Goal: Task Accomplishment & Management: Complete application form

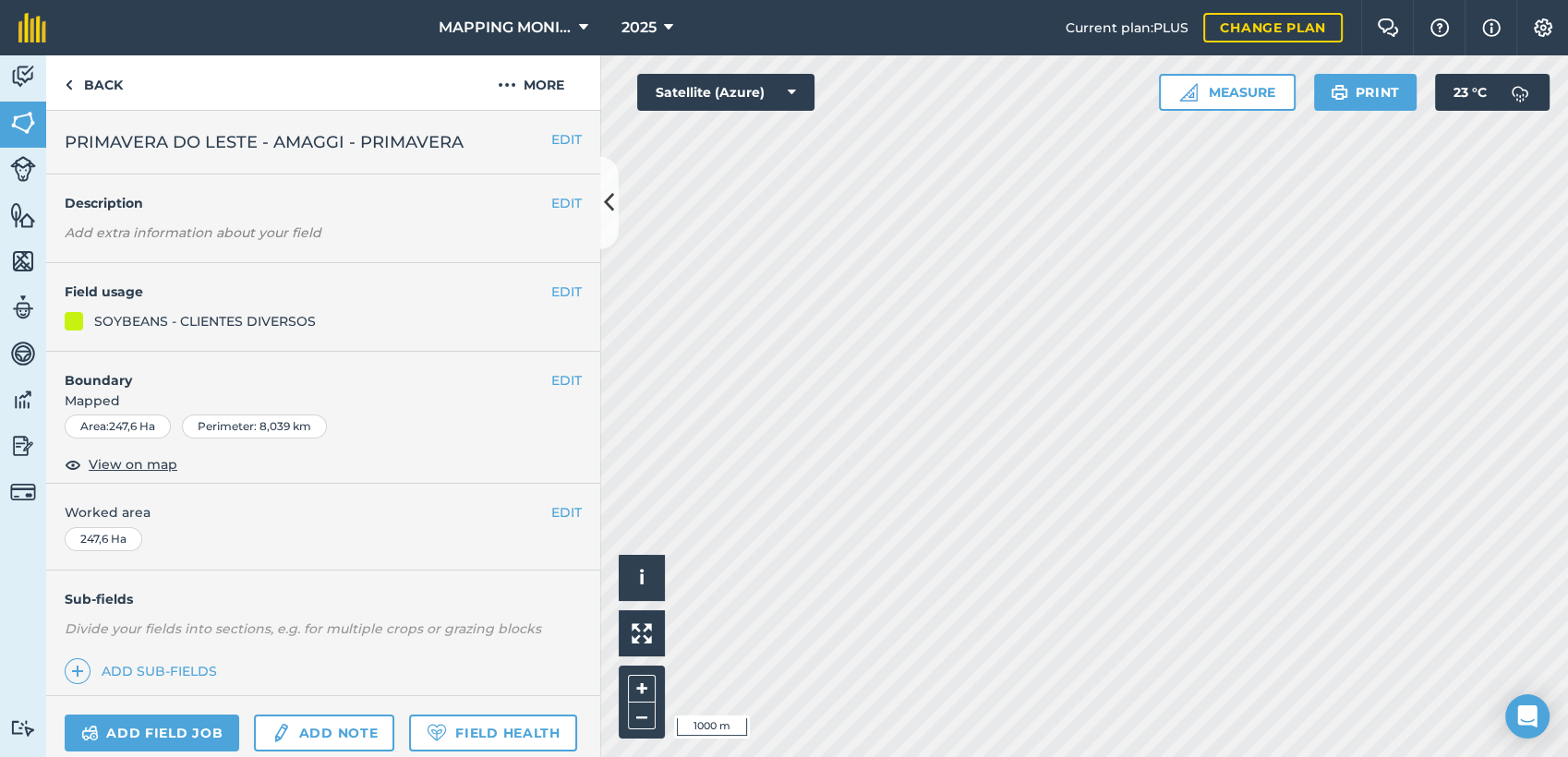
click at [415, 150] on span "PRIMAVERA DO LESTE - AMAGGI - PRIMAVERA" at bounding box center [264, 143] width 399 height 26
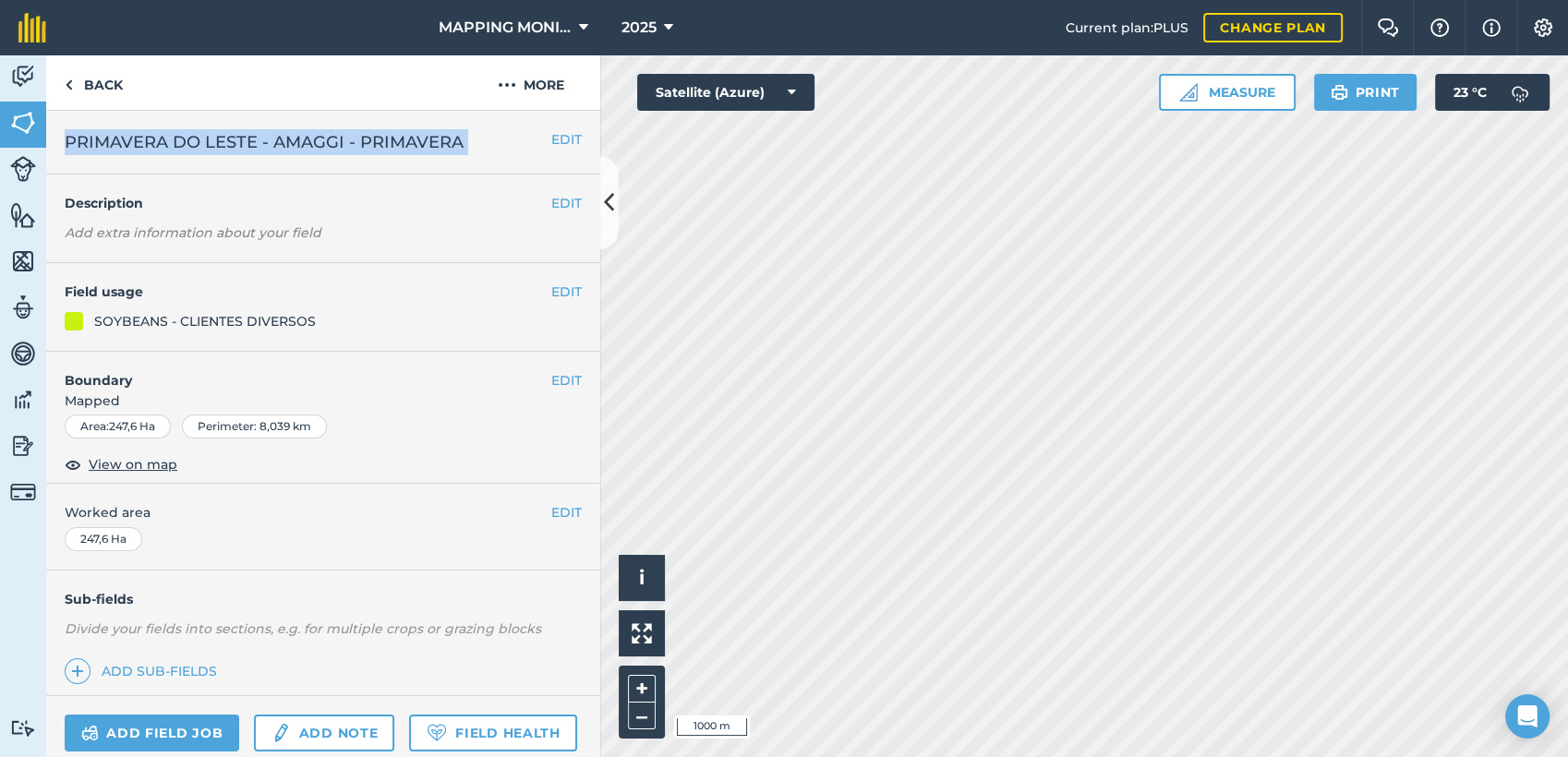
click at [415, 150] on span "PRIMAVERA DO LESTE - AMAGGI - PRIMAVERA" at bounding box center [264, 143] width 399 height 26
copy div "PRIMAVERA DO LESTE - AMAGGI - PRIMAVERA EDIT"
click at [103, 91] on link "Back" at bounding box center [93, 82] width 95 height 54
click at [104, 80] on link "Back" at bounding box center [93, 82] width 95 height 54
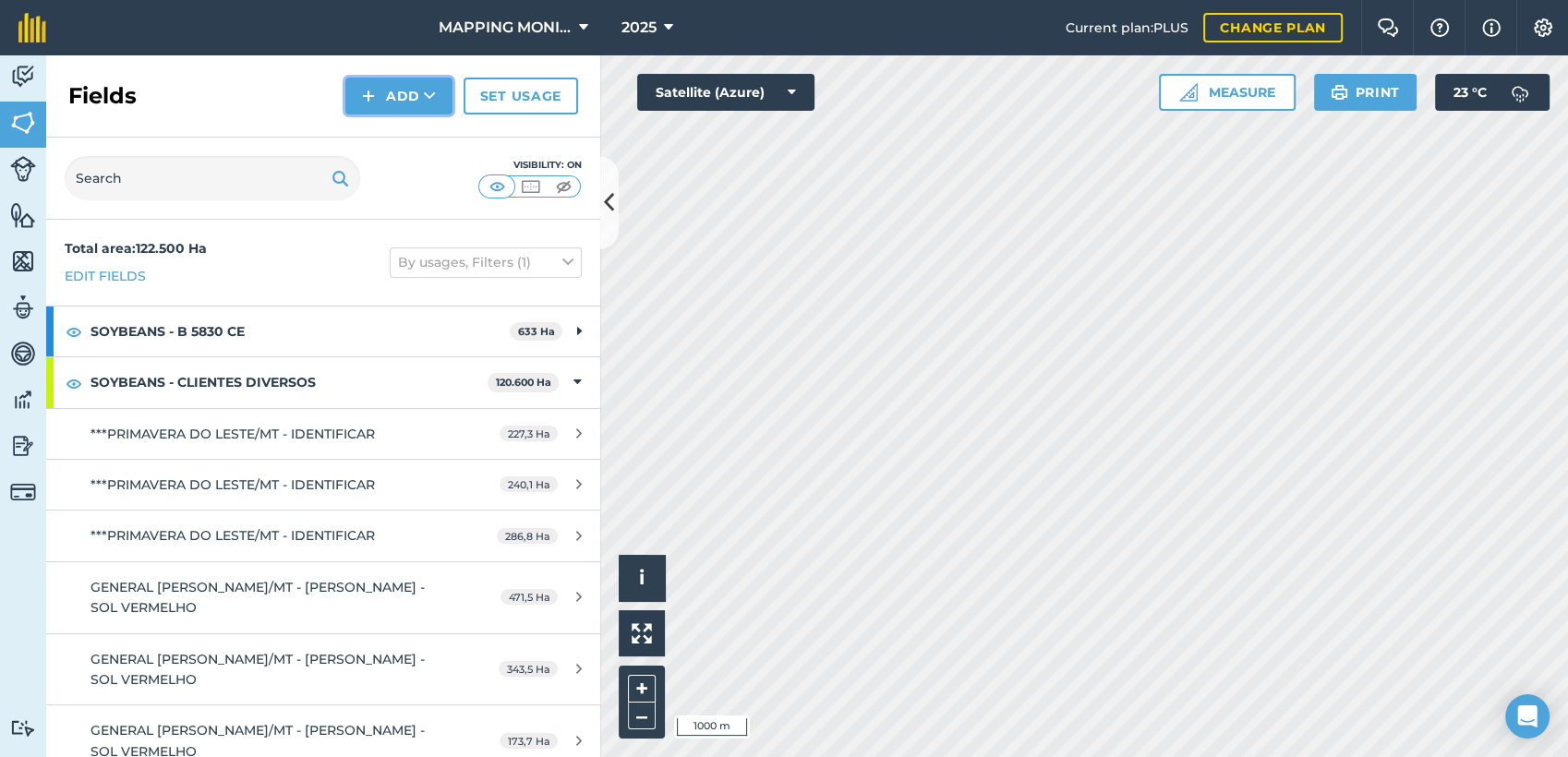
click at [404, 83] on button "Add" at bounding box center [398, 96] width 107 height 37
click at [397, 136] on link "Draw" at bounding box center [398, 138] width 102 height 41
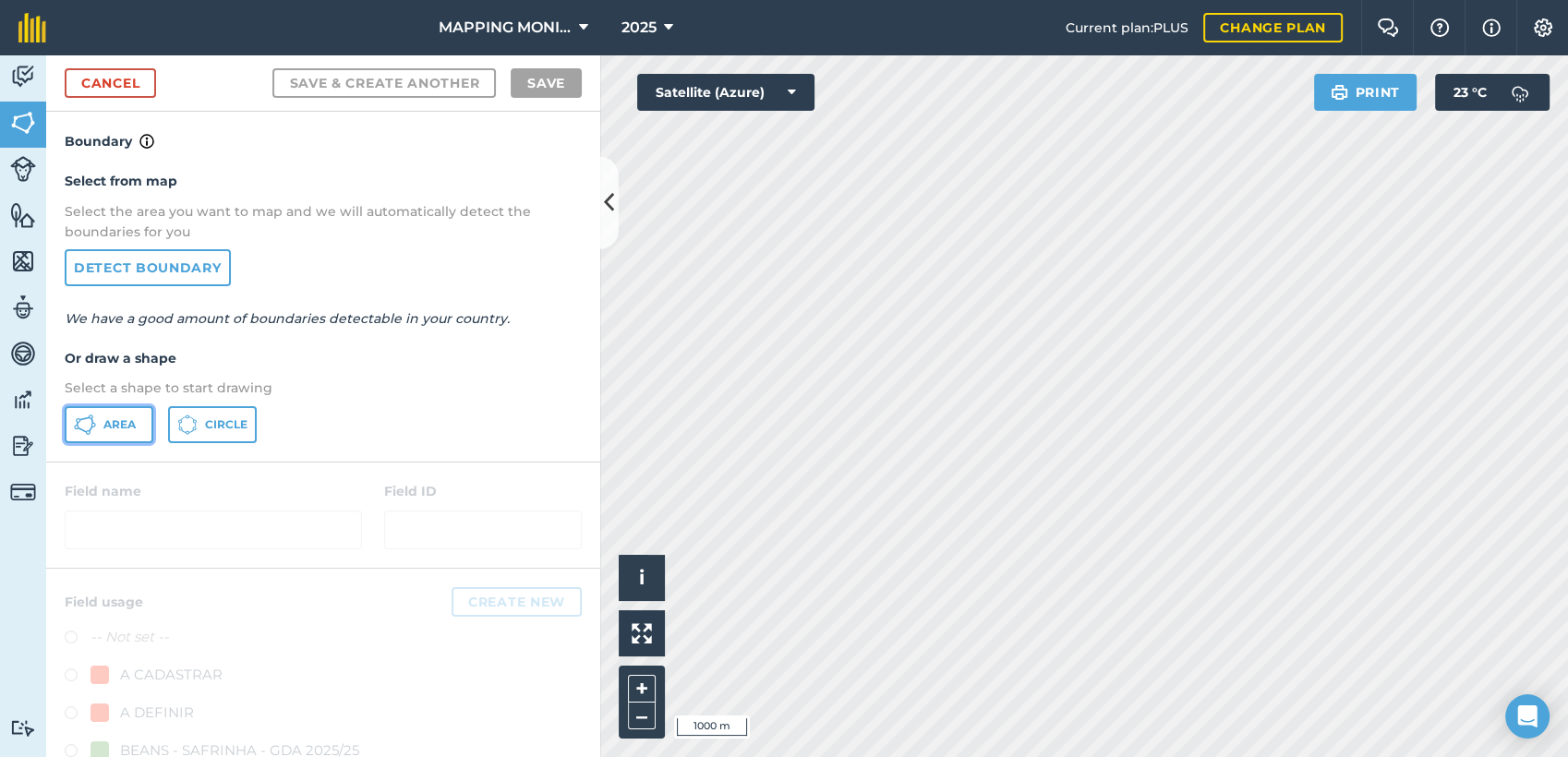
click at [143, 410] on button "Area" at bounding box center [108, 425] width 89 height 37
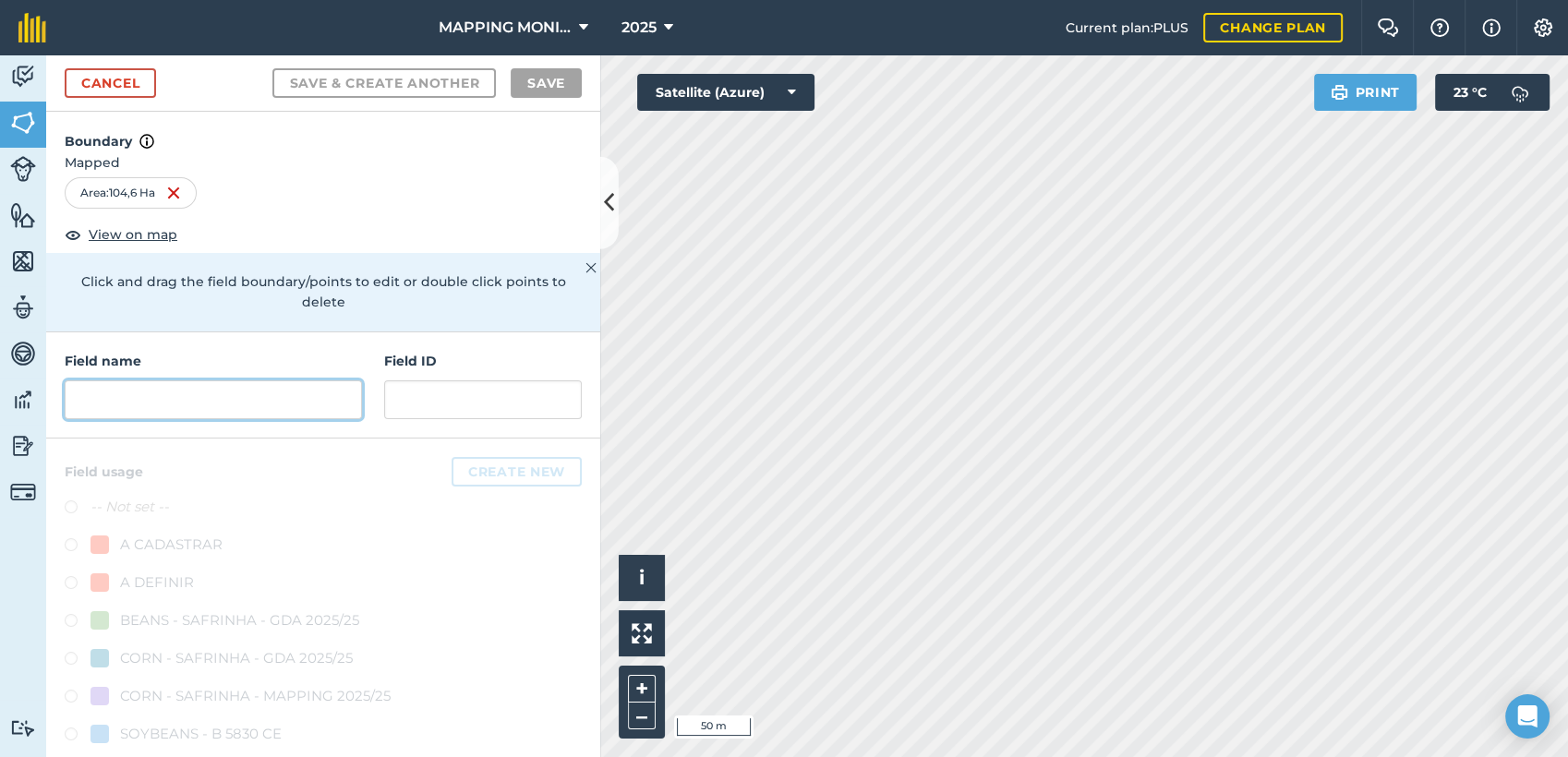
click at [310, 387] on input "text" at bounding box center [213, 400] width 298 height 39
paste input "PRIMAVERA DO LESTE - AMAGGI - PRIMAVERA"
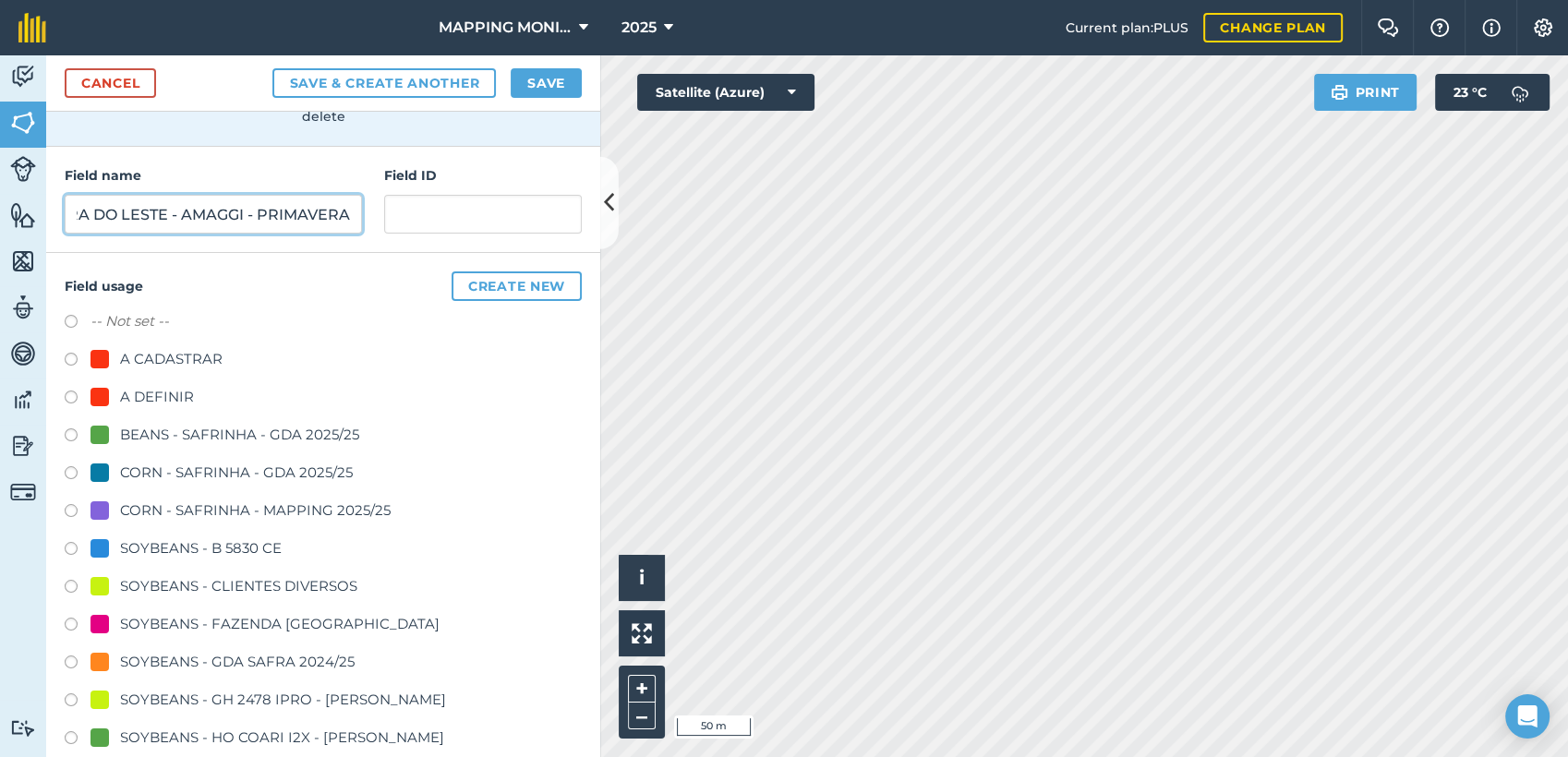
scroll to position [205, 0]
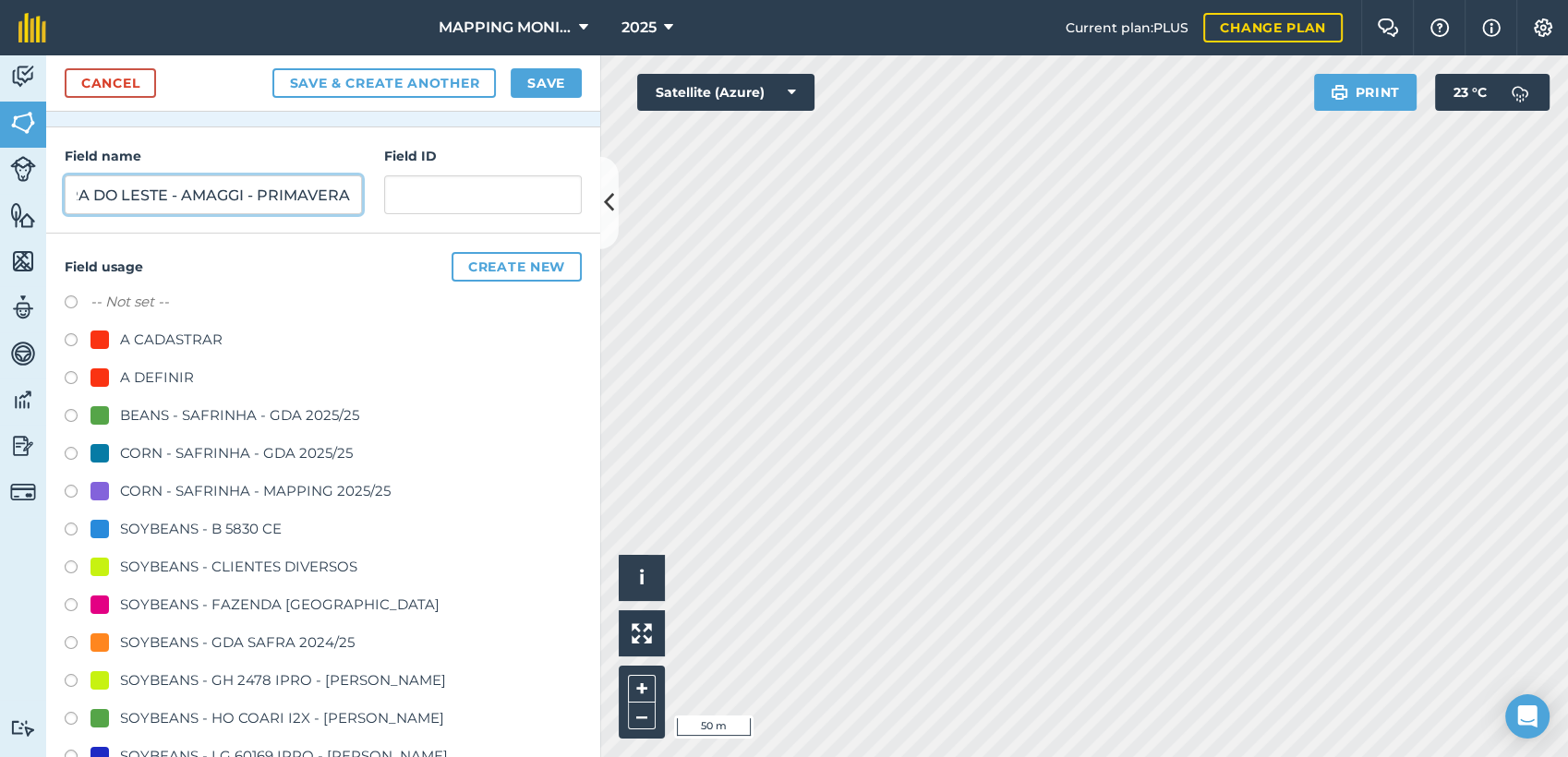
type input "PRIMAVERA DO LESTE - AMAGGI - PRIMAVERA"
click at [176, 565] on div "SOYBEANS - CLIENTES DIVERSOS" at bounding box center [239, 567] width 237 height 22
radio input "true"
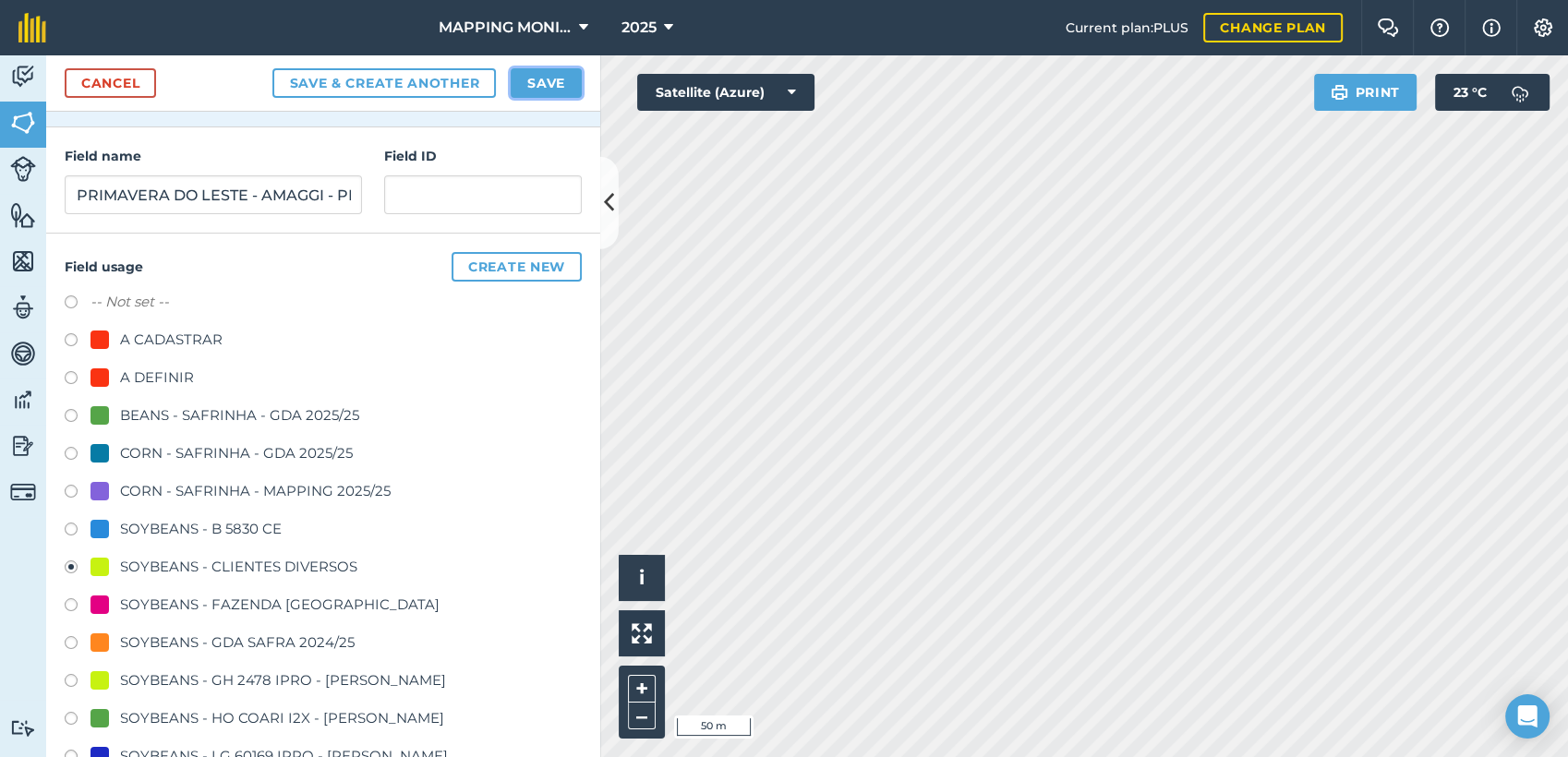
click at [549, 90] on button "Save" at bounding box center [546, 83] width 71 height 30
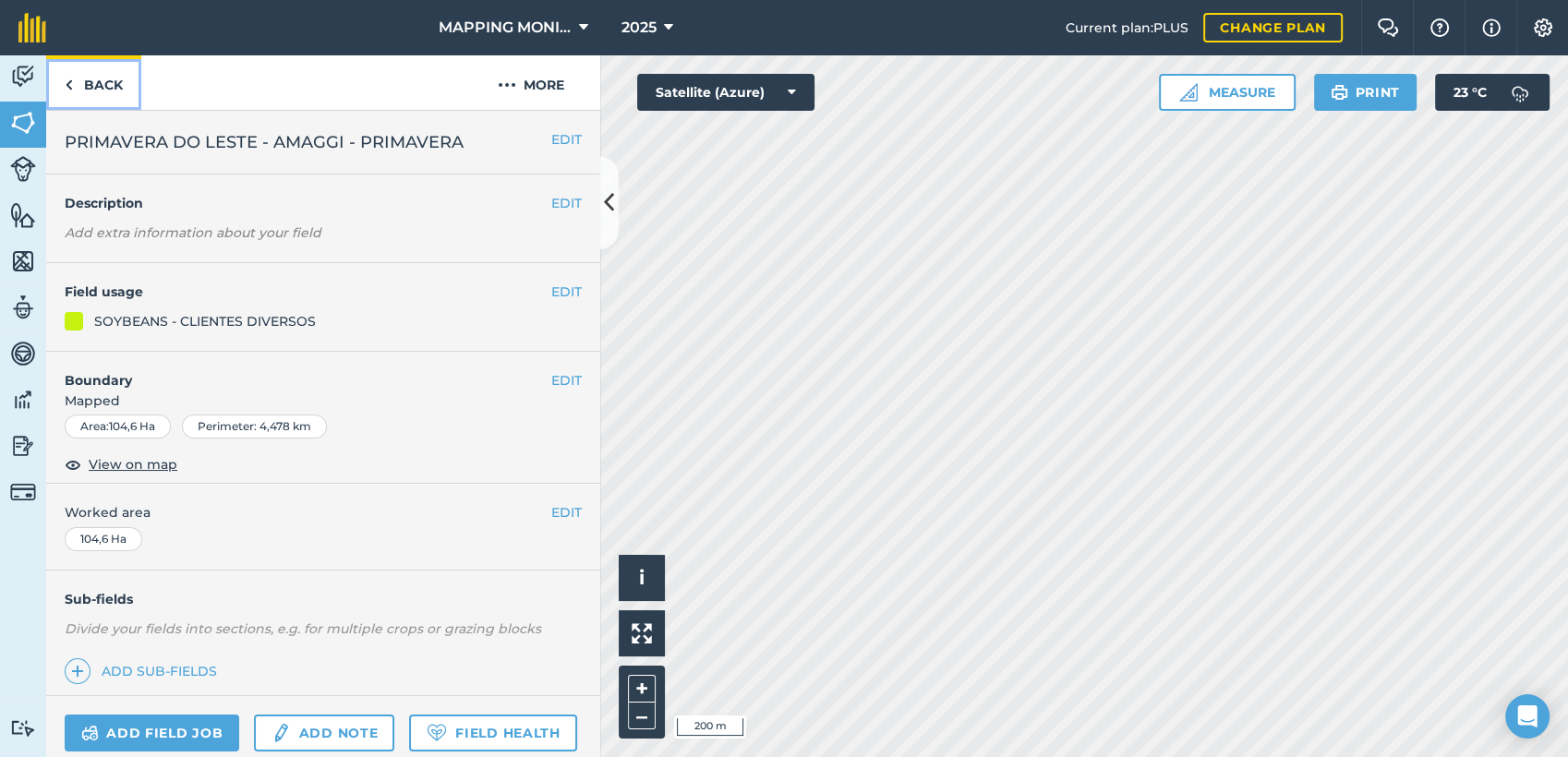
click at [111, 76] on link "Back" at bounding box center [93, 82] width 95 height 54
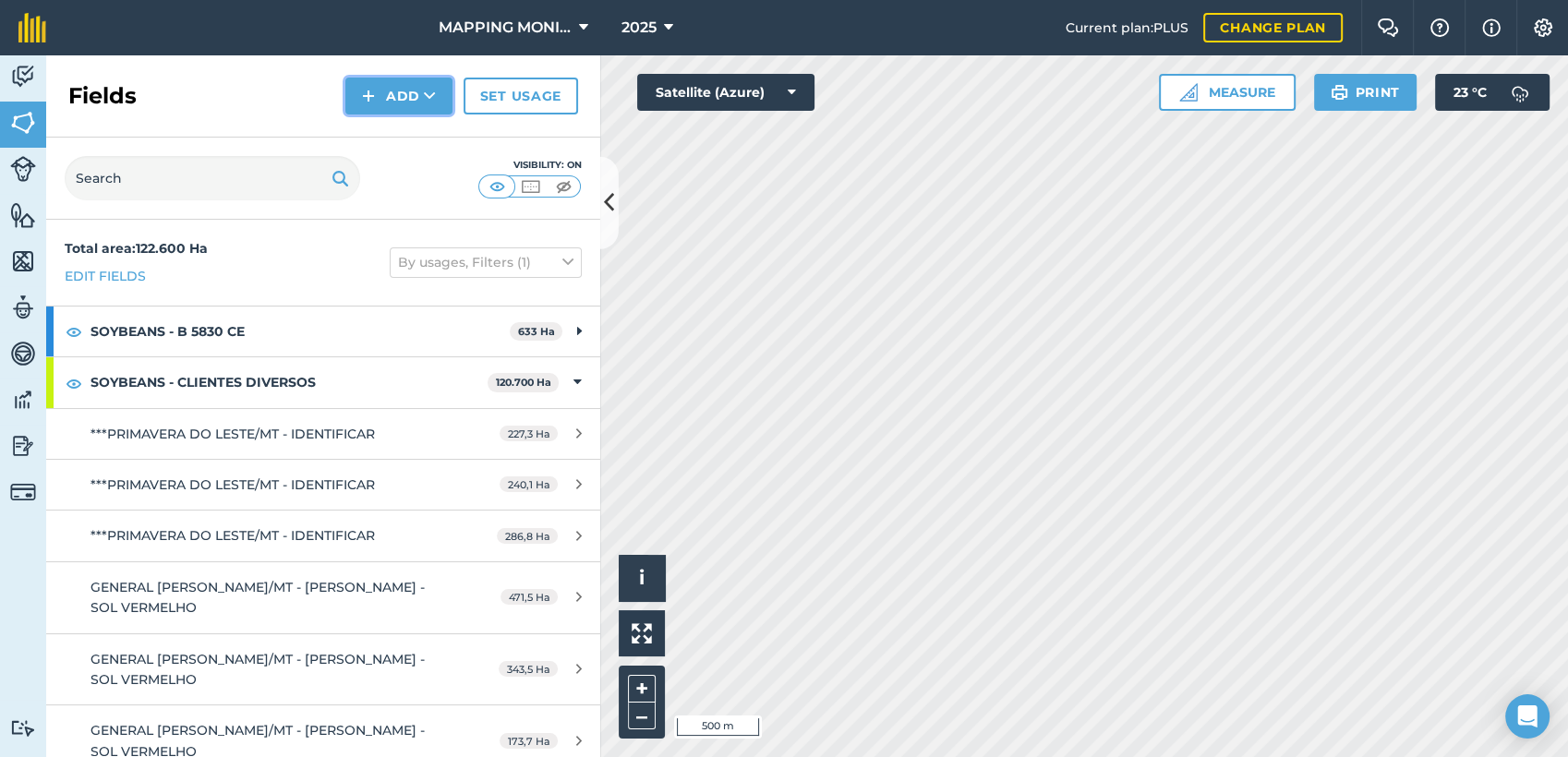
click at [407, 92] on button "Add" at bounding box center [398, 96] width 107 height 37
click at [416, 134] on link "Draw" at bounding box center [398, 138] width 102 height 41
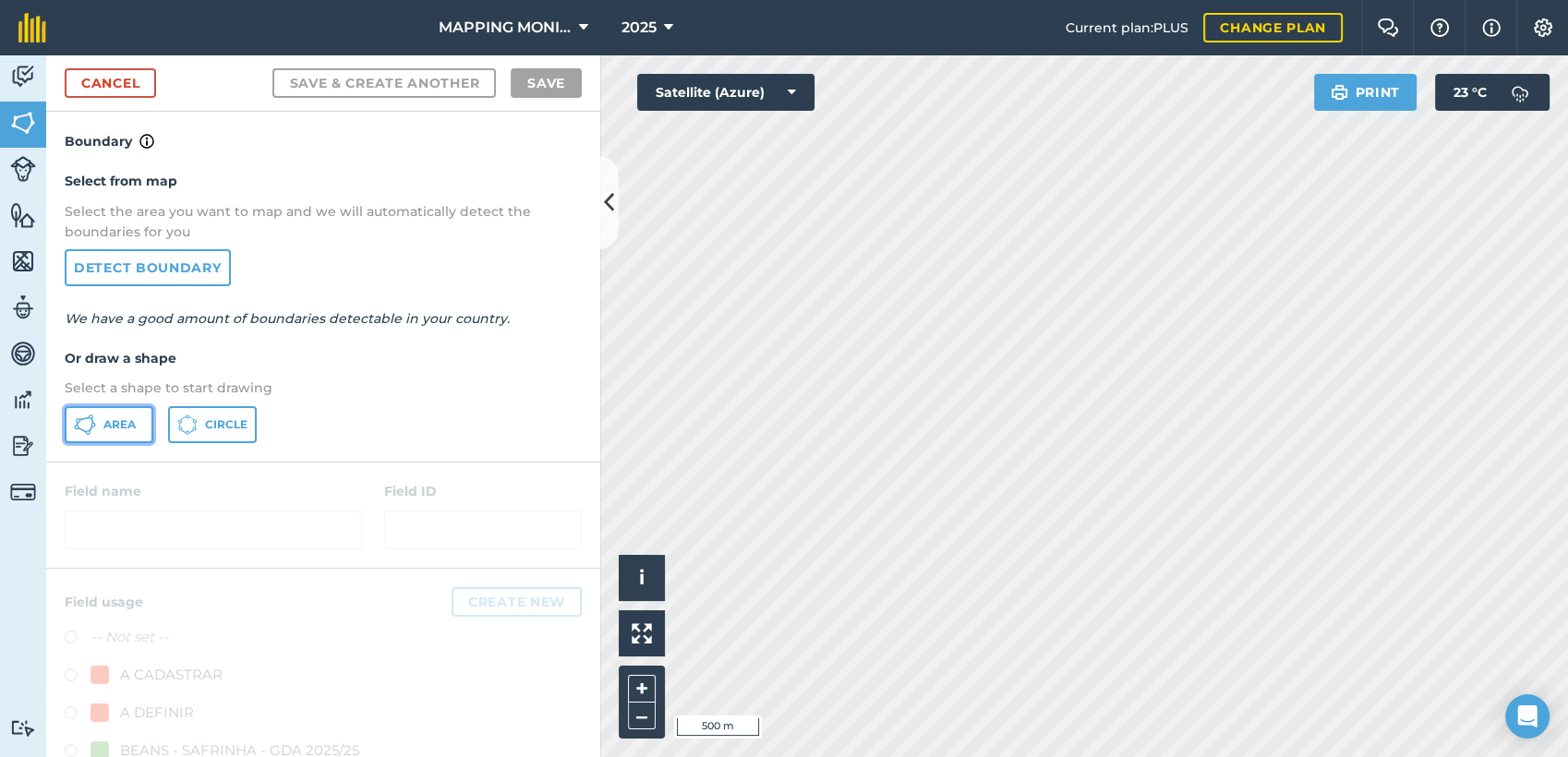
click at [113, 437] on button "Area" at bounding box center [108, 425] width 89 height 37
click at [111, 83] on link "Cancel" at bounding box center [110, 83] width 91 height 30
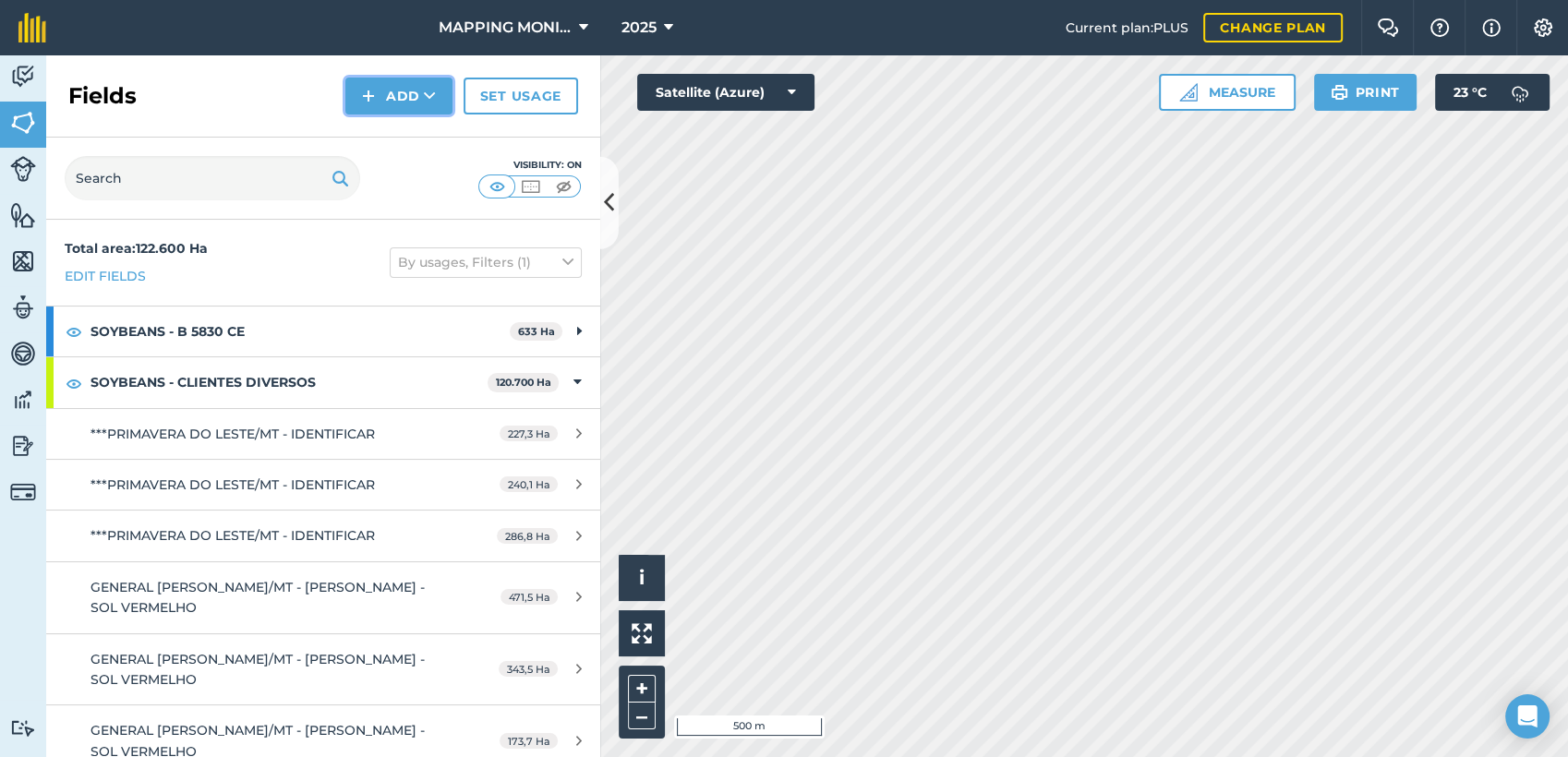
click at [413, 89] on button "Add" at bounding box center [398, 96] width 107 height 37
click at [421, 119] on link "Draw" at bounding box center [398, 138] width 102 height 41
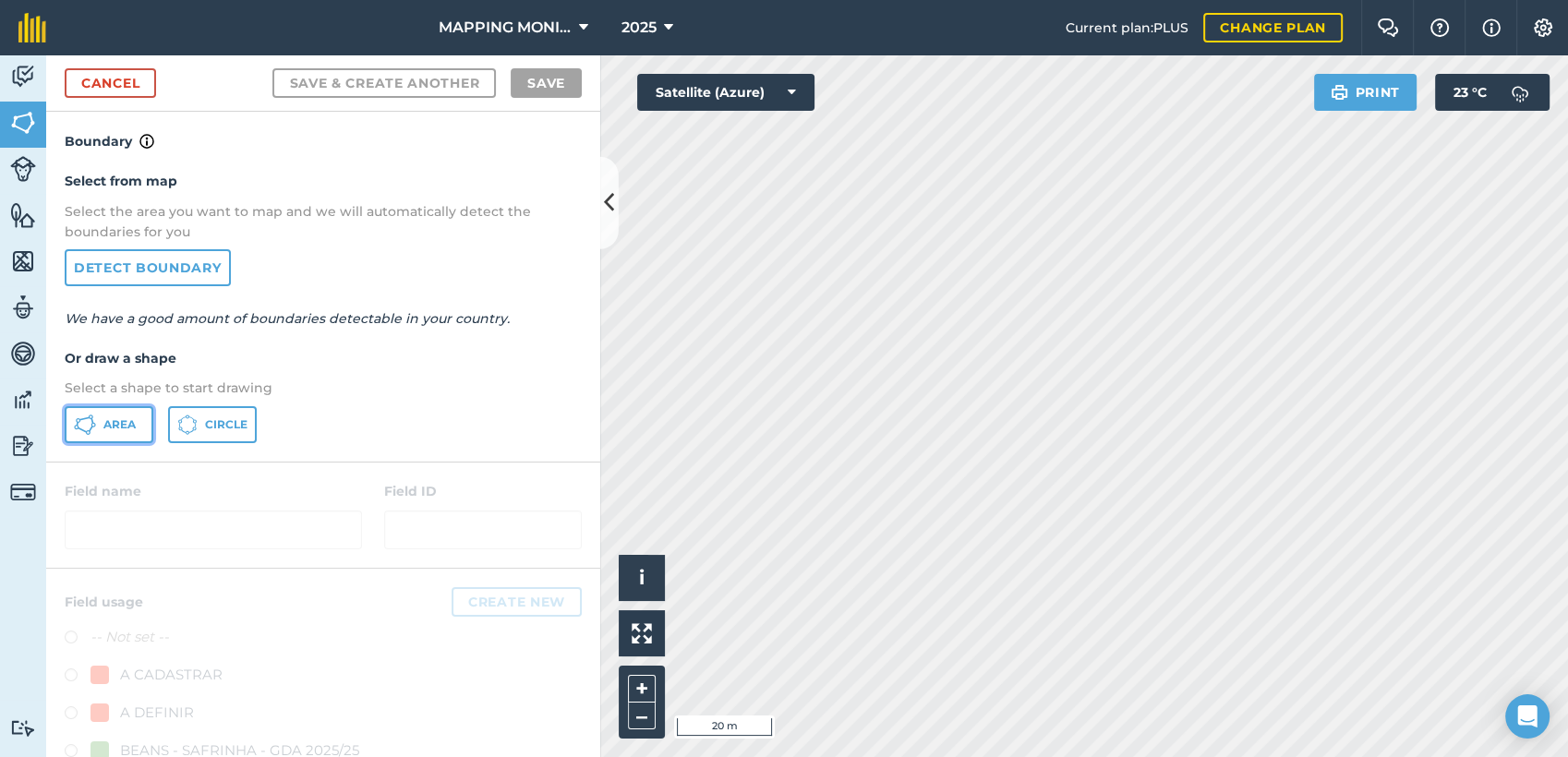
drag, startPoint x: 103, startPoint y: 414, endPoint x: 338, endPoint y: 370, distance: 239.1
click at [104, 414] on button "Area" at bounding box center [108, 425] width 89 height 37
click at [921, 0] on html "MAPPING MONITORAMENTO AGRICOLA 2025 Current plan : PLUS Change plan Farm Chat H…" at bounding box center [784, 378] width 1568 height 757
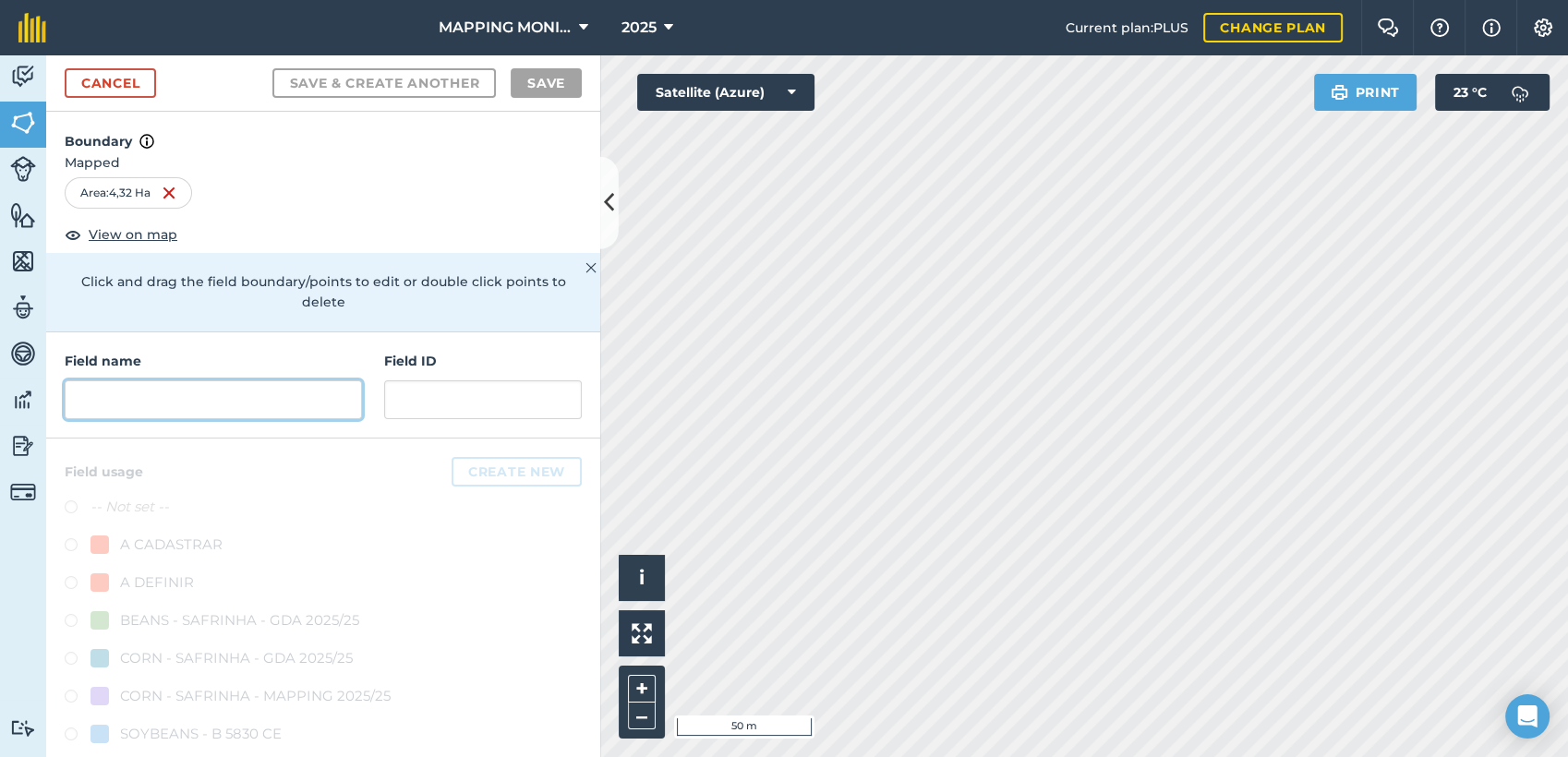
click at [135, 395] on input "text" at bounding box center [213, 400] width 298 height 39
paste input "PRIMAVERA DO LESTE - AMAGGI - PRIMAVERA"
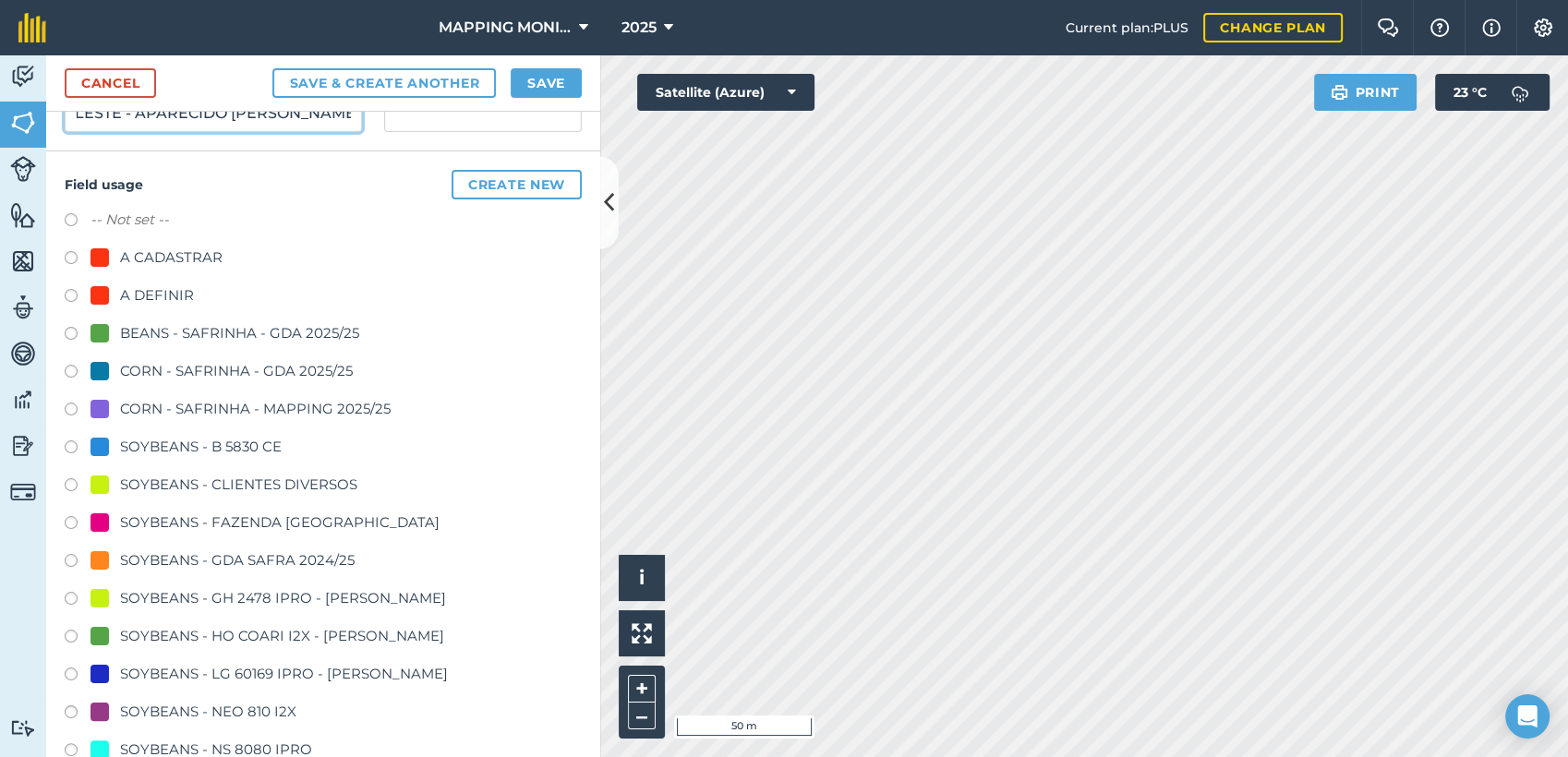
scroll to position [308, 0]
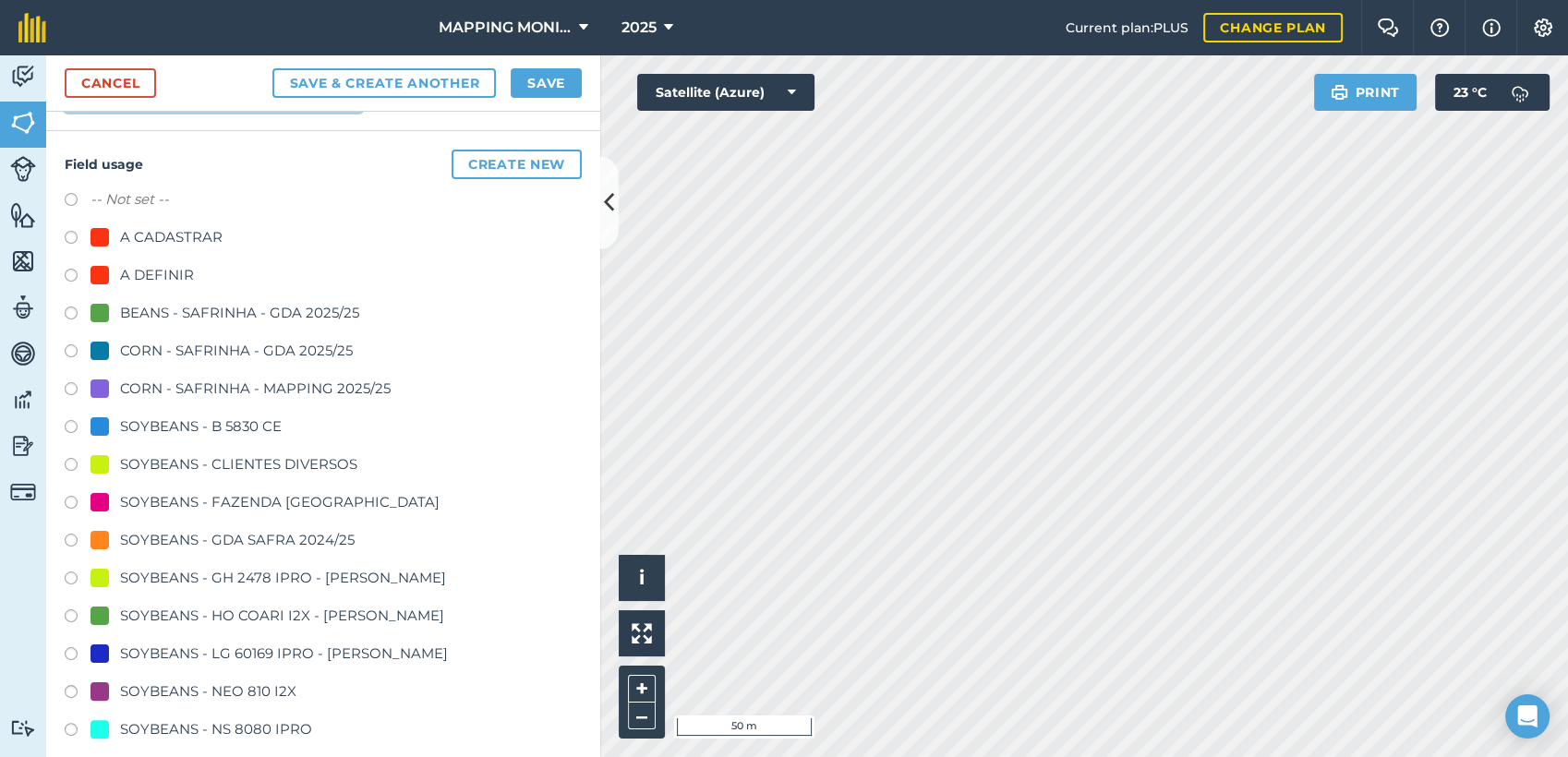
type input "PRIMAVERA DO LESTE - APARECIDO [PERSON_NAME]"
click at [272, 457] on div "SOYBEANS - CLIENTES DIVERSOS" at bounding box center [239, 464] width 237 height 22
radio input "true"
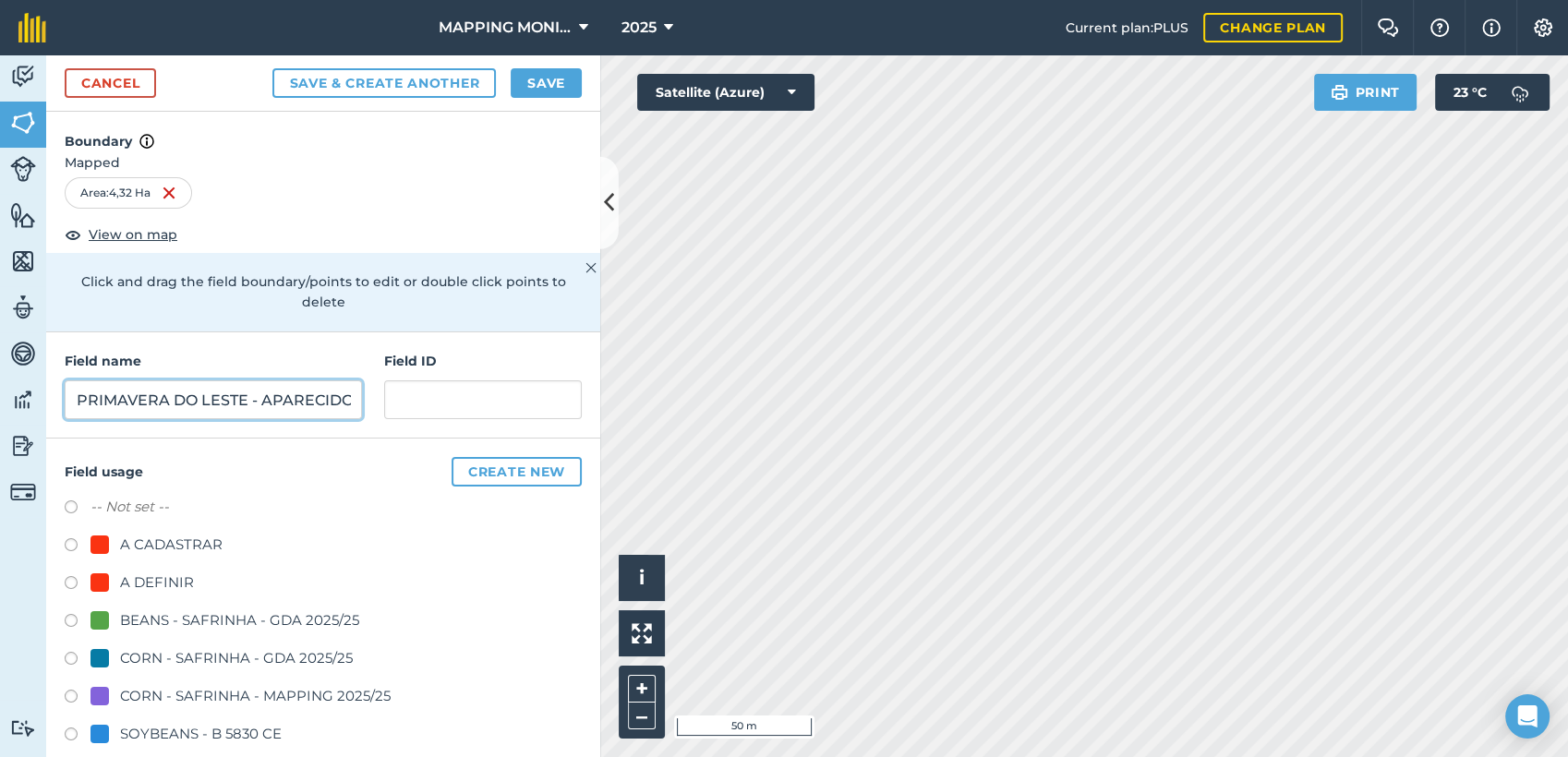
click at [209, 403] on input "PRIMAVERA DO LESTE - APARECIDO [PERSON_NAME]" at bounding box center [213, 400] width 298 height 39
click at [531, 70] on button "Save" at bounding box center [546, 83] width 71 height 30
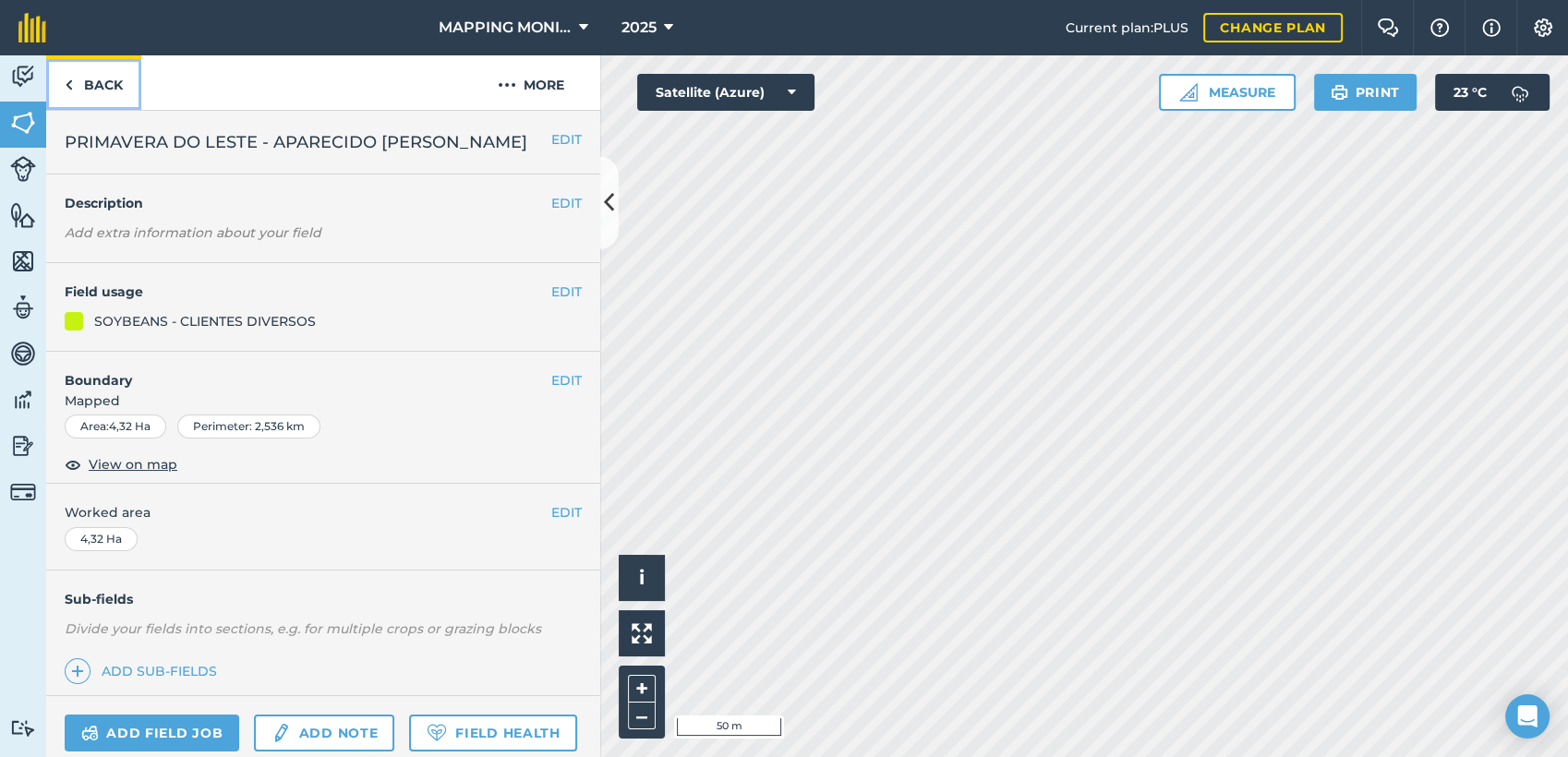
click at [113, 84] on link "Back" at bounding box center [93, 82] width 95 height 54
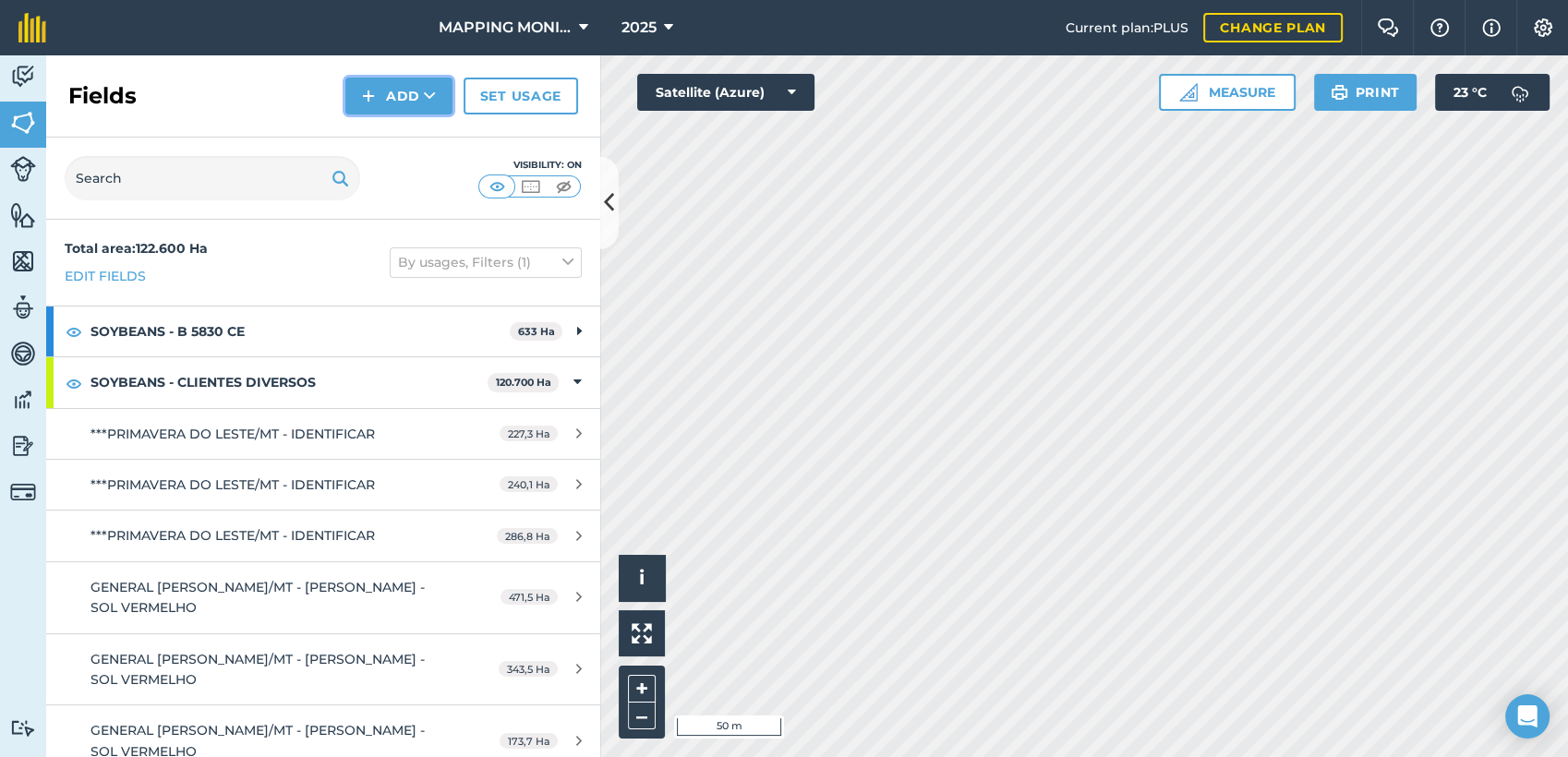
click at [413, 92] on button "Add" at bounding box center [398, 96] width 107 height 37
click at [416, 145] on link "Draw" at bounding box center [398, 138] width 102 height 41
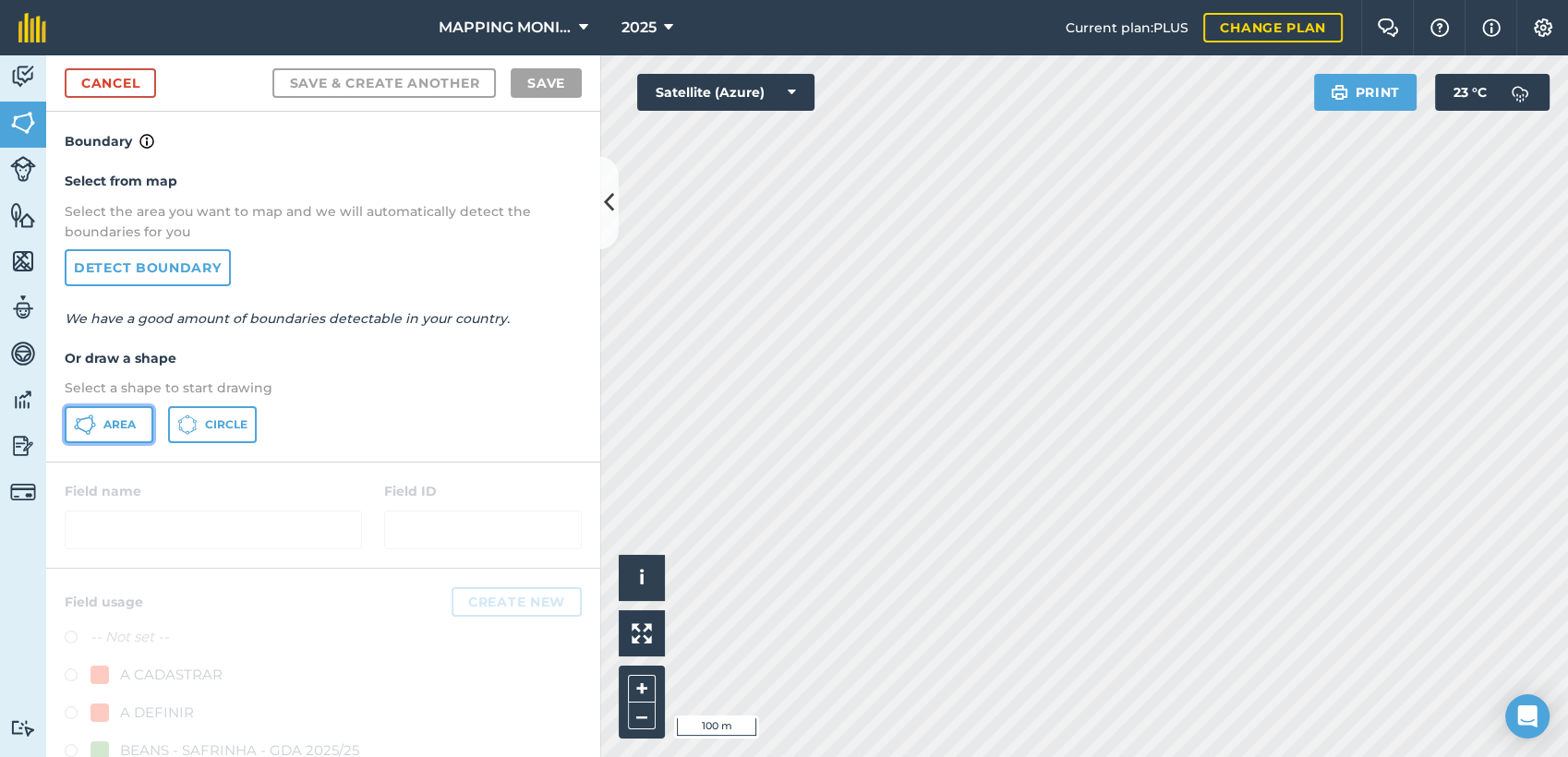
click at [114, 421] on span "Area" at bounding box center [119, 424] width 33 height 15
click at [146, 273] on link "Detect boundary" at bounding box center [147, 268] width 166 height 37
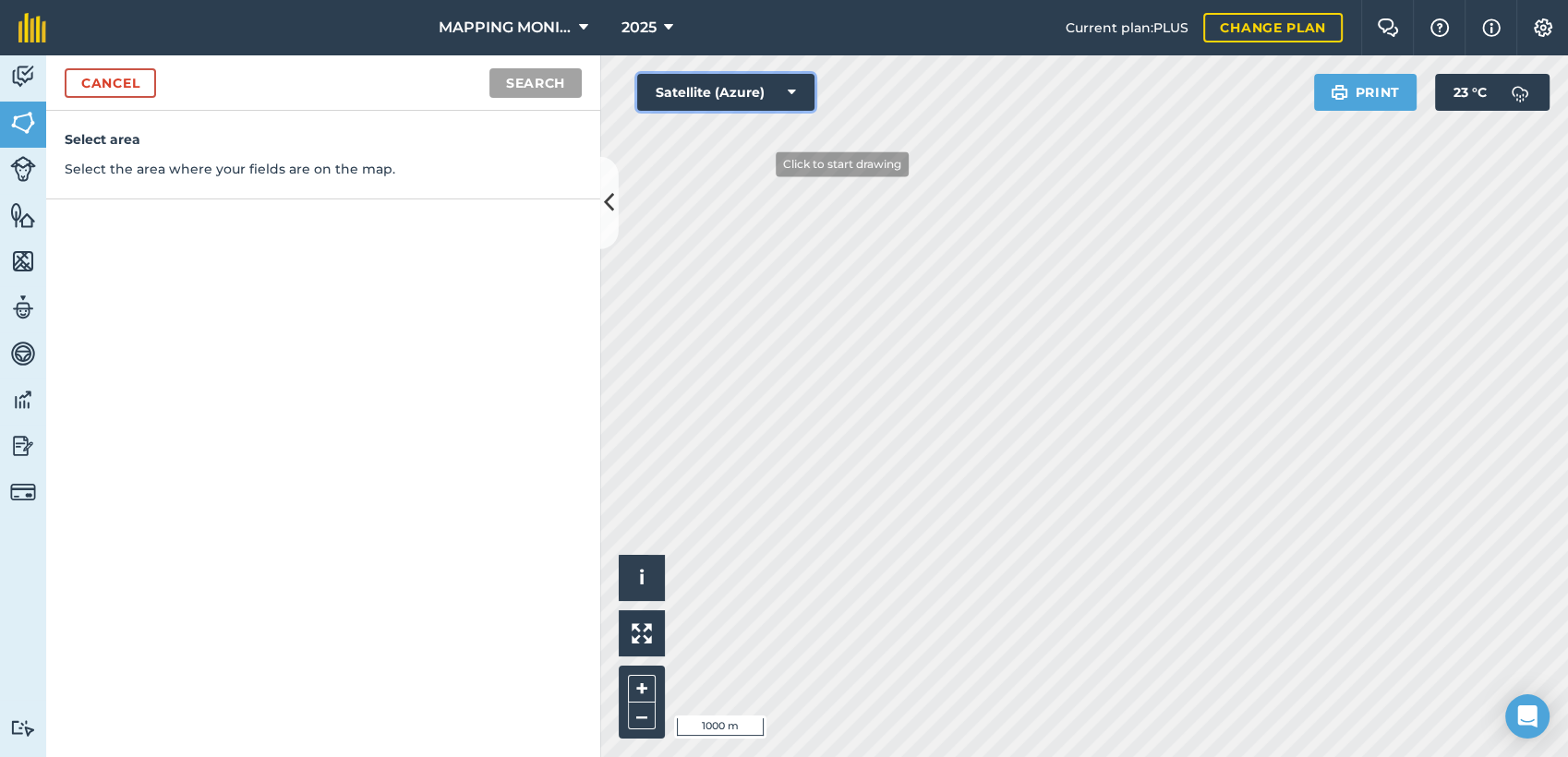
click at [728, 135] on div "Click to start drawing i © 2025 TomTom, Microsoft 1000 m + – Satellite (Azure) …" at bounding box center [1083, 406] width 967 height 701
click at [531, 85] on button "Search" at bounding box center [535, 83] width 92 height 30
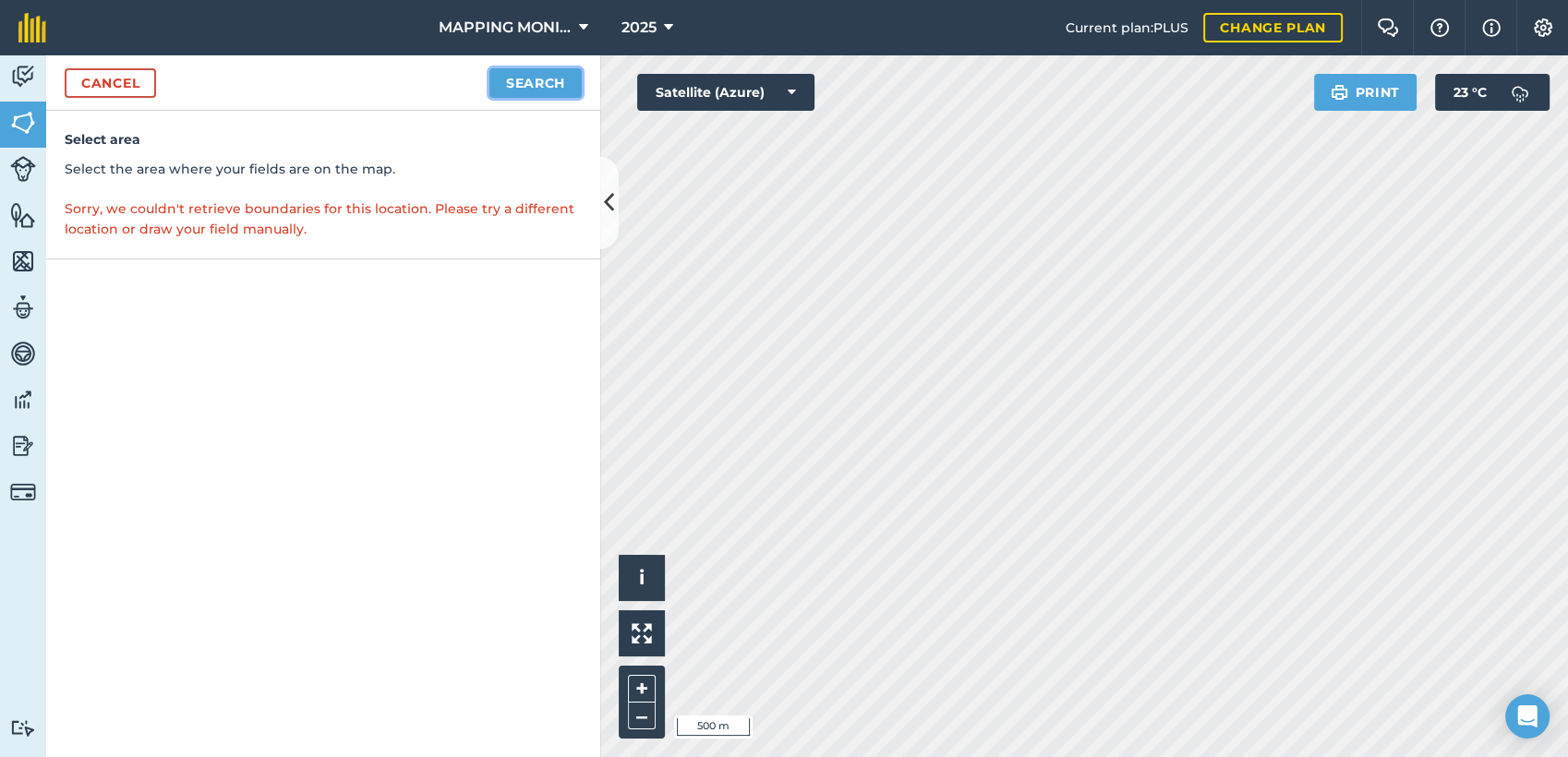
click at [548, 77] on button "Search" at bounding box center [535, 83] width 92 height 30
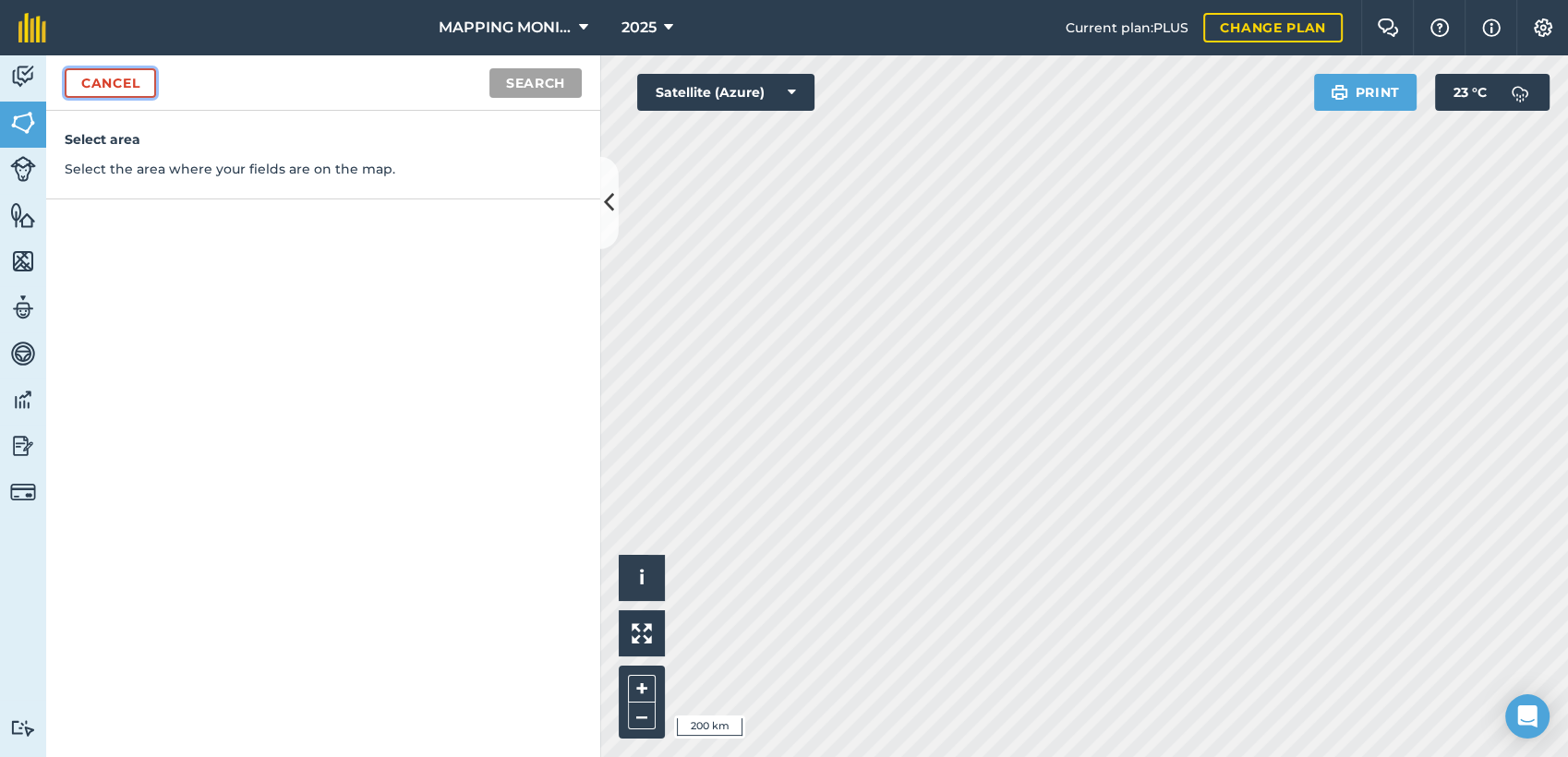
click at [123, 86] on link "Cancel" at bounding box center [110, 83] width 91 height 30
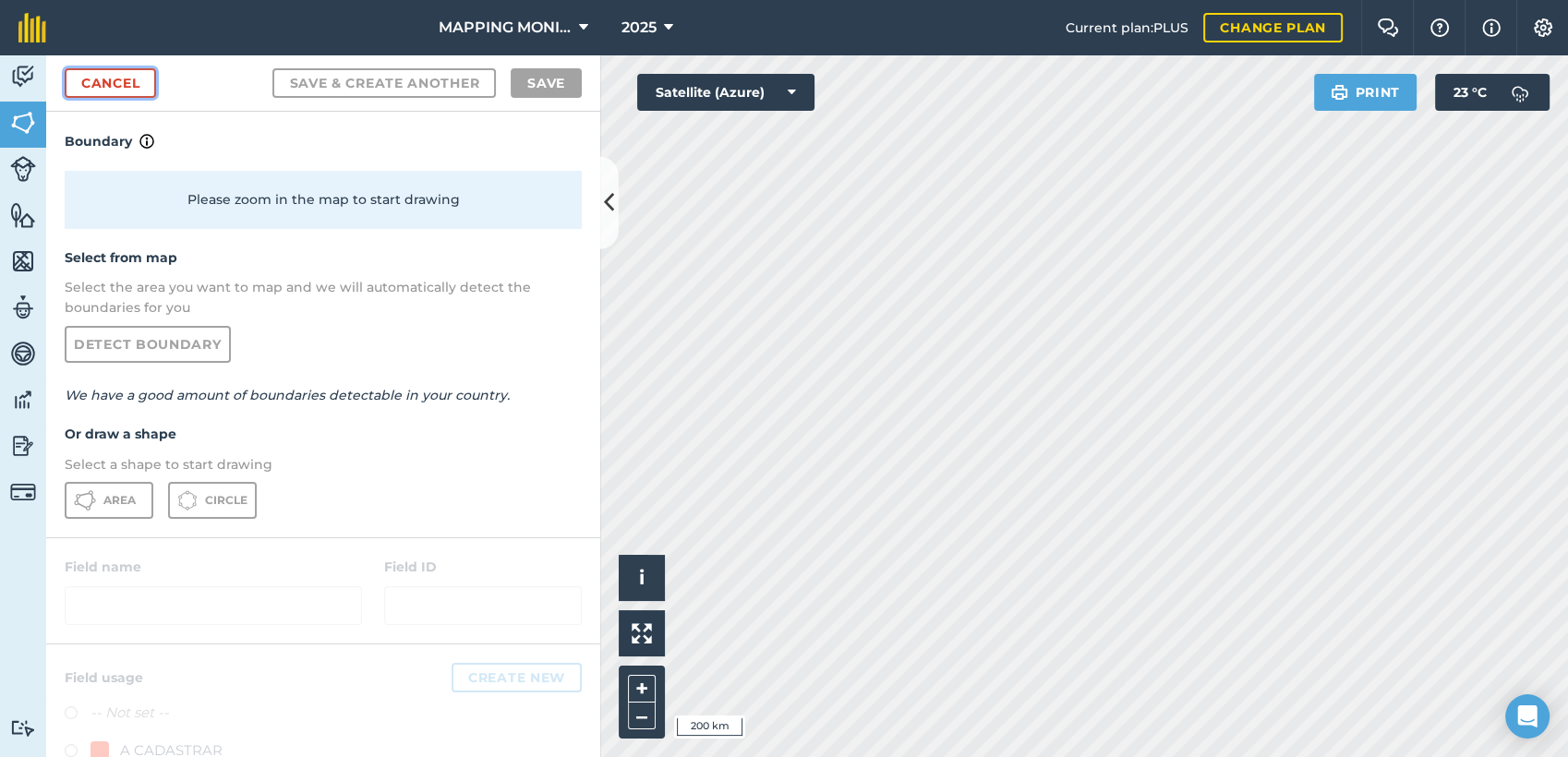
click at [123, 86] on link "Cancel" at bounding box center [110, 83] width 91 height 30
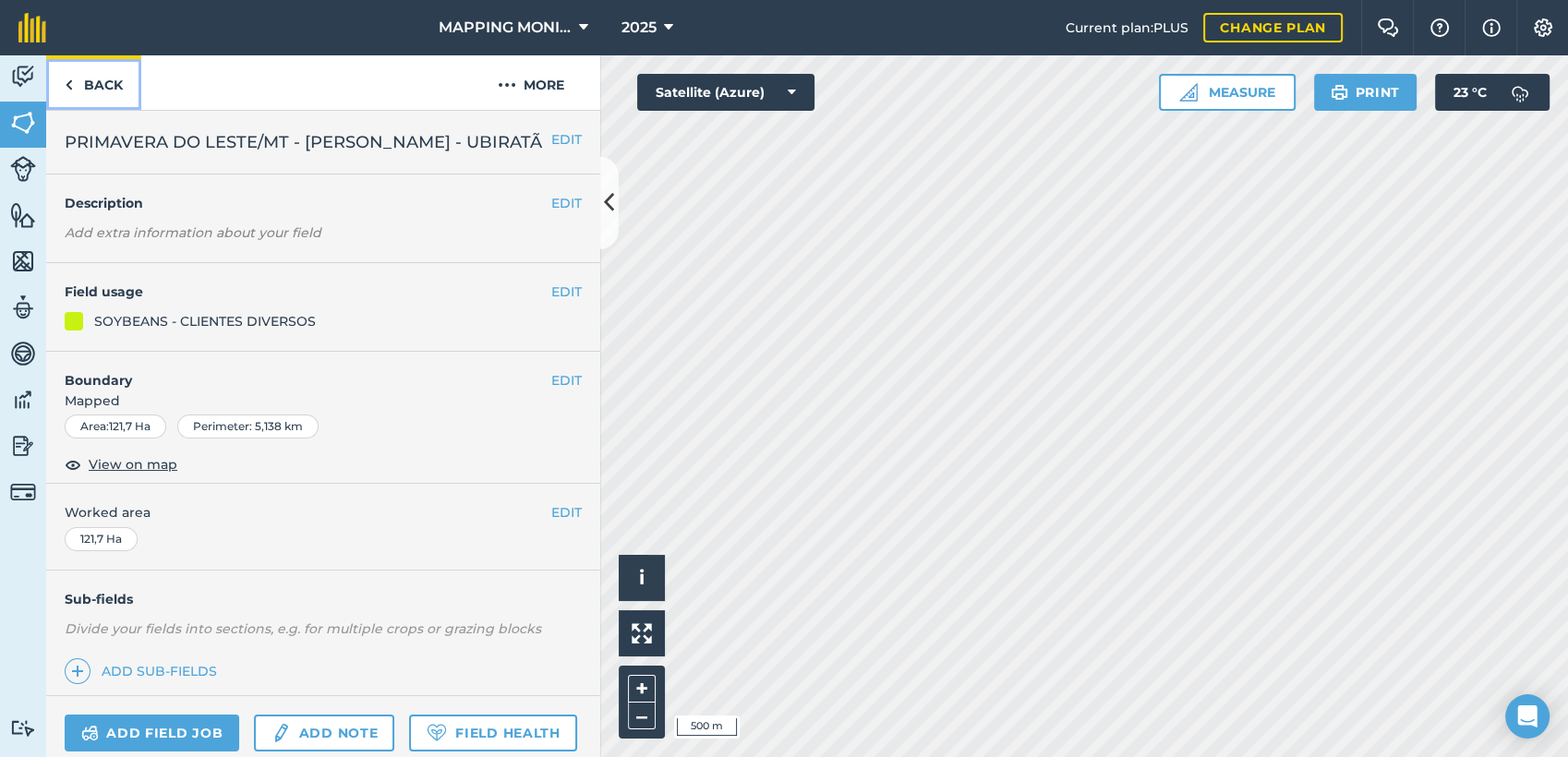
click at [104, 74] on link "Back" at bounding box center [93, 82] width 95 height 54
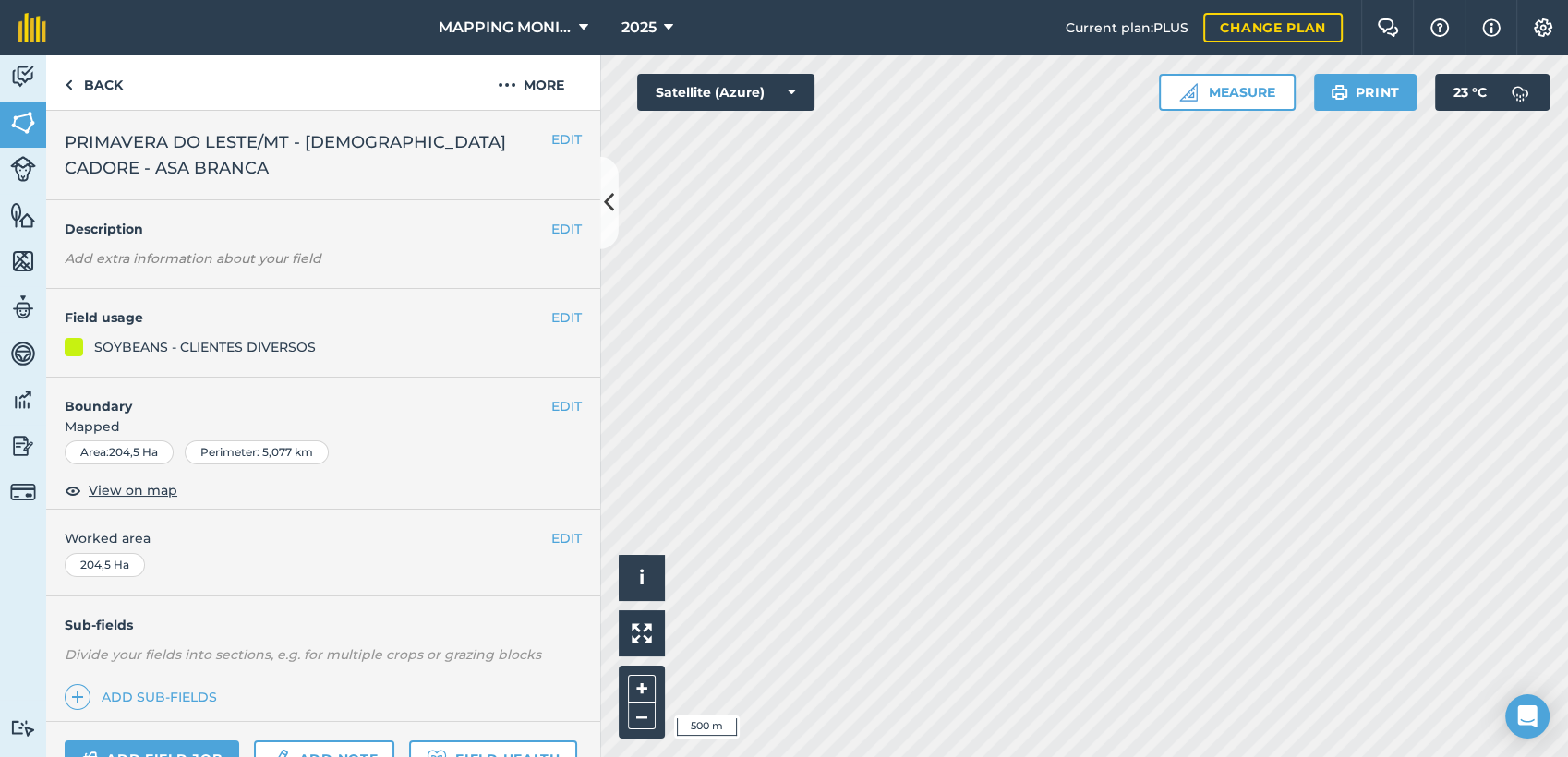
click at [222, 145] on span "PRIMAVERA DO LESTE/MT - [DEMOGRAPHIC_DATA] CADORE - ASA BRANCA" at bounding box center [308, 155] width 487 height 51
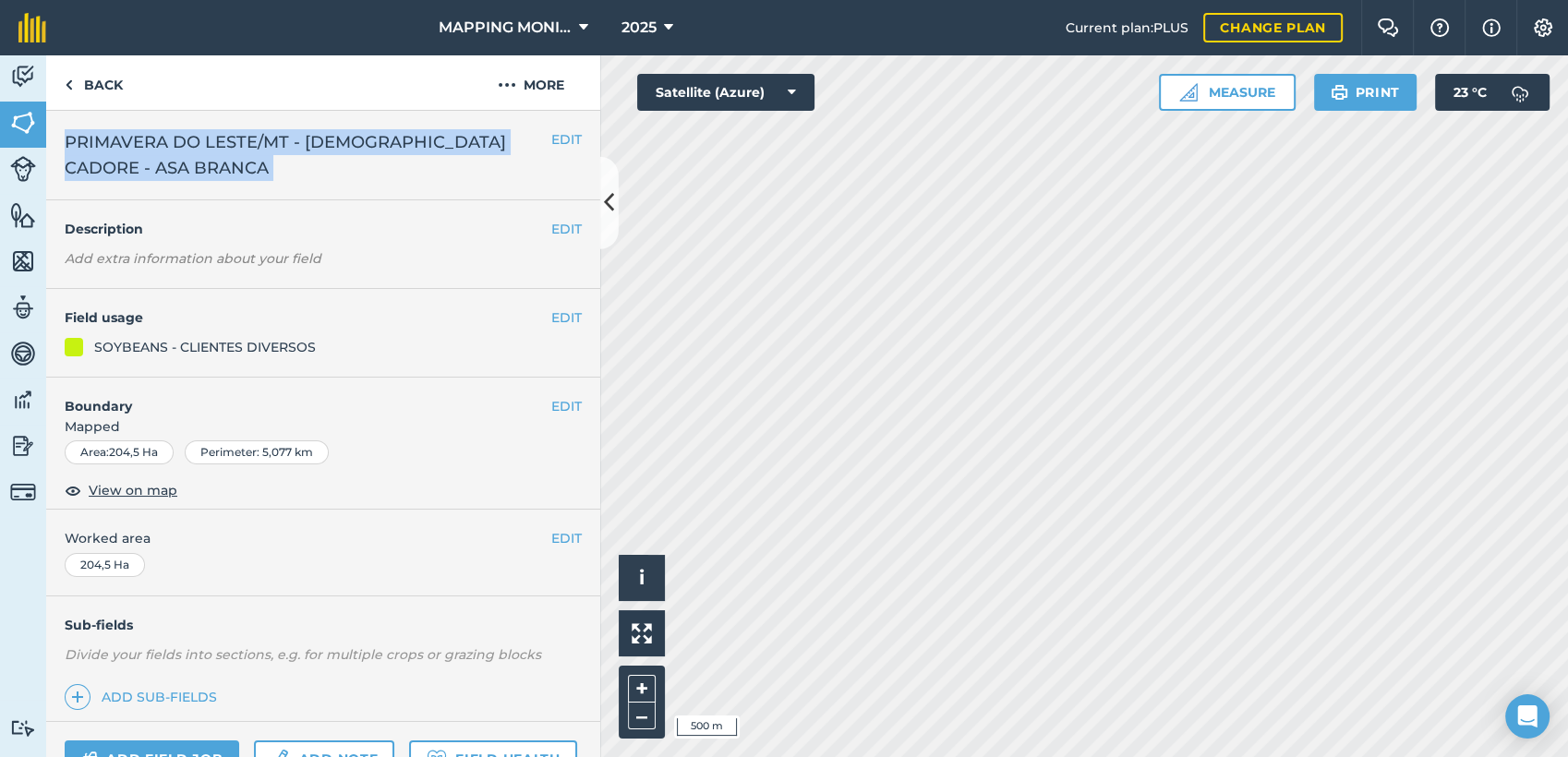
click at [222, 145] on span "PRIMAVERA DO LESTE/MT - [DEMOGRAPHIC_DATA] CADORE - ASA BRANCA" at bounding box center [308, 155] width 487 height 51
copy div "PRIMAVERA DO LESTE/MT - CRISTIANO CADORE - ASA BRANCA EDIT"
click at [87, 76] on link "Back" at bounding box center [93, 82] width 95 height 54
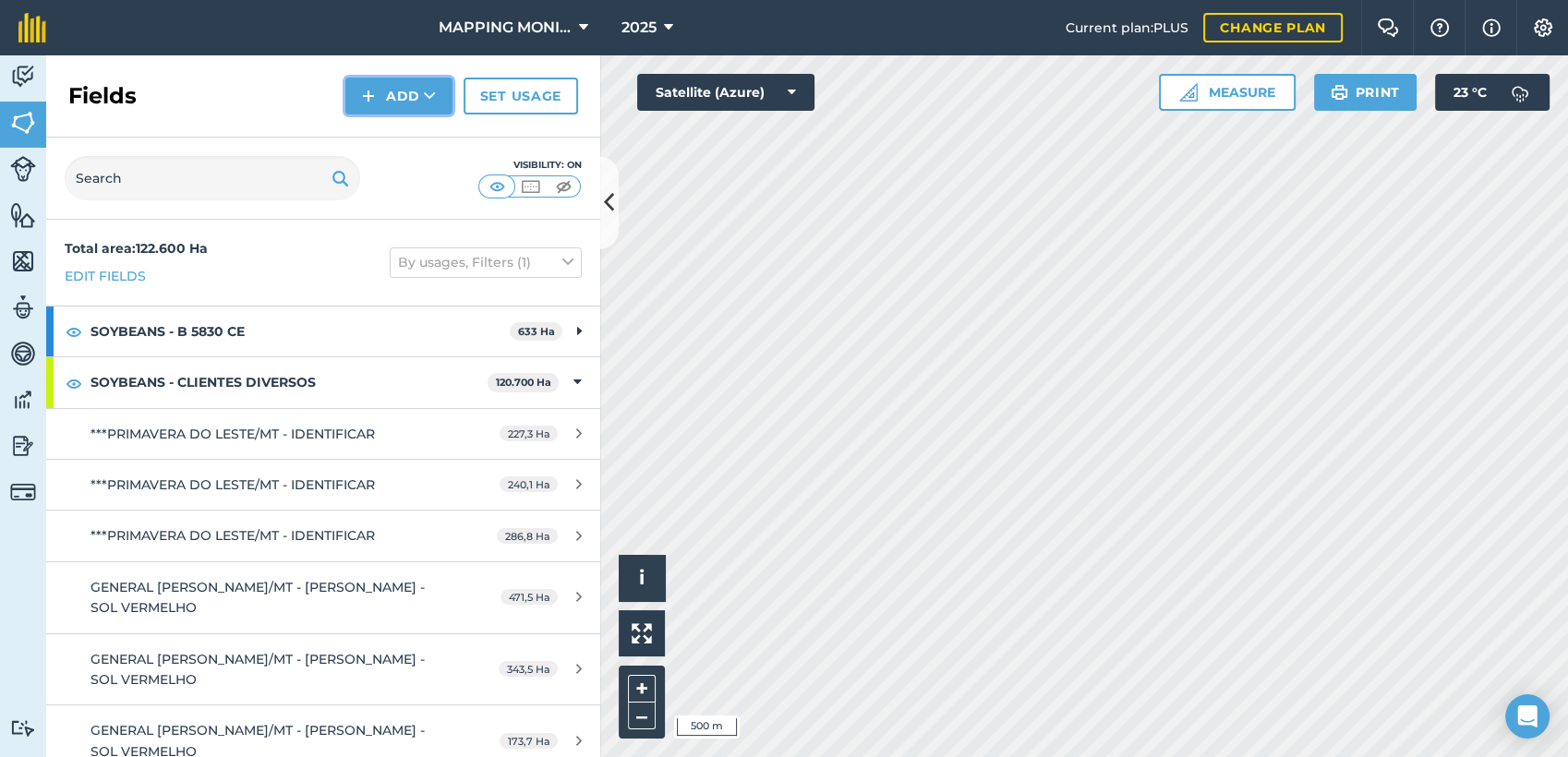
click at [431, 113] on button "Add" at bounding box center [398, 96] width 107 height 37
click at [418, 143] on link "Draw" at bounding box center [398, 138] width 102 height 41
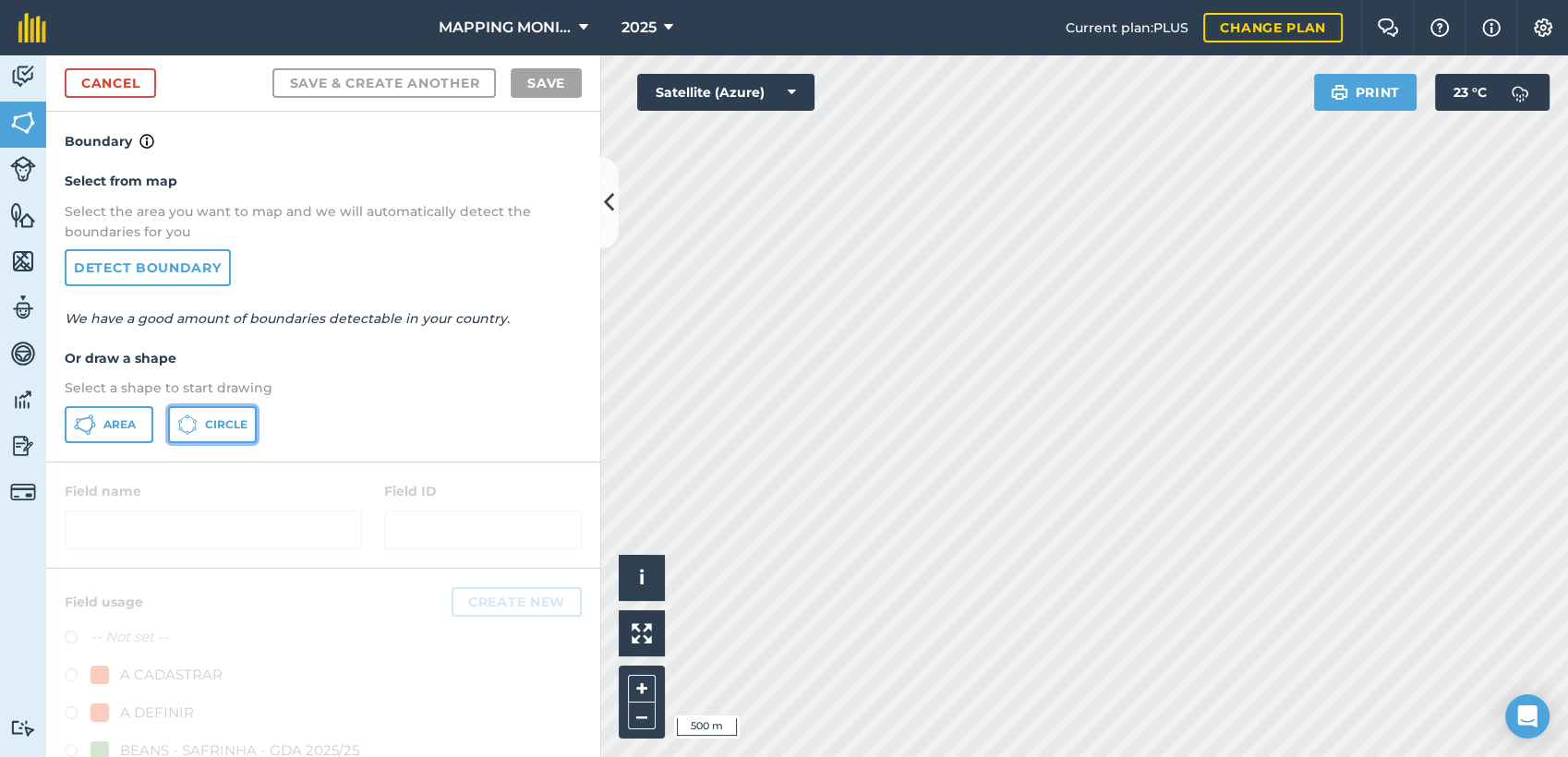
click at [218, 424] on span "Circle" at bounding box center [227, 424] width 43 height 15
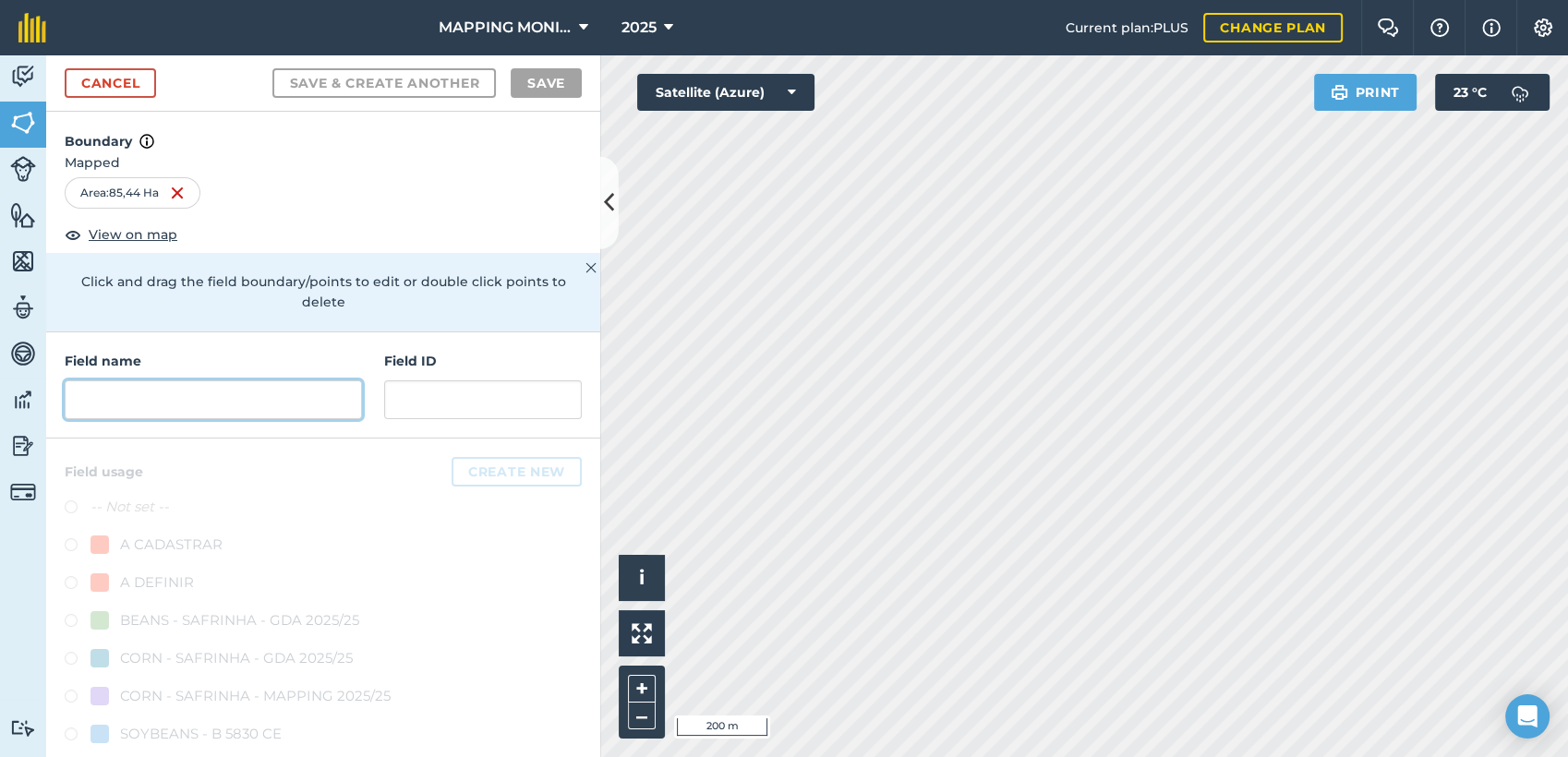
click at [113, 381] on input "text" at bounding box center [213, 400] width 298 height 39
paste input "PRIMAVERA DO LESTE/MT - [DEMOGRAPHIC_DATA] CADORE - ASA BRANCA"
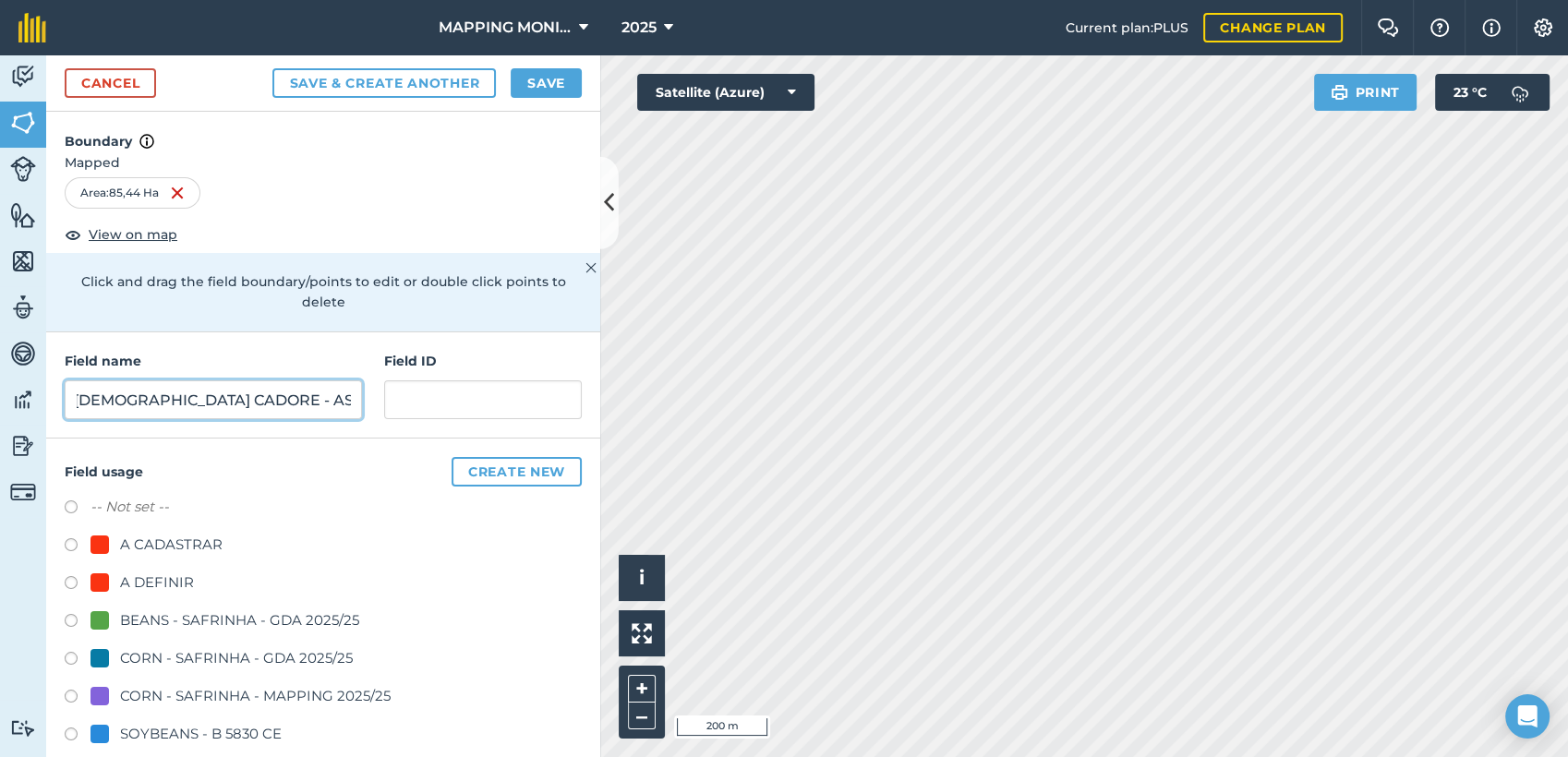
scroll to position [0, 216]
drag, startPoint x: 237, startPoint y: 400, endPoint x: 387, endPoint y: 413, distance: 150.6
click at [385, 415] on div "Field name PRIMAVERA DO LESTE/MT - CRISTIANO CADORE - ASA BRANCA Field ID" at bounding box center [323, 385] width 554 height 106
click at [254, 397] on input "PRIMAVERA DO LESTE/MT - CRISTIANO CADORE - ROCINHA" at bounding box center [213, 400] width 298 height 39
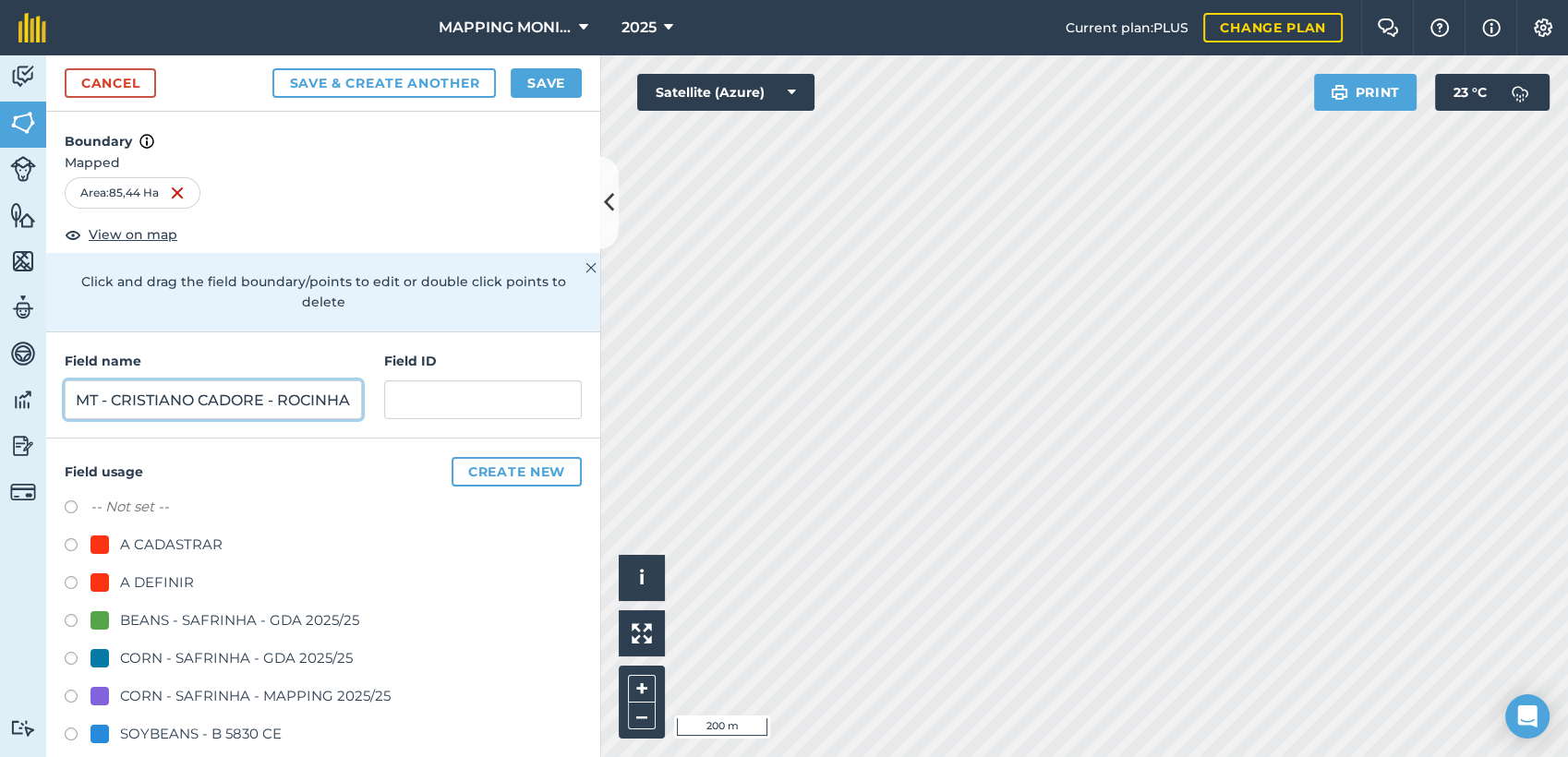
click at [254, 397] on input "PRIMAVERA DO LESTE/MT - CRISTIANO CADORE - ROCINHA" at bounding box center [213, 400] width 298 height 39
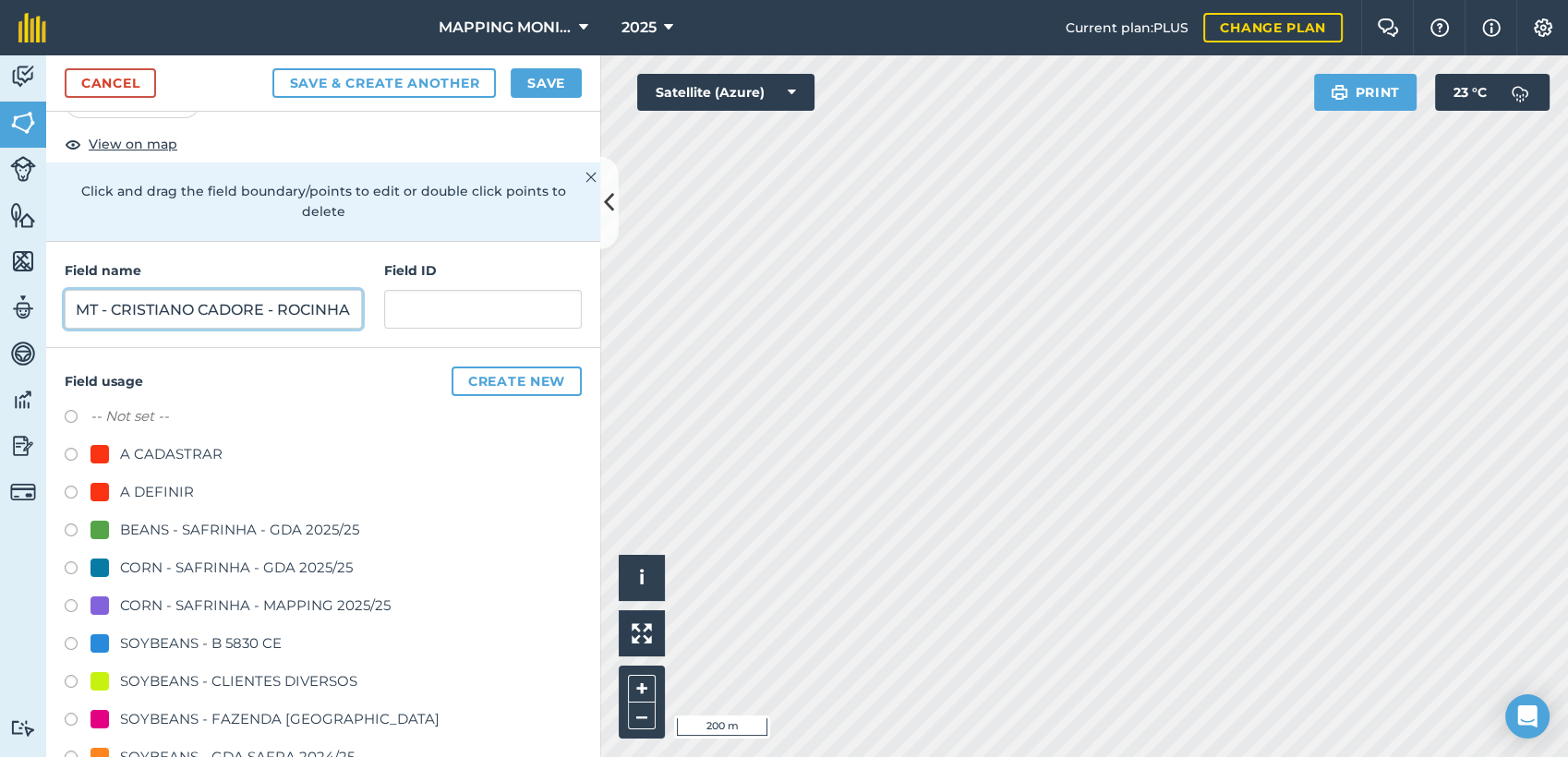
scroll to position [103, 0]
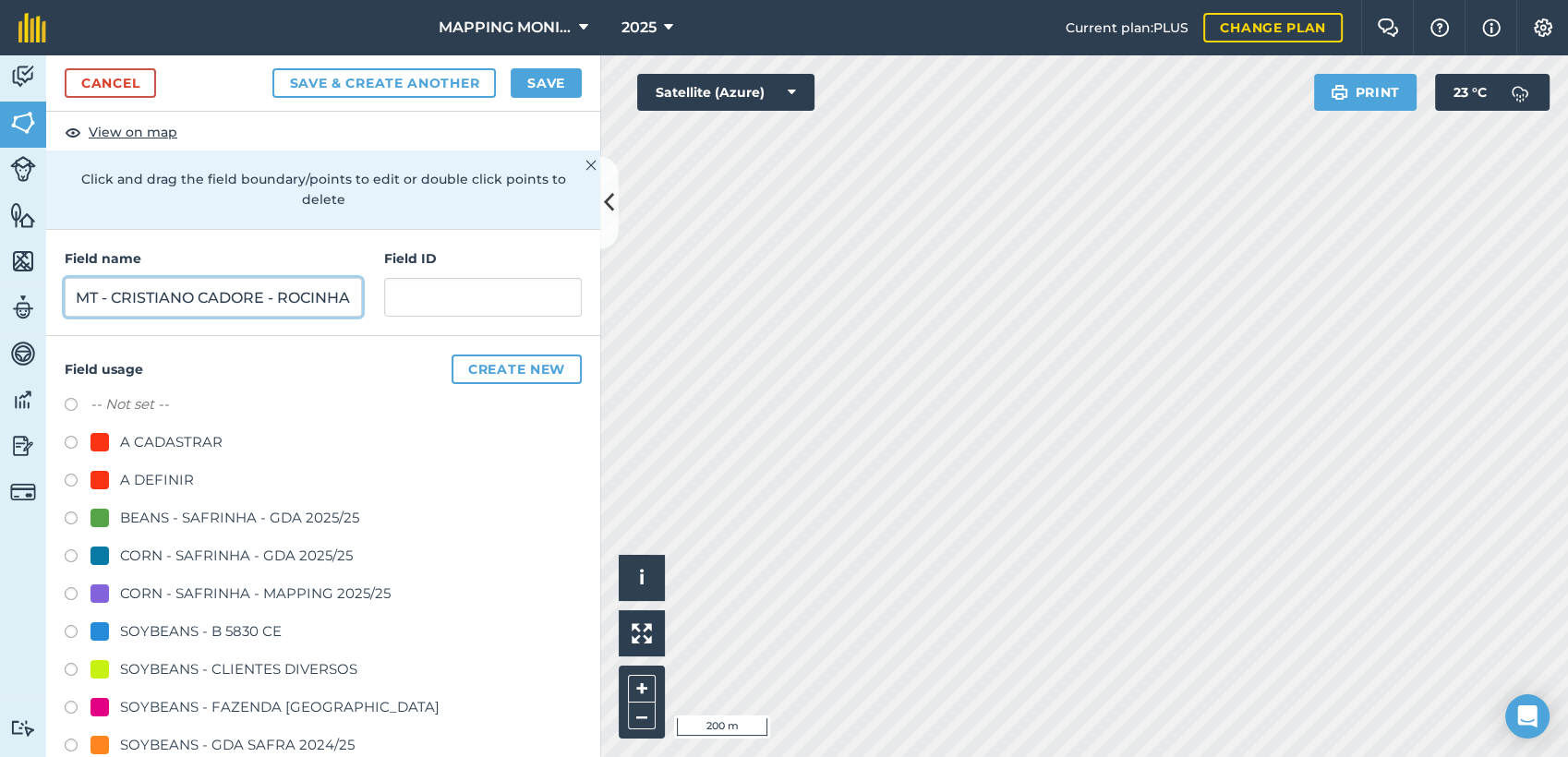
type input "PRIMAVERA DO LESTE/MT - CRISTIANO CADORE - ROCINHA"
click at [260, 665] on div "SOYBEANS - CLIENTES DIVERSOS" at bounding box center [239, 669] width 237 height 22
radio input "true"
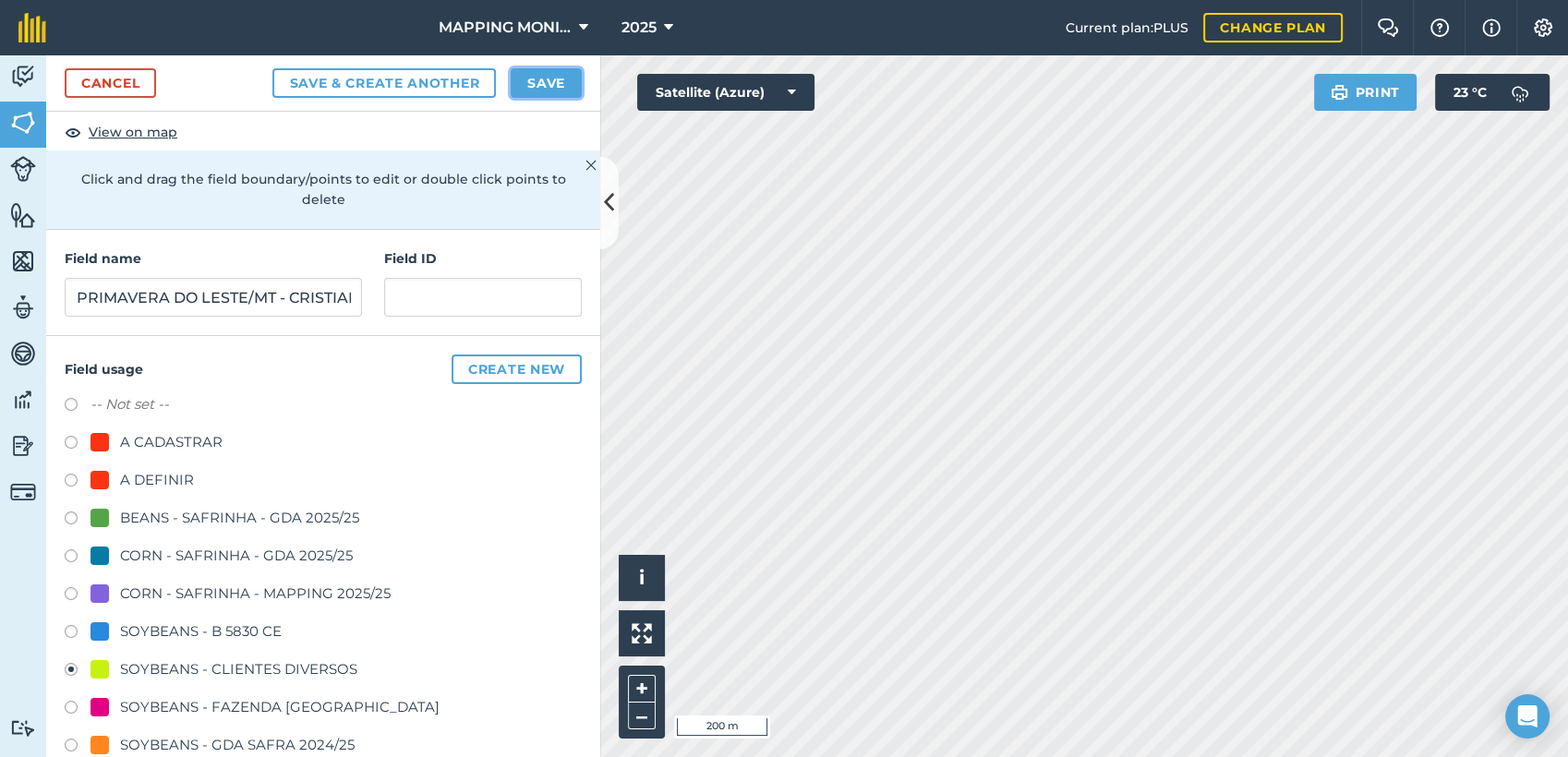
click at [570, 81] on button "Save" at bounding box center [546, 83] width 71 height 30
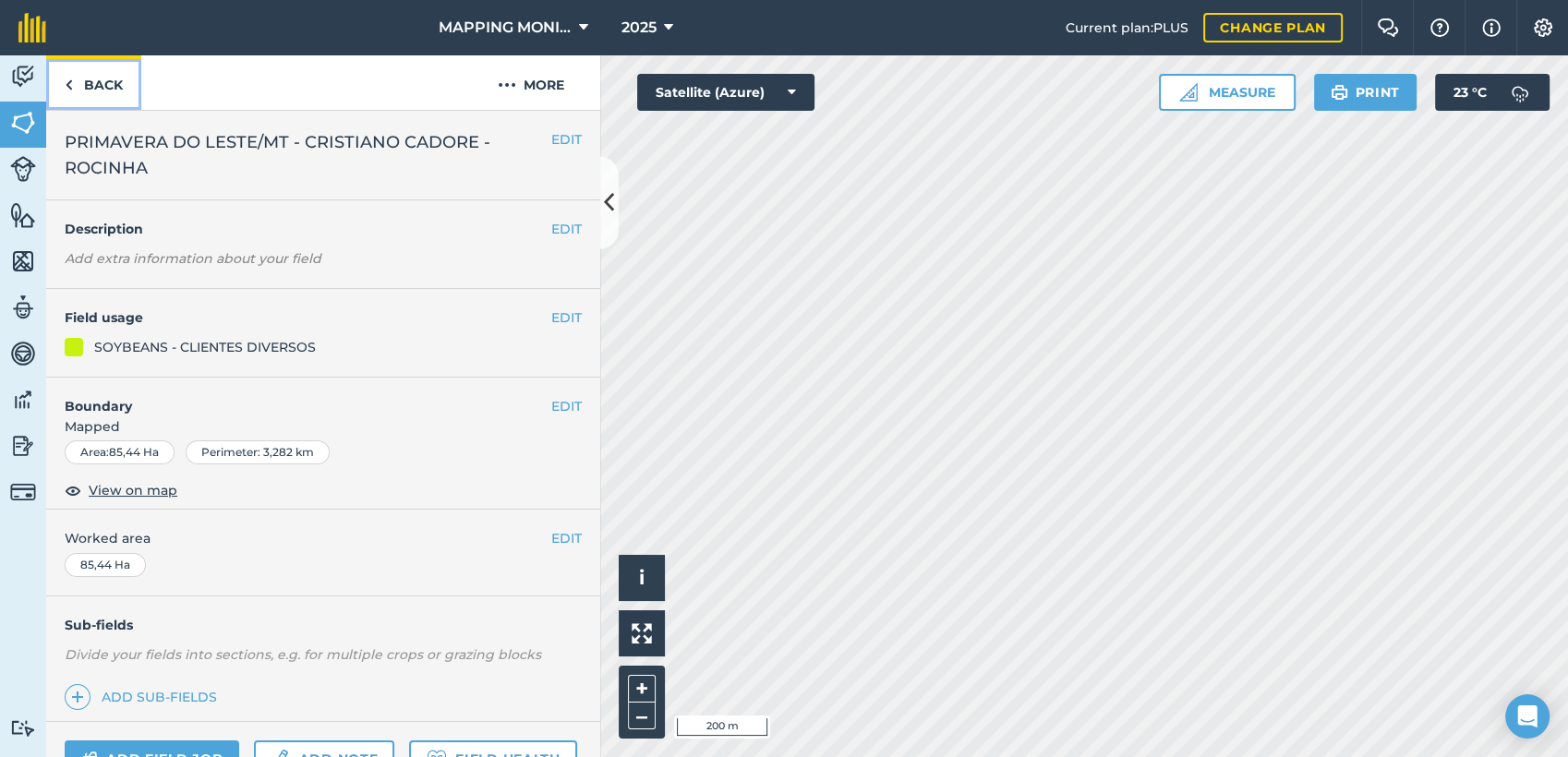
click at [107, 89] on link "Back" at bounding box center [93, 82] width 95 height 54
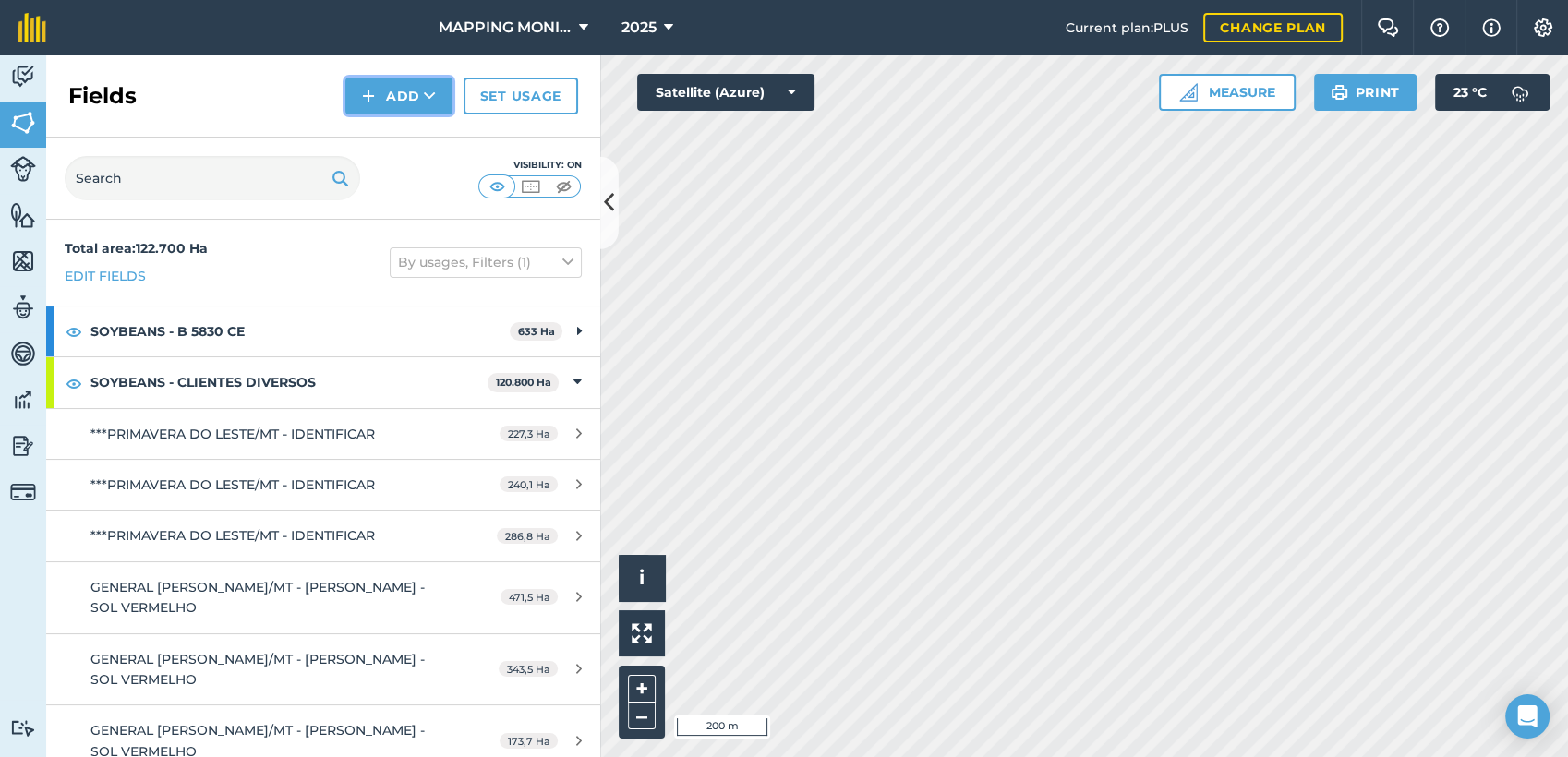
click at [383, 96] on button "Add" at bounding box center [398, 96] width 107 height 37
click at [392, 131] on link "Draw" at bounding box center [398, 138] width 102 height 41
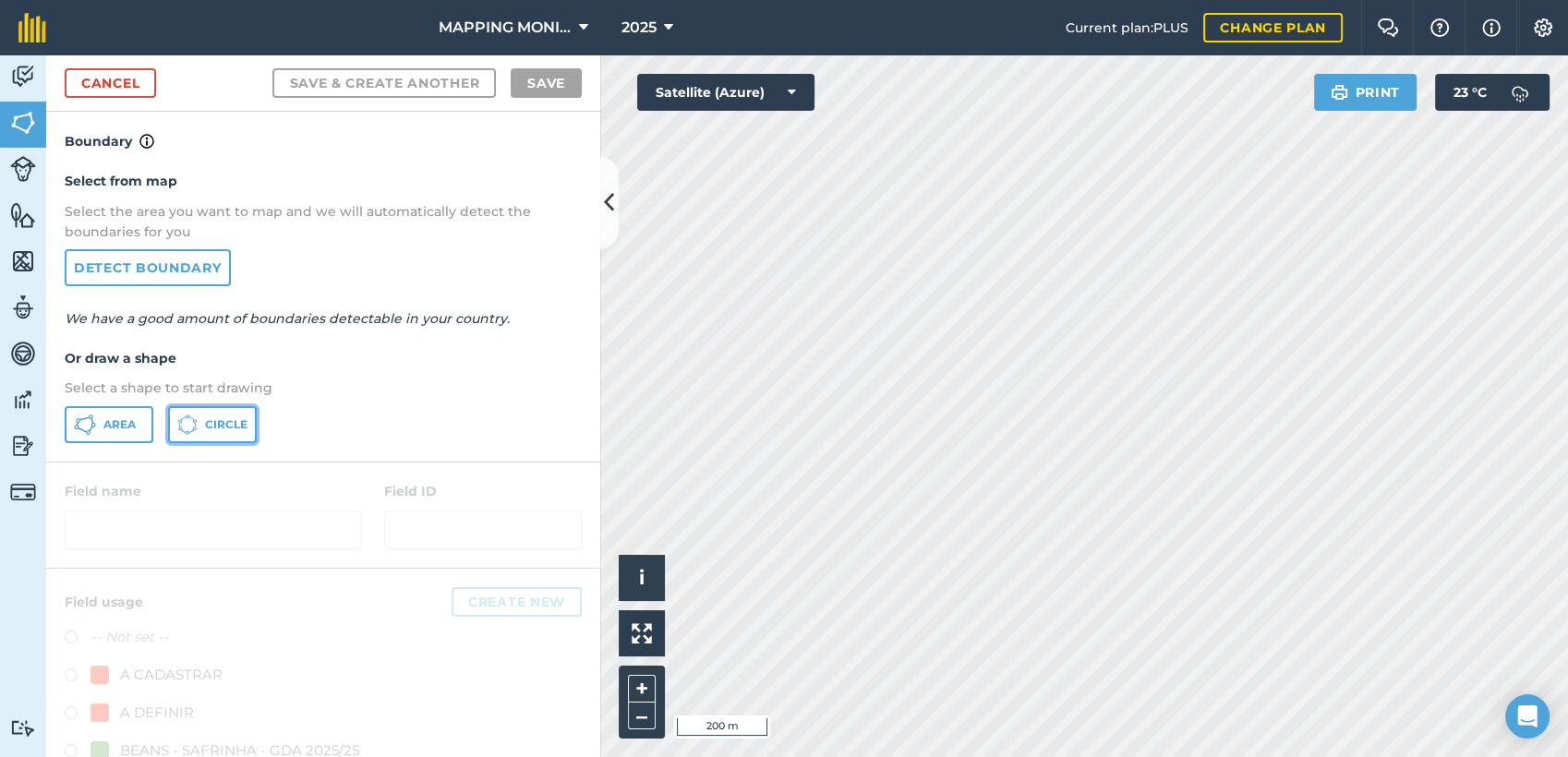
click at [200, 418] on button "Circle" at bounding box center [212, 425] width 89 height 37
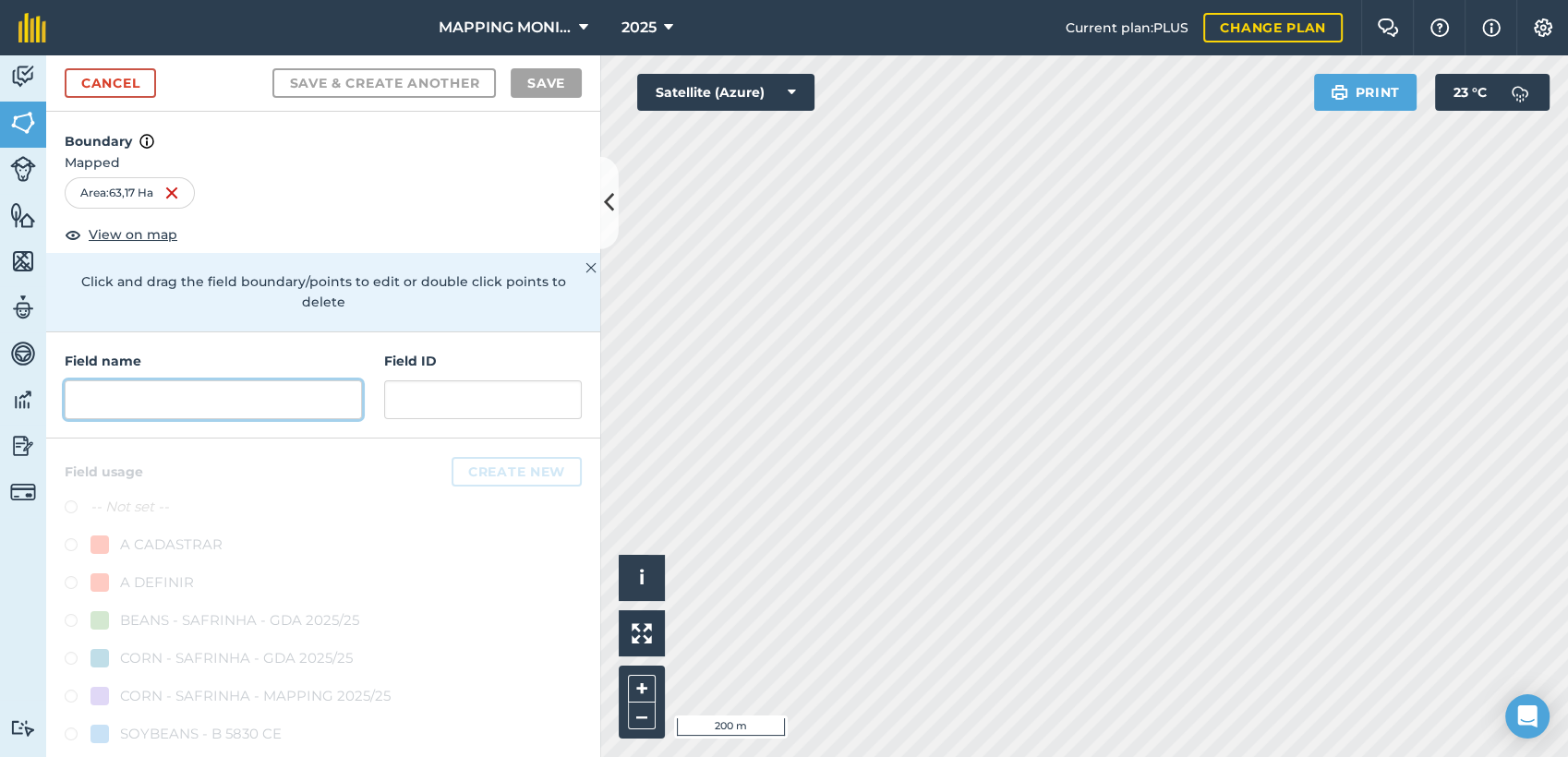
click at [237, 392] on input "text" at bounding box center [213, 400] width 298 height 39
paste input "PRIMAVERA DO LESTE/MT - CRISTIANO CADORE - ROCINHA"
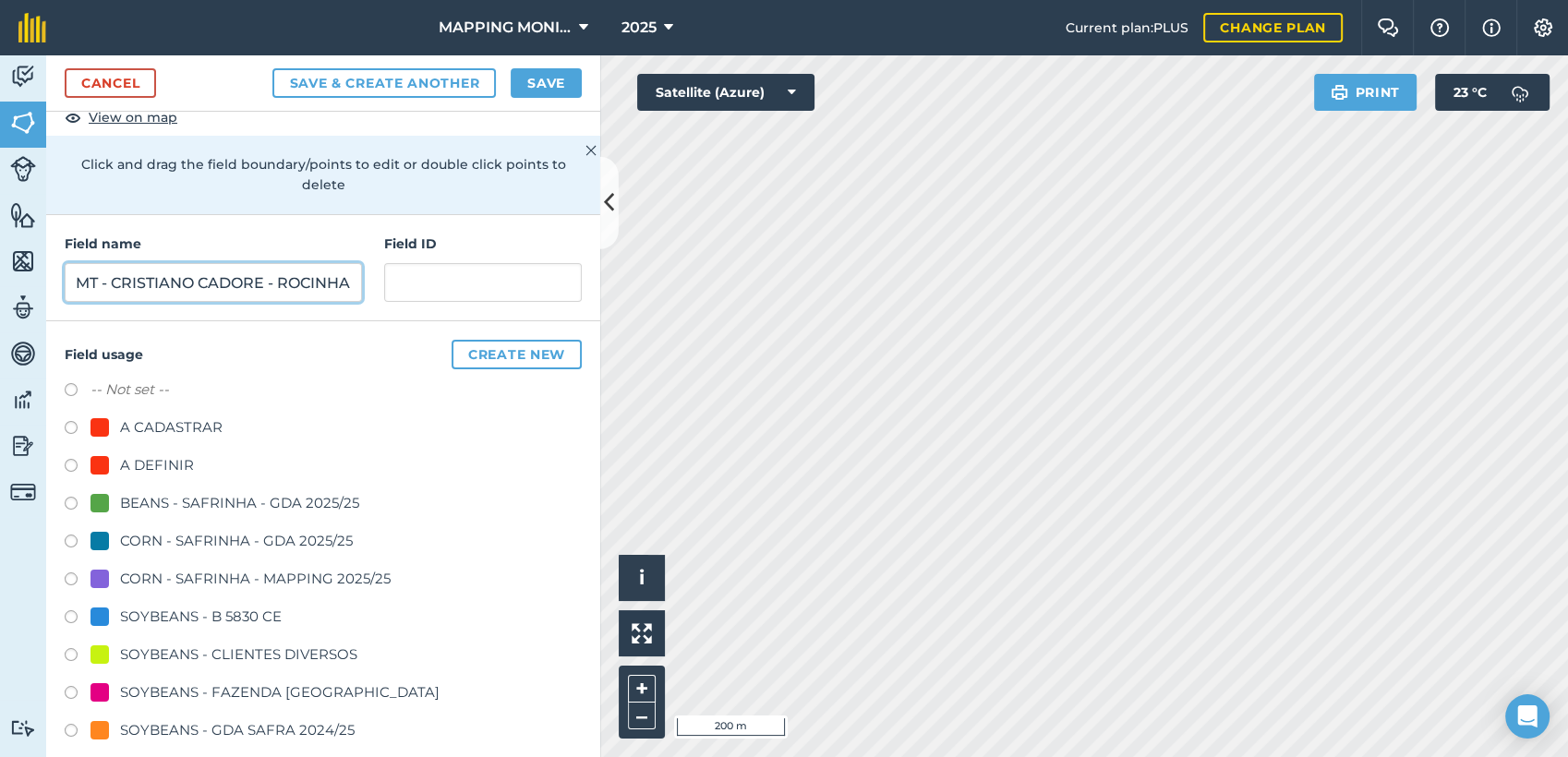
scroll to position [205, 0]
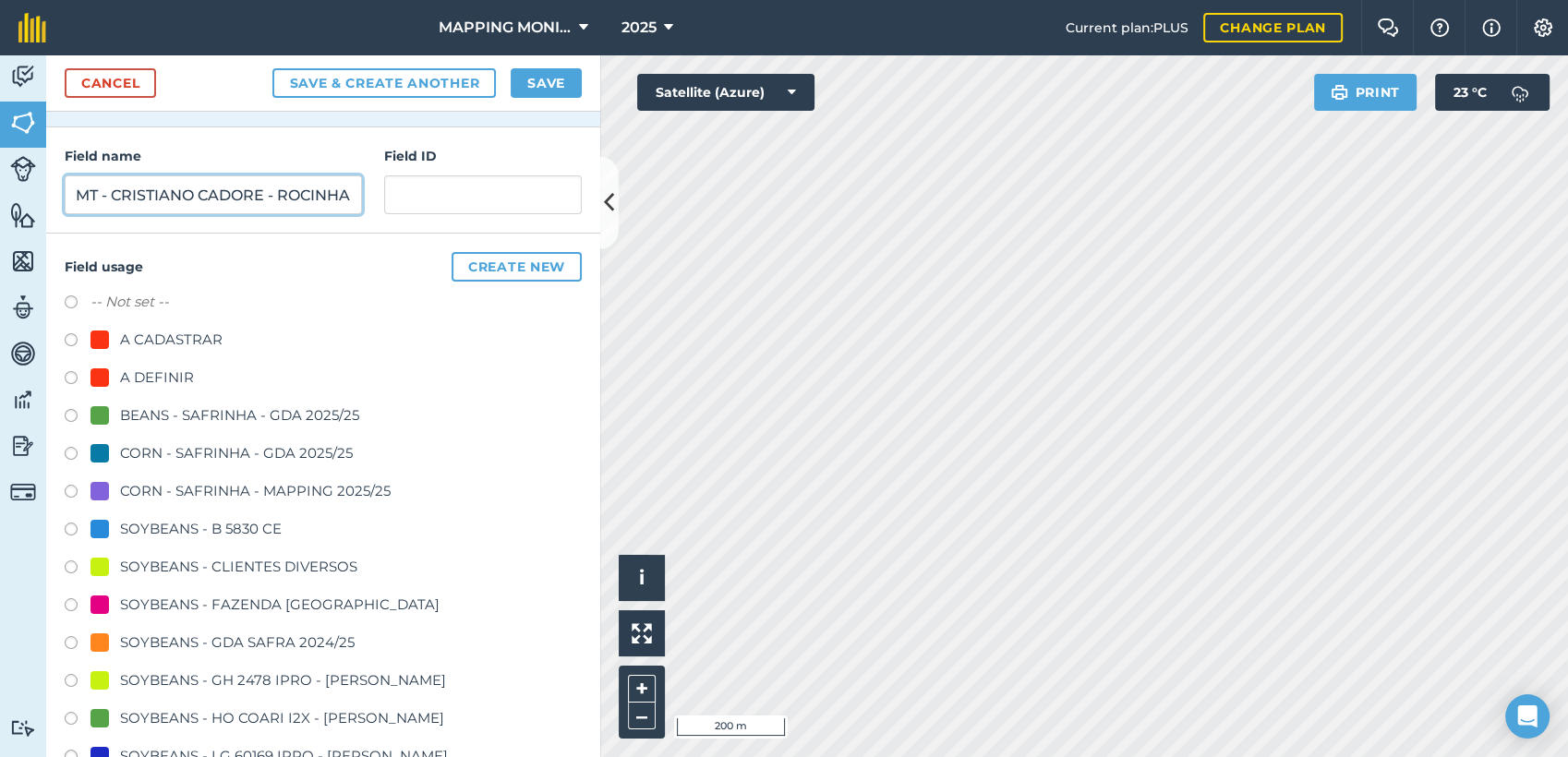
type input "PRIMAVERA DO LESTE/MT - CRISTIANO CADORE - ROCINHA"
click at [160, 558] on div "SOYBEANS - CLIENTES DIVERSOS" at bounding box center [239, 567] width 237 height 22
radio input "true"
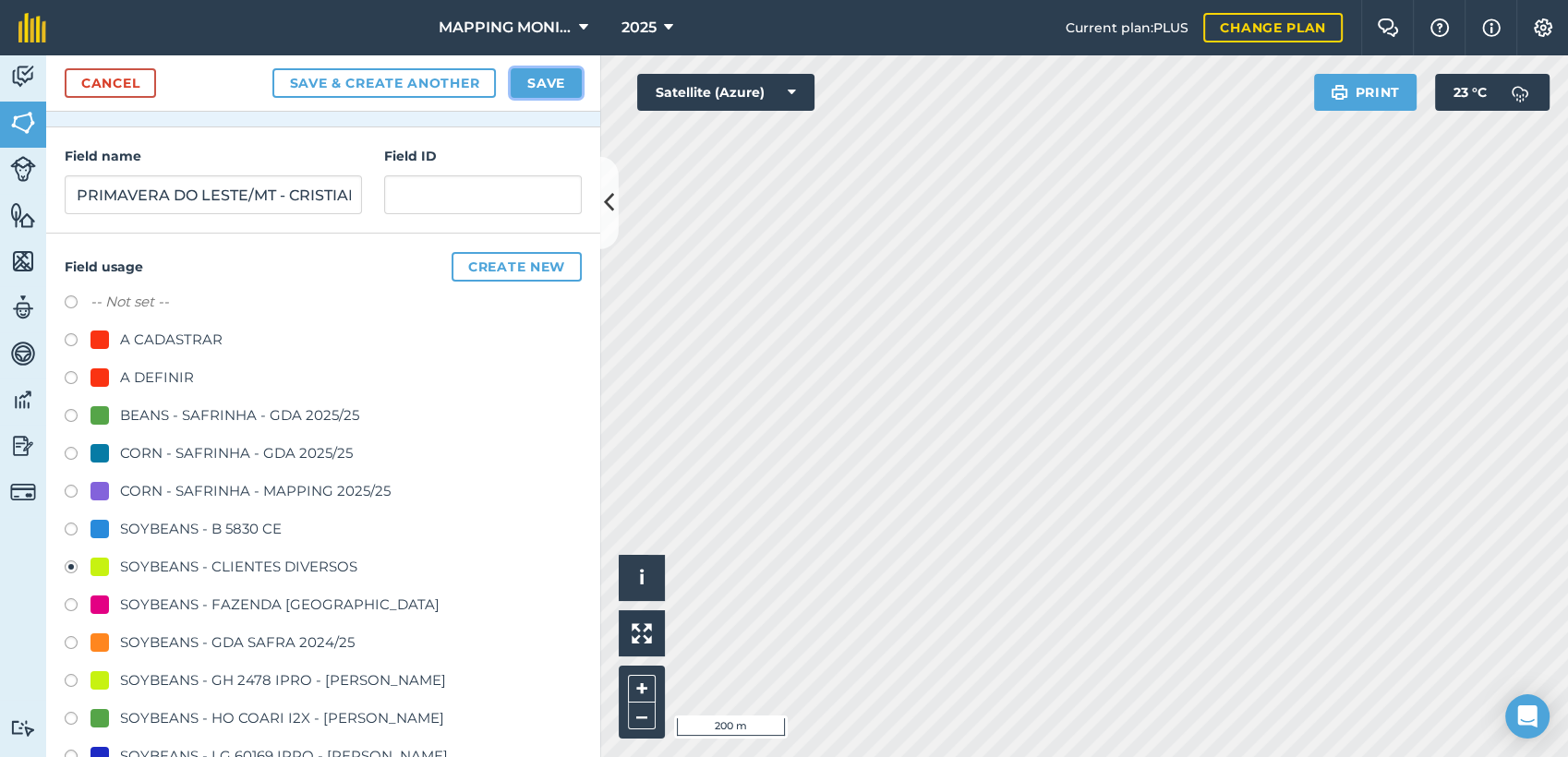
click at [526, 79] on button "Save" at bounding box center [546, 83] width 71 height 30
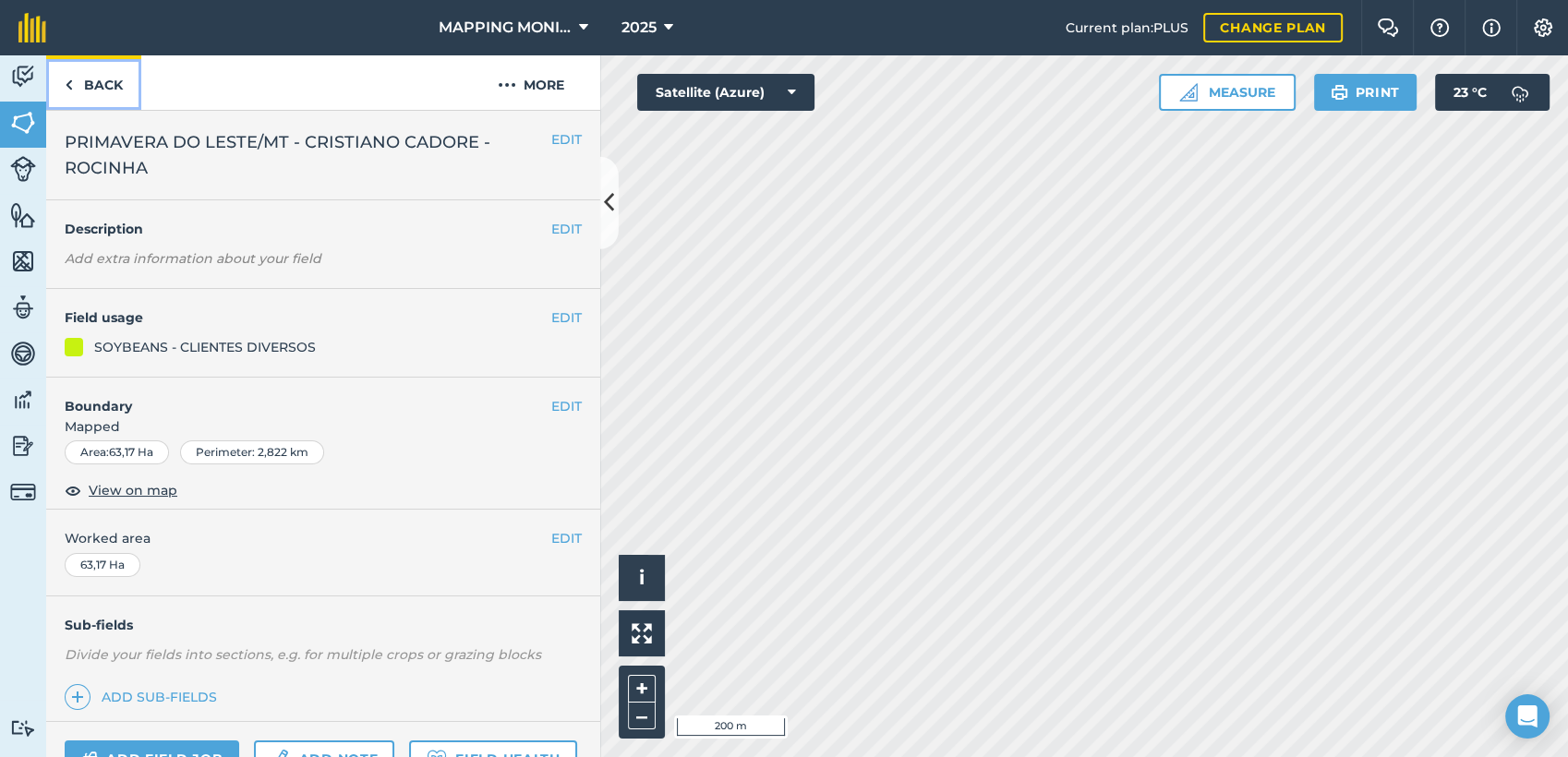
click at [96, 83] on link "Back" at bounding box center [93, 82] width 95 height 54
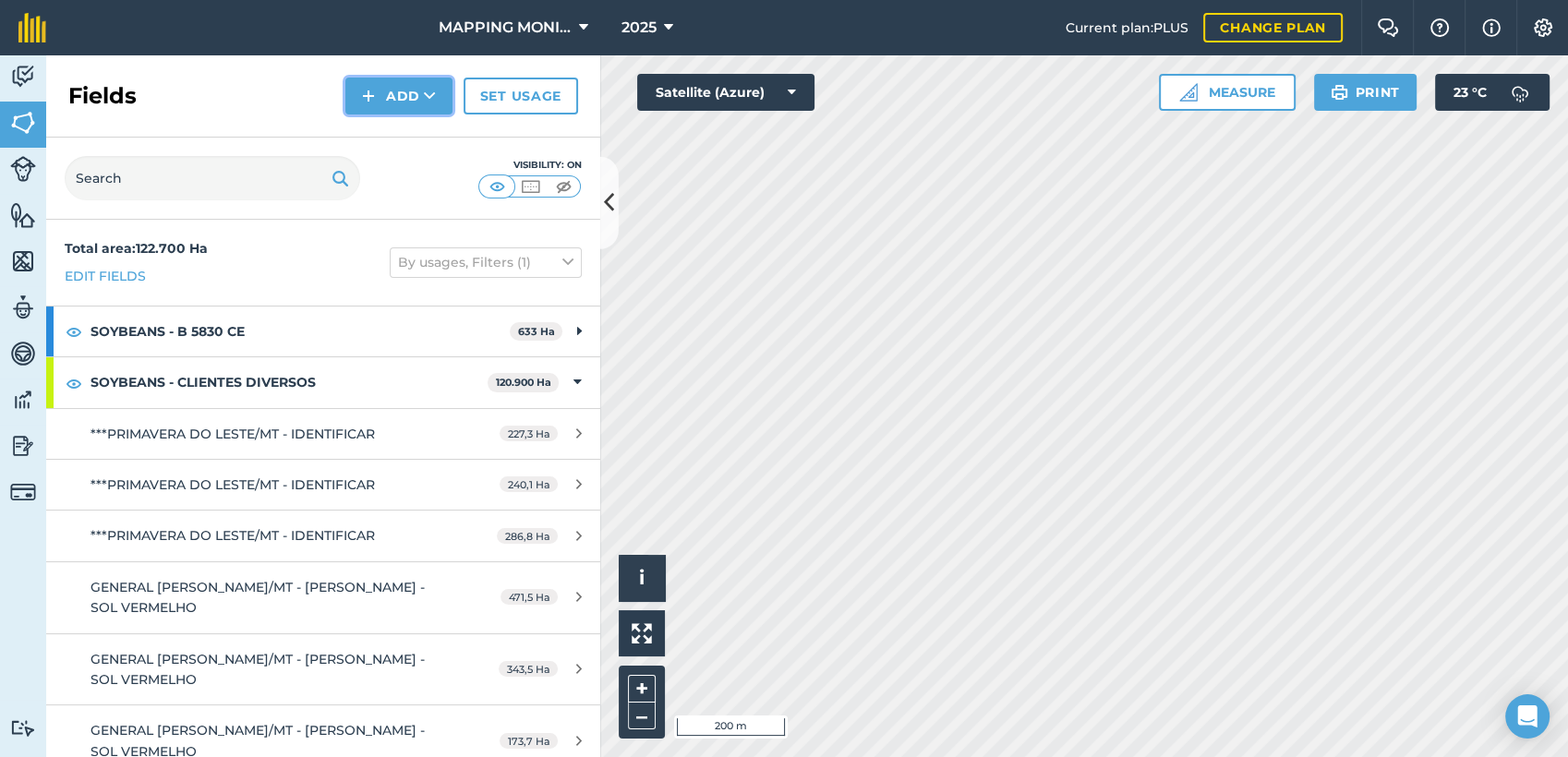
click at [393, 97] on button "Add" at bounding box center [398, 96] width 107 height 37
click at [399, 140] on link "Draw" at bounding box center [398, 138] width 102 height 41
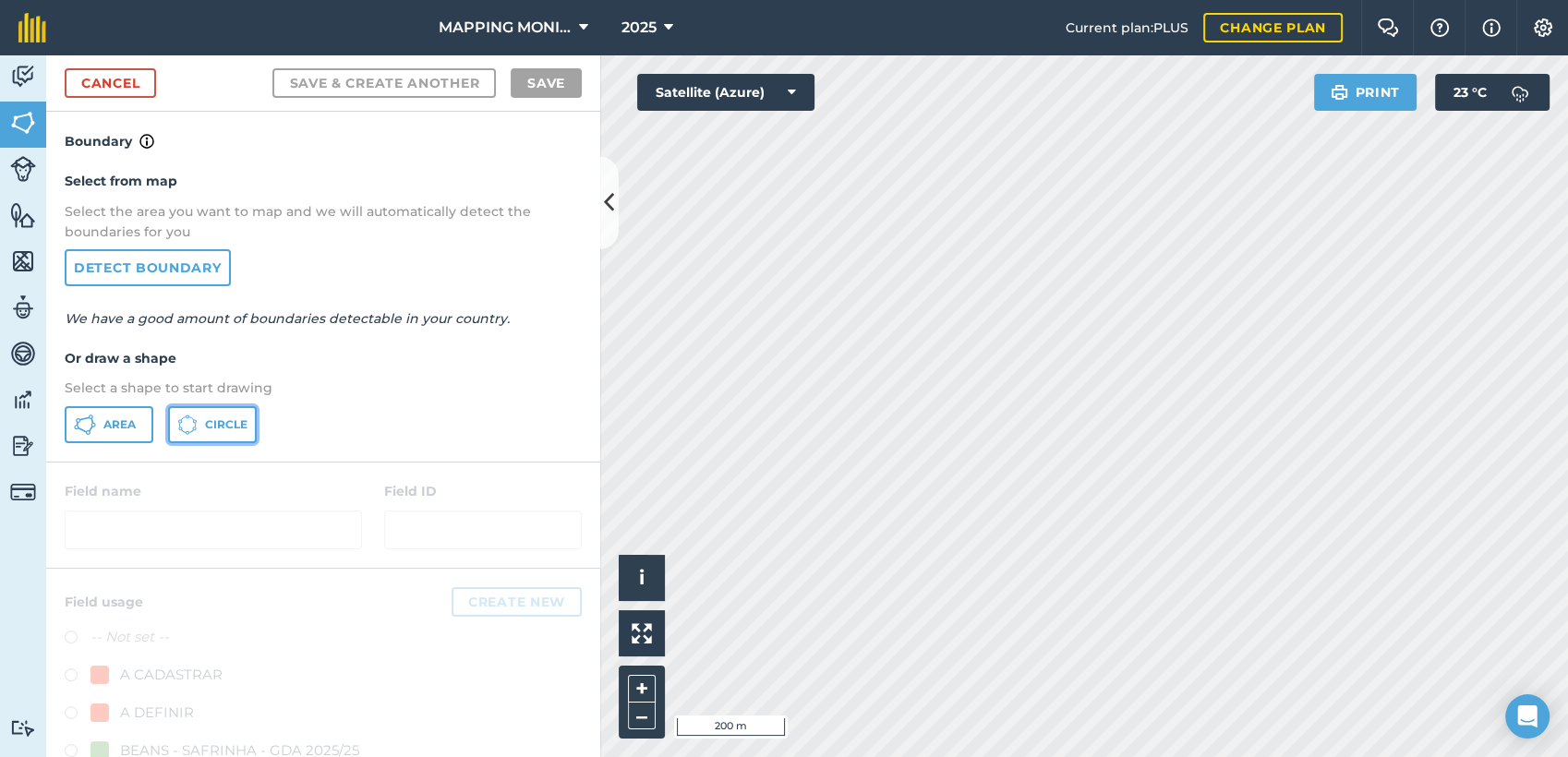
click at [187, 434] on button "Circle" at bounding box center [212, 425] width 89 height 37
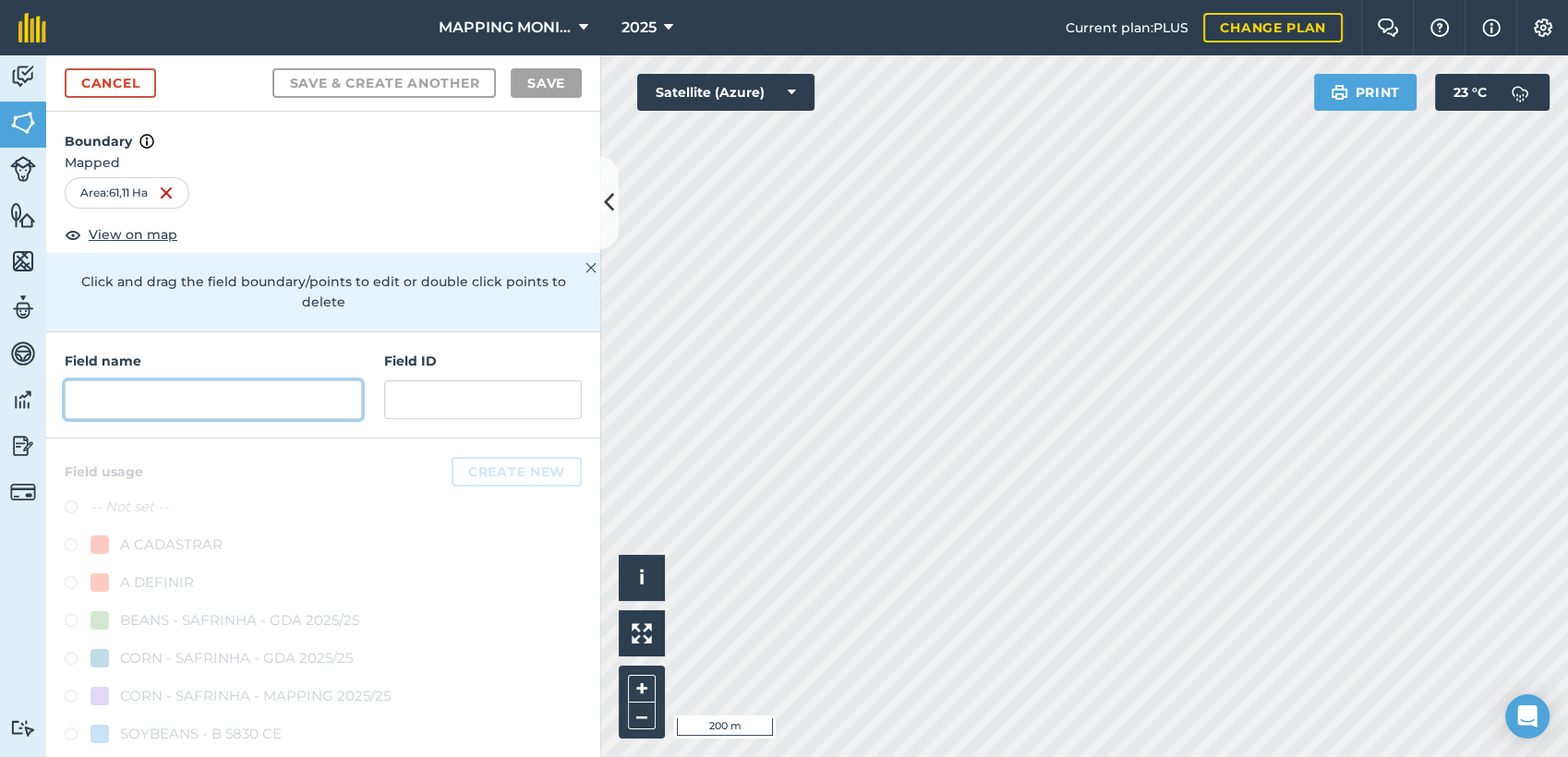
click at [229, 413] on input "text" at bounding box center [213, 400] width 298 height 39
paste input "PRIMAVERA DO LESTE/MT - CRISTIANO CADORE - ROCINHA"
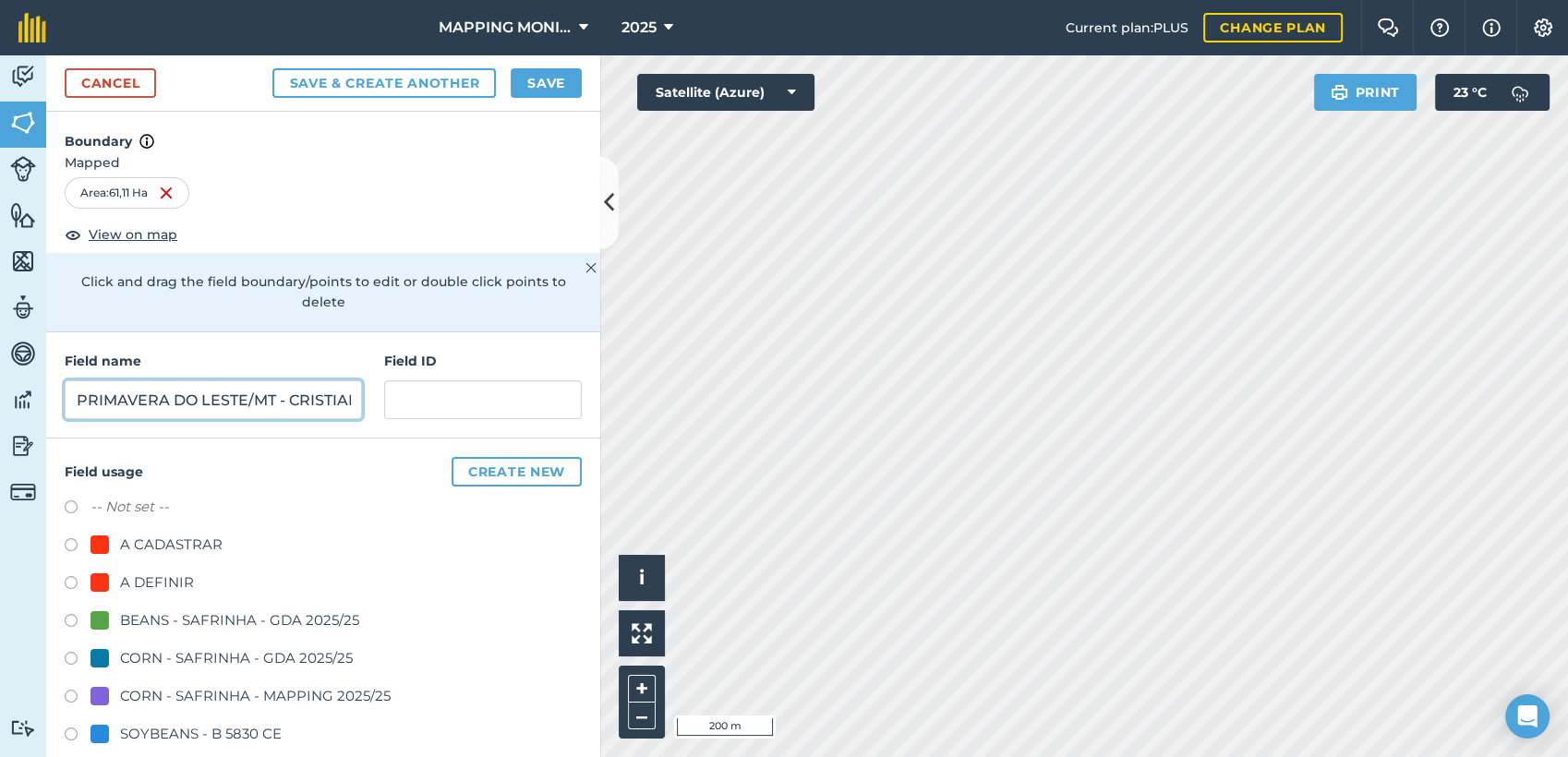
scroll to position [0, 188]
type input "PRIMAVERA DO LESTE/MT - CRISTIANO CADORE - ROCINHA"
click at [534, 76] on button "Save" at bounding box center [546, 83] width 71 height 30
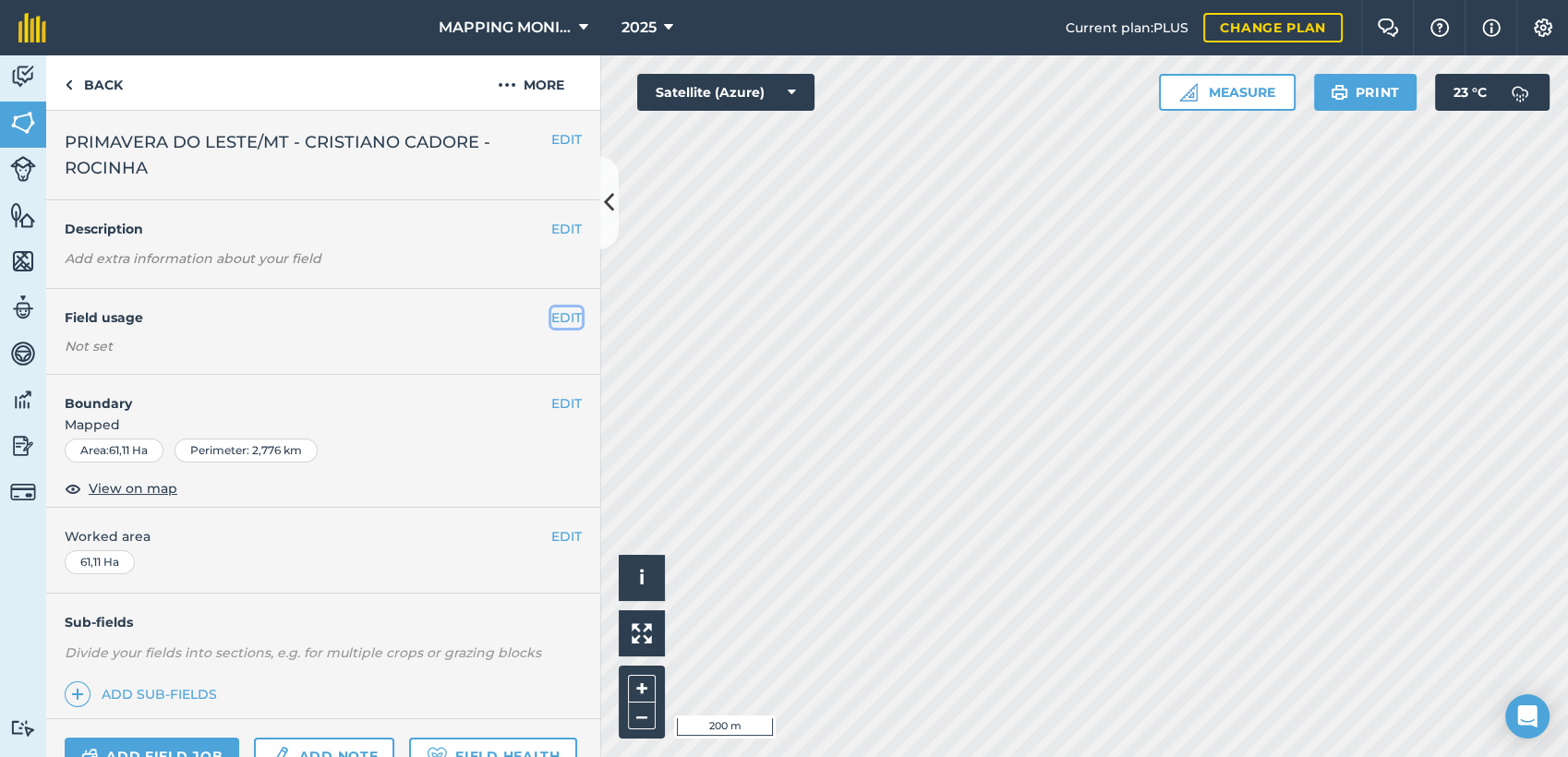
click at [551, 310] on button "EDIT" at bounding box center [566, 318] width 31 height 21
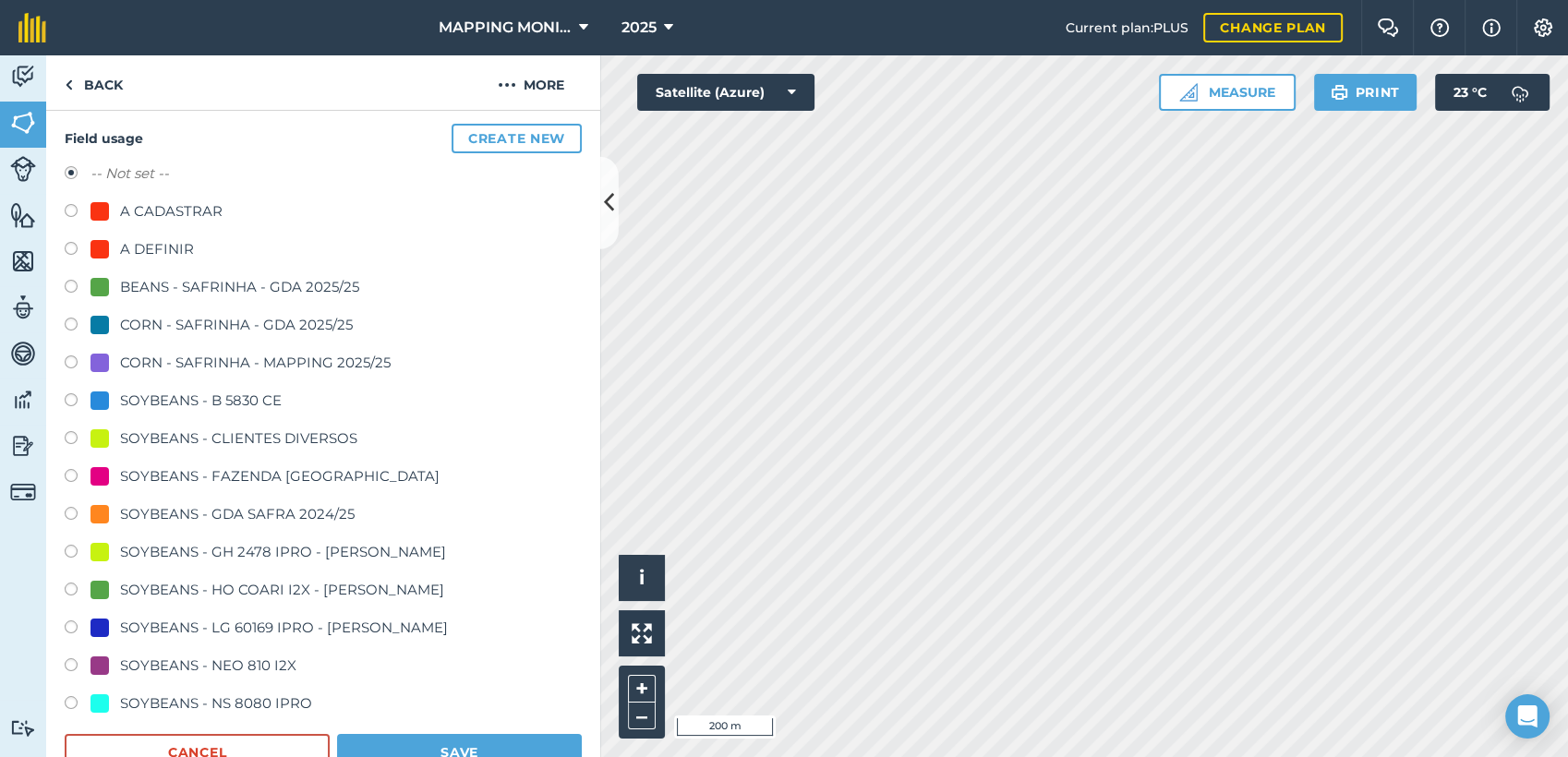
scroll to position [205, 0]
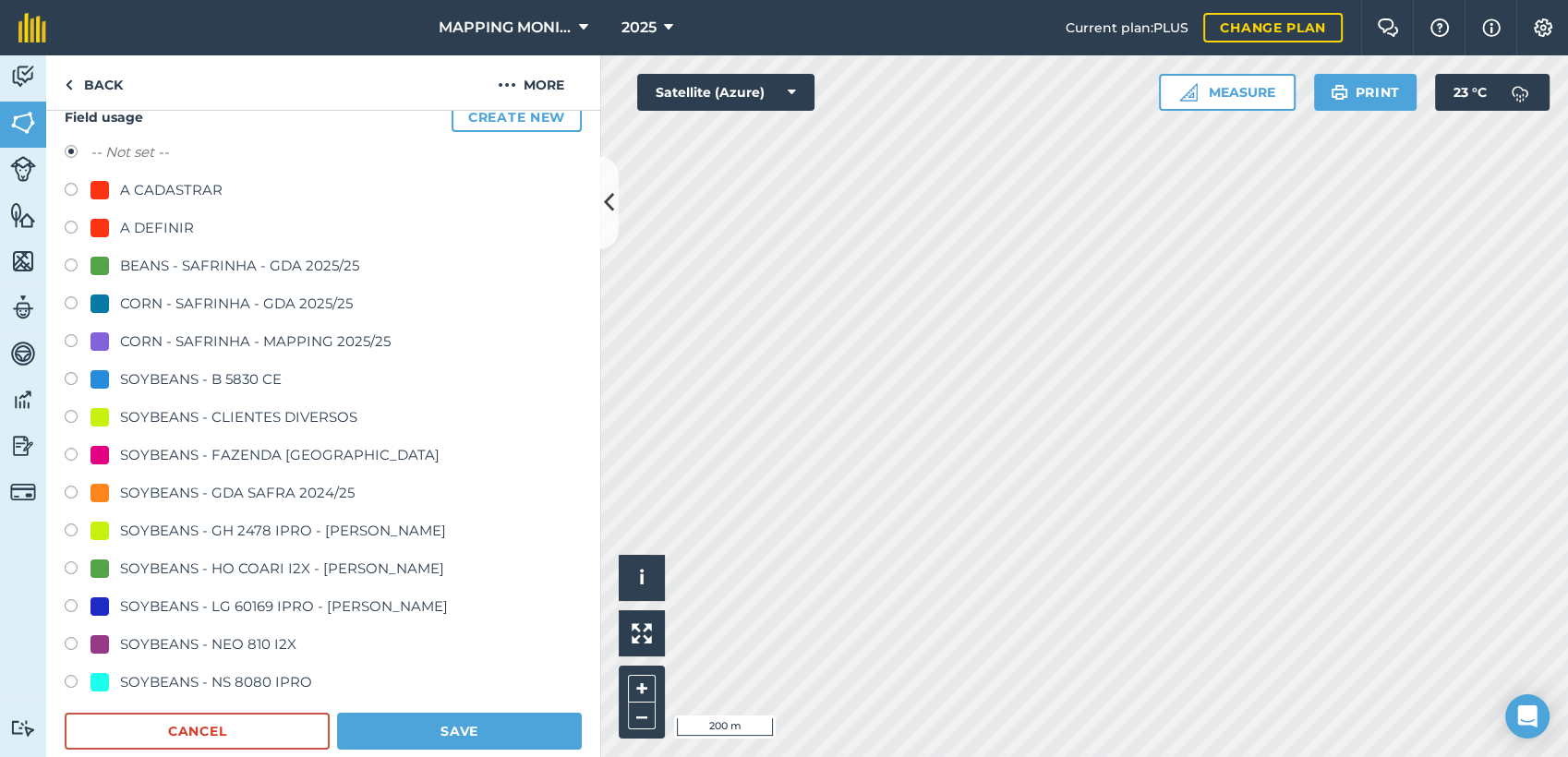
click at [247, 414] on div "SOYBEANS - CLIENTES DIVERSOS" at bounding box center [239, 418] width 237 height 22
radio input "true"
radio input "false"
click at [445, 732] on button "Save" at bounding box center [459, 731] width 244 height 37
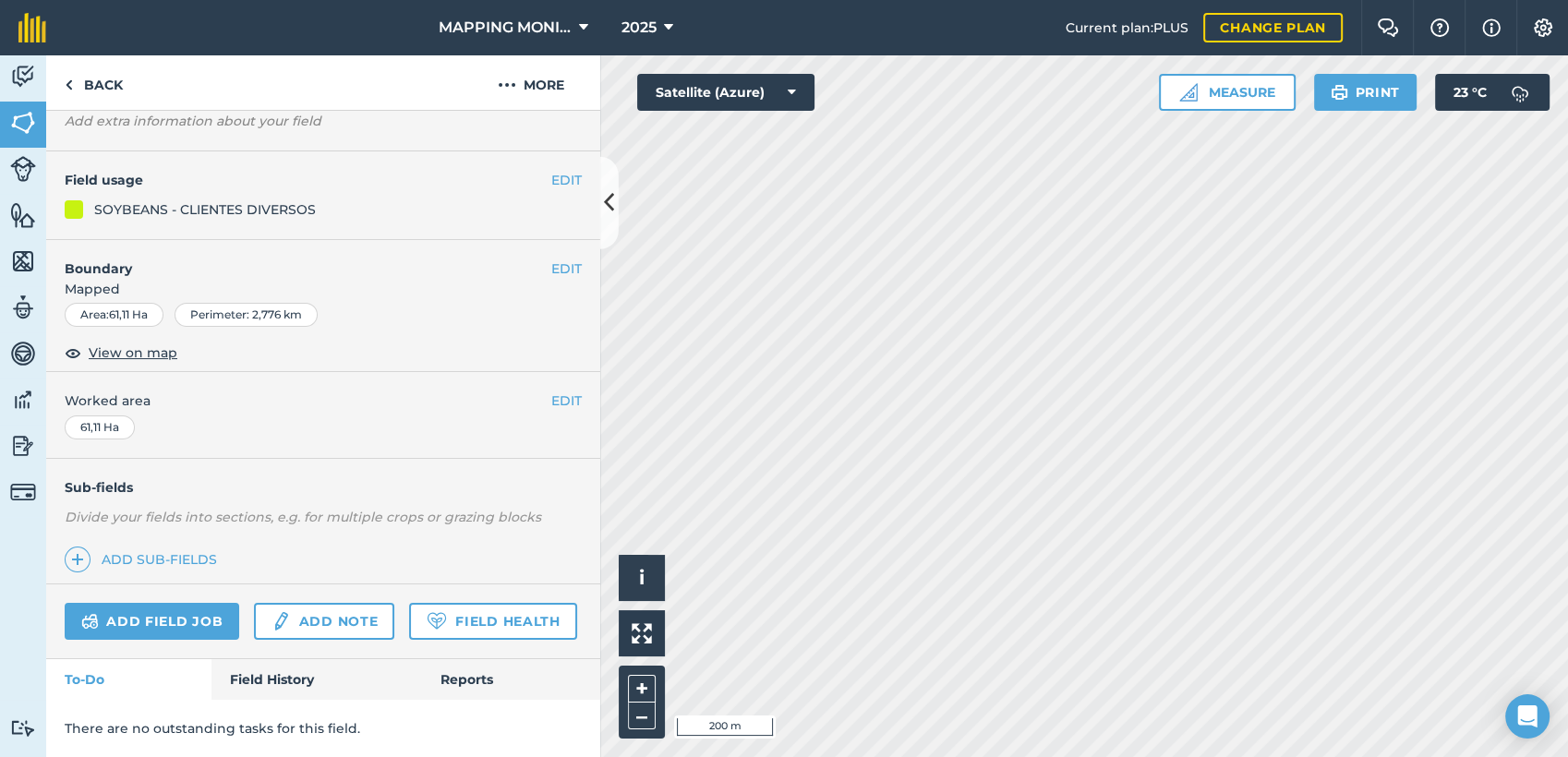
scroll to position [186, 0]
click at [551, 258] on button "EDIT" at bounding box center [566, 268] width 31 height 21
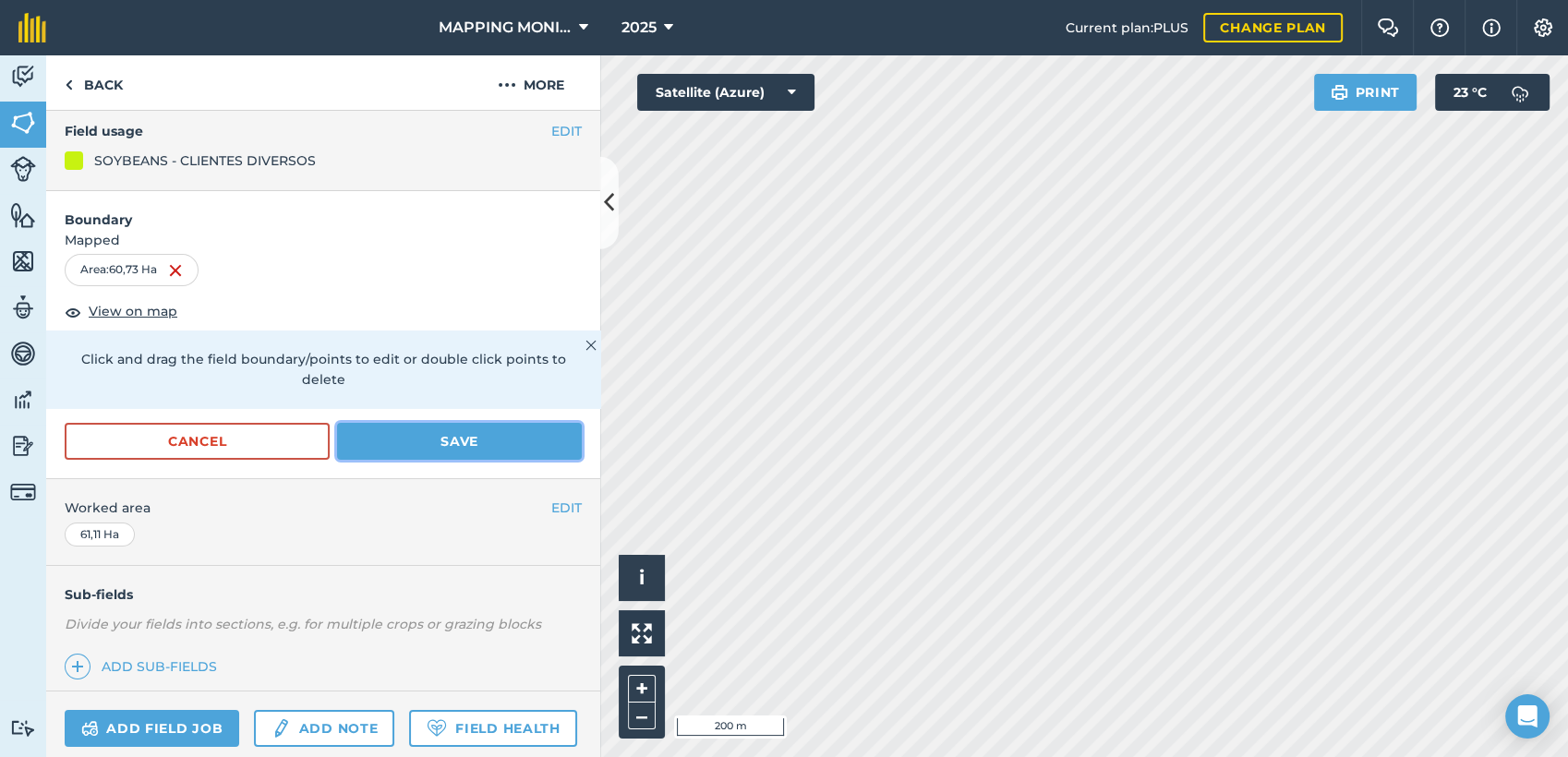
click at [510, 453] on button "Save" at bounding box center [459, 441] width 244 height 37
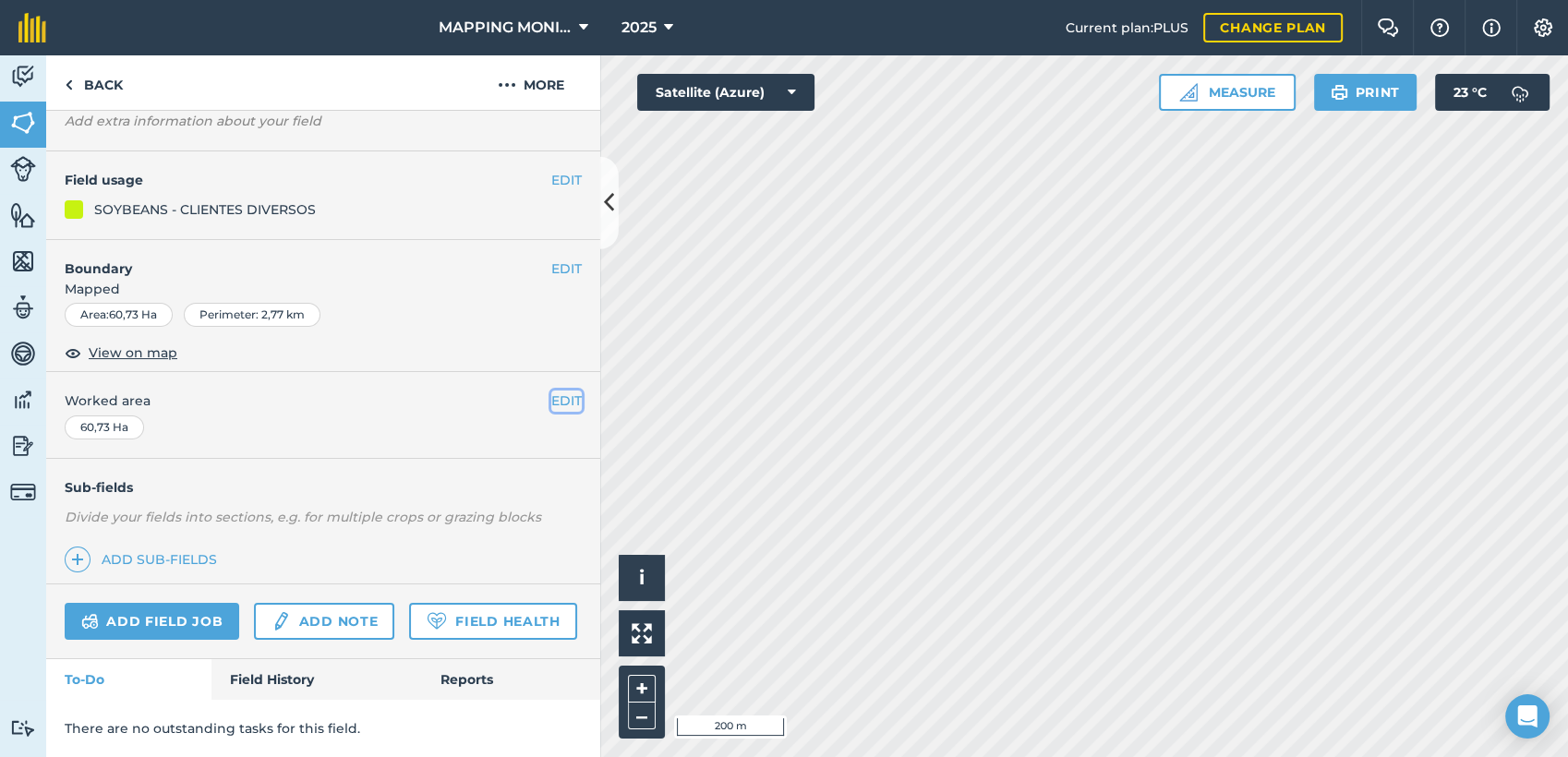
click at [551, 391] on button "EDIT" at bounding box center [566, 401] width 31 height 21
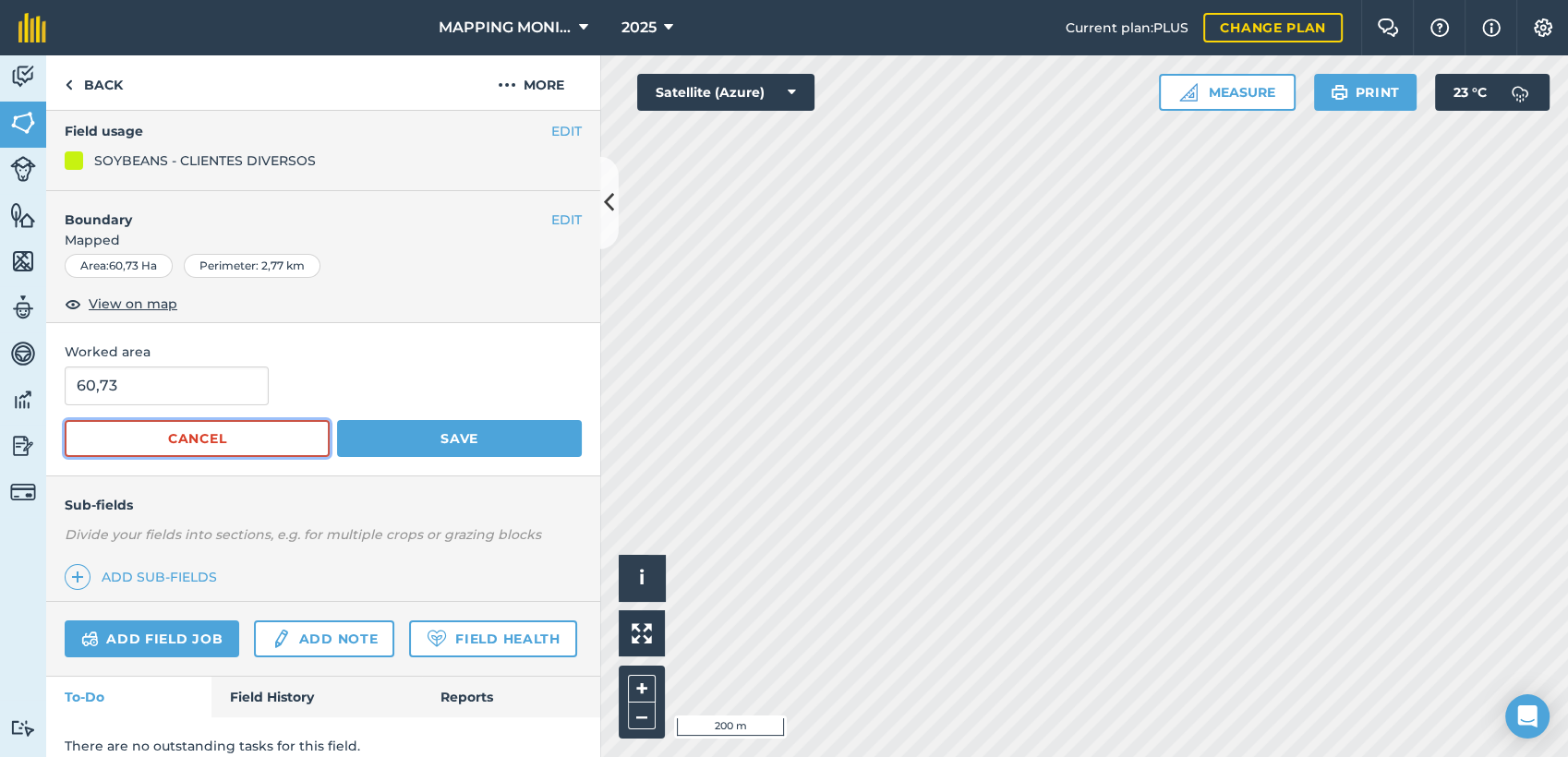
click at [293, 442] on button "Cancel" at bounding box center [197, 438] width 265 height 37
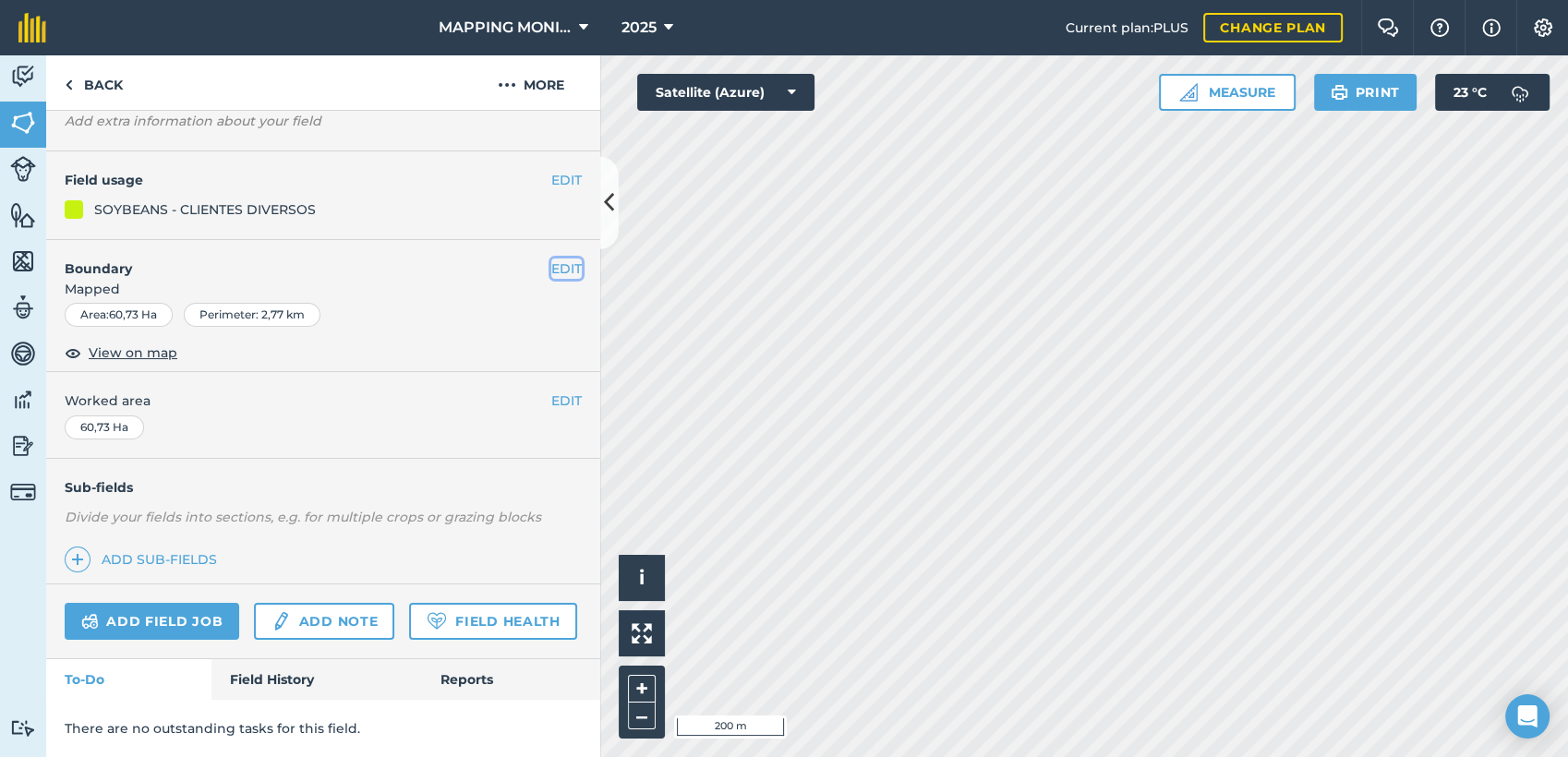
click at [551, 258] on button "EDIT" at bounding box center [566, 268] width 31 height 21
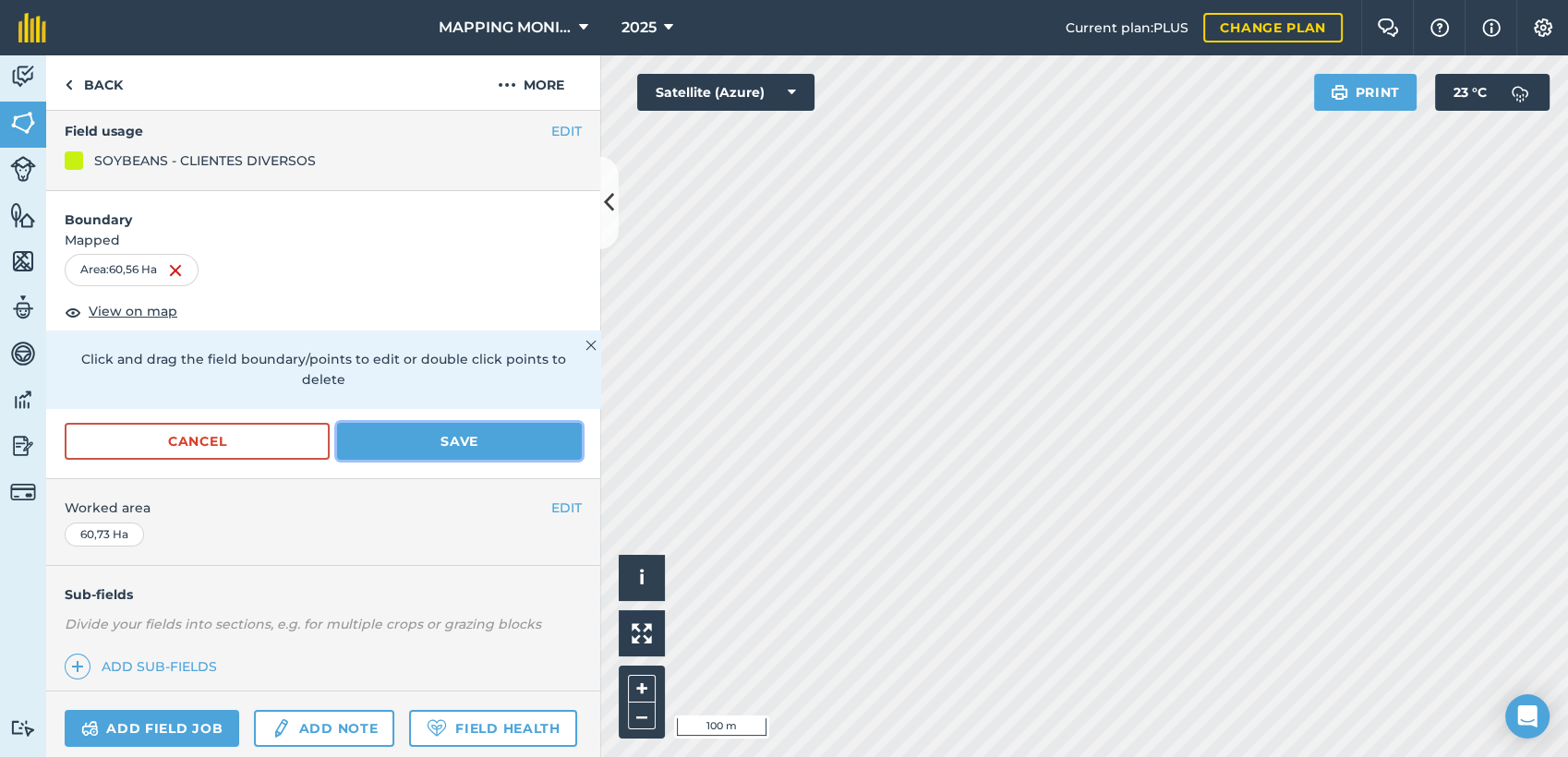
click at [495, 454] on button "Save" at bounding box center [459, 441] width 244 height 37
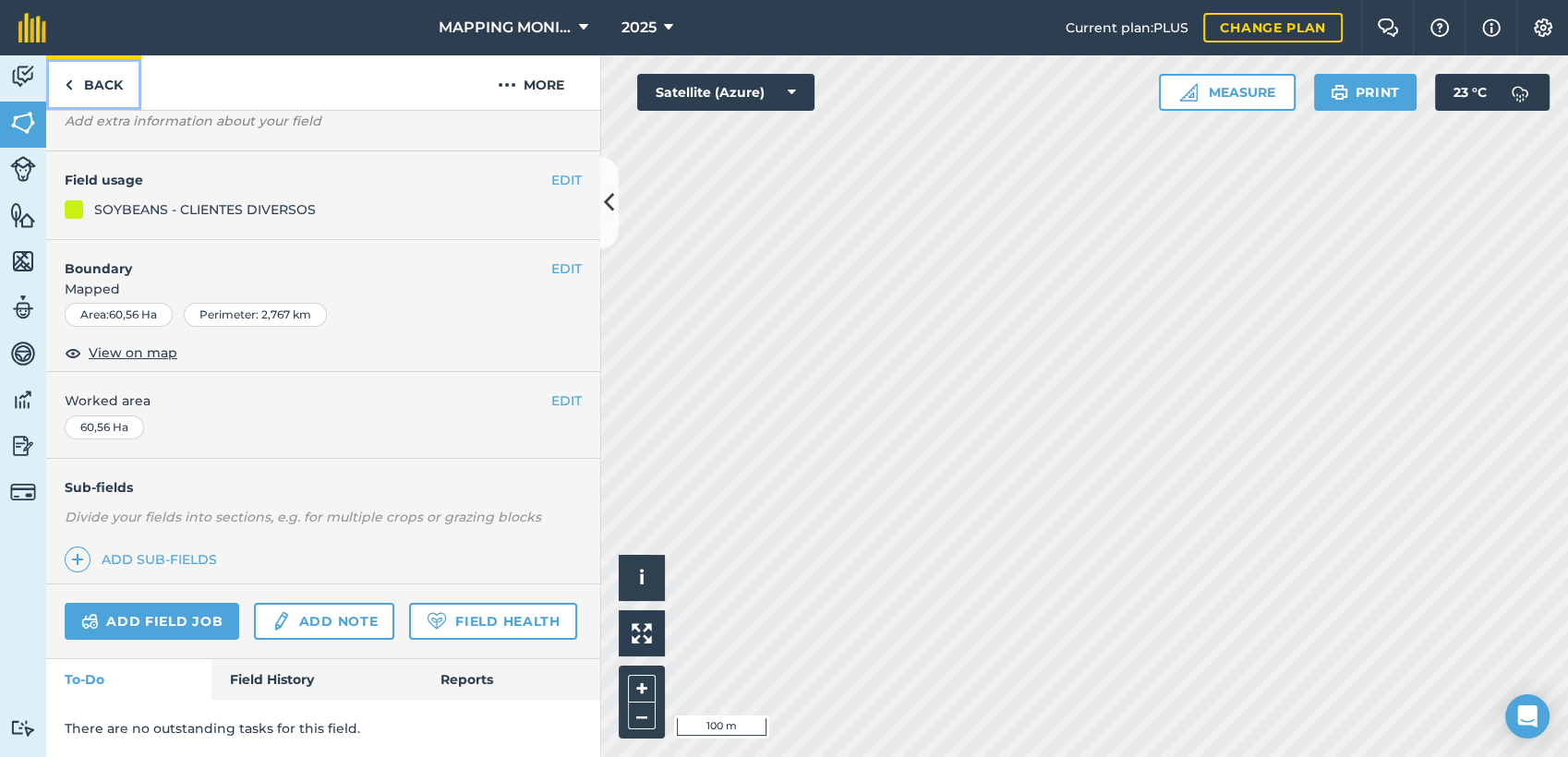
click at [111, 89] on link "Back" at bounding box center [93, 82] width 95 height 54
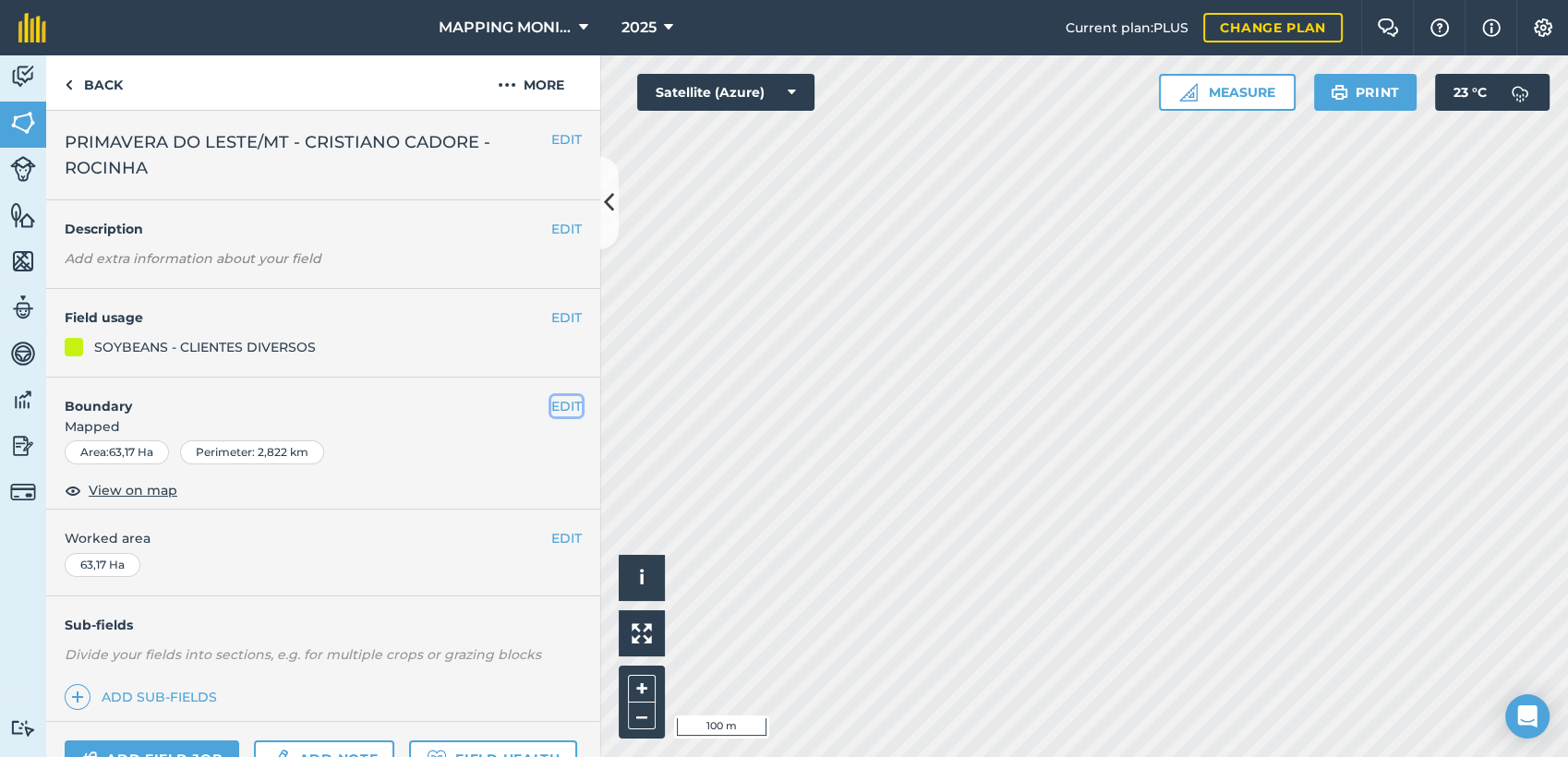
click at [551, 403] on button "EDIT" at bounding box center [566, 406] width 31 height 21
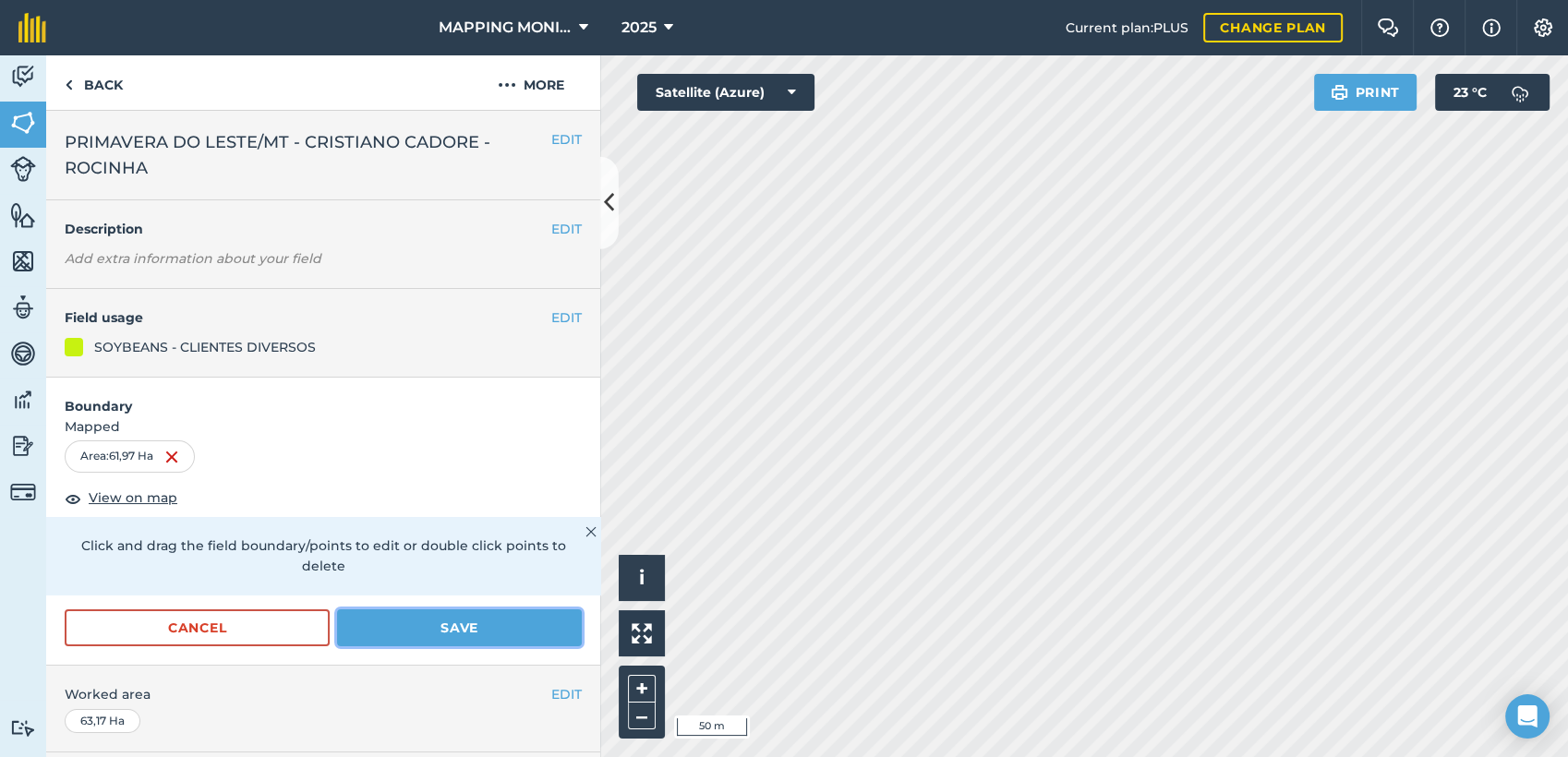
click at [524, 646] on div "Cancel Save" at bounding box center [323, 636] width 554 height 55
click at [494, 634] on button "Save" at bounding box center [459, 627] width 244 height 37
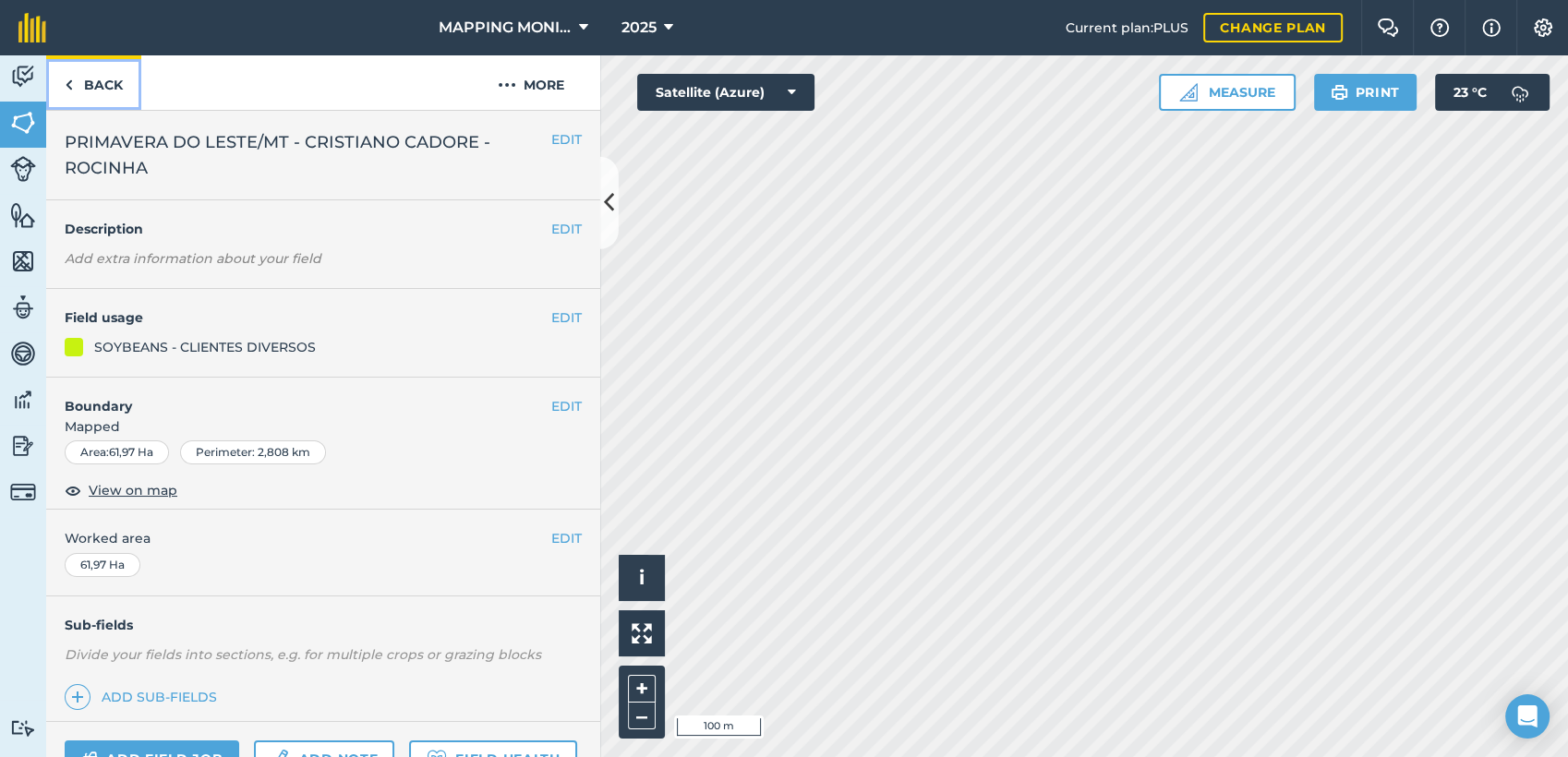
click at [114, 85] on link "Back" at bounding box center [93, 82] width 95 height 54
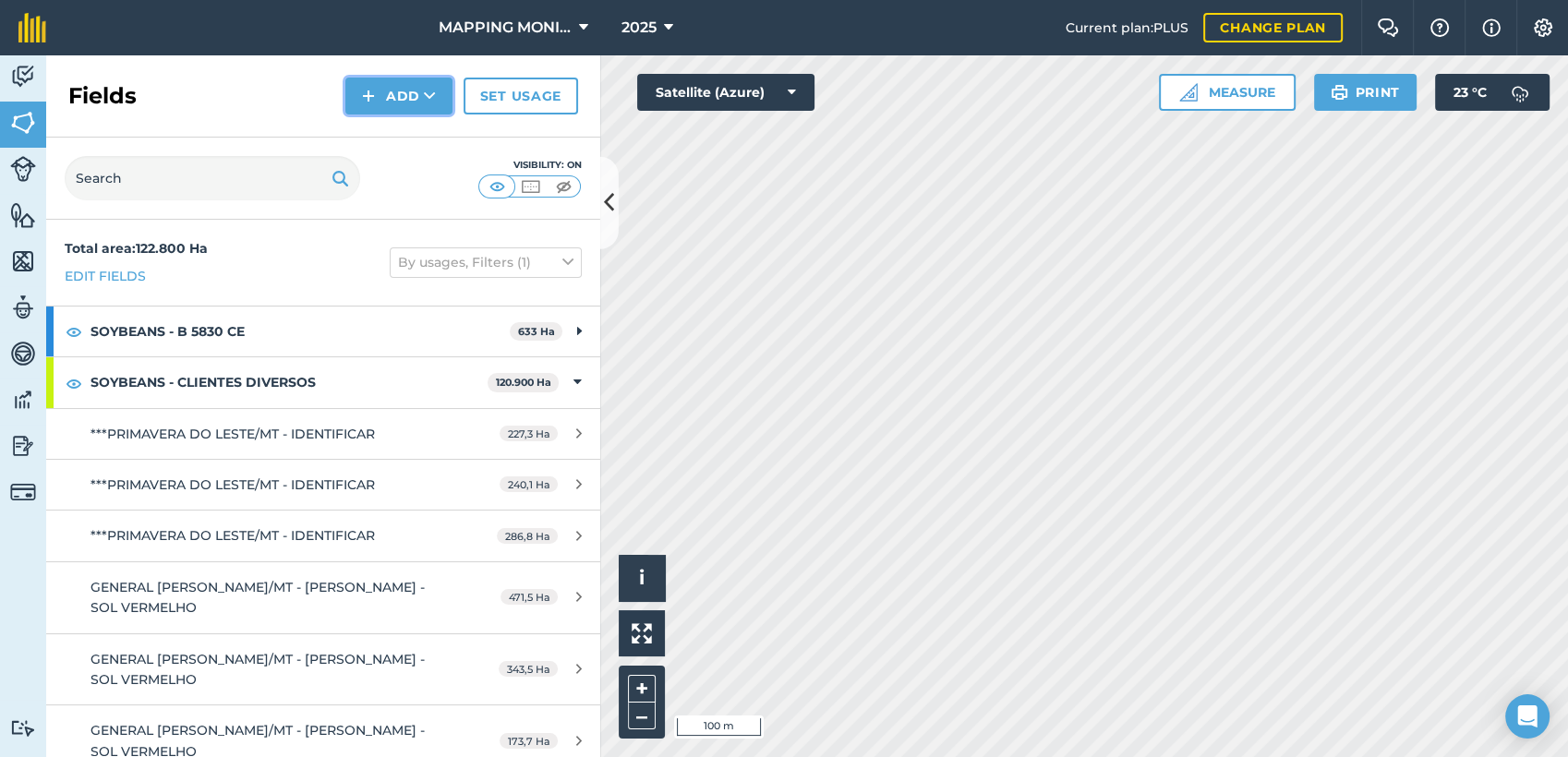
click at [413, 103] on button "Add" at bounding box center [398, 96] width 107 height 37
click at [421, 130] on link "Draw" at bounding box center [398, 138] width 102 height 41
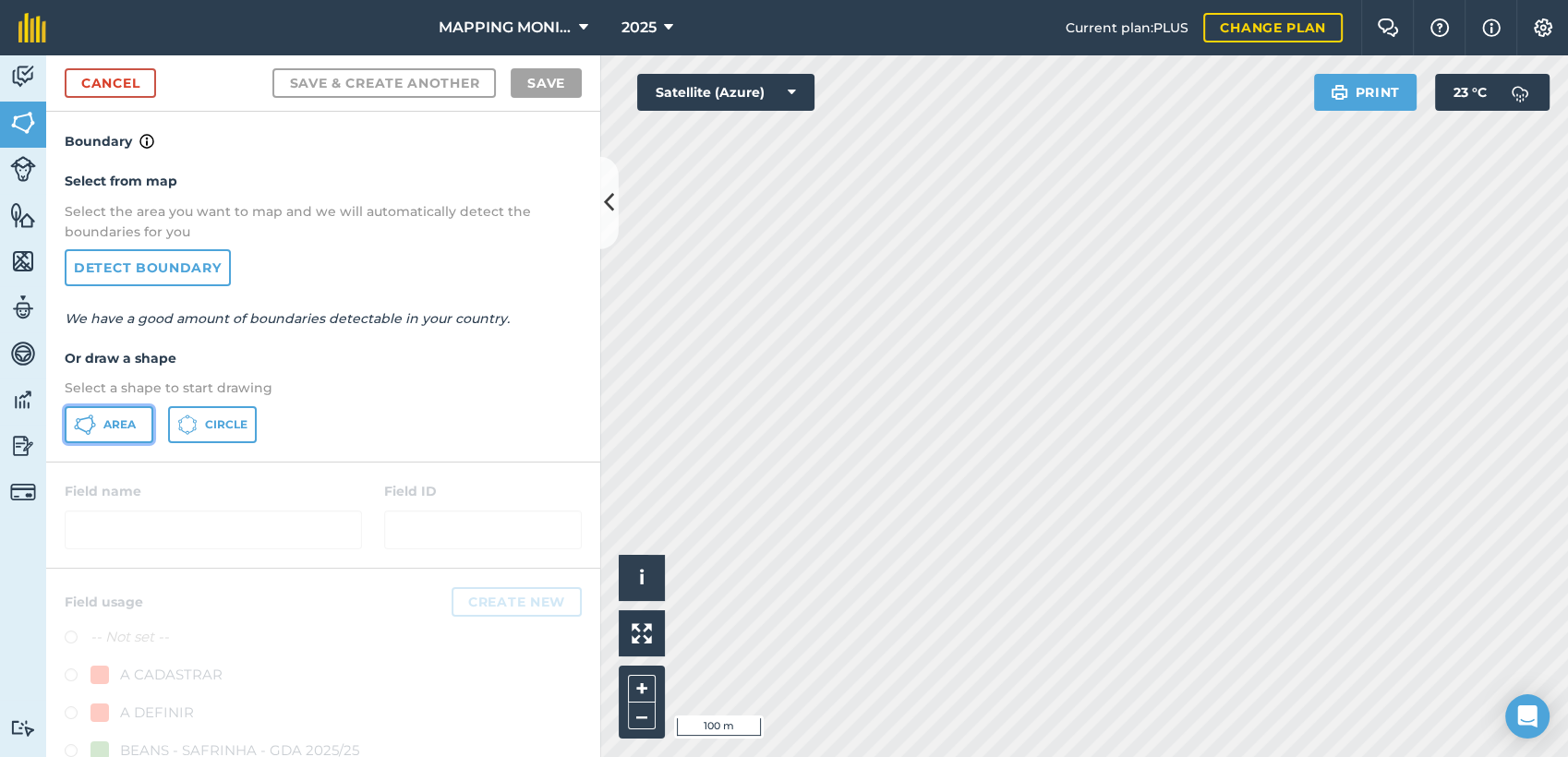
click at [106, 413] on button "Area" at bounding box center [108, 425] width 89 height 37
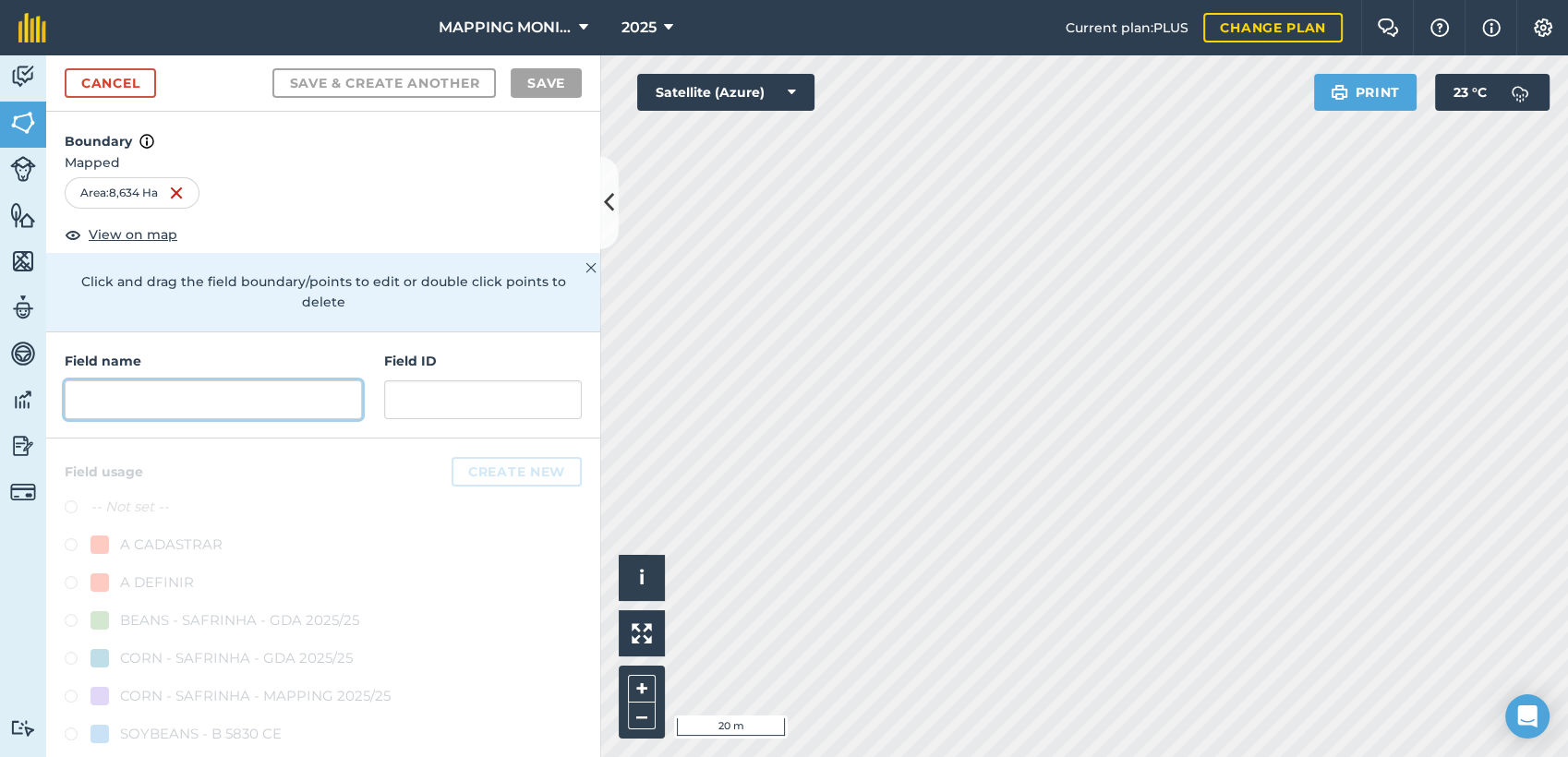
click at [284, 380] on input "text" at bounding box center [213, 400] width 298 height 39
paste input "PRIMAVERA DO LESTE/MT - CRISTIANO CADORE - ROCINHA"
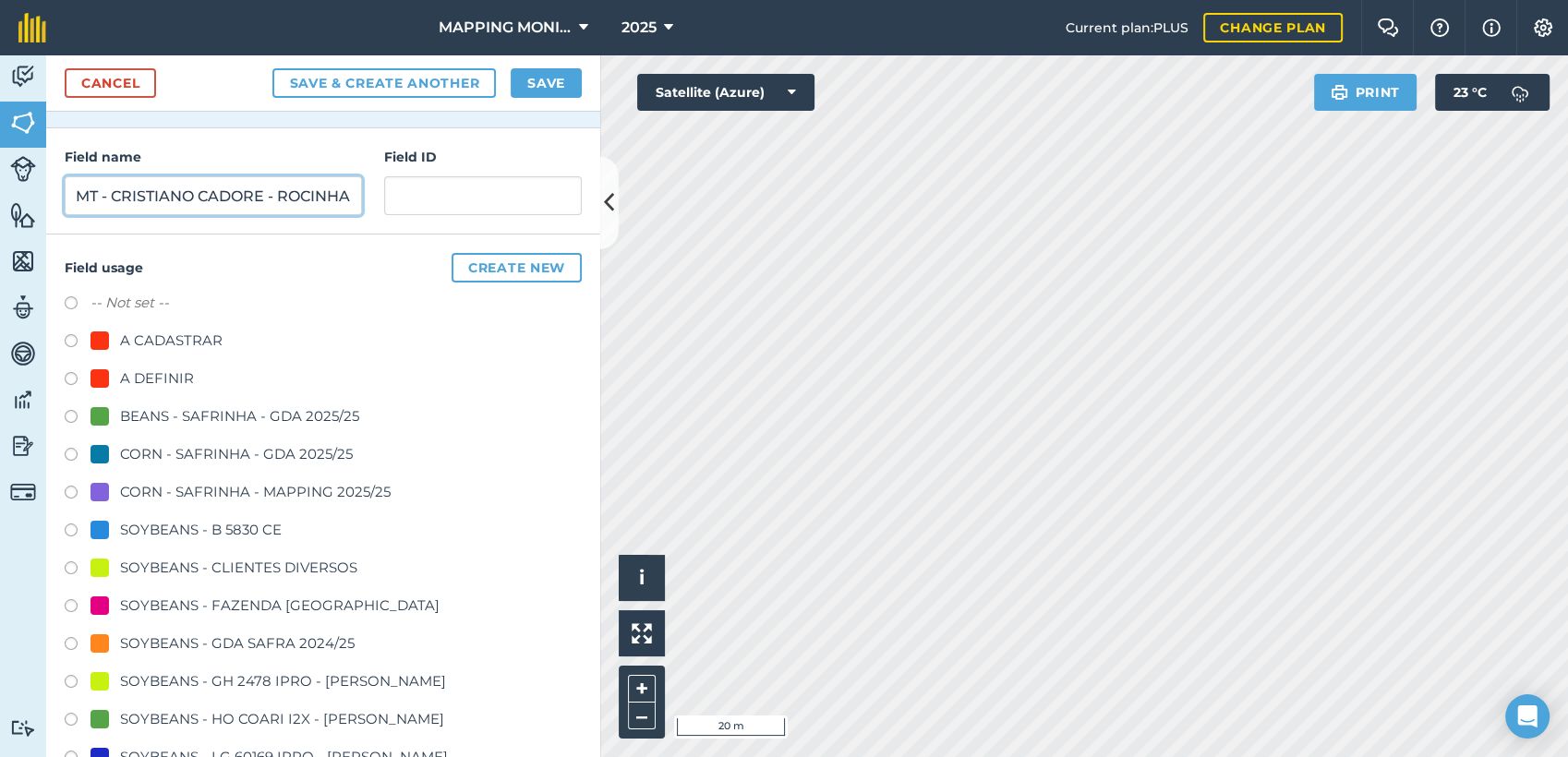
scroll to position [205, 0]
type input "PRIMAVERA DO LESTE/MT - CRISTIANO CADORE - ROCINHA"
click at [243, 562] on div "SOYBEANS - CLIENTES DIVERSOS" at bounding box center [239, 567] width 237 height 22
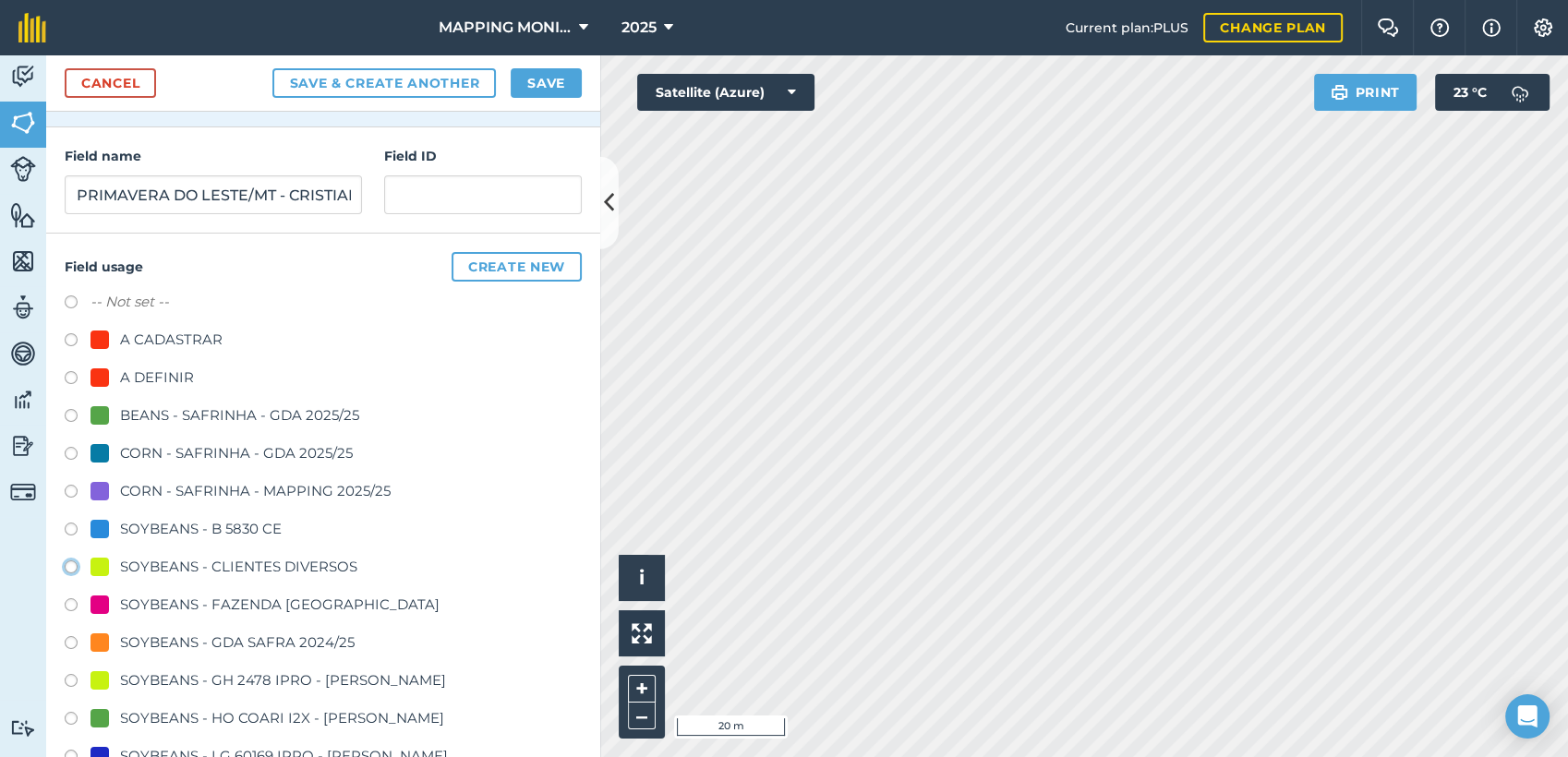
radio input "true"
click at [562, 76] on button "Save" at bounding box center [546, 83] width 71 height 30
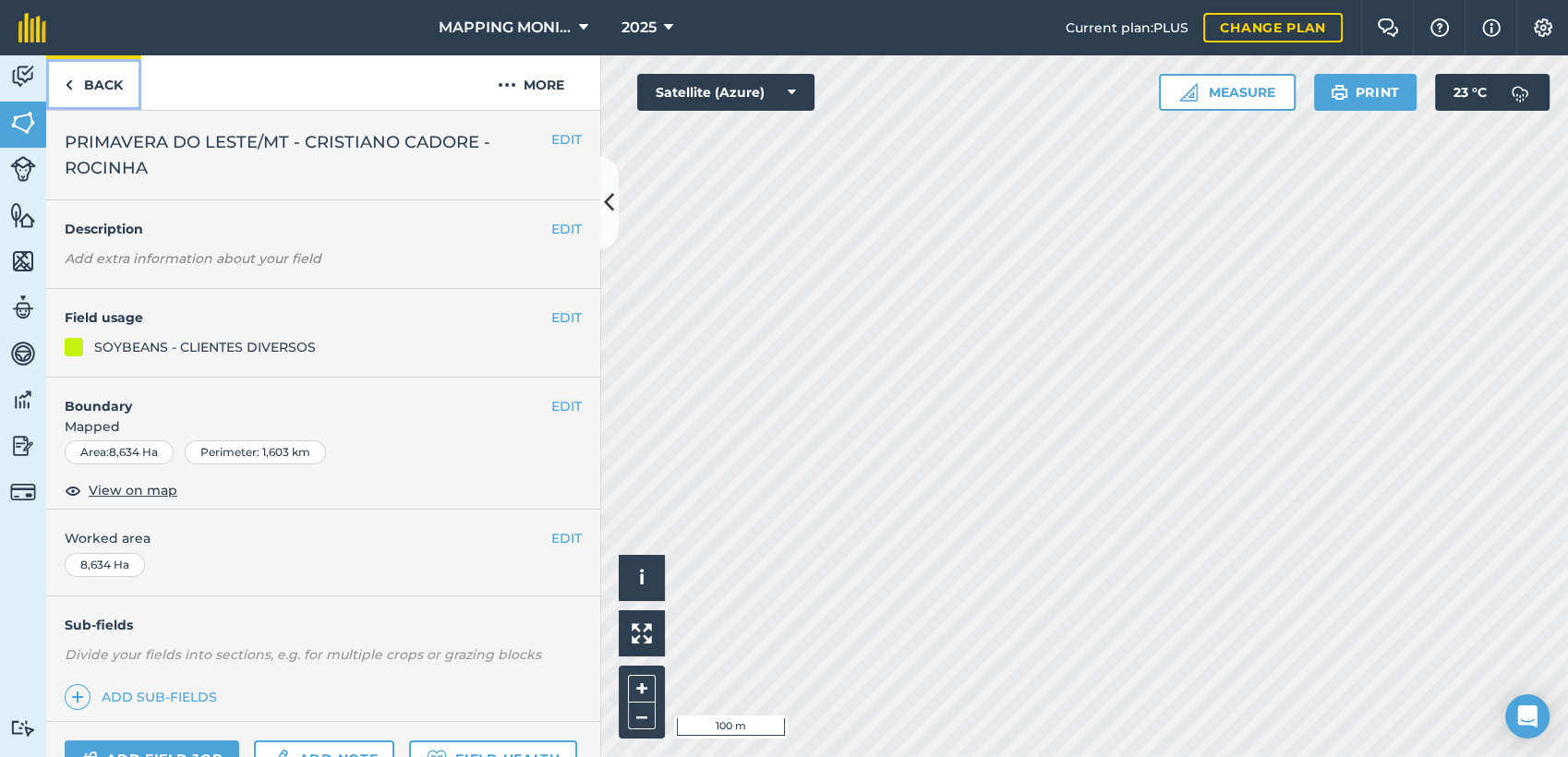
click at [109, 87] on link "Back" at bounding box center [93, 82] width 95 height 54
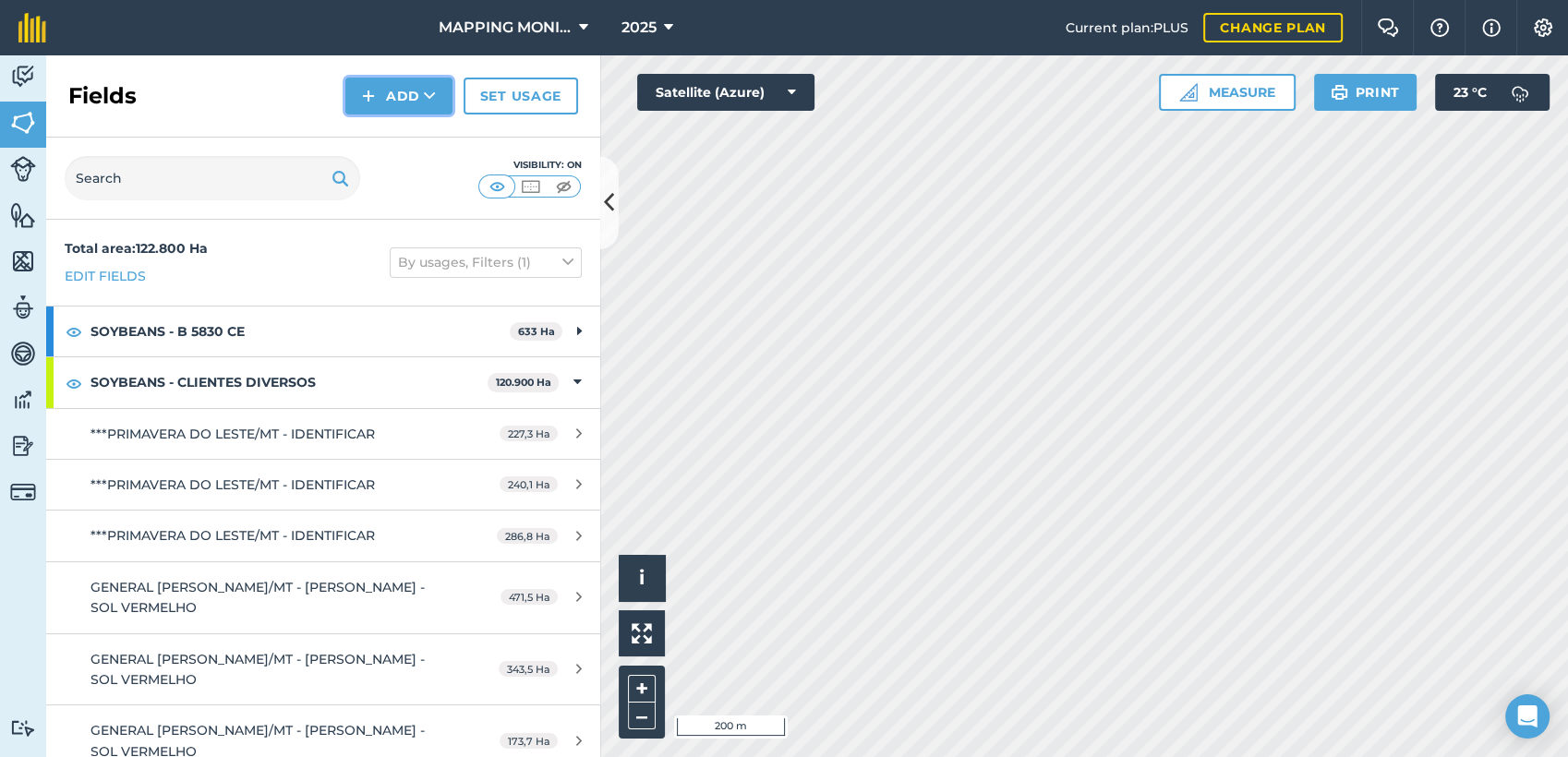
click at [397, 92] on button "Add" at bounding box center [398, 96] width 107 height 37
click at [393, 142] on link "Draw" at bounding box center [398, 138] width 102 height 41
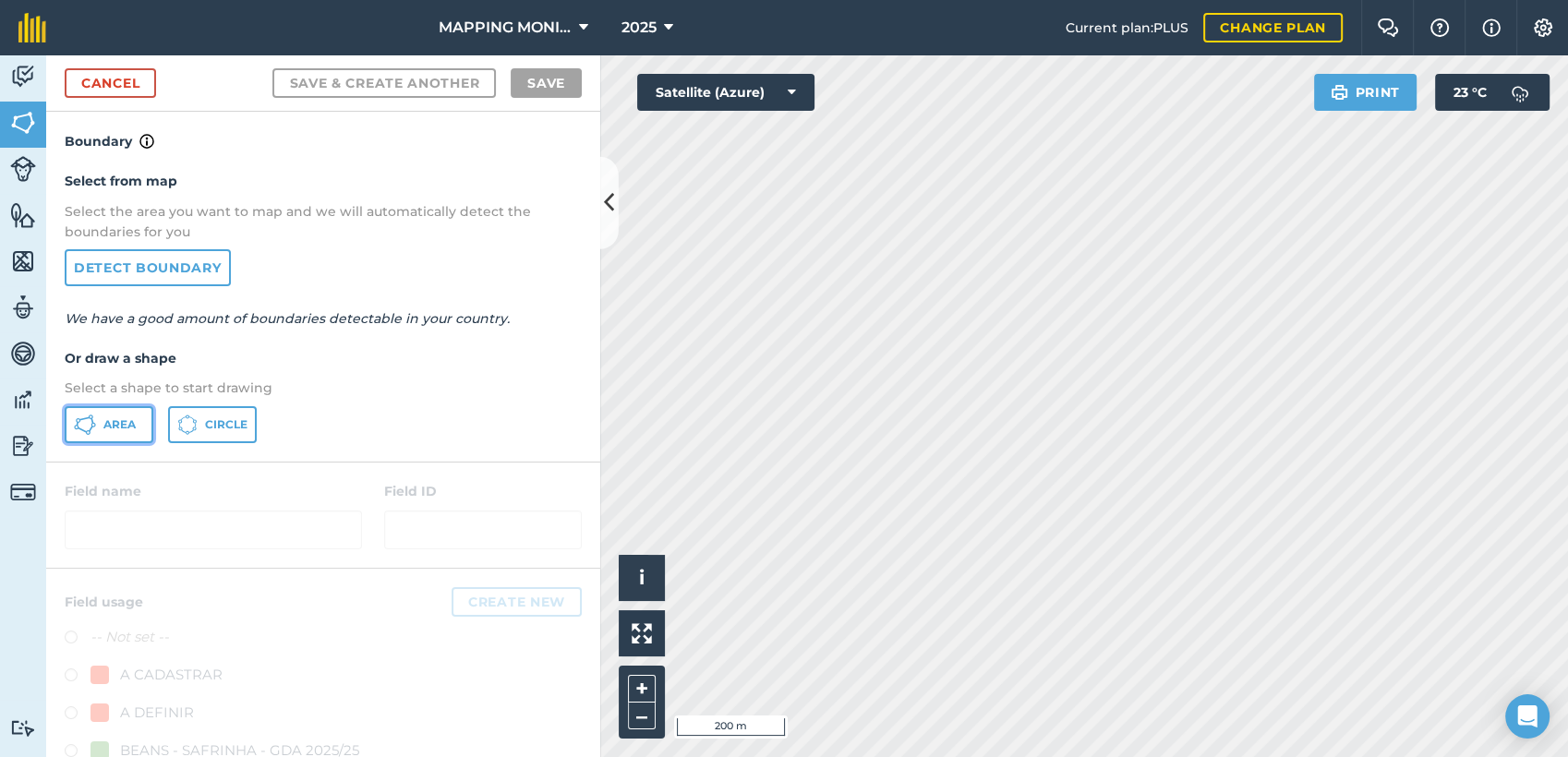
click at [129, 432] on button "Area" at bounding box center [108, 425] width 89 height 37
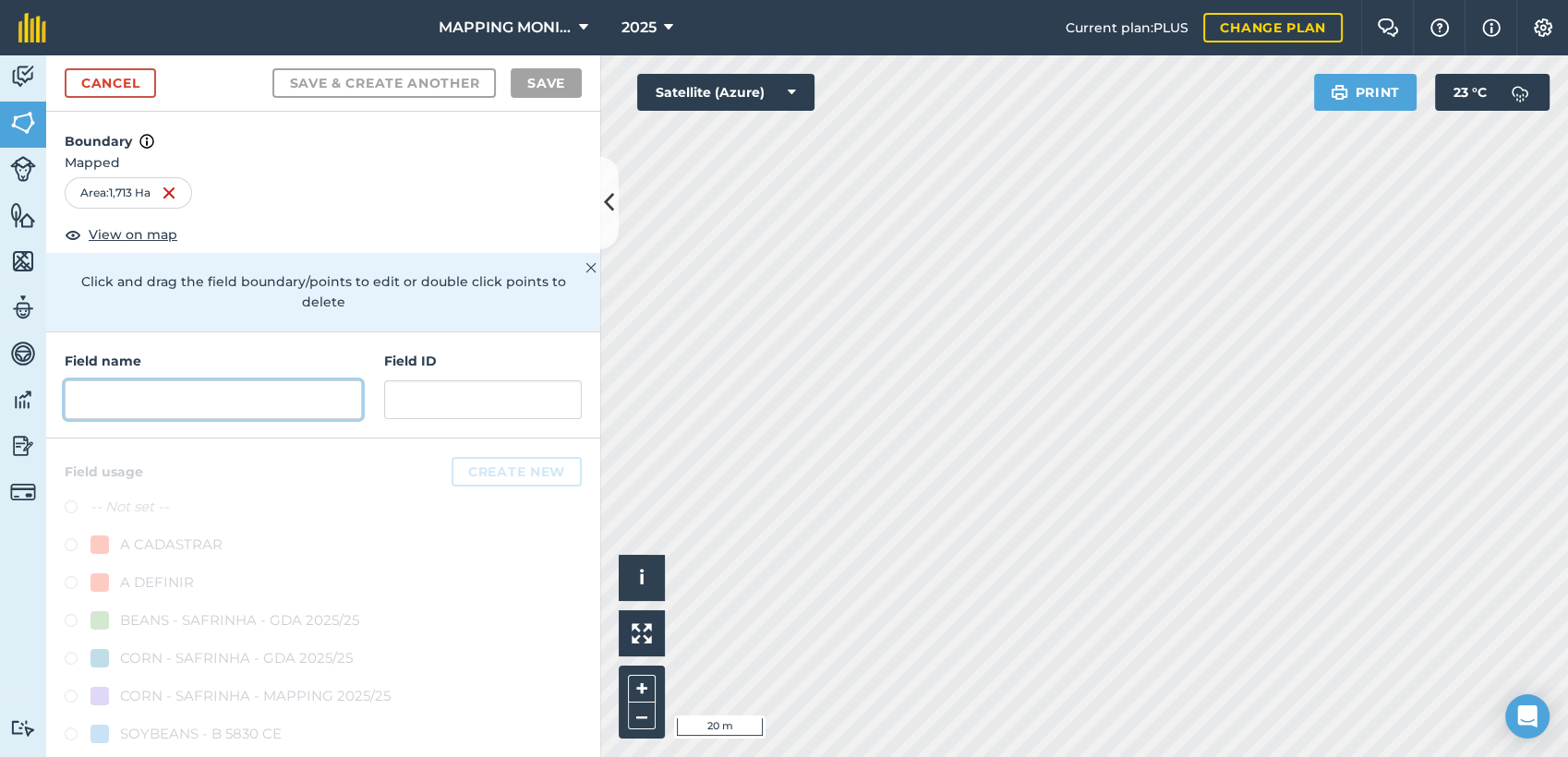
click at [184, 397] on input "text" at bounding box center [213, 400] width 298 height 39
paste input "PRIMAVERA DO LESTE/MT - CRISTIANO CADORE - ROCINHA"
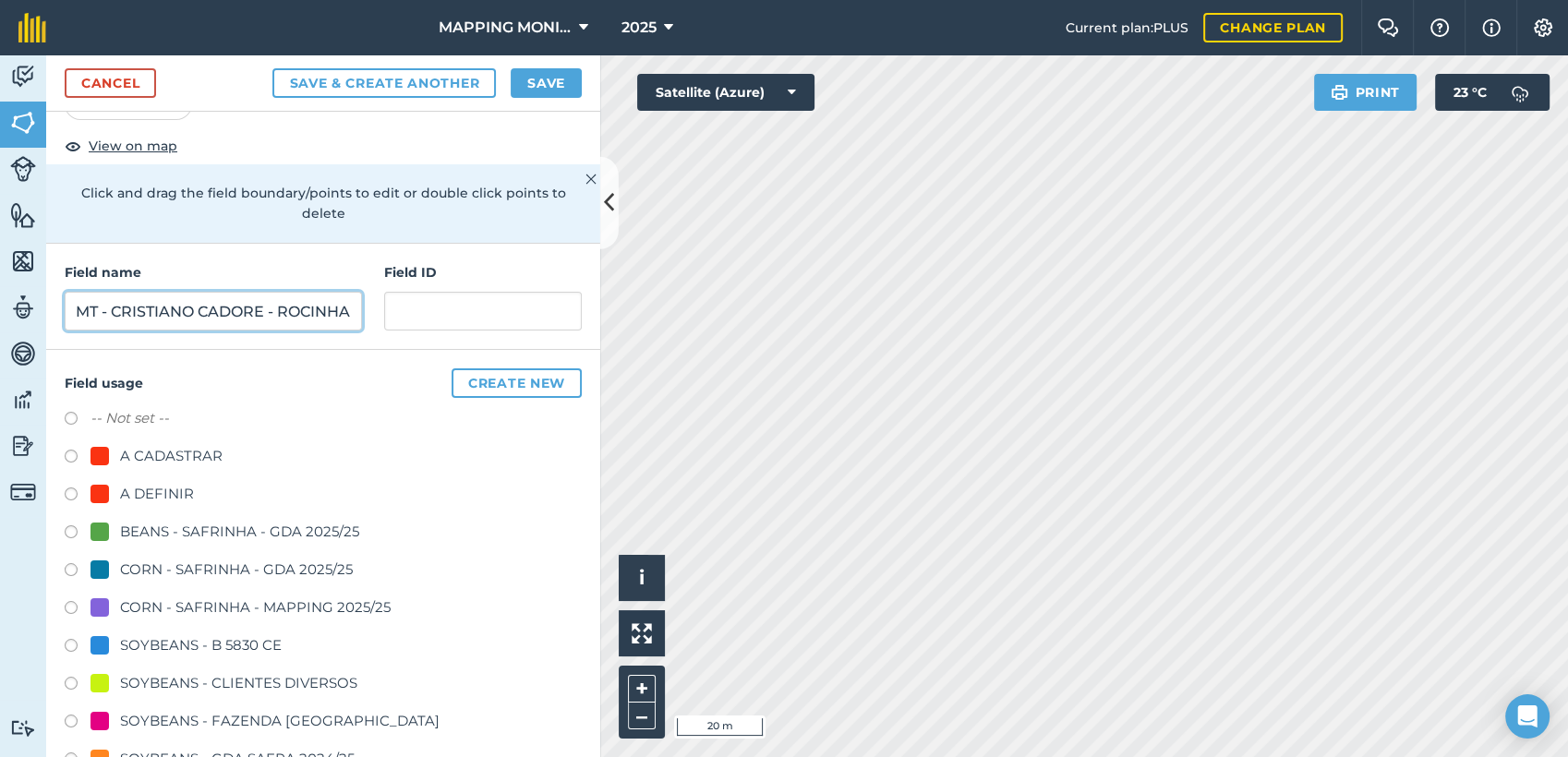
scroll to position [103, 0]
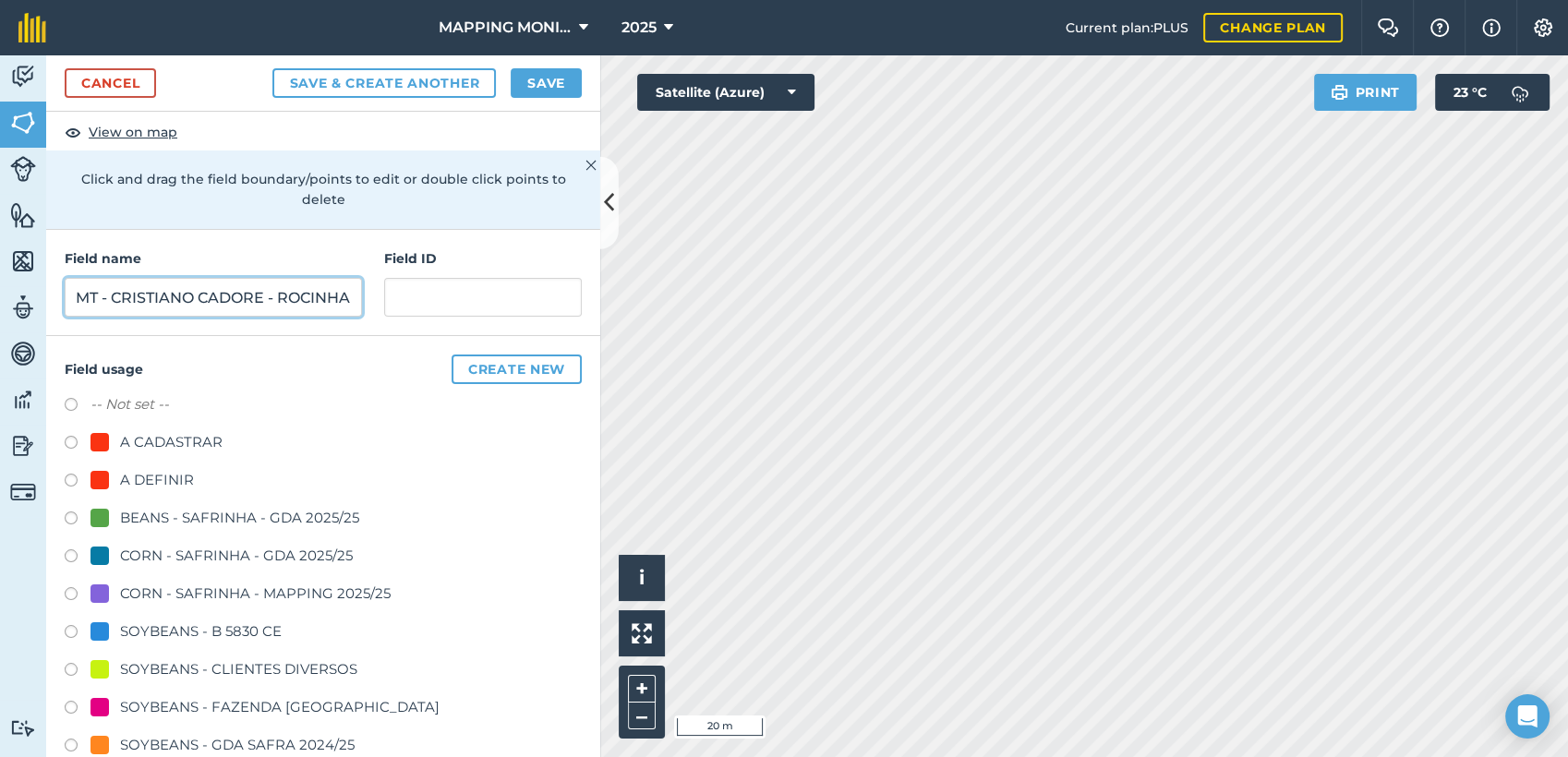
type input "PRIMAVERA DO LESTE/MT - CRISTIANO CADORE - ROCINHA"
click at [192, 673] on div "SOYBEANS - CLIENTES DIVERSOS" at bounding box center [239, 669] width 237 height 22
radio input "true"
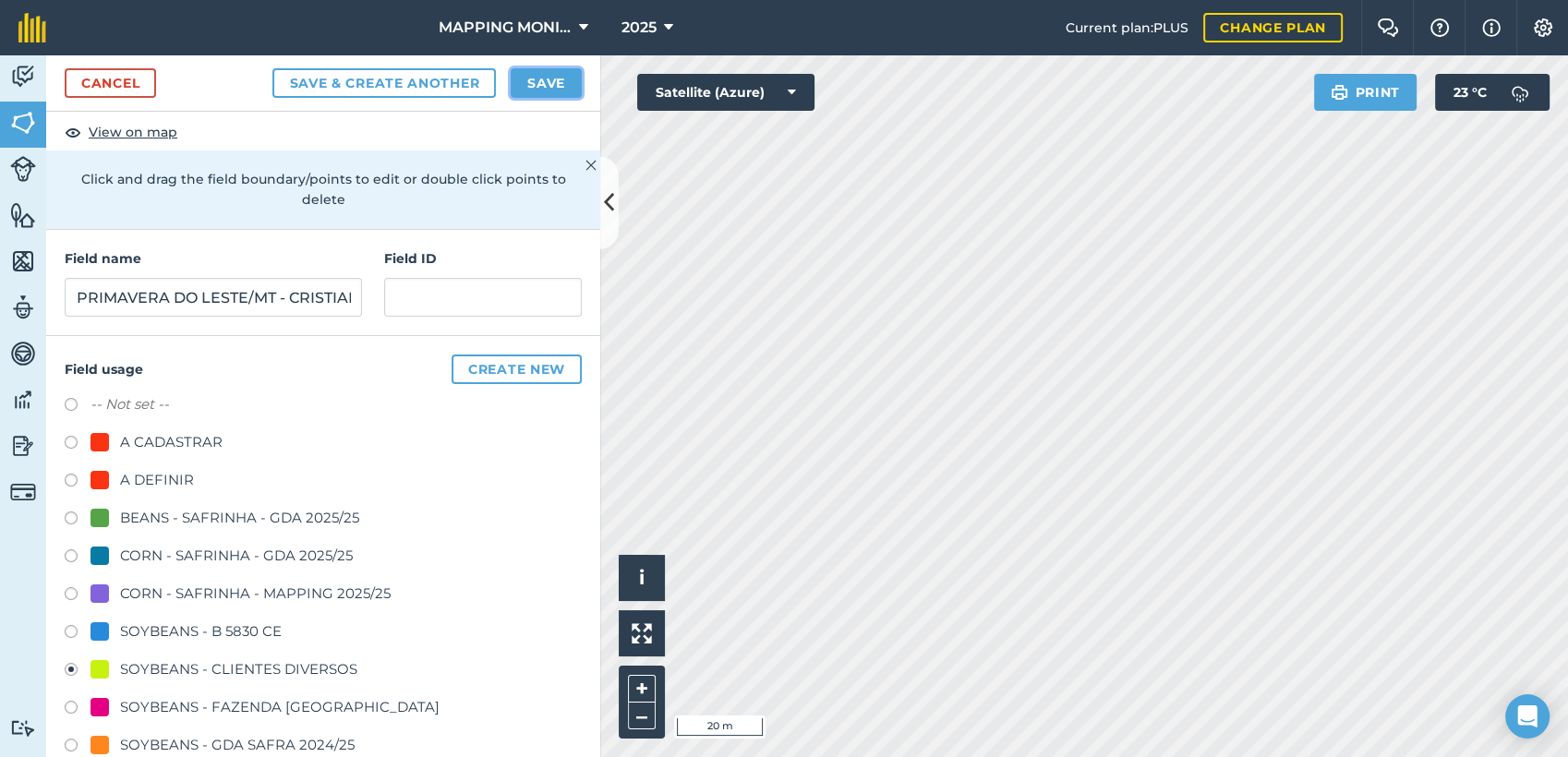
click at [552, 87] on button "Save" at bounding box center [546, 83] width 71 height 30
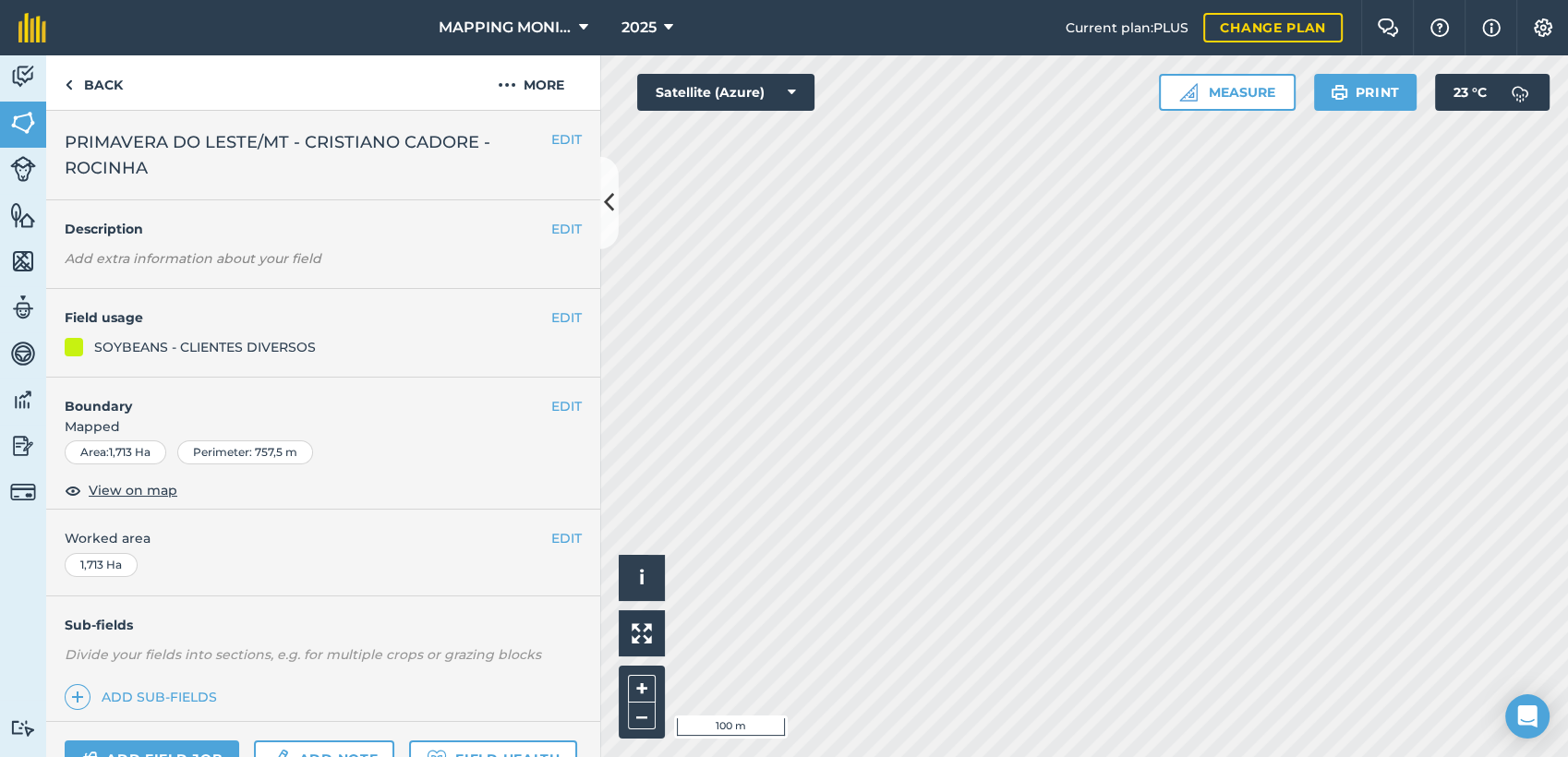
click at [77, 111] on div "EDIT PRIMAVERA DO LESTE/MT - CRISTIANO CADORE - ROCINHA" at bounding box center [323, 156] width 554 height 89
click at [90, 88] on link "Back" at bounding box center [93, 82] width 95 height 54
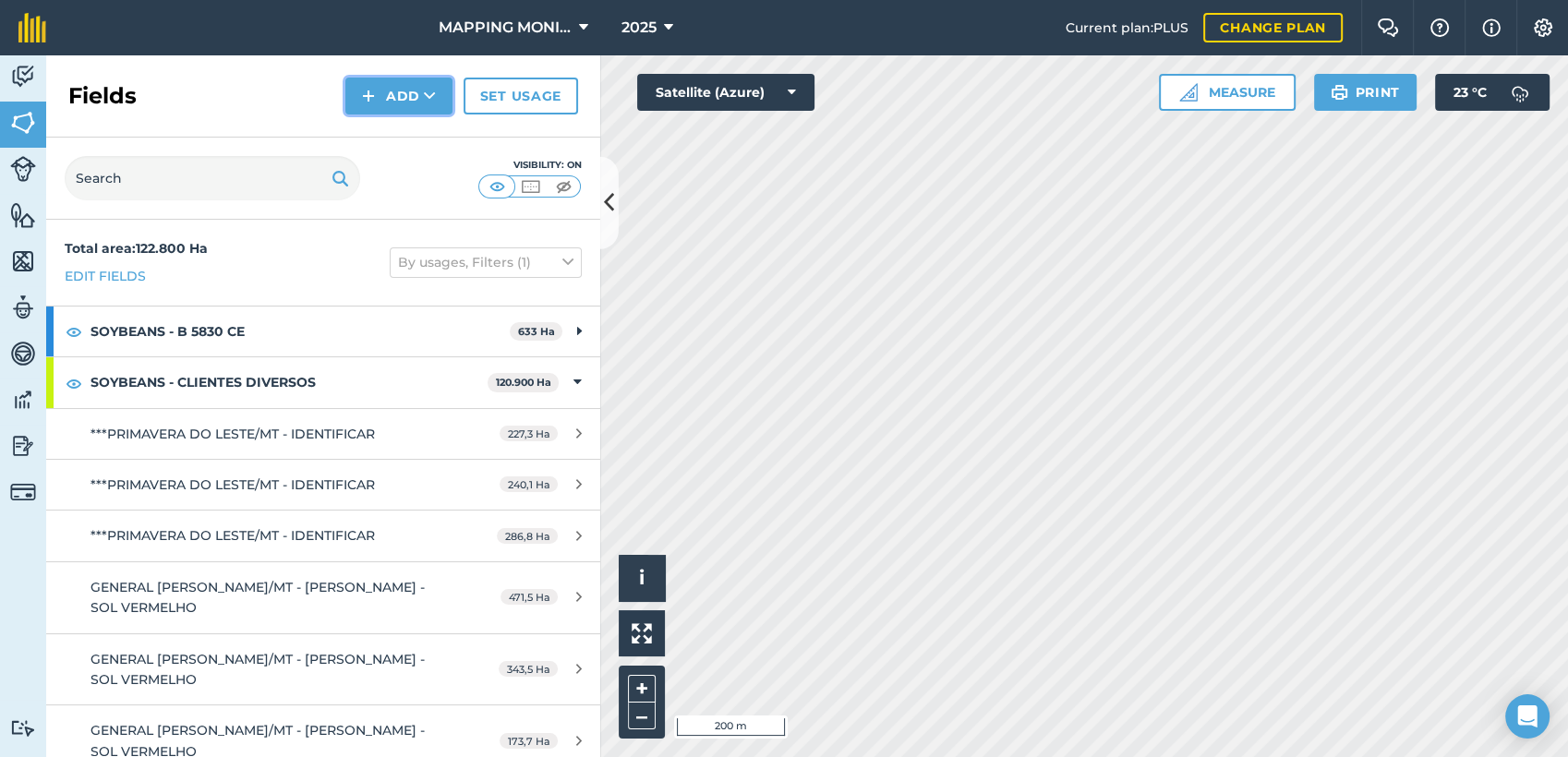
click at [392, 85] on button "Add" at bounding box center [398, 96] width 107 height 37
click at [397, 136] on link "Draw" at bounding box center [398, 138] width 102 height 41
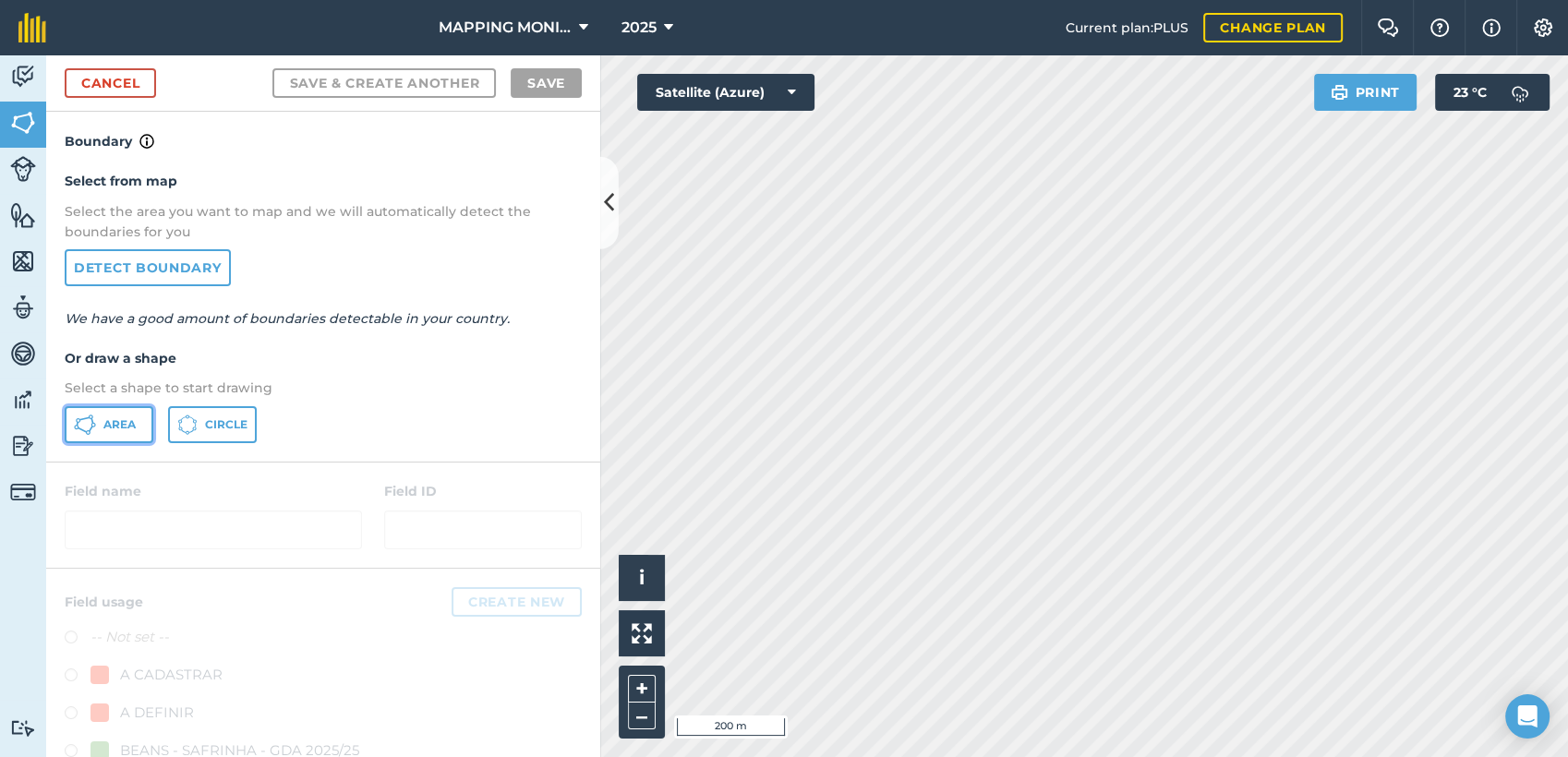
click at [112, 414] on button "Area" at bounding box center [108, 425] width 89 height 37
click at [844, 756] on html "MAPPING MONITORAMENTO AGRICOLA 2025 Current plan : PLUS Change plan Farm Chat H…" at bounding box center [784, 378] width 1568 height 757
click at [1182, 756] on html "MAPPING MONITORAMENTO AGRICOLA 2025 Current plan : PLUS Change plan Farm Chat H…" at bounding box center [784, 378] width 1568 height 757
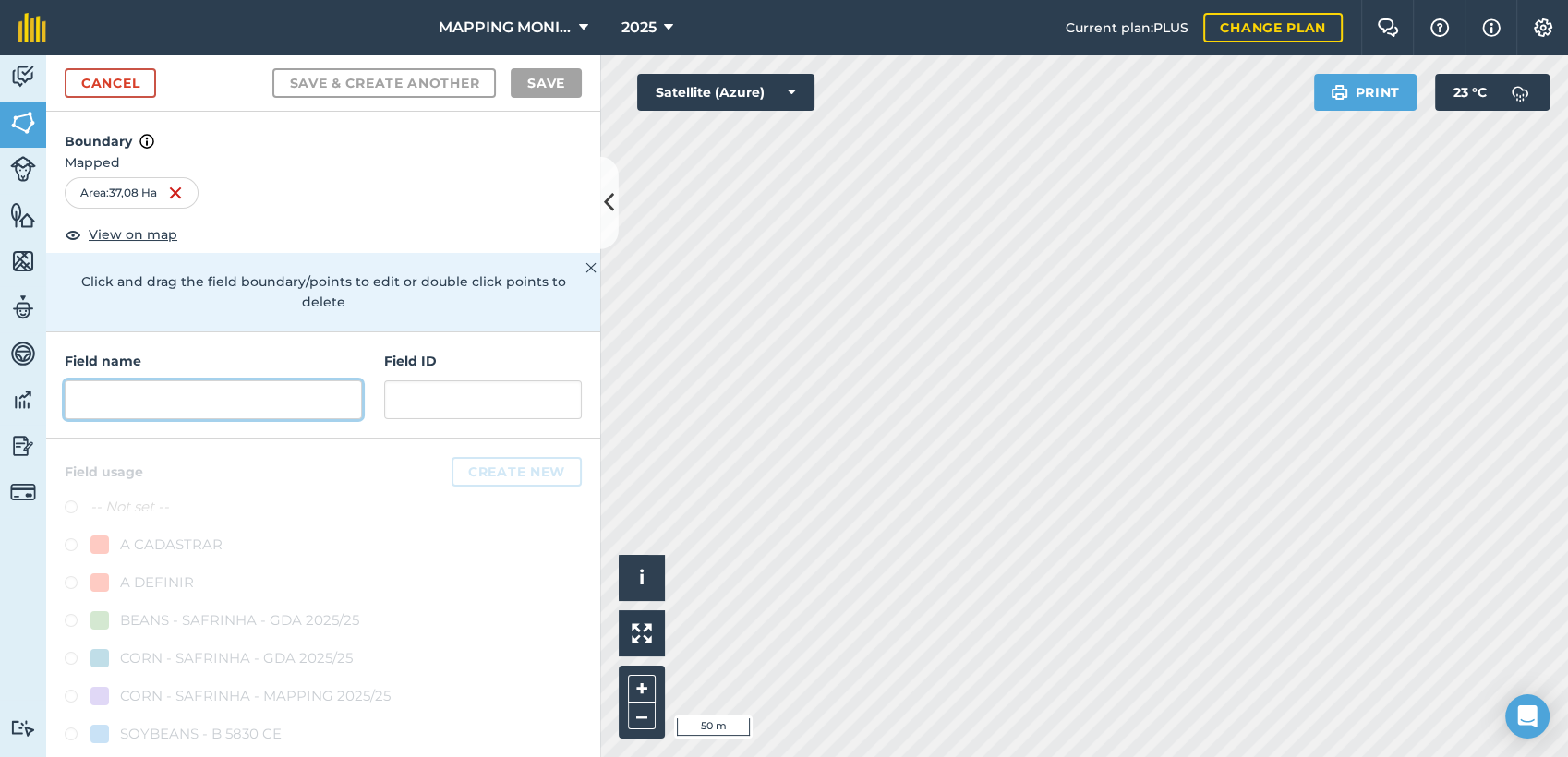
click at [260, 401] on input "text" at bounding box center [213, 400] width 298 height 39
paste input "PRIMAVERA DO LESTE/MT - CRISTIANO CADORE - ROCINHA"
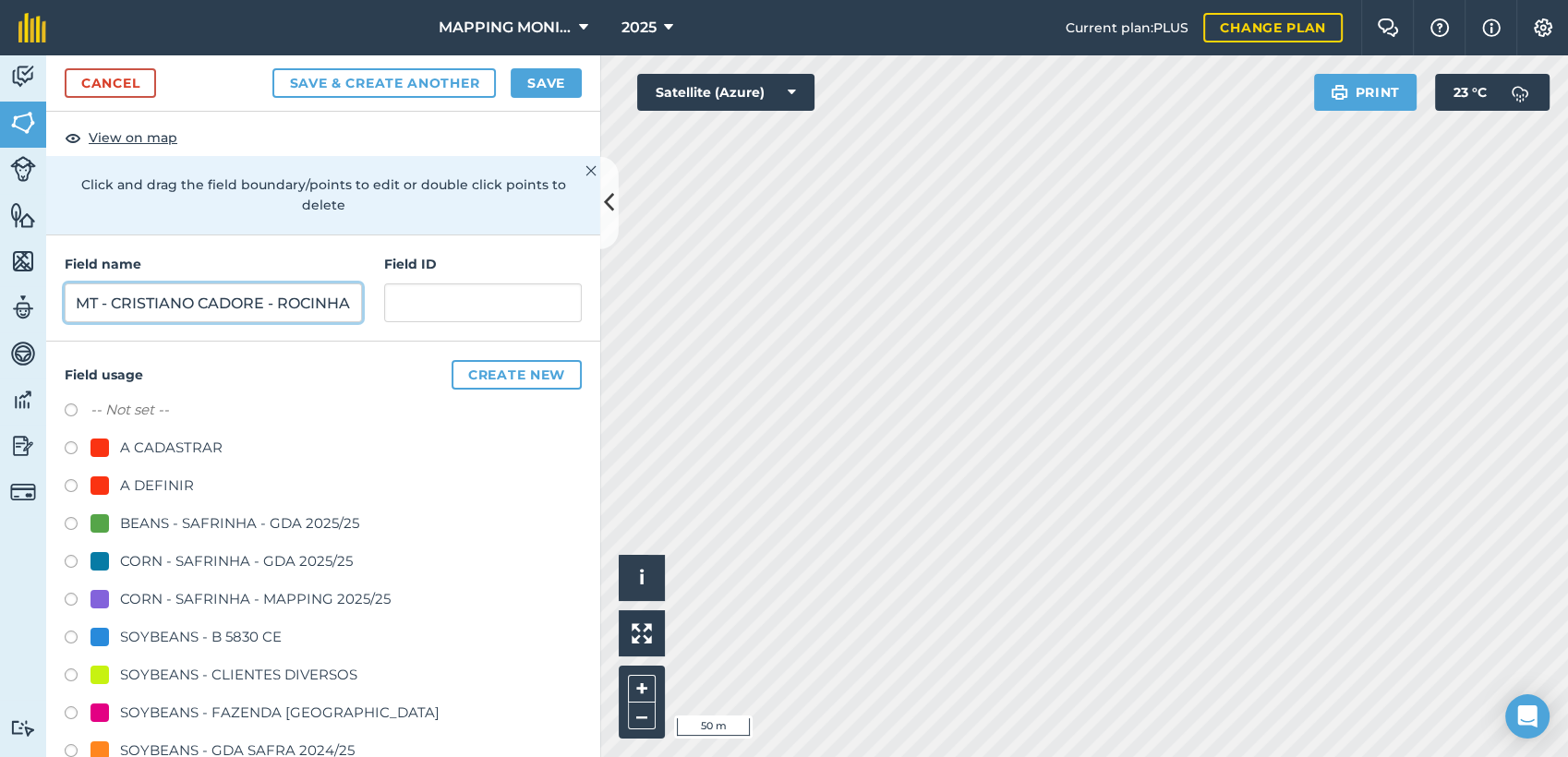
scroll to position [103, 0]
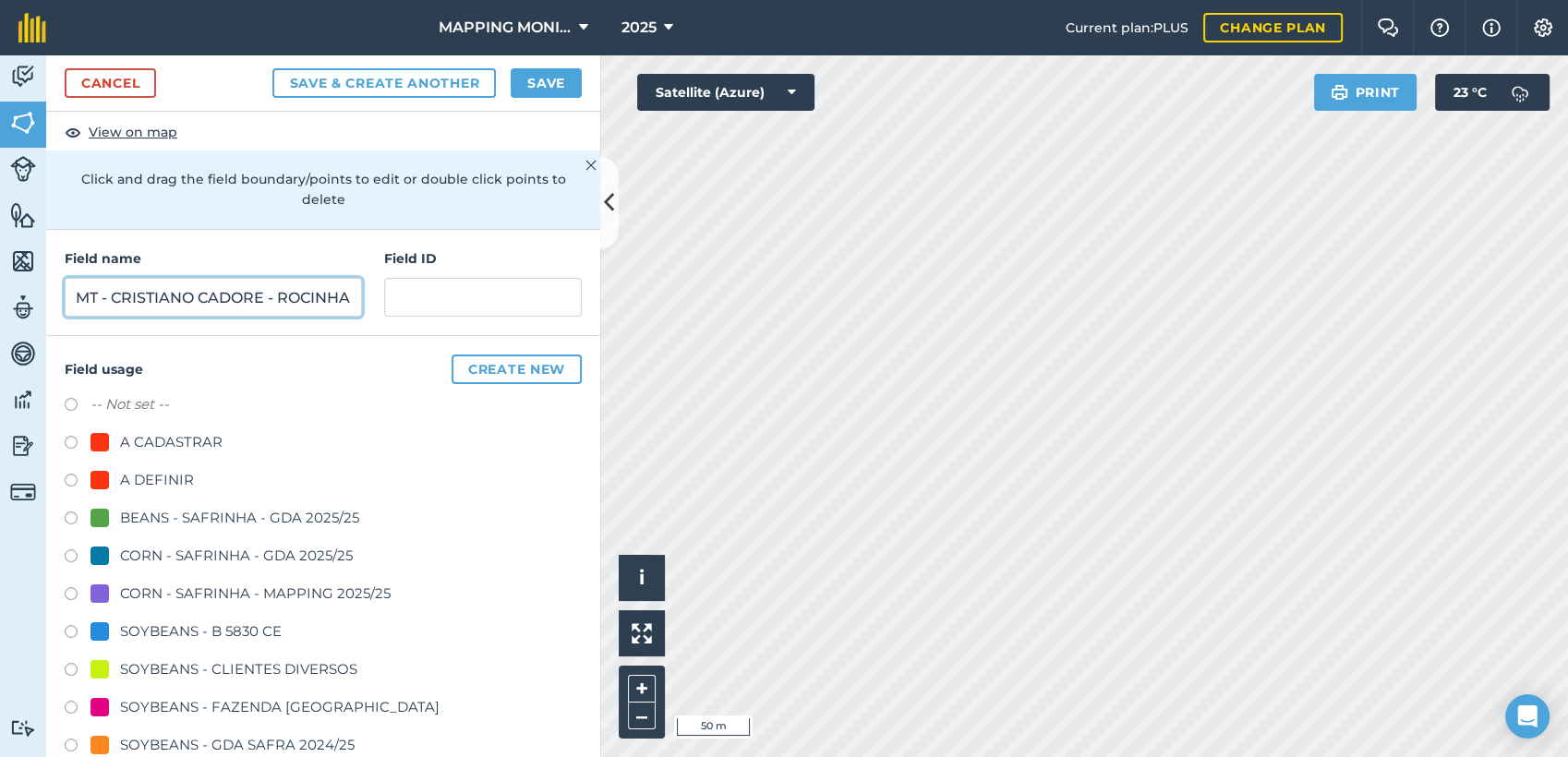
type input "PRIMAVERA DO LESTE/MT - CRISTIANO CADORE - ROCINHA"
click at [228, 666] on div "SOYBEANS - CLIENTES DIVERSOS" at bounding box center [239, 669] width 237 height 22
radio input "true"
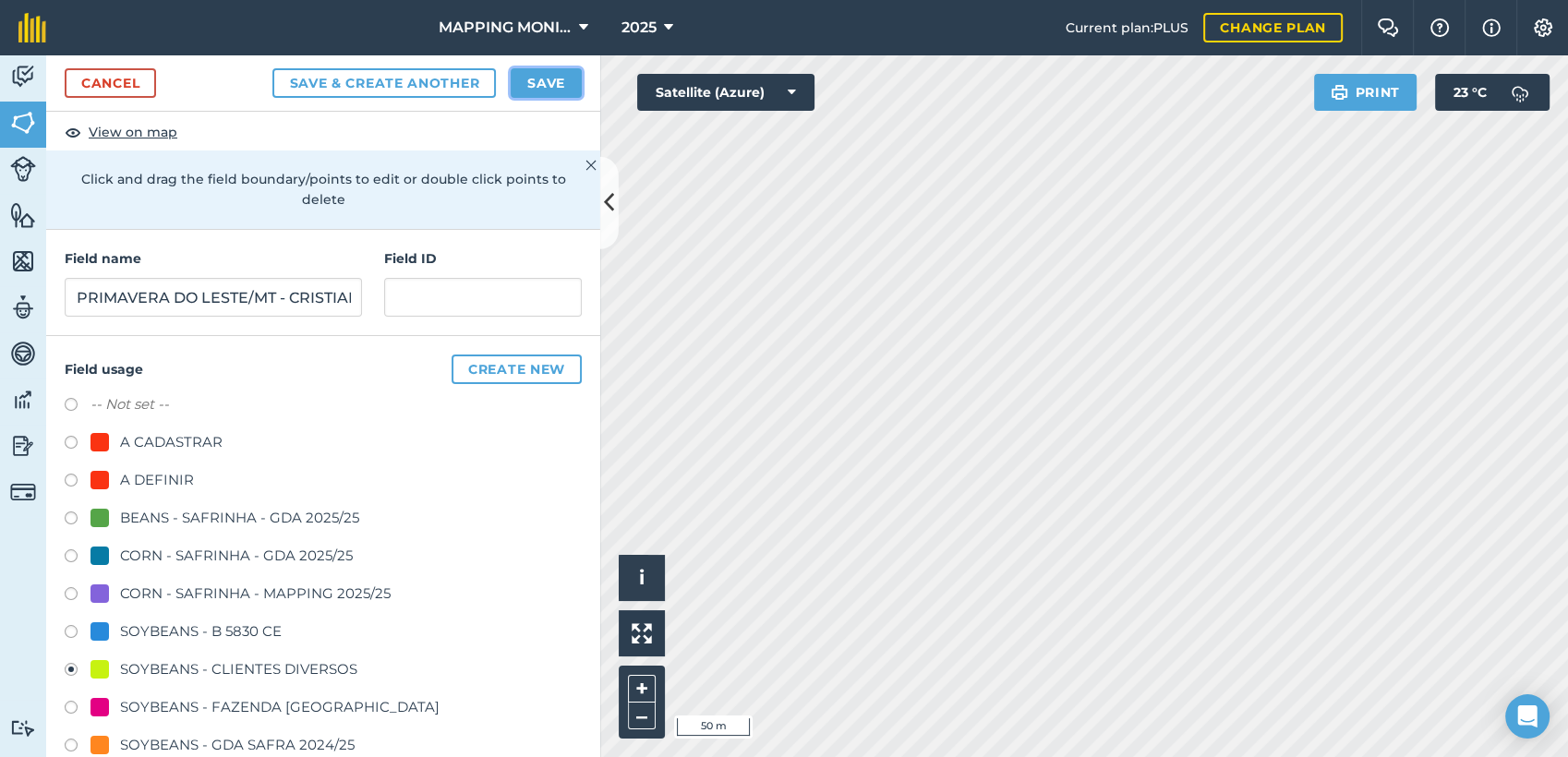
click at [564, 73] on button "Save" at bounding box center [546, 83] width 71 height 30
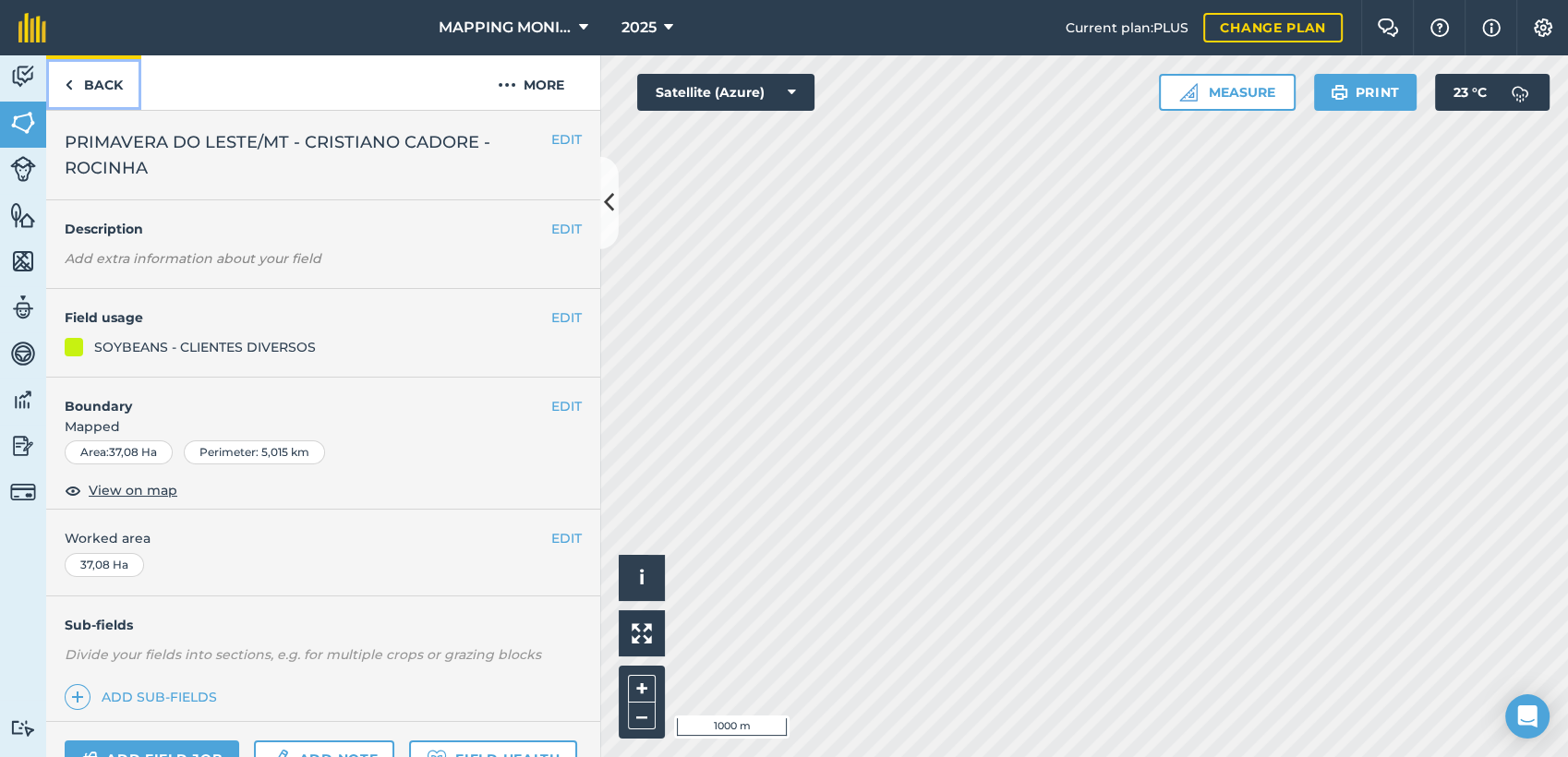
click at [90, 92] on link "Back" at bounding box center [93, 82] width 95 height 54
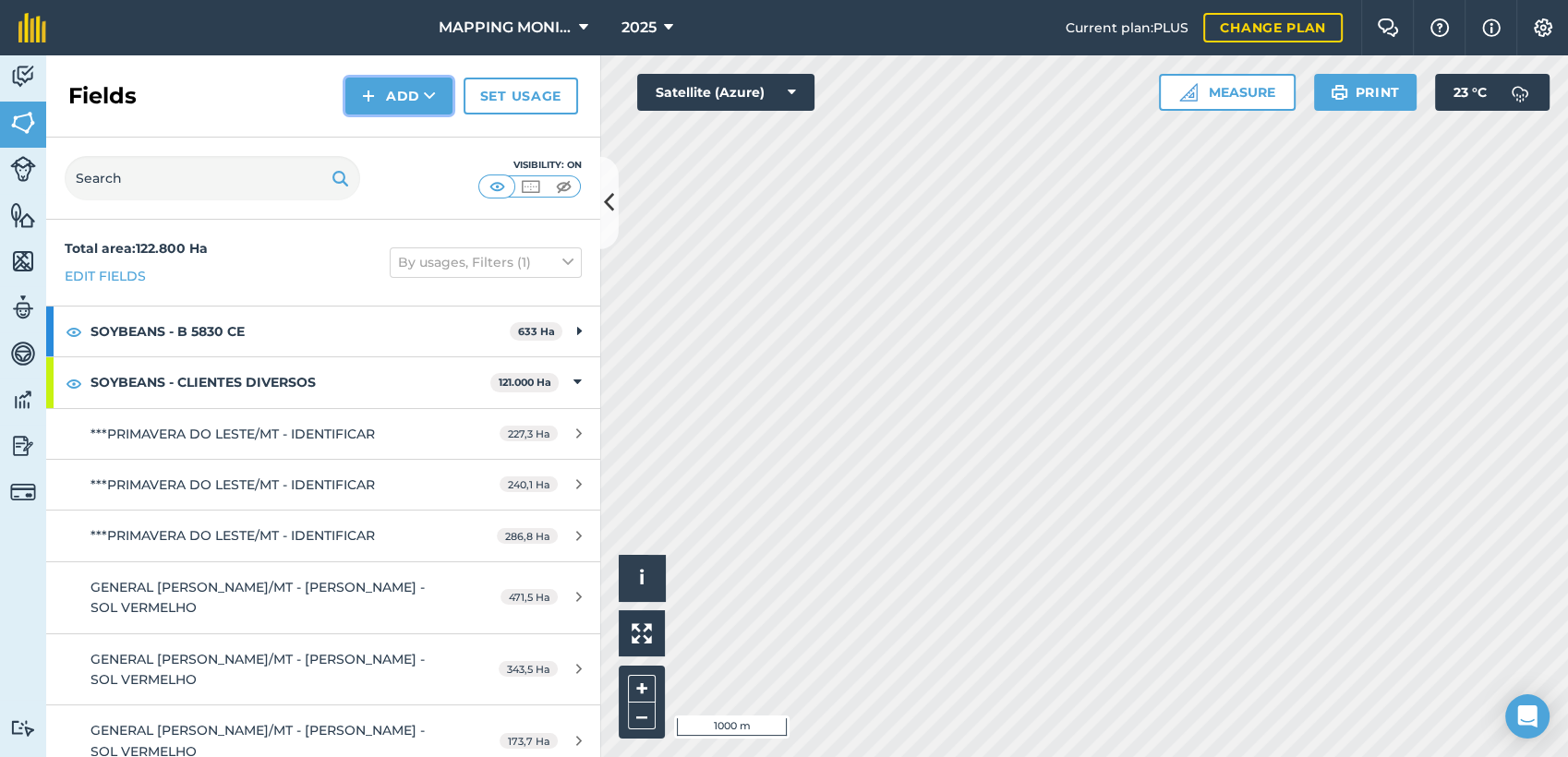
click at [420, 107] on button "Add" at bounding box center [398, 96] width 107 height 37
click at [414, 133] on link "Draw" at bounding box center [398, 138] width 102 height 41
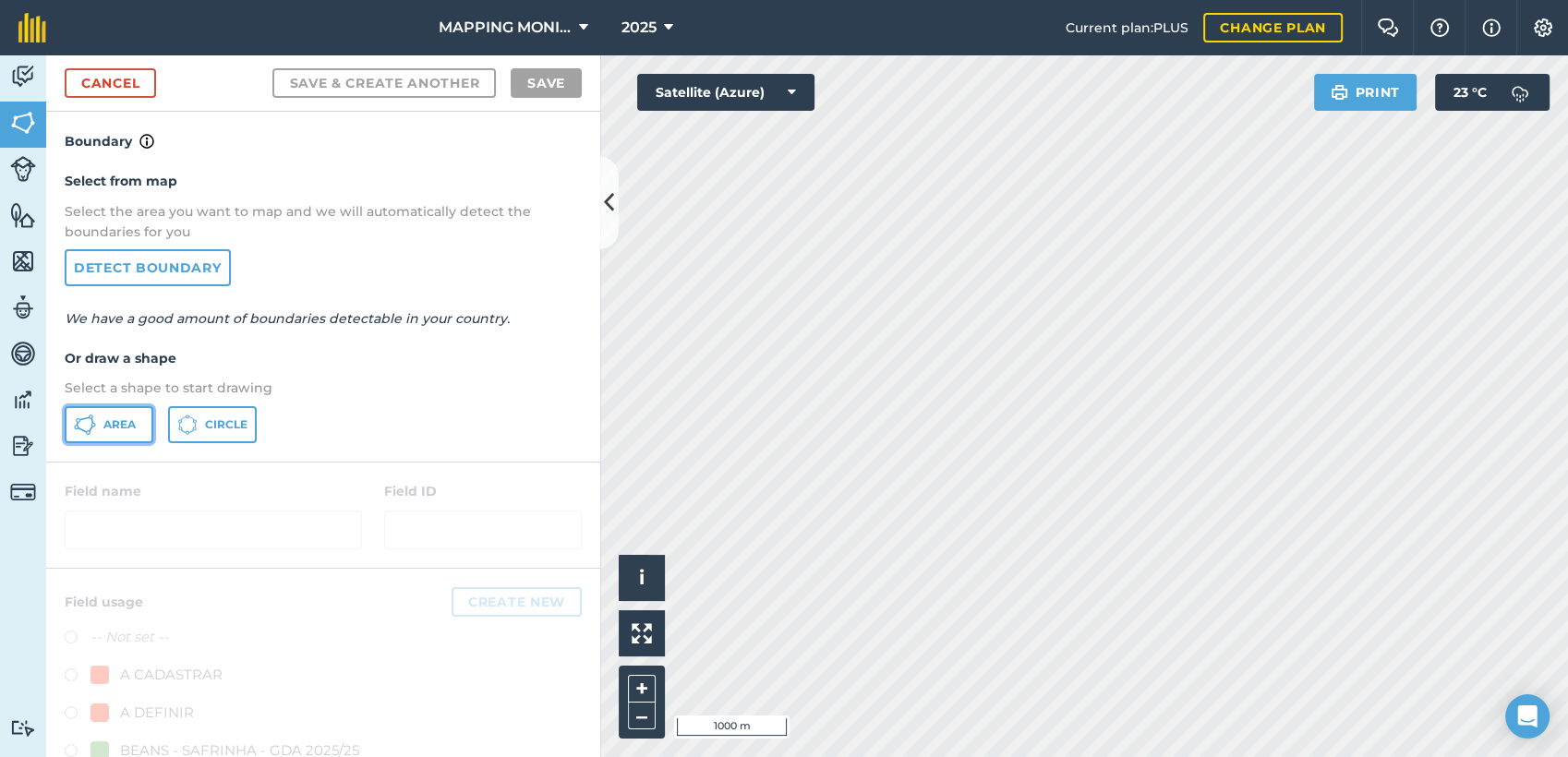
click at [104, 425] on span "Area" at bounding box center [119, 424] width 33 height 15
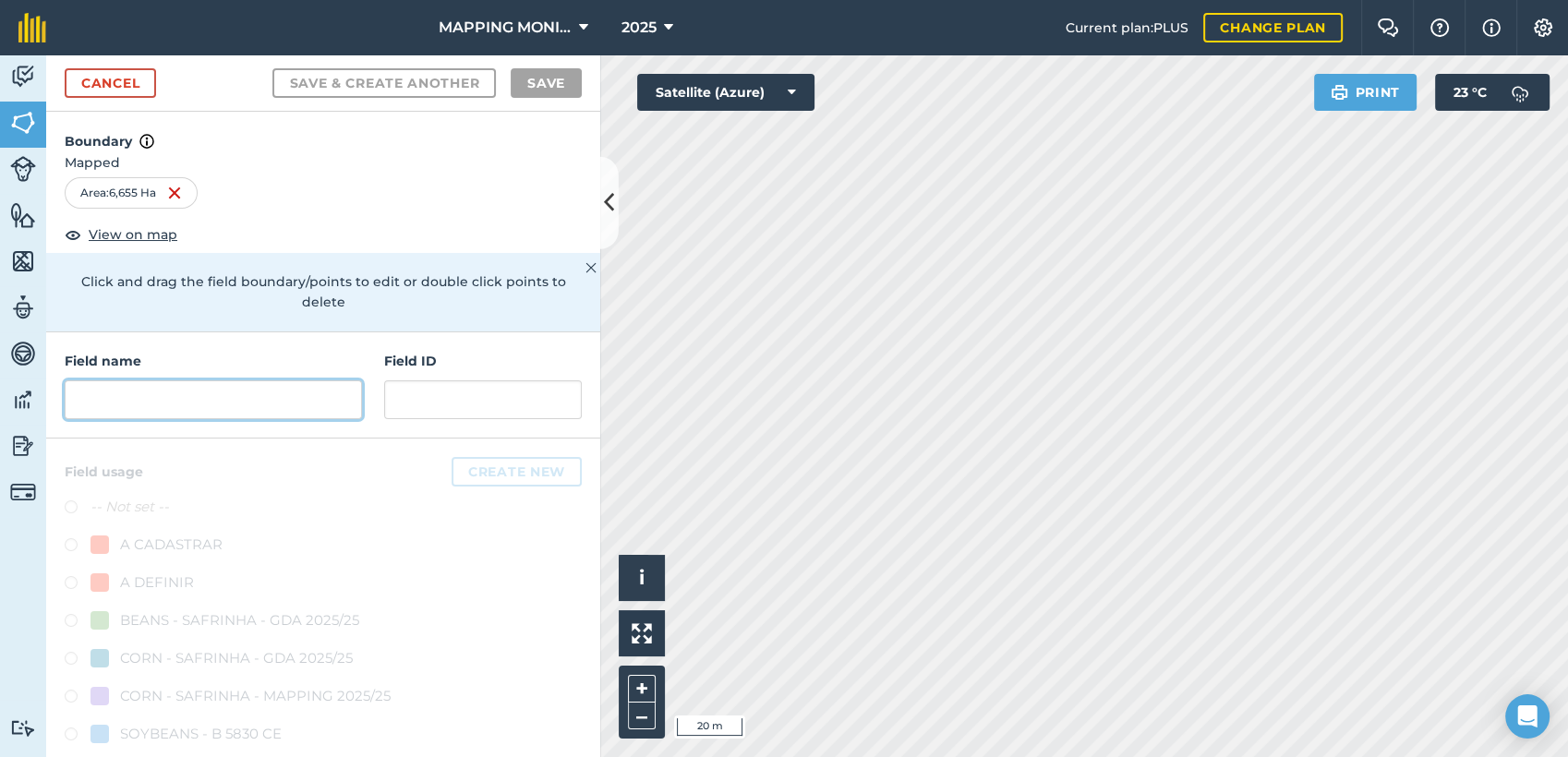
click at [280, 403] on input "text" at bounding box center [213, 400] width 298 height 39
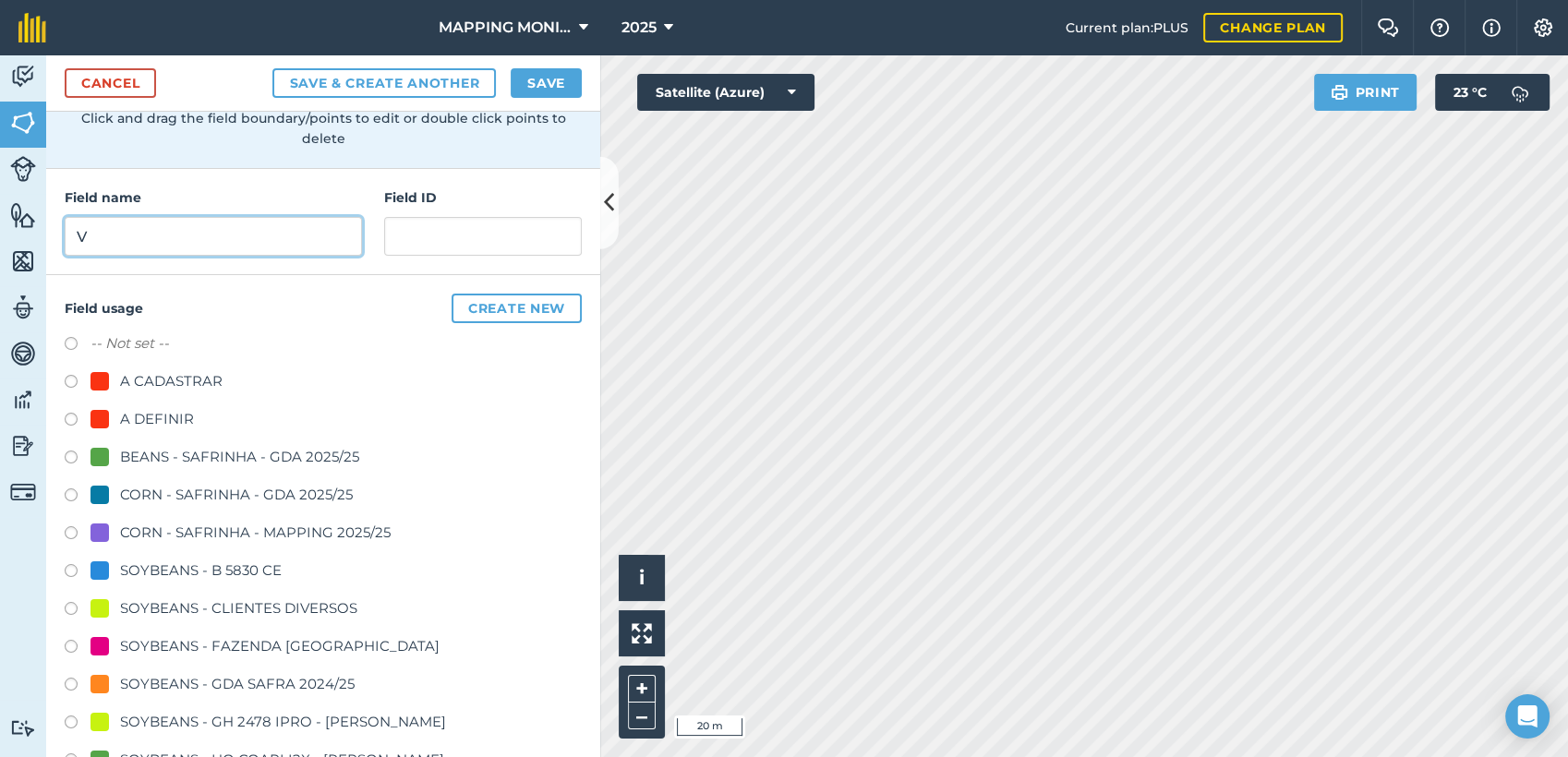
scroll to position [205, 0]
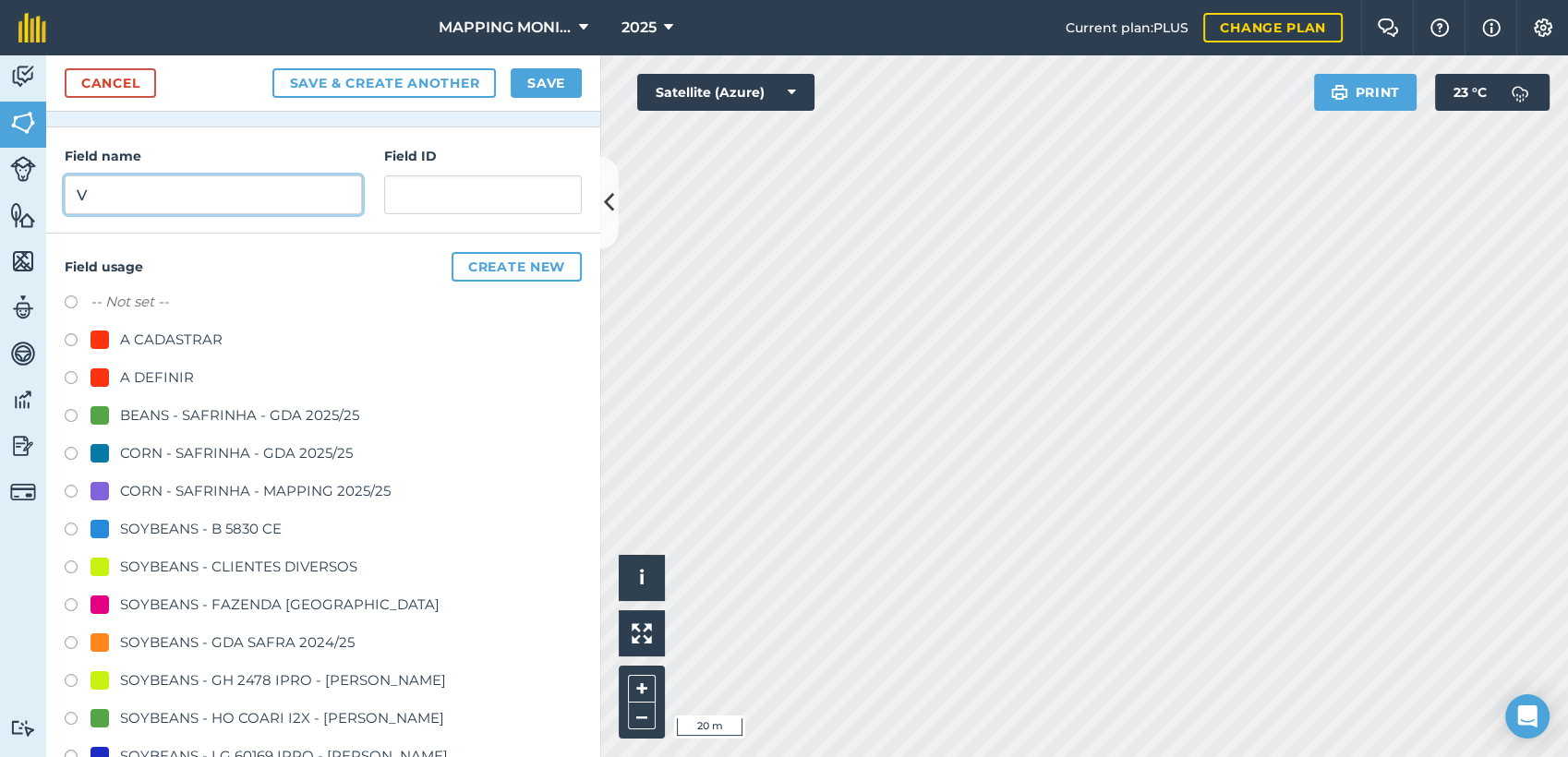
type input "V"
click at [215, 580] on div "SOYBEANS - CLIENTES DIVERSOS" at bounding box center [323, 569] width 517 height 27
click at [220, 568] on div "SOYBEANS - CLIENTES DIVERSOS" at bounding box center [239, 567] width 237 height 22
radio input "true"
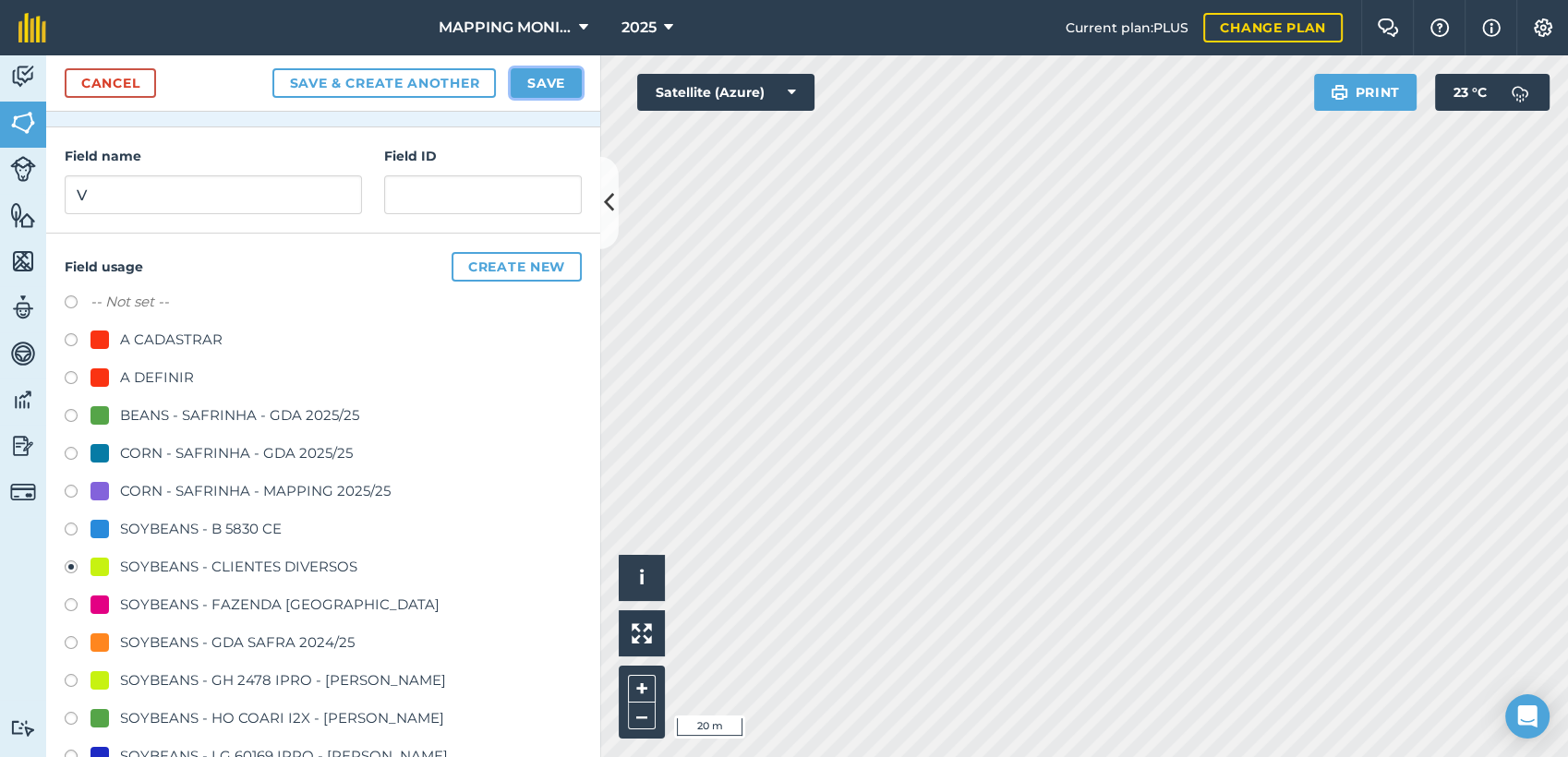
click at [552, 89] on button "Save" at bounding box center [546, 83] width 71 height 30
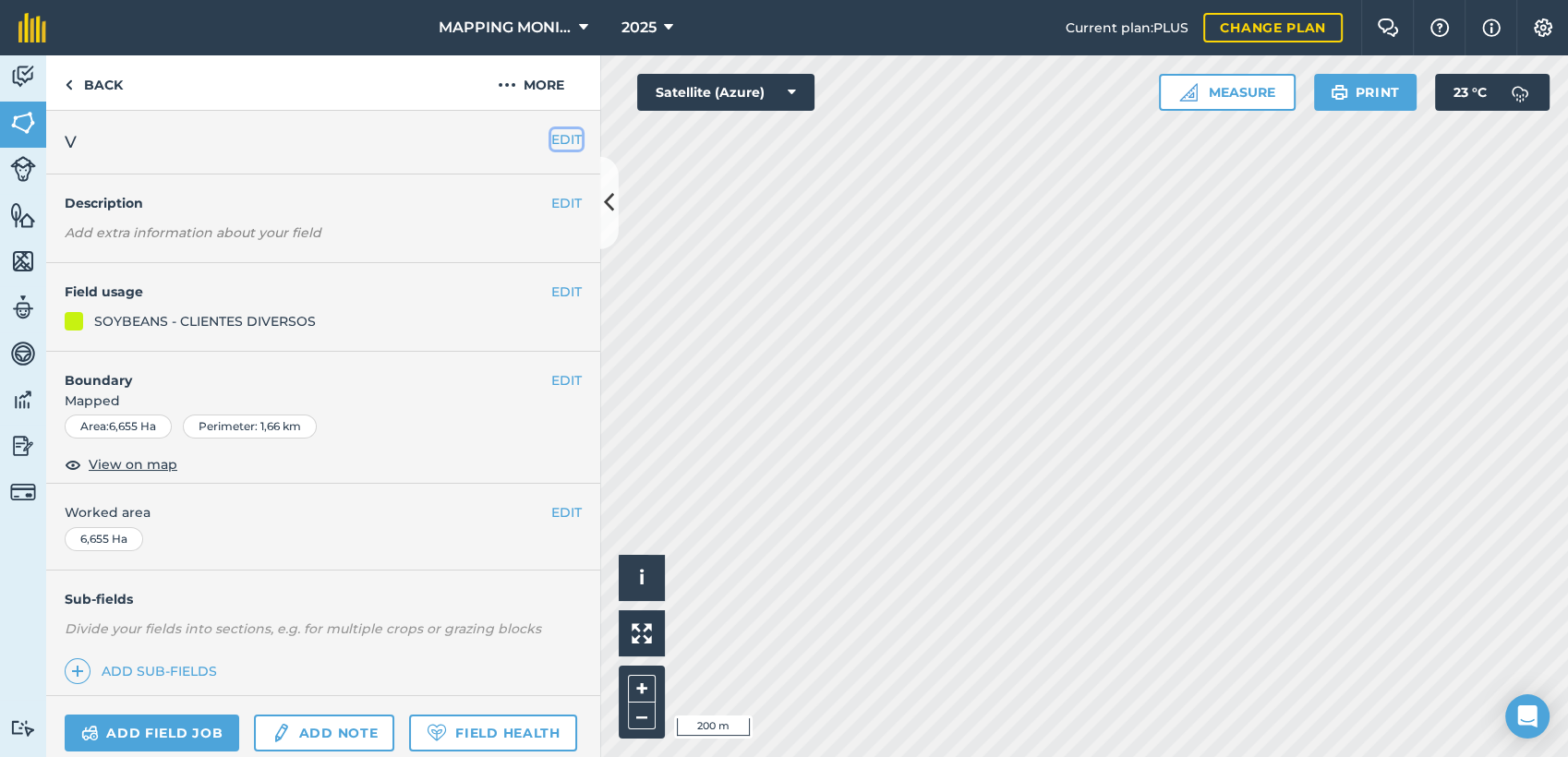
click at [551, 140] on button "EDIT" at bounding box center [566, 140] width 31 height 21
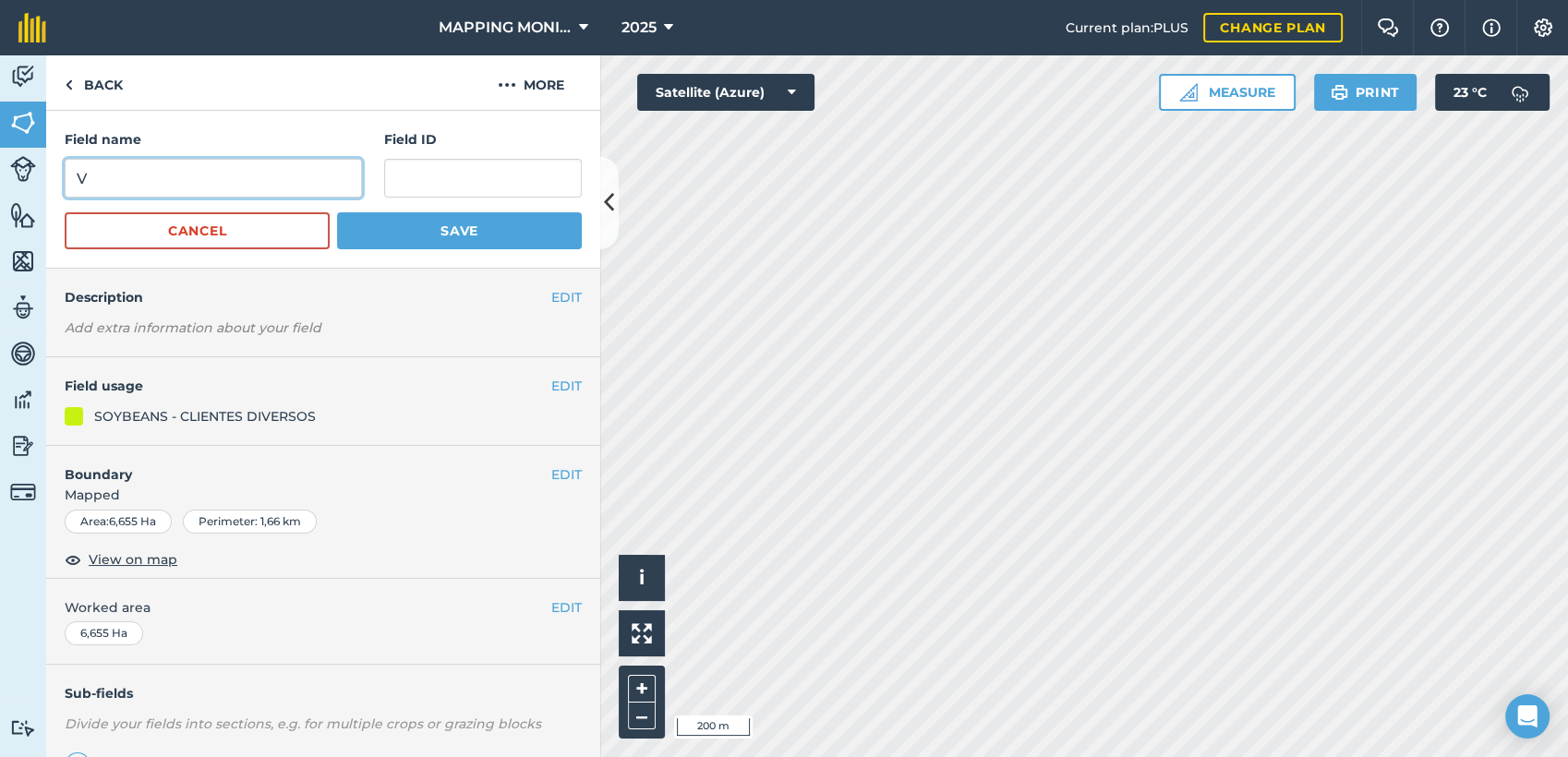
click at [206, 188] on input "V" at bounding box center [213, 178] width 298 height 39
paste input "PRIMAVERA DO LESTE/MT - CRISTIANO CADORE - ROCINHA"
type input "PRIMAVERA DO LESTE/MT - CRISTIANO CADORE - ROCINHA"
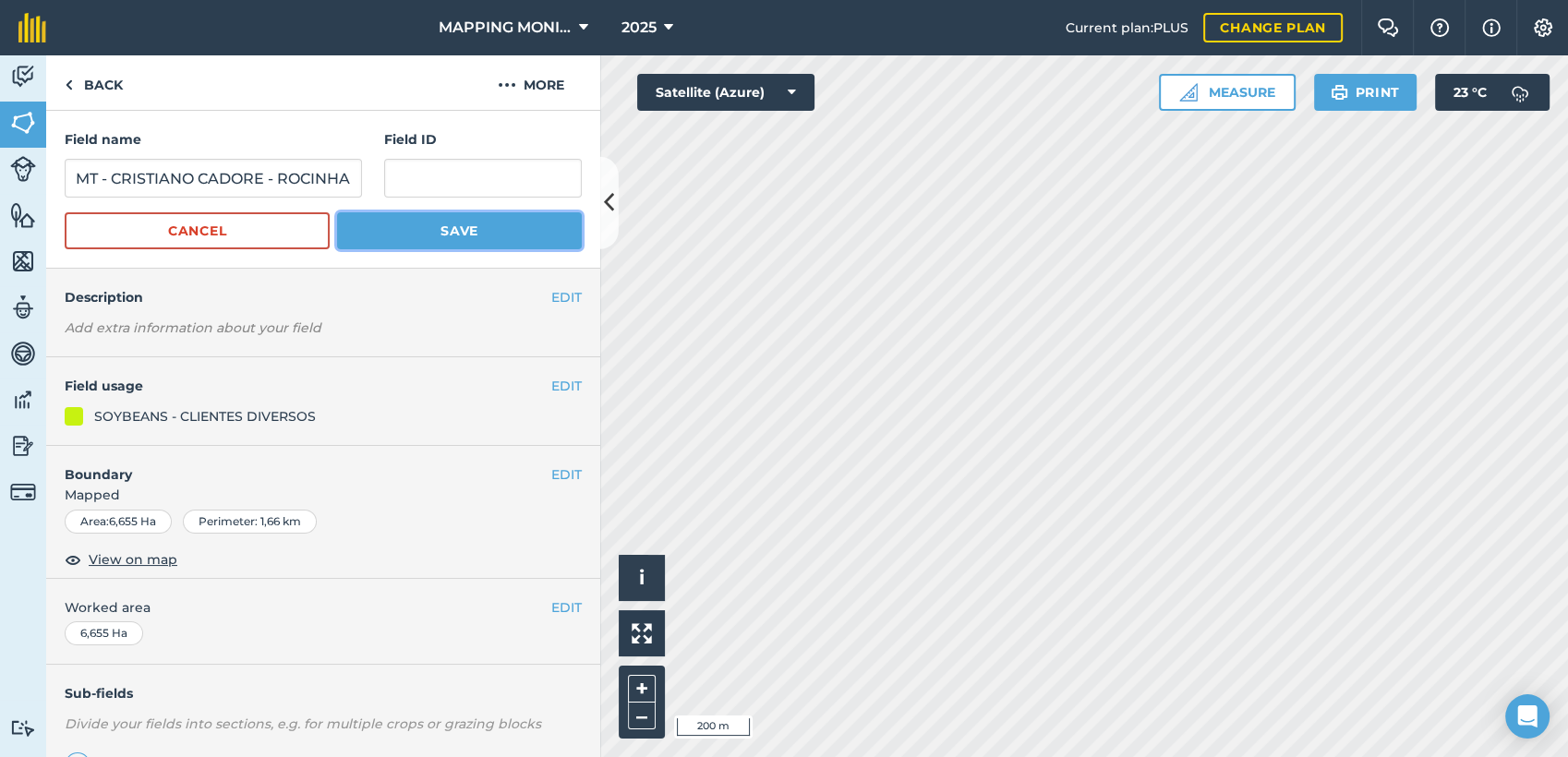
scroll to position [0, 0]
click at [440, 236] on button "Save" at bounding box center [459, 231] width 244 height 37
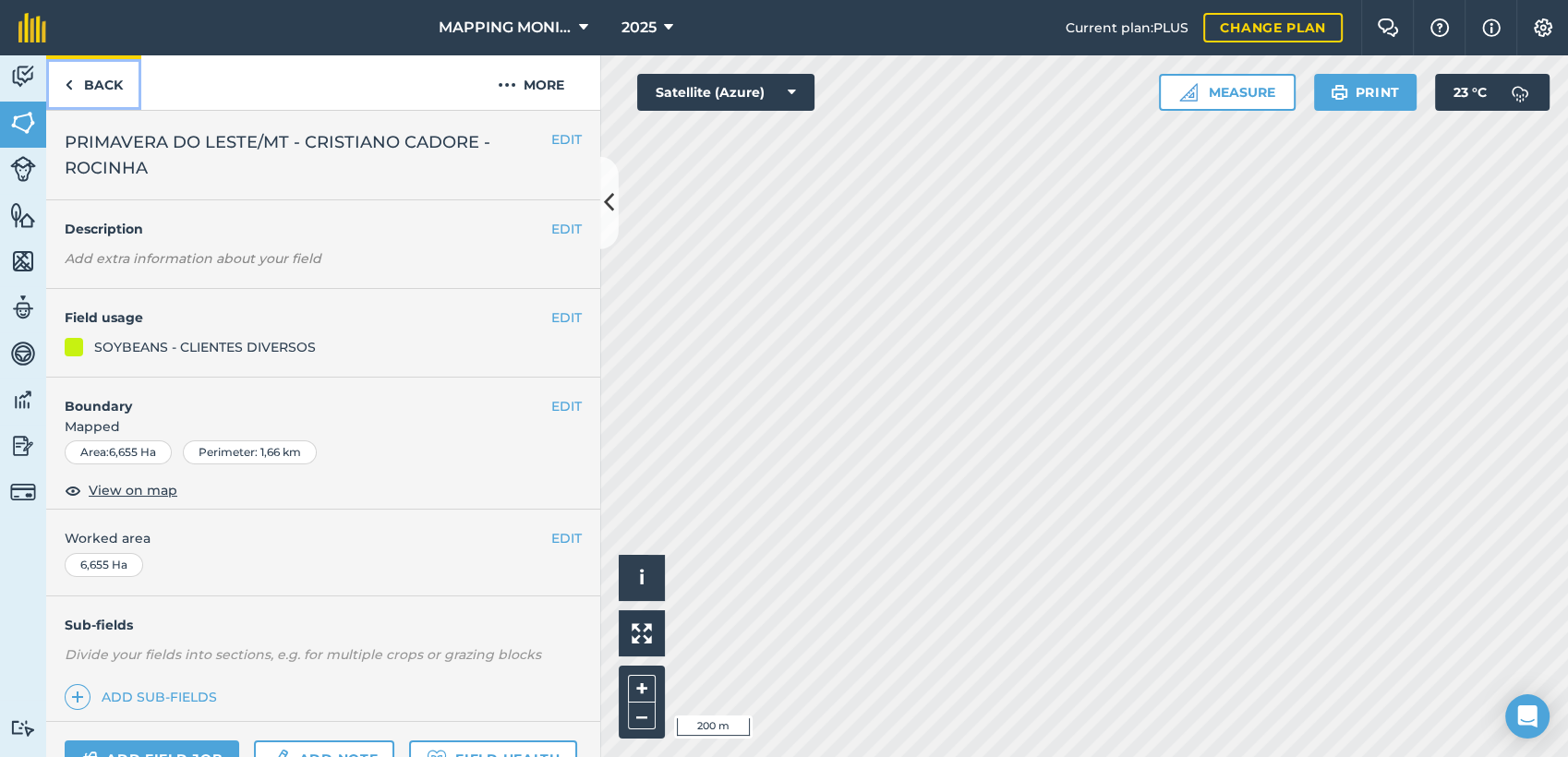
click at [106, 85] on link "Back" at bounding box center [93, 82] width 95 height 54
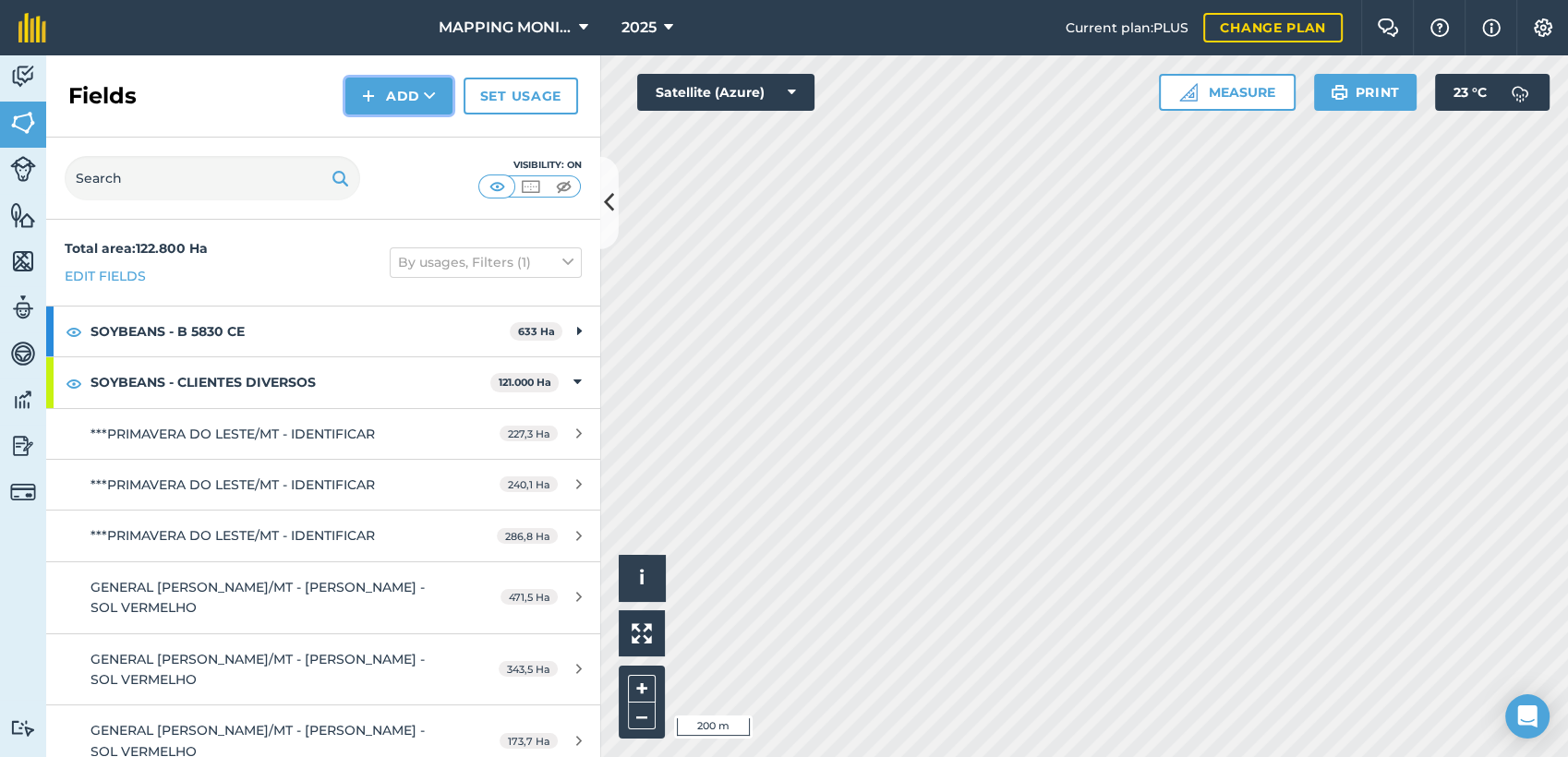
click at [448, 95] on button "Add" at bounding box center [398, 96] width 107 height 37
click at [414, 141] on link "Draw" at bounding box center [398, 138] width 102 height 41
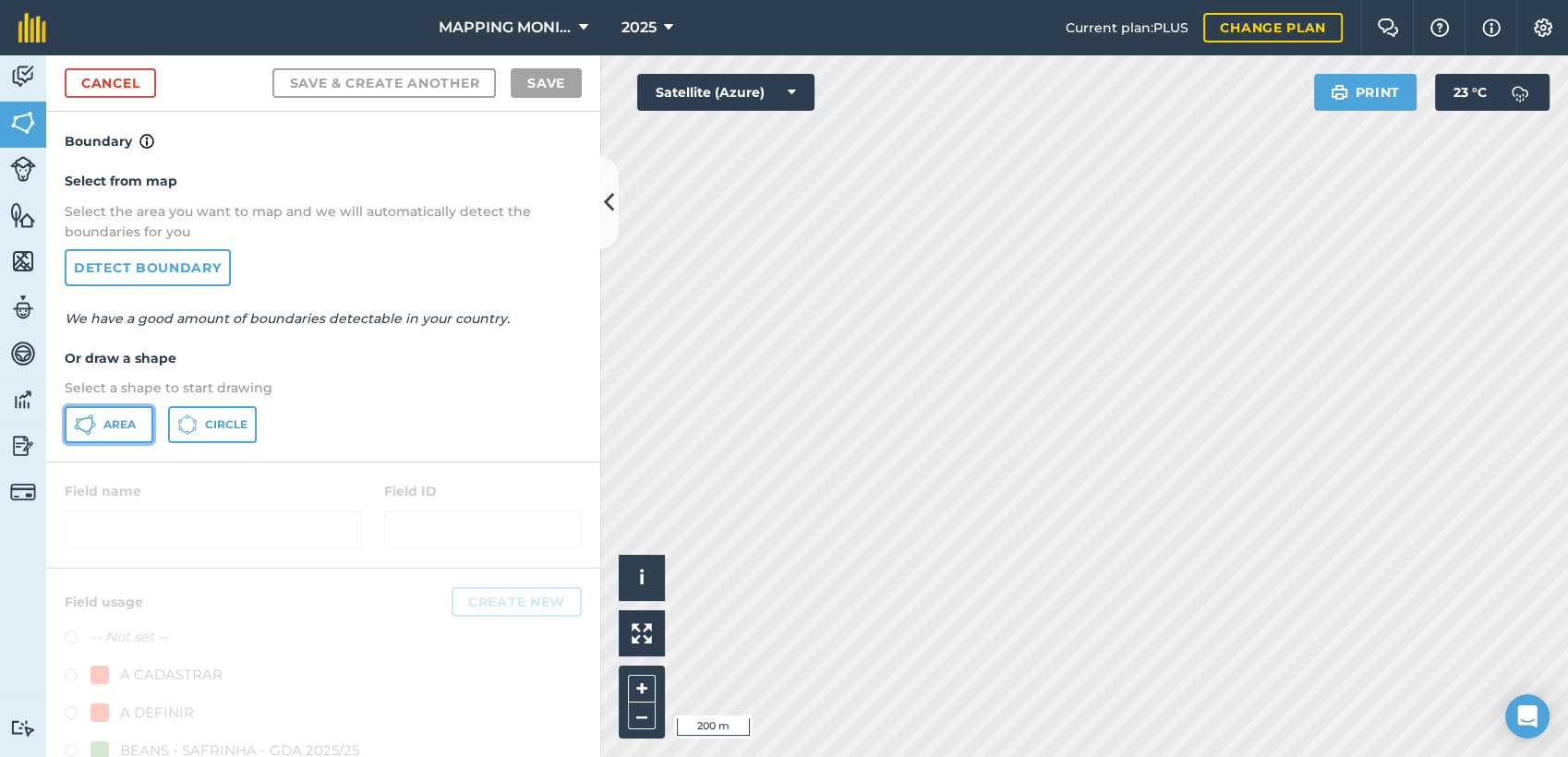
drag, startPoint x: 124, startPoint y: 434, endPoint x: 170, endPoint y: 436, distance: 46.0
click at [124, 434] on button "Area" at bounding box center [108, 425] width 89 height 37
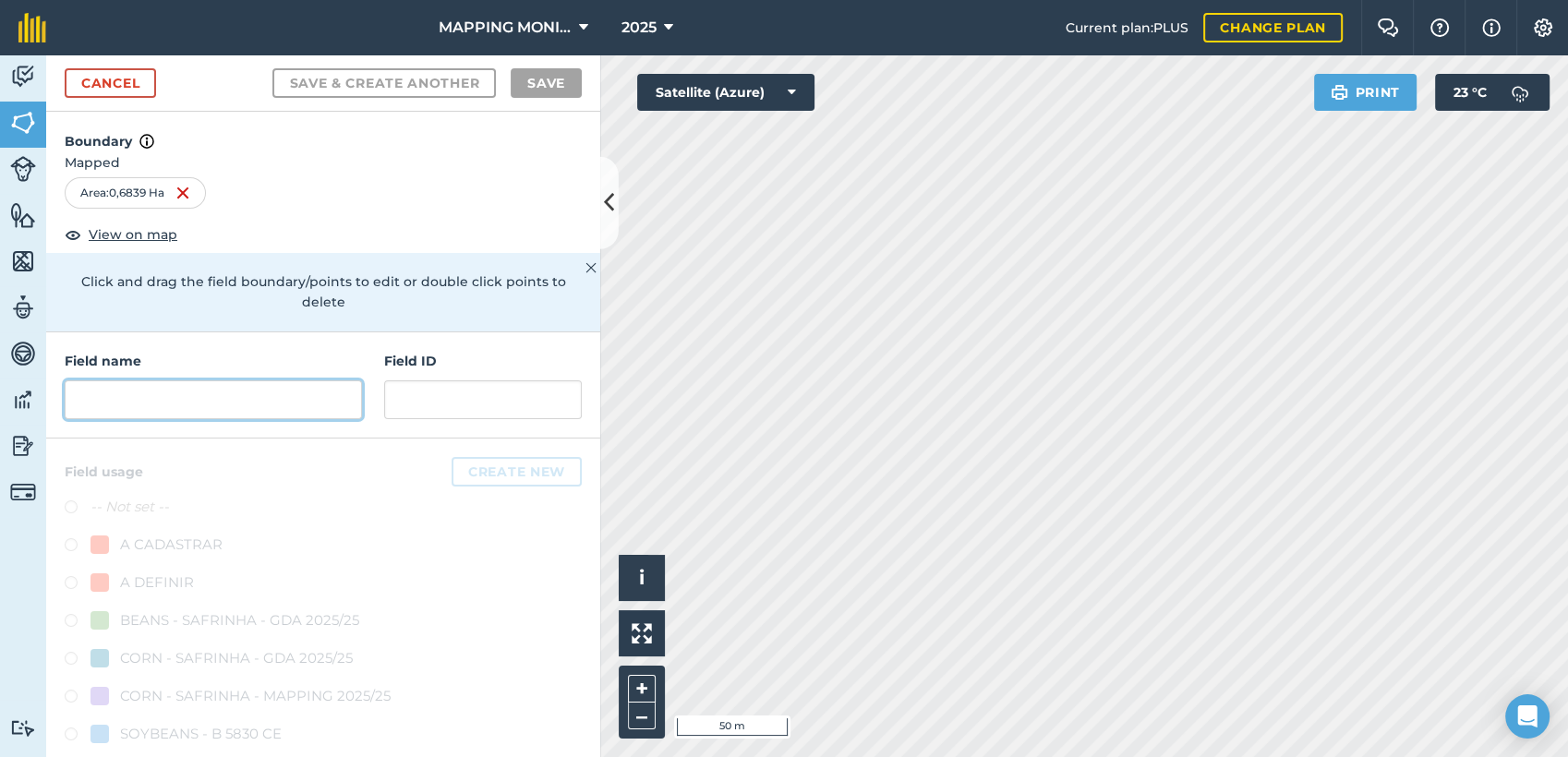
click at [233, 413] on input "text" at bounding box center [213, 400] width 298 height 39
paste input "PRIMAVERA DO LESTE/MT - CRISTIANO CADORE - ROCINHA"
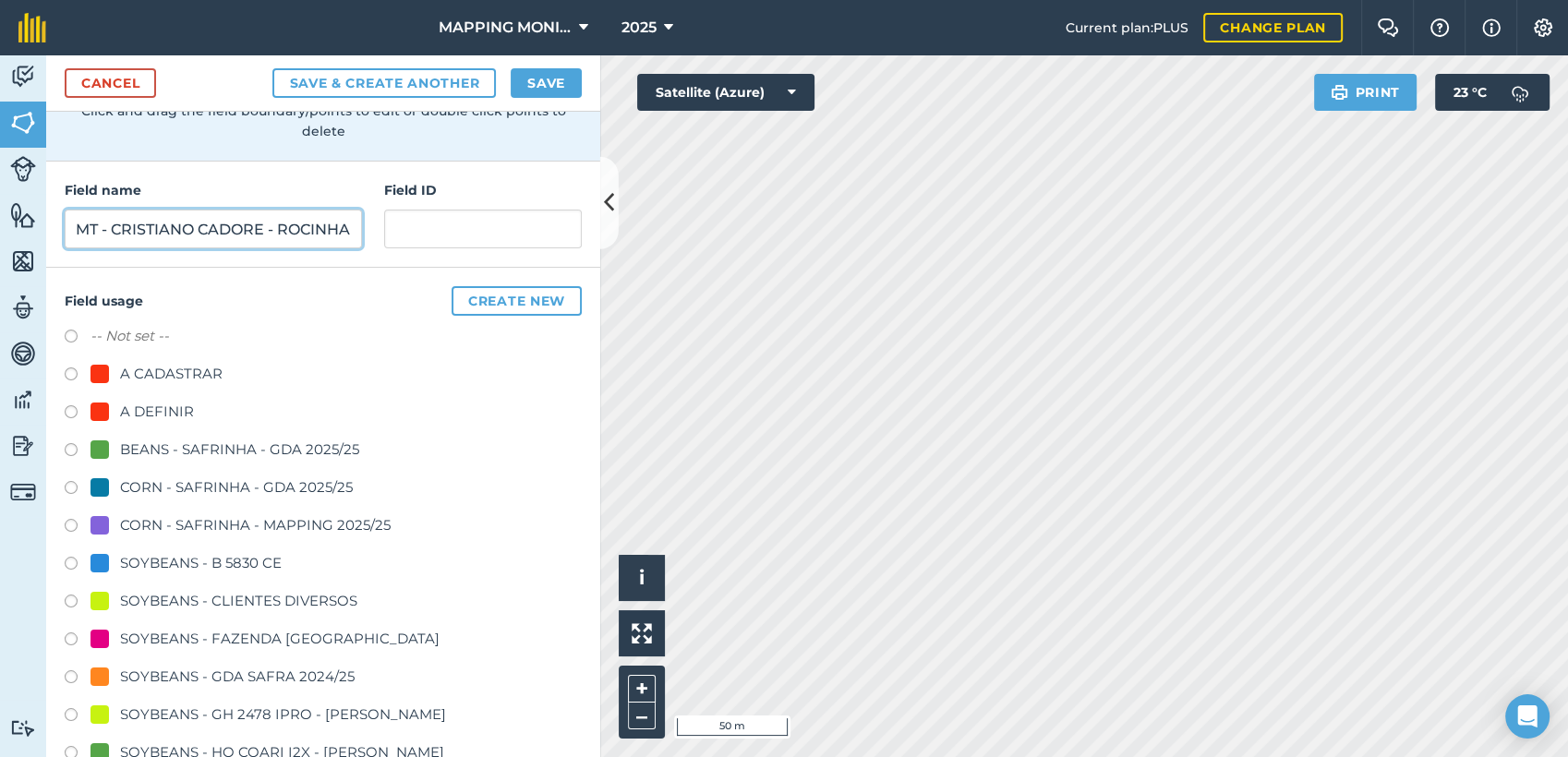
scroll to position [205, 0]
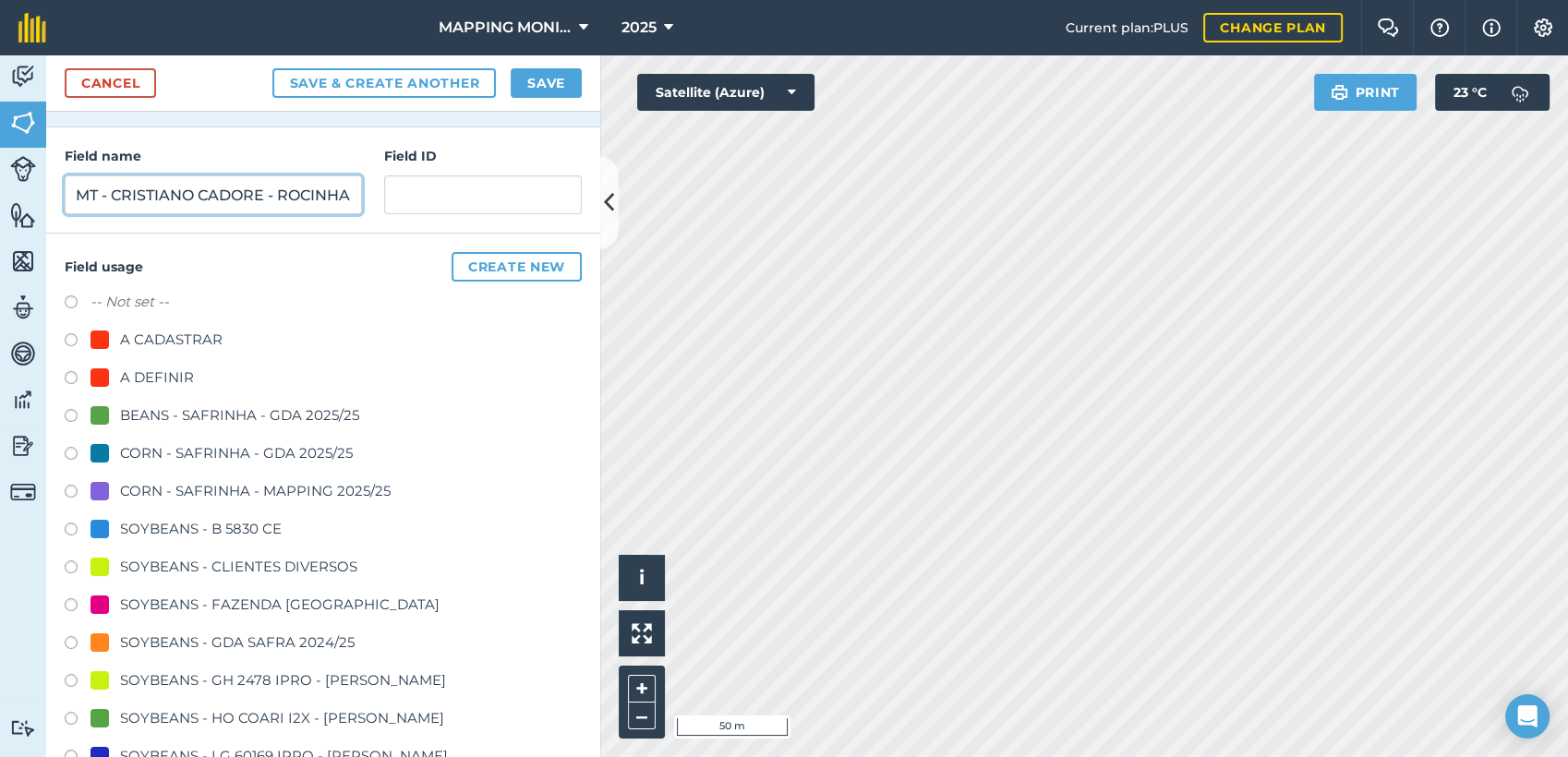
type input "PRIMAVERA DO LESTE/MT - CRISTIANO CADORE - ROCINHA"
click at [216, 560] on div "SOYBEANS - CLIENTES DIVERSOS" at bounding box center [239, 567] width 237 height 22
radio input "true"
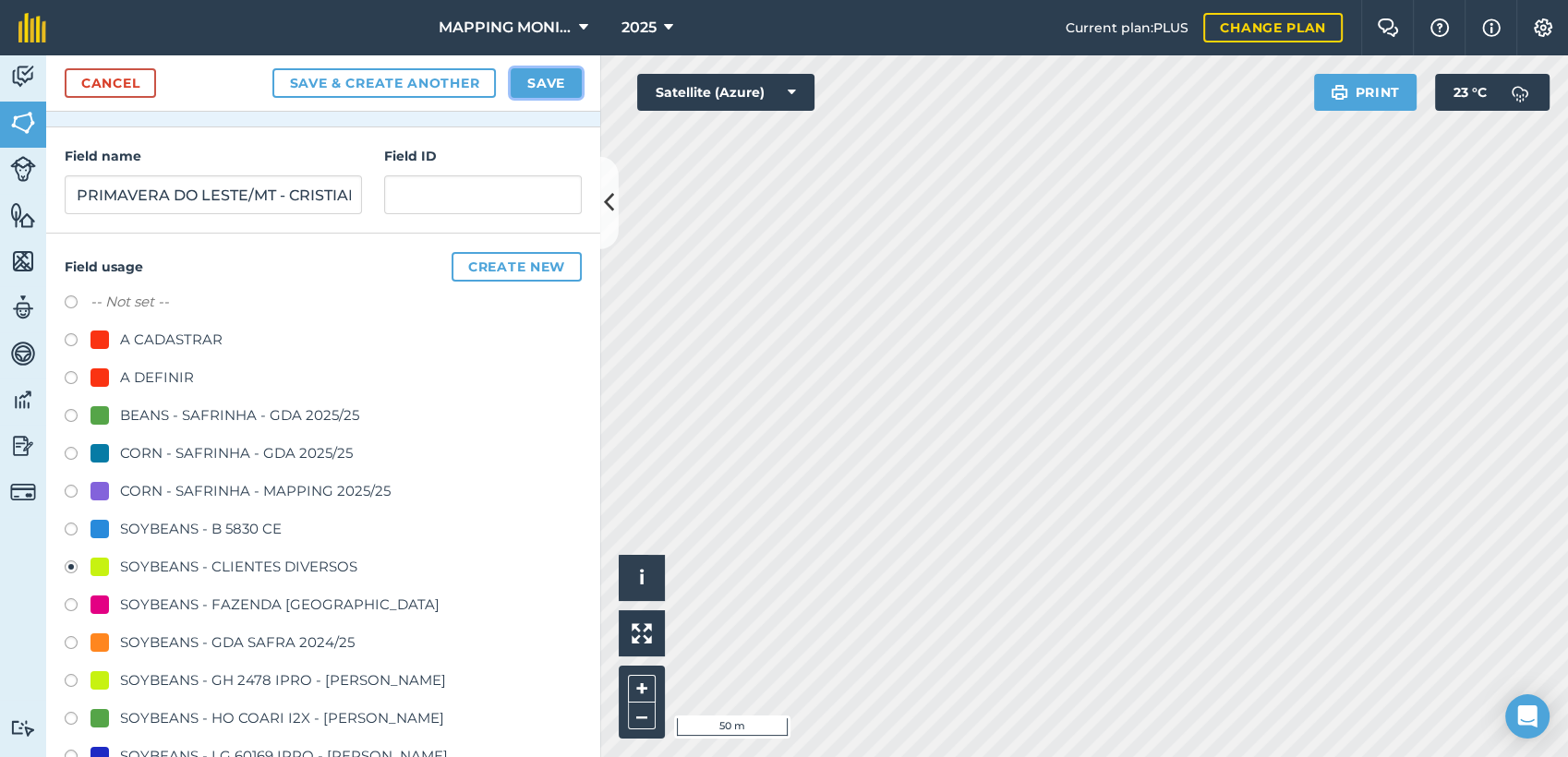
click at [518, 88] on button "Save" at bounding box center [546, 83] width 71 height 30
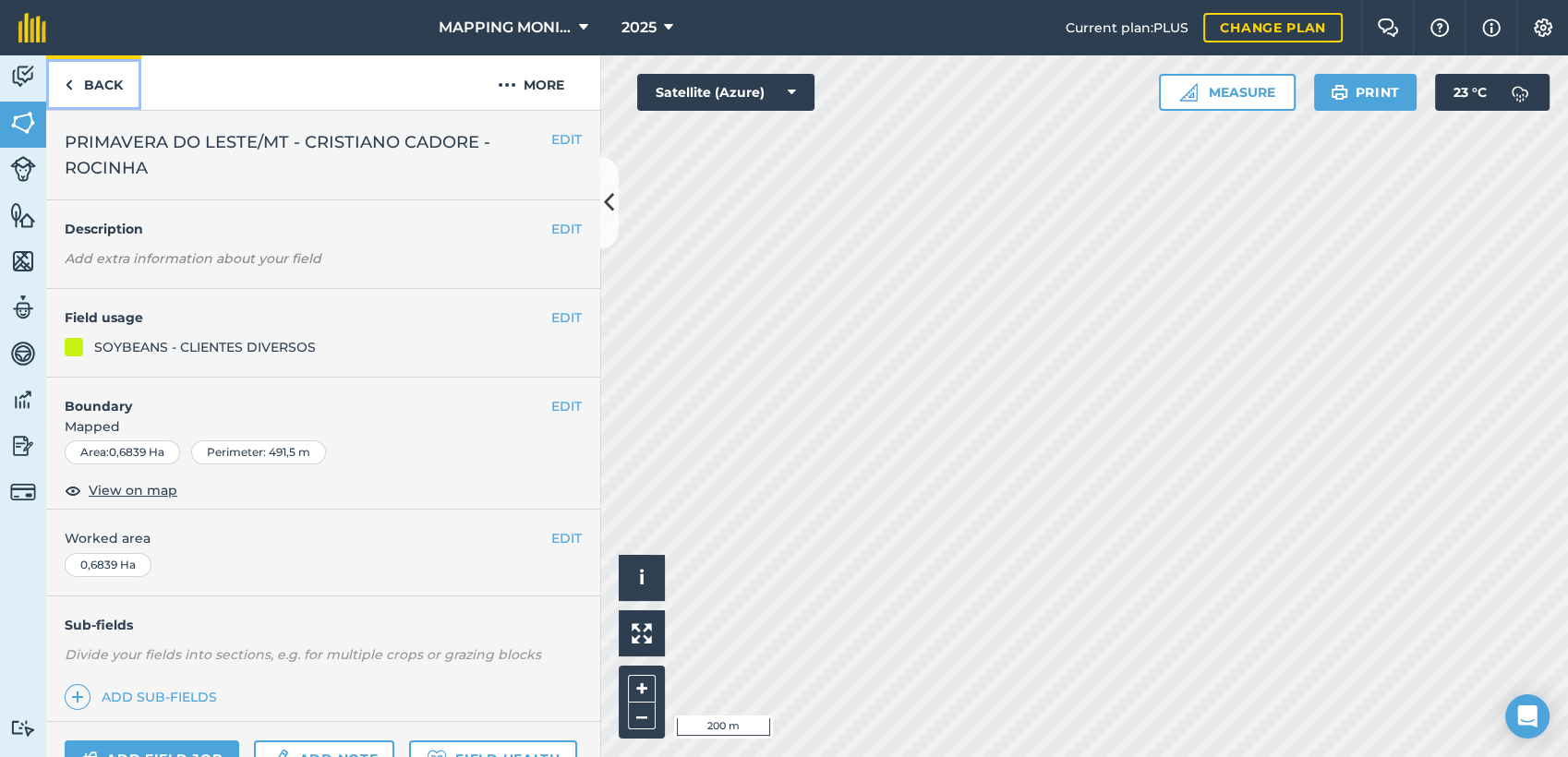
click at [105, 78] on link "Back" at bounding box center [93, 82] width 95 height 54
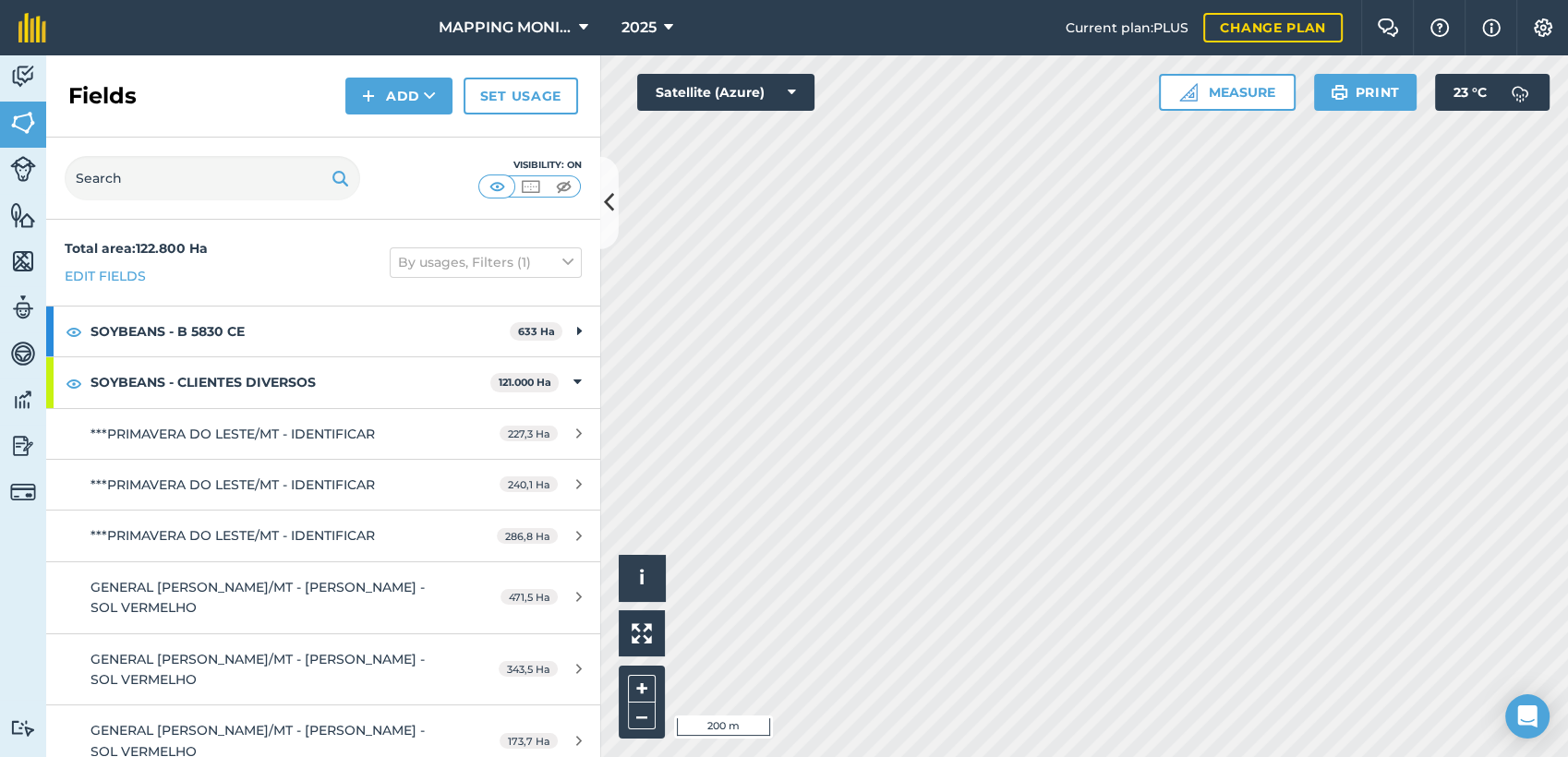
click at [393, 70] on div "Fields Add Set usage" at bounding box center [323, 96] width 554 height 82
click at [390, 89] on button "Add" at bounding box center [398, 96] width 107 height 37
click at [397, 151] on link "Draw" at bounding box center [398, 138] width 102 height 41
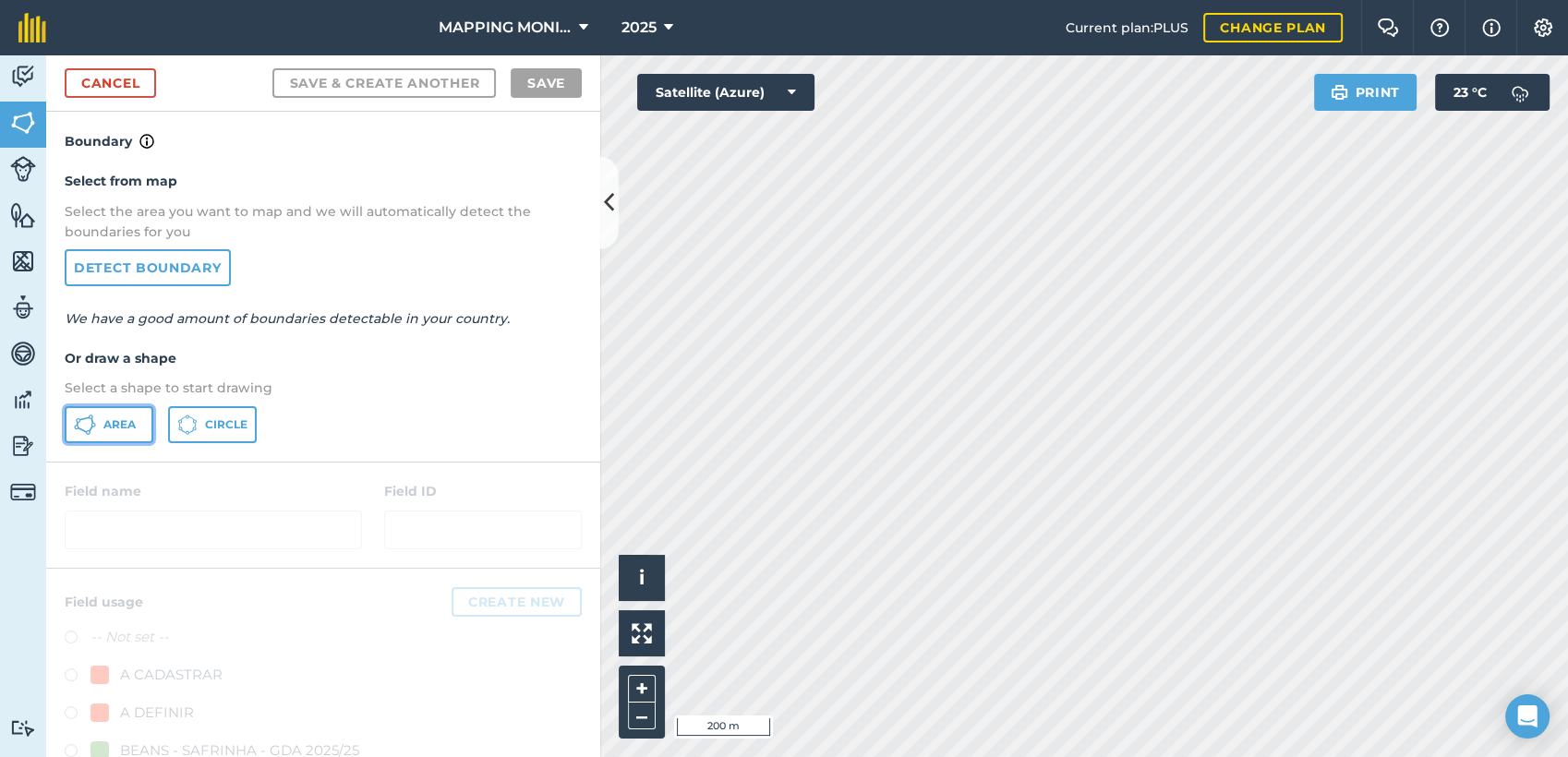
click at [119, 426] on span "Area" at bounding box center [119, 424] width 33 height 15
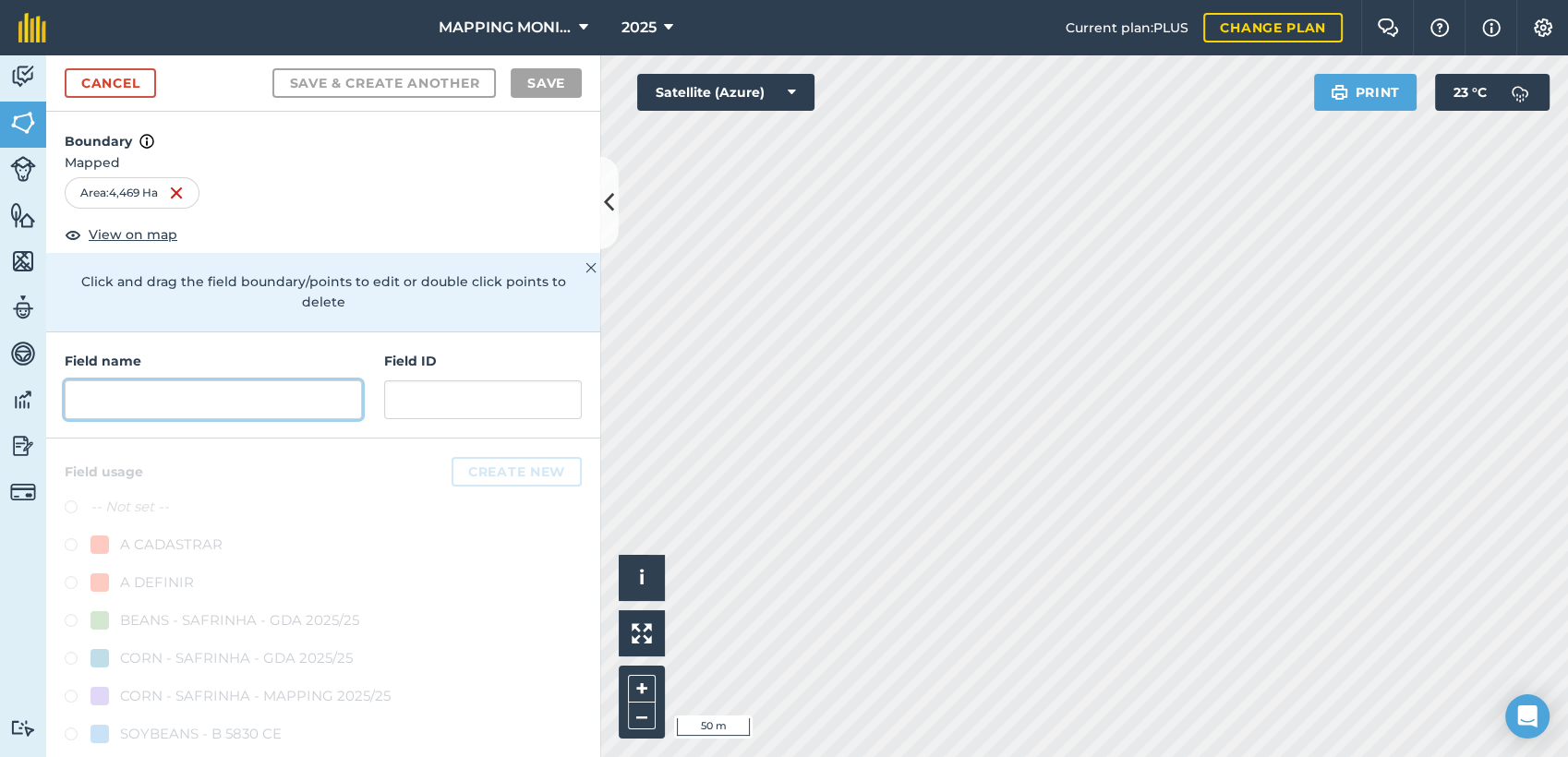
click at [275, 395] on input "text" at bounding box center [213, 400] width 298 height 39
paste input "PRIMAVERA DO LESTE/MT - CRISTIANO CADORE - ROCINHA"
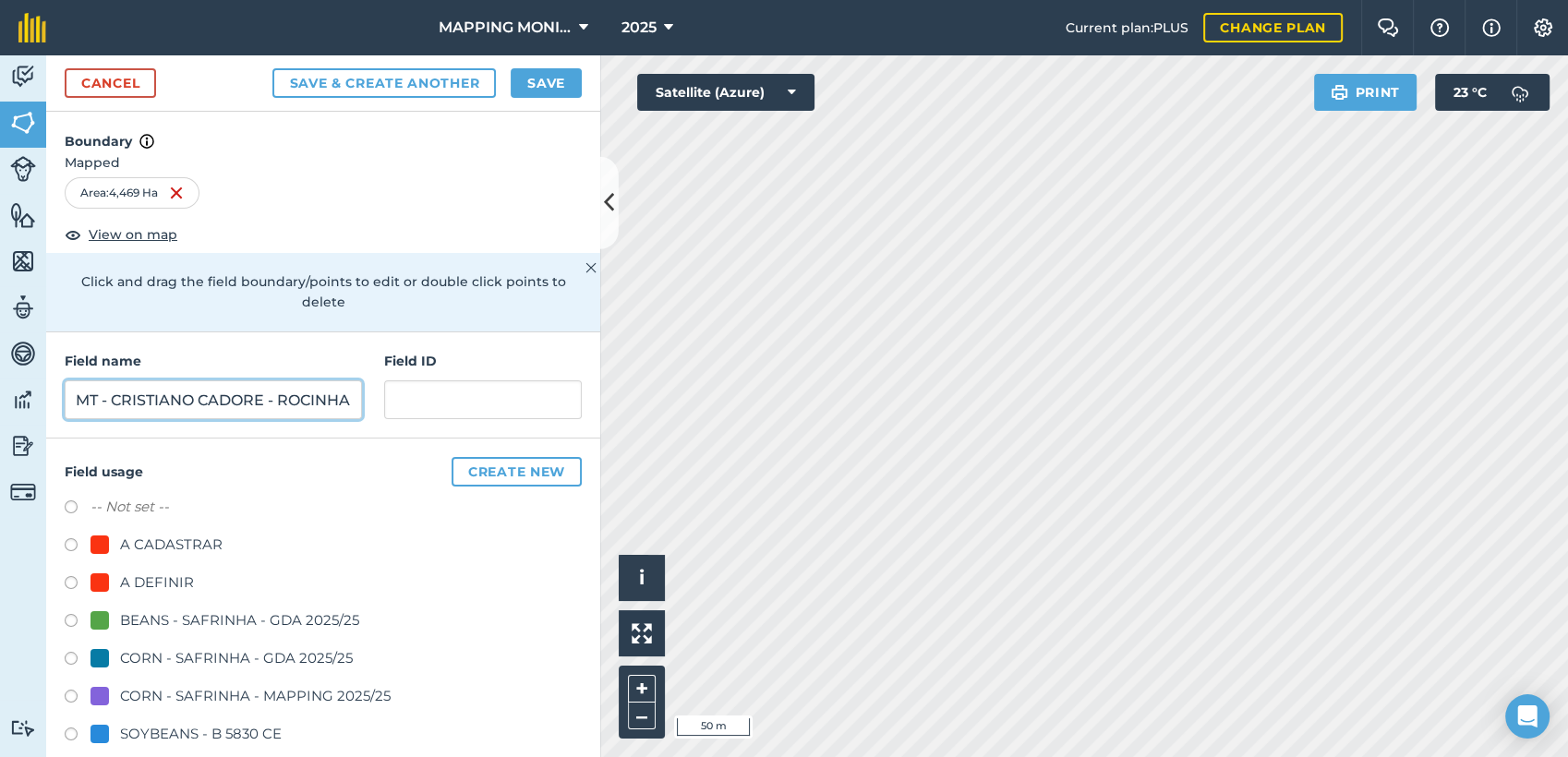
type input "PRIMAVERA DO LESTE/MT - CRISTIANO CADORE - ROCINHA"
click at [562, 85] on button "Save" at bounding box center [546, 83] width 71 height 30
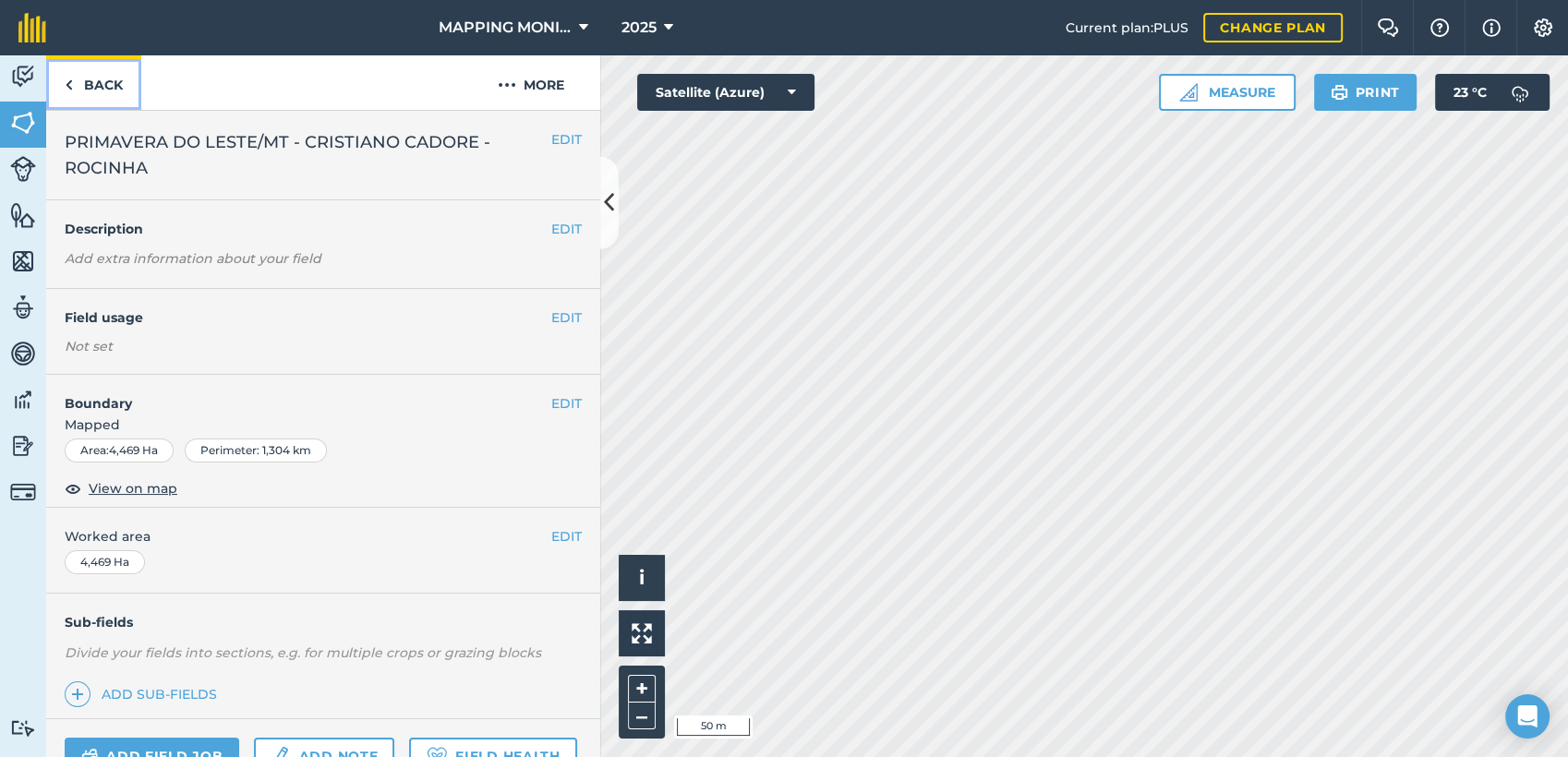
click at [123, 94] on link "Back" at bounding box center [93, 82] width 95 height 54
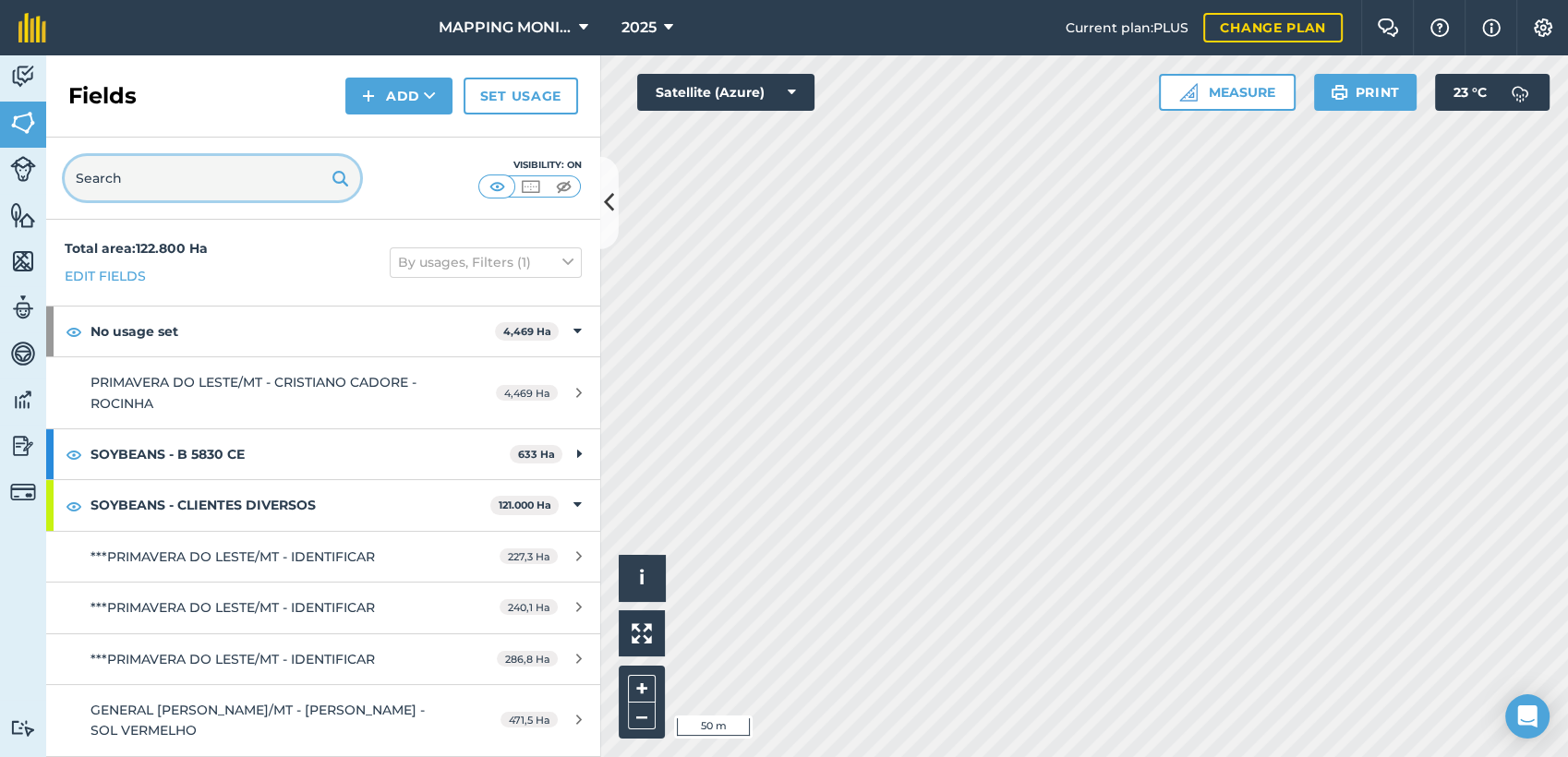
click at [176, 183] on input "text" at bounding box center [212, 178] width 296 height 45
paste input "PRIMAVERA DO LESTE/MT - CRISTIANO CADORE - ROCINHA"
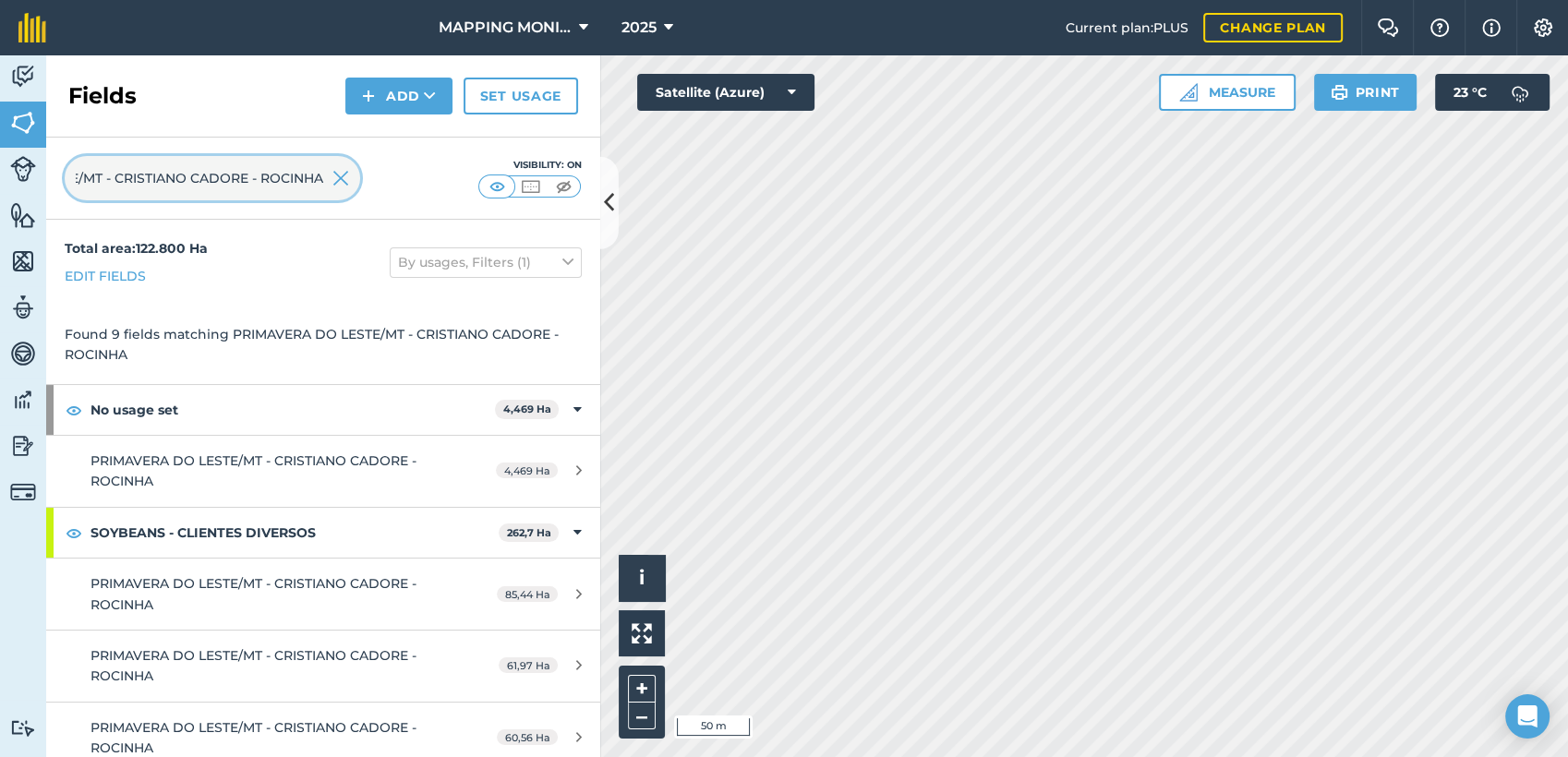
drag, startPoint x: 245, startPoint y: 178, endPoint x: 430, endPoint y: 163, distance: 185.6
click at [430, 163] on div "PRIMAVERA DO LESTE/MT - CRISTIANO CADORE - ROCINHA Visibility: On" at bounding box center [323, 178] width 554 height 82
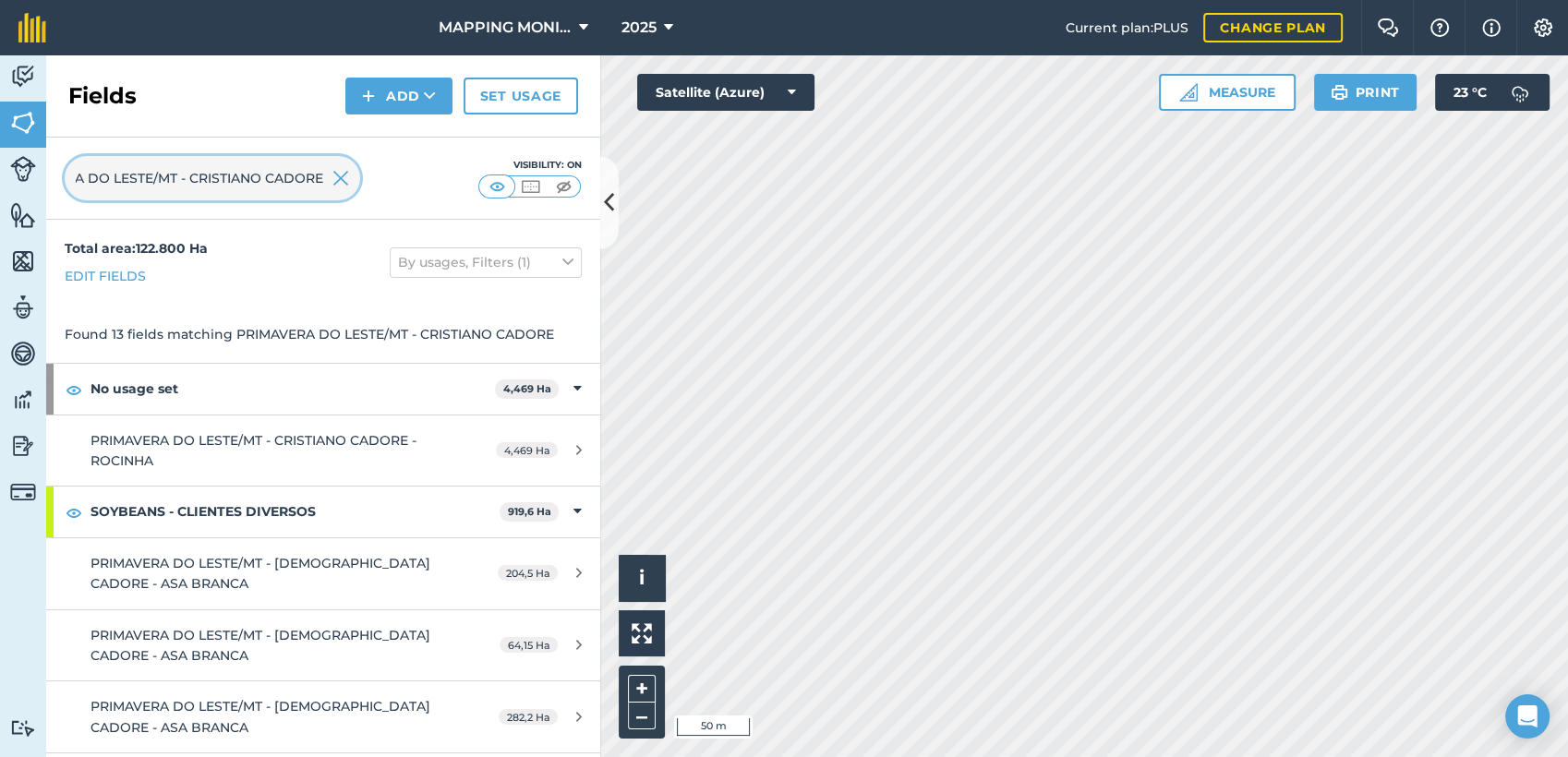
type input "PRIMAVERA DO LESTE/MT - CRISTIANO CADORE"
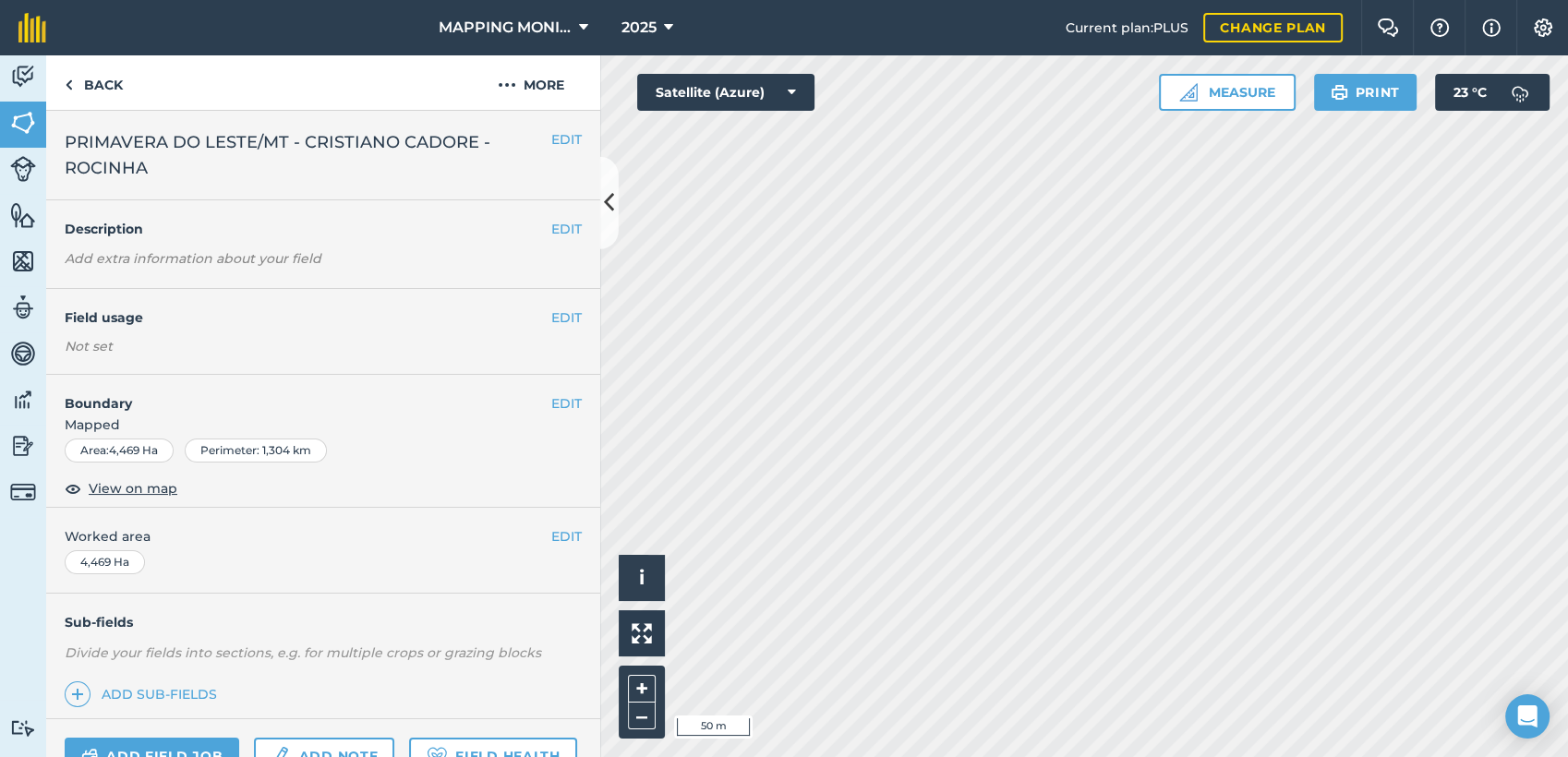
click at [534, 313] on h4 "Field usage" at bounding box center [308, 318] width 487 height 21
click at [551, 313] on button "EDIT" at bounding box center [566, 318] width 31 height 21
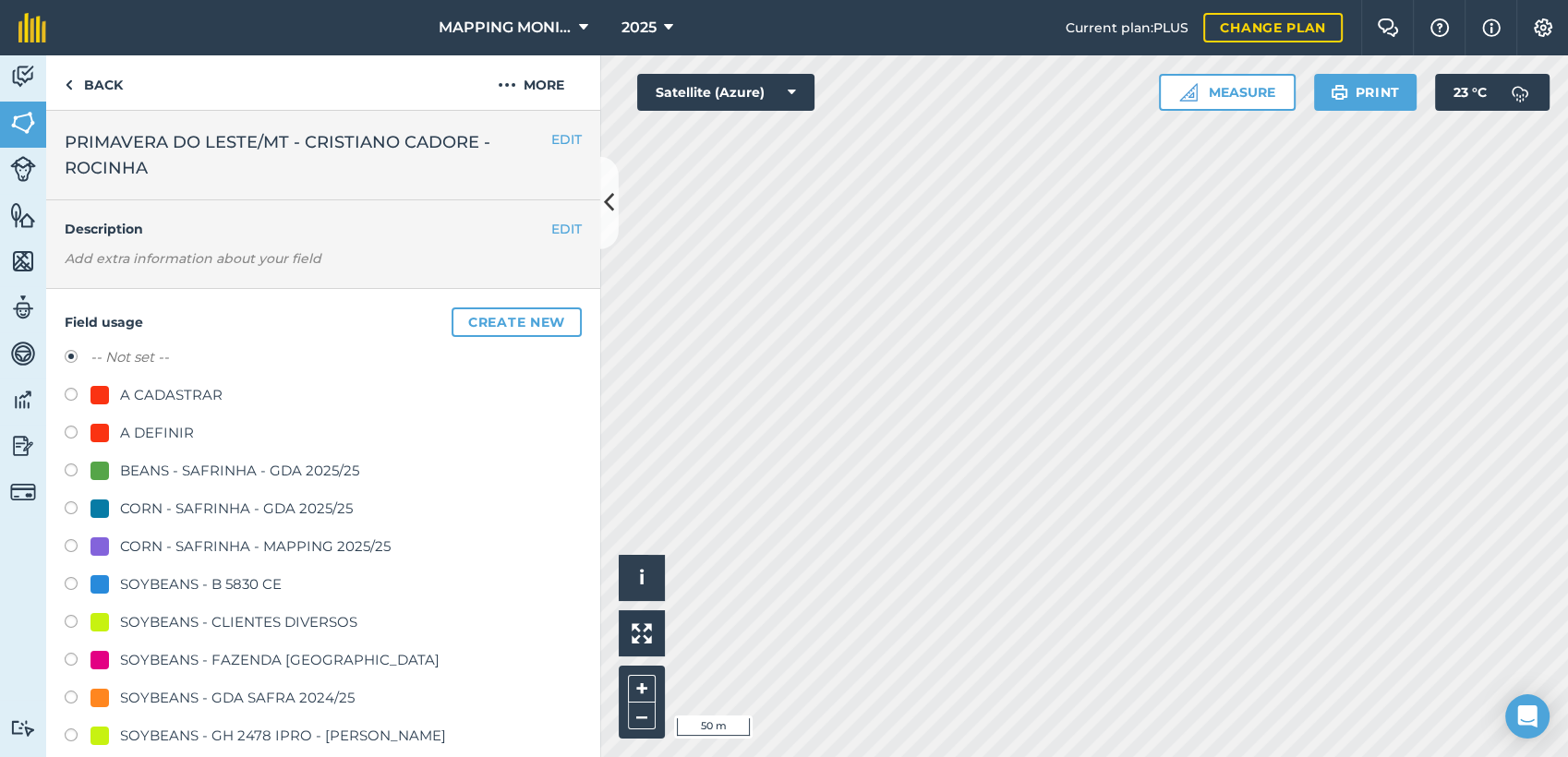
click at [291, 620] on div "SOYBEANS - CLIENTES DIVERSOS" at bounding box center [239, 622] width 237 height 22
radio input "true"
radio input "false"
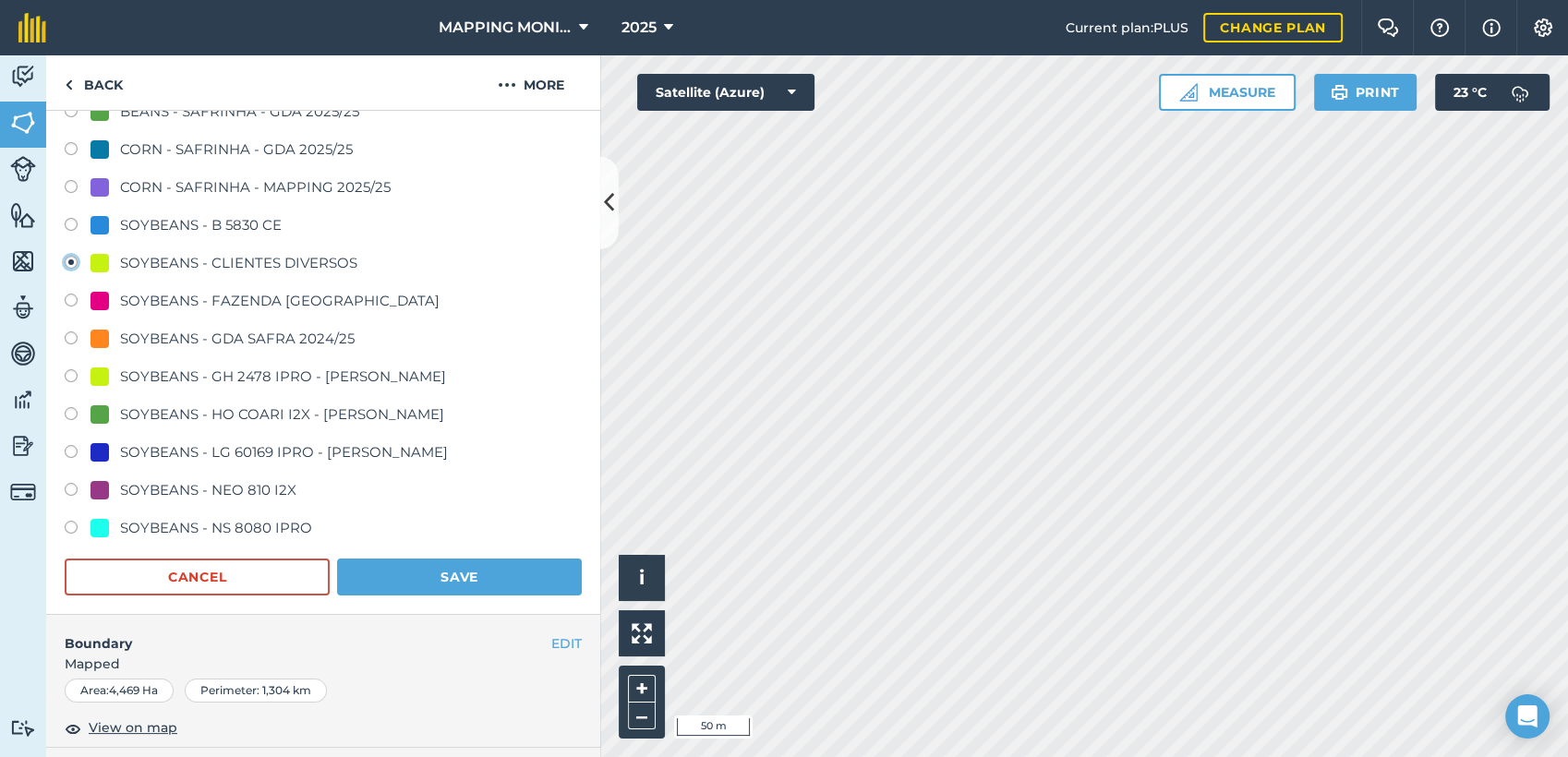
scroll to position [409, 0]
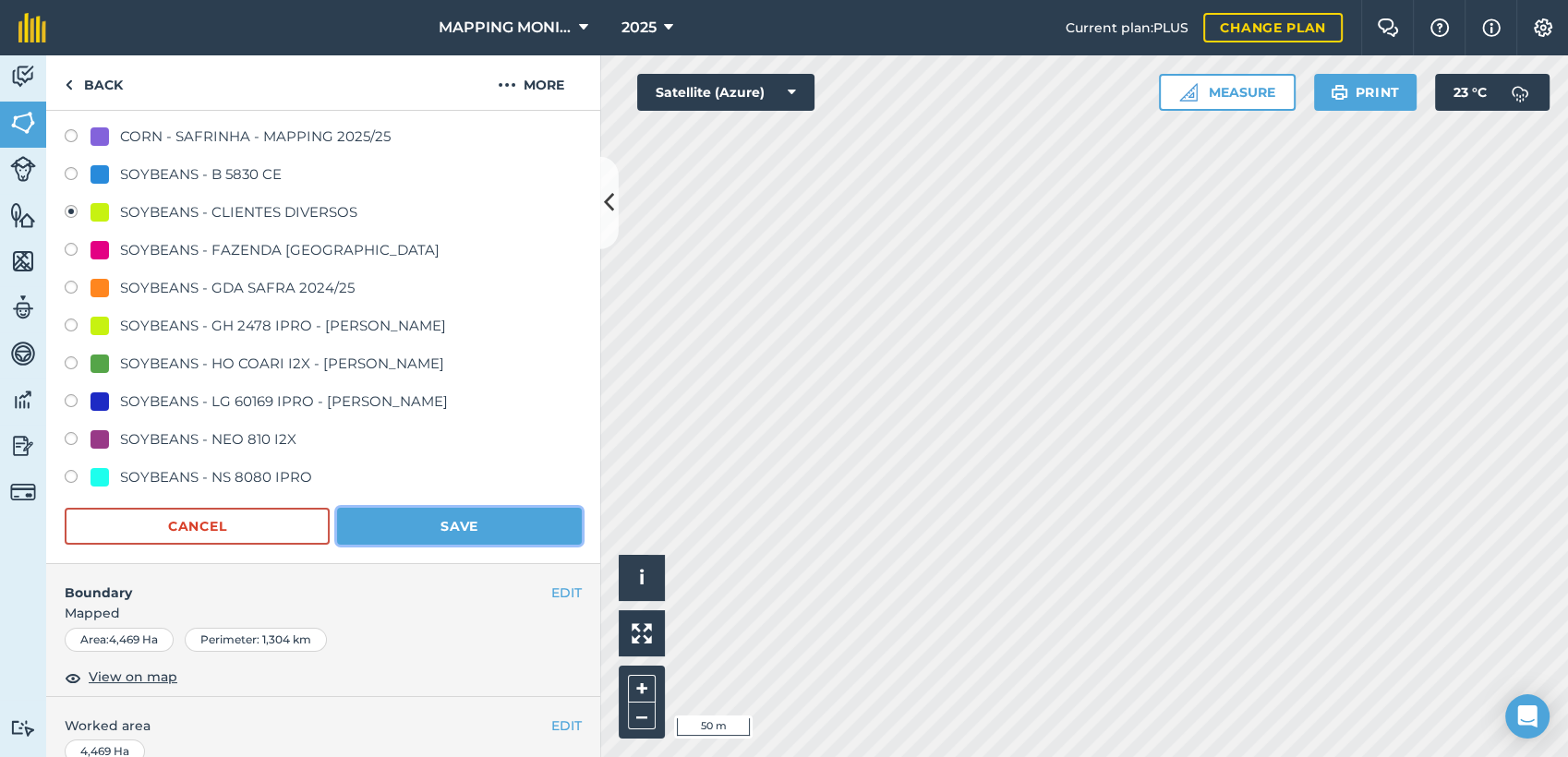
click at [479, 530] on button "Save" at bounding box center [459, 526] width 244 height 37
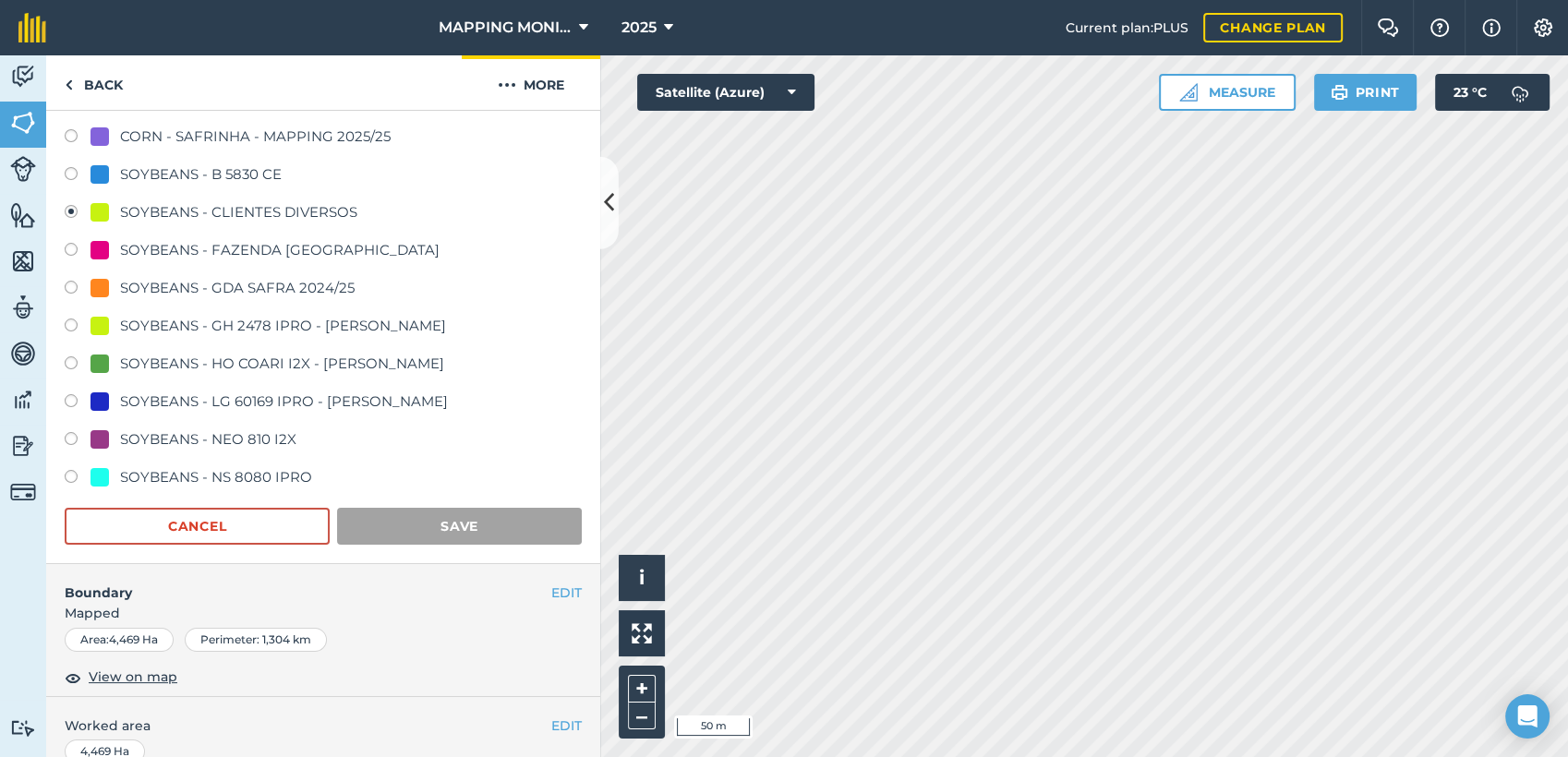
scroll to position [186, 0]
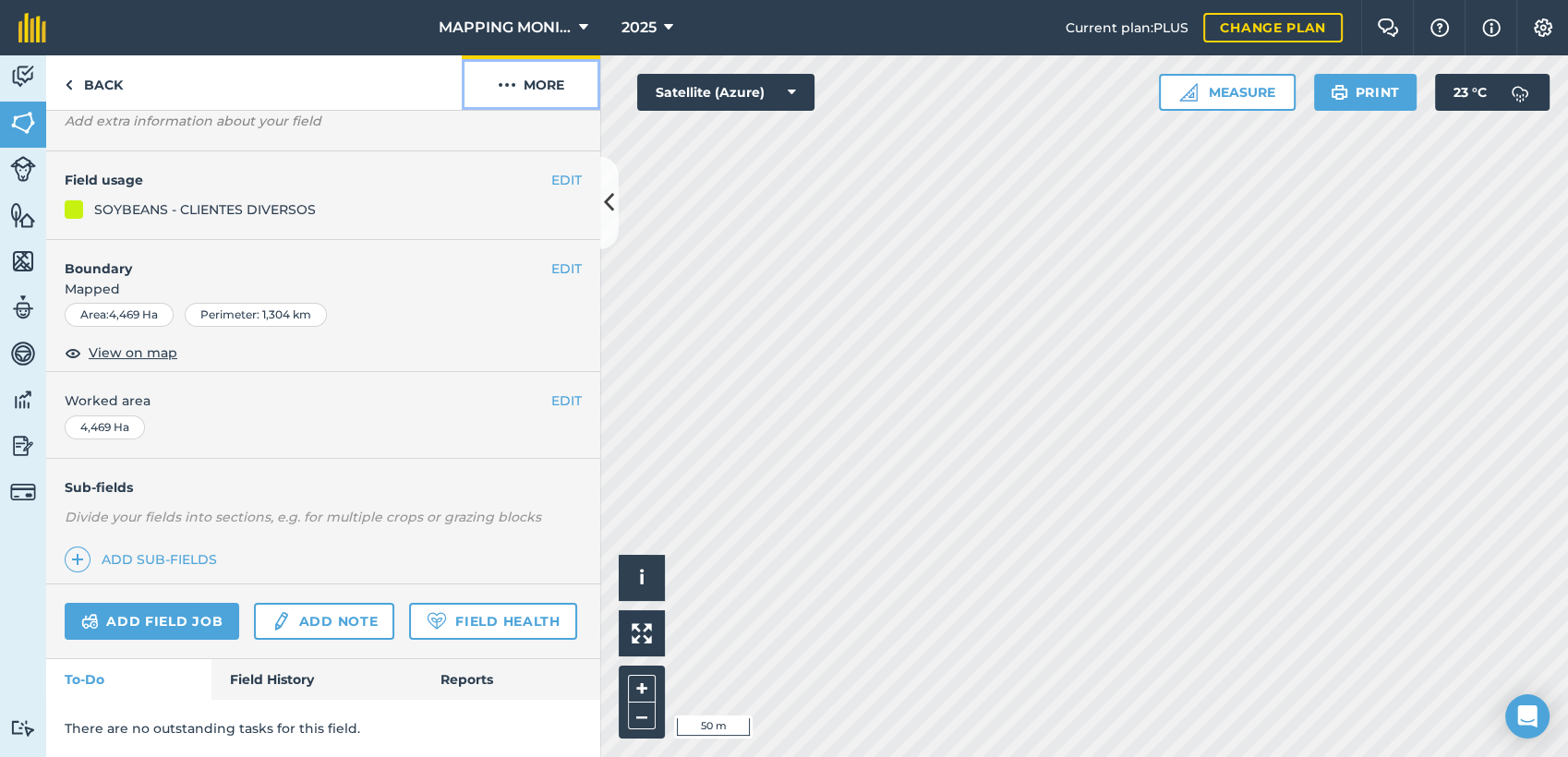
click at [568, 81] on button "More" at bounding box center [531, 82] width 138 height 54
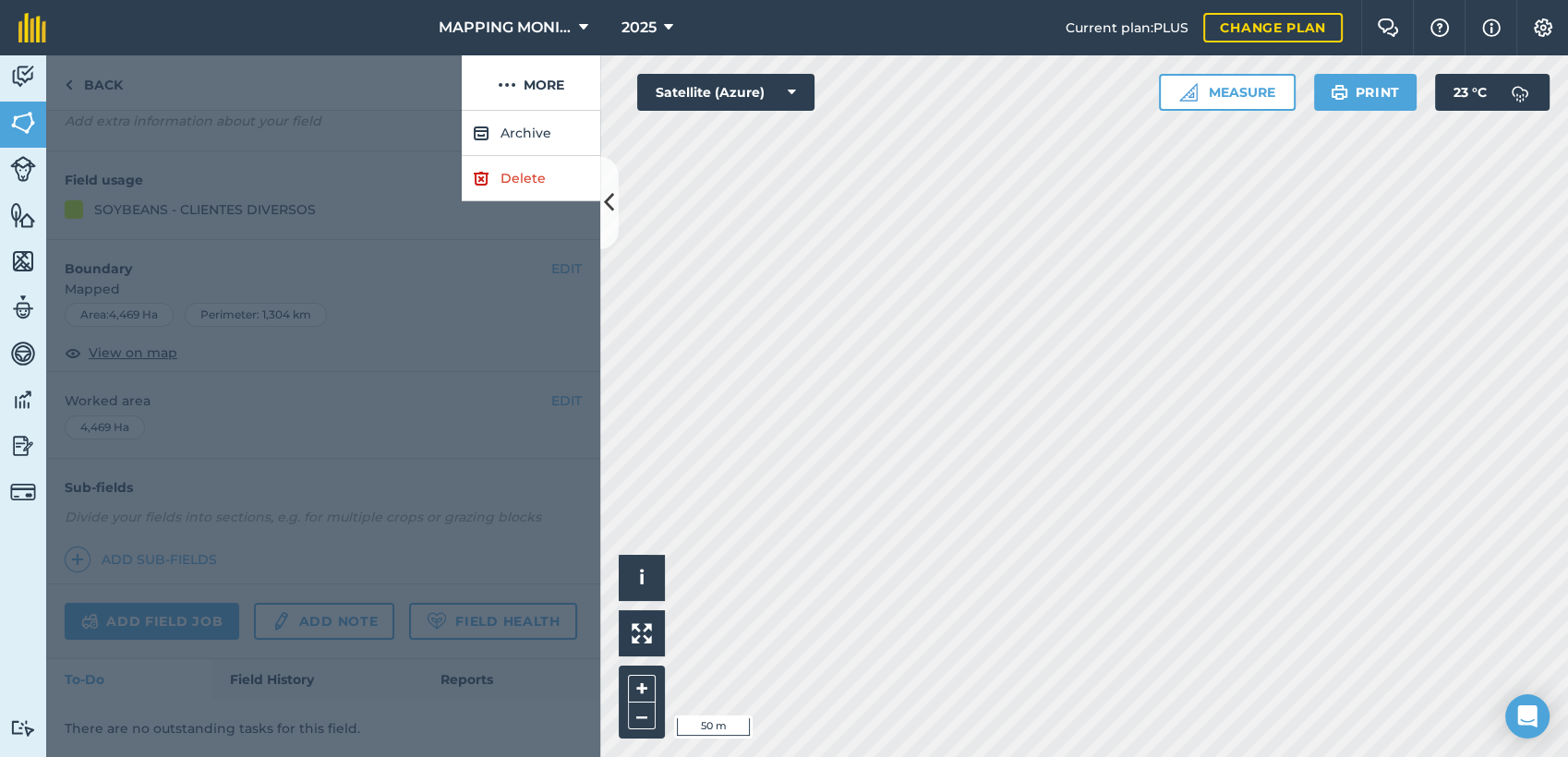
click at [171, 116] on div at bounding box center [323, 434] width 554 height 646
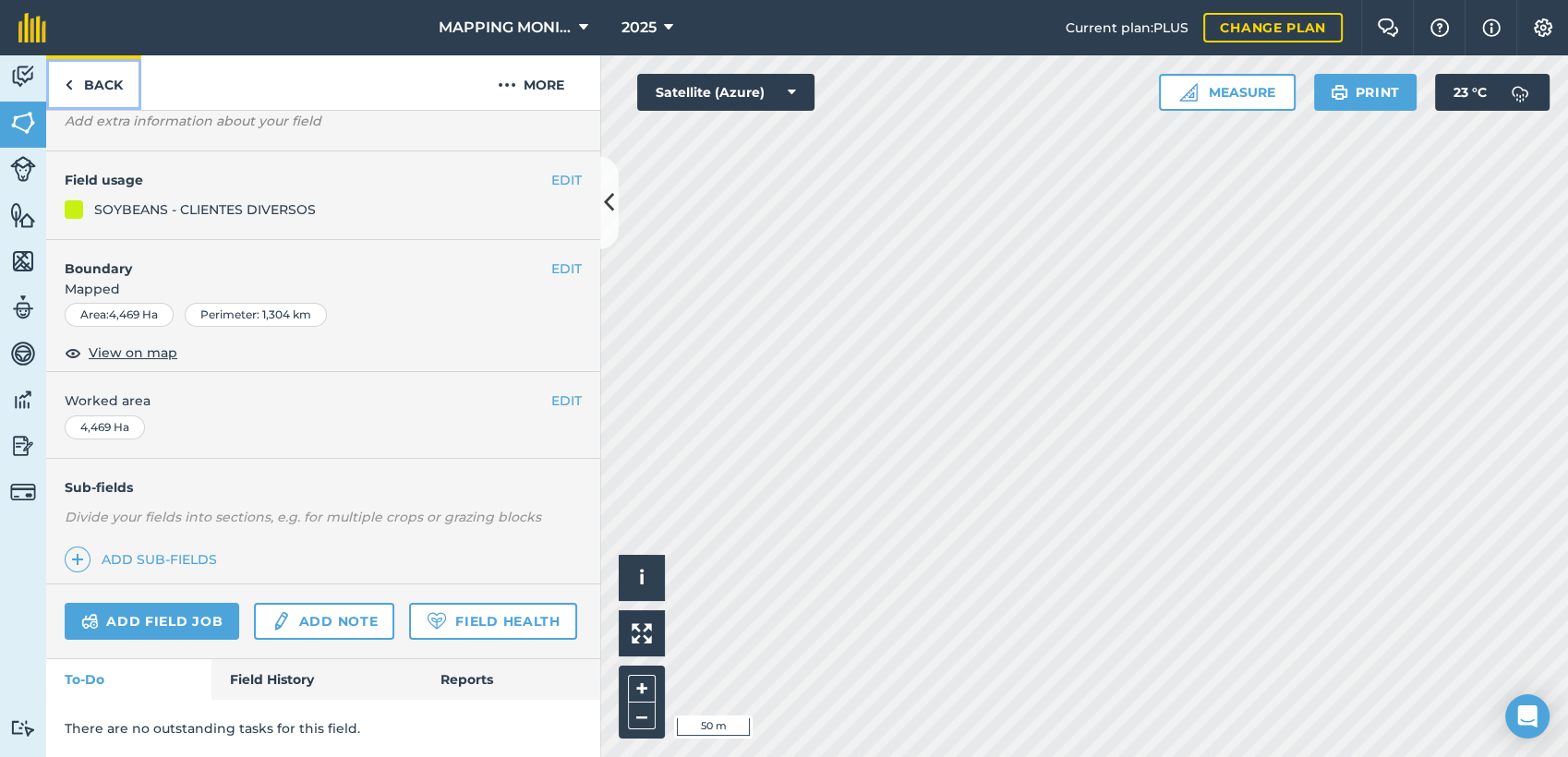
click at [97, 84] on link "Back" at bounding box center [93, 82] width 95 height 54
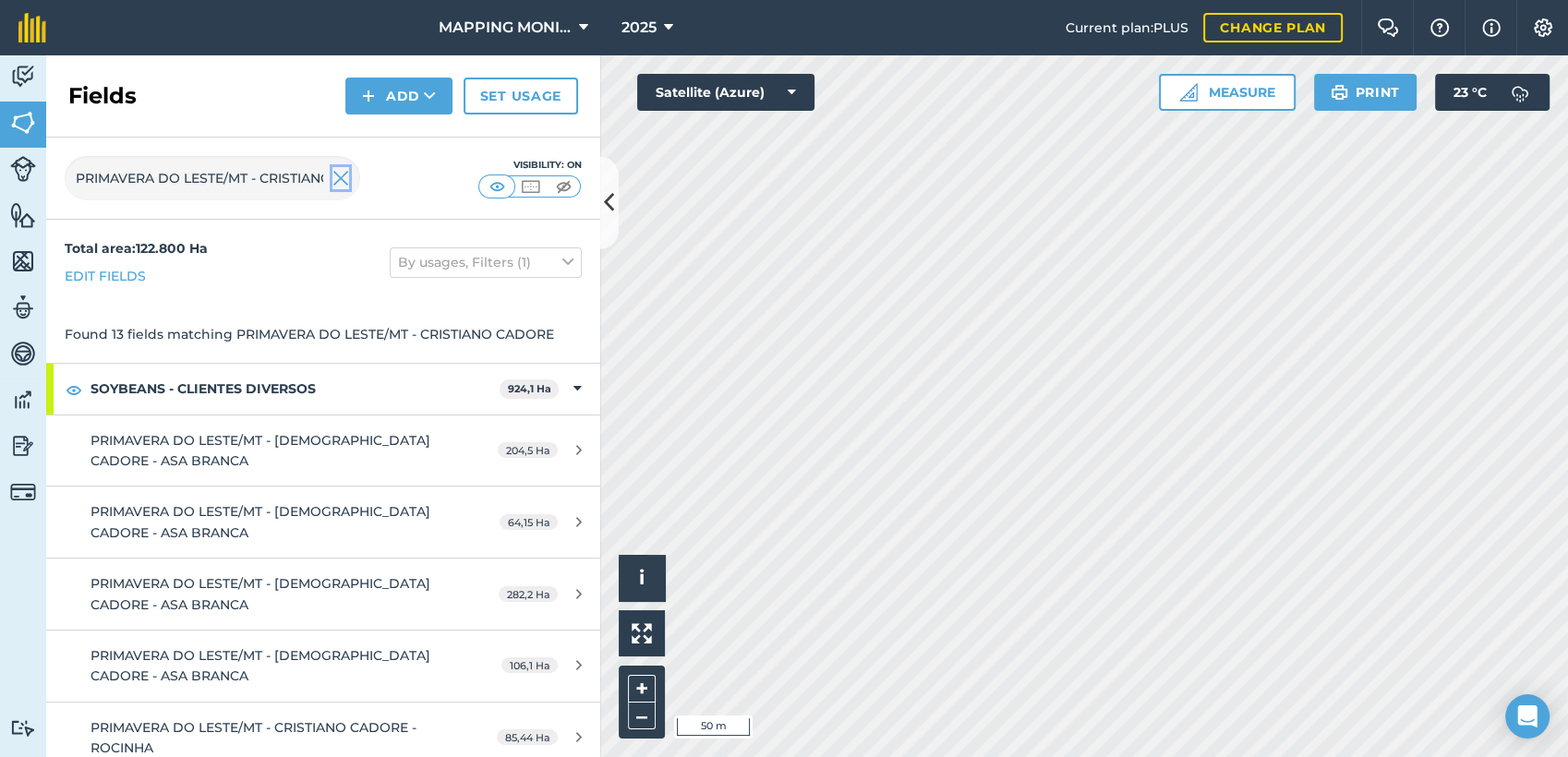
click at [338, 179] on img at bounding box center [340, 178] width 17 height 22
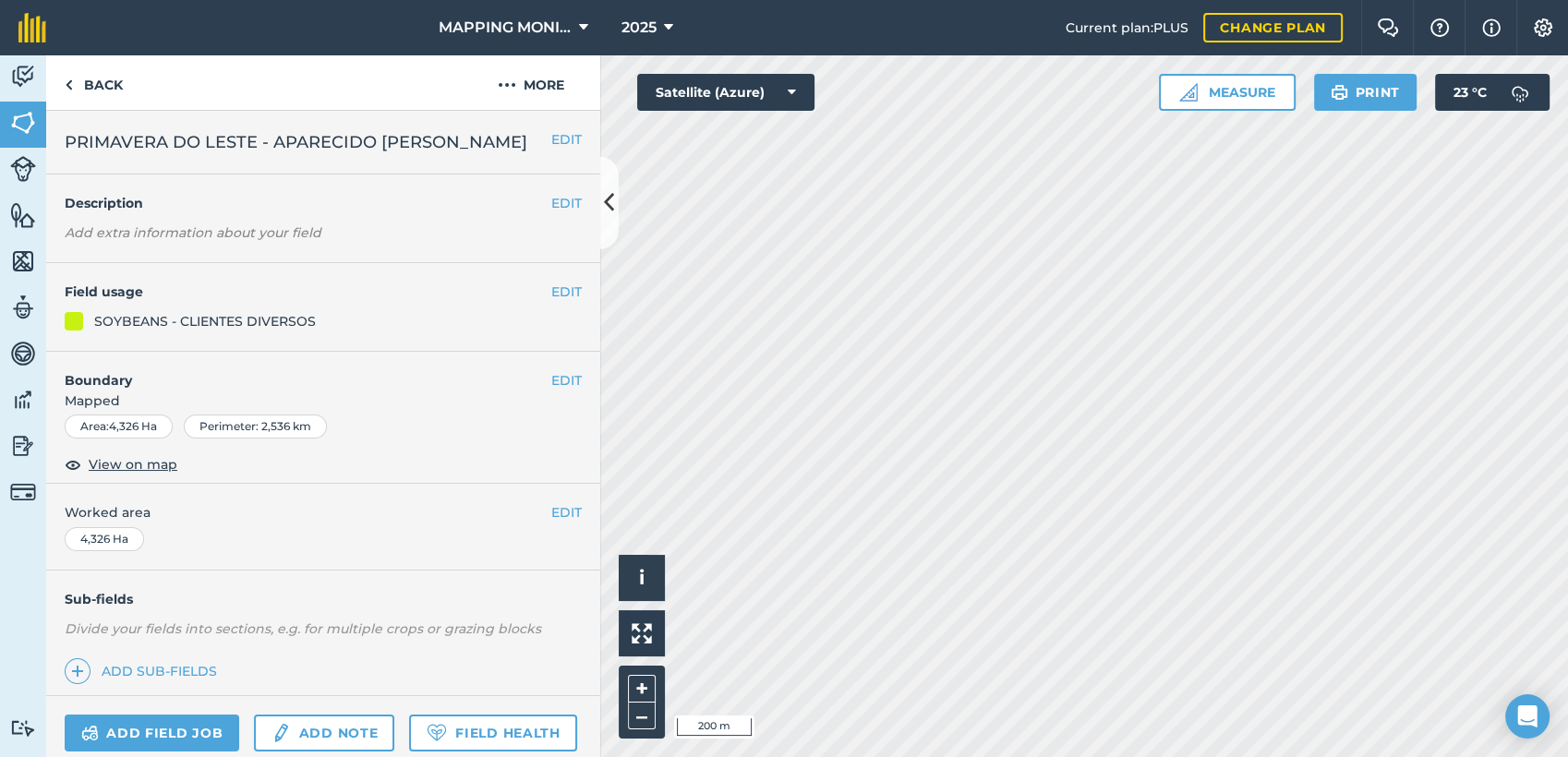
click at [335, 144] on span "PRIMAVERA DO LESTE - APARECIDO [PERSON_NAME]" at bounding box center [296, 143] width 463 height 26
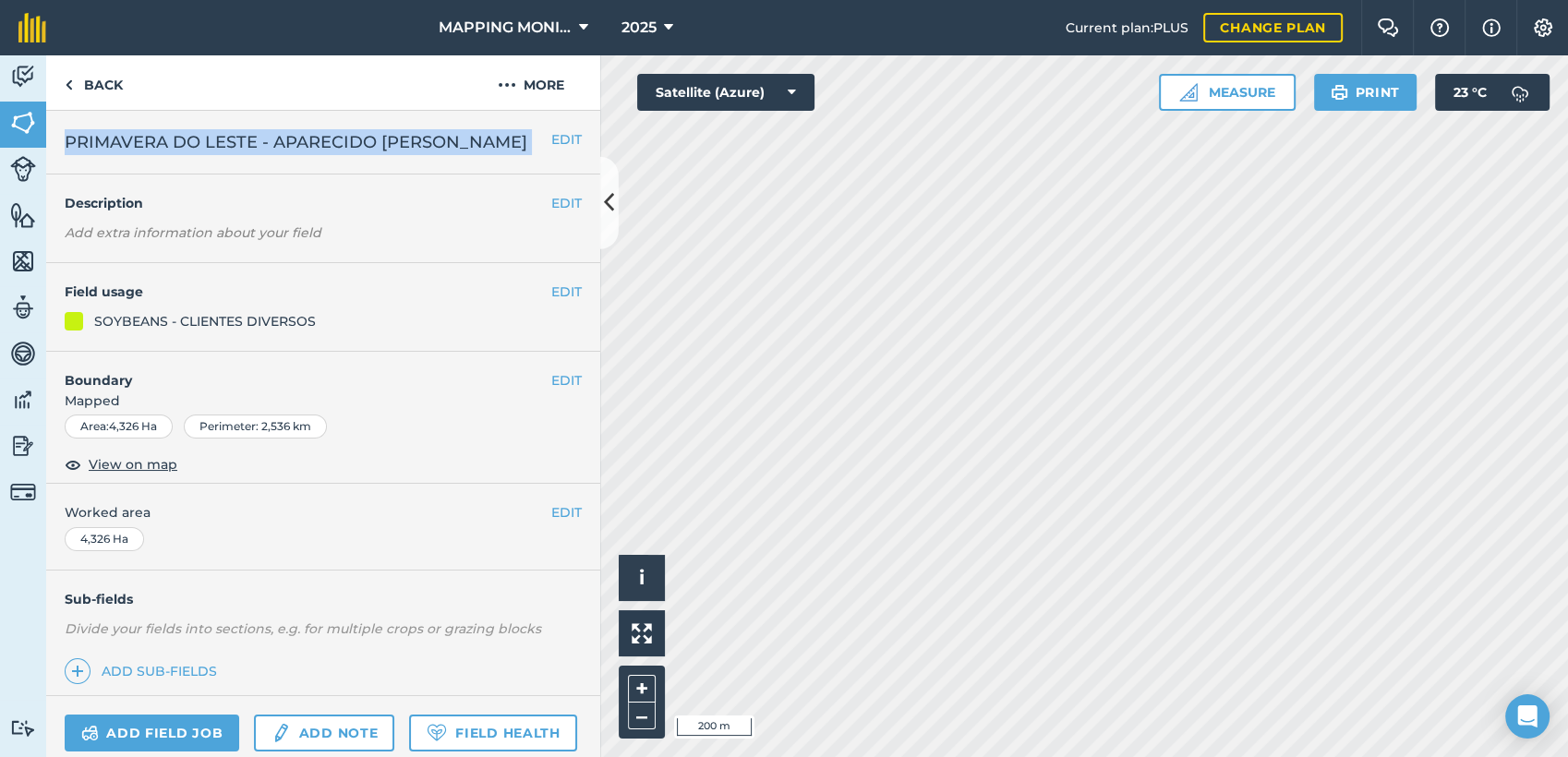
click at [335, 144] on span "PRIMAVERA DO LESTE - APARECIDO [PERSON_NAME]" at bounding box center [296, 143] width 463 height 26
copy div "PRIMAVERA DO LESTE - APARECIDO PATRICIO - JAU EDIT"
click at [95, 81] on link "Back" at bounding box center [93, 82] width 95 height 54
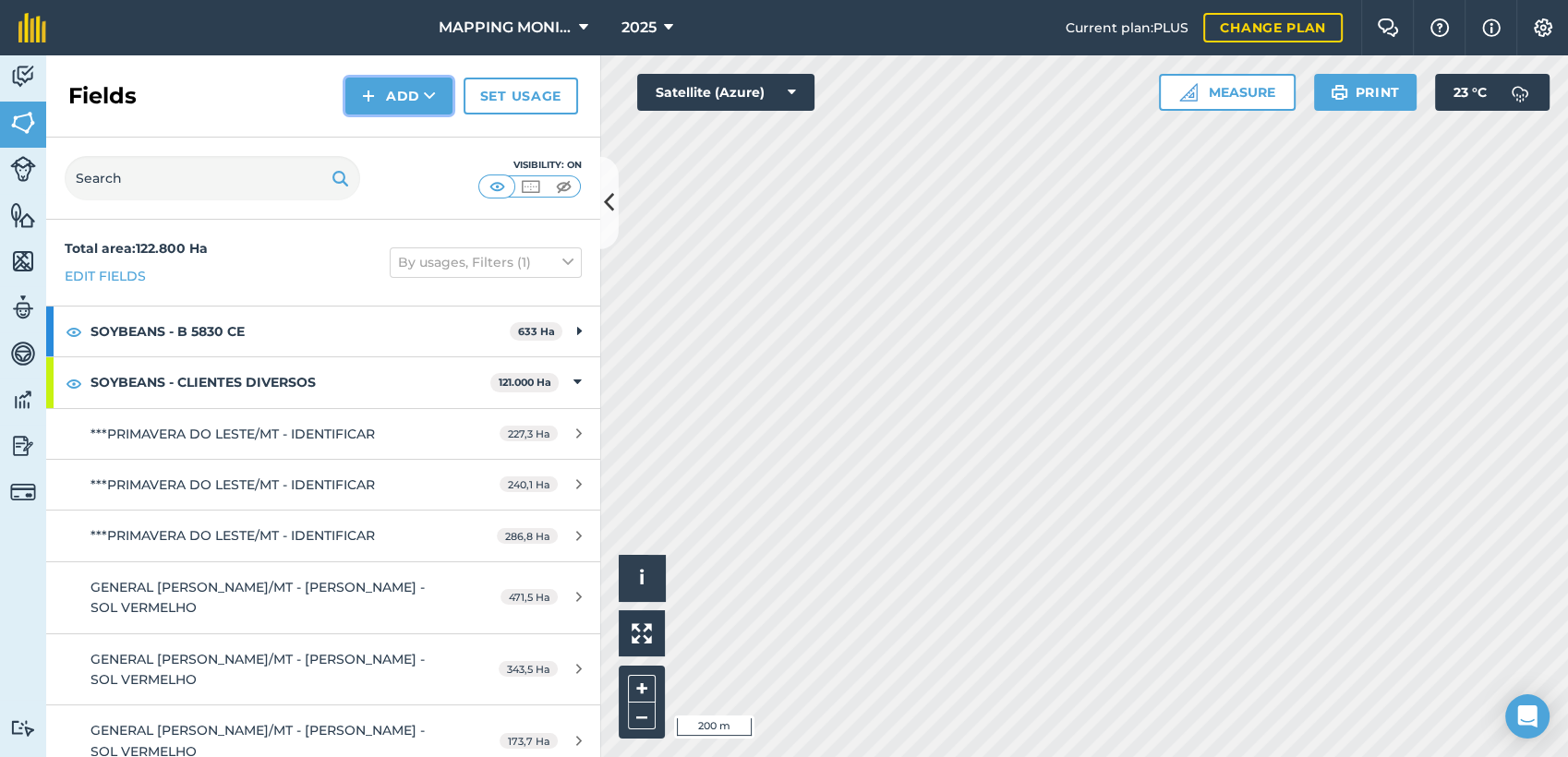
click at [365, 89] on img at bounding box center [368, 96] width 13 height 22
click at [392, 126] on link "Draw" at bounding box center [398, 138] width 102 height 41
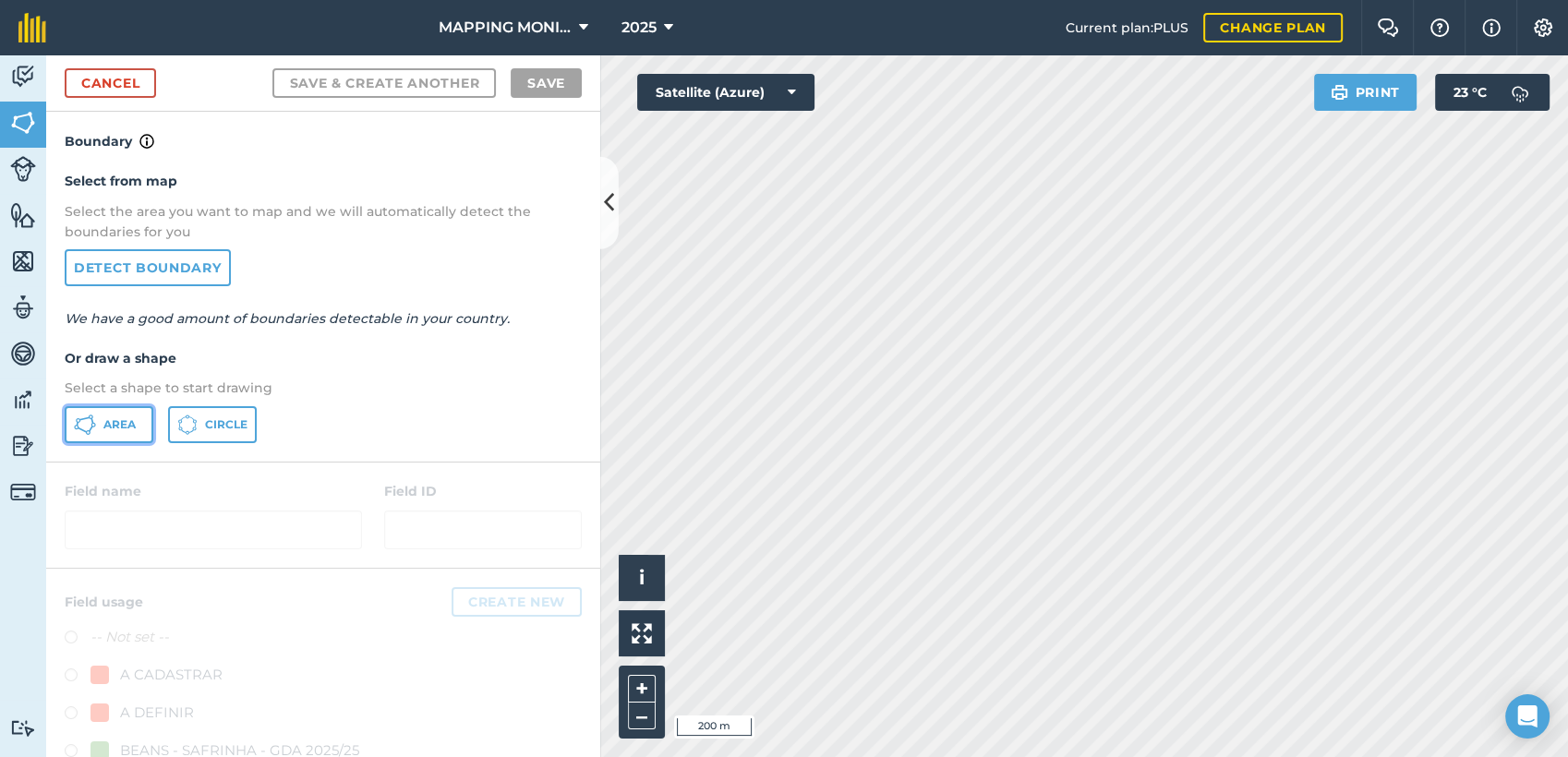
click at [94, 437] on button "Area" at bounding box center [108, 425] width 89 height 37
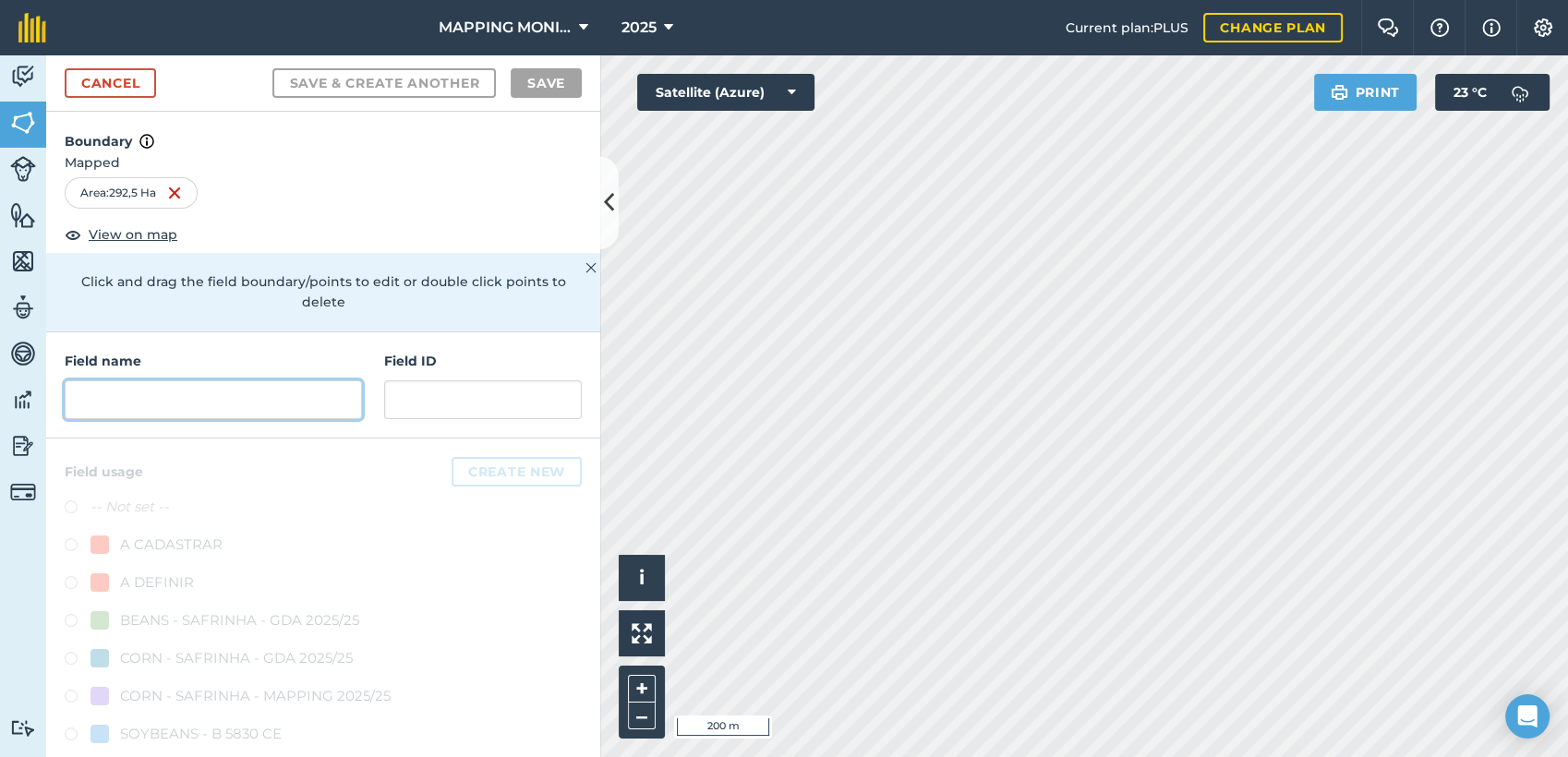
click at [132, 406] on input "text" at bounding box center [213, 400] width 298 height 39
paste input "PRIMAVERA DO LESTE - APARECIDO [PERSON_NAME]"
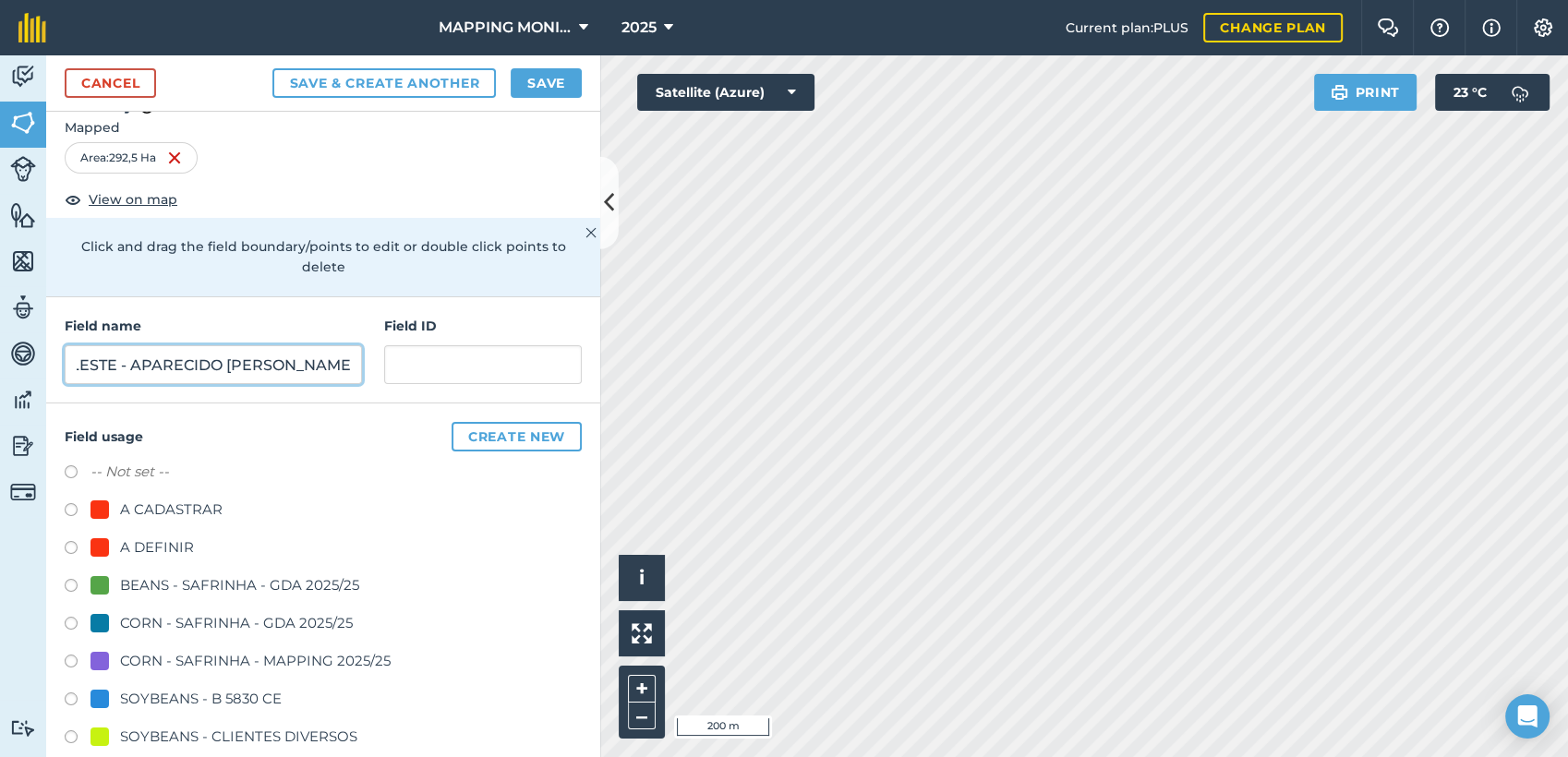
scroll to position [205, 0]
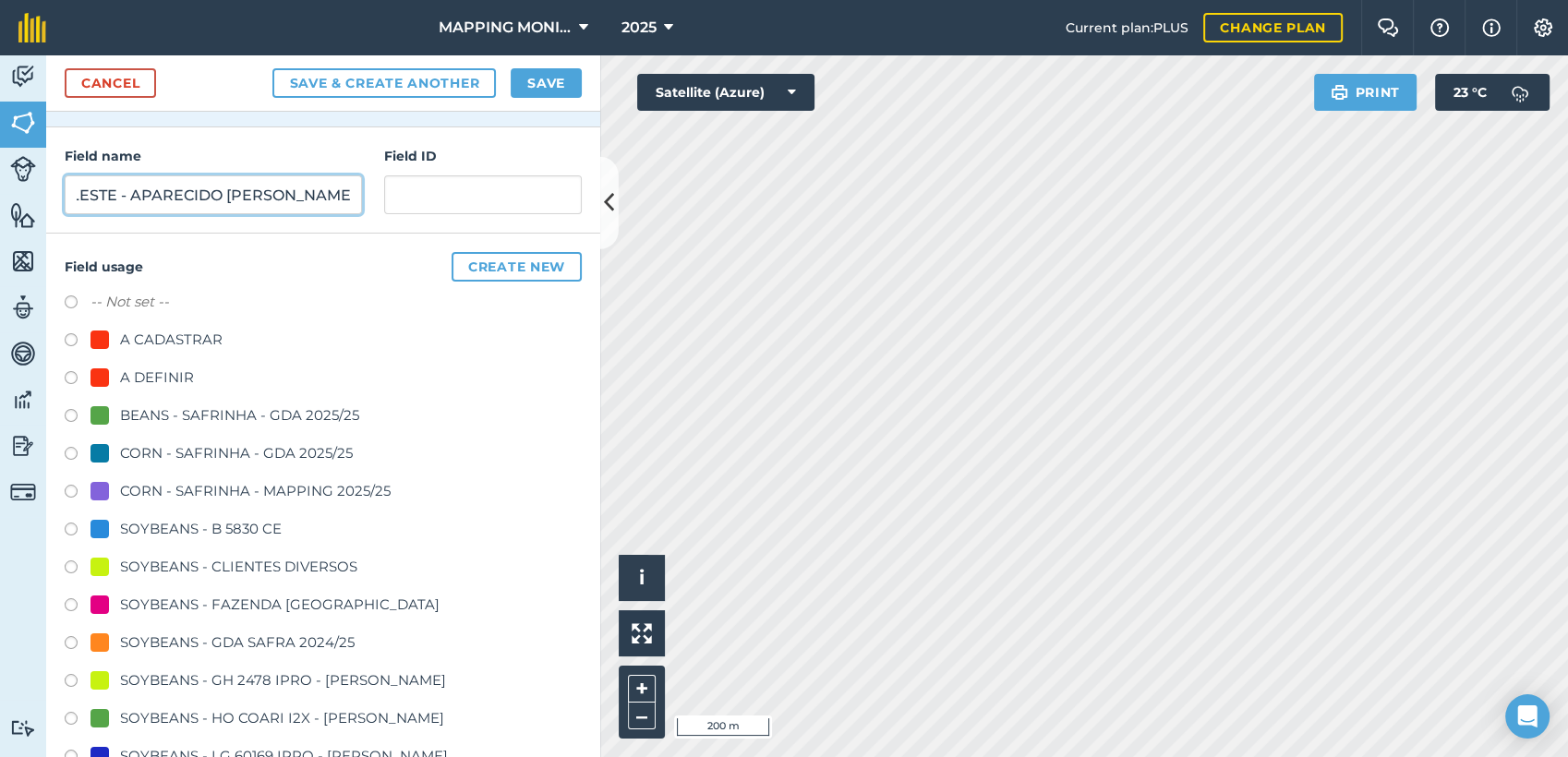
type input "PRIMAVERA DO LESTE - APARECIDO [PERSON_NAME]"
click at [204, 566] on div "SOYBEANS - CLIENTES DIVERSOS" at bounding box center [239, 567] width 237 height 22
radio input "true"
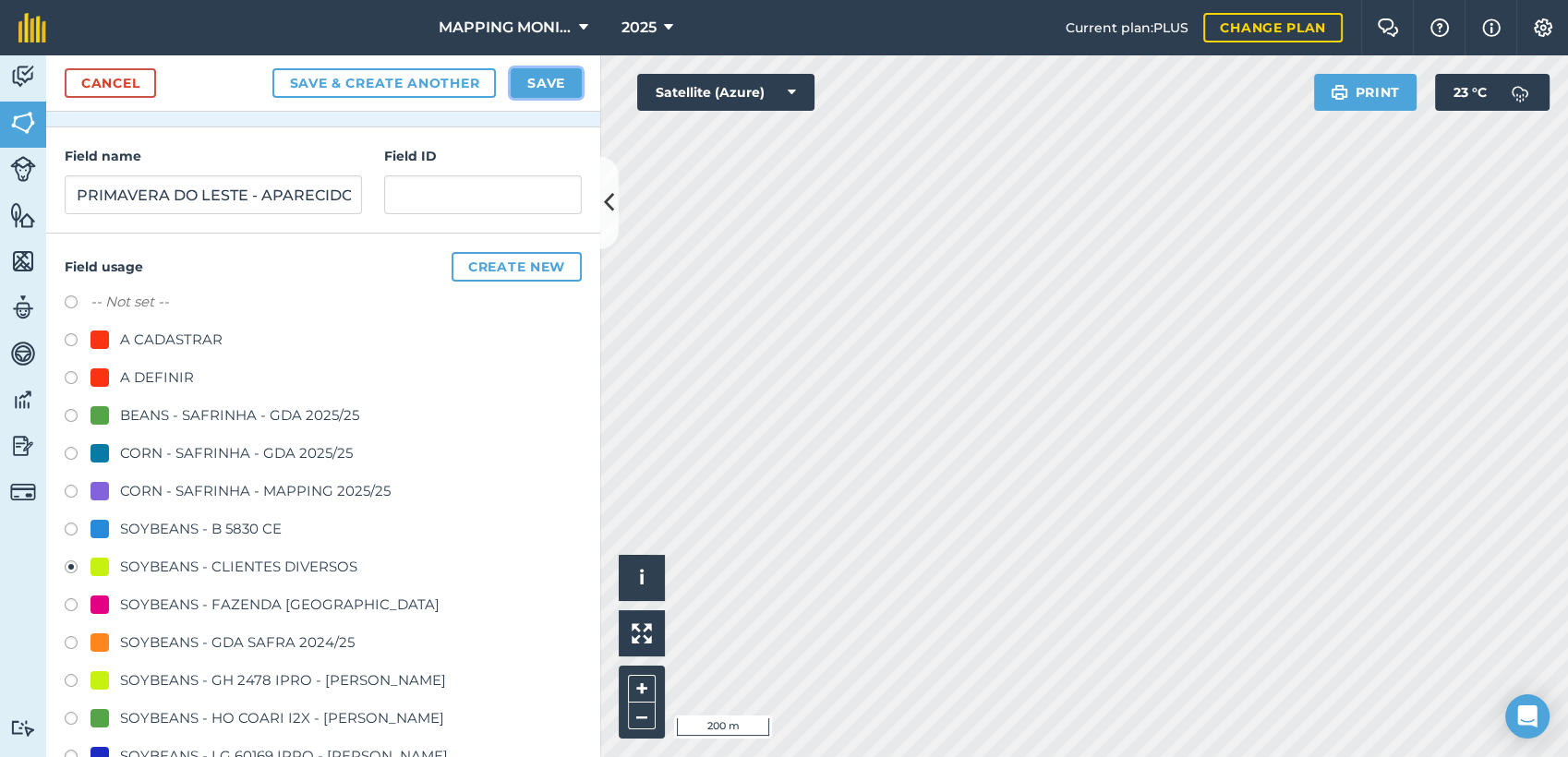
click at [549, 72] on button "Save" at bounding box center [546, 83] width 71 height 30
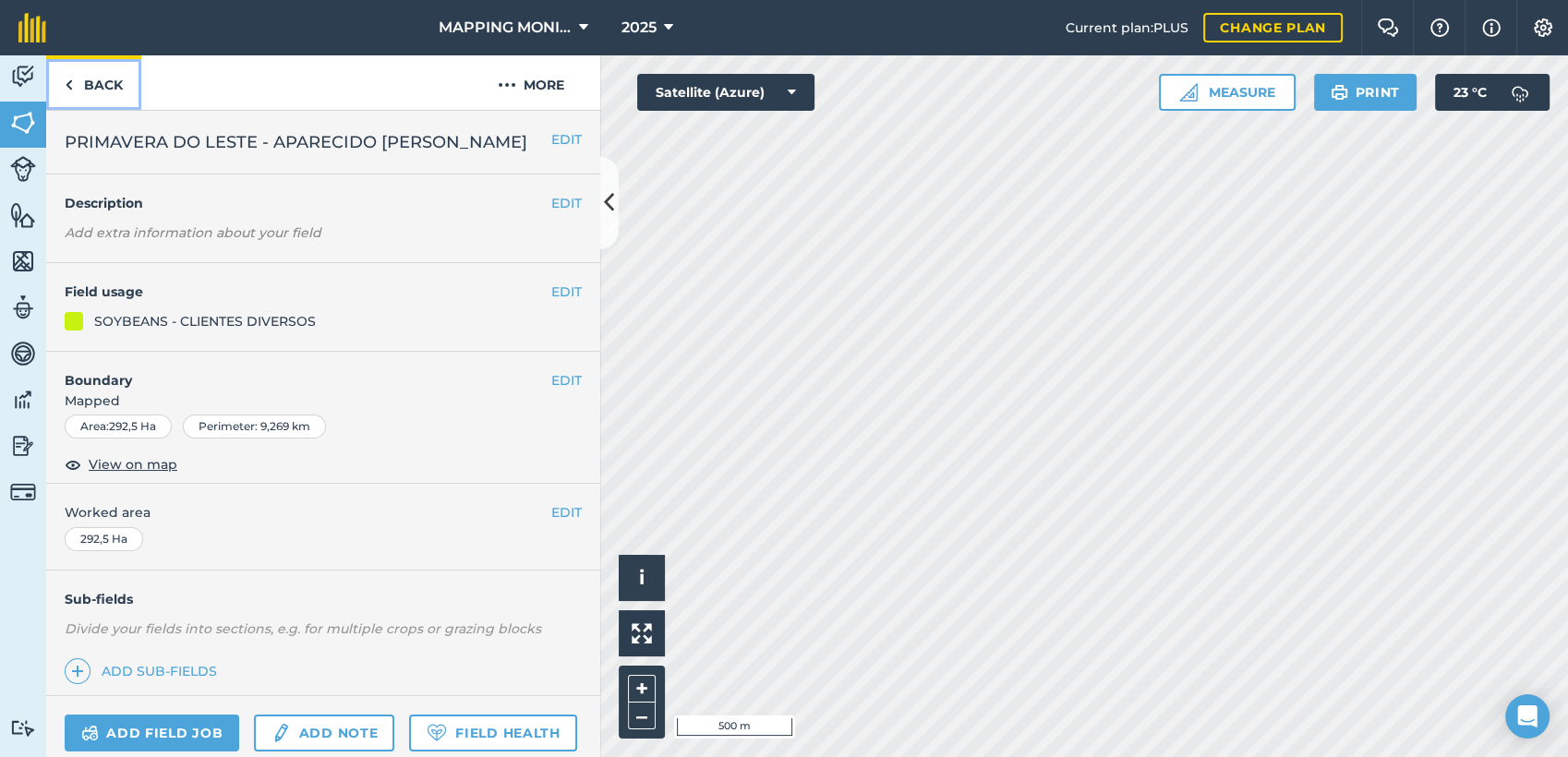
click at [120, 88] on link "Back" at bounding box center [93, 82] width 95 height 54
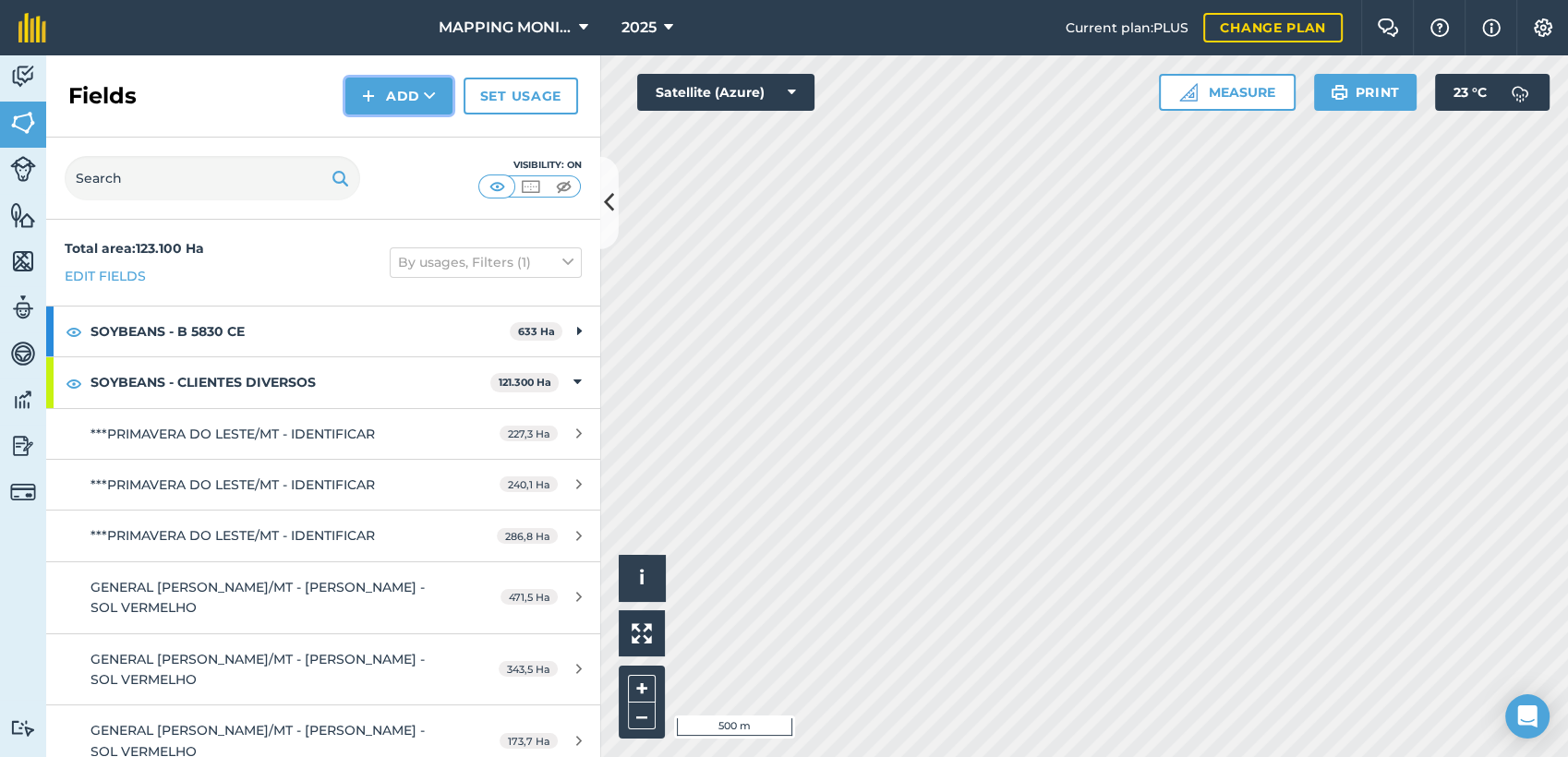
click at [434, 102] on icon at bounding box center [429, 96] width 12 height 19
click at [409, 124] on link "Draw" at bounding box center [398, 138] width 102 height 41
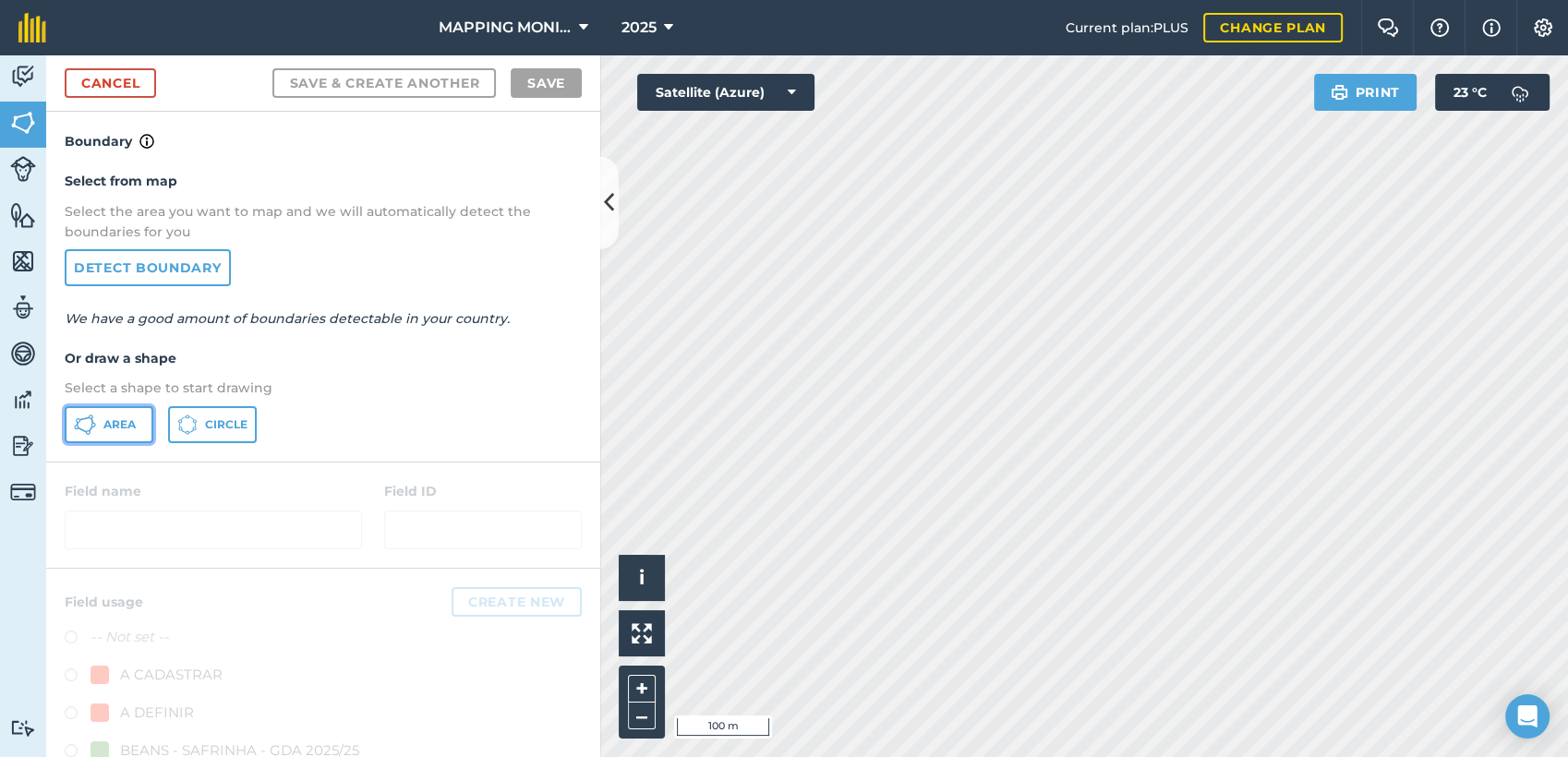
click at [121, 424] on span "Area" at bounding box center [119, 424] width 33 height 15
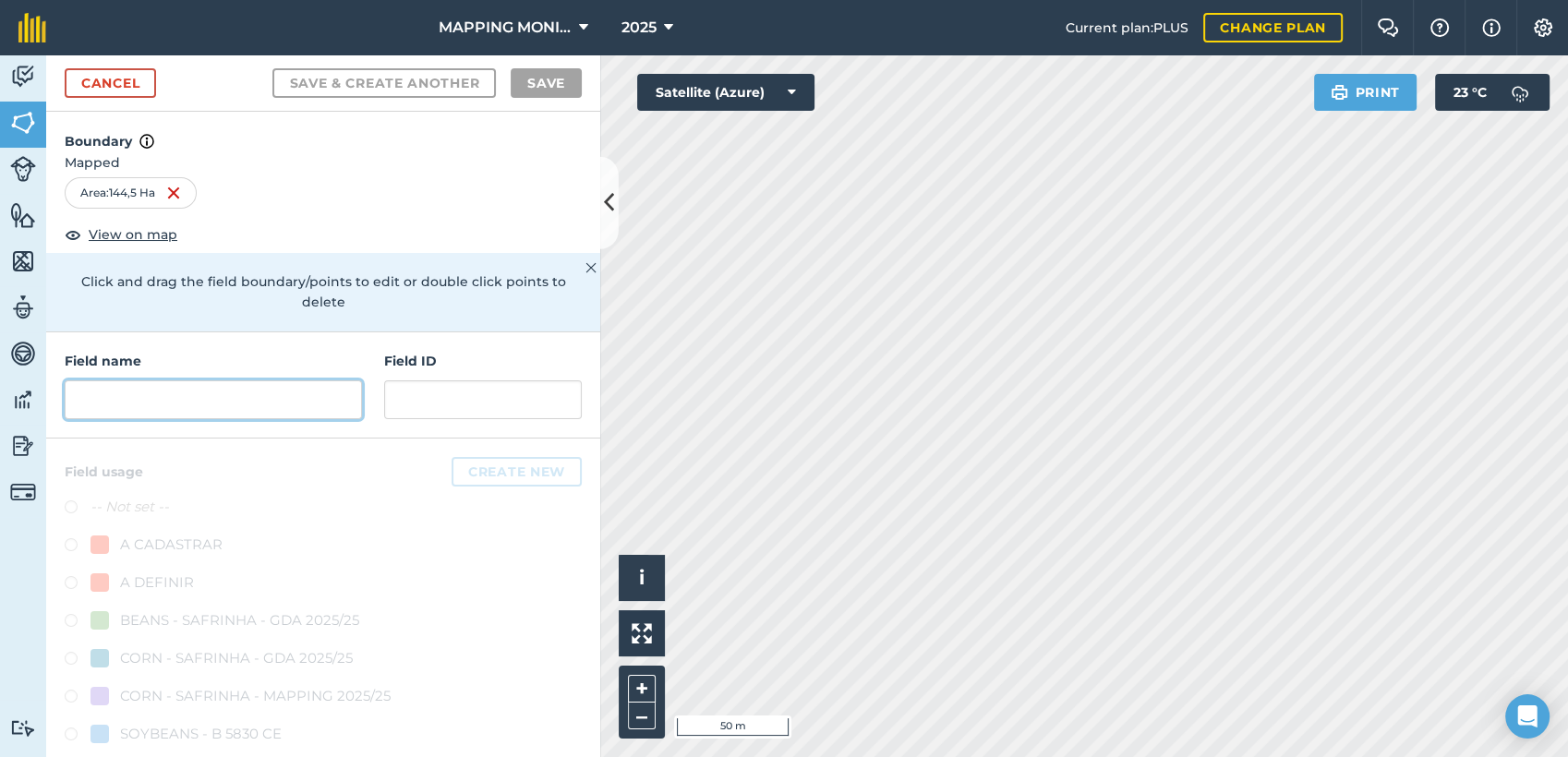
click at [180, 406] on input "text" at bounding box center [213, 400] width 298 height 39
paste input "PRIMAVERA DO LESTE - APARECIDO [PERSON_NAME]"
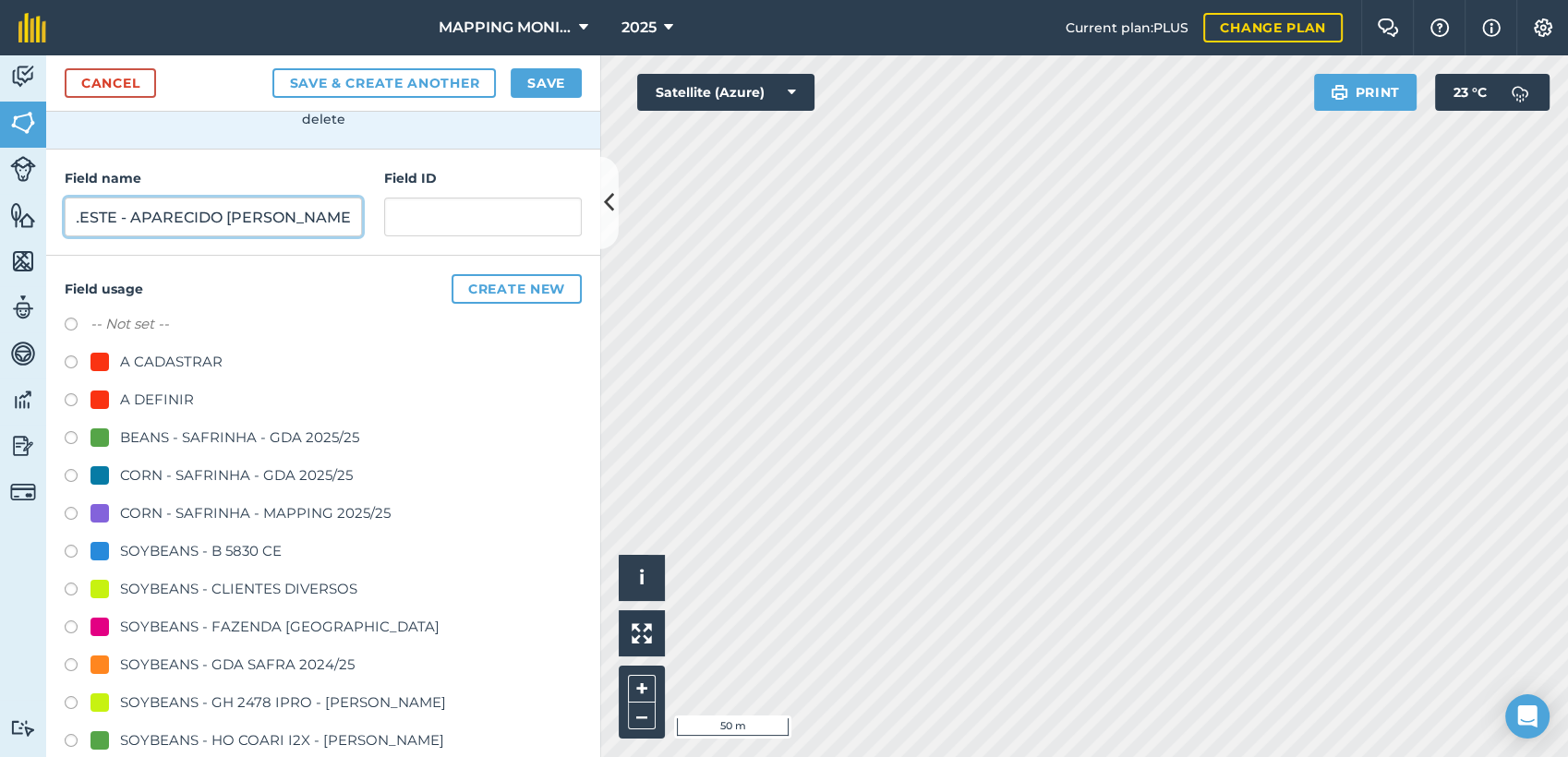
scroll to position [205, 0]
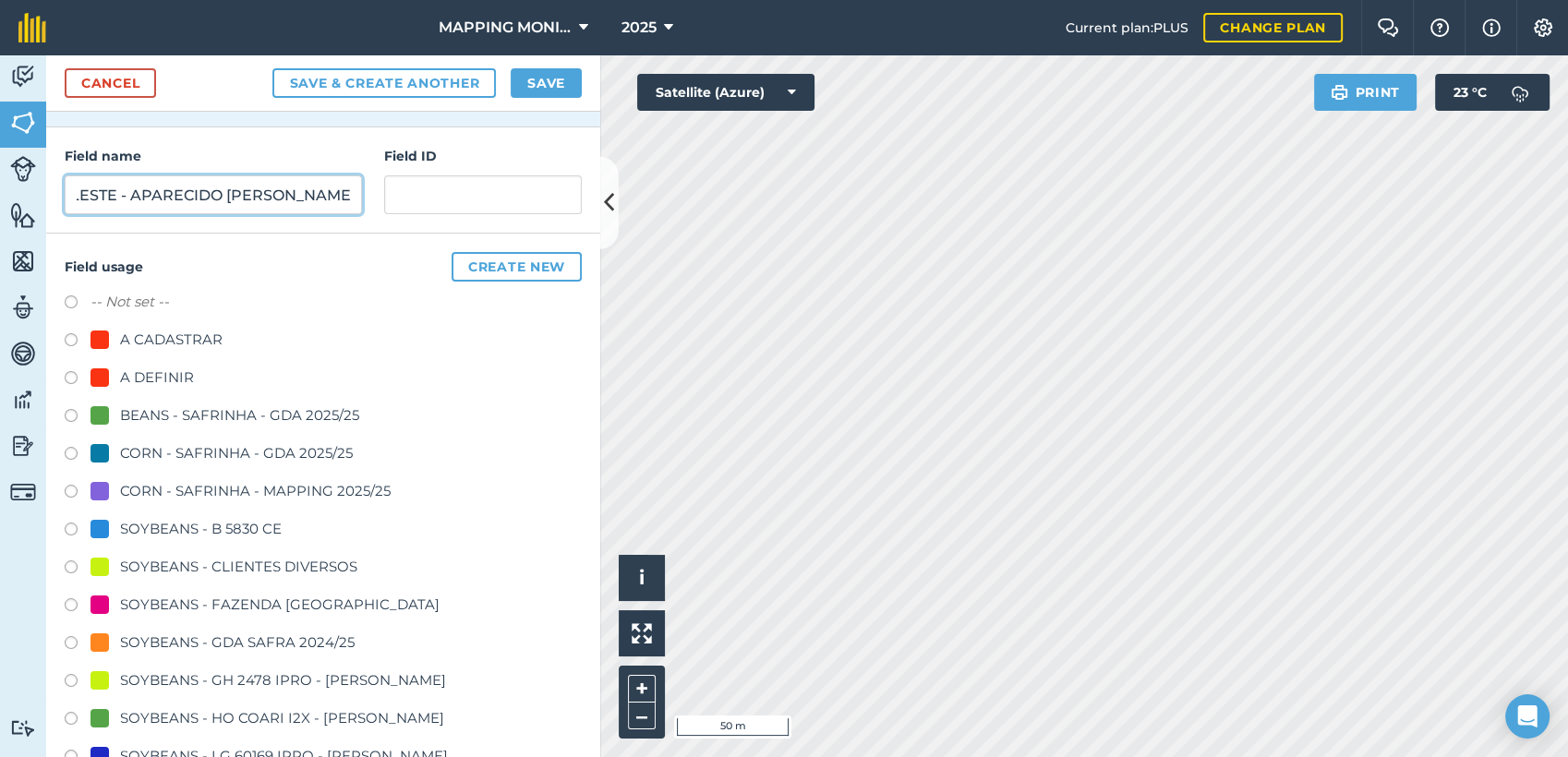
type input "PRIMAVERA DO LESTE - APARECIDO [PERSON_NAME]"
click at [193, 560] on div "SOYBEANS - CLIENTES DIVERSOS" at bounding box center [239, 567] width 237 height 22
radio input "true"
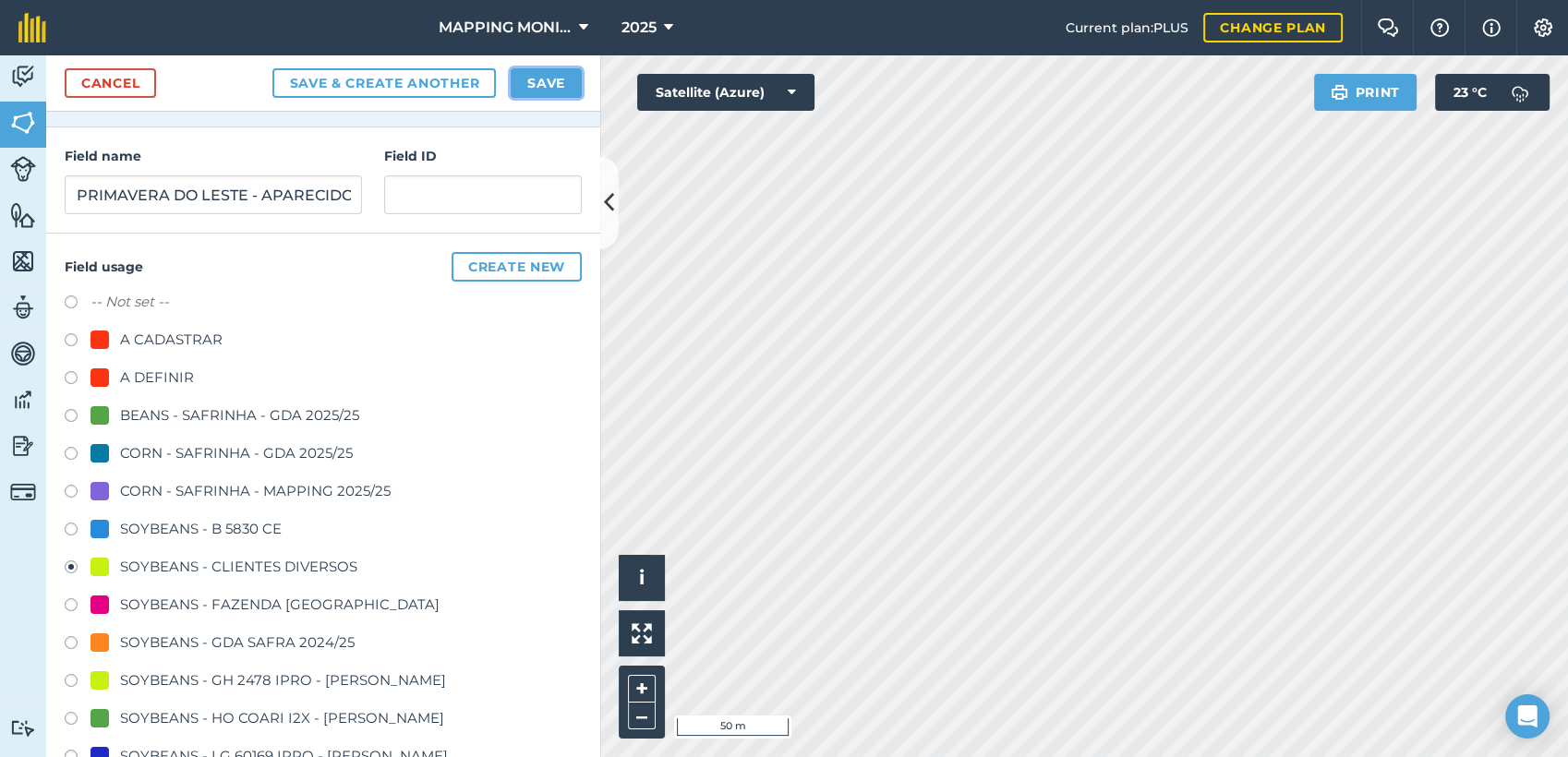
click at [546, 85] on button "Save" at bounding box center [546, 83] width 71 height 30
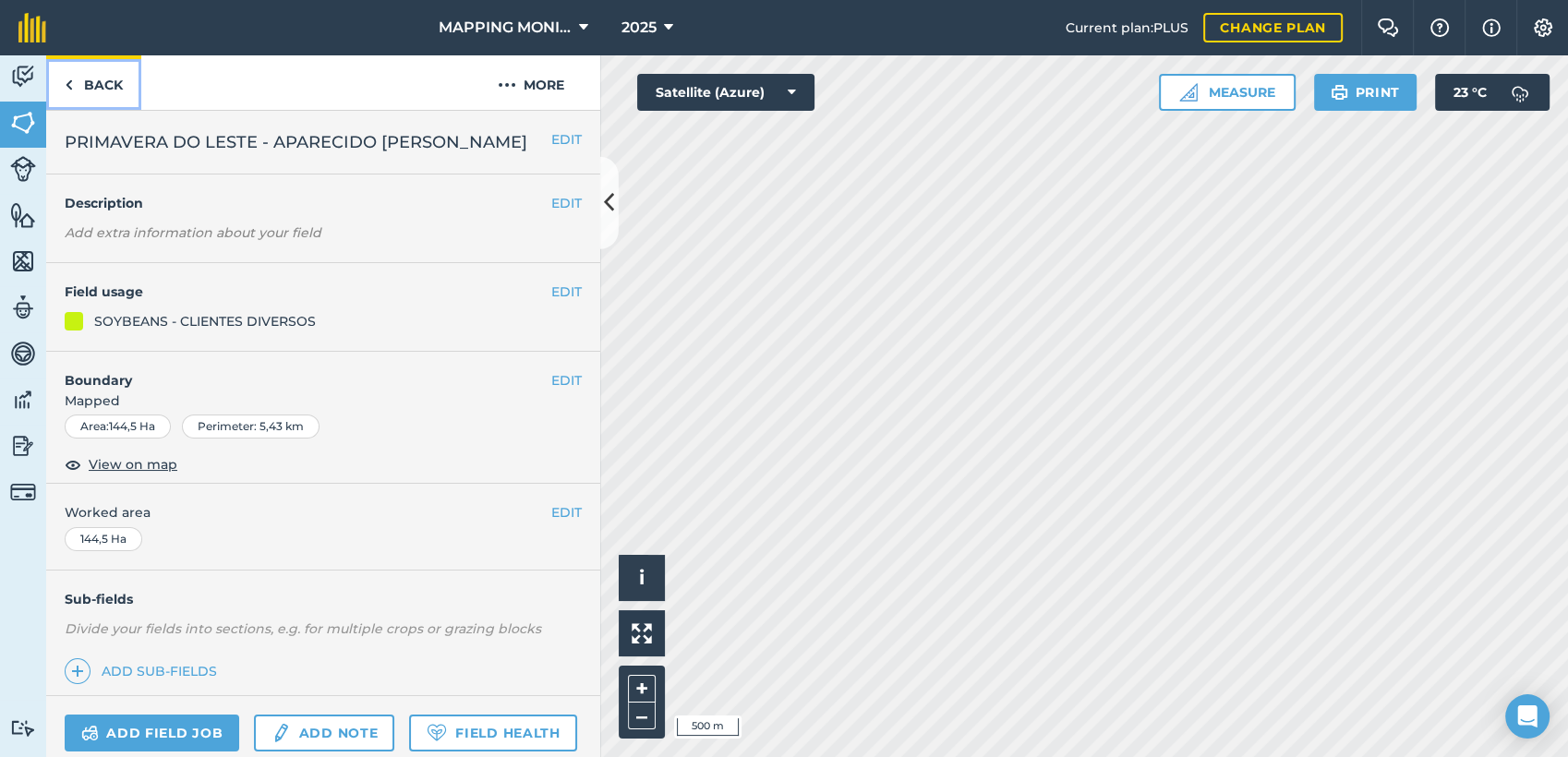
click at [89, 85] on link "Back" at bounding box center [93, 82] width 95 height 54
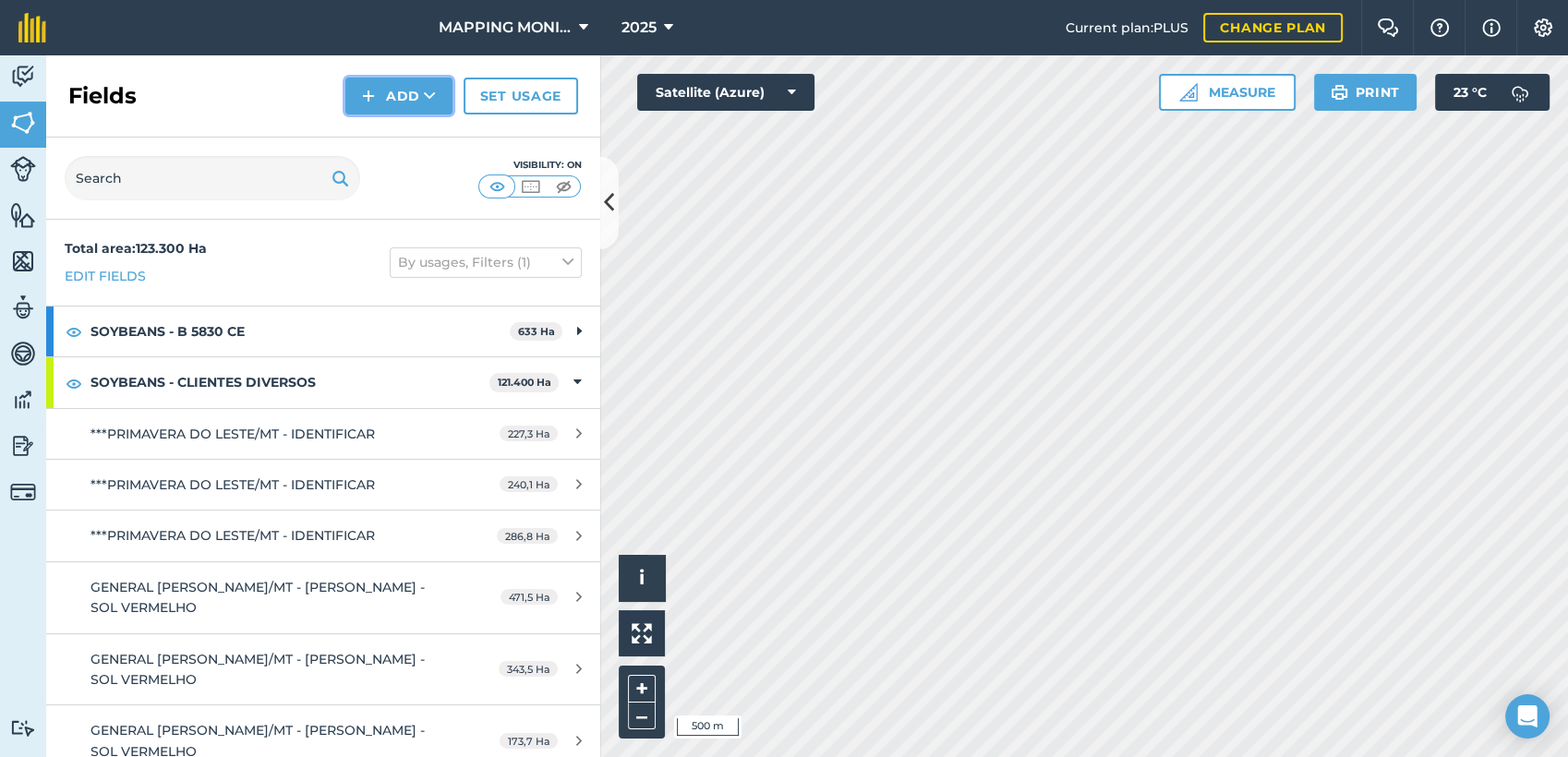
click at [379, 100] on button "Add" at bounding box center [398, 96] width 107 height 37
click at [387, 145] on link "Draw" at bounding box center [398, 138] width 102 height 41
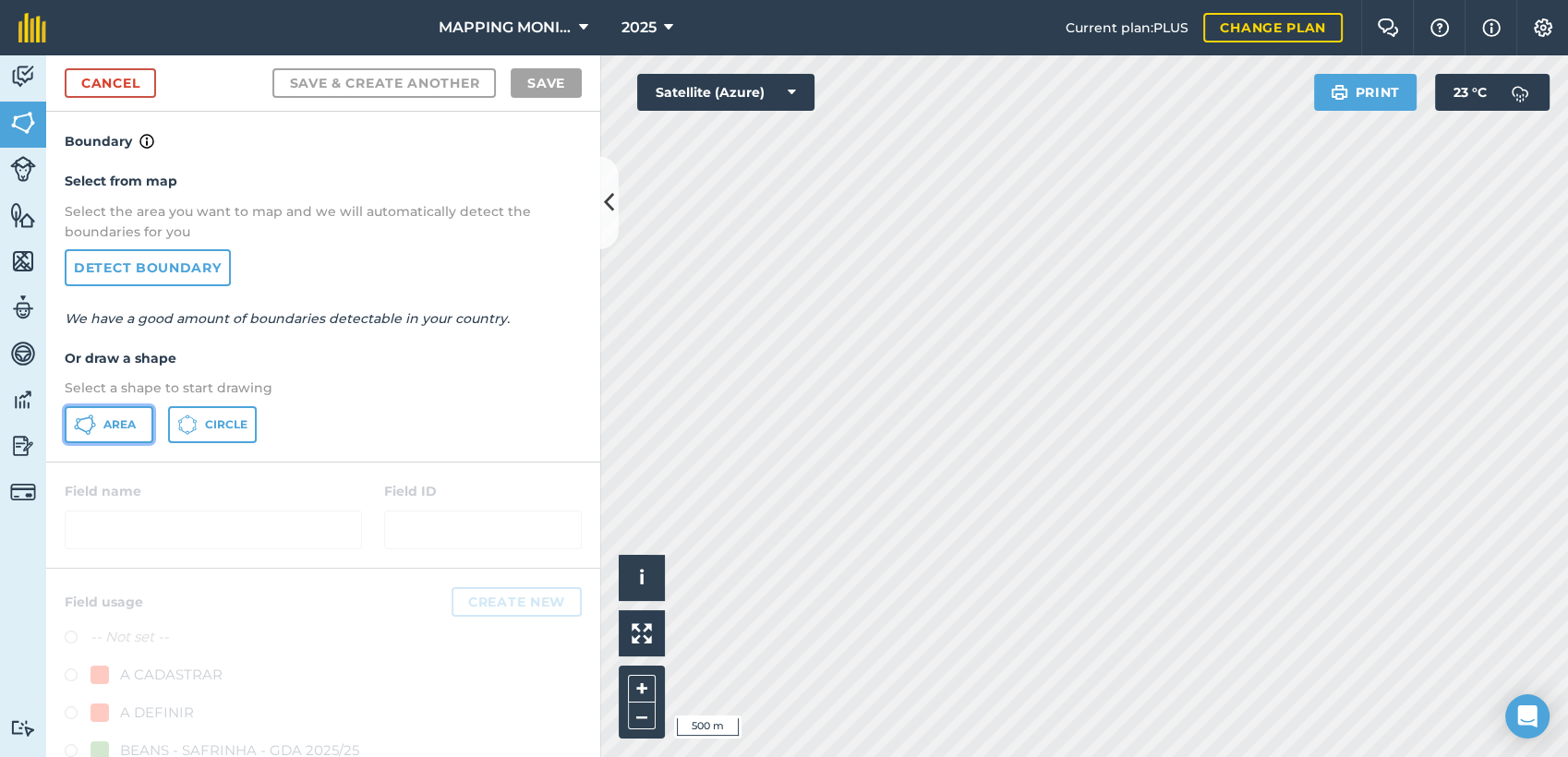
click at [119, 418] on span "Area" at bounding box center [119, 424] width 33 height 15
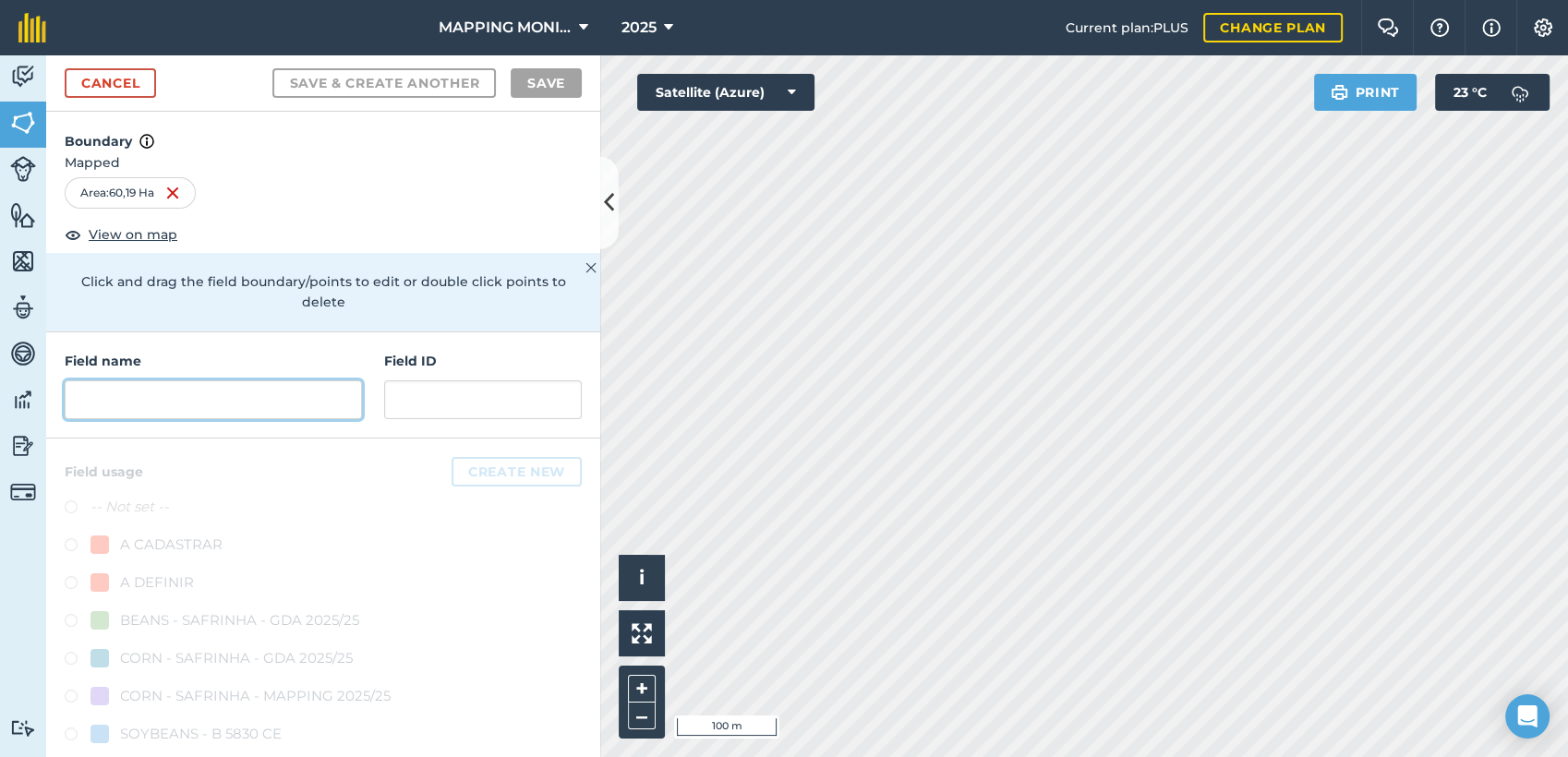
click at [169, 404] on input "text" at bounding box center [213, 400] width 298 height 39
paste input "PRIMAVERA DO LESTE - APARECIDO [PERSON_NAME]"
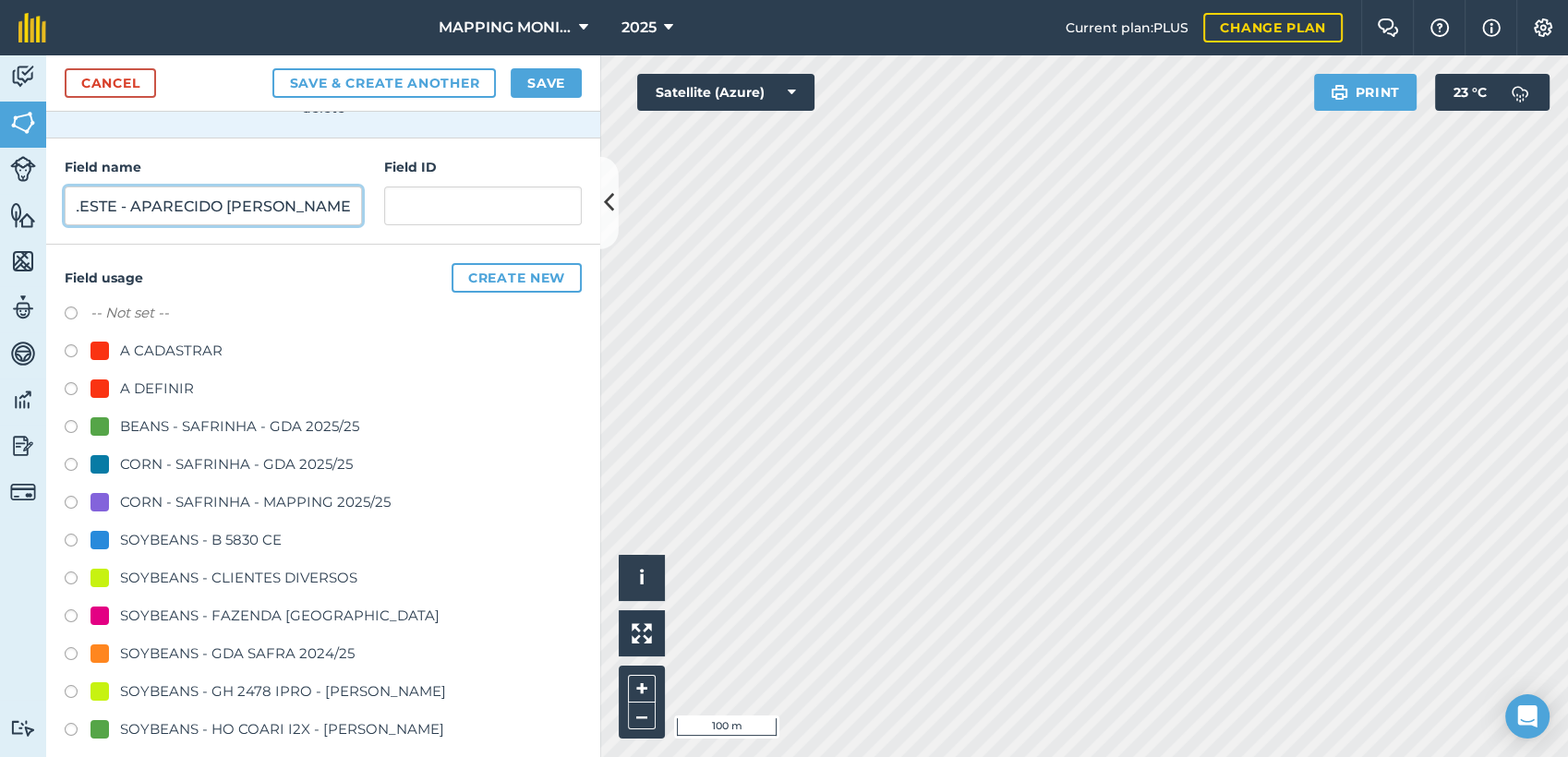
scroll to position [205, 0]
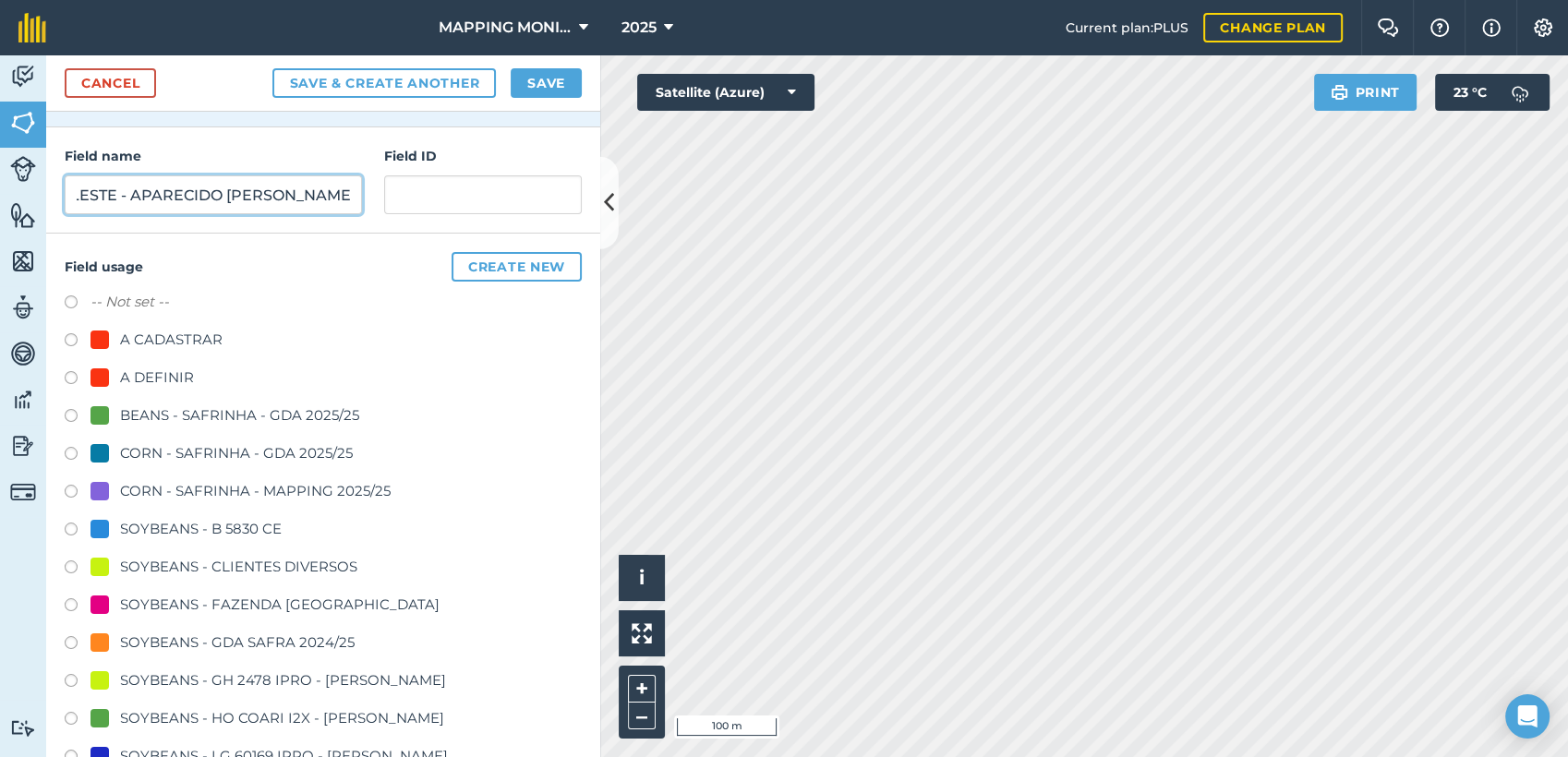
type input "PRIMAVERA DO LESTE - APARECIDO [PERSON_NAME]"
click at [227, 563] on div "SOYBEANS - CLIENTES DIVERSOS" at bounding box center [239, 567] width 237 height 22
radio input "true"
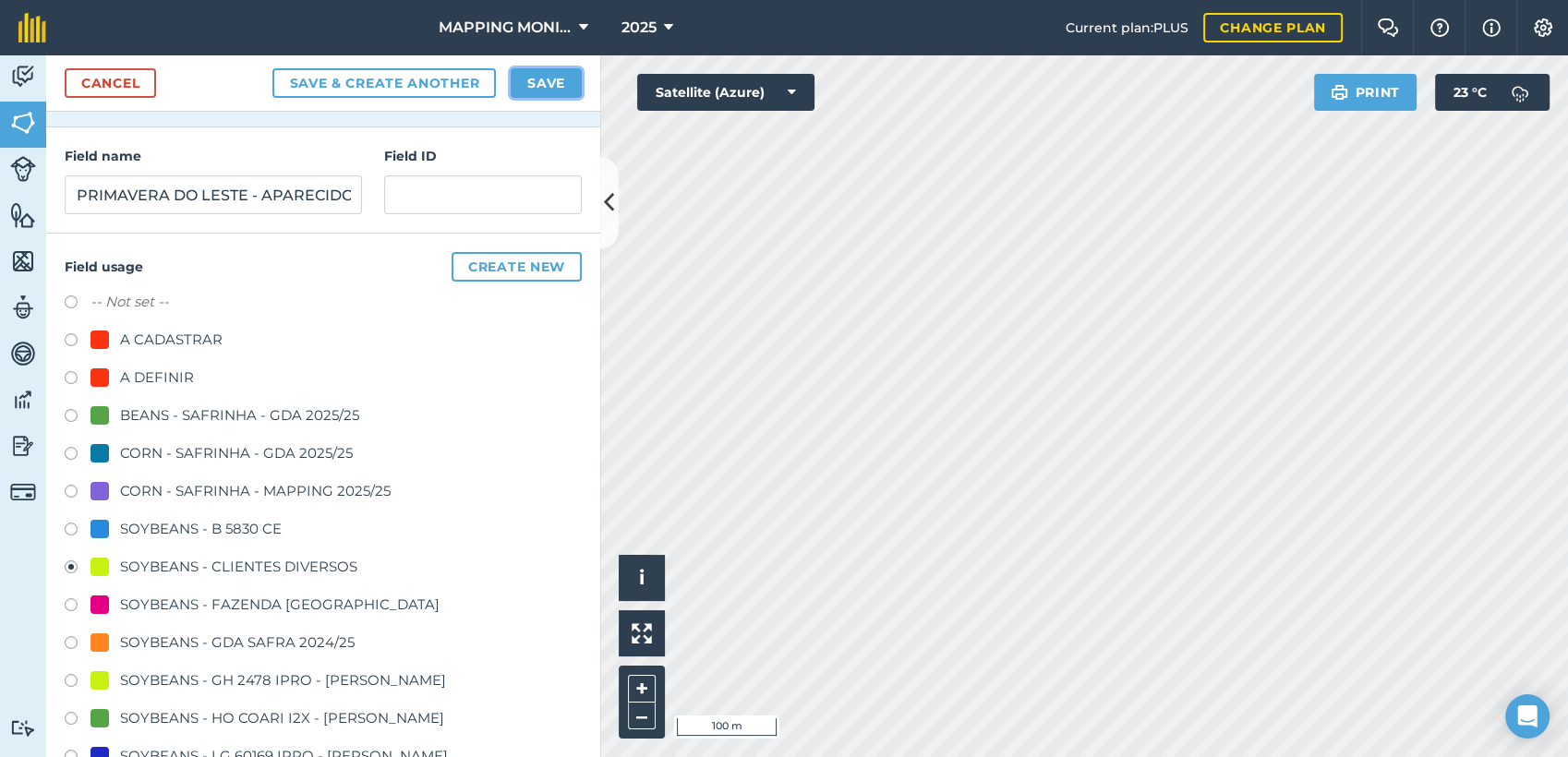
click at [511, 83] on button "Save" at bounding box center [546, 83] width 71 height 30
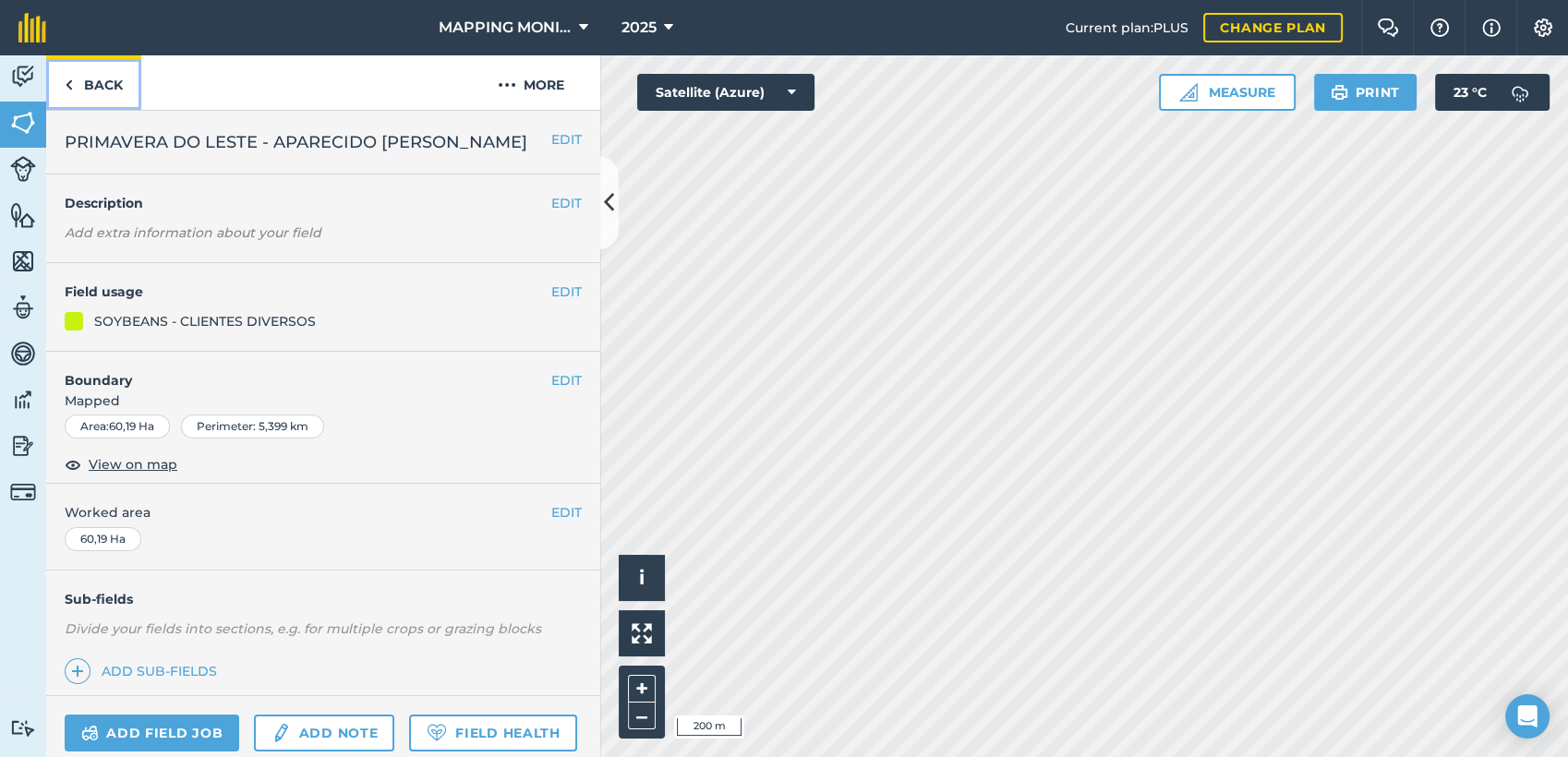
click at [87, 83] on link "Back" at bounding box center [93, 82] width 95 height 54
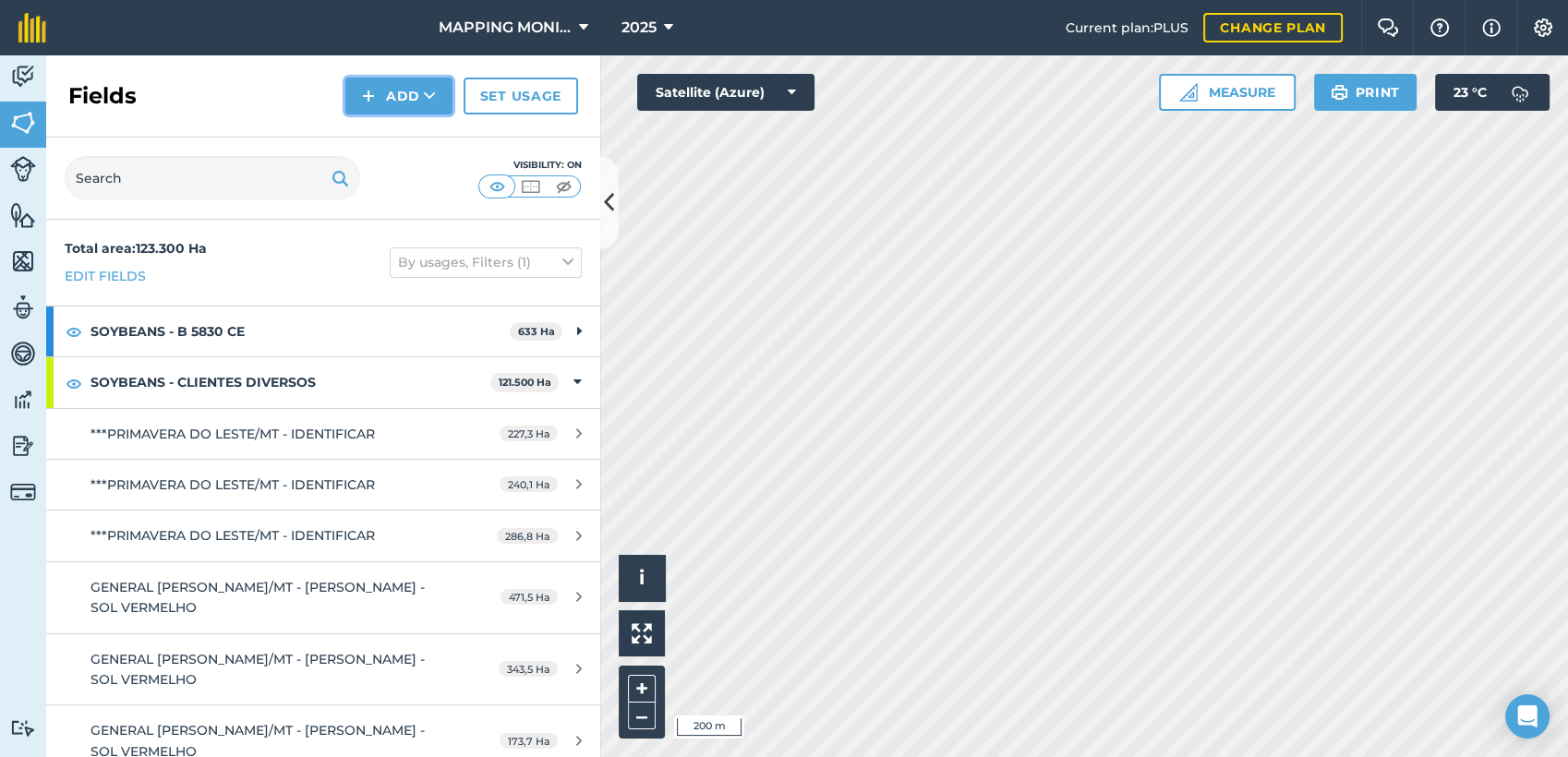
drag, startPoint x: 382, startPoint y: 85, endPoint x: 407, endPoint y: 104, distance: 31.4
click at [382, 86] on button "Add" at bounding box center [398, 96] width 107 height 37
click at [428, 136] on link "Draw" at bounding box center [398, 138] width 102 height 41
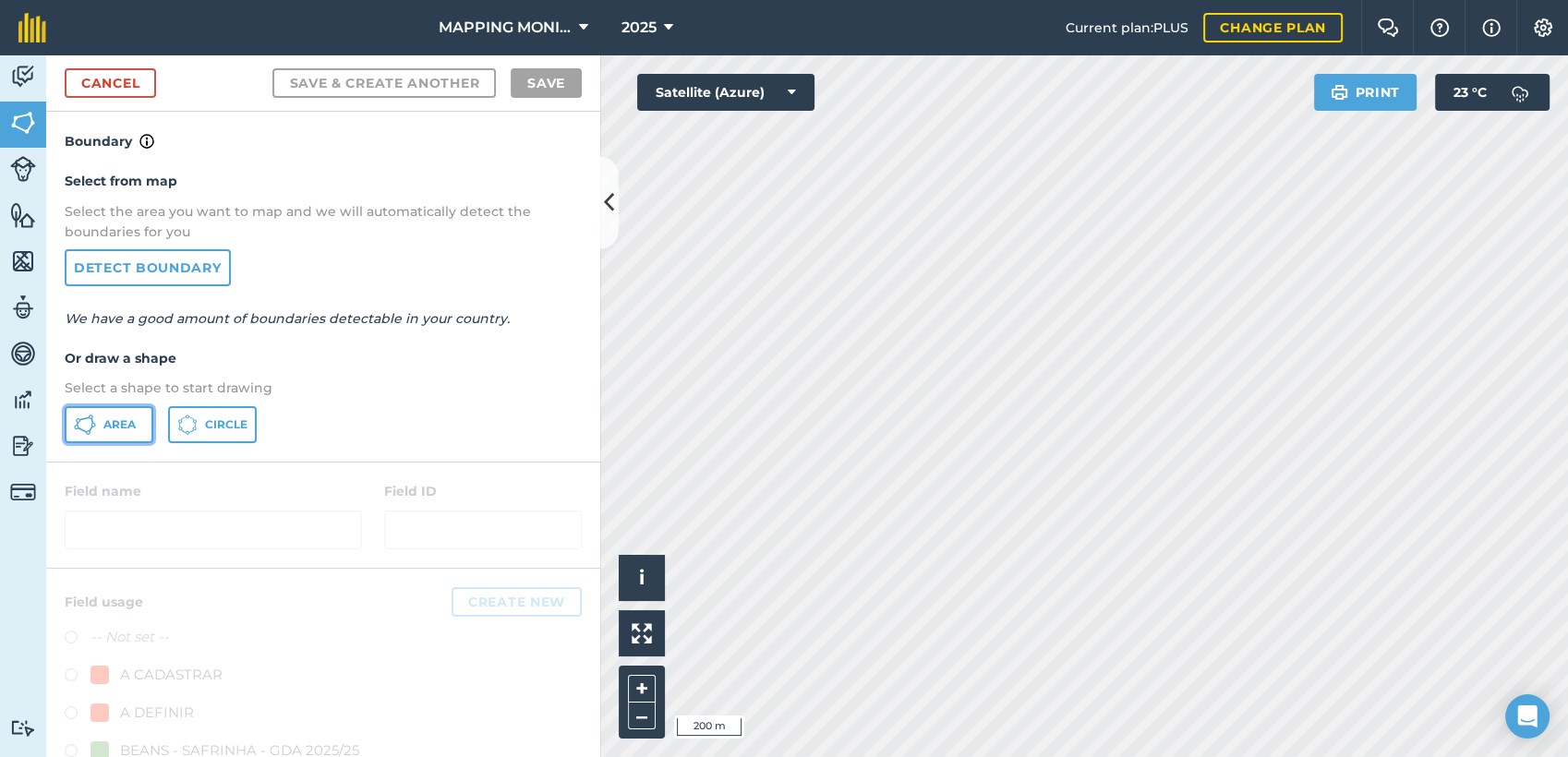
click at [135, 431] on button "Area" at bounding box center [108, 425] width 89 height 37
click at [140, 89] on link "Cancel" at bounding box center [110, 83] width 91 height 30
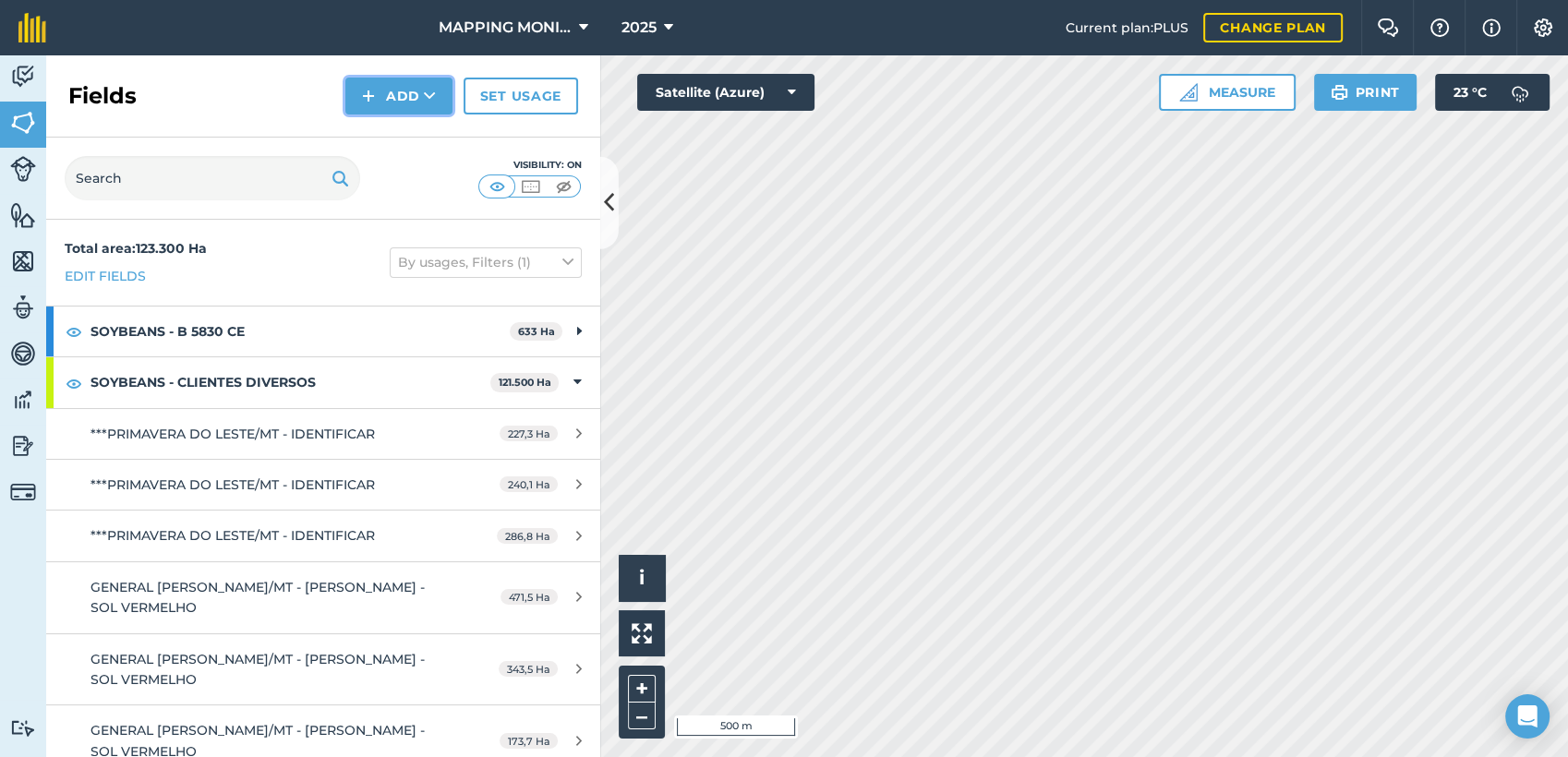
click at [422, 98] on button "Add" at bounding box center [398, 96] width 107 height 37
click at [386, 144] on link "Draw" at bounding box center [398, 138] width 102 height 41
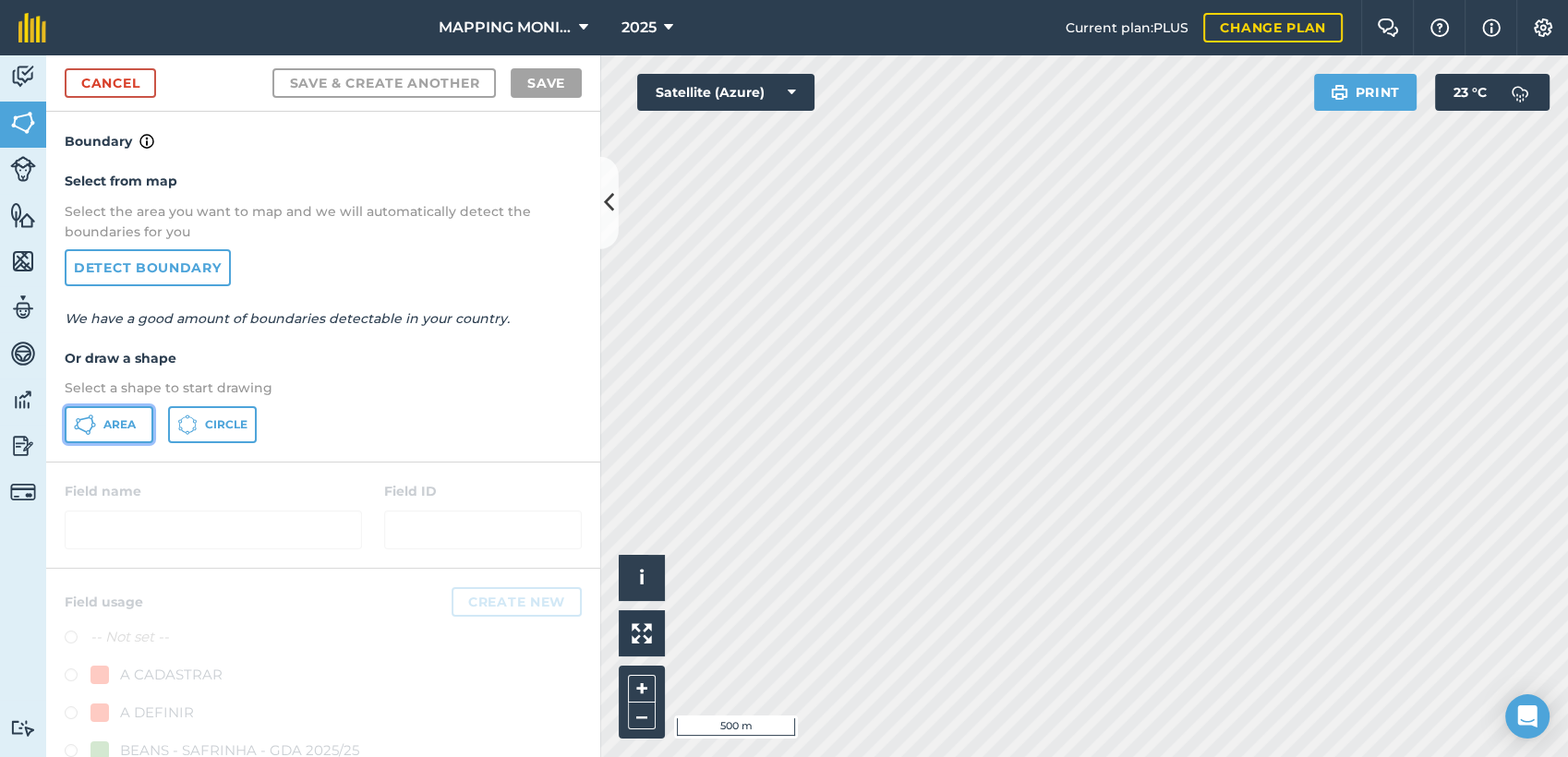
click at [113, 414] on button "Area" at bounding box center [108, 425] width 89 height 37
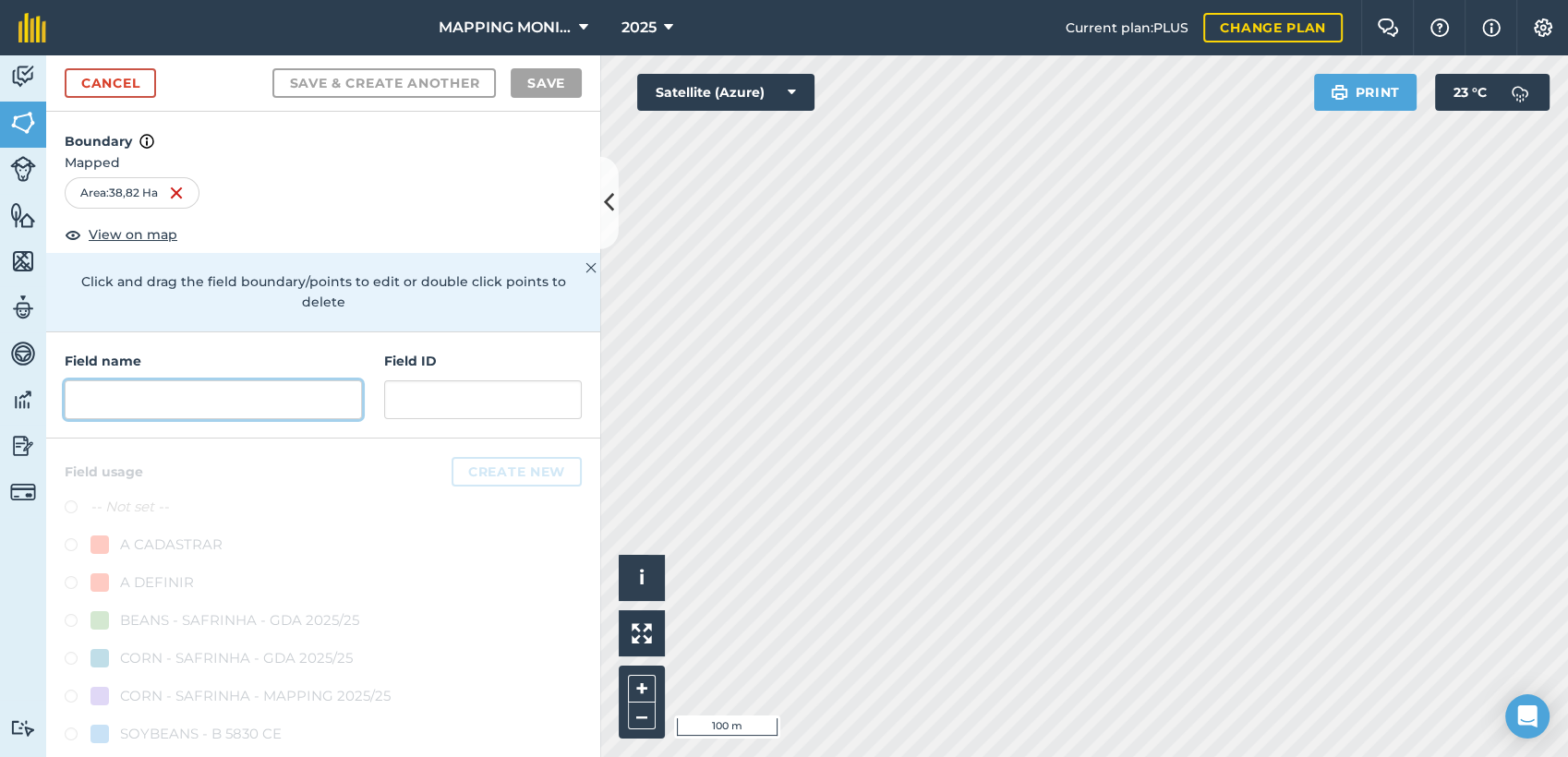
click at [303, 394] on input "text" at bounding box center [213, 400] width 298 height 39
paste input "PRIMAVERA DO LESTE - APARECIDO [PERSON_NAME]"
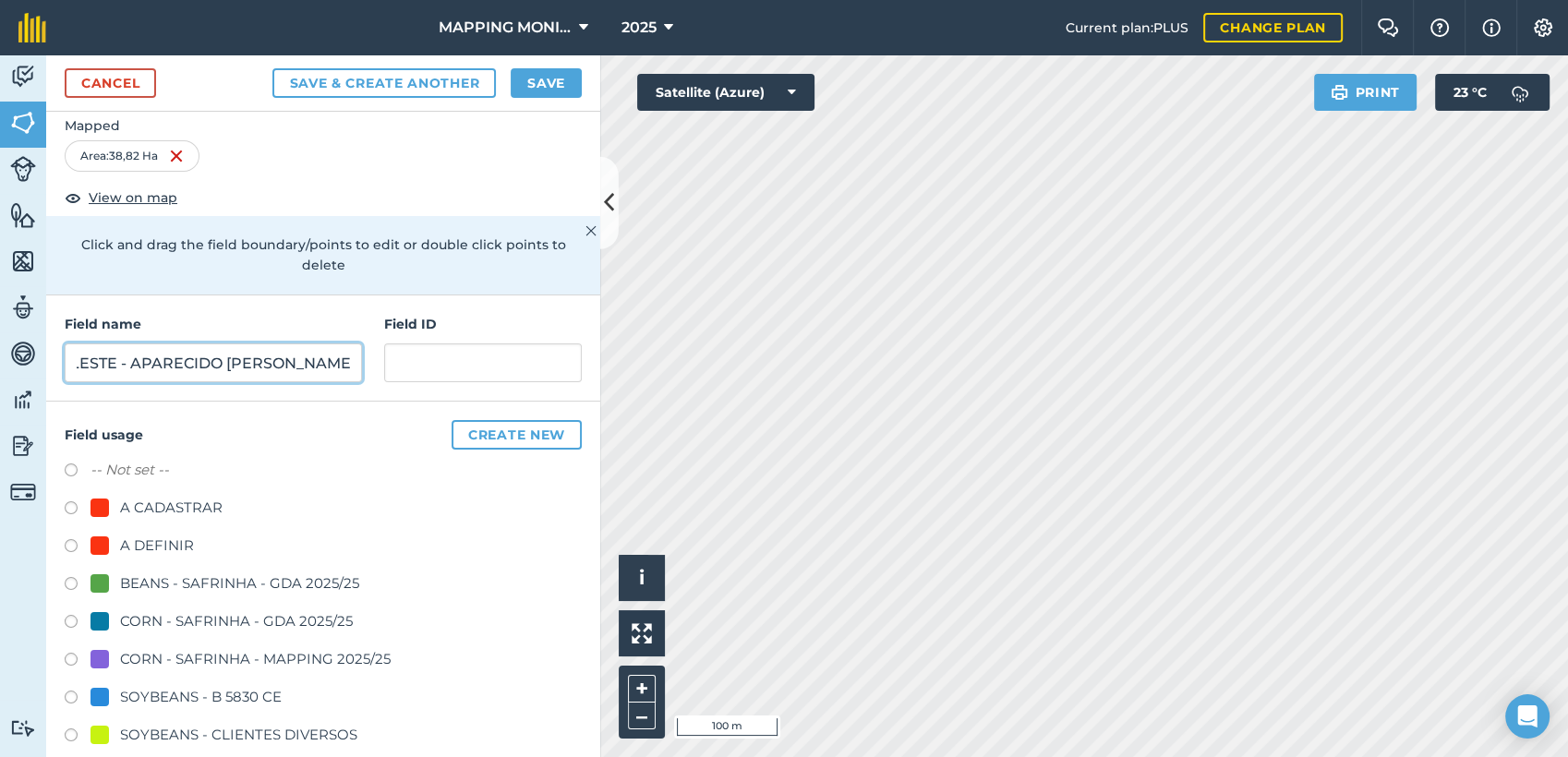
scroll to position [205, 0]
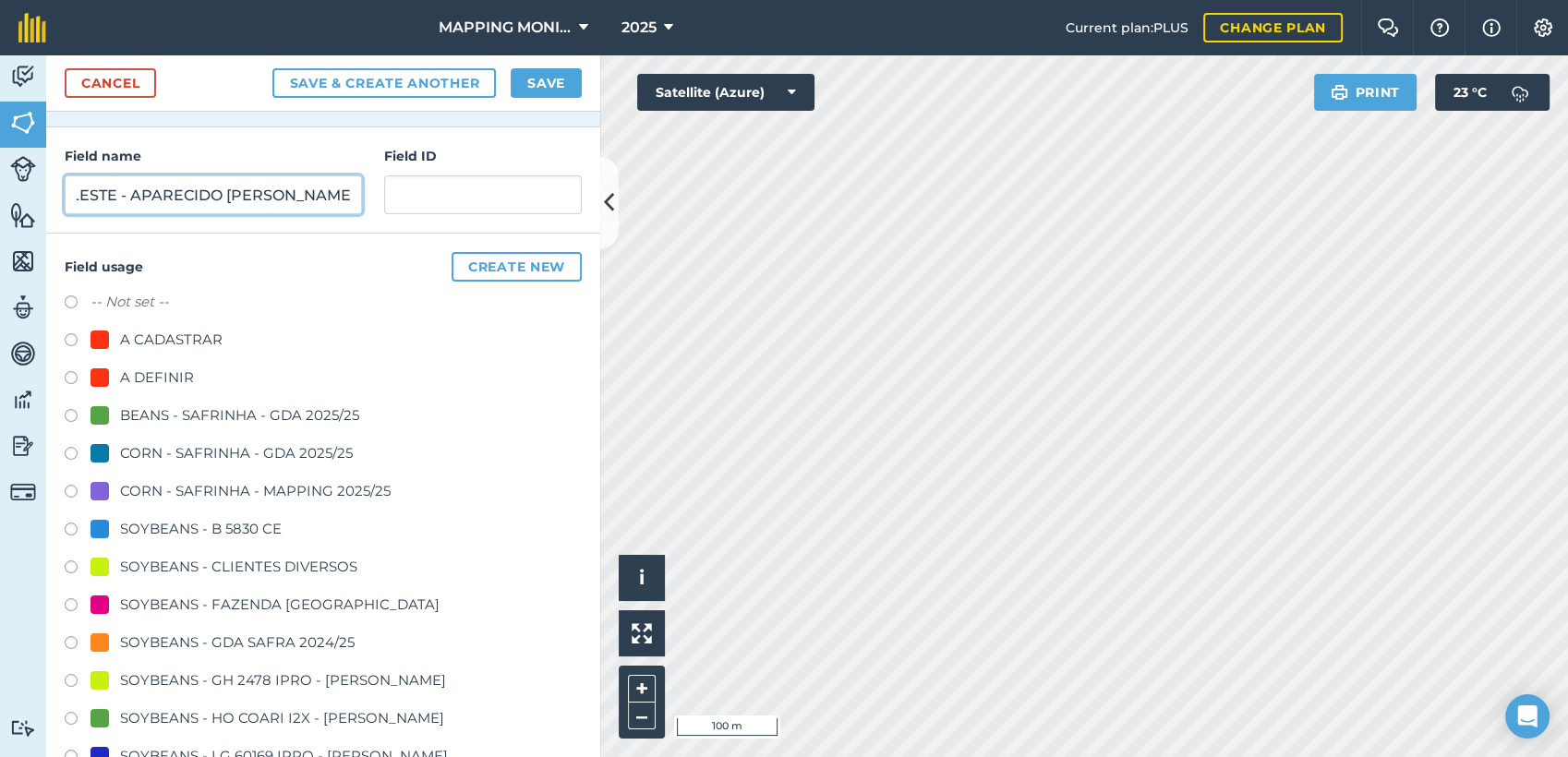
type input "PRIMAVERA DO LESTE - APARECIDO [PERSON_NAME]"
click at [198, 570] on div "SOYBEANS - CLIENTES DIVERSOS" at bounding box center [239, 567] width 237 height 22
radio input "true"
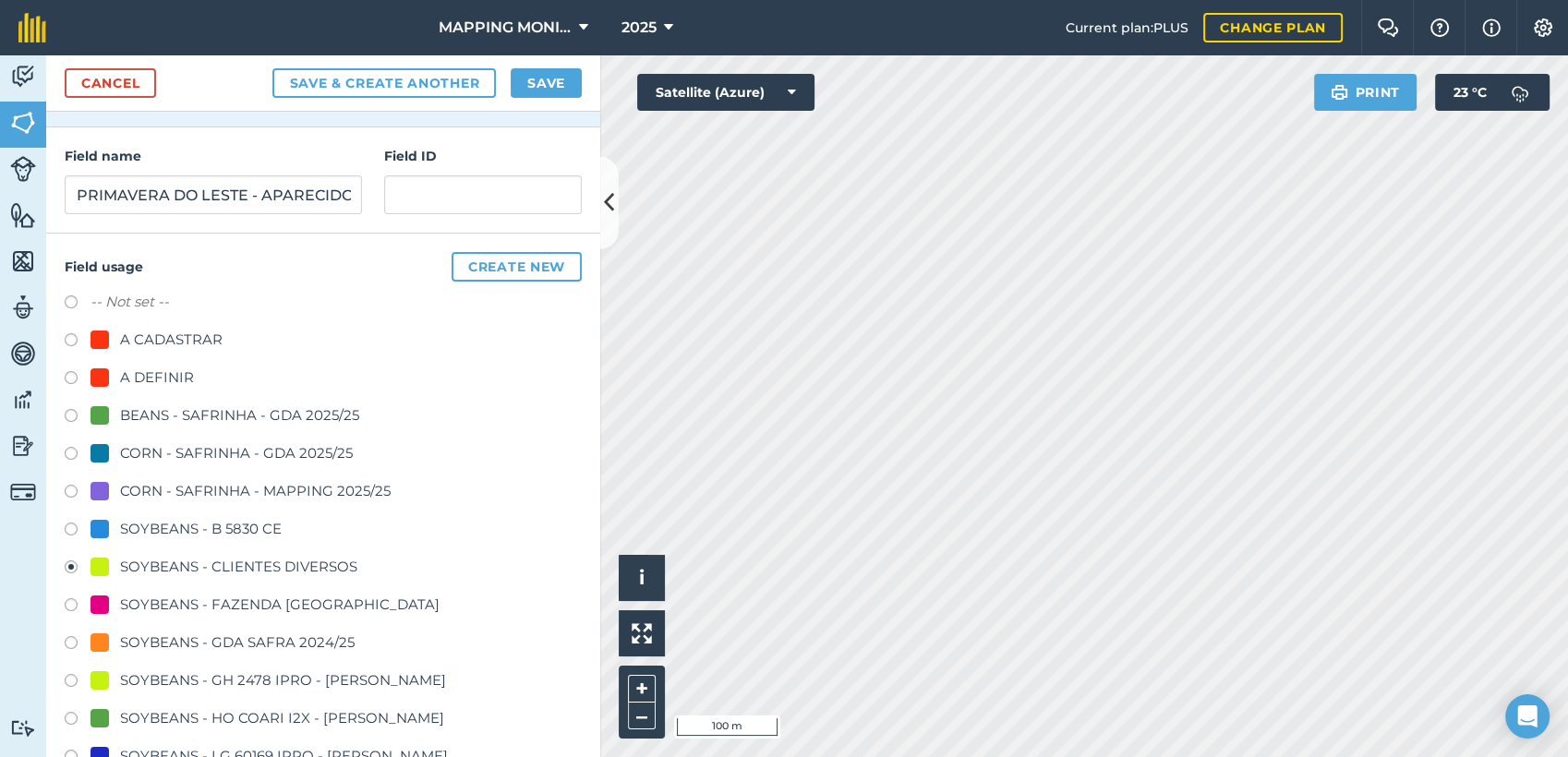
click at [548, 104] on div "Cancel Save & Create Another Save" at bounding box center [323, 83] width 554 height 56
click at [557, 90] on button "Save" at bounding box center [546, 83] width 71 height 30
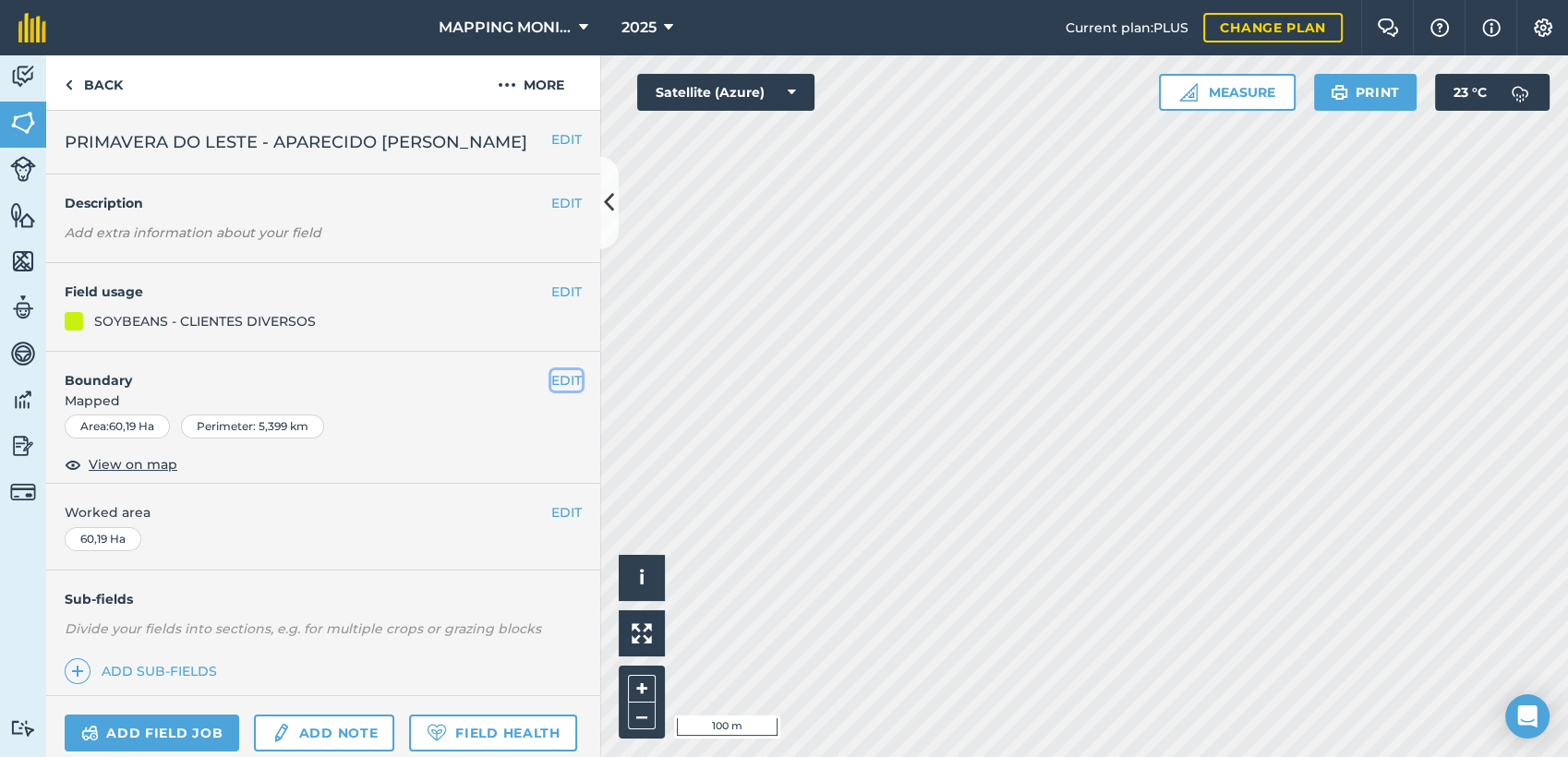
click at [562, 375] on button "EDIT" at bounding box center [566, 380] width 31 height 21
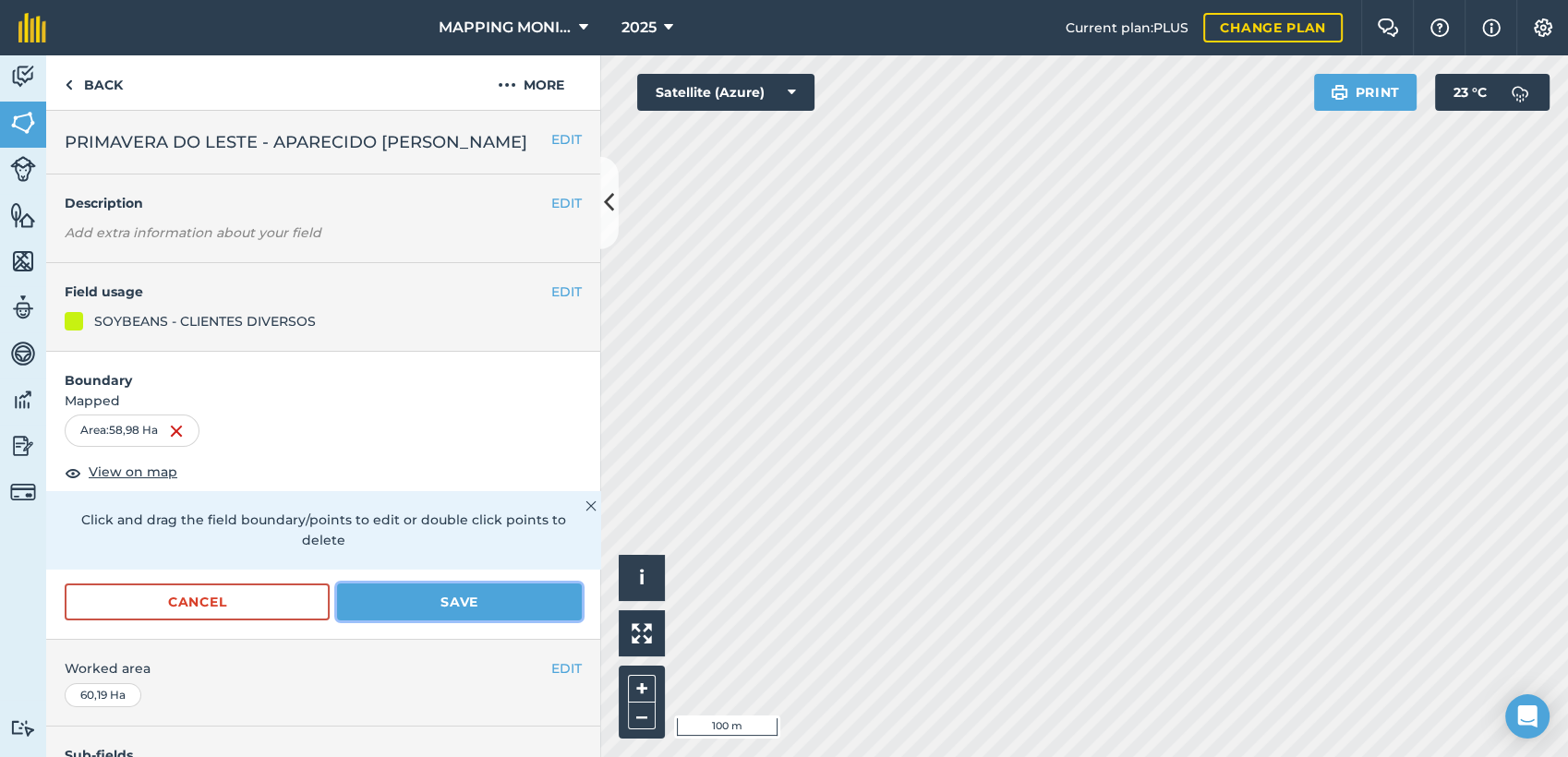
click at [458, 606] on button "Save" at bounding box center [459, 602] width 244 height 37
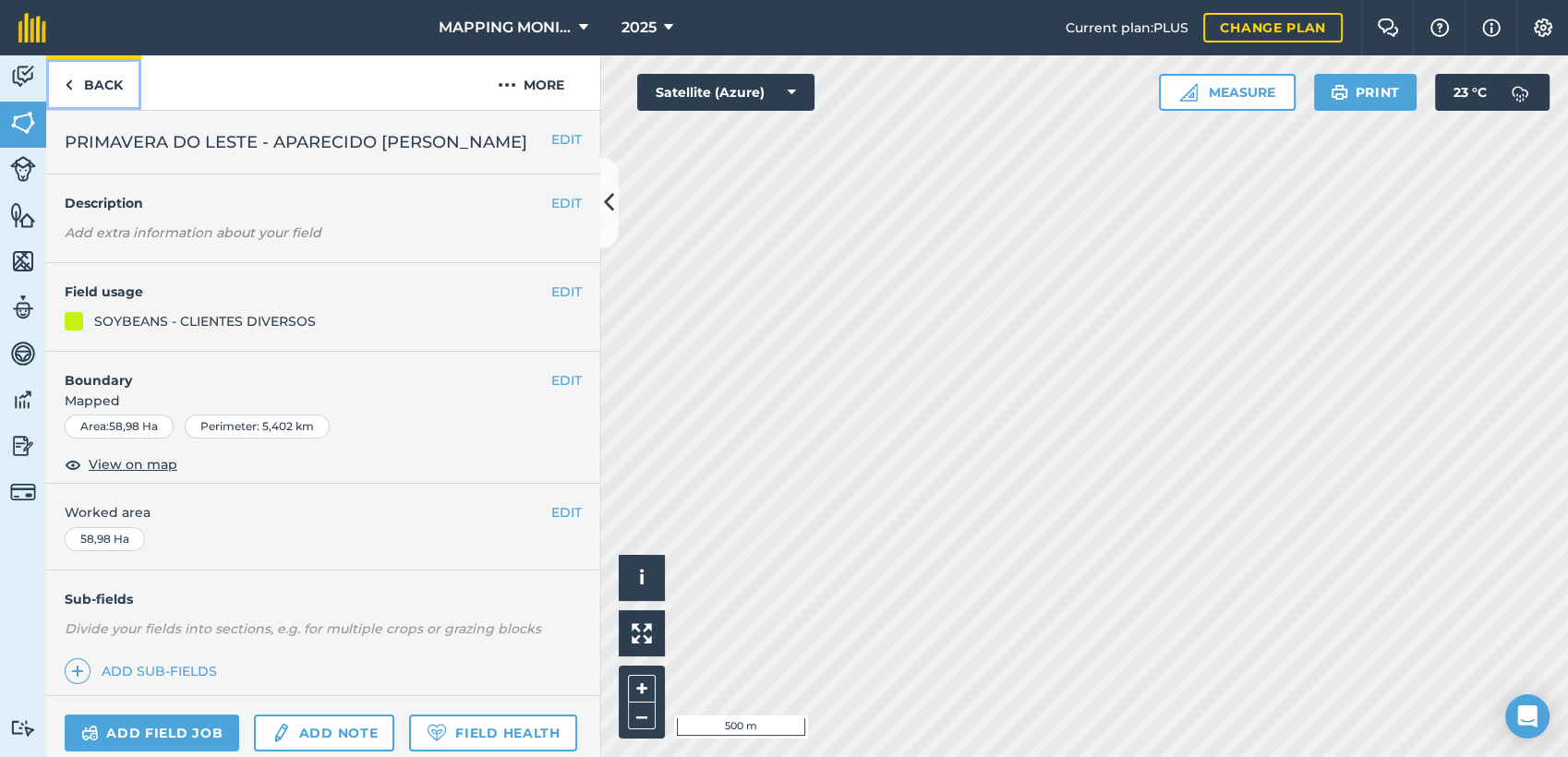
click at [114, 76] on link "Back" at bounding box center [93, 82] width 95 height 54
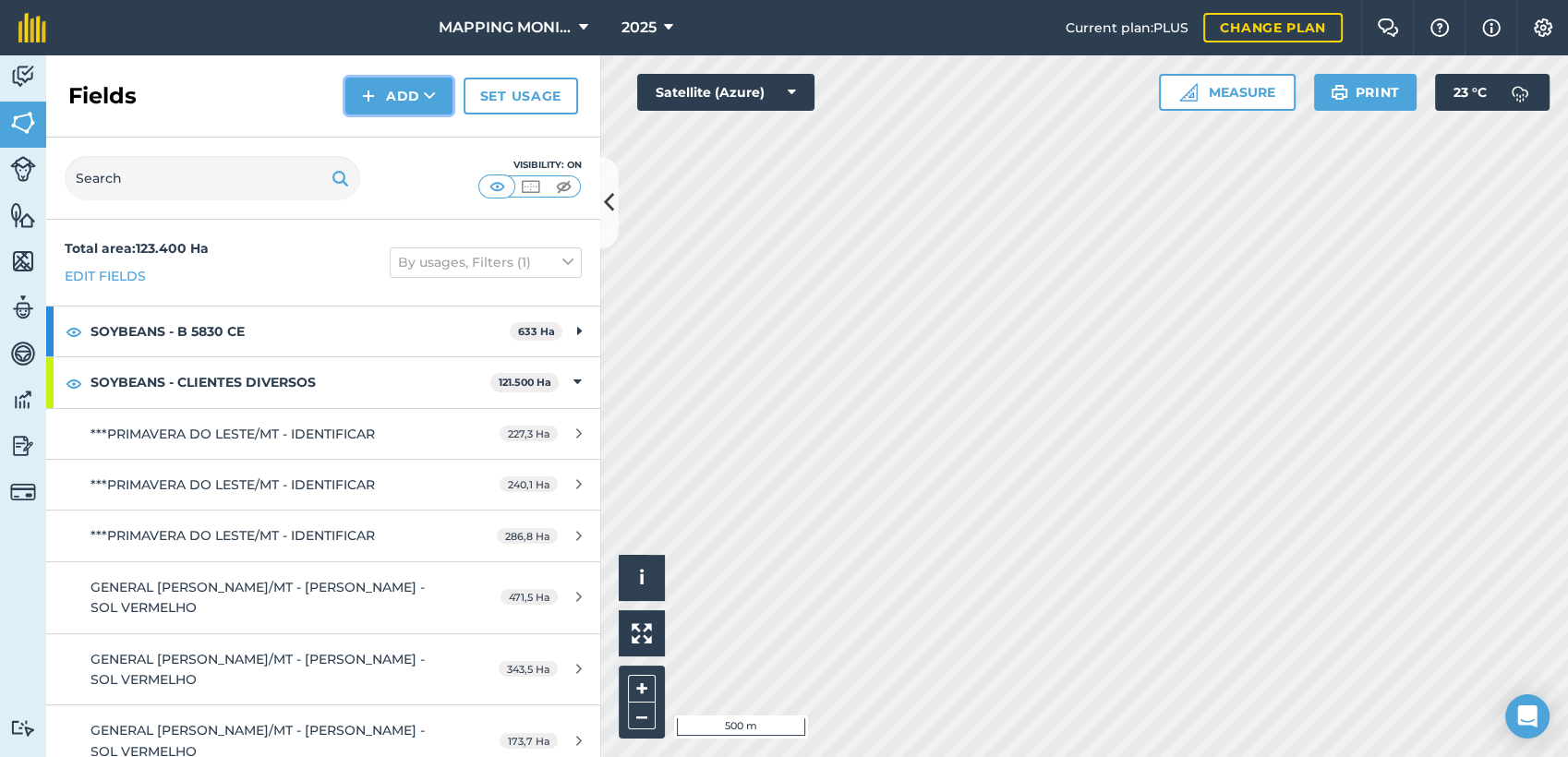
click at [428, 92] on icon at bounding box center [429, 96] width 12 height 19
click at [352, 139] on link "Draw" at bounding box center [398, 138] width 102 height 41
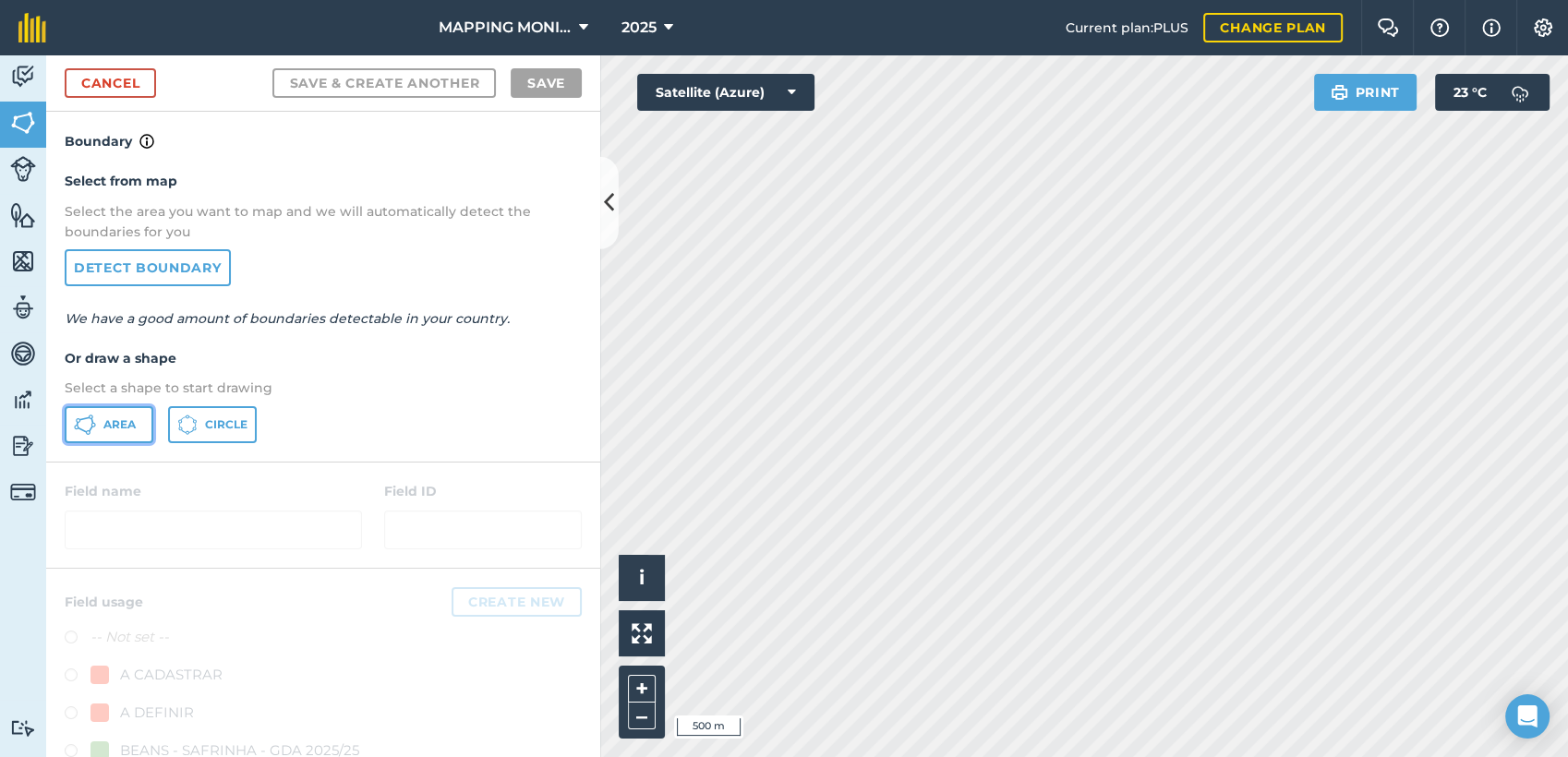
drag, startPoint x: 79, startPoint y: 424, endPoint x: 103, endPoint y: 417, distance: 25.0
click at [79, 424] on icon at bounding box center [85, 424] width 22 height 22
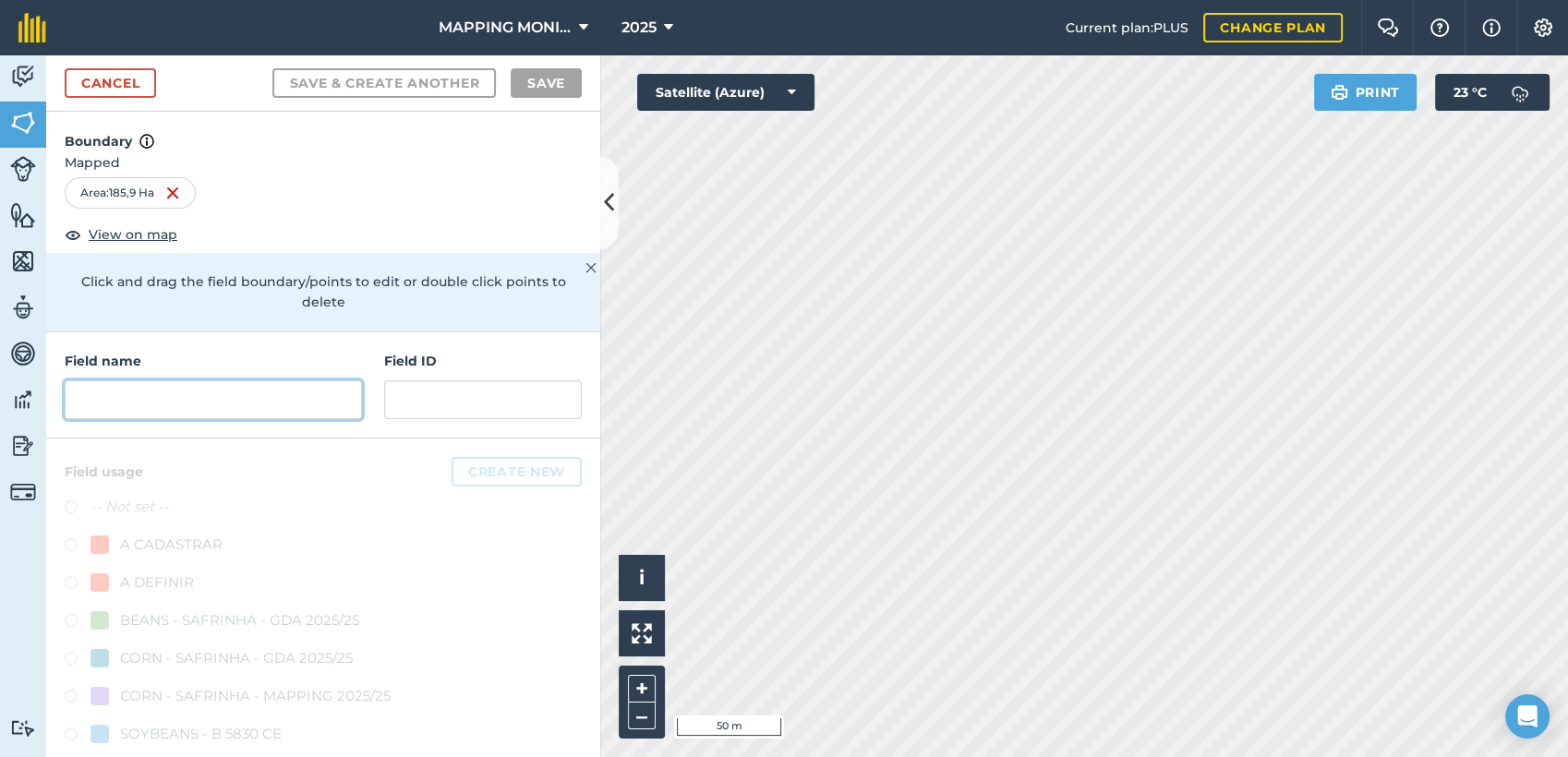
click at [133, 415] on input "text" at bounding box center [213, 400] width 298 height 39
paste input "PRIMAVERA DO LESTE - APARECIDO [PERSON_NAME]"
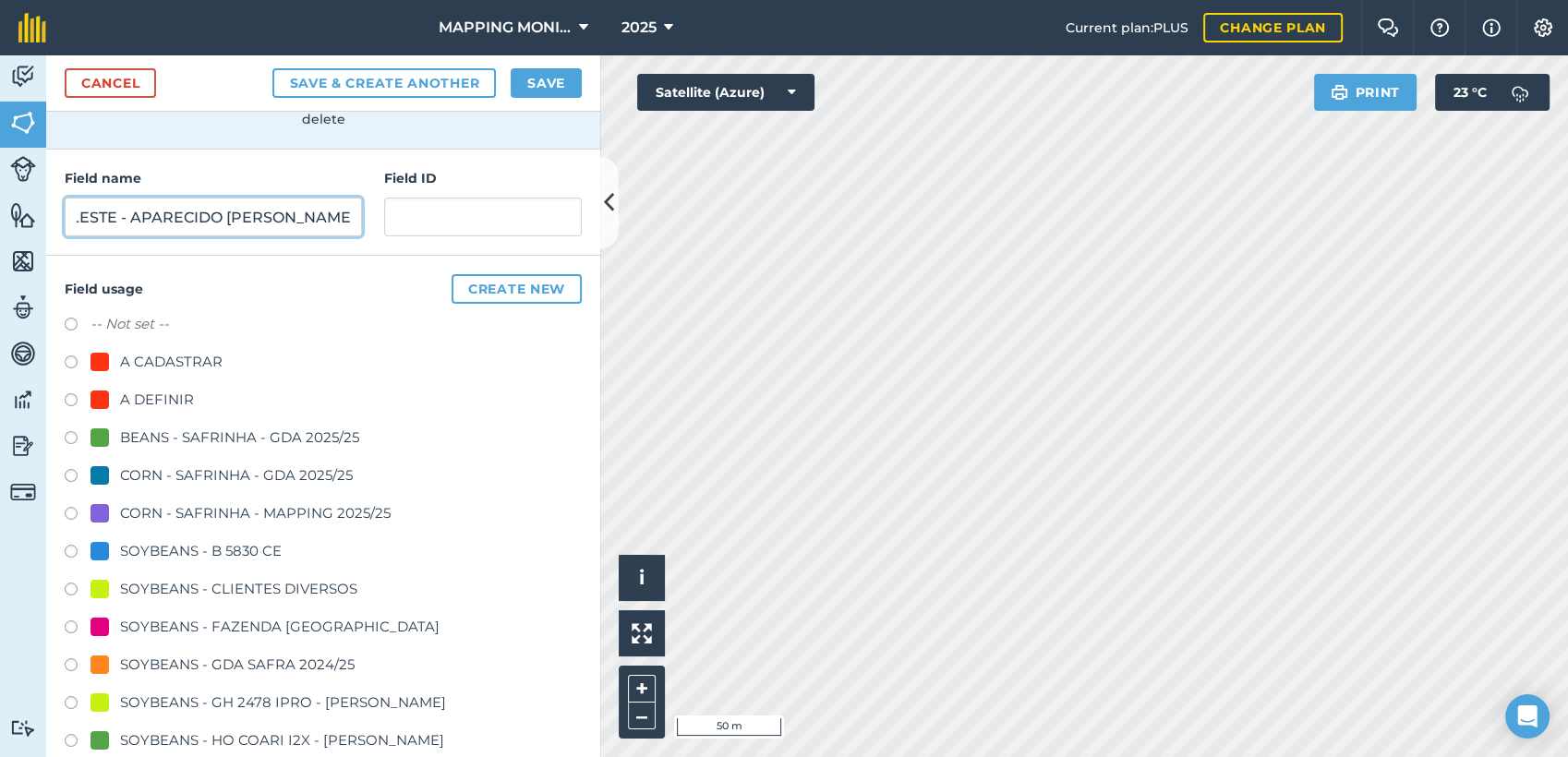
scroll to position [205, 0]
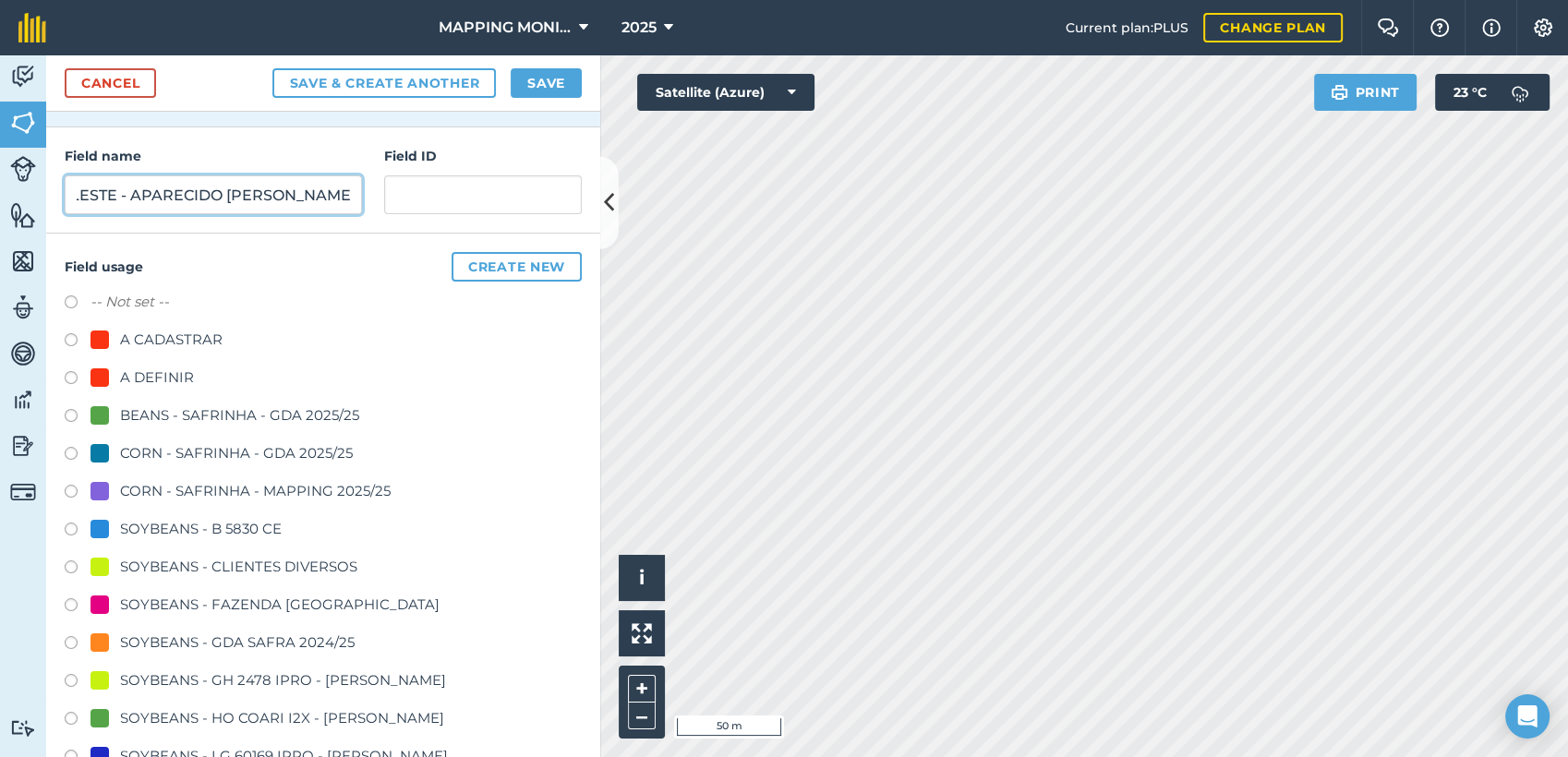
type input "PRIMAVERA DO LESTE - APARECIDO [PERSON_NAME]"
click at [188, 566] on div "SOYBEANS - CLIENTES DIVERSOS" at bounding box center [239, 567] width 237 height 22
radio input "true"
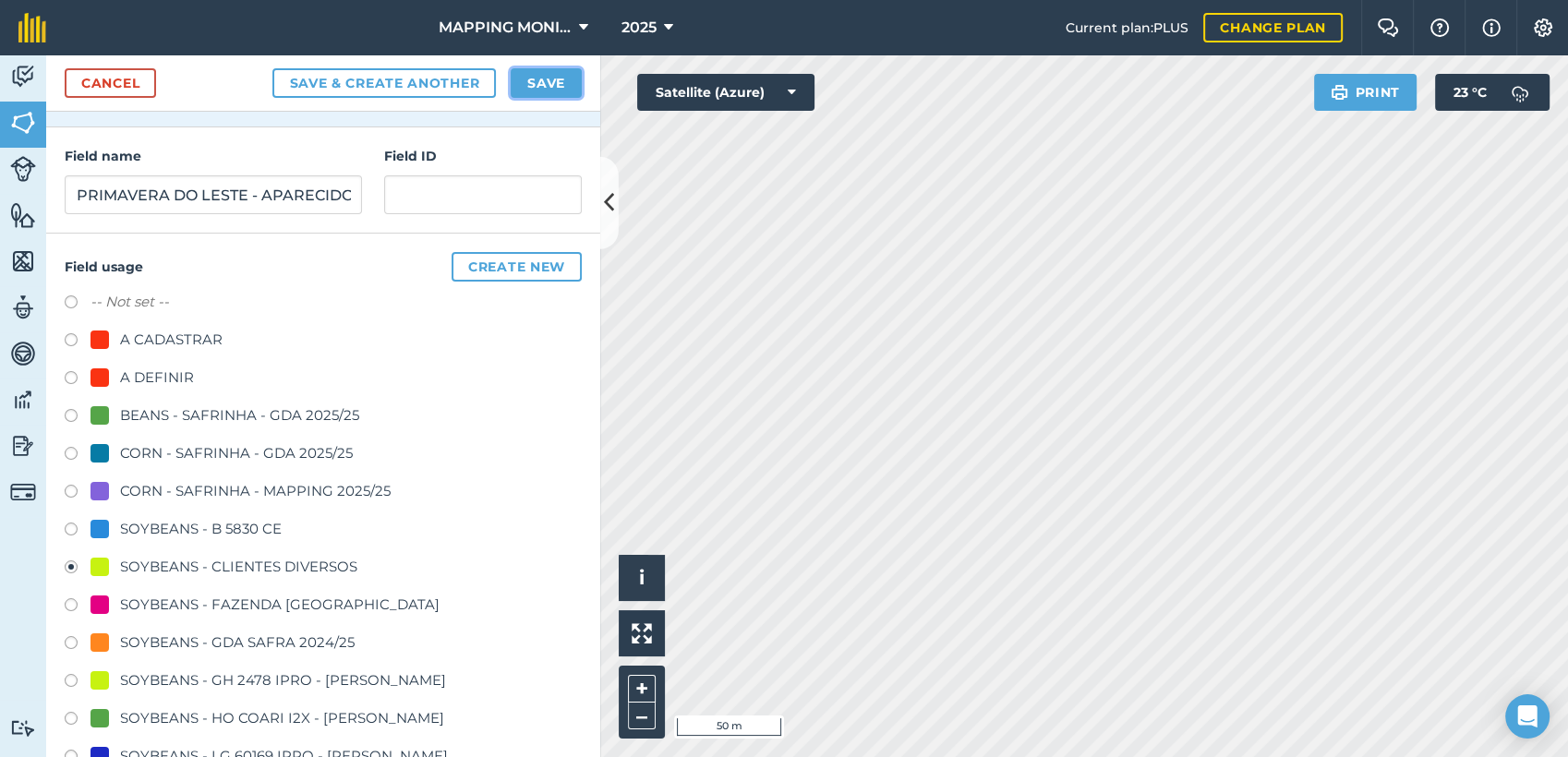
click at [561, 97] on button "Save" at bounding box center [546, 83] width 71 height 30
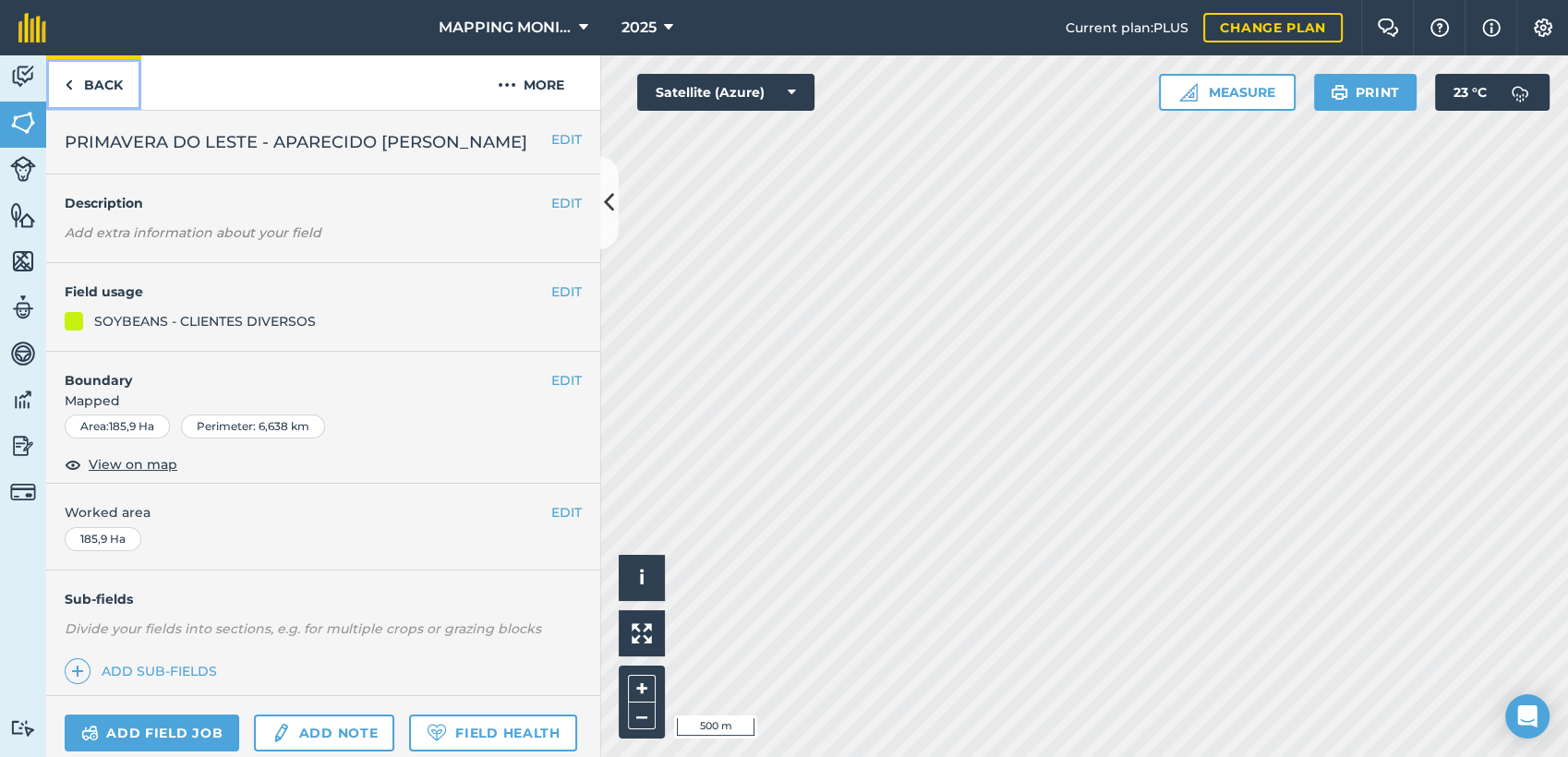
click at [85, 80] on link "Back" at bounding box center [93, 82] width 95 height 54
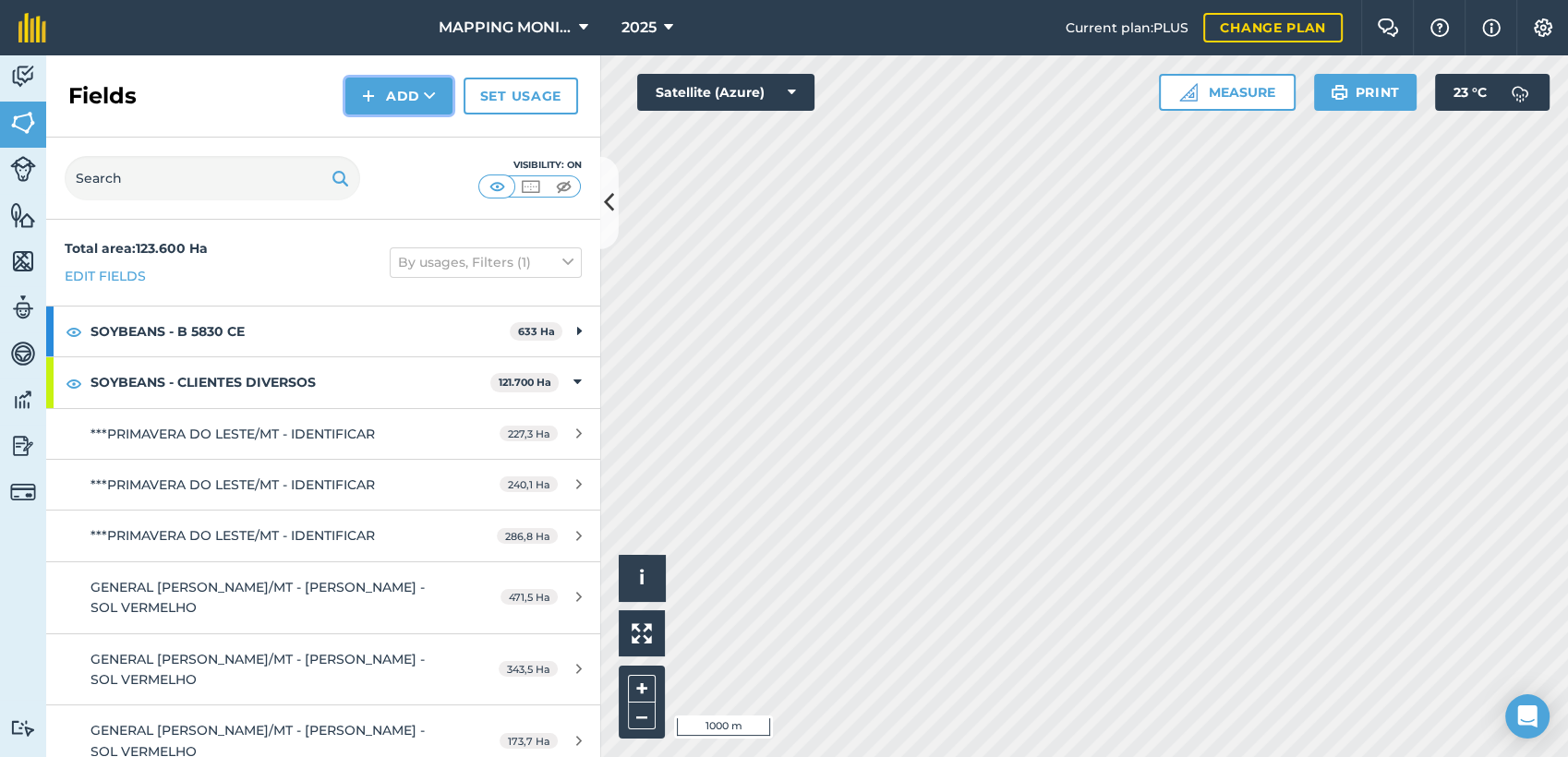
click at [420, 85] on button "Add" at bounding box center [398, 96] width 107 height 37
click at [422, 132] on link "Draw" at bounding box center [398, 138] width 102 height 41
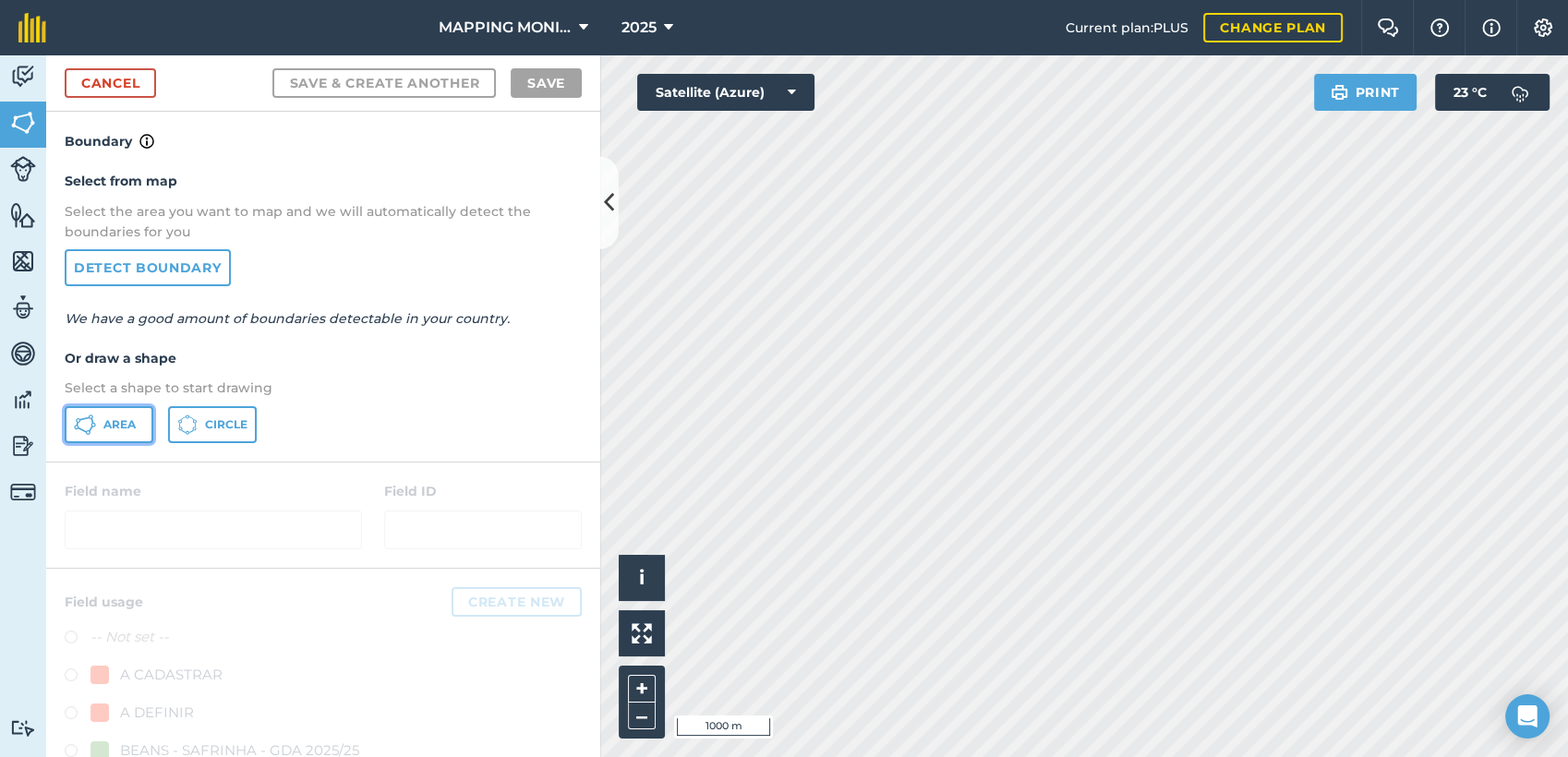
click at [126, 411] on button "Area" at bounding box center [108, 425] width 89 height 37
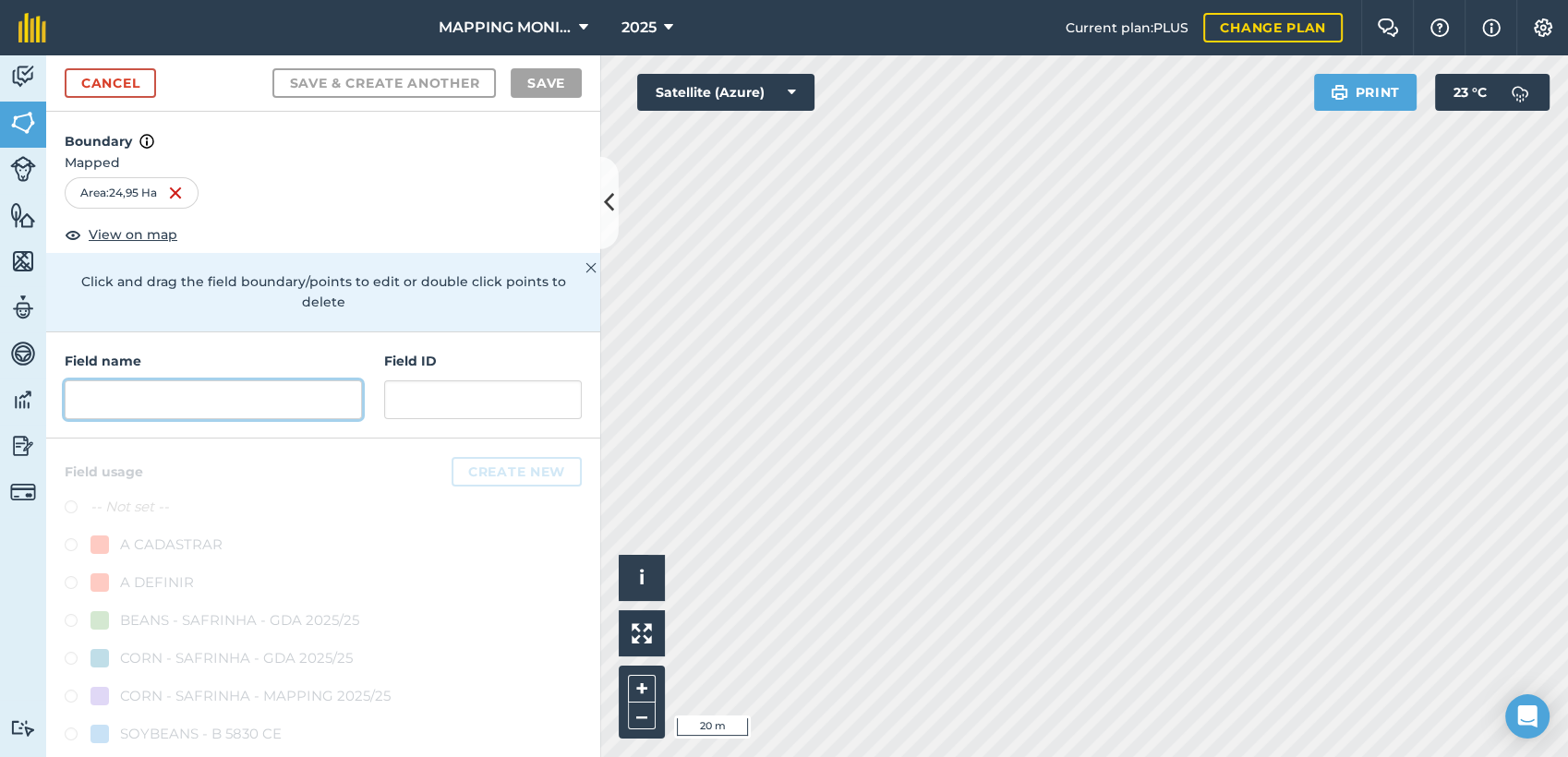
click at [212, 389] on input "text" at bounding box center [213, 400] width 298 height 39
paste input "PRIMAVERA DO LESTE - APARECIDO [PERSON_NAME]"
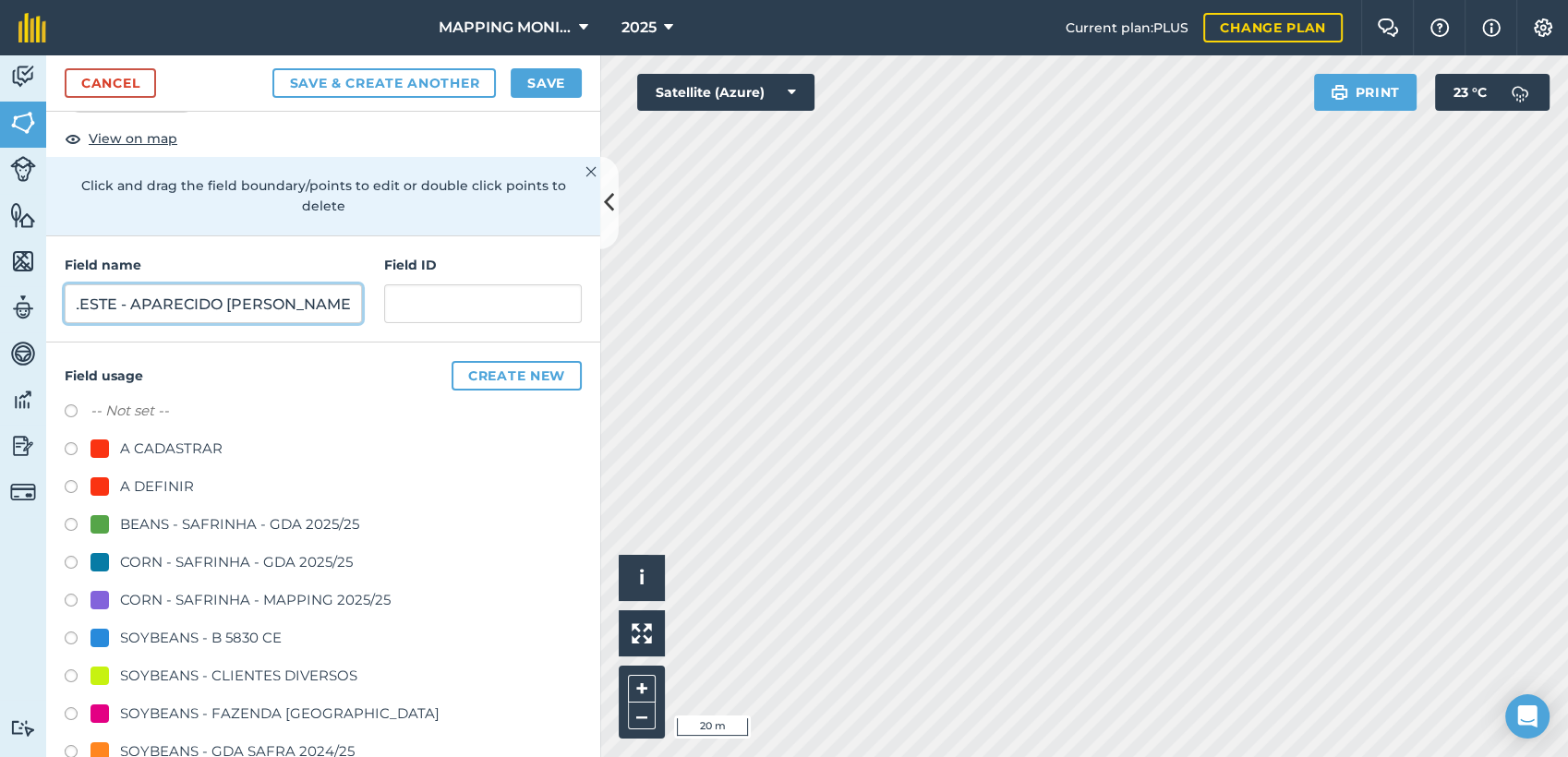
scroll to position [103, 0]
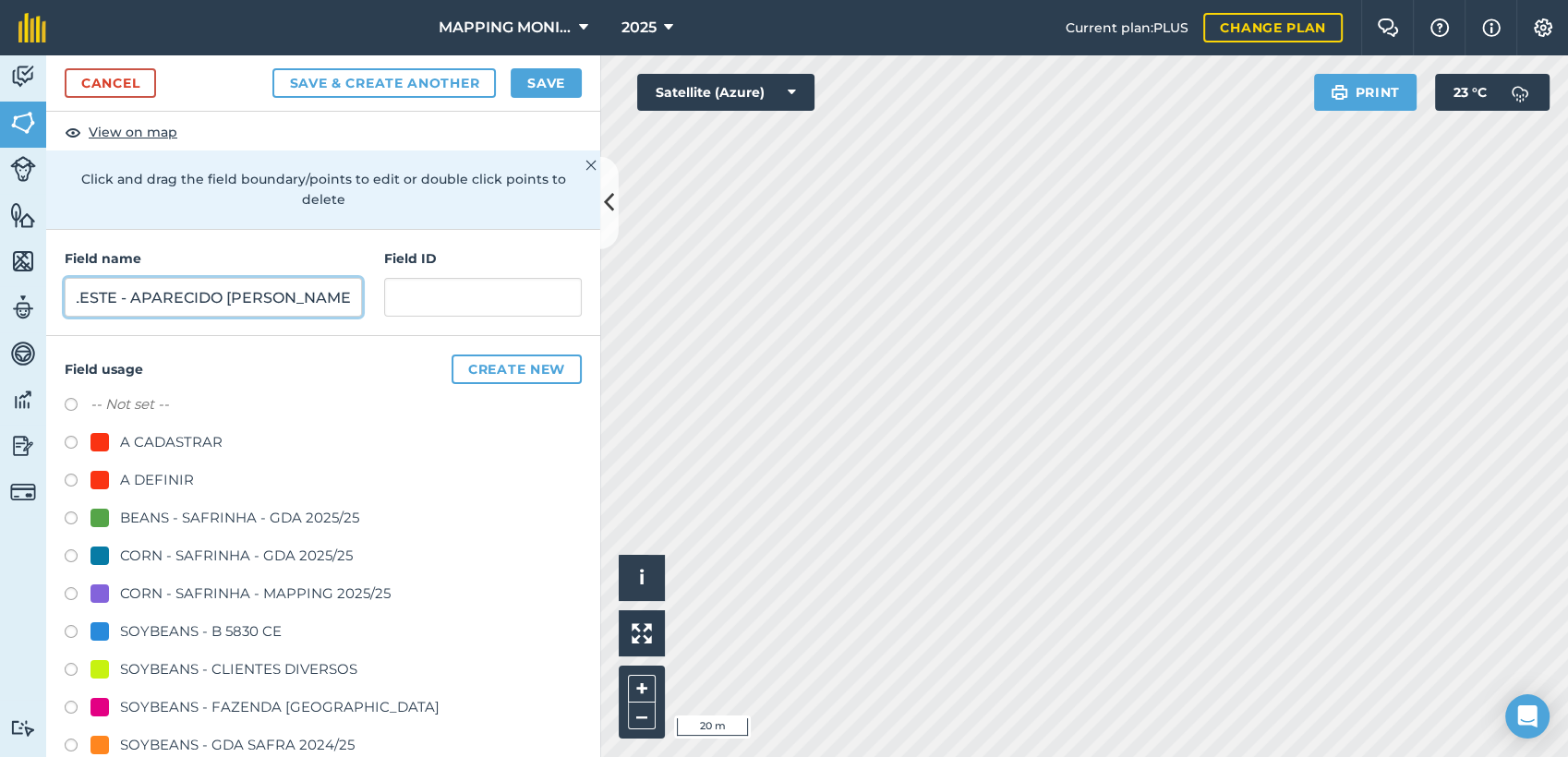
type input "PRIMAVERA DO LESTE - APARECIDO [PERSON_NAME]"
click at [178, 663] on div "SOYBEANS - CLIENTES DIVERSOS" at bounding box center [239, 669] width 237 height 22
radio input "true"
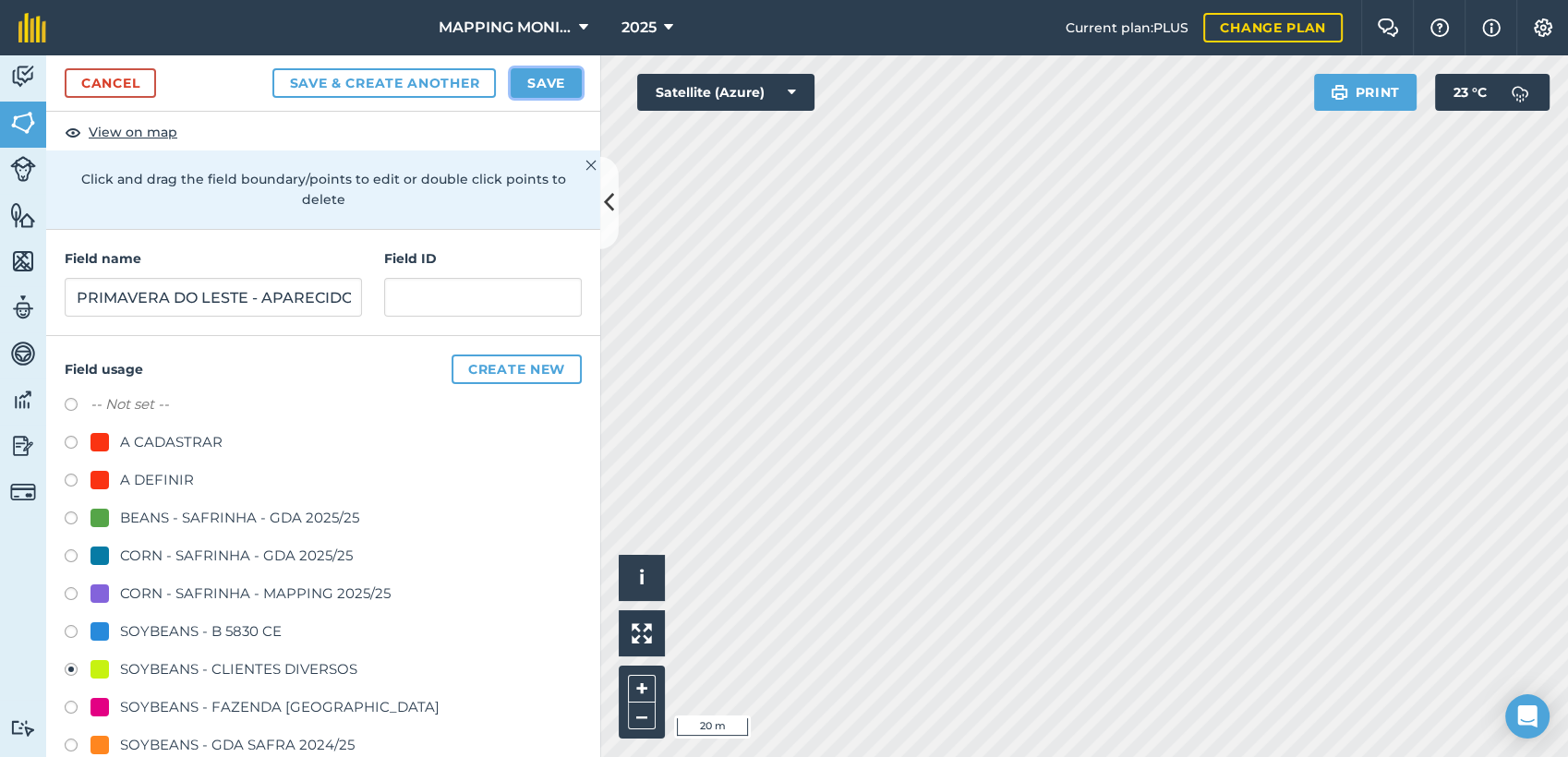
click at [530, 87] on button "Save" at bounding box center [546, 83] width 71 height 30
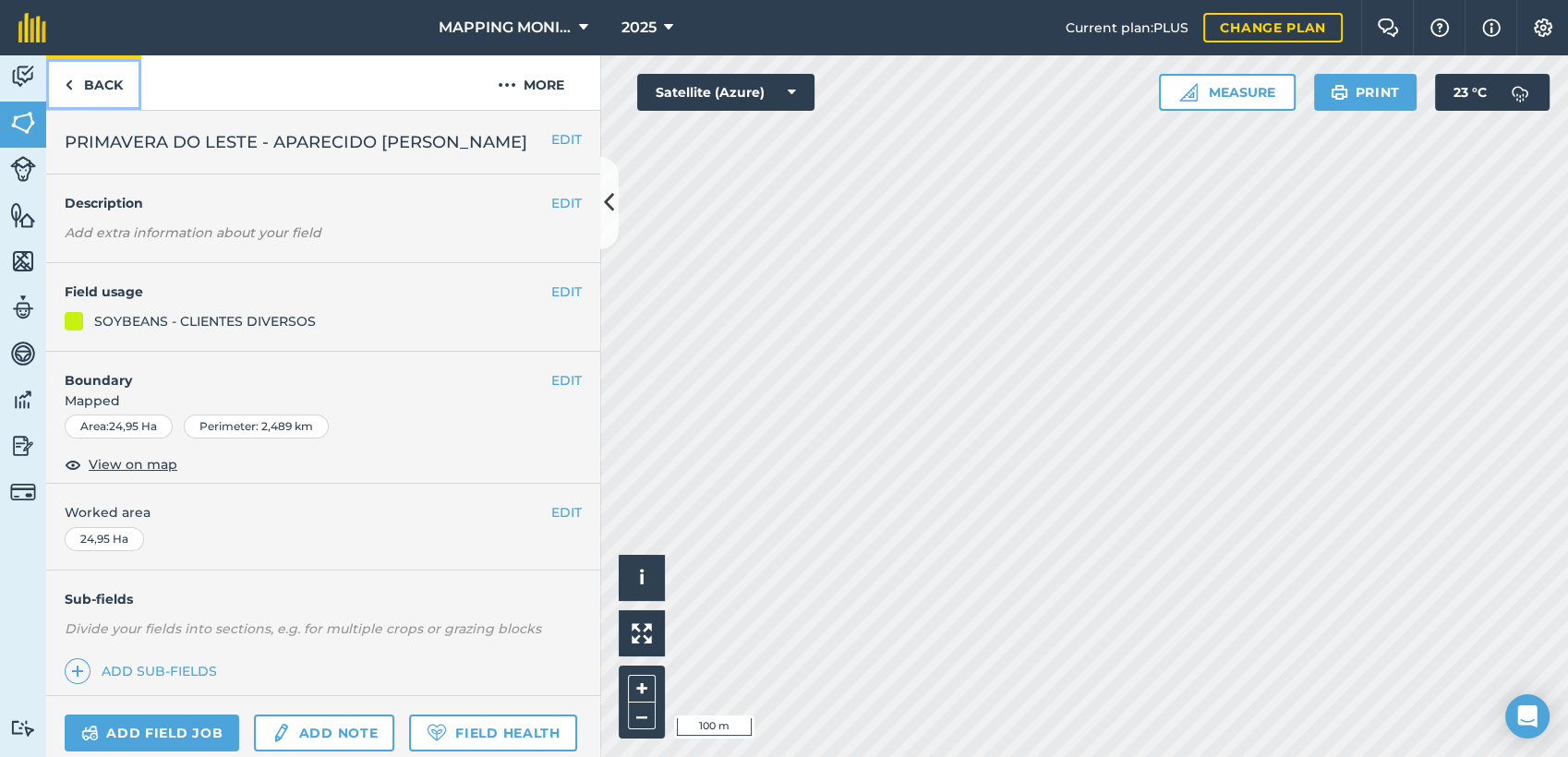
click at [108, 78] on link "Back" at bounding box center [93, 82] width 95 height 54
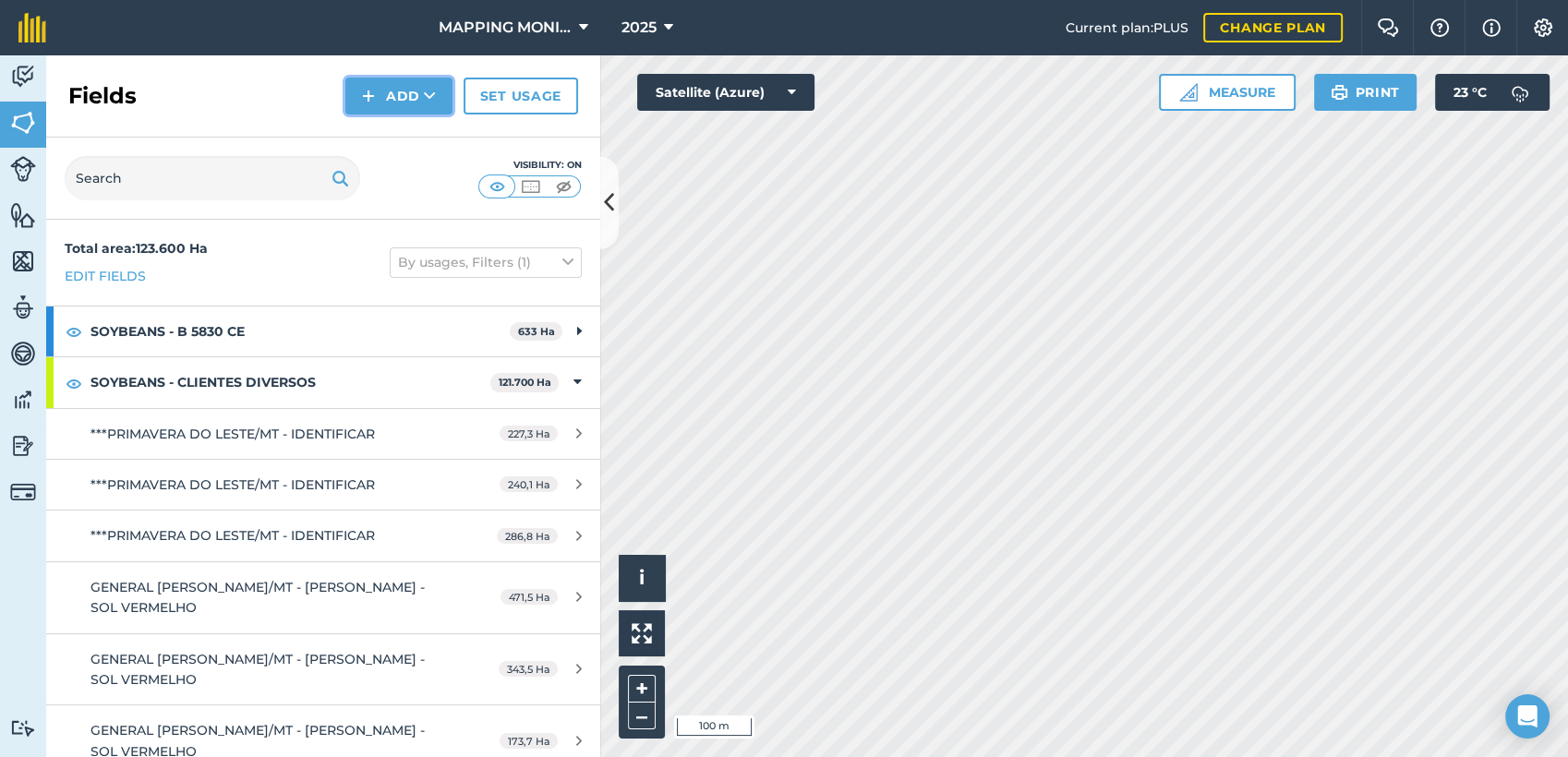
click at [368, 98] on img at bounding box center [368, 96] width 13 height 22
click at [392, 142] on link "Draw" at bounding box center [398, 138] width 102 height 41
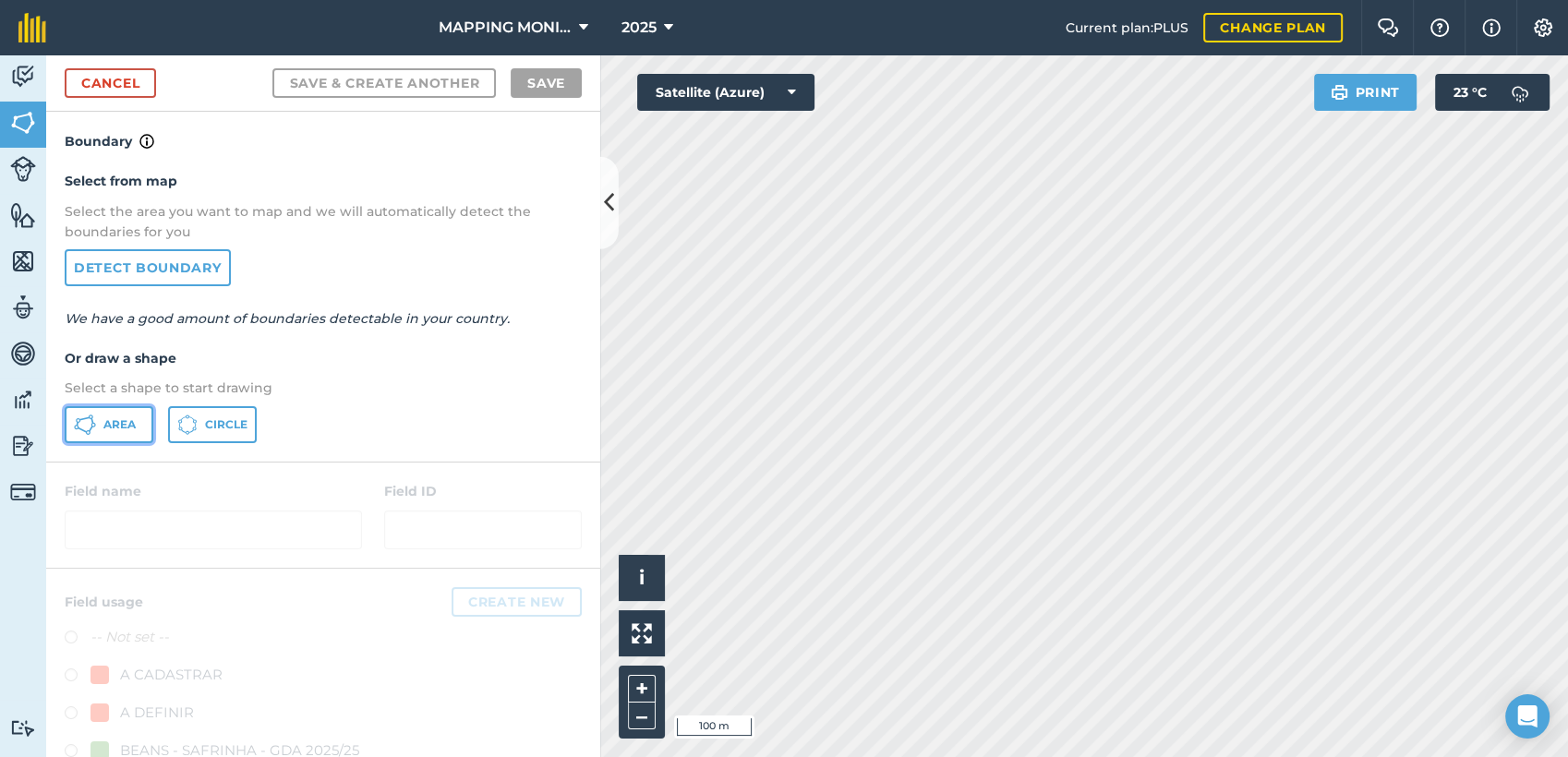
click at [108, 439] on button "Area" at bounding box center [108, 425] width 89 height 37
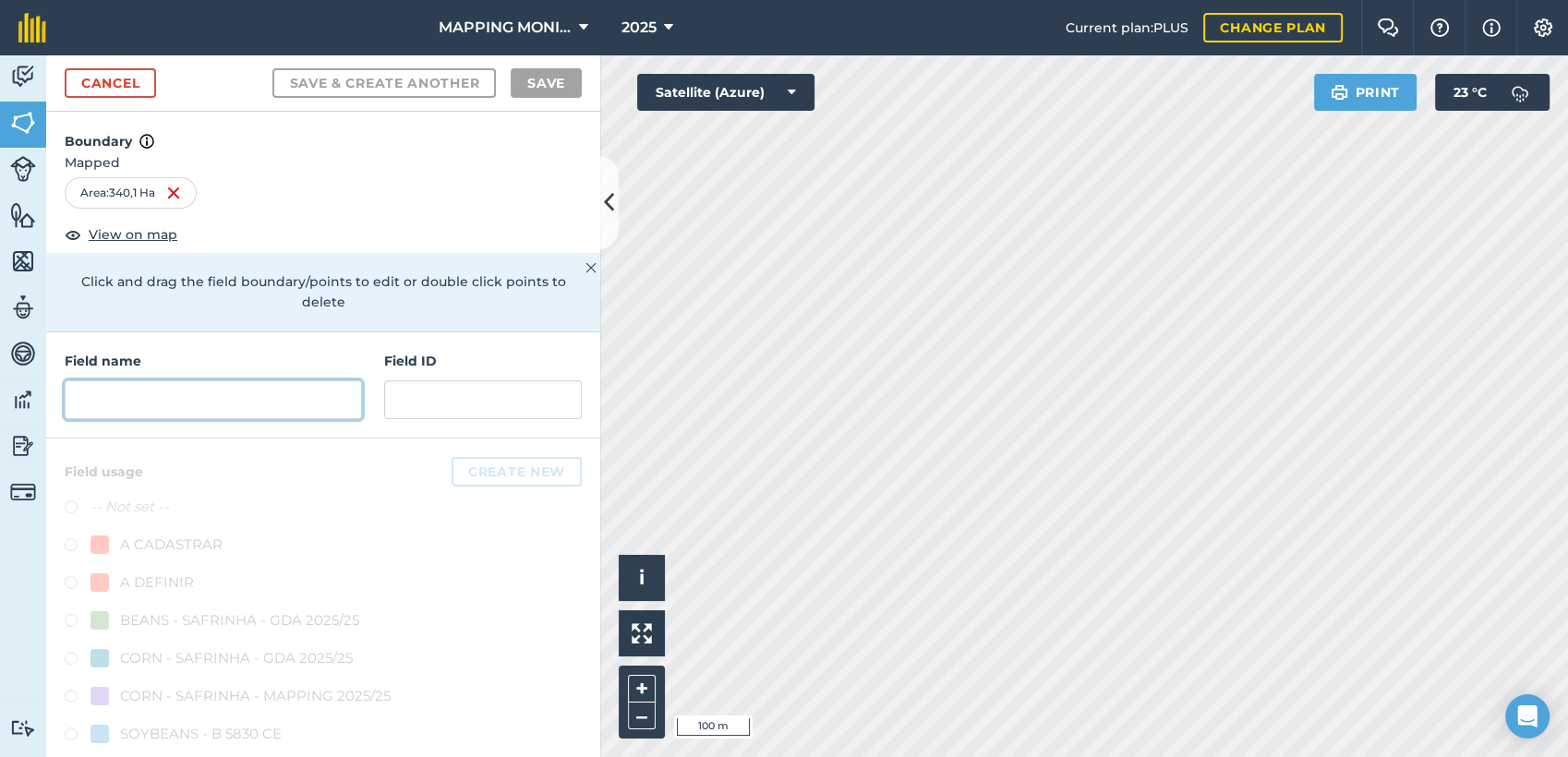
click at [326, 410] on input "text" at bounding box center [213, 400] width 298 height 39
paste input "PRIMAVERA DO LESTE - APARECIDO [PERSON_NAME]"
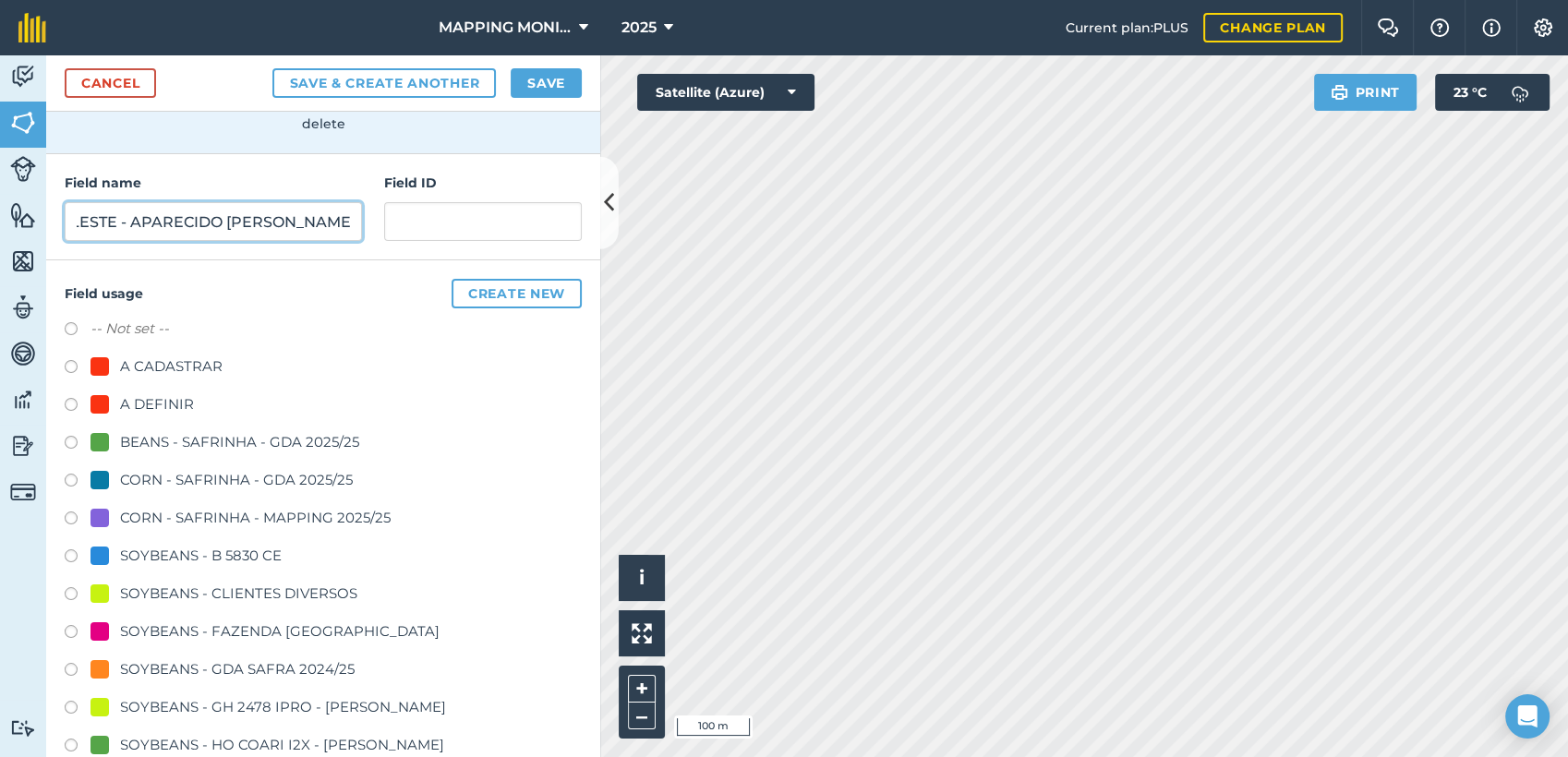
scroll to position [205, 0]
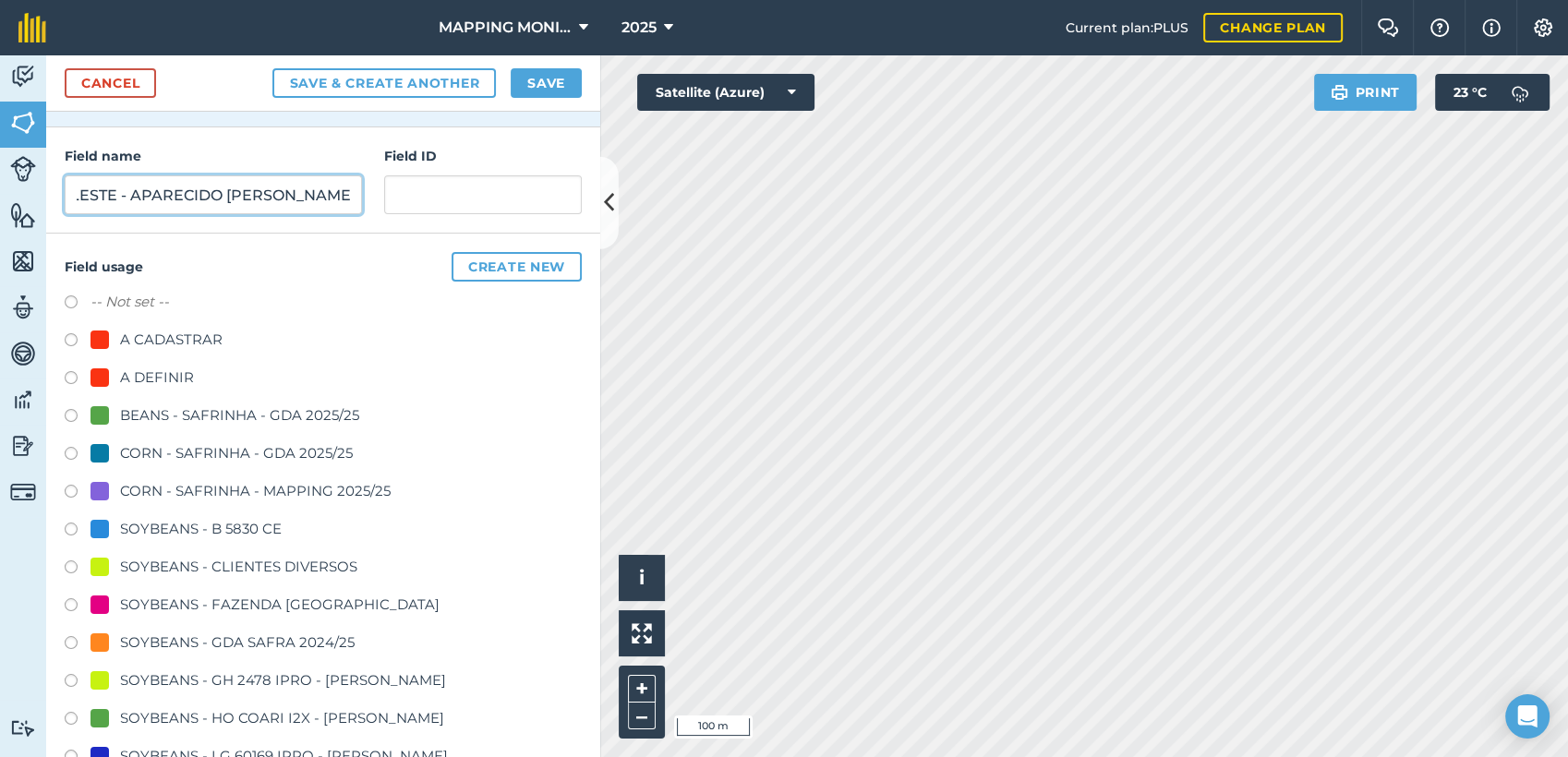
type input "PRIMAVERA DO LESTE - APARECIDO [PERSON_NAME]"
click at [219, 565] on div "SOYBEANS - CLIENTES DIVERSOS" at bounding box center [239, 567] width 237 height 22
radio input "true"
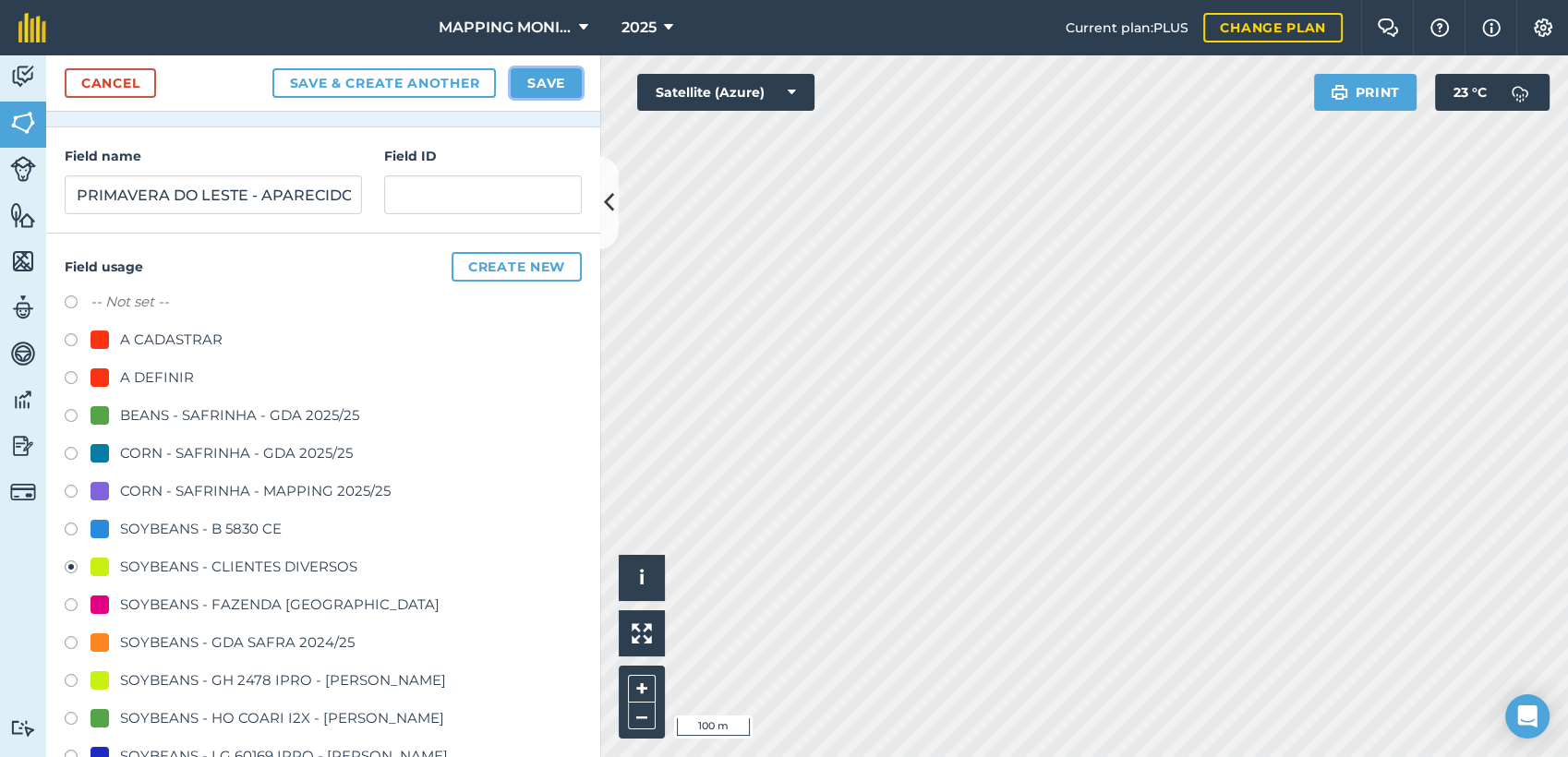
click at [533, 87] on button "Save" at bounding box center [546, 83] width 71 height 30
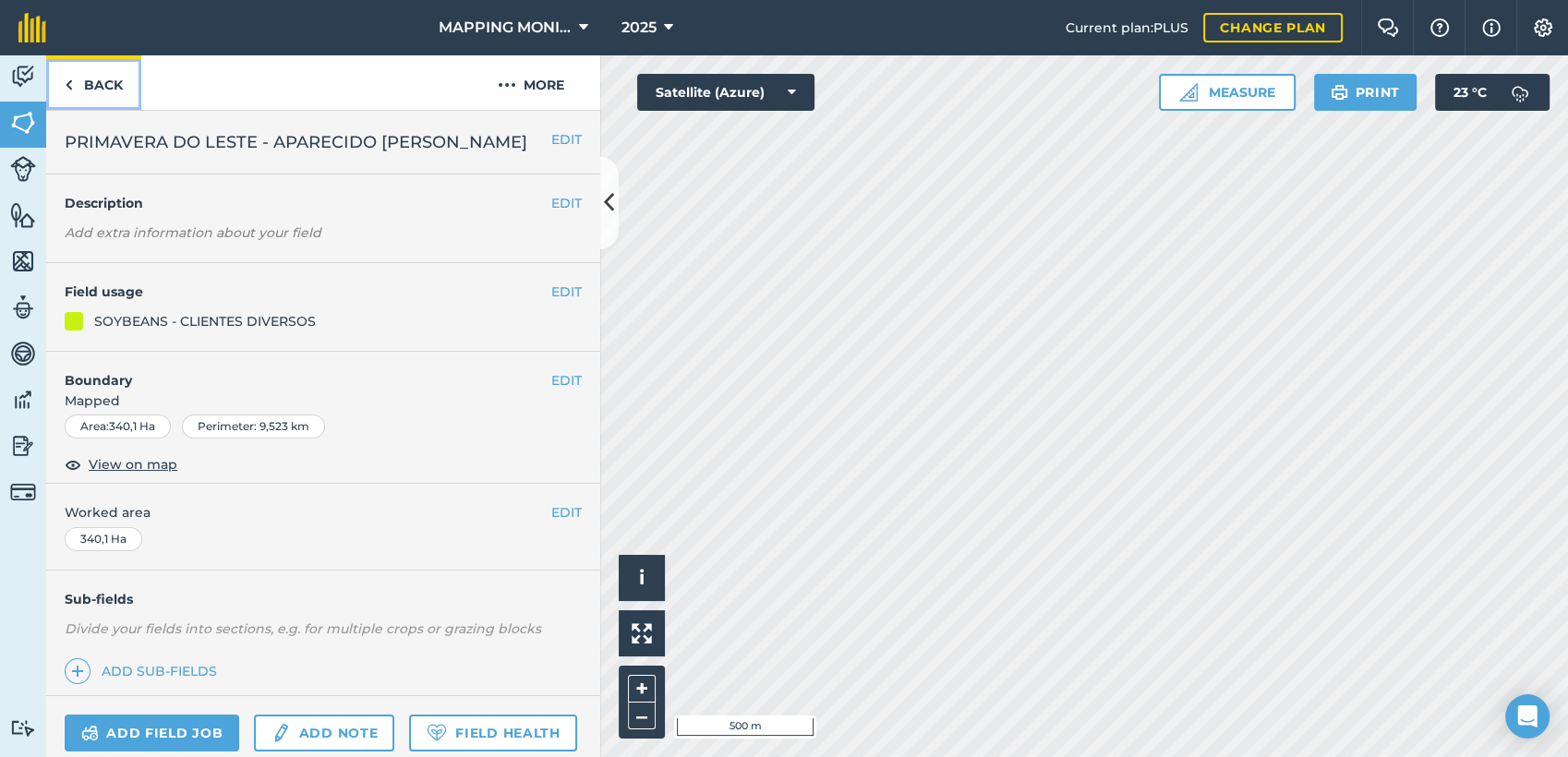
click at [83, 76] on link "Back" at bounding box center [93, 82] width 95 height 54
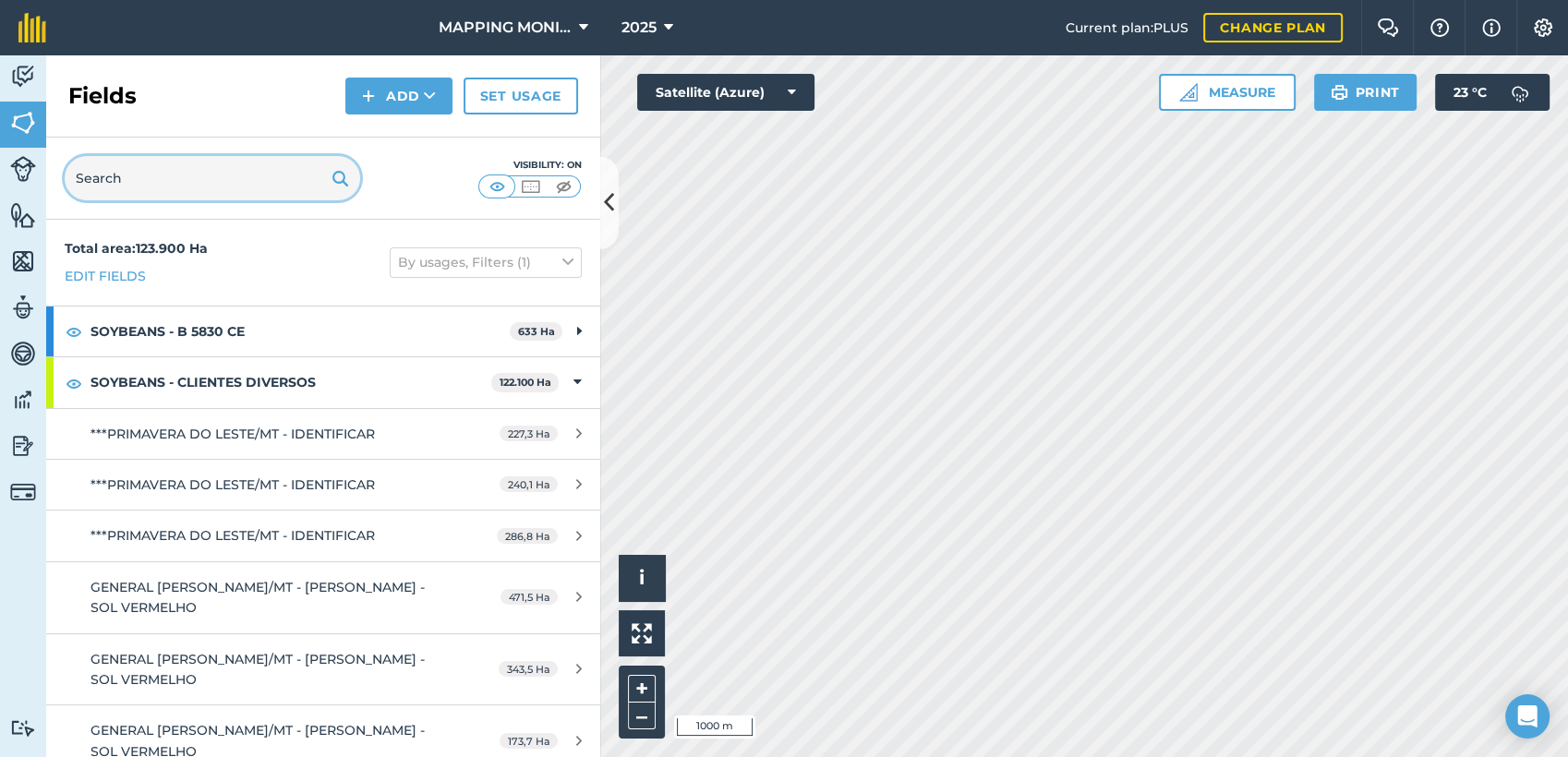
click at [133, 193] on input "text" at bounding box center [212, 178] width 296 height 45
paste input "PRIMAVERA DO LESTE - APARECIDO [PERSON_NAME]"
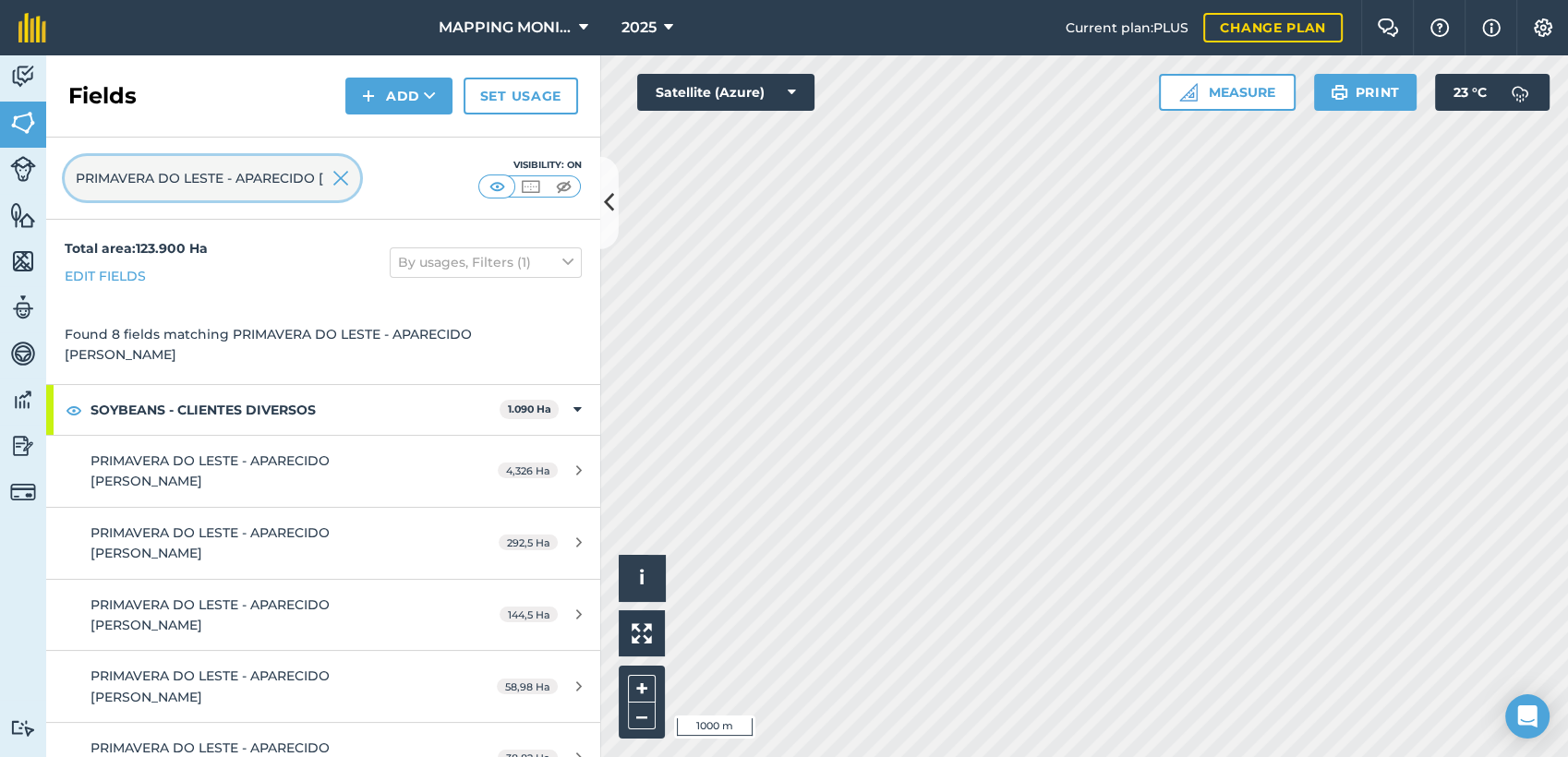
scroll to position [0, 98]
type input "PRIMAVERA DO LESTE - APARECIDO [PERSON_NAME]"
click at [345, 169] on img at bounding box center [340, 178] width 17 height 22
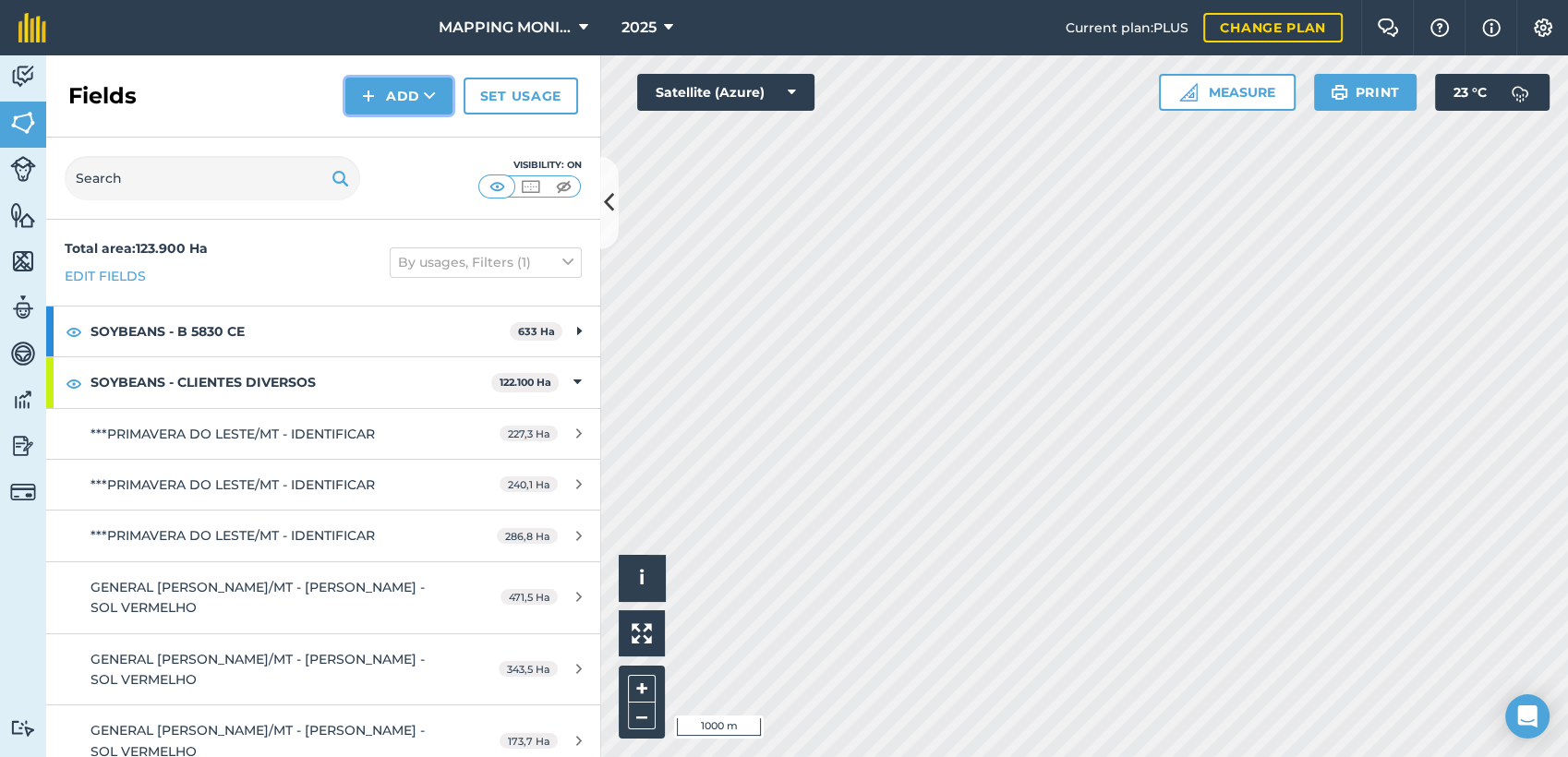
click at [448, 100] on button "Add" at bounding box center [398, 96] width 107 height 37
click at [417, 132] on link "Draw" at bounding box center [398, 138] width 102 height 41
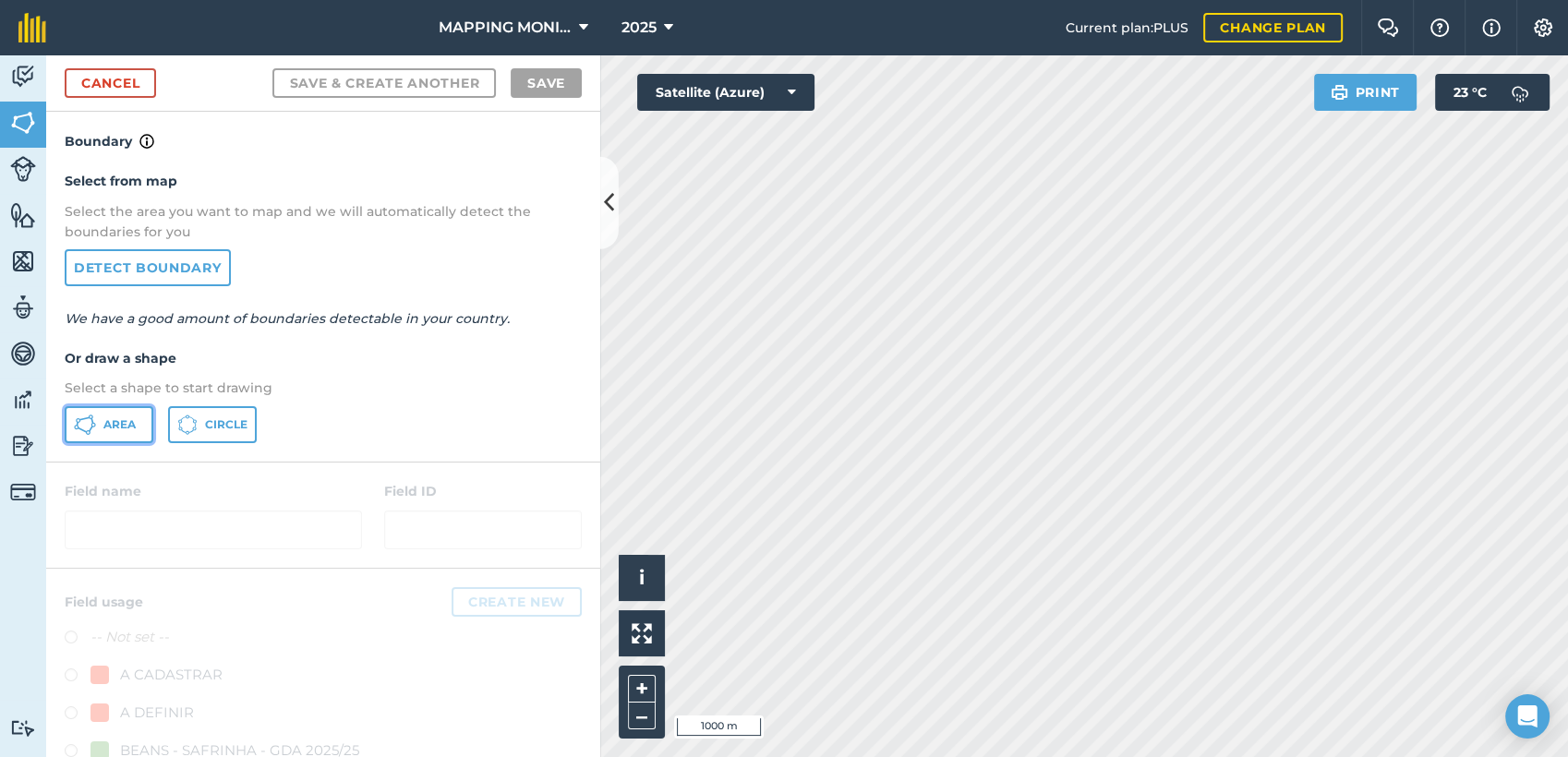
click at [107, 420] on span "Area" at bounding box center [119, 424] width 33 height 15
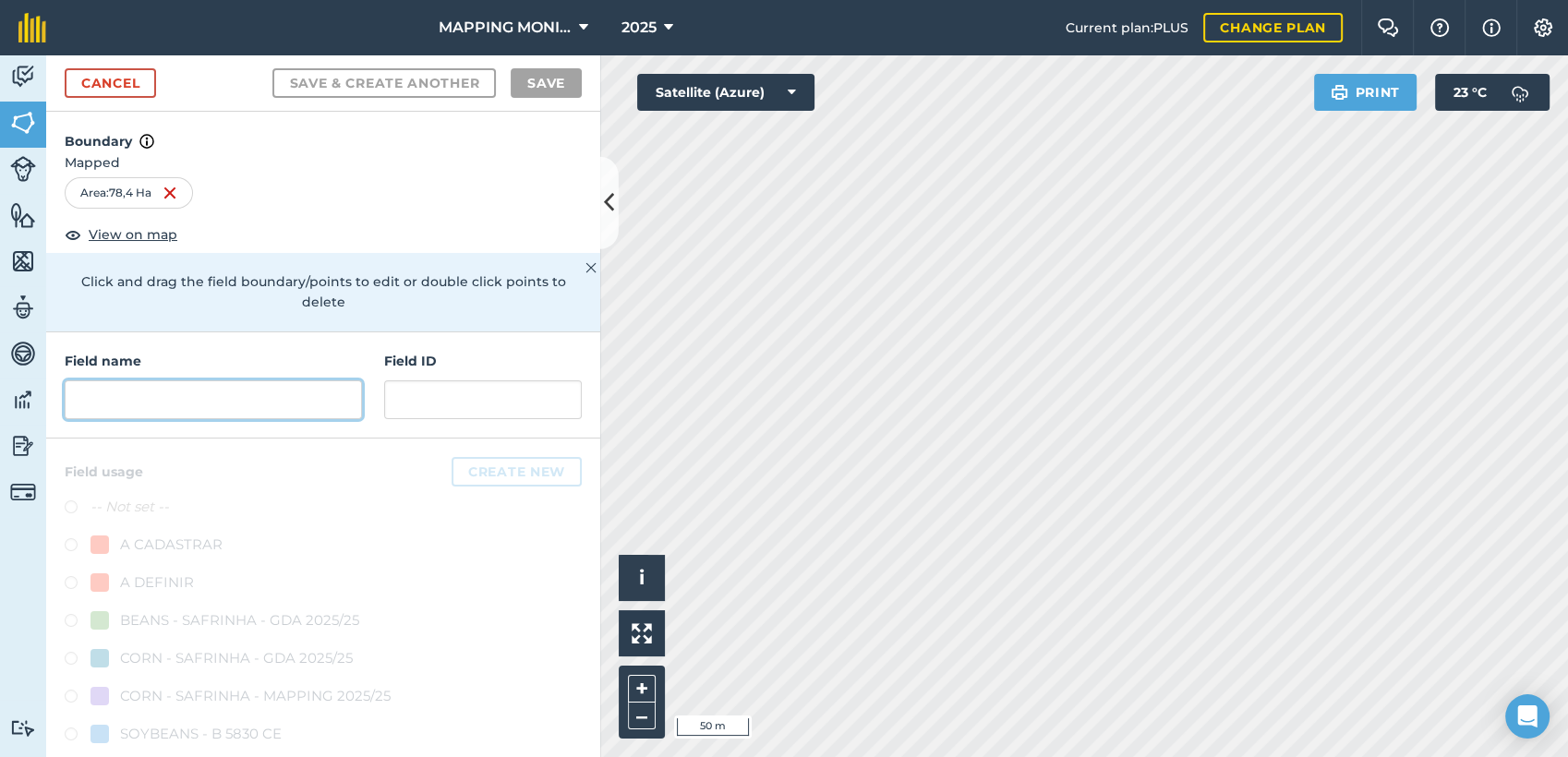
click at [251, 404] on input "text" at bounding box center [213, 400] width 298 height 39
paste input "PRIMAVERA DO LESTE - APARECIDO [PERSON_NAME]"
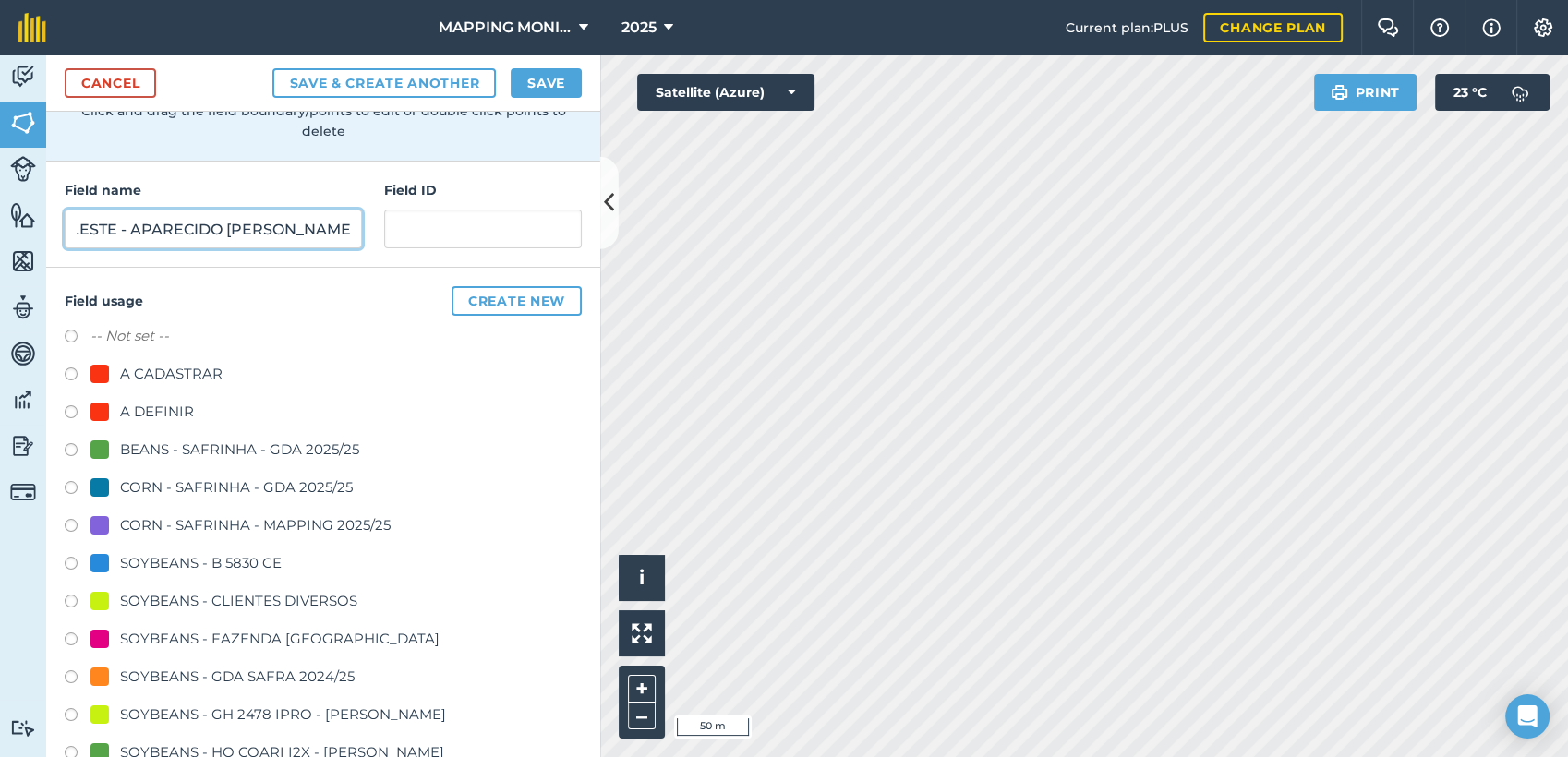
scroll to position [205, 0]
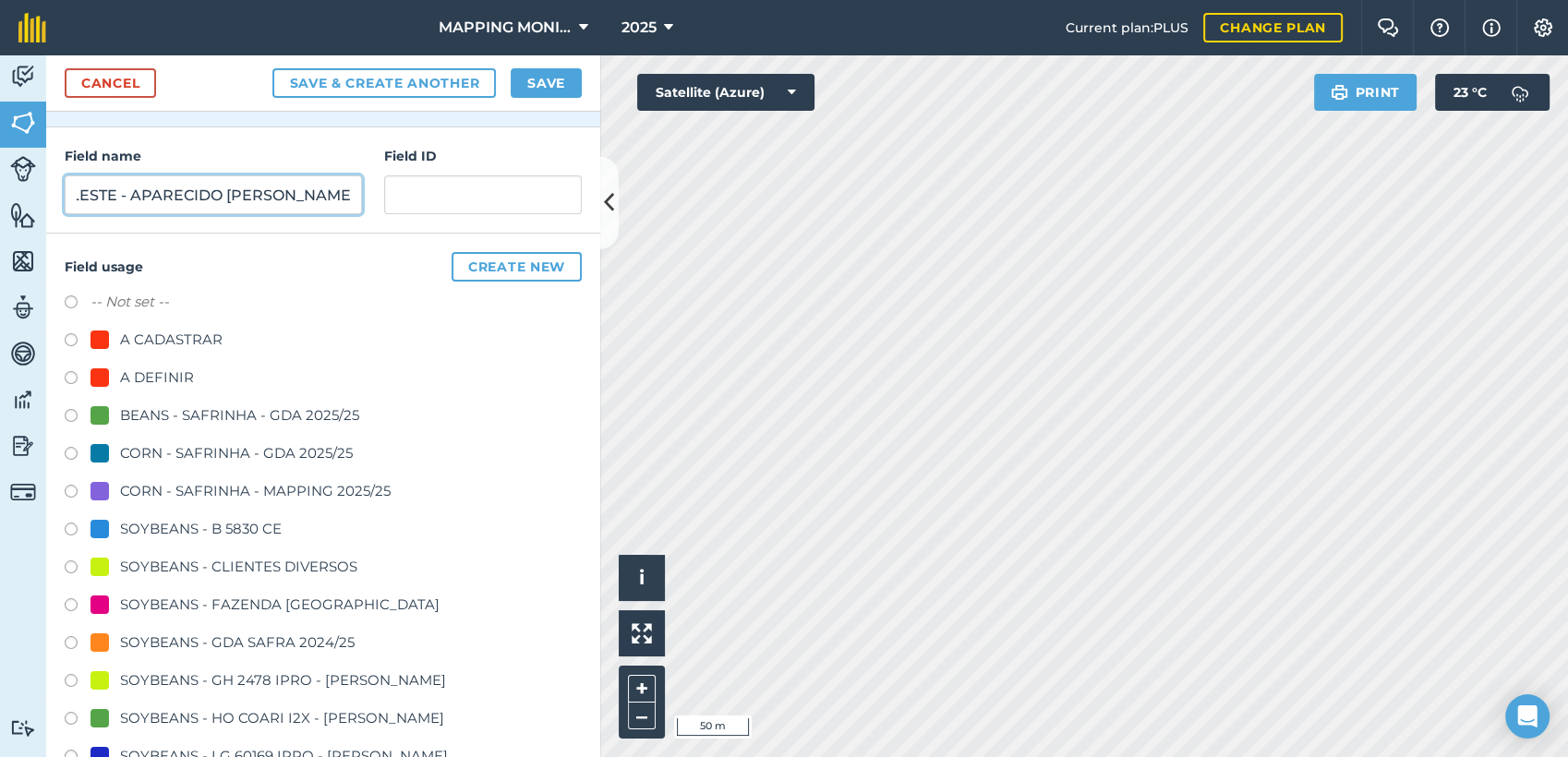
type input "PRIMAVERA DO LESTE - APARECIDO [PERSON_NAME]"
click at [165, 570] on div "SOYBEANS - CLIENTES DIVERSOS" at bounding box center [239, 567] width 237 height 22
radio input "true"
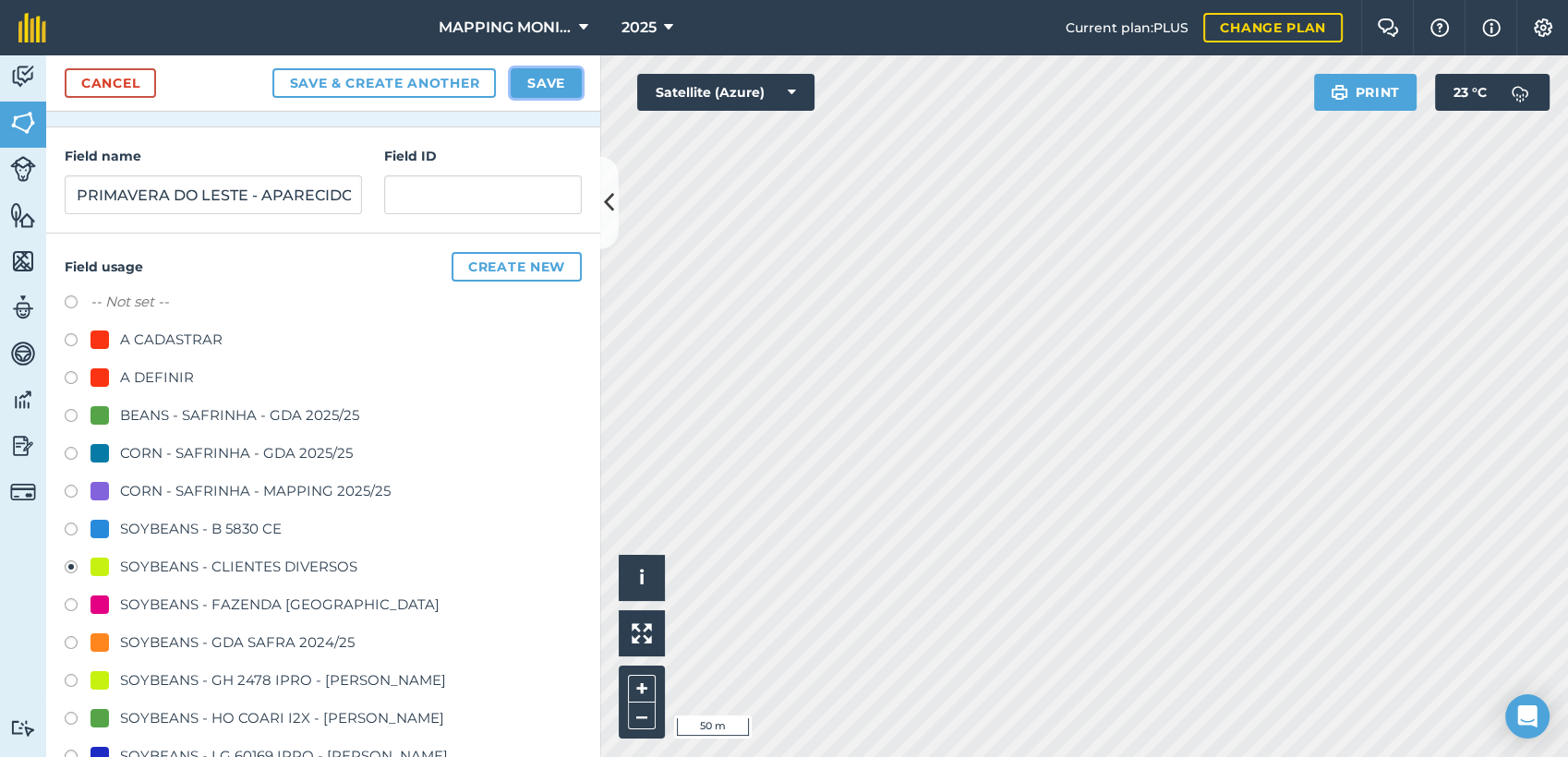
click at [547, 83] on button "Save" at bounding box center [546, 83] width 71 height 30
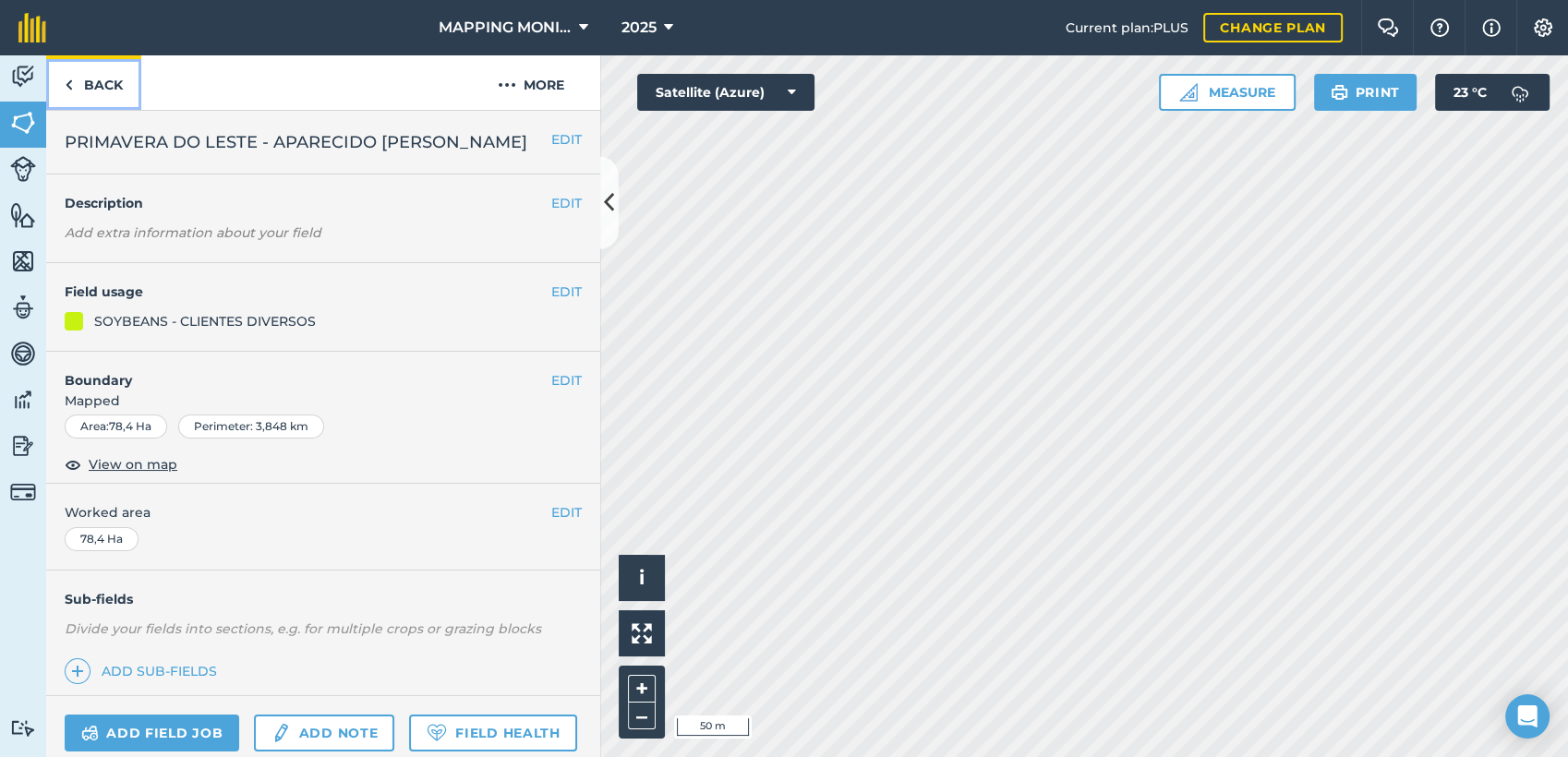
click at [104, 92] on link "Back" at bounding box center [93, 82] width 95 height 54
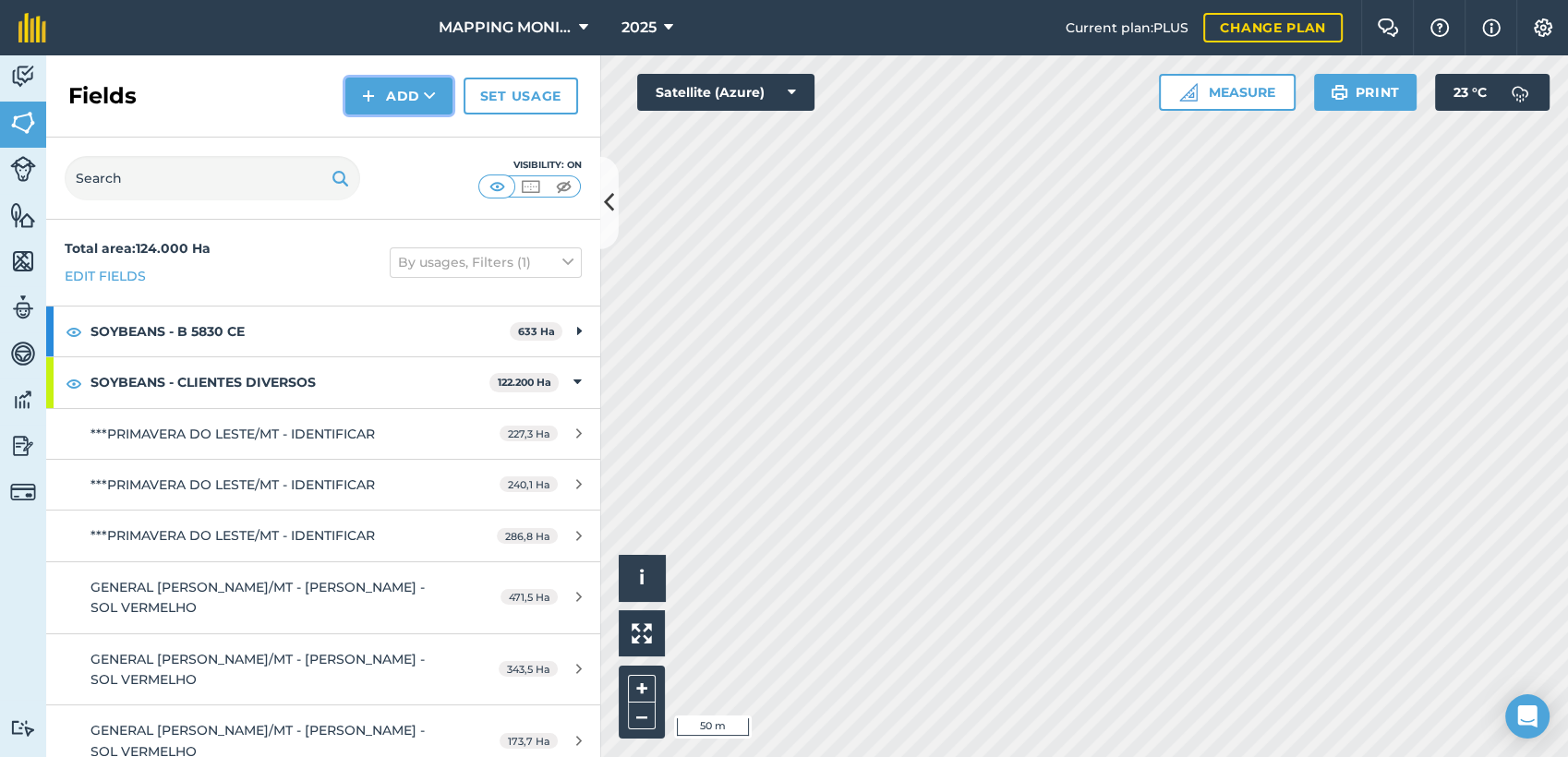
click at [407, 91] on button "Add" at bounding box center [398, 96] width 107 height 37
click at [396, 141] on link "Draw" at bounding box center [398, 138] width 102 height 41
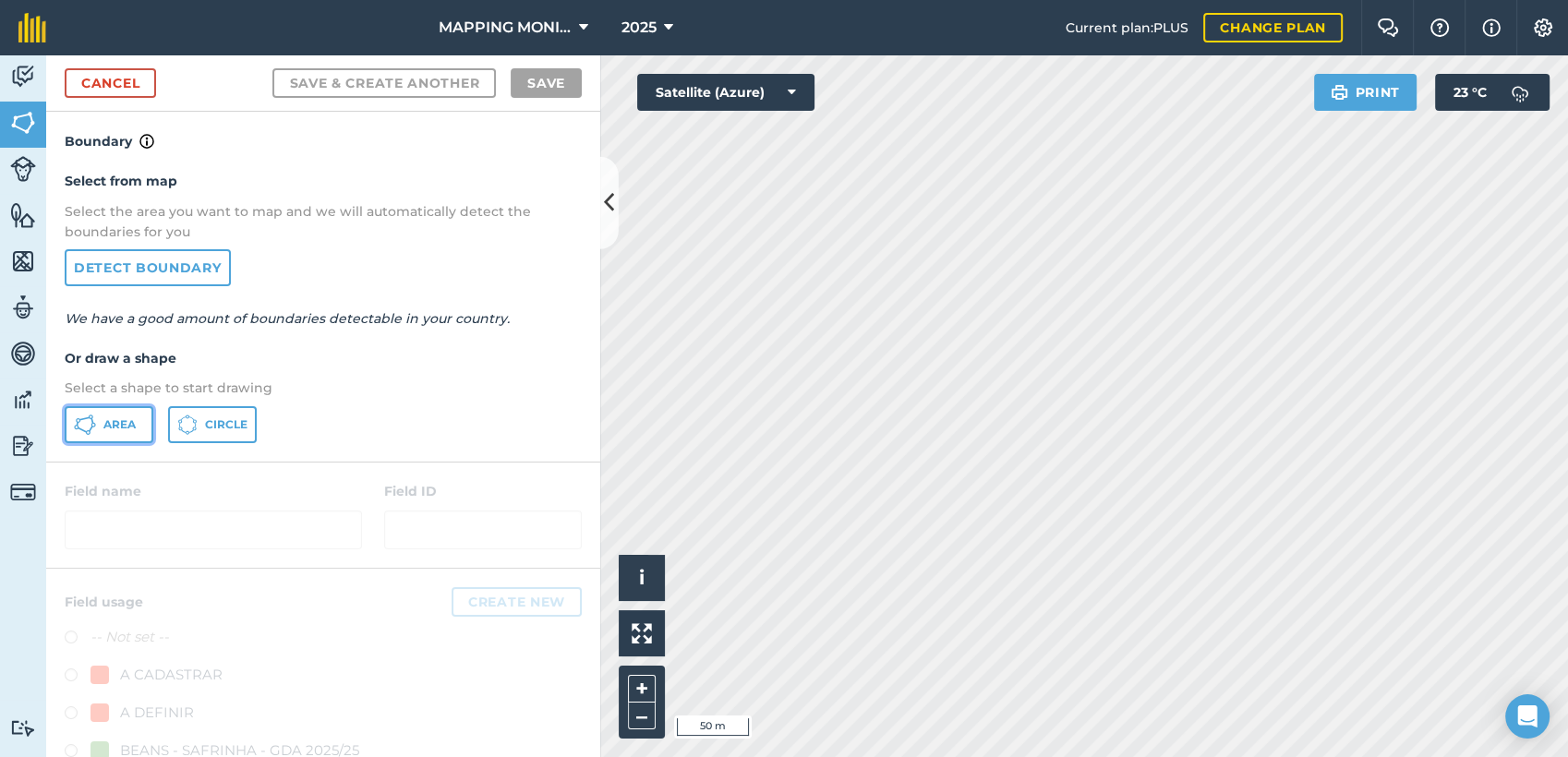
click at [132, 432] on button "Area" at bounding box center [108, 425] width 89 height 37
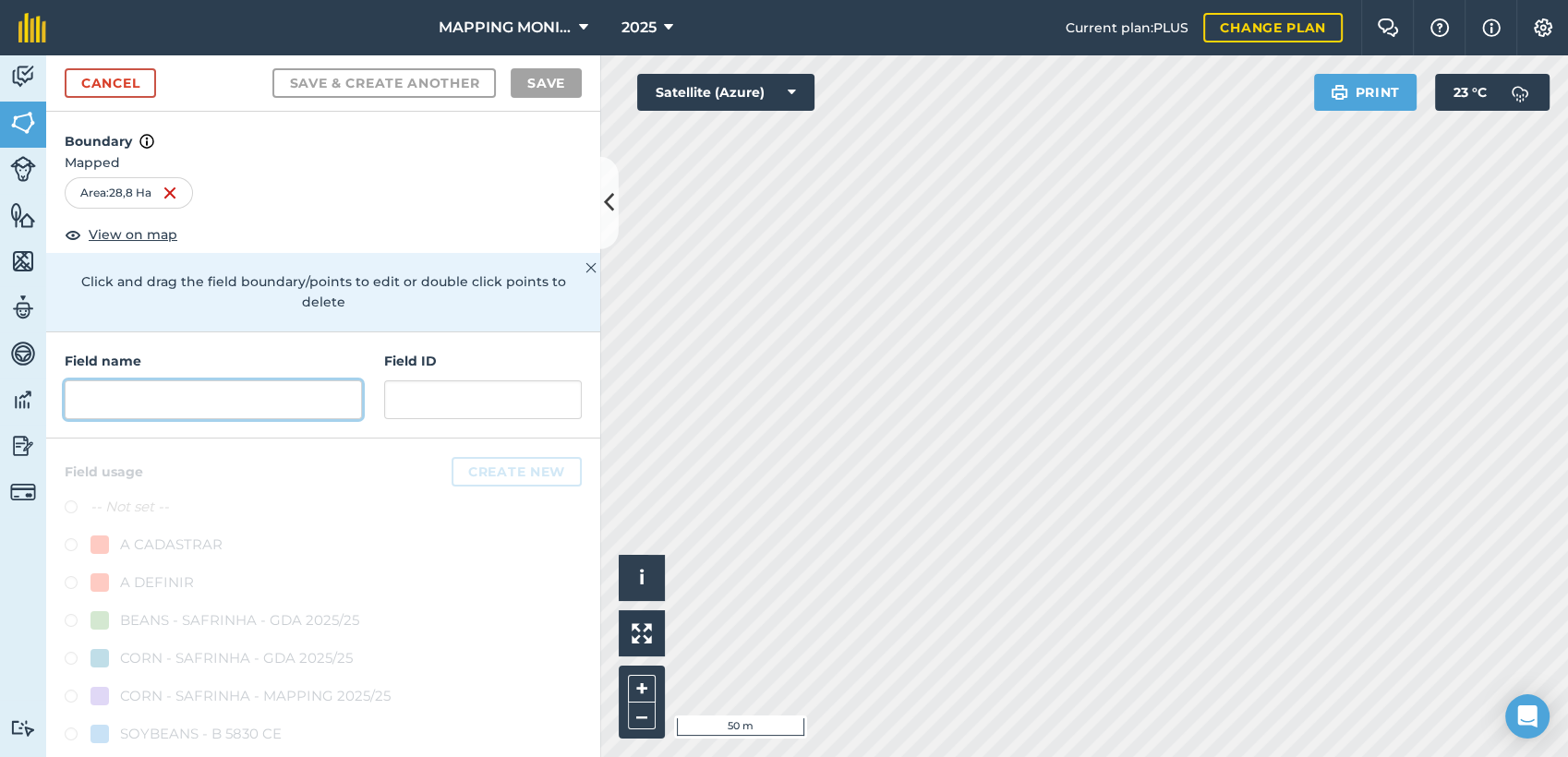
click at [232, 388] on input "text" at bounding box center [213, 400] width 298 height 39
paste input "PRIMAVERA DO LESTE - APARECIDO [PERSON_NAME]"
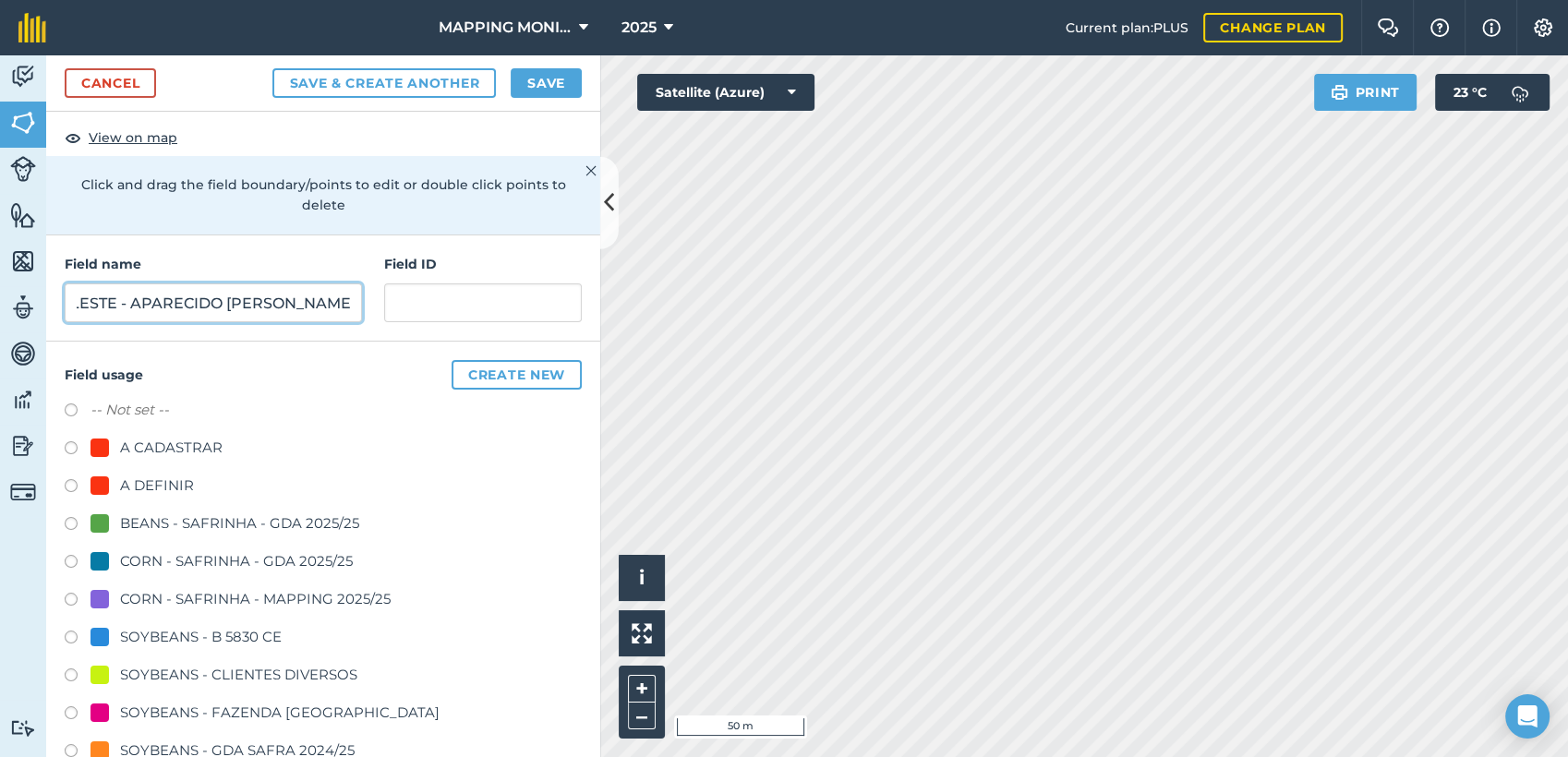
scroll to position [103, 0]
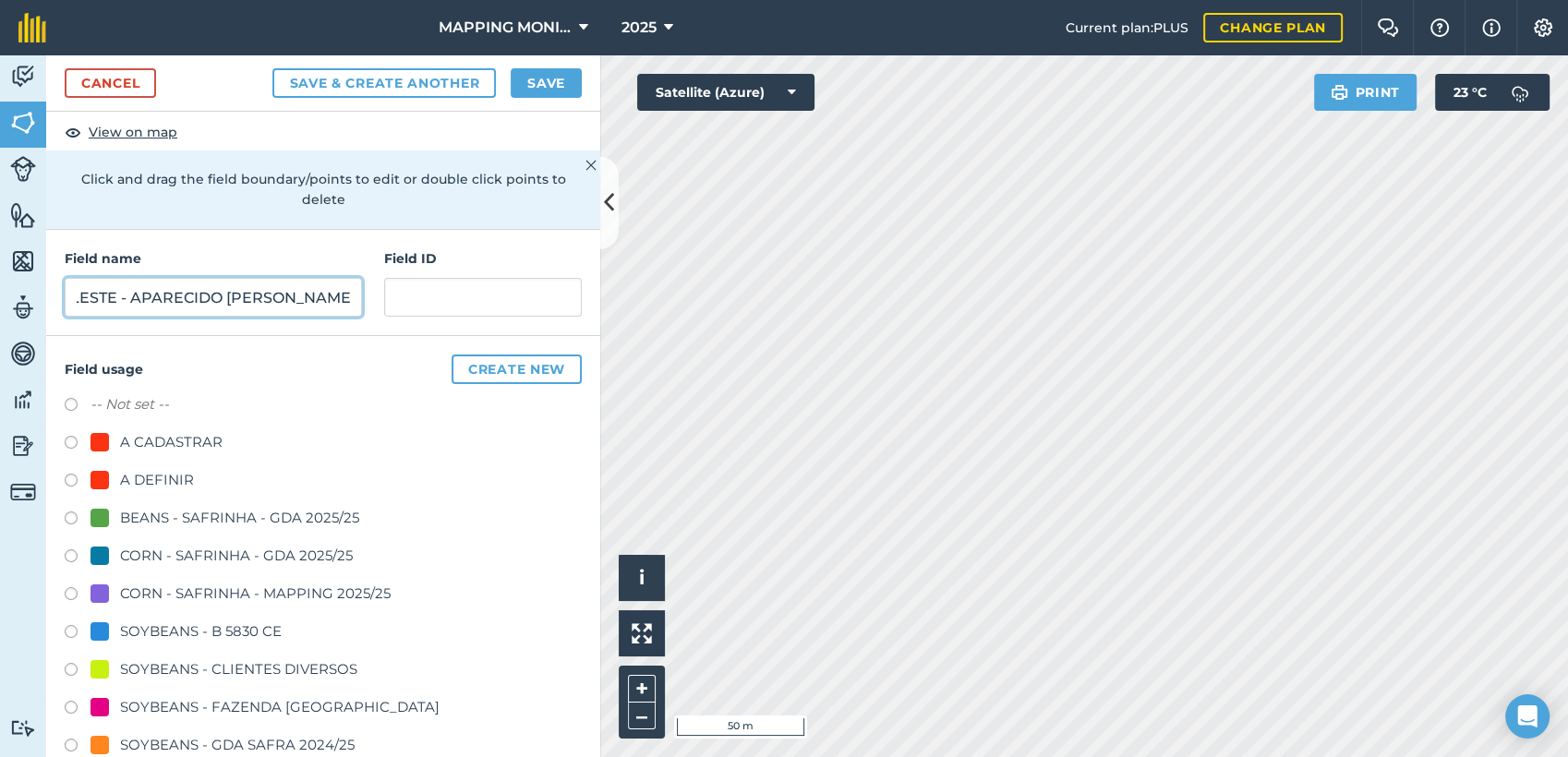
type input "PRIMAVERA DO LESTE - APARECIDO [PERSON_NAME]"
click at [243, 658] on div "SOYBEANS - CLIENTES DIVERSOS" at bounding box center [239, 669] width 237 height 22
radio input "true"
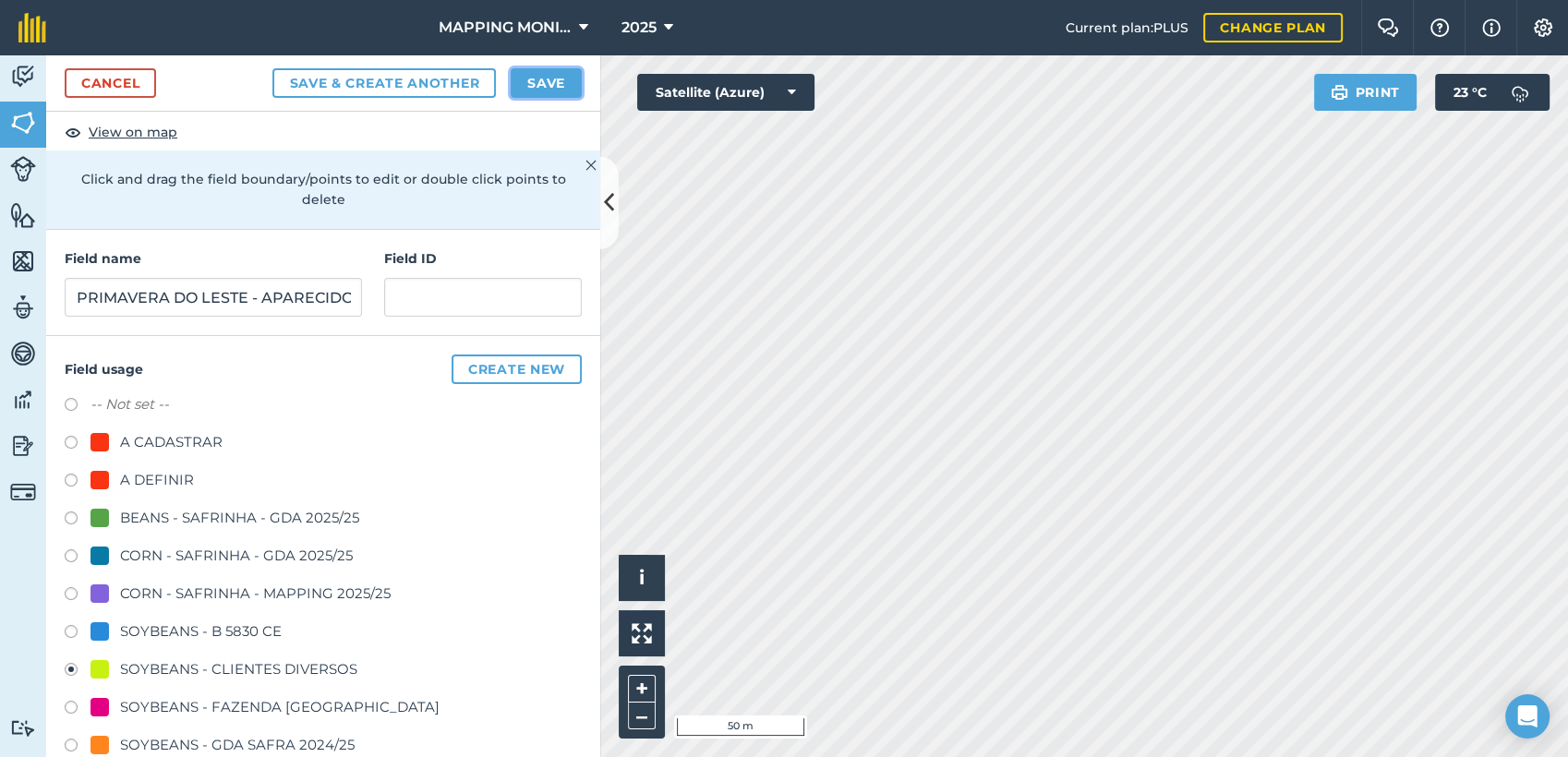
click at [570, 70] on button "Save" at bounding box center [546, 83] width 71 height 30
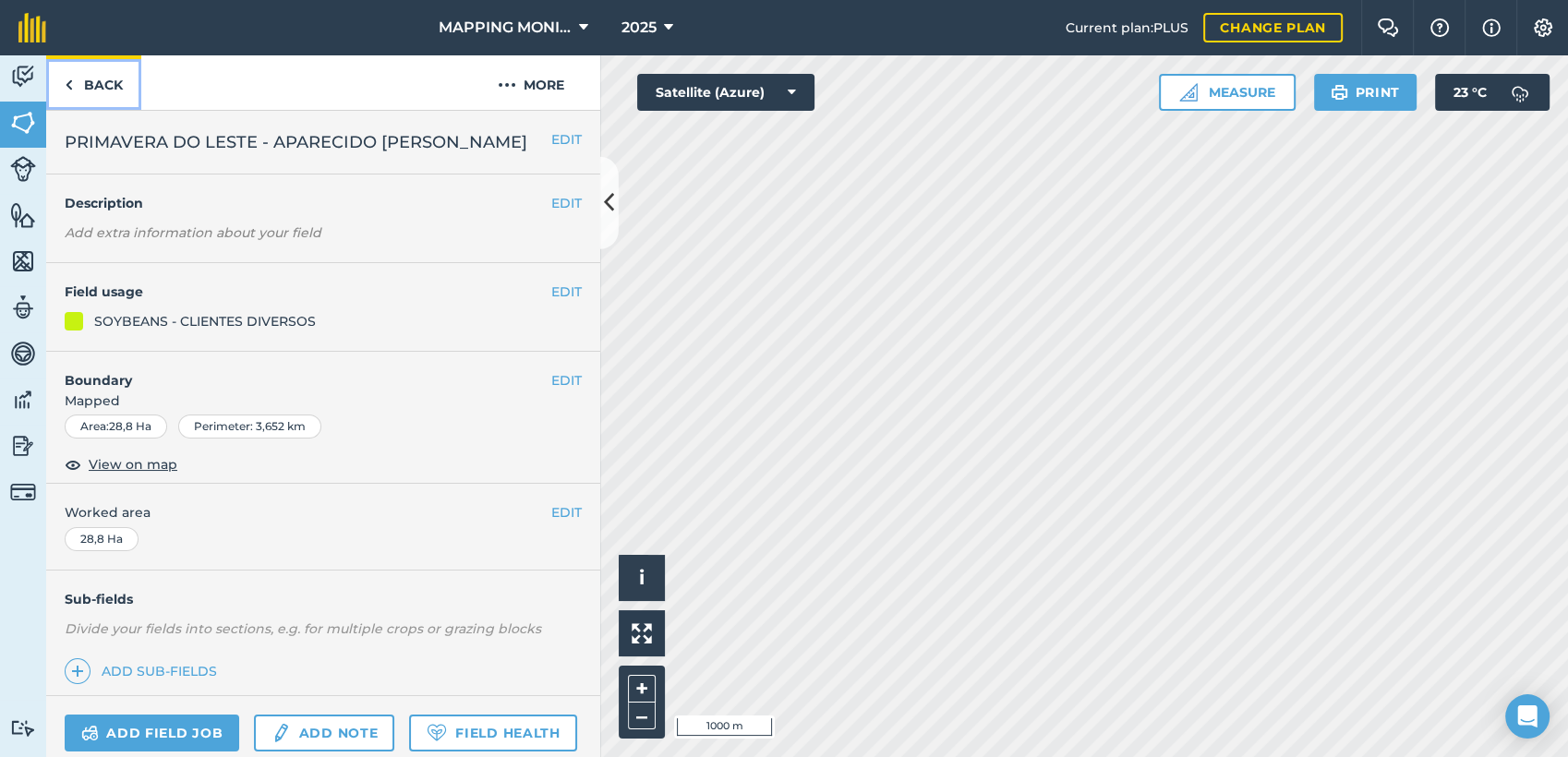
click at [116, 88] on link "Back" at bounding box center [93, 82] width 95 height 54
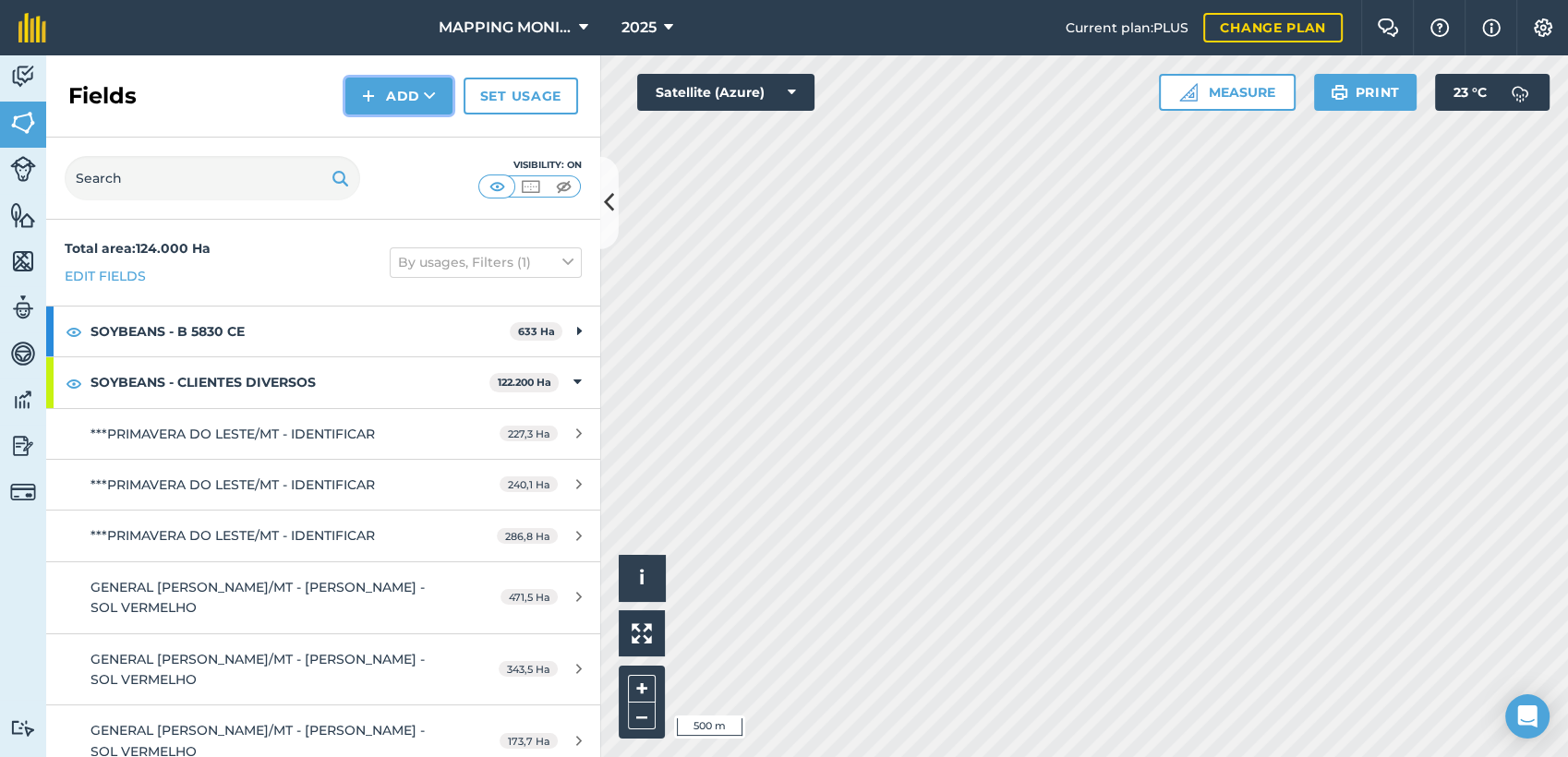
click at [437, 96] on button "Add" at bounding box center [398, 96] width 107 height 37
click at [388, 143] on link "Draw" at bounding box center [398, 138] width 102 height 41
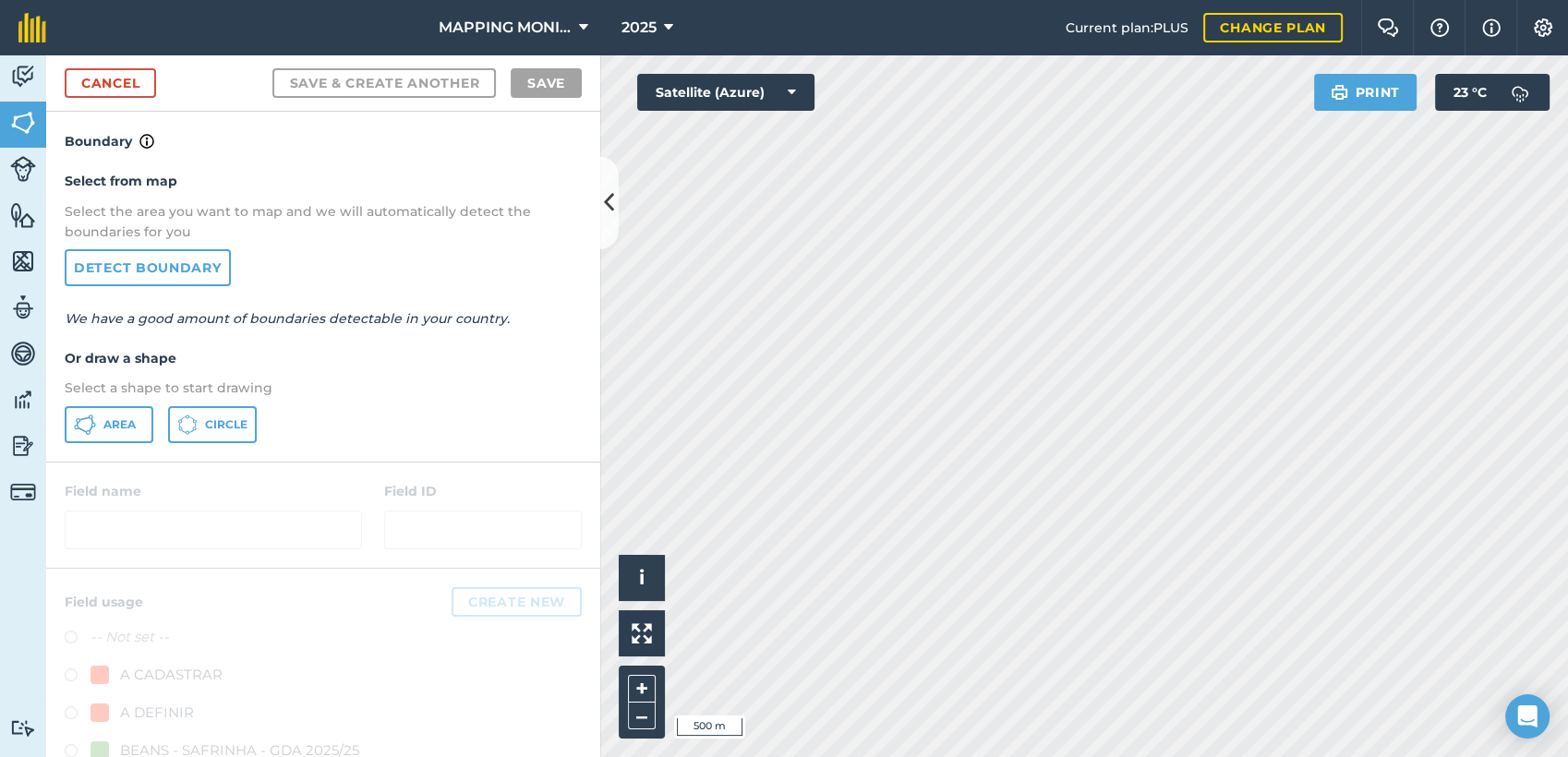
drag, startPoint x: 106, startPoint y: 402, endPoint x: 111, endPoint y: 428, distance: 26.5
click at [111, 424] on div "Select from map Select the area you want to map and we will automatically detec…" at bounding box center [323, 306] width 554 height 309
click at [111, 428] on span "Area" at bounding box center [119, 424] width 33 height 15
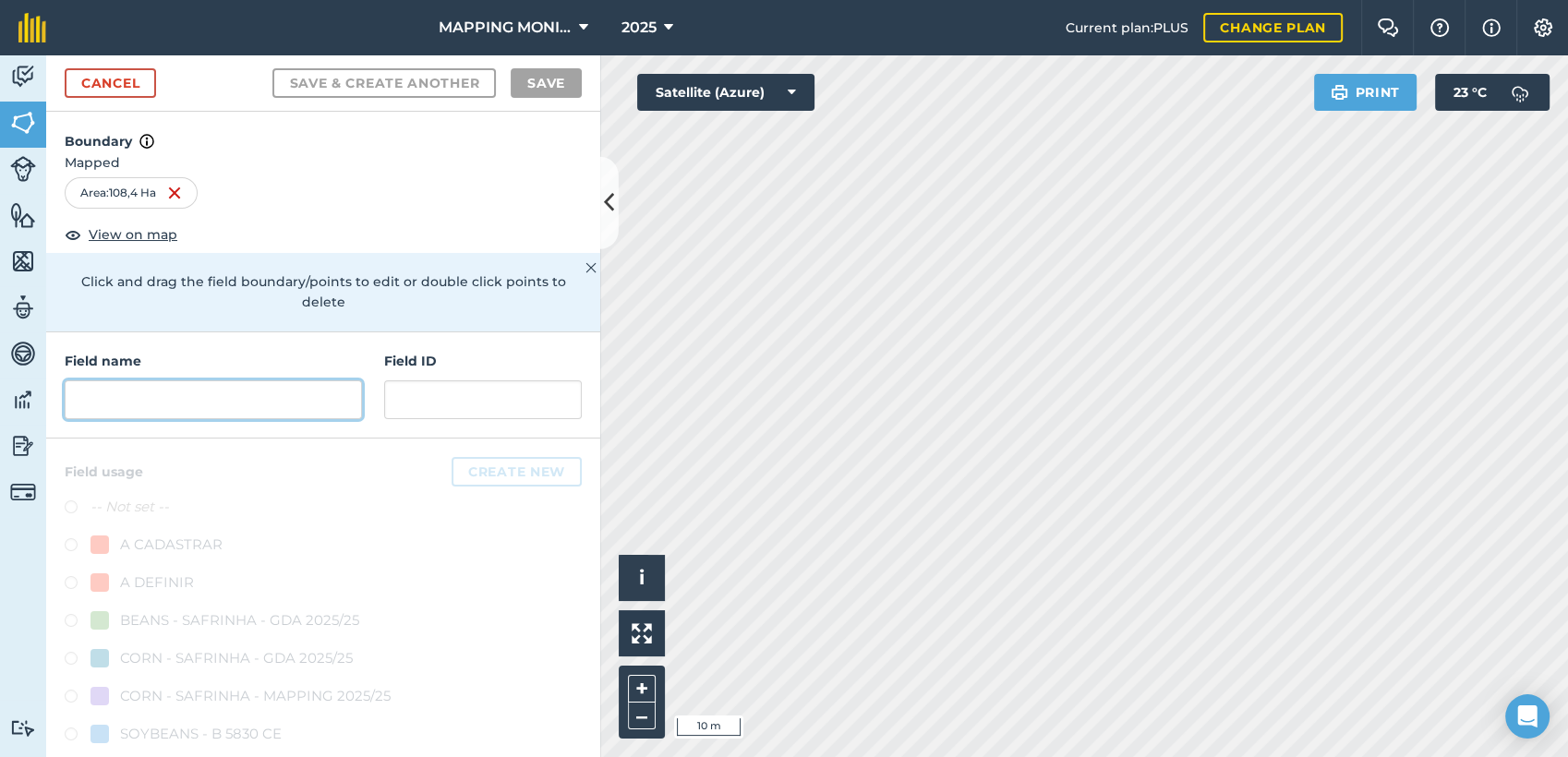
click at [145, 401] on input "text" at bounding box center [213, 400] width 298 height 39
paste input "PRIMAVERA DO LESTE - APARECIDO [PERSON_NAME]"
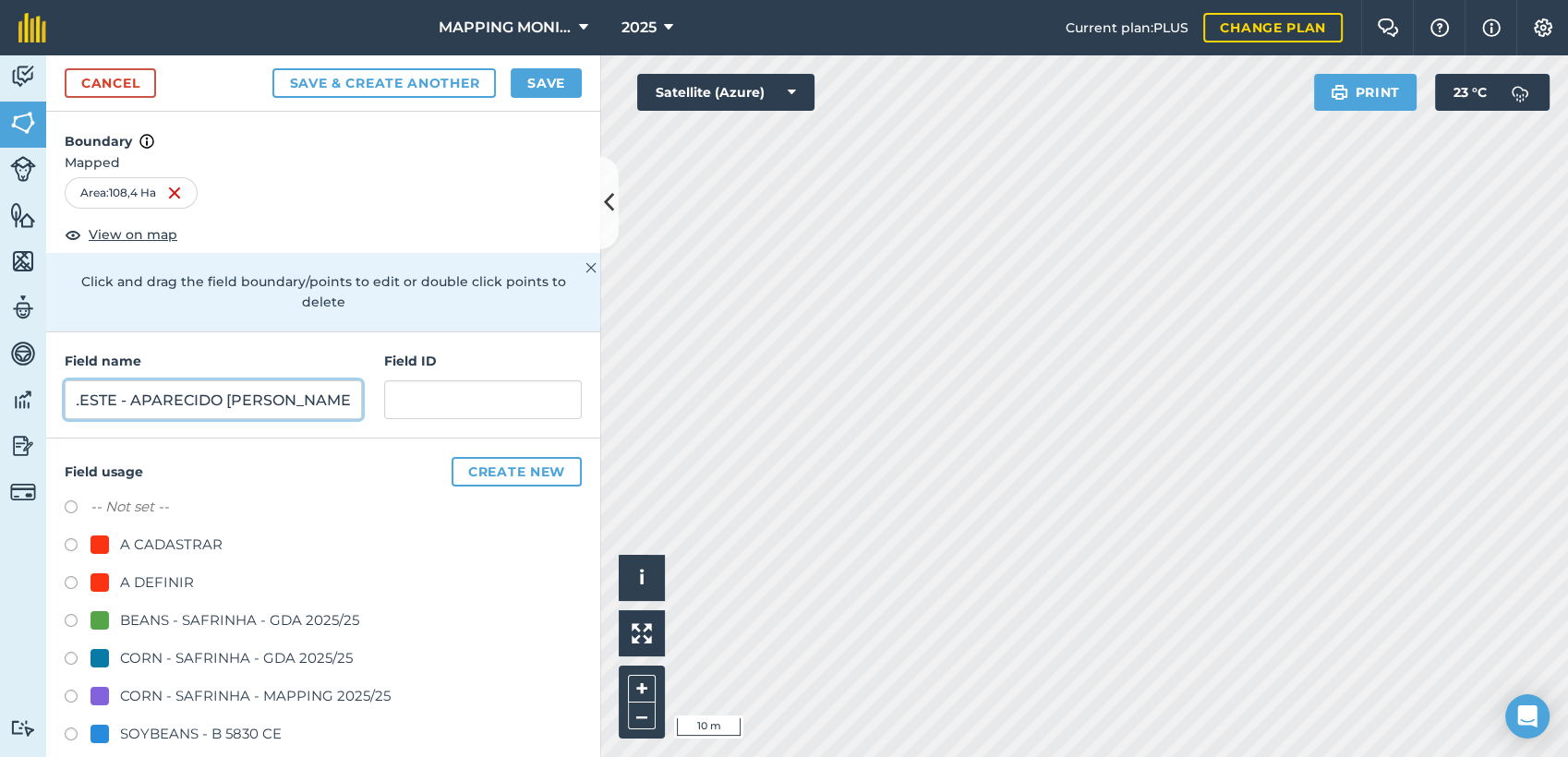
type input "PRIMAVERA DO LESTE - APARECIDO [PERSON_NAME]"
click at [539, 80] on button "Save" at bounding box center [546, 83] width 71 height 30
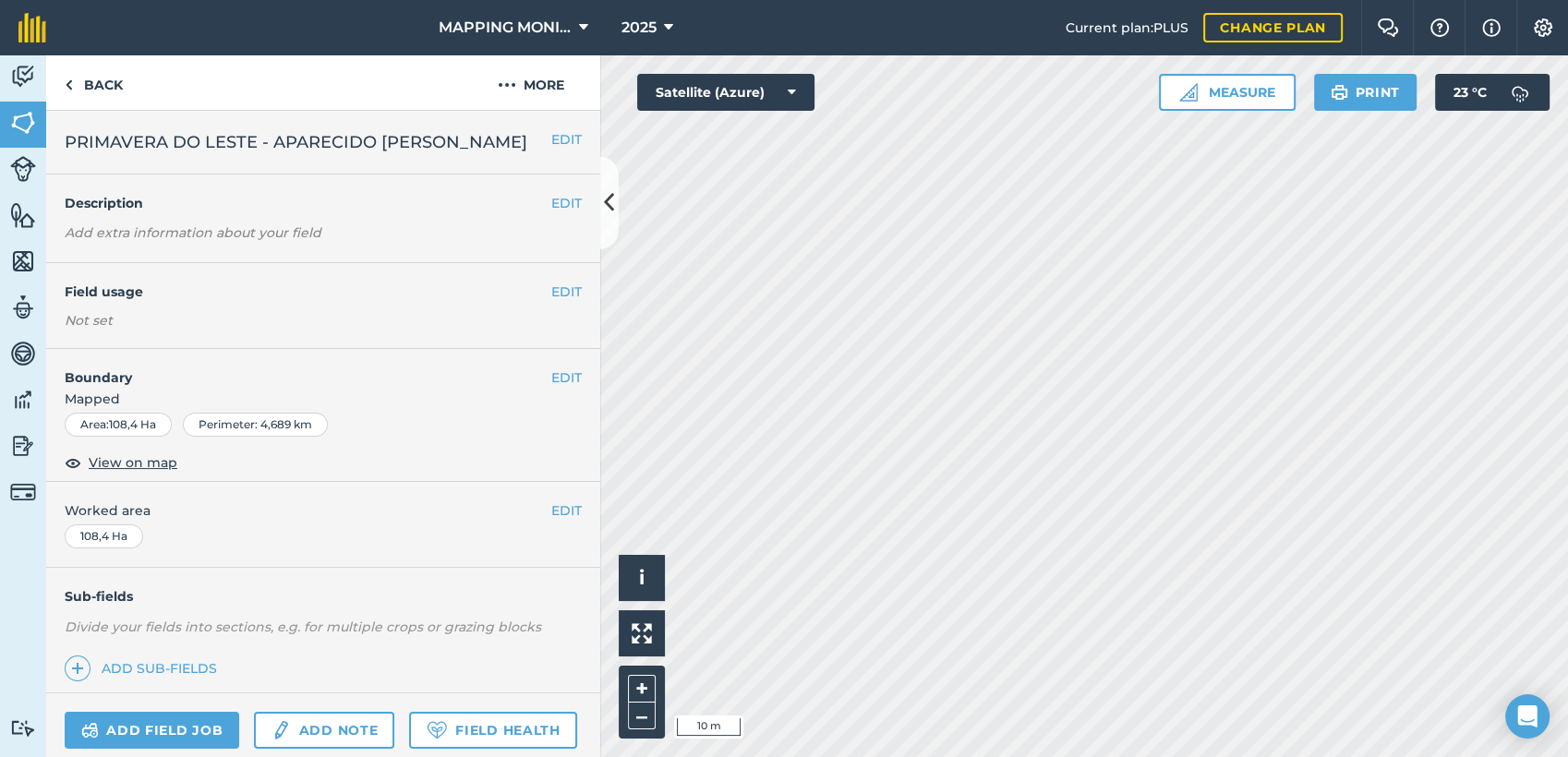
drag, startPoint x: 566, startPoint y: 291, endPoint x: 563, endPoint y: 301, distance: 10.4
click at [567, 291] on div "EDIT Field usage Not set" at bounding box center [323, 306] width 554 height 86
click at [562, 292] on button "EDIT" at bounding box center [566, 292] width 31 height 21
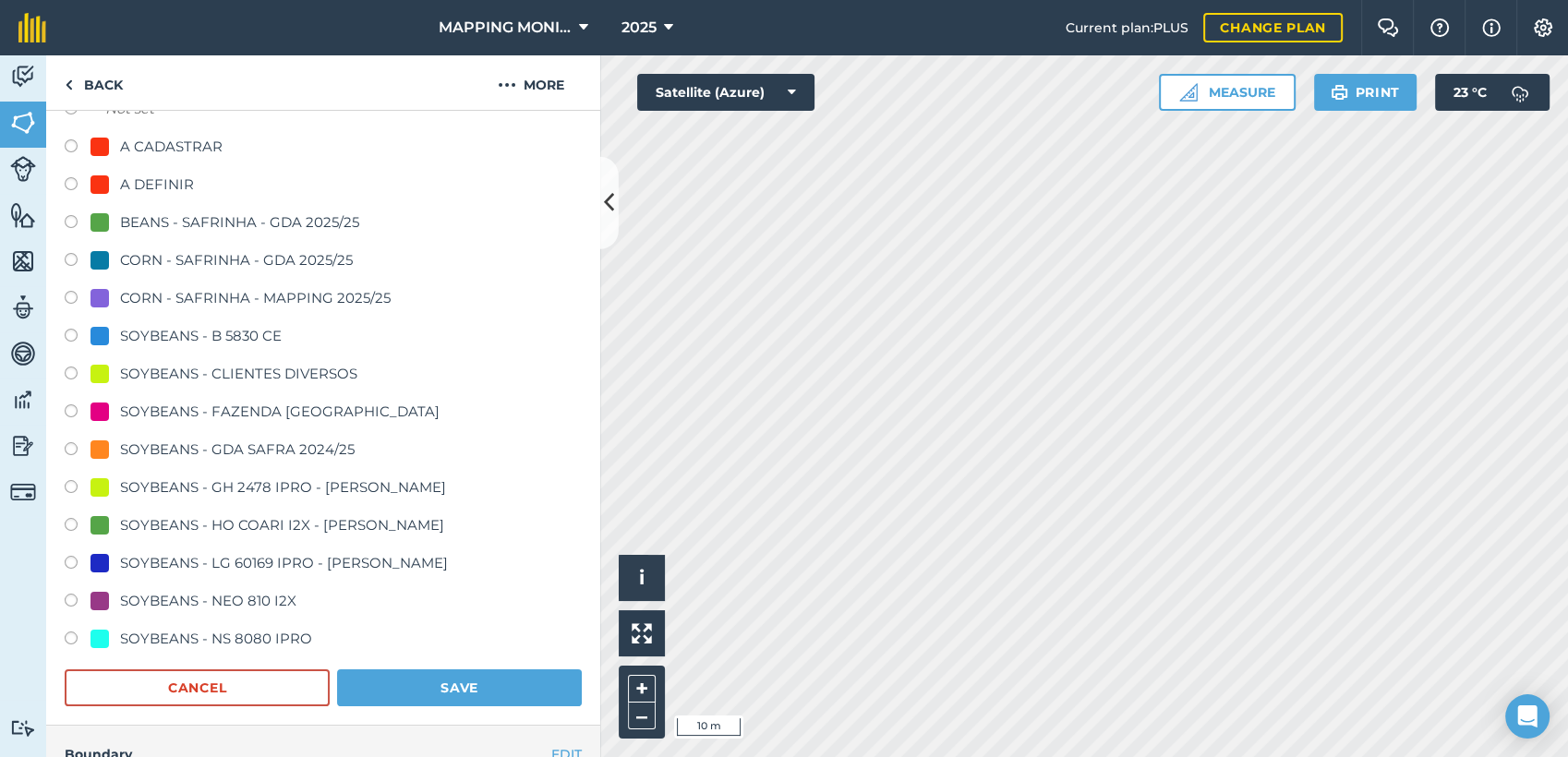
scroll to position [308, 0]
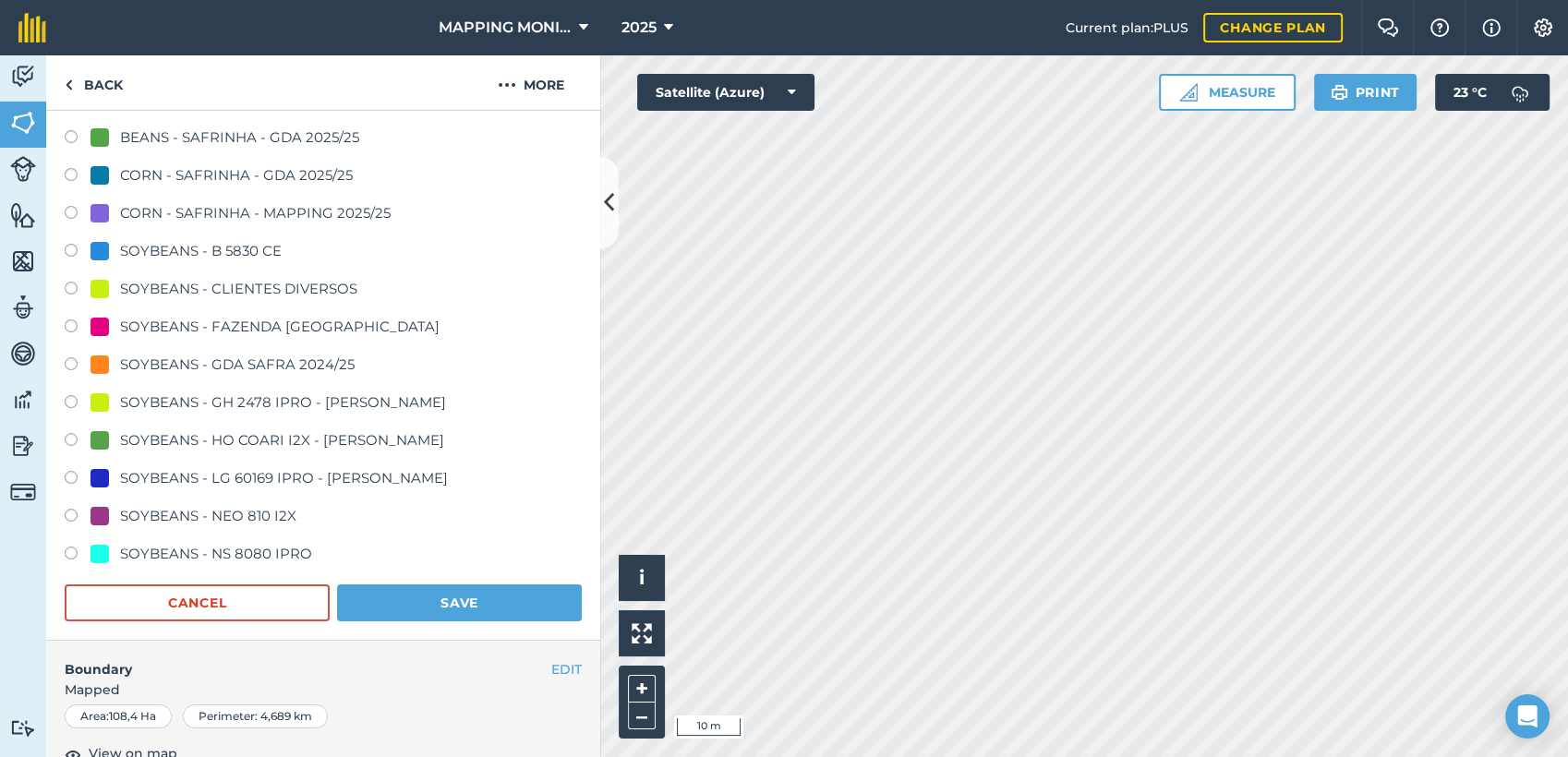
click at [312, 292] on div "SOYBEANS - CLIENTES DIVERSOS" at bounding box center [239, 289] width 237 height 22
radio input "true"
radio input "false"
click at [427, 594] on button "Save" at bounding box center [459, 603] width 244 height 37
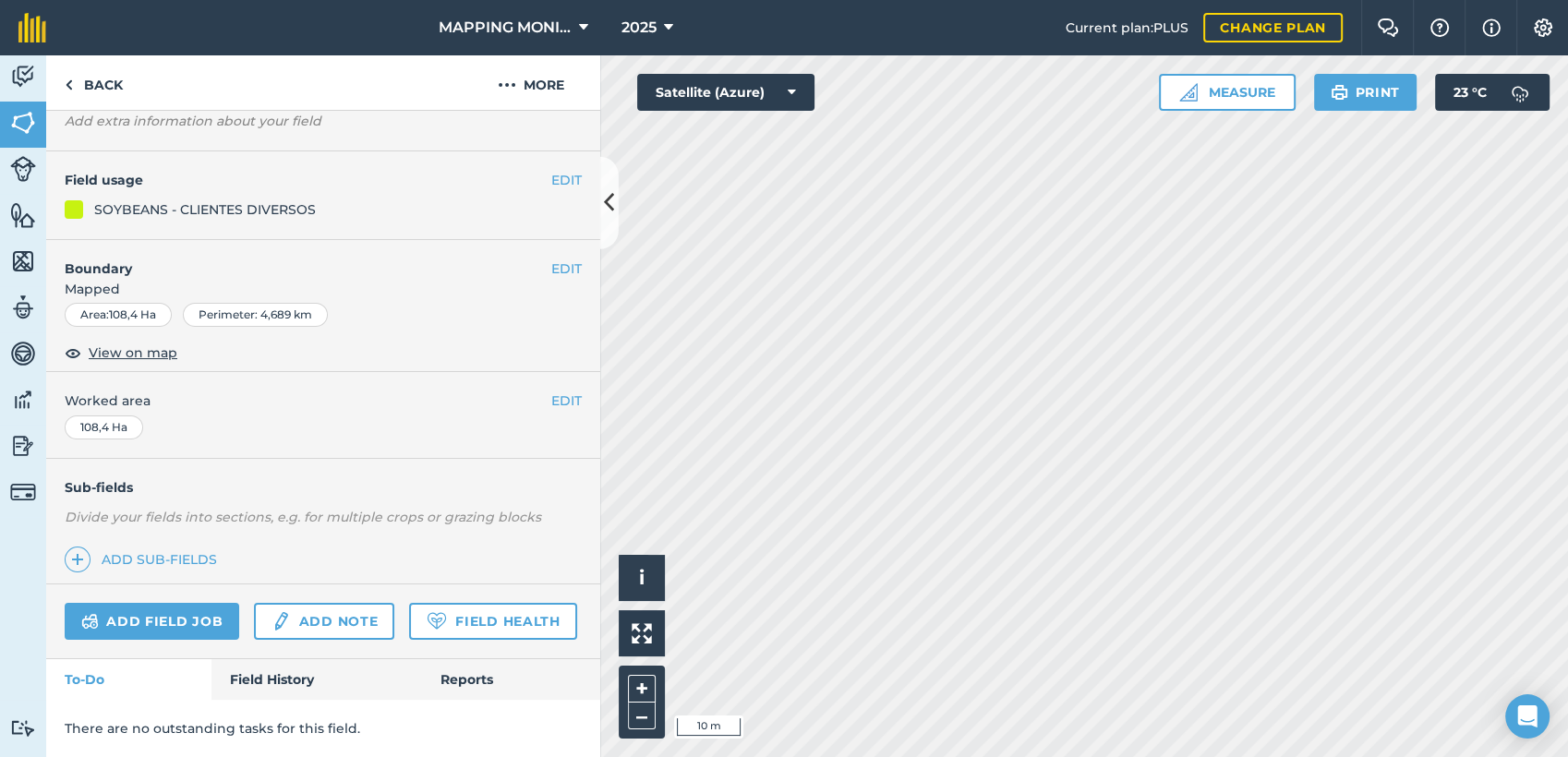
scroll to position [161, 0]
click at [92, 72] on link "Back" at bounding box center [93, 82] width 95 height 54
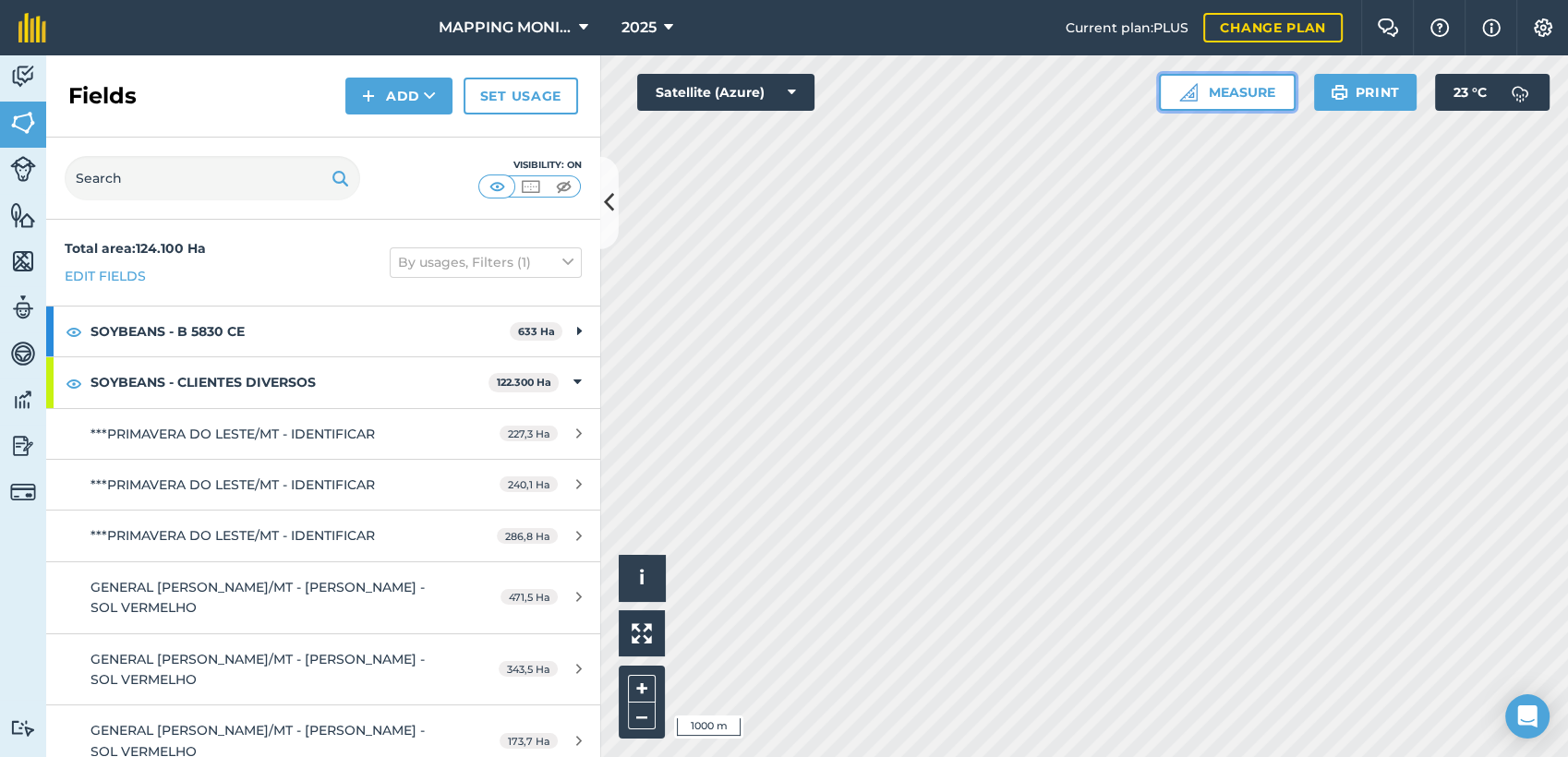
click at [1271, 89] on button "Measure" at bounding box center [1227, 92] width 136 height 37
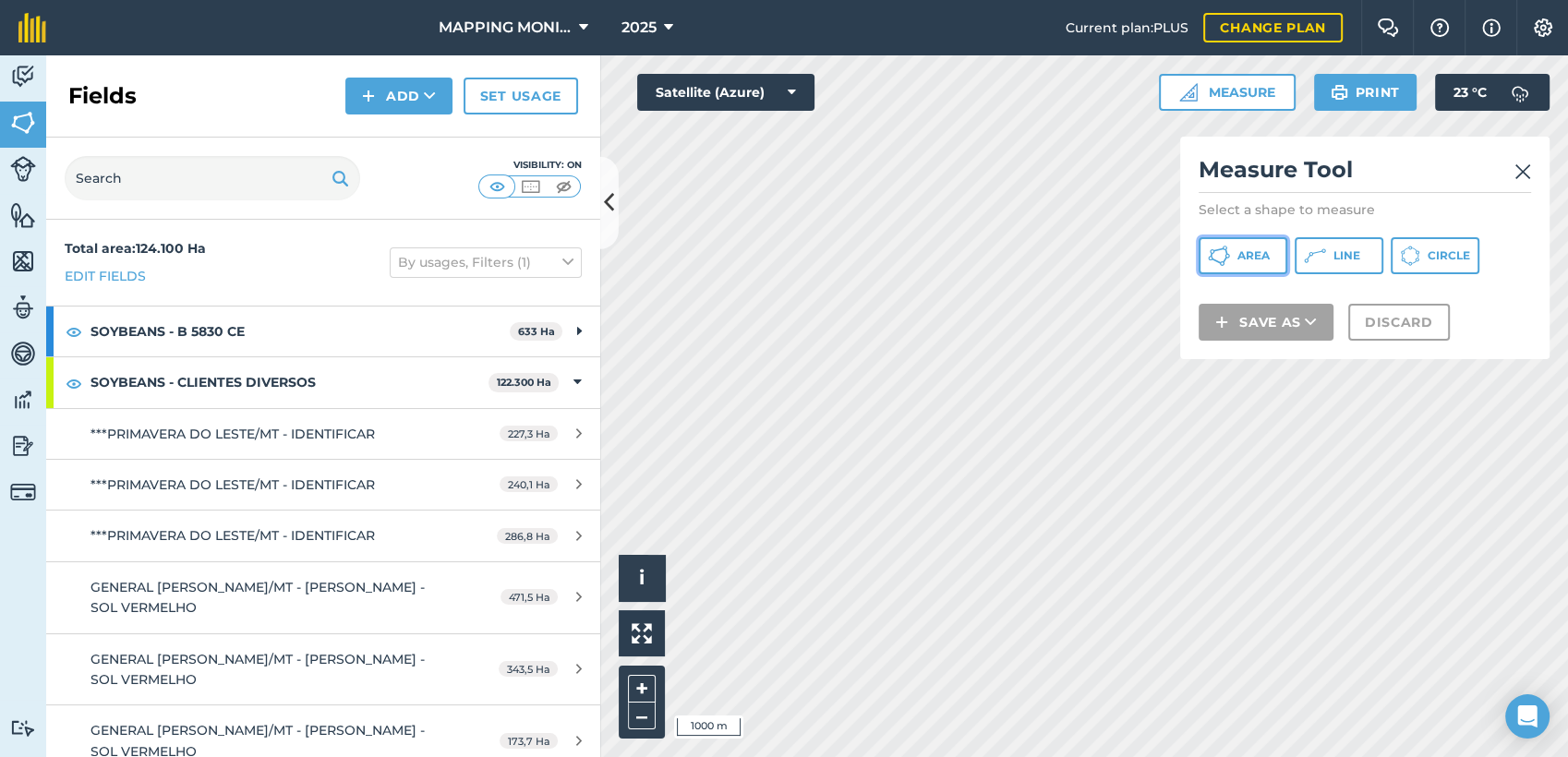
click at [1241, 261] on span "Area" at bounding box center [1253, 255] width 33 height 15
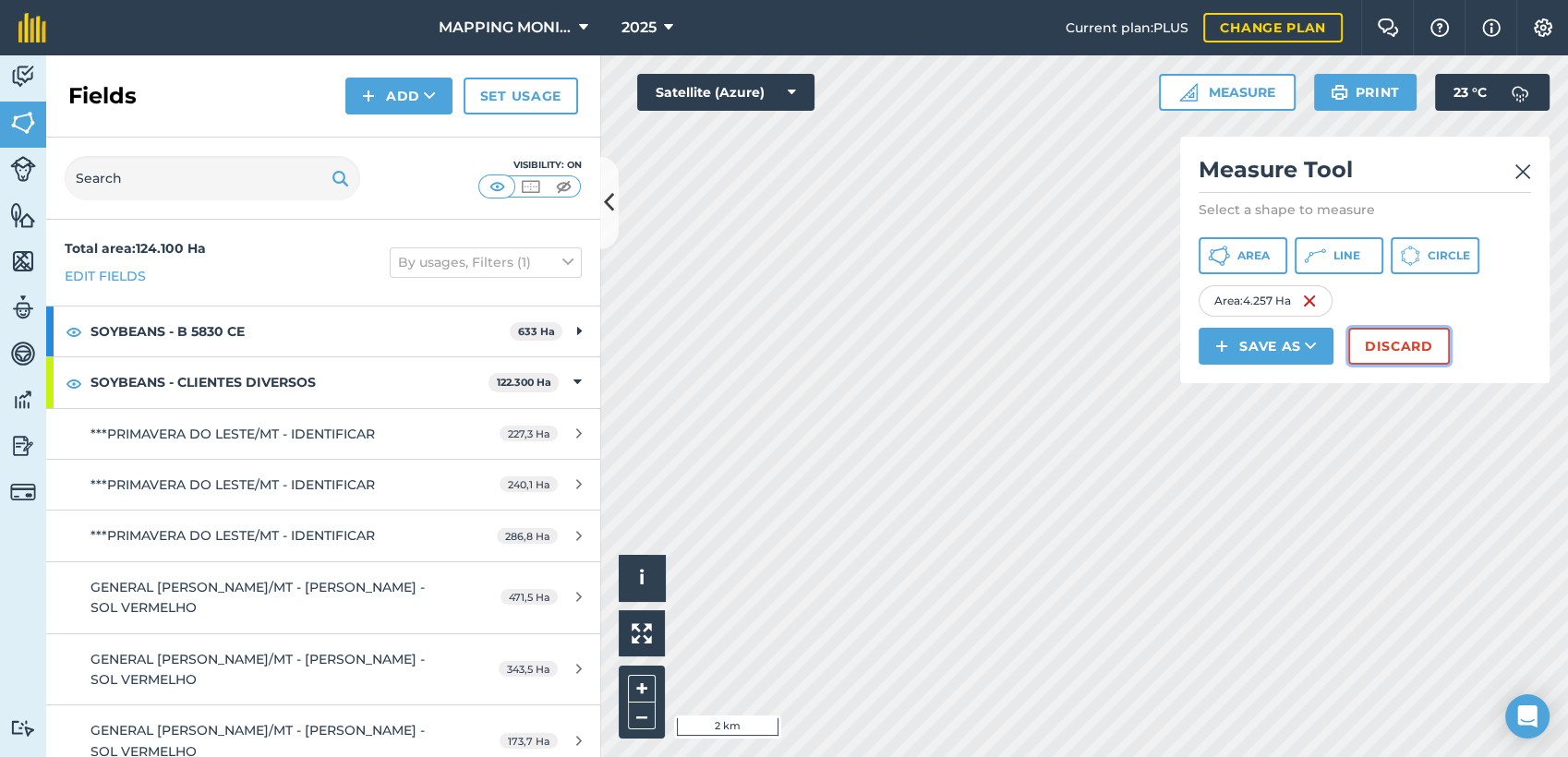
click at [1399, 341] on button "Discard" at bounding box center [1398, 346] width 102 height 37
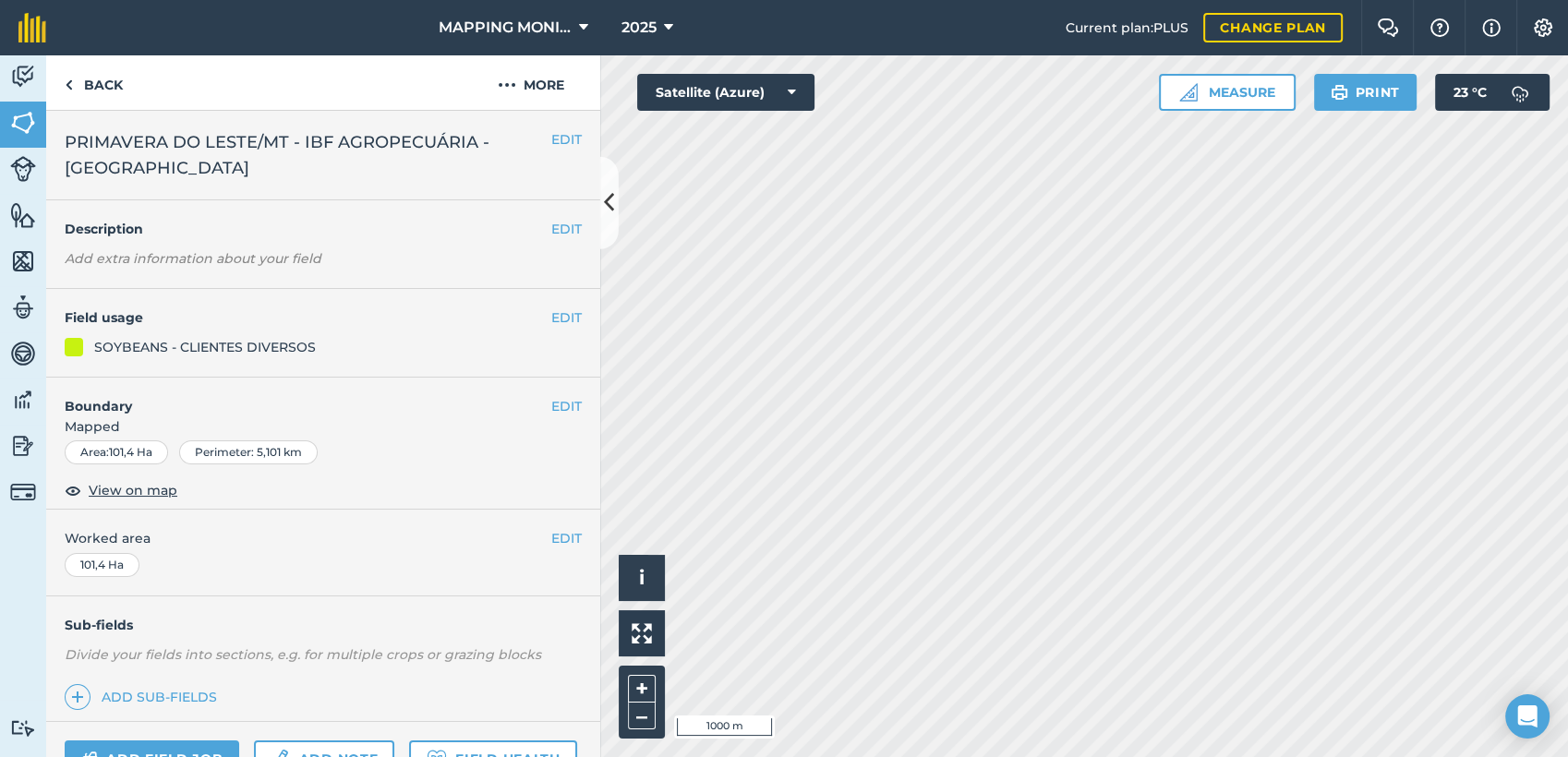
click at [198, 158] on span "PRIMAVERA DO LESTE/MT - IBF AGROPECUÁRIA - [GEOGRAPHIC_DATA]" at bounding box center [308, 155] width 487 height 51
drag, startPoint x: 197, startPoint y: 158, endPoint x: 184, endPoint y: 139, distance: 23.0
click at [184, 139] on span "PRIMAVERA DO LESTE/MT - IBF AGROPECUÁRIA - [GEOGRAPHIC_DATA]" at bounding box center [308, 155] width 487 height 51
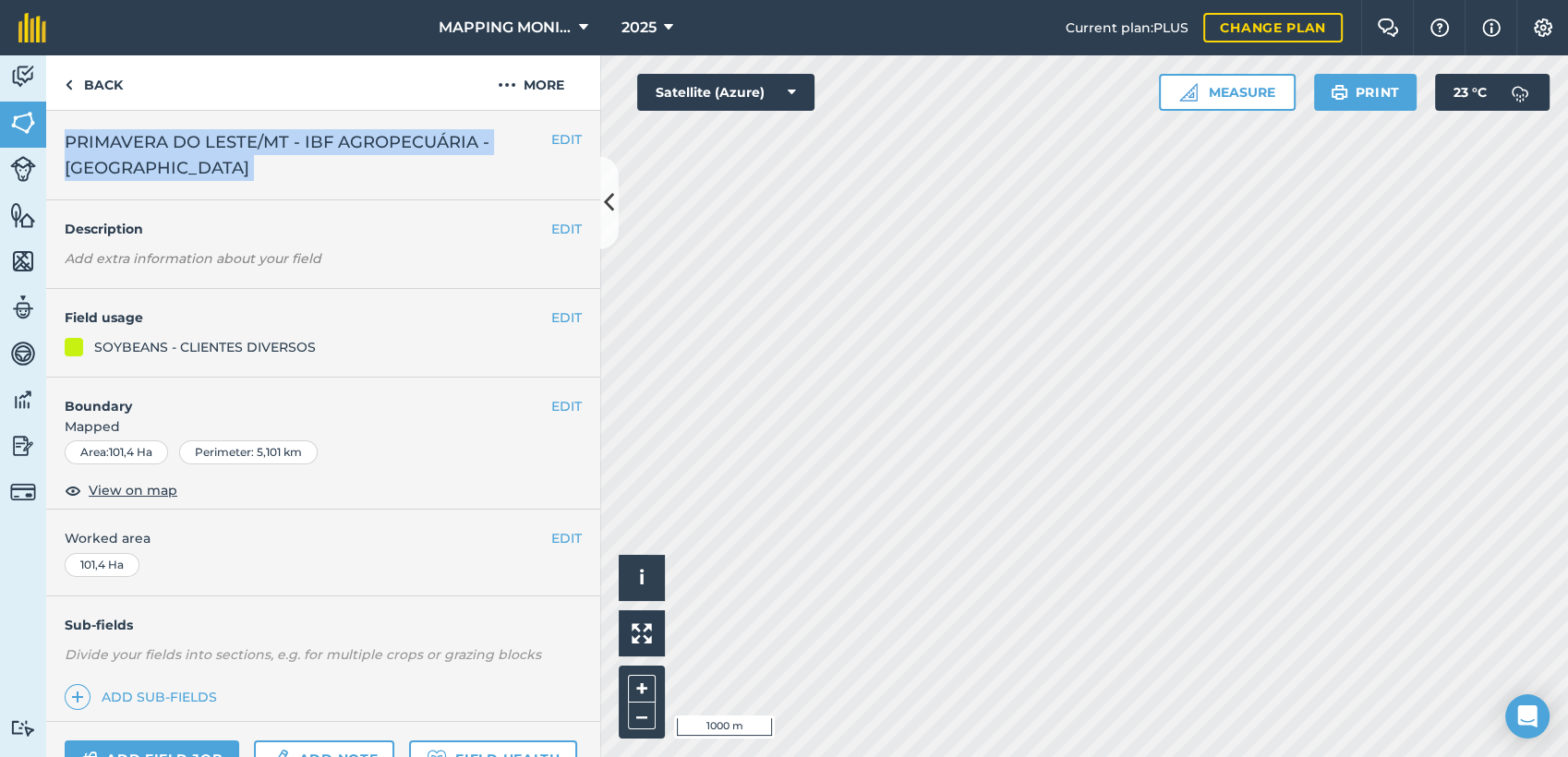
click at [184, 139] on span "PRIMAVERA DO LESTE/MT - IBF AGROPECUÁRIA - [GEOGRAPHIC_DATA]" at bounding box center [308, 155] width 487 height 51
copy div "PRIMAVERA DO LESTE/MT - IBF AGROPECUÁRIA - SANTA ADRIANA EDIT"
click at [76, 79] on link "Back" at bounding box center [93, 82] width 95 height 54
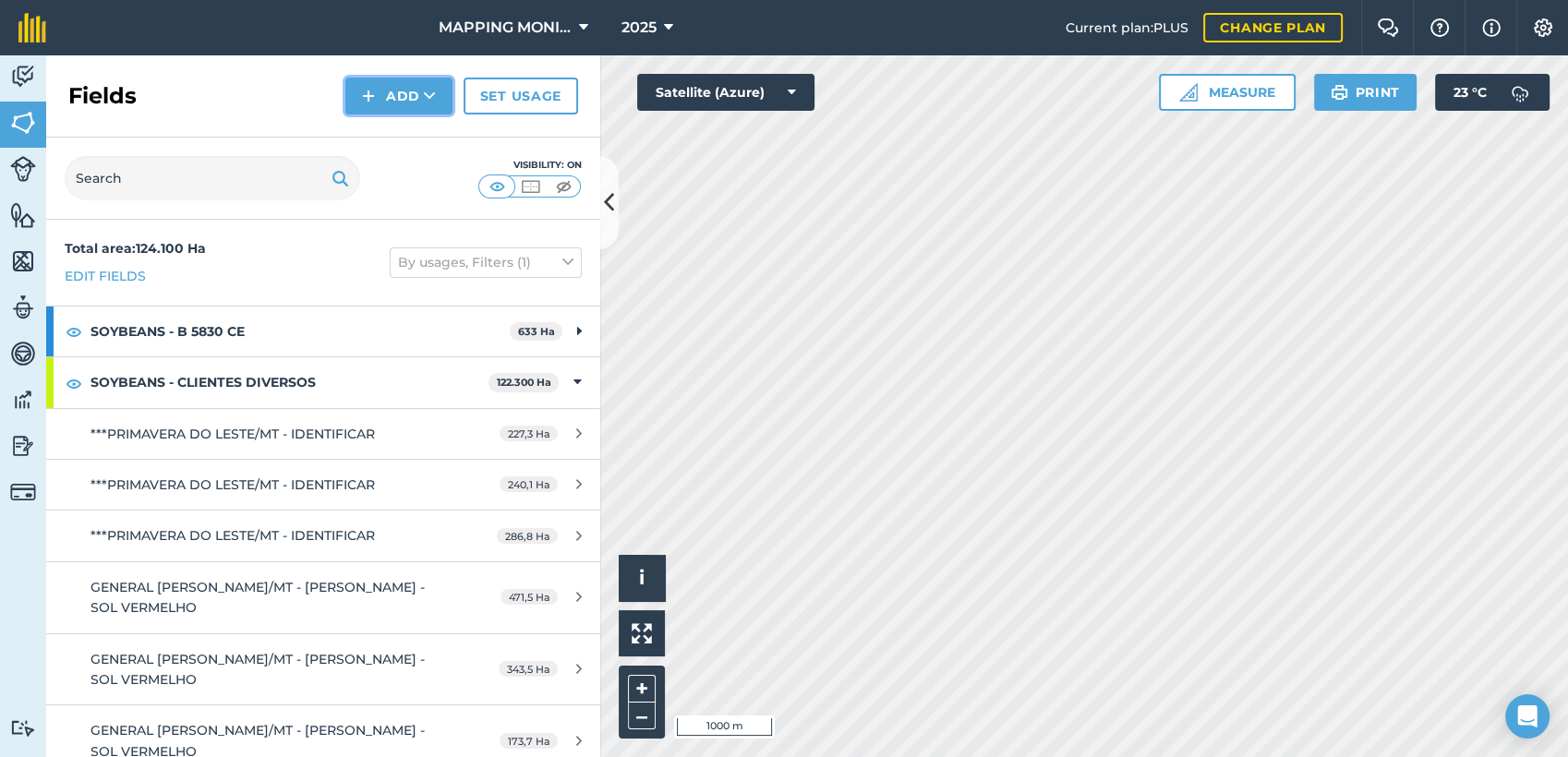
click at [406, 98] on button "Add" at bounding box center [398, 96] width 107 height 37
click at [420, 136] on link "Draw" at bounding box center [398, 138] width 102 height 41
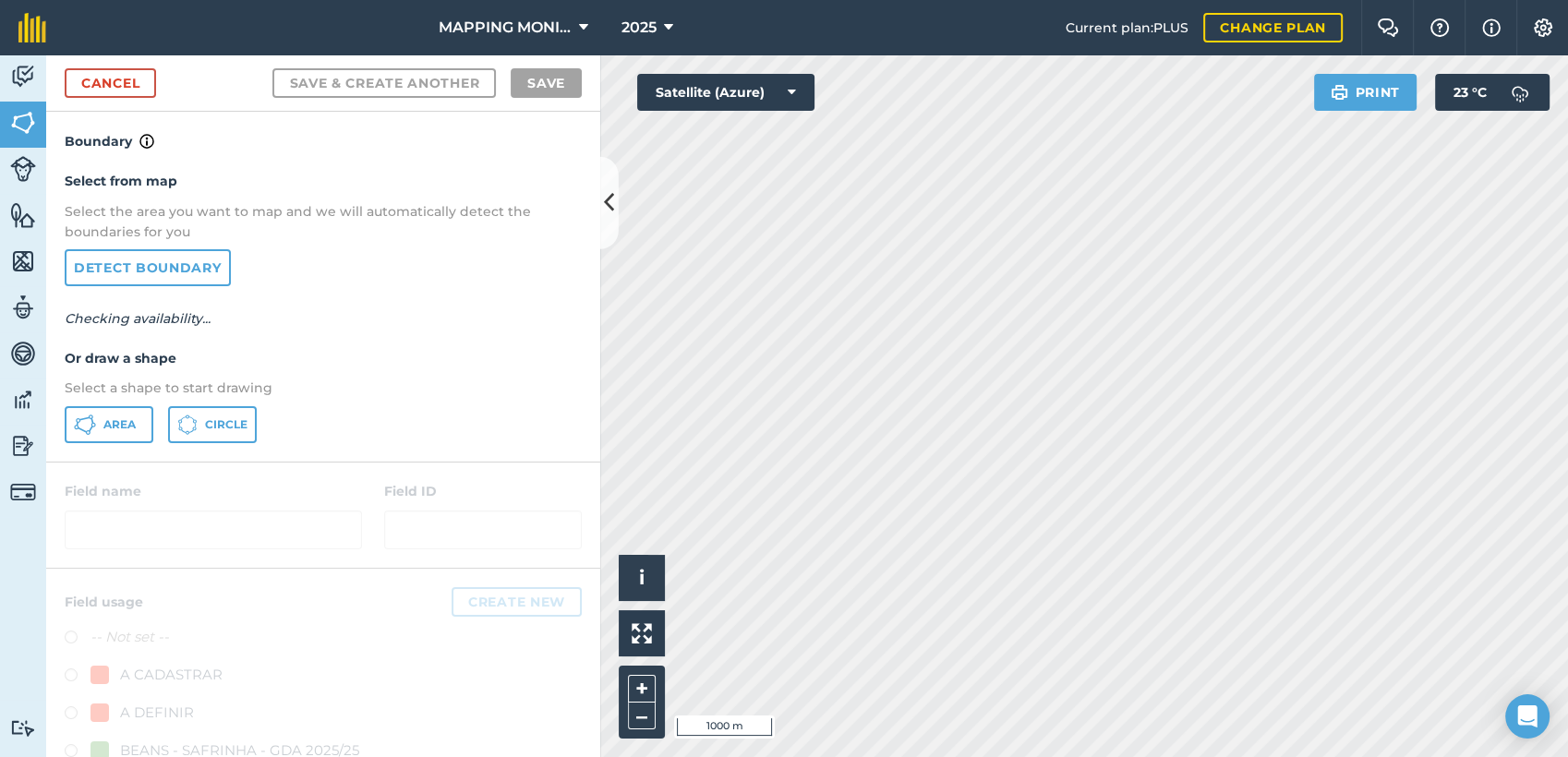
drag, startPoint x: 542, startPoint y: 414, endPoint x: 512, endPoint y: 411, distance: 30.1
click at [512, 411] on div "Area Circle" at bounding box center [323, 425] width 517 height 37
click at [141, 269] on link "Detect boundary" at bounding box center [147, 268] width 166 height 37
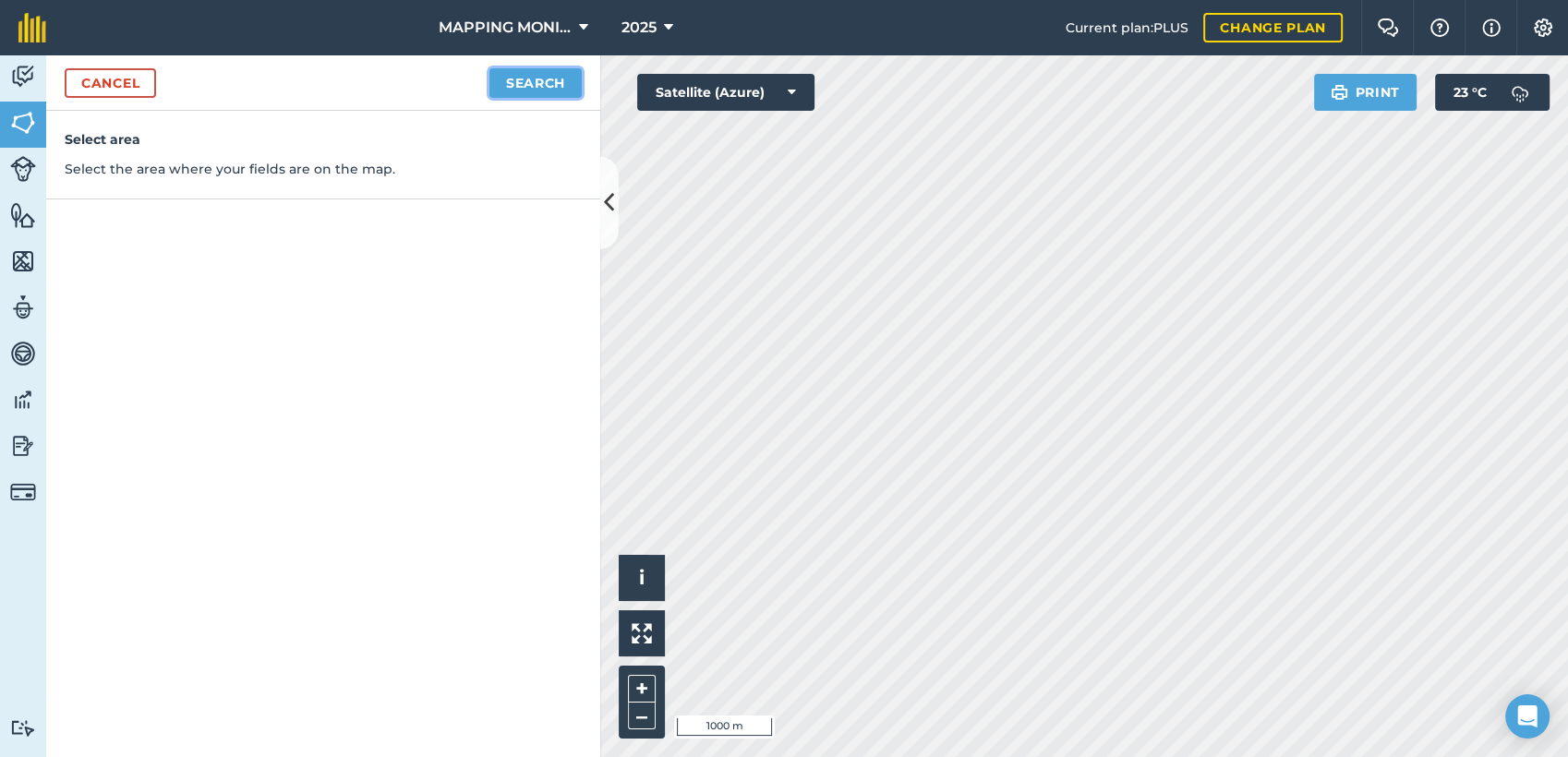
click at [550, 83] on button "Search" at bounding box center [535, 83] width 92 height 30
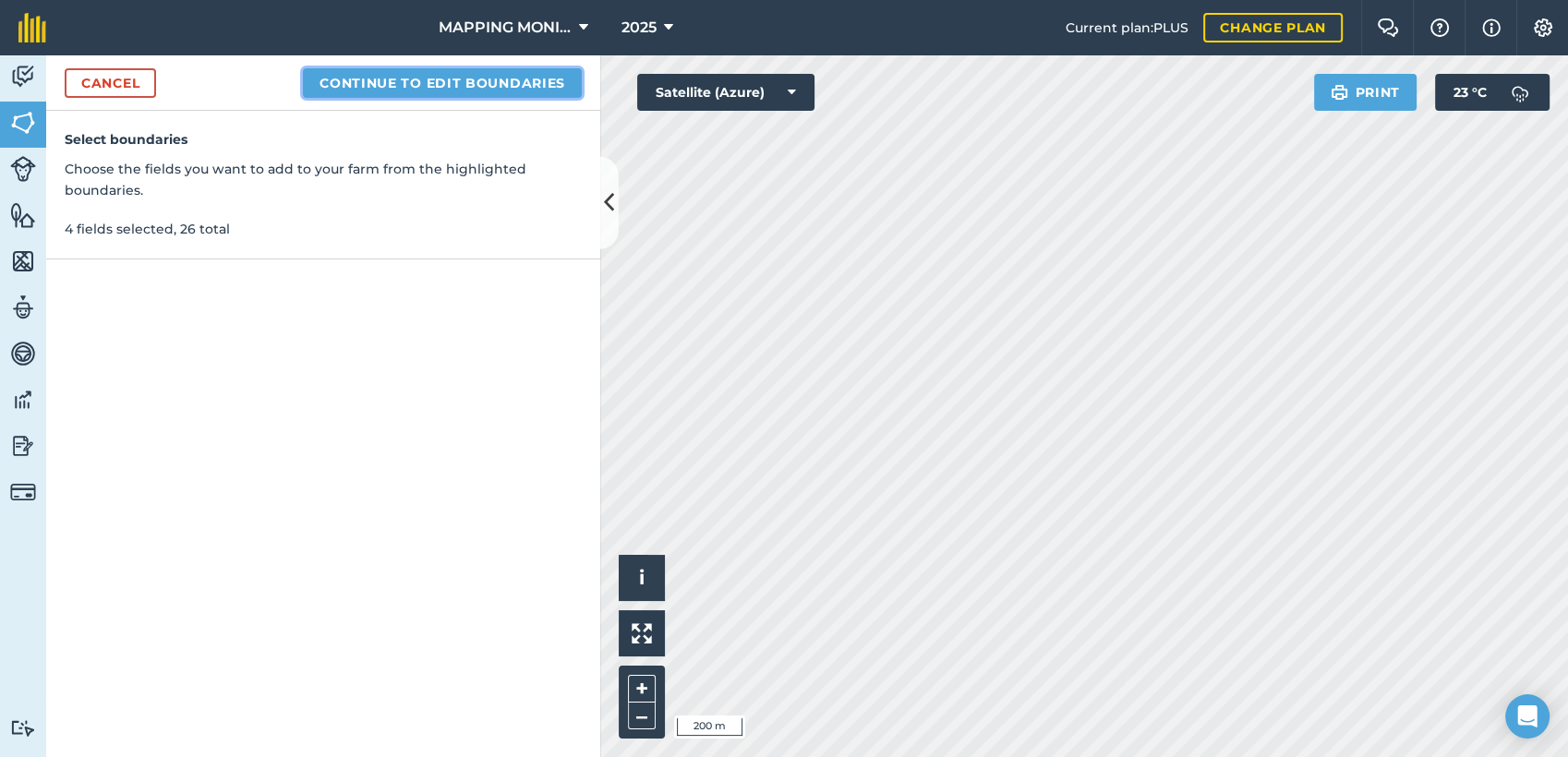
click at [518, 92] on button "Continue to edit boundaries" at bounding box center [442, 83] width 279 height 30
click at [390, 77] on button "Continue to name fields" at bounding box center [462, 83] width 239 height 30
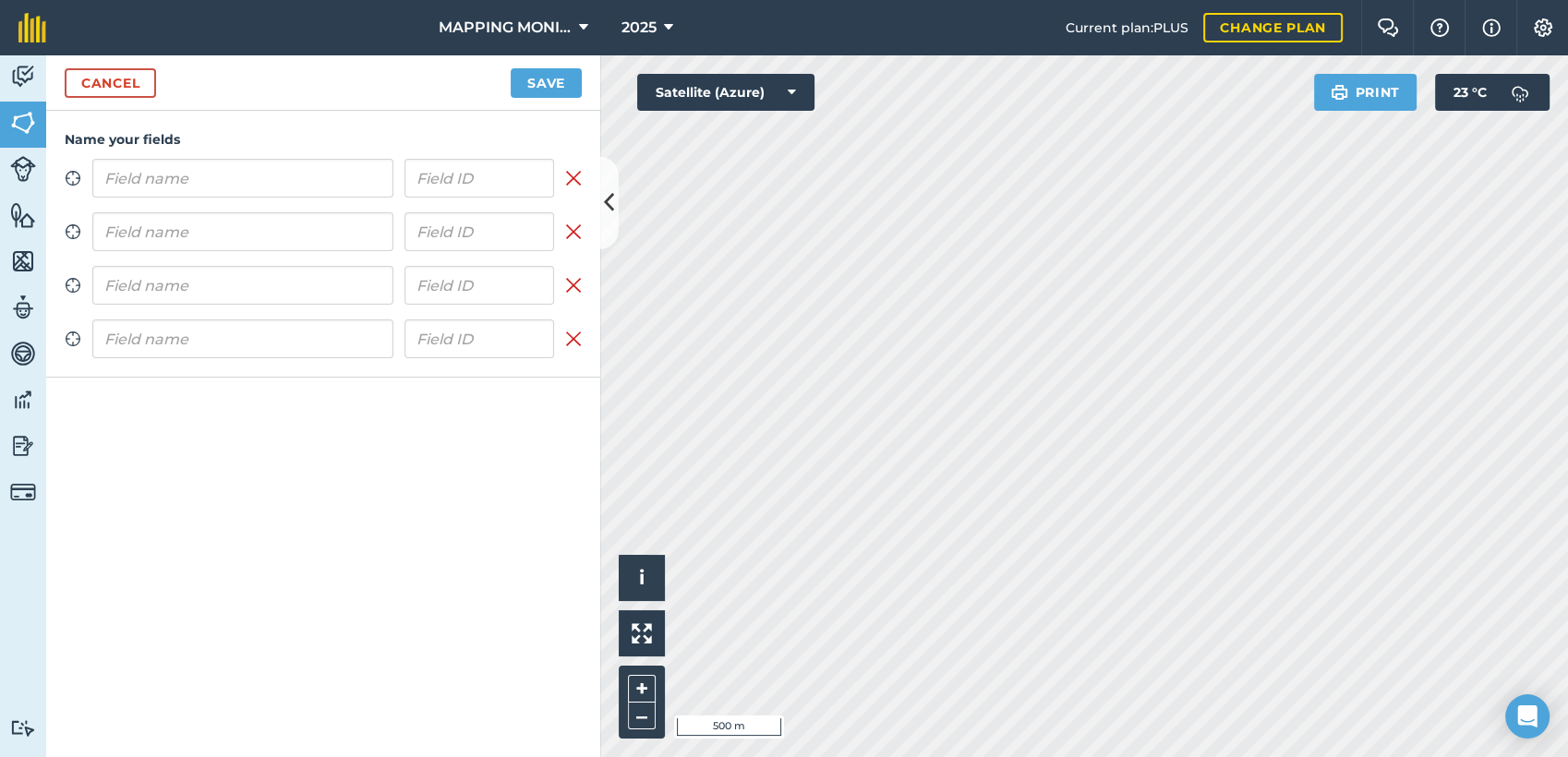
click at [171, 176] on input "text" at bounding box center [243, 178] width 301 height 39
type input "PRIMAVERA DO LESTE/MT - IBF AGROPECUÁRIA - [GEOGRAPHIC_DATA]"
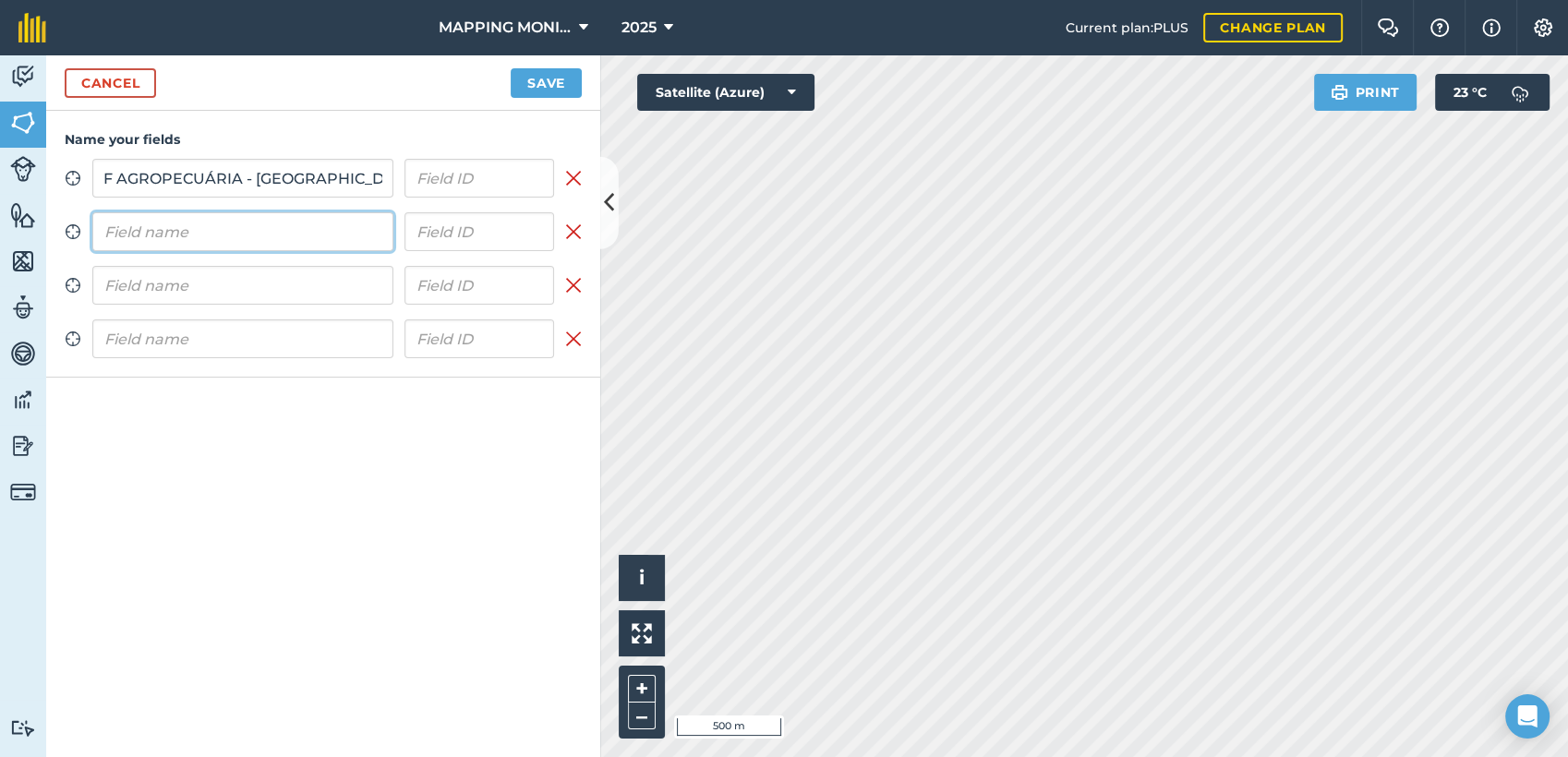
scroll to position [0, 0]
click at [140, 232] on input "text" at bounding box center [243, 232] width 301 height 39
paste input "PRIMAVERA DO LESTE/MT - IBF AGROPECUÁRIA - [GEOGRAPHIC_DATA]"
type input "PRIMAVERA DO LESTE/MT - IBF AGROPECUÁRIA - [GEOGRAPHIC_DATA]"
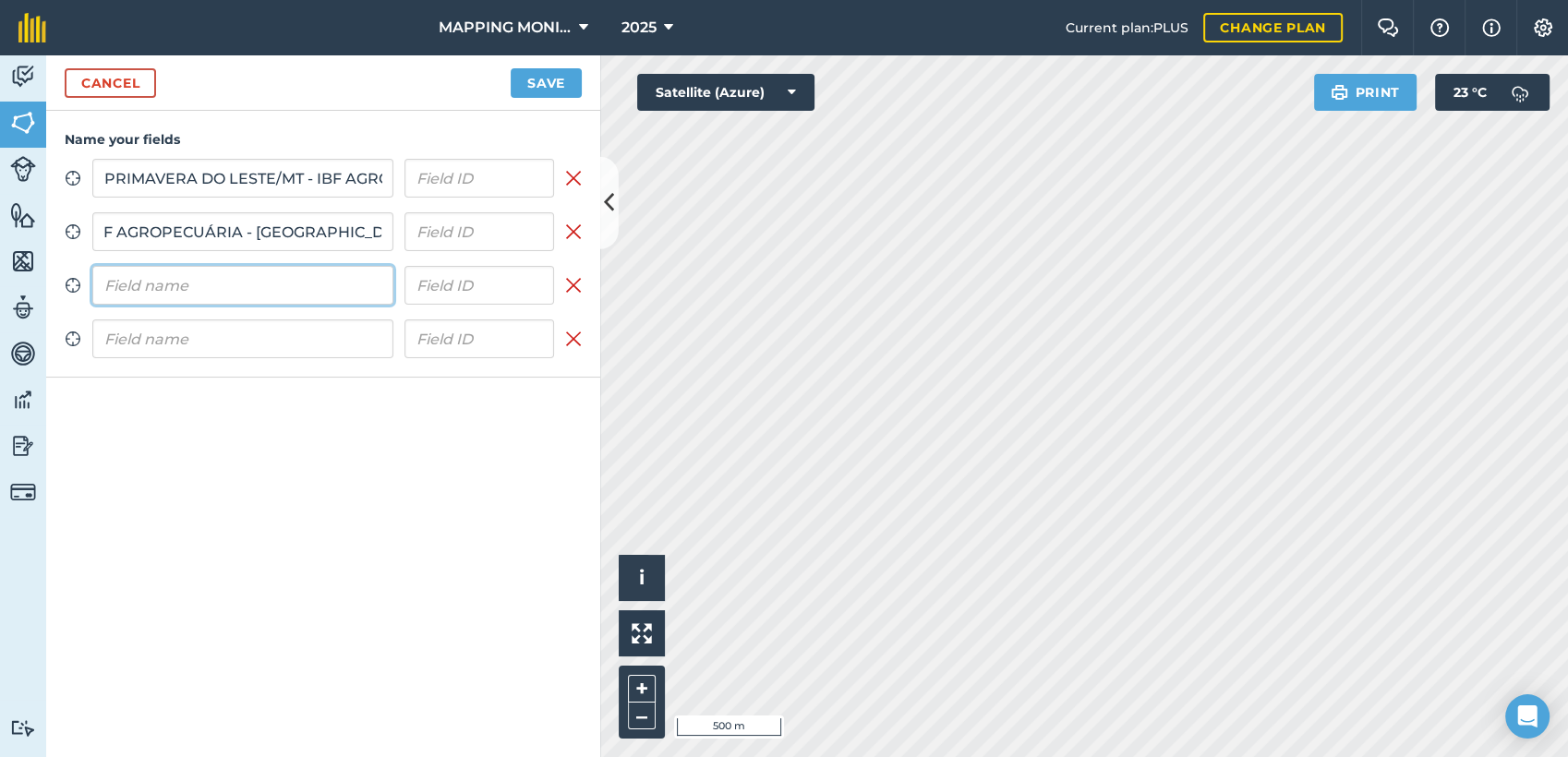
scroll to position [0, 0]
click at [190, 290] on input "text" at bounding box center [243, 285] width 301 height 39
paste input "PRIMAVERA DO LESTE/MT - IBF AGROPECUÁRIA - [GEOGRAPHIC_DATA]"
type input "PRIMAVERA DO LESTE/MT - IBF AGROPECUÁRIA - [GEOGRAPHIC_DATA]"
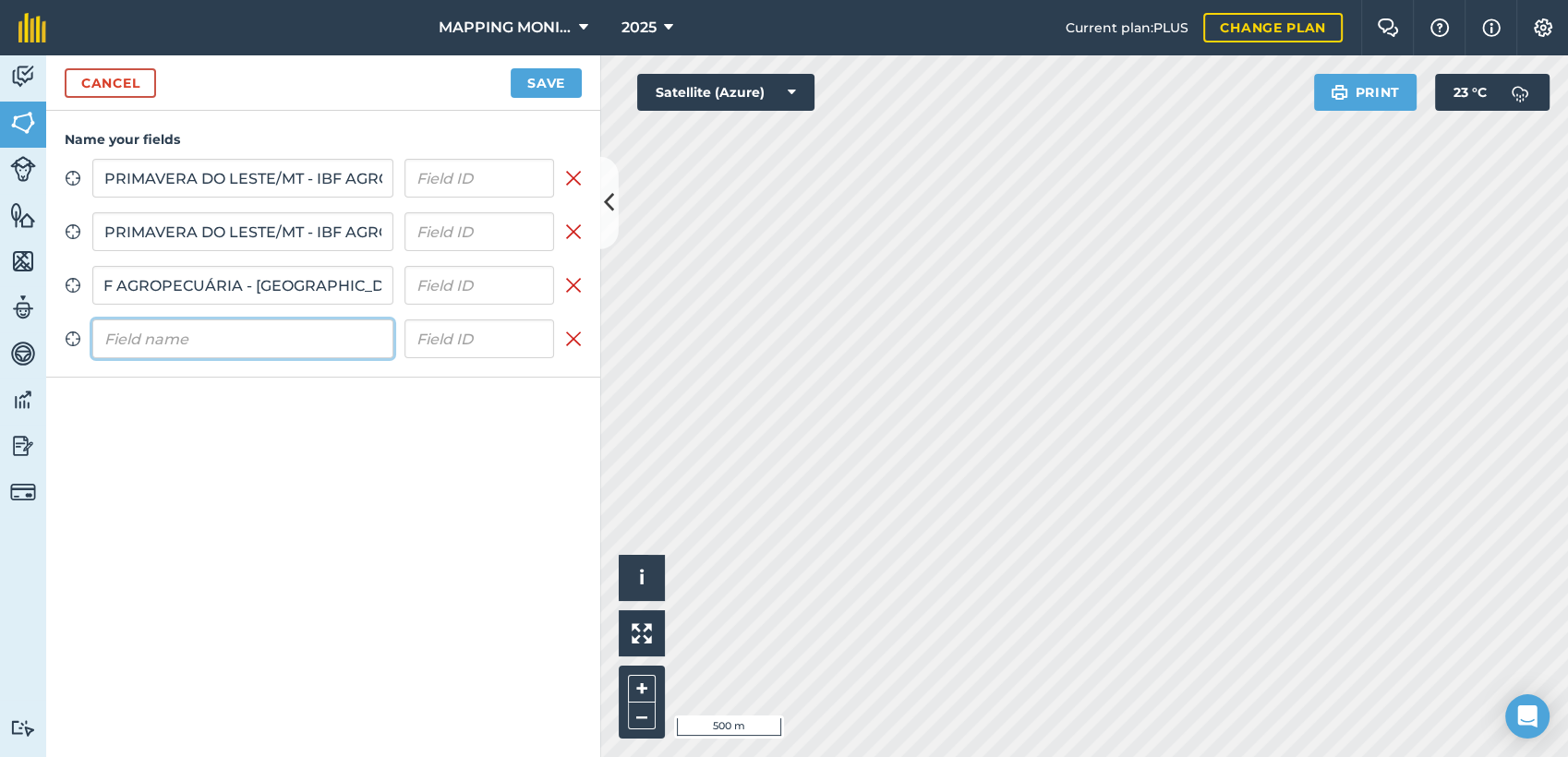
scroll to position [0, 0]
click at [211, 340] on input "text" at bounding box center [243, 338] width 301 height 39
paste input "PRIMAVERA DO LESTE/MT - IBF AGROPECUÁRIA - [GEOGRAPHIC_DATA]"
type input "PRIMAVERA DO LESTE/MT - IBF AGROPECUÁRIA - [GEOGRAPHIC_DATA]"
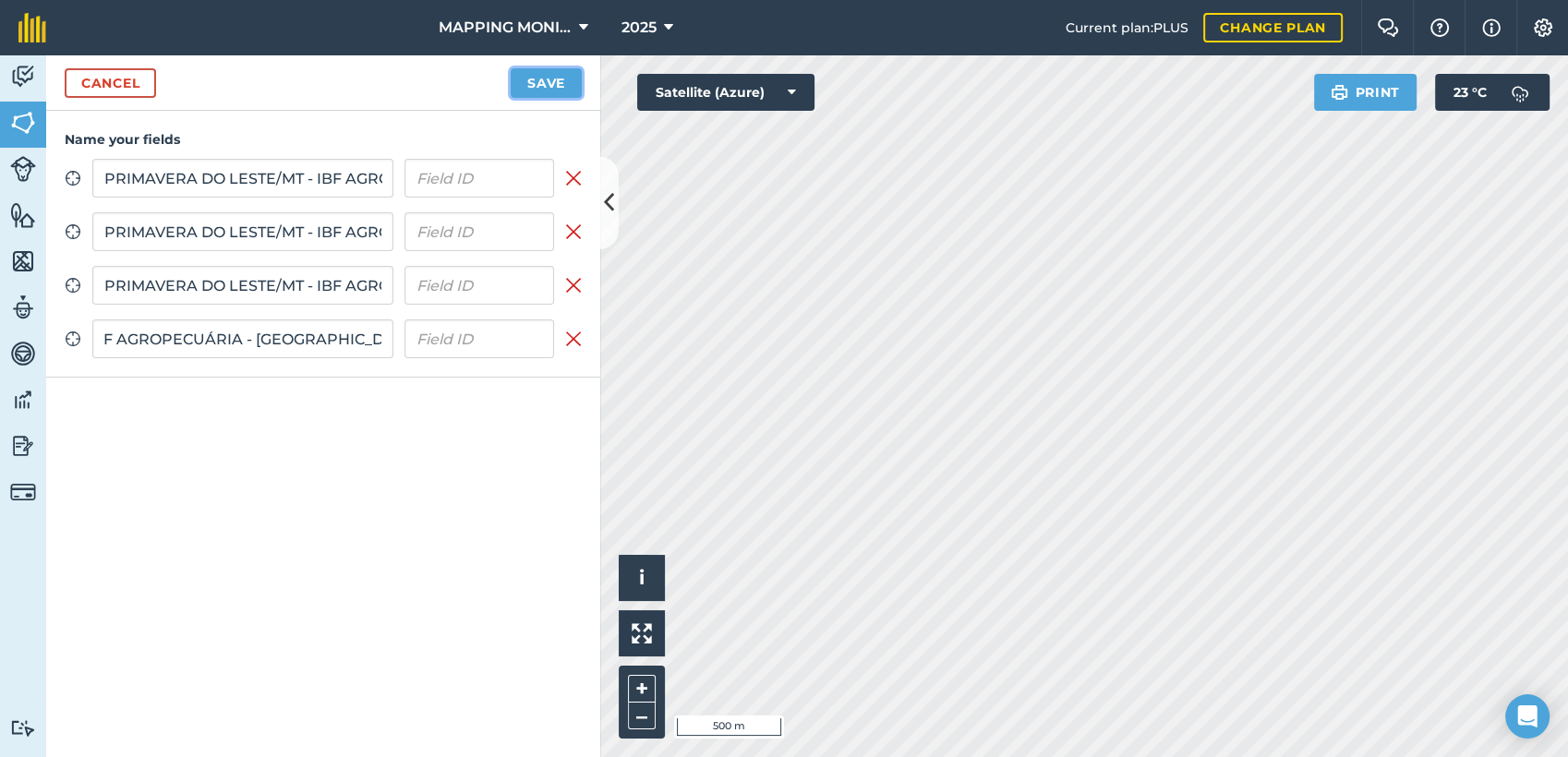
scroll to position [0, 0]
click at [530, 78] on button "Save" at bounding box center [546, 83] width 71 height 30
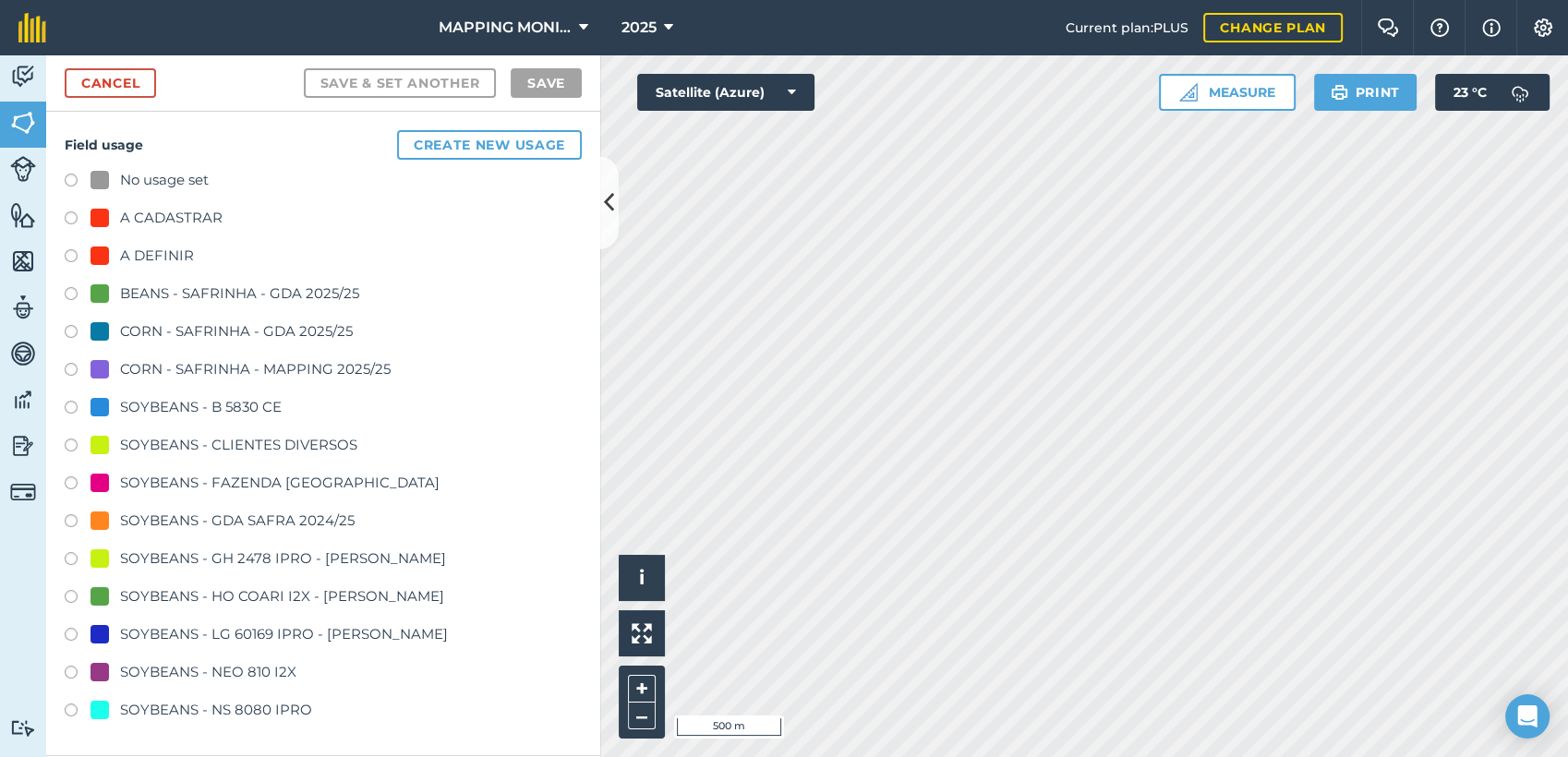
click at [214, 440] on div "SOYBEANS - CLIENTES DIVERSOS" at bounding box center [239, 445] width 237 height 22
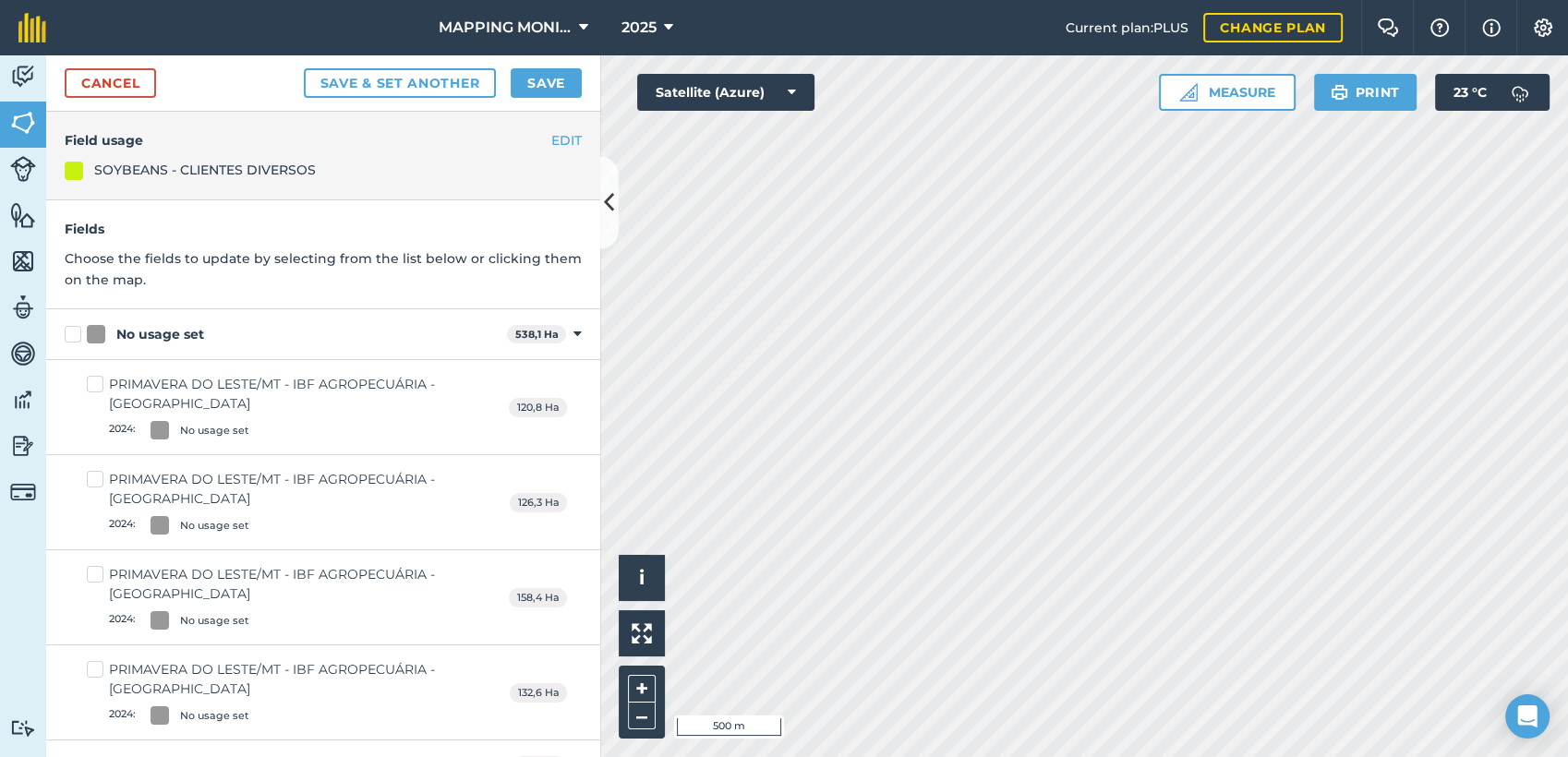
click at [147, 335] on div "No usage set" at bounding box center [160, 334] width 88 height 20
click at [76, 335] on input "No usage set" at bounding box center [70, 330] width 12 height 12
checkbox input "true"
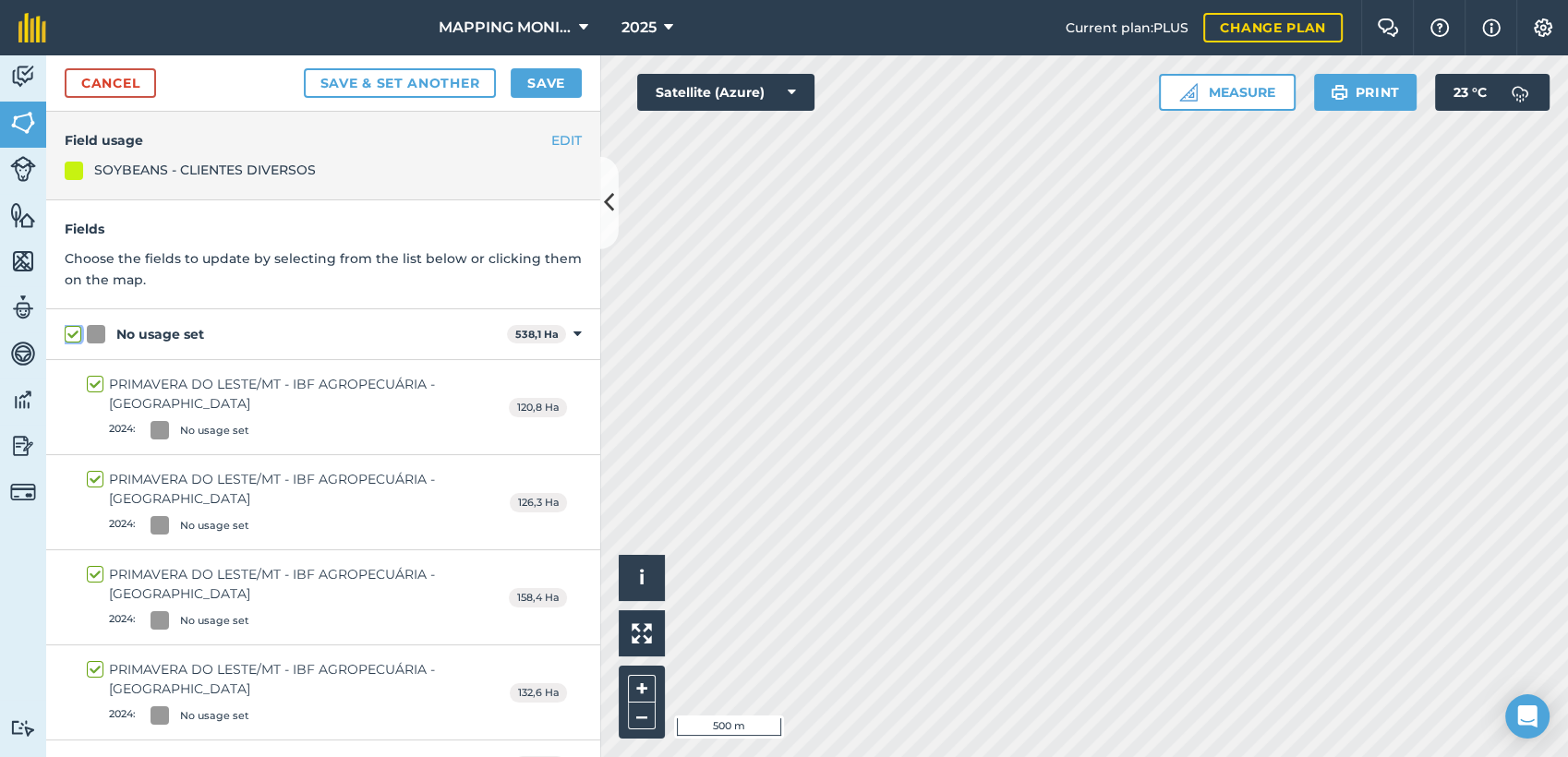
checkbox input "true"
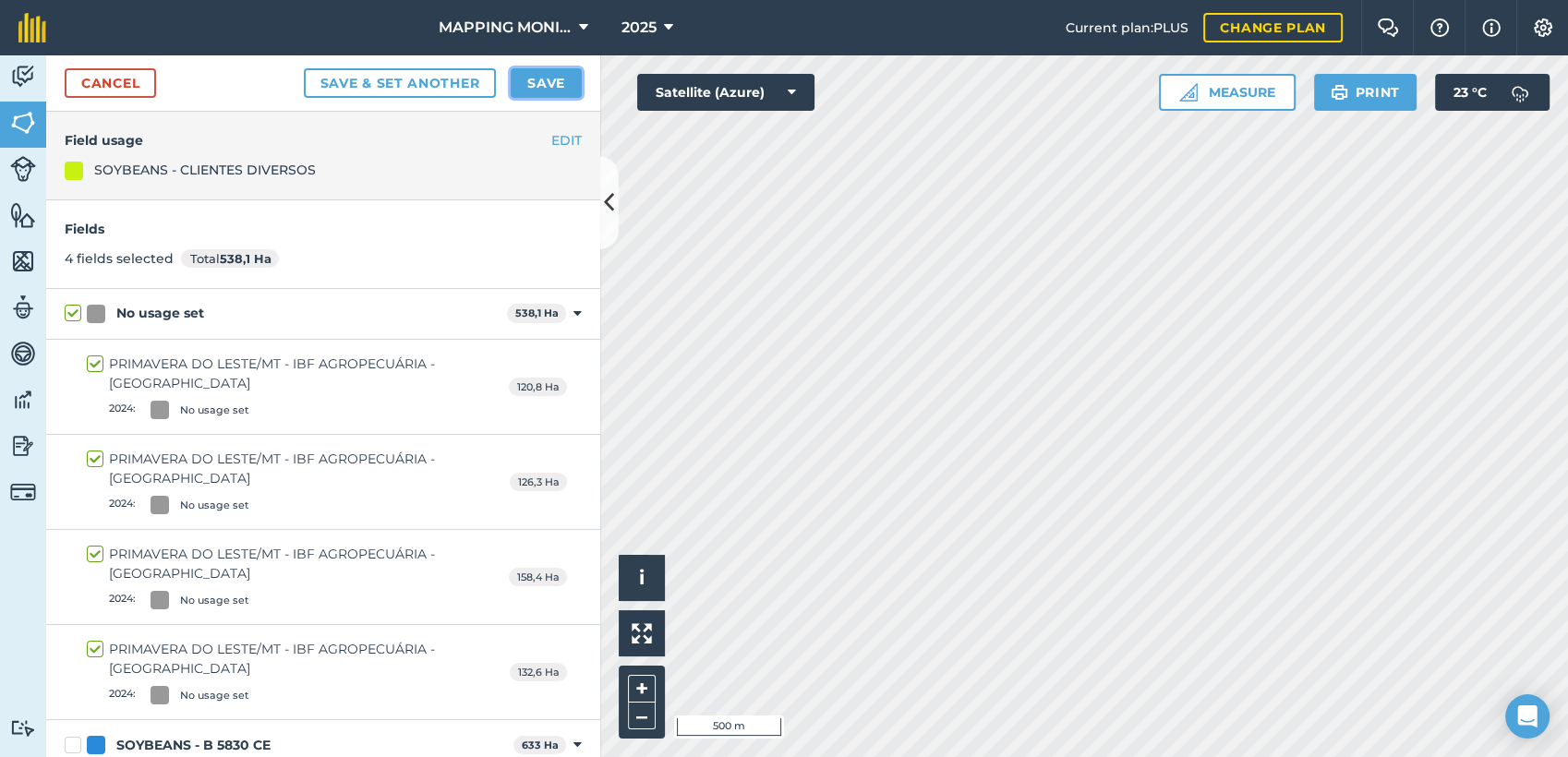
click at [534, 86] on button "Save" at bounding box center [546, 83] width 71 height 30
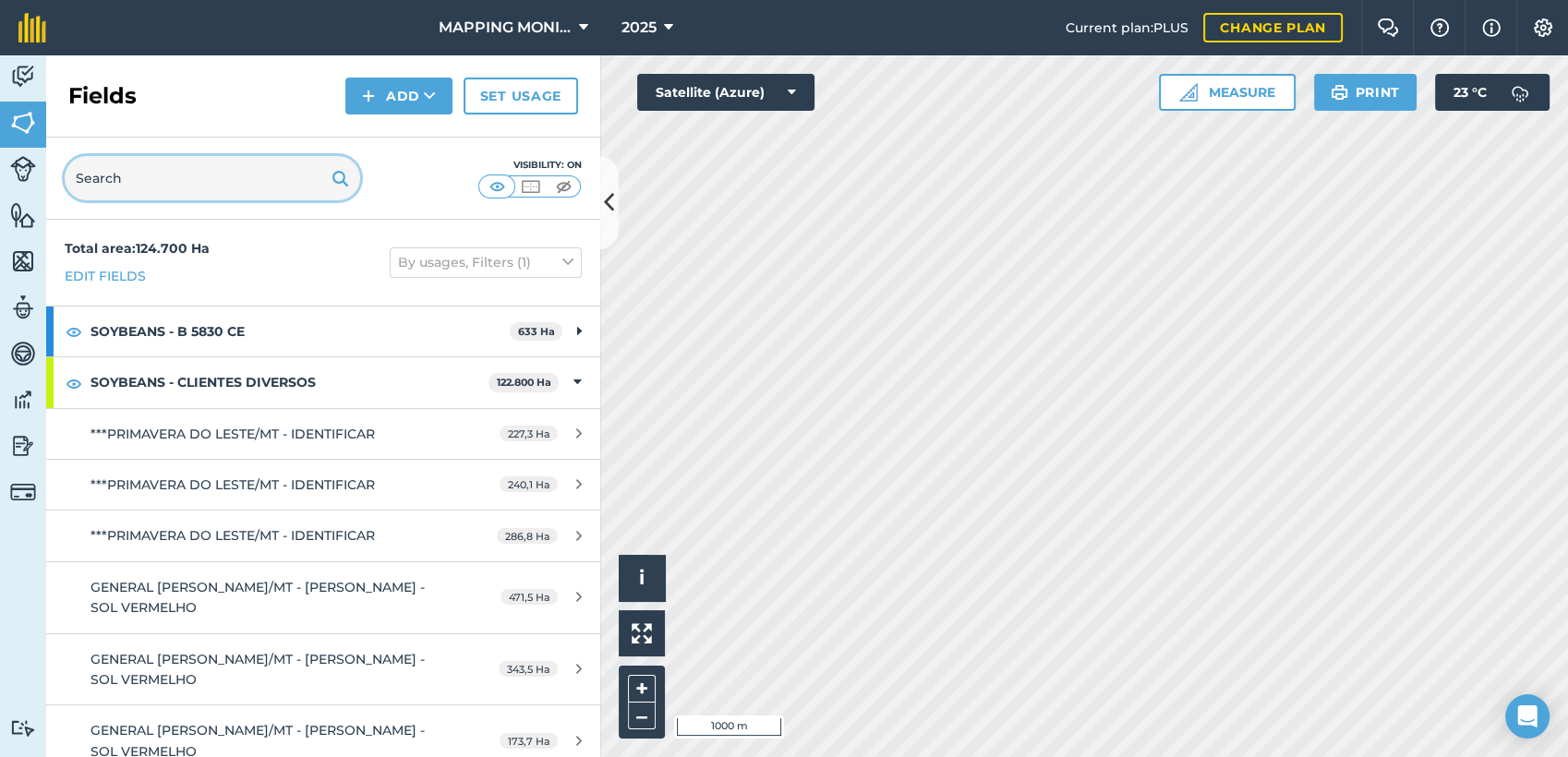
click at [258, 180] on input "text" at bounding box center [212, 178] width 296 height 45
paste input "PRIMAVERA DO LESTE/MT - IBF AGROPECUÁRIA - [GEOGRAPHIC_DATA]"
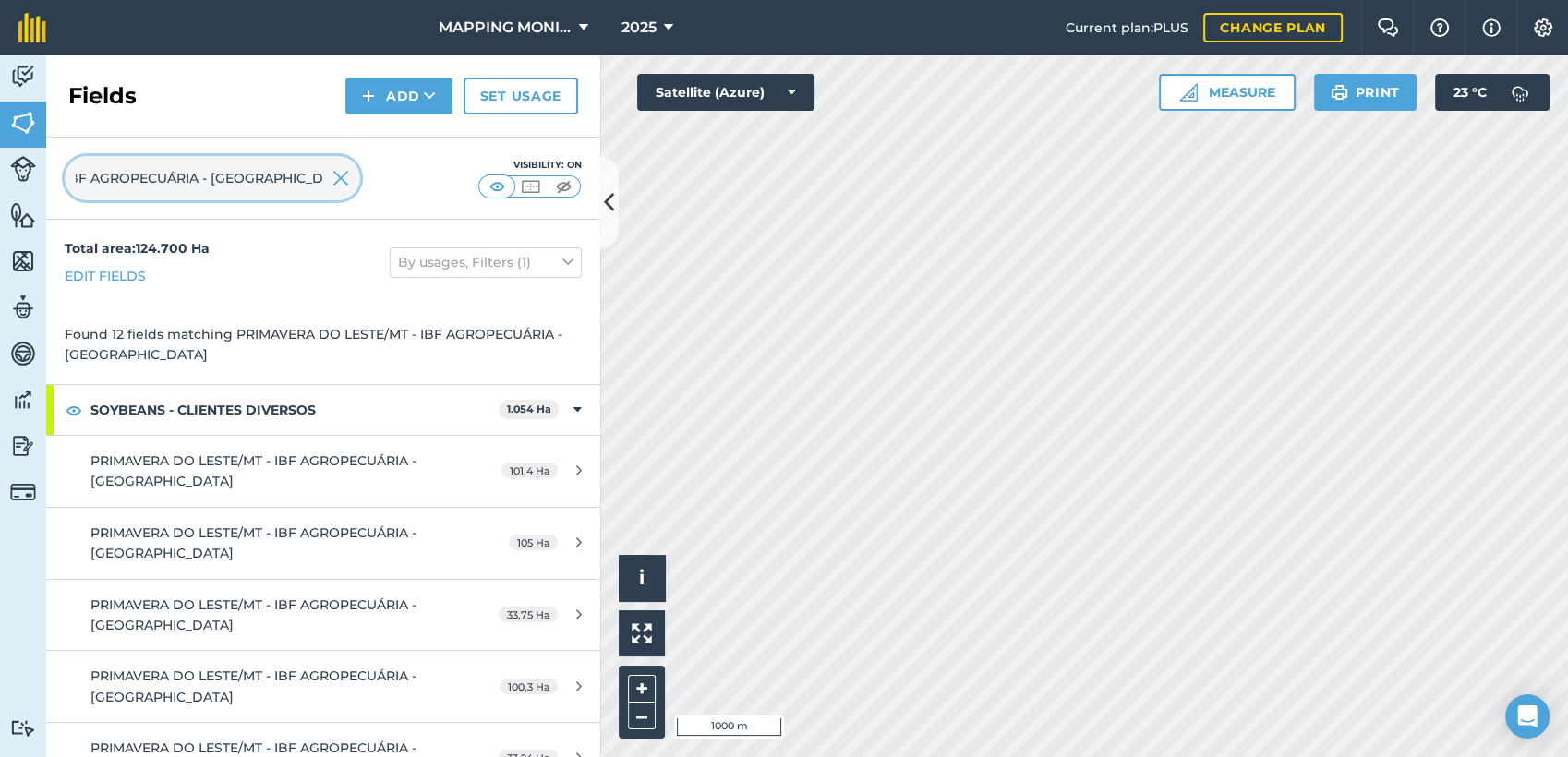
type input "PRIMAVERA DO LESTE/MT - IBF AGROPECUÁRIA - [GEOGRAPHIC_DATA]"
click at [346, 181] on img at bounding box center [340, 178] width 17 height 22
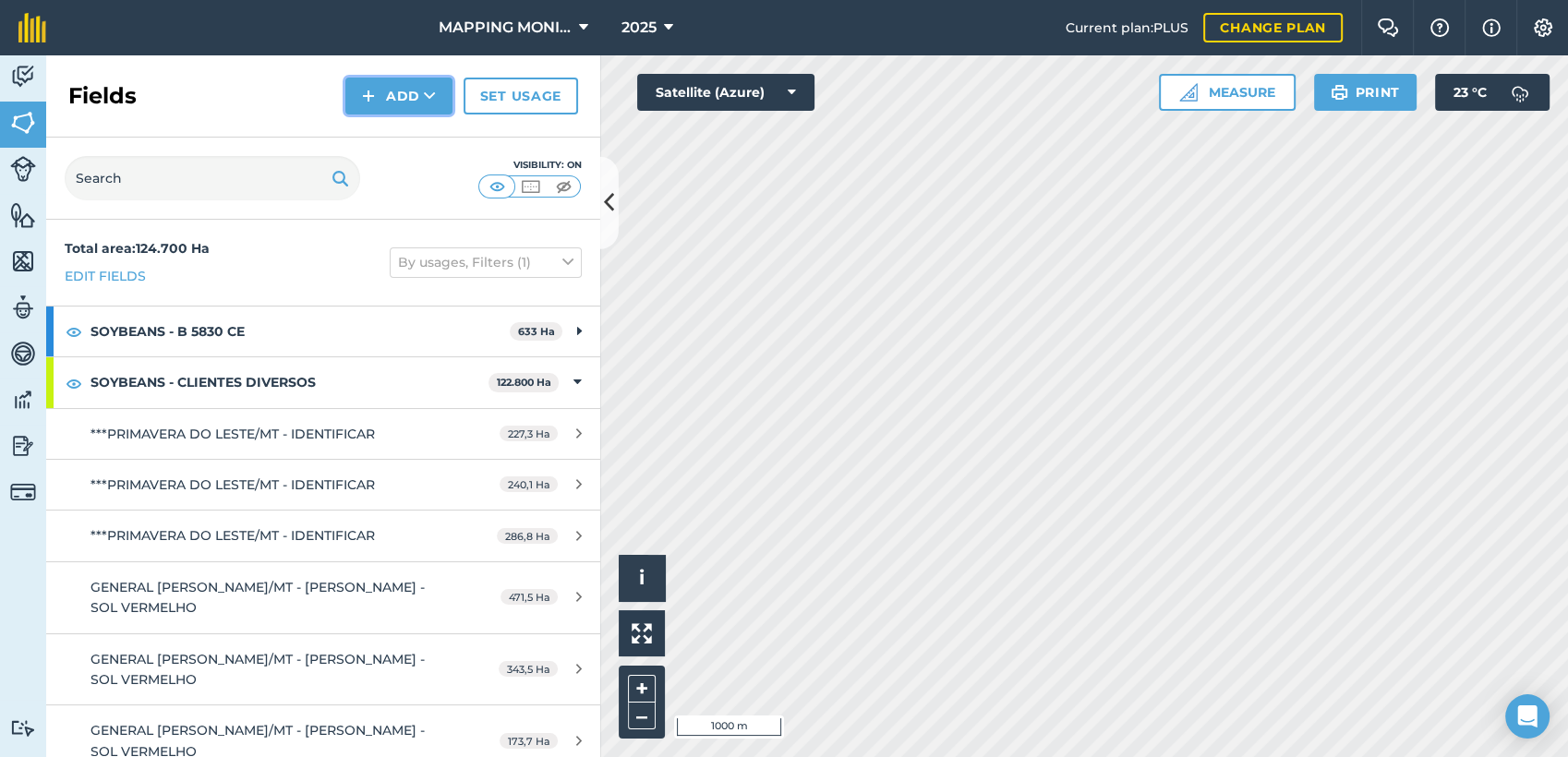
click at [442, 104] on button "Add" at bounding box center [398, 96] width 107 height 37
click at [411, 122] on link "Draw" at bounding box center [398, 138] width 102 height 41
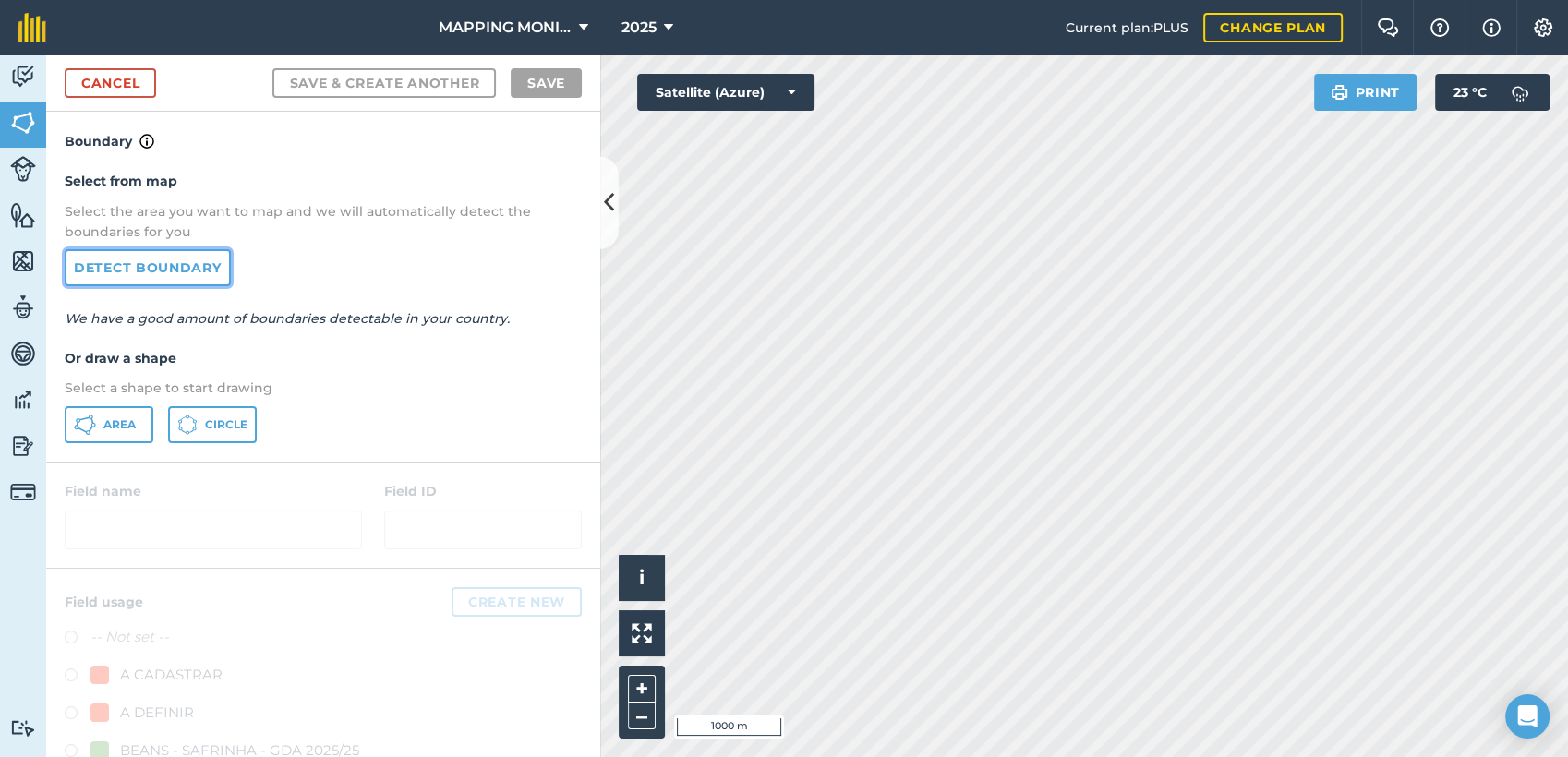
click at [159, 277] on link "Detect boundary" at bounding box center [147, 268] width 166 height 37
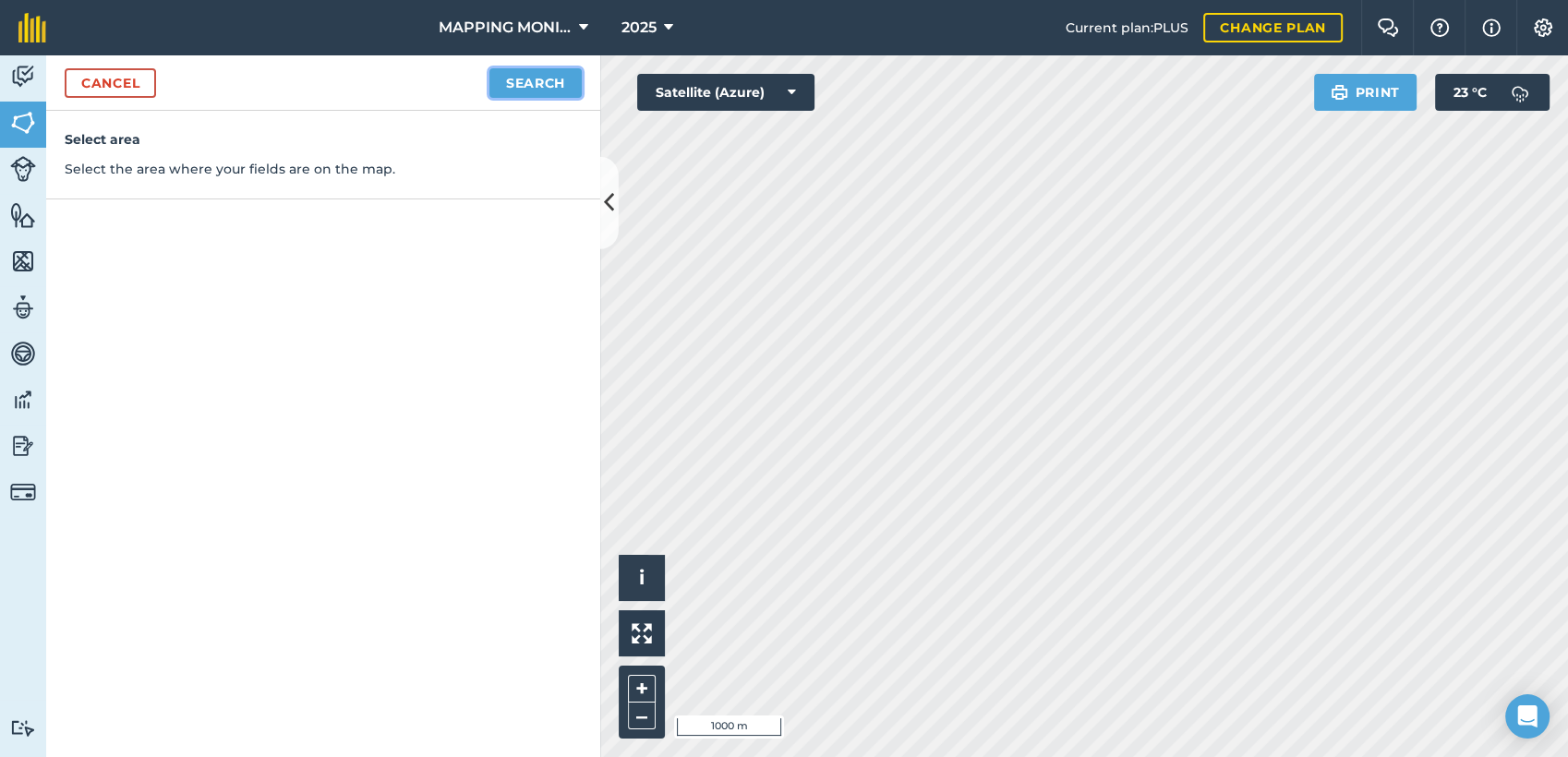
click at [545, 78] on button "Search" at bounding box center [535, 83] width 92 height 30
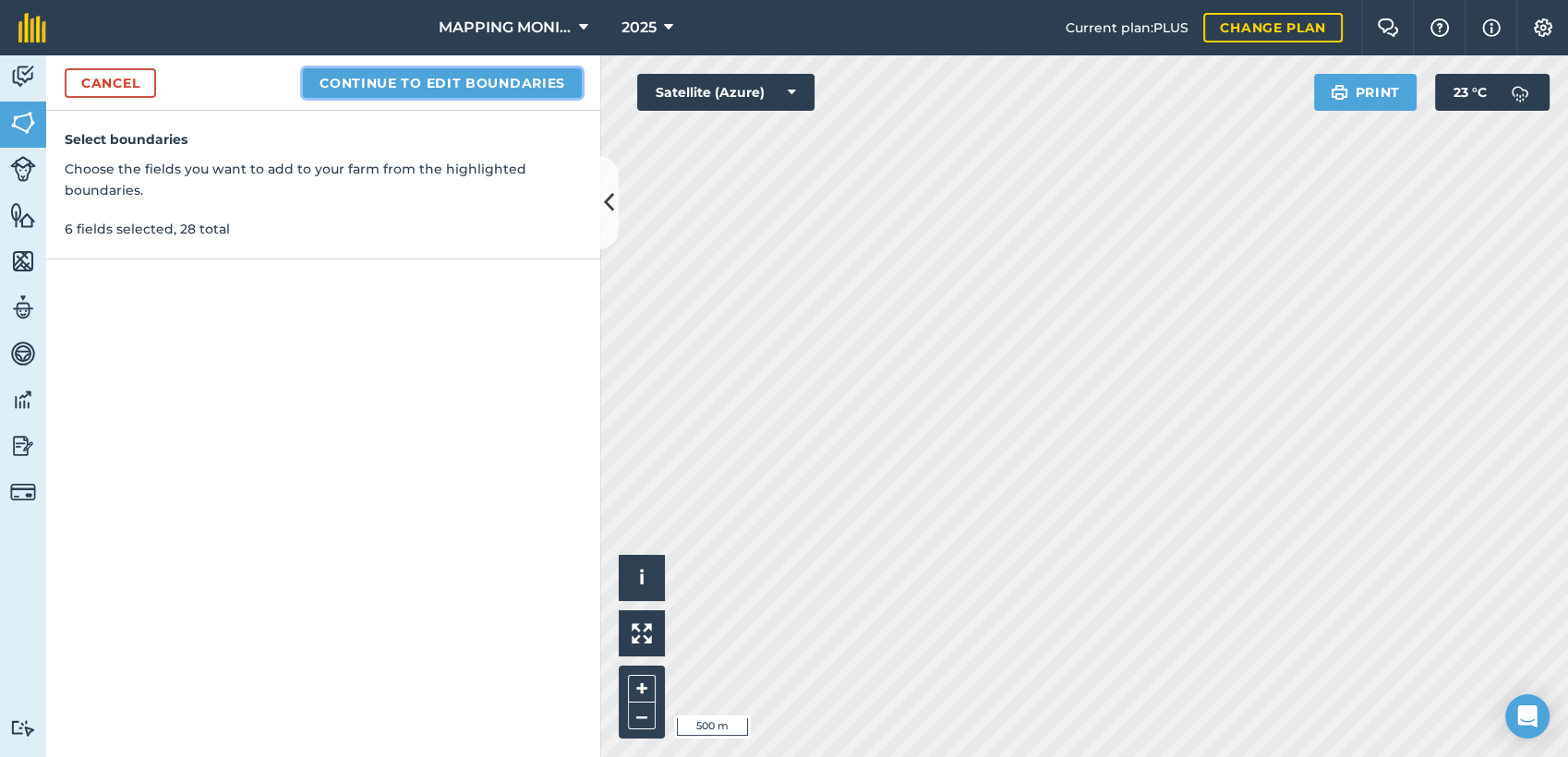
click at [451, 76] on button "Continue to edit boundaries" at bounding box center [442, 83] width 279 height 30
click at [551, 81] on button "Continue to name fields" at bounding box center [462, 83] width 239 height 30
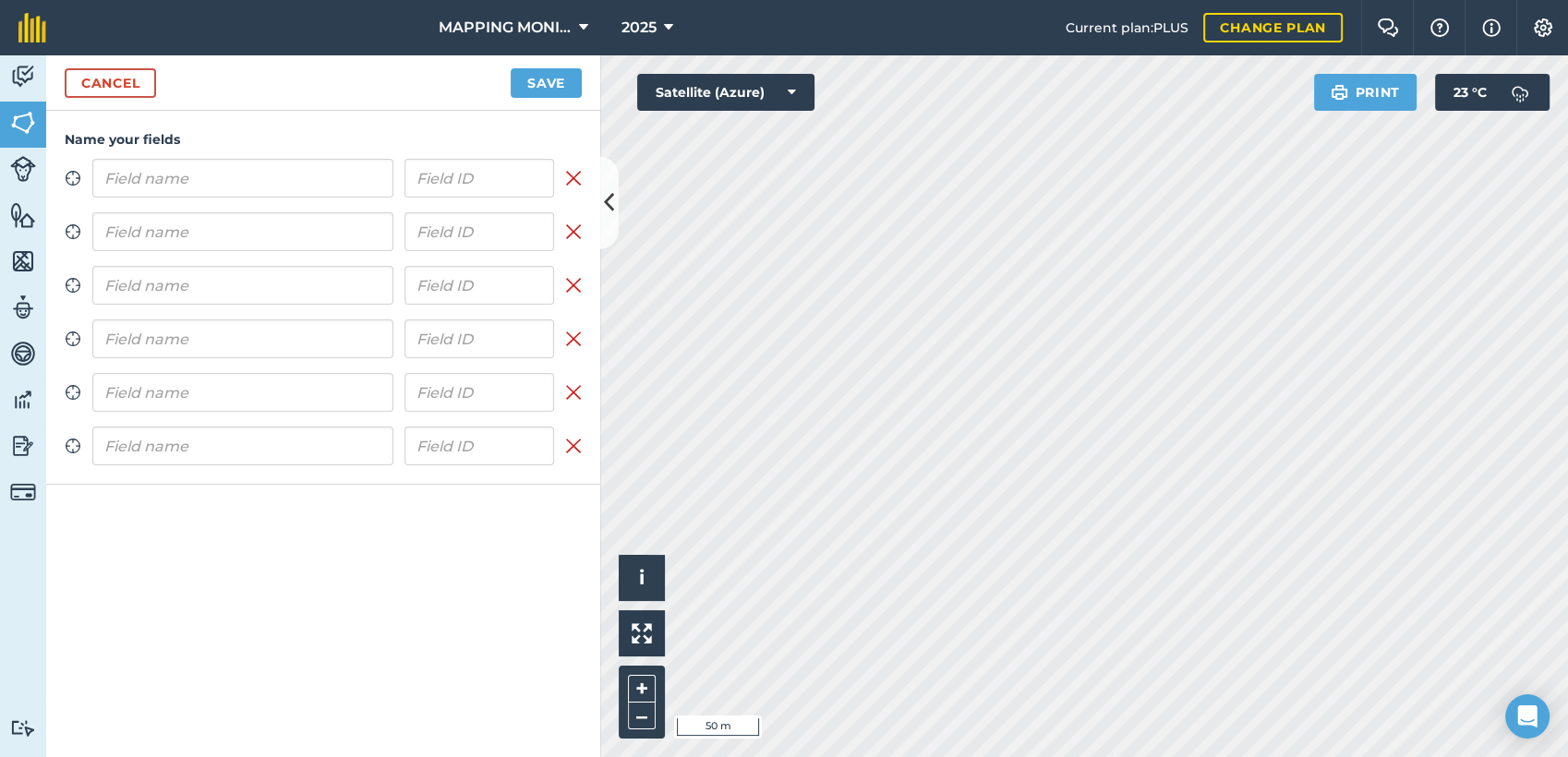
click at [320, 173] on input "text" at bounding box center [243, 178] width 301 height 39
type input "PRIMAVERA DO LESTE/MT - IBF AGROPECUÁRIA - [GEOGRAPHIC_DATA]"
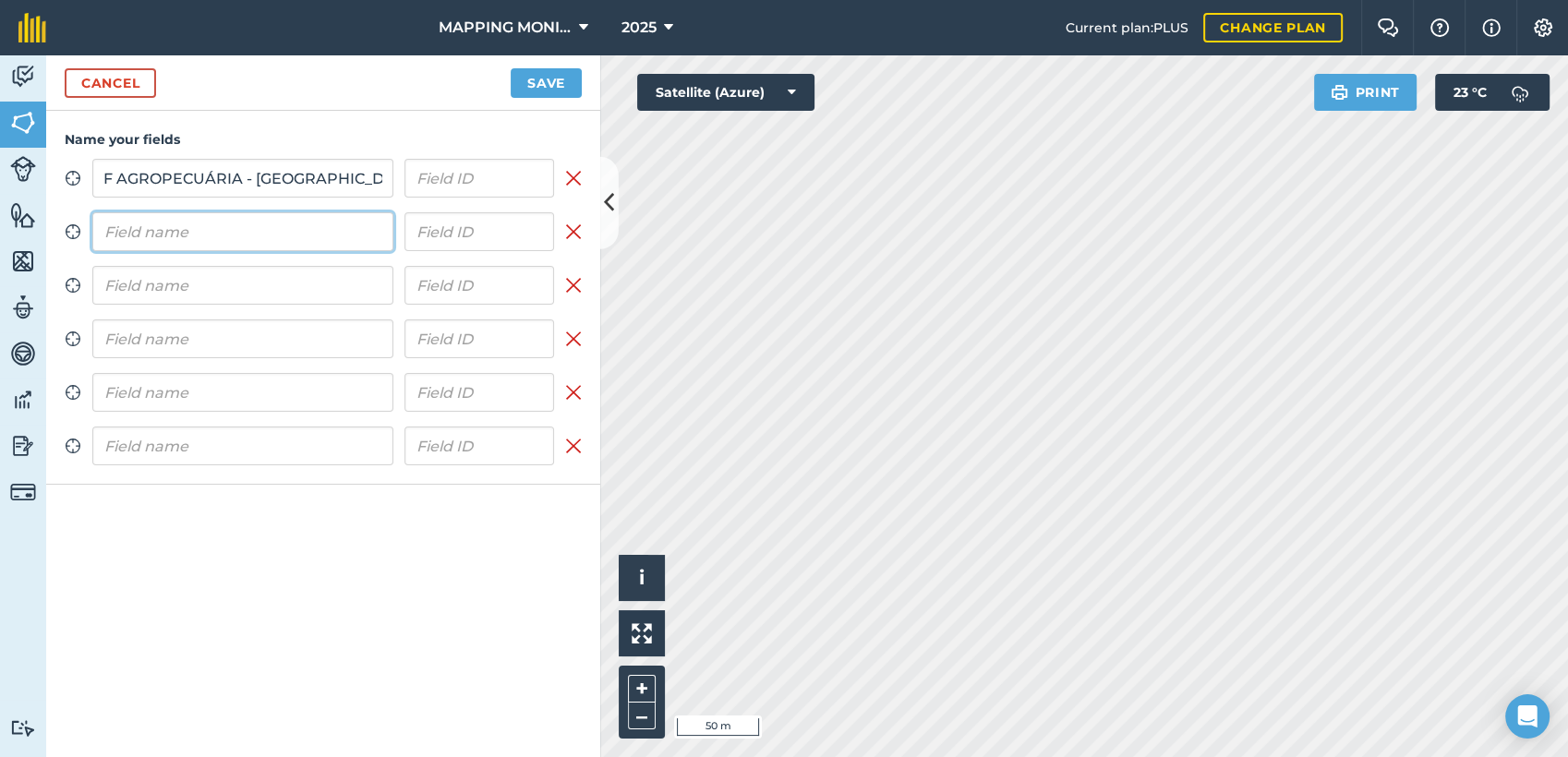
scroll to position [0, 0]
click at [327, 234] on input "text" at bounding box center [243, 232] width 301 height 39
paste input "PRIMAVERA DO LESTE/MT - IBF AGROPECUÁRIA - [GEOGRAPHIC_DATA]"
type input "PRIMAVERA DO LESTE/MT - IBF AGROPECUÁRIA - [GEOGRAPHIC_DATA]"
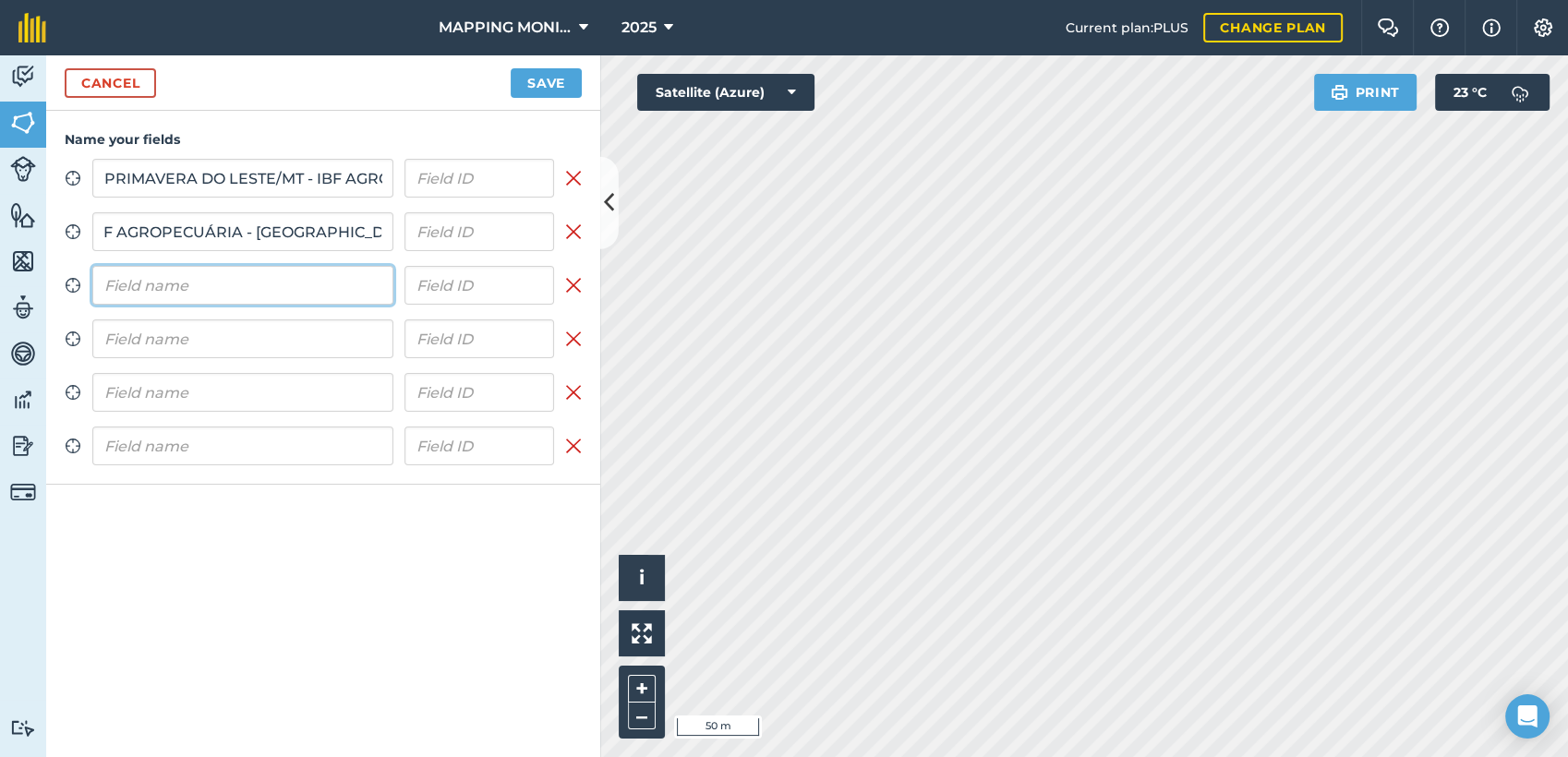
scroll to position [0, 0]
click at [324, 286] on input "text" at bounding box center [243, 285] width 301 height 39
paste input "PRIMAVERA DO LESTE/MT - IBF AGROPECUÁRIA - [GEOGRAPHIC_DATA]"
type input "PRIMAVERA DO LESTE/MT - IBF AGROPECUÁRIA - [GEOGRAPHIC_DATA]"
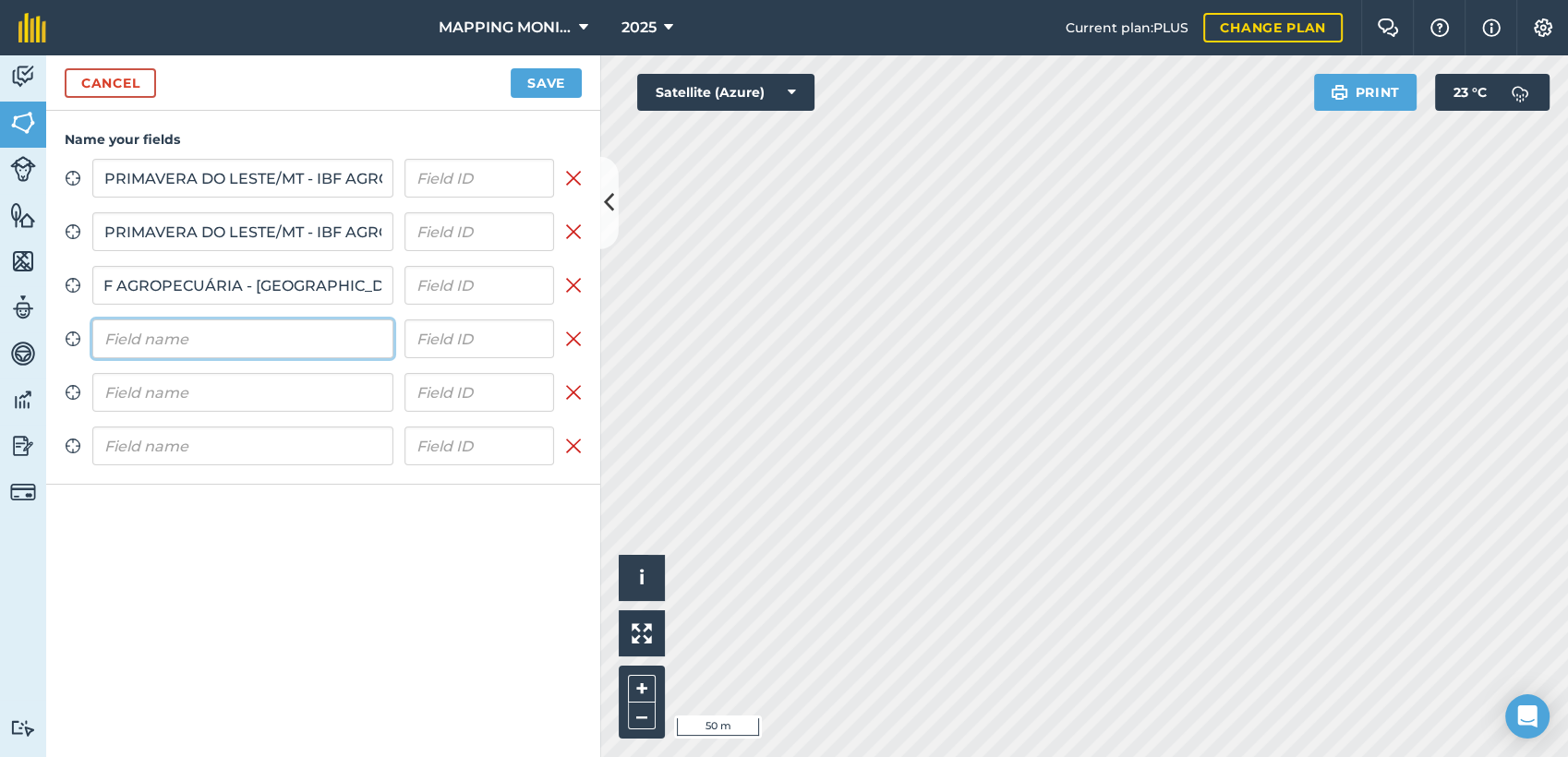
scroll to position [0, 0]
click at [316, 338] on input "text" at bounding box center [243, 338] width 301 height 39
paste input "PRIMAVERA DO LESTE/MT - IBF AGROPECUÁRIA - [GEOGRAPHIC_DATA]"
type input "PRIMAVERA DO LESTE/MT - IBF AGROPECUÁRIA - [GEOGRAPHIC_DATA]"
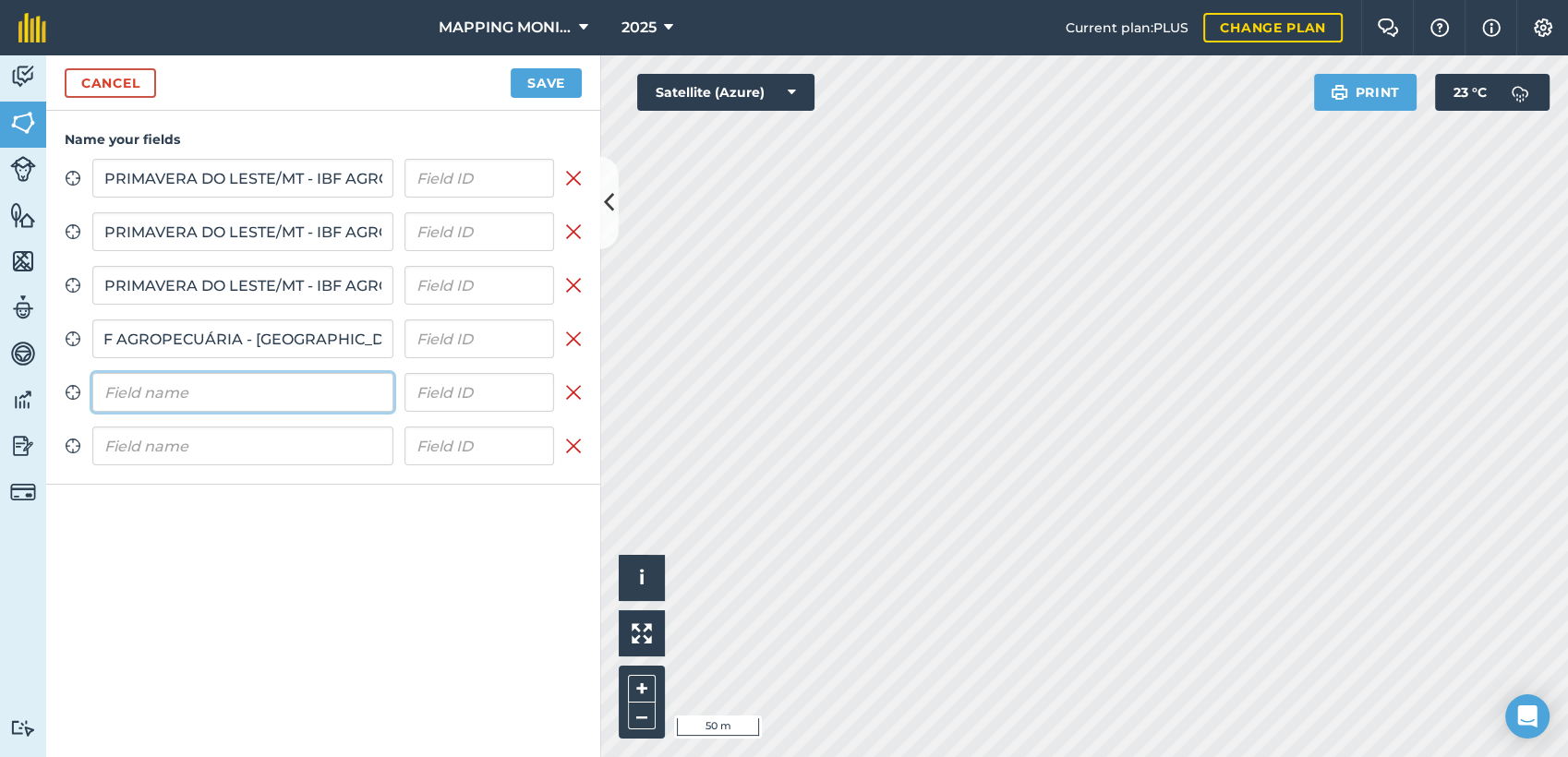
scroll to position [0, 0]
click at [312, 406] on input "text" at bounding box center [243, 392] width 301 height 39
paste input "PRIMAVERA DO LESTE/MT - IBF AGROPECUÁRIA - [GEOGRAPHIC_DATA]"
type input "PRIMAVERA DO LESTE/MT - IBF AGROPECUÁRIA - [GEOGRAPHIC_DATA]"
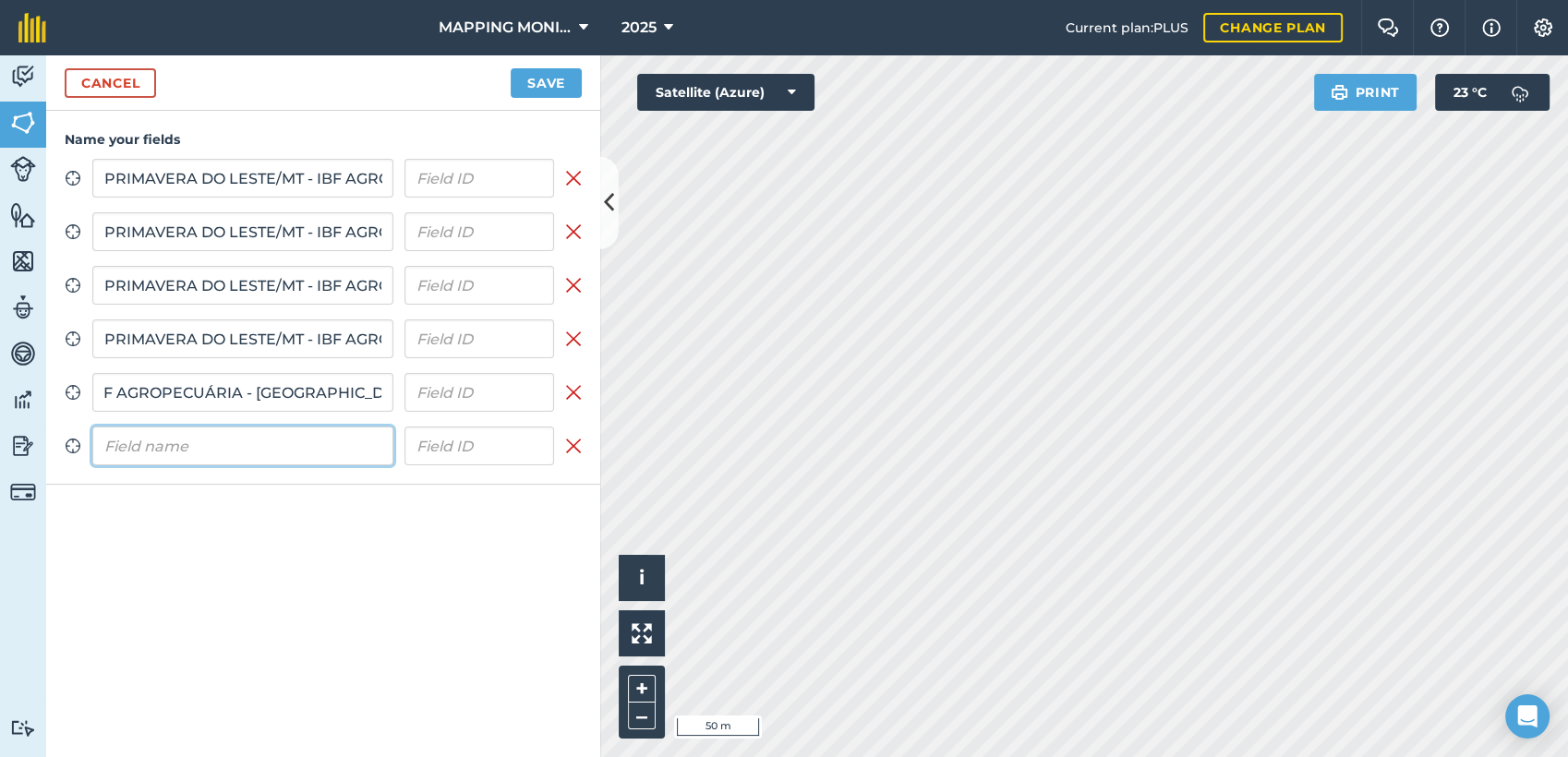
scroll to position [0, 0]
click at [318, 448] on input "text" at bounding box center [243, 446] width 301 height 39
paste input "PRIMAVERA DO LESTE/MT - IBF AGROPECUÁRIA - [GEOGRAPHIC_DATA]"
type input "PRIMAVERA DO LESTE/MT - IBF AGROPECUÁRIA - [GEOGRAPHIC_DATA]"
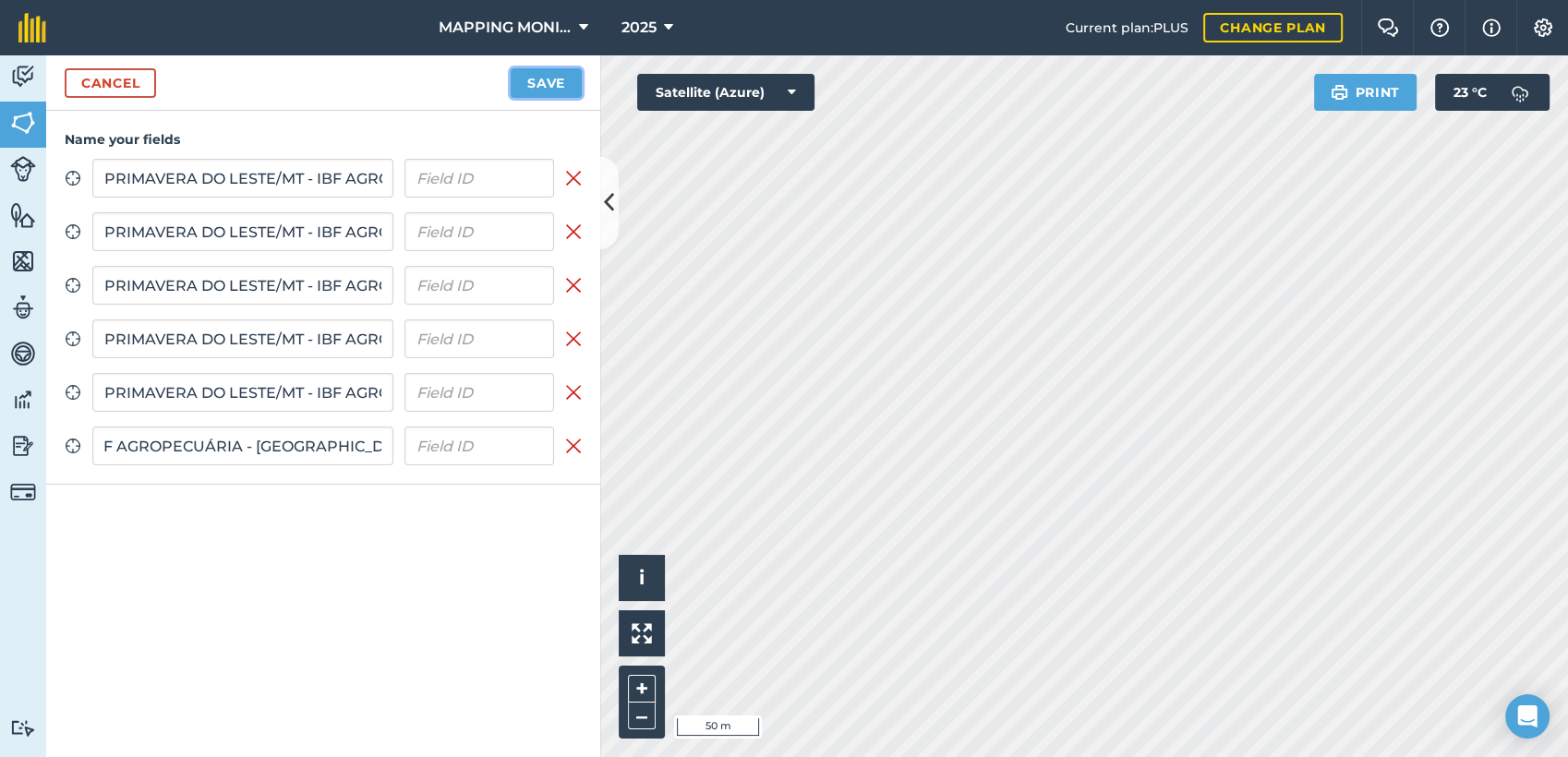
scroll to position [0, 0]
click at [531, 85] on button "Save" at bounding box center [546, 83] width 71 height 30
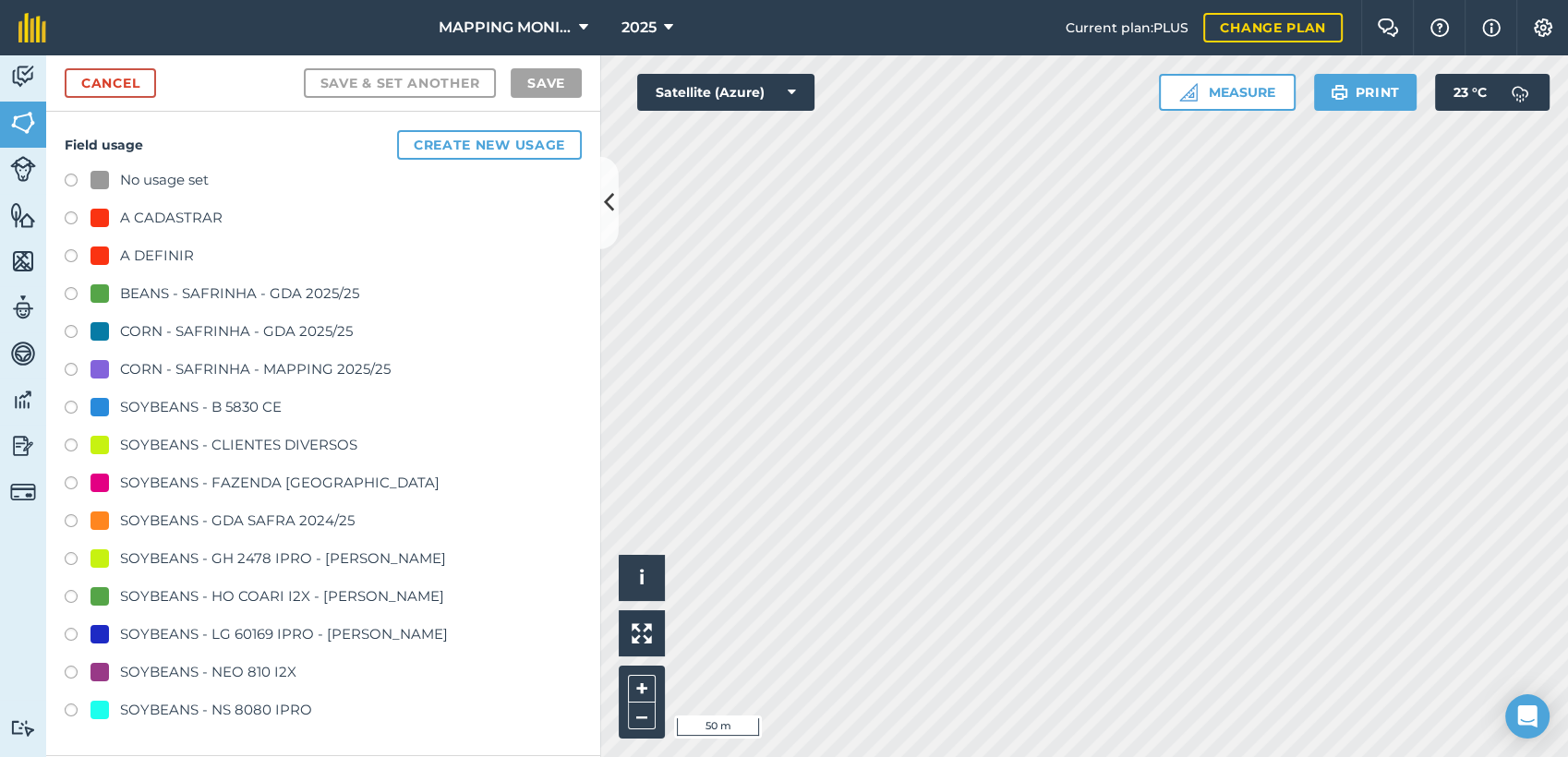
click at [302, 448] on div "SOYBEANS - CLIENTES DIVERSOS" at bounding box center [239, 445] width 237 height 22
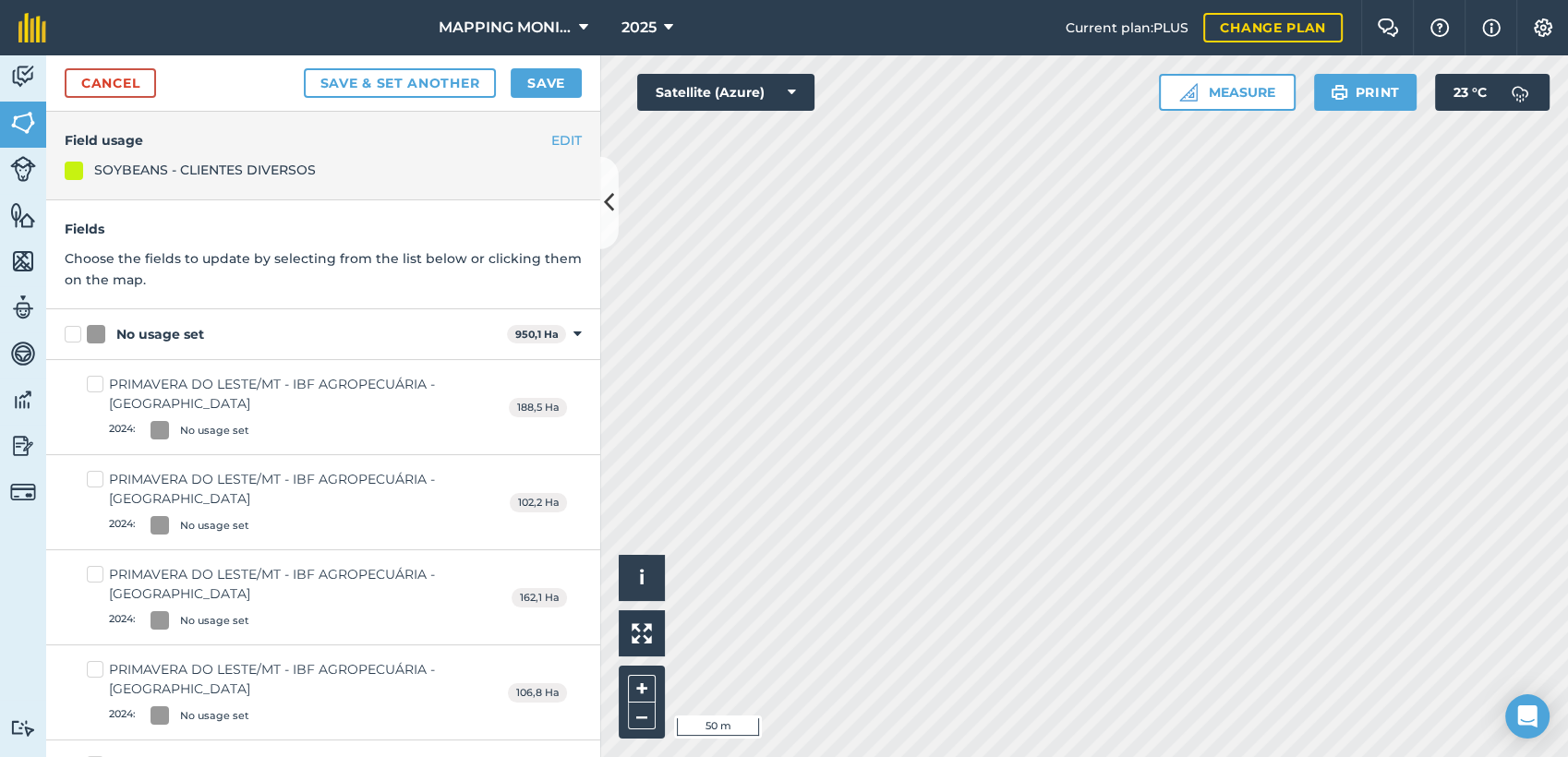
click at [166, 336] on div "No usage set" at bounding box center [160, 334] width 88 height 20
click at [76, 336] on input "No usage set" at bounding box center [70, 330] width 12 height 12
checkbox input "true"
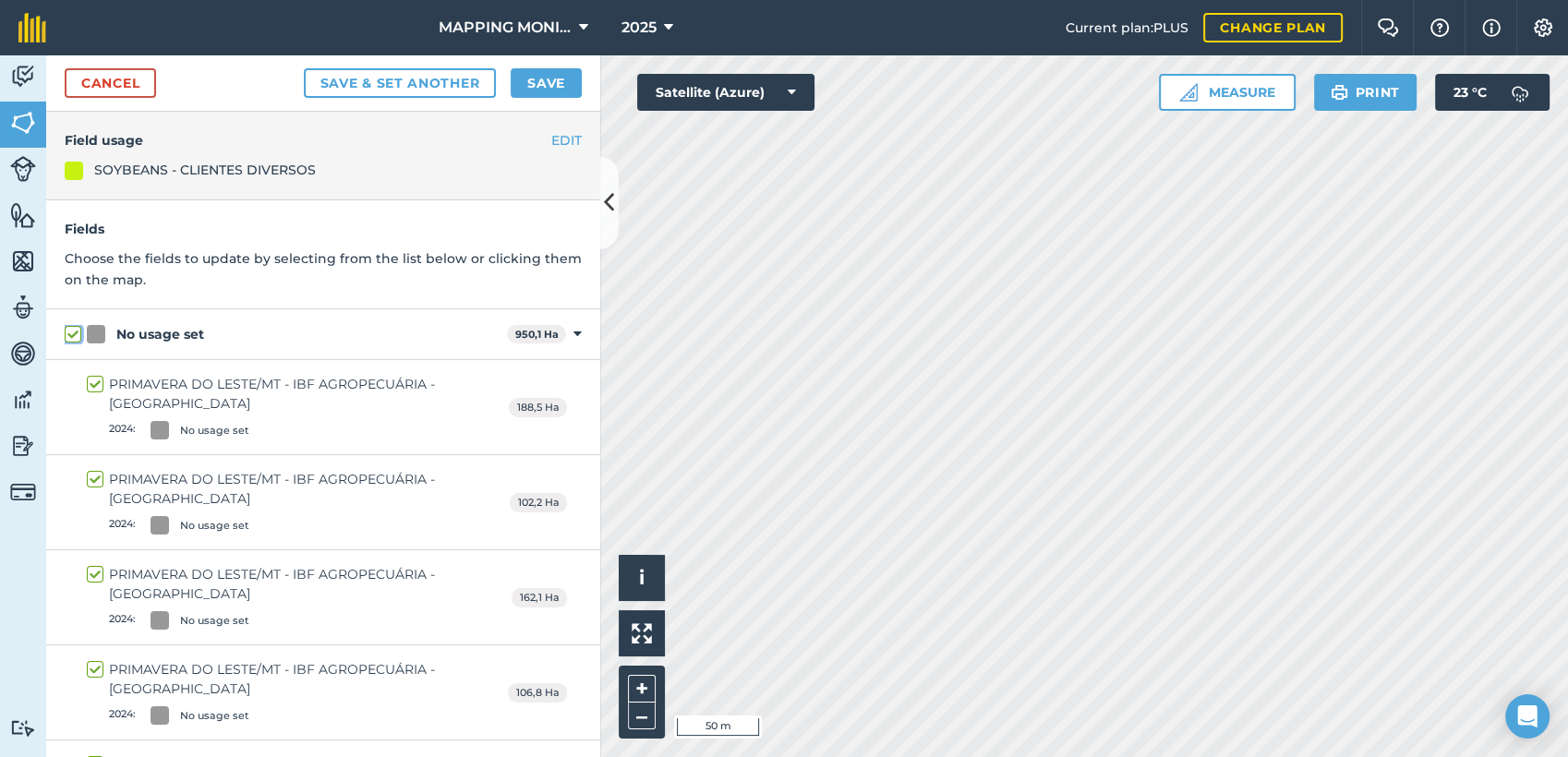
checkbox input "true"
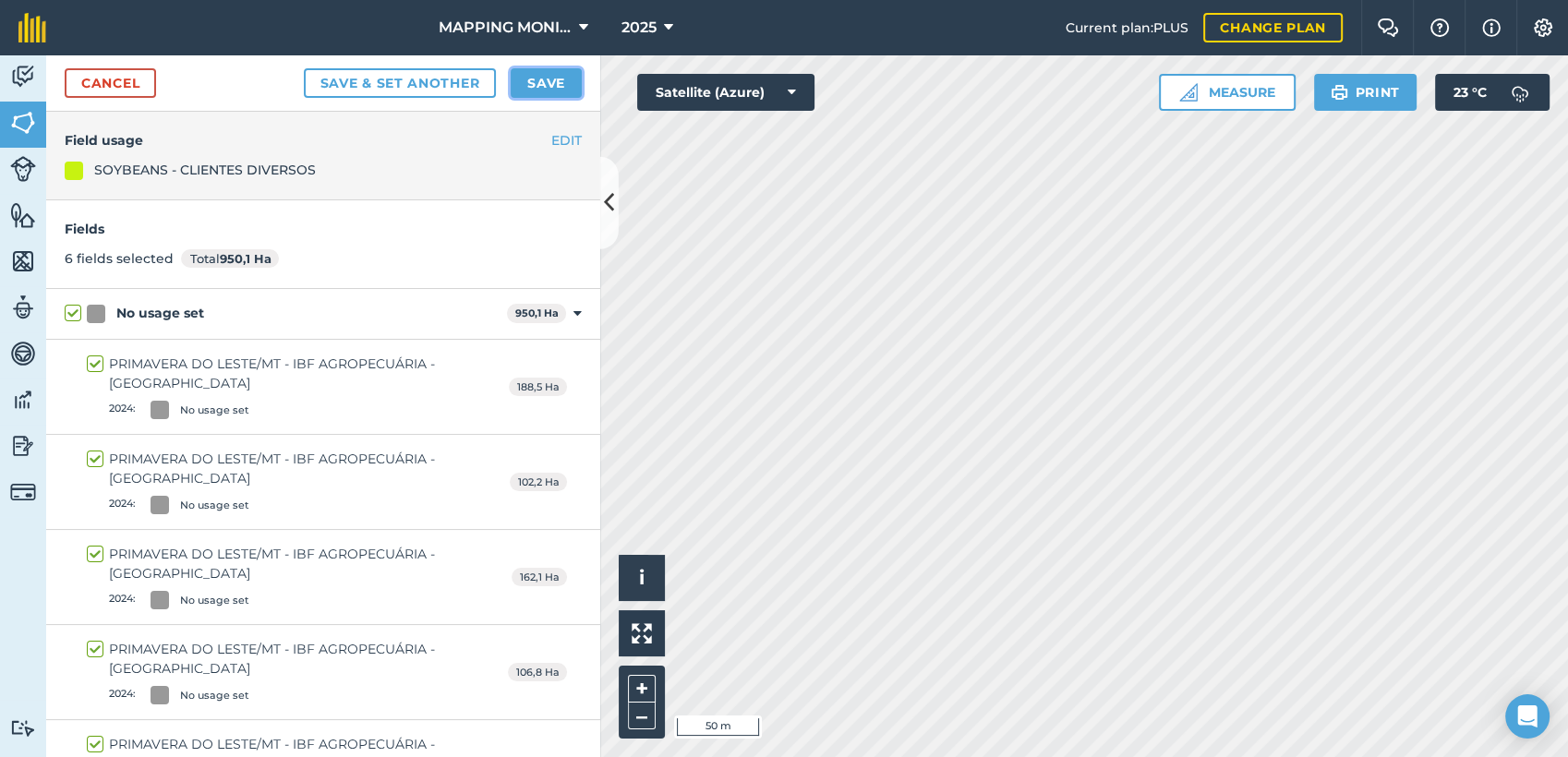
click at [568, 90] on button "Save" at bounding box center [546, 83] width 71 height 30
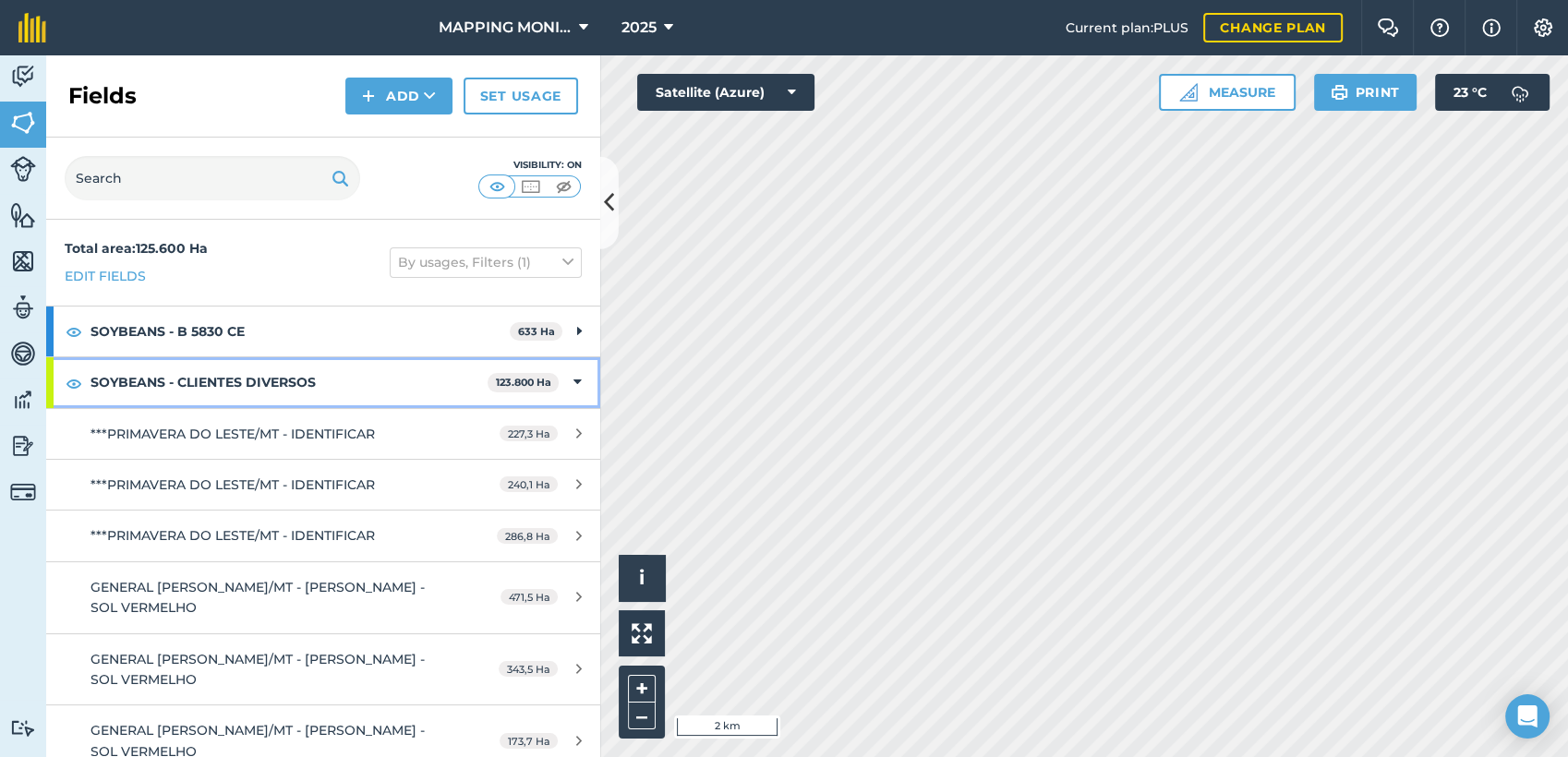
click at [574, 380] on icon at bounding box center [577, 382] width 8 height 21
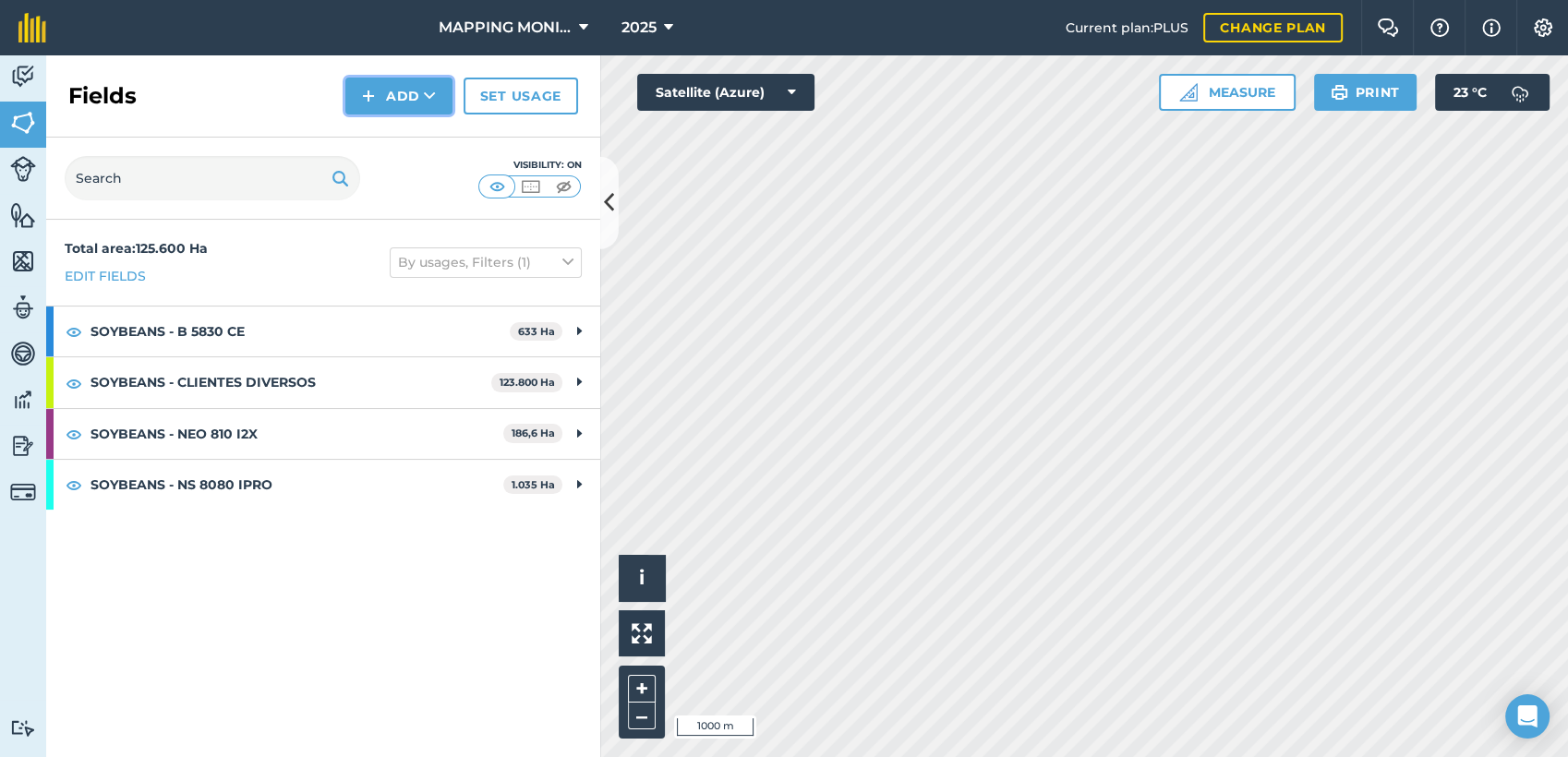
click at [431, 95] on icon at bounding box center [429, 96] width 12 height 19
click at [423, 136] on link "Draw" at bounding box center [398, 138] width 102 height 41
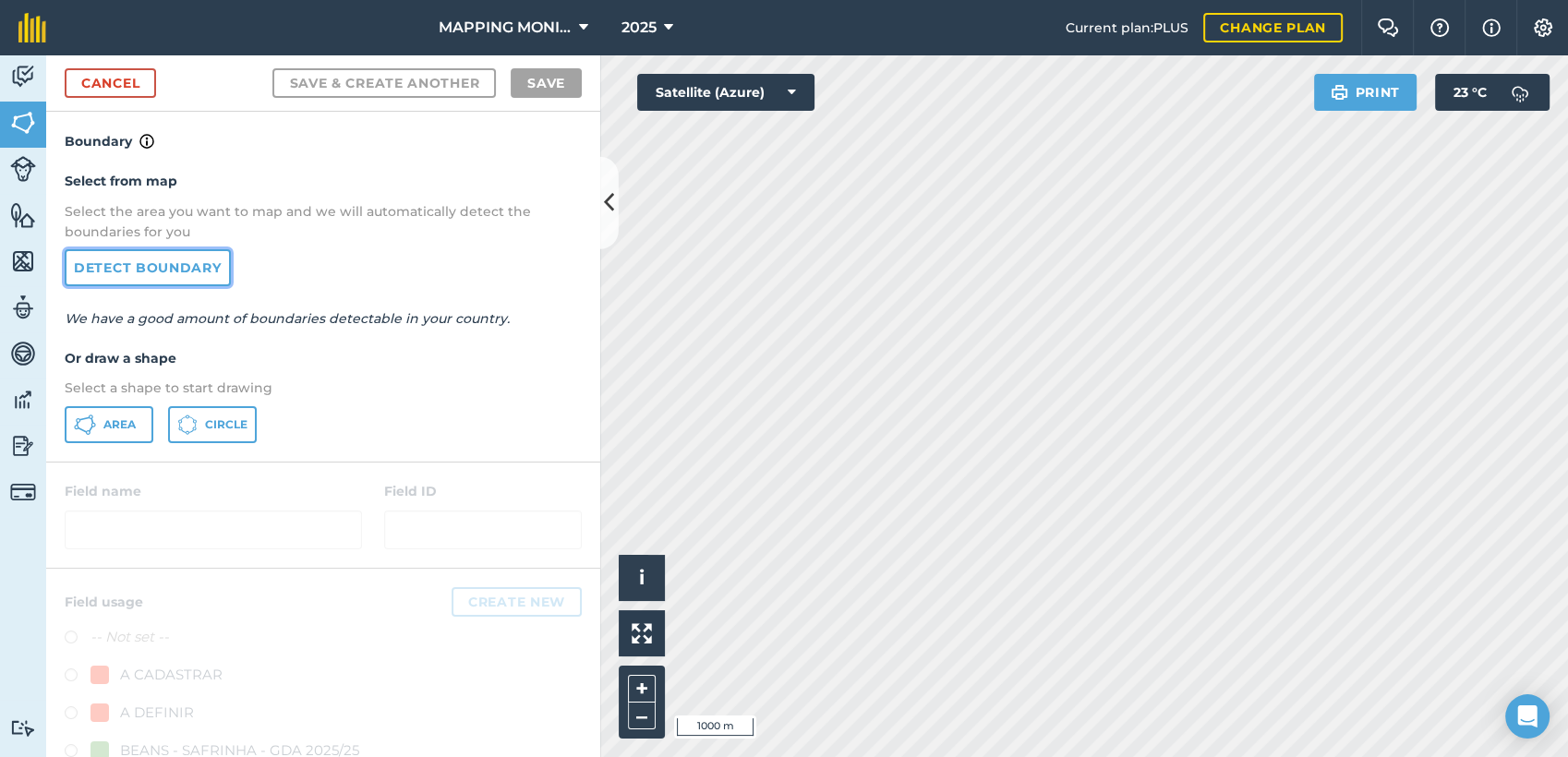
click at [163, 251] on link "Detect boundary" at bounding box center [147, 268] width 166 height 37
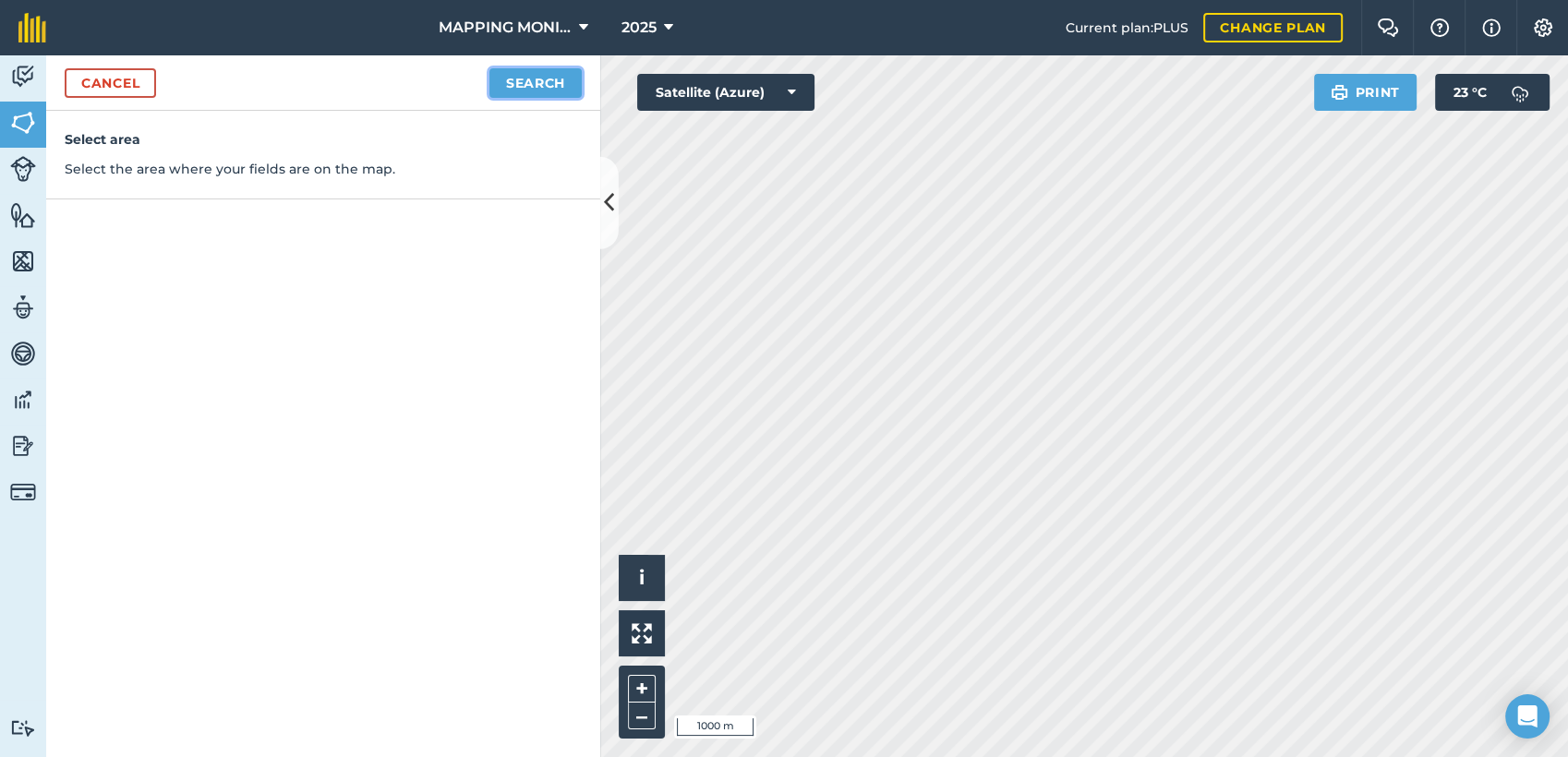
click at [557, 70] on button "Search" at bounding box center [535, 83] width 92 height 30
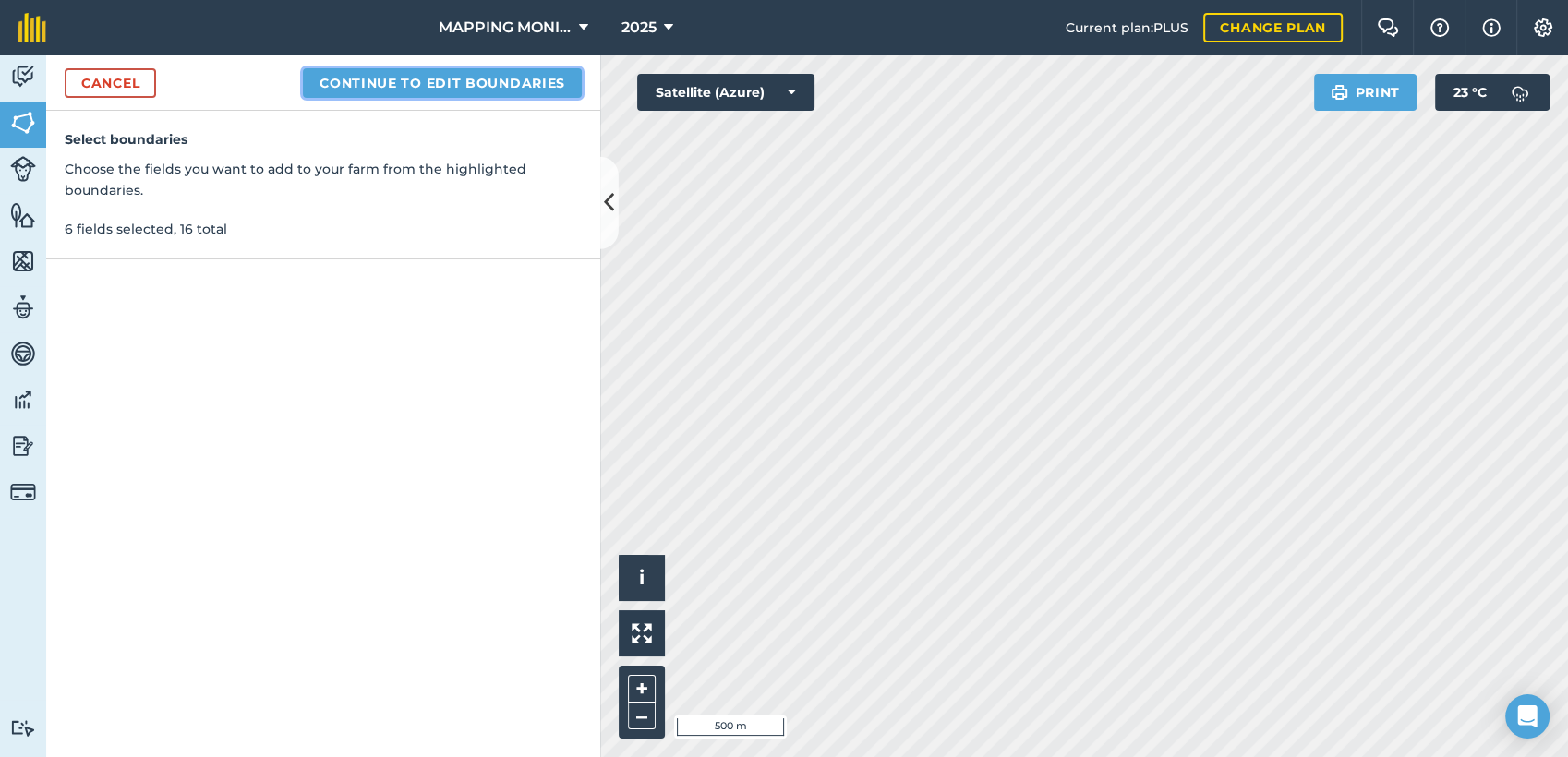
click at [496, 77] on button "Continue to edit boundaries" at bounding box center [442, 83] width 279 height 30
click at [503, 89] on button "Continue to name fields" at bounding box center [462, 83] width 239 height 30
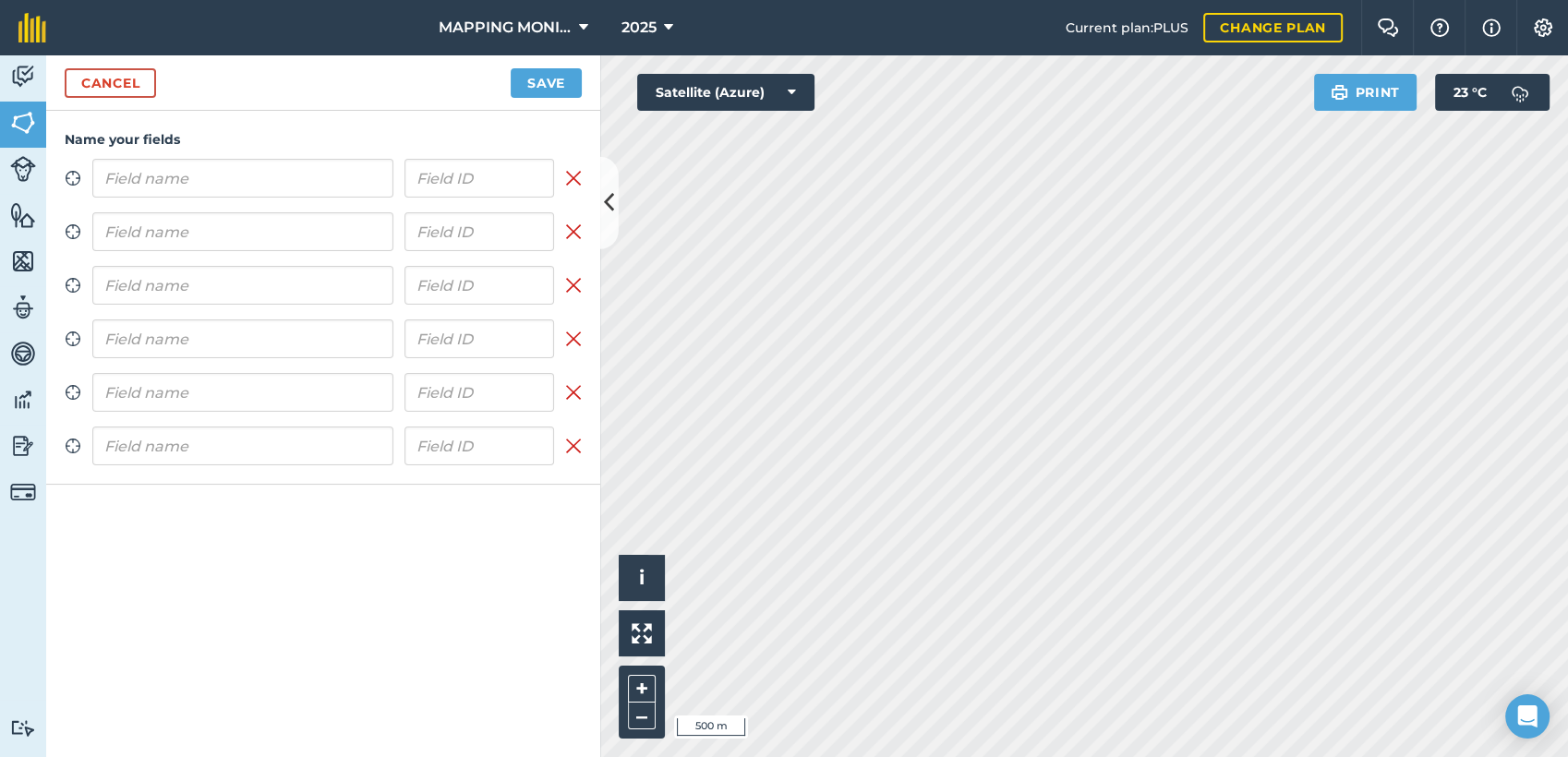
click at [263, 176] on input "text" at bounding box center [243, 178] width 301 height 39
type input "PRIMAVERA DO LESTE/MT - IBF AGROPECUÁRIA - [GEOGRAPHIC_DATA]"
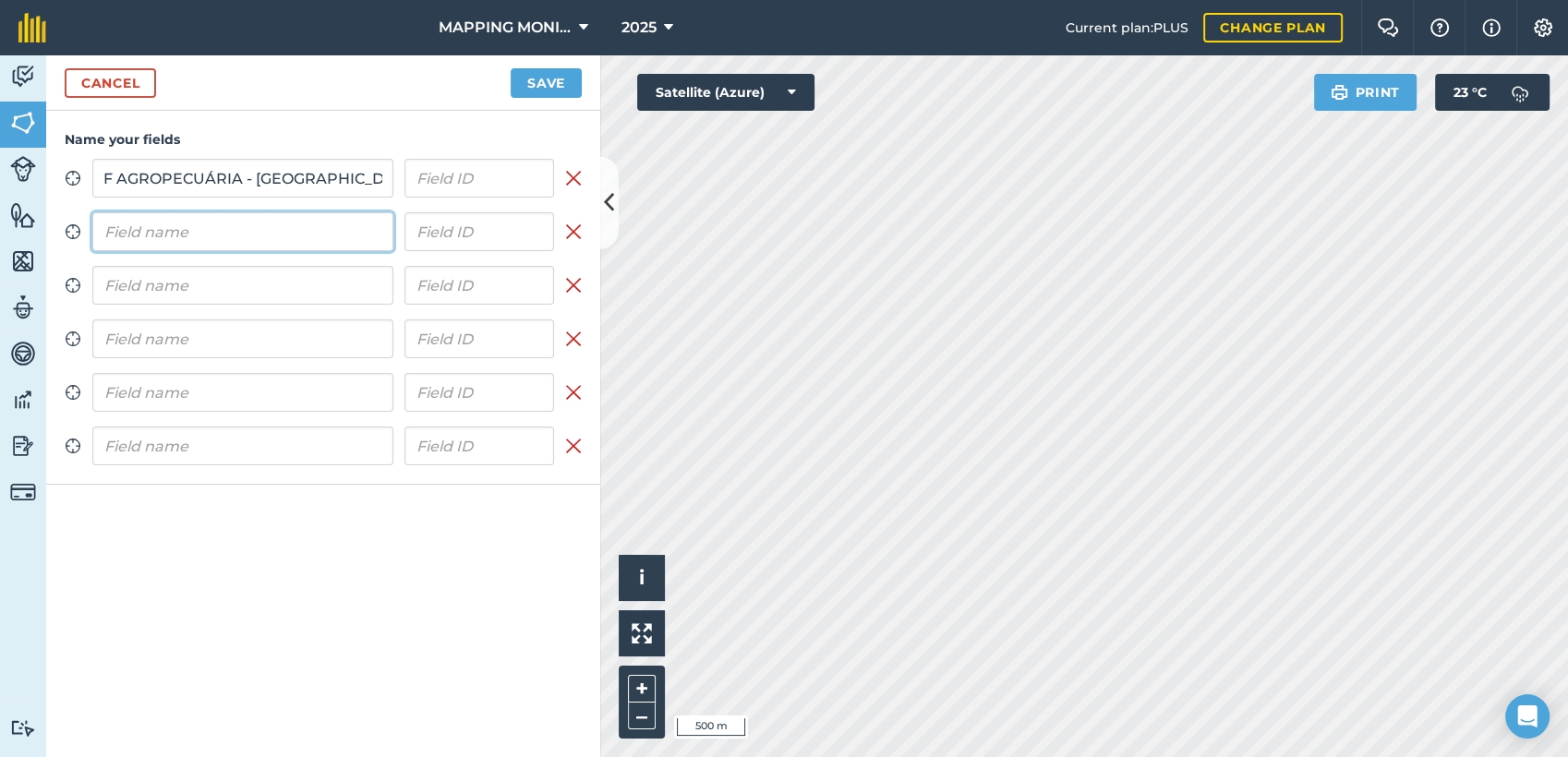
scroll to position [0, 0]
click at [282, 240] on input "text" at bounding box center [243, 232] width 301 height 39
paste input "PRIMAVERA DO LESTE/MT - IBF AGROPECUÁRIA - [GEOGRAPHIC_DATA]"
type input "PRIMAVERA DO LESTE/MT - IBF AGROPECUÁRIA - [GEOGRAPHIC_DATA]"
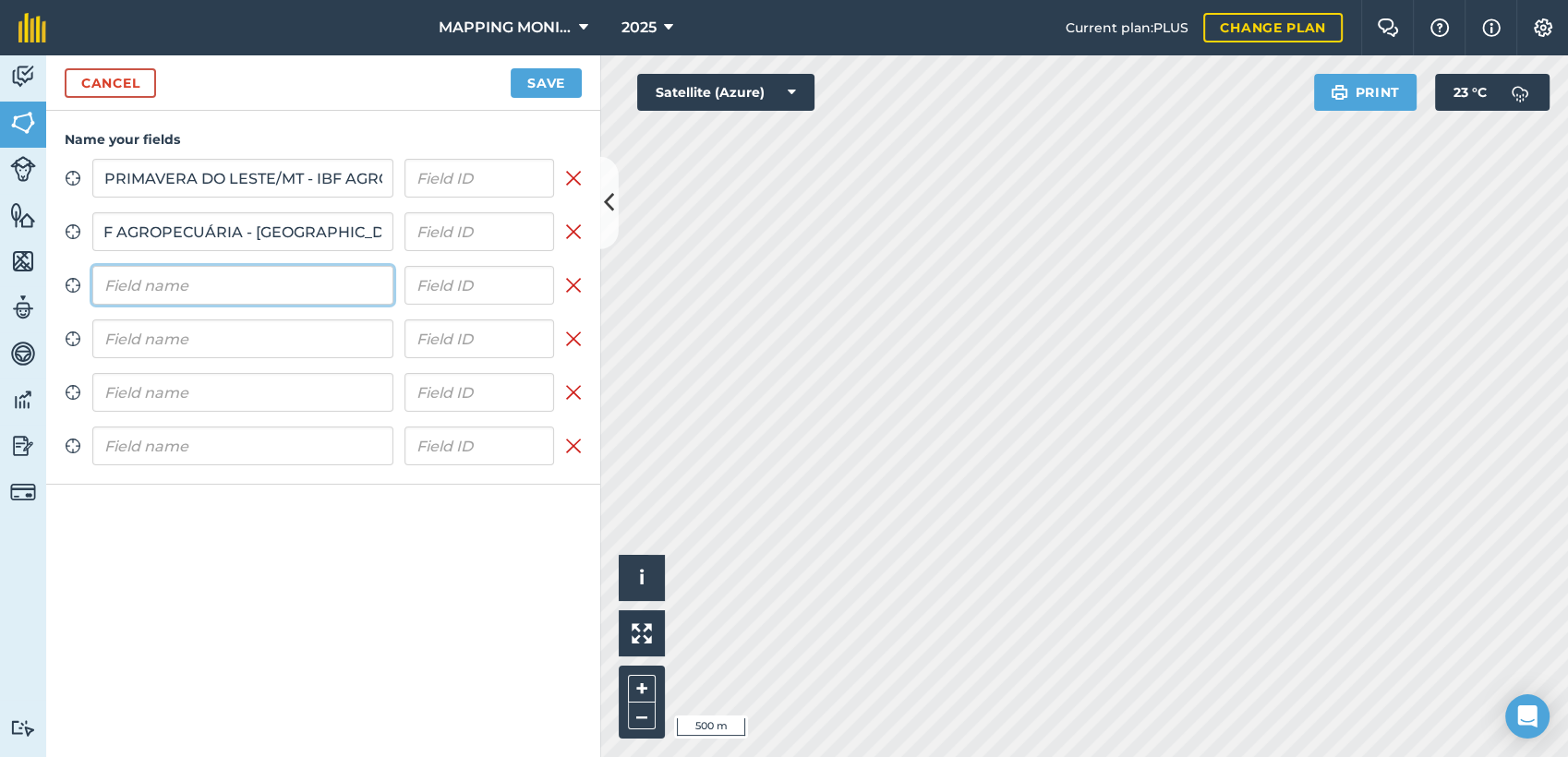
scroll to position [0, 0]
click at [252, 279] on input "text" at bounding box center [243, 285] width 301 height 39
paste input "PRIMAVERA DO LESTE/MT - IBF AGROPECUÁRIA - [GEOGRAPHIC_DATA]"
type input "PRIMAVERA DO LESTE/MT - IBF AGROPECUÁRIA - [GEOGRAPHIC_DATA]"
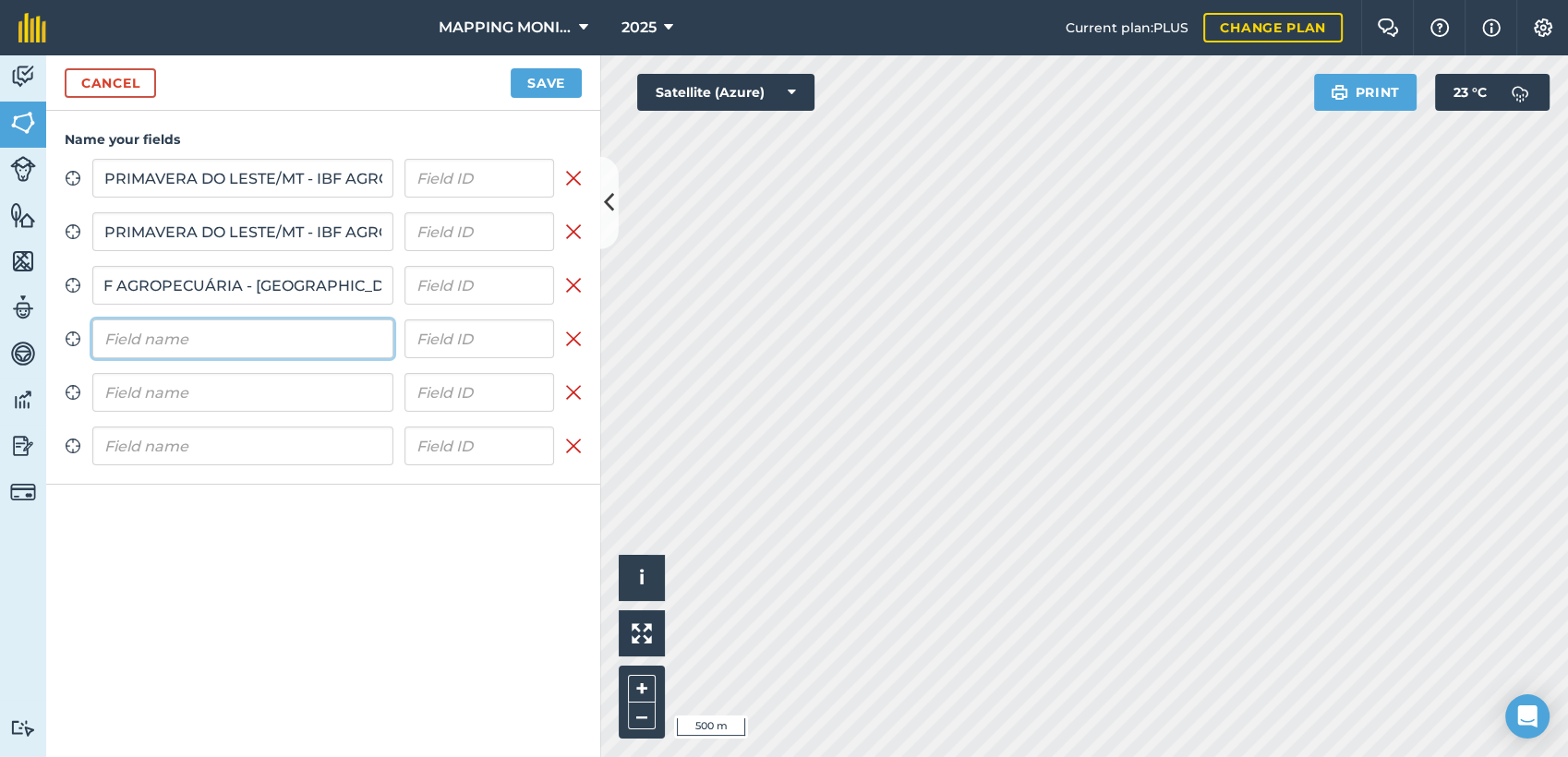
scroll to position [0, 0]
click at [266, 340] on input "text" at bounding box center [243, 338] width 301 height 39
paste input "PRIMAVERA DO LESTE/MT - IBF AGROPECUÁRIA - [GEOGRAPHIC_DATA]"
type input "PRIMAVERA DO LESTE/MT - IBF AGROPECUÁRIA - [GEOGRAPHIC_DATA]"
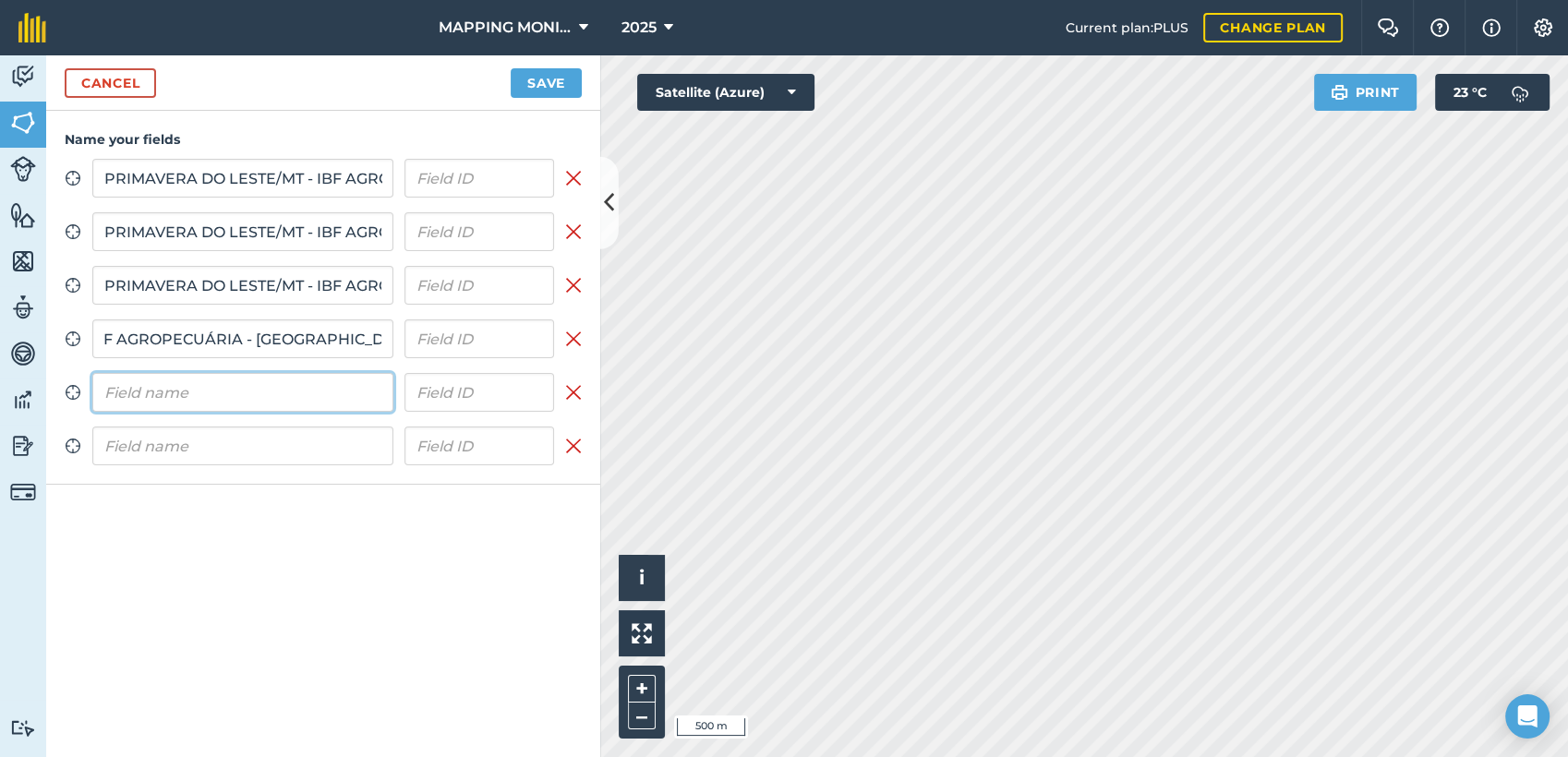
scroll to position [0, 0]
click at [307, 403] on input "text" at bounding box center [243, 392] width 301 height 39
paste input "PRIMAVERA DO LESTE/MT - IBF AGROPECUÁRIA - [GEOGRAPHIC_DATA]"
type input "PRIMAVERA DO LESTE/MT - IBF AGROPECUÁRIA - [GEOGRAPHIC_DATA]"
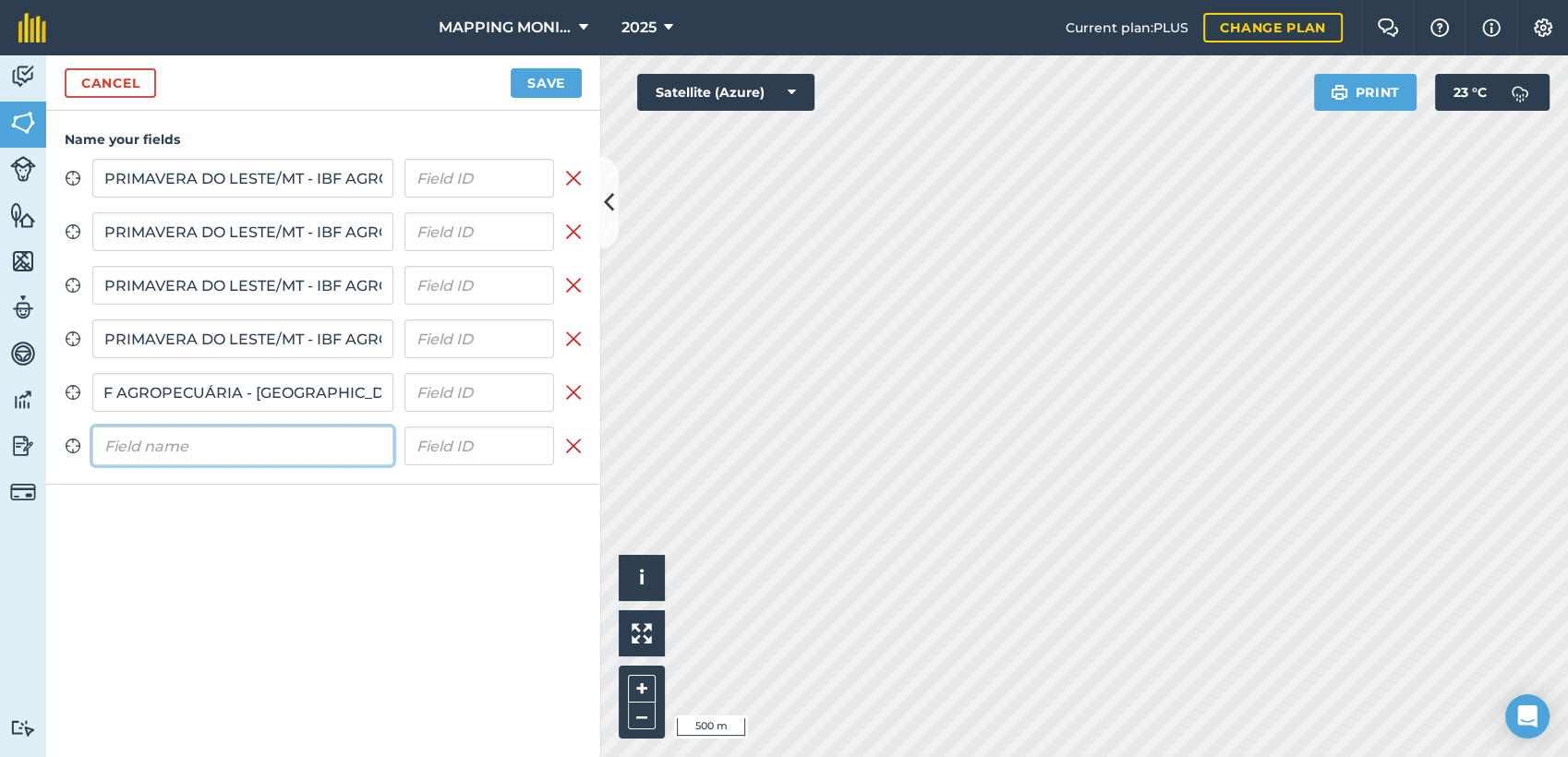
scroll to position [0, 0]
click at [320, 445] on input "text" at bounding box center [243, 446] width 301 height 39
paste input "PRIMAVERA DO LESTE/MT - IBF AGROPECUÁRIA - [GEOGRAPHIC_DATA]"
type input "PRIMAVERA DO LESTE/MT - IBF AGROPECUÁRIA - [GEOGRAPHIC_DATA]"
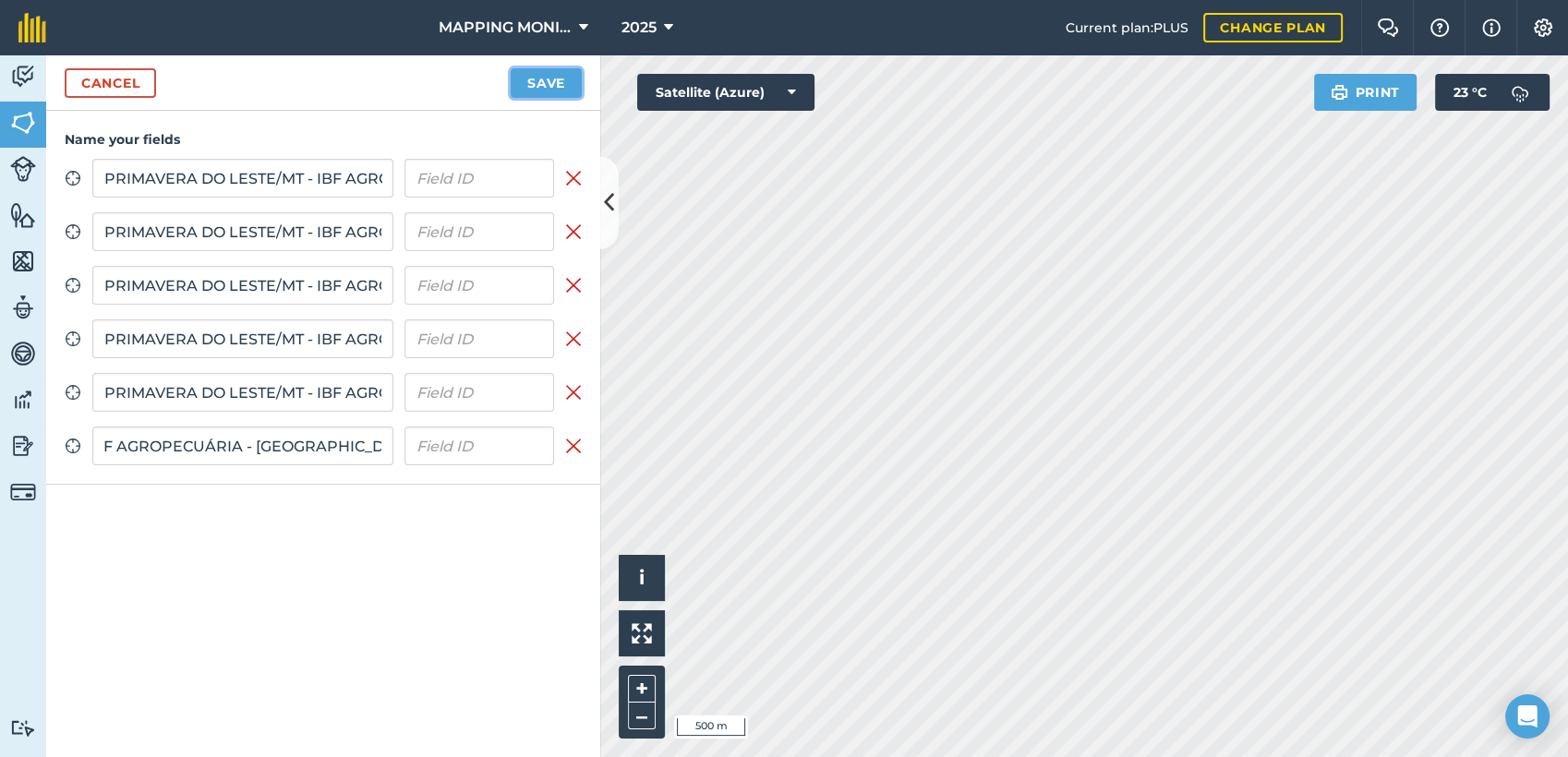
scroll to position [0, 0]
click at [519, 83] on button "Save" at bounding box center [546, 83] width 71 height 30
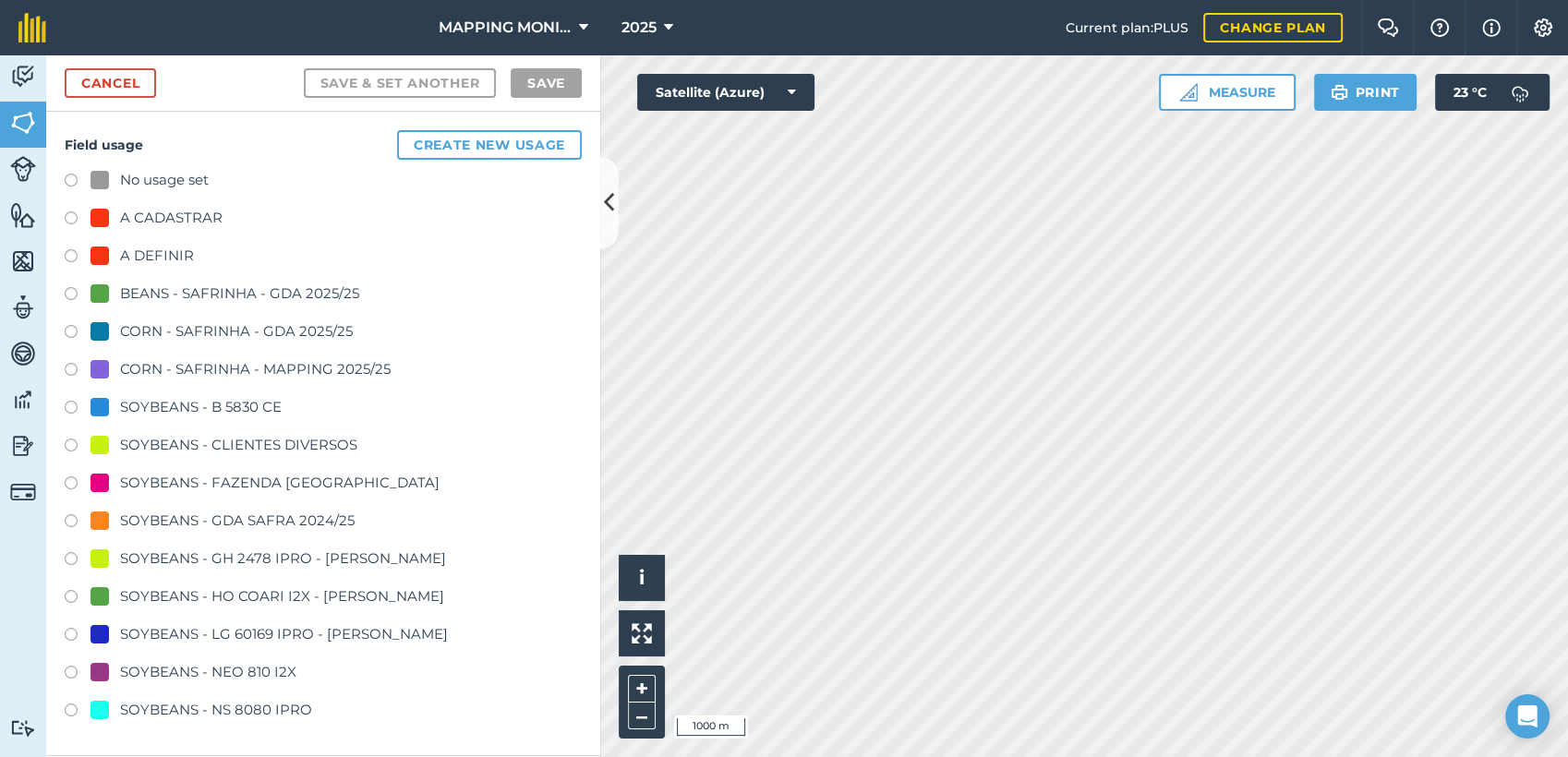
click at [290, 439] on div "SOYBEANS - CLIENTES DIVERSOS" at bounding box center [239, 445] width 237 height 22
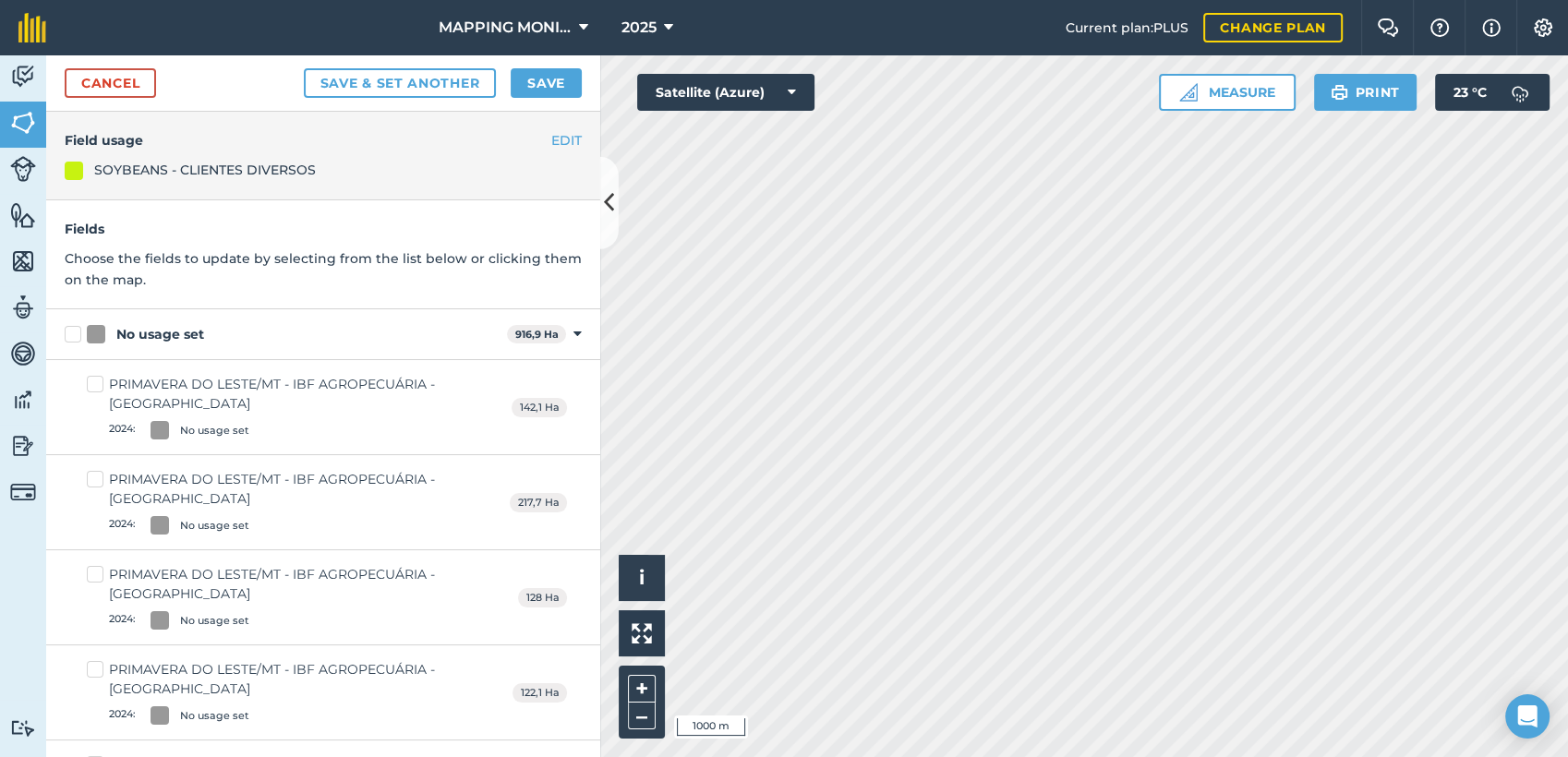
click at [184, 330] on div "No usage set" at bounding box center [160, 334] width 88 height 20
click at [76, 330] on input "No usage set" at bounding box center [70, 330] width 12 height 12
checkbox input "true"
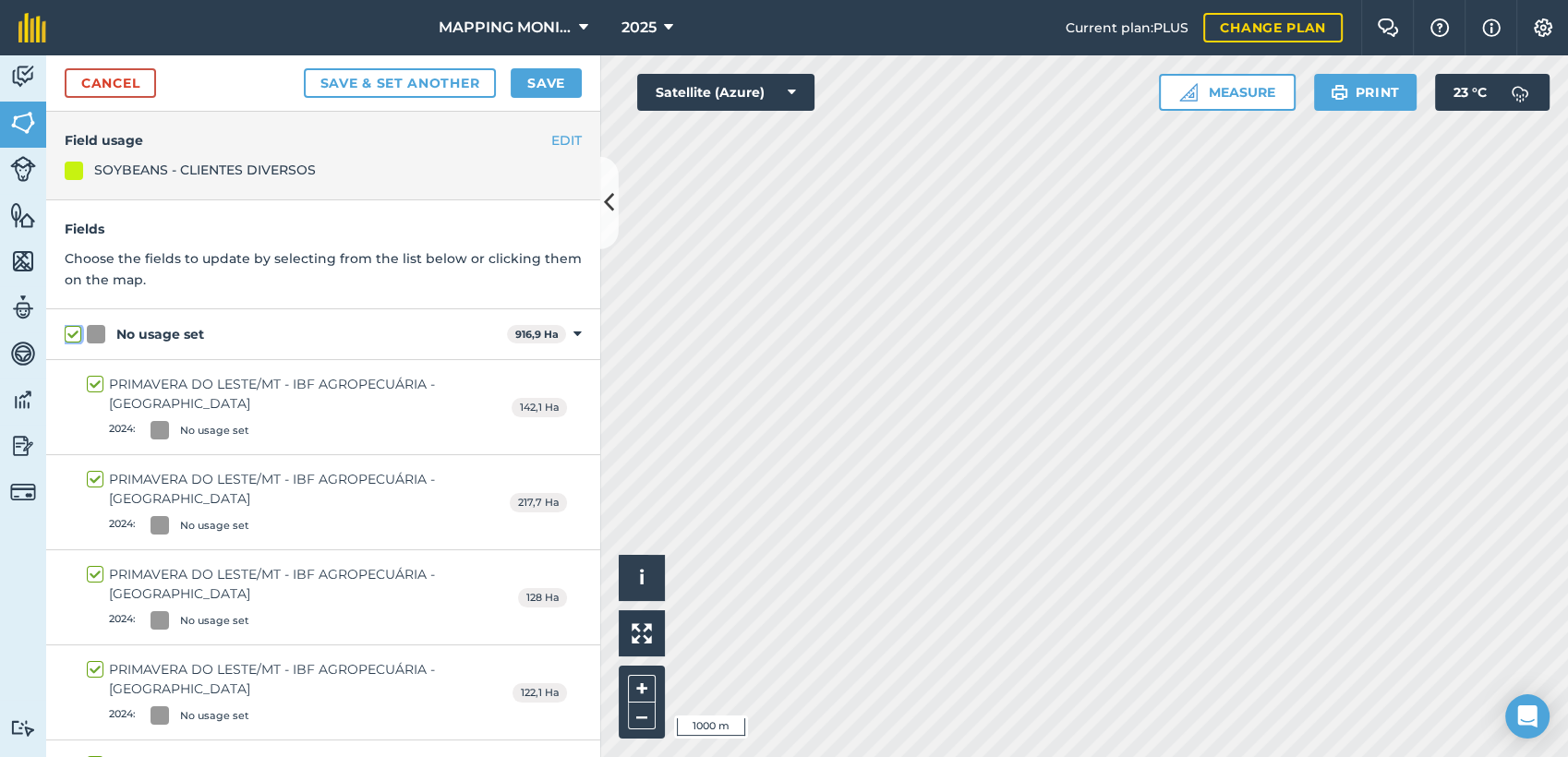
checkbox input "true"
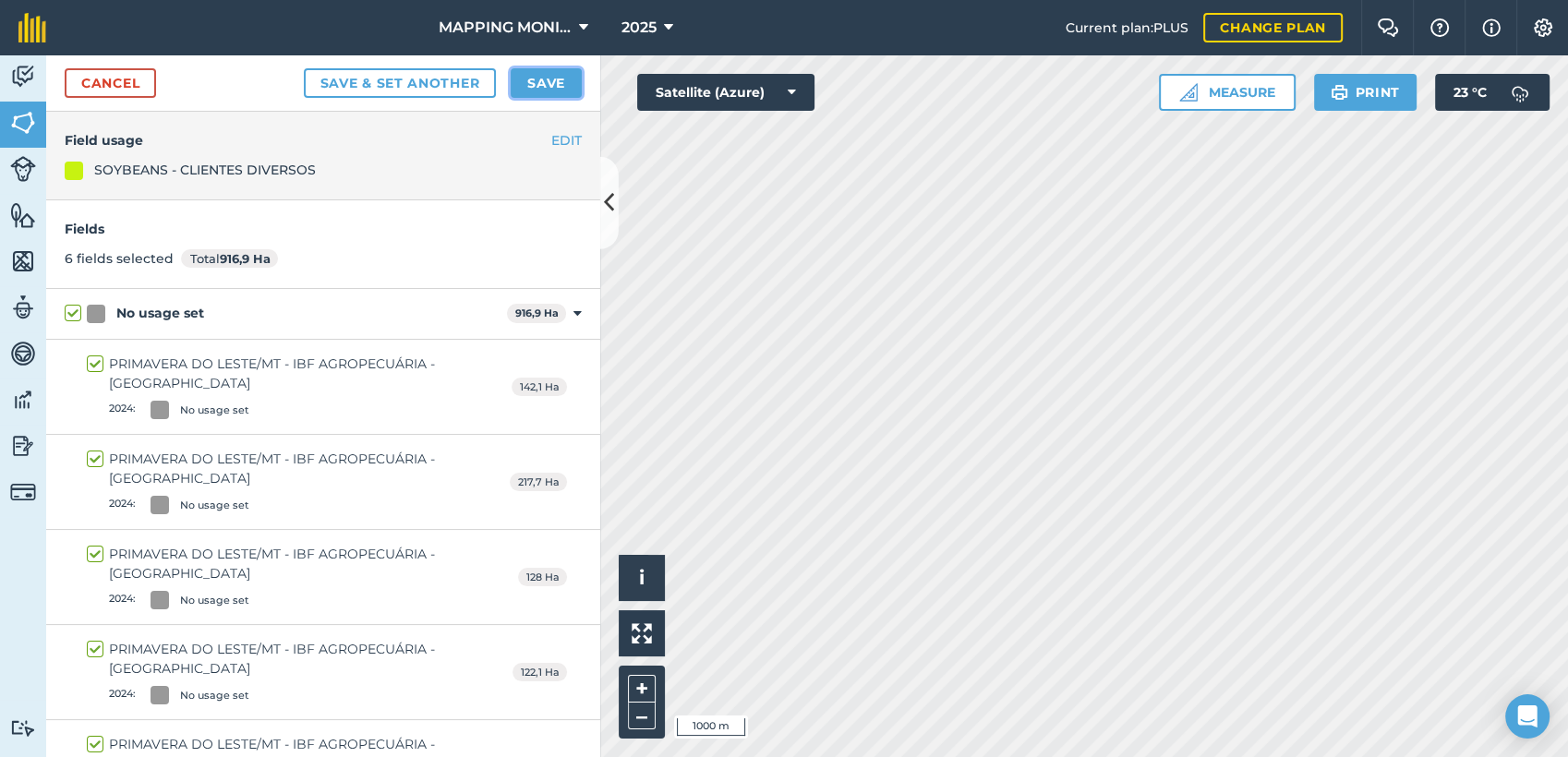
click at [569, 82] on button "Save" at bounding box center [546, 83] width 71 height 30
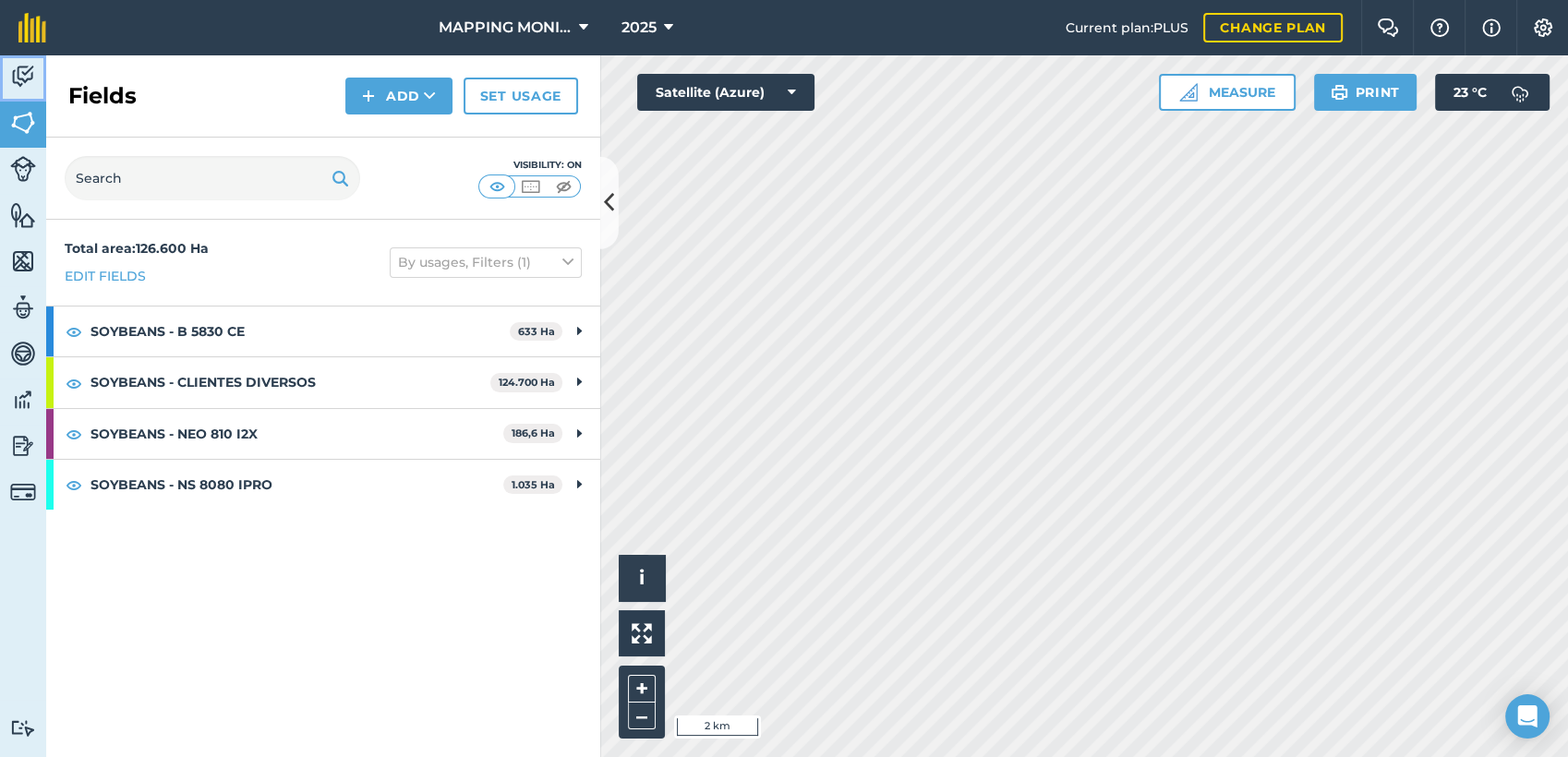
click at [15, 73] on img at bounding box center [23, 76] width 26 height 28
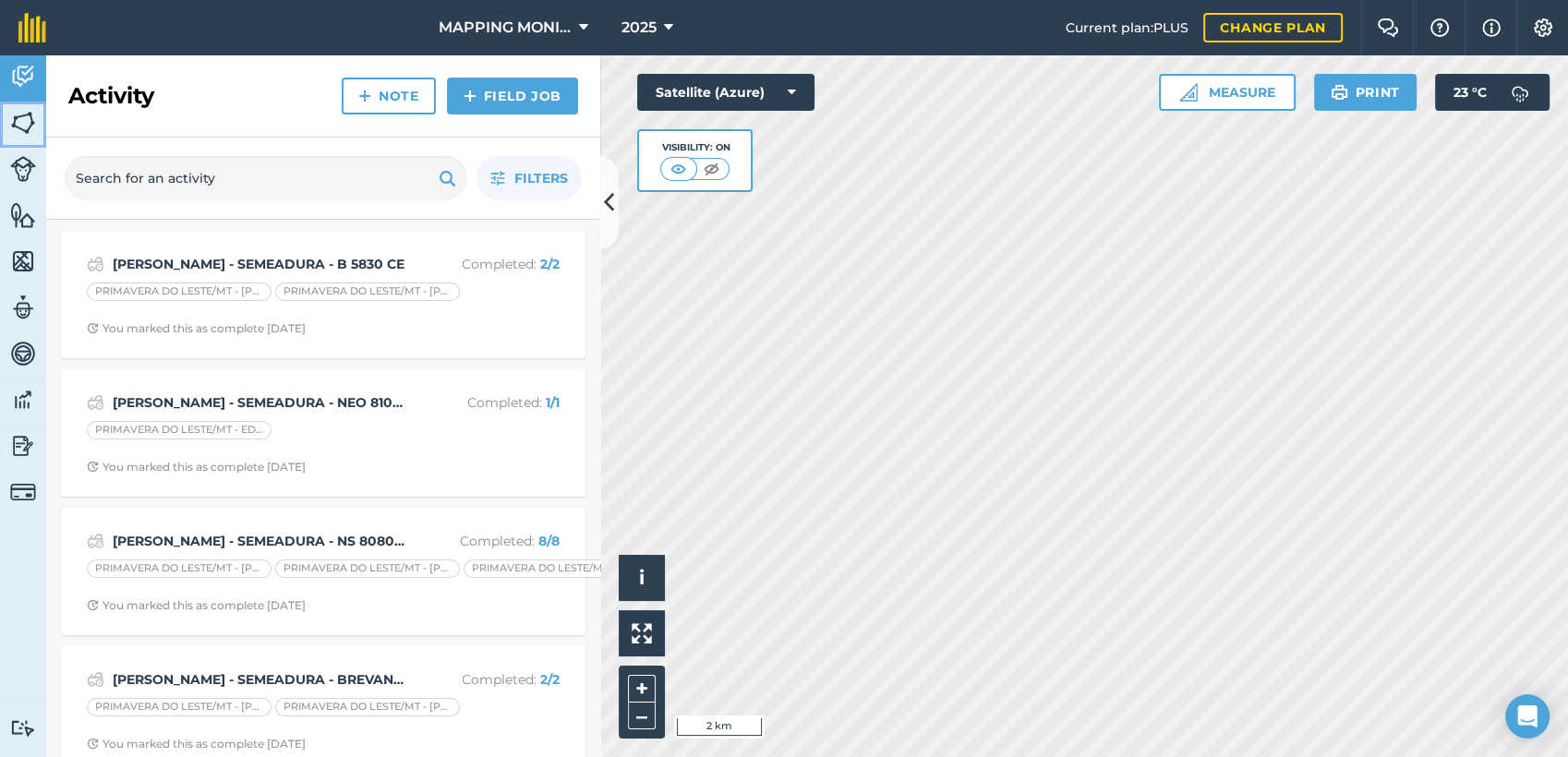
click at [18, 124] on img at bounding box center [23, 123] width 26 height 28
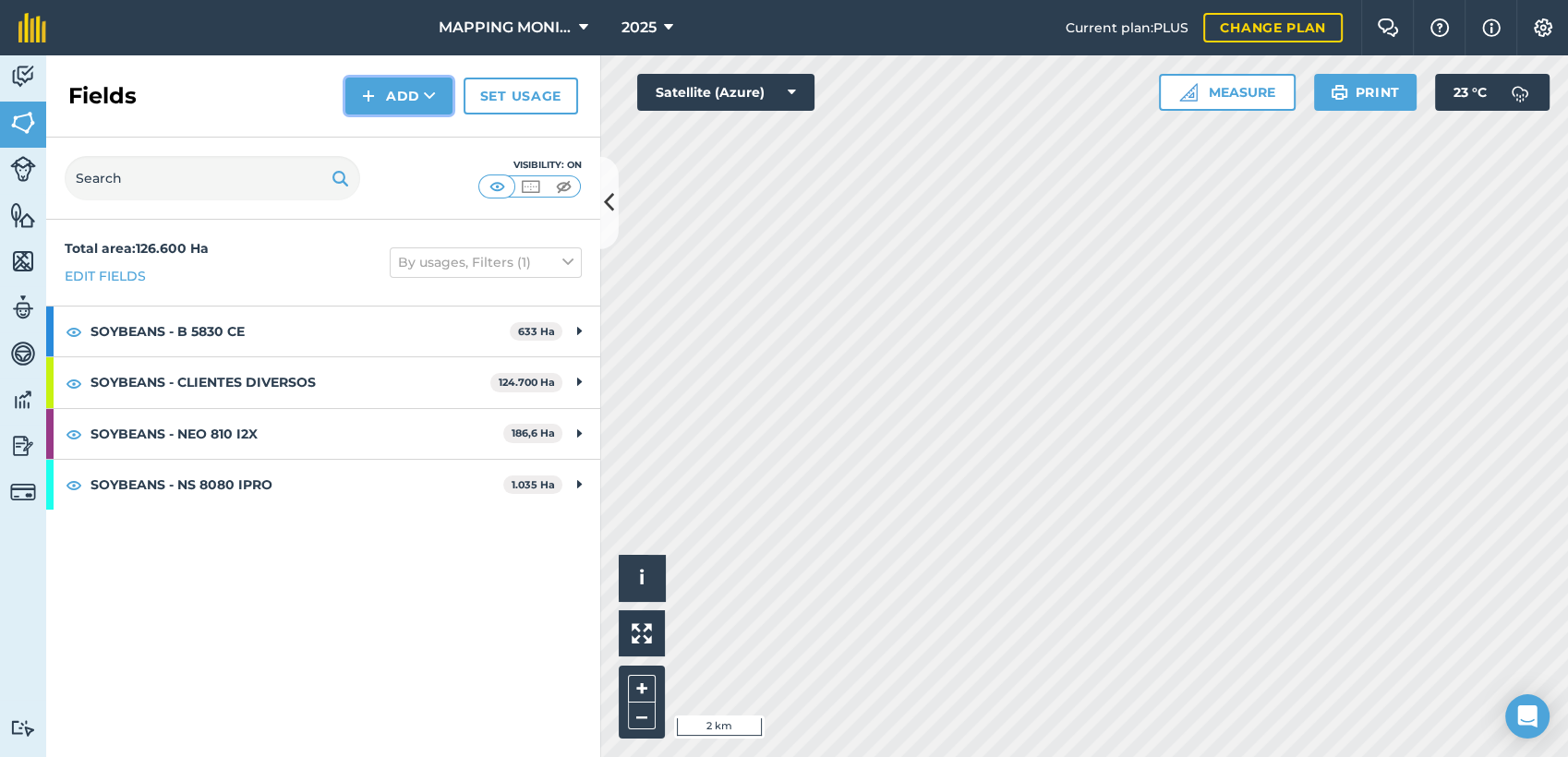
click at [408, 99] on button "Add" at bounding box center [398, 96] width 107 height 37
click at [399, 131] on link "Draw" at bounding box center [398, 138] width 102 height 41
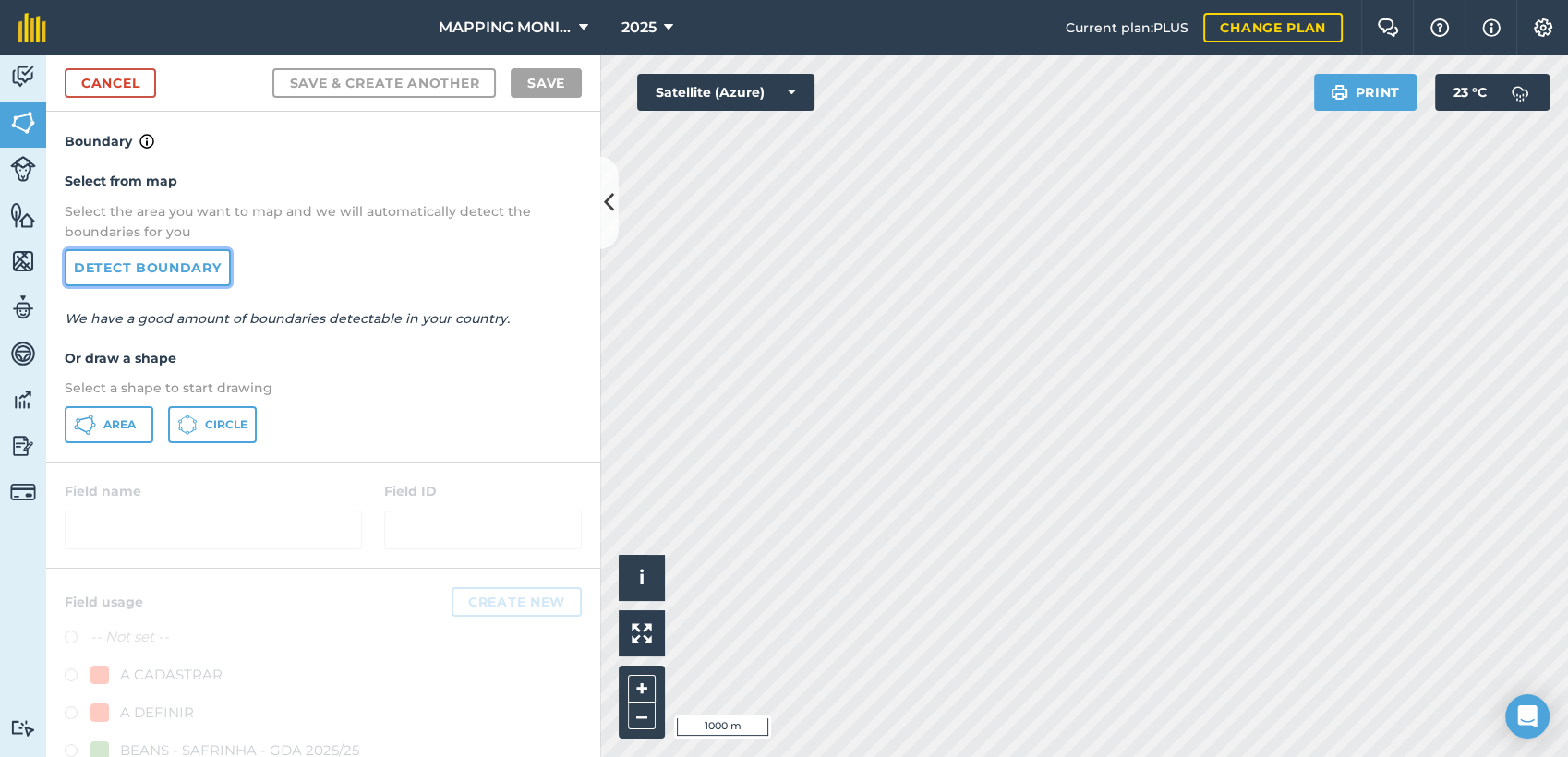
click at [188, 272] on link "Detect boundary" at bounding box center [147, 268] width 166 height 37
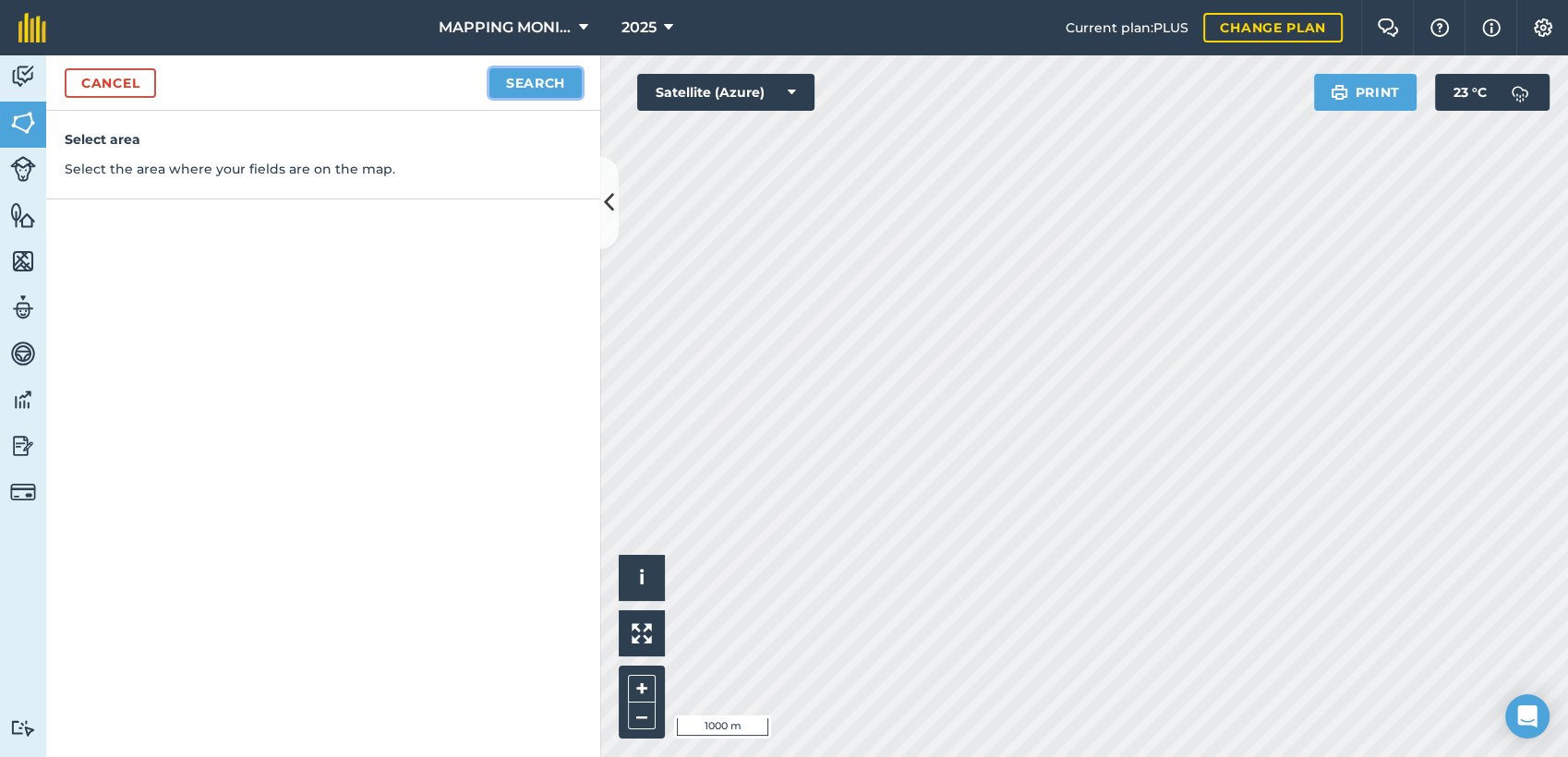
click at [546, 77] on button "Search" at bounding box center [535, 83] width 92 height 30
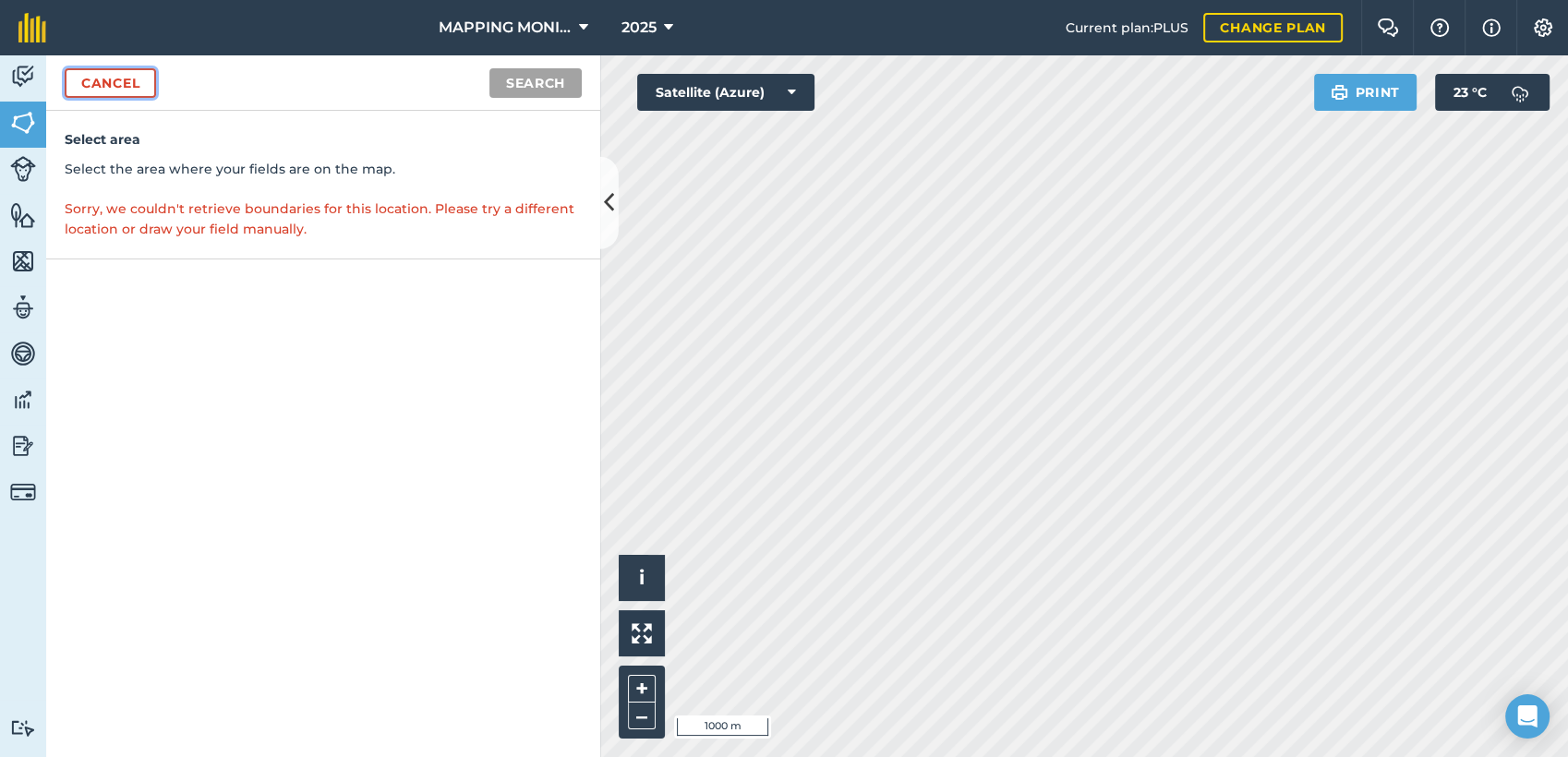
click at [126, 86] on link "Cancel" at bounding box center [110, 83] width 91 height 30
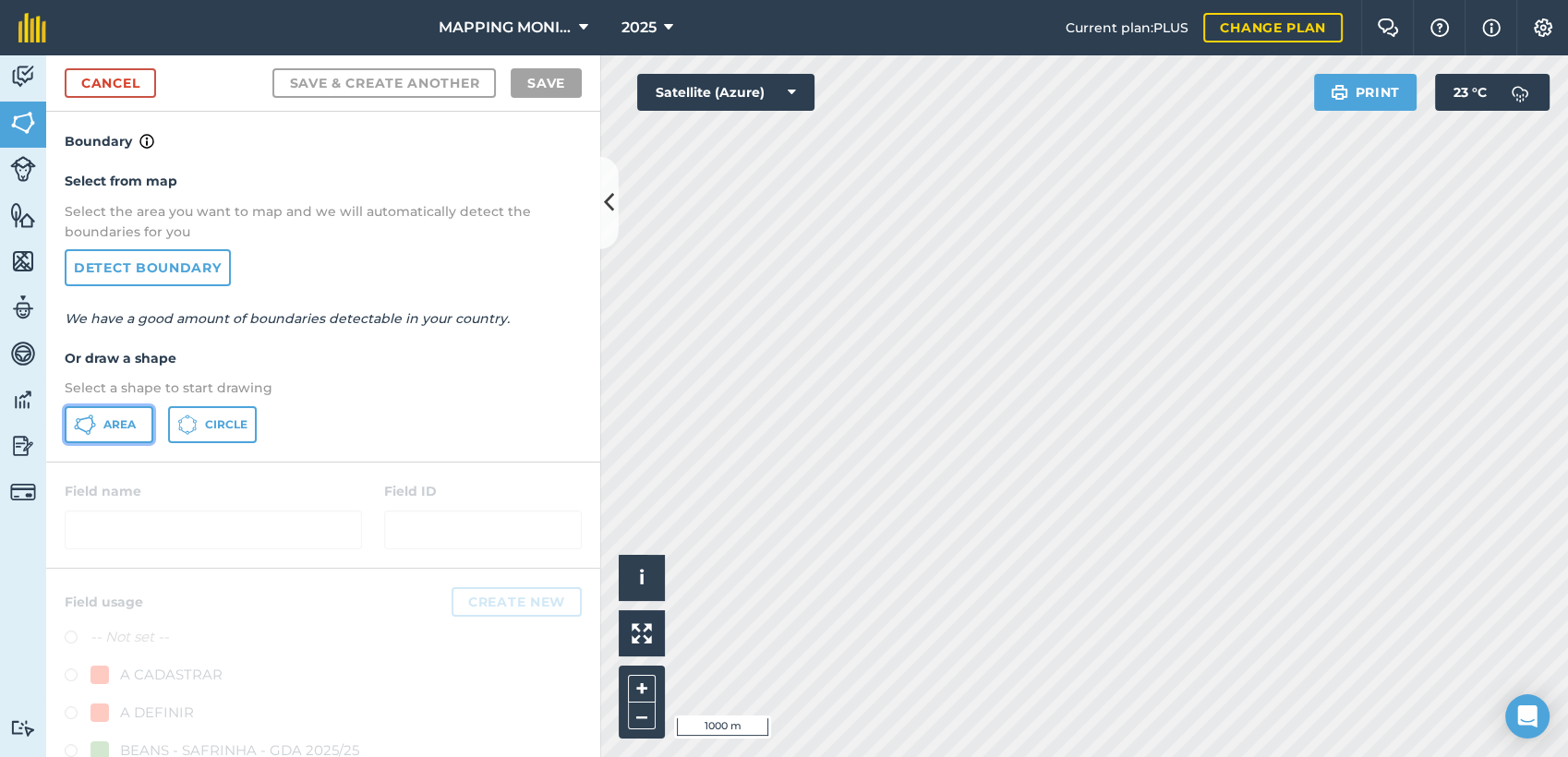
click at [120, 419] on span "Area" at bounding box center [119, 424] width 33 height 15
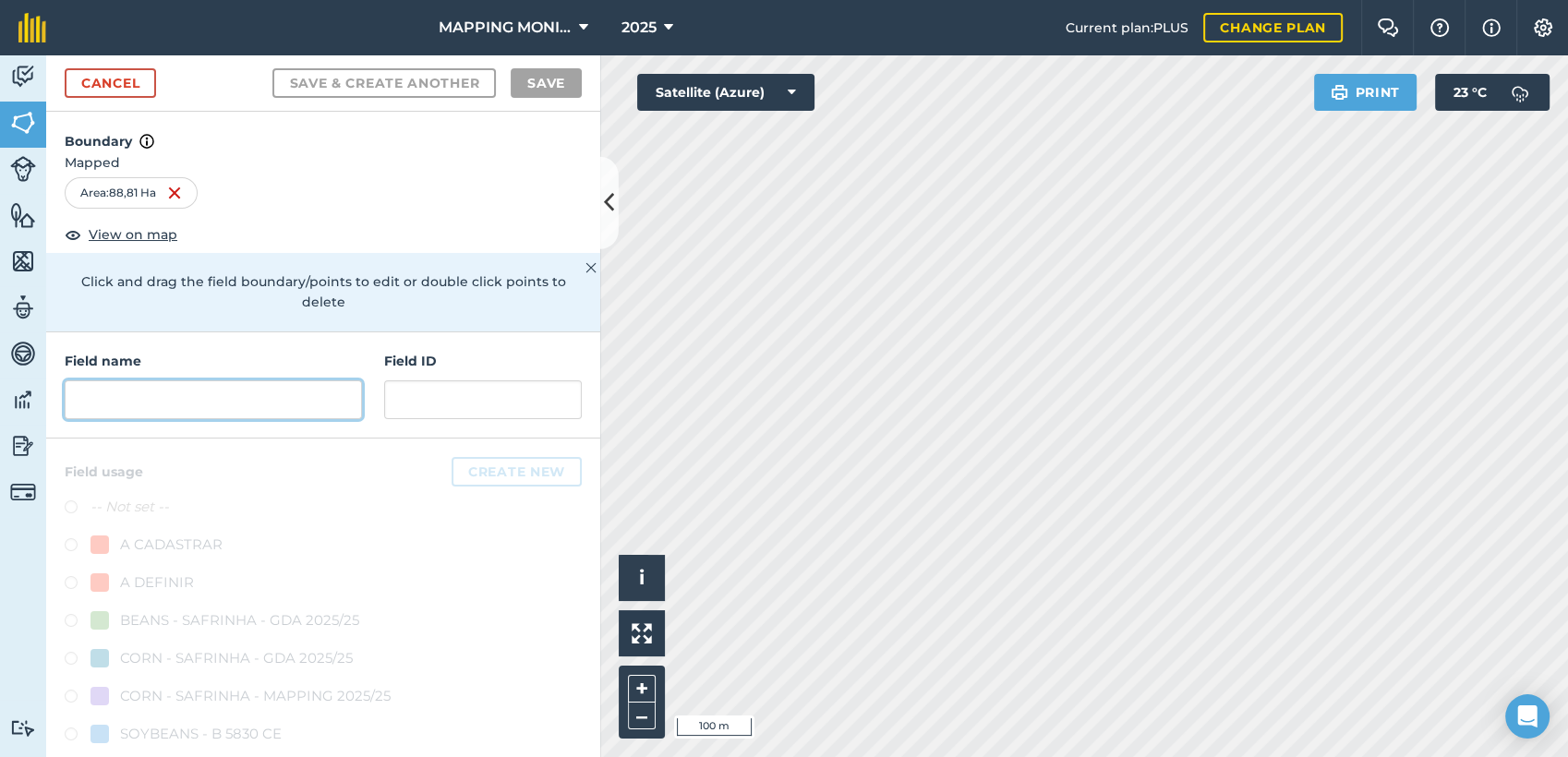
click at [332, 406] on input "text" at bounding box center [213, 400] width 298 height 39
paste input "PRIMAVERA DO LESTE/MT - IBF AGROPECUÁRIA - [GEOGRAPHIC_DATA]"
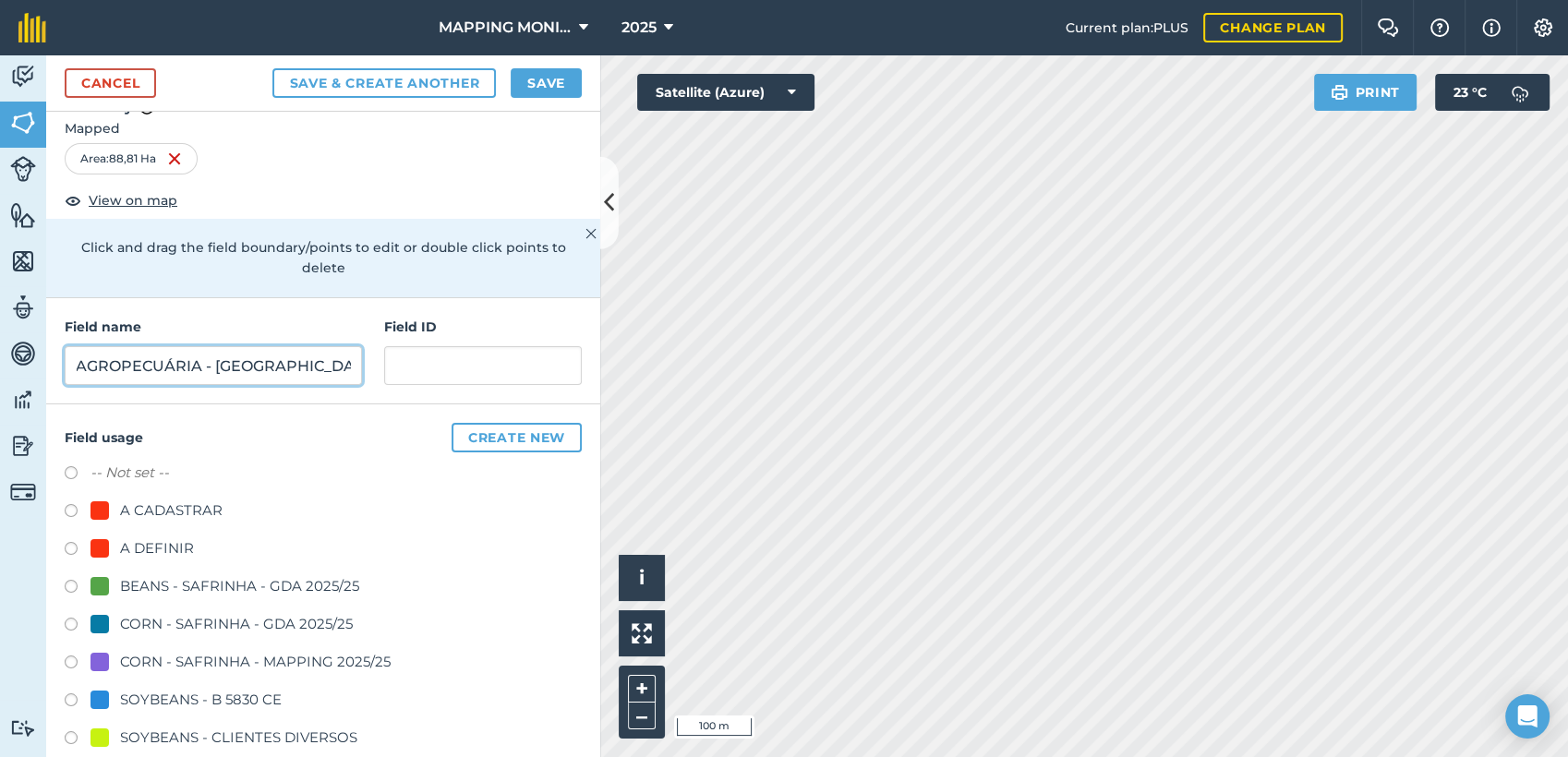
scroll to position [205, 0]
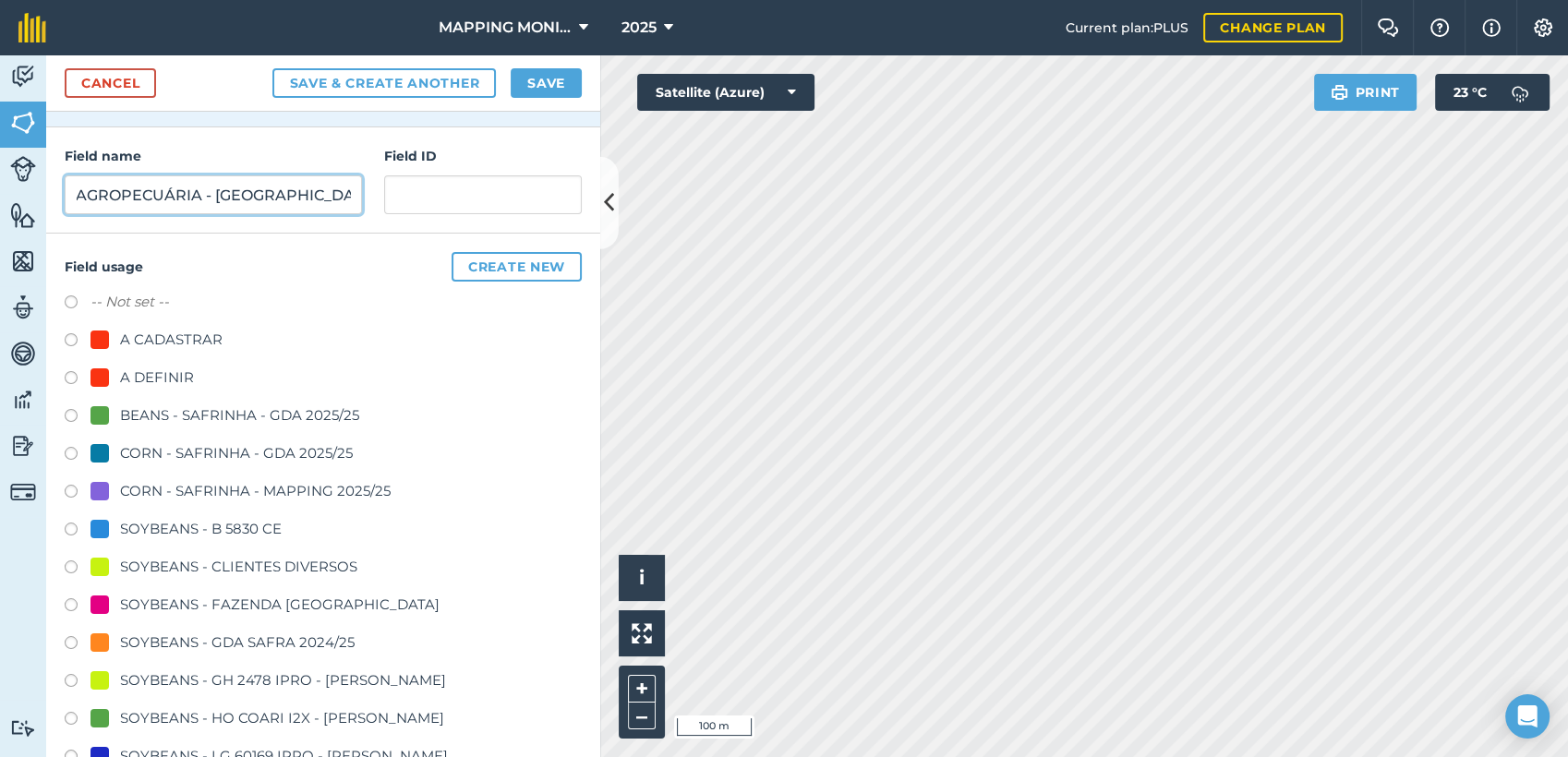
type input "PRIMAVERA DO LESTE/MT - IBF AGROPECUÁRIA - [GEOGRAPHIC_DATA]"
click at [255, 571] on div "SOYBEANS - CLIENTES DIVERSOS" at bounding box center [239, 567] width 237 height 22
radio input "true"
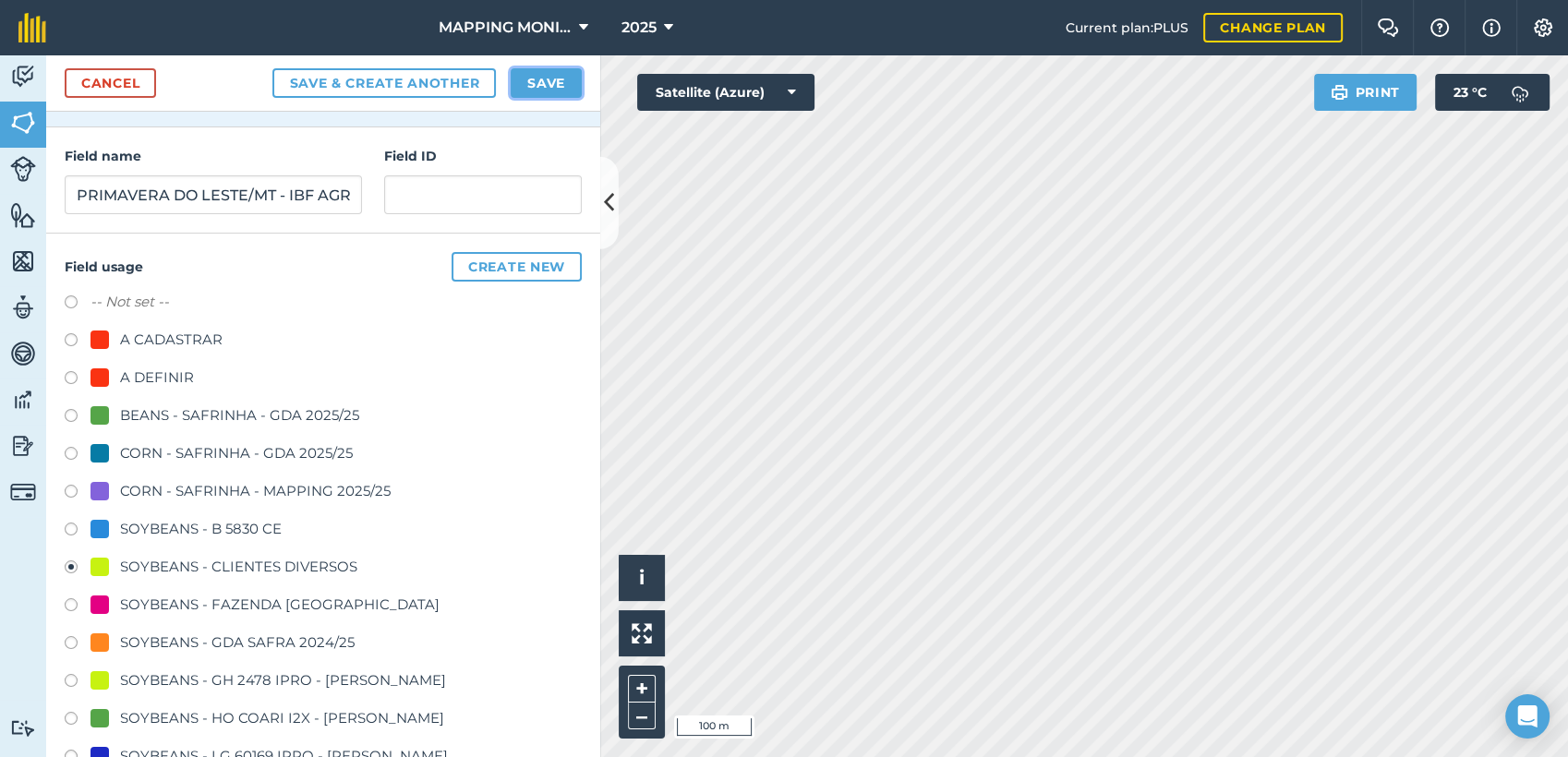
click at [562, 85] on button "Save" at bounding box center [546, 83] width 71 height 30
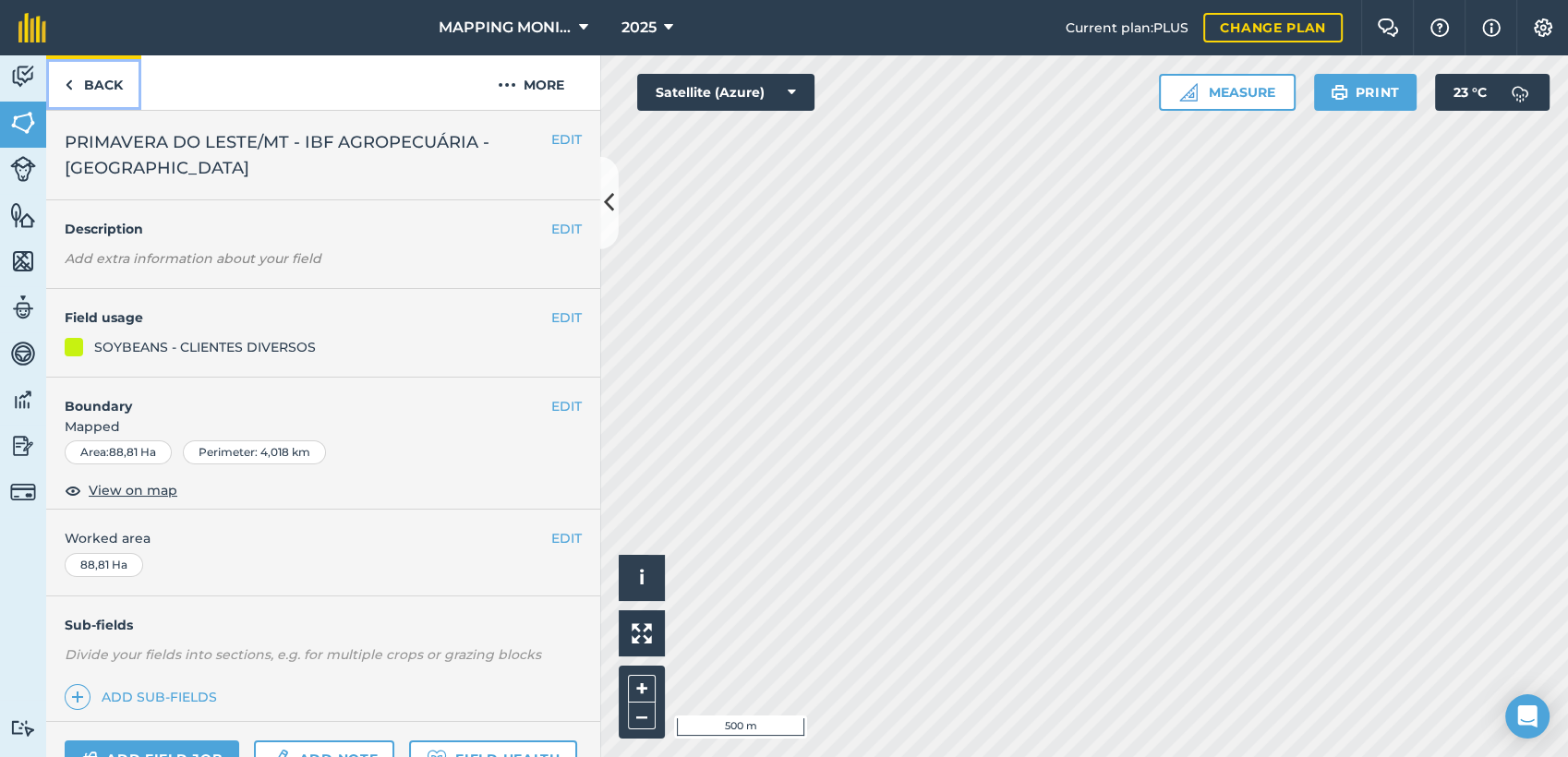
click at [87, 89] on link "Back" at bounding box center [93, 82] width 95 height 54
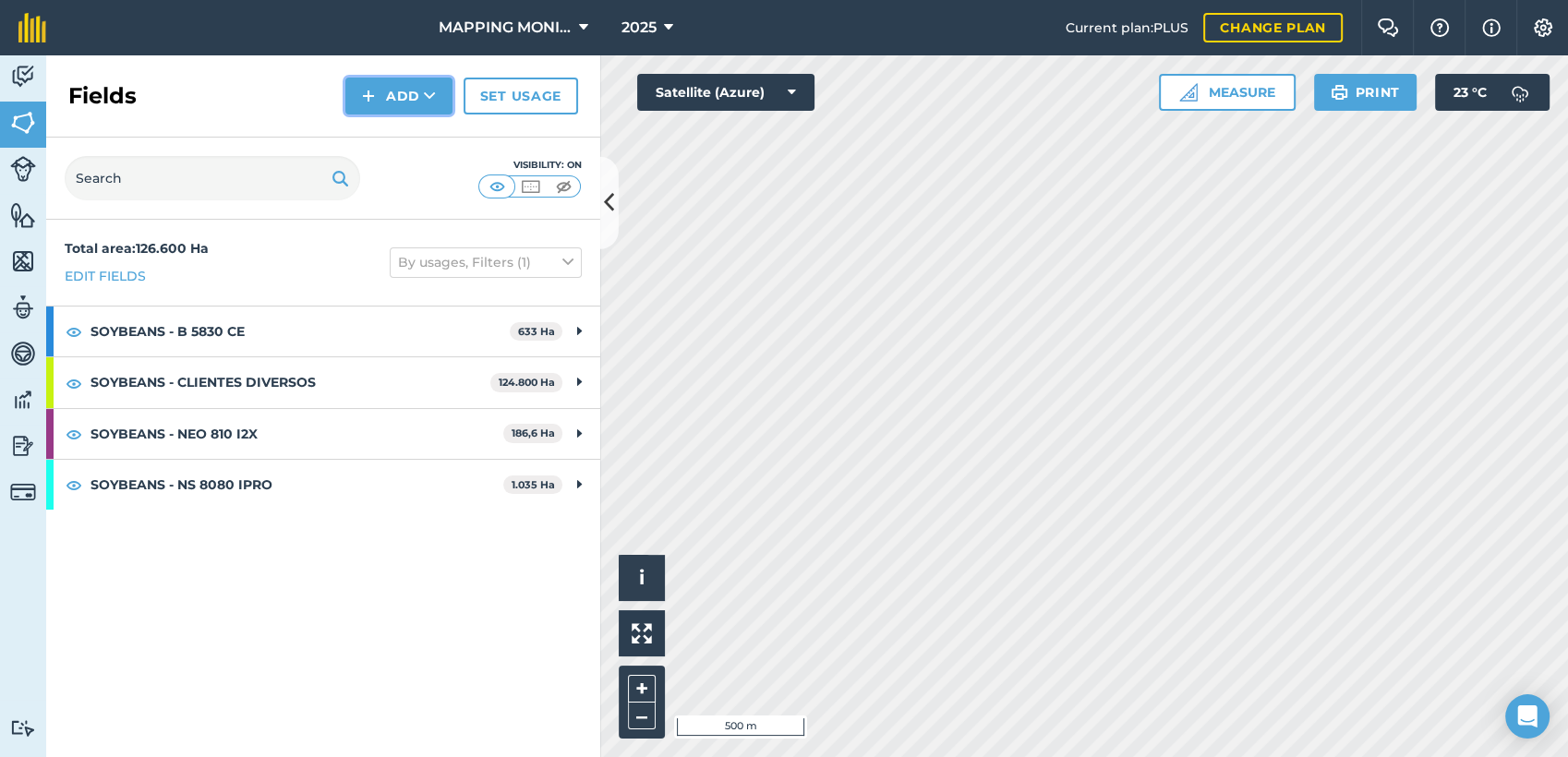
click at [418, 103] on button "Add" at bounding box center [398, 96] width 107 height 37
click at [428, 151] on link "Draw" at bounding box center [398, 138] width 102 height 41
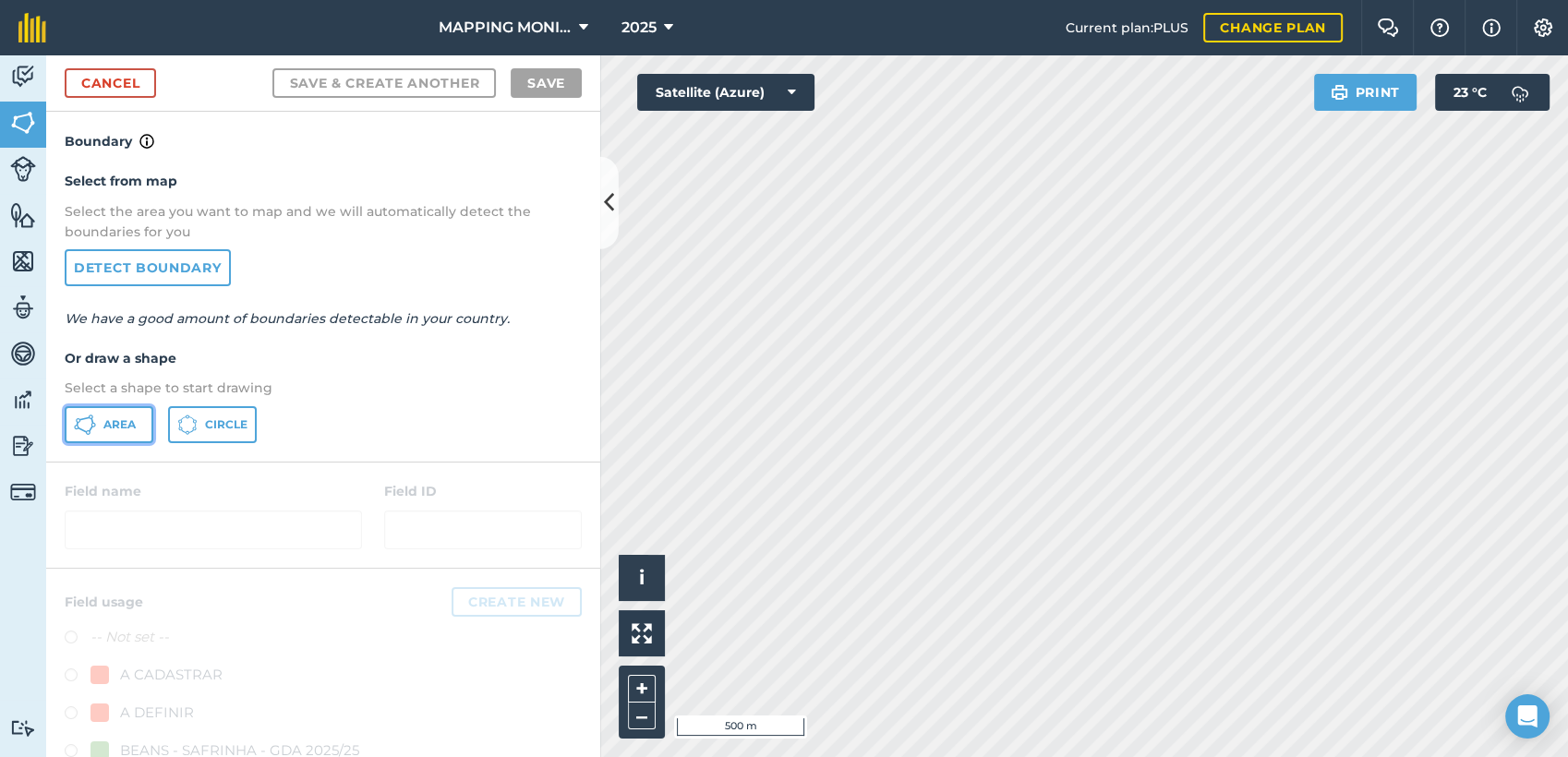
click at [118, 420] on span "Area" at bounding box center [119, 424] width 33 height 15
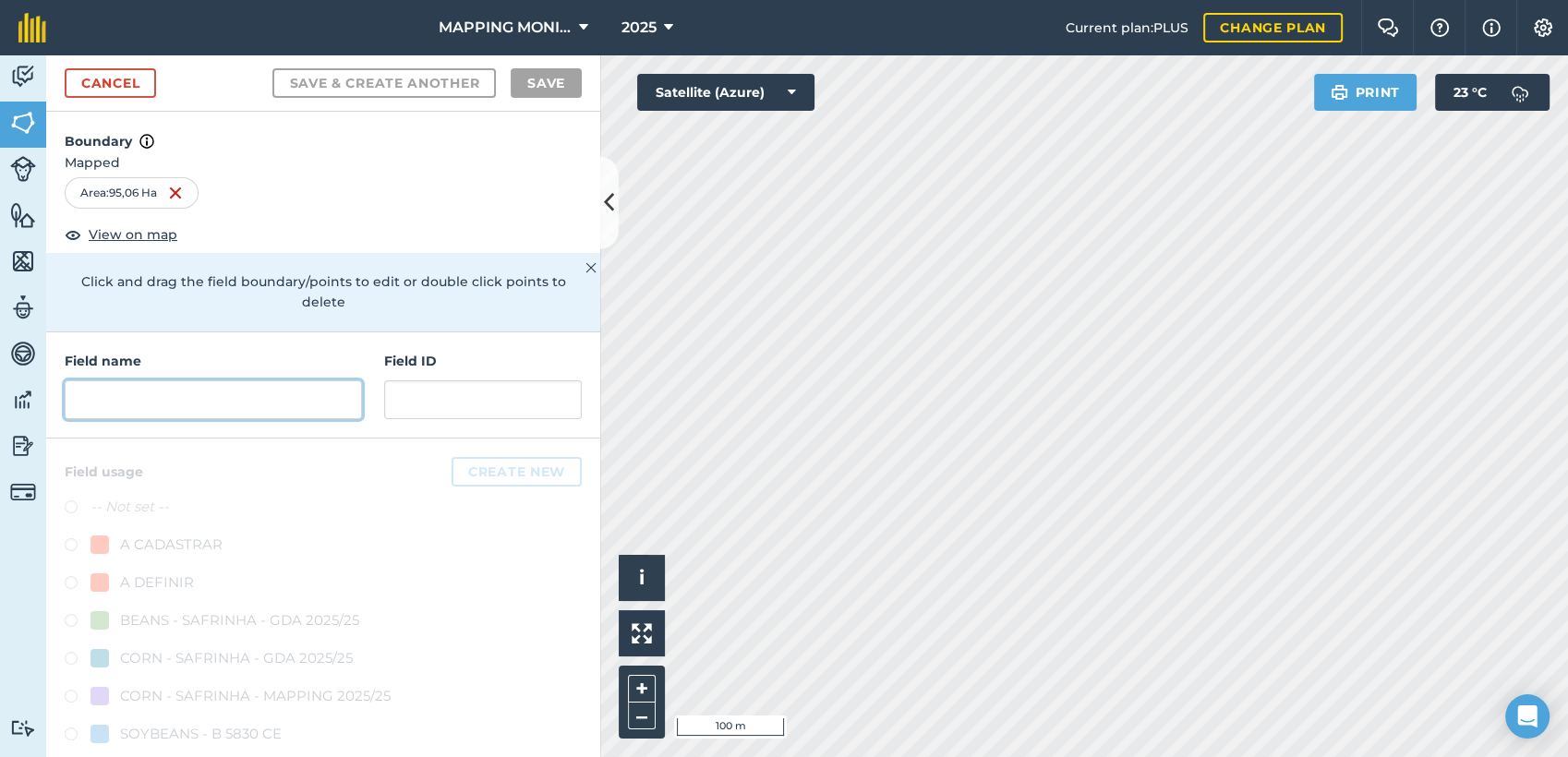
click at [252, 403] on input "text" at bounding box center [213, 400] width 298 height 39
paste input "PRIMAVERA DO LESTE/MT - IBF AGROPECUÁRIA - [GEOGRAPHIC_DATA]"
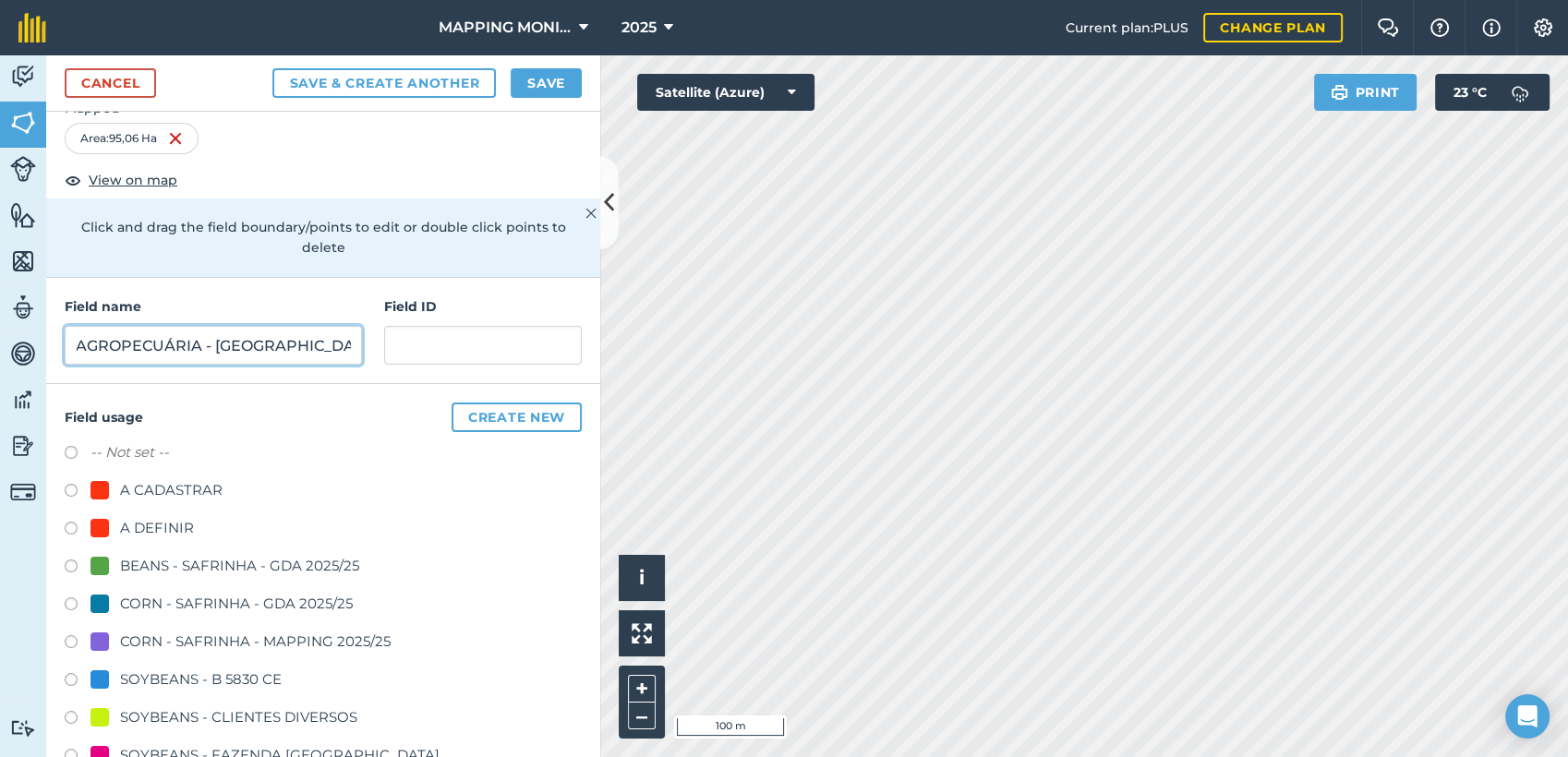
scroll to position [205, 0]
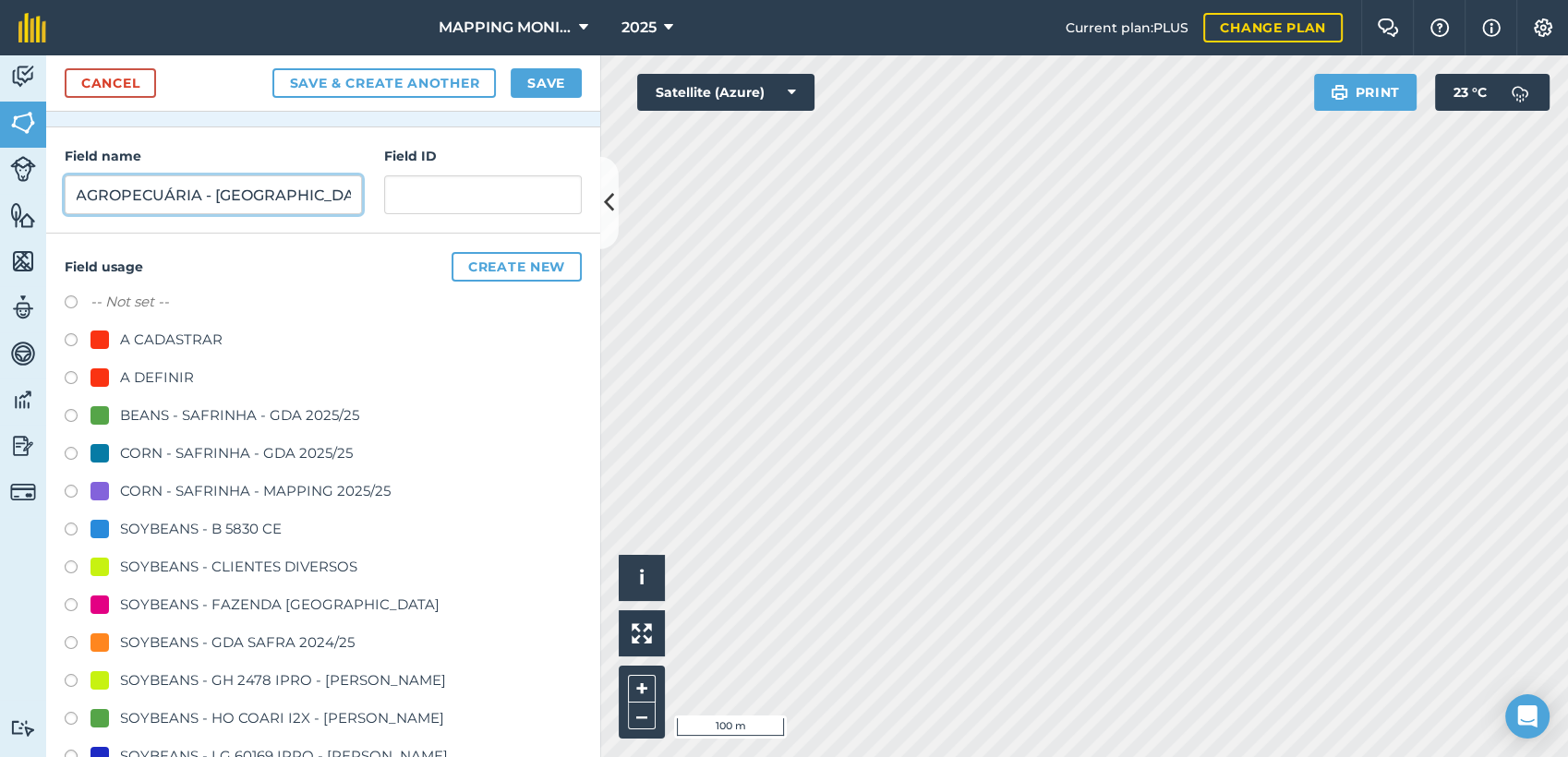
type input "PRIMAVERA DO LESTE/MT - IBF AGROPECUÁRIA - [GEOGRAPHIC_DATA]"
click at [148, 565] on div "SOYBEANS - CLIENTES DIVERSOS" at bounding box center [239, 567] width 237 height 22
radio input "true"
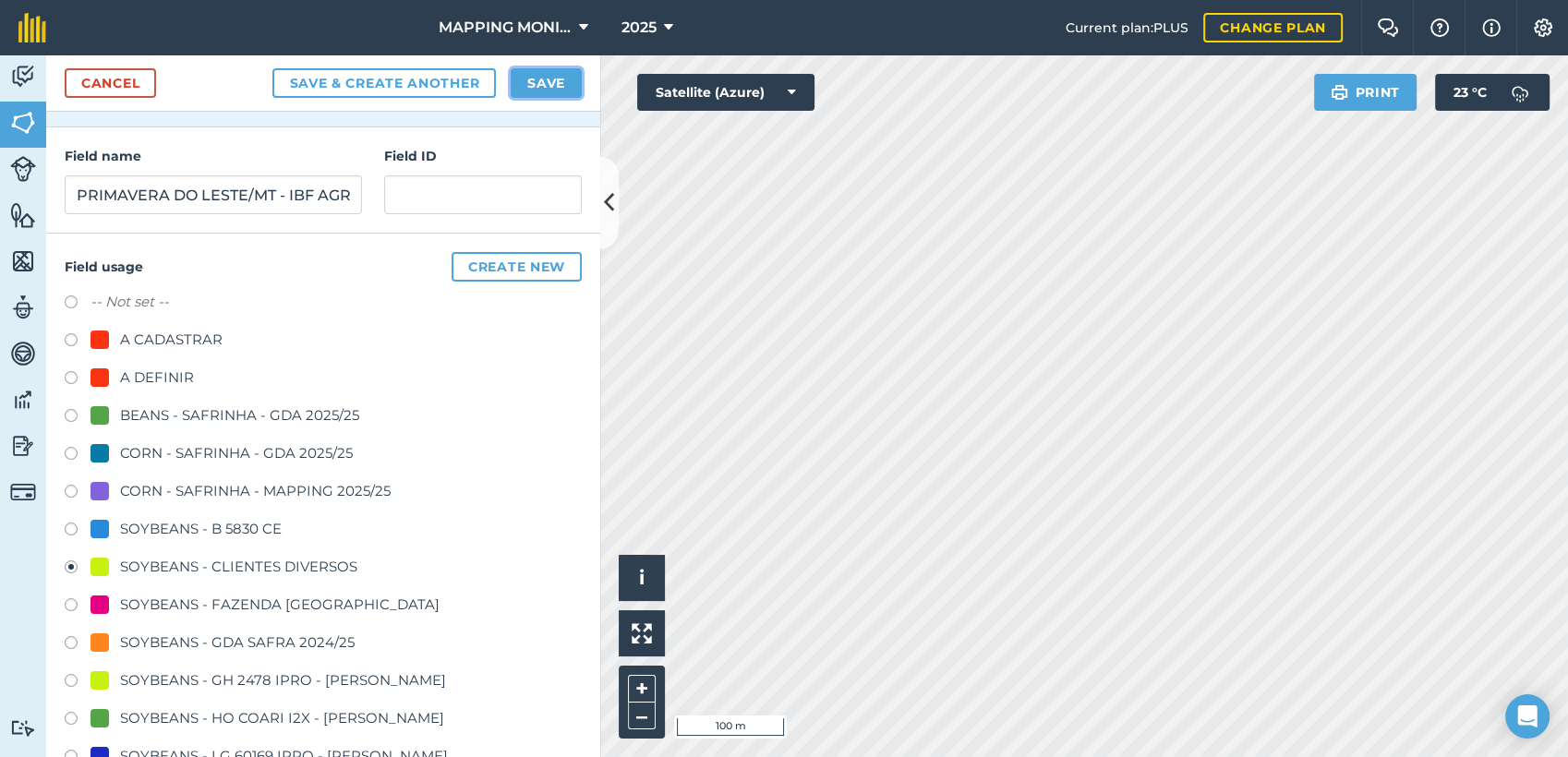
click at [521, 91] on button "Save" at bounding box center [546, 83] width 71 height 30
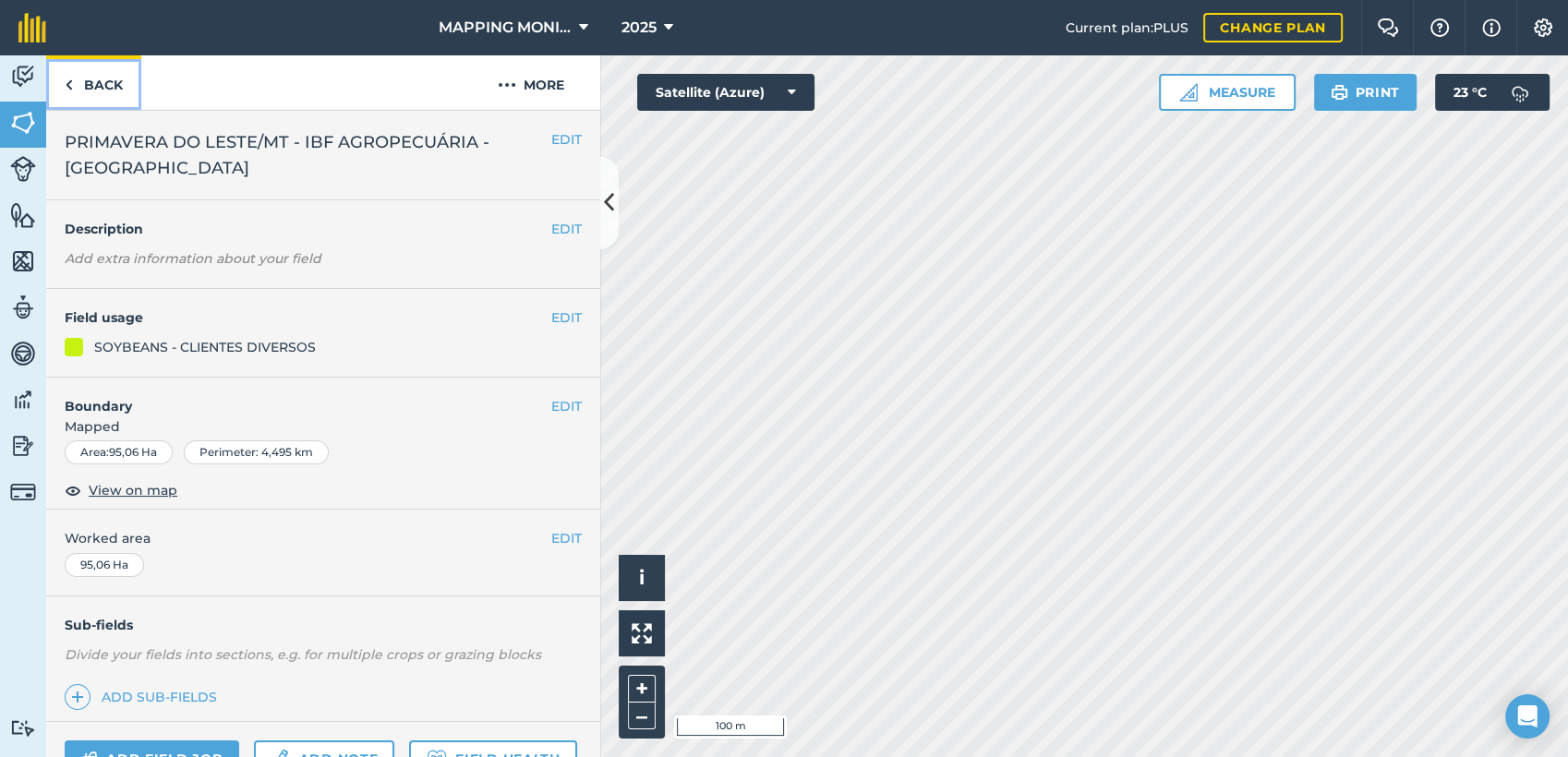
click at [82, 83] on link "Back" at bounding box center [93, 82] width 95 height 54
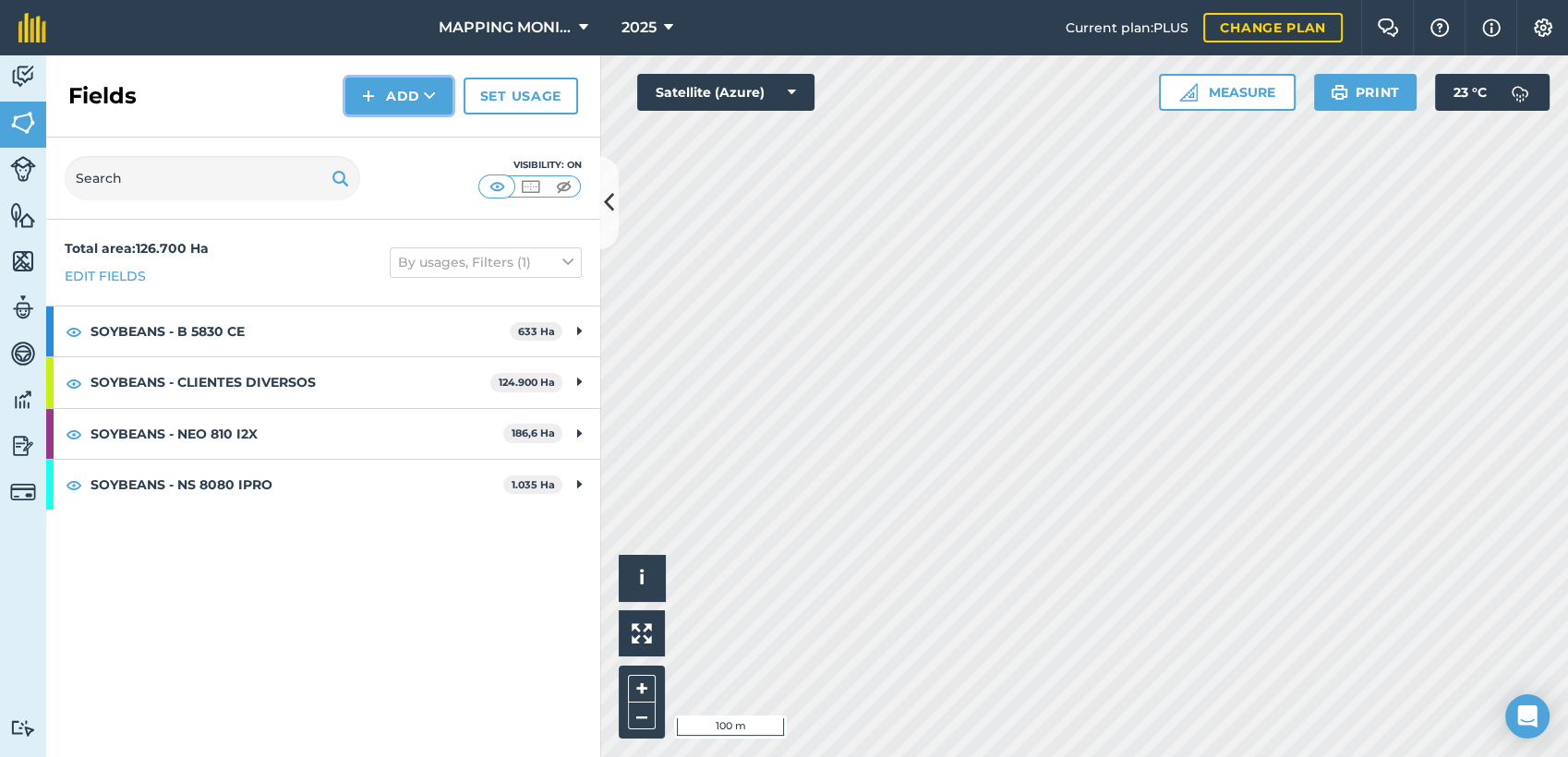
click at [433, 92] on icon at bounding box center [429, 96] width 12 height 19
click at [409, 136] on link "Draw" at bounding box center [398, 138] width 102 height 41
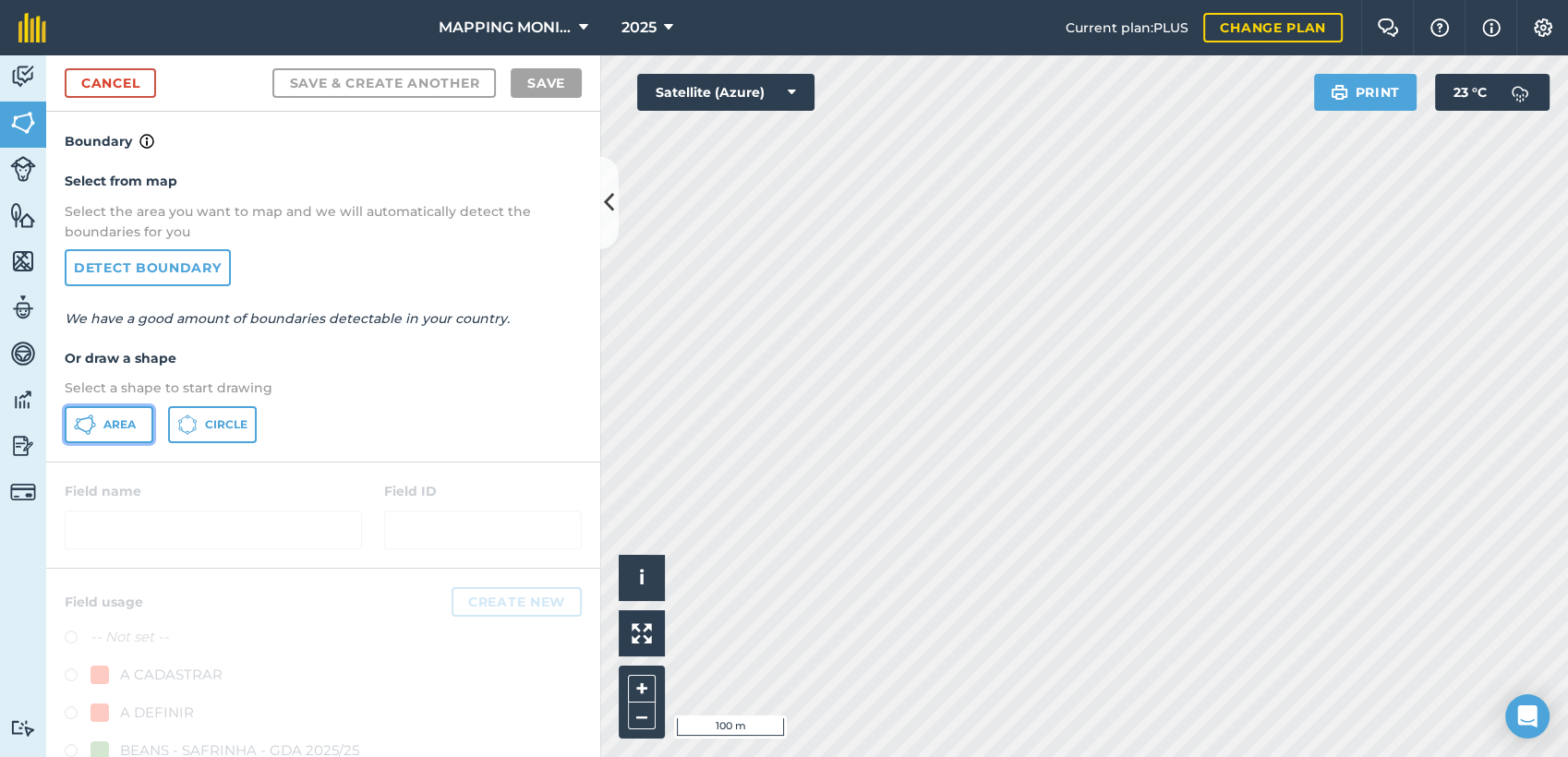
click at [127, 425] on span "Area" at bounding box center [119, 424] width 33 height 15
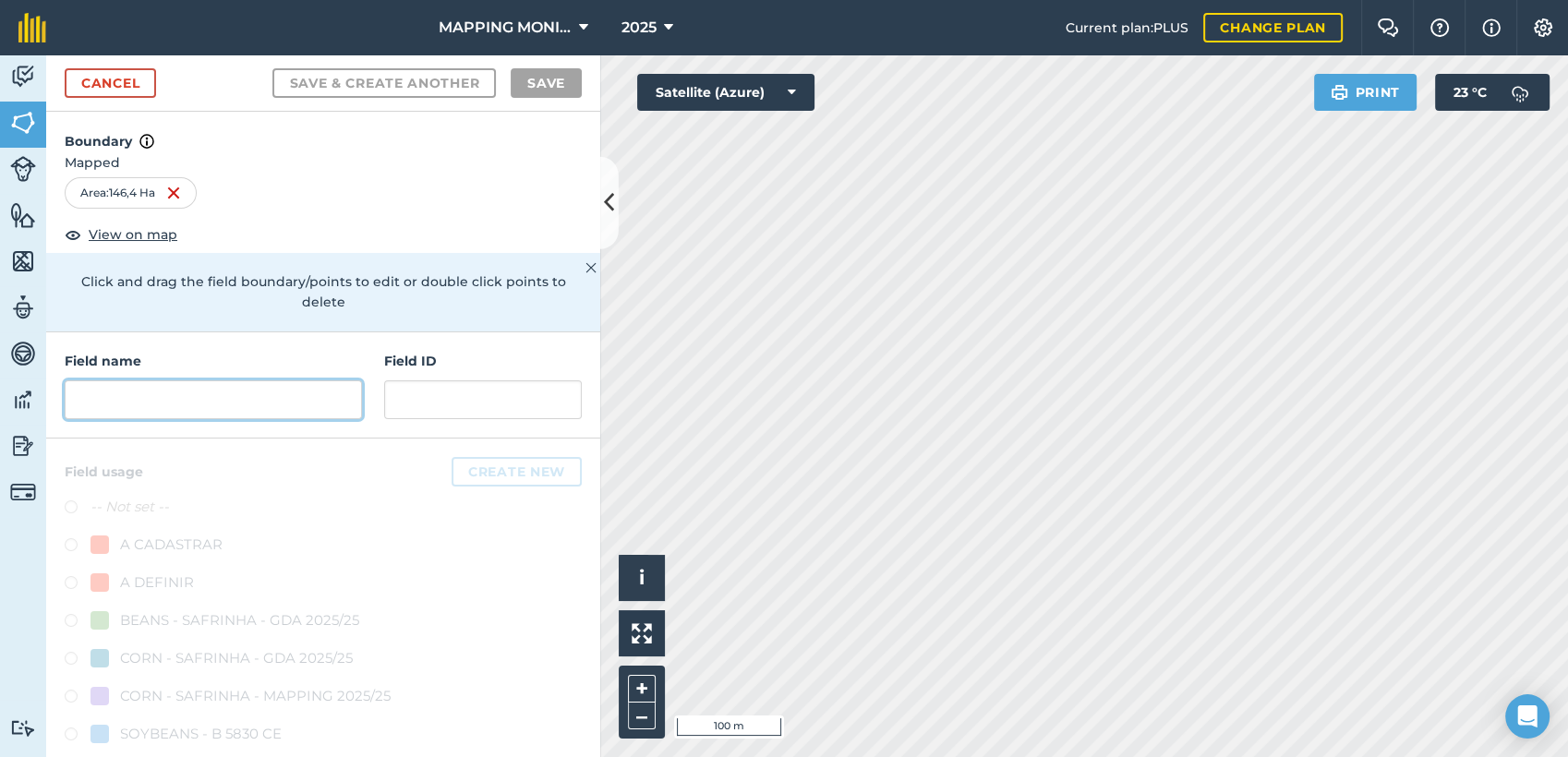
click at [255, 392] on input "text" at bounding box center [213, 400] width 298 height 39
paste input "PRIMAVERA DO LESTE/MT - IBF AGROPECUÁRIA - [GEOGRAPHIC_DATA]"
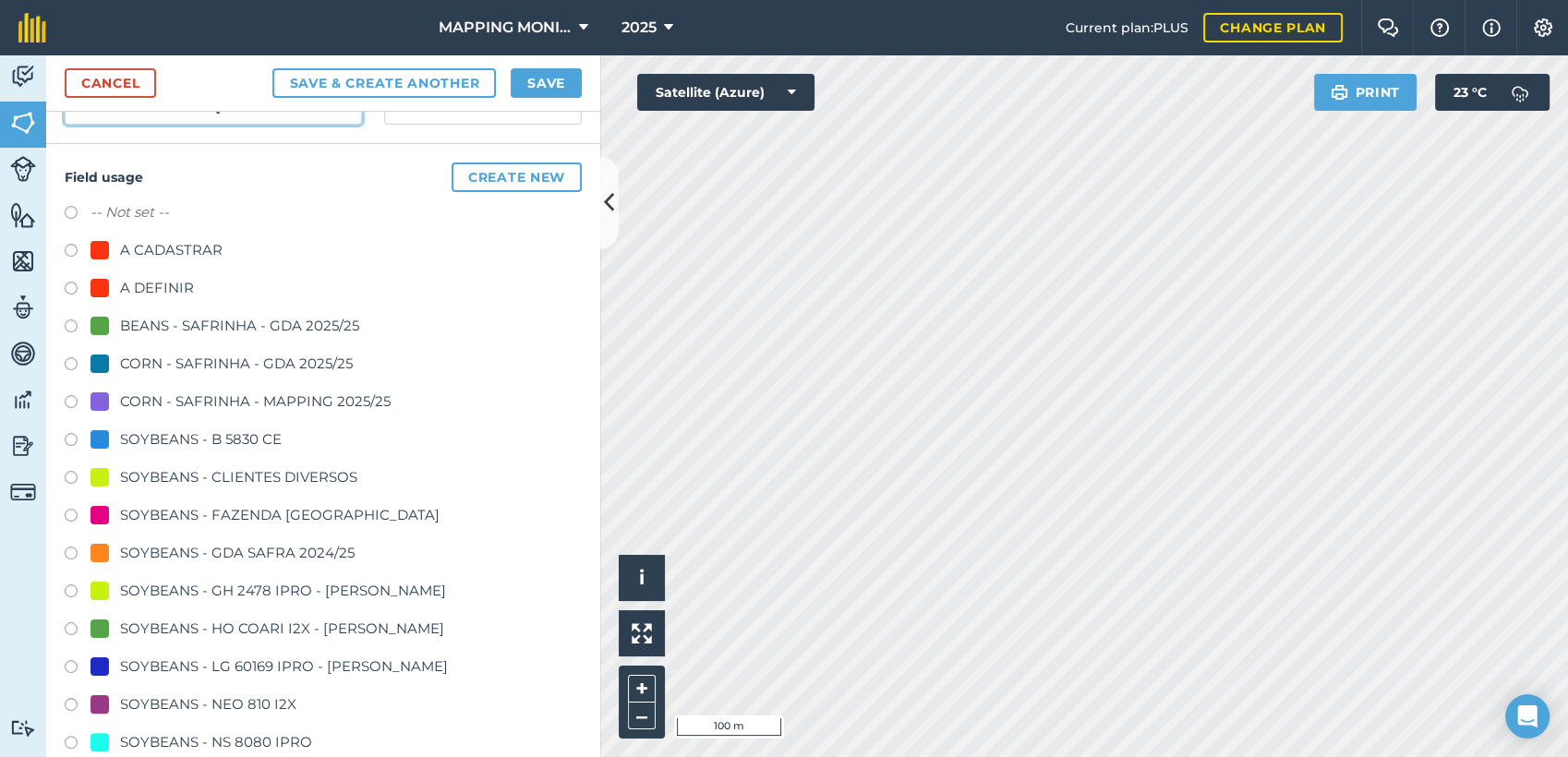
scroll to position [323, 0]
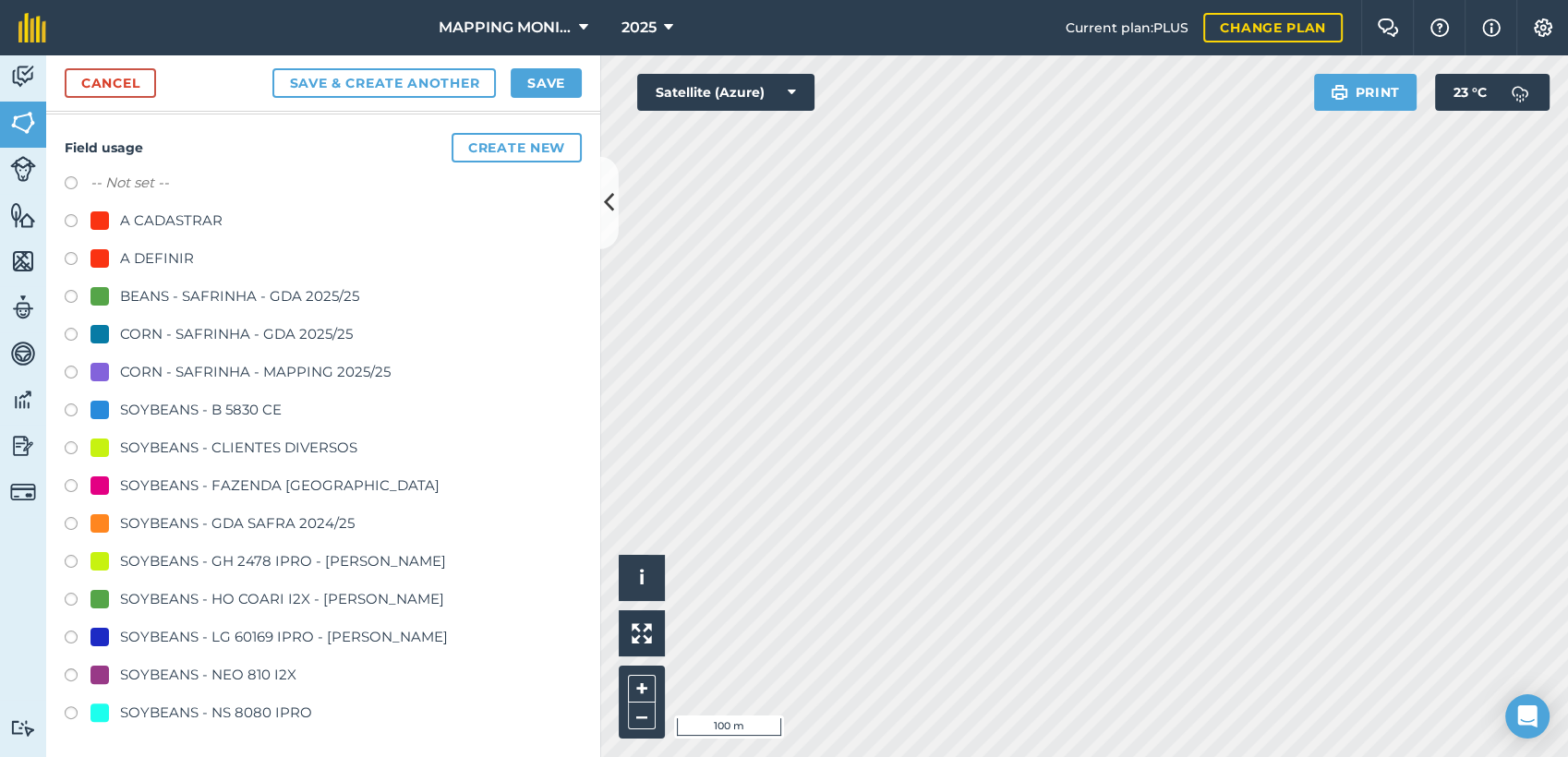
type input "PRIMAVERA DO LESTE/MT - IBF AGROPECUÁRIA - [GEOGRAPHIC_DATA]"
click at [207, 443] on div "SOYBEANS - CLIENTES DIVERSOS" at bounding box center [239, 447] width 237 height 22
radio input "true"
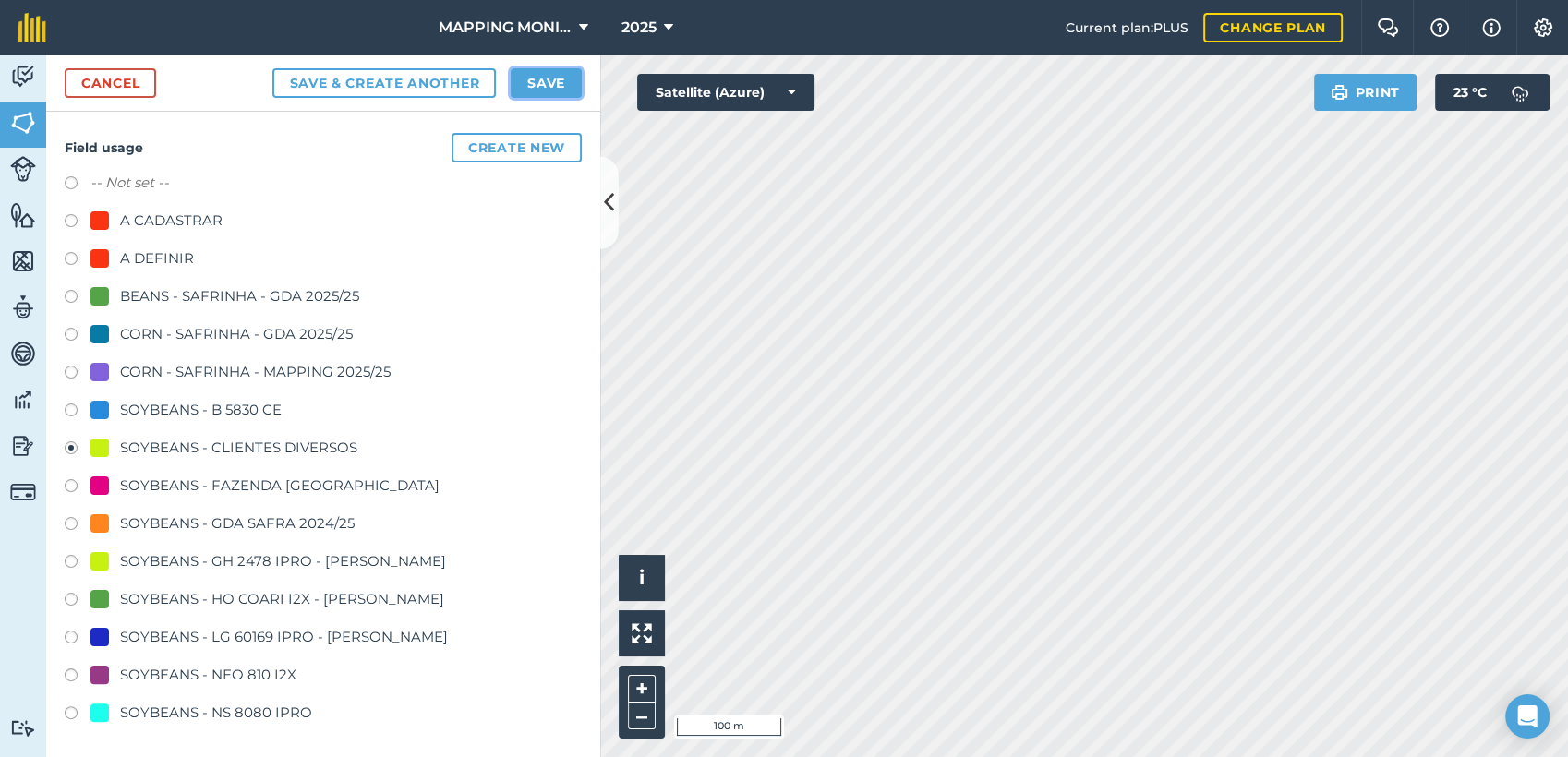
click at [547, 81] on button "Save" at bounding box center [546, 83] width 71 height 30
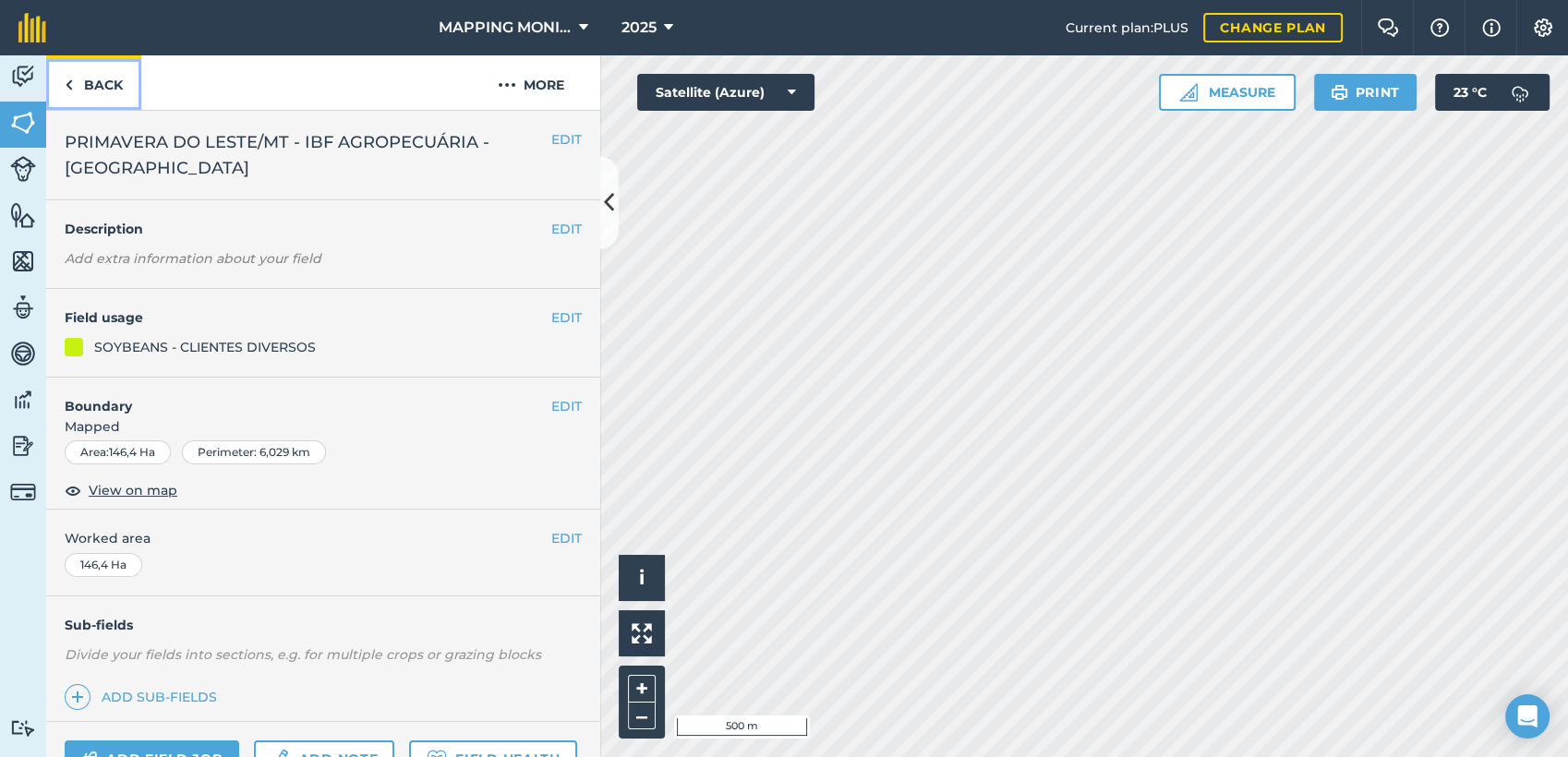
click at [89, 76] on link "Back" at bounding box center [93, 82] width 95 height 54
click at [551, 406] on button "EDIT" at bounding box center [566, 406] width 31 height 21
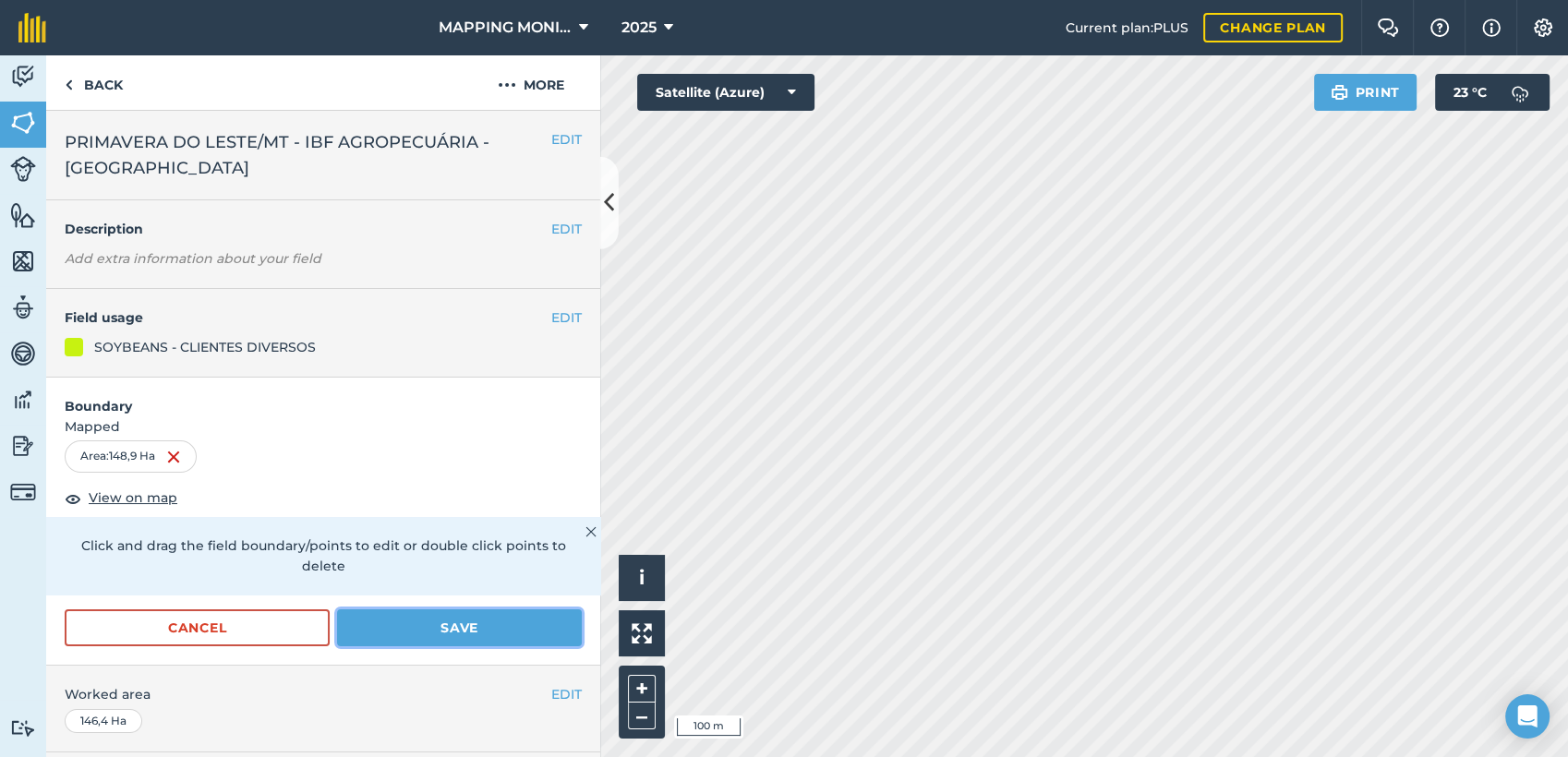
click at [480, 622] on button "Save" at bounding box center [459, 627] width 244 height 37
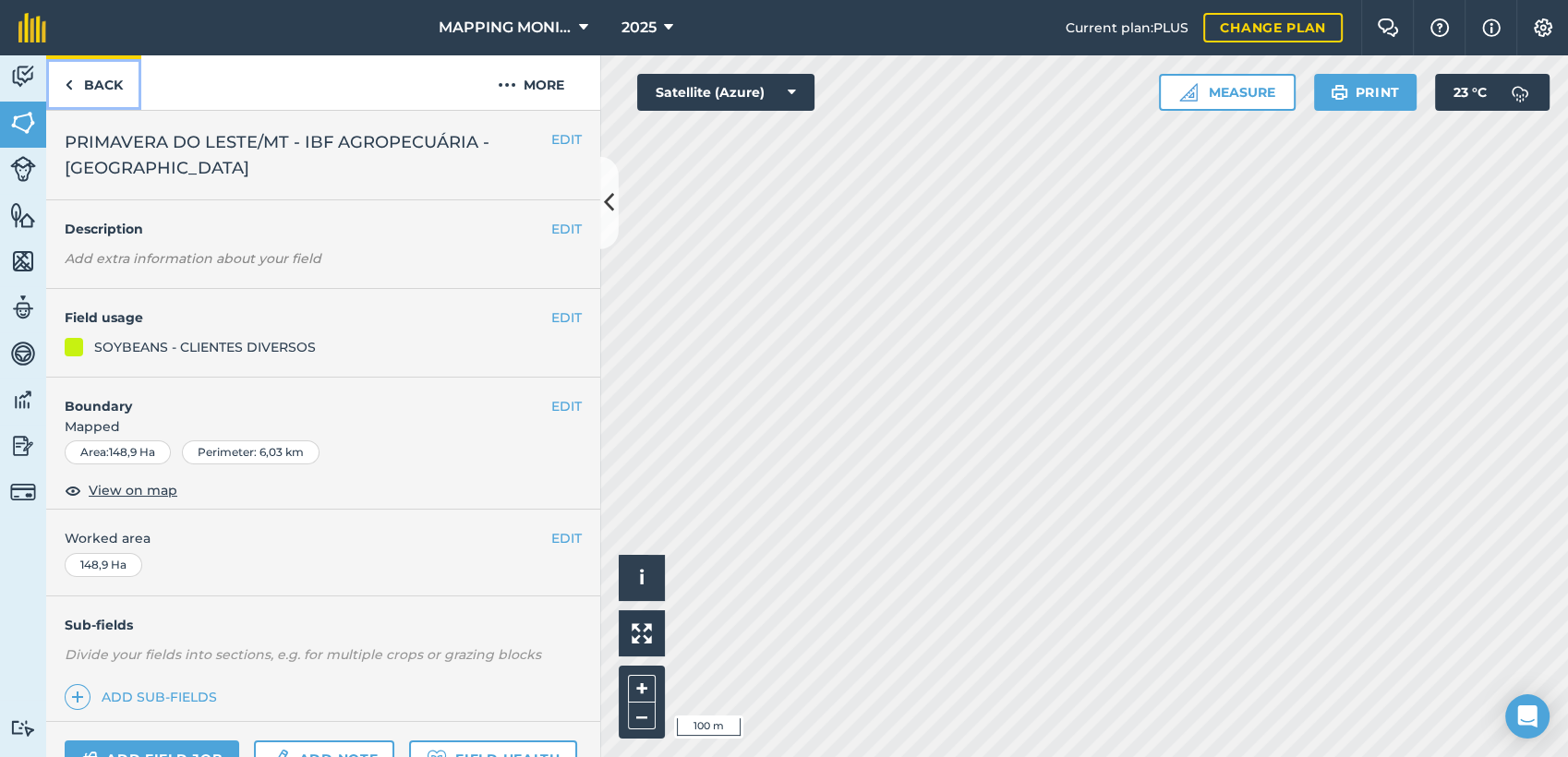
click at [100, 81] on link "Back" at bounding box center [93, 82] width 95 height 54
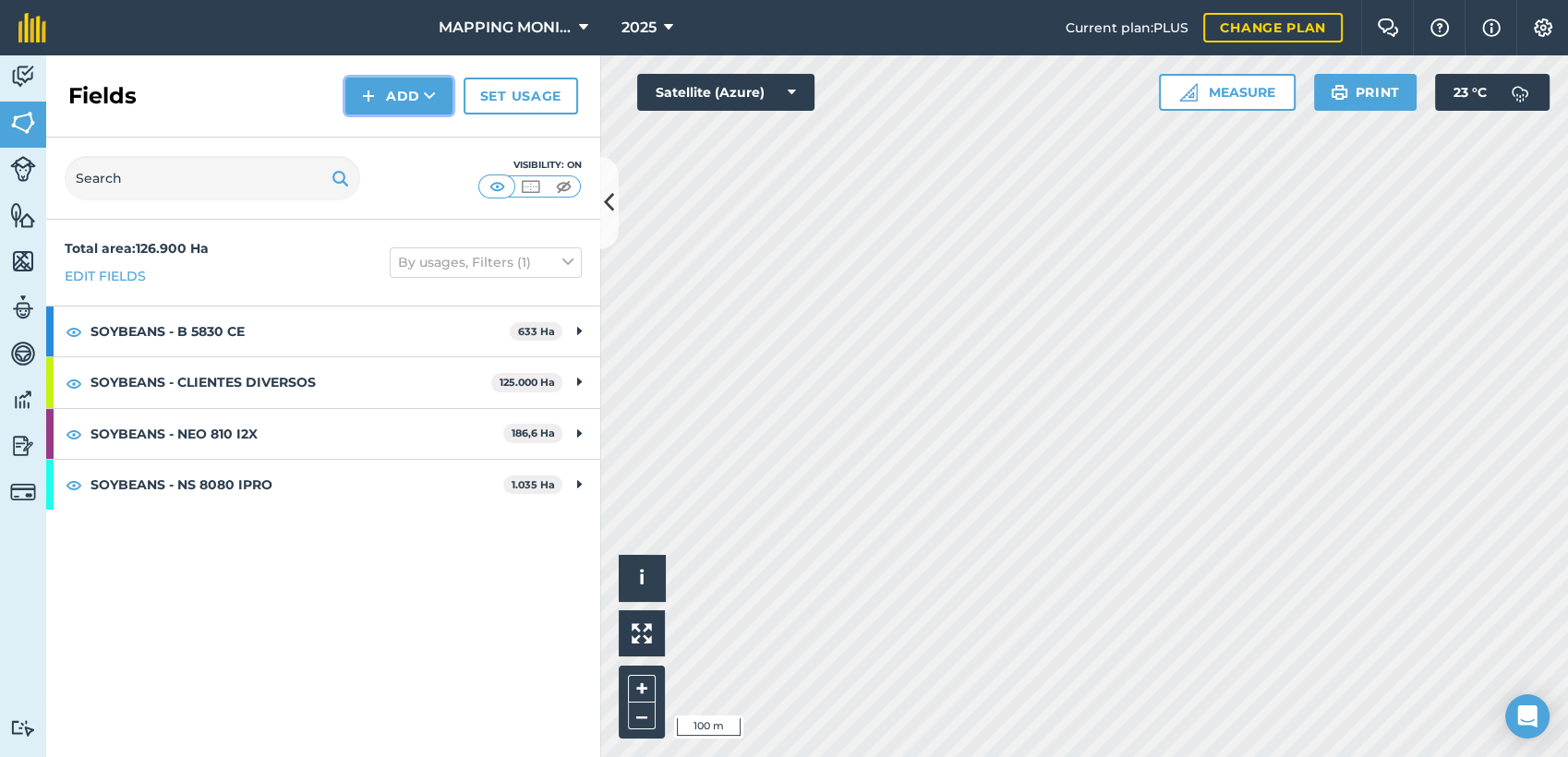
click at [402, 108] on button "Add" at bounding box center [398, 96] width 107 height 37
click at [423, 132] on link "Draw" at bounding box center [398, 138] width 102 height 41
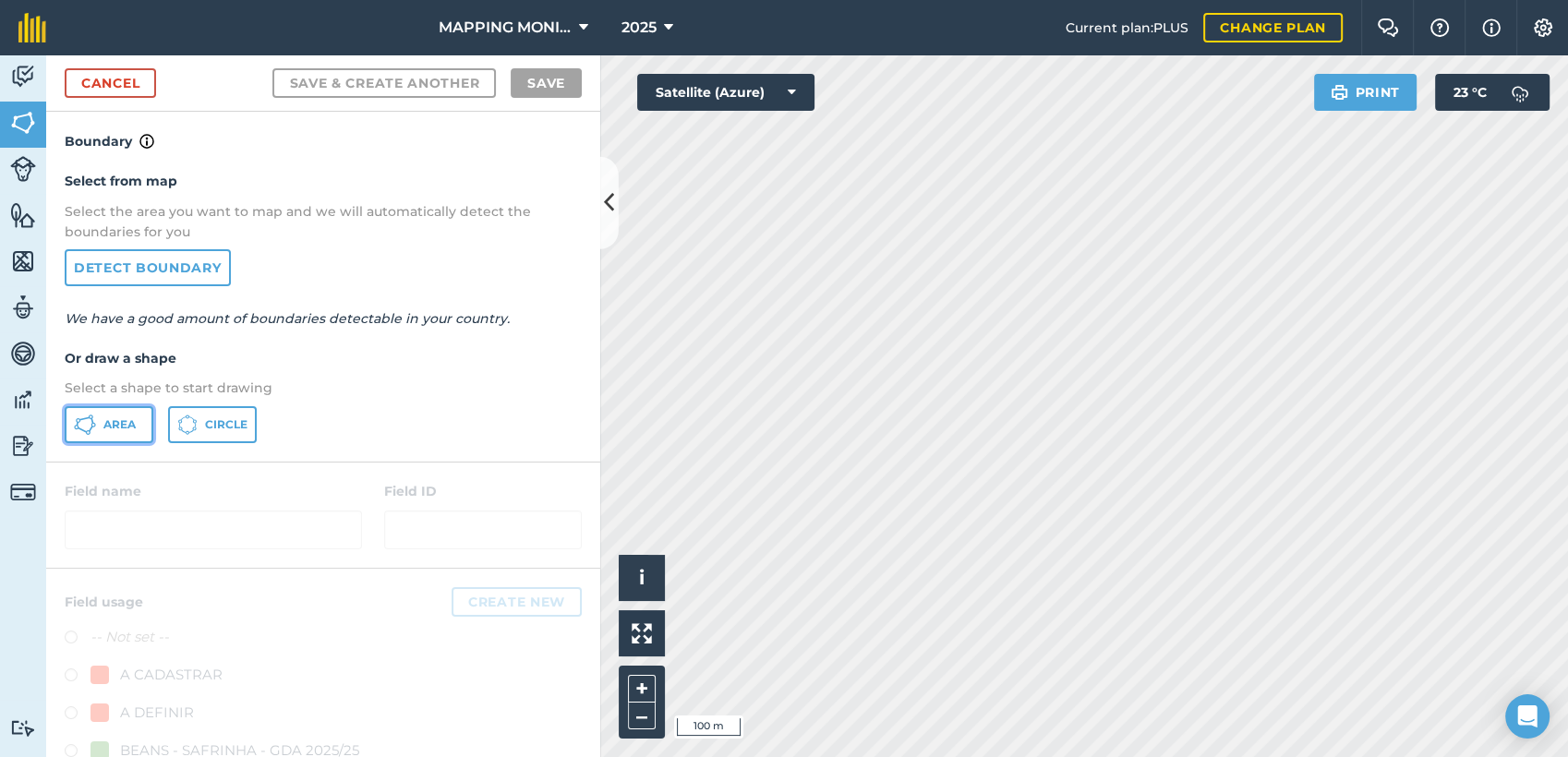
click at [109, 425] on span "Area" at bounding box center [119, 424] width 33 height 15
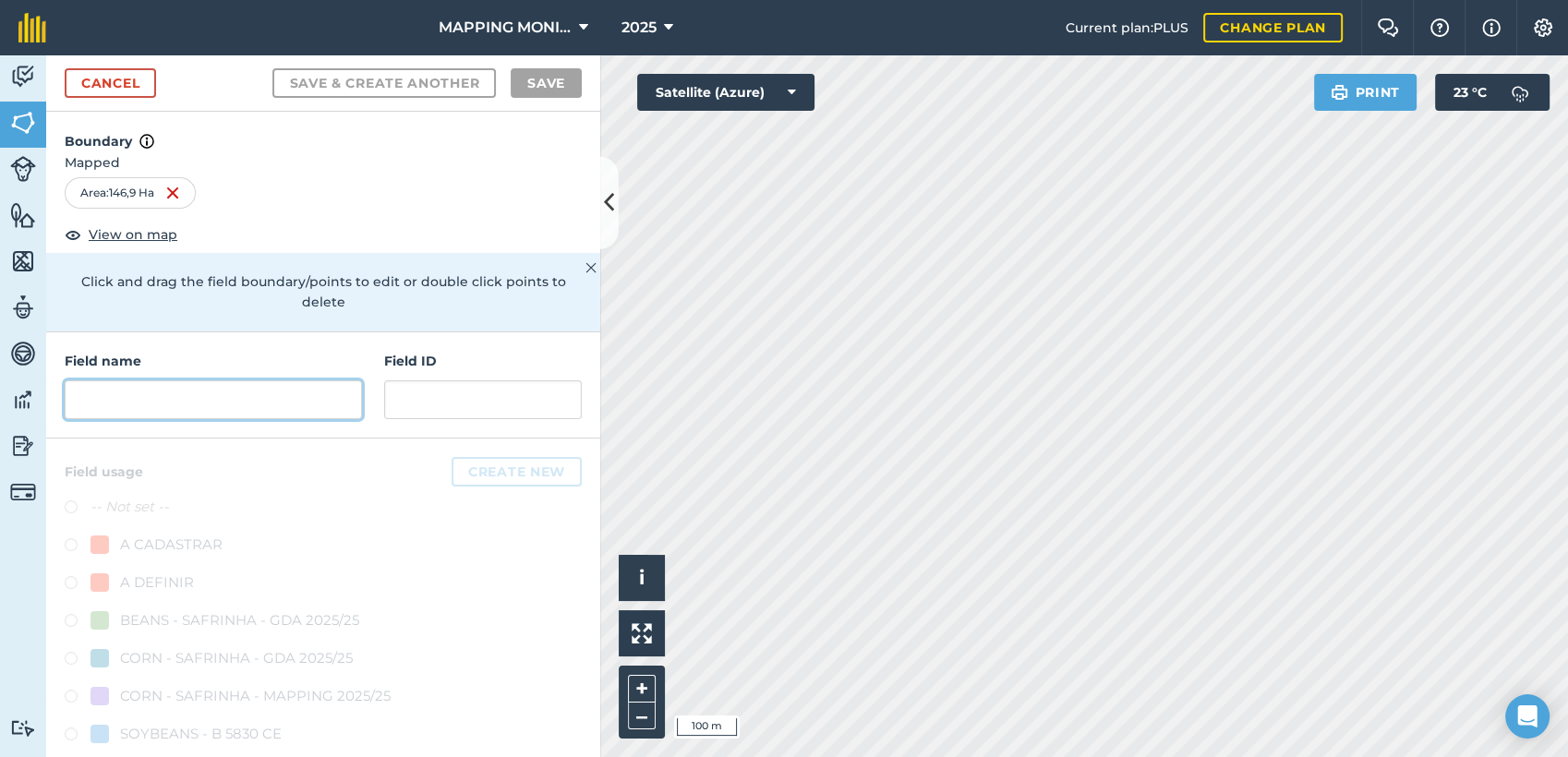
click at [252, 414] on input "text" at bounding box center [213, 400] width 298 height 39
paste input "PRIMAVERA DO LESTE/MT - IBF AGROPECUÁRIA - [GEOGRAPHIC_DATA]"
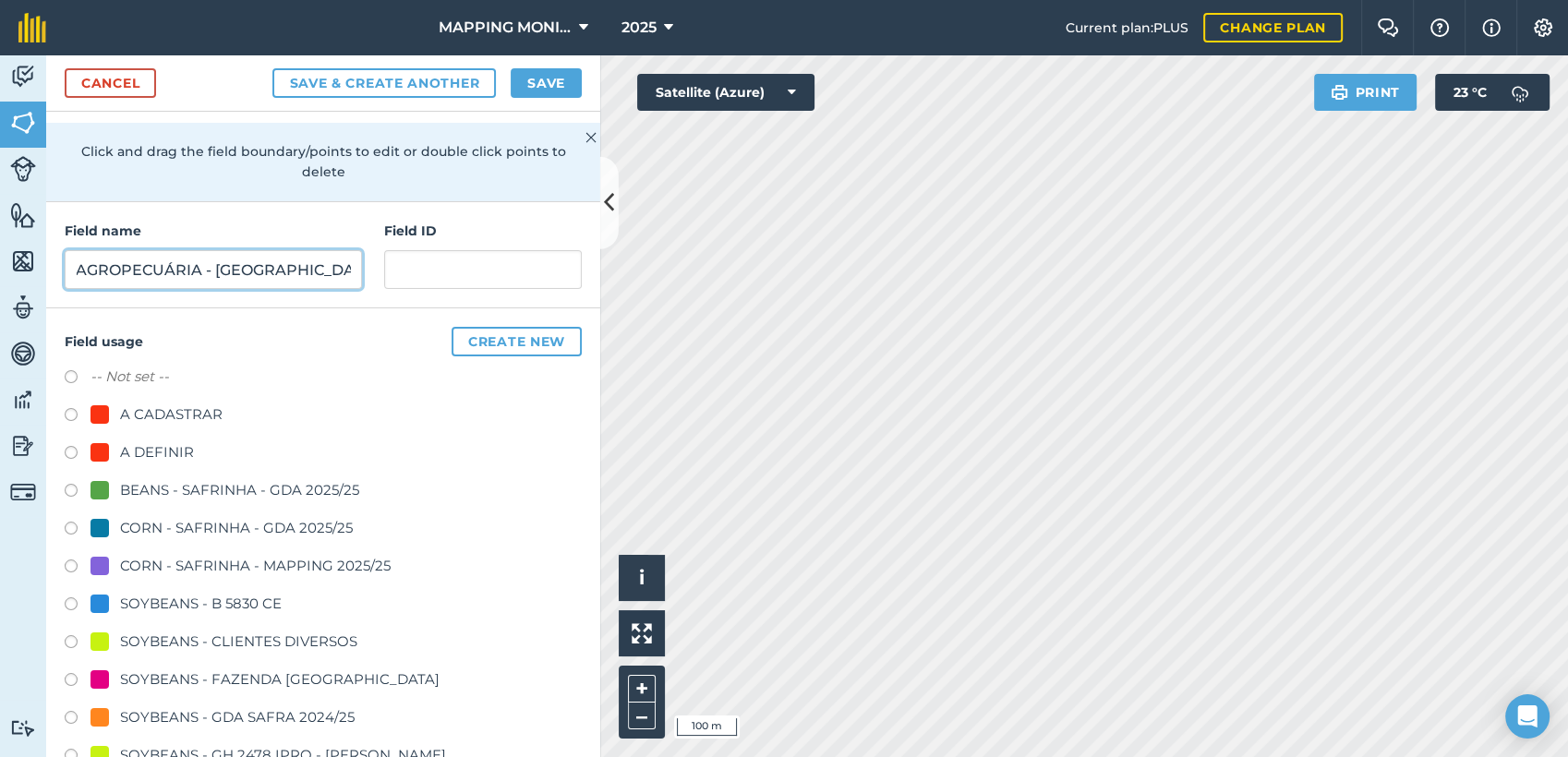
scroll to position [205, 0]
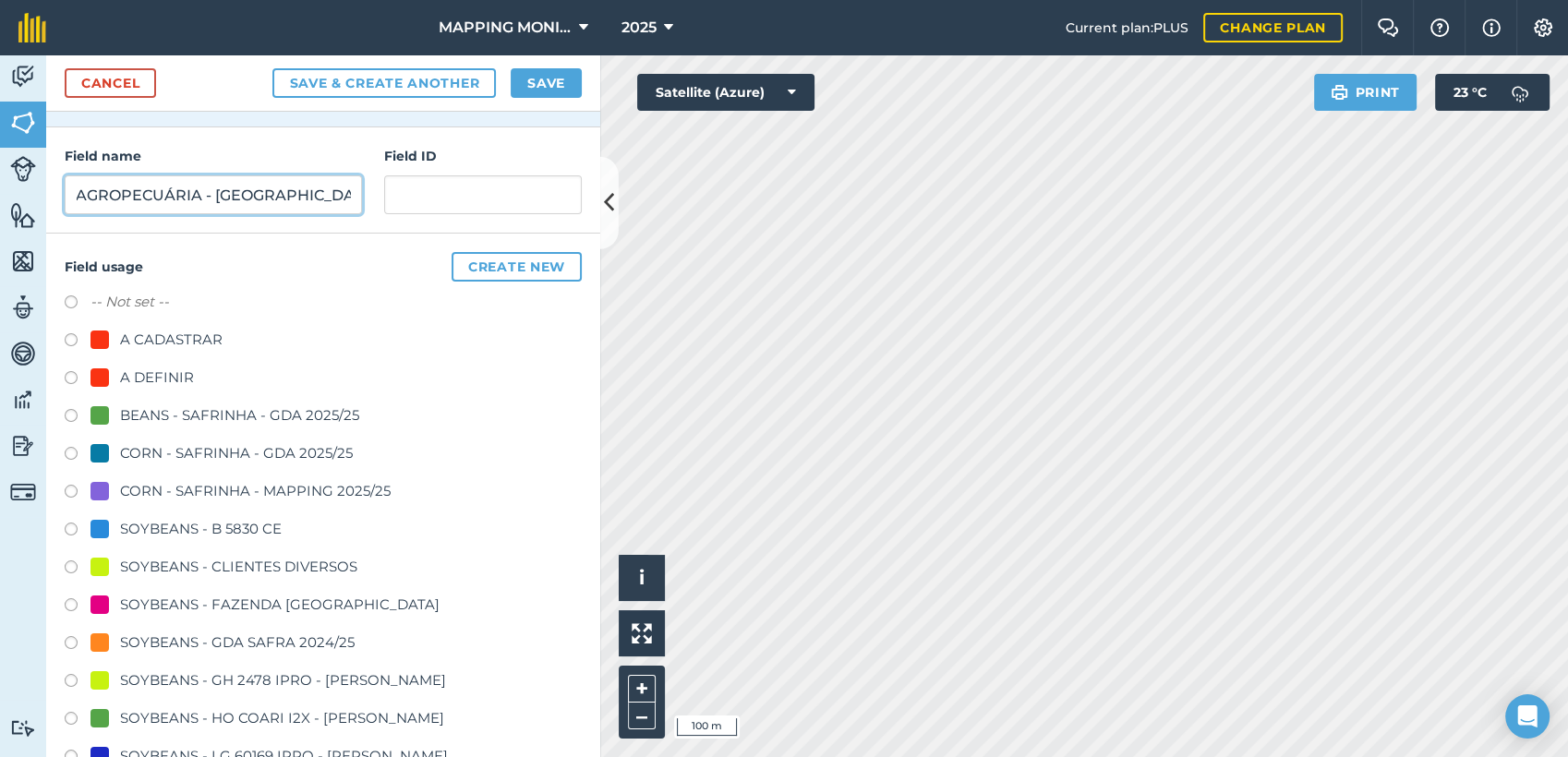
type input "PRIMAVERA DO LESTE/MT - IBF AGROPECUÁRIA - [GEOGRAPHIC_DATA]"
click at [236, 558] on div "SOYBEANS - CLIENTES DIVERSOS" at bounding box center [239, 567] width 237 height 22
radio input "true"
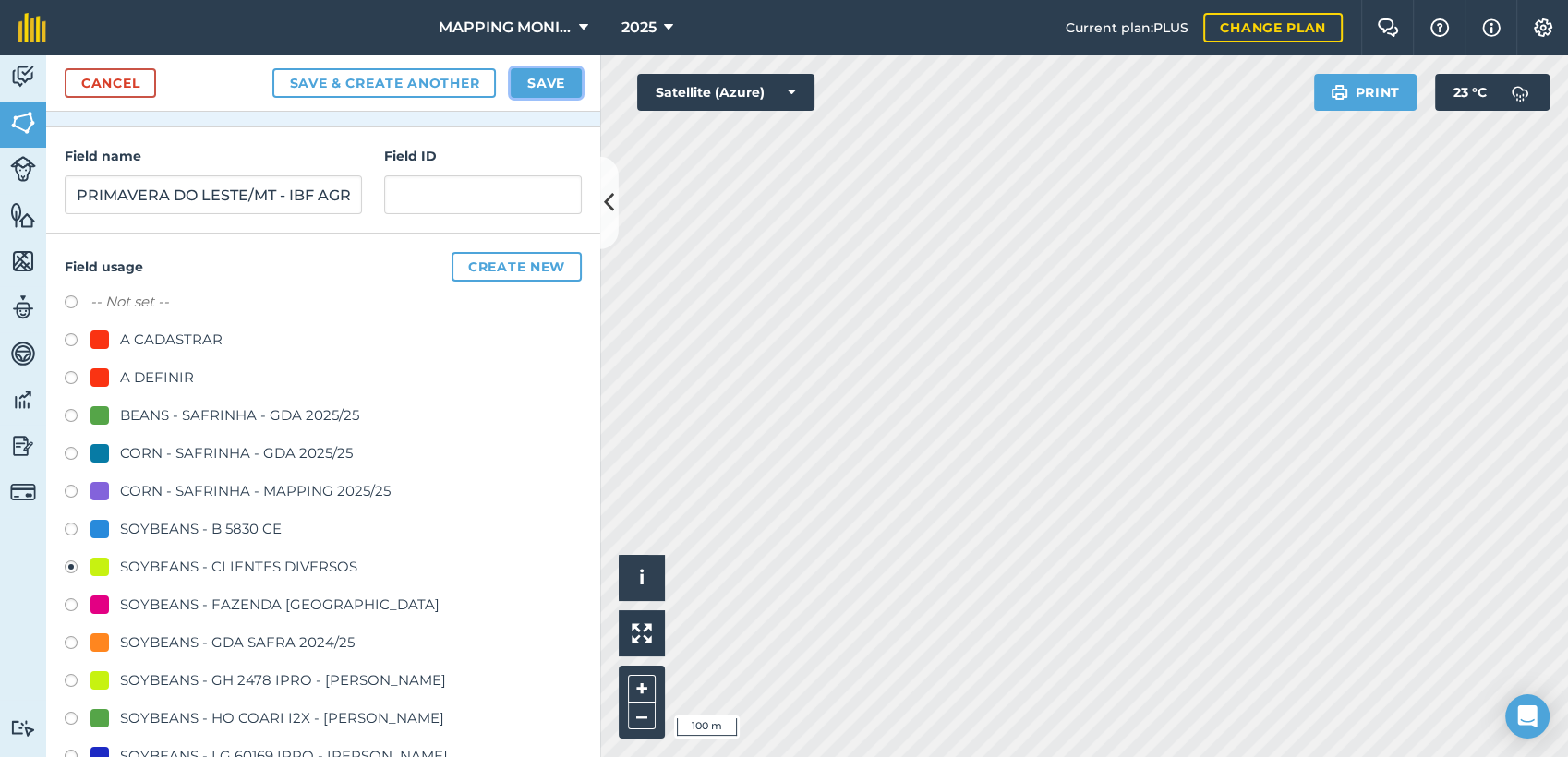
click at [542, 89] on button "Save" at bounding box center [546, 83] width 71 height 30
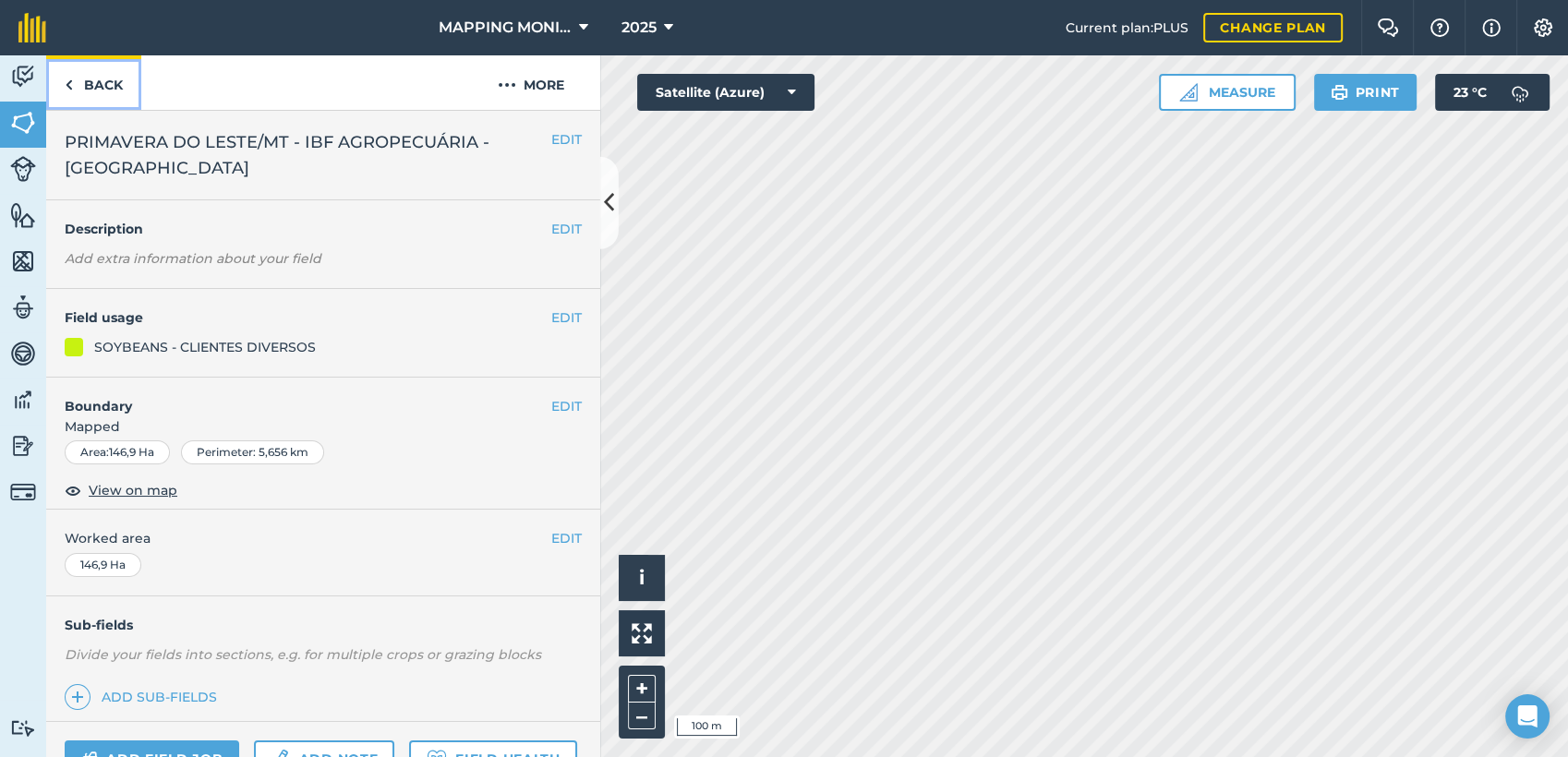
click at [104, 91] on link "Back" at bounding box center [93, 82] width 95 height 54
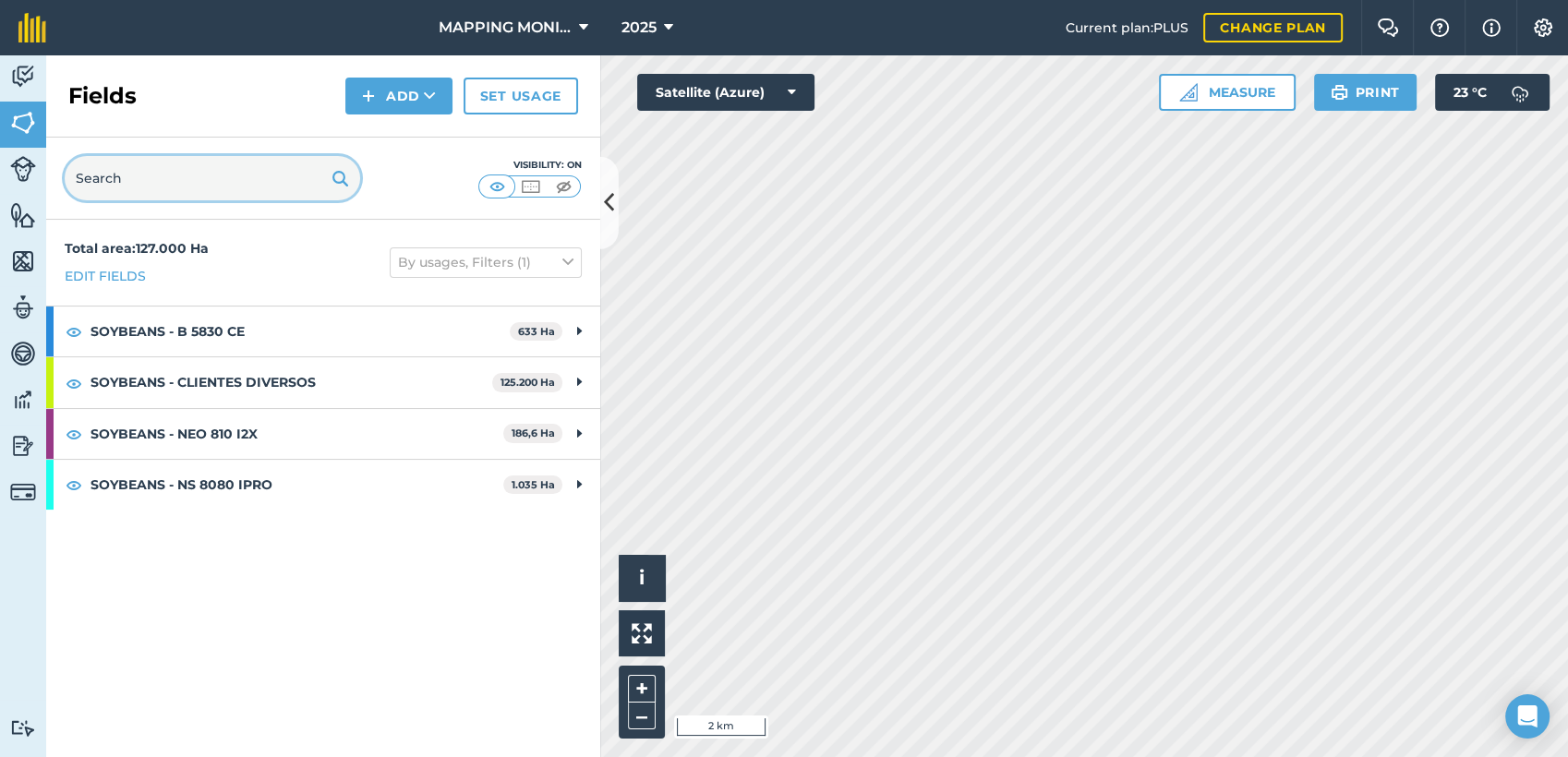
click at [266, 166] on input "text" at bounding box center [212, 178] width 296 height 45
paste input "PRIMAVERA DO LESTE/MT - IBF AGROPECUÁRIA - [GEOGRAPHIC_DATA]"
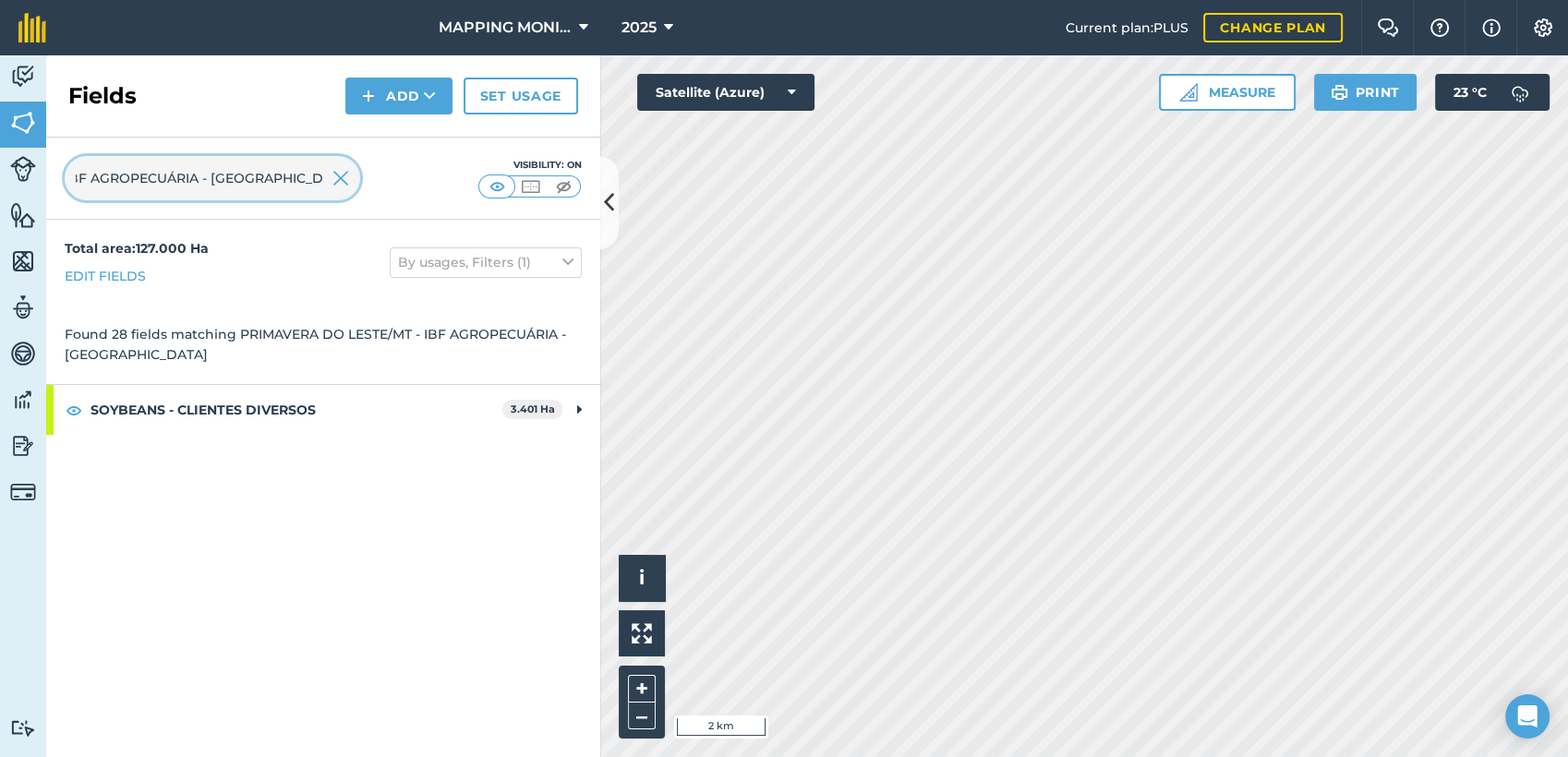
type input "PRIMAVERA DO LESTE/MT - IBF AGROPECUÁRIA - [GEOGRAPHIC_DATA]"
click at [337, 183] on img at bounding box center [340, 178] width 17 height 22
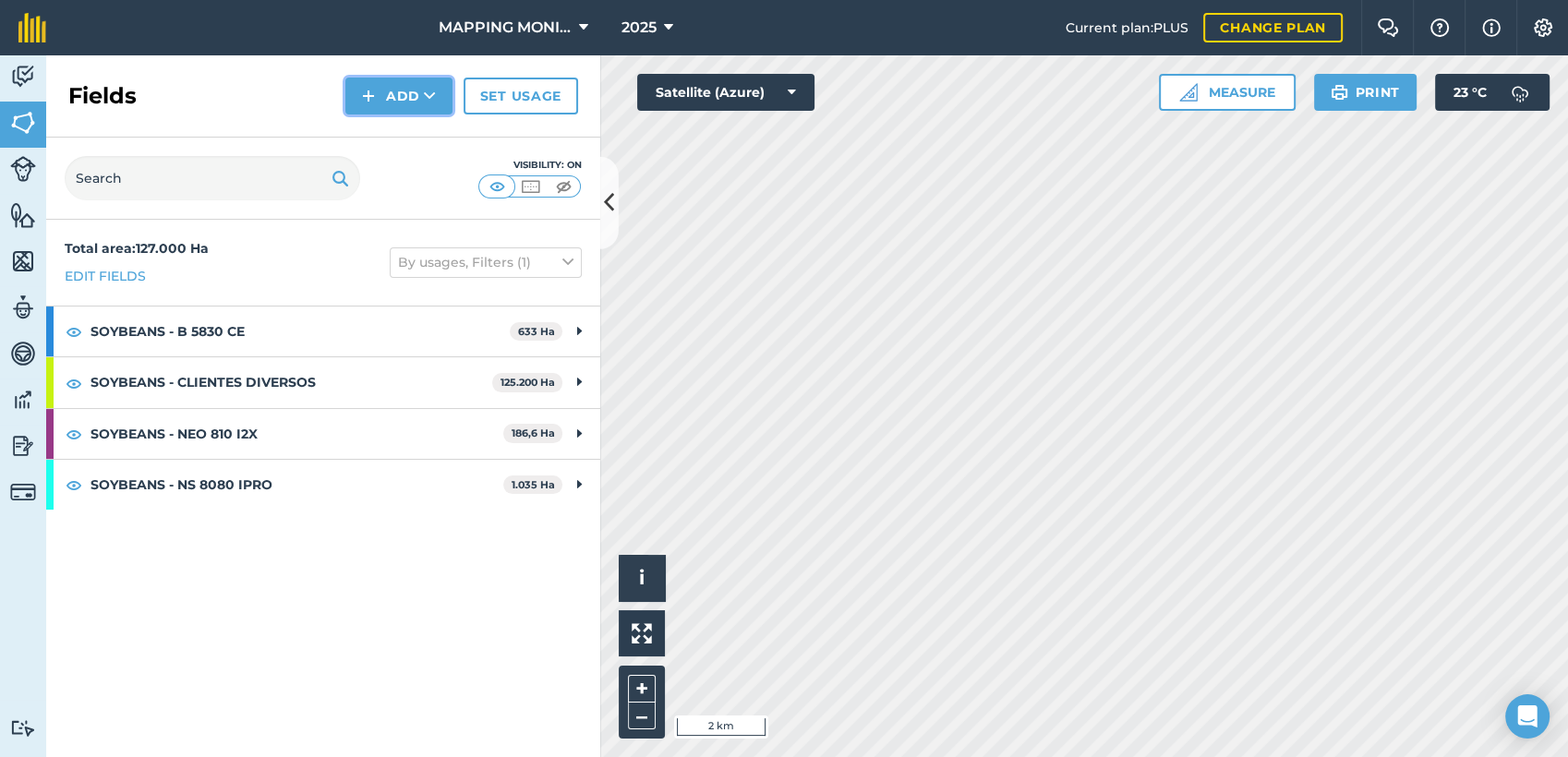
click at [381, 97] on button "Add" at bounding box center [398, 96] width 107 height 37
click at [405, 129] on link "Draw" at bounding box center [398, 138] width 102 height 41
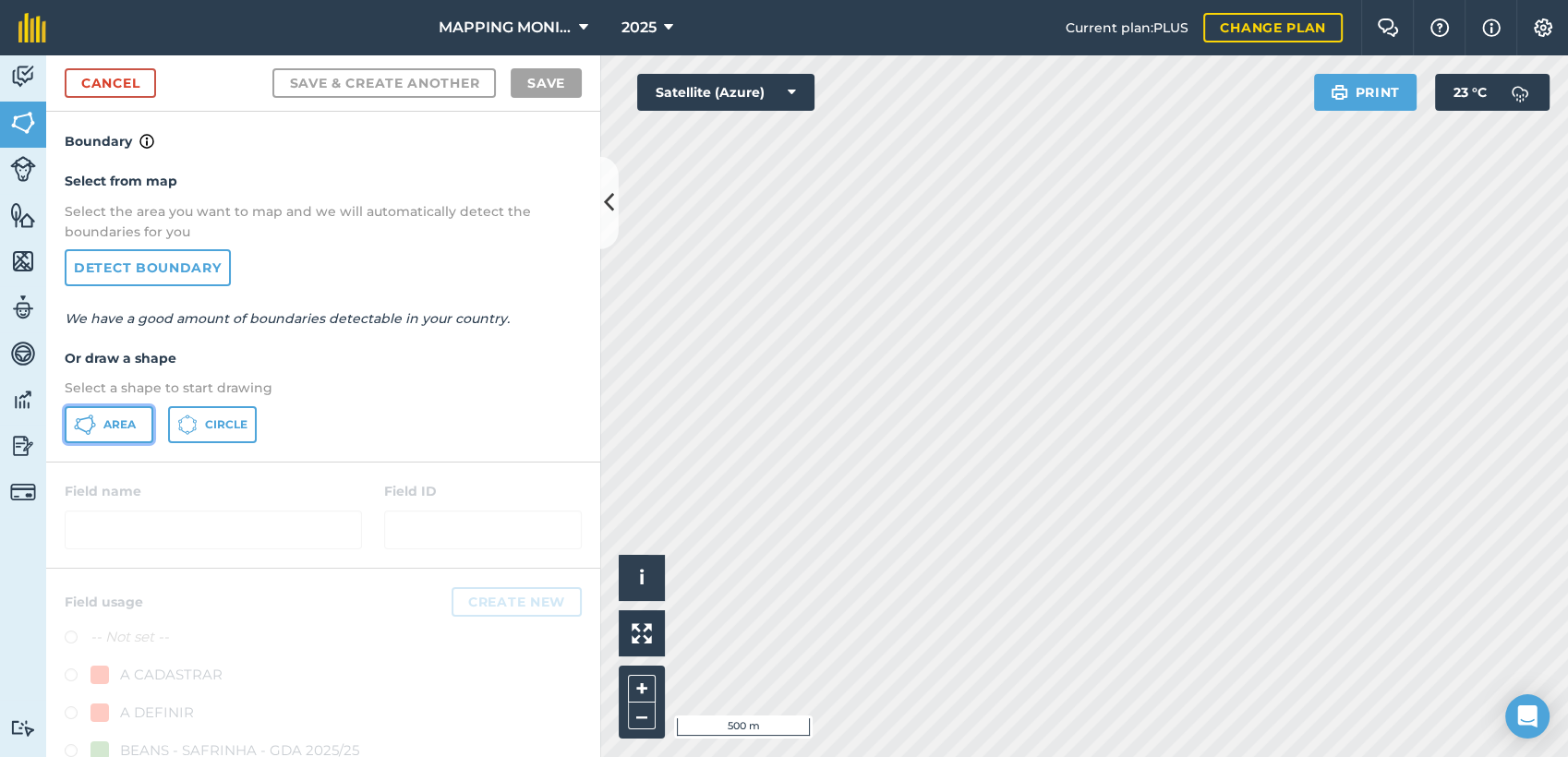
click at [105, 421] on span "Area" at bounding box center [119, 424] width 33 height 15
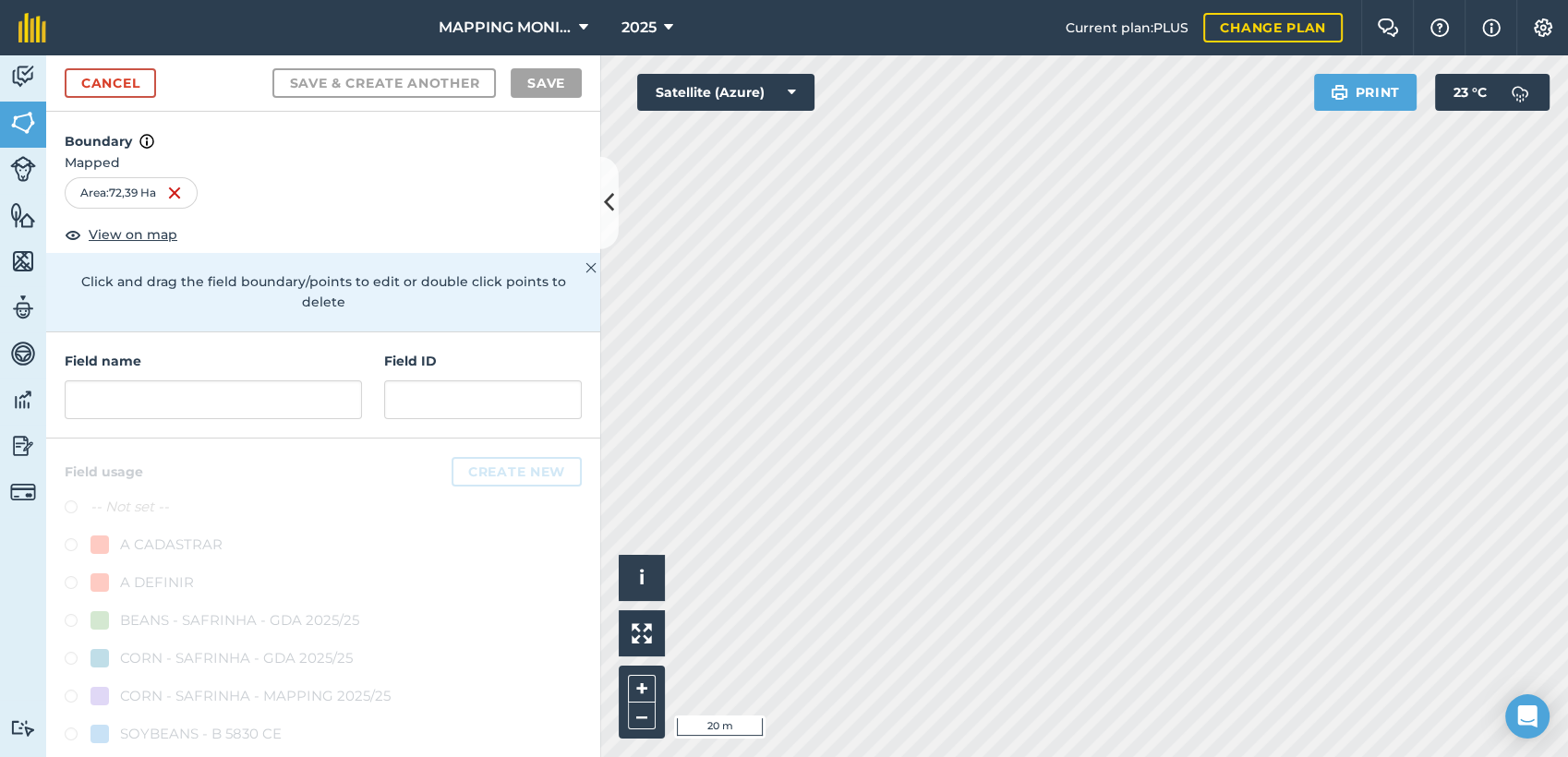
click at [257, 369] on h4 "Field name" at bounding box center [213, 361] width 298 height 21
click at [268, 387] on input "text" at bounding box center [213, 400] width 298 height 39
paste input "PRIMAVERA DO LESTE/MT - IBF AGROPECUÁRIA - [GEOGRAPHIC_DATA]"
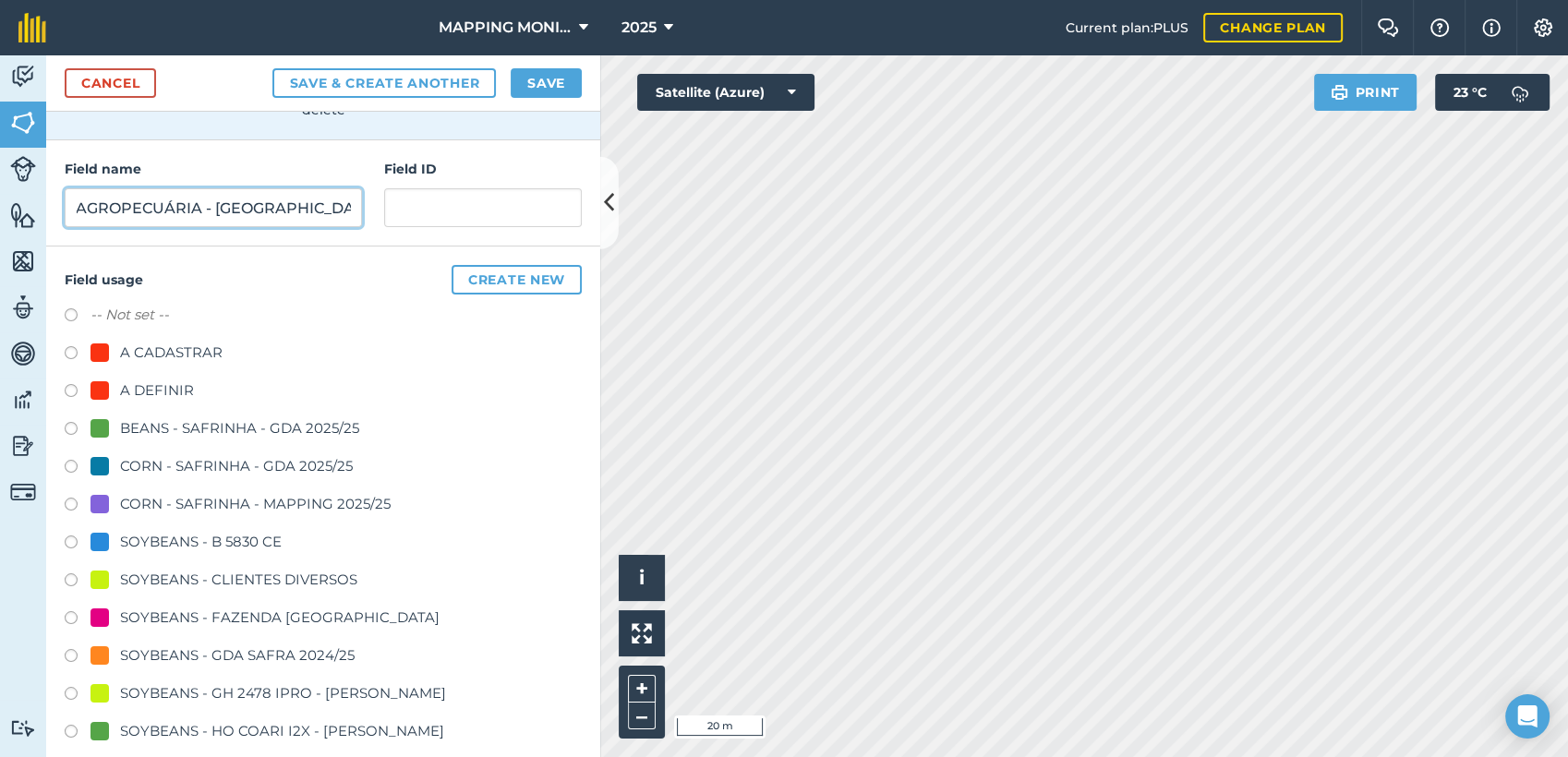
scroll to position [205, 0]
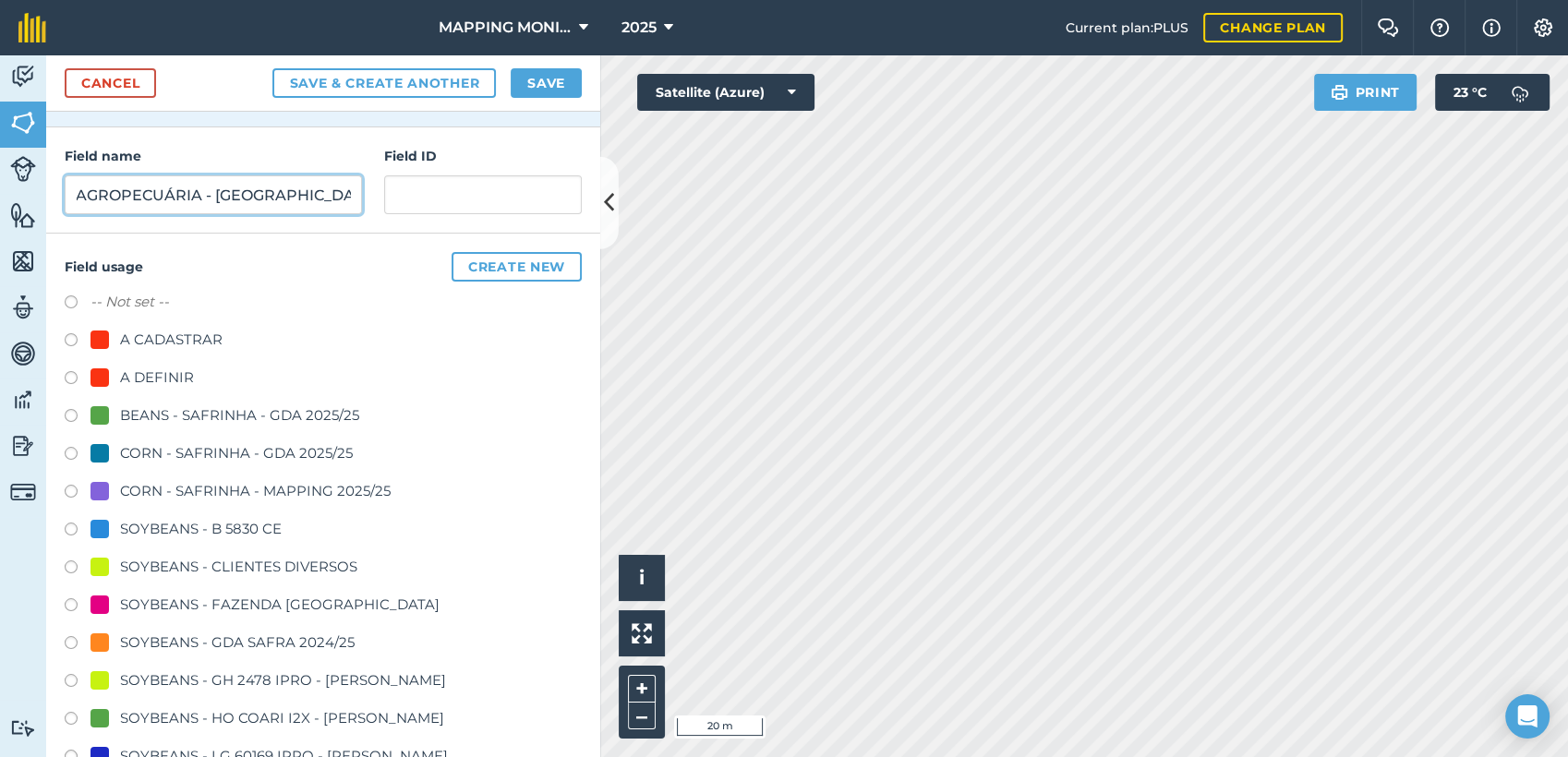
type input "PRIMAVERA DO LESTE/MT - IBF AGROPECUÁRIA - [GEOGRAPHIC_DATA]"
click at [174, 572] on div "SOYBEANS - CLIENTES DIVERSOS" at bounding box center [239, 567] width 237 height 22
radio input "true"
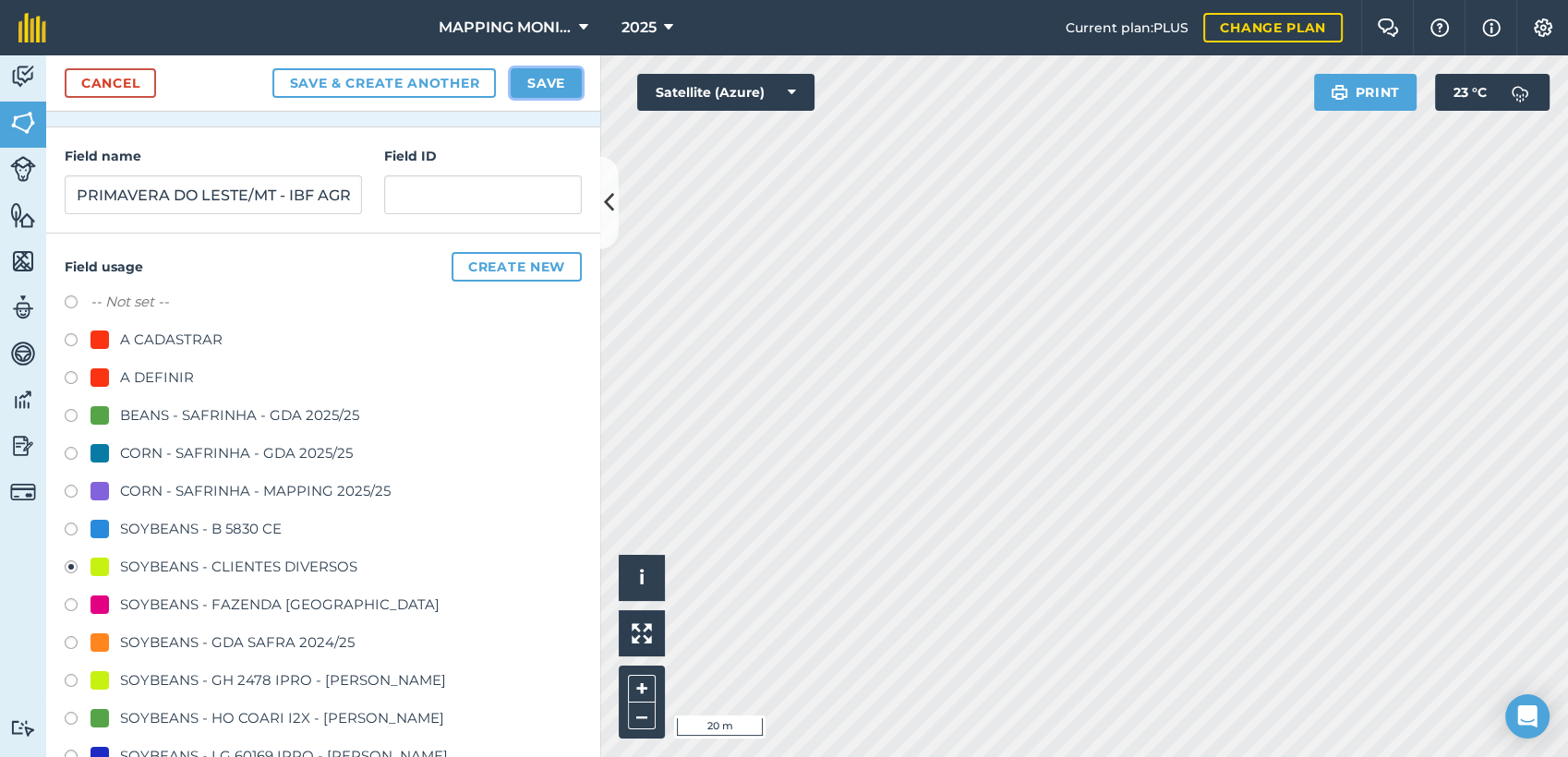
click at [527, 94] on button "Save" at bounding box center [546, 83] width 71 height 30
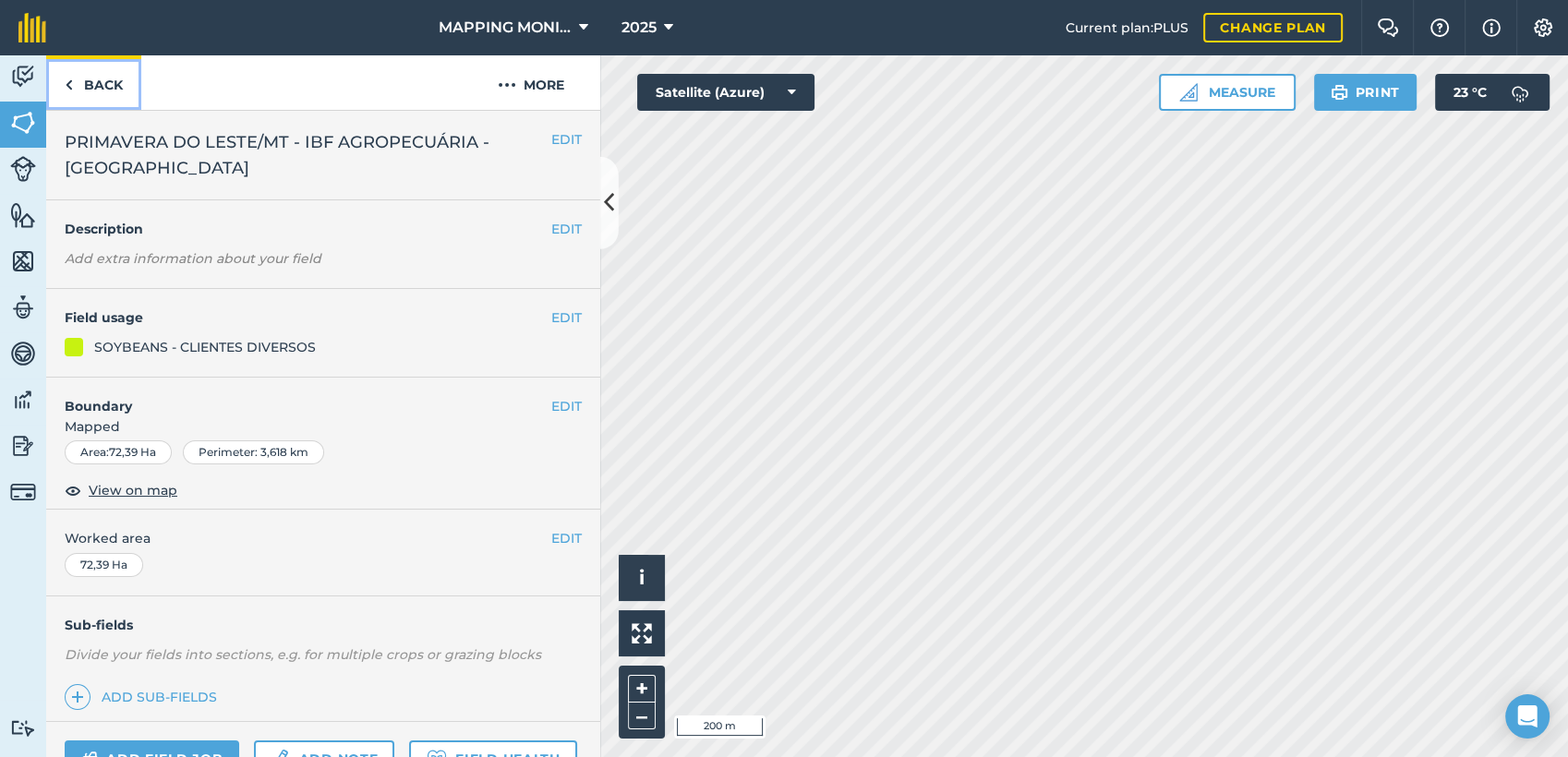
click at [110, 88] on link "Back" at bounding box center [93, 82] width 95 height 54
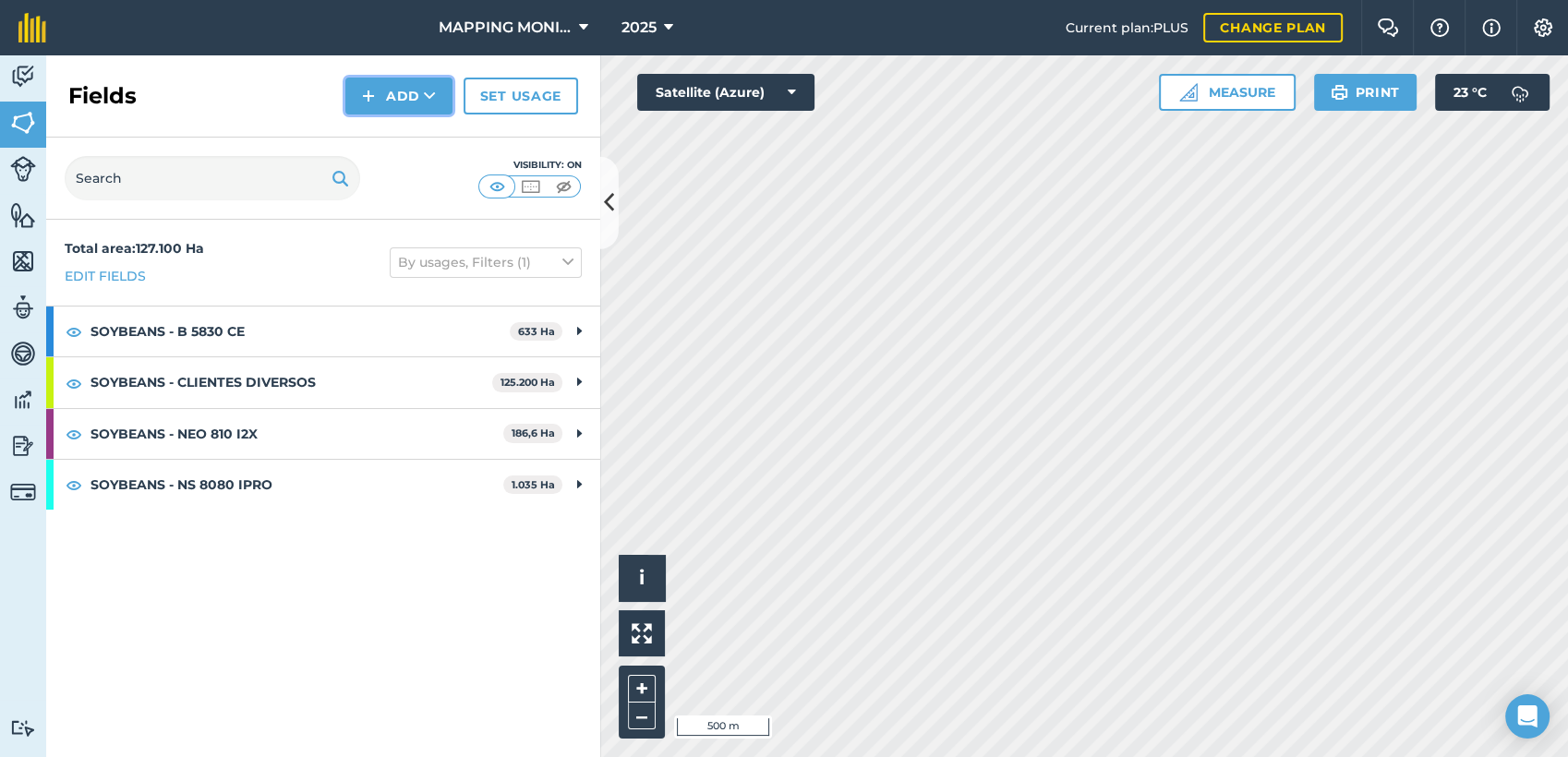
click at [378, 106] on button "Add" at bounding box center [398, 96] width 107 height 37
click at [414, 157] on link "Draw" at bounding box center [398, 138] width 102 height 41
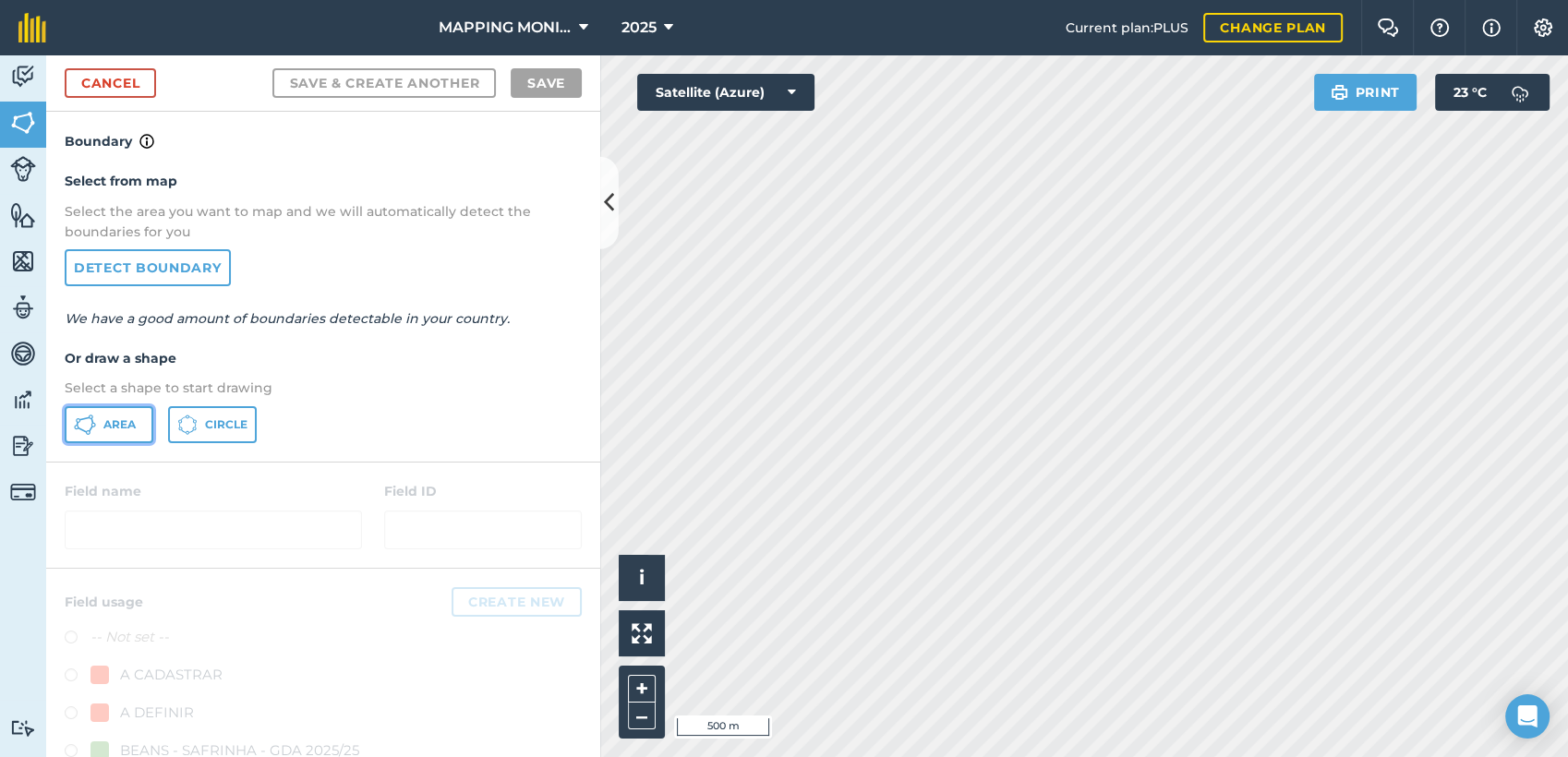
click at [109, 417] on span "Area" at bounding box center [119, 424] width 33 height 15
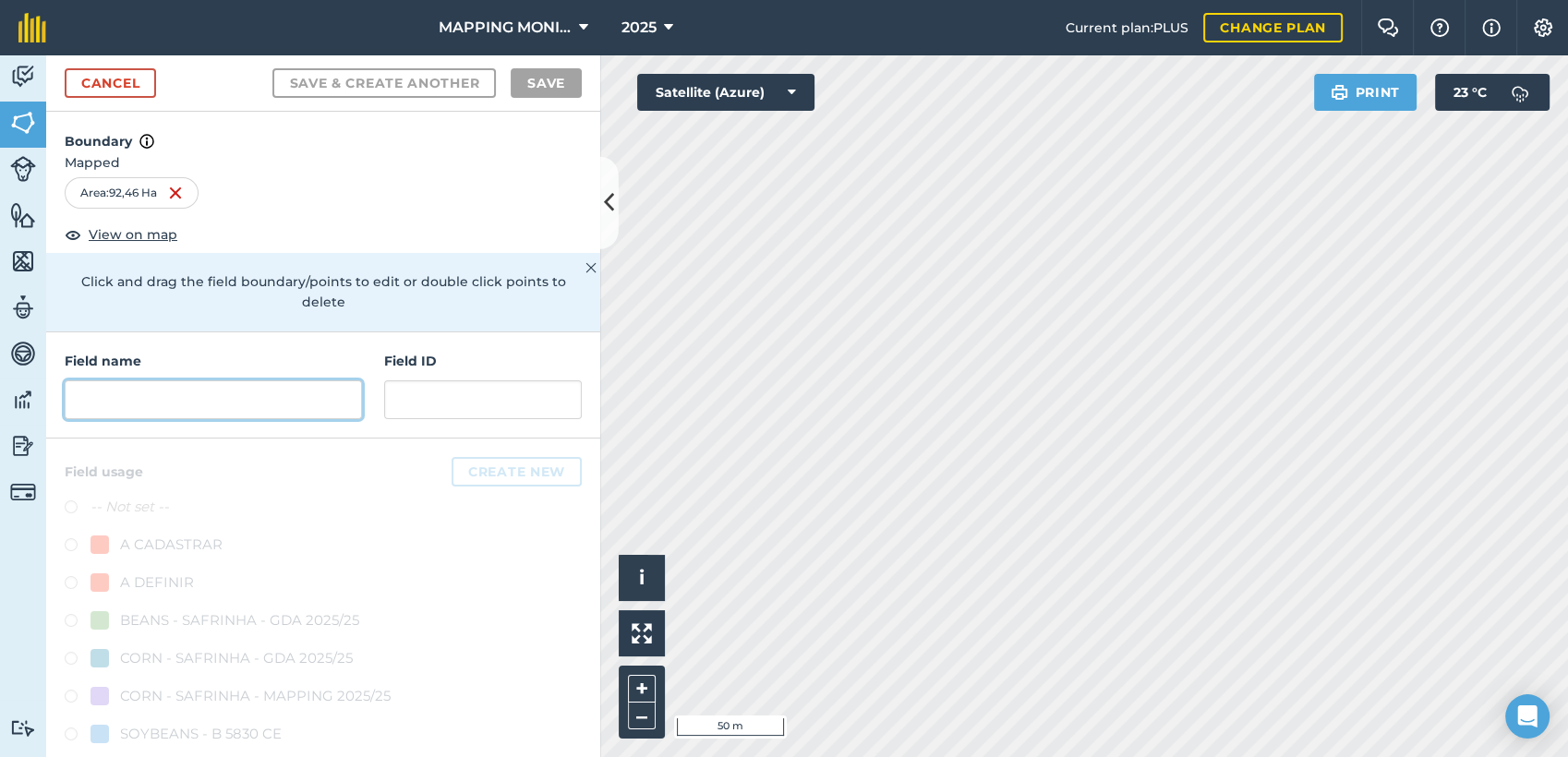
click at [236, 394] on input "text" at bounding box center [213, 400] width 298 height 39
paste input "PRIMAVERA DO LESTE/MT - IBF AGROPECUÁRIA - [GEOGRAPHIC_DATA]"
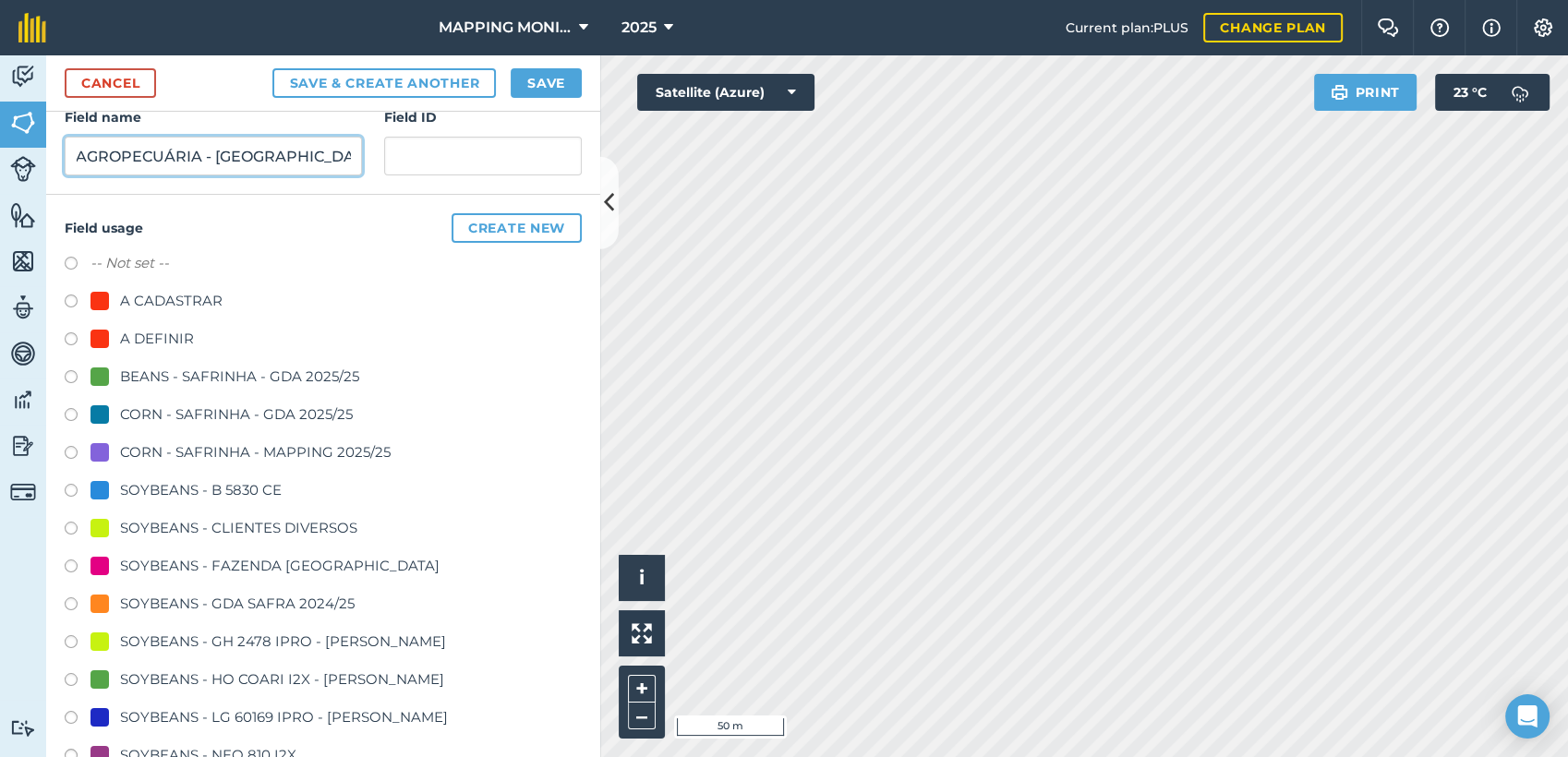
scroll to position [308, 0]
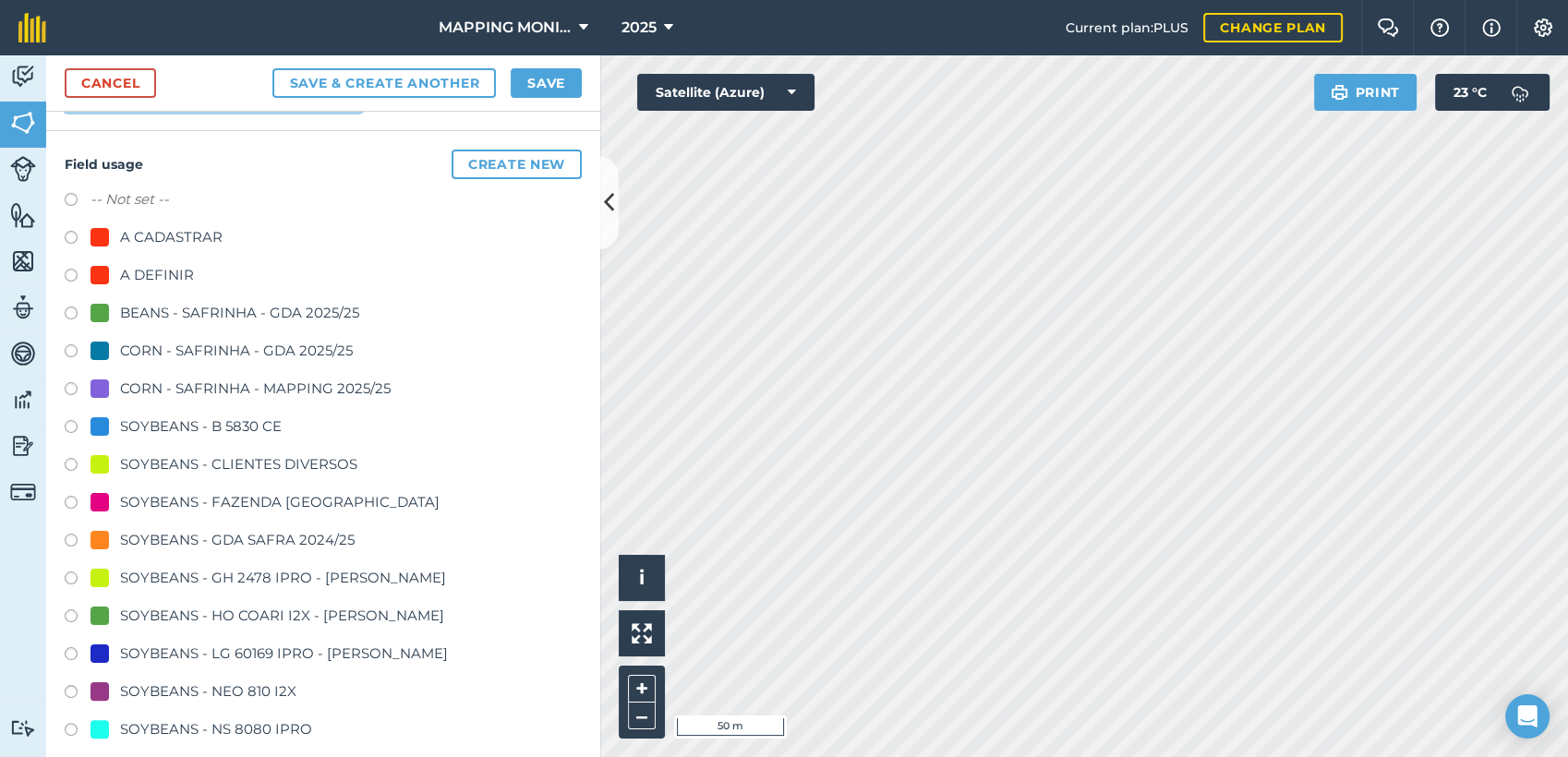
type input "PRIMAVERA DO LESTE/MT - IBF AGROPECUÁRIA - [GEOGRAPHIC_DATA]"
click at [242, 455] on div "SOYBEANS - CLIENTES DIVERSOS" at bounding box center [239, 464] width 237 height 22
radio input "true"
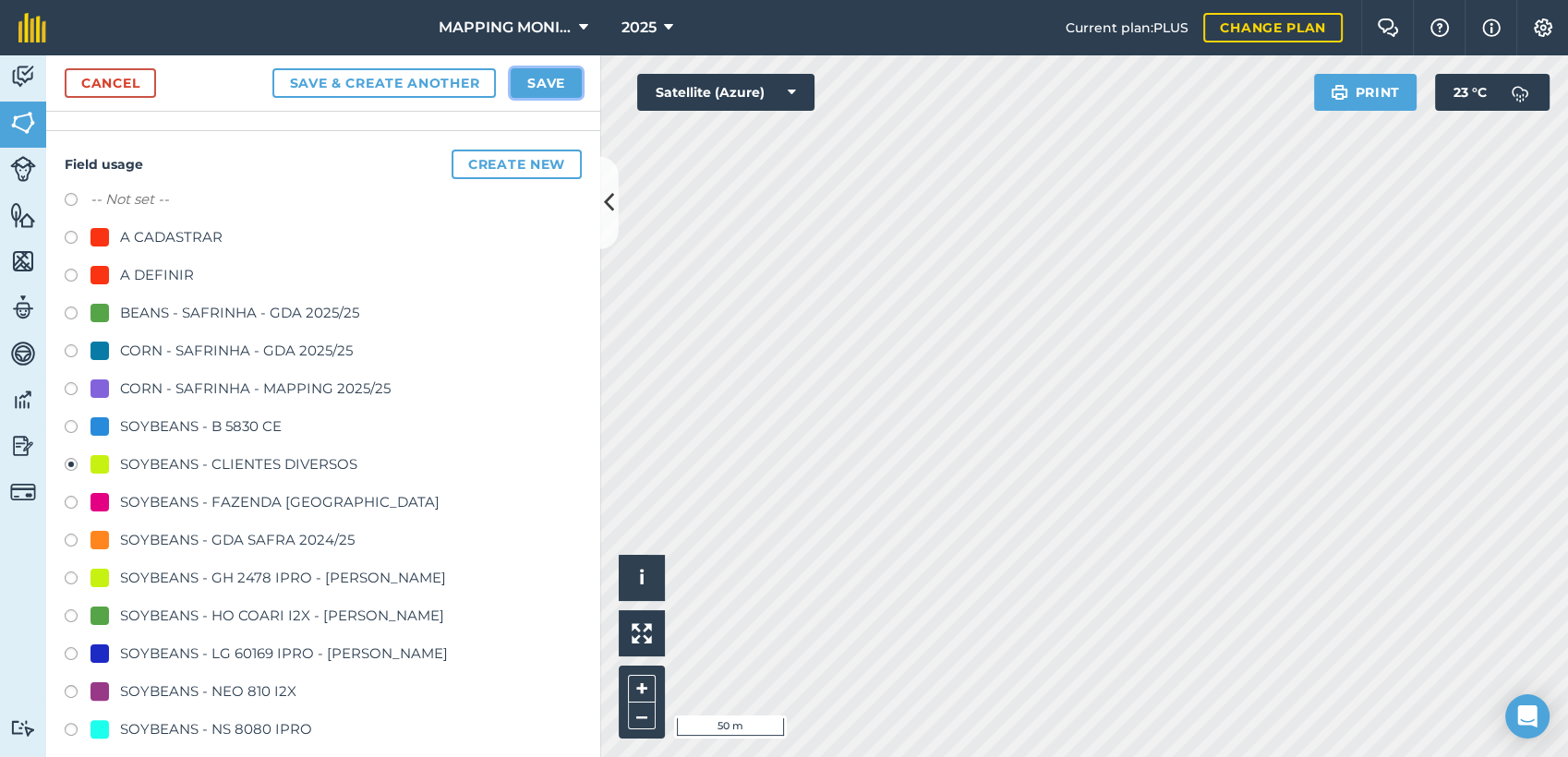
click at [546, 87] on button "Save" at bounding box center [546, 83] width 71 height 30
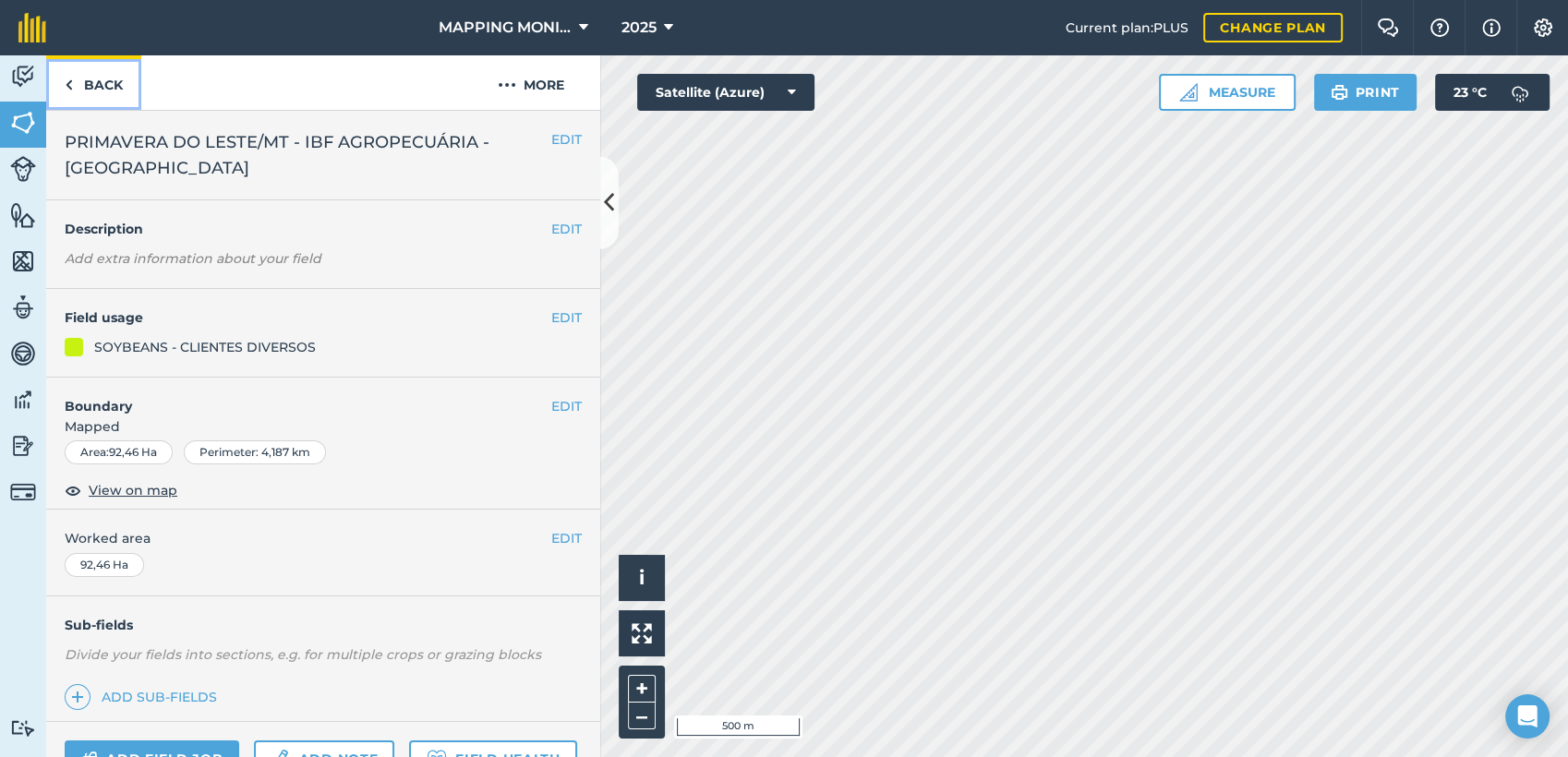
click at [107, 88] on link "Back" at bounding box center [93, 82] width 95 height 54
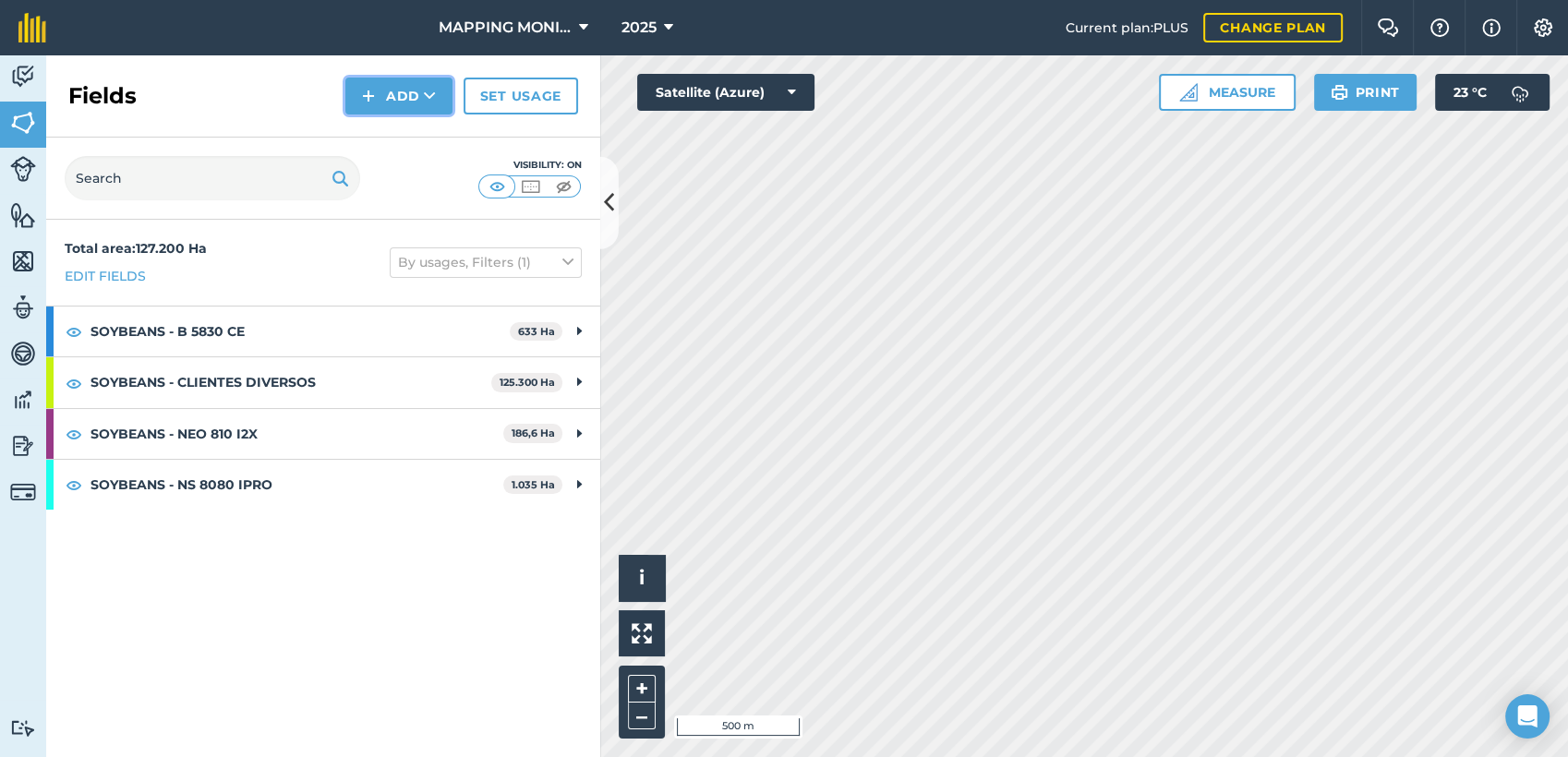
click at [425, 98] on icon at bounding box center [429, 96] width 12 height 19
click at [399, 145] on link "Draw" at bounding box center [398, 138] width 102 height 41
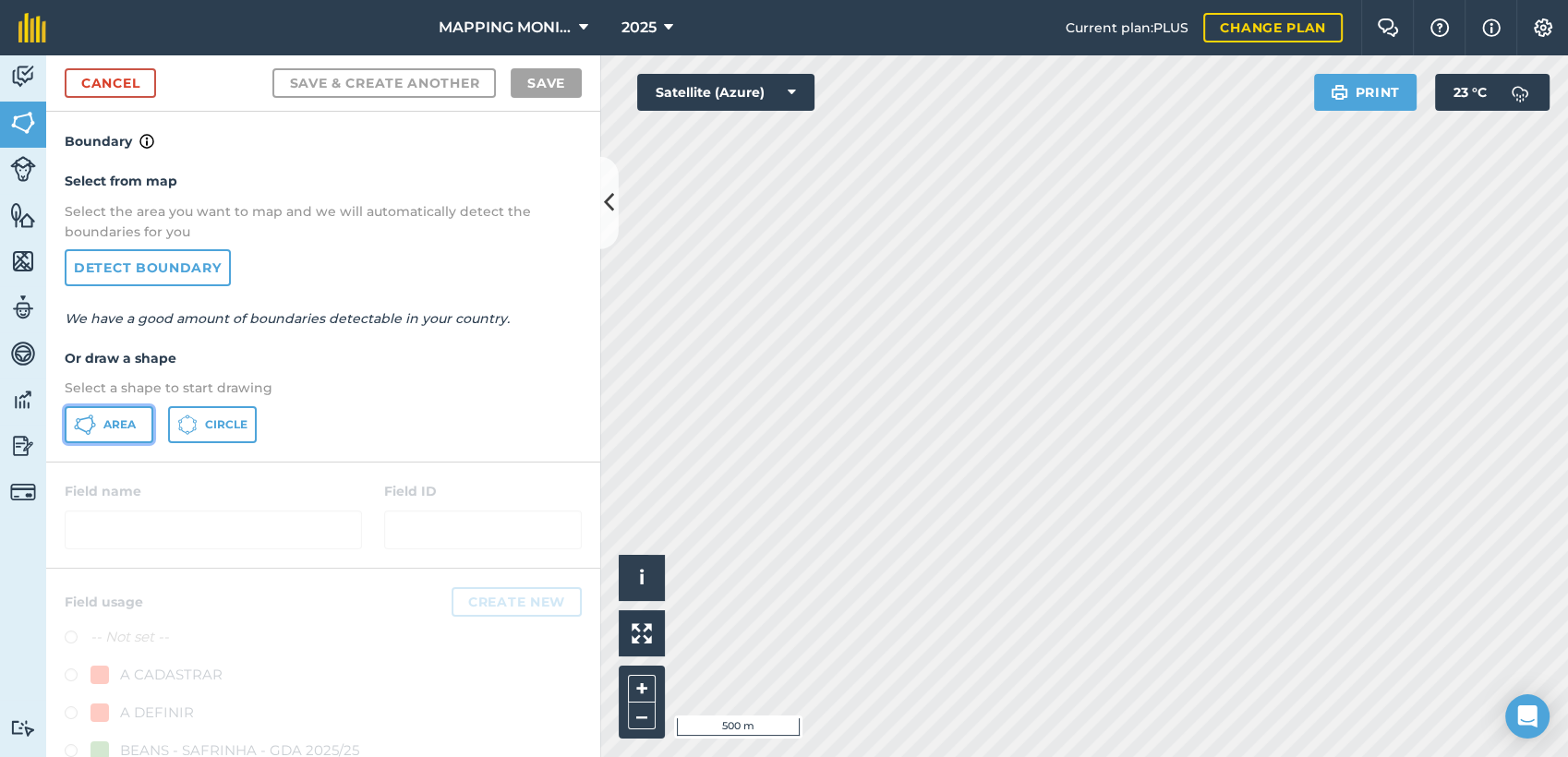
click at [107, 436] on button "Area" at bounding box center [108, 425] width 89 height 37
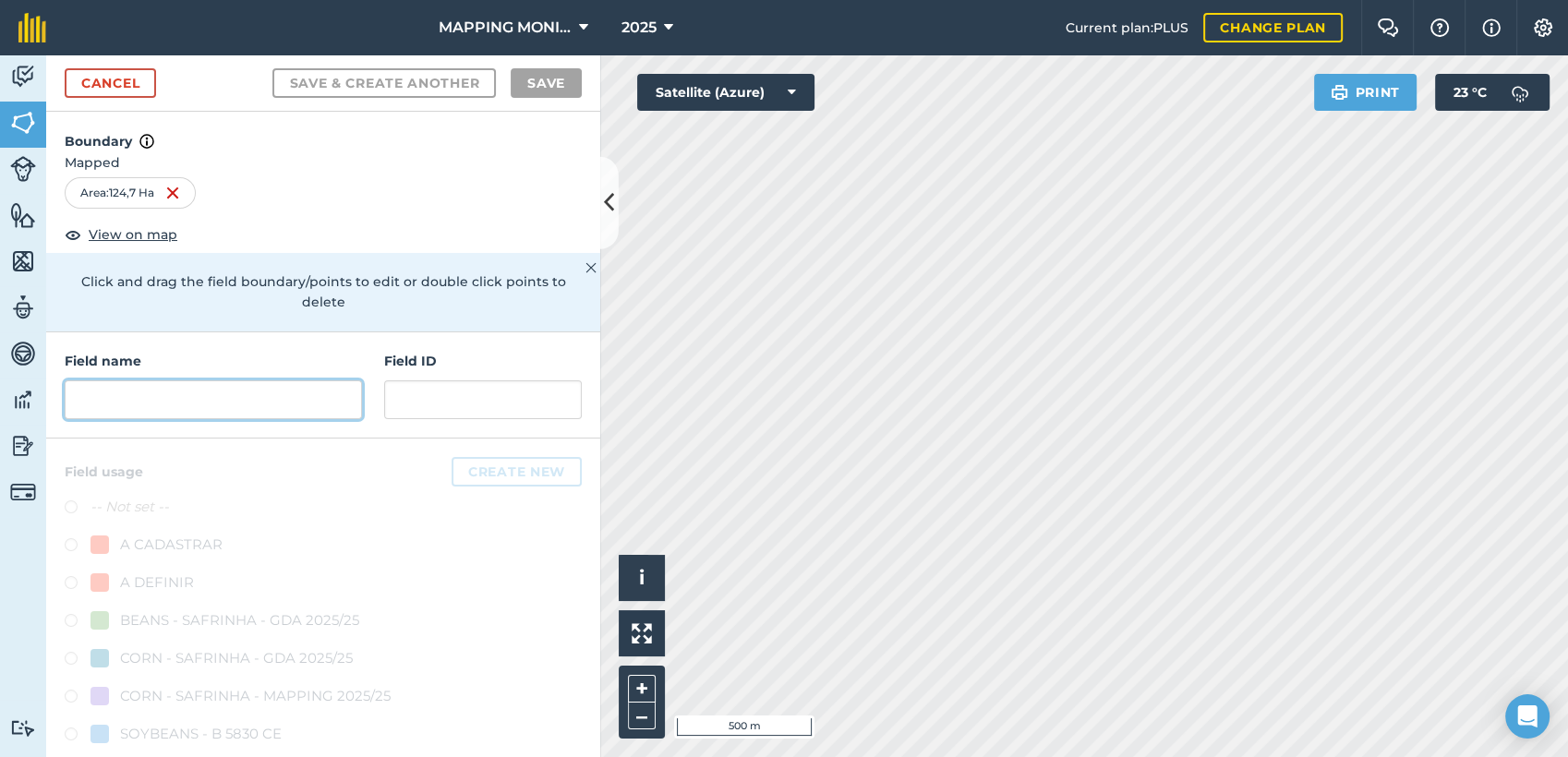
click at [109, 408] on input "text" at bounding box center [213, 400] width 298 height 39
paste input "PRIMAVERA DO LESTE/MT - IBF AGROPECUÁRIA - [GEOGRAPHIC_DATA]"
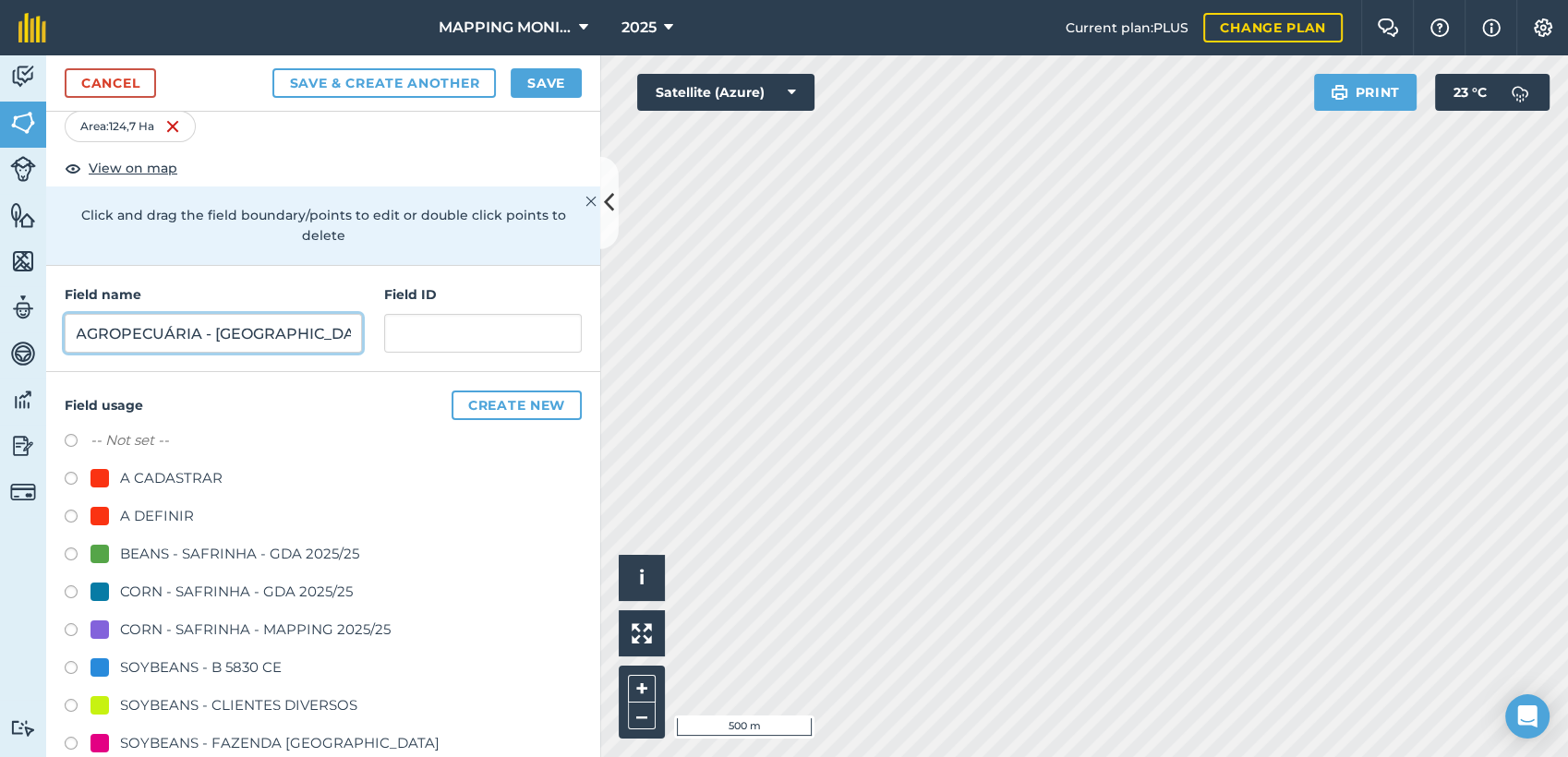
scroll to position [308, 0]
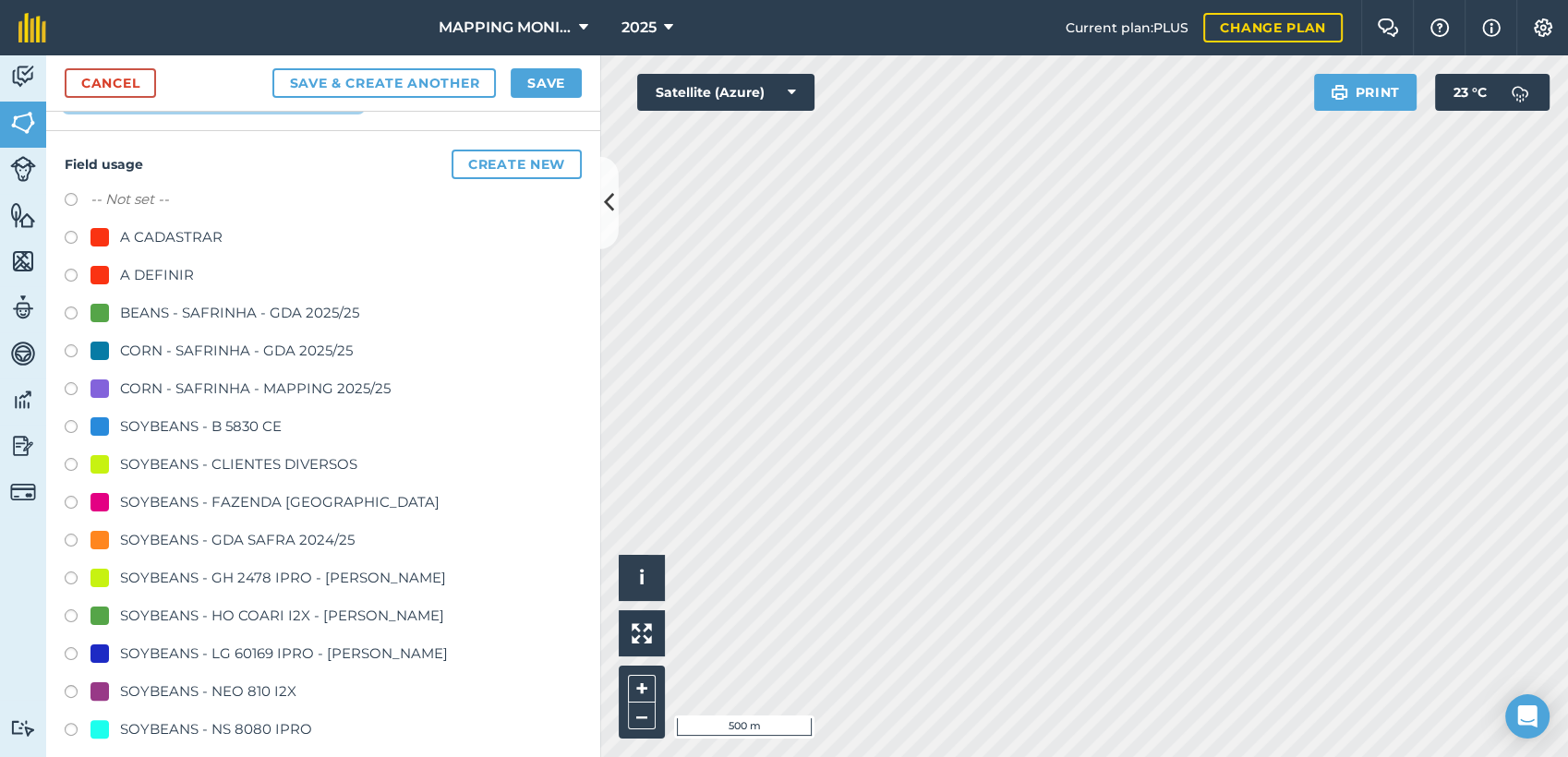
type input "PRIMAVERA DO LESTE/MT - IBF AGROPECUÁRIA - [GEOGRAPHIC_DATA]"
click at [203, 454] on div "SOYBEANS - CLIENTES DIVERSOS" at bounding box center [239, 464] width 237 height 22
radio input "true"
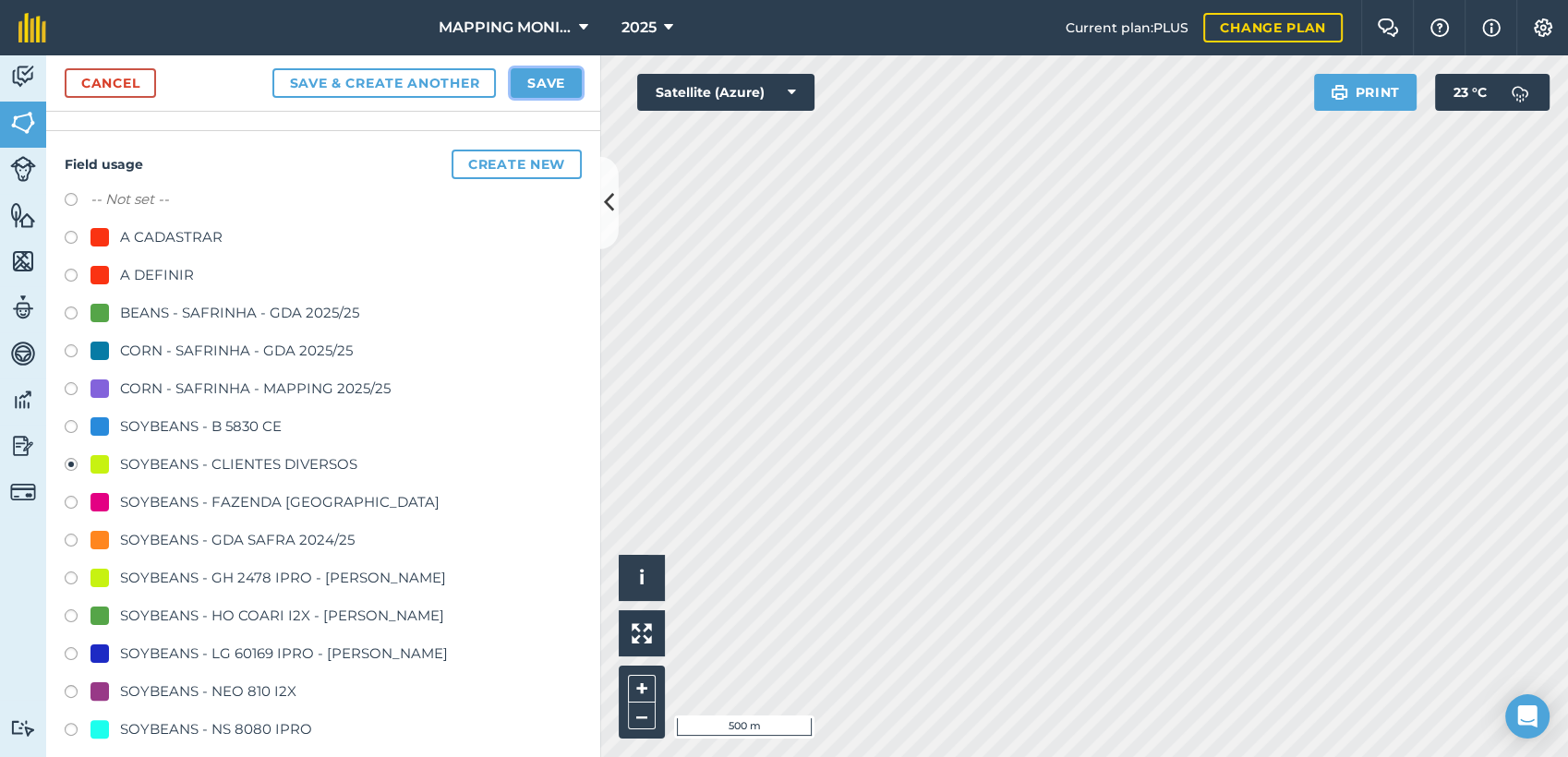
click at [523, 85] on button "Save" at bounding box center [546, 83] width 71 height 30
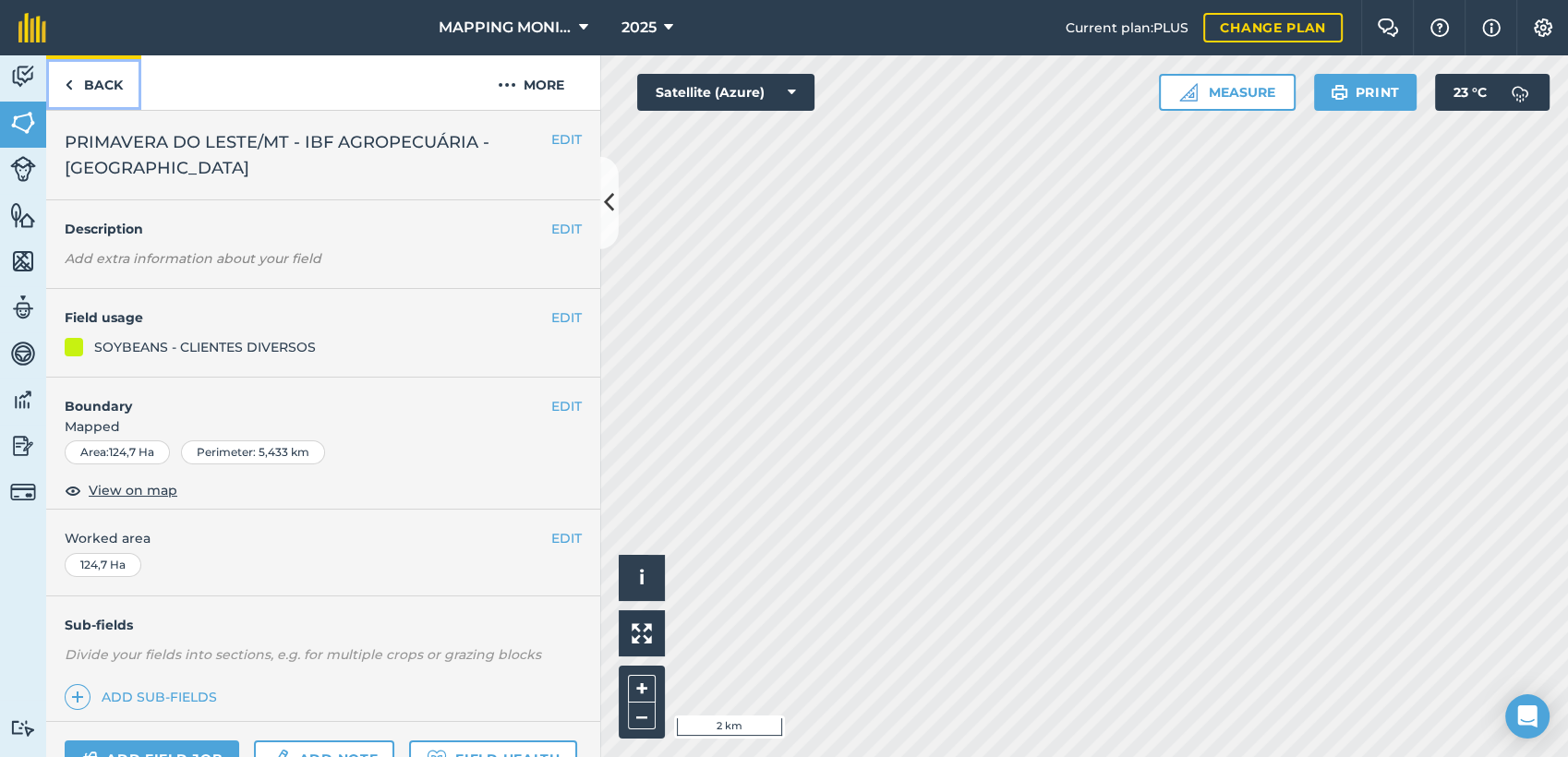
click at [79, 76] on link "Back" at bounding box center [93, 82] width 95 height 54
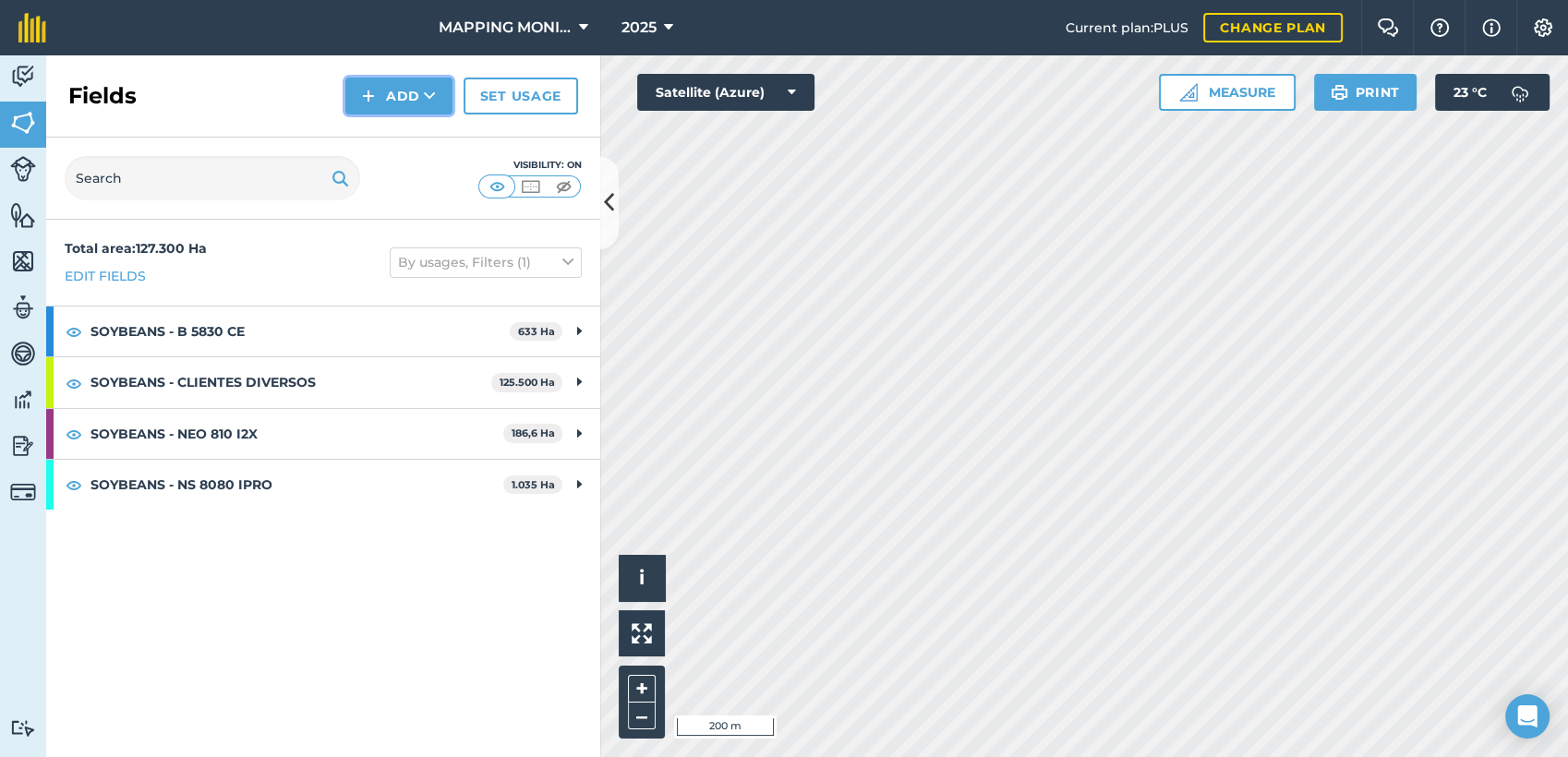
click at [399, 91] on button "Add" at bounding box center [398, 96] width 107 height 37
click at [434, 129] on link "Draw" at bounding box center [398, 138] width 102 height 41
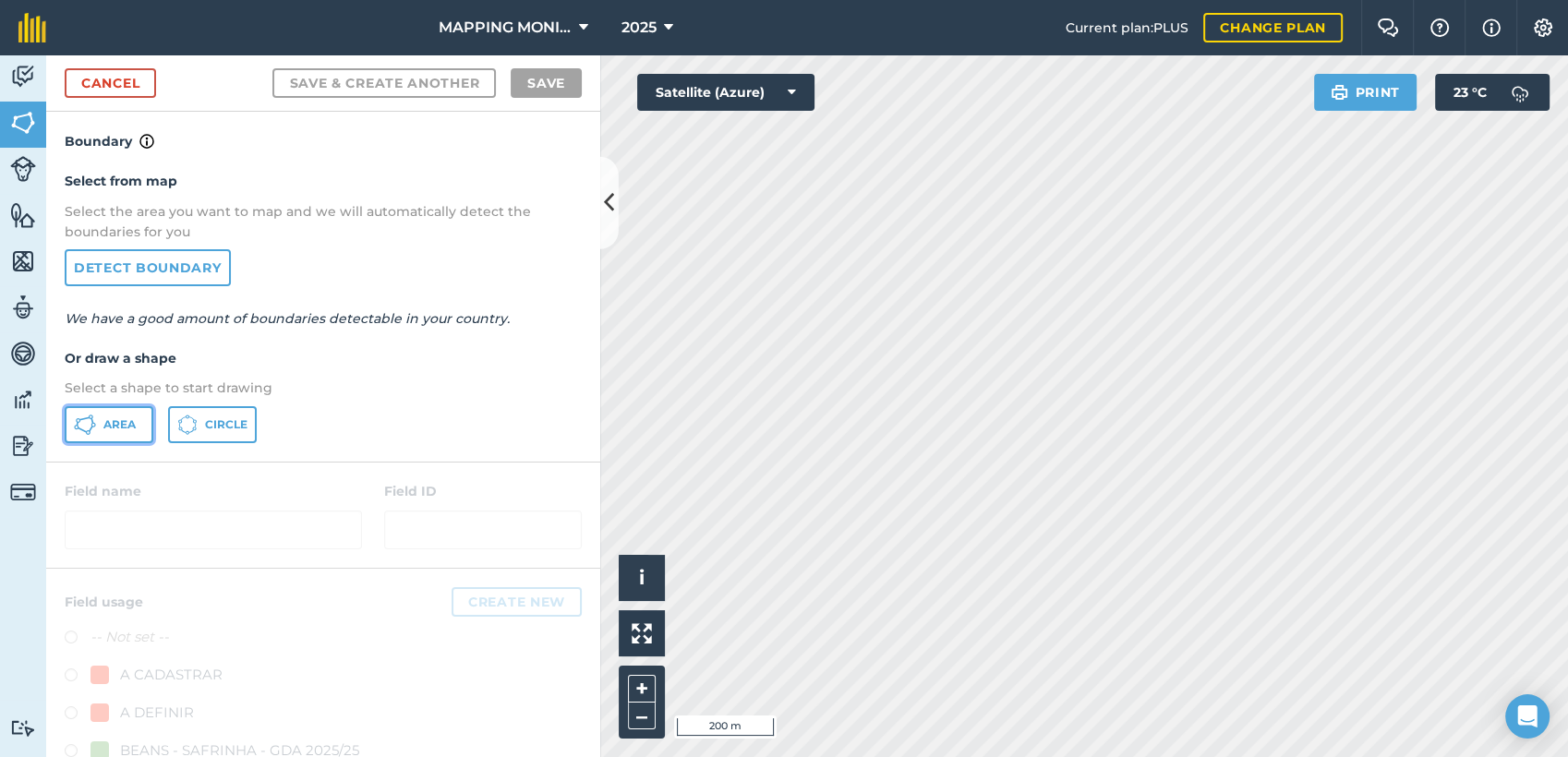
click at [126, 423] on span "Area" at bounding box center [119, 424] width 33 height 15
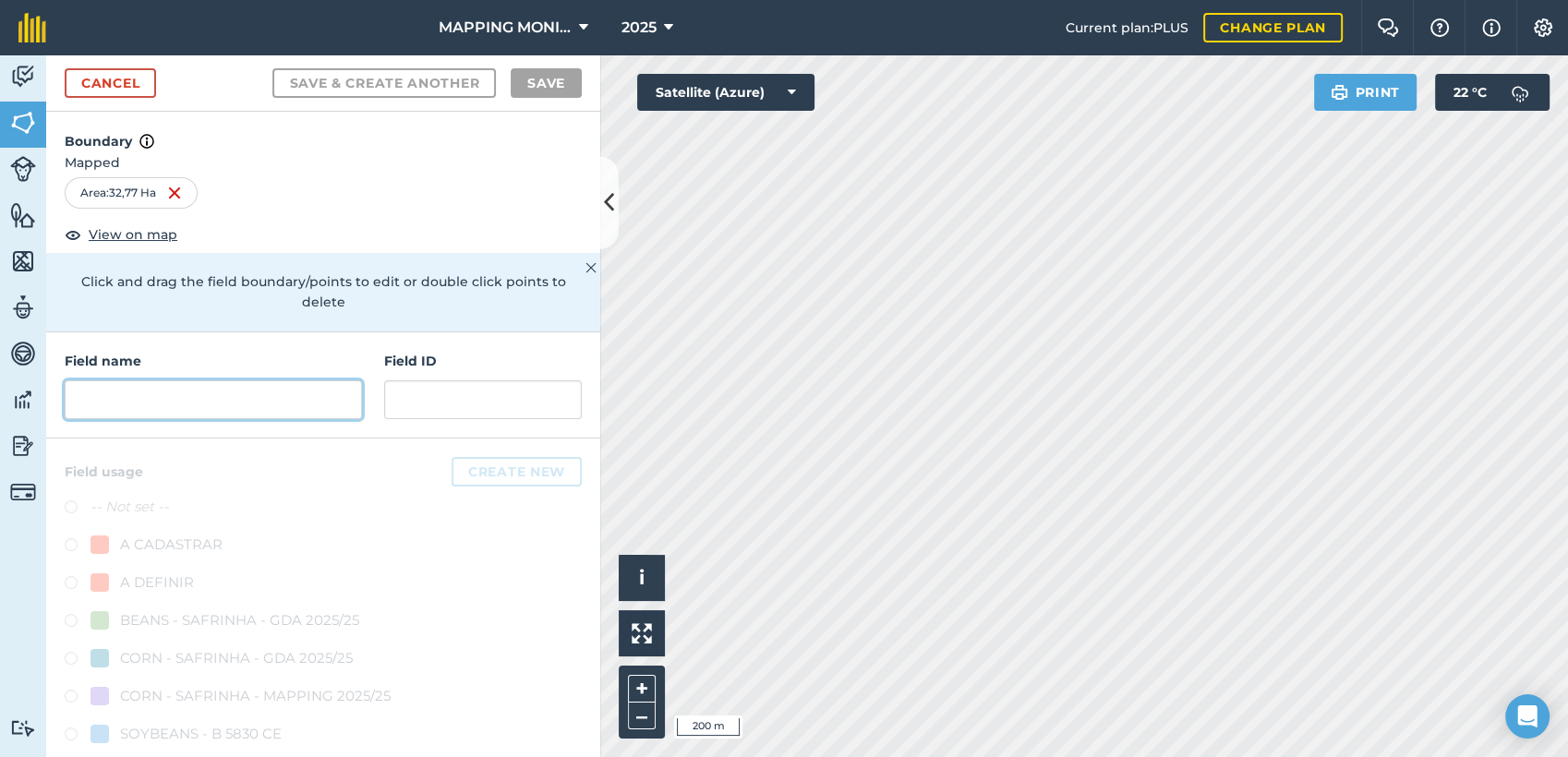
click at [142, 406] on input "text" at bounding box center [213, 400] width 298 height 39
paste input "PRIMAVERA DO LESTE/MT - IBF AGROPECUÁRIA - [GEOGRAPHIC_DATA]"
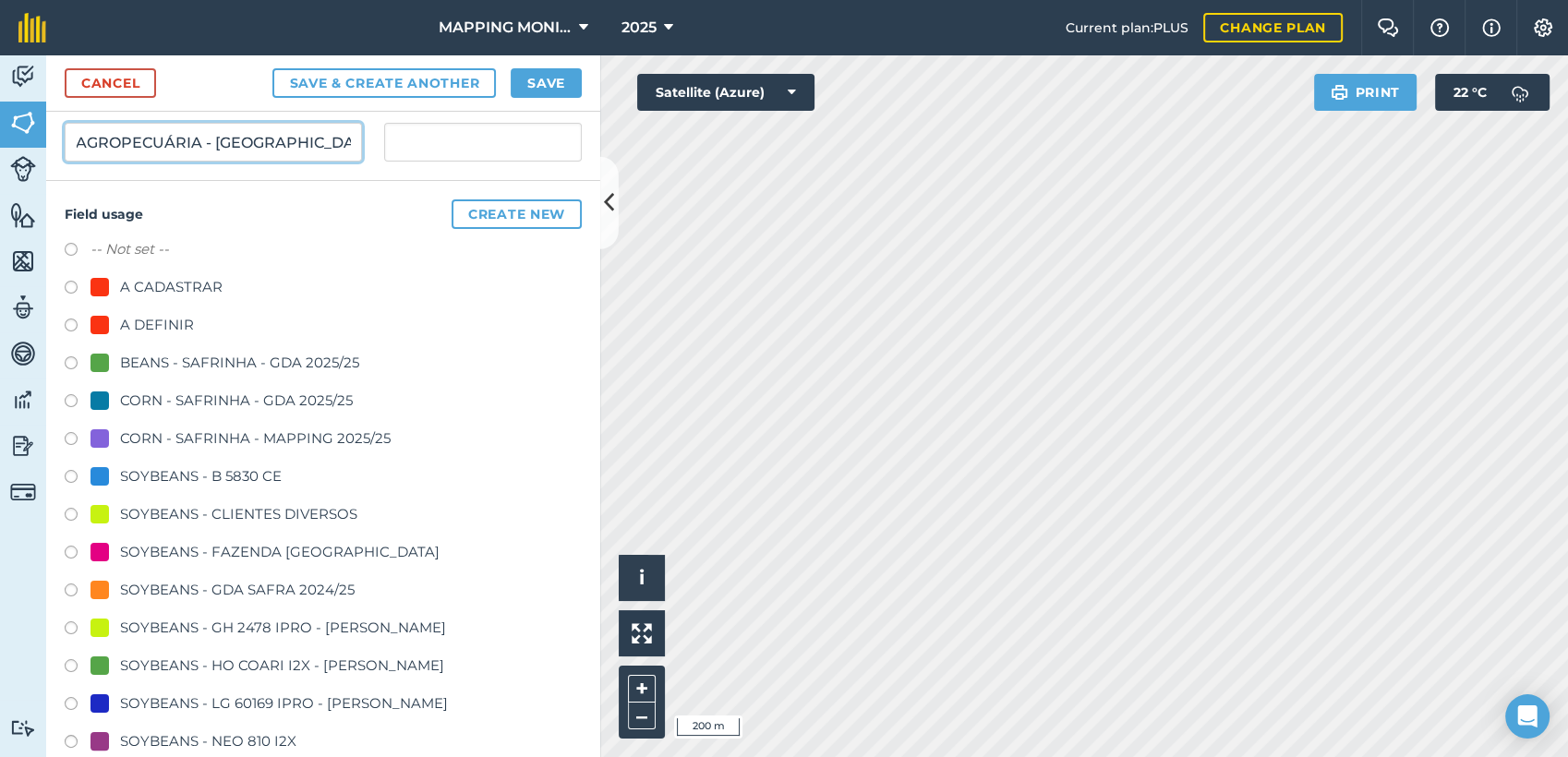
scroll to position [308, 0]
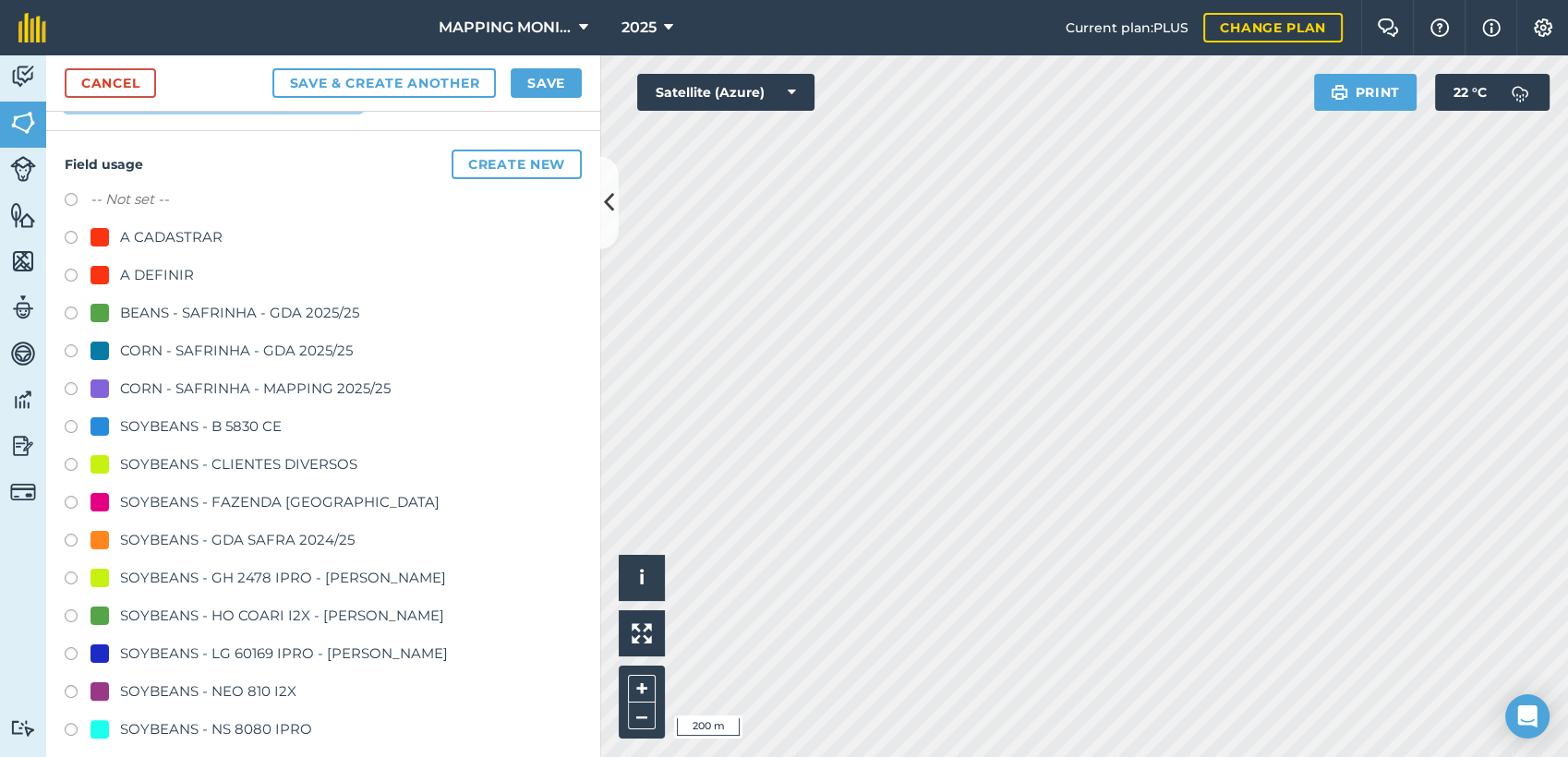
type input "PRIMAVERA DO LESTE/MT - IBF AGROPECUÁRIA - [GEOGRAPHIC_DATA]"
click at [192, 461] on div "SOYBEANS - CLIENTES DIVERSOS" at bounding box center [239, 464] width 237 height 22
radio input "true"
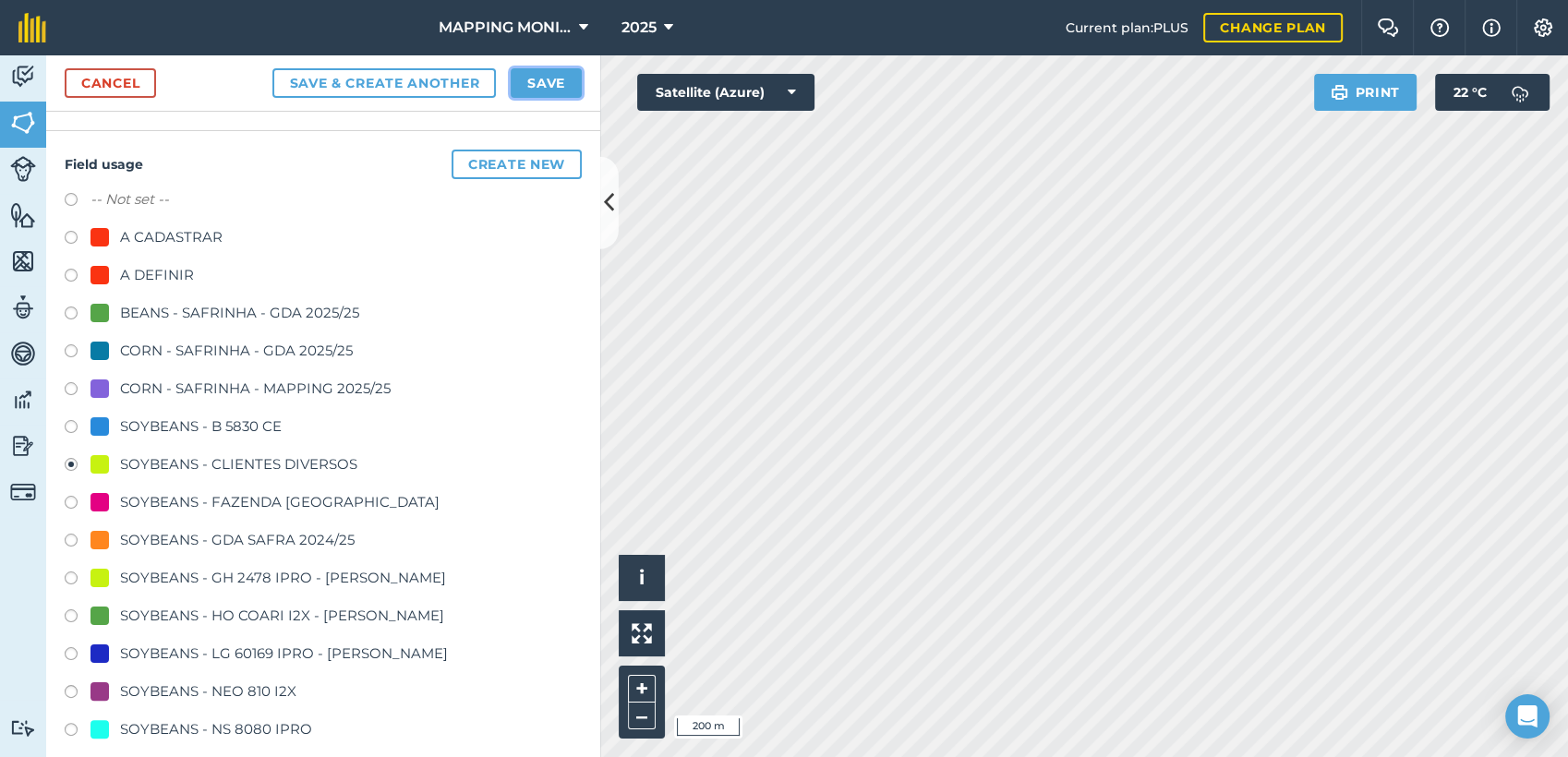
click at [523, 85] on button "Save" at bounding box center [546, 83] width 71 height 30
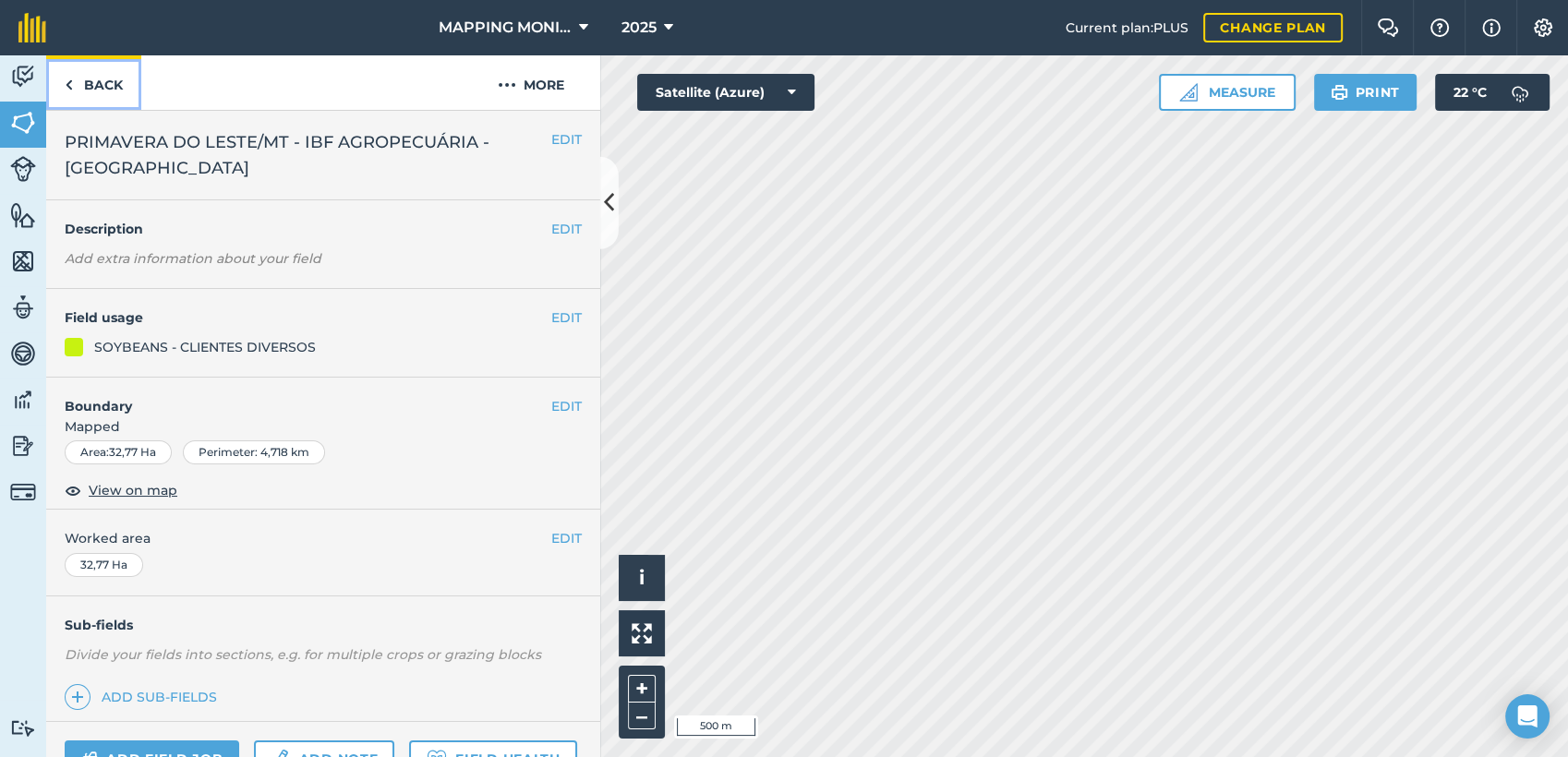
click at [114, 85] on link "Back" at bounding box center [93, 82] width 95 height 54
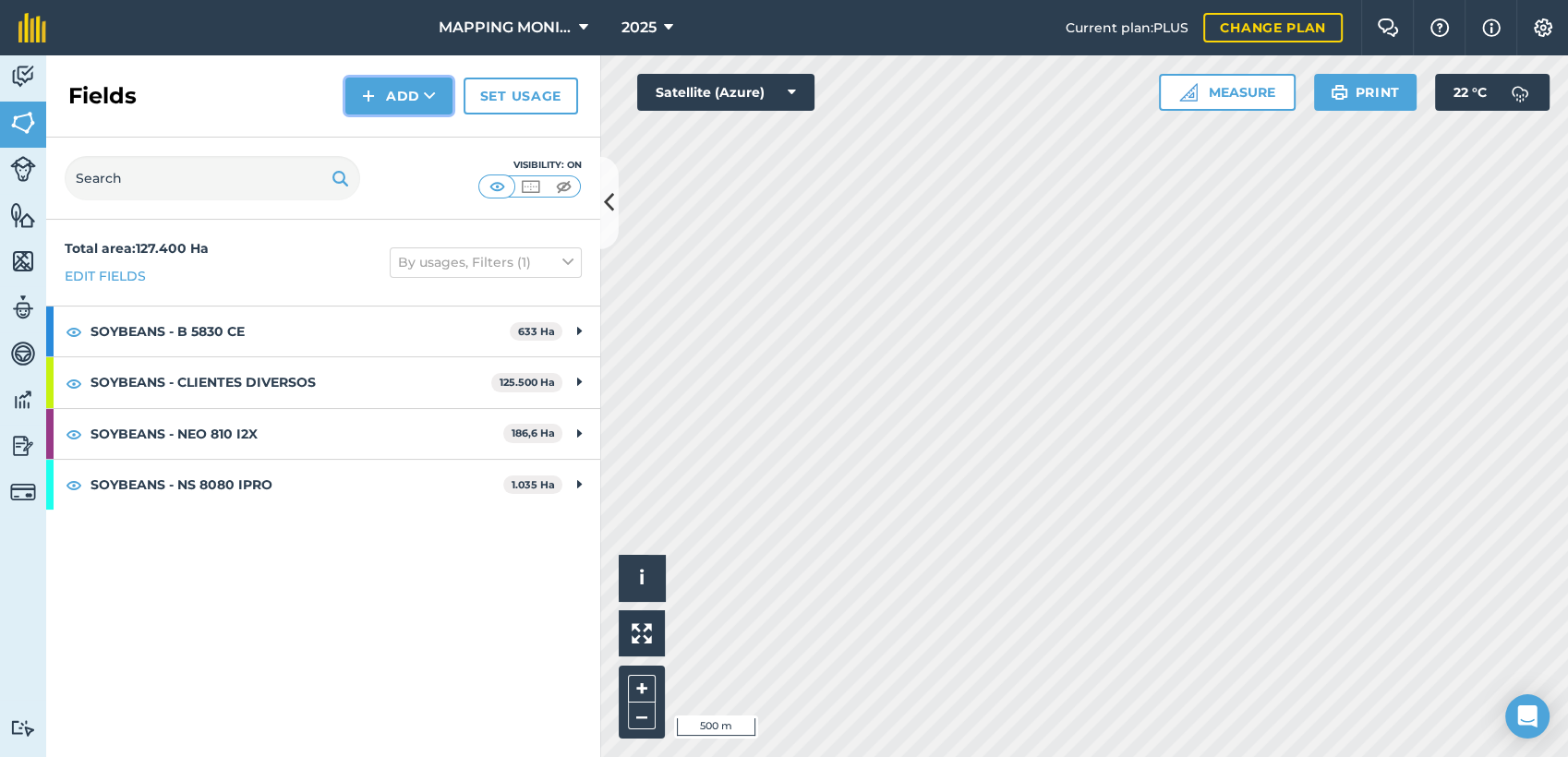
click at [434, 90] on icon at bounding box center [429, 96] width 12 height 19
click at [419, 129] on link "Draw" at bounding box center [398, 138] width 102 height 41
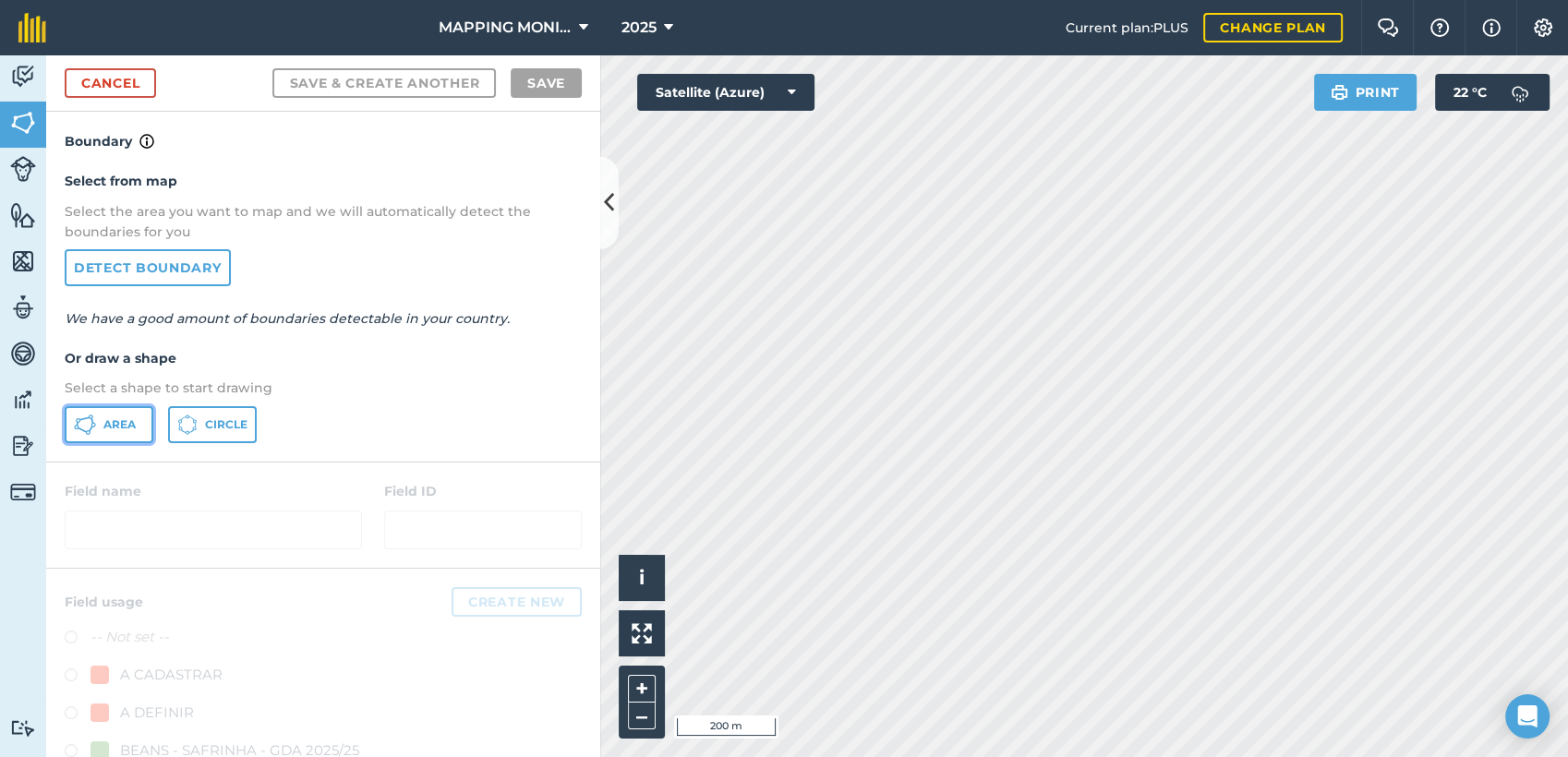
click at [128, 417] on span "Area" at bounding box center [119, 424] width 33 height 15
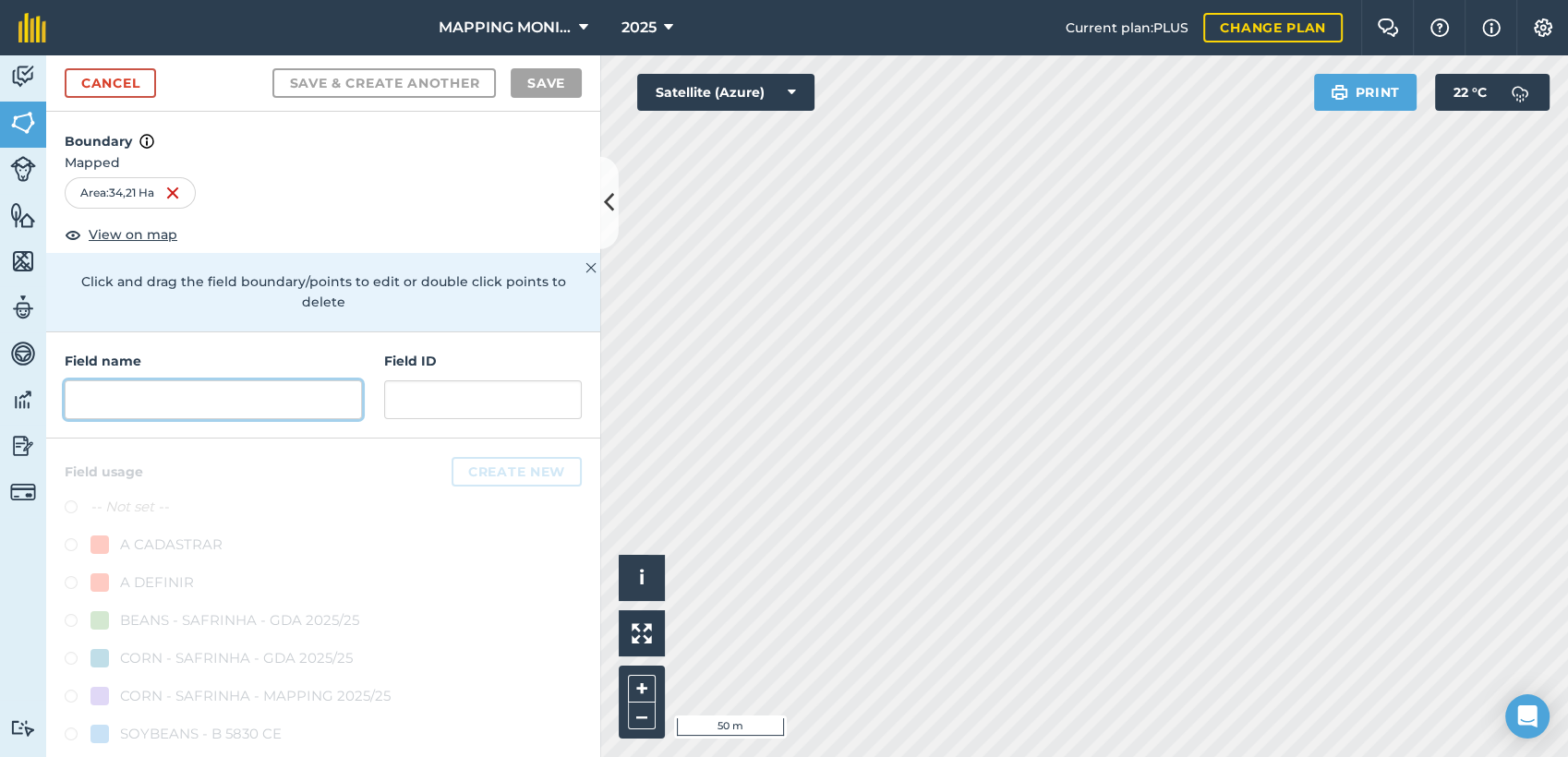
click at [325, 385] on input "text" at bounding box center [213, 400] width 298 height 39
paste input "PRIMAVERA DO LESTE/MT - IBF AGROPECUÁRIA - [GEOGRAPHIC_DATA]"
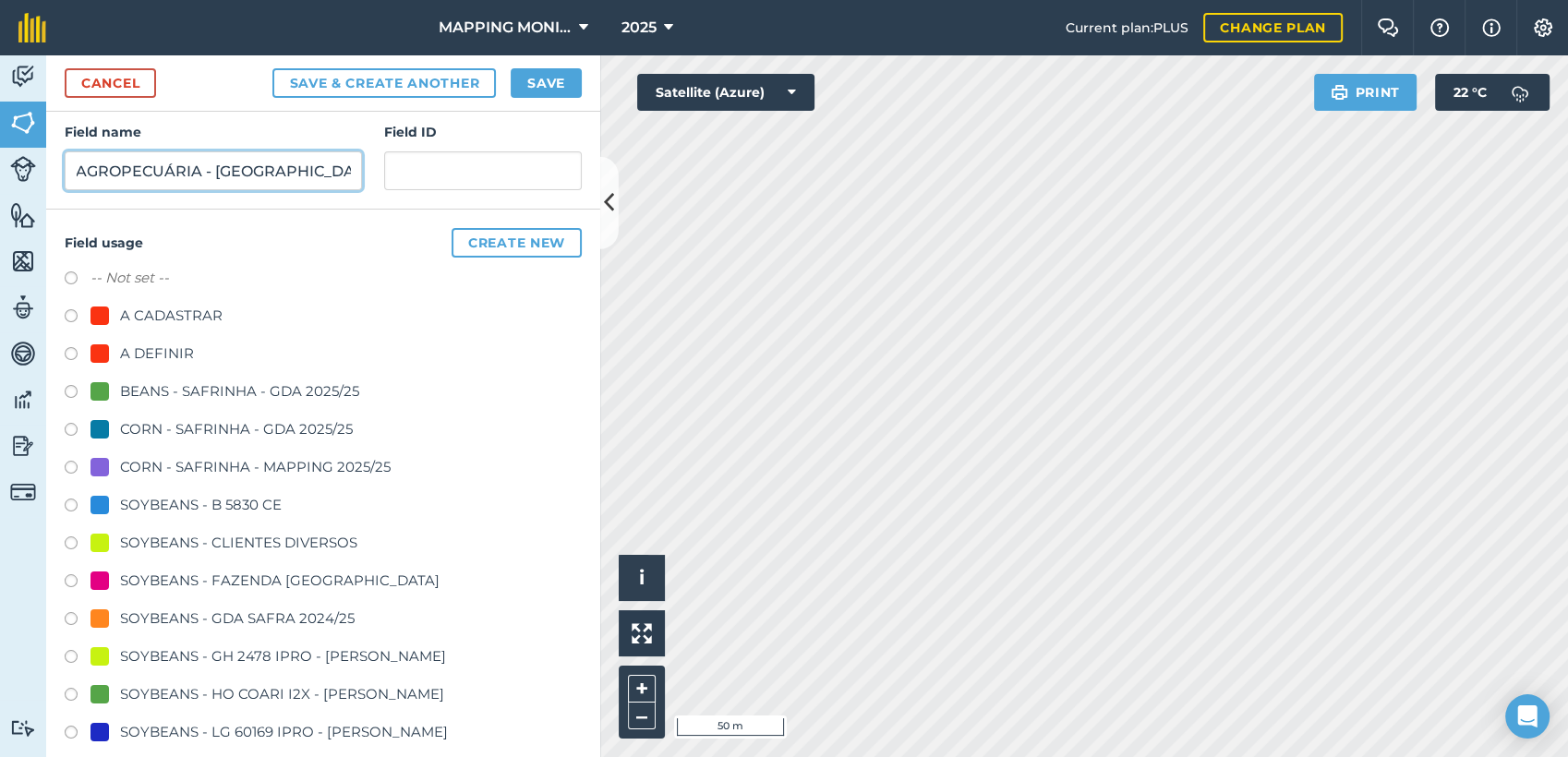
scroll to position [308, 0]
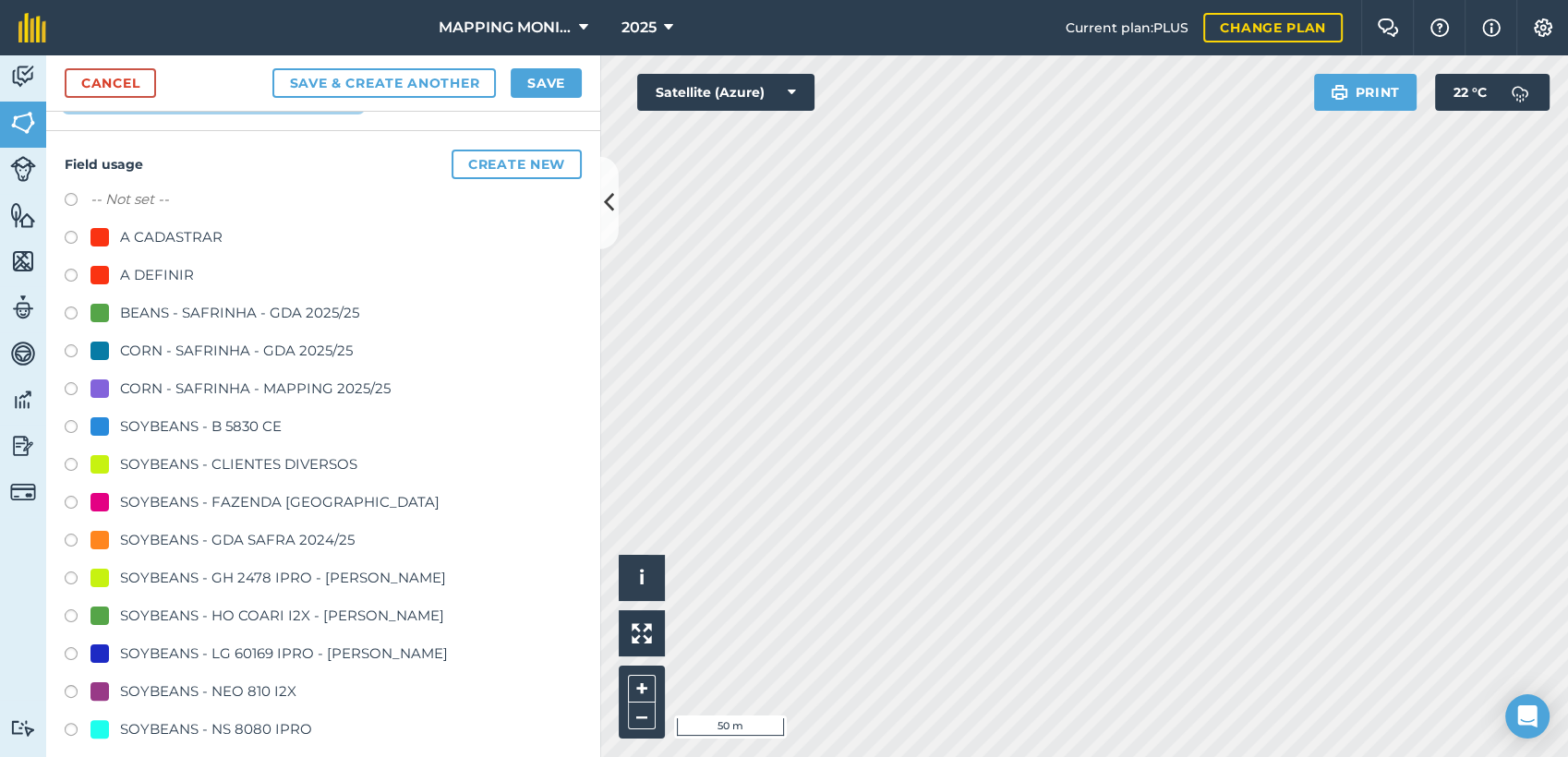
type input "PRIMAVERA DO LESTE/MT - IBF AGROPECUÁRIA - [GEOGRAPHIC_DATA]"
click at [292, 465] on div "SOYBEANS - CLIENTES DIVERSOS" at bounding box center [239, 464] width 237 height 22
radio input "true"
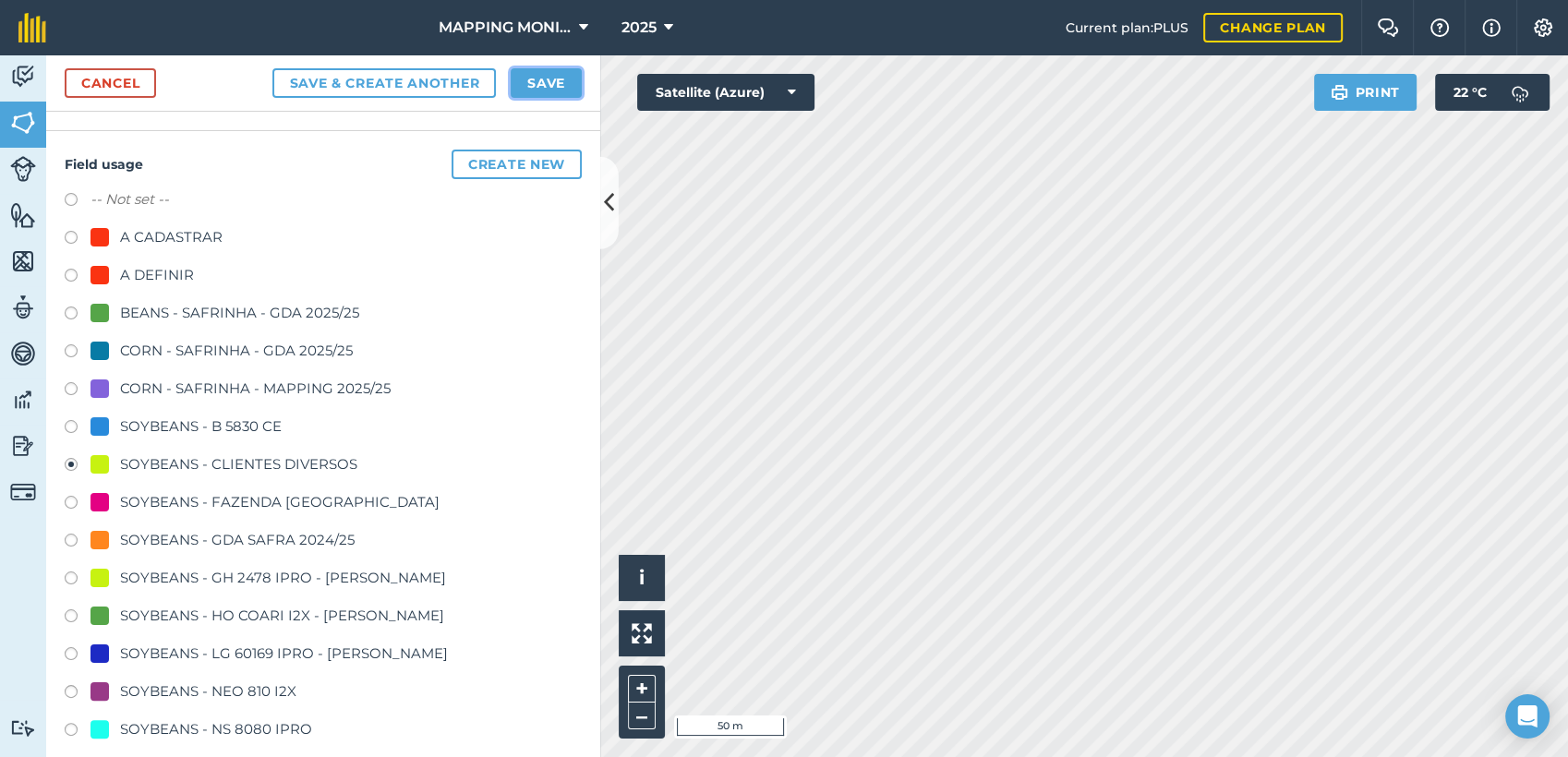
click at [570, 88] on button "Save" at bounding box center [546, 83] width 71 height 30
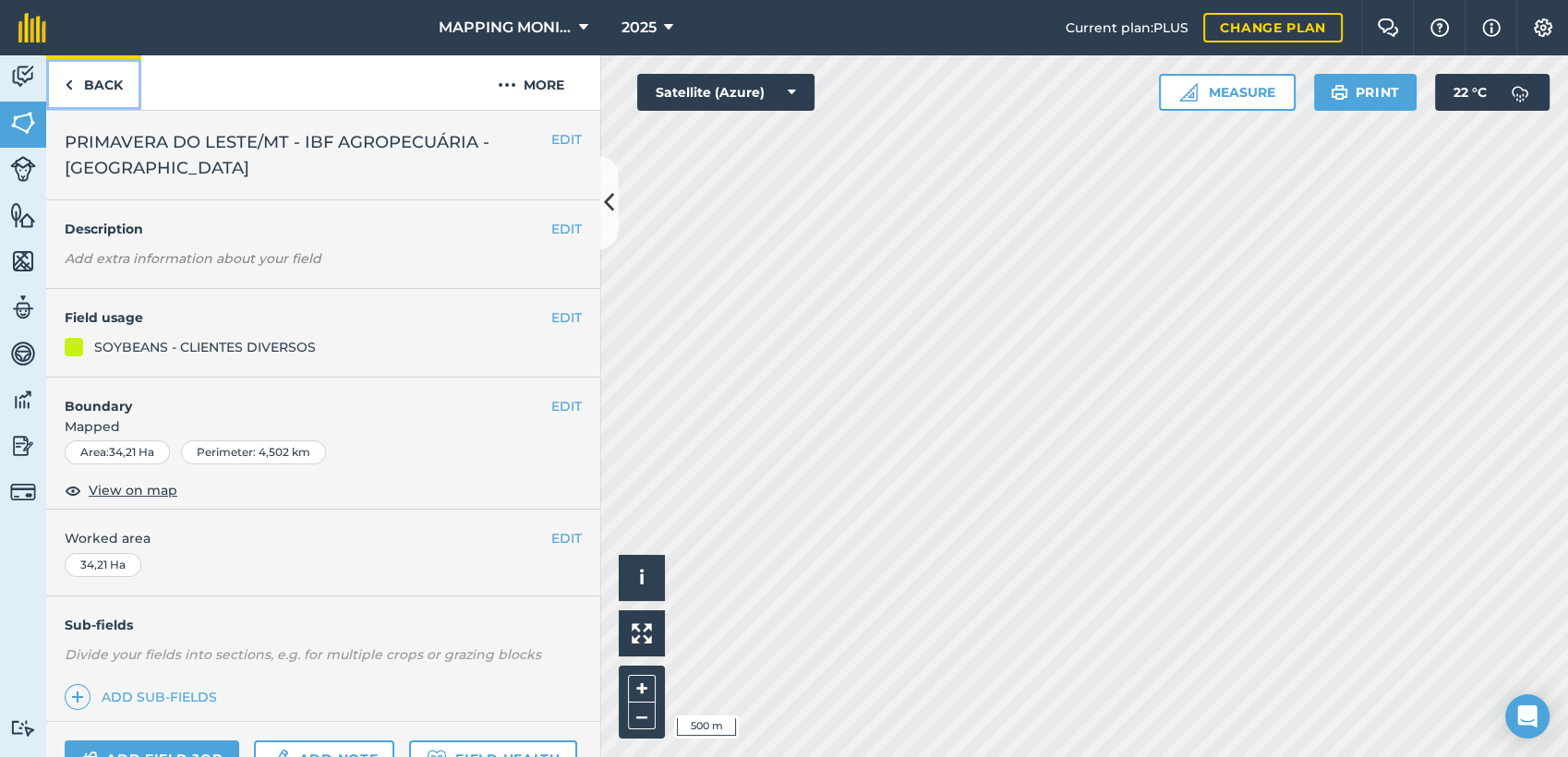
click at [106, 88] on link "Back" at bounding box center [93, 82] width 95 height 54
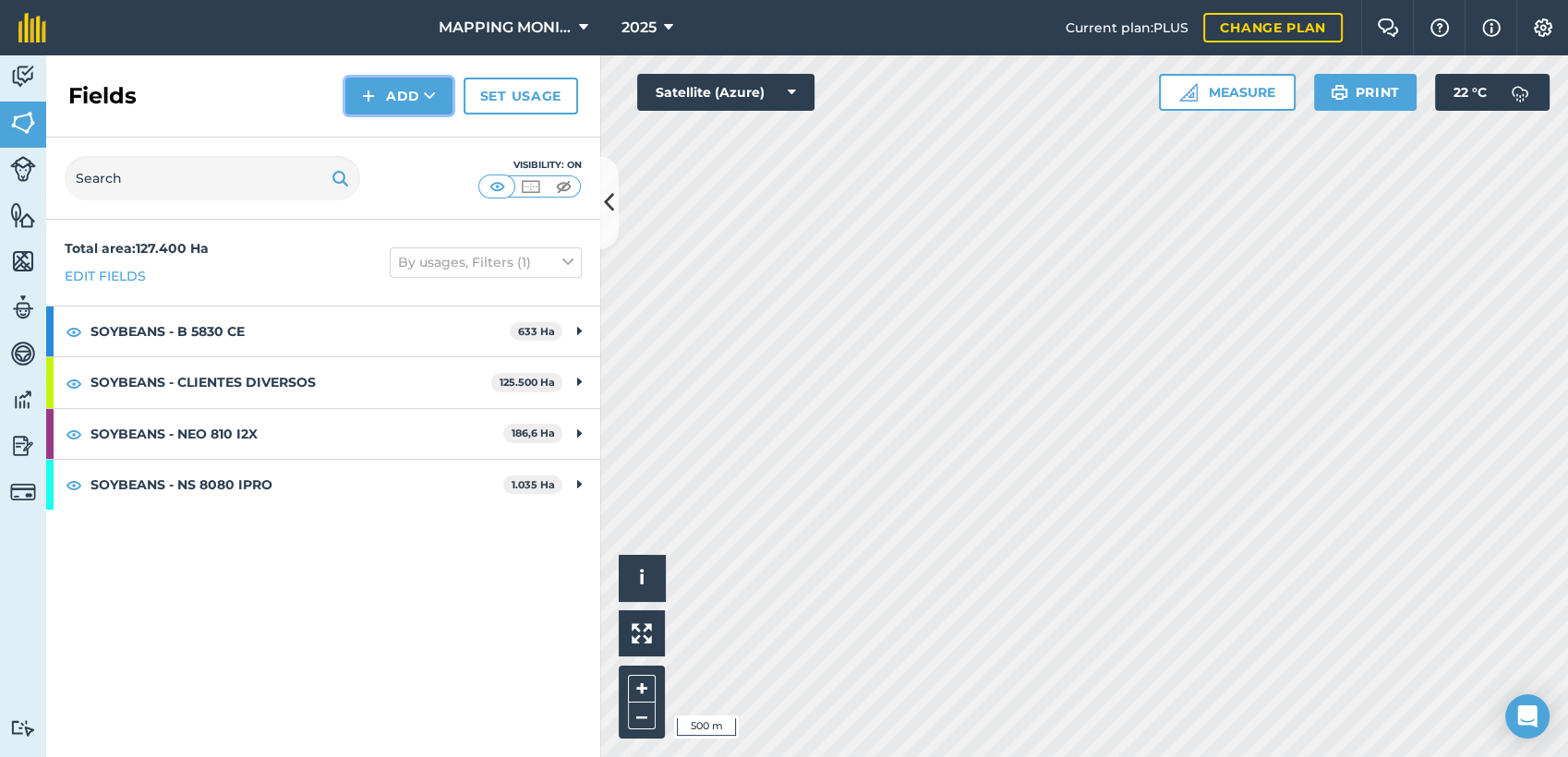
click at [397, 100] on button "Add" at bounding box center [398, 96] width 107 height 37
click at [421, 136] on link "Draw" at bounding box center [398, 138] width 102 height 41
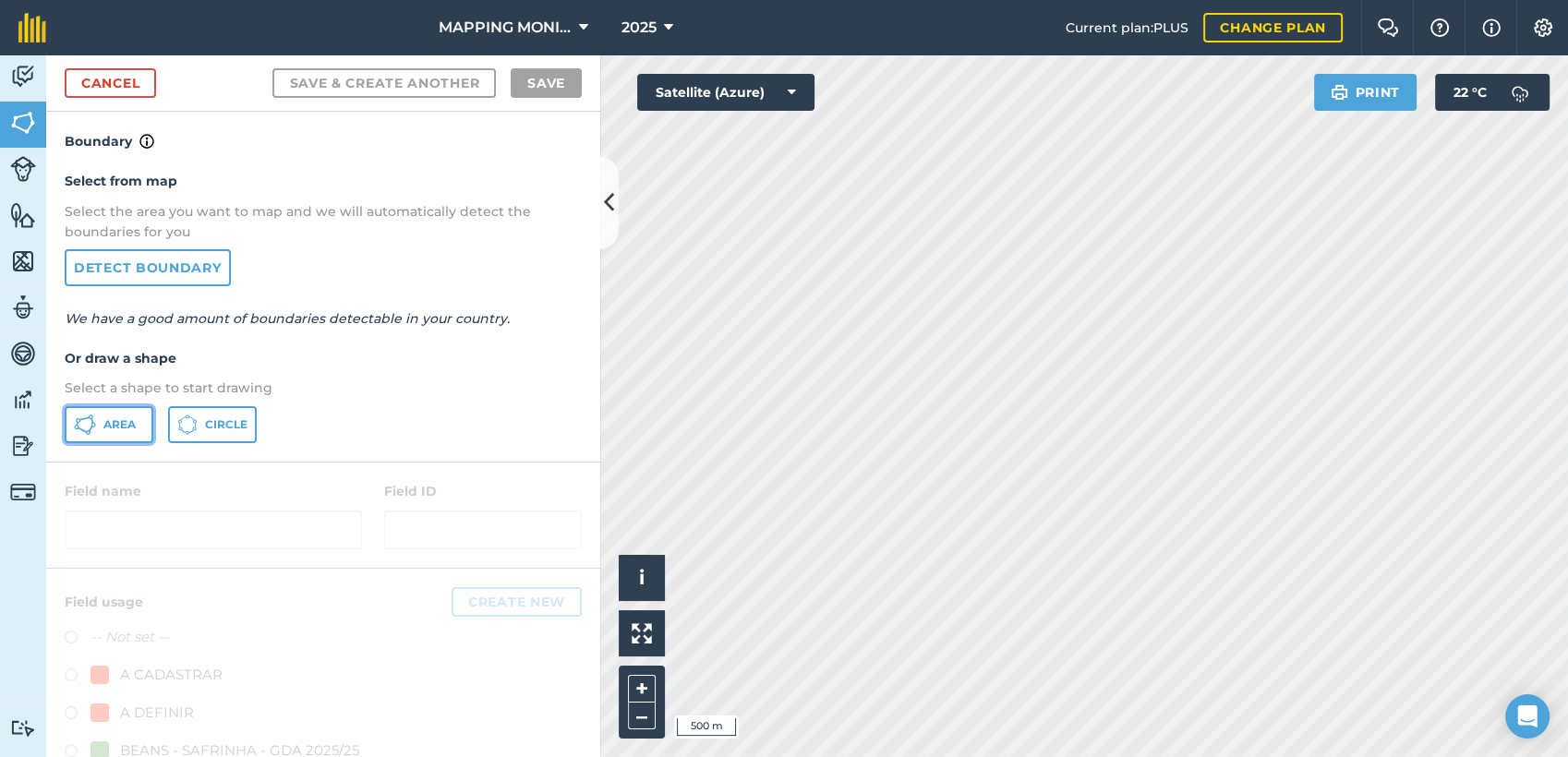
click at [111, 418] on span "Area" at bounding box center [119, 424] width 33 height 15
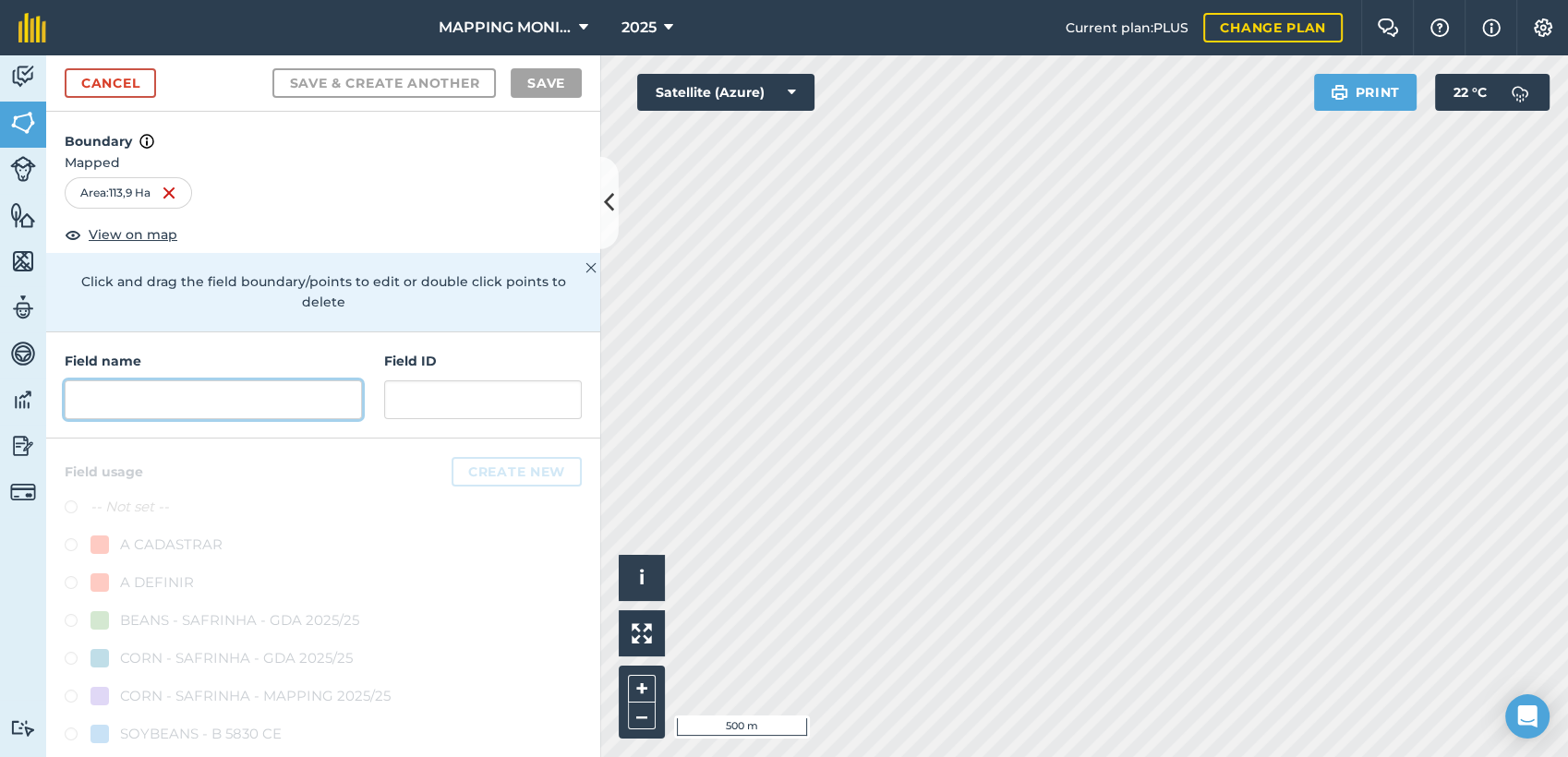
click at [266, 395] on input "text" at bounding box center [213, 400] width 298 height 39
paste input "PRIMAVERA DO LESTE/MT - IBF AGROPECUÁRIA - [GEOGRAPHIC_DATA]"
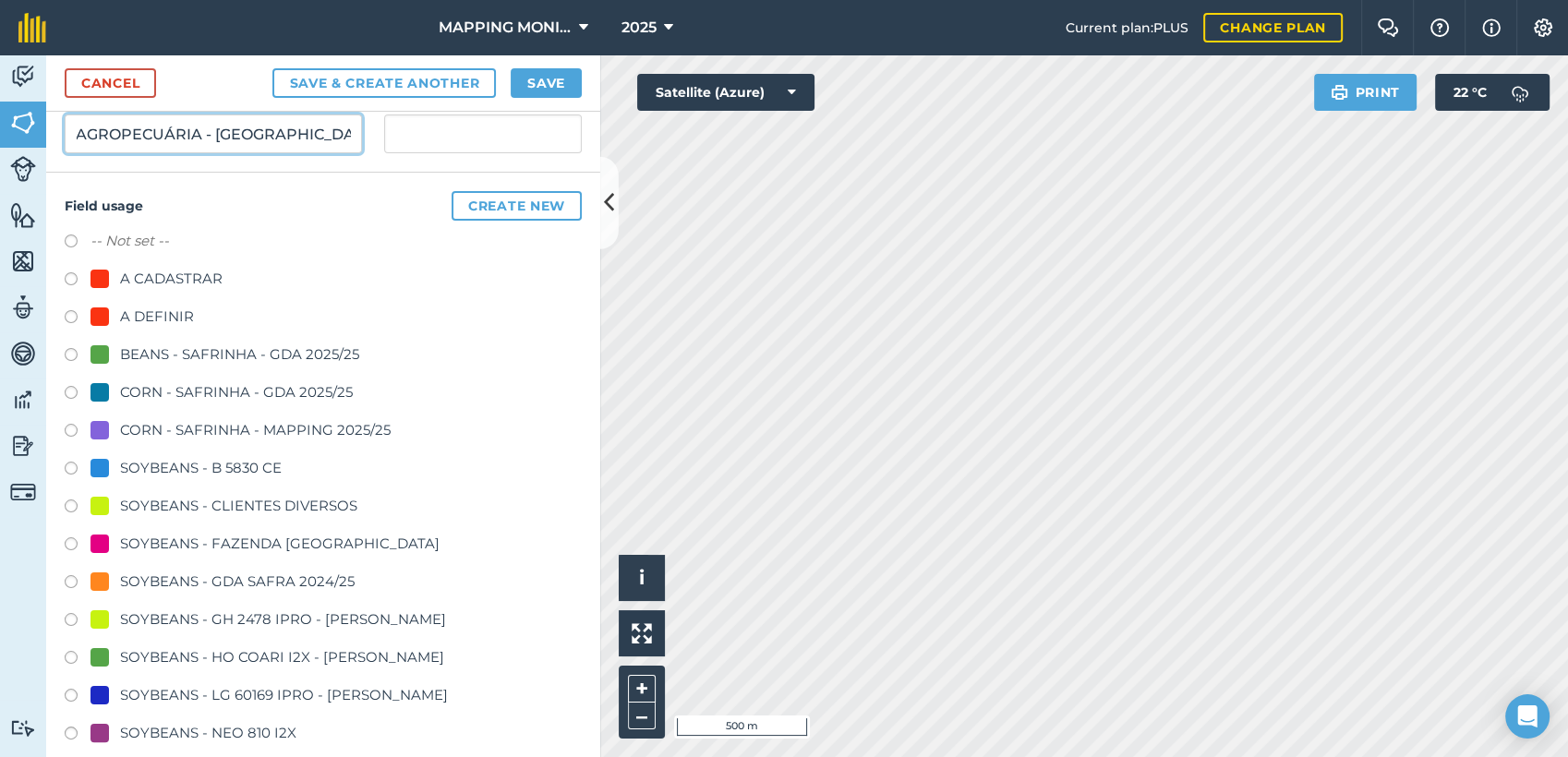
scroll to position [308, 0]
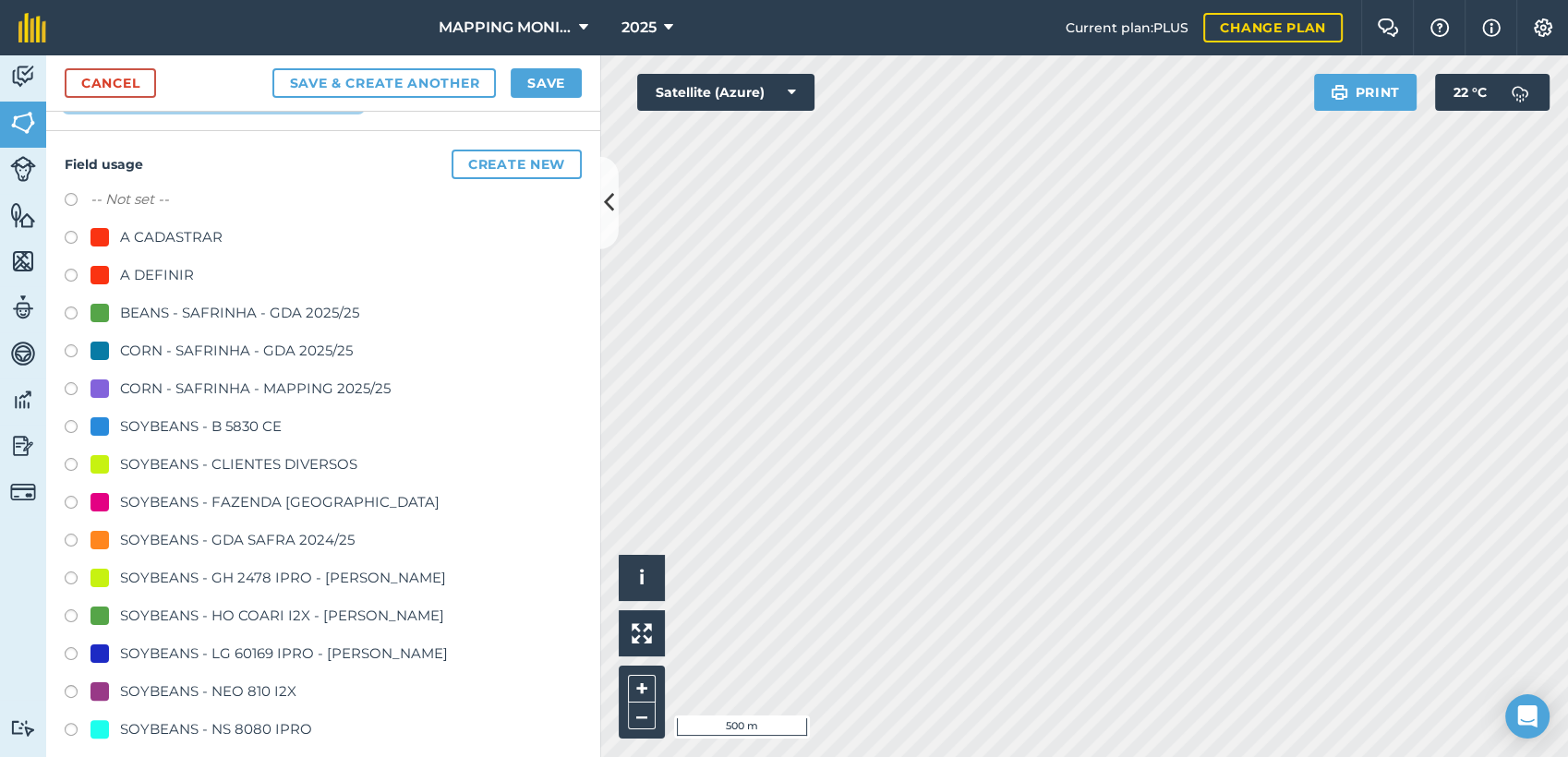
type input "PRIMAVERA DO LESTE/MT - IBF AGROPECUÁRIA - [GEOGRAPHIC_DATA]"
click at [235, 460] on div "SOYBEANS - CLIENTES DIVERSOS" at bounding box center [239, 464] width 237 height 22
radio input "true"
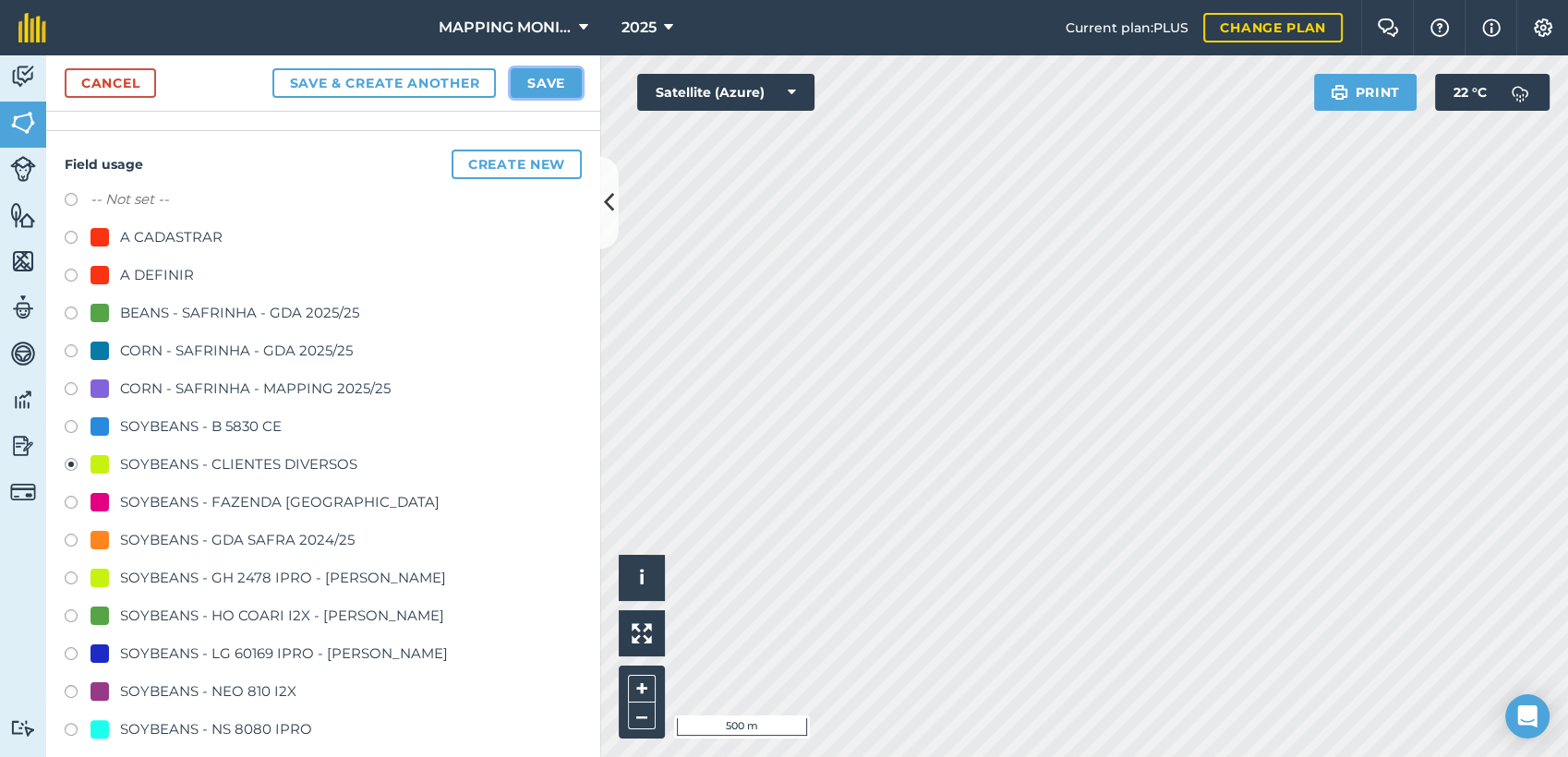
click at [545, 85] on button "Save" at bounding box center [546, 83] width 71 height 30
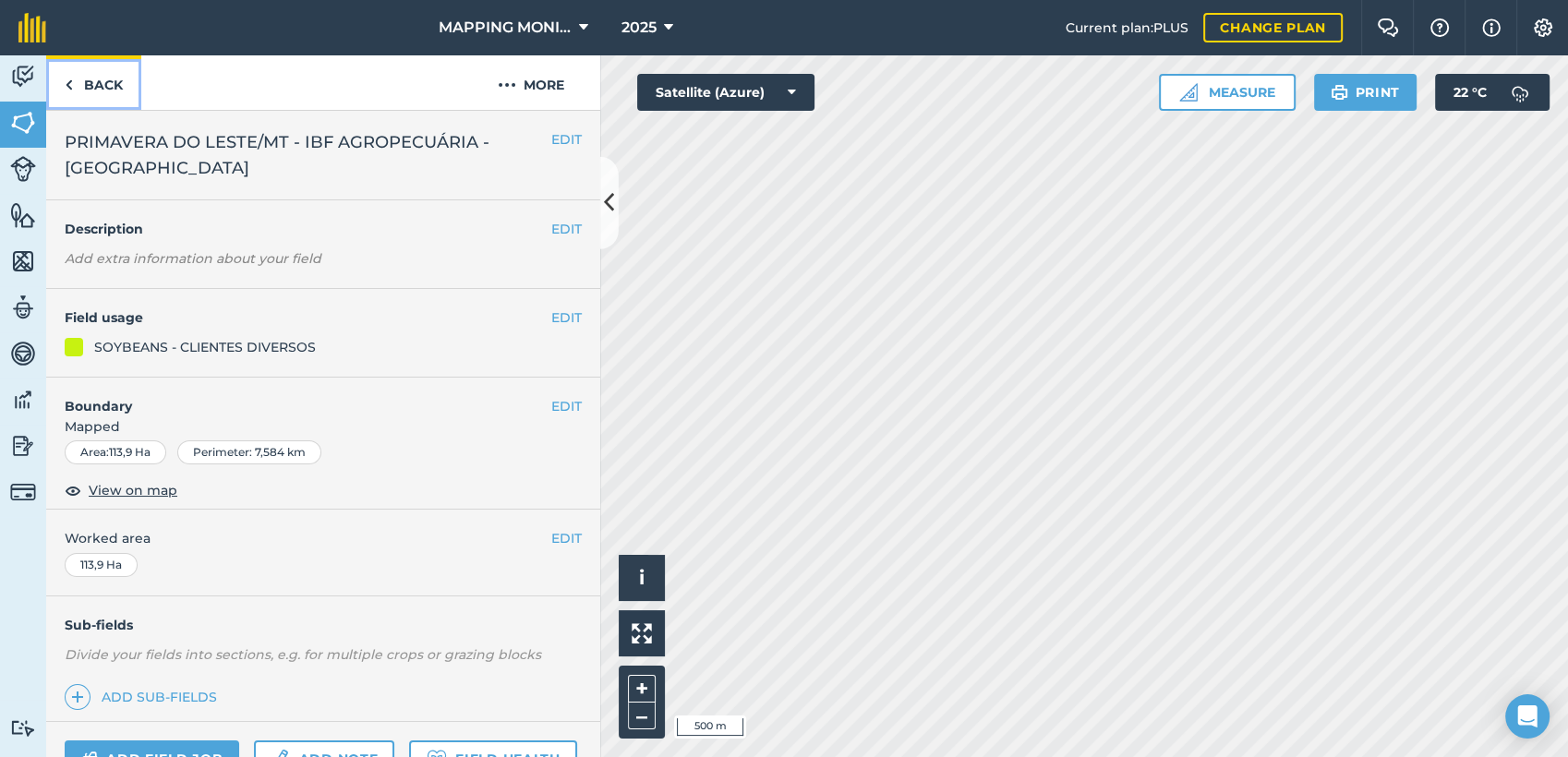
click at [78, 80] on link "Back" at bounding box center [93, 82] width 95 height 54
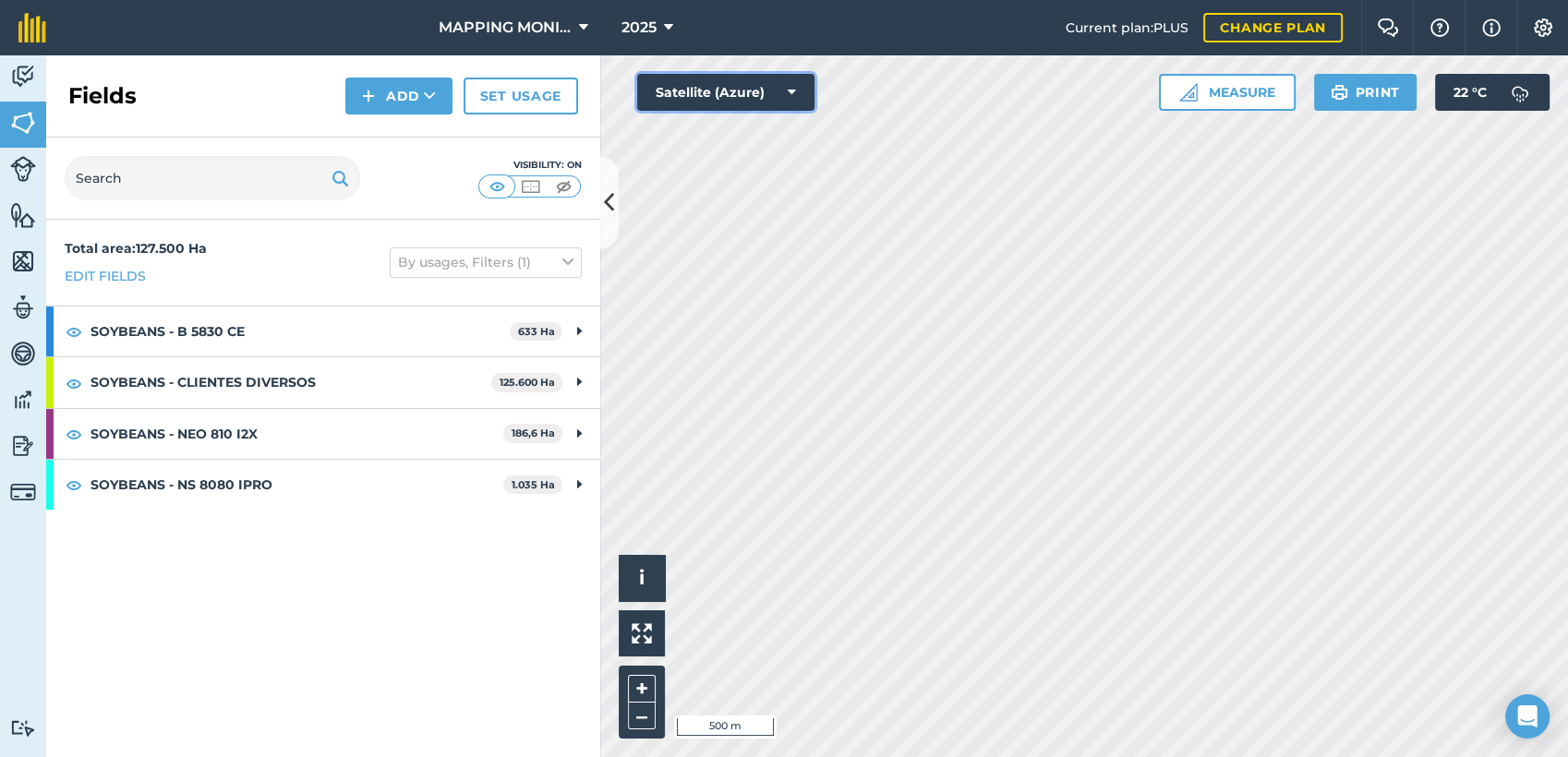
click at [785, 85] on button "Satellite (Azure)" at bounding box center [726, 92] width 177 height 37
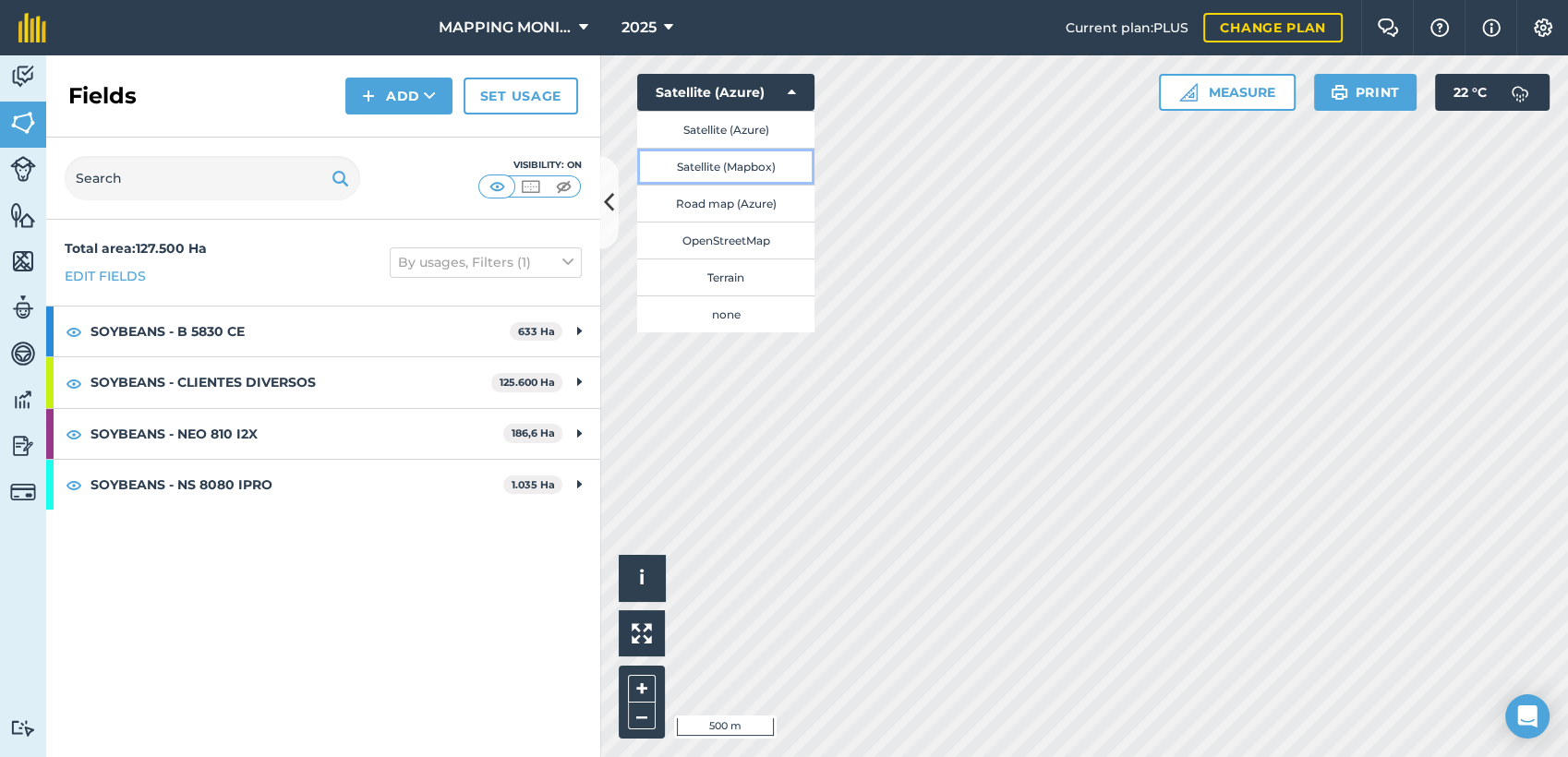
click at [789, 174] on button "Satellite (Mapbox)" at bounding box center [726, 166] width 177 height 37
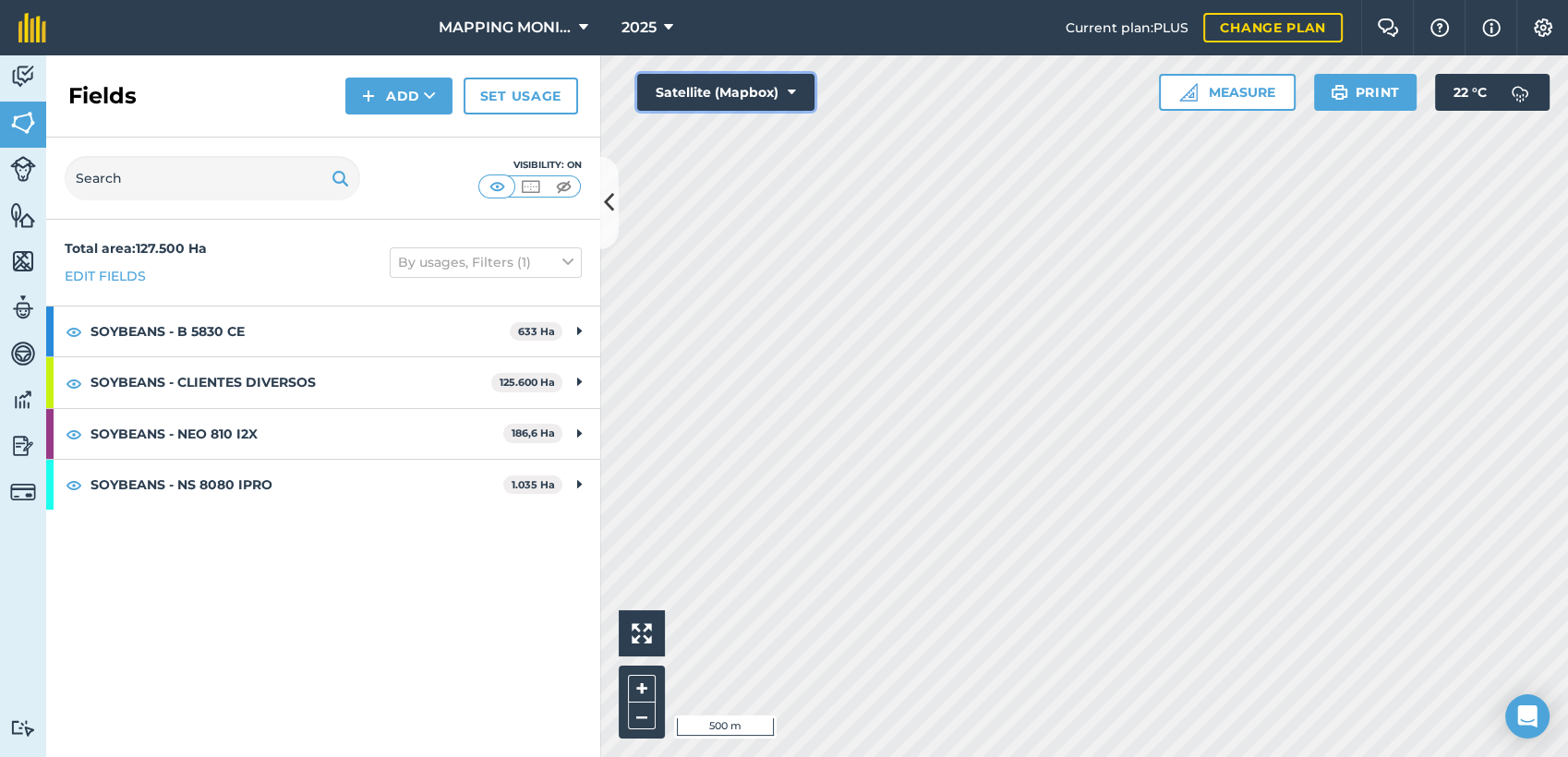
click at [783, 89] on button "Satellite (Mapbox)" at bounding box center [726, 92] width 177 height 37
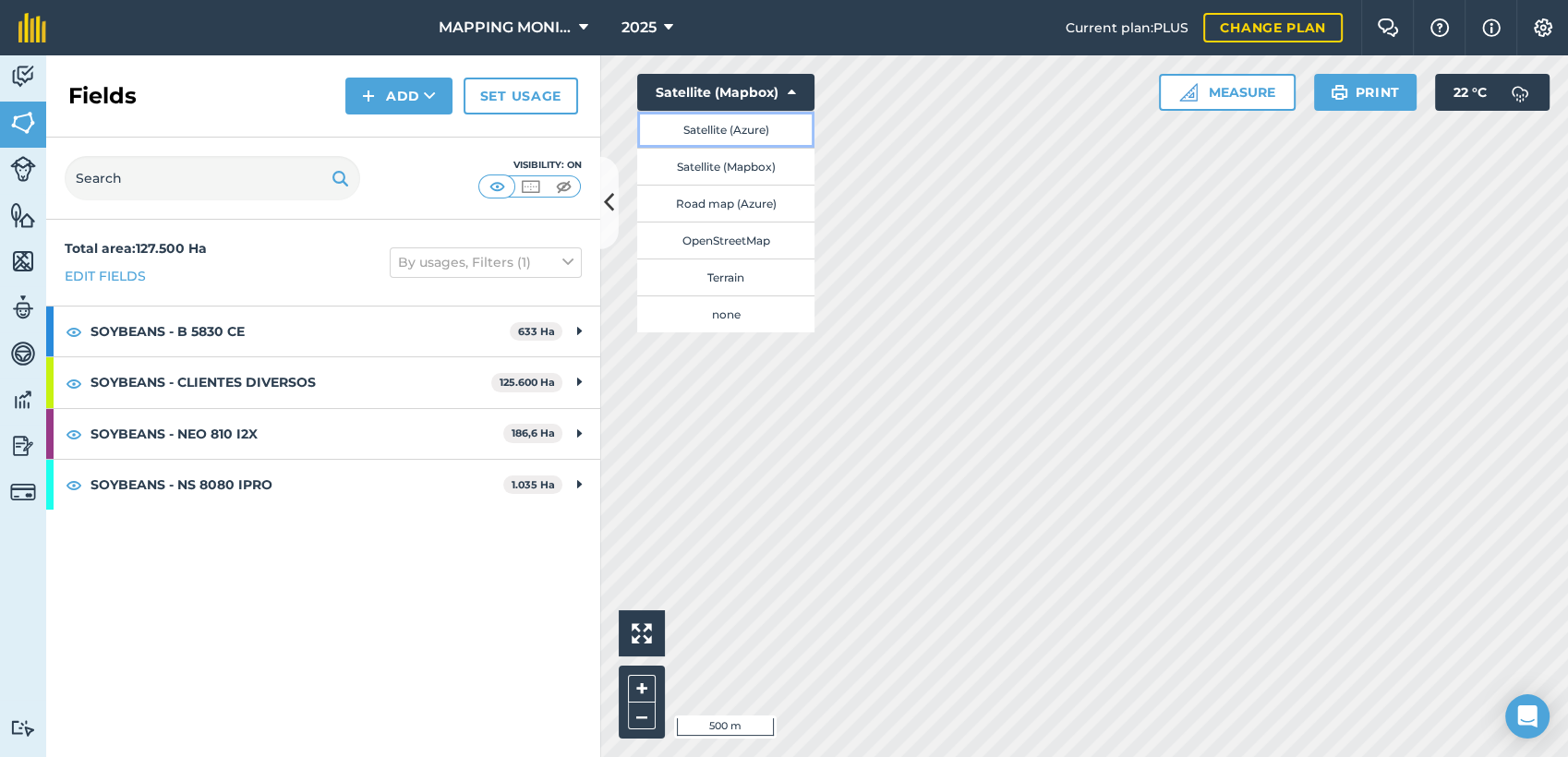
click at [769, 143] on button "Satellite (Azure)" at bounding box center [726, 130] width 177 height 37
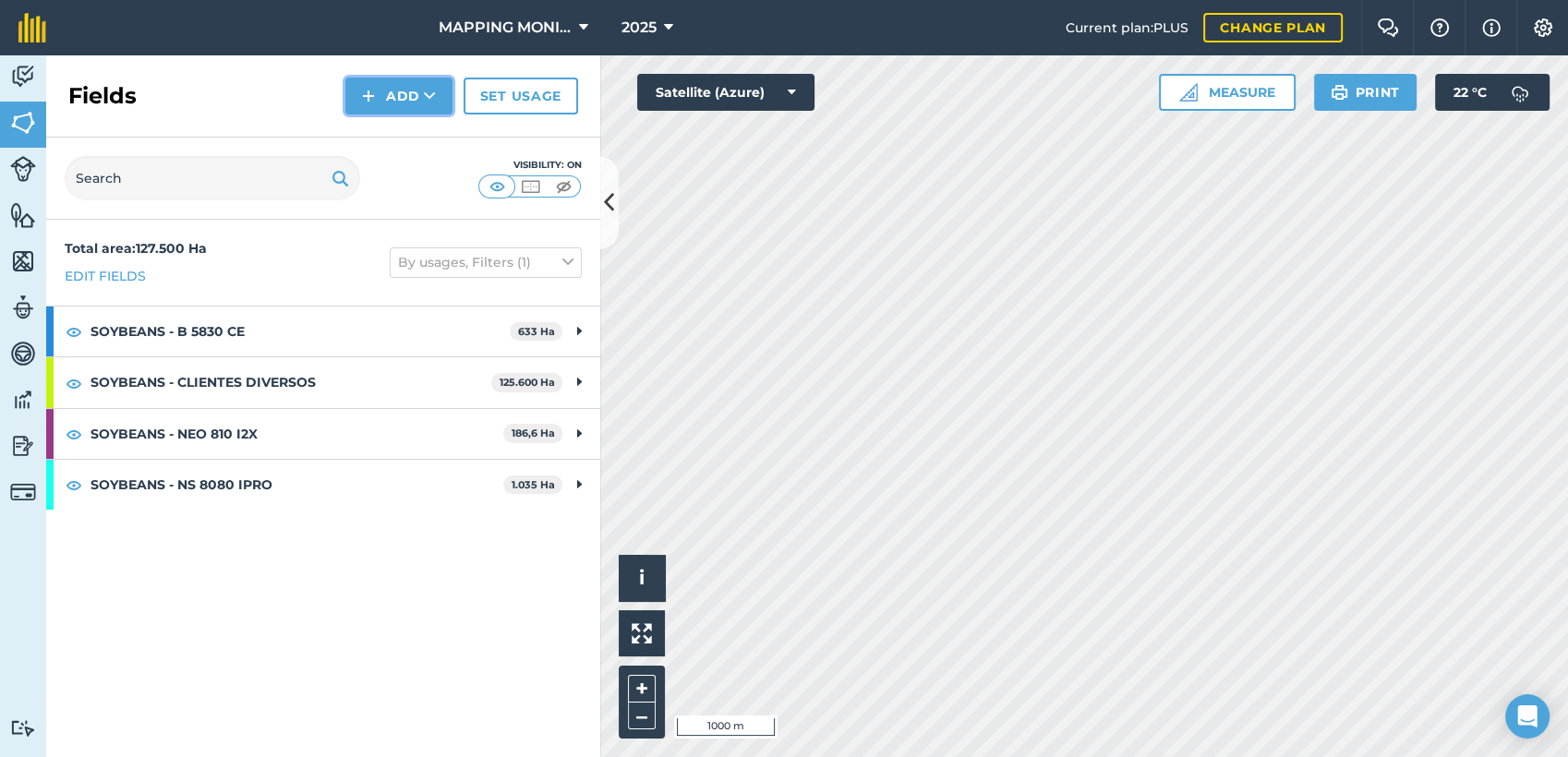
click at [420, 77] on button "Add" at bounding box center [398, 96] width 107 height 37
click at [411, 118] on link "Draw" at bounding box center [398, 138] width 102 height 41
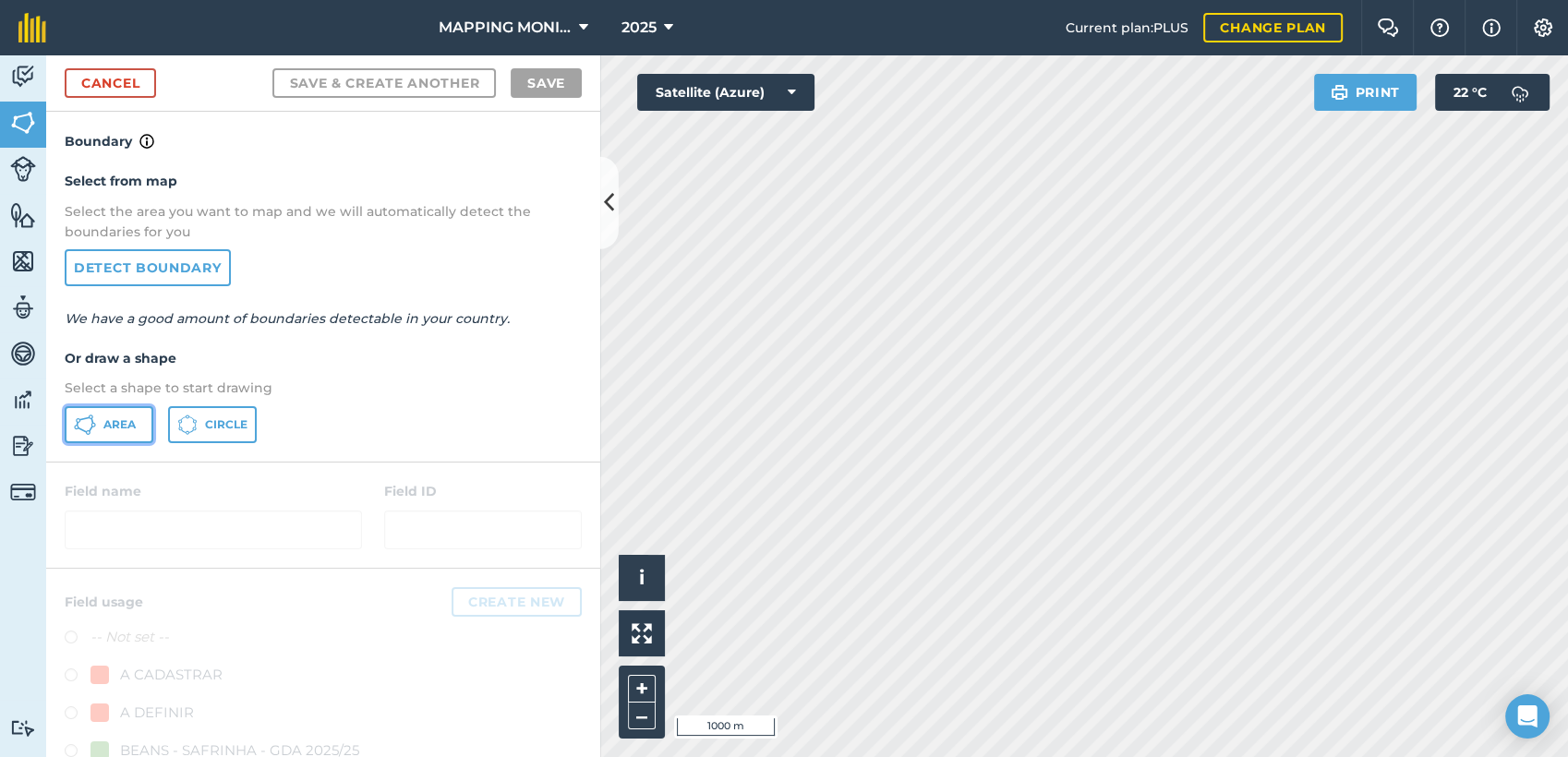
click at [94, 421] on icon at bounding box center [93, 423] width 5 height 5
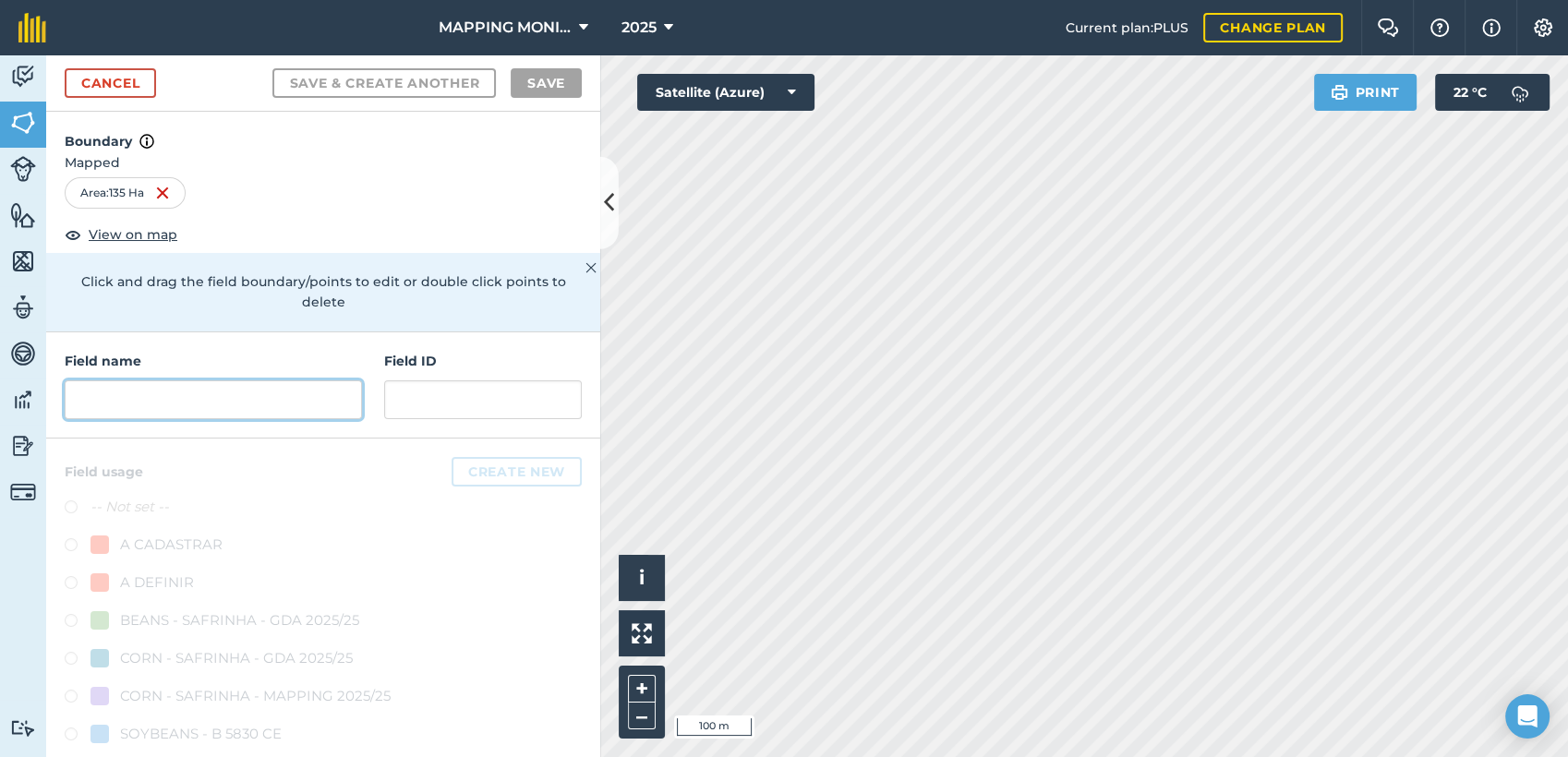
click at [263, 404] on input "text" at bounding box center [213, 400] width 298 height 39
paste input "PRIMAVERA DO LESTE/MT - IBF AGROPECUÁRIA - [GEOGRAPHIC_DATA]"
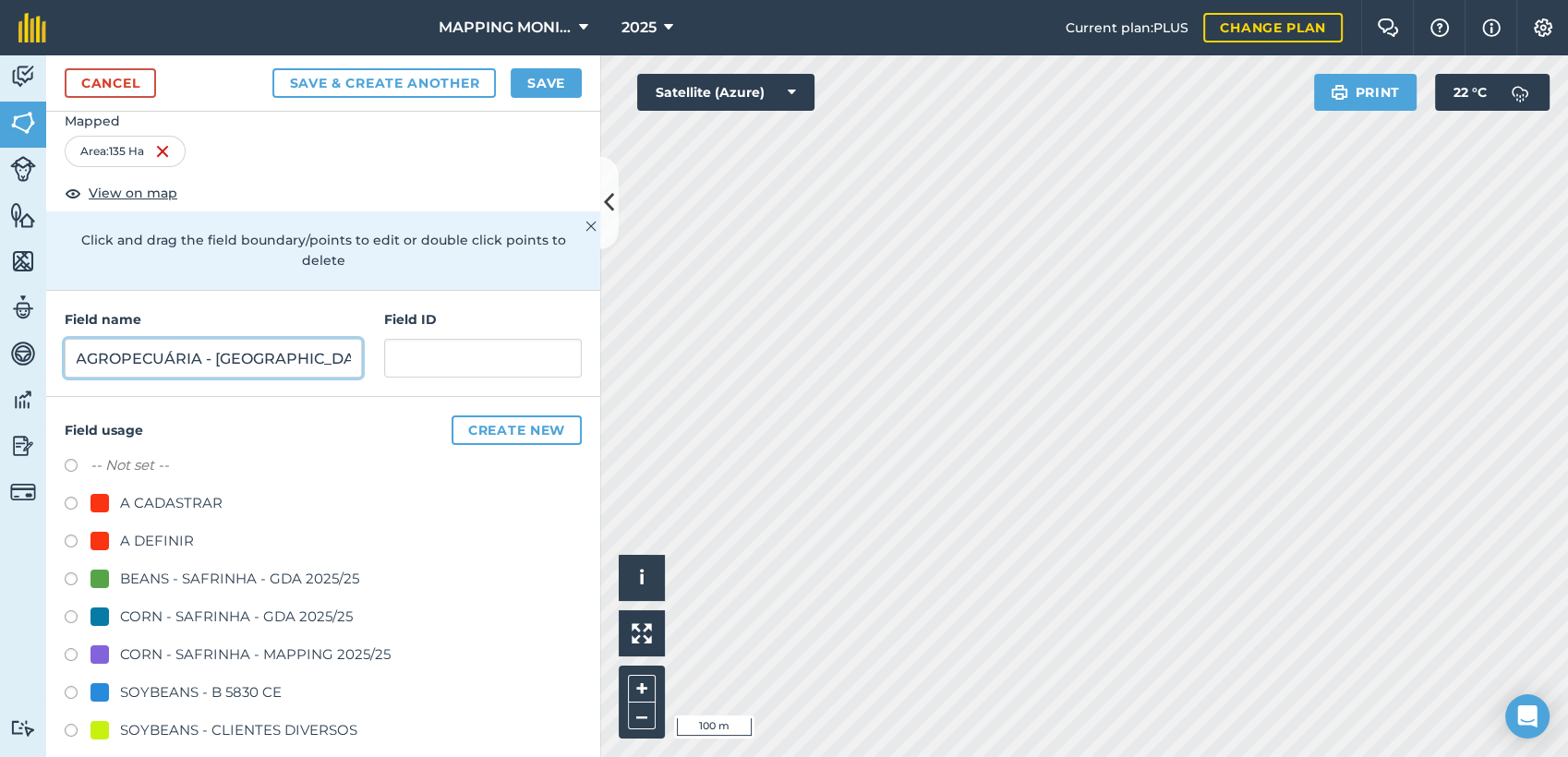
scroll to position [205, 0]
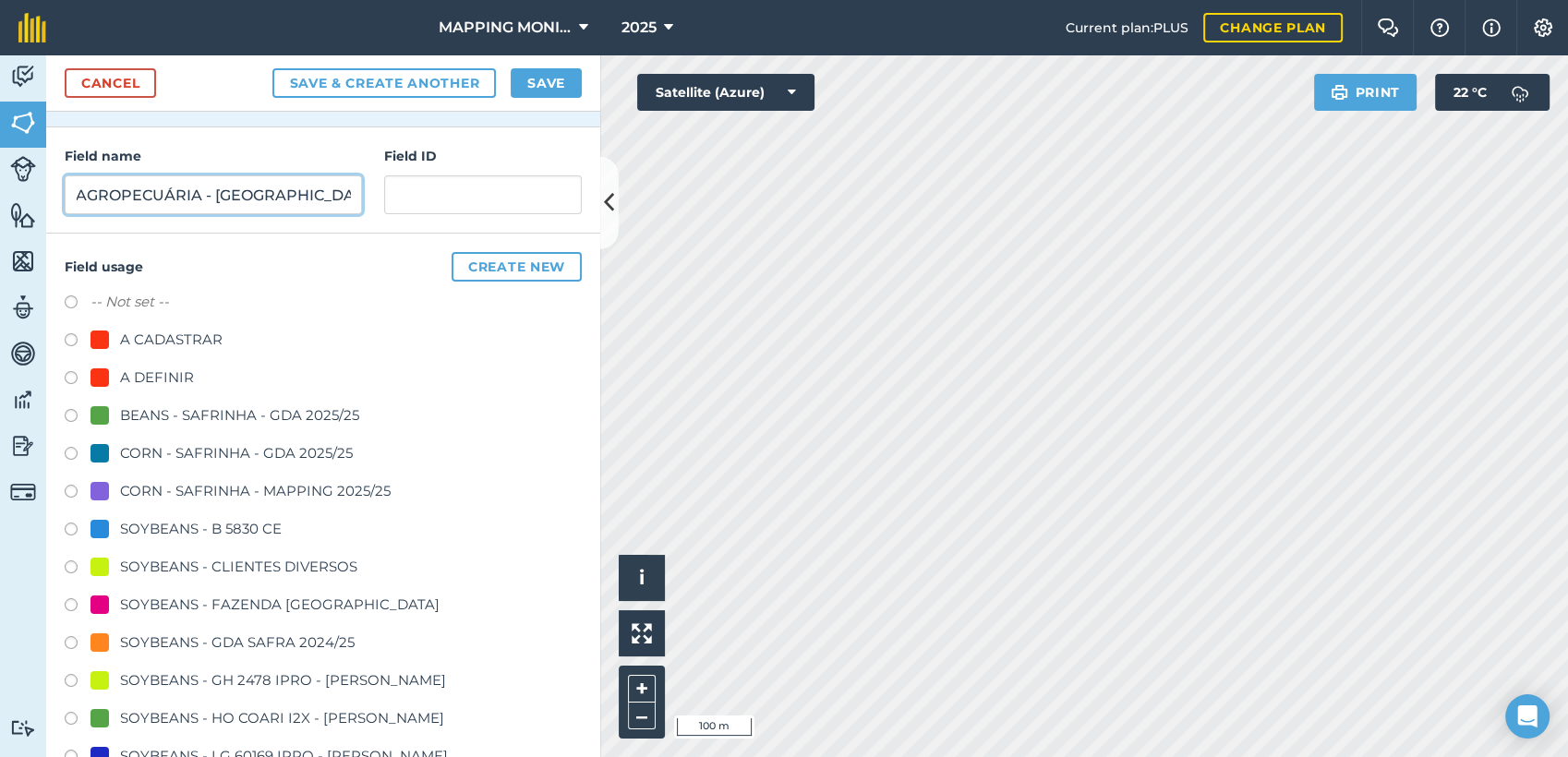
type input "PRIMAVERA DO LESTE/MT - IBF AGROPECUÁRIA - [GEOGRAPHIC_DATA]"
click at [207, 565] on div "SOYBEANS - CLIENTES DIVERSOS" at bounding box center [239, 567] width 237 height 22
radio input "true"
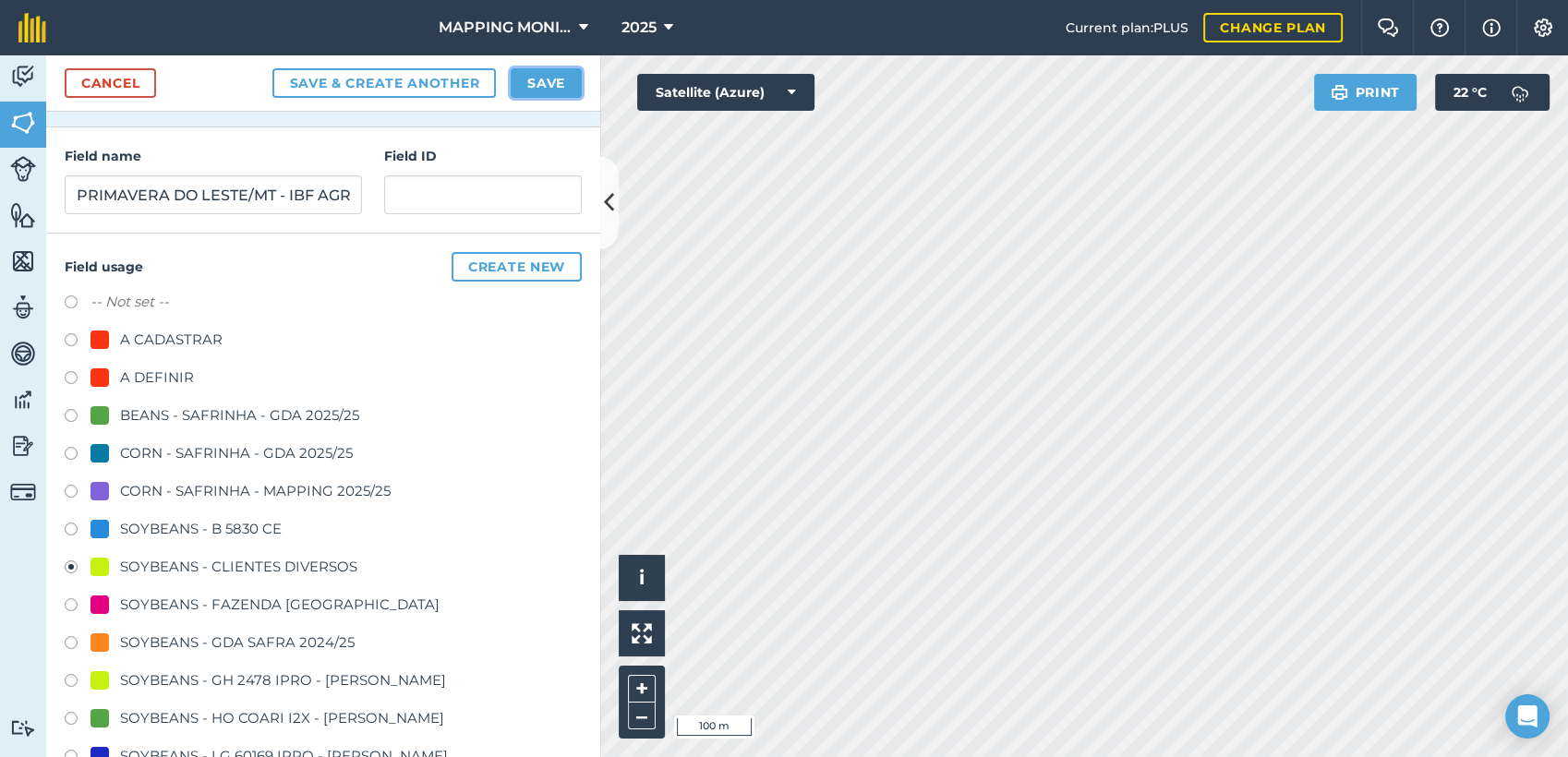
click at [550, 95] on button "Save" at bounding box center [546, 83] width 71 height 30
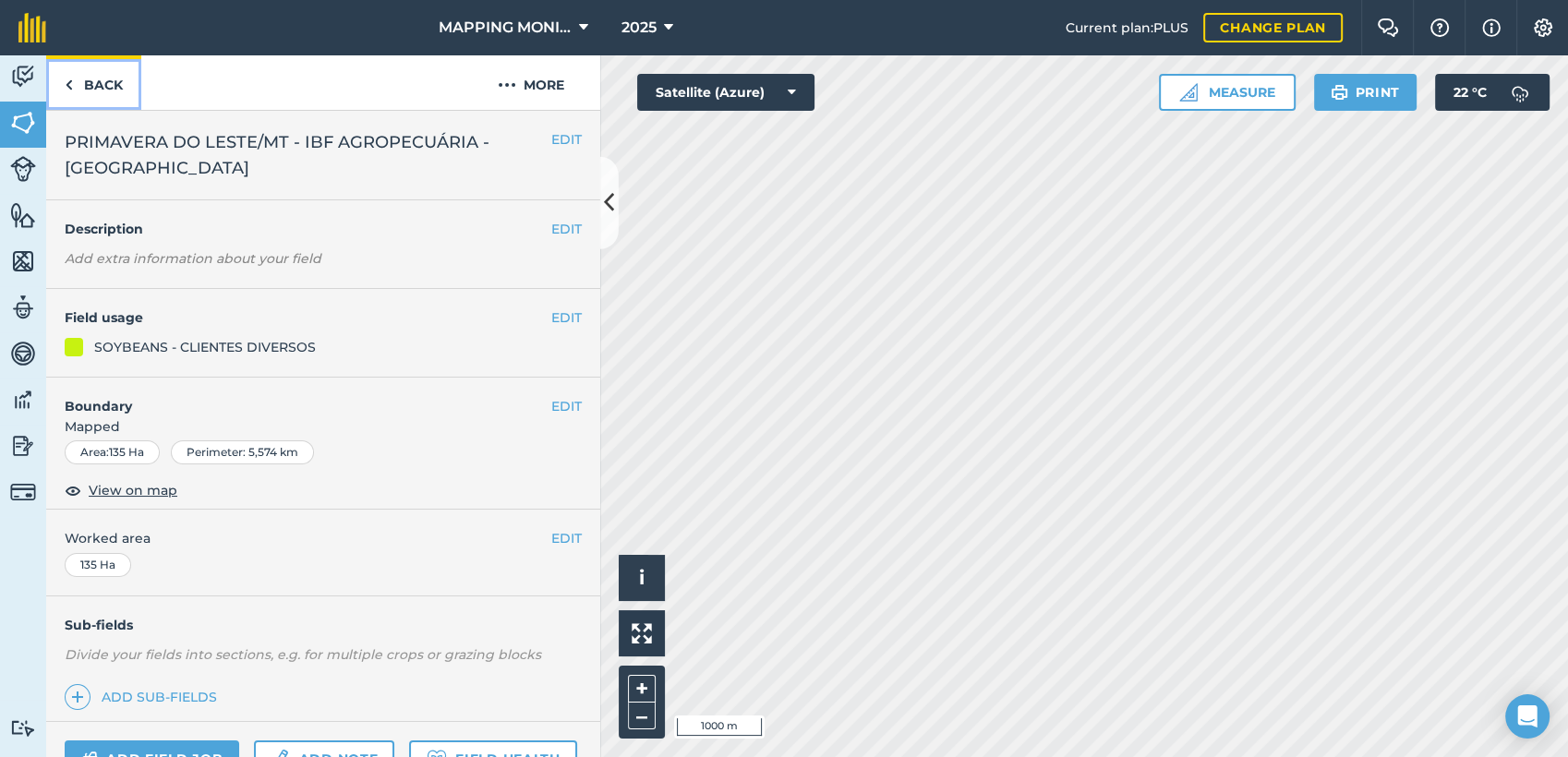
click at [98, 85] on link "Back" at bounding box center [93, 82] width 95 height 54
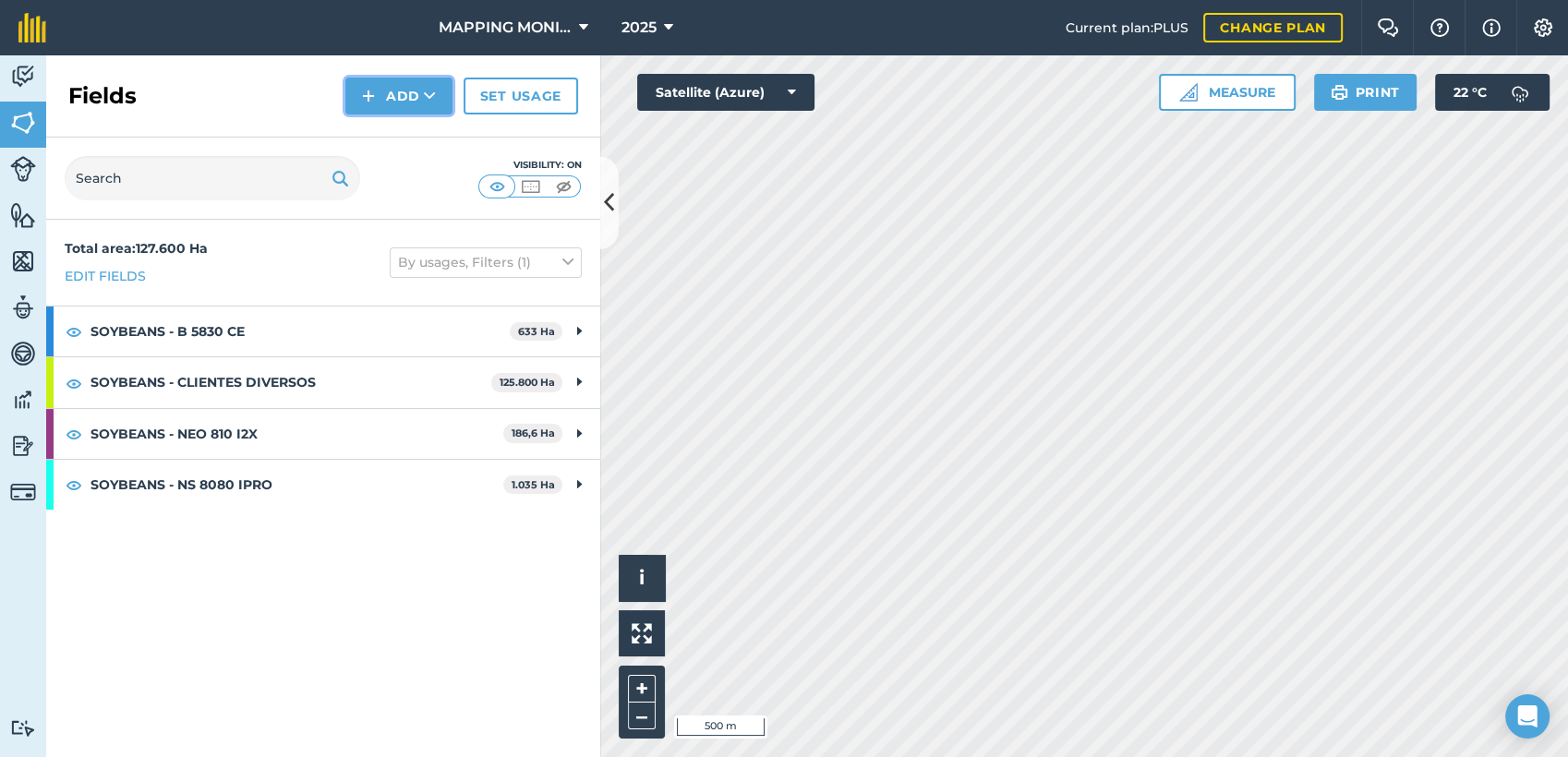
click at [399, 85] on button "Add" at bounding box center [398, 96] width 107 height 37
drag, startPoint x: 409, startPoint y: 115, endPoint x: 415, endPoint y: 126, distance: 12.5
click at [415, 126] on link "Draw" at bounding box center [398, 138] width 102 height 41
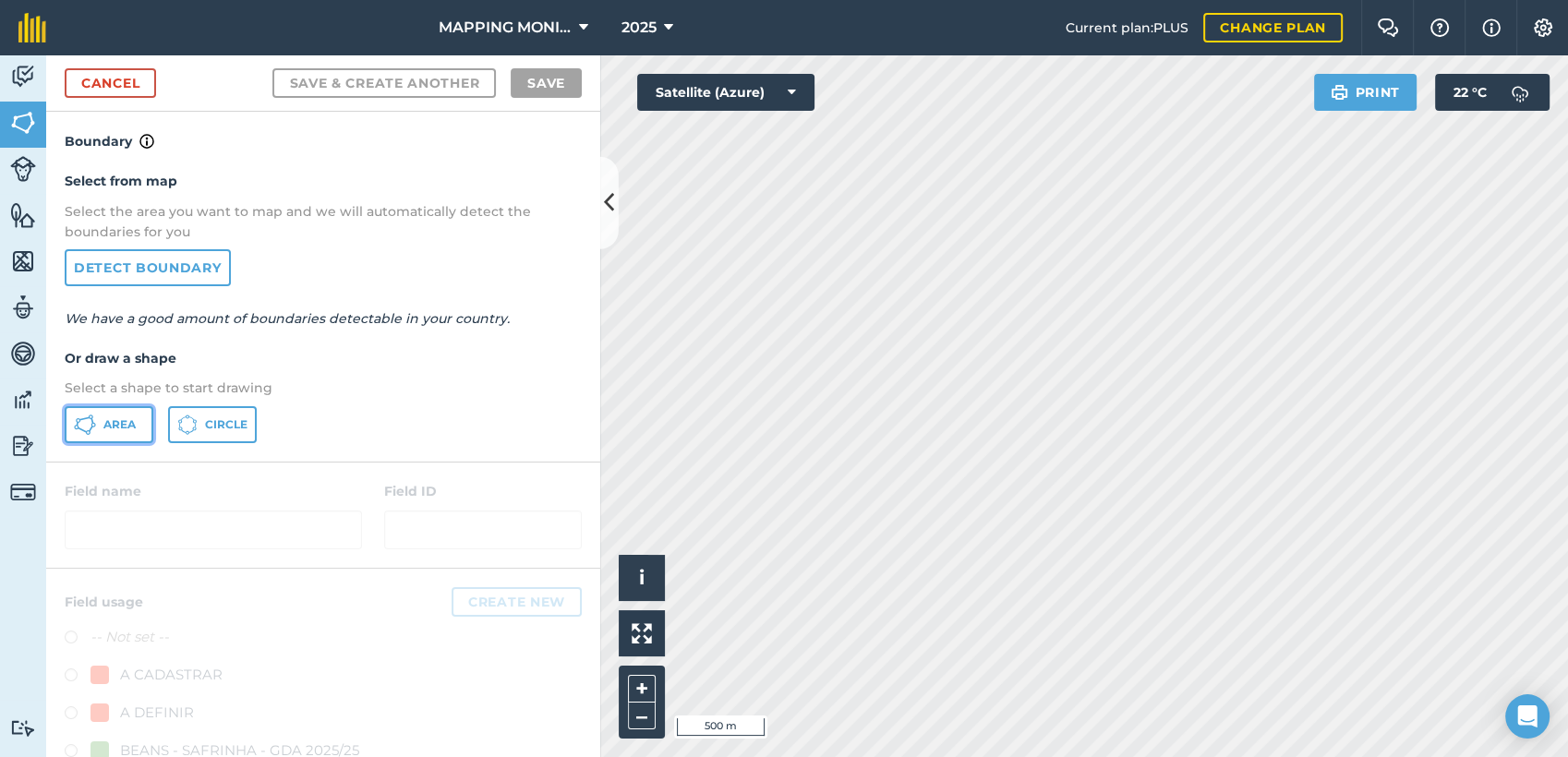
click at [124, 423] on span "Area" at bounding box center [119, 424] width 33 height 15
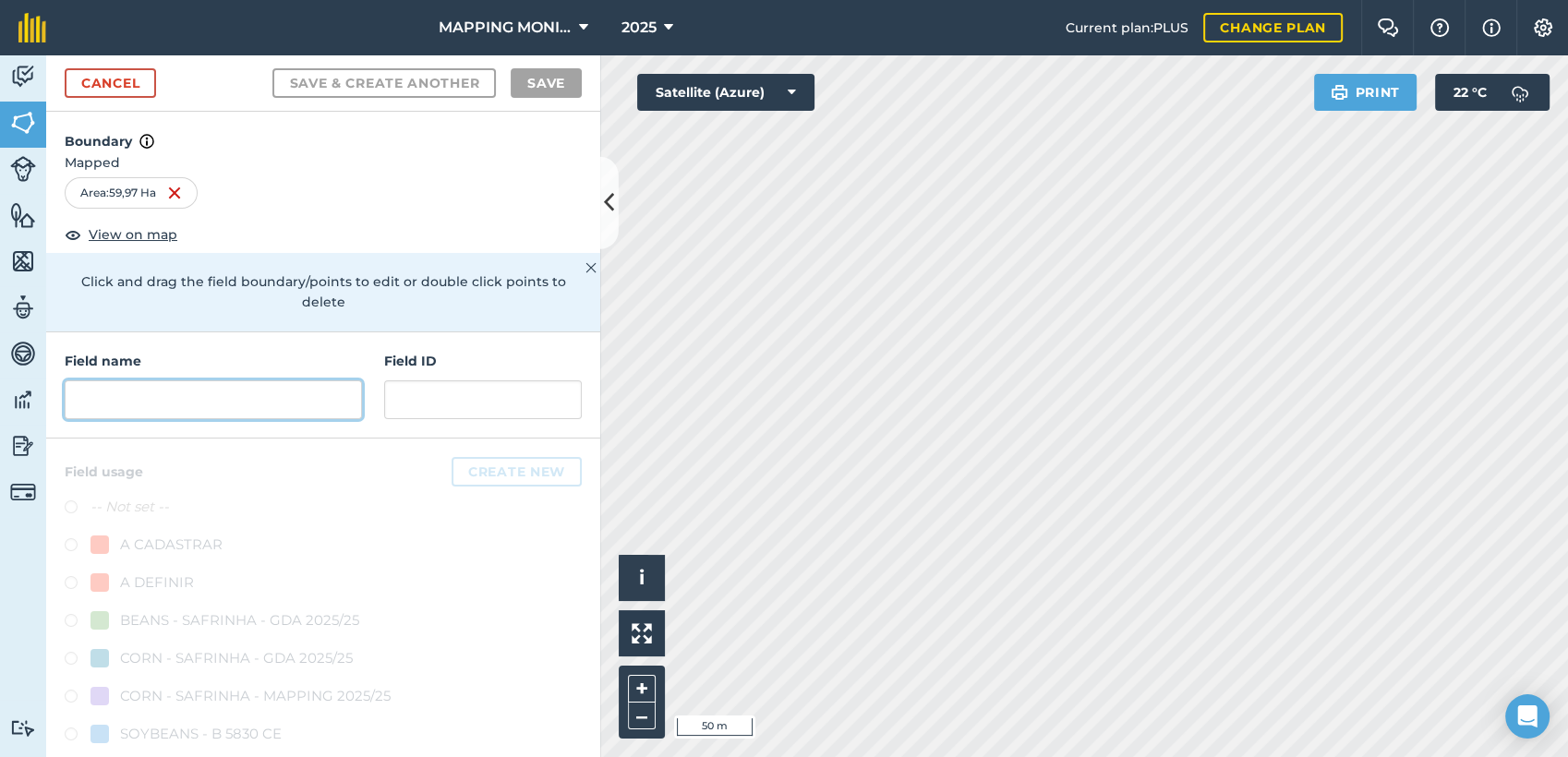
click at [194, 386] on input "text" at bounding box center [213, 400] width 298 height 39
paste input "PRIMAVERA DO LESTE/MT - IBF AGROPECUÁRIA - [GEOGRAPHIC_DATA]"
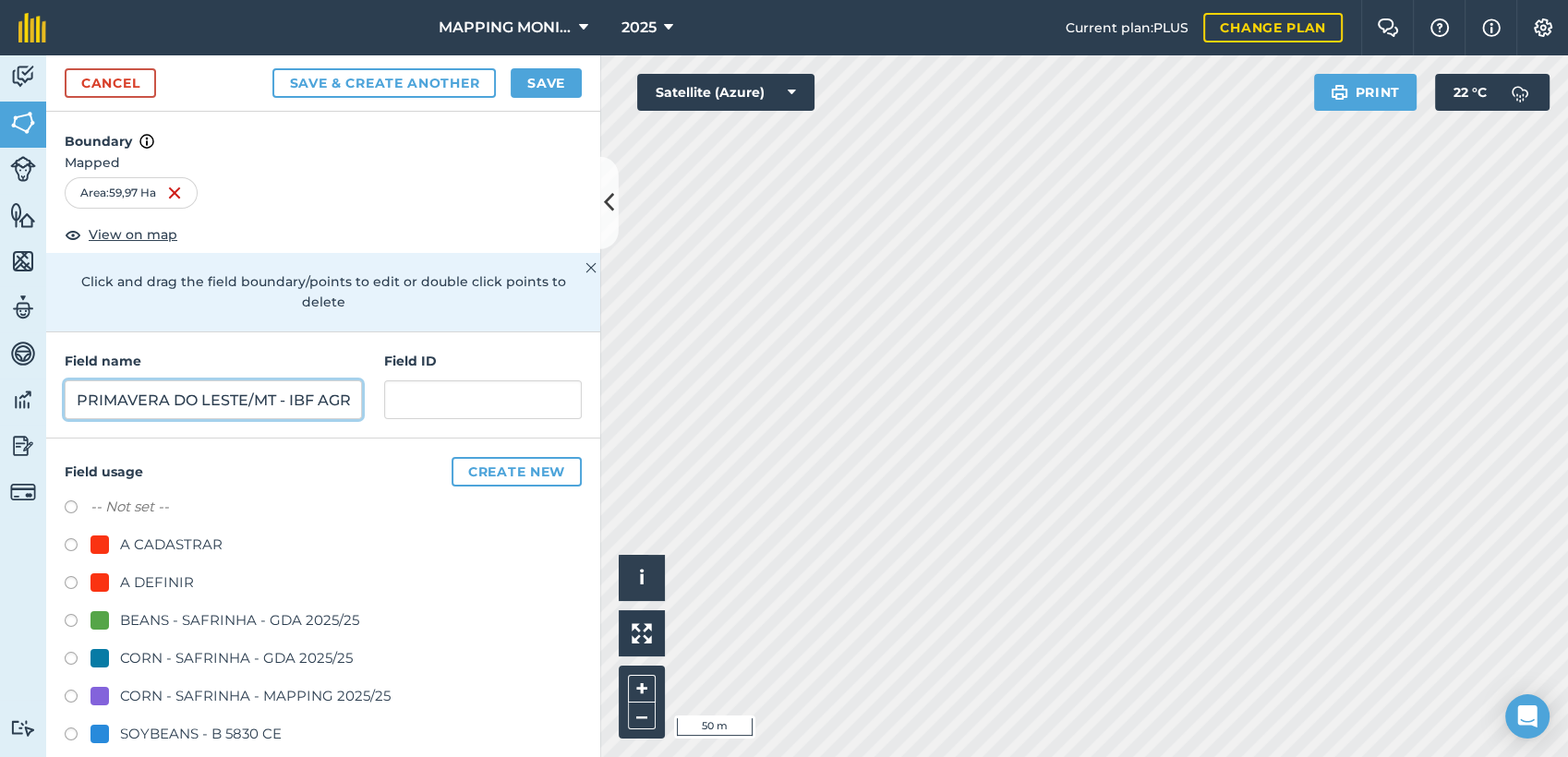
scroll to position [0, 242]
type input "PRIMAVERA DO LESTE/MT - IBF AGROPECUÁRIA - [GEOGRAPHIC_DATA]"
click at [534, 85] on button "Save" at bounding box center [546, 83] width 71 height 30
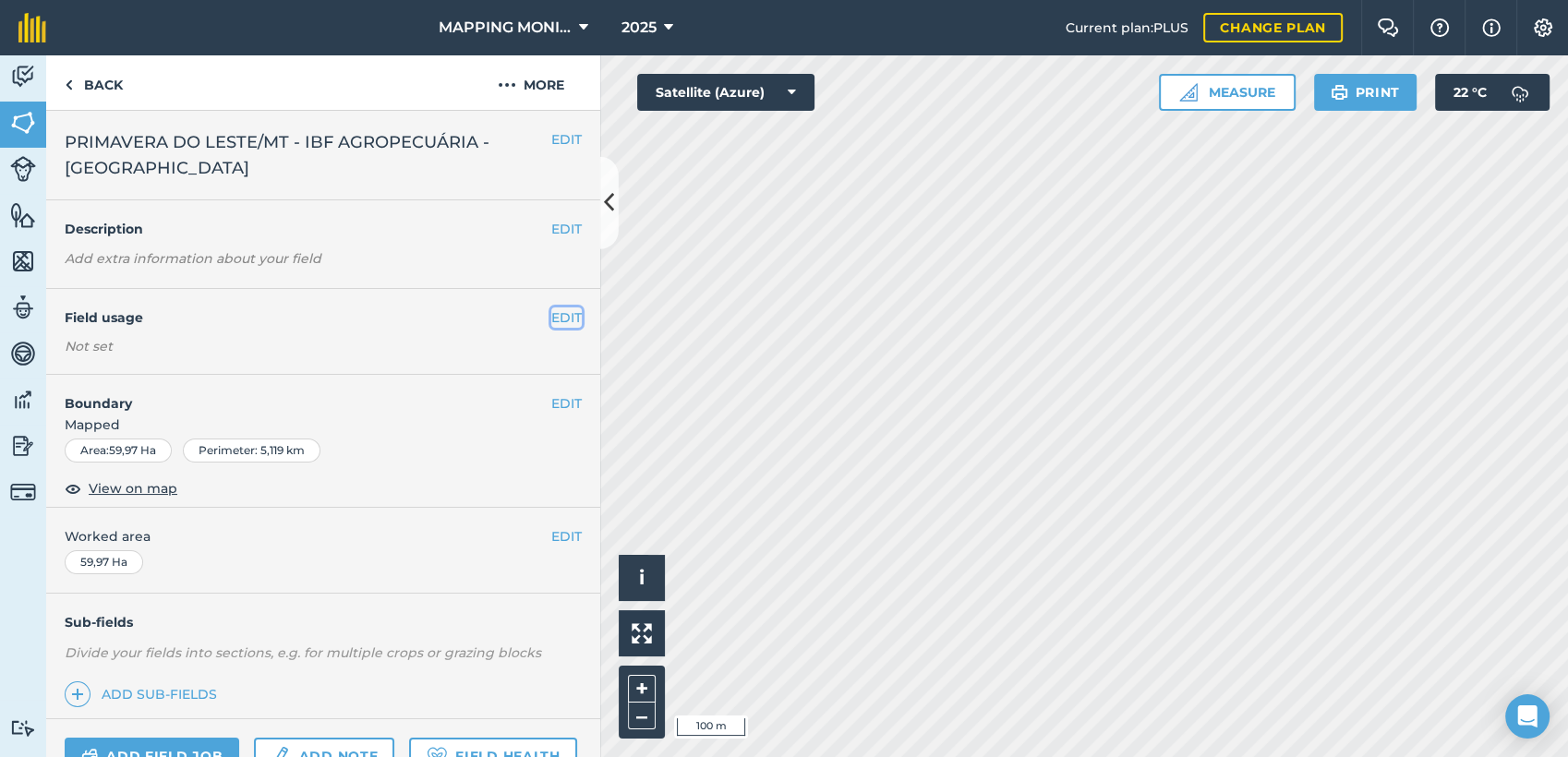
click at [554, 315] on button "EDIT" at bounding box center [566, 318] width 31 height 21
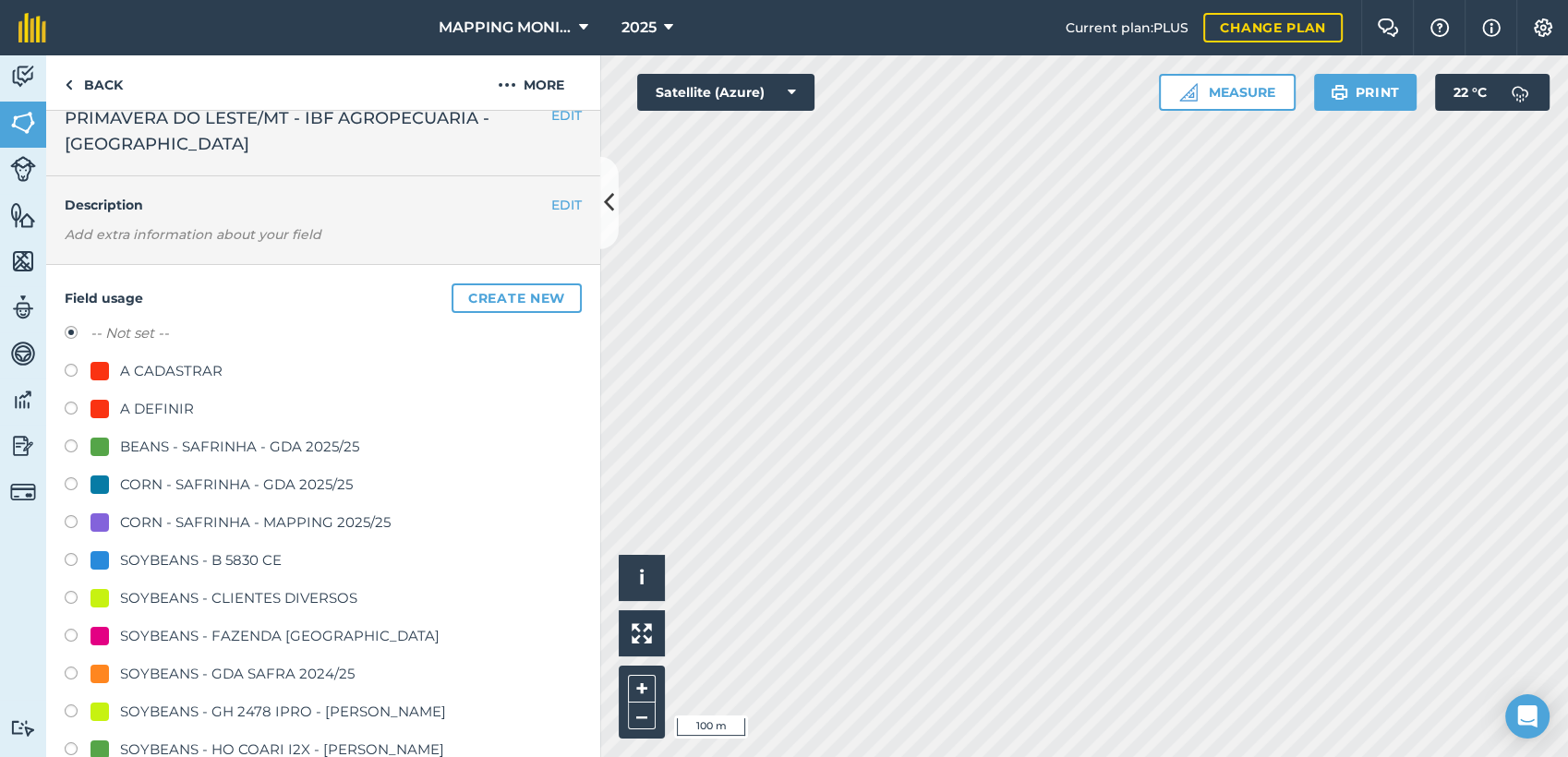
scroll to position [103, 0]
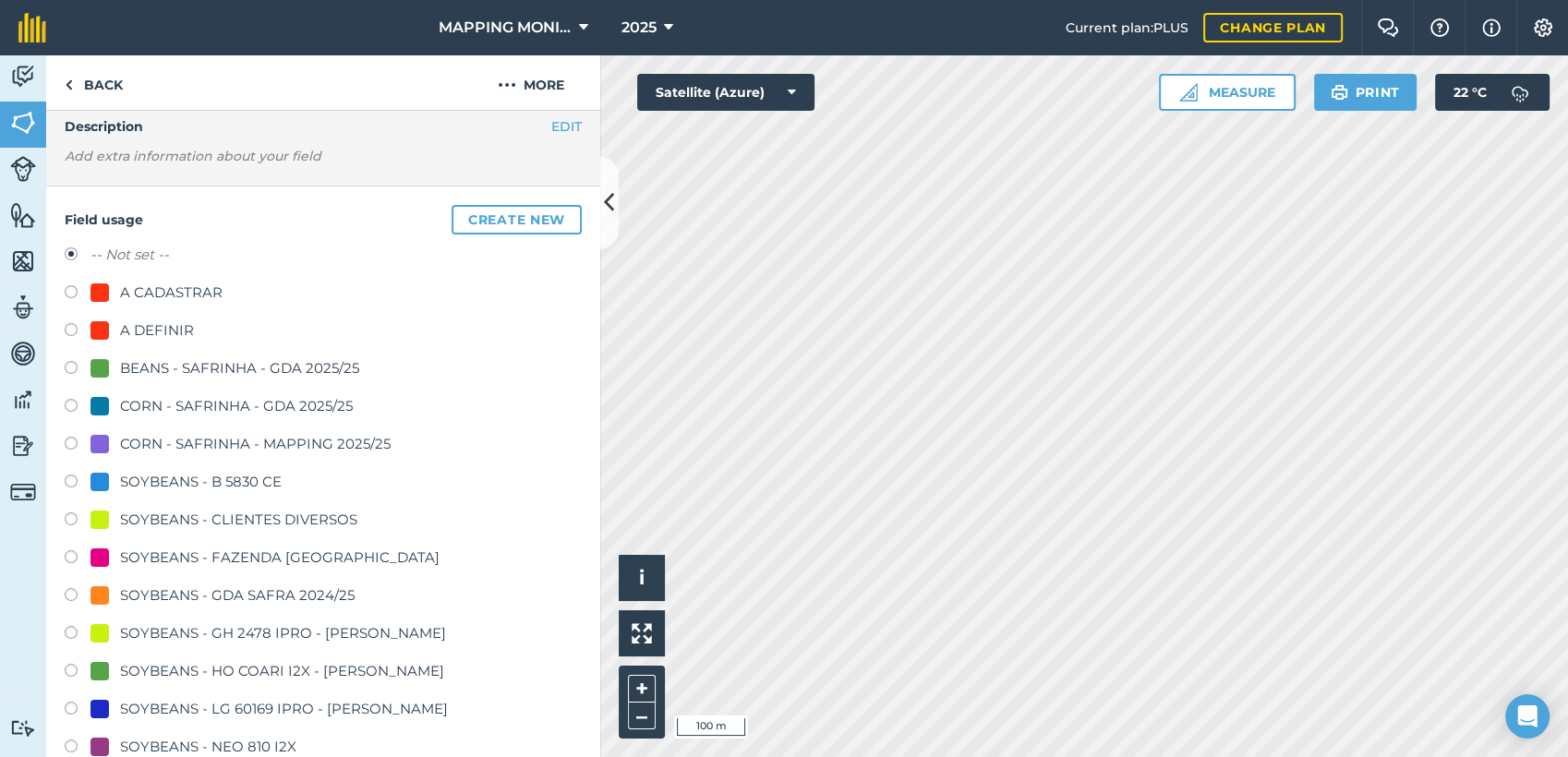
click at [308, 515] on div "SOYBEANS - CLIENTES DIVERSOS" at bounding box center [239, 519] width 237 height 22
radio input "true"
radio input "false"
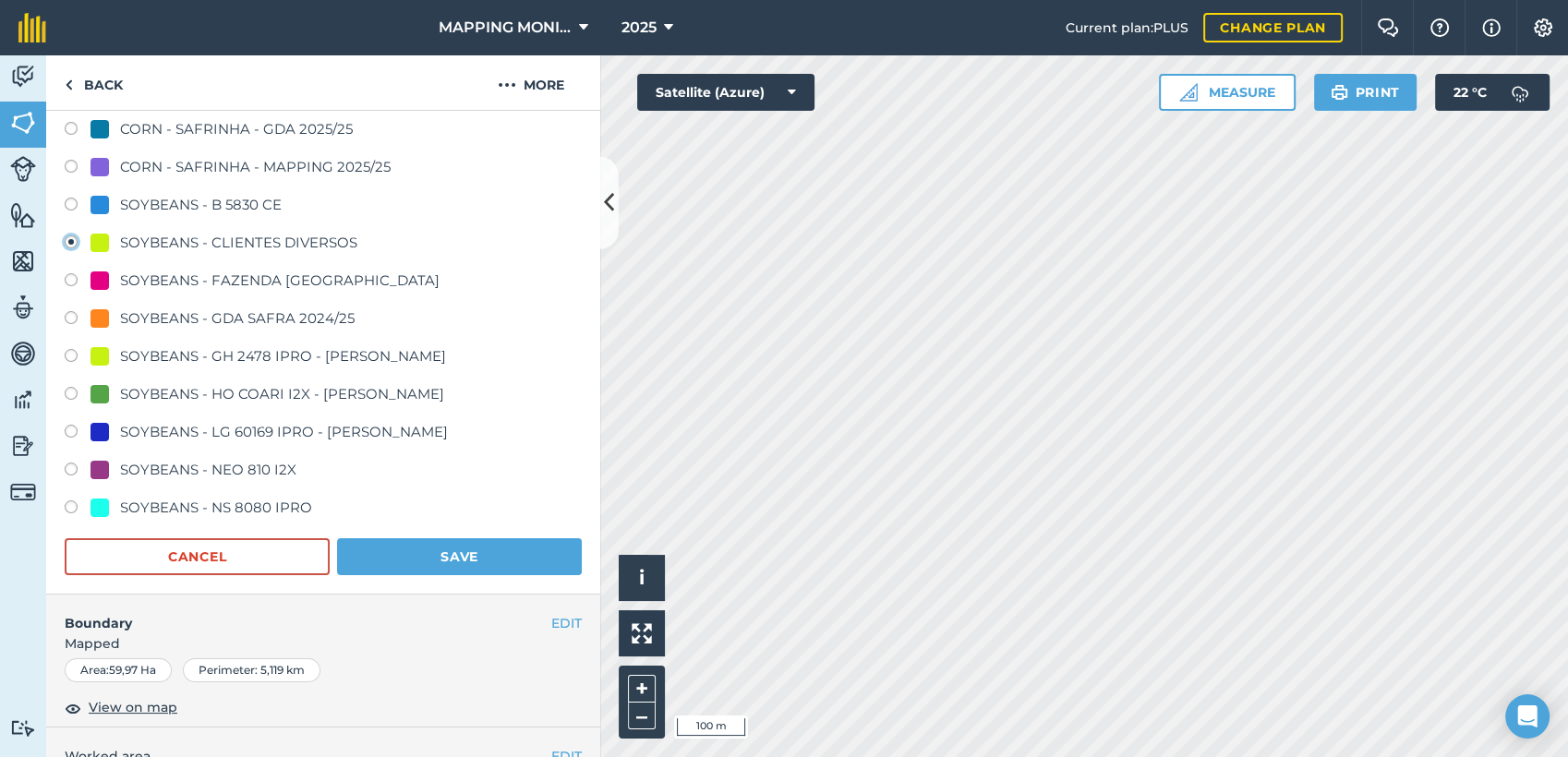
scroll to position [409, 0]
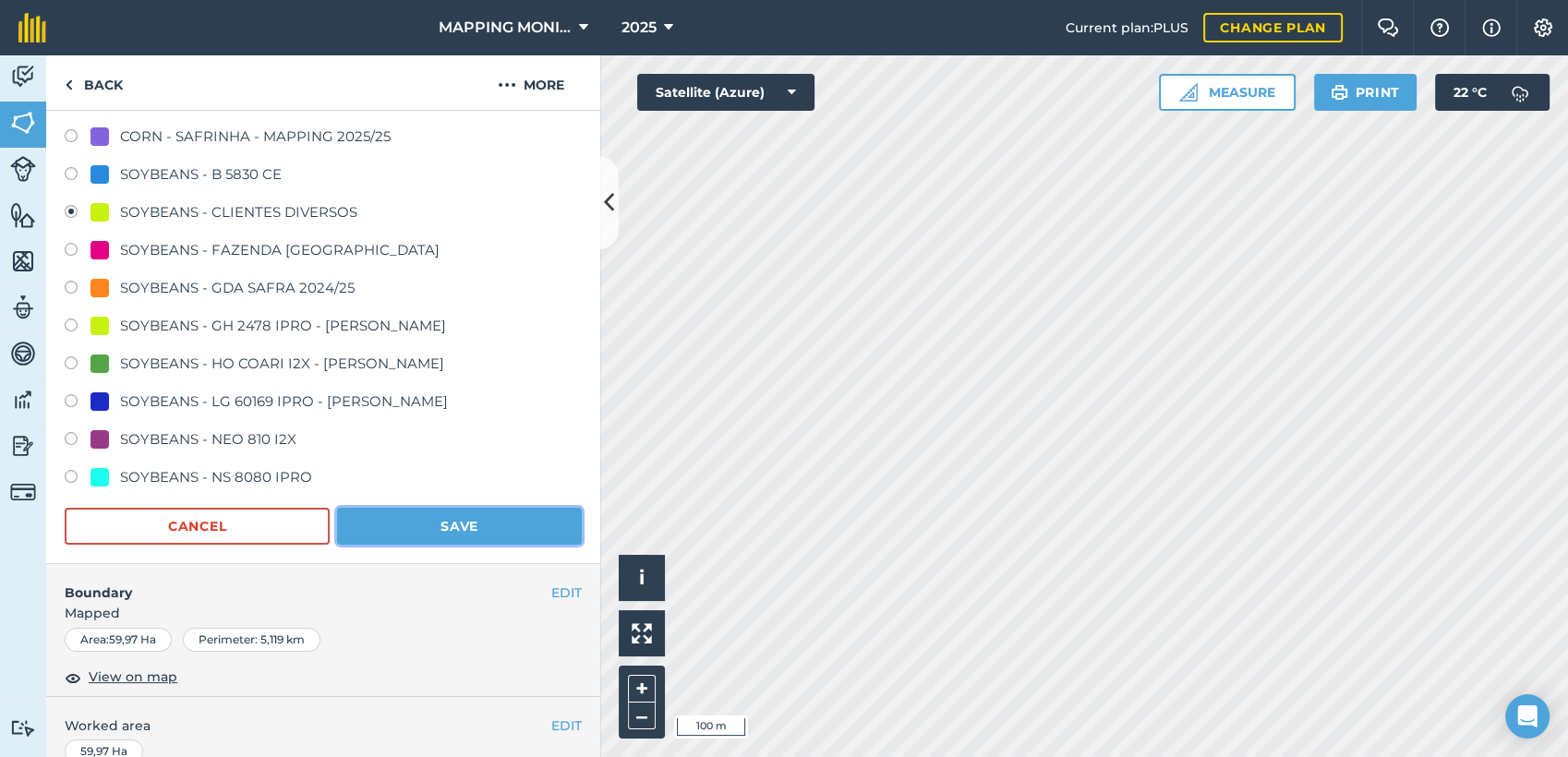
click at [477, 537] on button "Save" at bounding box center [459, 526] width 244 height 37
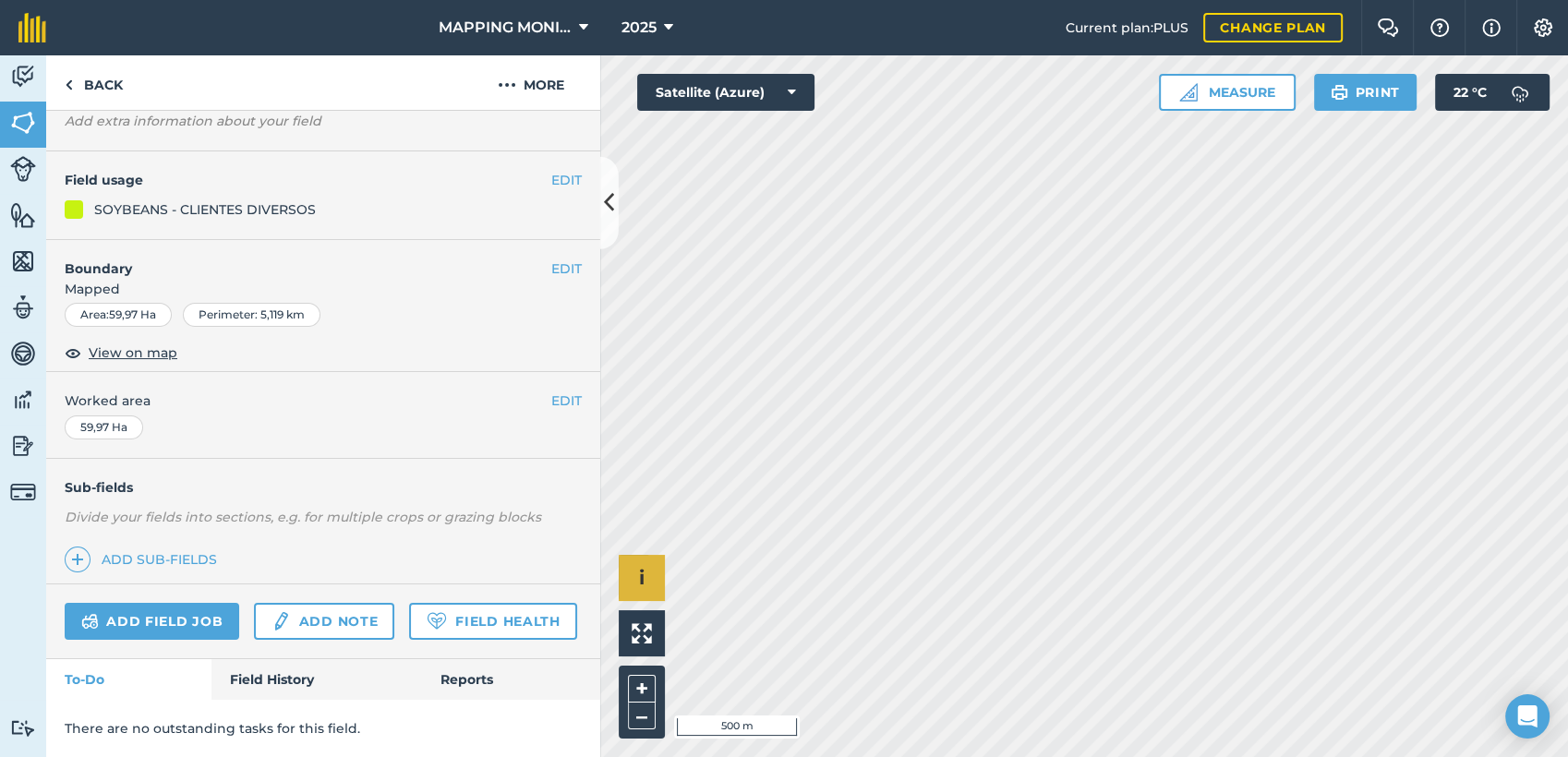
scroll to position [186, 0]
click at [87, 85] on link "Back" at bounding box center [93, 82] width 95 height 54
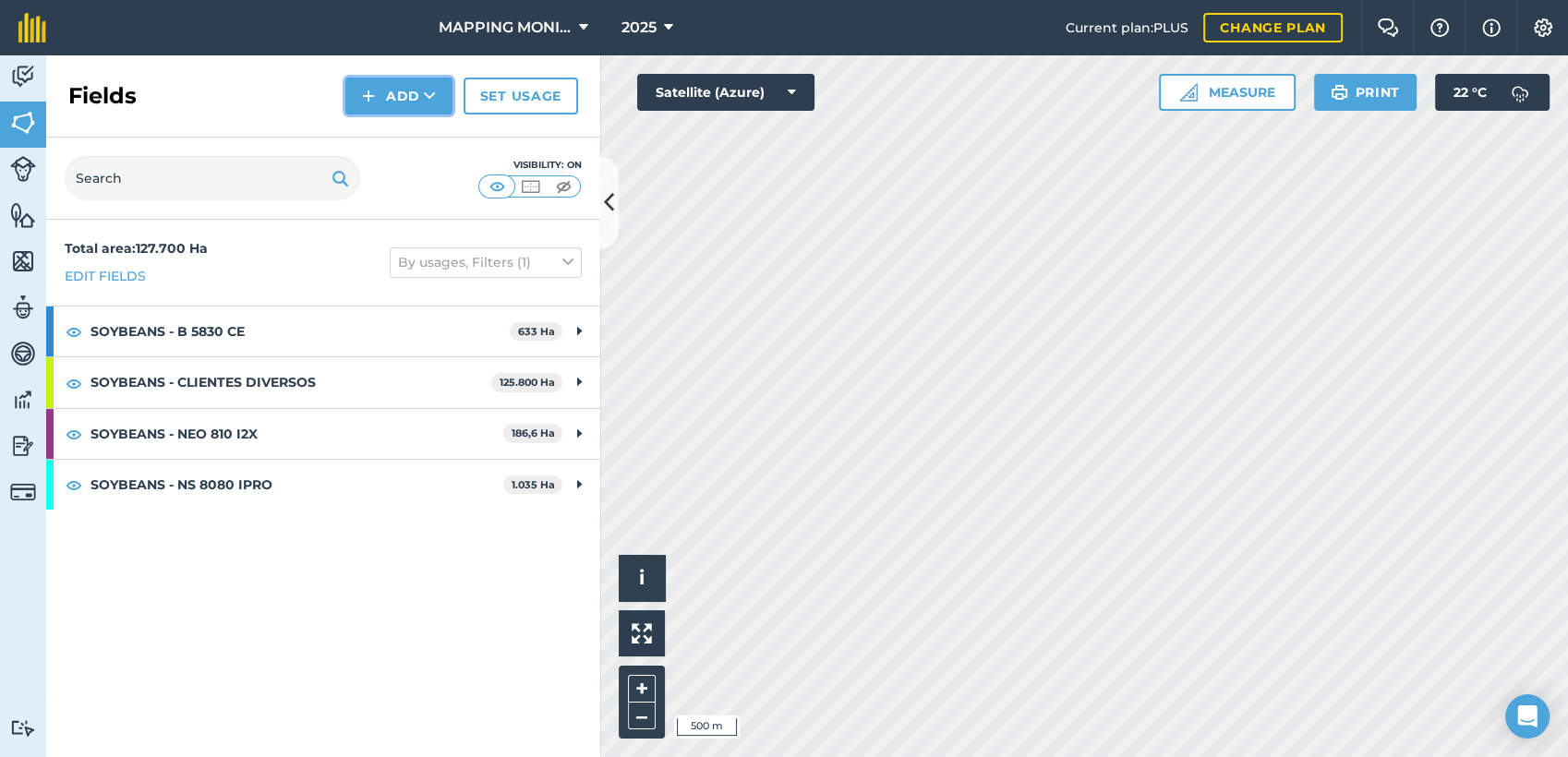
click at [442, 93] on button "Add" at bounding box center [398, 96] width 107 height 37
click at [421, 140] on link "Draw" at bounding box center [398, 138] width 102 height 41
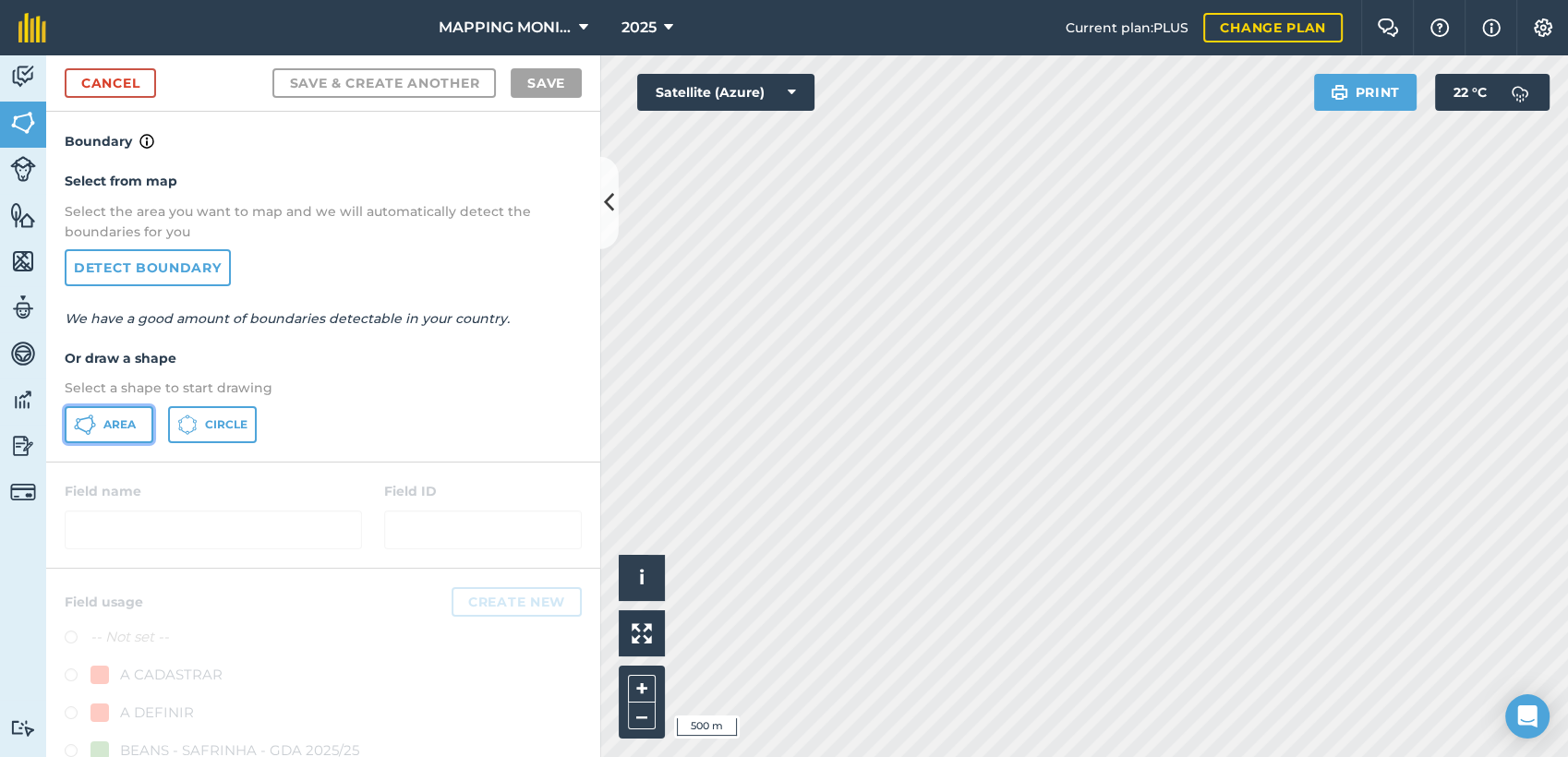
click at [117, 411] on button "Area" at bounding box center [108, 425] width 89 height 37
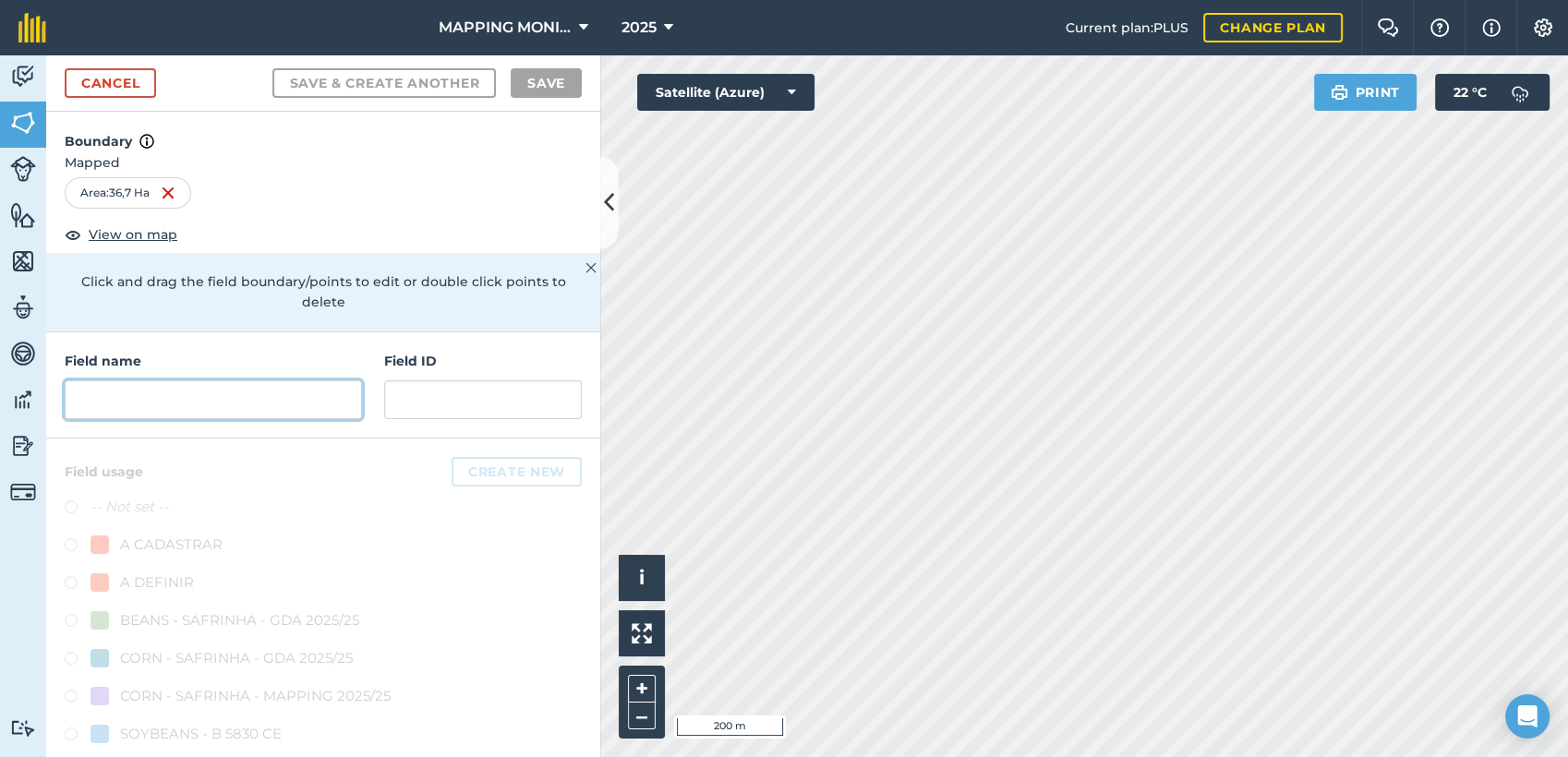
click at [220, 404] on input "text" at bounding box center [213, 400] width 298 height 39
paste input "PRIMAVERA DO LESTE/MT - IBF AGROPECUÁRIA - [GEOGRAPHIC_DATA]"
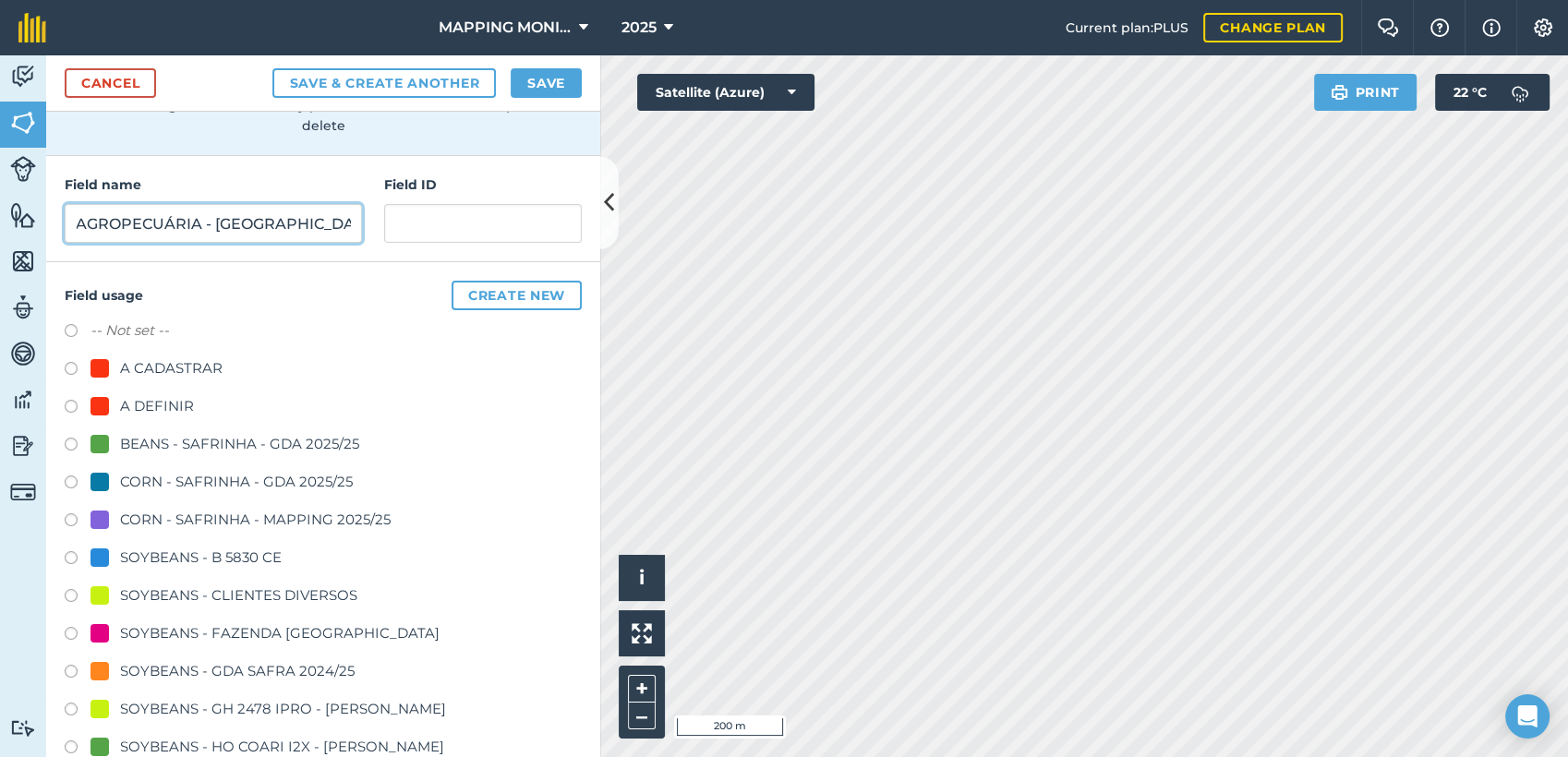
scroll to position [308, 0]
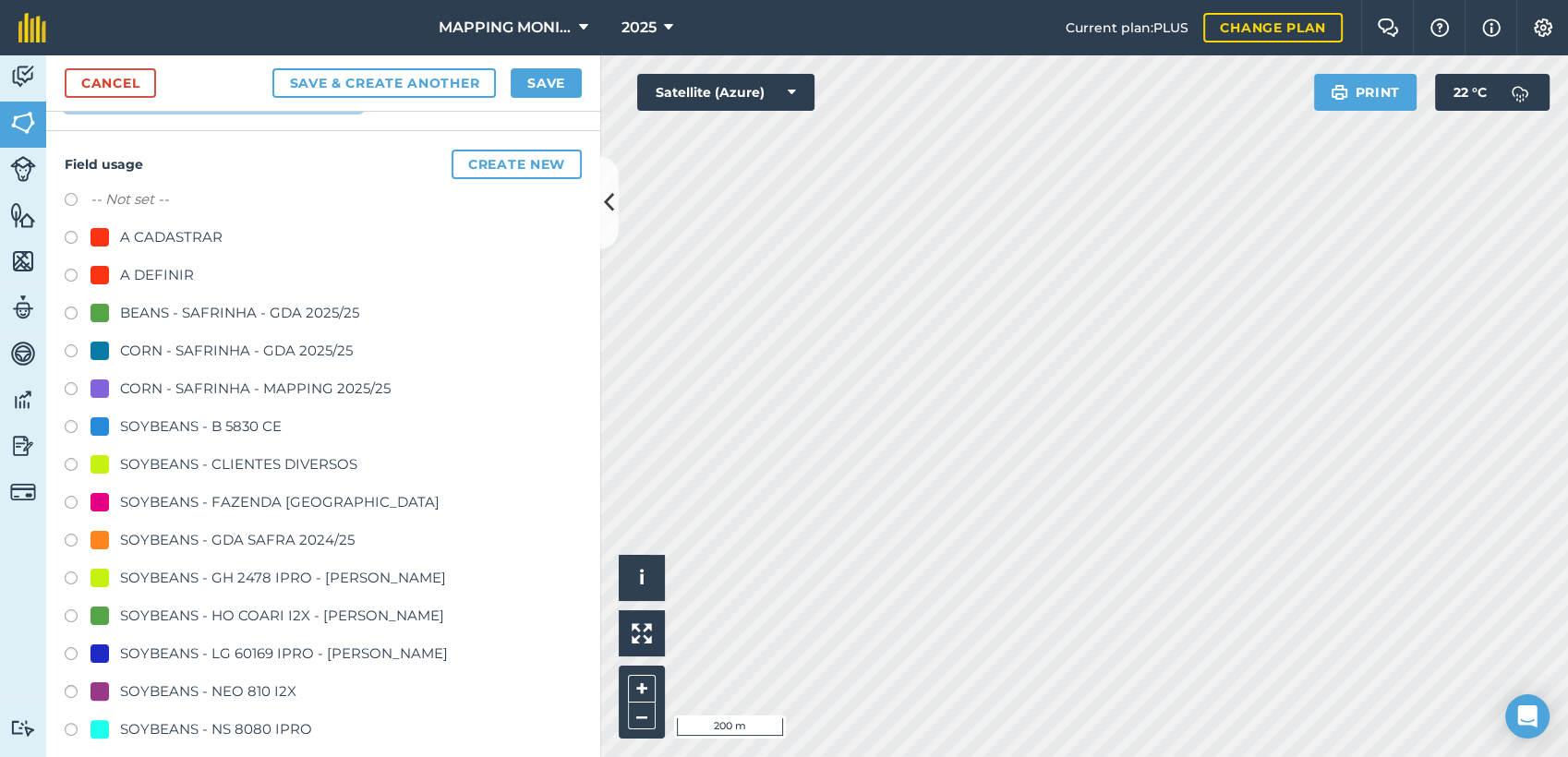
type input "PRIMAVERA DO LESTE/MT - IBF AGROPECUÁRIA - [GEOGRAPHIC_DATA]"
click at [174, 463] on div "SOYBEANS - CLIENTES DIVERSOS" at bounding box center [239, 464] width 237 height 22
radio input "true"
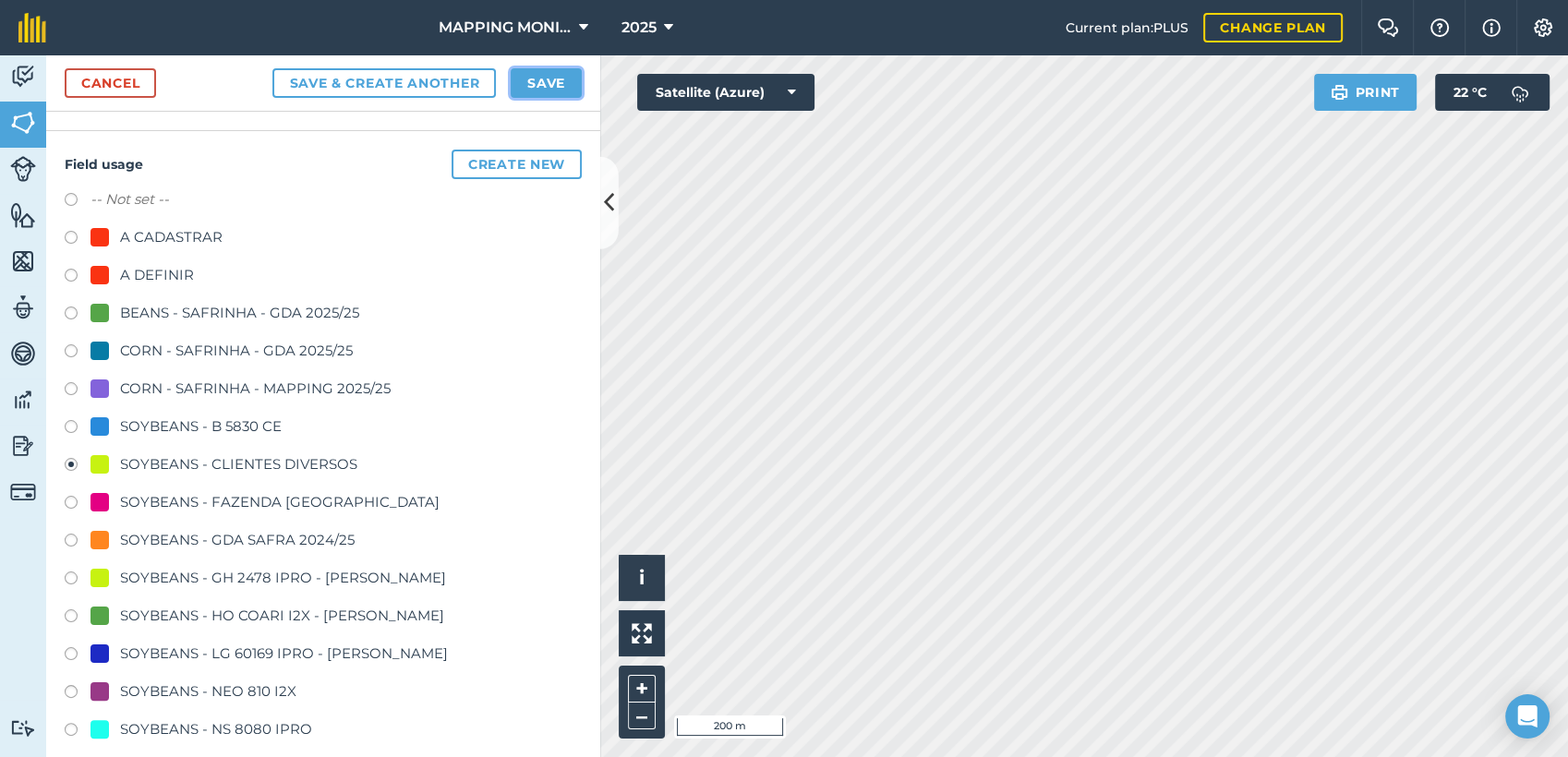
click at [543, 88] on button "Save" at bounding box center [546, 83] width 71 height 30
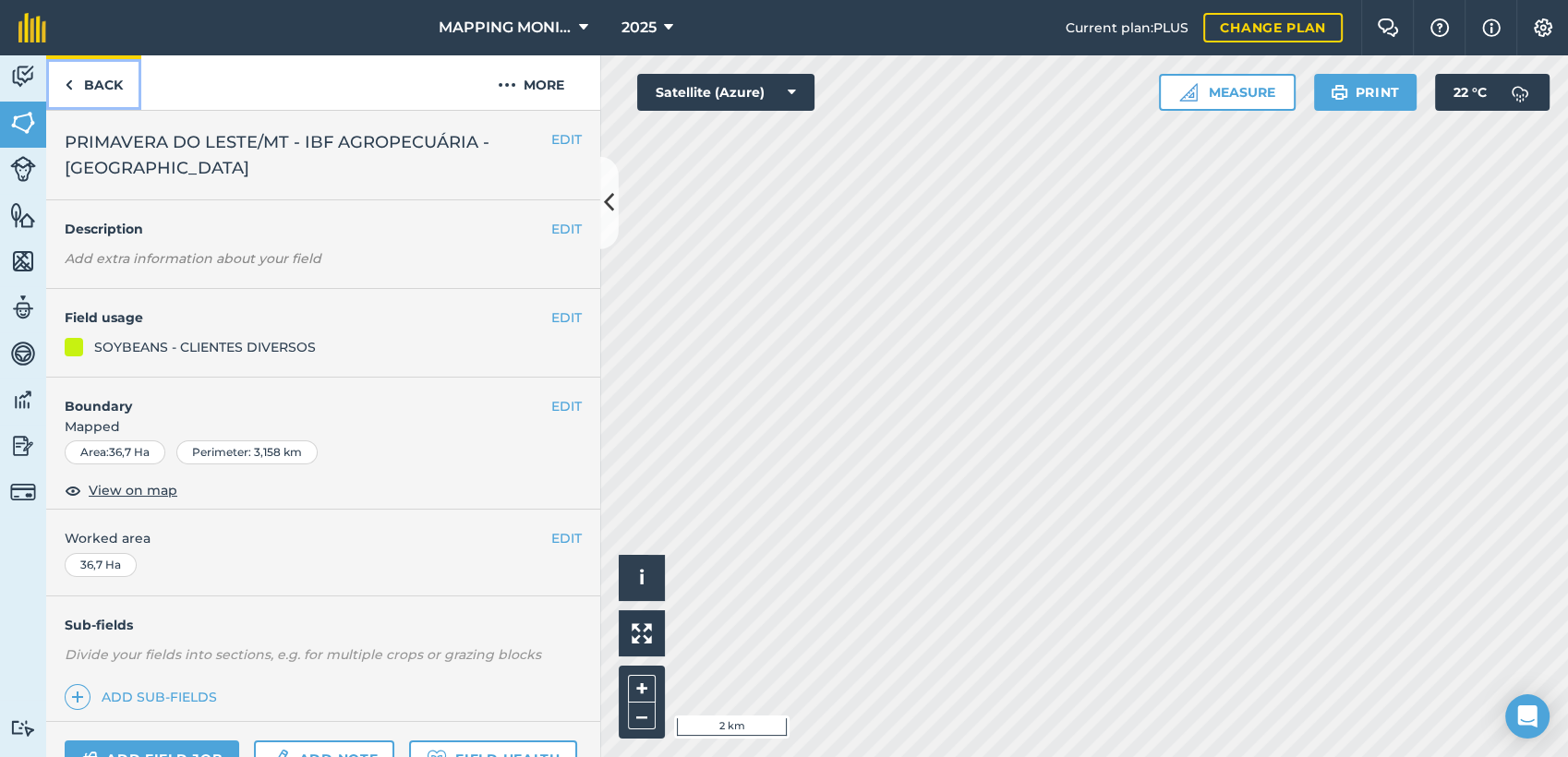
click at [124, 84] on link "Back" at bounding box center [93, 82] width 95 height 54
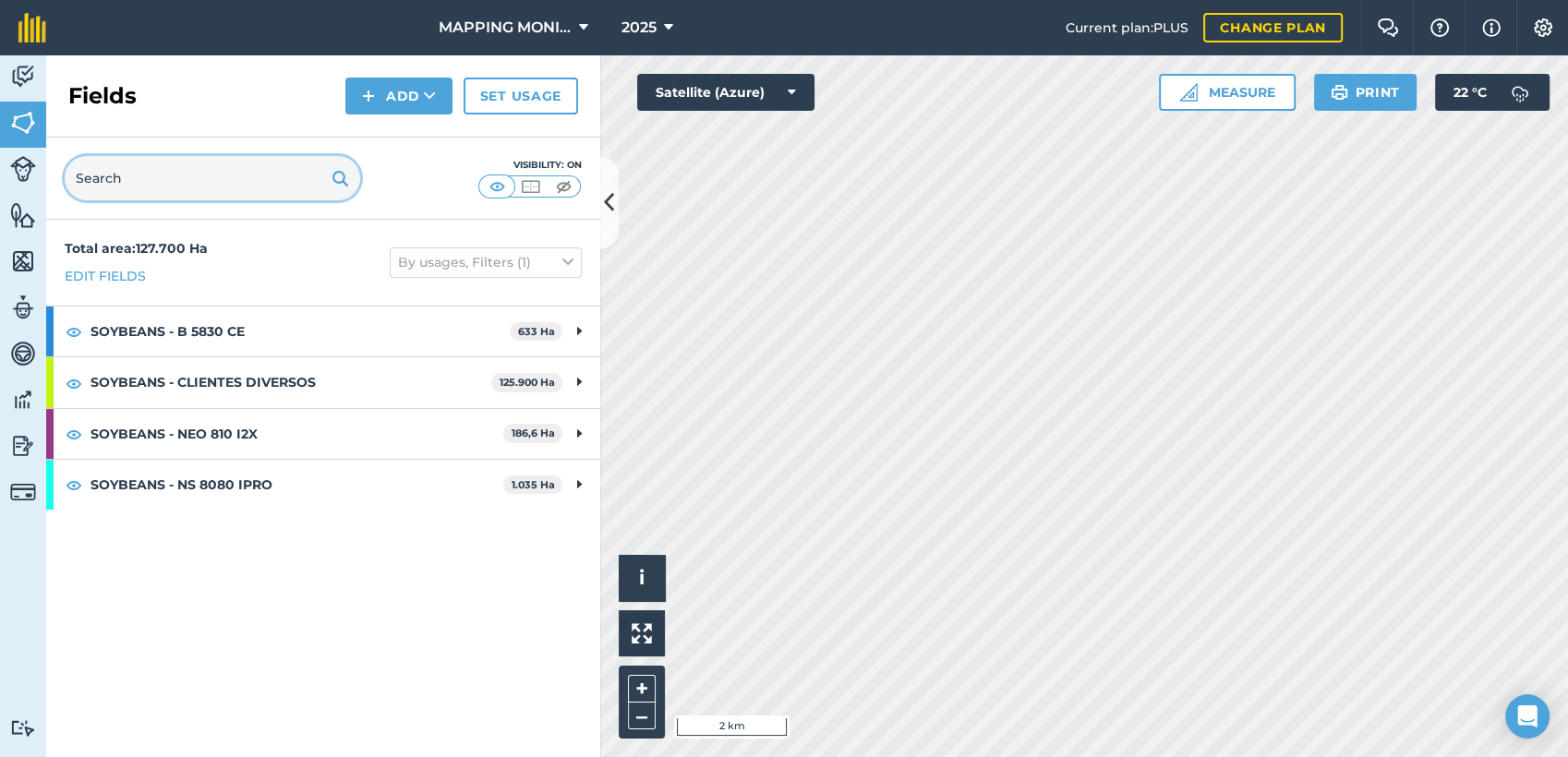
click at [229, 177] on input "text" at bounding box center [212, 178] width 296 height 45
paste input "PRIMAVERA DO LESTE/MT - IBF AGROPECUÁRIA - [GEOGRAPHIC_DATA]"
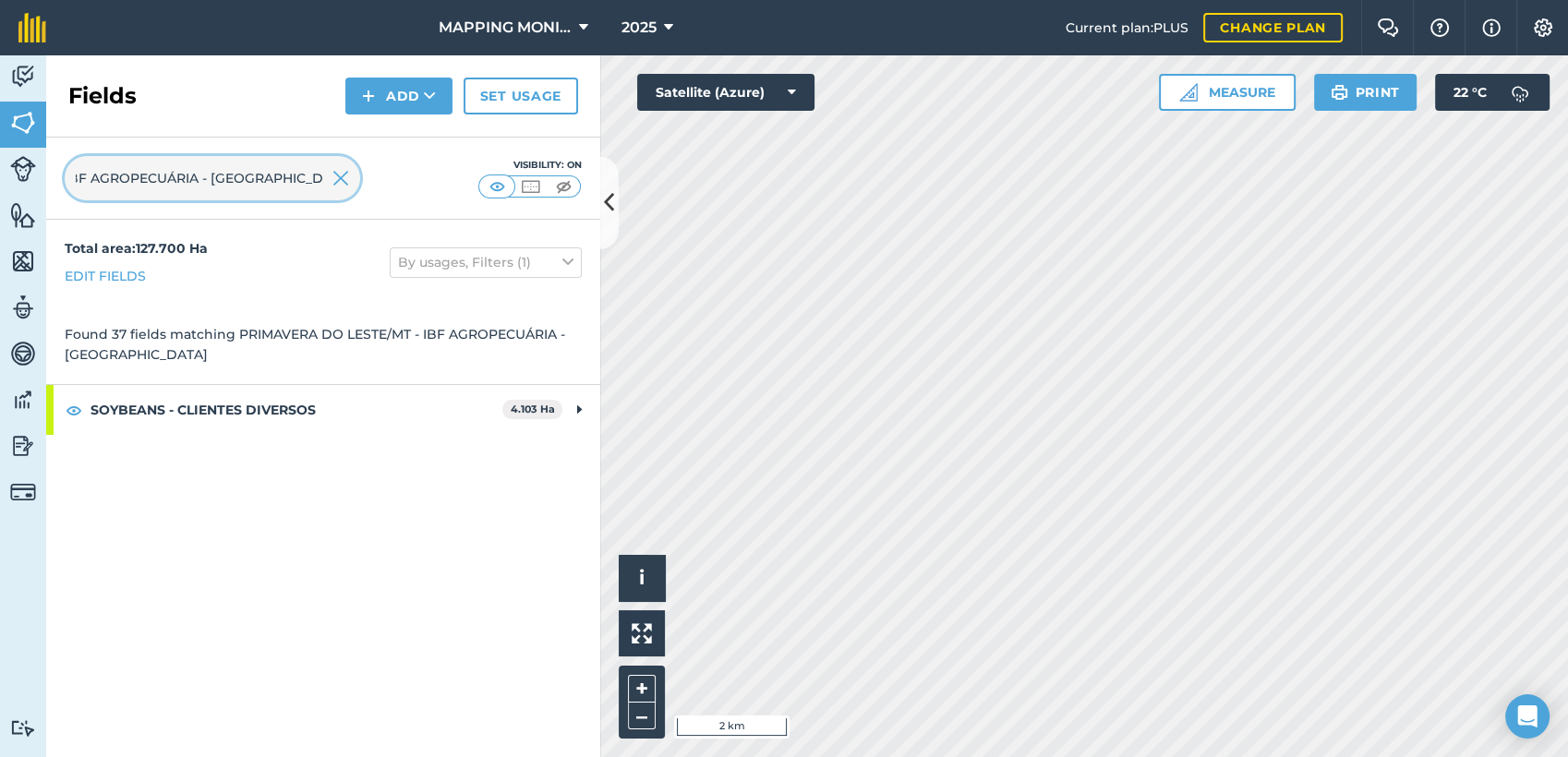
type input "PRIMAVERA DO LESTE/MT - IBF AGROPECUÁRIA - [GEOGRAPHIC_DATA]"
click at [344, 179] on img at bounding box center [340, 178] width 17 height 22
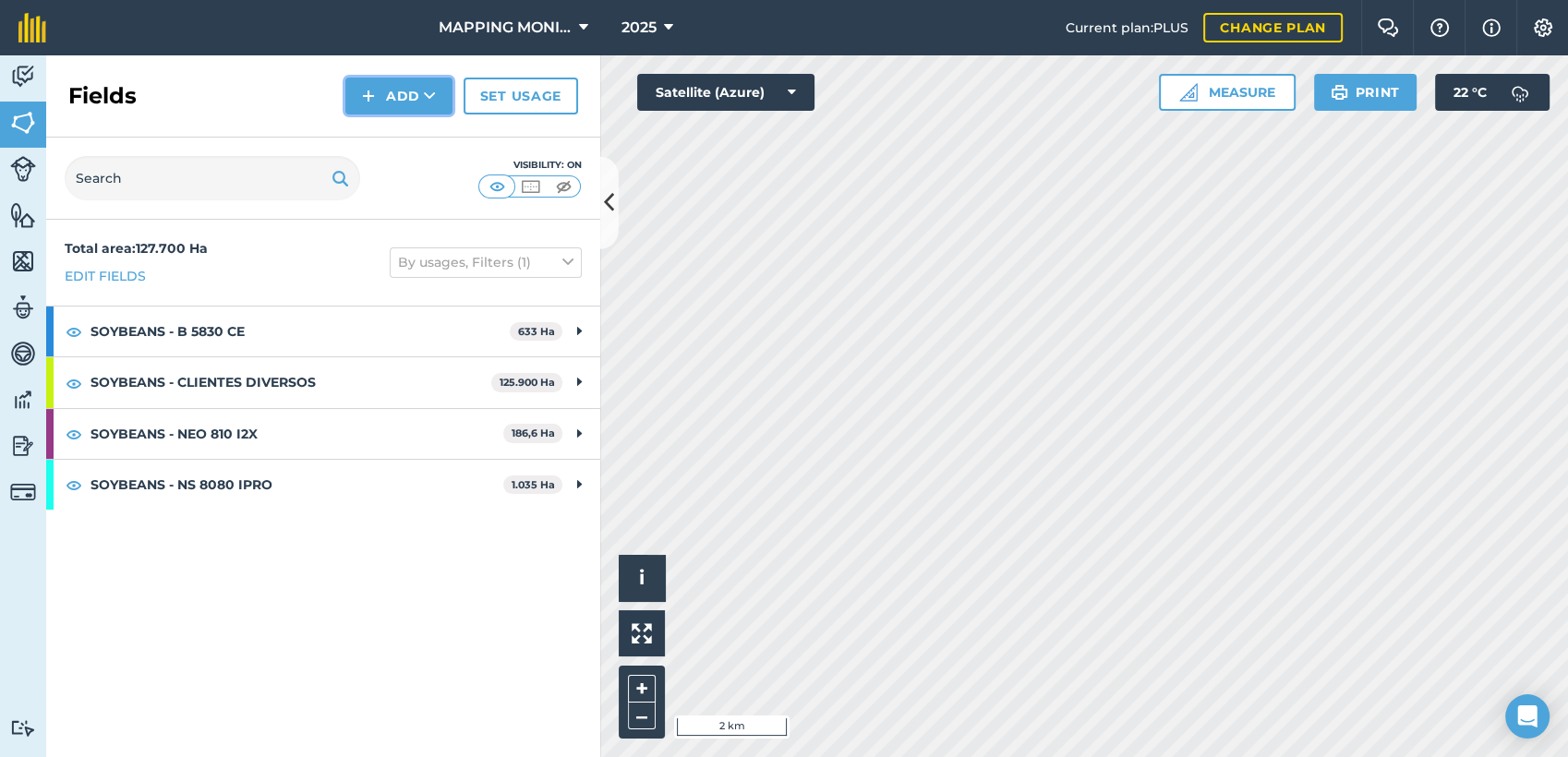
click at [435, 107] on button "Add" at bounding box center [398, 96] width 107 height 37
click at [409, 144] on link "Draw" at bounding box center [398, 138] width 102 height 41
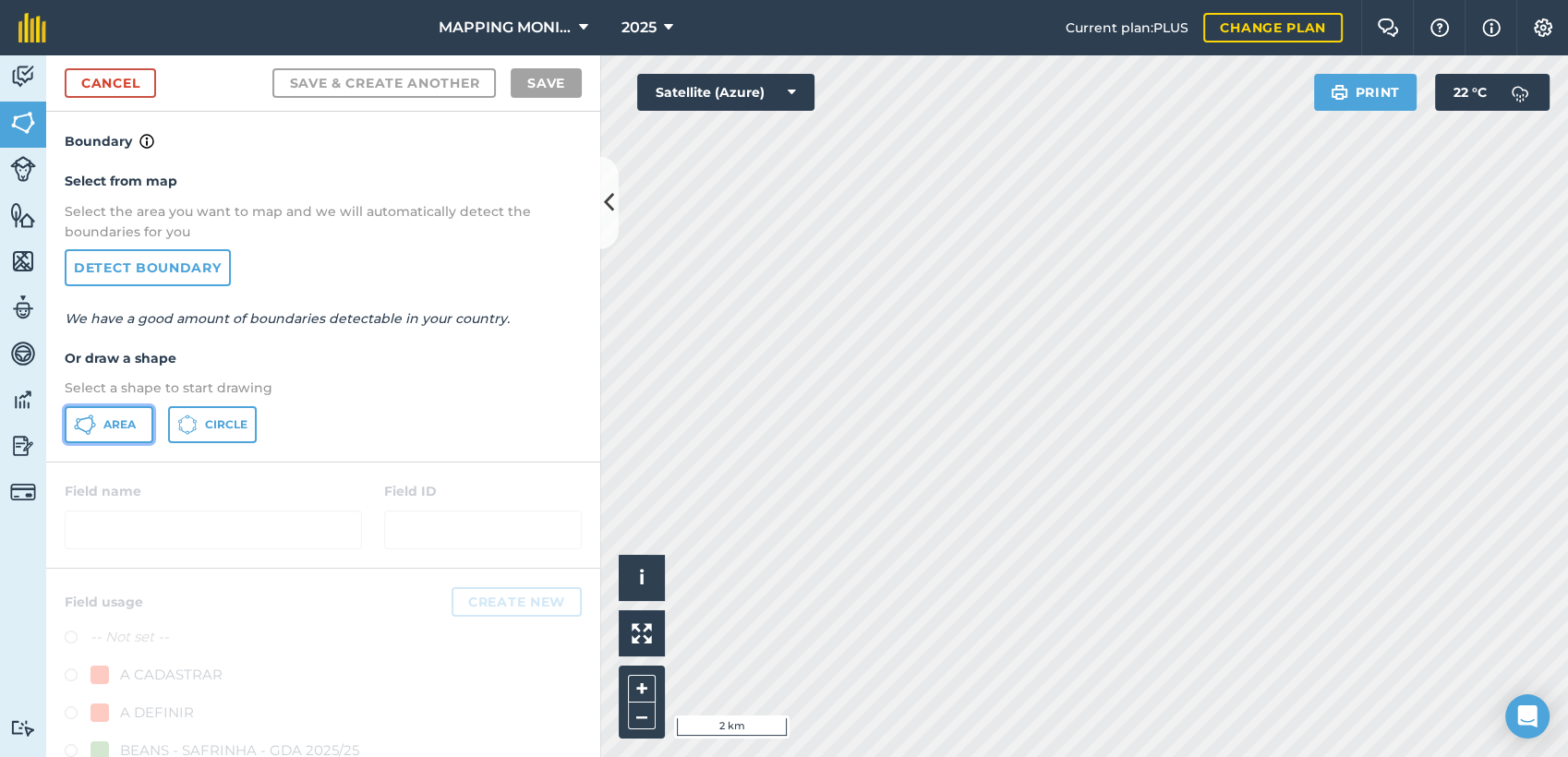
click at [129, 422] on span "Area" at bounding box center [119, 424] width 33 height 15
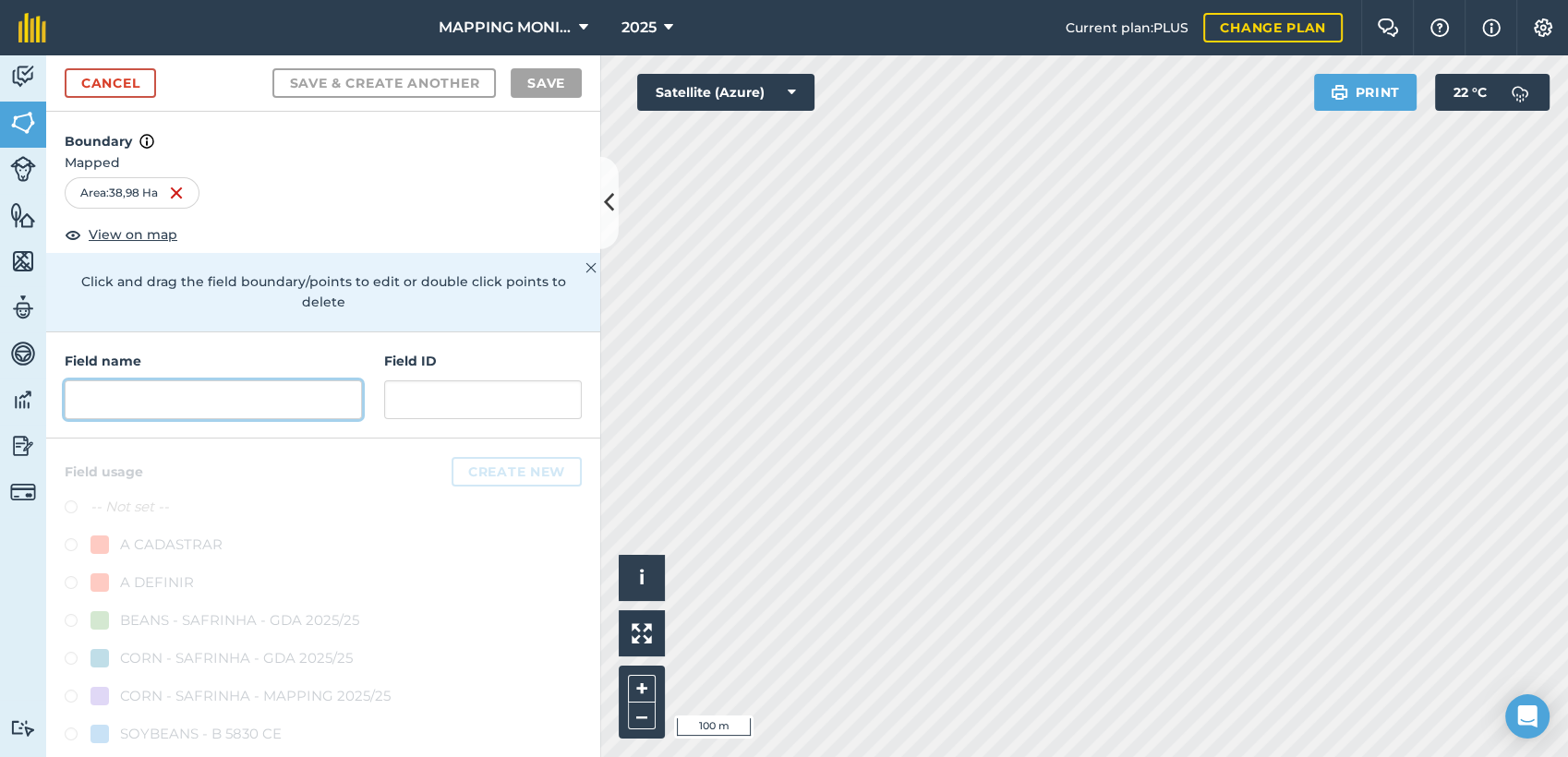
click at [234, 384] on input "text" at bounding box center [213, 400] width 298 height 39
paste input "PRIMAVERA DO LESTE/MT - IBF AGROPECUÁRIA - [GEOGRAPHIC_DATA]"
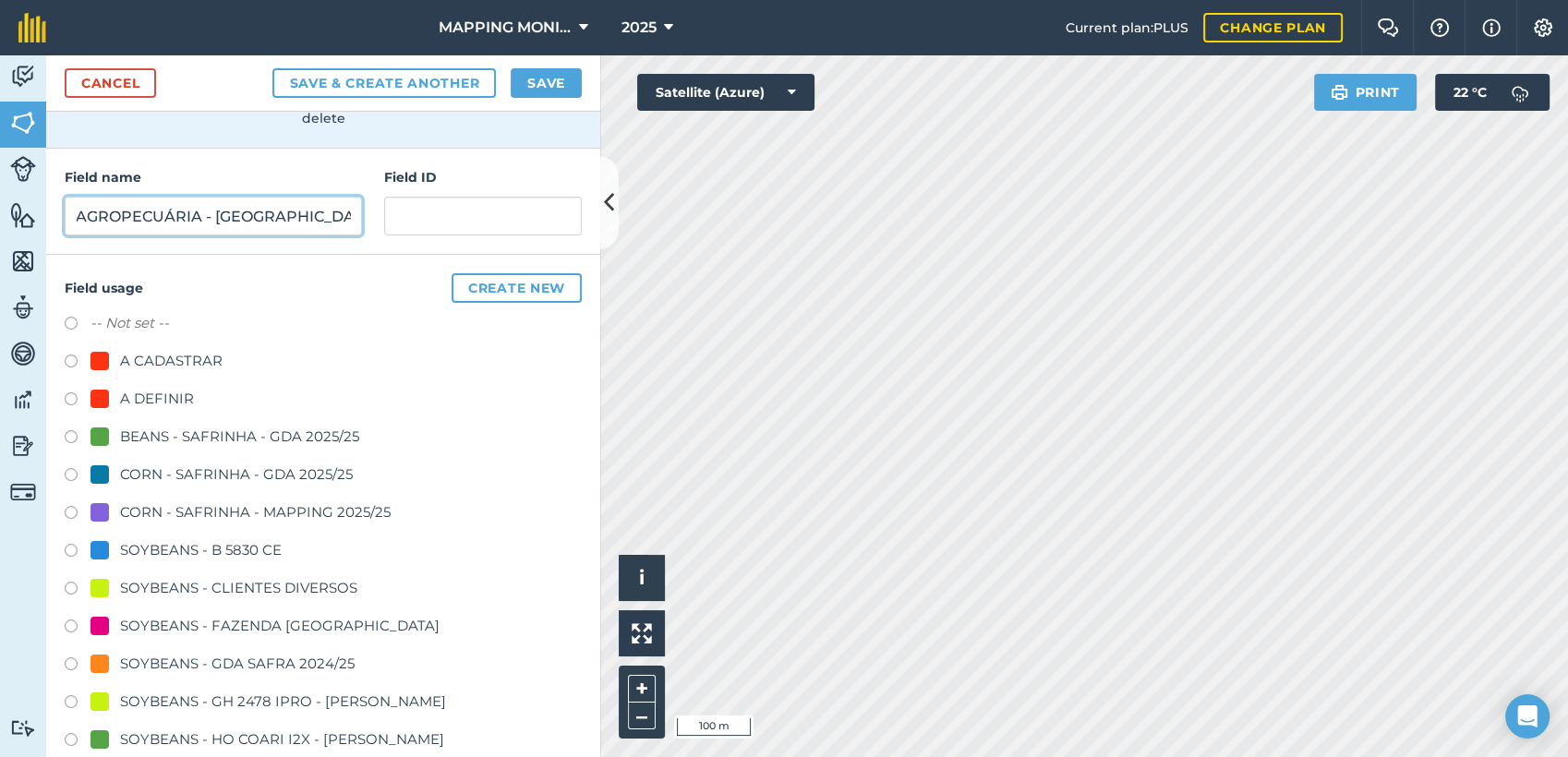
scroll to position [205, 0]
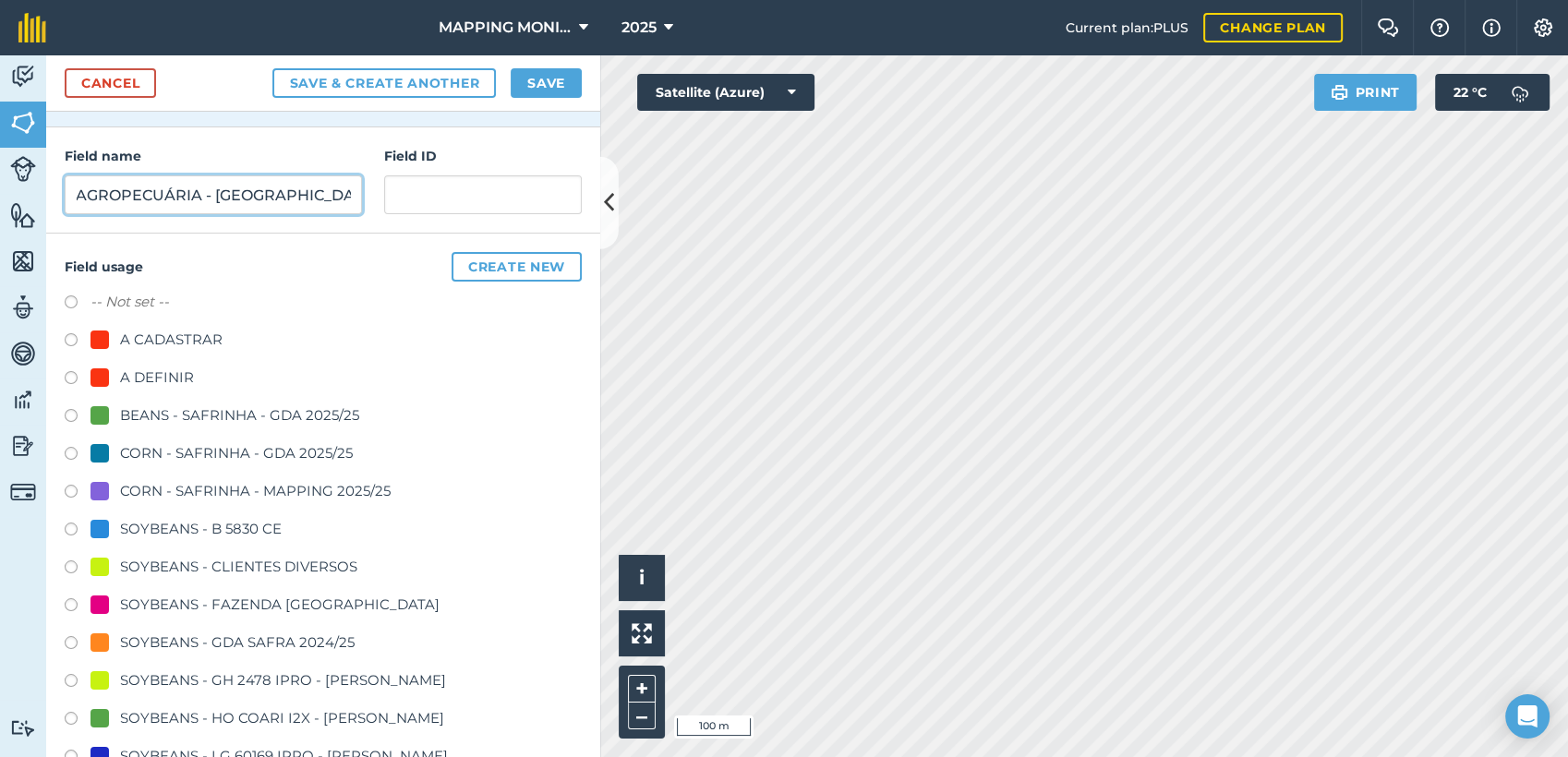
type input "PRIMAVERA DO LESTE/MT - IBF AGROPECUÁRIA - [GEOGRAPHIC_DATA]"
click at [153, 566] on div "SOYBEANS - CLIENTES DIVERSOS" at bounding box center [239, 567] width 237 height 22
radio input "true"
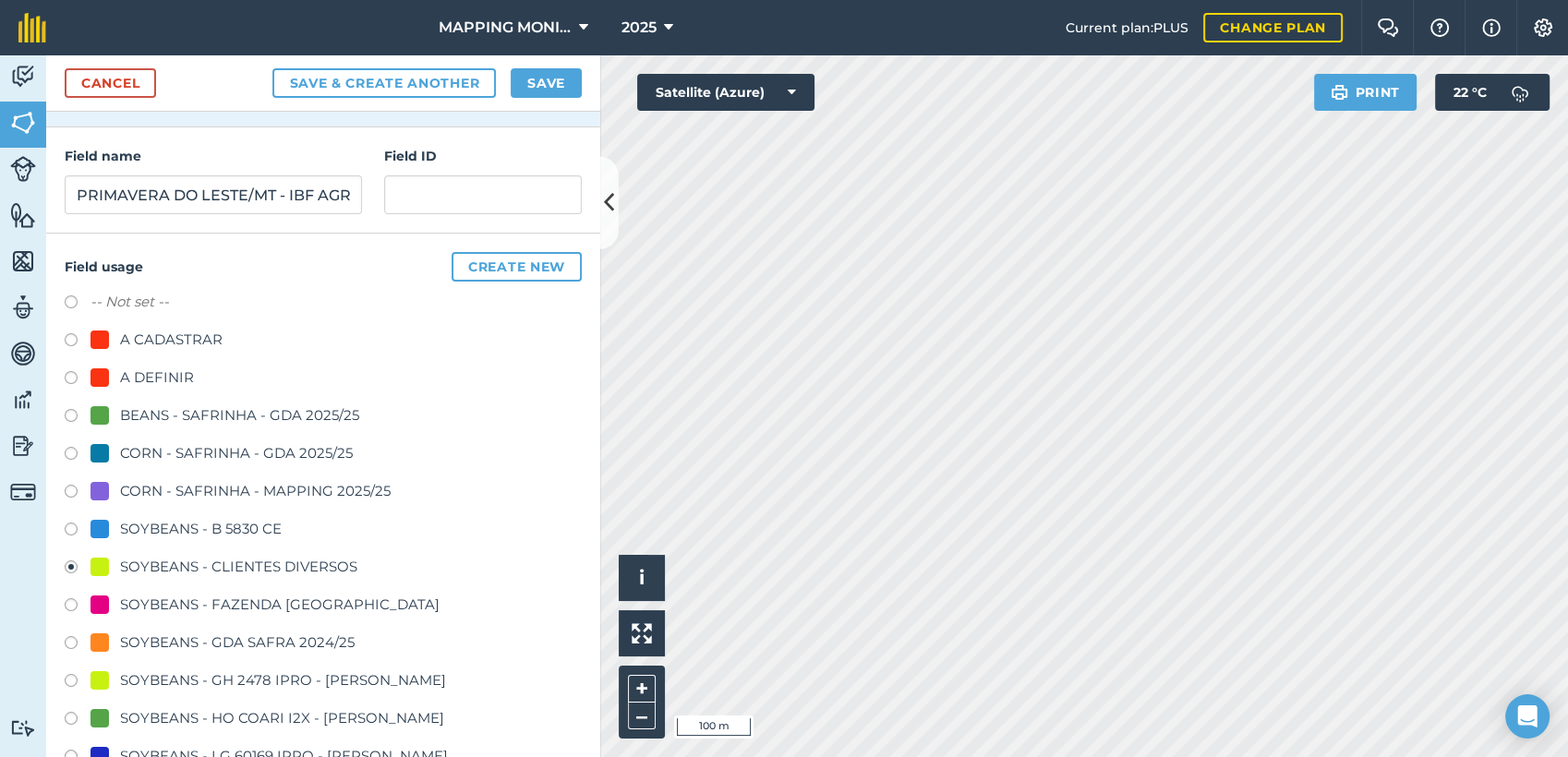
click at [555, 101] on div "Cancel Save & Create Another Save" at bounding box center [323, 83] width 554 height 56
click at [555, 82] on button "Save" at bounding box center [546, 83] width 71 height 30
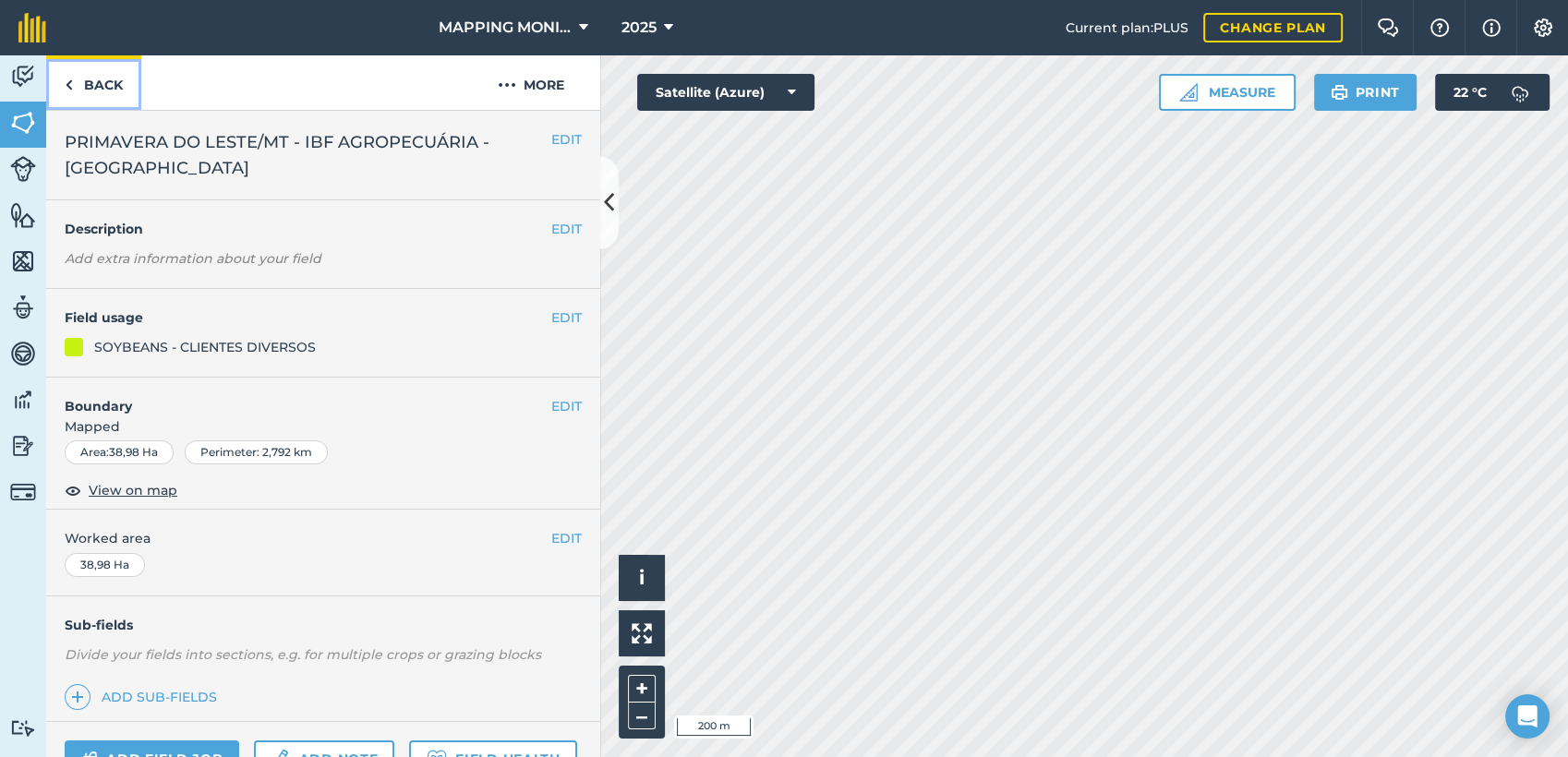
click at [92, 80] on link "Back" at bounding box center [93, 82] width 95 height 54
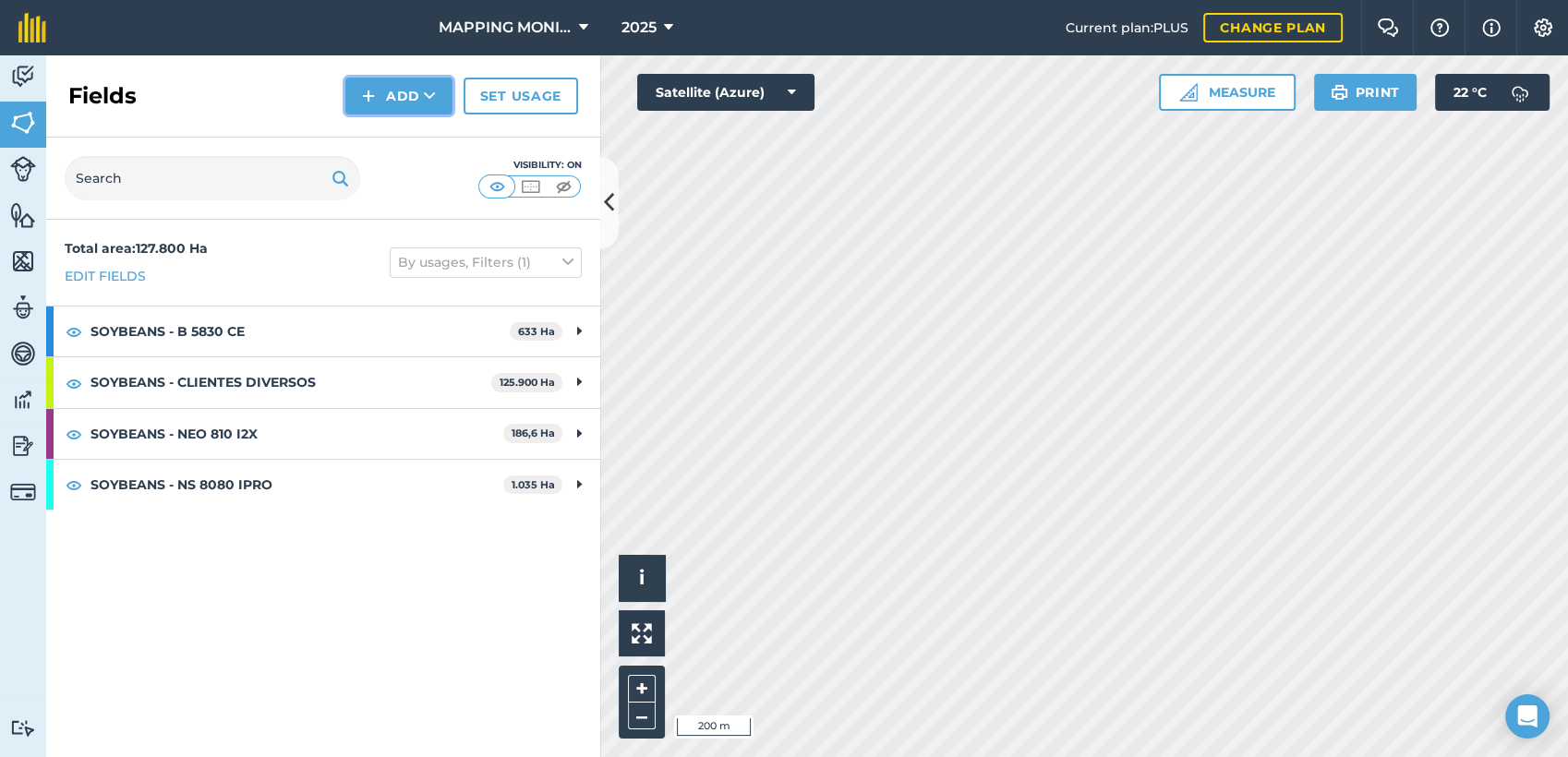
click at [410, 103] on button "Add" at bounding box center [398, 96] width 107 height 37
click at [409, 143] on link "Draw" at bounding box center [398, 138] width 102 height 41
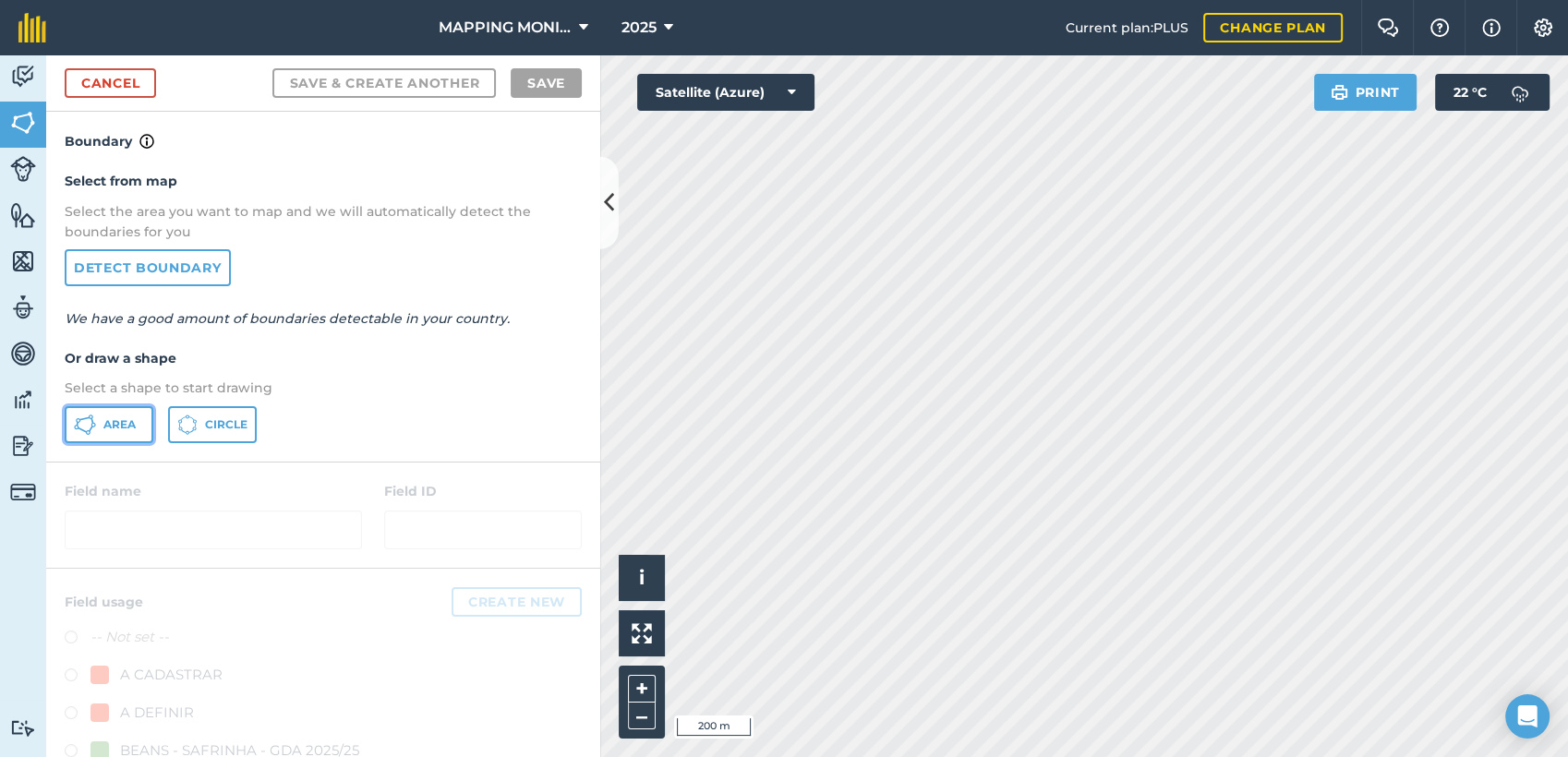
click at [92, 422] on icon at bounding box center [85, 424] width 22 height 22
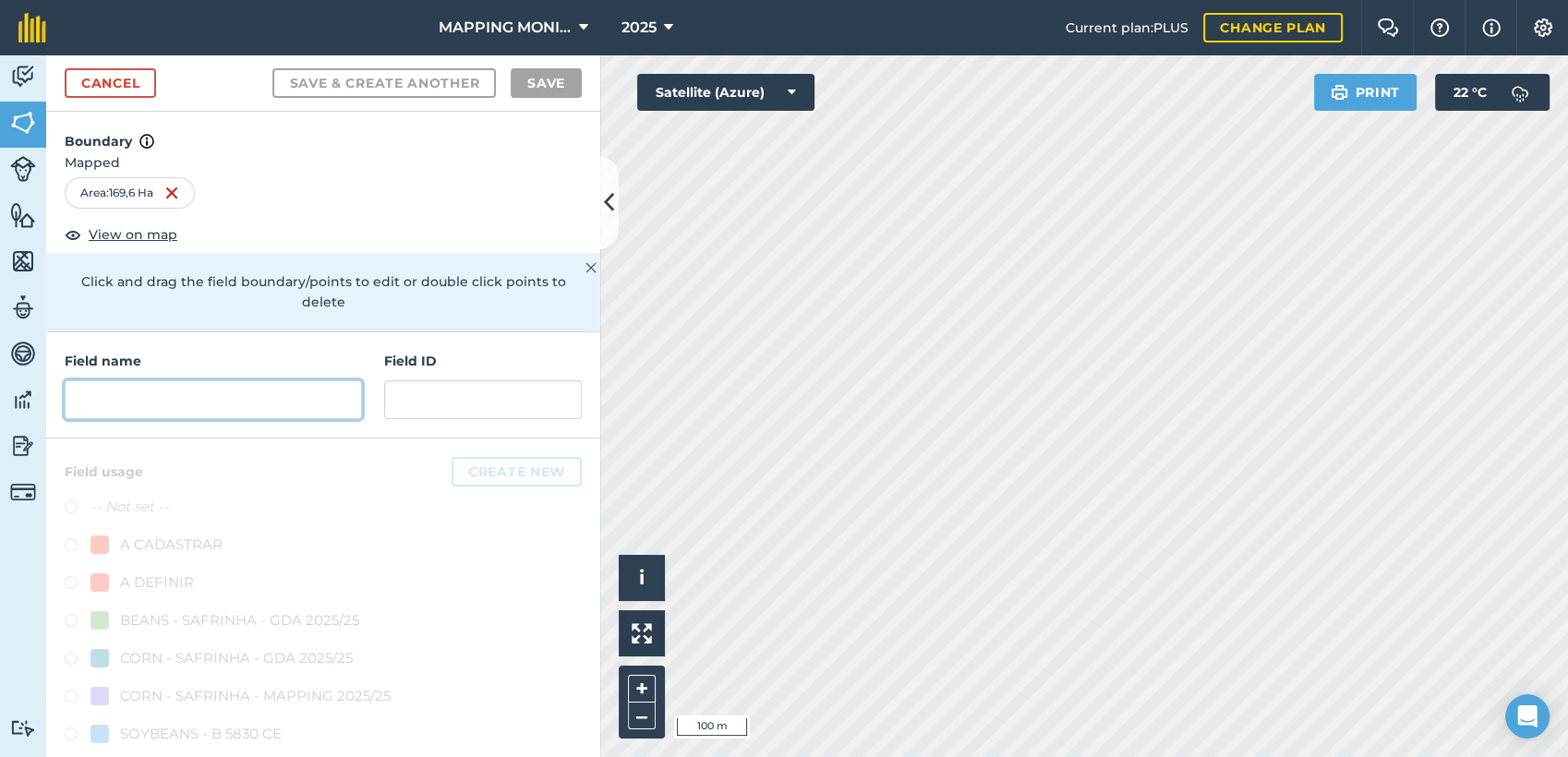
click at [302, 404] on input "text" at bounding box center [213, 400] width 298 height 39
paste input "PRIMAVERA DO LESTE/MT - IBF AGROPECUÁRIA - [GEOGRAPHIC_DATA]"
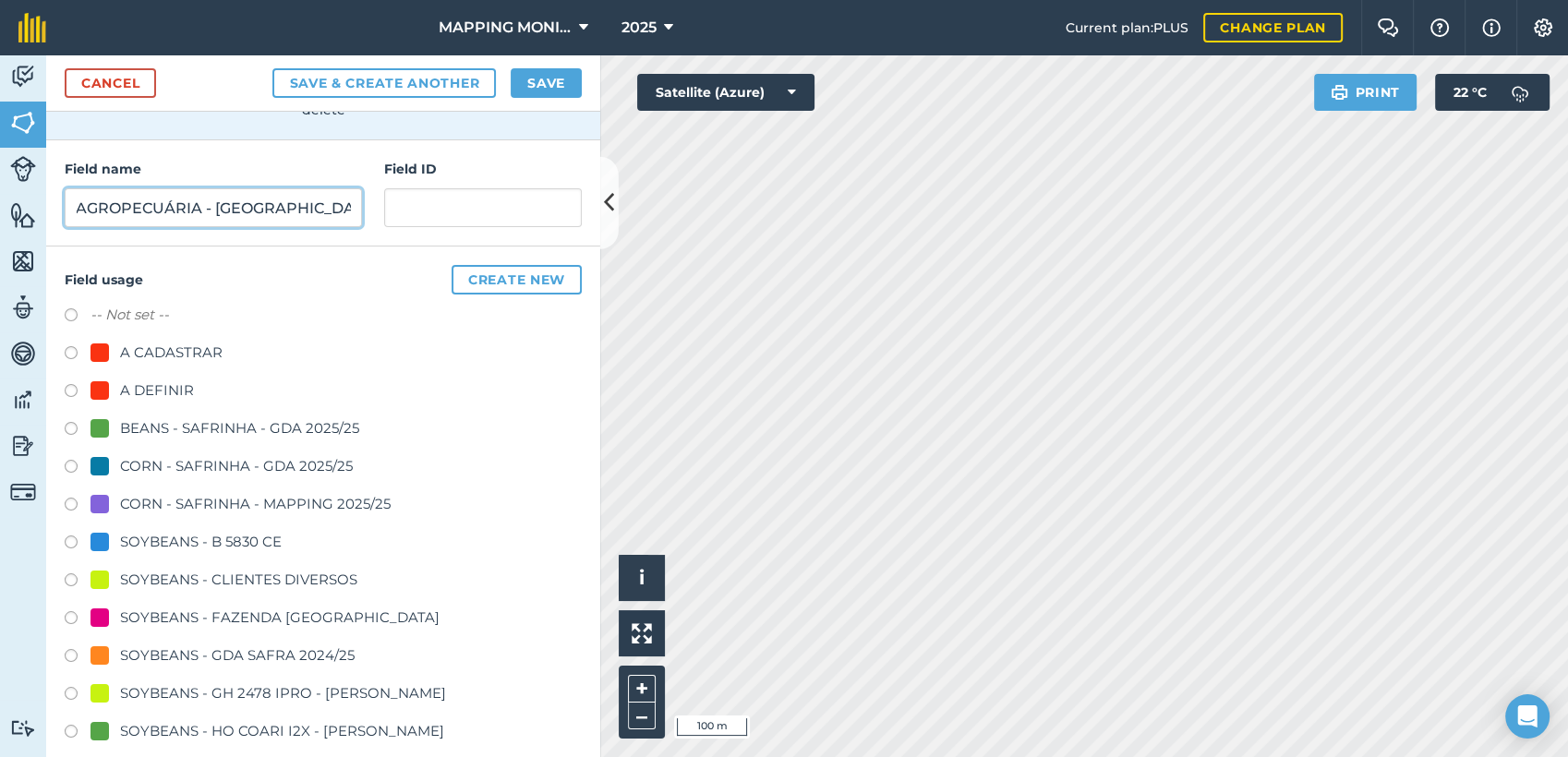
scroll to position [205, 0]
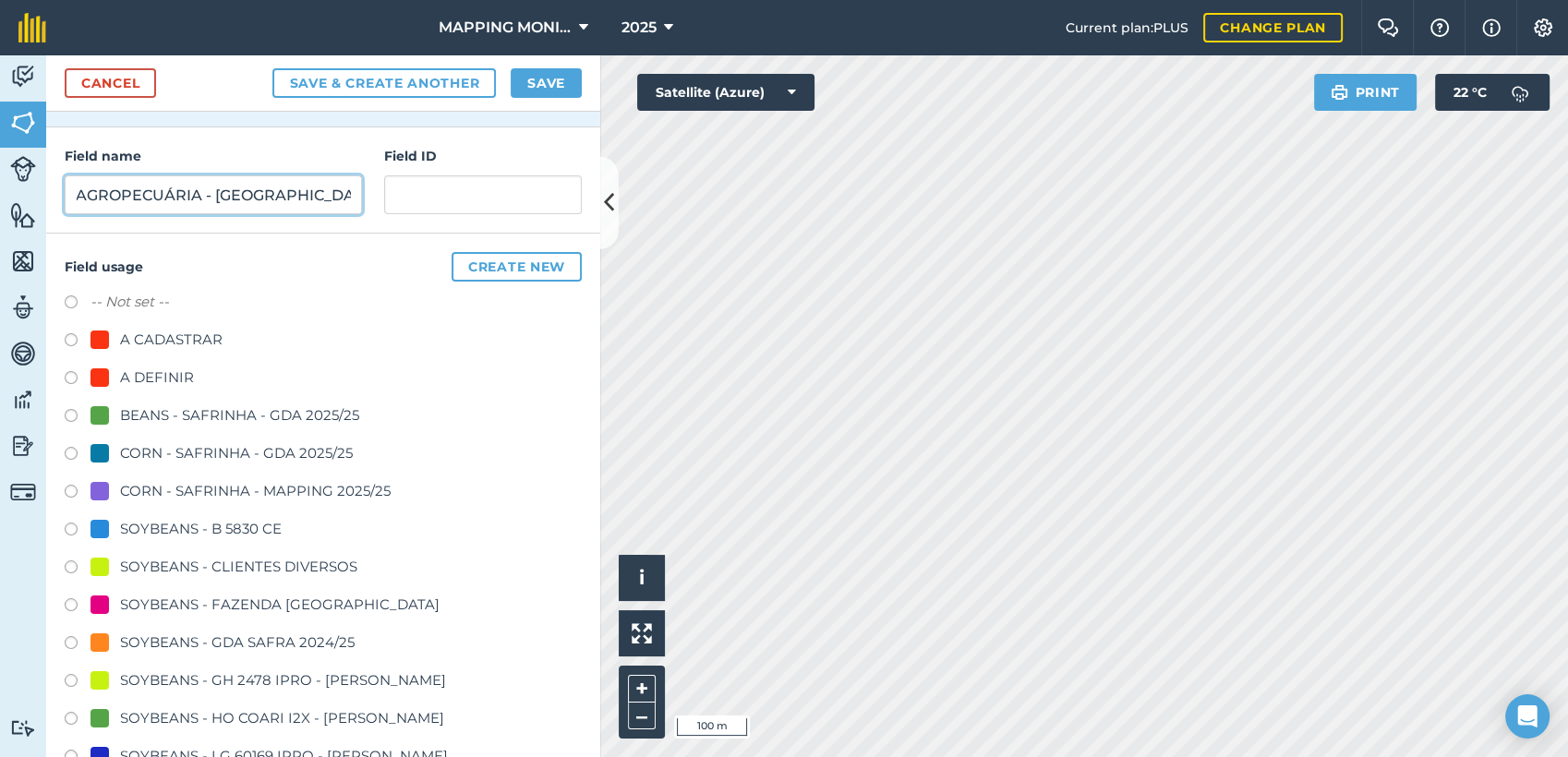
type input "PRIMAVERA DO LESTE/MT - IBF AGROPECUÁRIA - [GEOGRAPHIC_DATA]"
click at [236, 565] on div "SOYBEANS - CLIENTES DIVERSOS" at bounding box center [239, 567] width 237 height 22
radio input "true"
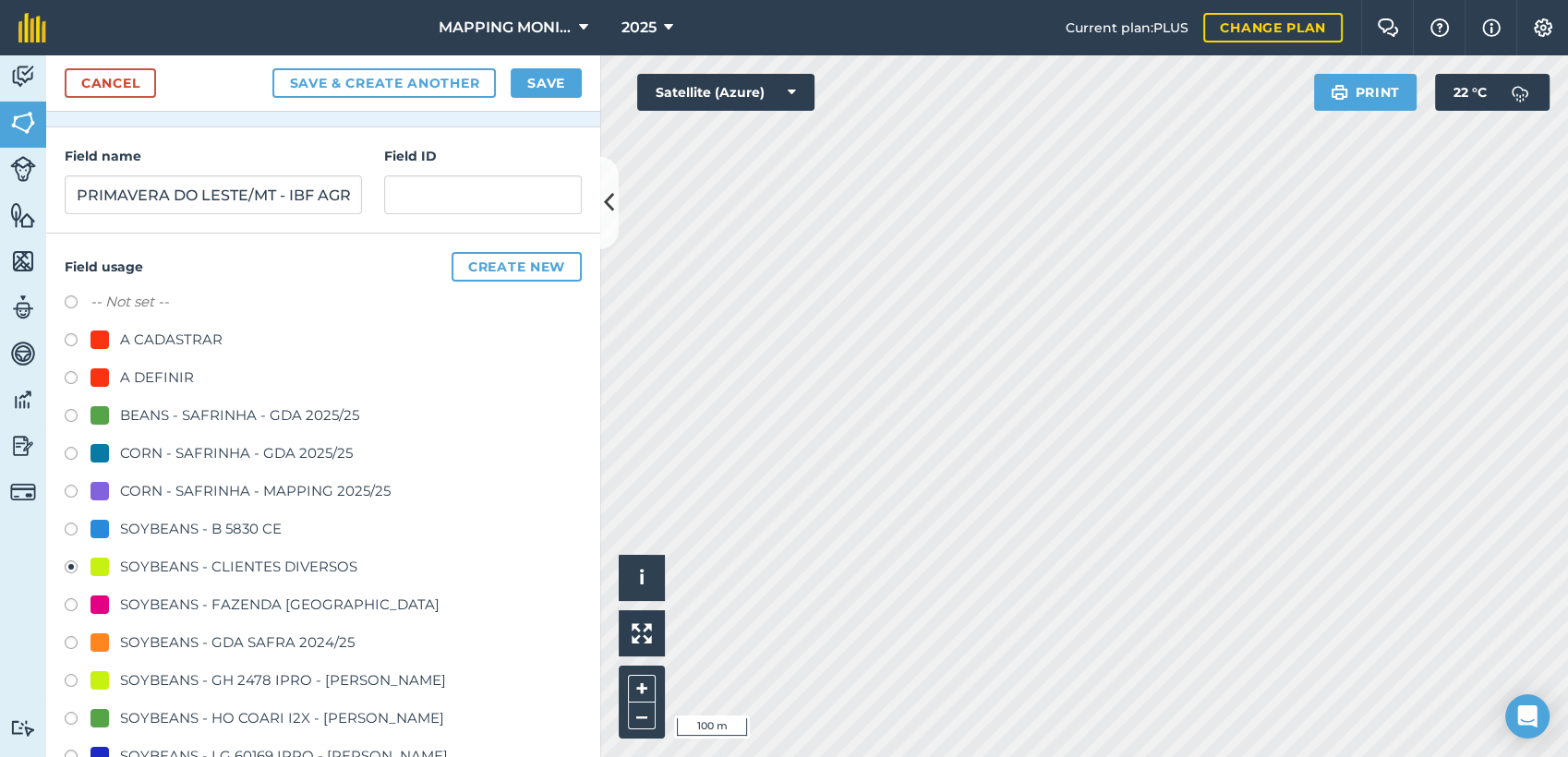
click at [586, 87] on div "Cancel Save & Create Another Save" at bounding box center [323, 83] width 554 height 56
click at [569, 91] on button "Save" at bounding box center [546, 83] width 71 height 30
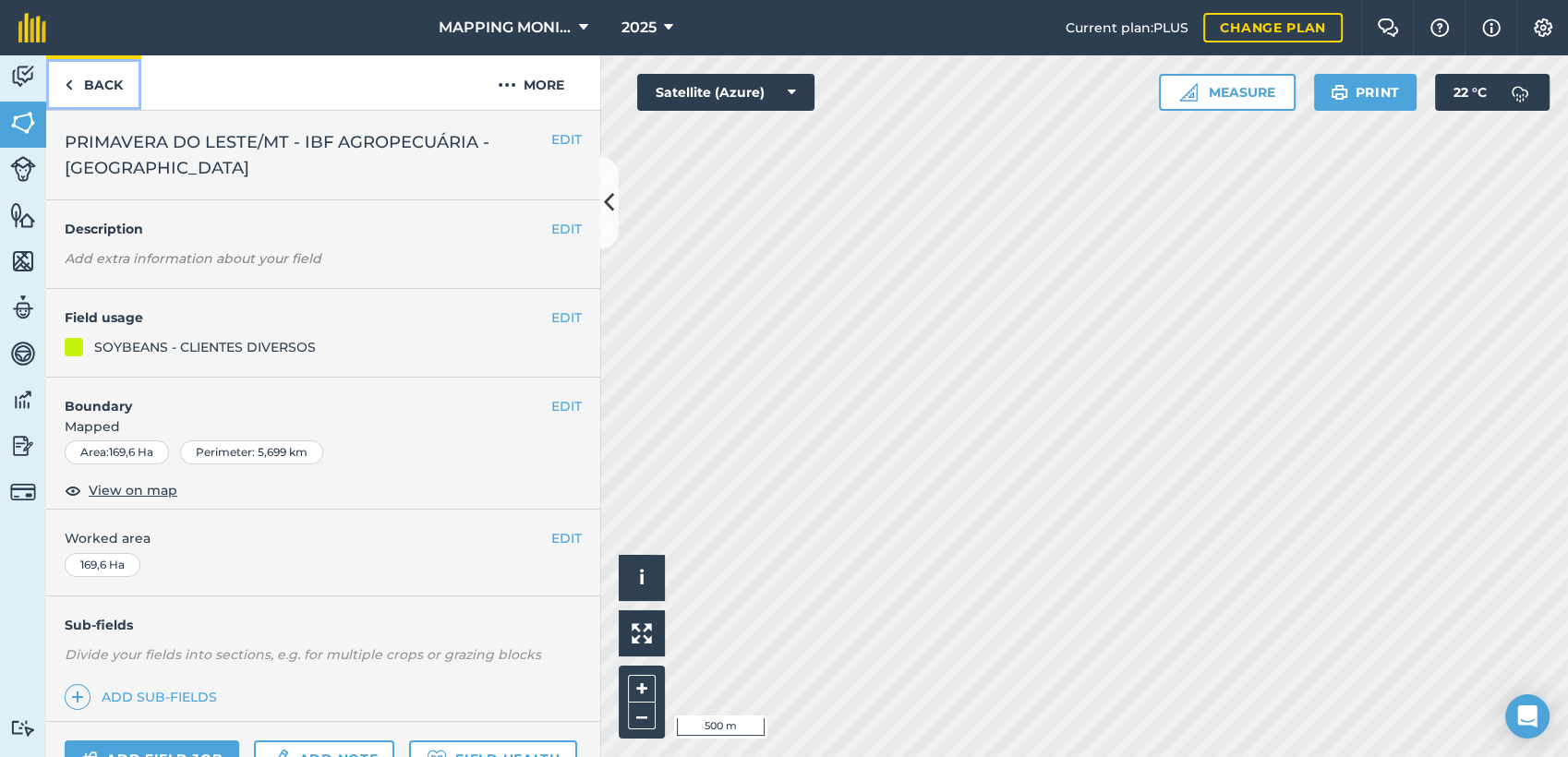
click at [101, 74] on link "Back" at bounding box center [93, 82] width 95 height 54
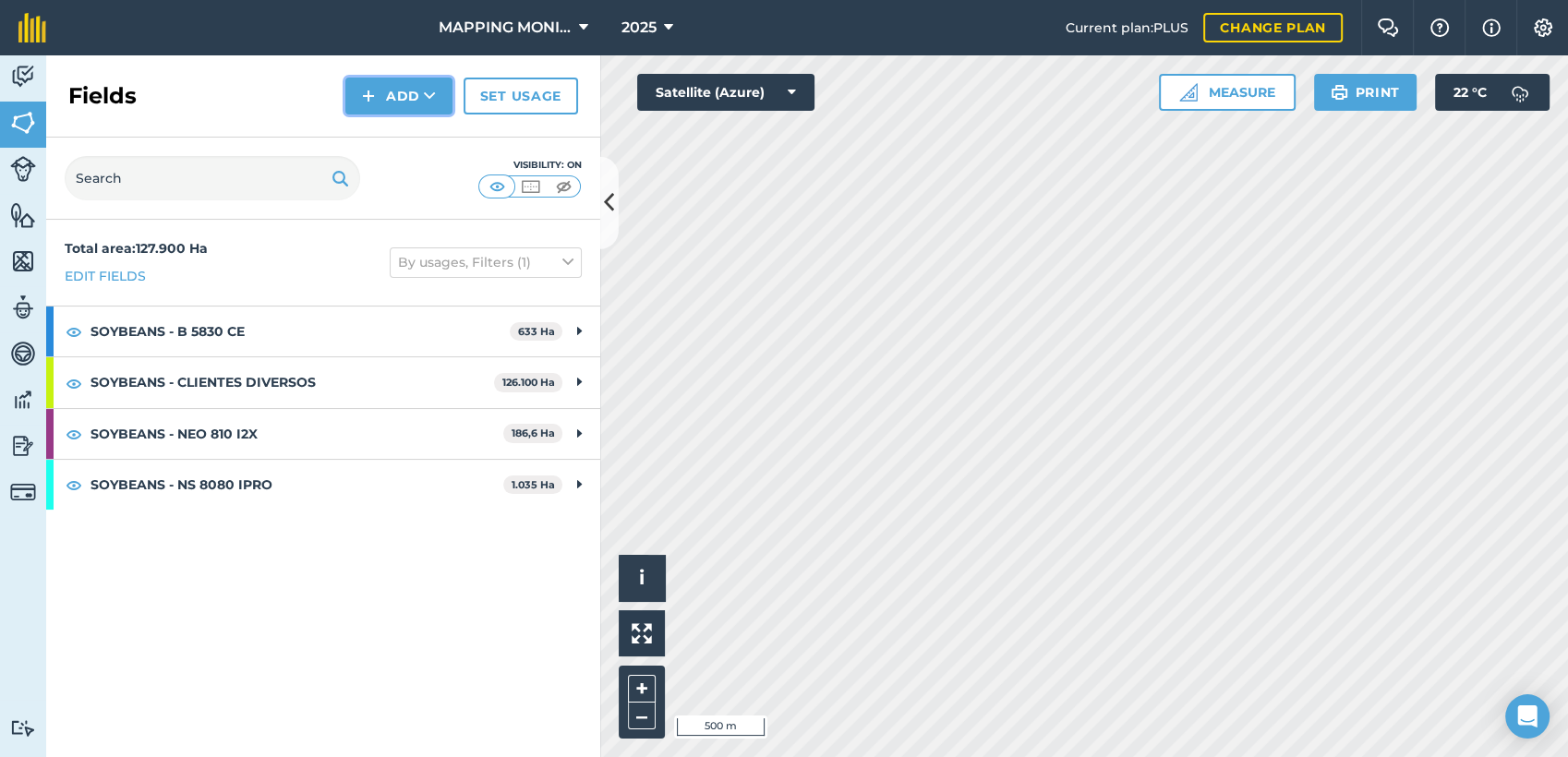
click at [428, 103] on icon at bounding box center [429, 96] width 12 height 19
click at [421, 131] on link "Draw" at bounding box center [398, 138] width 102 height 41
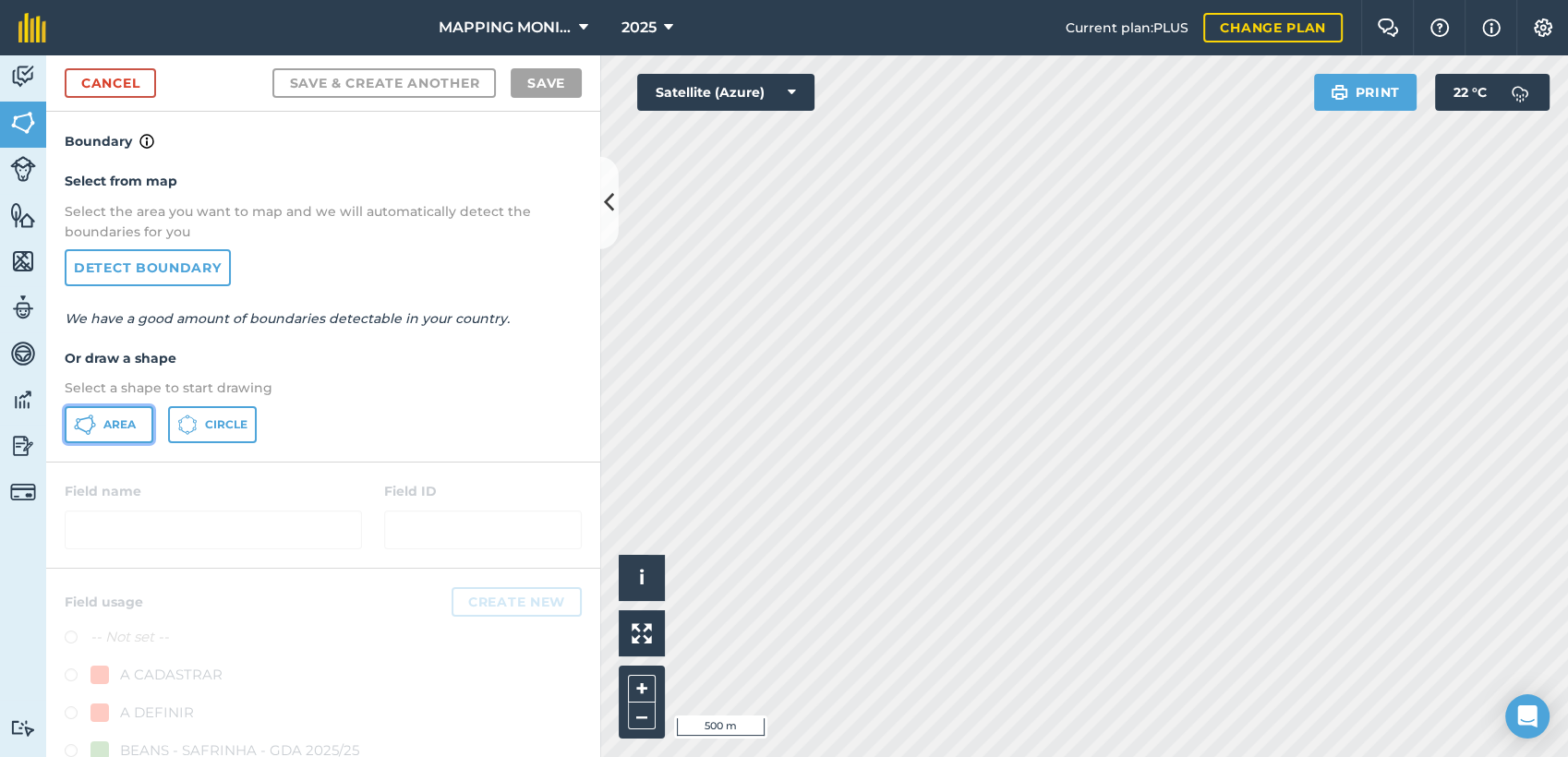
drag, startPoint x: 91, startPoint y: 415, endPoint x: 296, endPoint y: 426, distance: 205.3
click at [93, 415] on icon at bounding box center [85, 424] width 22 height 22
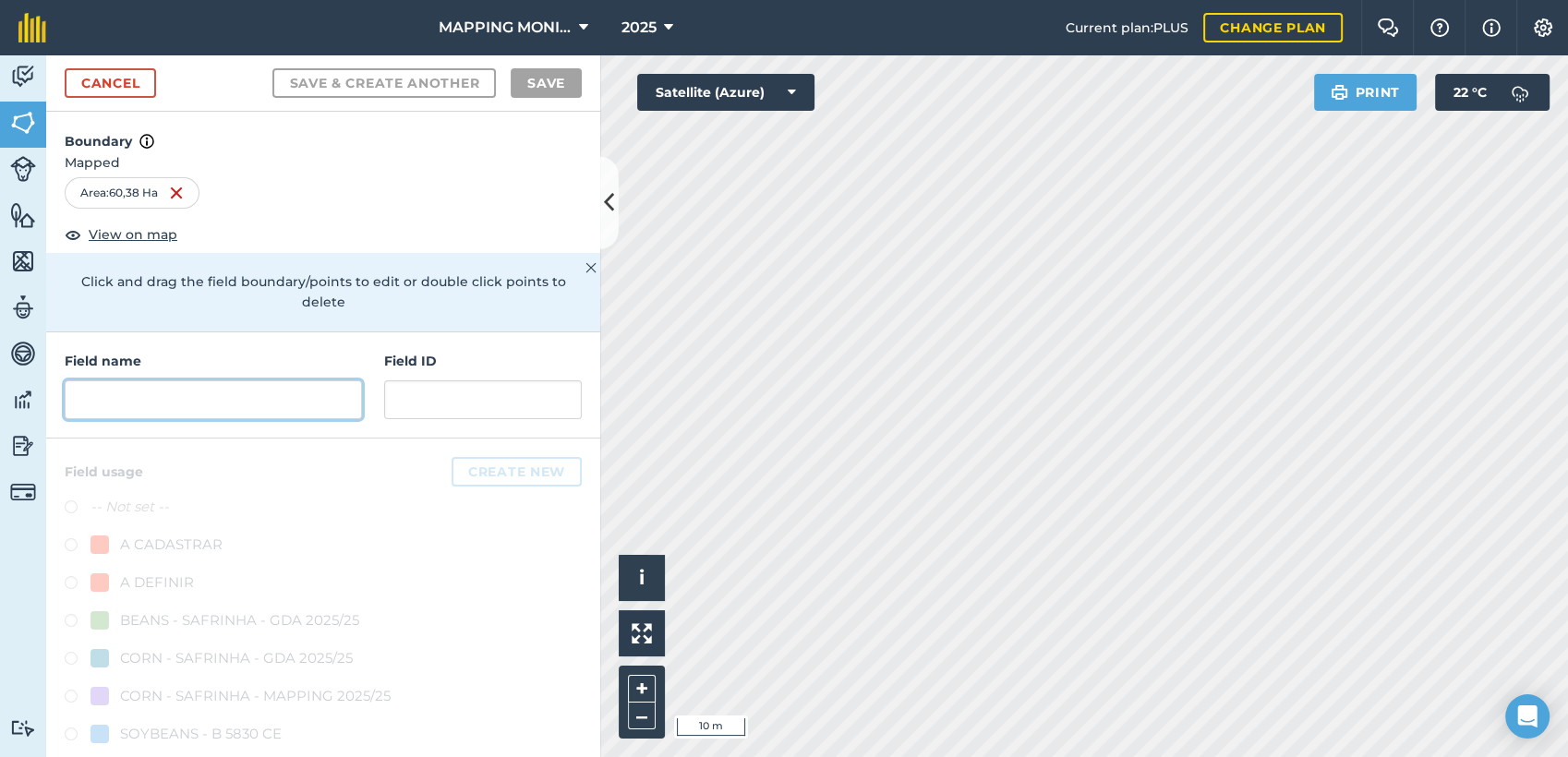
click at [225, 403] on input "text" at bounding box center [213, 400] width 298 height 39
paste input "PRIMAVERA DO LESTE/MT - IBF AGROPECUÁRIA - [GEOGRAPHIC_DATA]"
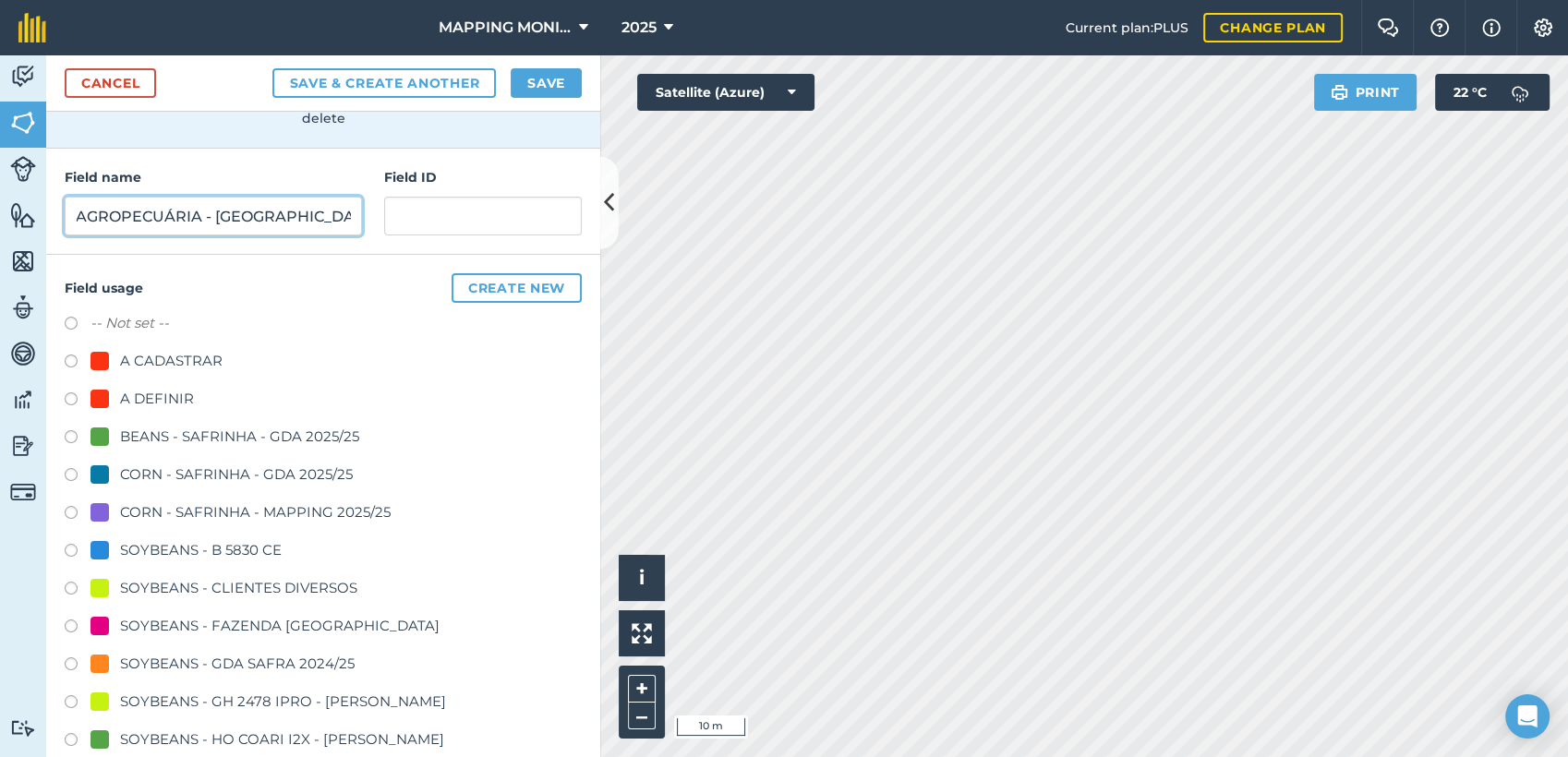
scroll to position [205, 0]
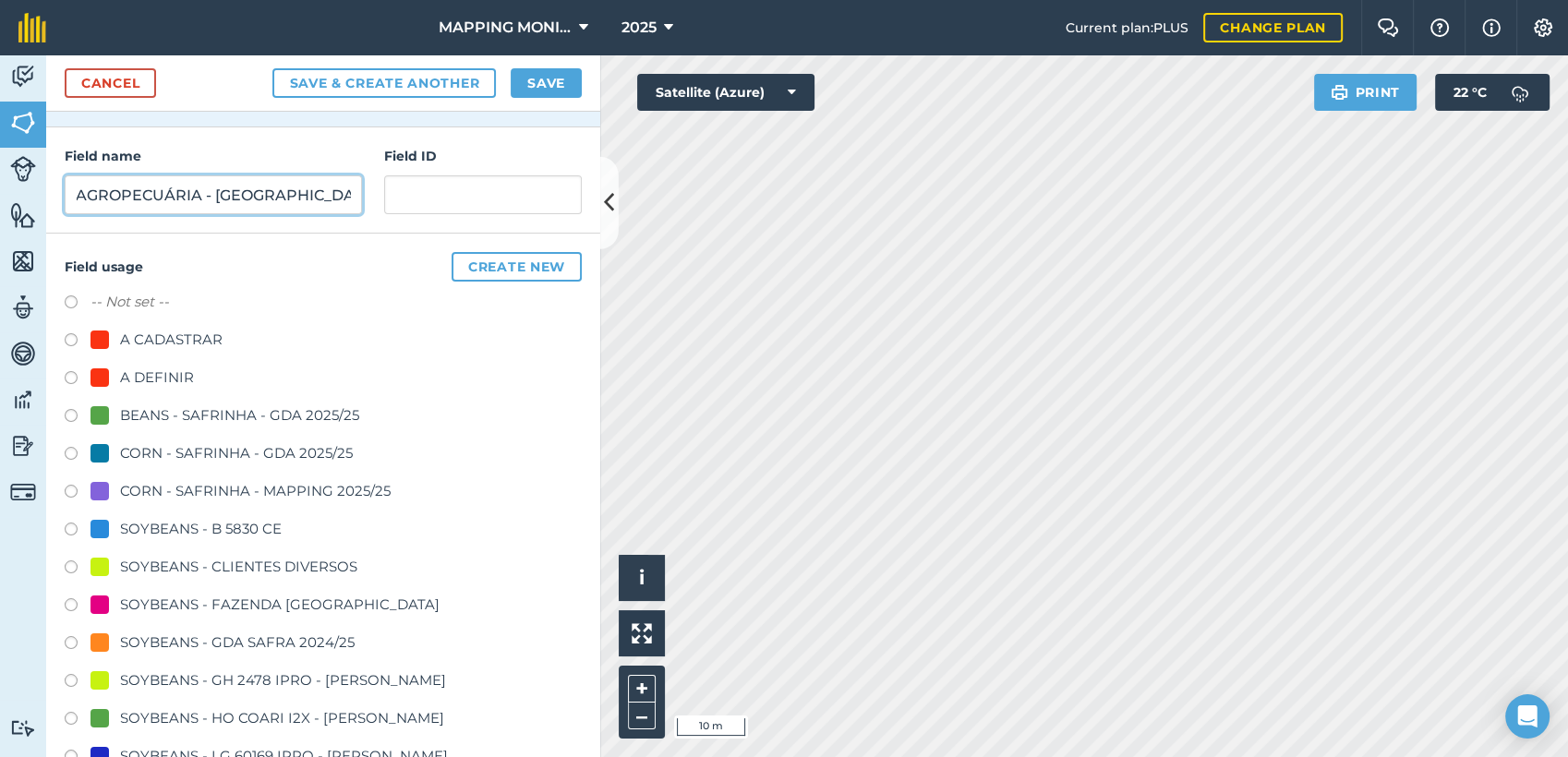
type input "PRIMAVERA DO LESTE/MT - IBF AGROPECUÁRIA - [GEOGRAPHIC_DATA]"
click at [273, 571] on div "SOYBEANS - CLIENTES DIVERSOS" at bounding box center [239, 567] width 237 height 22
radio input "true"
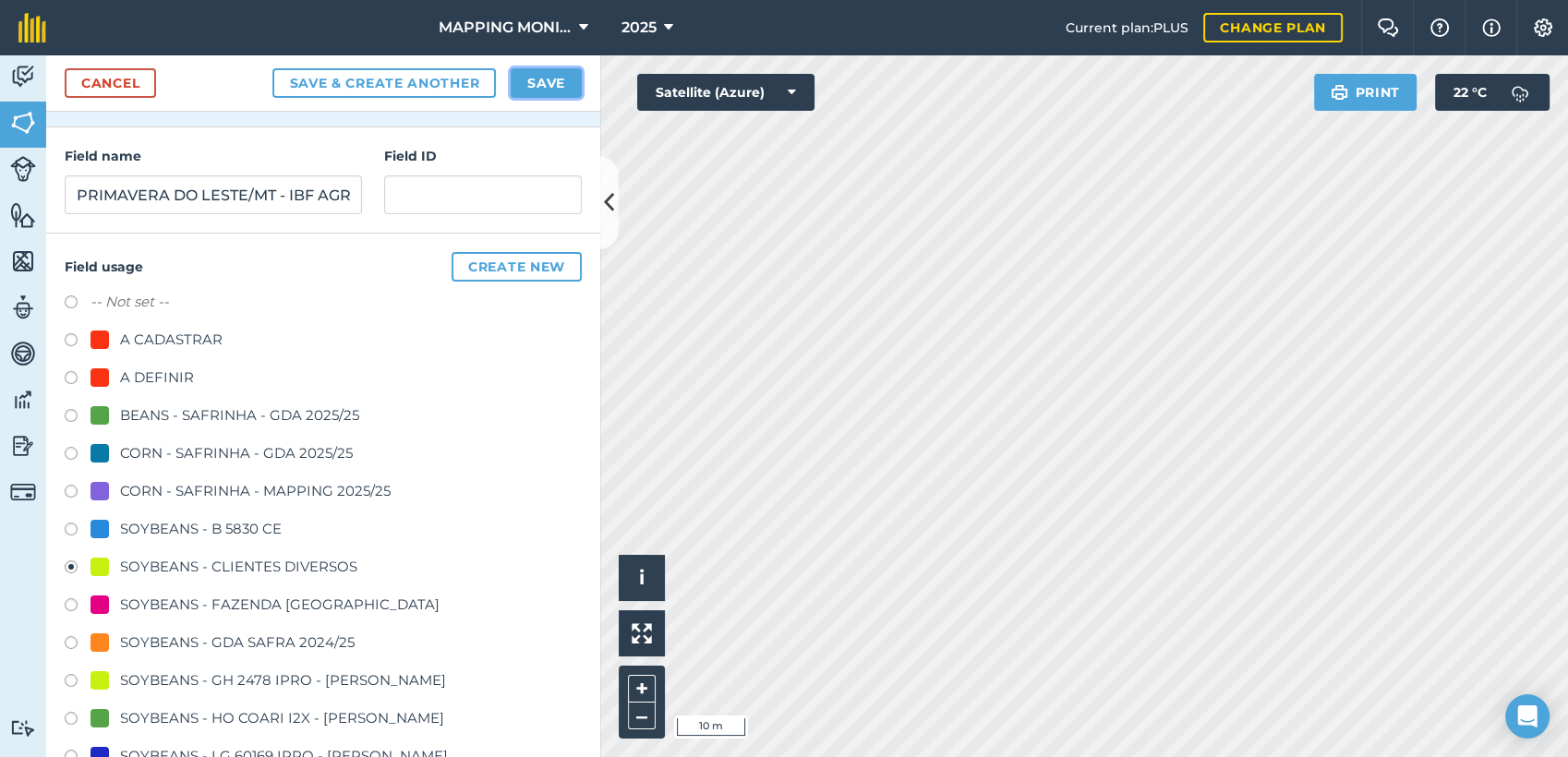
click at [535, 77] on button "Save" at bounding box center [546, 83] width 71 height 30
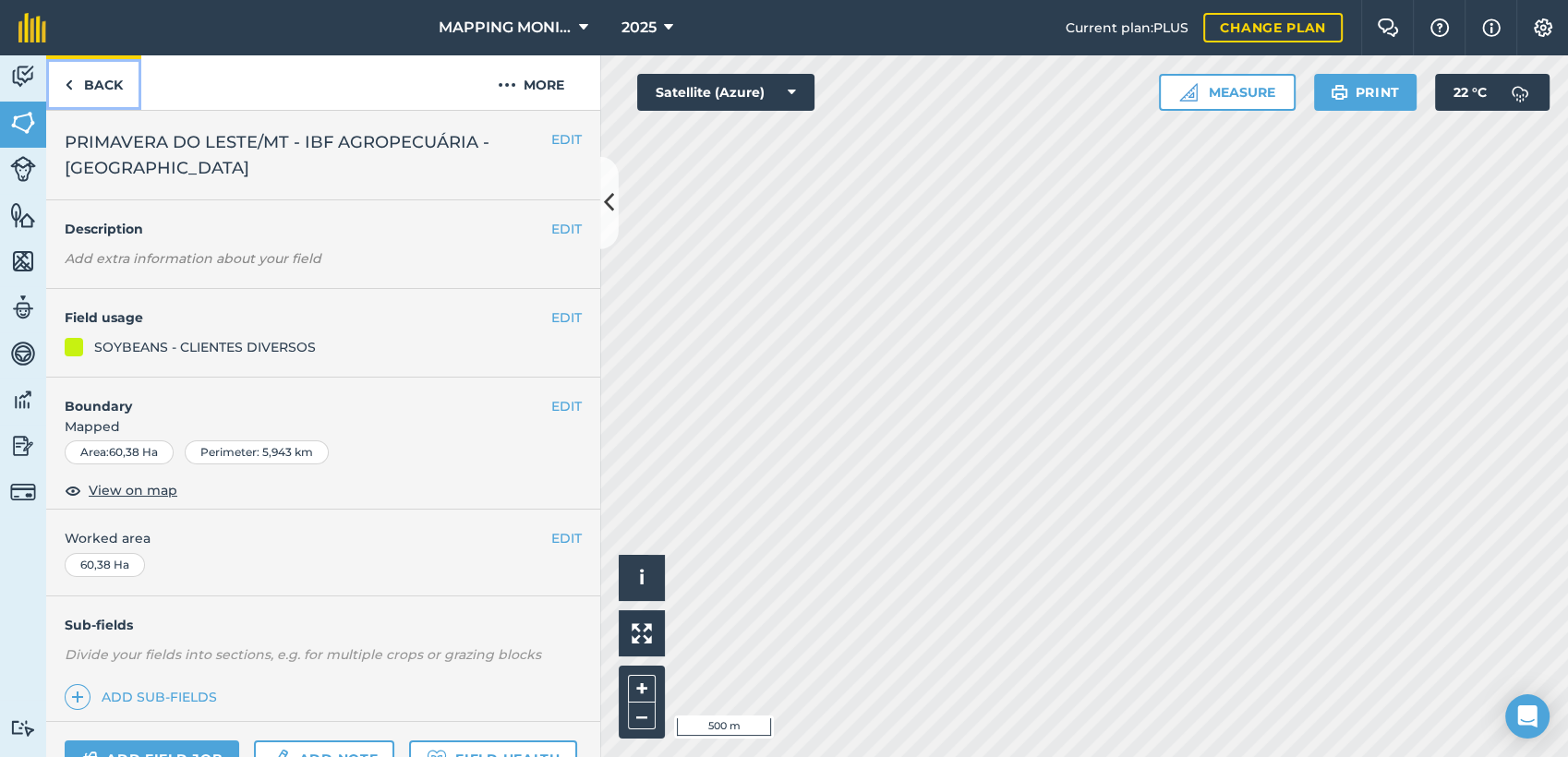
click at [126, 85] on link "Back" at bounding box center [93, 82] width 95 height 54
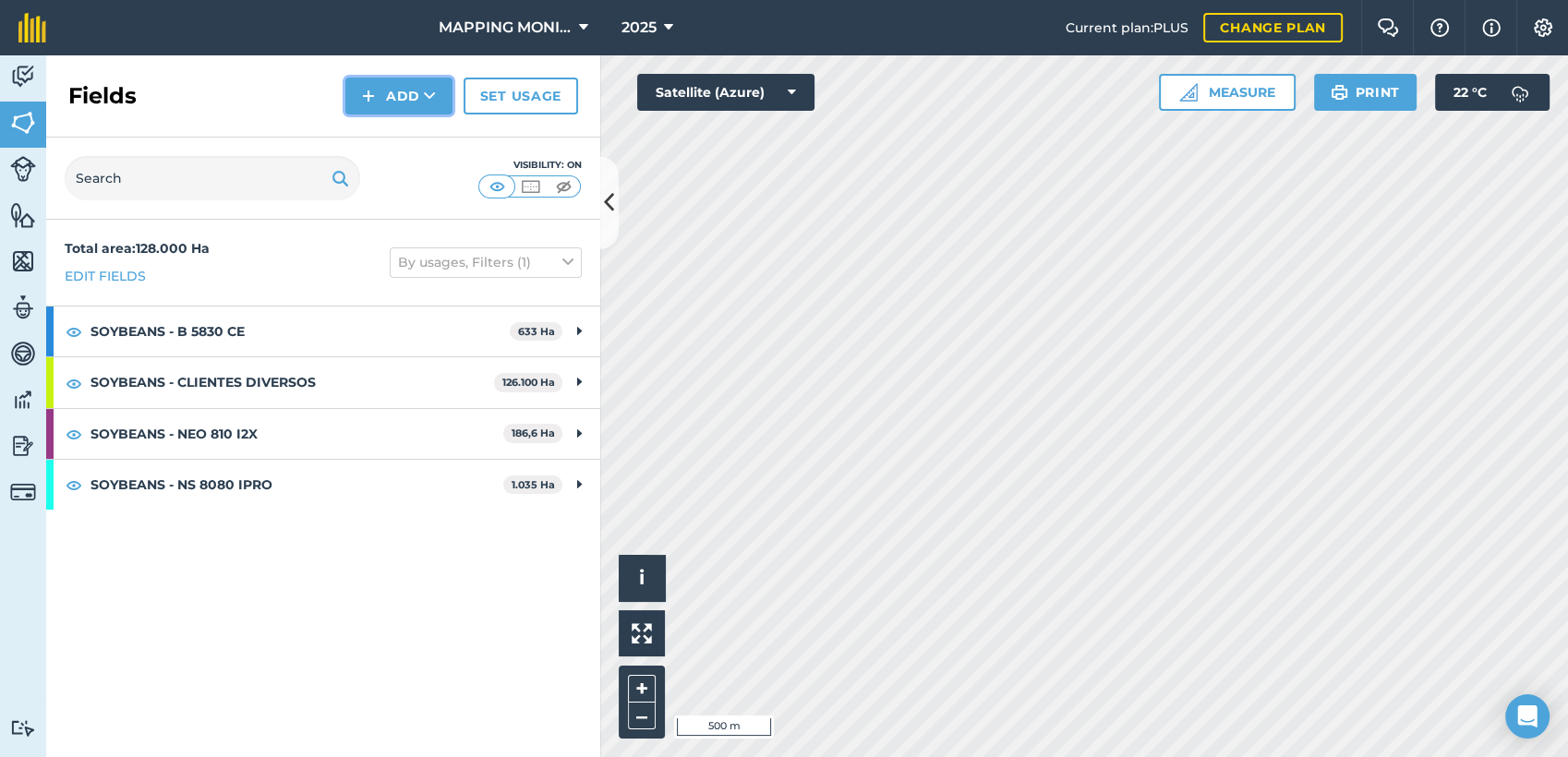
click at [398, 91] on button "Add" at bounding box center [398, 96] width 107 height 37
click at [421, 129] on link "Draw" at bounding box center [398, 138] width 102 height 41
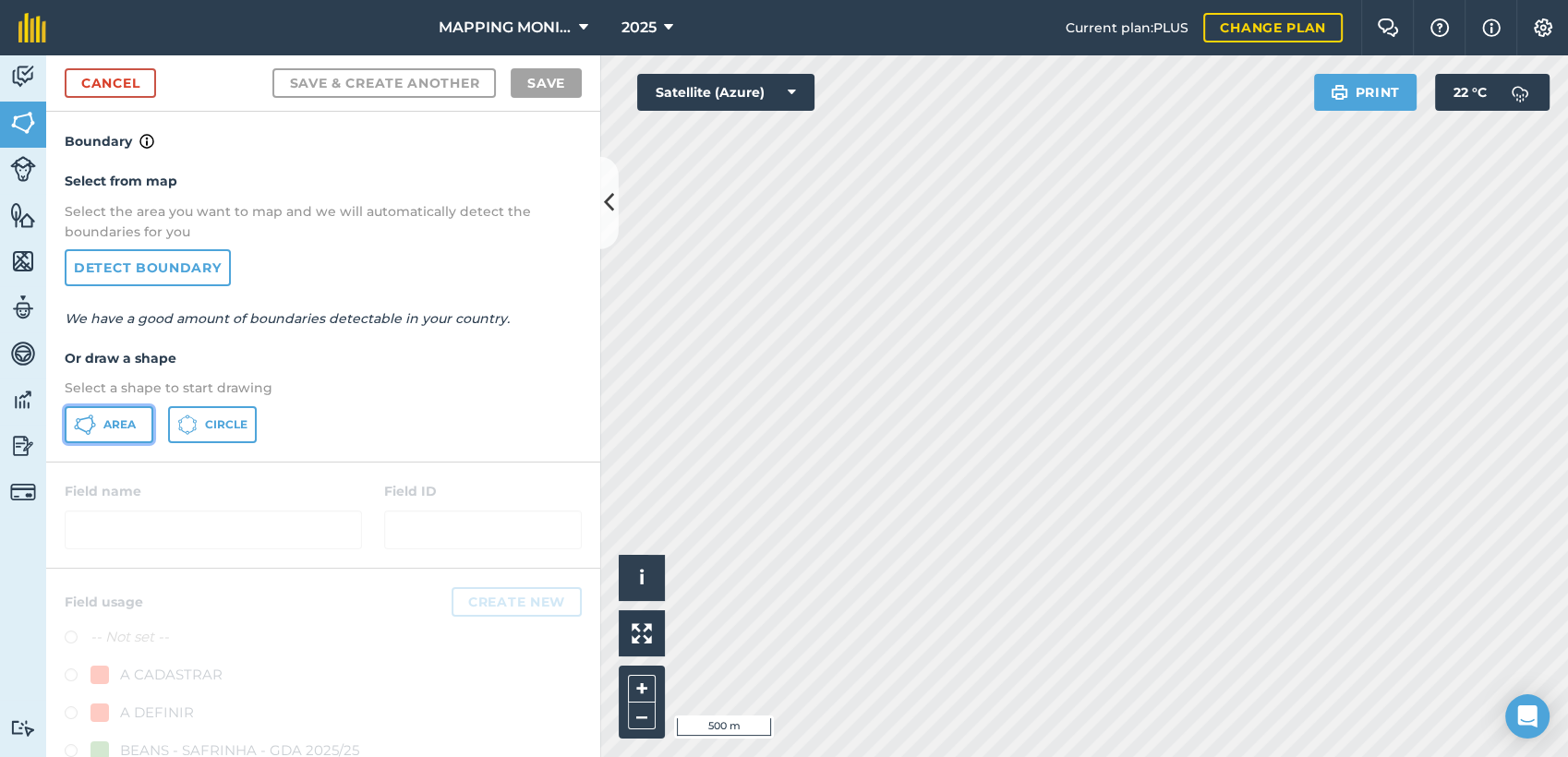
click at [116, 408] on button "Area" at bounding box center [108, 425] width 89 height 37
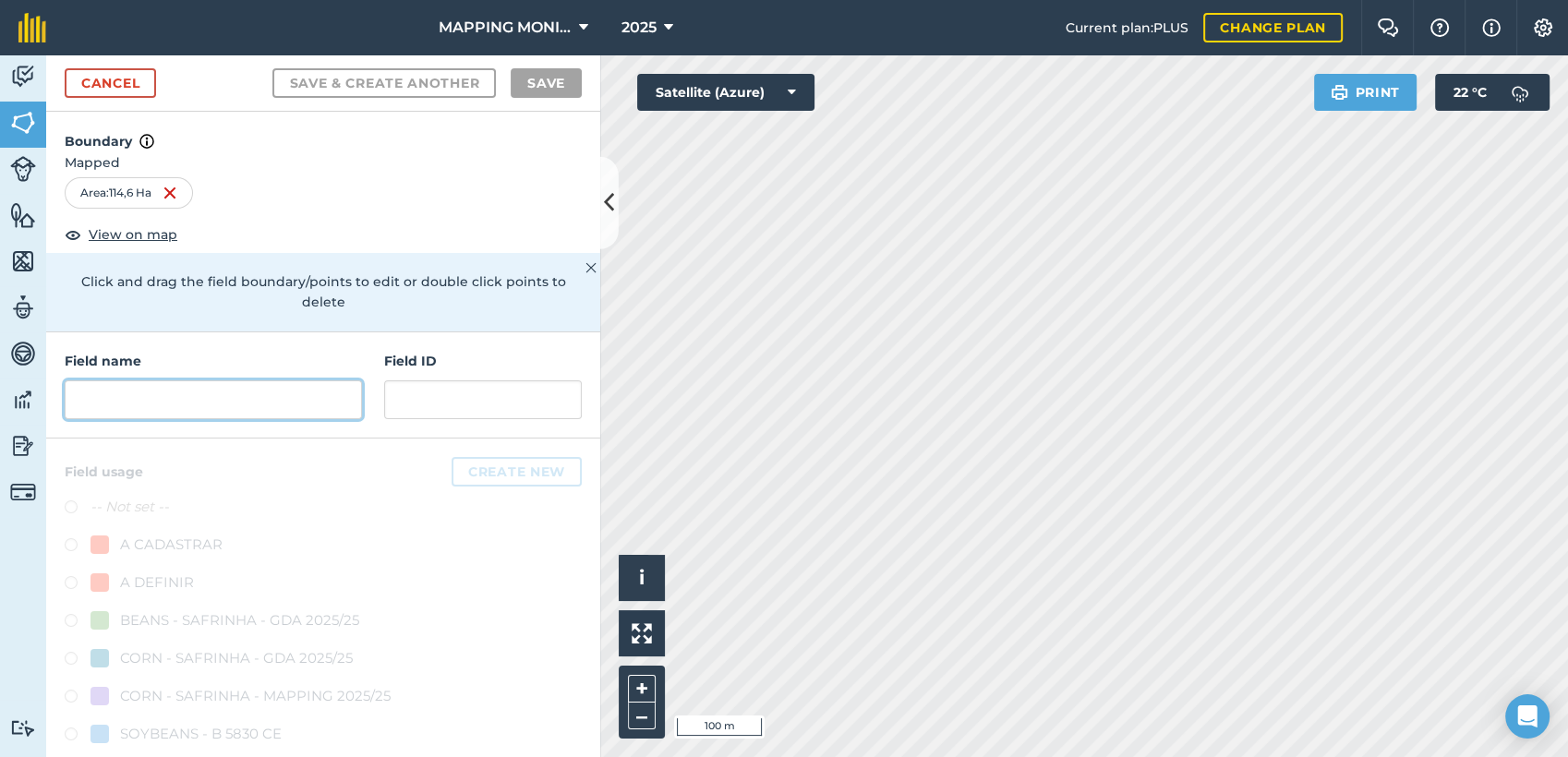
click at [189, 409] on input "text" at bounding box center [213, 400] width 298 height 39
paste input "PRIMAVERA DO LESTE/MT - IBF AGROPECUÁRIA - [GEOGRAPHIC_DATA]"
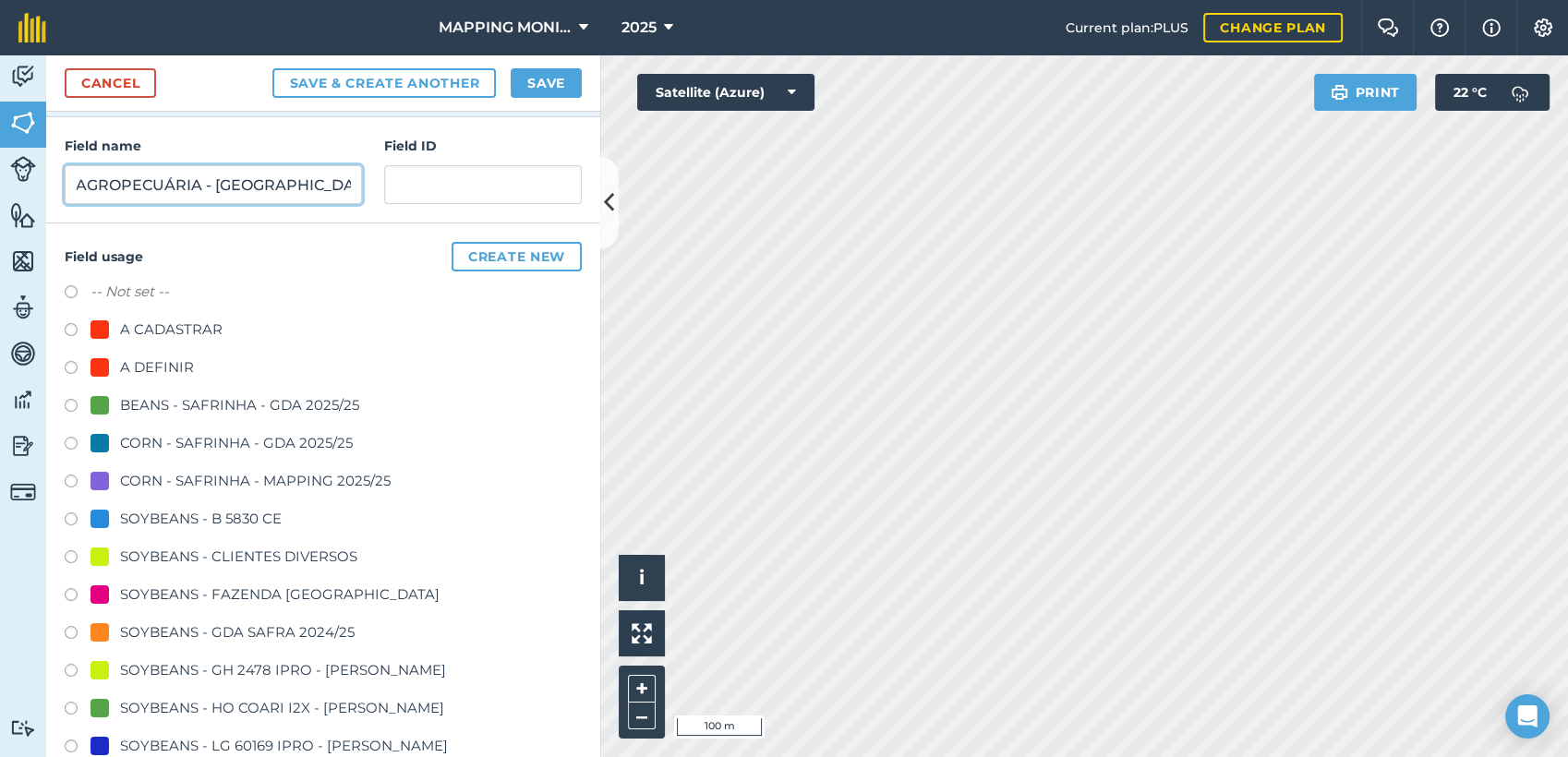
scroll to position [308, 0]
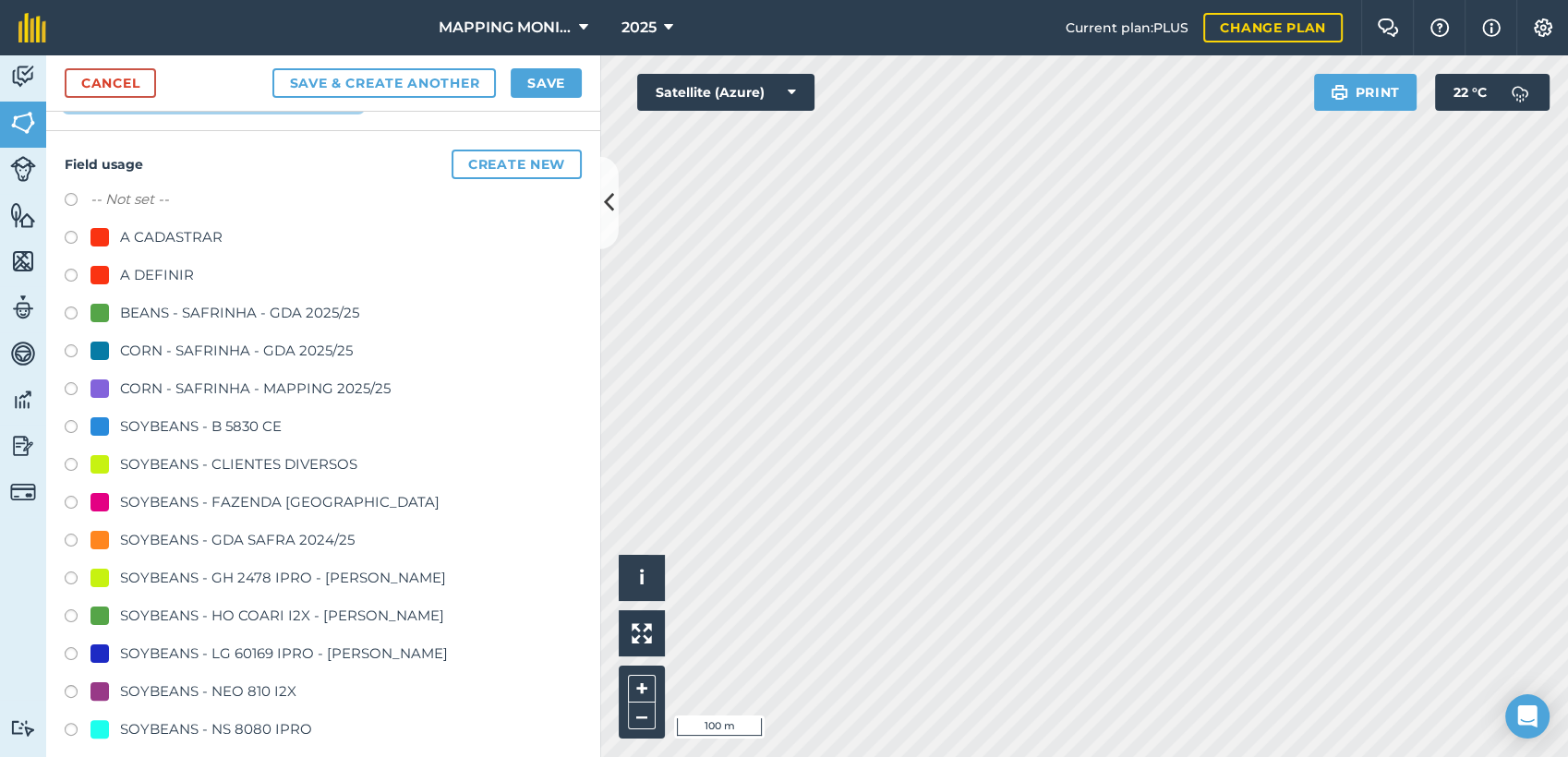
type input "PRIMAVERA DO LESTE/MT - IBF AGROPECUÁRIA - [GEOGRAPHIC_DATA]"
click at [197, 456] on div "SOYBEANS - CLIENTES DIVERSOS" at bounding box center [239, 464] width 237 height 22
radio input "true"
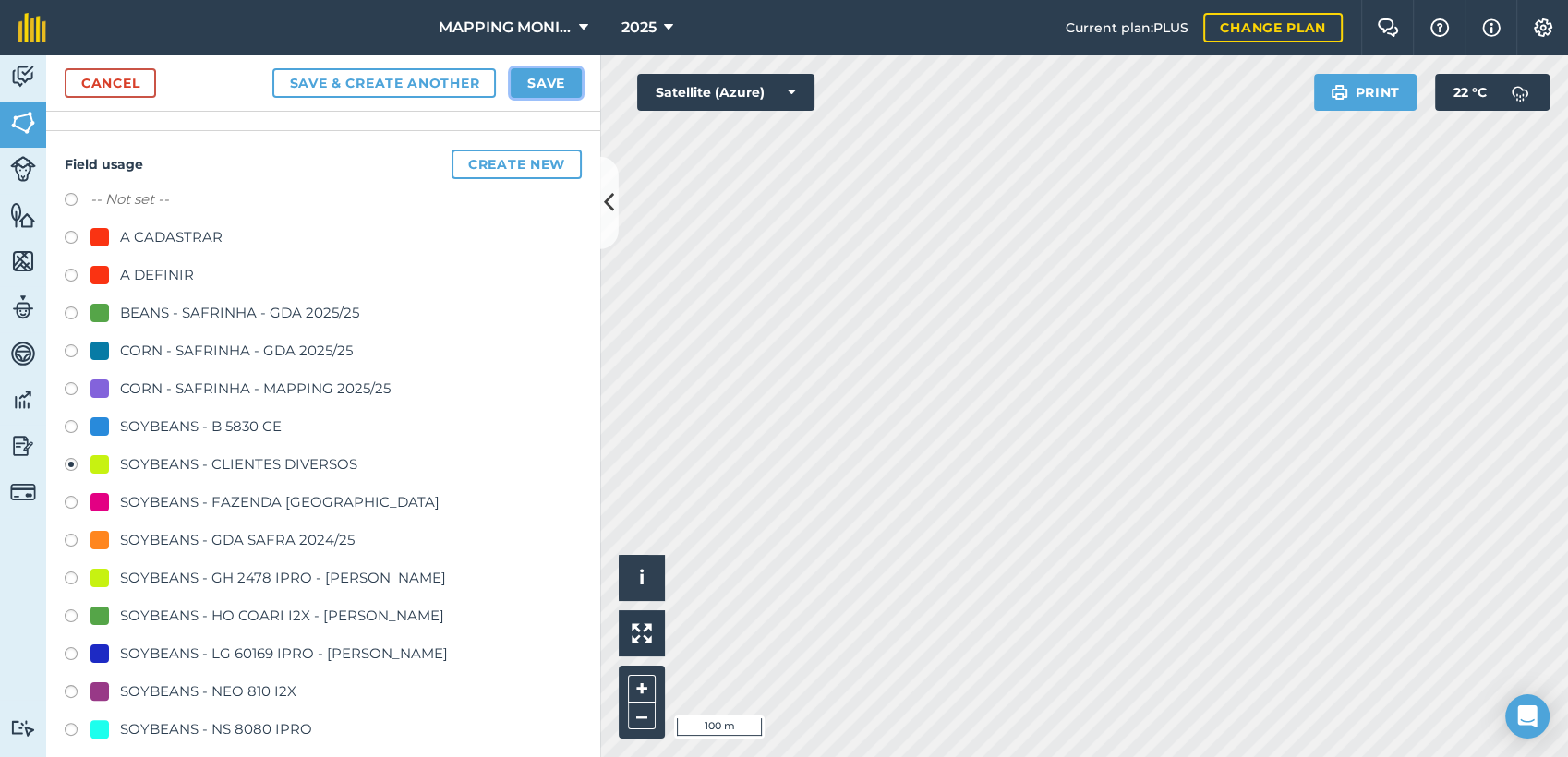
click at [539, 82] on button "Save" at bounding box center [546, 83] width 71 height 30
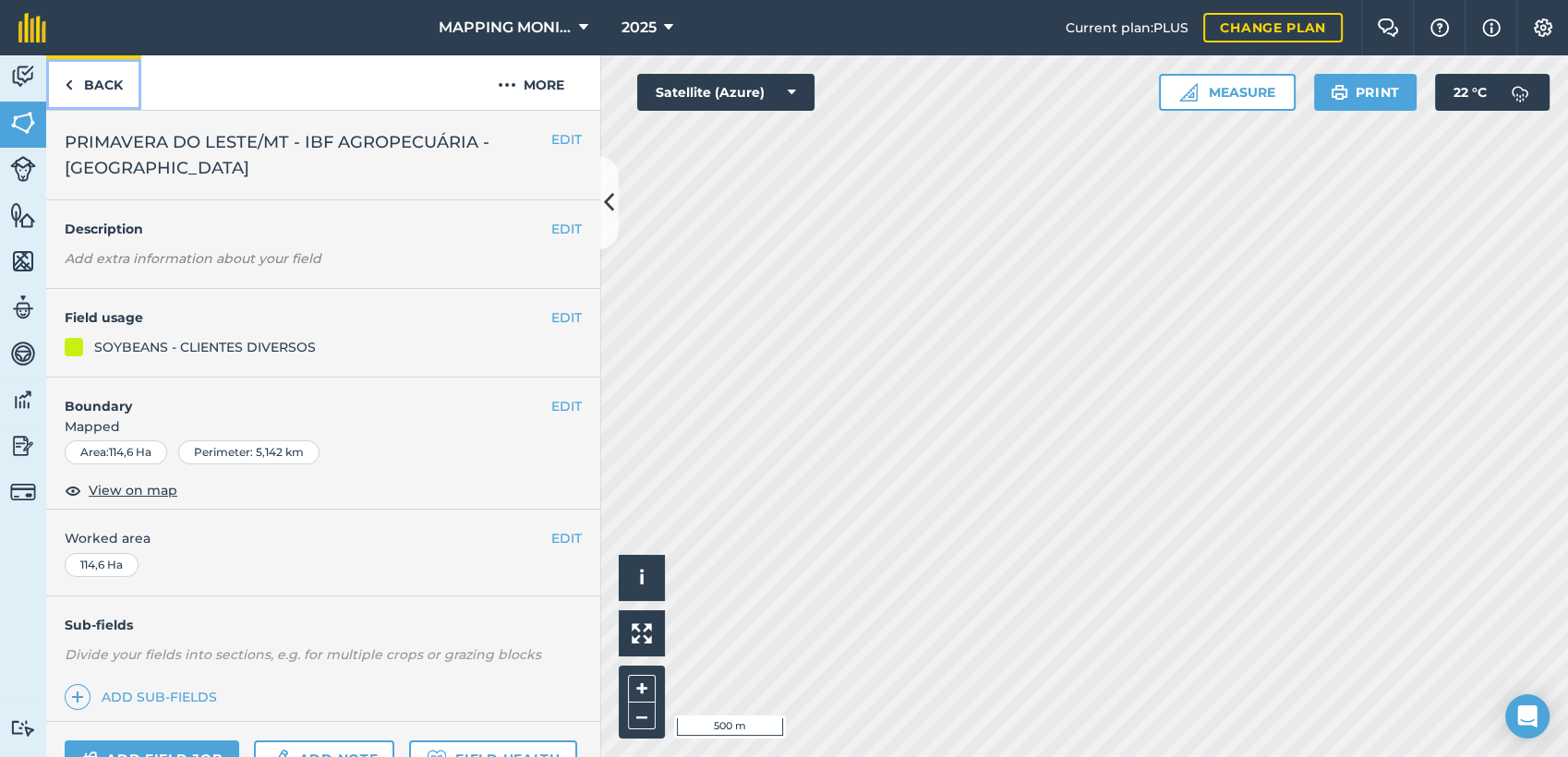
click at [94, 77] on link "Back" at bounding box center [93, 82] width 95 height 54
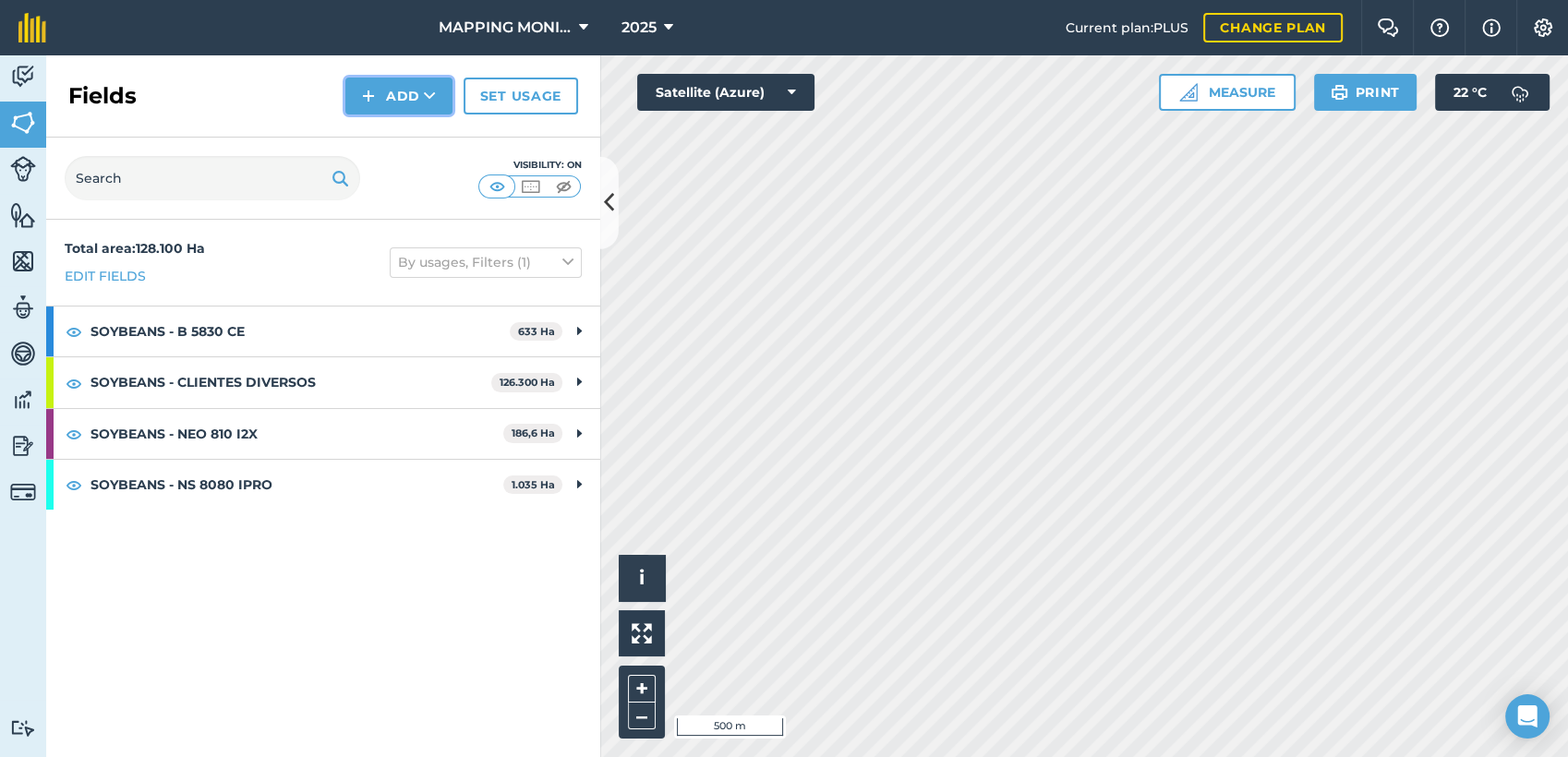
click at [418, 103] on button "Add" at bounding box center [398, 96] width 107 height 37
click at [436, 130] on link "Draw" at bounding box center [398, 138] width 102 height 41
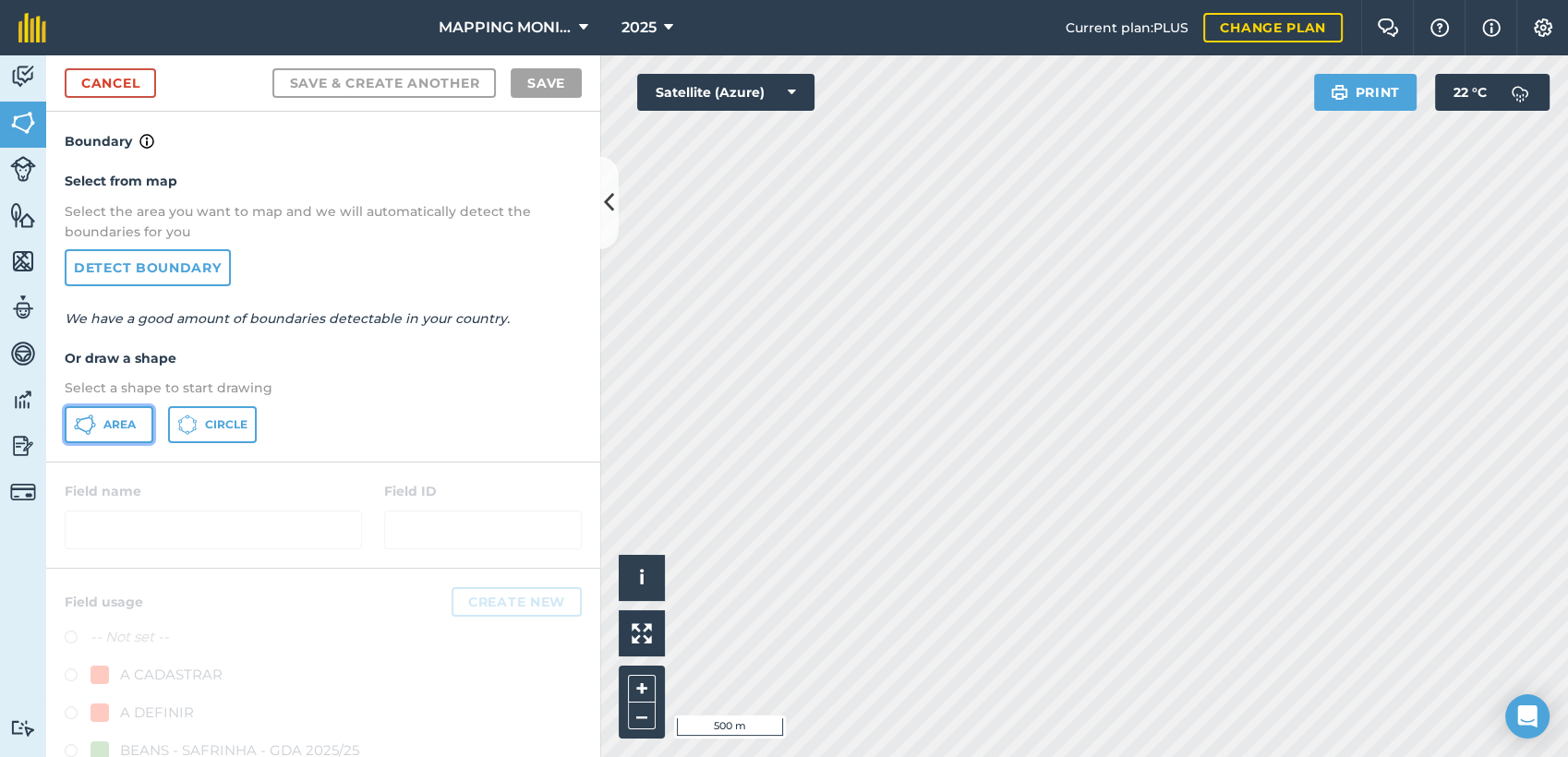
click at [119, 426] on span "Area" at bounding box center [119, 424] width 33 height 15
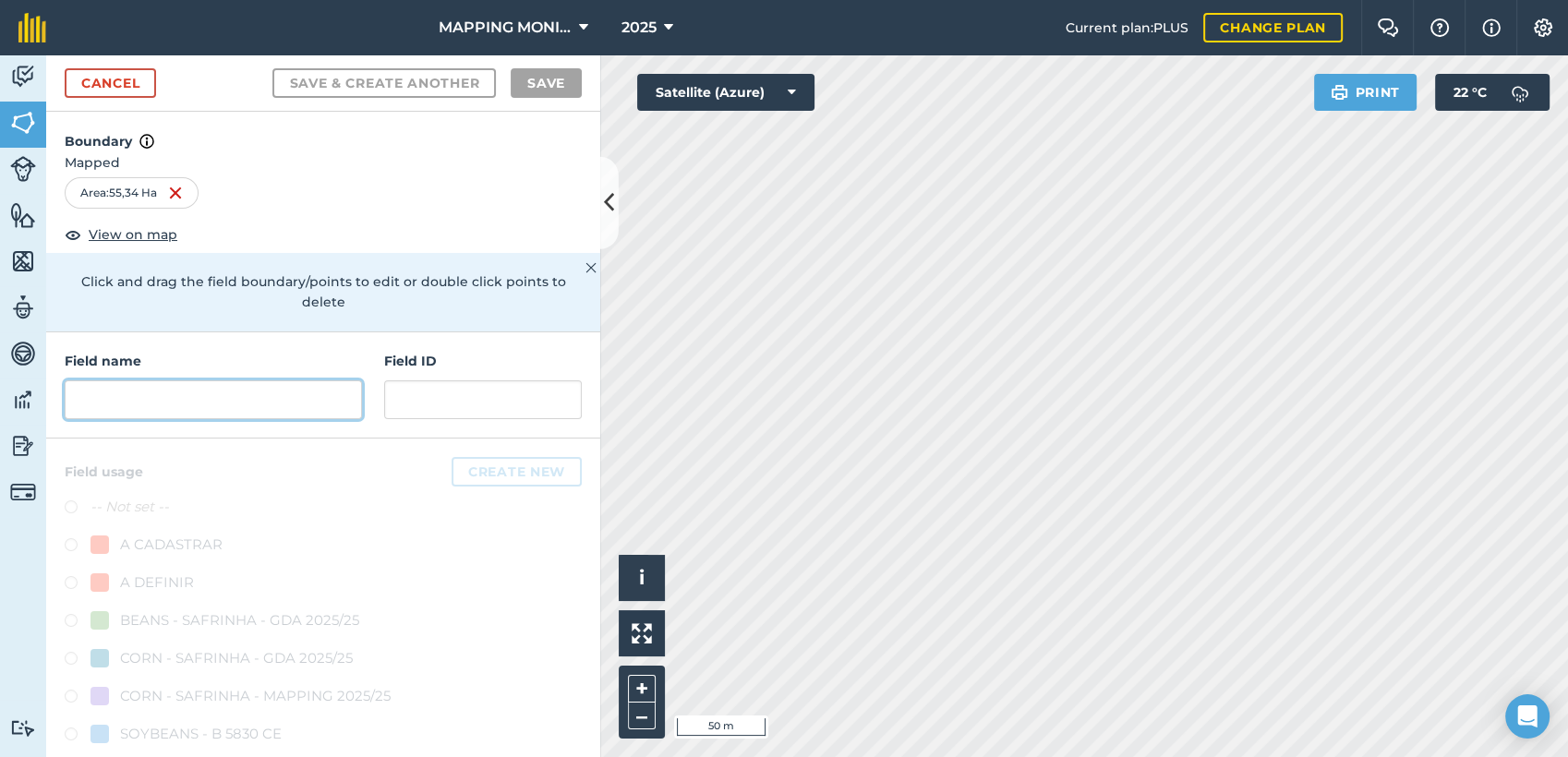
click at [168, 380] on input "text" at bounding box center [213, 400] width 298 height 39
paste input "PRIMAVERA DO LESTE/MT - IBF AGROPECUÁRIA - [GEOGRAPHIC_DATA]"
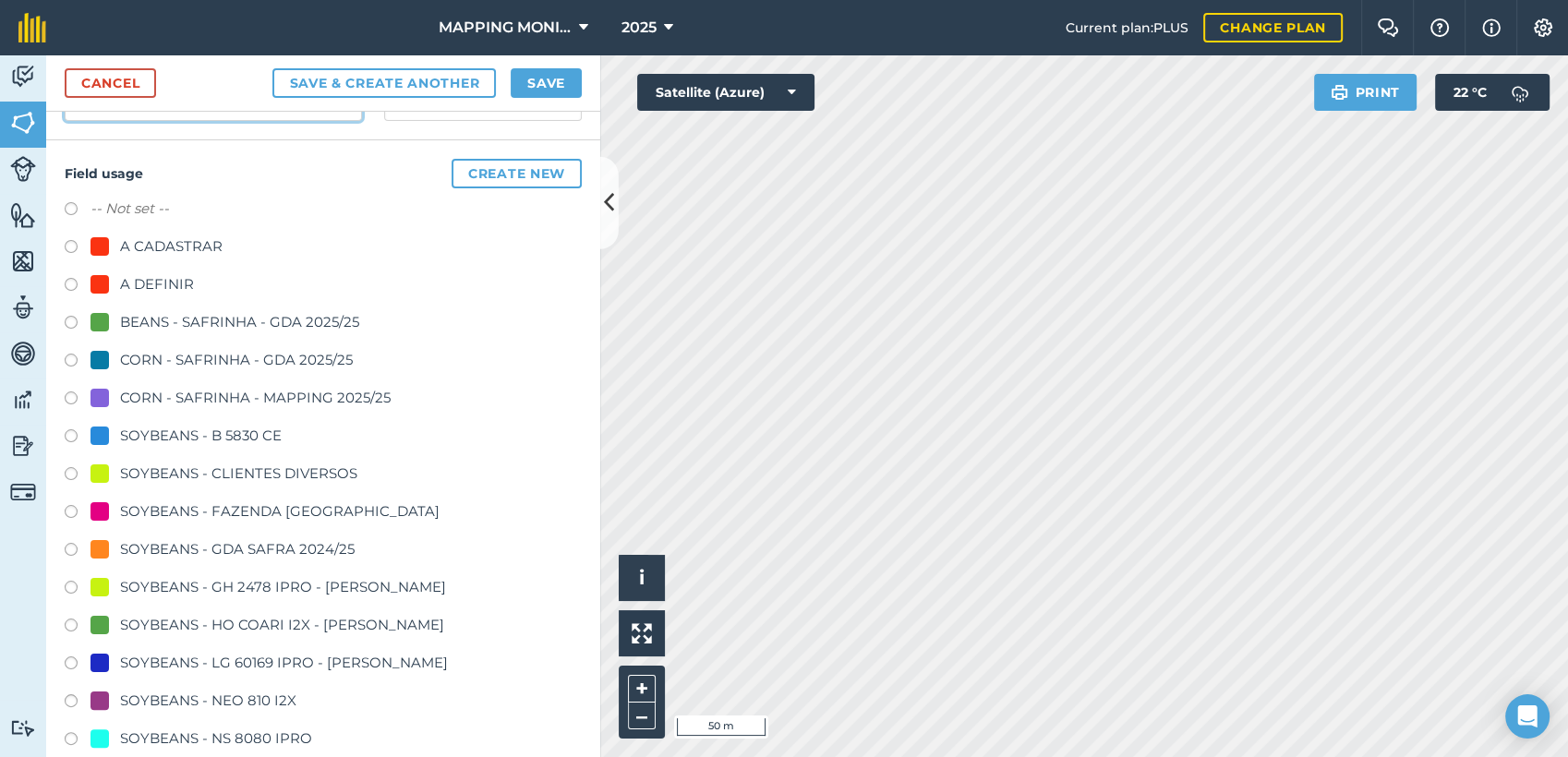
scroll to position [308, 0]
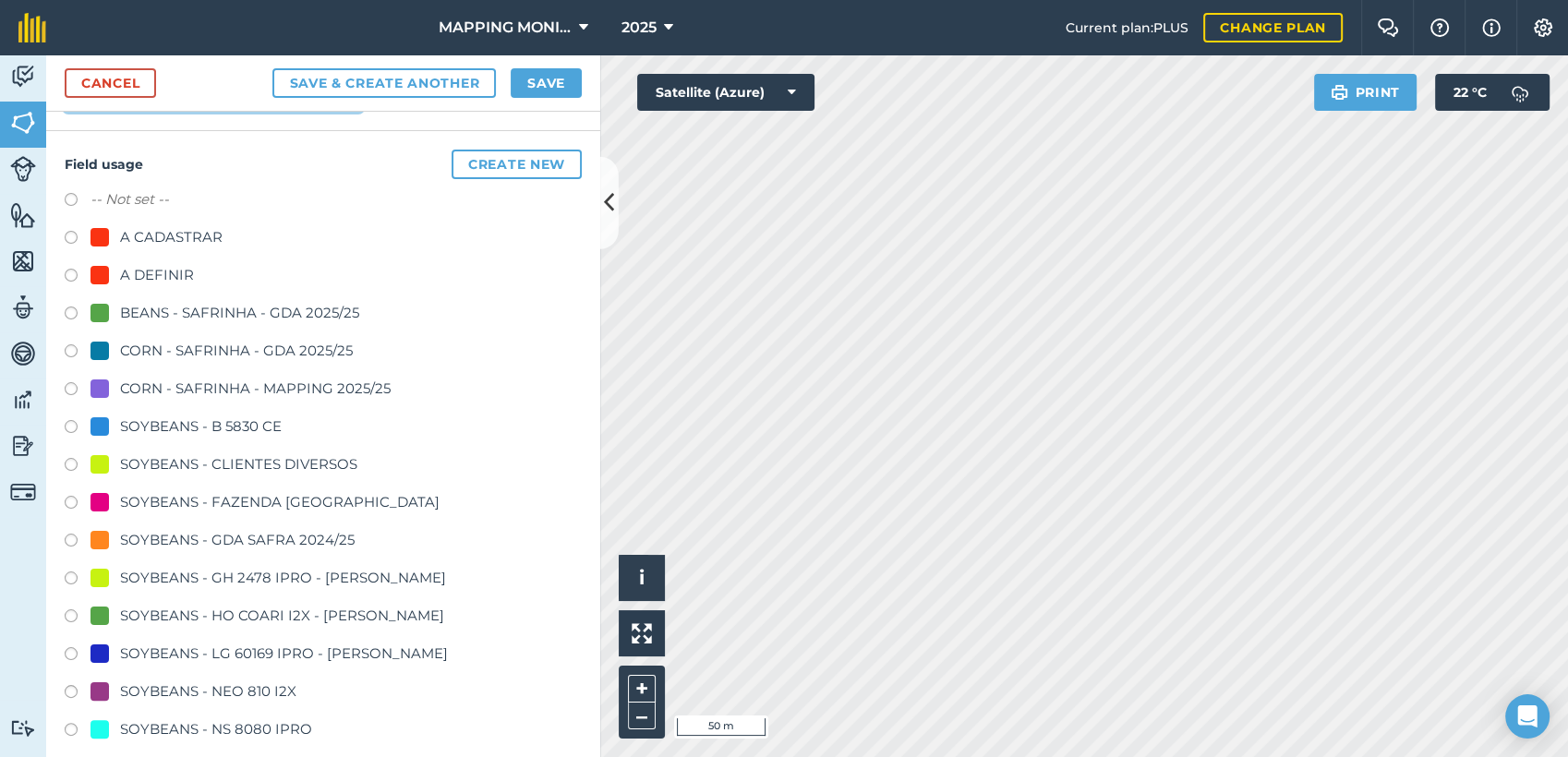
type input "PRIMAVERA DO LESTE/MT - IBF AGROPECUÁRIA - [GEOGRAPHIC_DATA]"
click at [219, 455] on div "SOYBEANS - CLIENTES DIVERSOS" at bounding box center [239, 464] width 237 height 22
radio input "true"
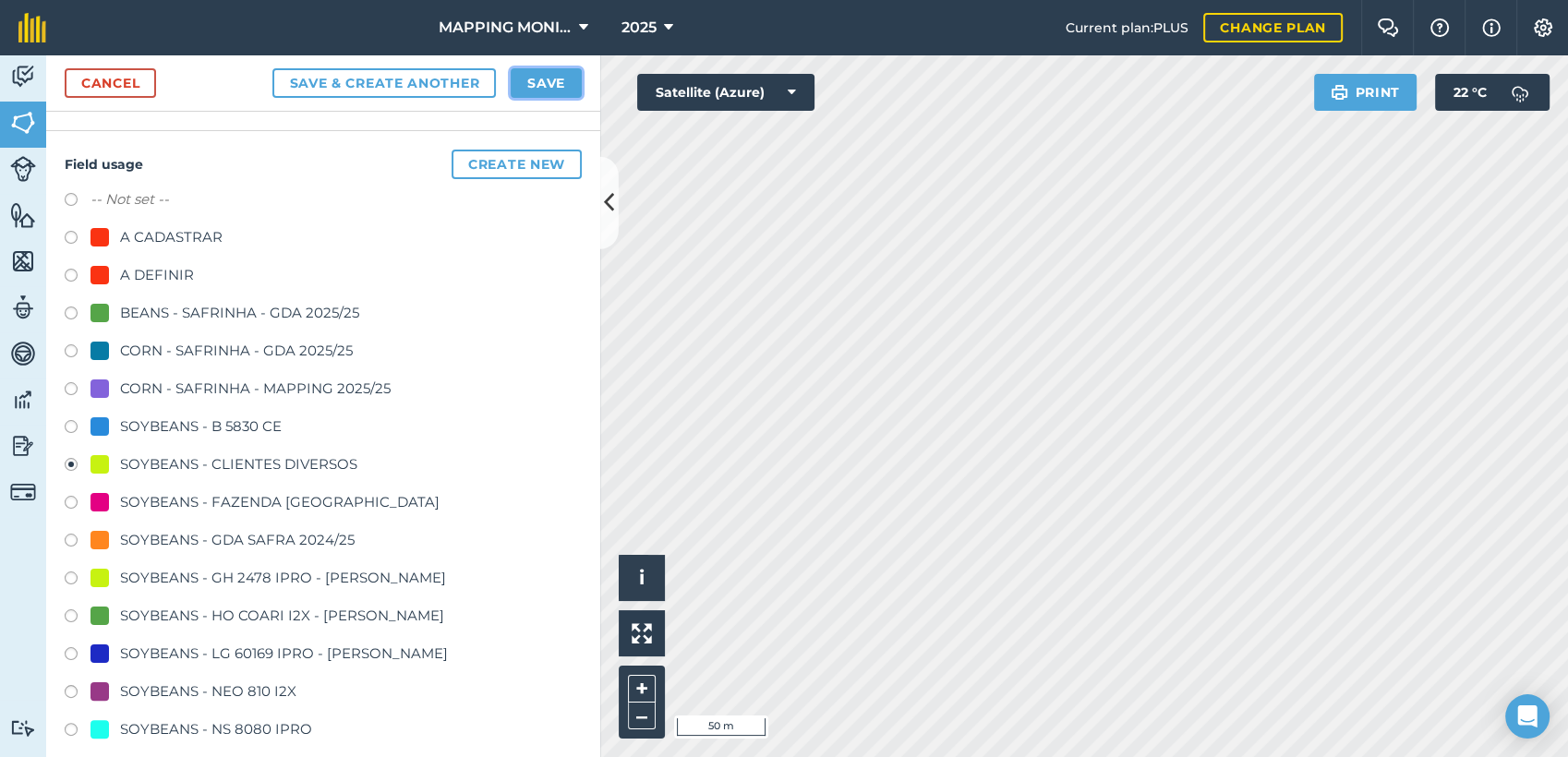
click at [520, 87] on button "Save" at bounding box center [546, 83] width 71 height 30
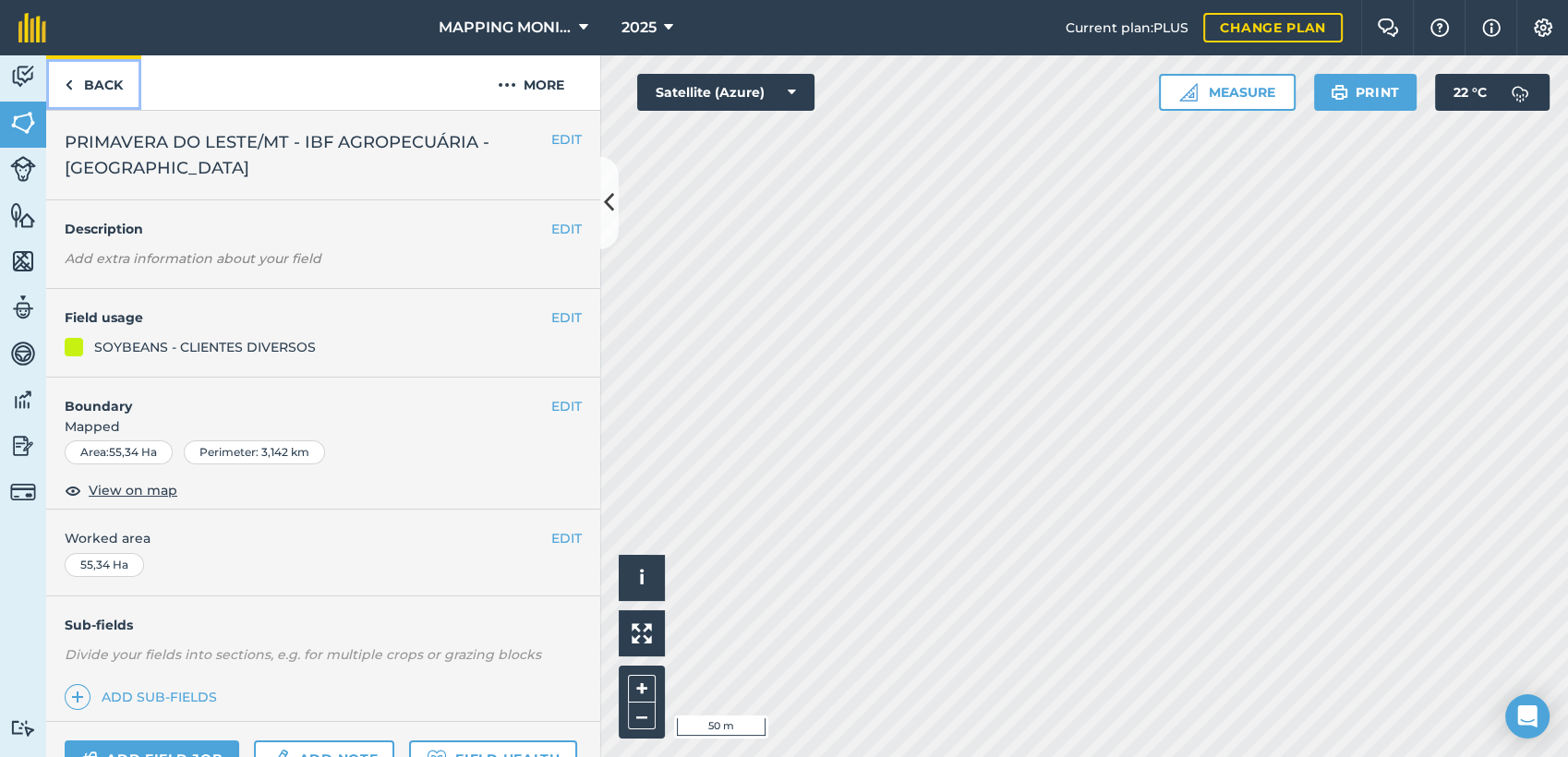
click at [113, 91] on link "Back" at bounding box center [93, 82] width 95 height 54
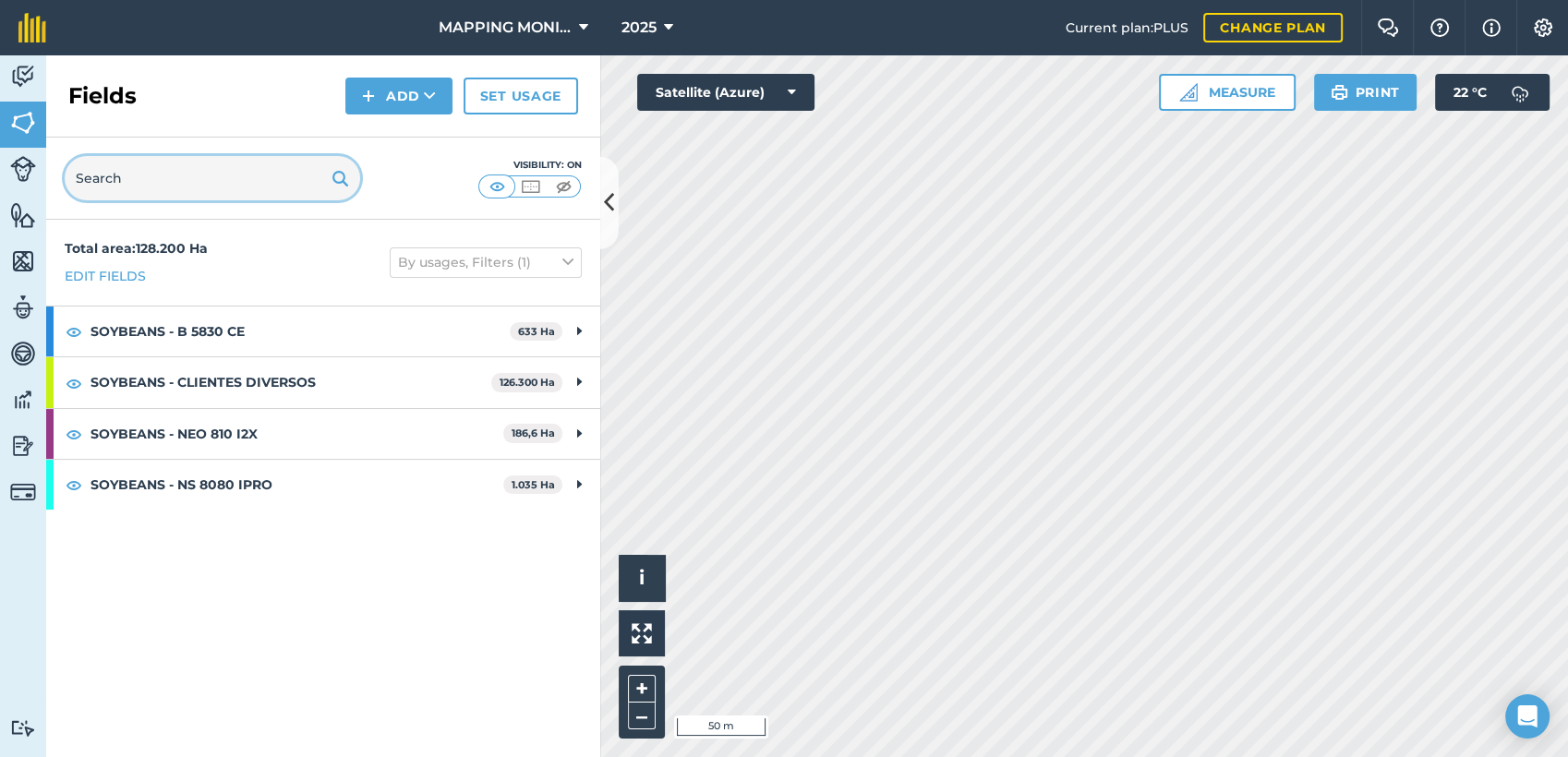
click at [140, 172] on input "text" at bounding box center [212, 178] width 296 height 45
paste input "PRIMAVERA DO LESTE/MT - IBF AGROPECUÁRIA - [GEOGRAPHIC_DATA]"
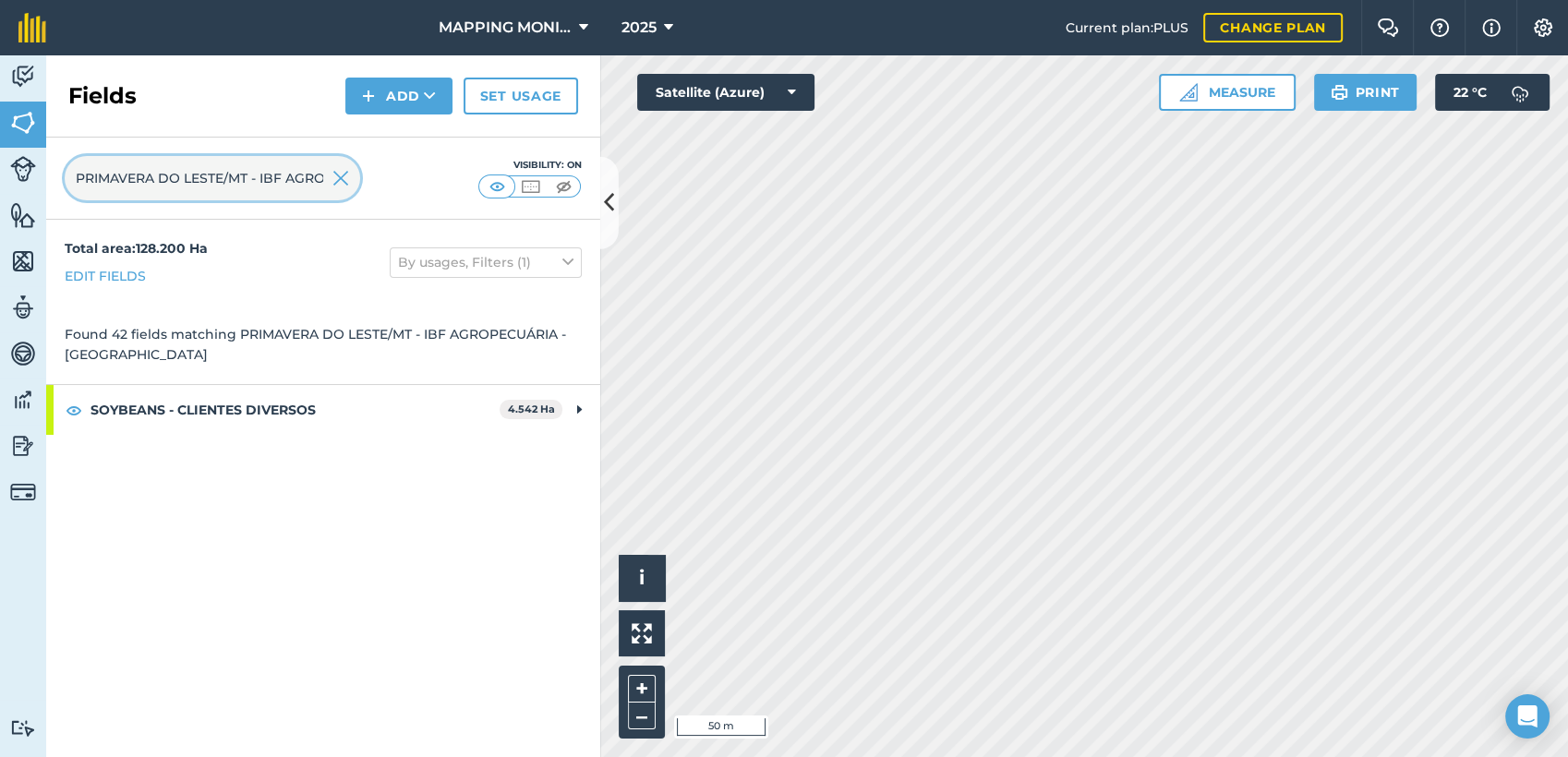
scroll to position [0, 195]
type input "PRIMAVERA DO LESTE/MT - IBF AGROPECUÁRIA - [GEOGRAPHIC_DATA]"
click at [337, 169] on img at bounding box center [340, 178] width 17 height 22
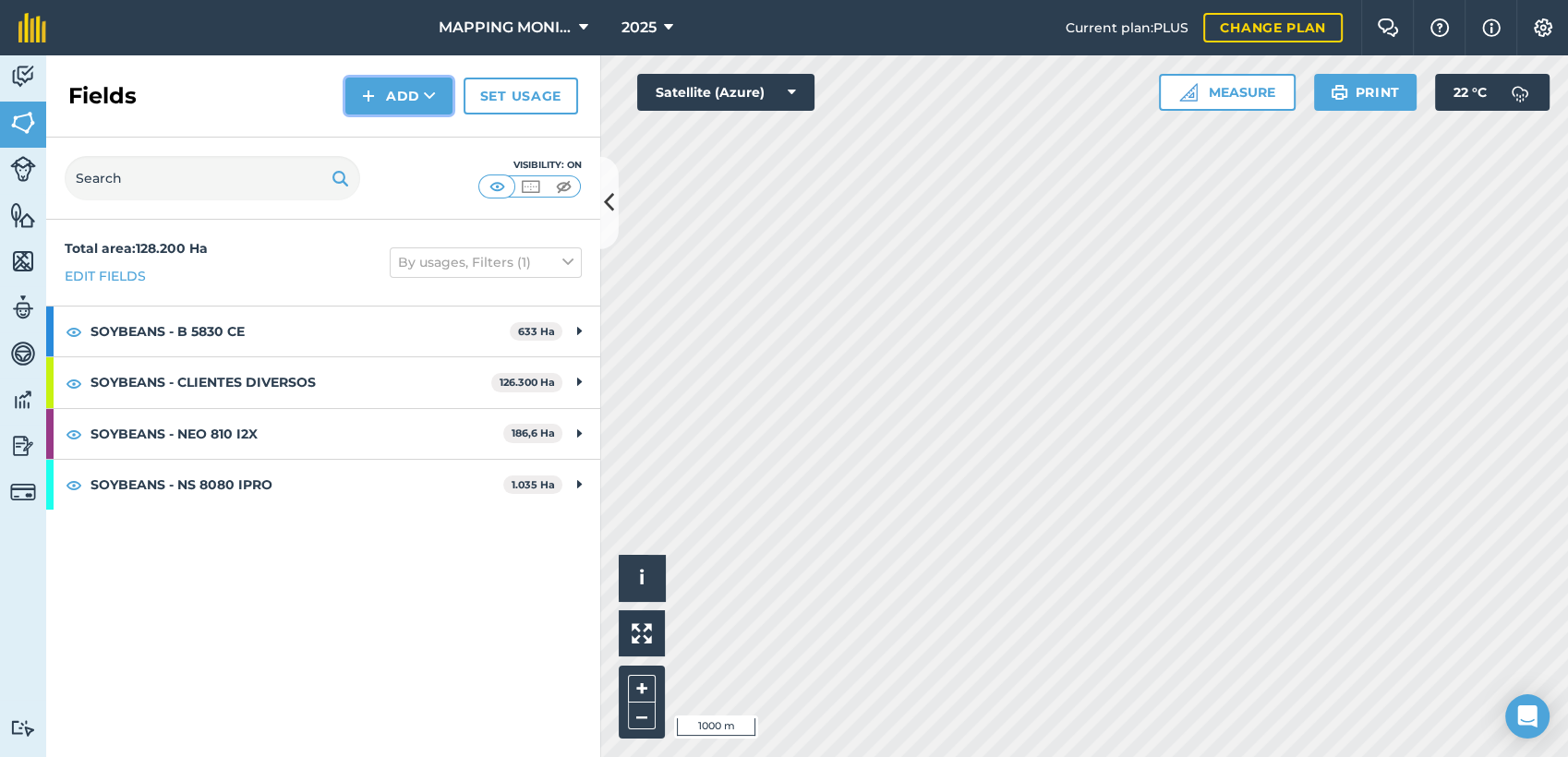
click at [402, 104] on button "Add" at bounding box center [398, 96] width 107 height 37
click at [421, 144] on link "Draw" at bounding box center [398, 138] width 102 height 41
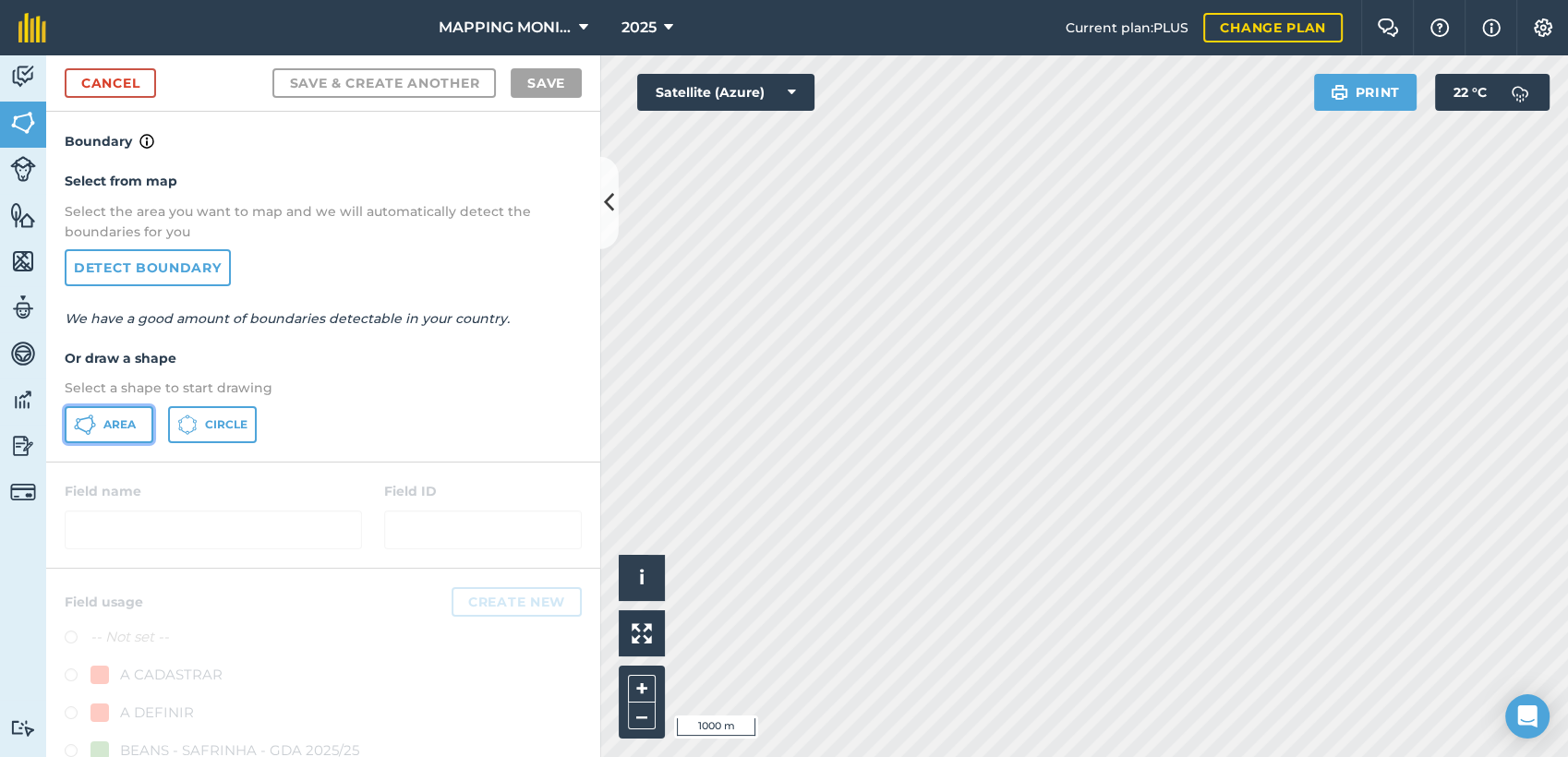
click at [111, 432] on button "Area" at bounding box center [108, 425] width 89 height 37
click at [561, 522] on div "Activity Fields Livestock Features Maps Team Vehicles Data Reporting Billing Tu…" at bounding box center [784, 406] width 1568 height 701
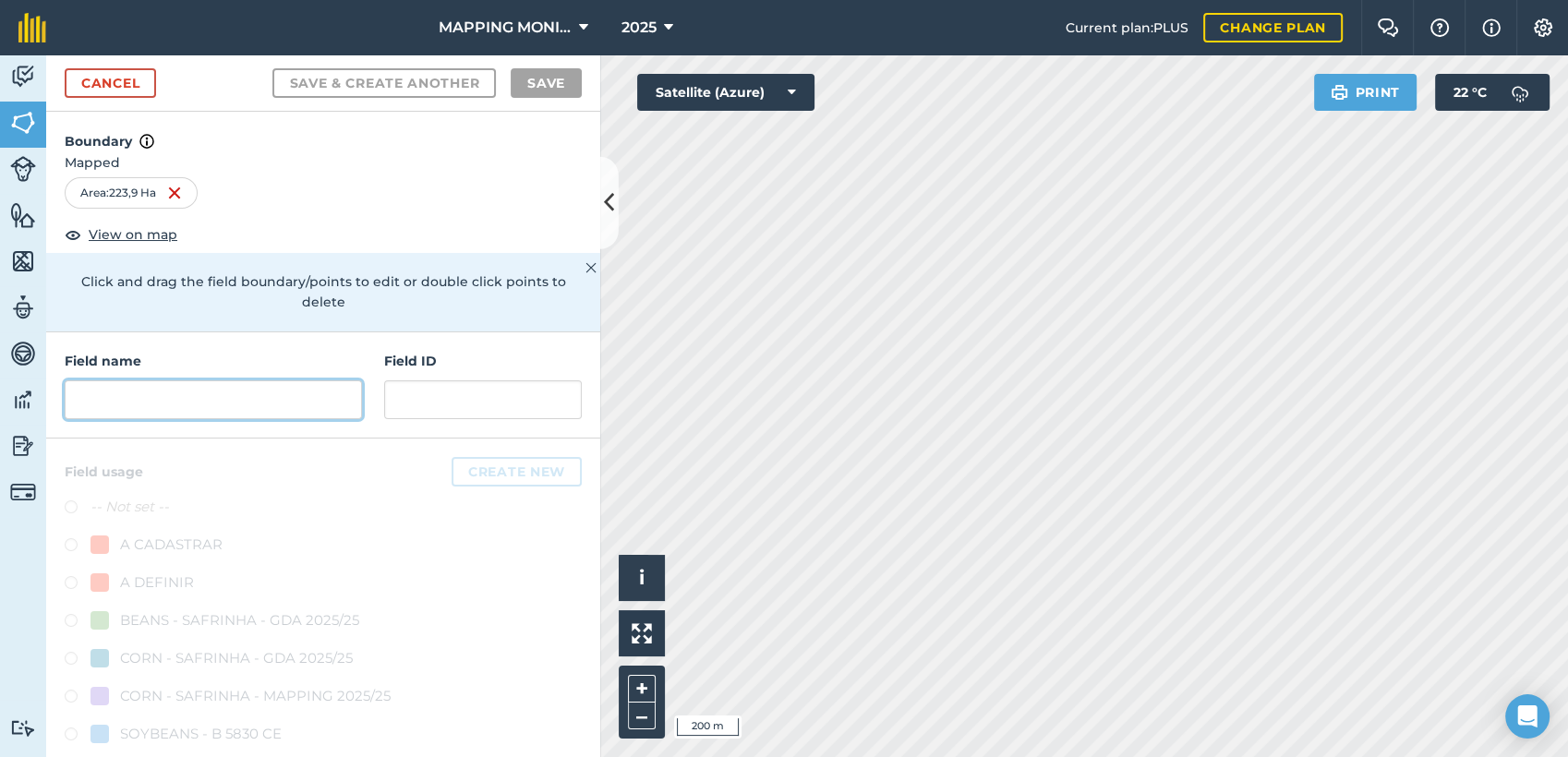
click at [306, 408] on input "text" at bounding box center [213, 400] width 298 height 39
paste input "PRIMAVERA DO LESTE/MT - IBF AGROPECUÁRIA - [GEOGRAPHIC_DATA]"
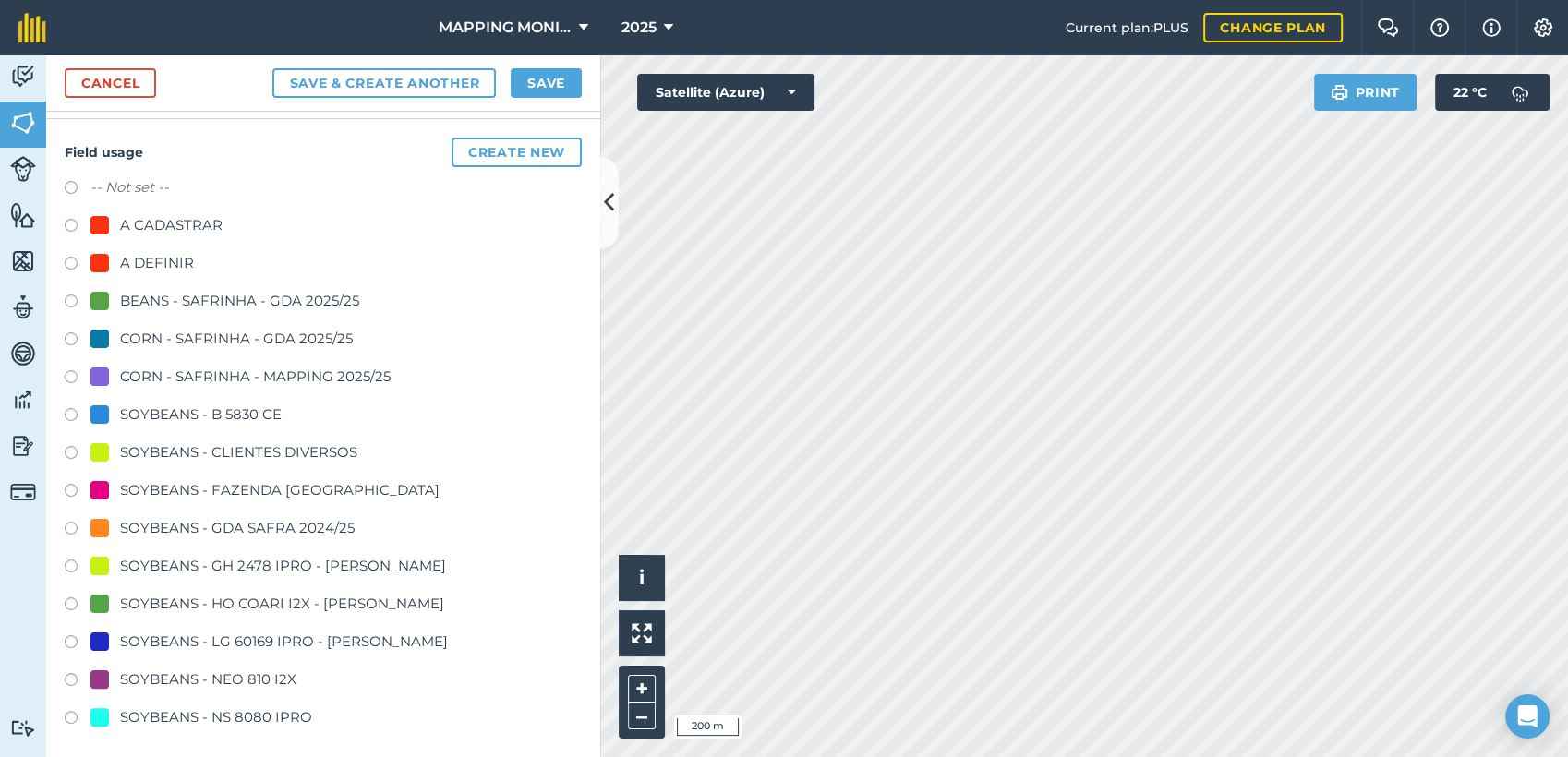
scroll to position [323, 0]
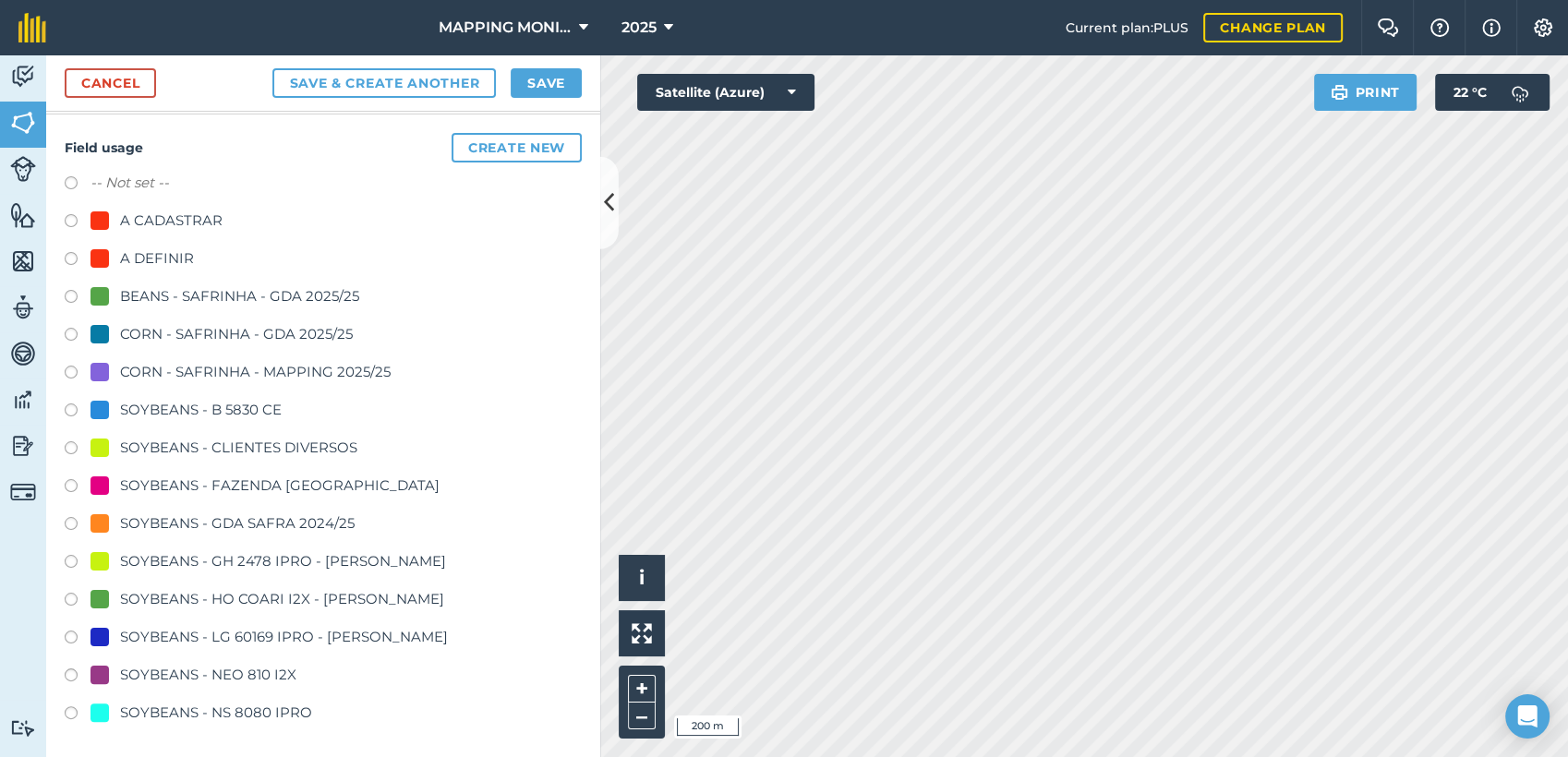
type input "PRIMAVERA DO LESTE/MT - IBF AGROPECUÁRIA - [GEOGRAPHIC_DATA]"
click at [282, 439] on div "SOYBEANS - CLIENTES DIVERSOS" at bounding box center [239, 447] width 237 height 22
radio input "true"
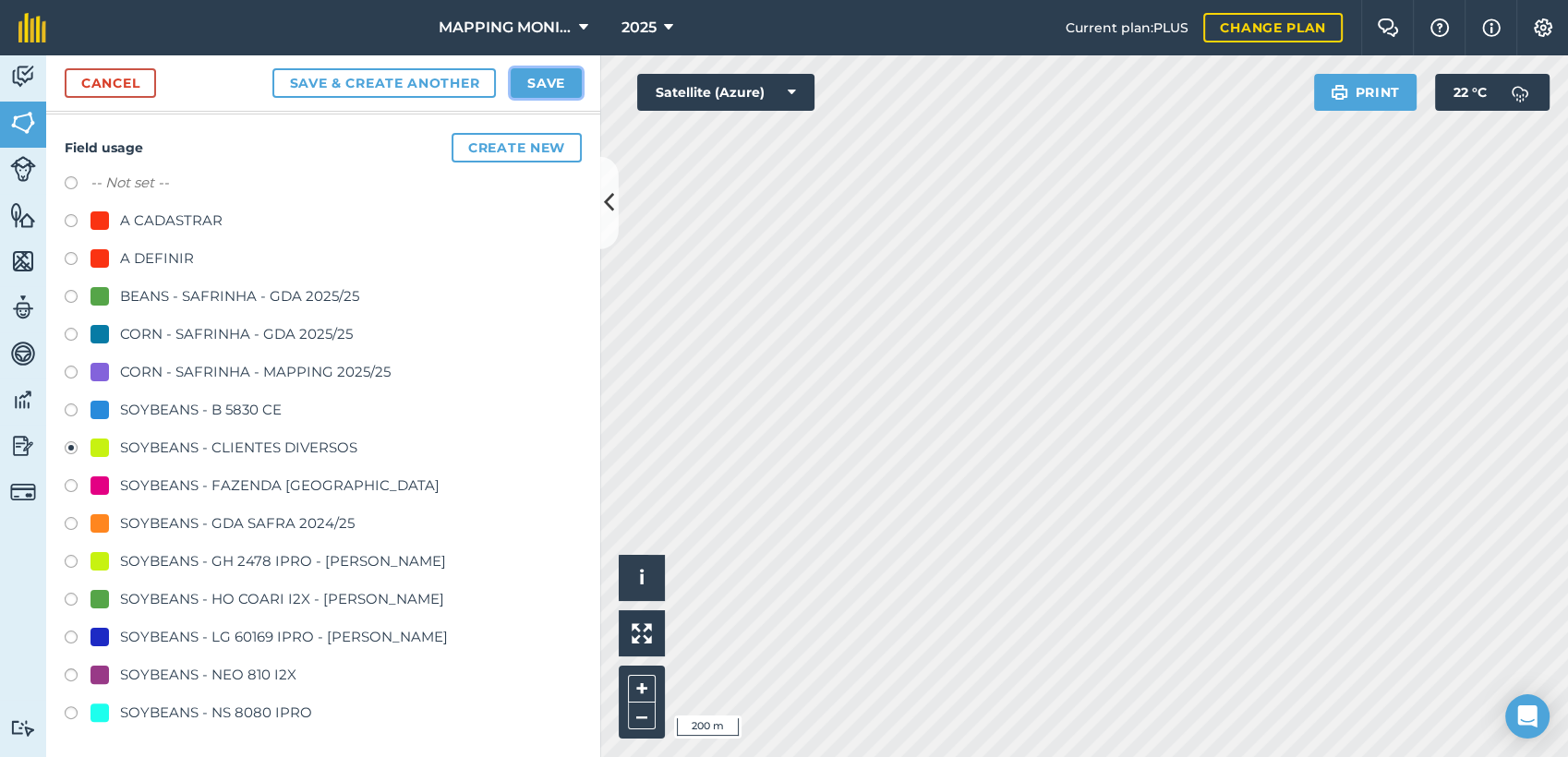
click at [553, 85] on button "Save" at bounding box center [546, 83] width 71 height 30
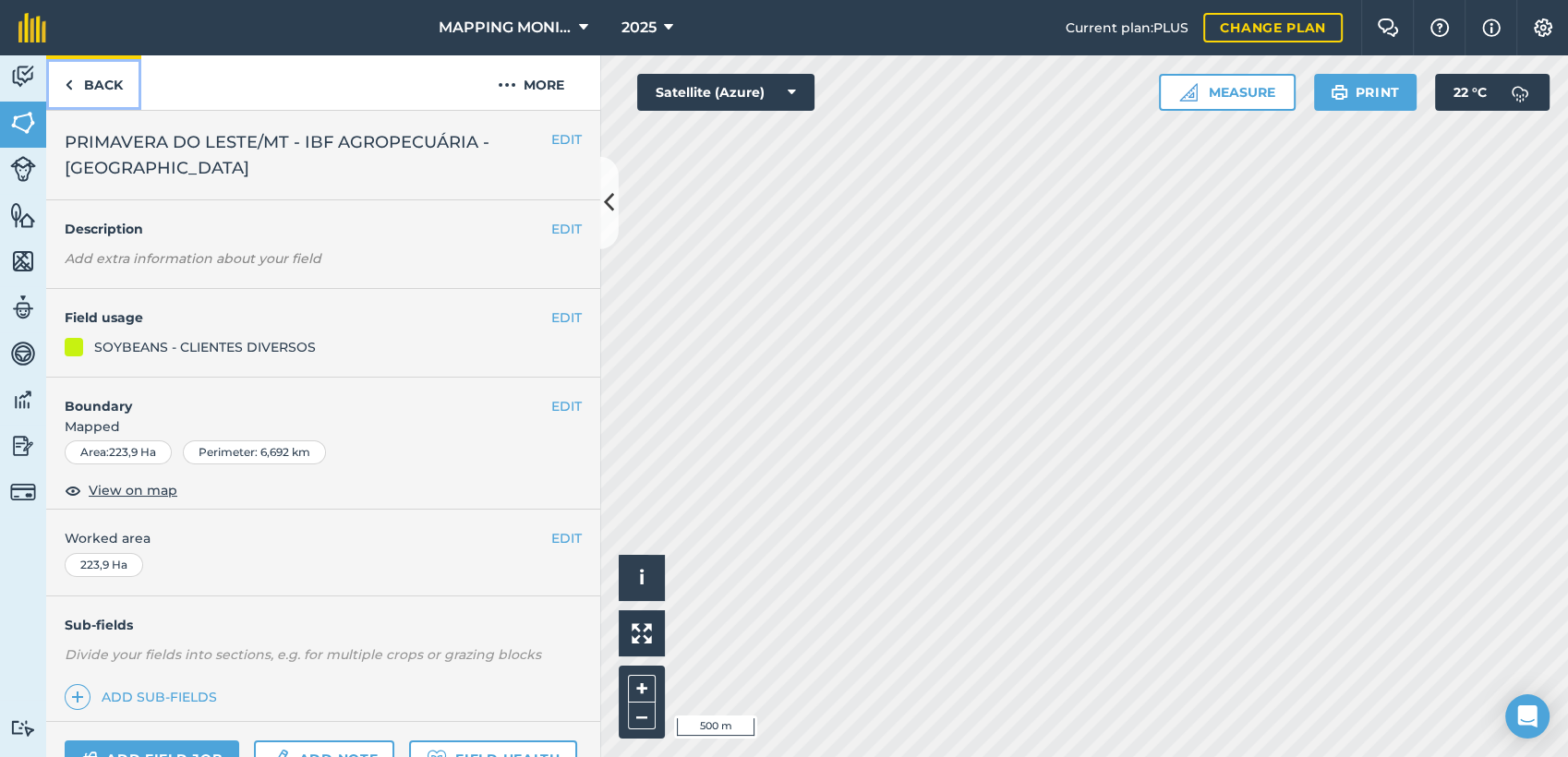
click at [104, 83] on link "Back" at bounding box center [93, 82] width 95 height 54
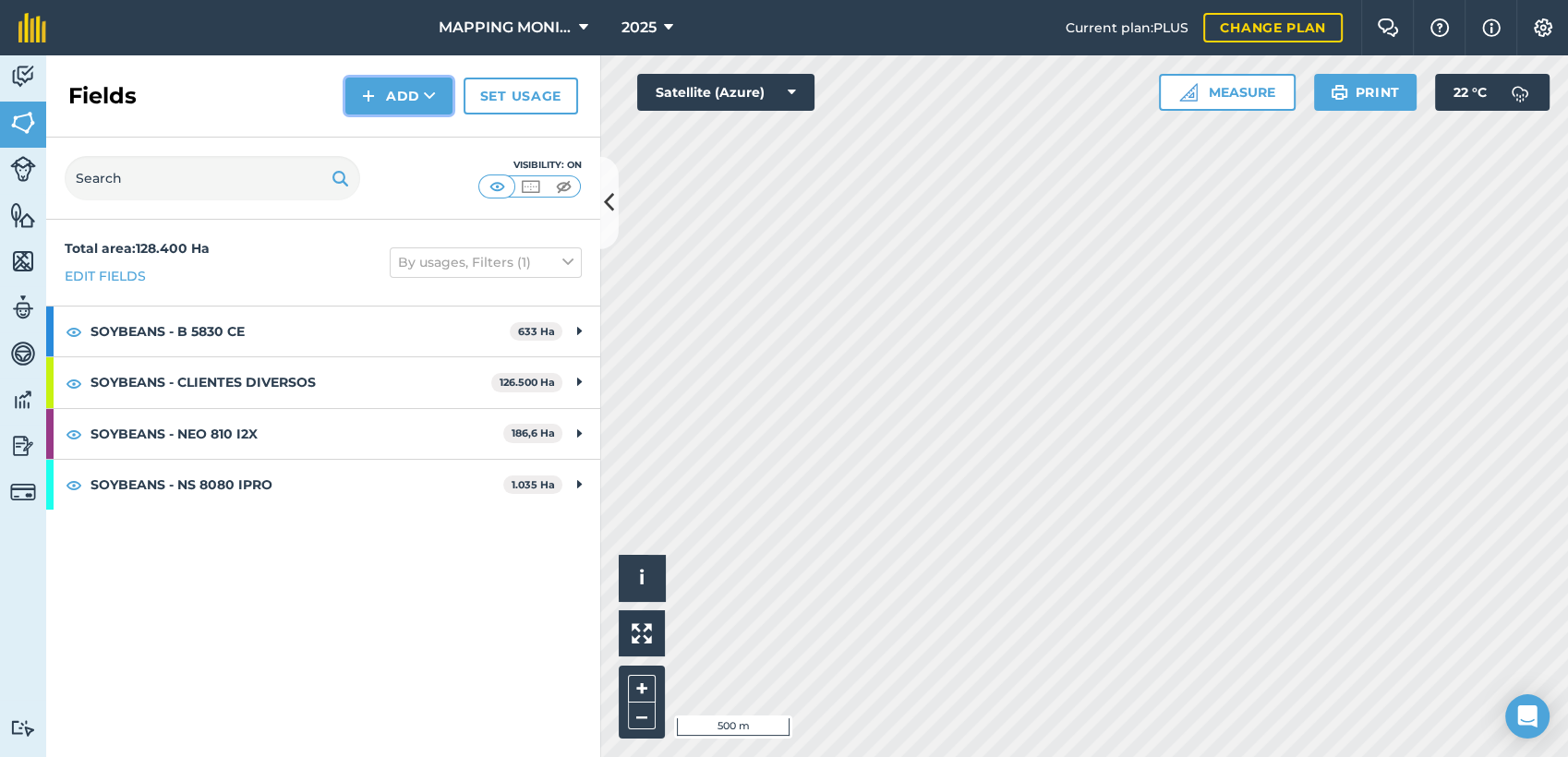
click at [404, 98] on button "Add" at bounding box center [398, 96] width 107 height 37
click at [393, 140] on link "Draw" at bounding box center [398, 138] width 102 height 41
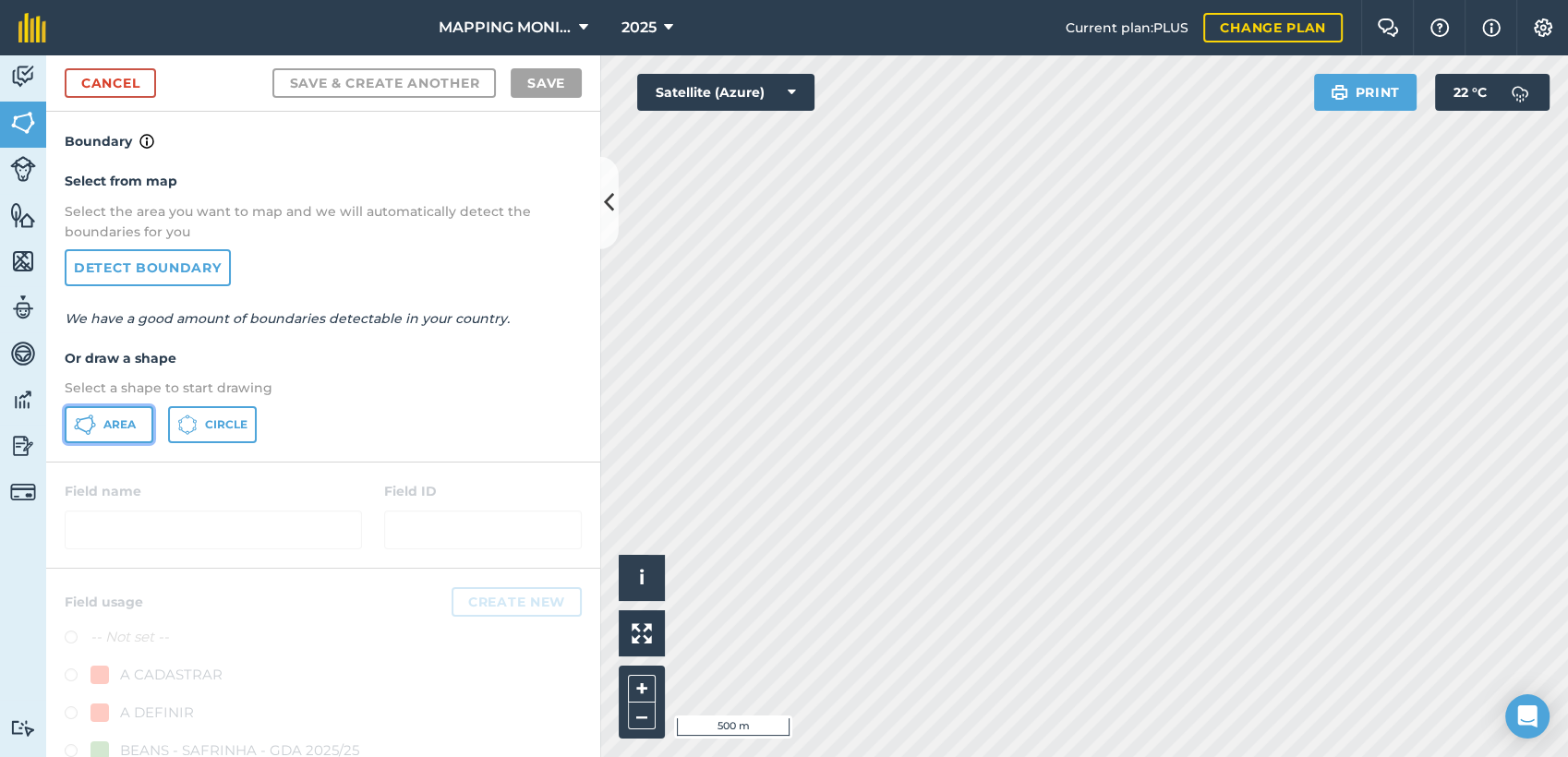
click at [124, 432] on button "Area" at bounding box center [108, 425] width 89 height 37
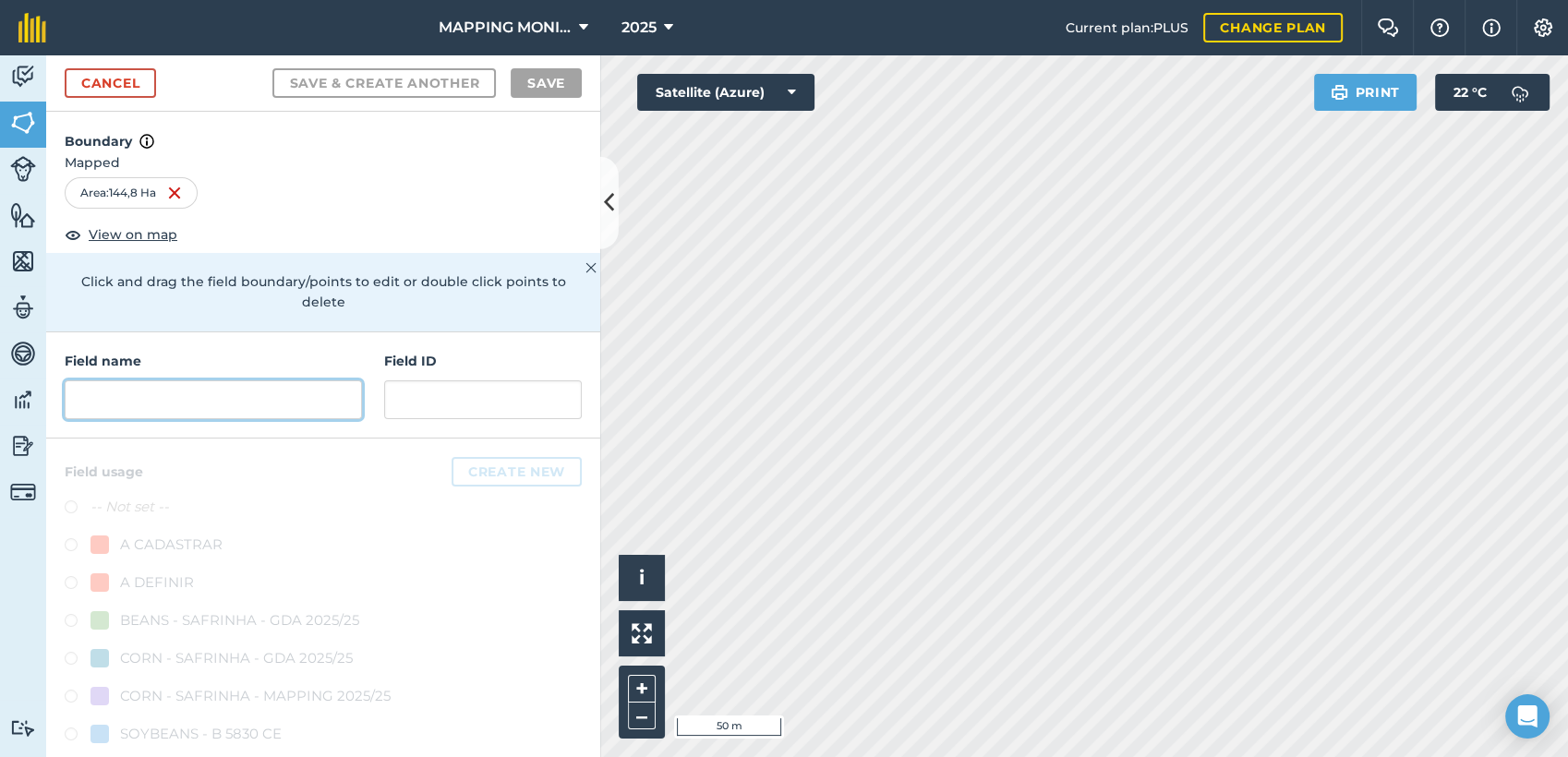
click at [221, 409] on input "text" at bounding box center [213, 400] width 298 height 39
paste input "PRIMAVERA DO LESTE/MT - IBF AGROPECUÁRIA - [GEOGRAPHIC_DATA]"
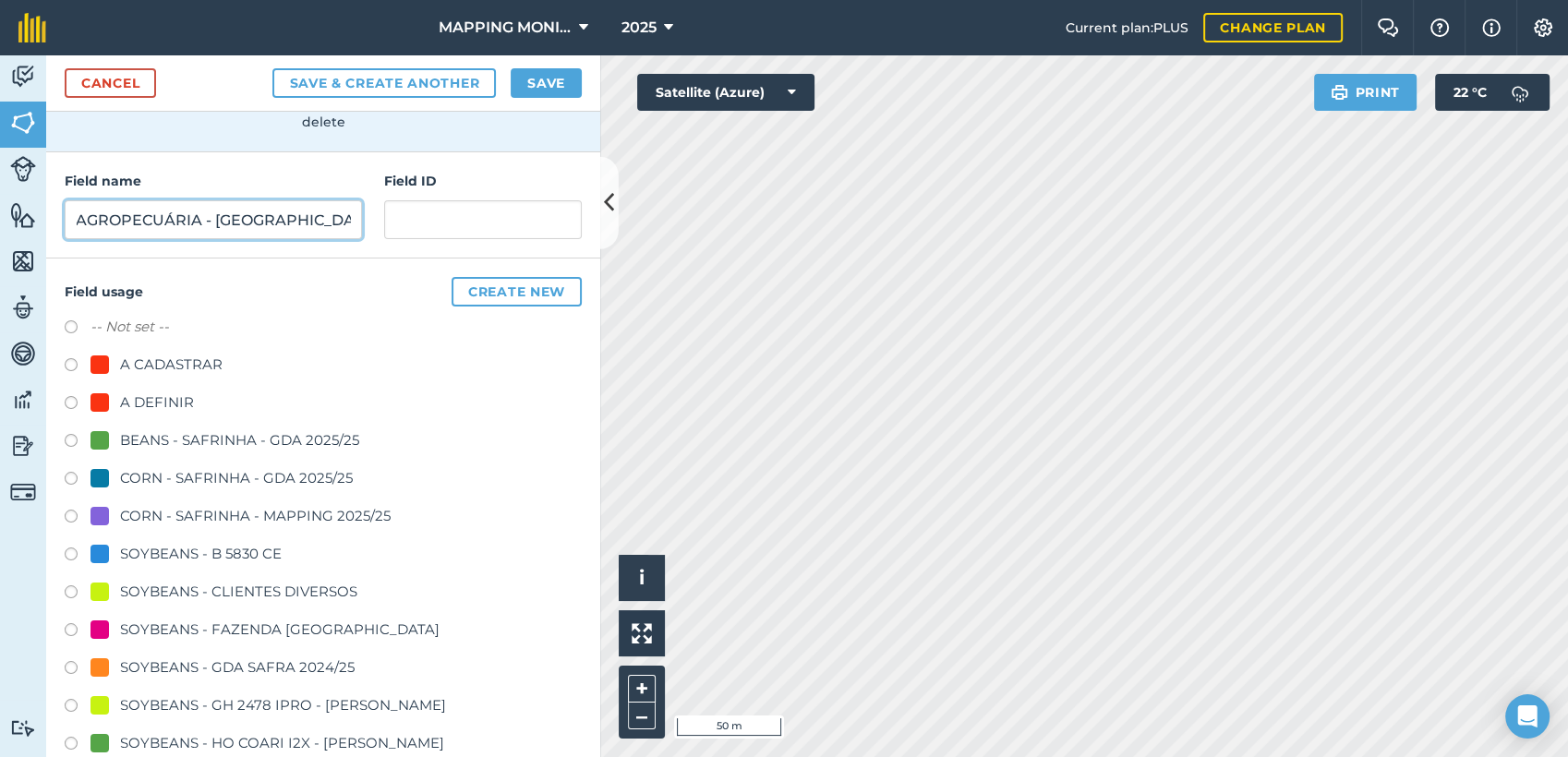
scroll to position [205, 0]
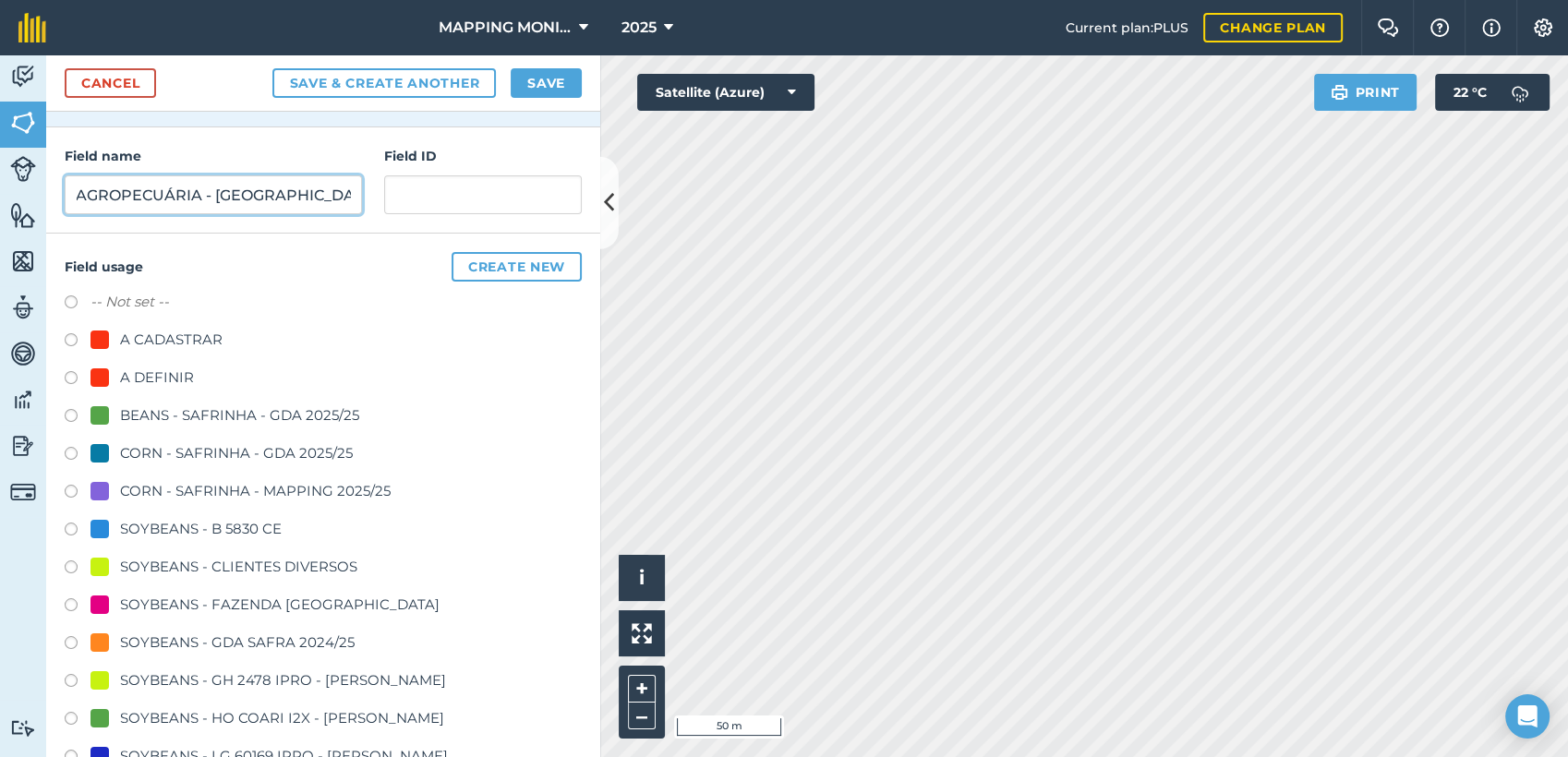
type input "PRIMAVERA DO LESTE/MT - IBF AGROPECUÁRIA - [GEOGRAPHIC_DATA]"
click at [231, 562] on div "SOYBEANS - CLIENTES DIVERSOS" at bounding box center [239, 567] width 237 height 22
radio input "true"
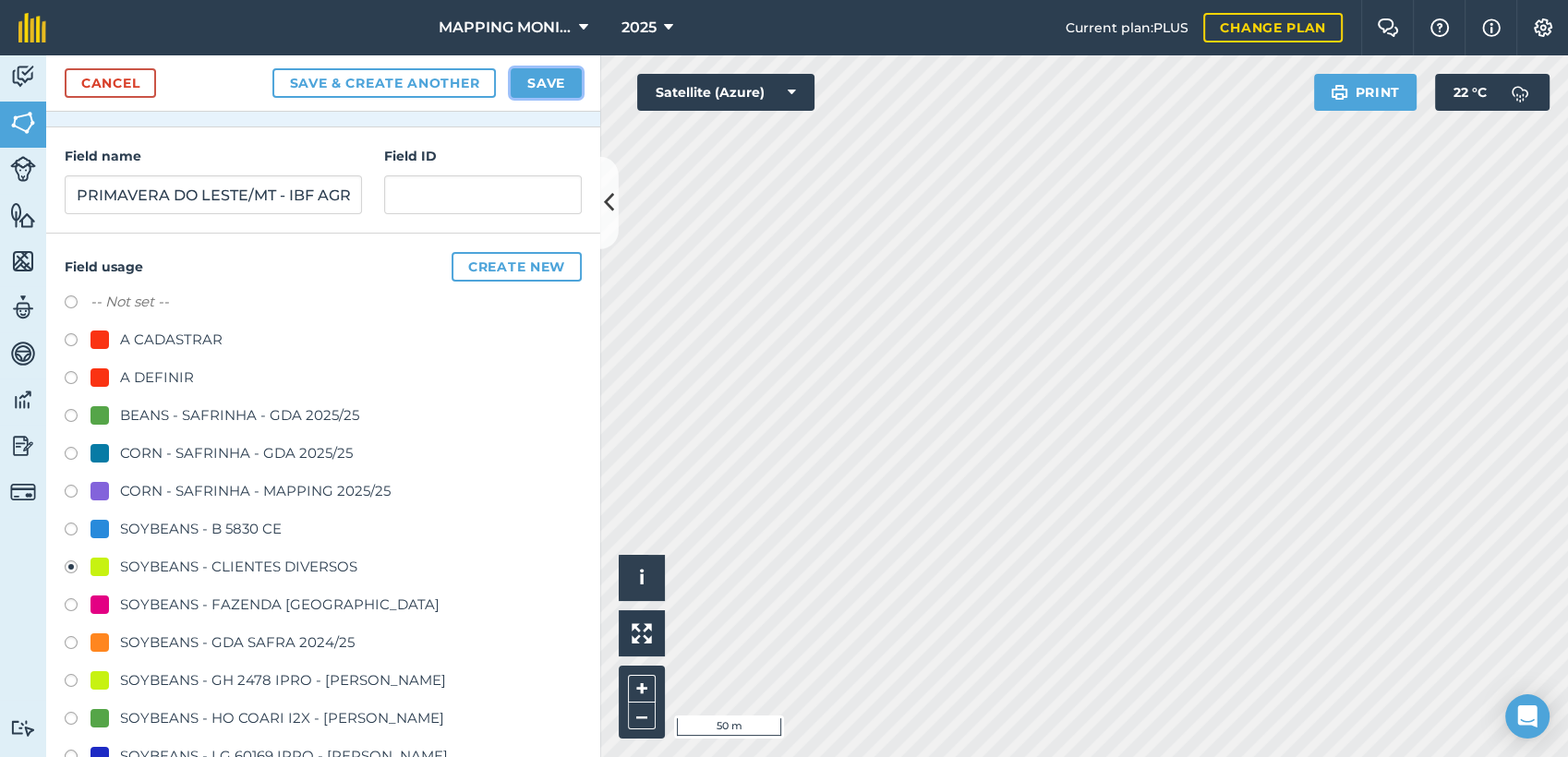
click at [529, 89] on button "Save" at bounding box center [546, 83] width 71 height 30
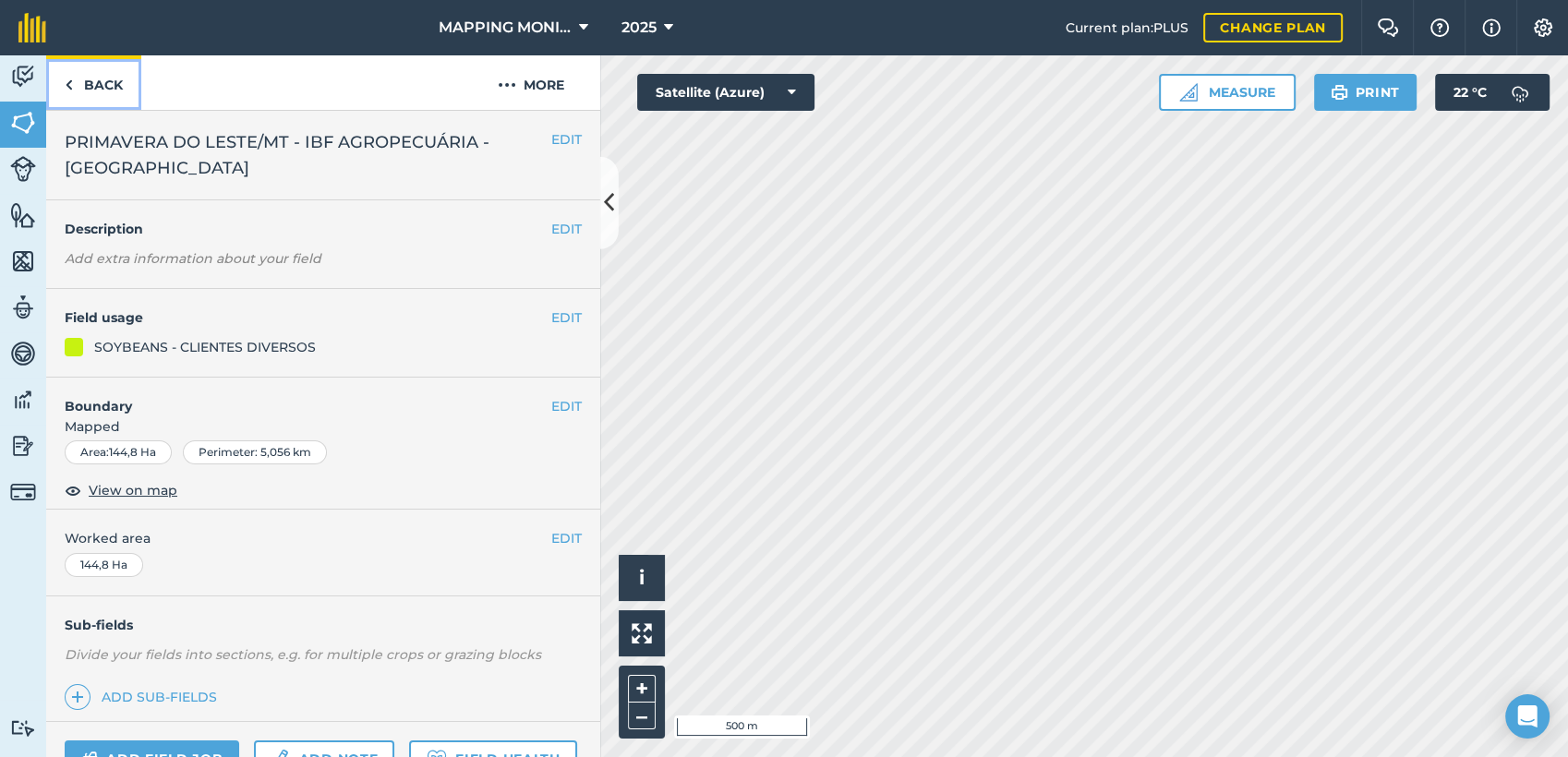
click at [89, 81] on link "Back" at bounding box center [93, 82] width 95 height 54
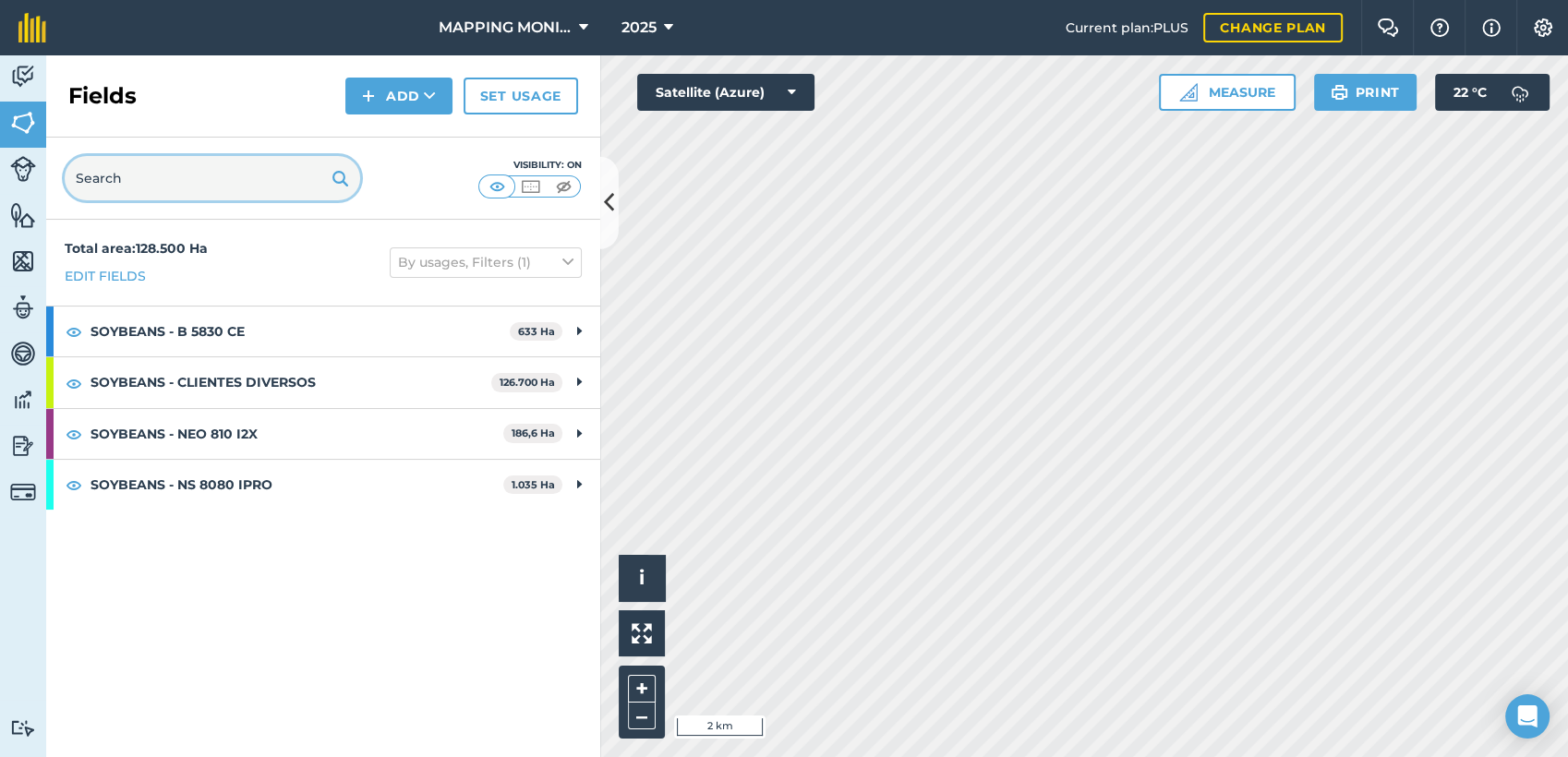
click at [236, 183] on input "text" at bounding box center [212, 178] width 296 height 45
paste input "PRIMAVERA DO LESTE/MT - IBF AGROPECUÁRIA - [GEOGRAPHIC_DATA]"
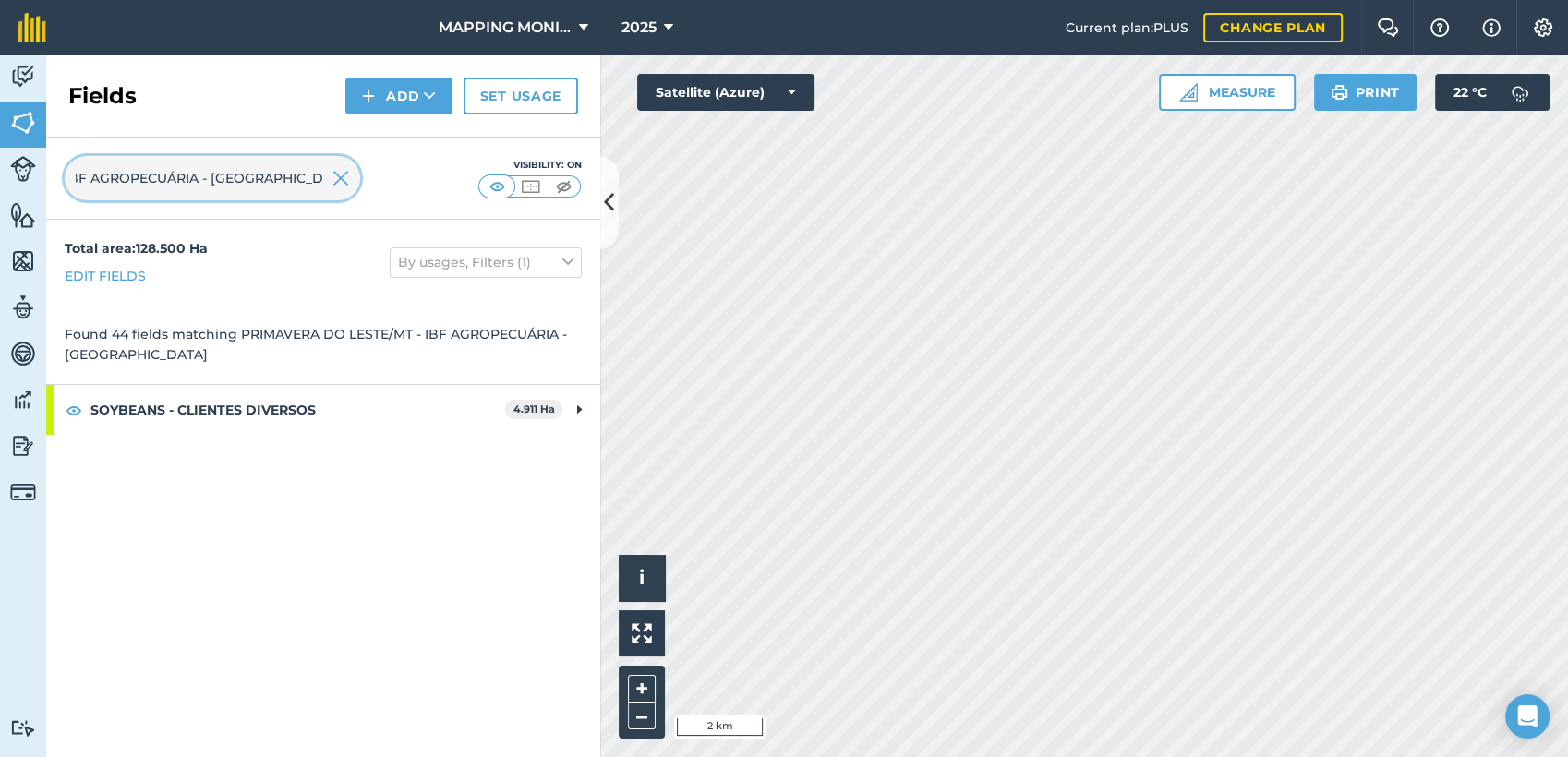
type input "PRIMAVERA DO LESTE/MT - IBF AGROPECUÁRIA - [GEOGRAPHIC_DATA]"
click at [341, 175] on img at bounding box center [340, 178] width 17 height 22
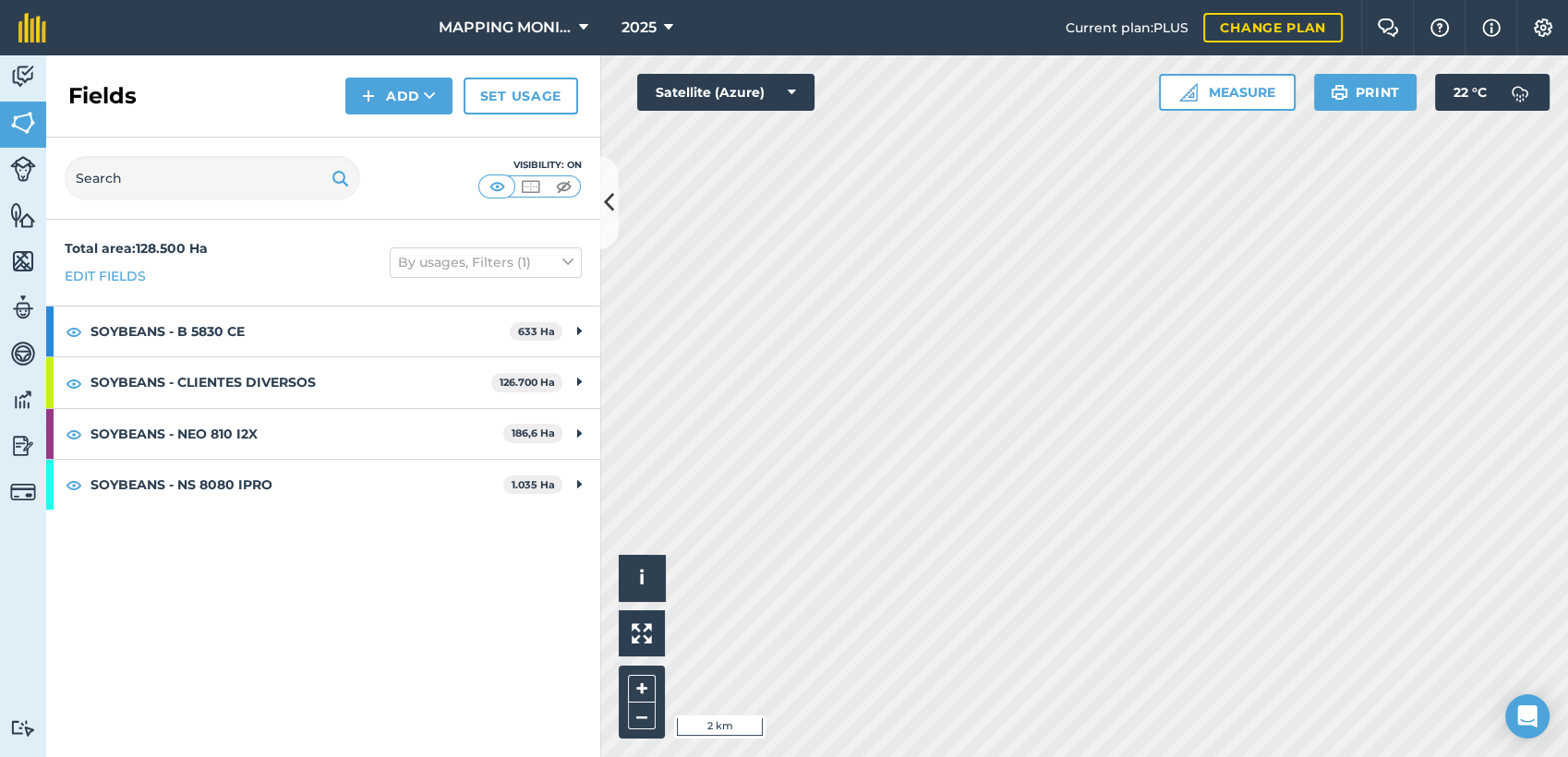
scroll to position [0, 0]
click at [418, 96] on button "Add" at bounding box center [398, 96] width 107 height 37
click at [416, 136] on link "Draw" at bounding box center [398, 138] width 102 height 41
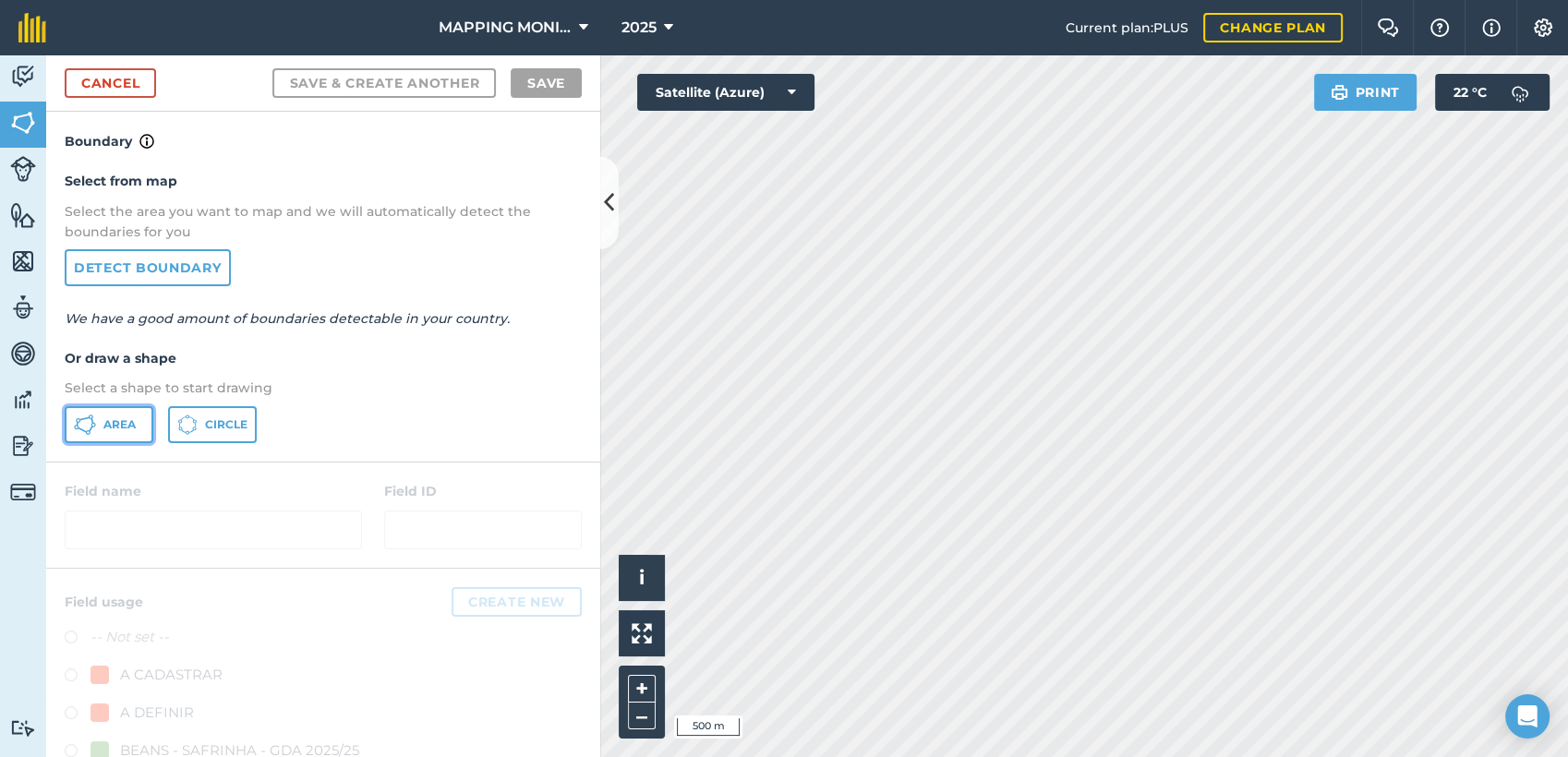
click at [137, 414] on button "Area" at bounding box center [108, 425] width 89 height 37
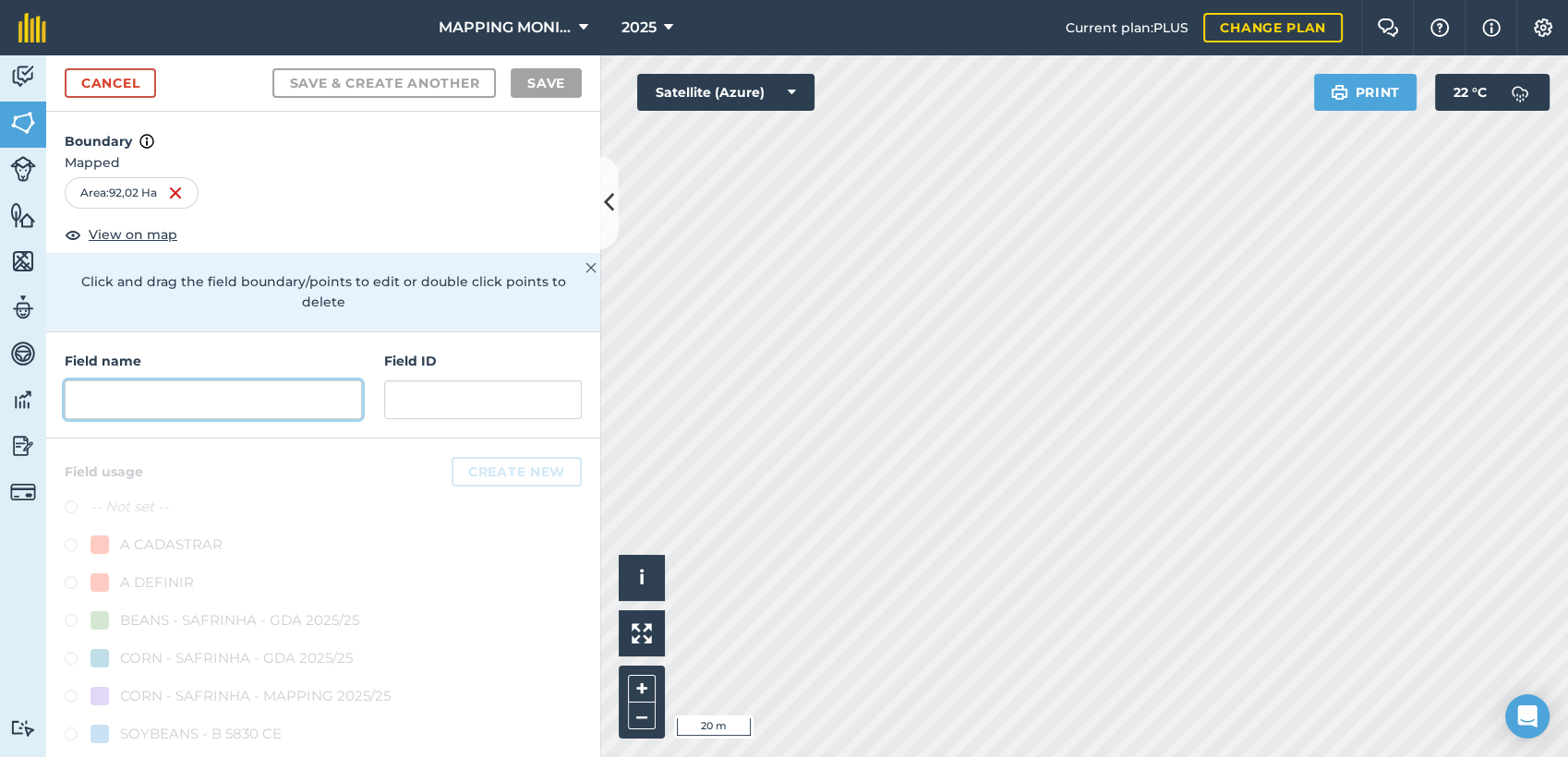
click at [212, 393] on input "text" at bounding box center [213, 400] width 298 height 39
paste input "PRIMAVERA DO LESTE/MT - IBF AGROPECUÁRIA - [GEOGRAPHIC_DATA]"
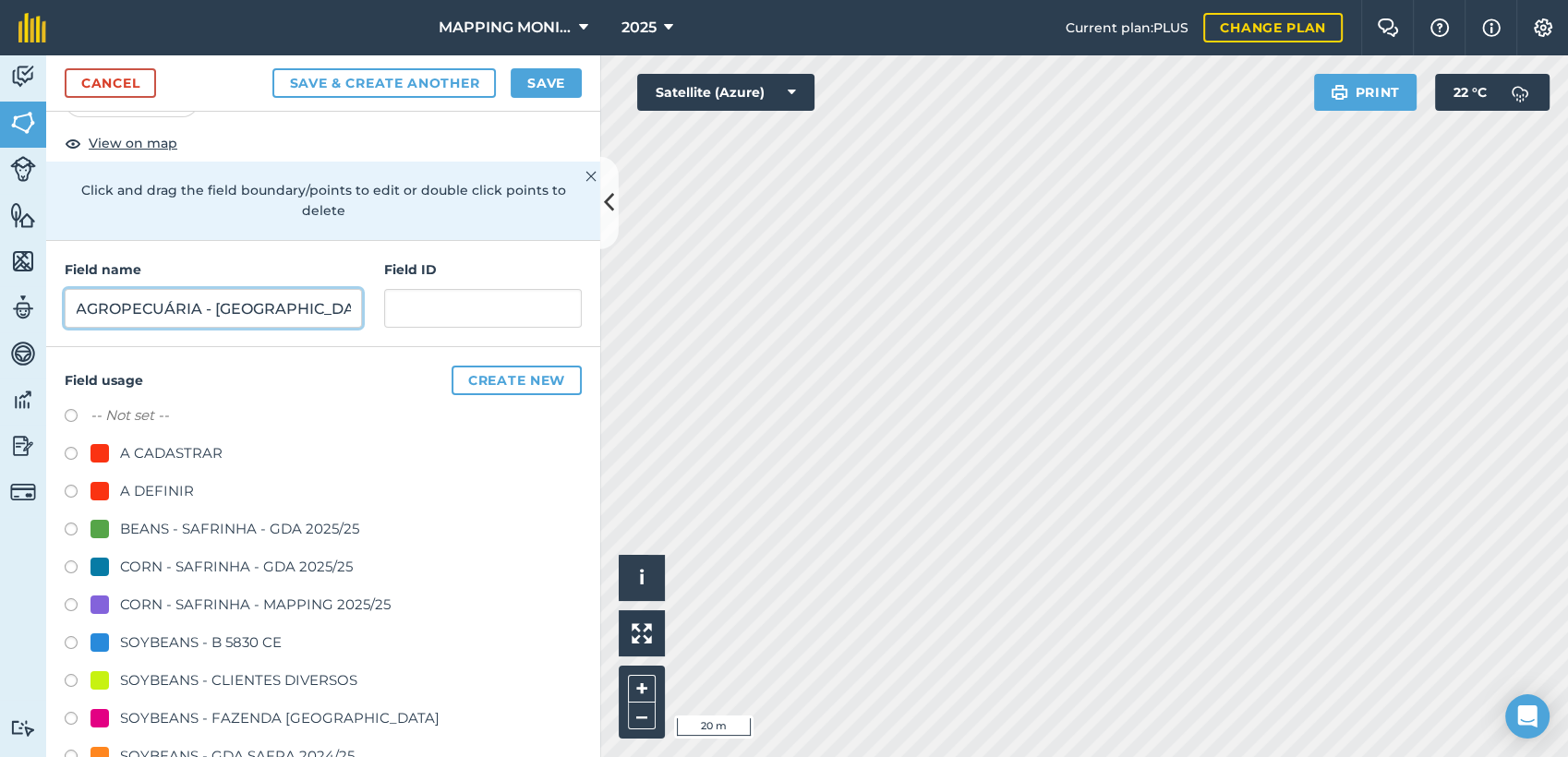
scroll to position [103, 0]
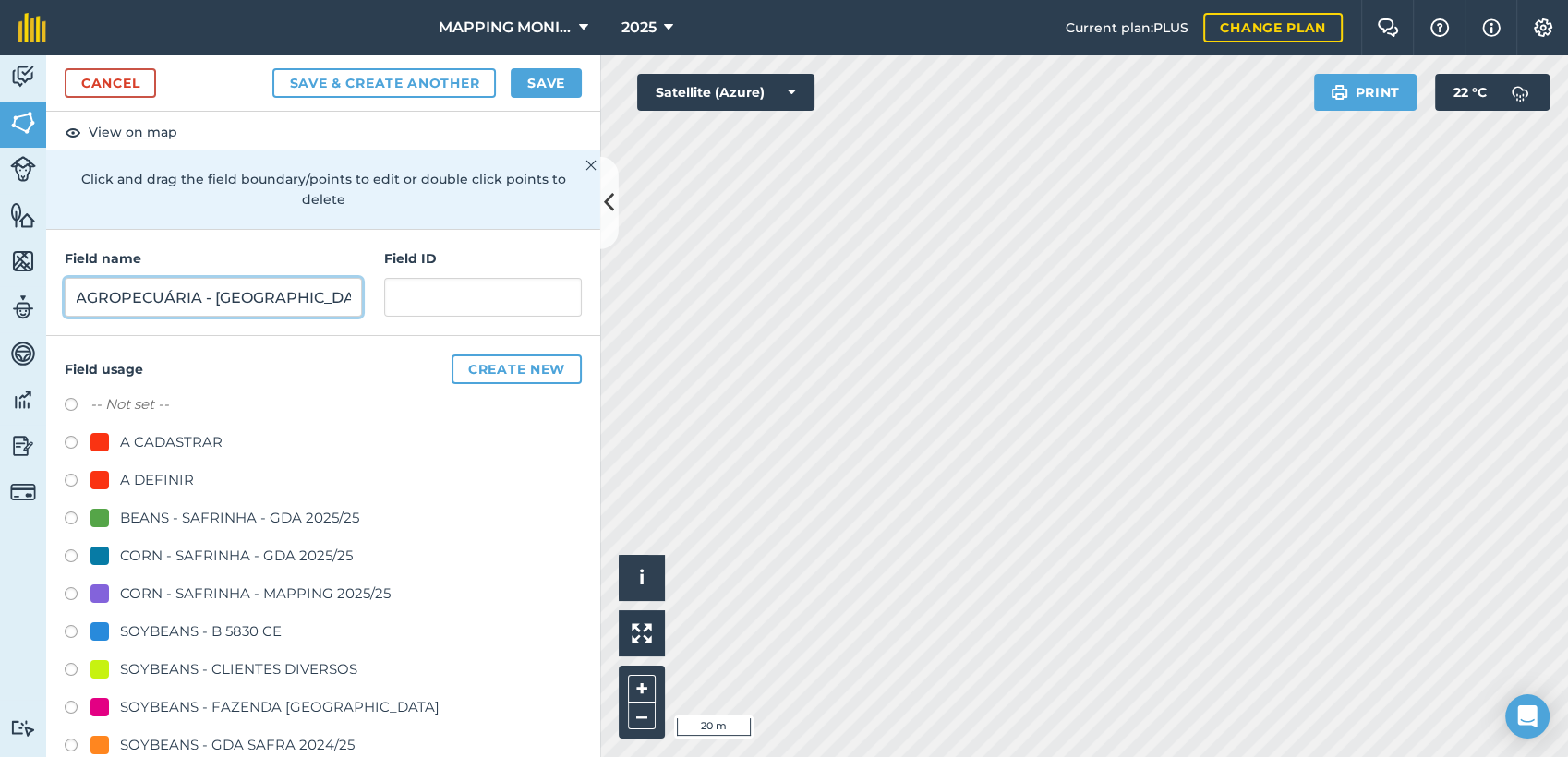
type input "PRIMAVERA DO LESTE/MT - IBF AGROPECUÁRIA - [GEOGRAPHIC_DATA]"
click at [200, 625] on div "SOYBEANS - B 5830 CE" at bounding box center [201, 631] width 161 height 22
radio input "true"
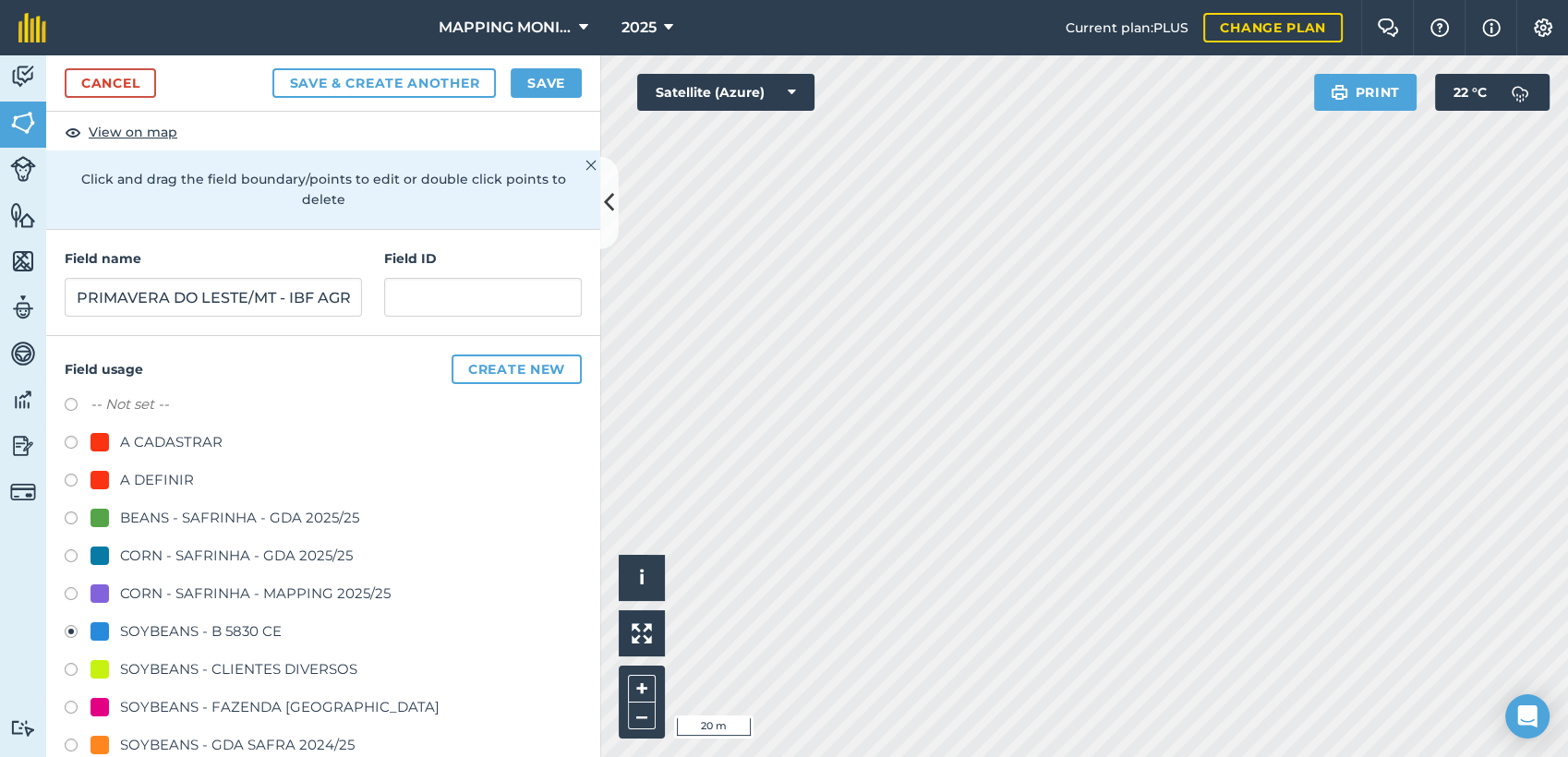
click at [175, 668] on div "SOYBEANS - CLIENTES DIVERSOS" at bounding box center [239, 669] width 237 height 22
radio input "true"
drag, startPoint x: 550, startPoint y: 94, endPoint x: 559, endPoint y: 107, distance: 15.8
click at [550, 95] on button "Save" at bounding box center [546, 83] width 71 height 30
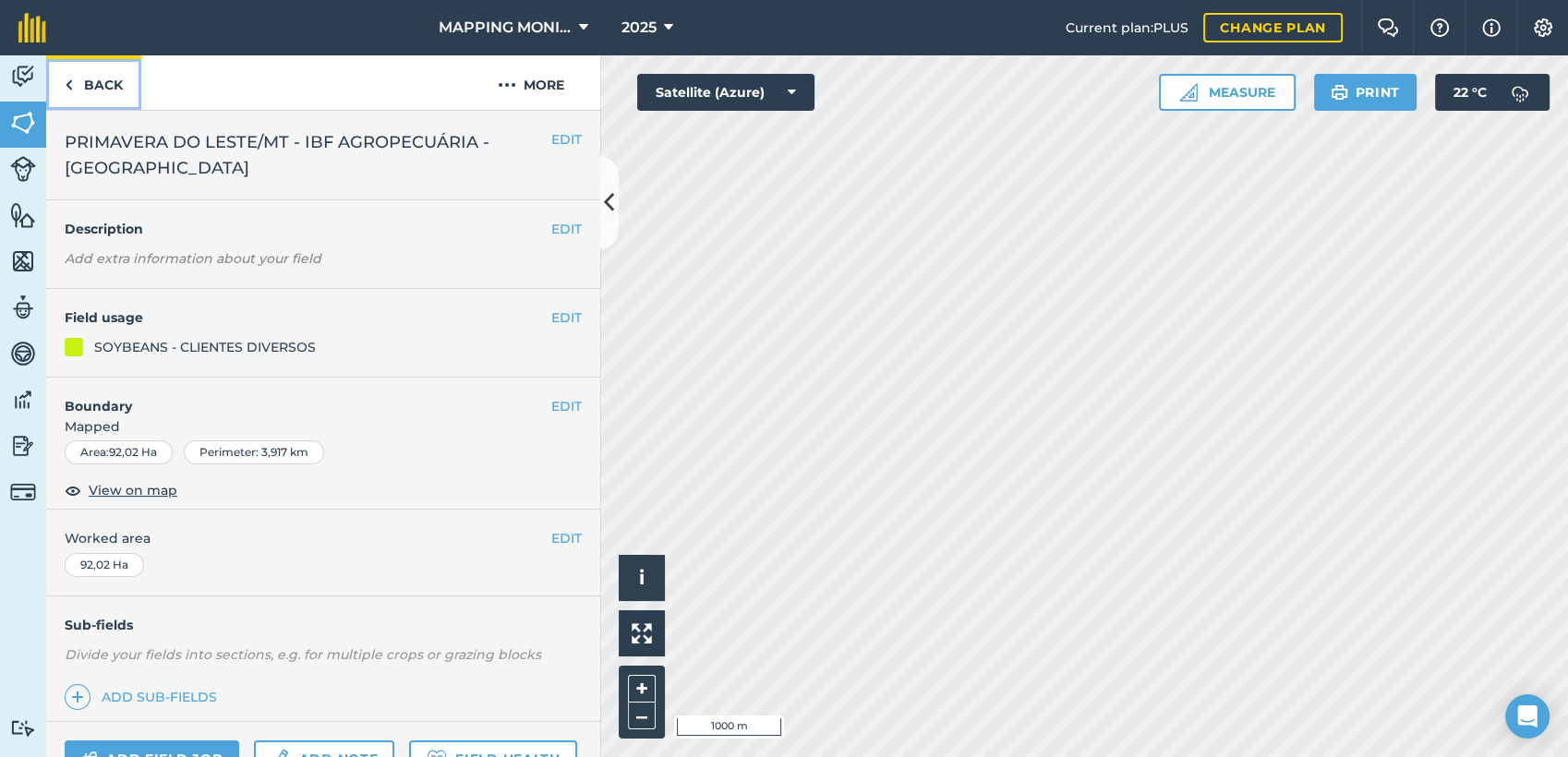
click at [104, 84] on link "Back" at bounding box center [93, 82] width 95 height 54
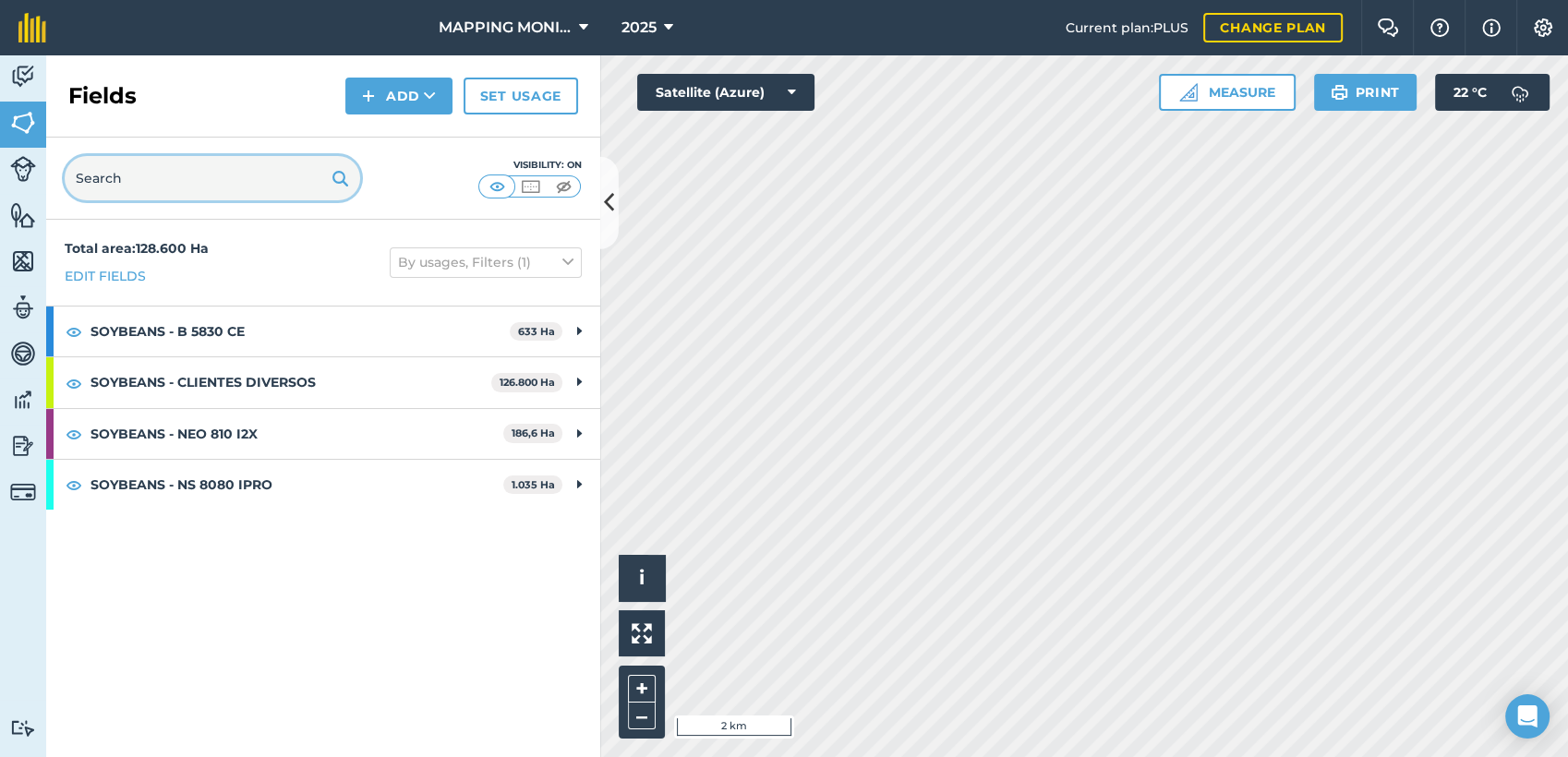
click at [229, 172] on input "text" at bounding box center [212, 178] width 296 height 45
paste input "PRIMAVERA DO LESTE/MT - IBF AGROPECUÁRIA - [GEOGRAPHIC_DATA]"
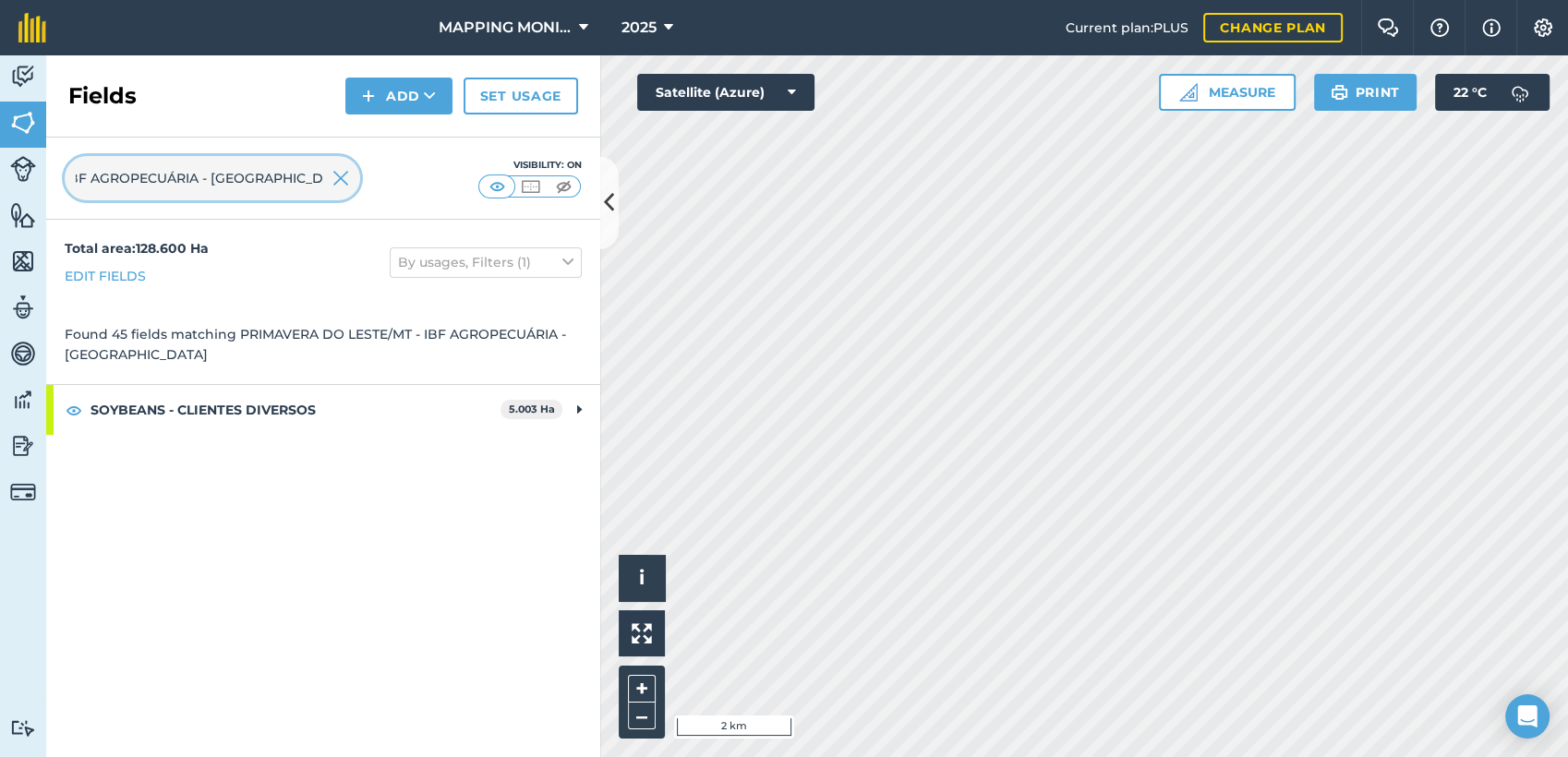
type input "PRIMAVERA DO LESTE/MT - IBF AGROPECUÁRIA - [GEOGRAPHIC_DATA]"
click at [347, 178] on img at bounding box center [340, 178] width 17 height 22
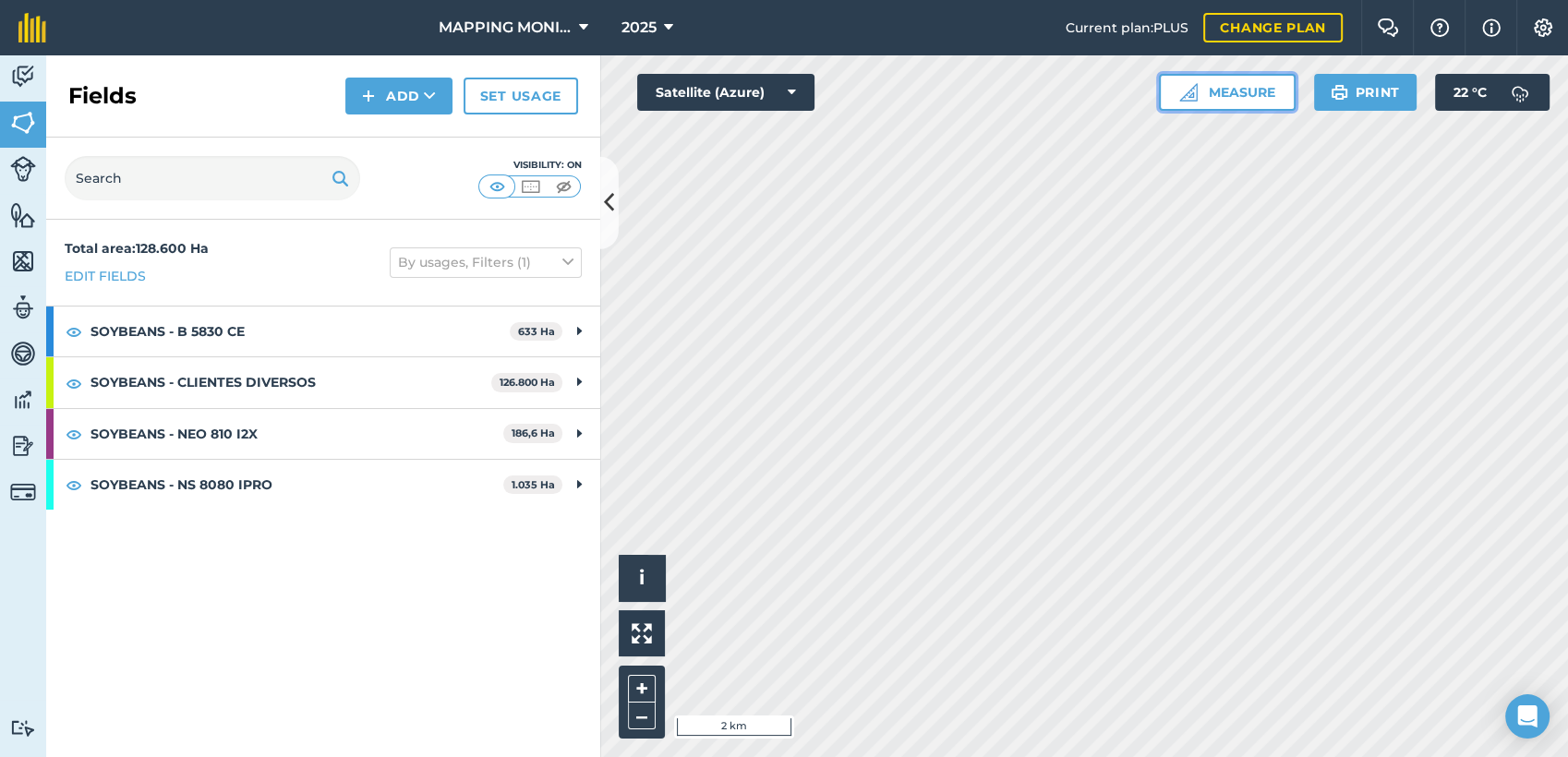
click at [1259, 91] on button "Measure" at bounding box center [1227, 92] width 136 height 37
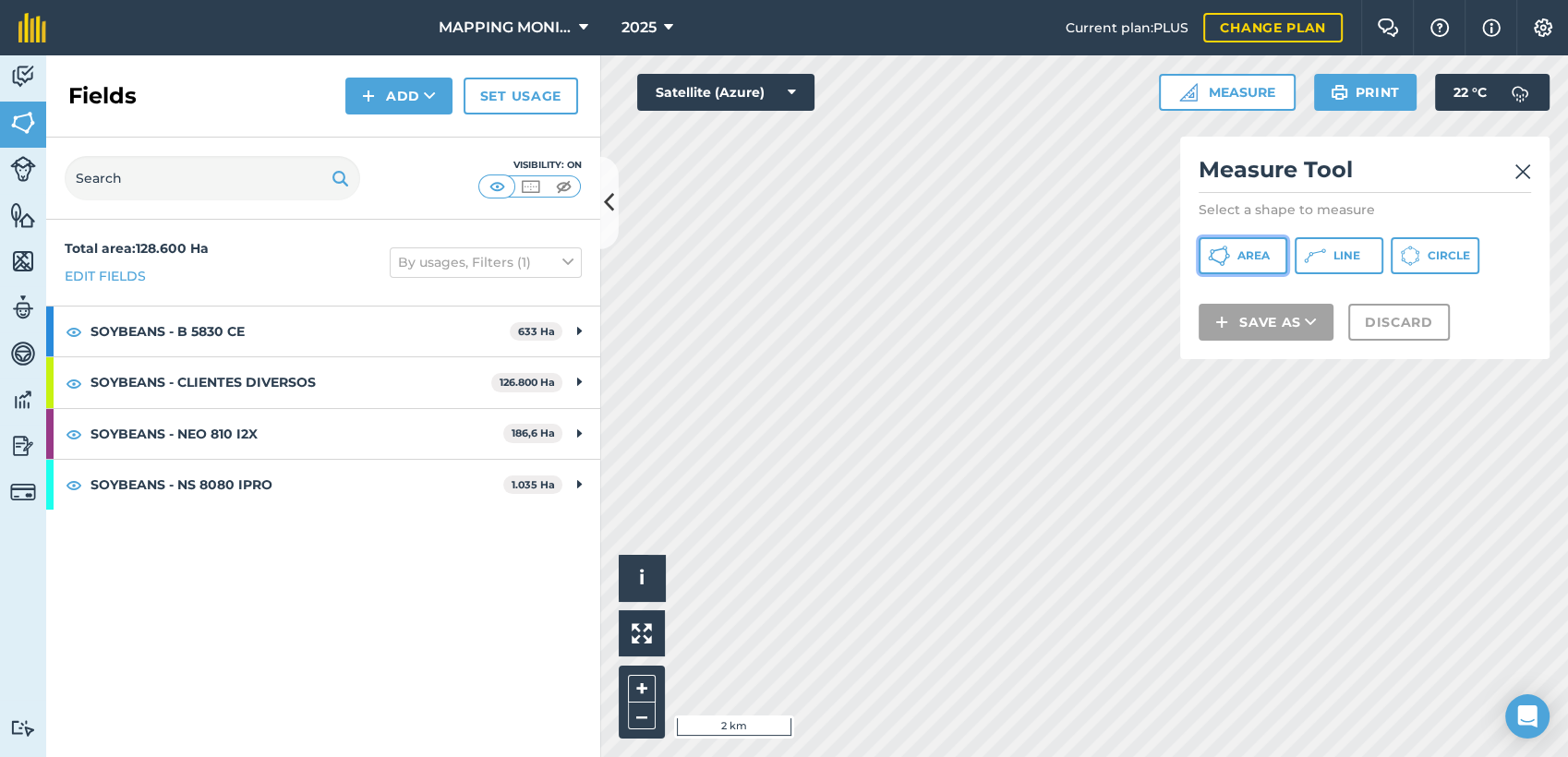
click at [1262, 254] on span "Area" at bounding box center [1253, 255] width 33 height 15
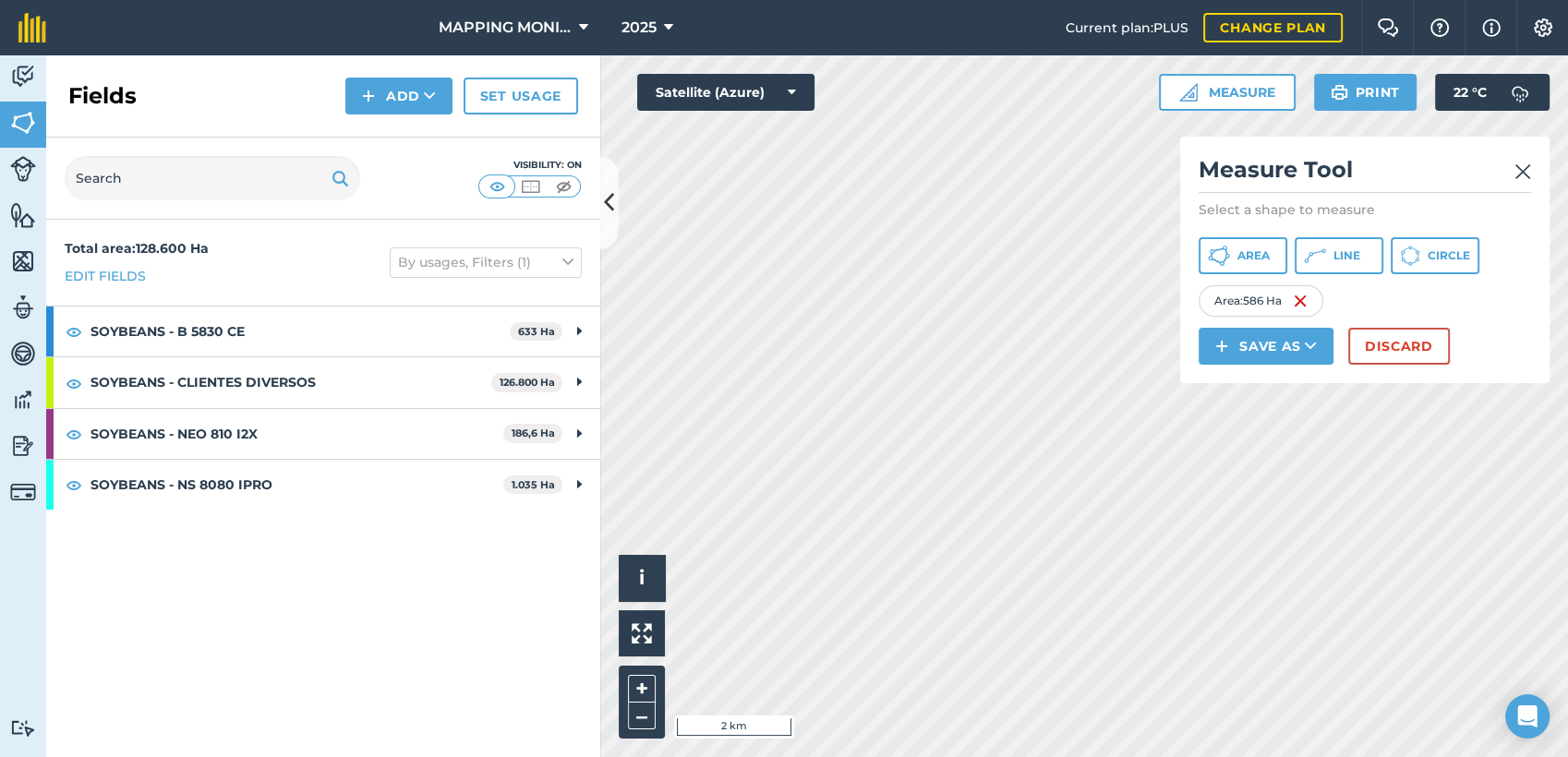
click at [1519, 173] on img at bounding box center [1522, 172] width 17 height 22
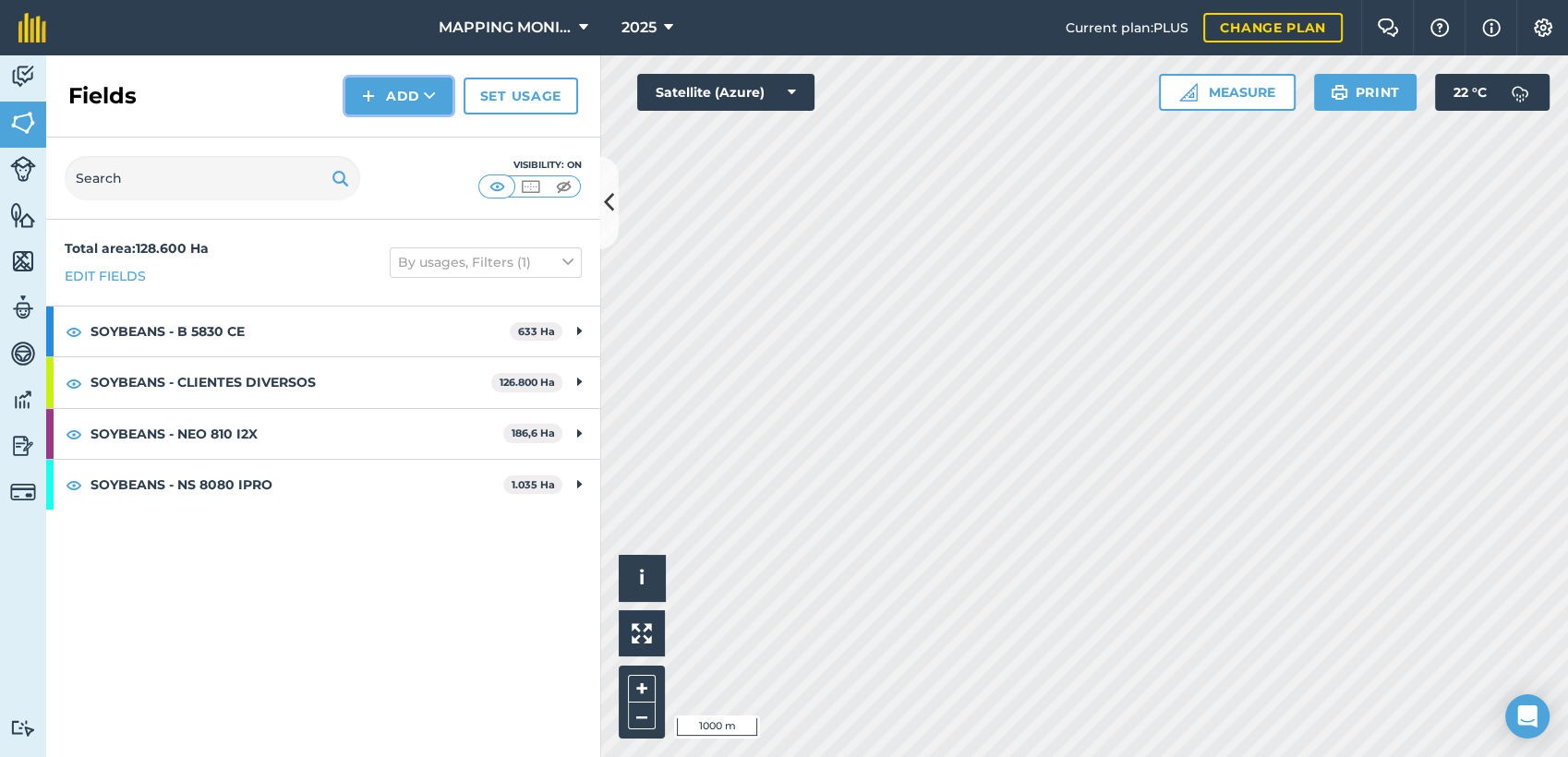
click at [409, 85] on button "Add" at bounding box center [398, 96] width 107 height 37
drag, startPoint x: 434, startPoint y: 115, endPoint x: 435, endPoint y: 124, distance: 9.1
click at [435, 124] on link "Draw" at bounding box center [398, 138] width 102 height 41
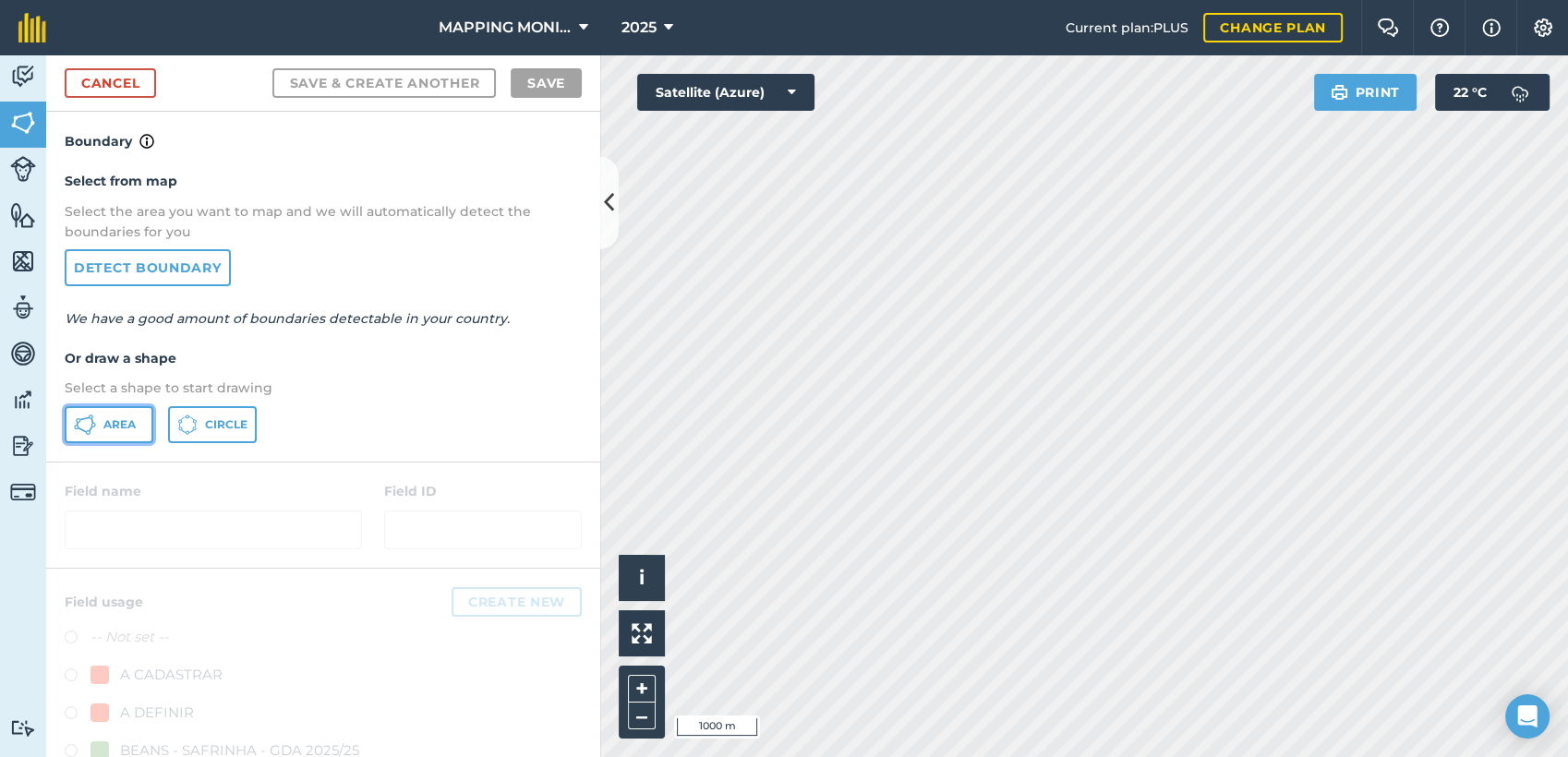
click at [127, 420] on span "Area" at bounding box center [119, 424] width 33 height 15
click at [643, 557] on div "Click to start drawing i © 2025 TomTom, Microsoft 50 m + –" at bounding box center [1083, 406] width 967 height 701
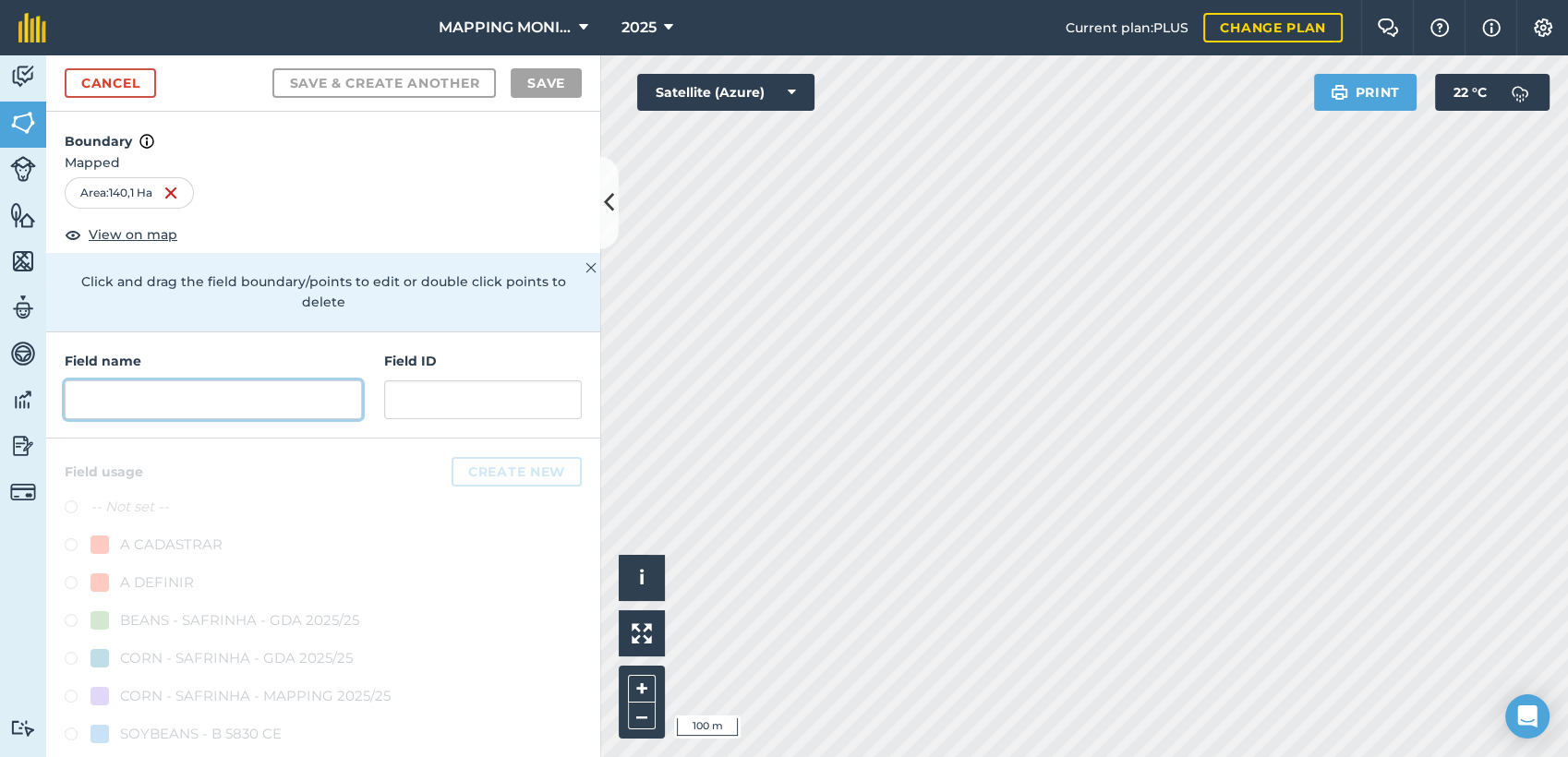
click at [260, 395] on input "text" at bounding box center [213, 400] width 298 height 39
paste input "PRIMAVERA DO LESTE/MT - IBF AGROPECUÁRIA - [GEOGRAPHIC_DATA]"
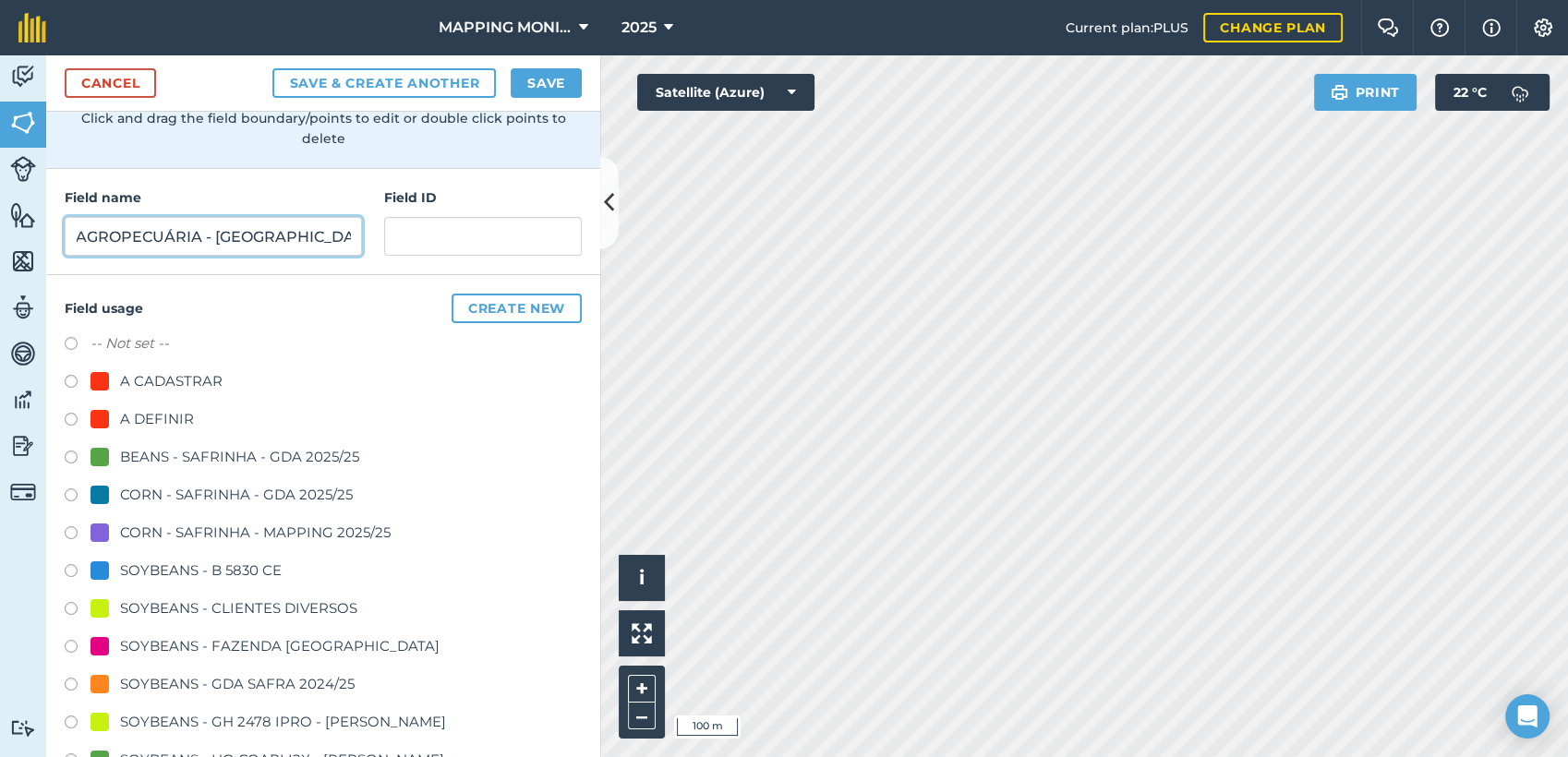
scroll to position [205, 0]
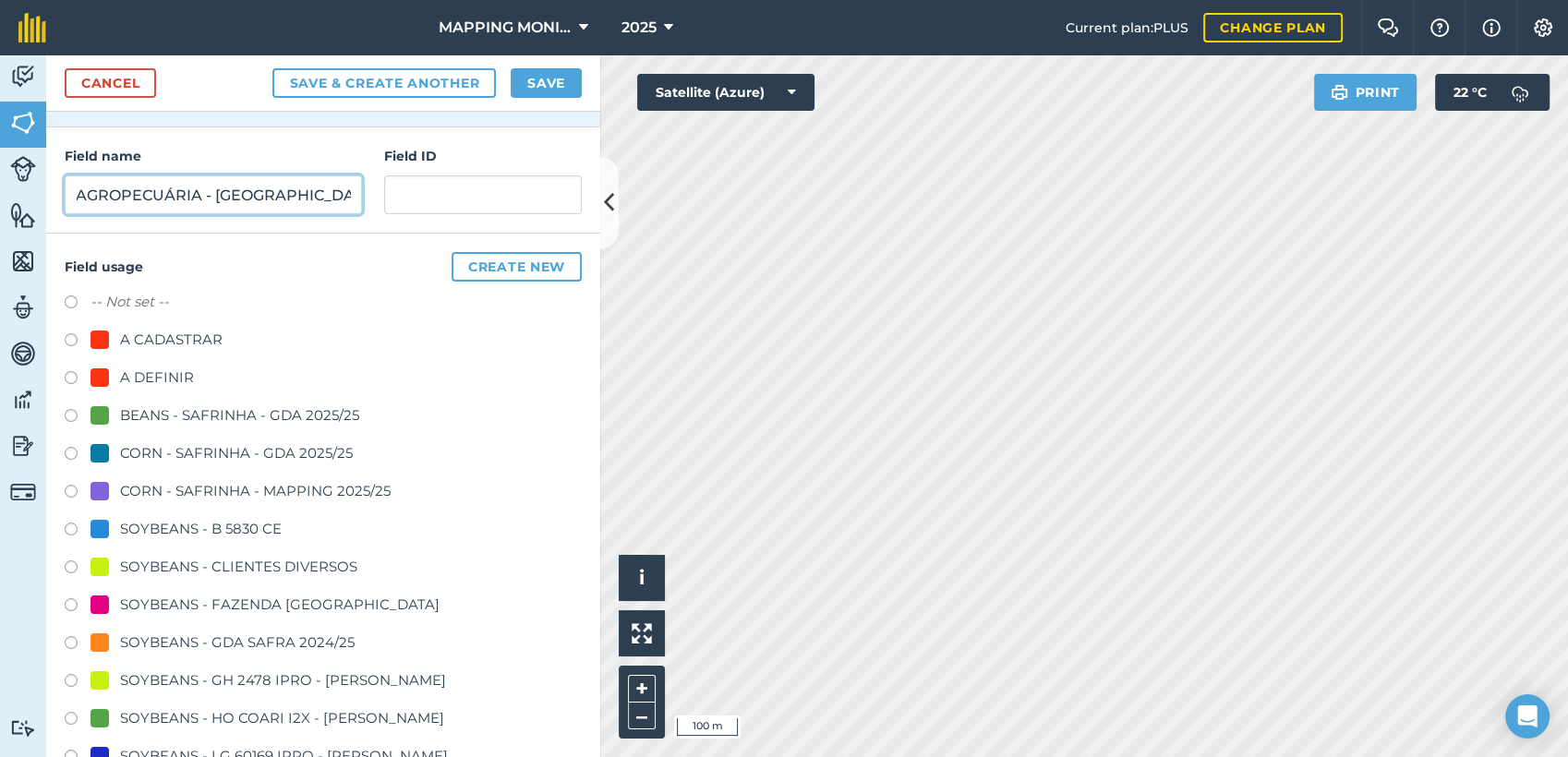
type input "PRIMAVERA DO LESTE/MT - IBF AGROPECUÁRIA - [GEOGRAPHIC_DATA]"
click at [247, 559] on div "SOYBEANS - CLIENTES DIVERSOS" at bounding box center [239, 567] width 237 height 22
radio input "true"
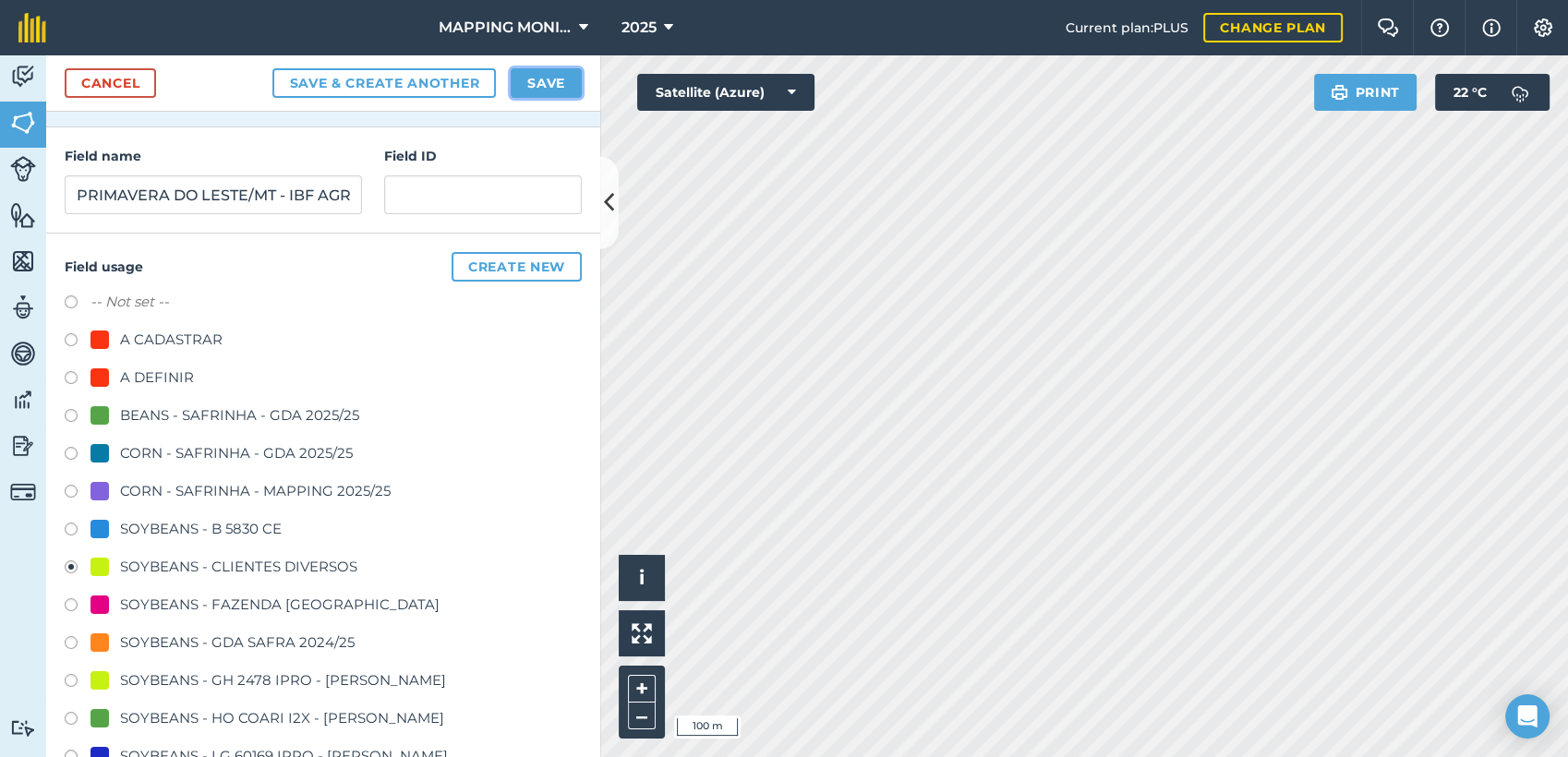
click at [547, 77] on button "Save" at bounding box center [546, 83] width 71 height 30
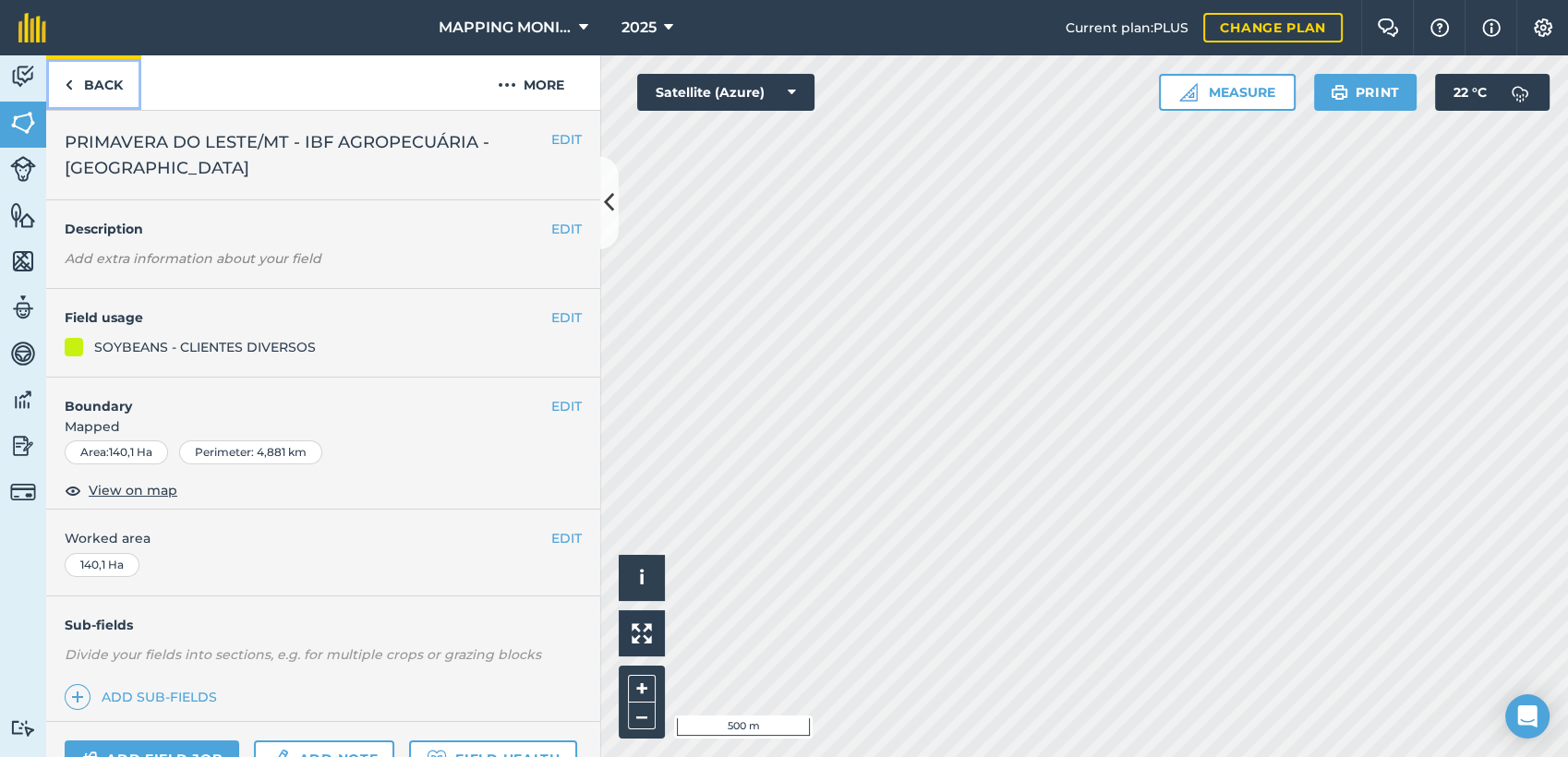
click at [98, 75] on link "Back" at bounding box center [93, 82] width 95 height 54
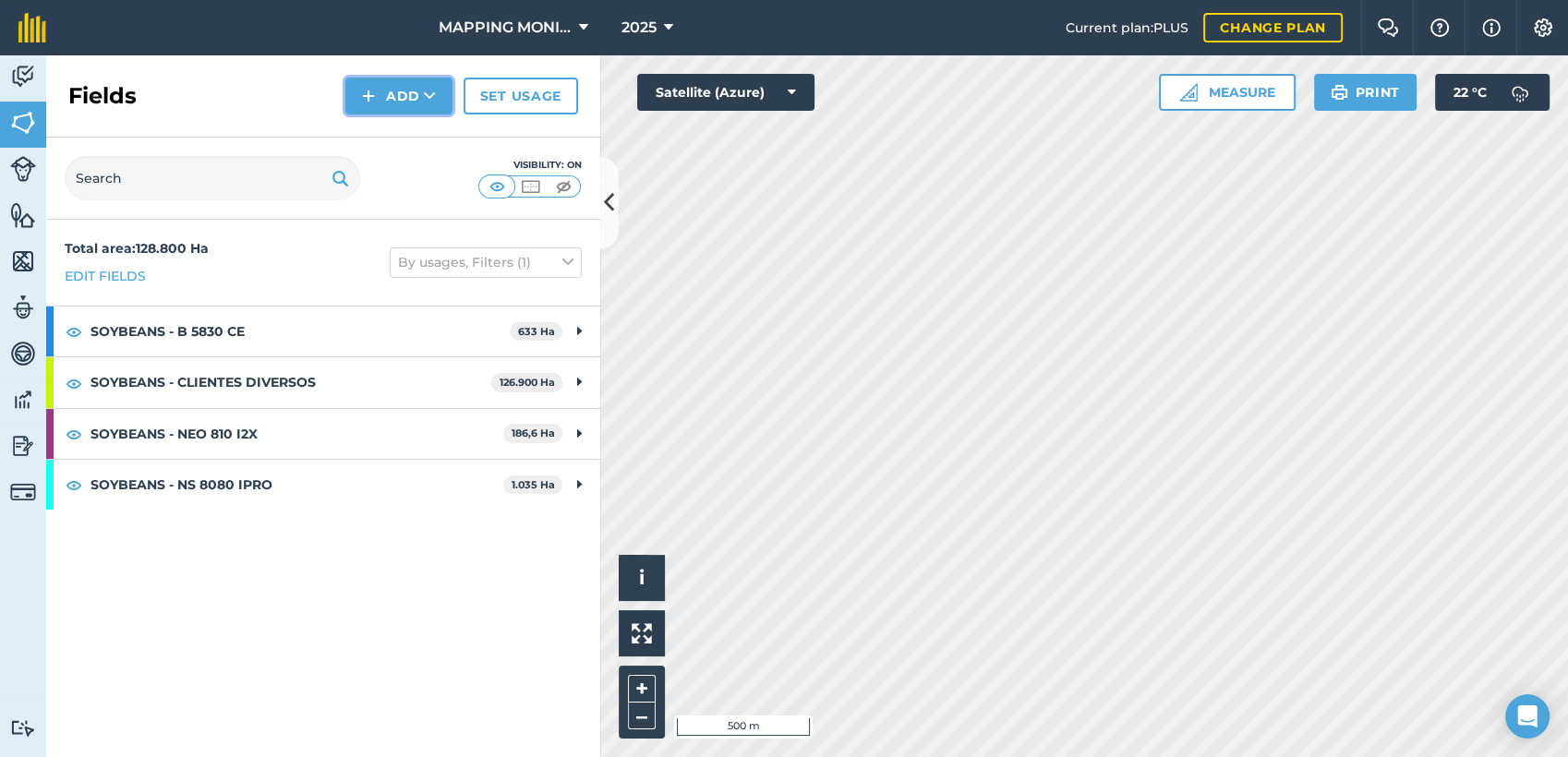
click at [392, 94] on button "Add" at bounding box center [398, 96] width 107 height 37
click at [441, 149] on link "Draw" at bounding box center [398, 138] width 102 height 41
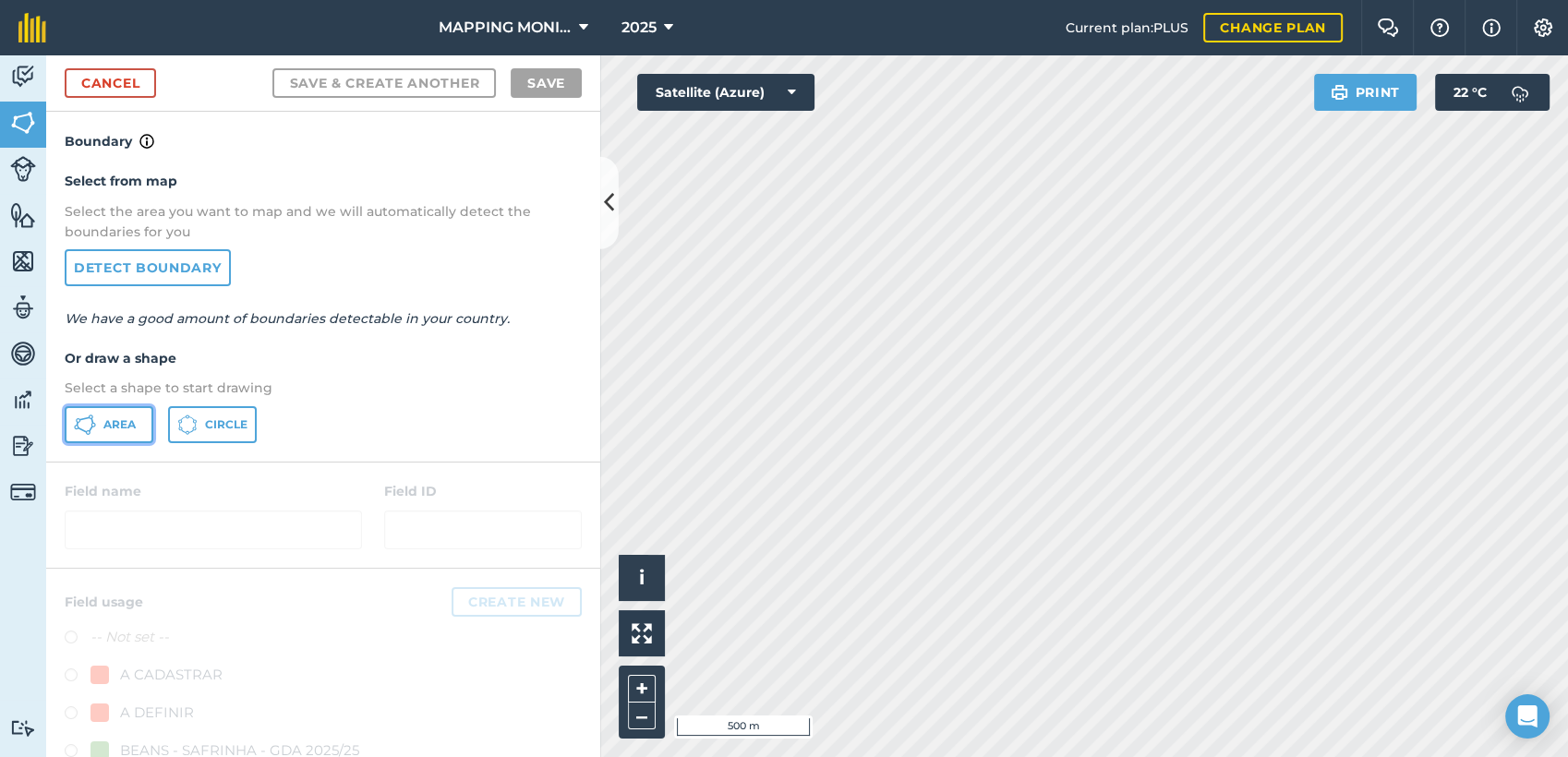
drag, startPoint x: 84, startPoint y: 419, endPoint x: 1111, endPoint y: 565, distance: 1037.3
click at [85, 419] on icon at bounding box center [85, 424] width 22 height 22
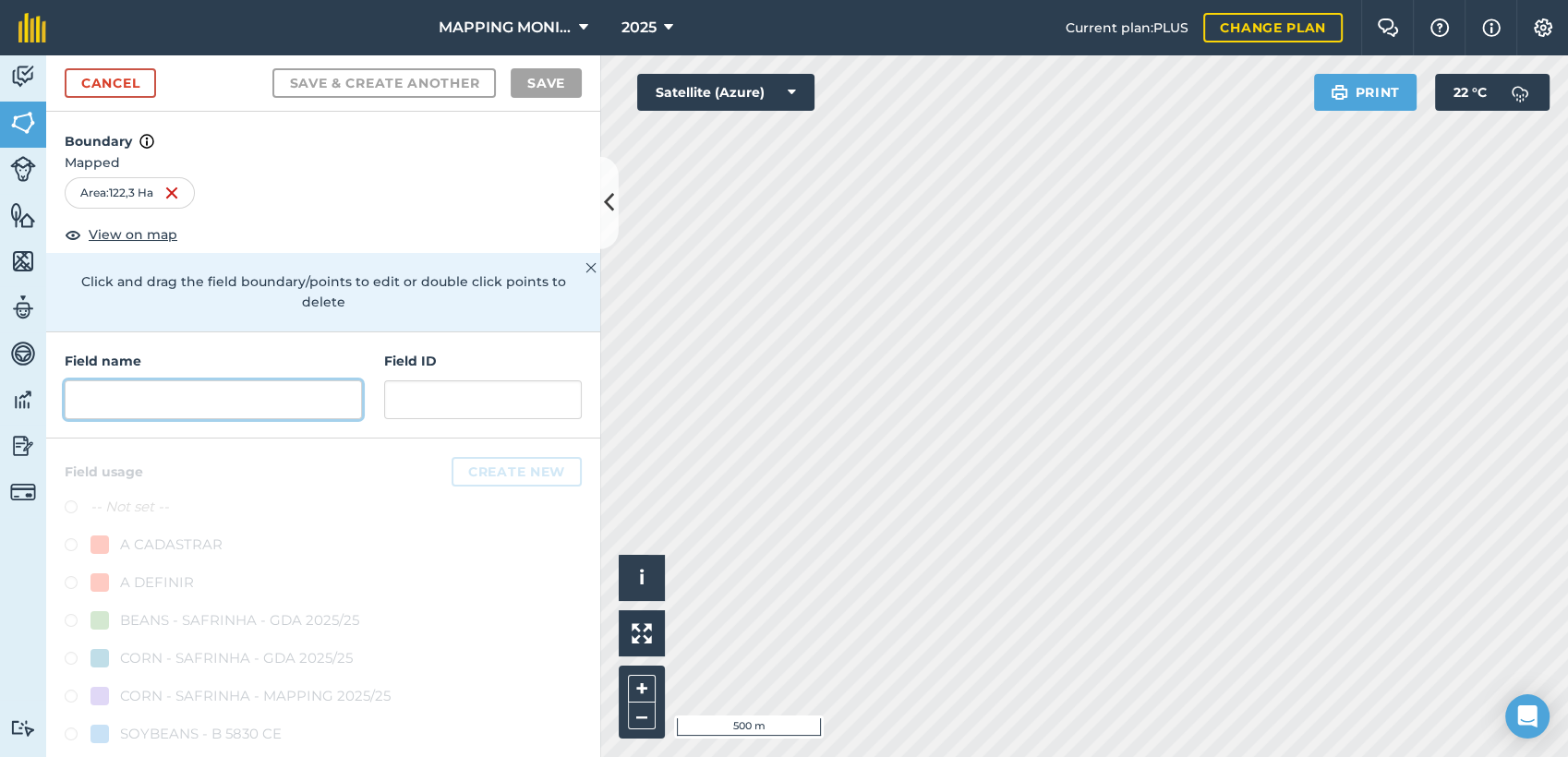
click at [146, 393] on input "text" at bounding box center [213, 400] width 298 height 39
paste input "PRIMAVERA DO LESTE/MT - IBF AGROPECUÁRIA - [GEOGRAPHIC_DATA]"
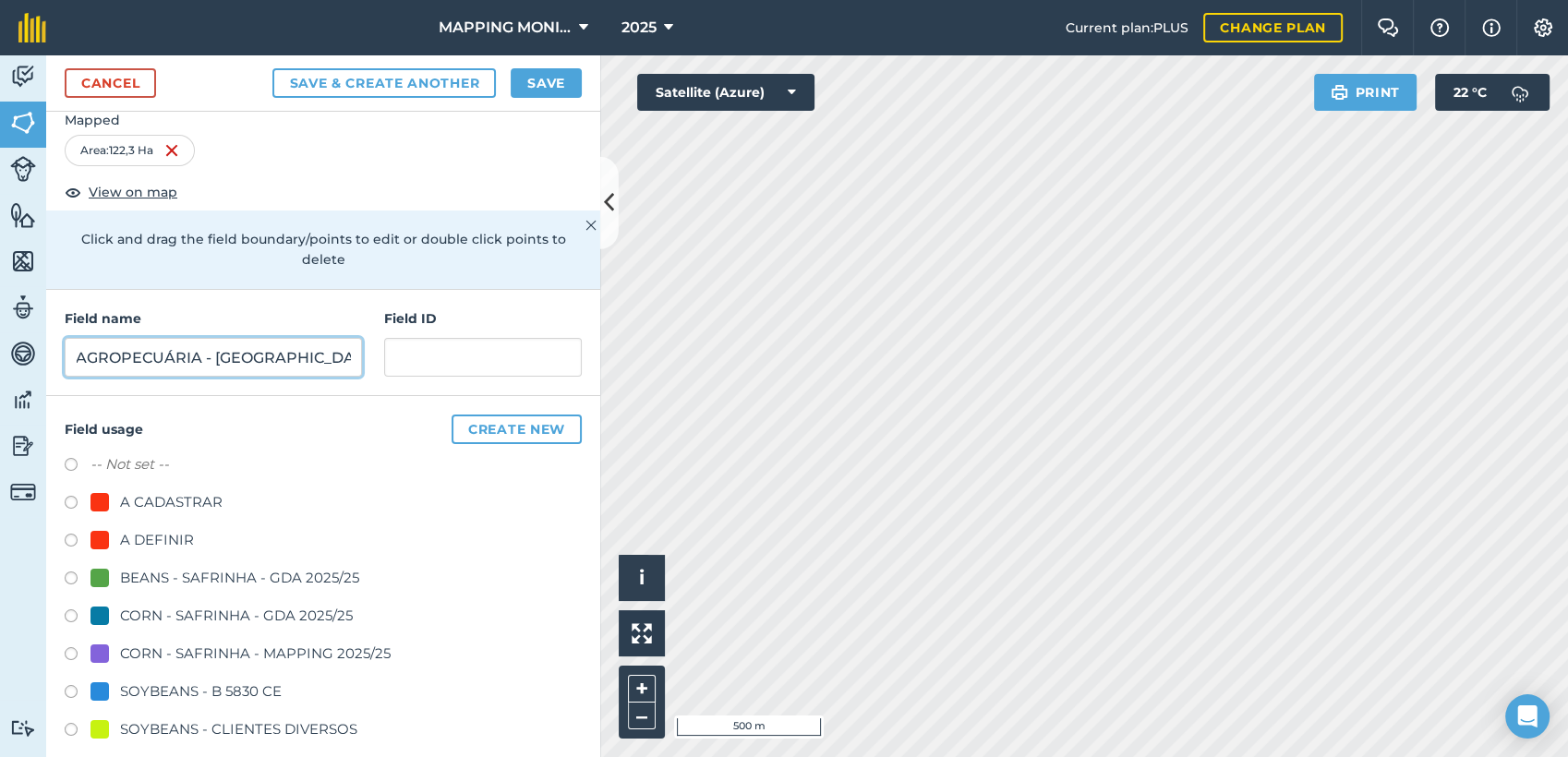
scroll to position [205, 0]
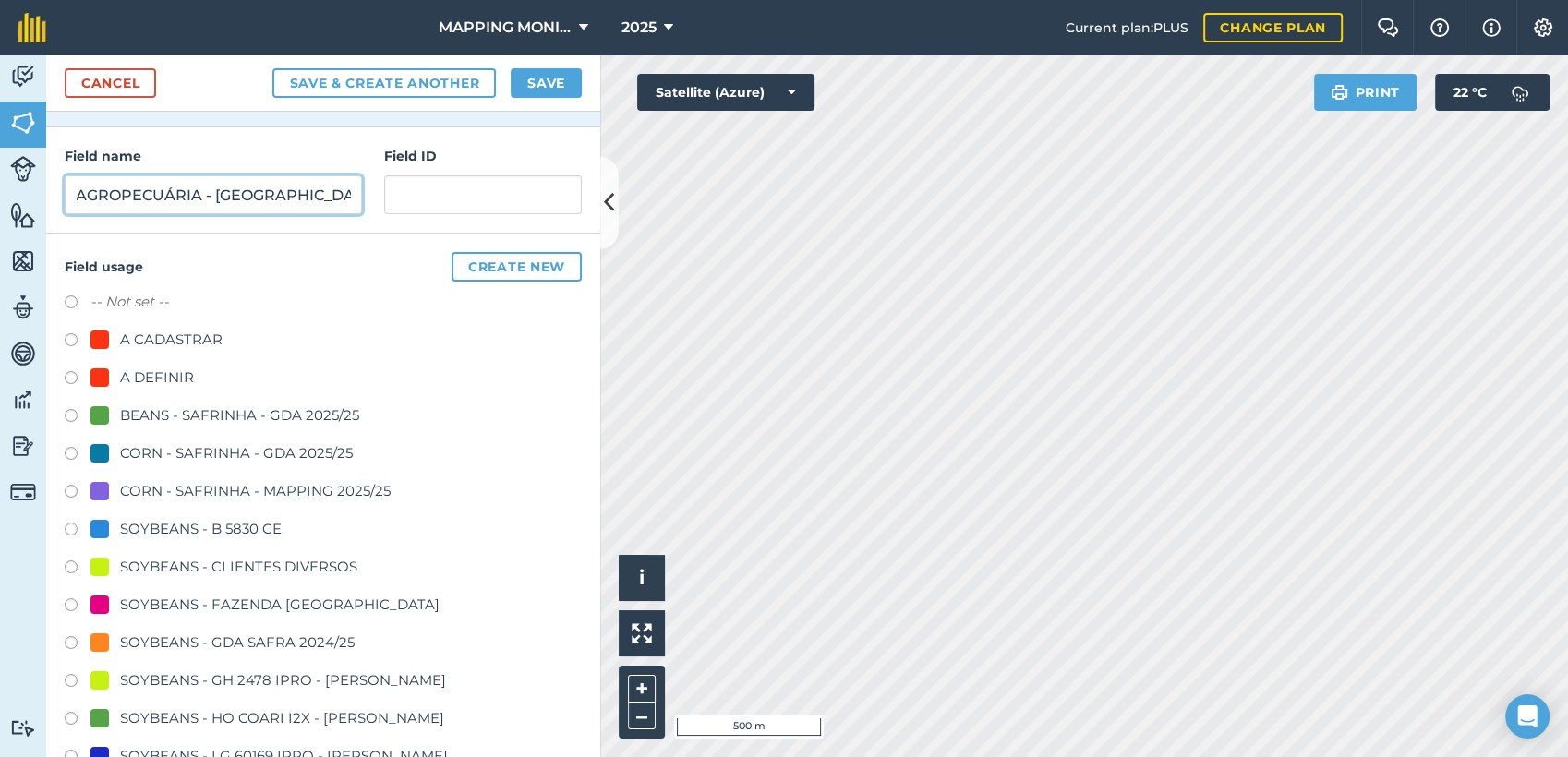
type input "PRIMAVERA DO LESTE/MT - IBF AGROPECUÁRIA - [GEOGRAPHIC_DATA]"
click at [194, 568] on div "SOYBEANS - CLIENTES DIVERSOS" at bounding box center [239, 567] width 237 height 22
radio input "true"
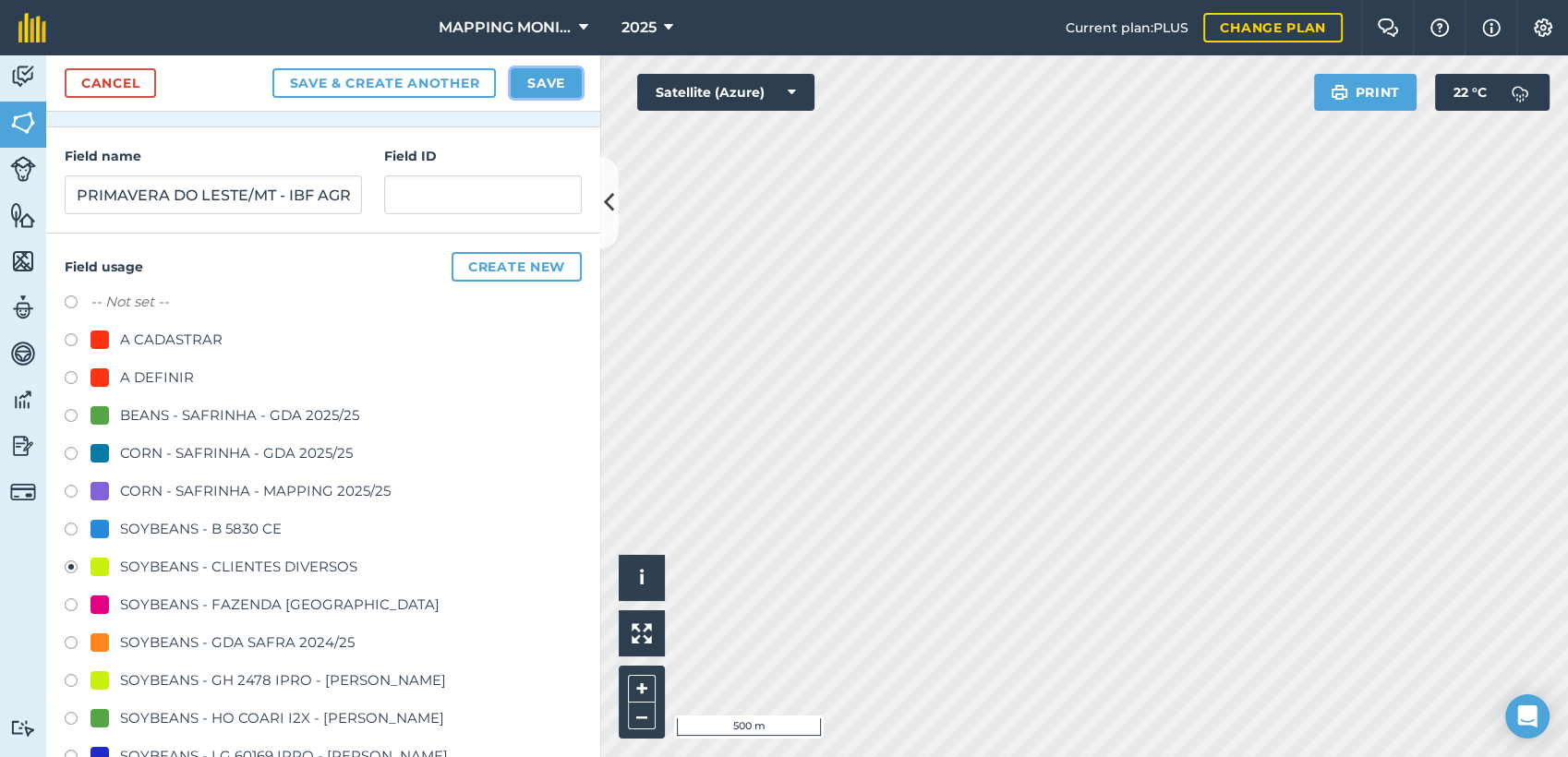
click at [517, 92] on button "Save" at bounding box center [546, 83] width 71 height 30
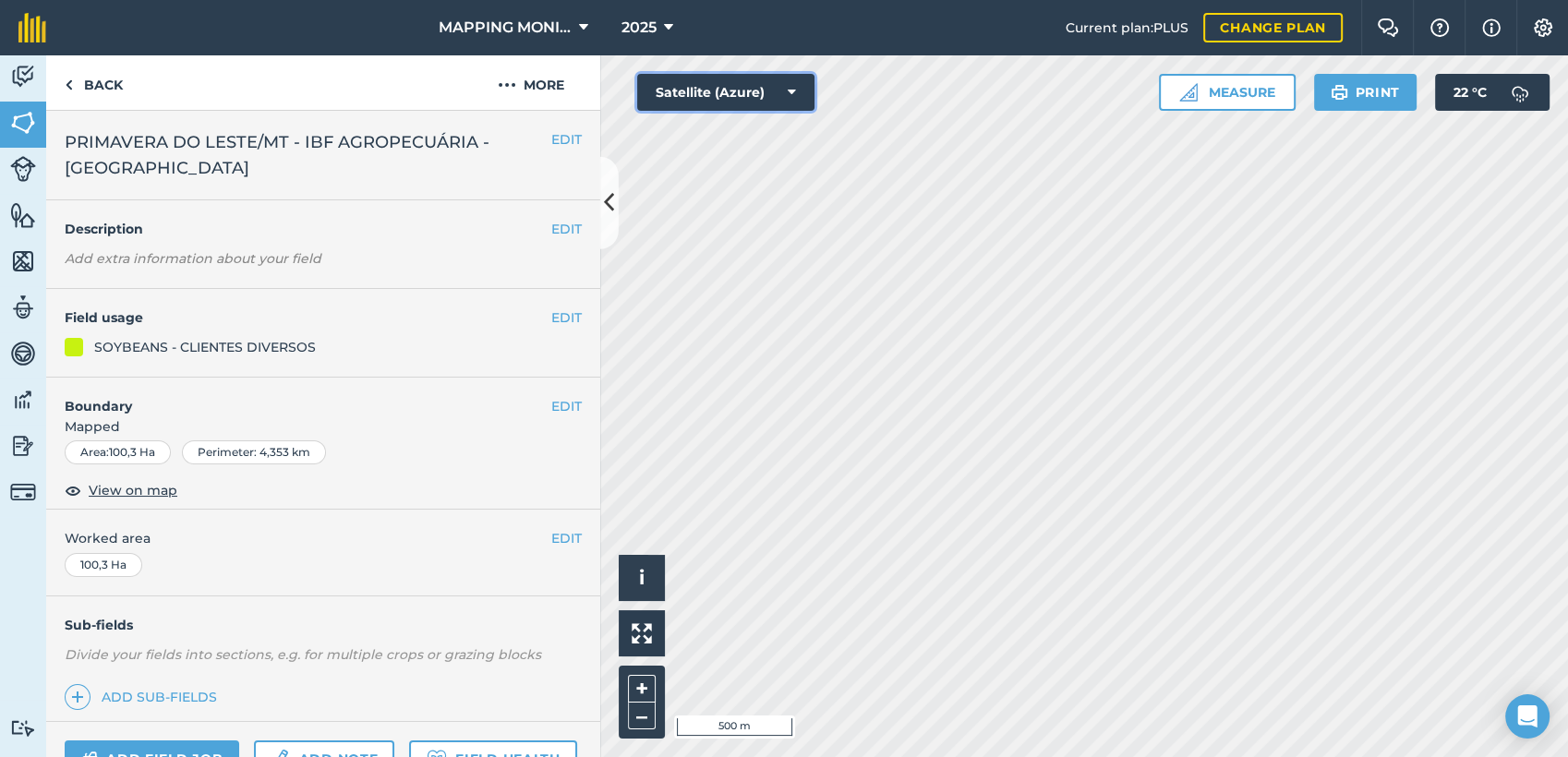
click at [797, 98] on button "Satellite (Azure)" at bounding box center [726, 92] width 177 height 37
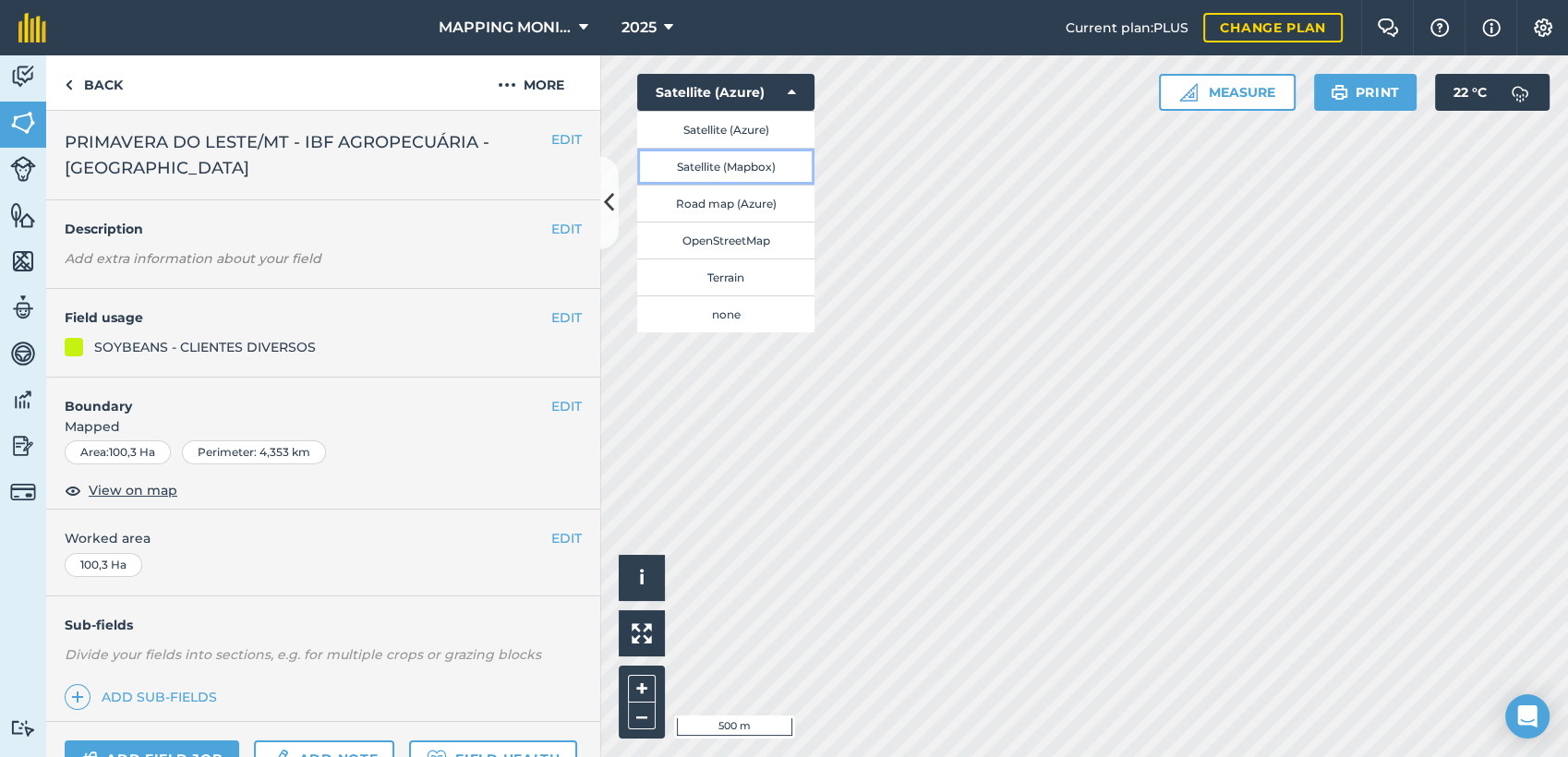
click at [776, 168] on button "Satellite (Mapbox)" at bounding box center [726, 166] width 177 height 37
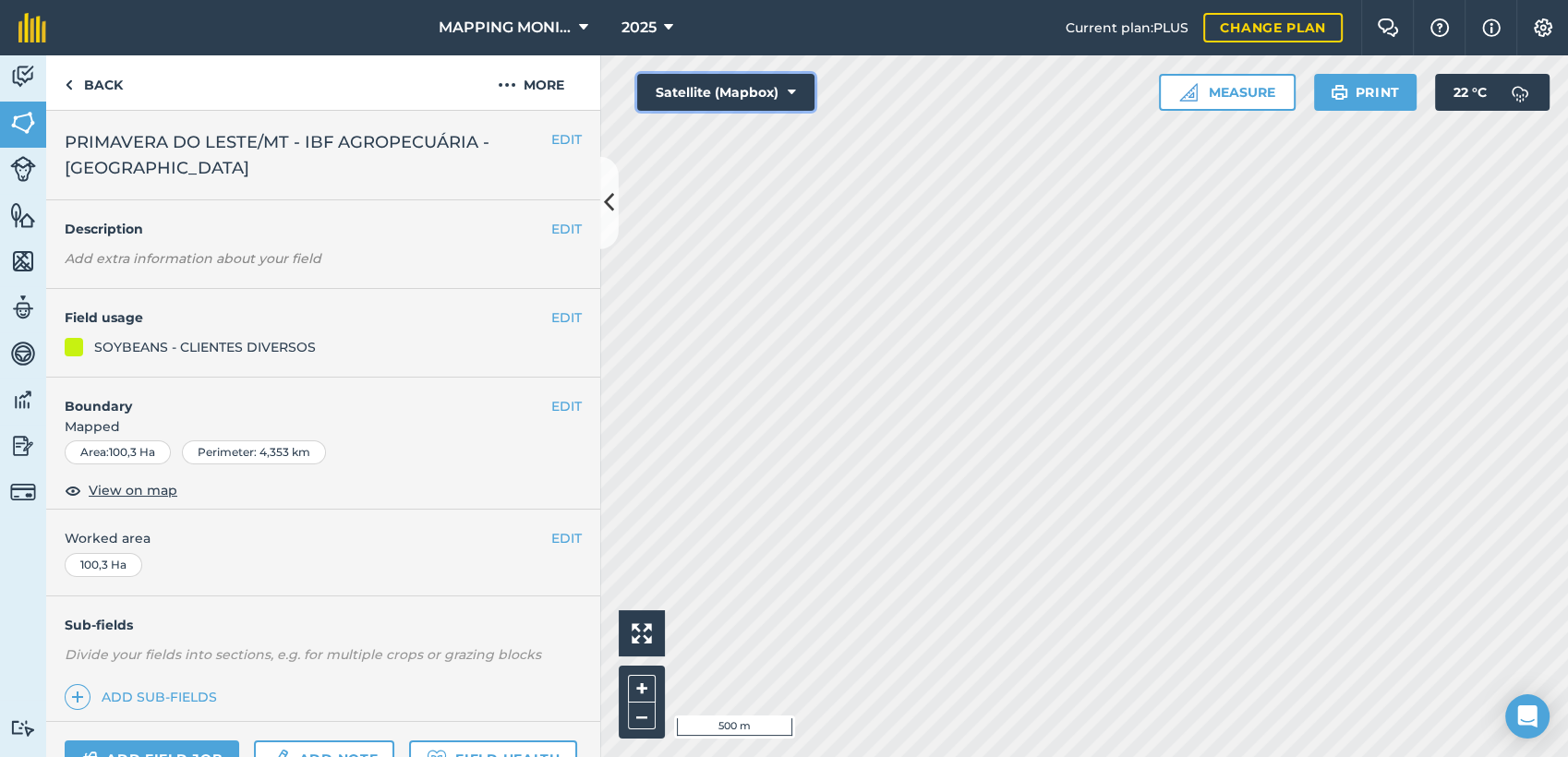
click at [777, 93] on button "Satellite (Mapbox)" at bounding box center [726, 92] width 177 height 37
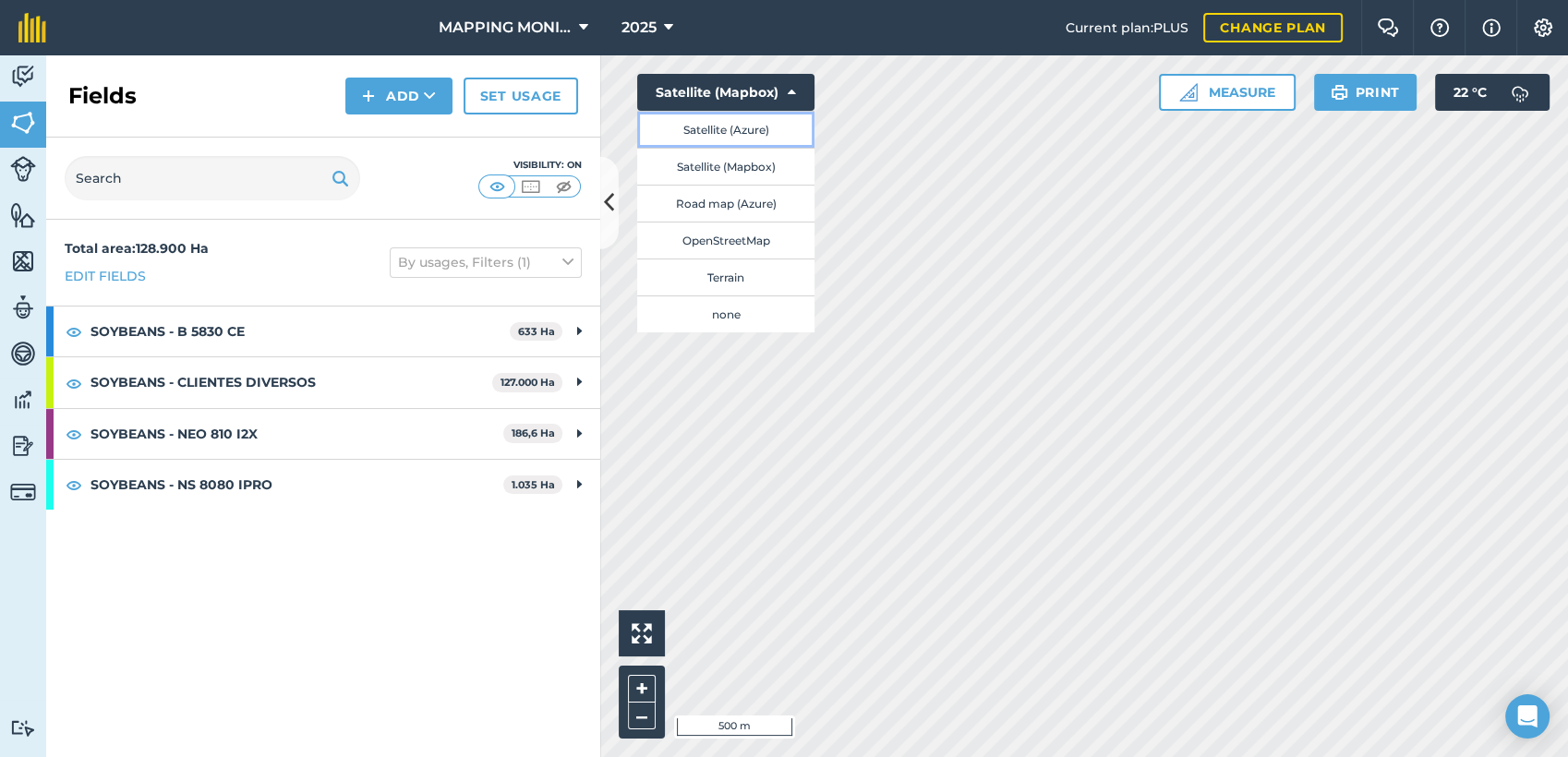
click at [787, 122] on button "Satellite (Azure)" at bounding box center [726, 130] width 177 height 37
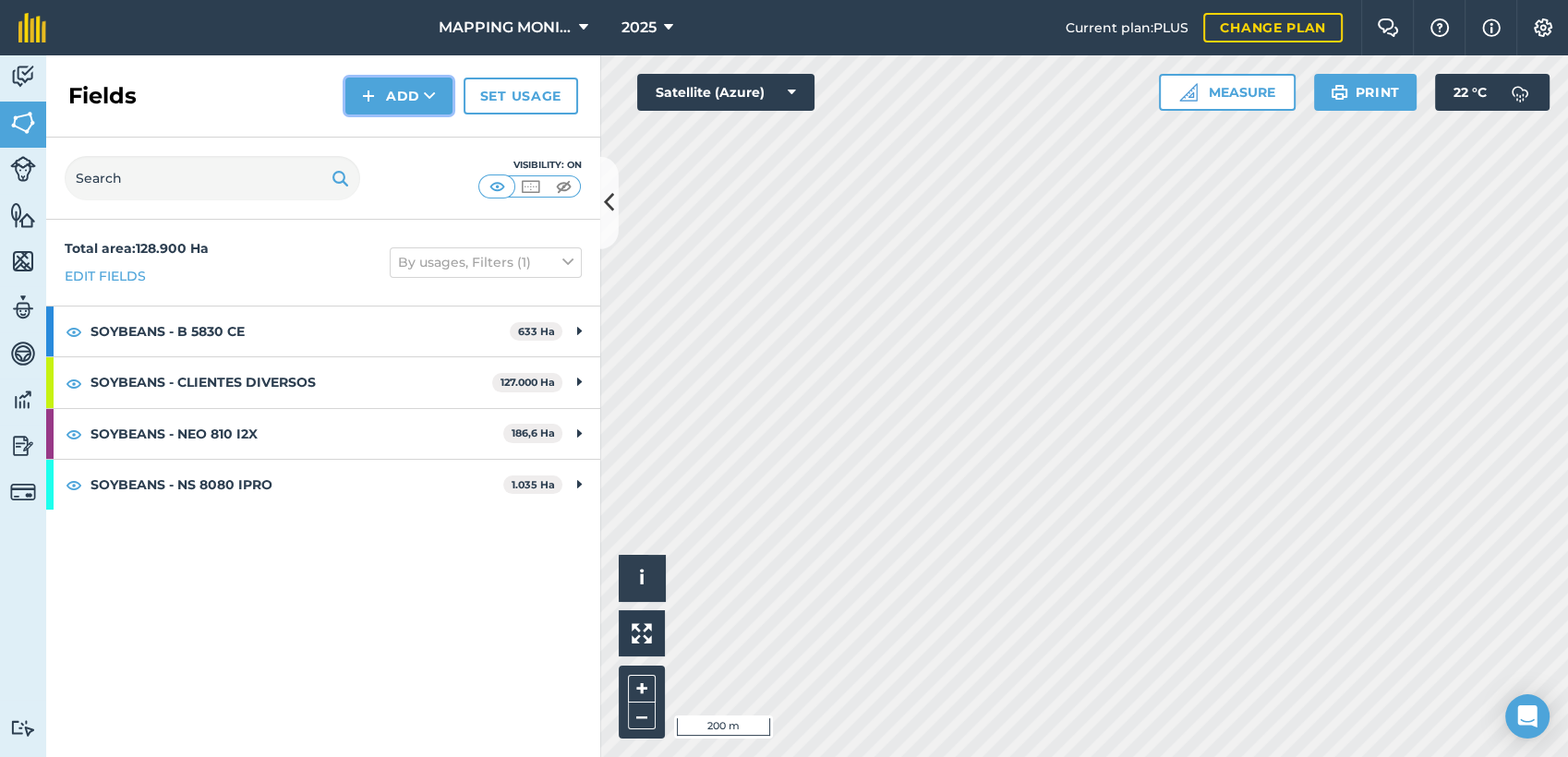
click at [401, 90] on button "Add" at bounding box center [398, 96] width 107 height 37
click at [406, 148] on link "Draw" at bounding box center [398, 138] width 102 height 41
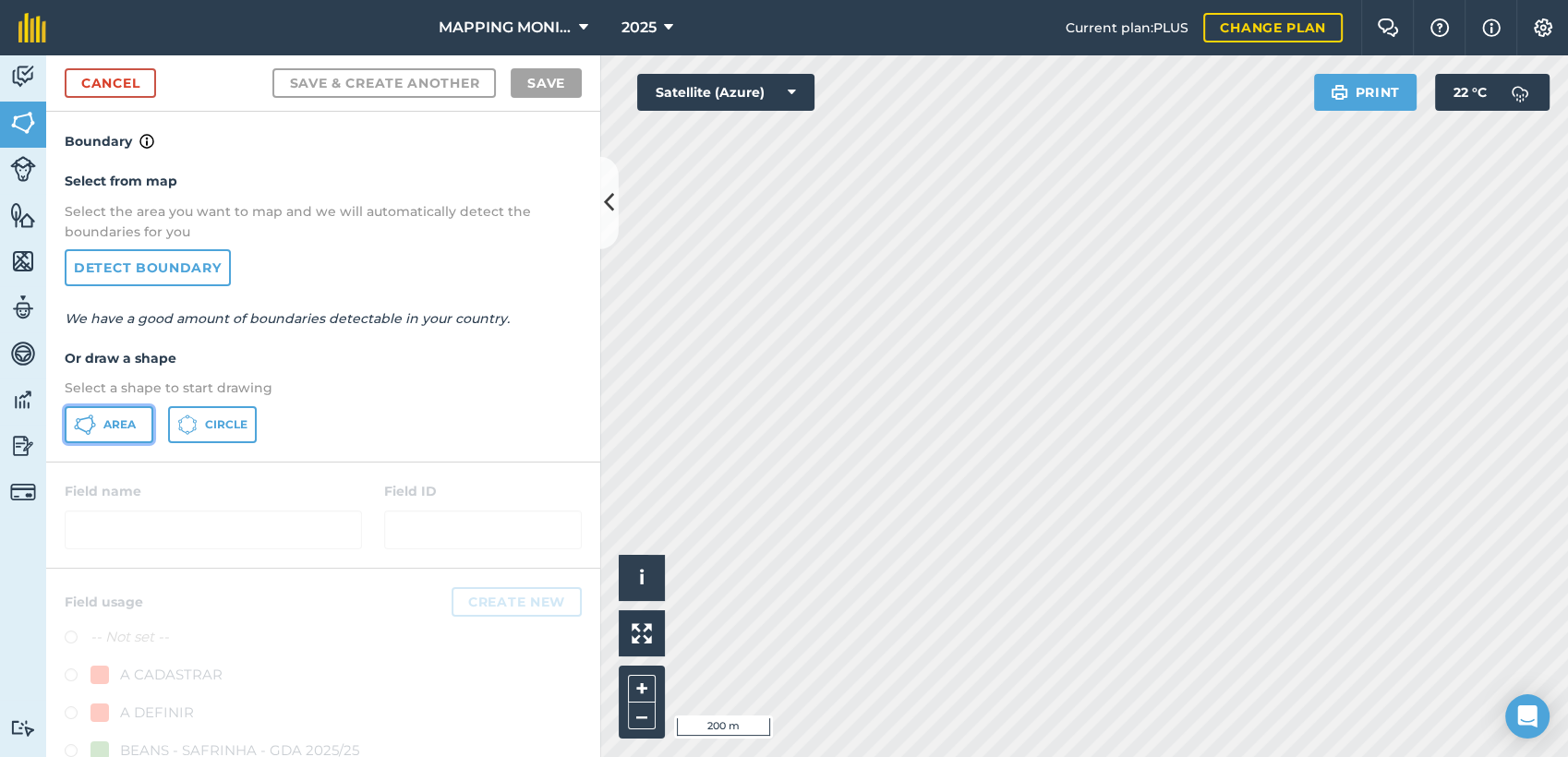
click at [89, 430] on icon at bounding box center [85, 424] width 22 height 22
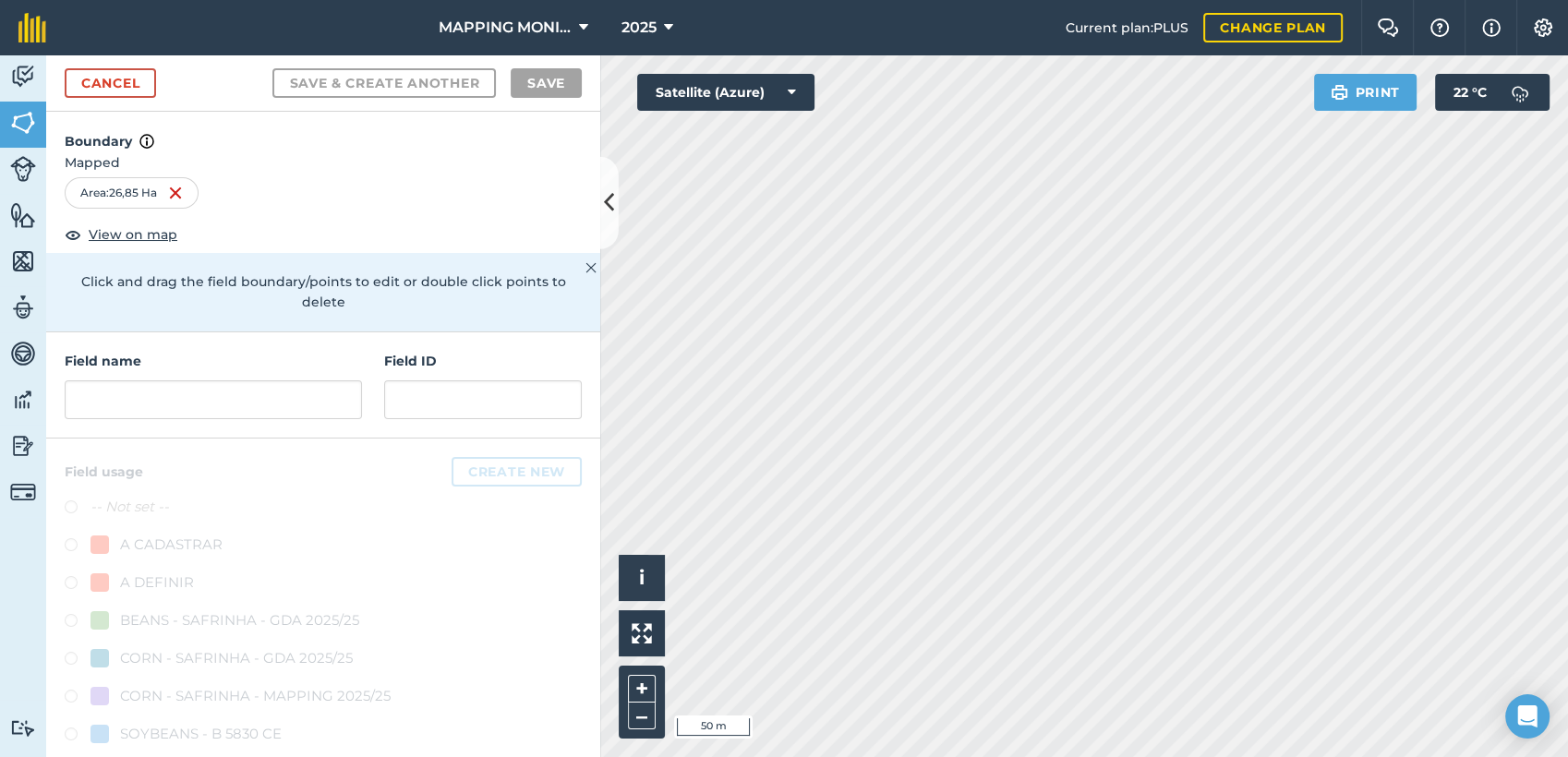
click at [145, 378] on div "Field name" at bounding box center [213, 384] width 298 height 68
click at [146, 399] on input "text" at bounding box center [213, 400] width 298 height 39
paste input "PRIMAVERA DO LESTE/MT - IBF AGROPECUÁRIA - [GEOGRAPHIC_DATA]"
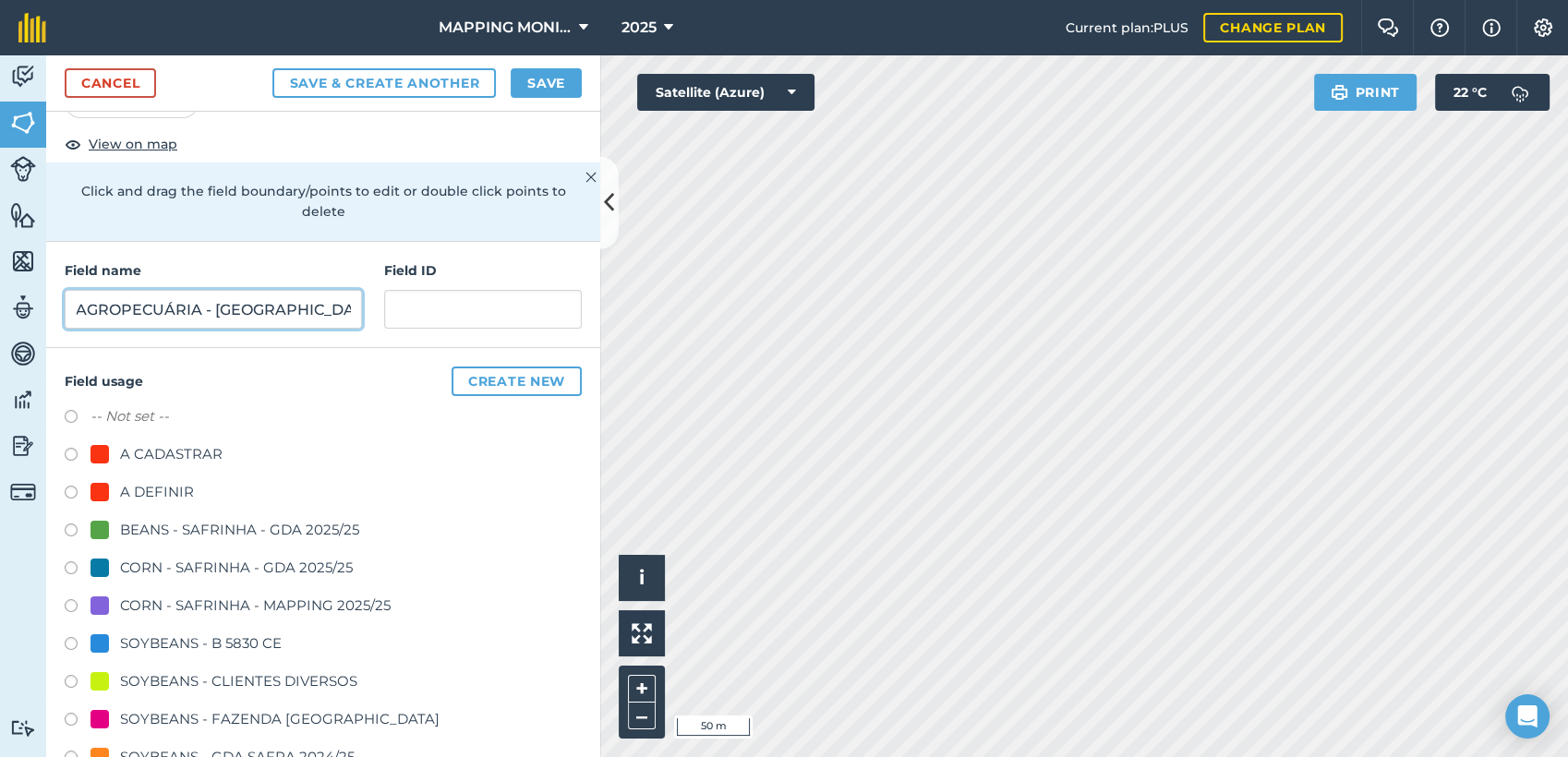
scroll to position [103, 0]
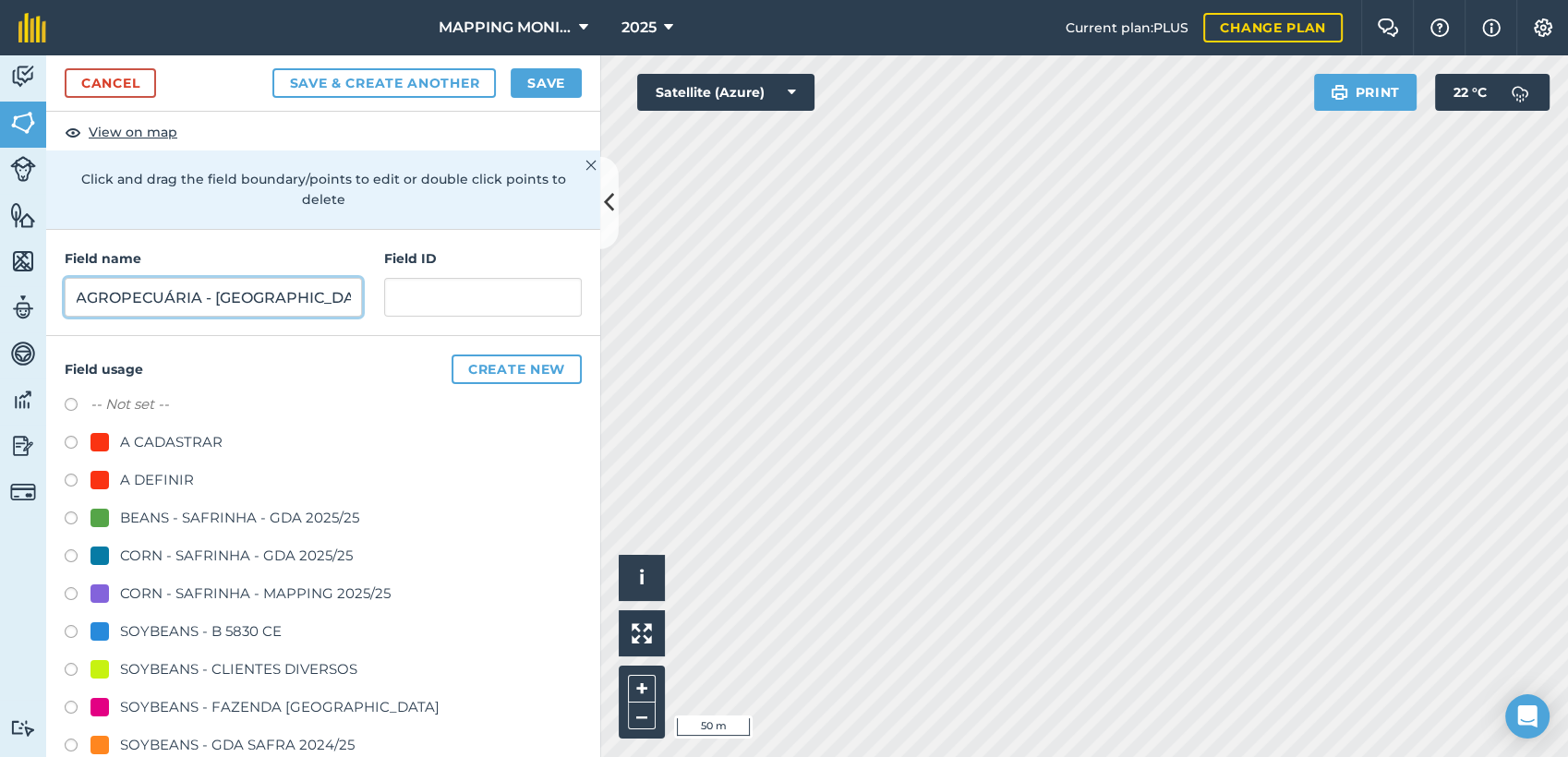
type input "PRIMAVERA DO LESTE/MT - IBF AGROPECUÁRIA - [GEOGRAPHIC_DATA]"
click at [175, 665] on div "SOYBEANS - CLIENTES DIVERSOS" at bounding box center [239, 669] width 237 height 22
radio input "true"
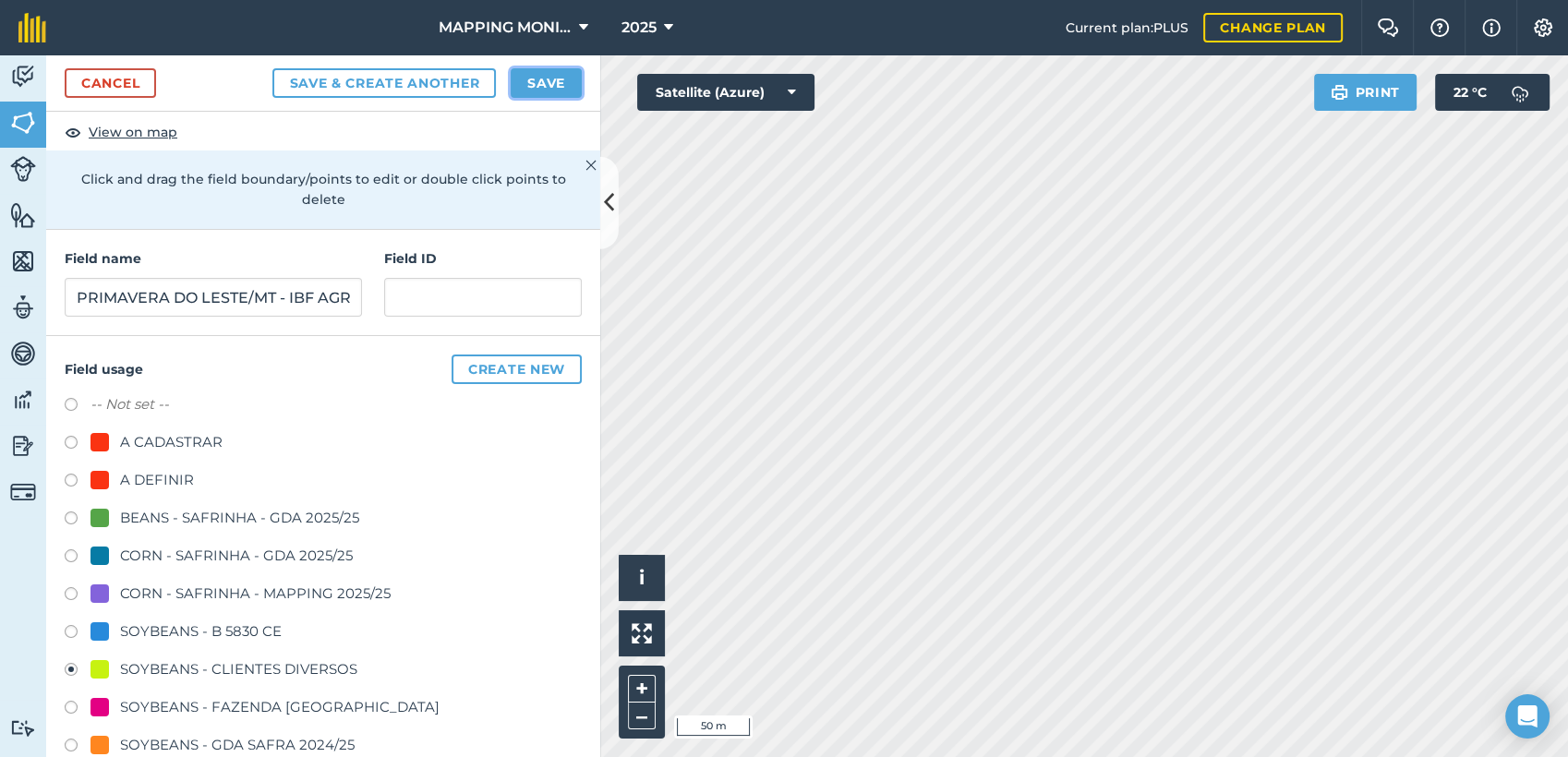
click at [532, 92] on button "Save" at bounding box center [546, 83] width 71 height 30
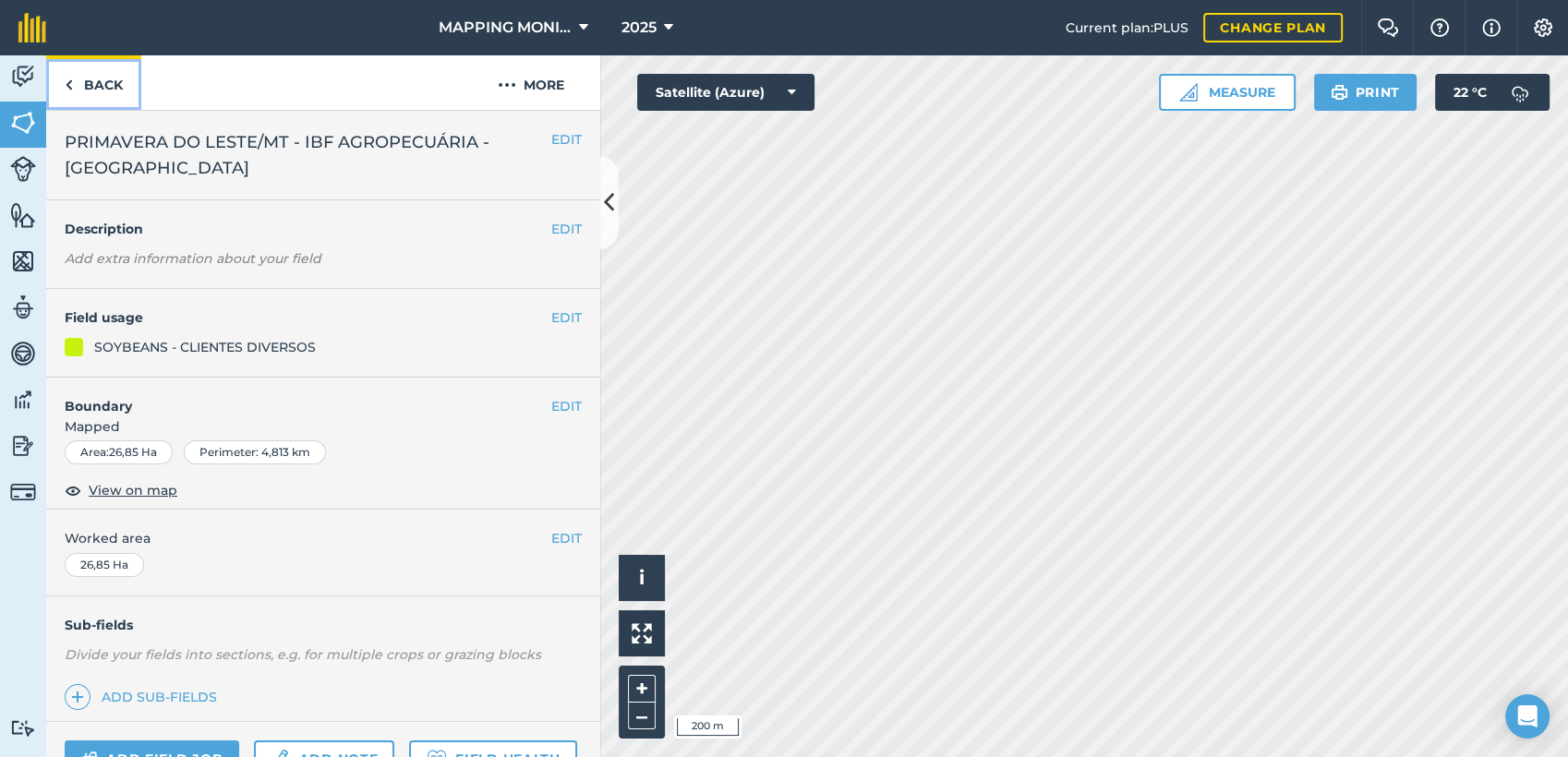
click at [105, 81] on link "Back" at bounding box center [93, 82] width 95 height 54
click at [75, 95] on link "Back" at bounding box center [93, 82] width 95 height 54
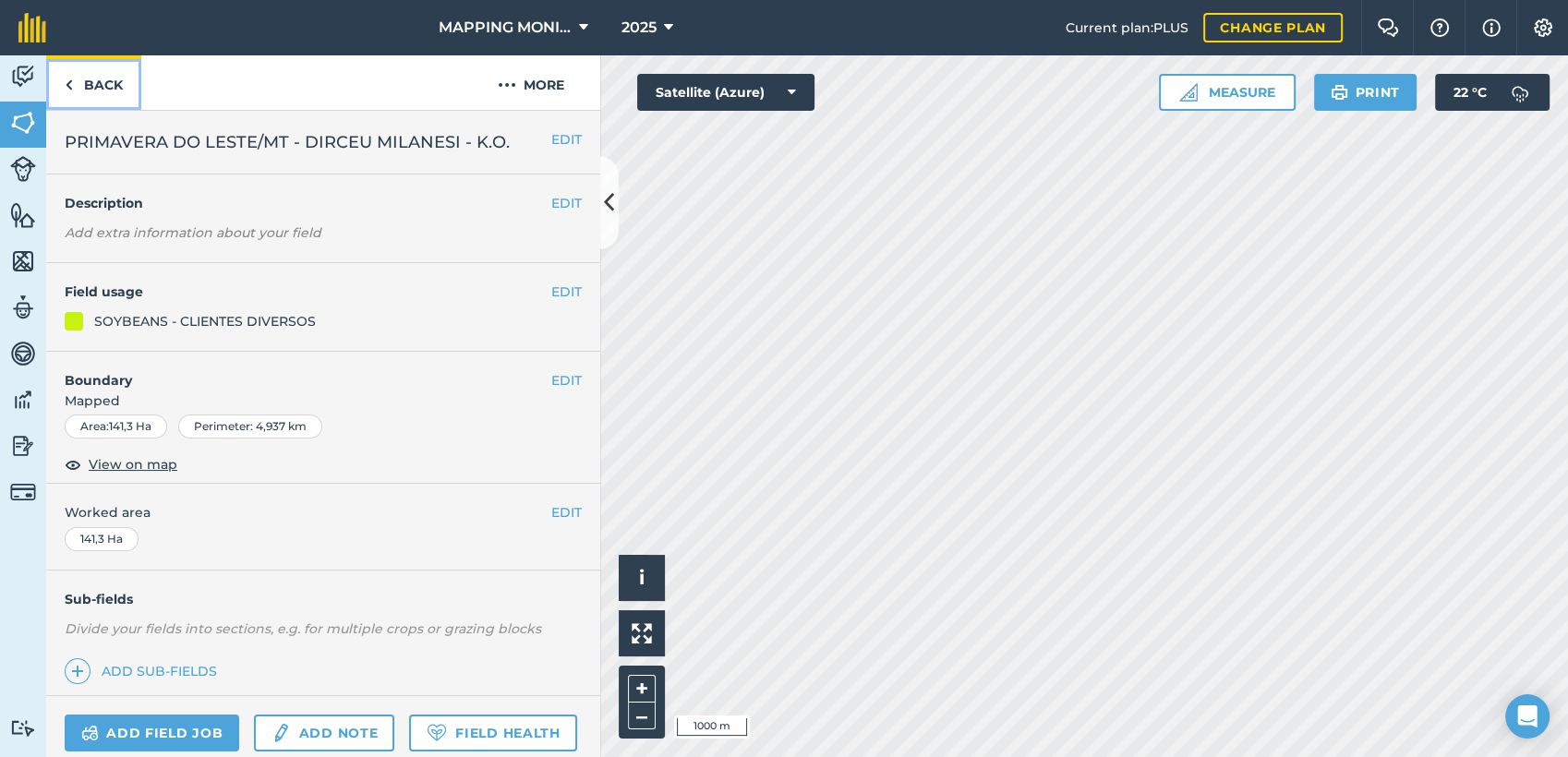
click at [84, 77] on link "Back" at bounding box center [93, 82] width 95 height 54
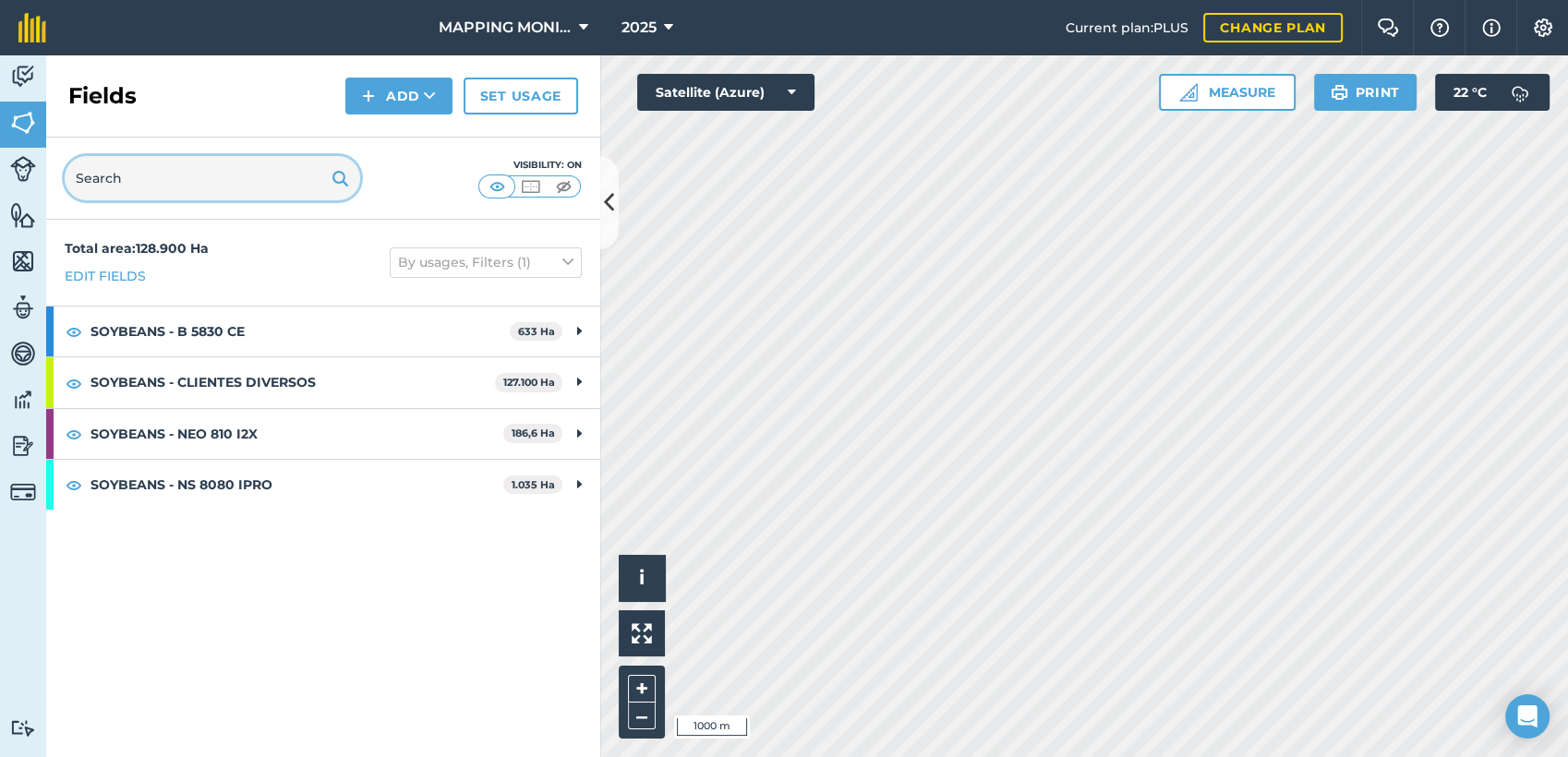
click at [224, 179] on input "text" at bounding box center [212, 178] width 296 height 45
paste input "PRIMAVERA DO LESTE/MT - IBF AGROPECUÁRIA - [GEOGRAPHIC_DATA]"
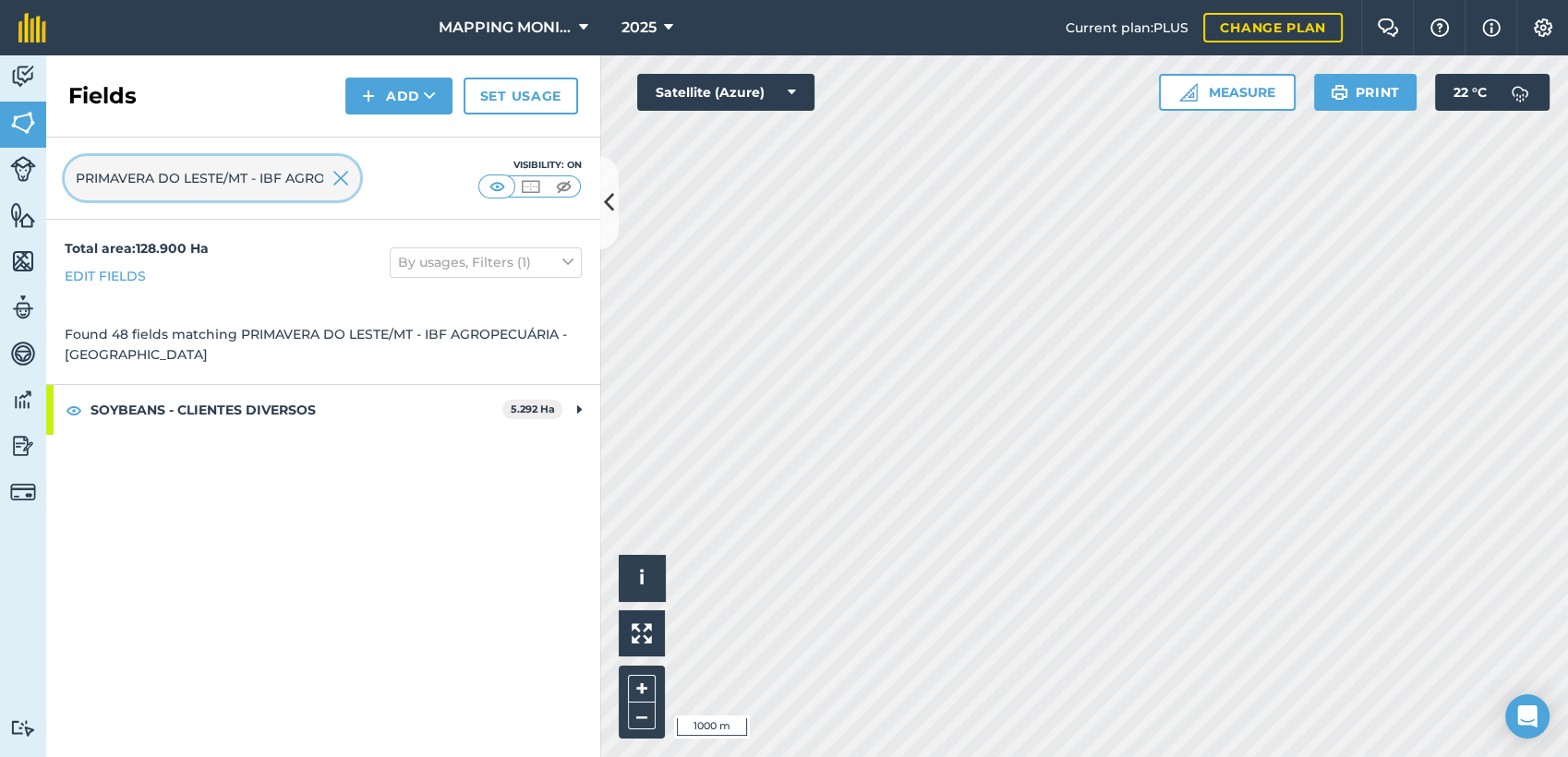
scroll to position [0, 195]
type input "PRIMAVERA DO LESTE/MT - IBF AGROPECUÁRIA - [GEOGRAPHIC_DATA]"
click at [346, 180] on img at bounding box center [340, 178] width 17 height 22
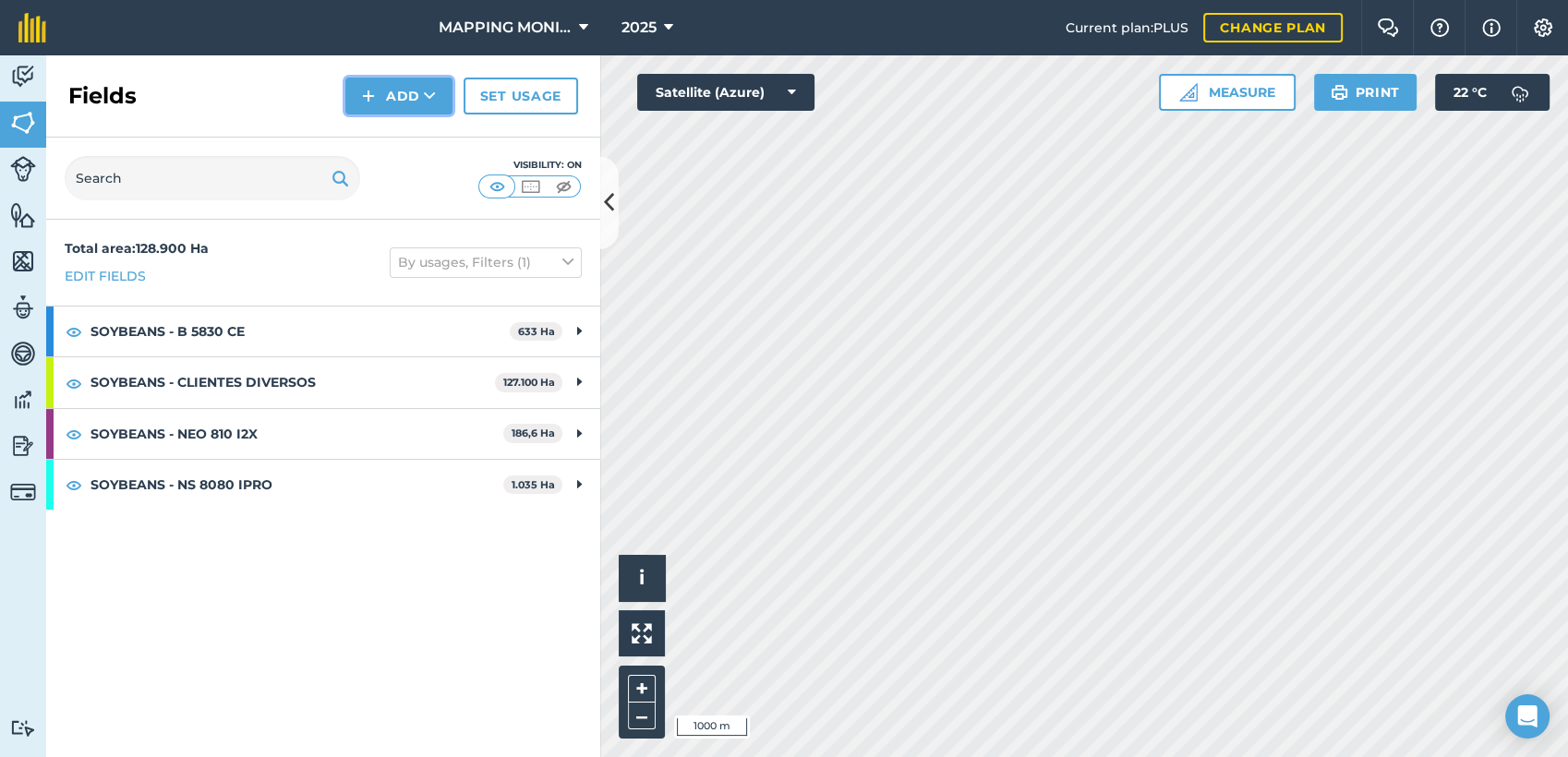
click at [425, 97] on icon at bounding box center [429, 96] width 12 height 19
click at [408, 137] on link "Draw" at bounding box center [398, 138] width 102 height 41
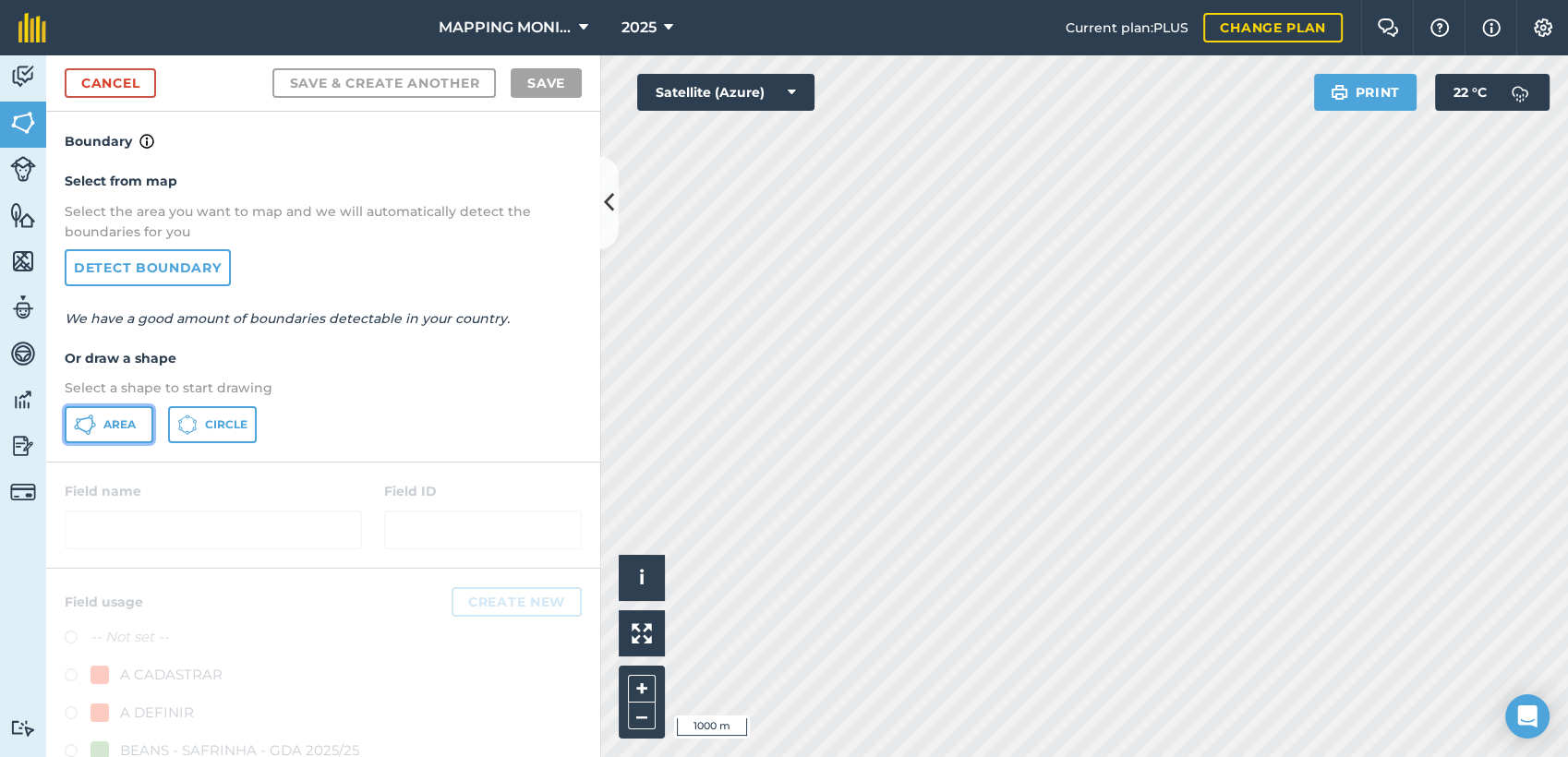
drag, startPoint x: 129, startPoint y: 424, endPoint x: 795, endPoint y: 498, distance: 670.1
click at [130, 424] on span "Area" at bounding box center [119, 424] width 33 height 15
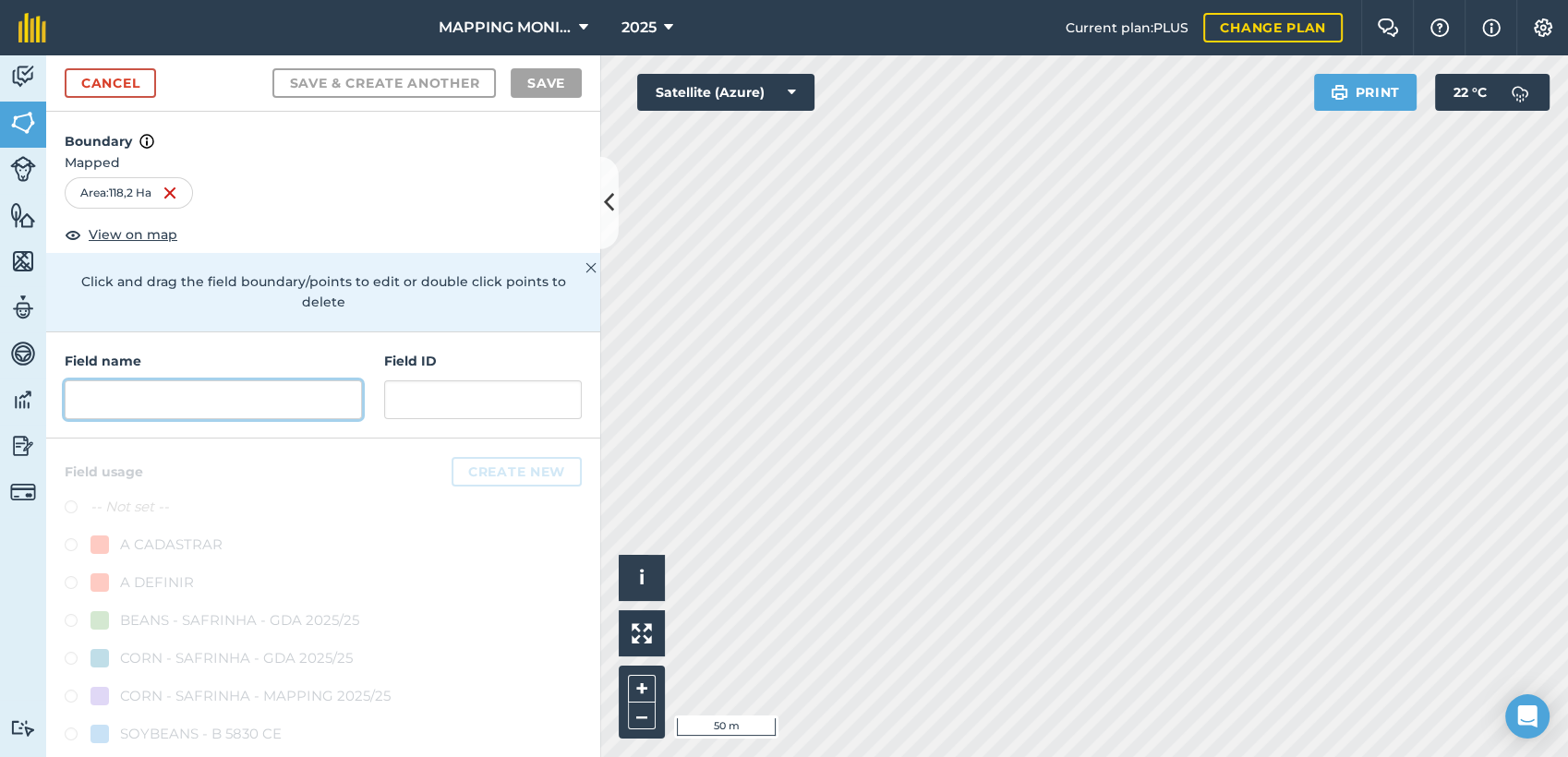
click at [317, 403] on input "text" at bounding box center [213, 400] width 298 height 39
paste input "PRIMAVERA DO LESTE/MT - IBF AGROPECUÁRIA - [GEOGRAPHIC_DATA]"
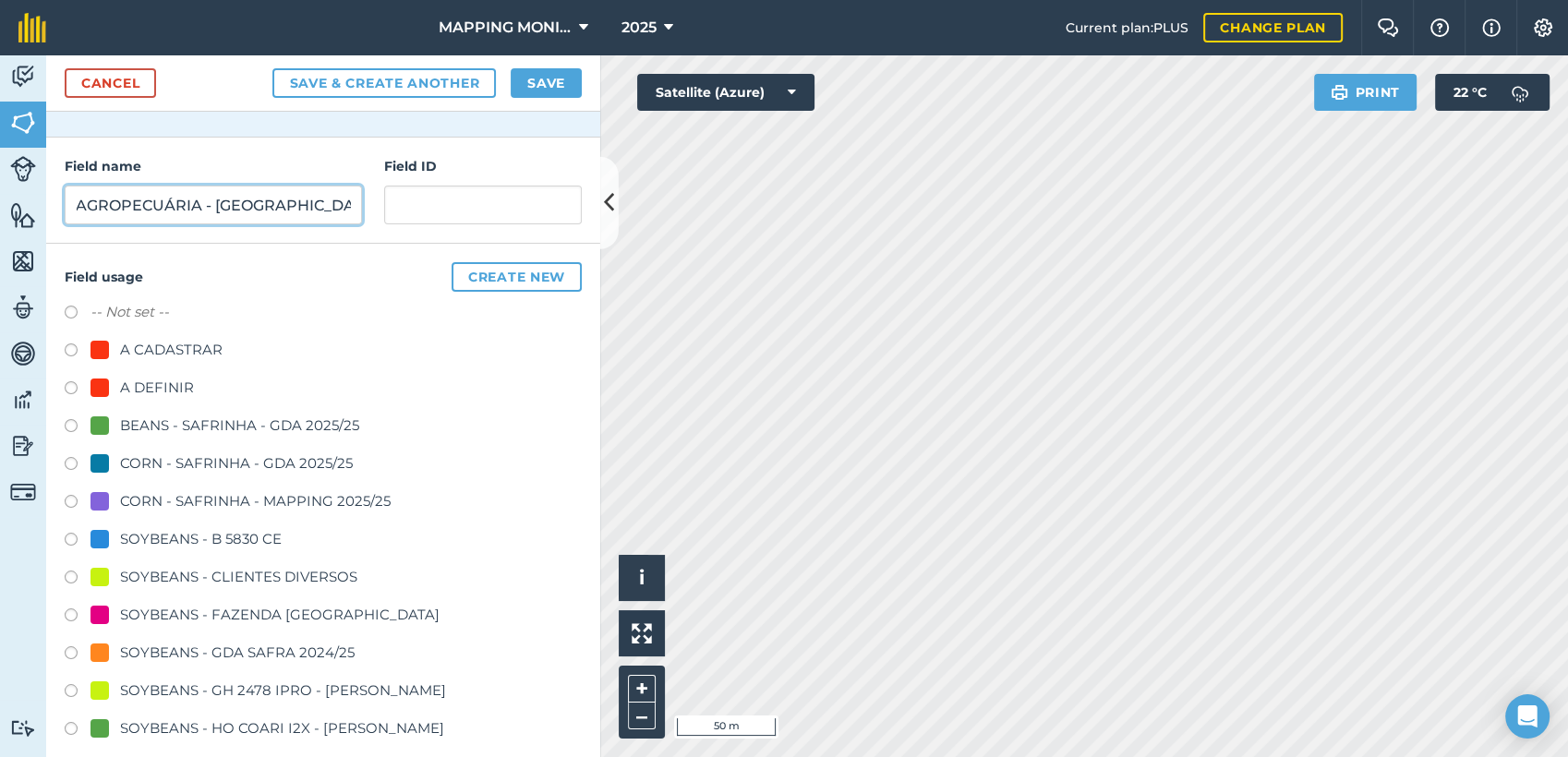
scroll to position [205, 0]
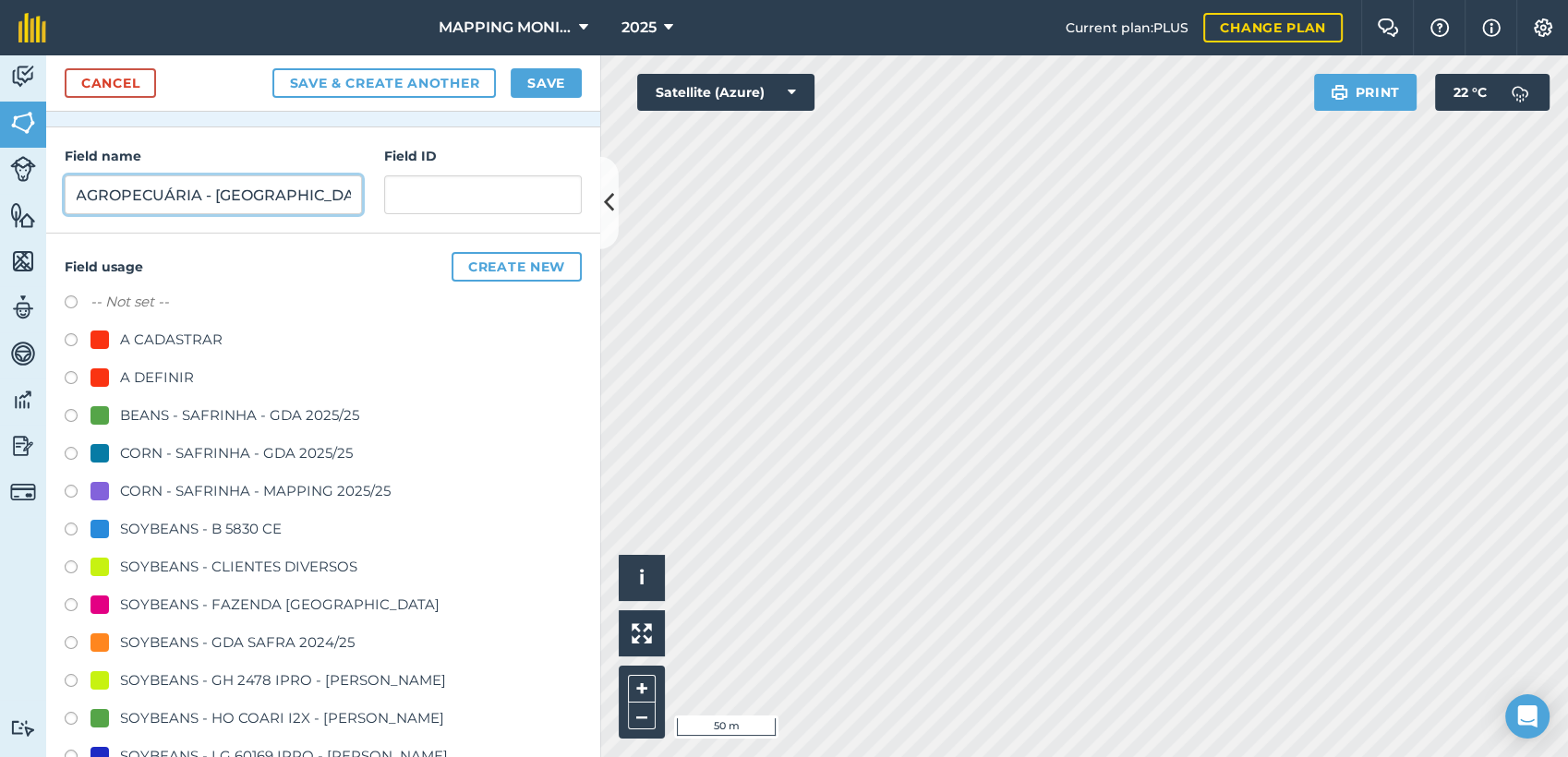
type input "PRIMAVERA DO LESTE/MT - IBF AGROPECUÁRIA - [GEOGRAPHIC_DATA]"
click at [209, 557] on div "SOYBEANS - CLIENTES DIVERSOS" at bounding box center [239, 567] width 237 height 22
radio input "true"
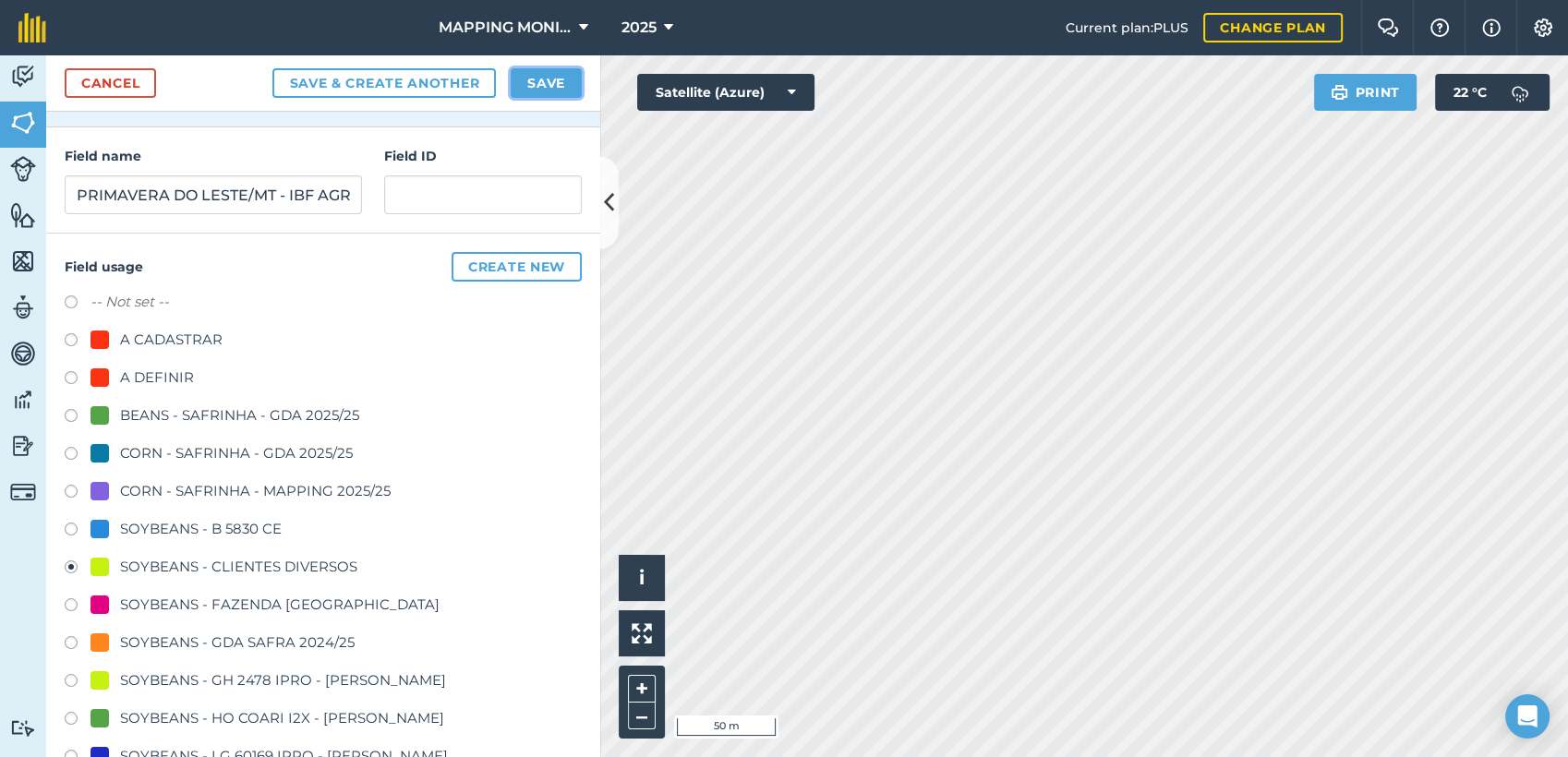
click at [539, 82] on button "Save" at bounding box center [546, 83] width 71 height 30
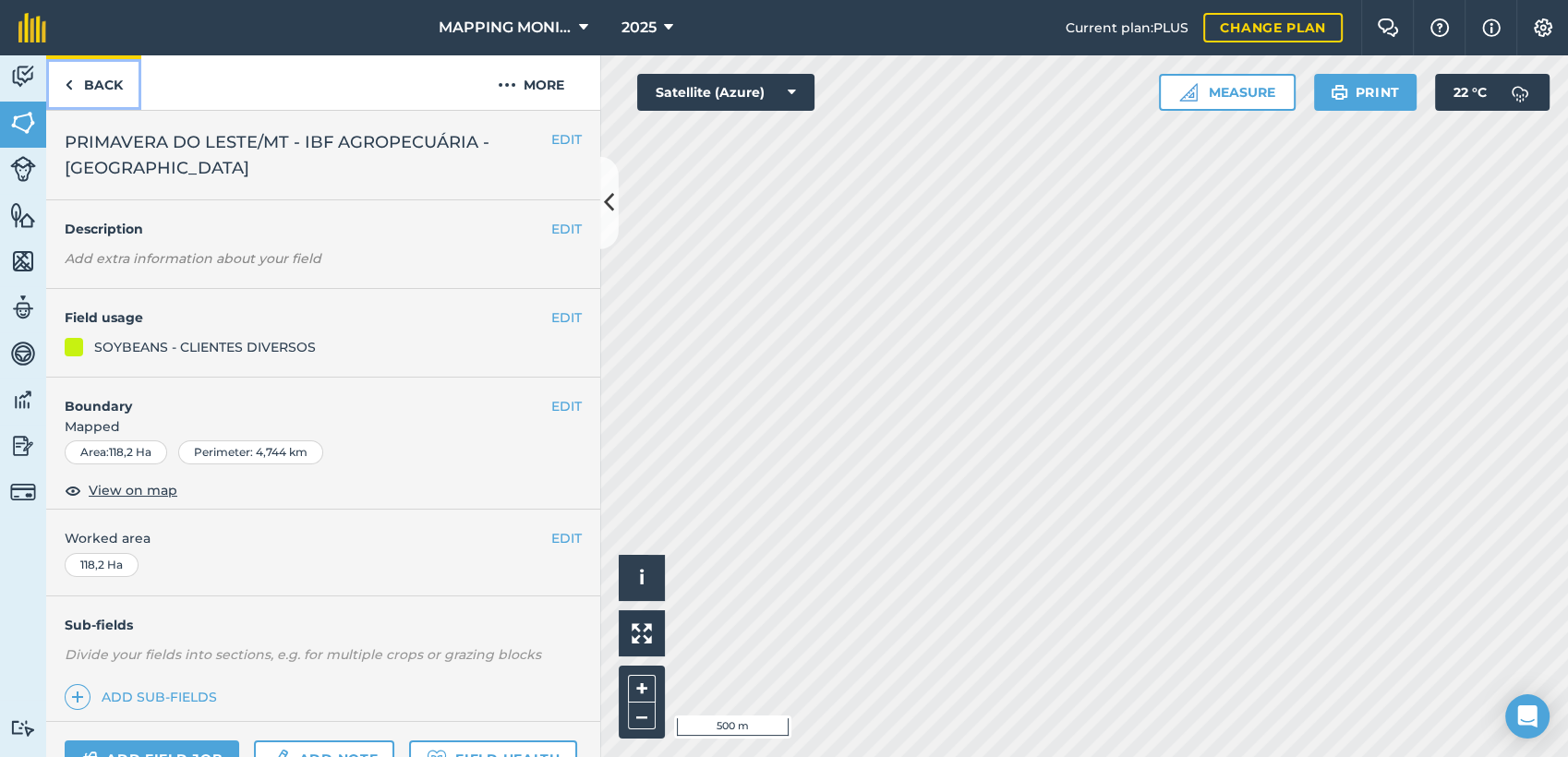
click at [90, 92] on link "Back" at bounding box center [93, 82] width 95 height 54
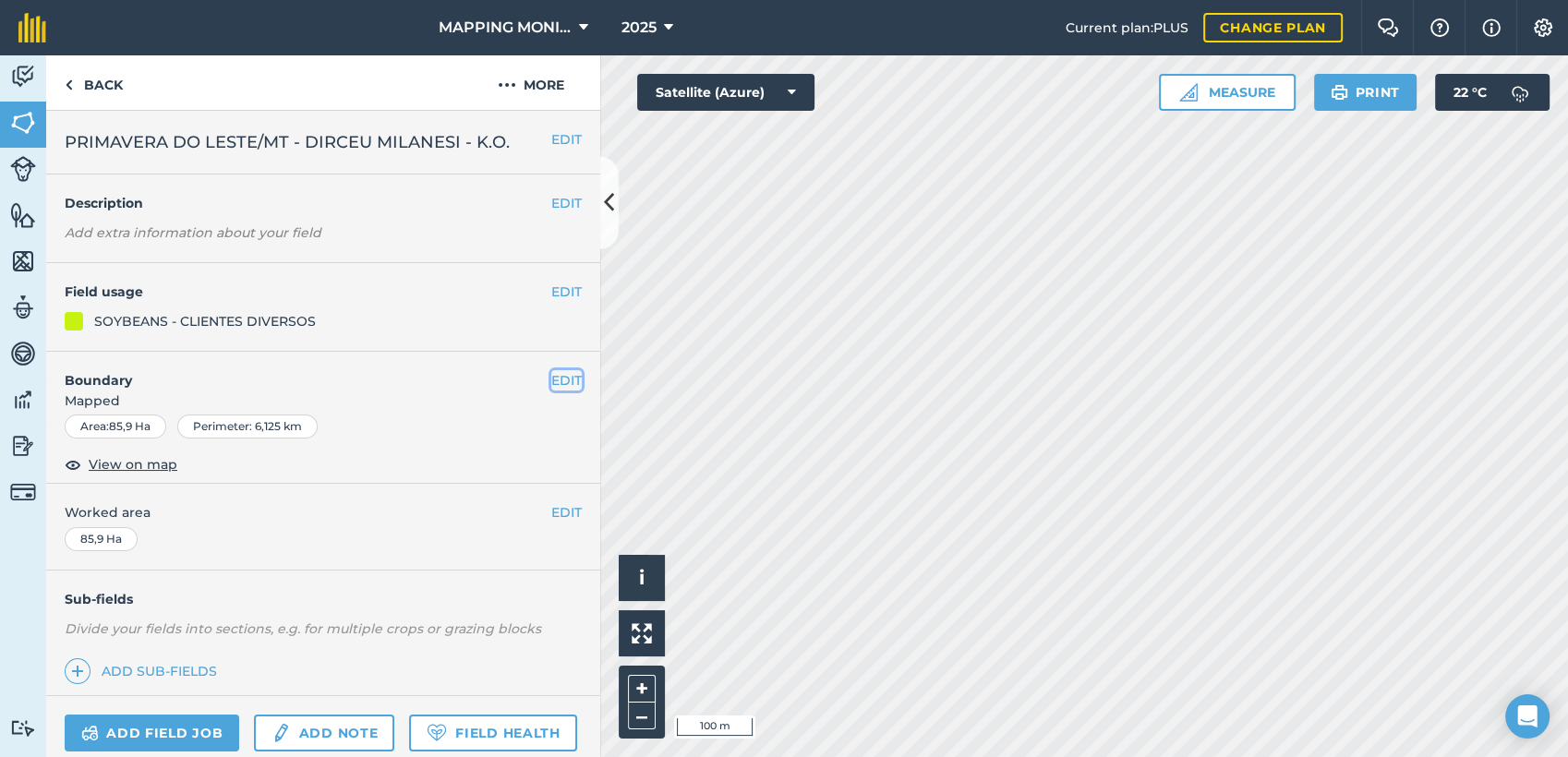
click at [551, 381] on button "EDIT" at bounding box center [566, 380] width 31 height 21
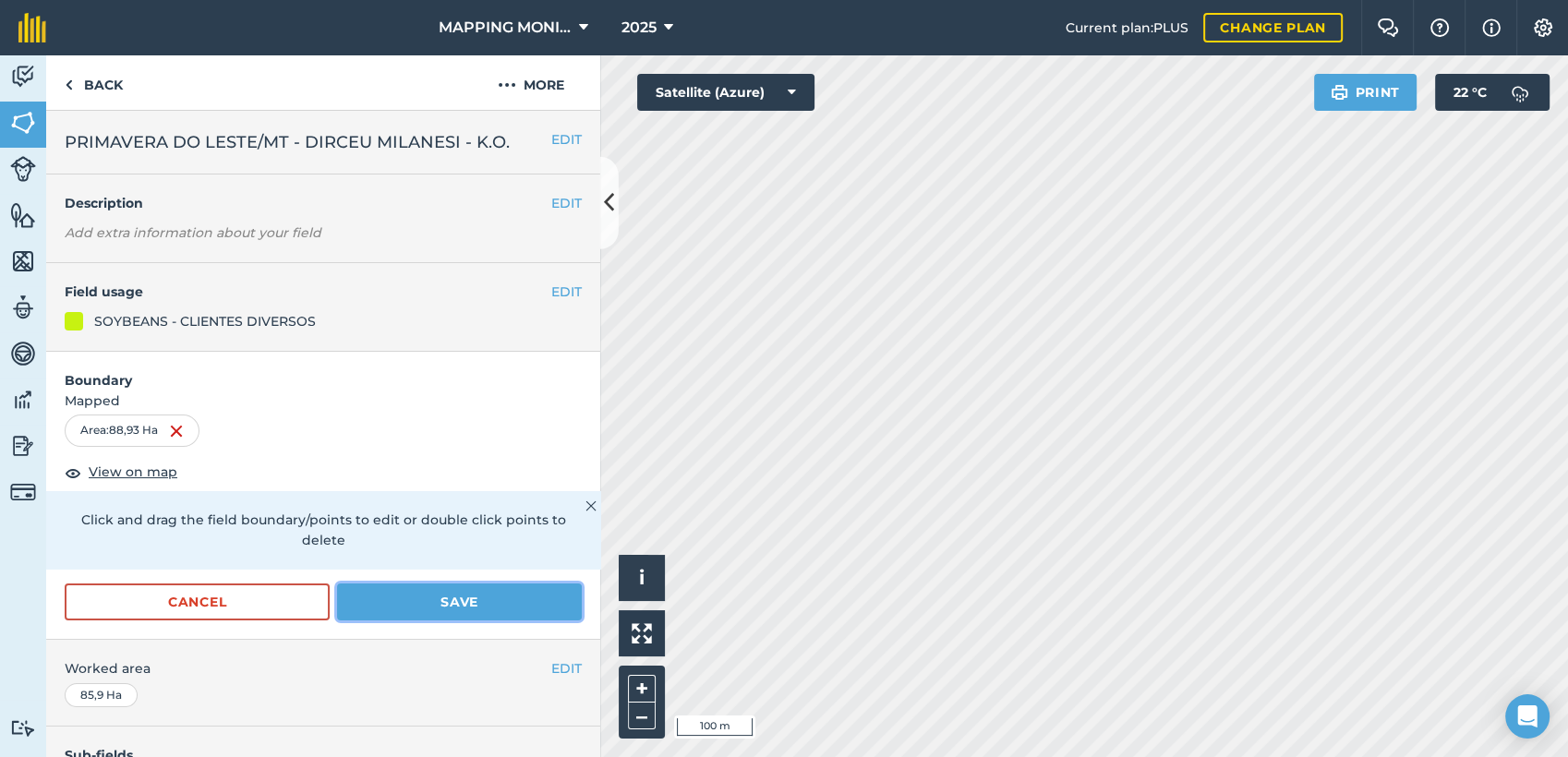
click at [528, 598] on button "Save" at bounding box center [459, 602] width 244 height 37
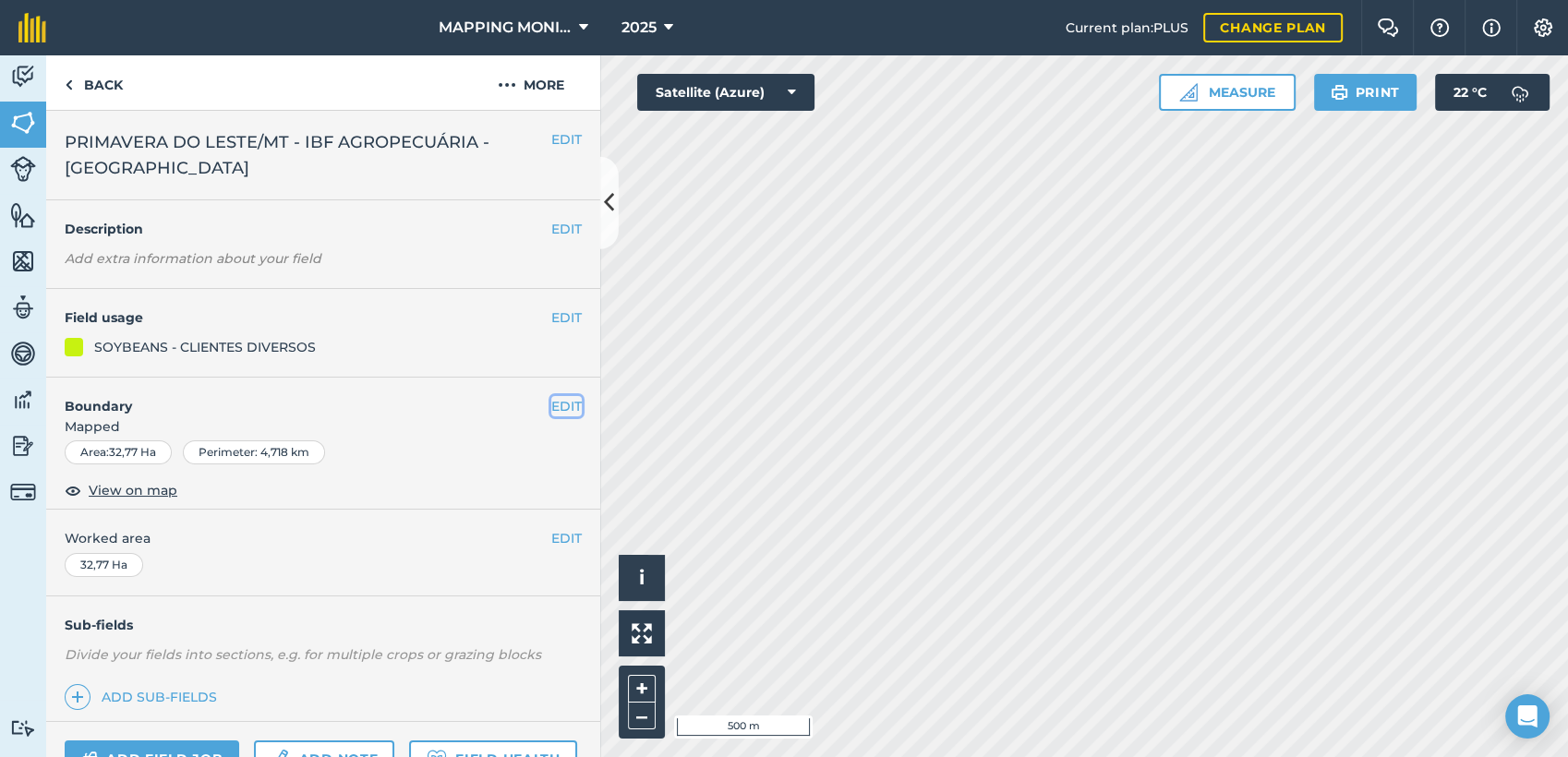
click at [551, 402] on button "EDIT" at bounding box center [566, 406] width 31 height 21
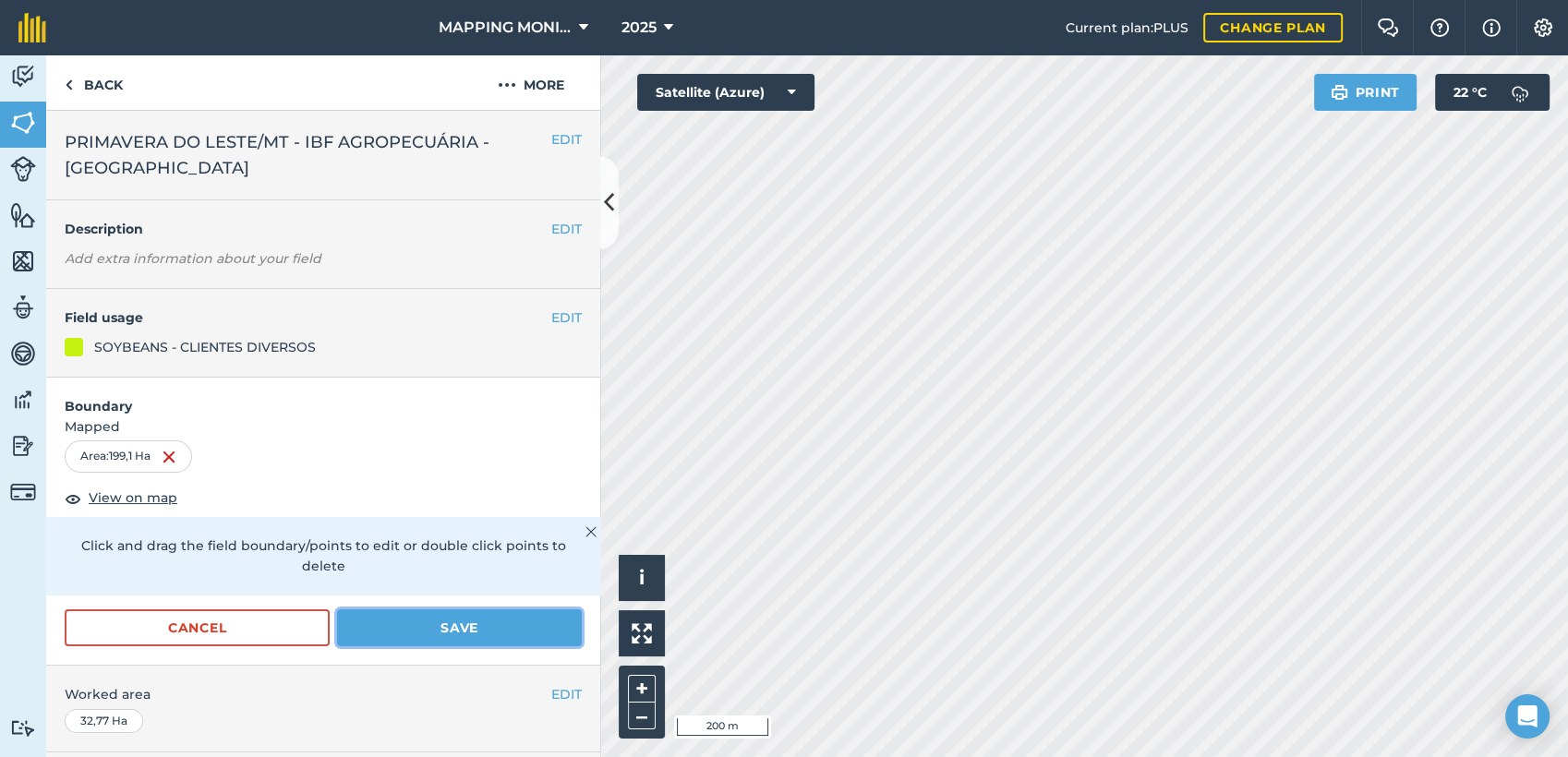
click at [419, 634] on button "Save" at bounding box center [459, 627] width 244 height 37
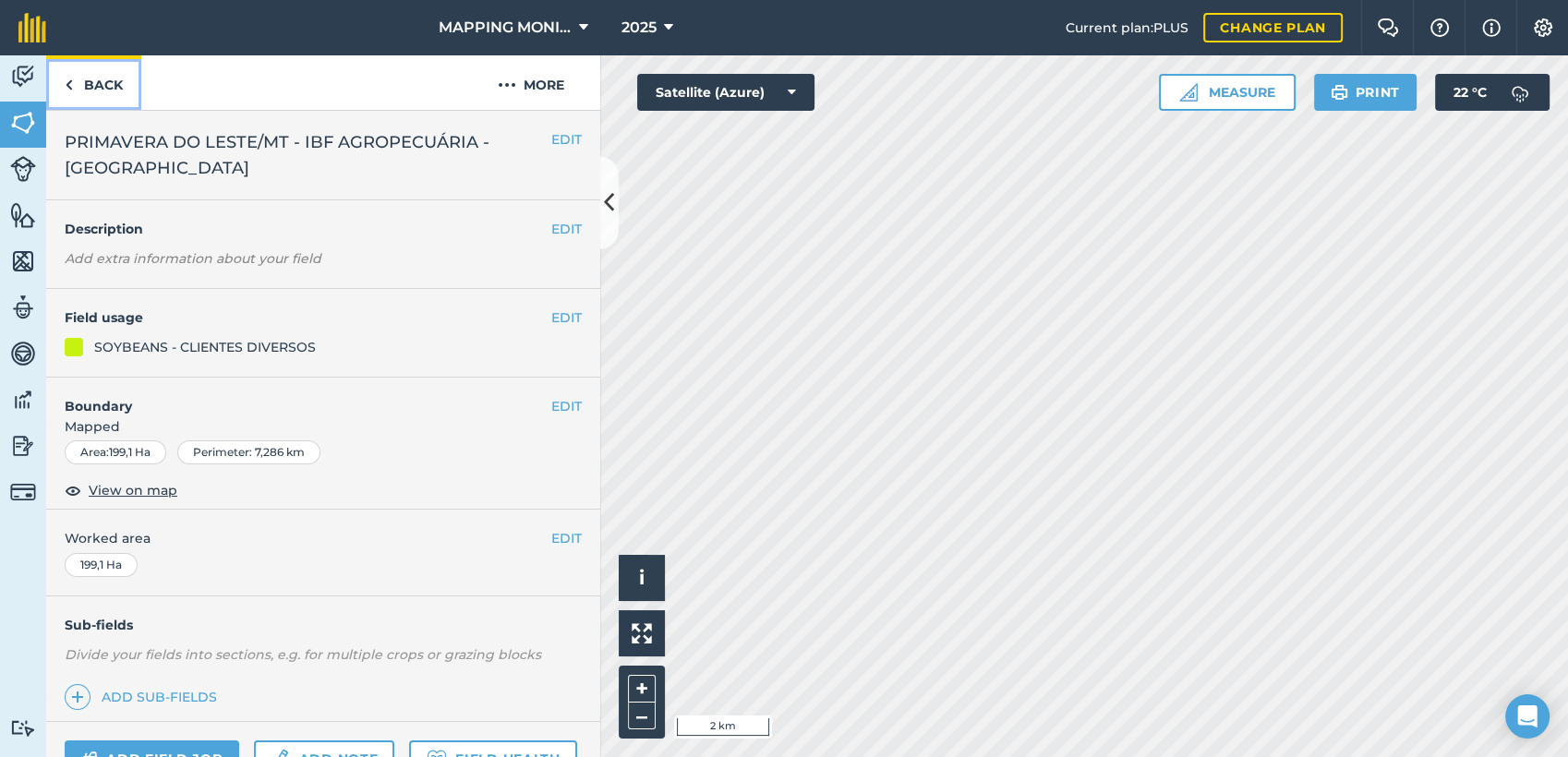
click at [99, 82] on link "Back" at bounding box center [93, 82] width 95 height 54
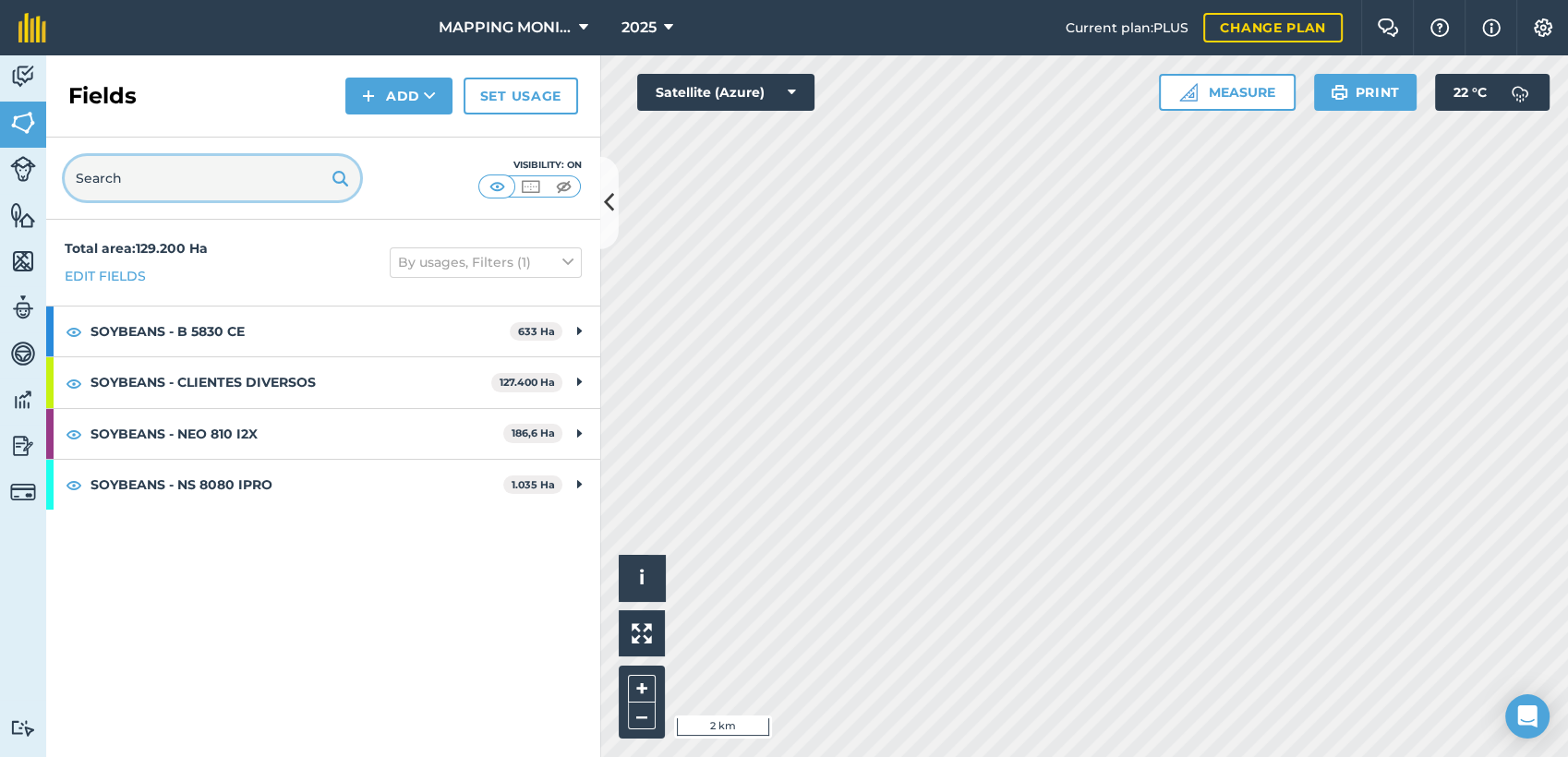
click at [130, 173] on input "text" at bounding box center [212, 178] width 296 height 45
paste input "PRIMAVERA DO LESTE/MT - IBF AGROPECUÁRIA - [GEOGRAPHIC_DATA]"
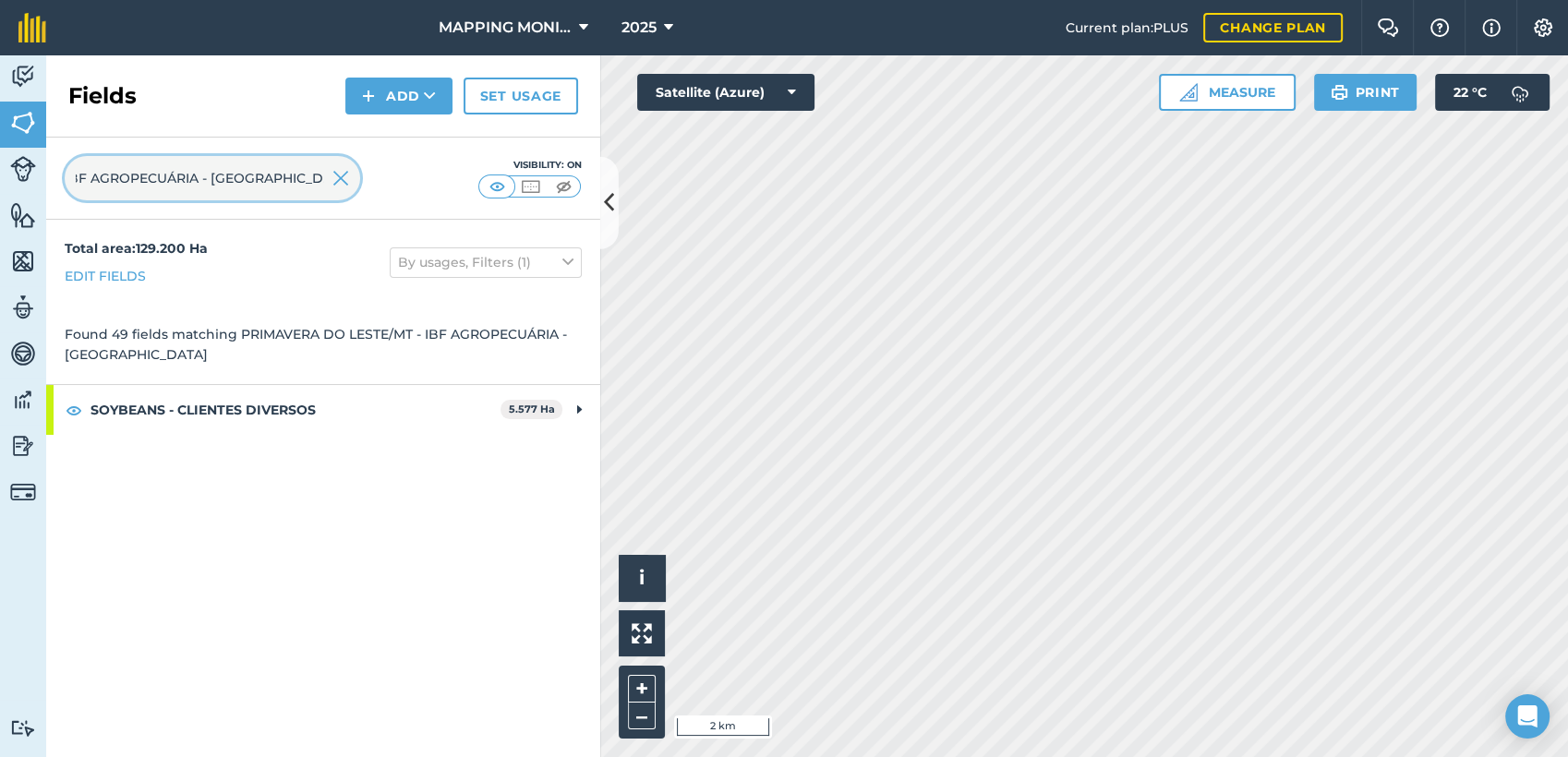
type input "PRIMAVERA DO LESTE/MT - IBF AGROPECUÁRIA - [GEOGRAPHIC_DATA]"
click at [340, 176] on img at bounding box center [340, 178] width 17 height 22
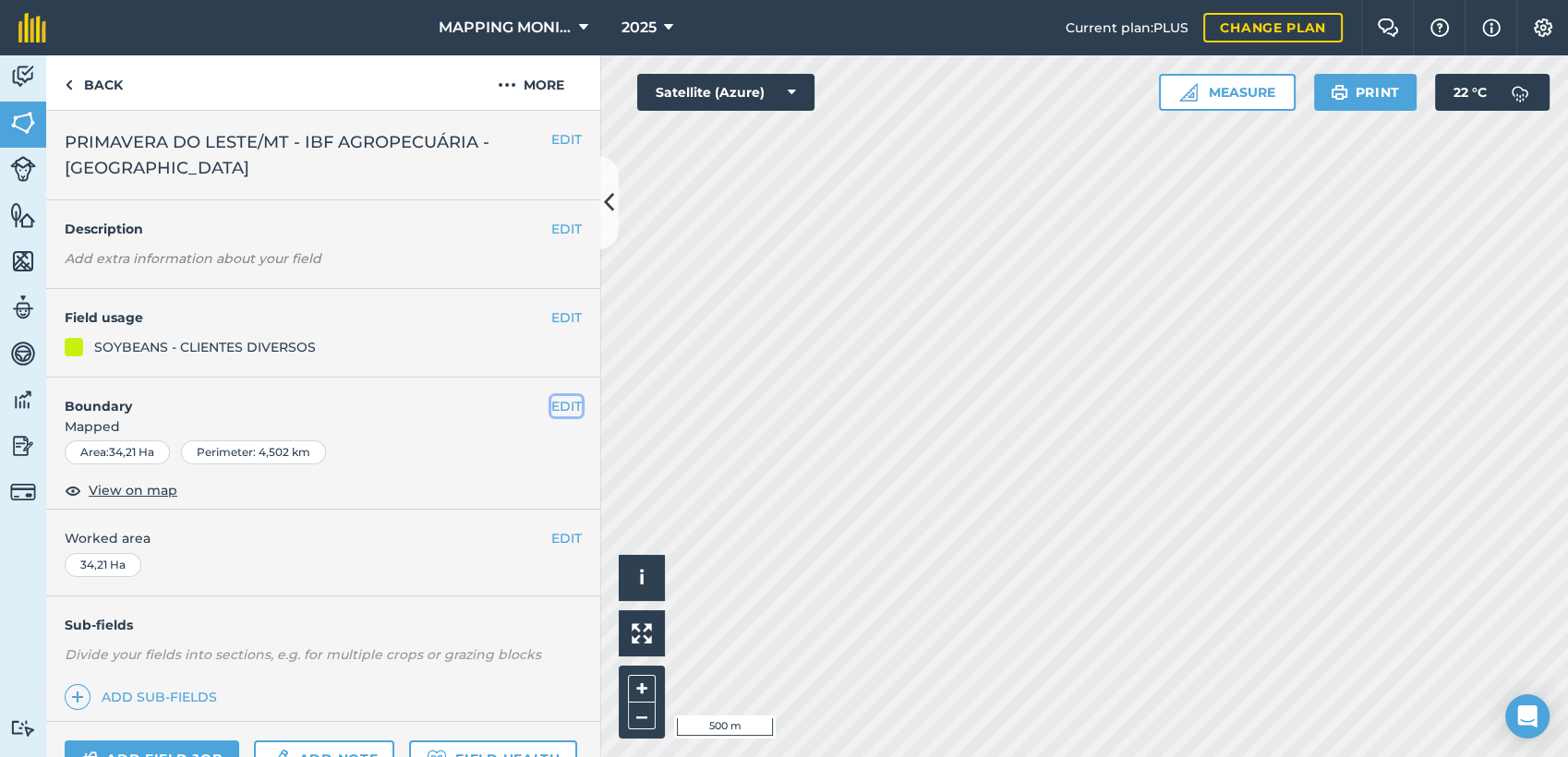
click at [551, 404] on button "EDIT" at bounding box center [566, 406] width 31 height 21
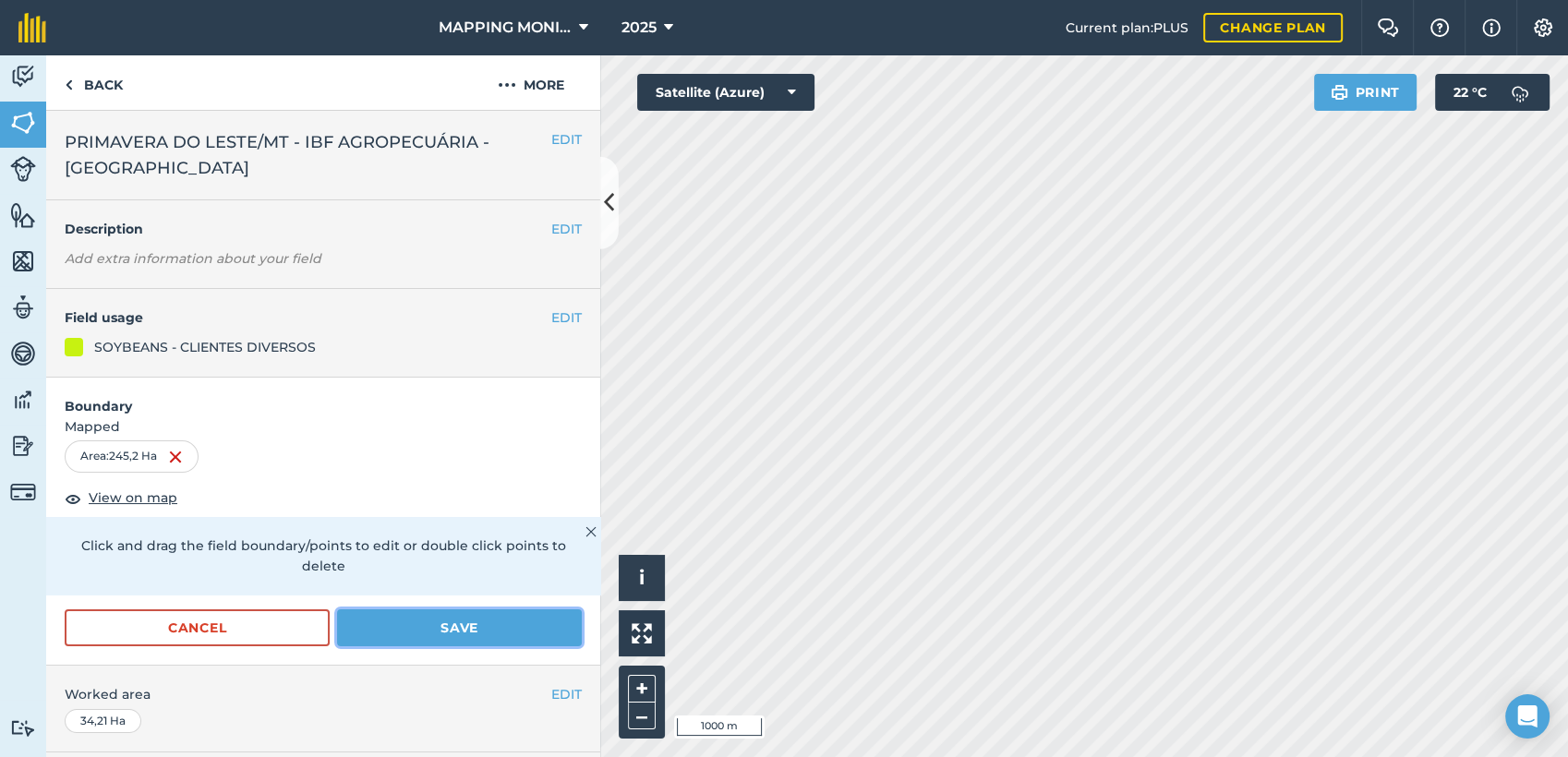
click at [506, 630] on button "Save" at bounding box center [459, 627] width 244 height 37
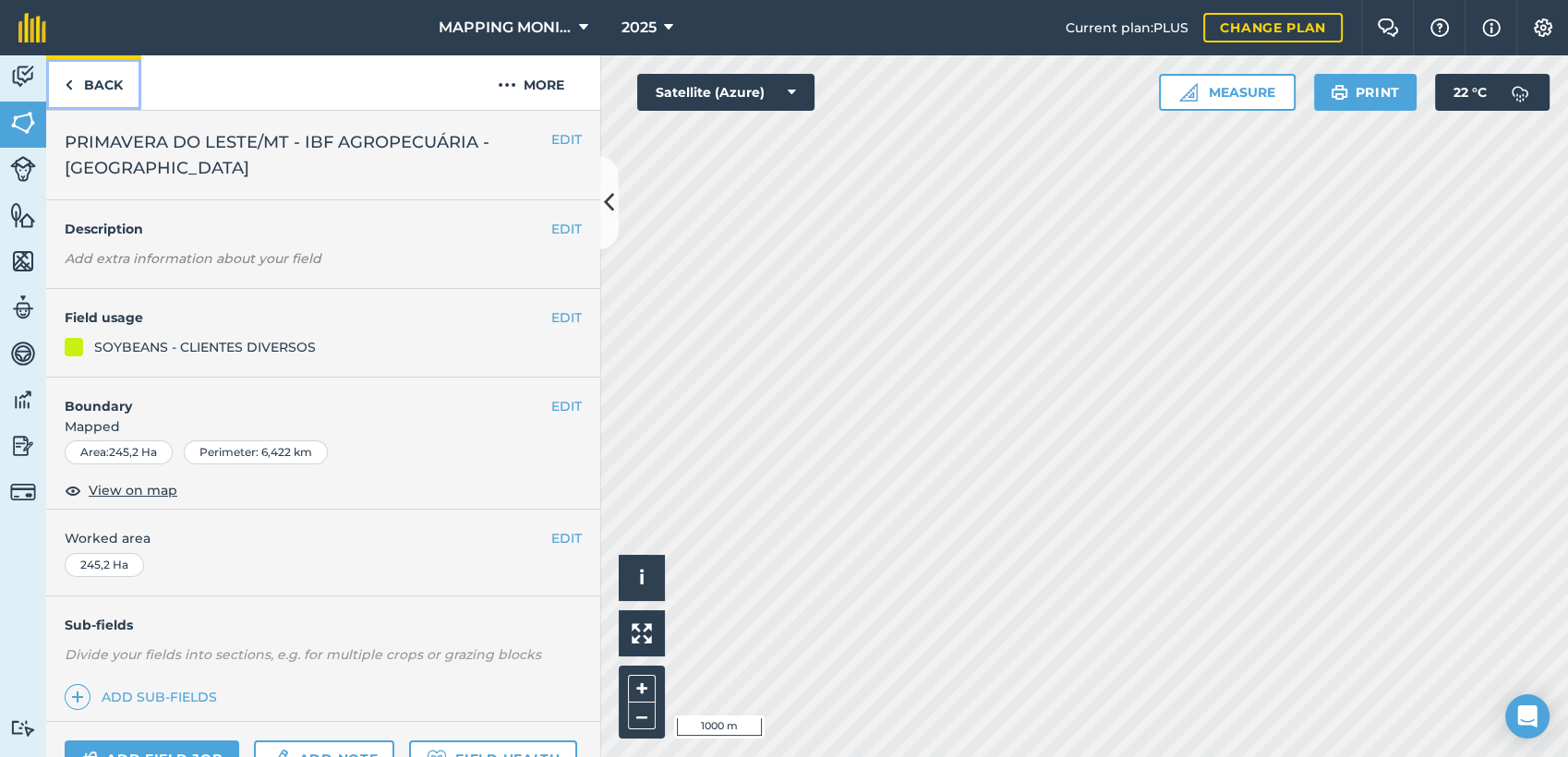
click at [98, 86] on link "Back" at bounding box center [93, 82] width 95 height 54
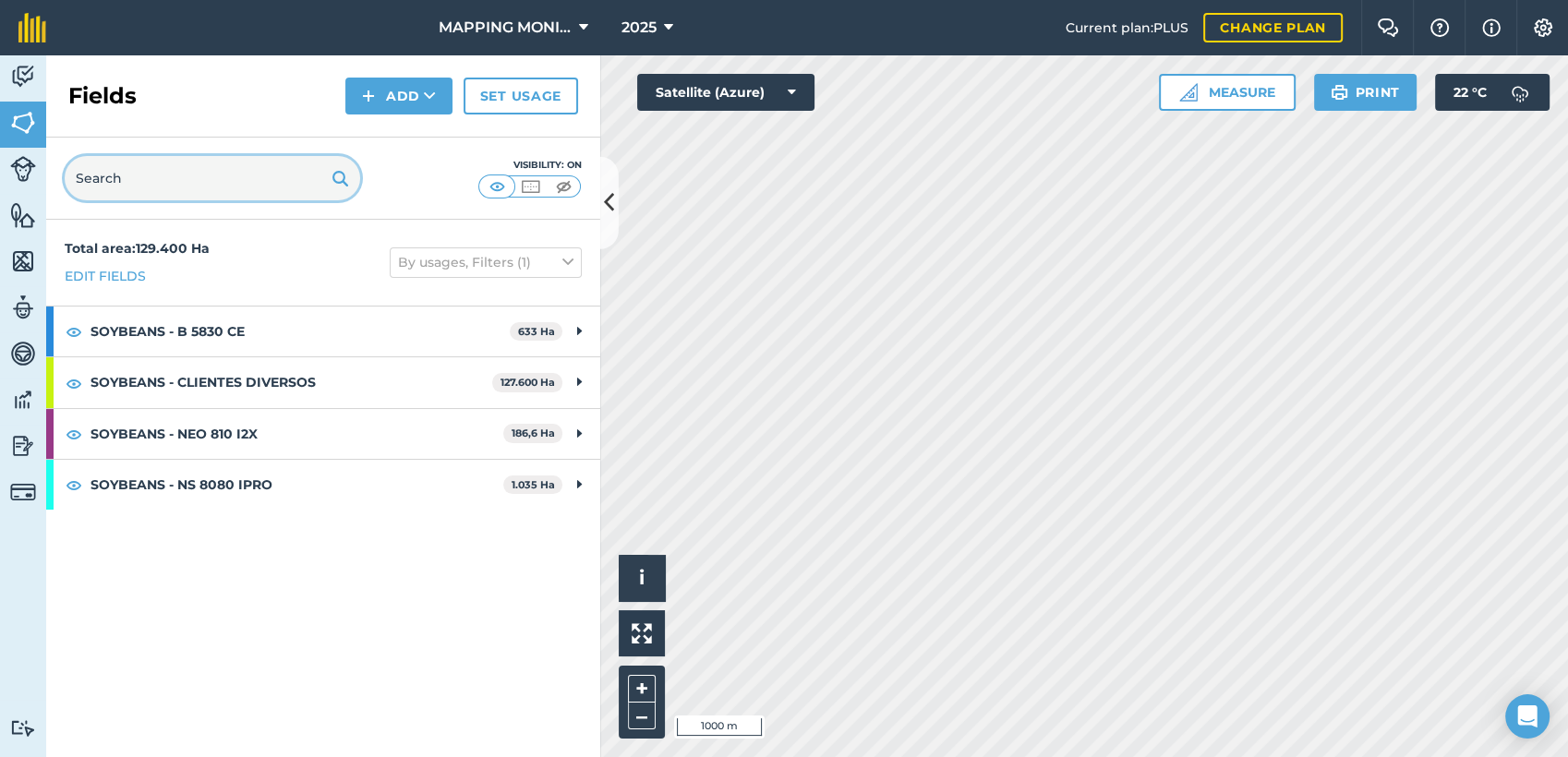
click at [171, 180] on input "text" at bounding box center [212, 178] width 296 height 45
paste input "PRIMAVERA DO LESTE/MT - IBF AGROPECUÁRIA - [GEOGRAPHIC_DATA]"
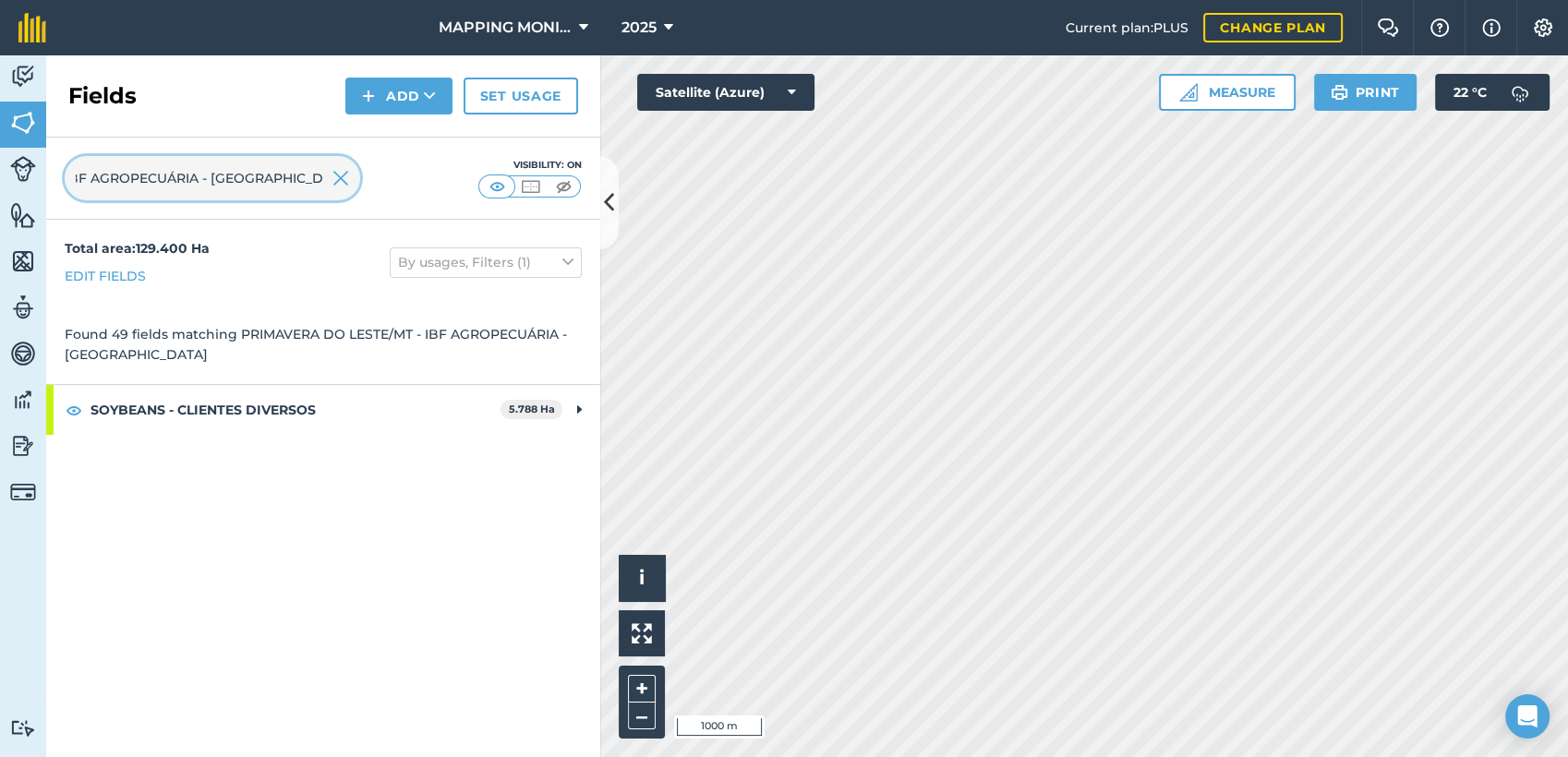
type input "PRIMAVERA DO LESTE/MT - IBF AGROPECUÁRIA - [GEOGRAPHIC_DATA]"
click at [336, 181] on img at bounding box center [340, 178] width 17 height 22
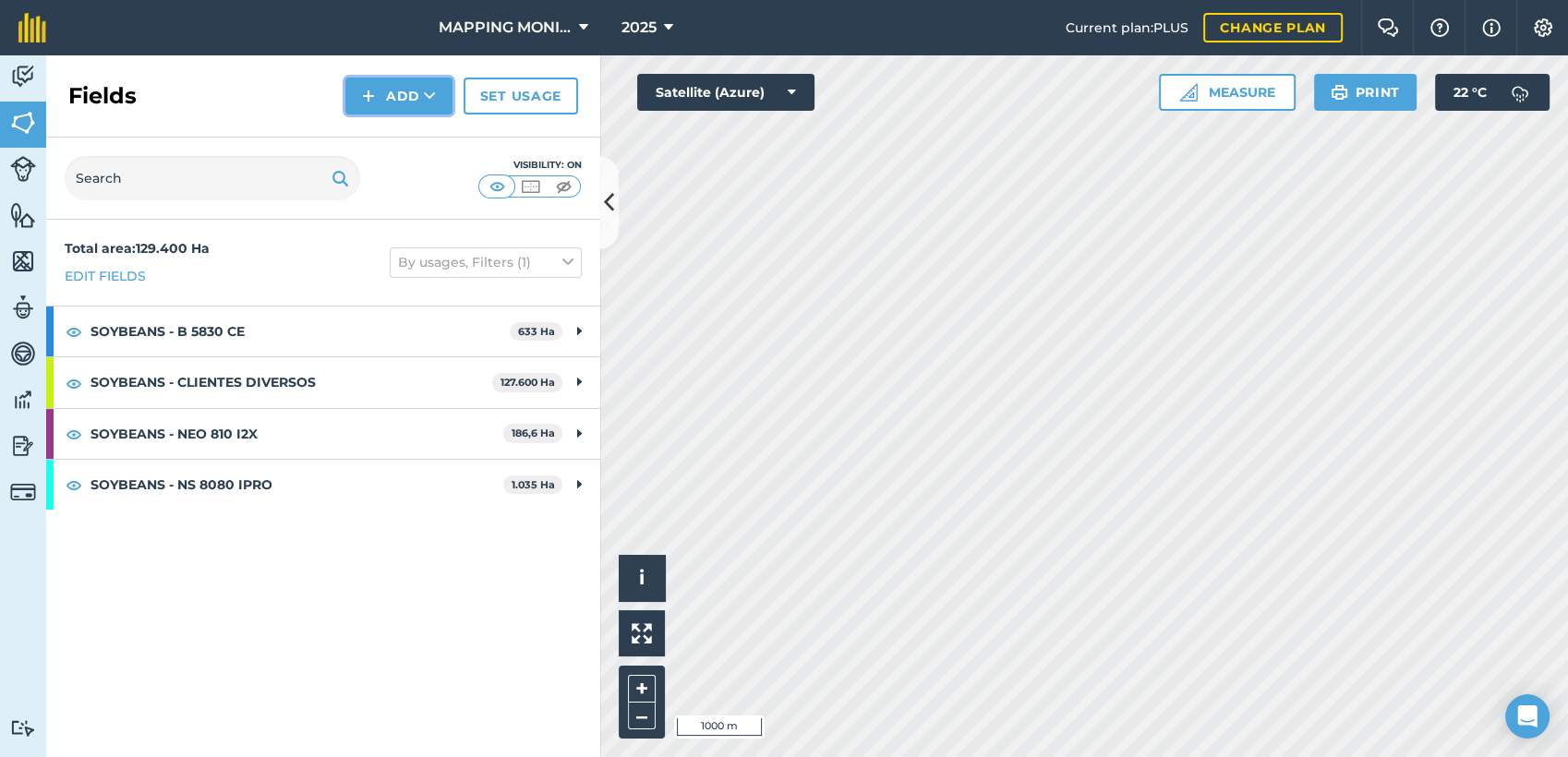
click at [404, 96] on button "Add" at bounding box center [398, 96] width 107 height 37
click at [415, 142] on link "Draw" at bounding box center [398, 138] width 102 height 41
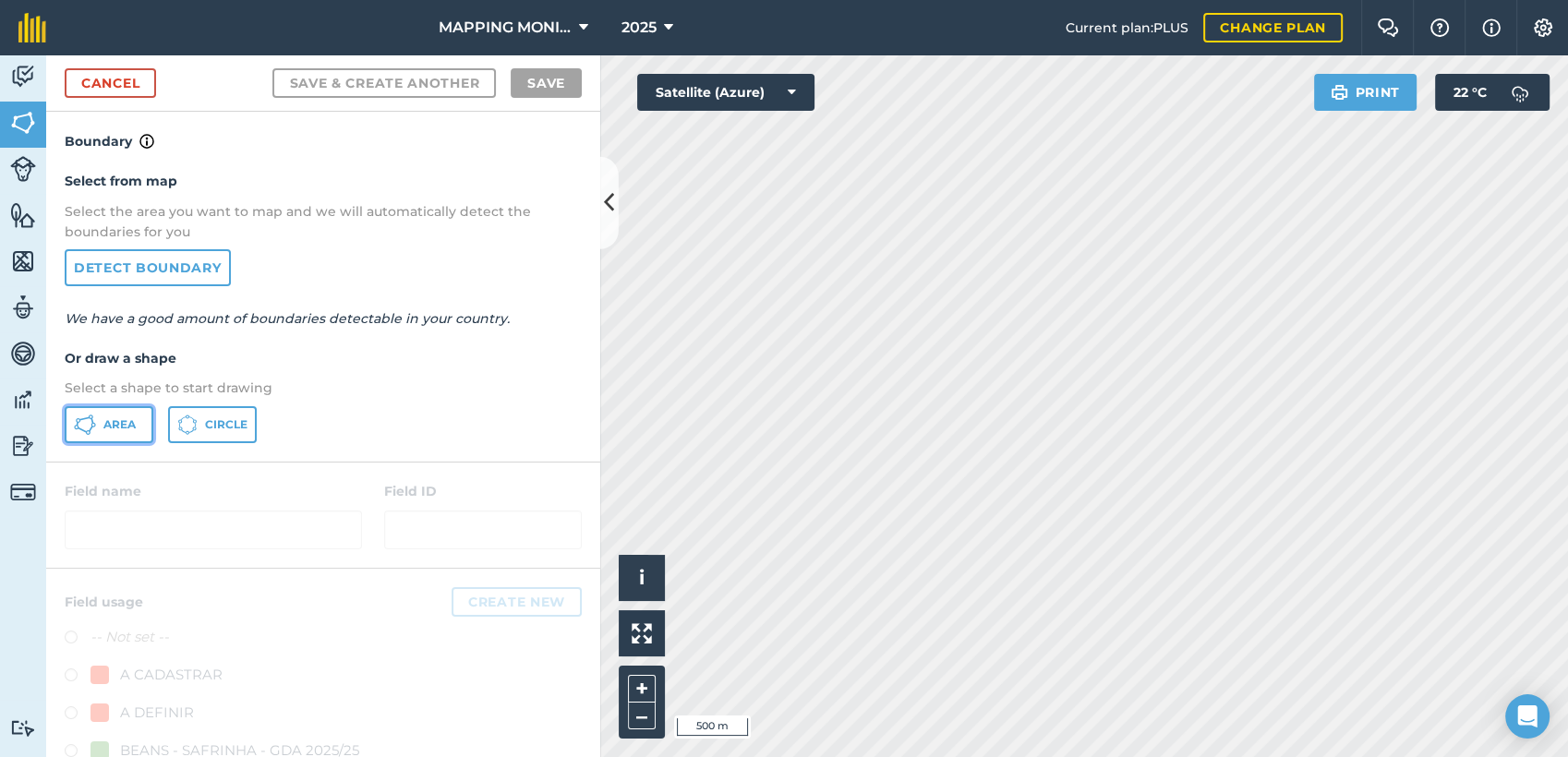
click at [129, 413] on button "Area" at bounding box center [108, 425] width 89 height 37
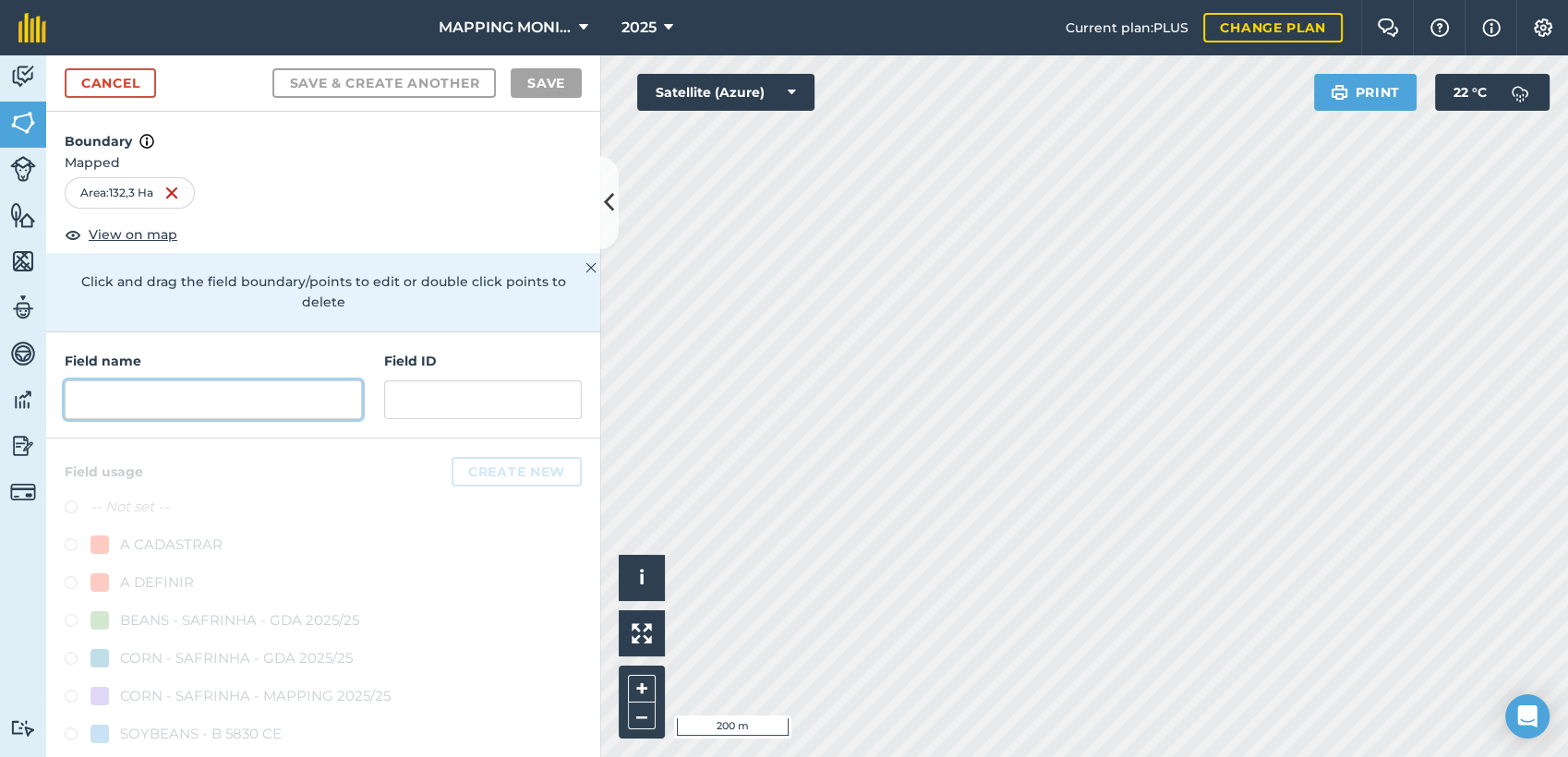
click at [187, 404] on input "text" at bounding box center [213, 400] width 298 height 39
paste input "PRIMAVERA DO LESTE/MT - IBF AGROPECUÁRIA - [GEOGRAPHIC_DATA]"
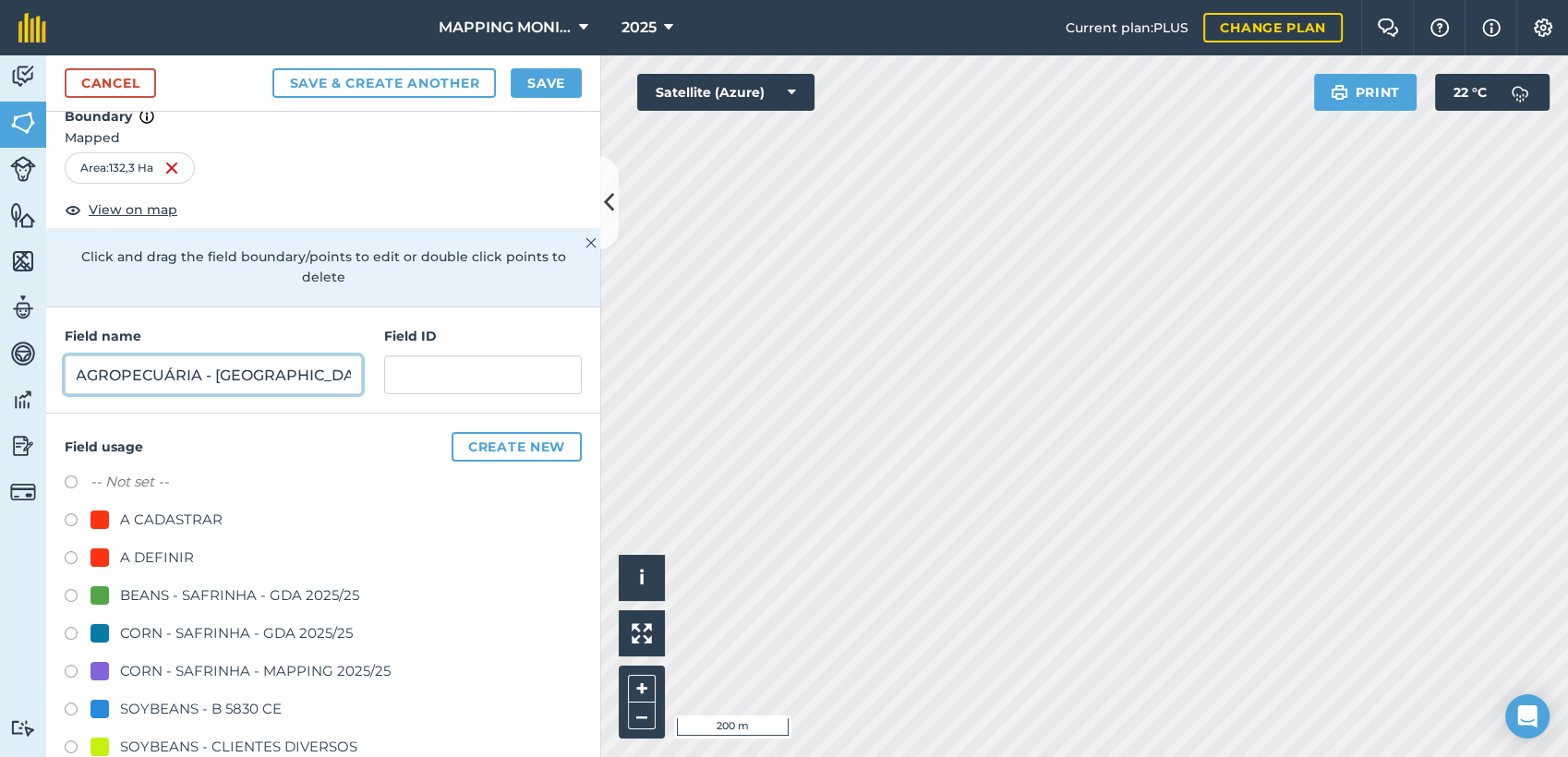
scroll to position [205, 0]
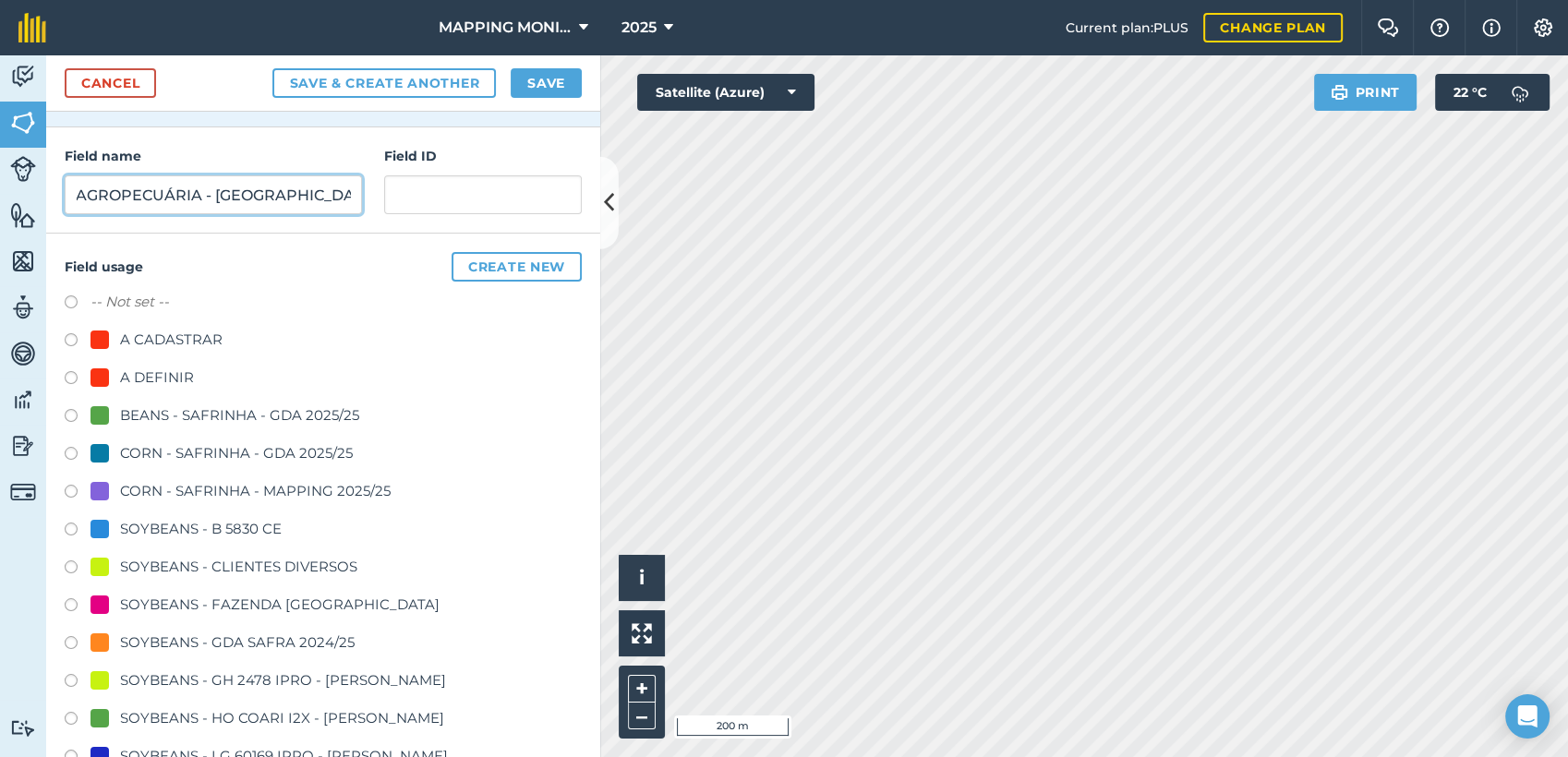
type input "PRIMAVERA DO LESTE/MT - IBF AGROPECUÁRIA - [GEOGRAPHIC_DATA]"
click at [237, 565] on div "SOYBEANS - CLIENTES DIVERSOS" at bounding box center [239, 567] width 237 height 22
radio input "true"
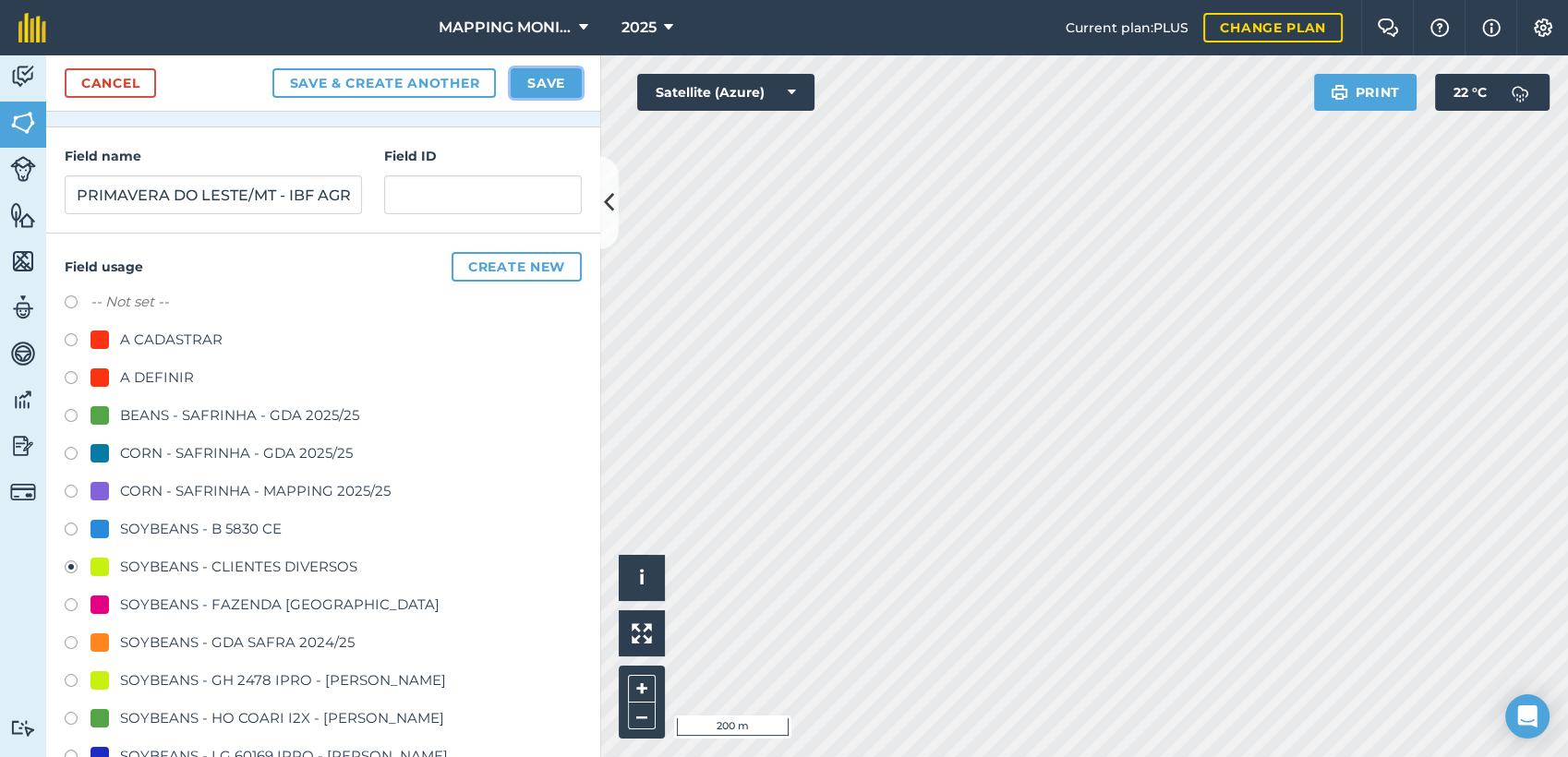
click at [537, 76] on button "Save" at bounding box center [546, 83] width 71 height 30
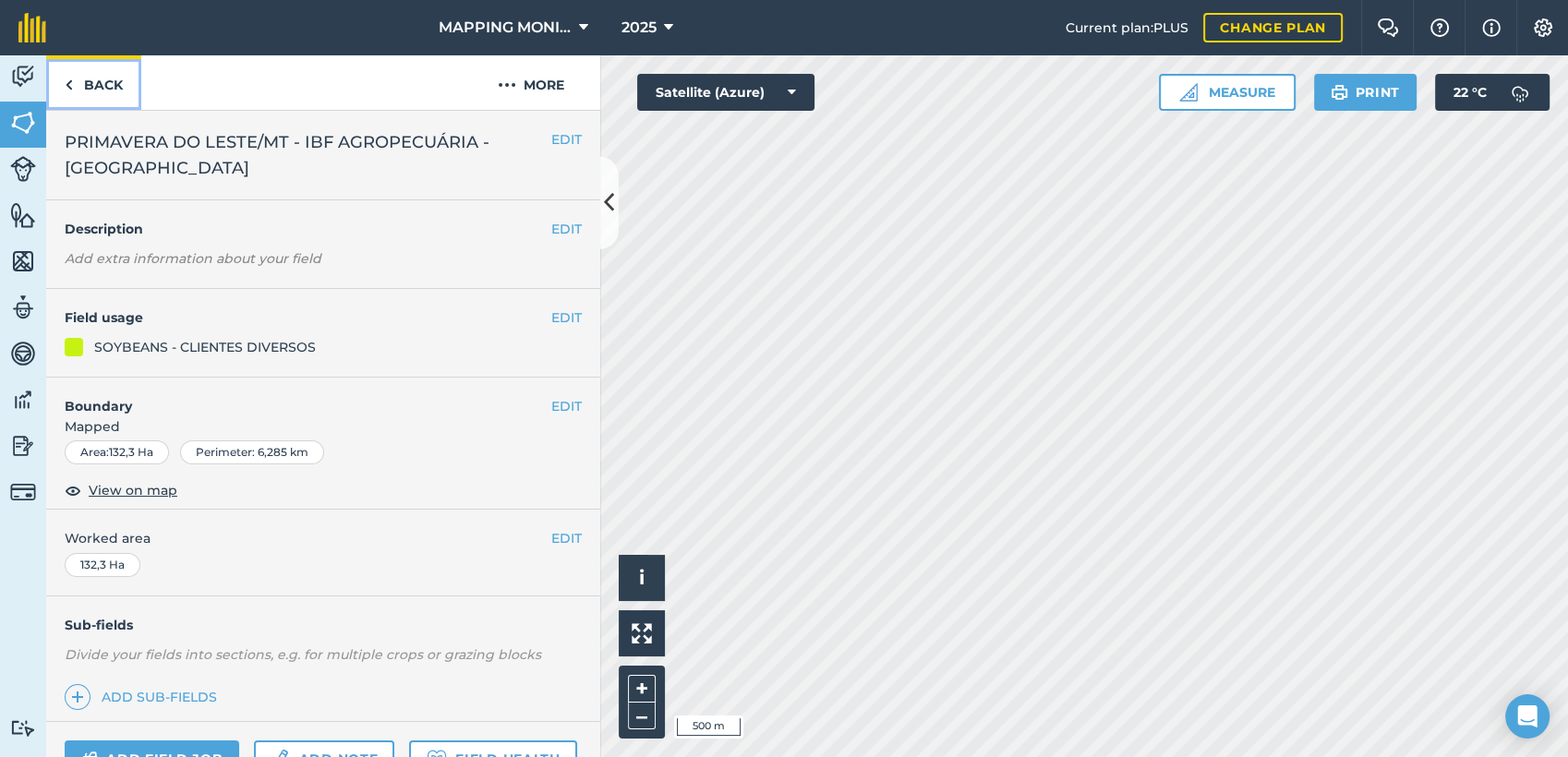
click at [92, 91] on link "Back" at bounding box center [93, 82] width 95 height 54
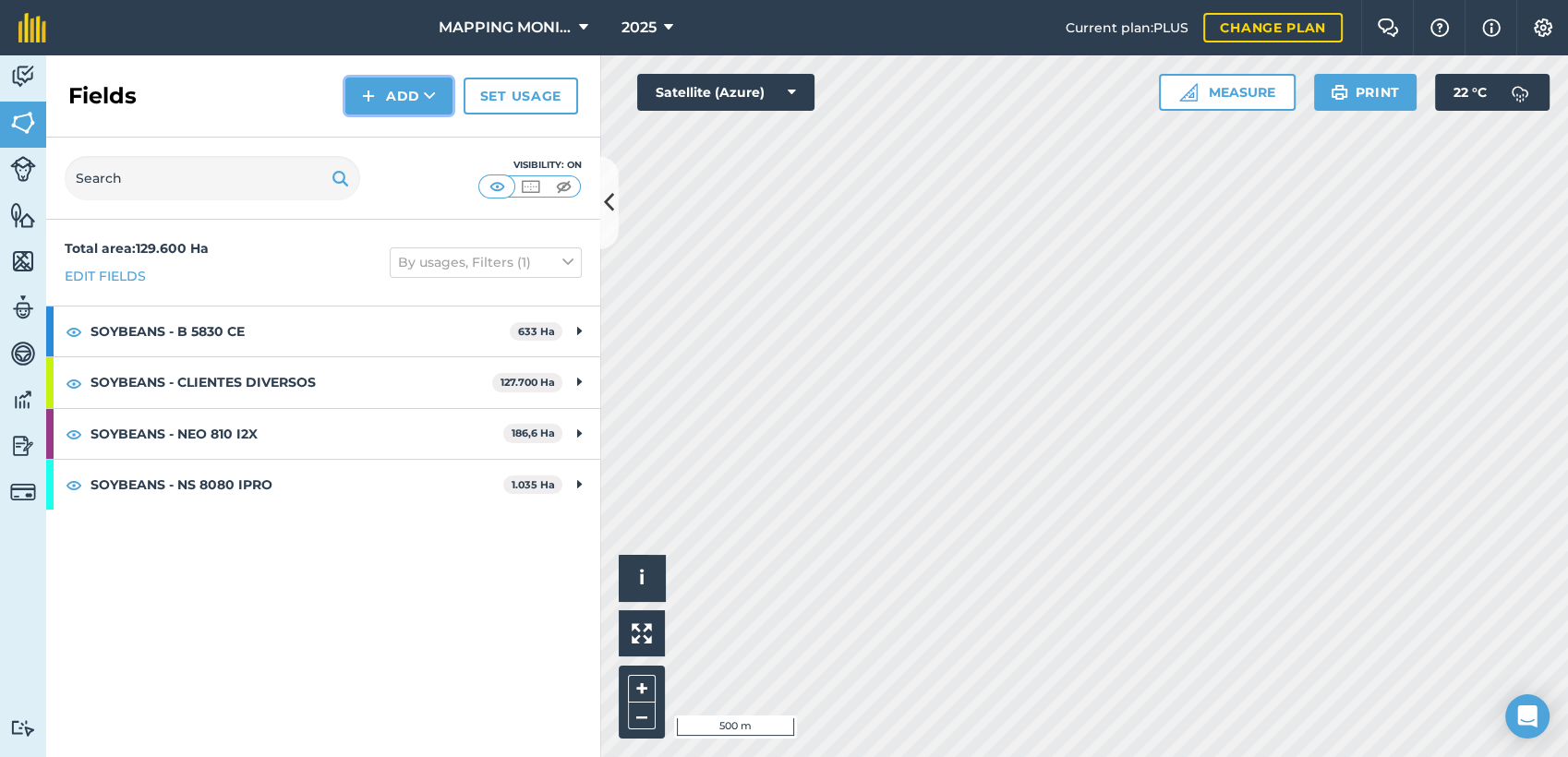
click at [418, 80] on button "Add" at bounding box center [398, 96] width 107 height 37
click at [402, 138] on link "Draw" at bounding box center [398, 138] width 102 height 41
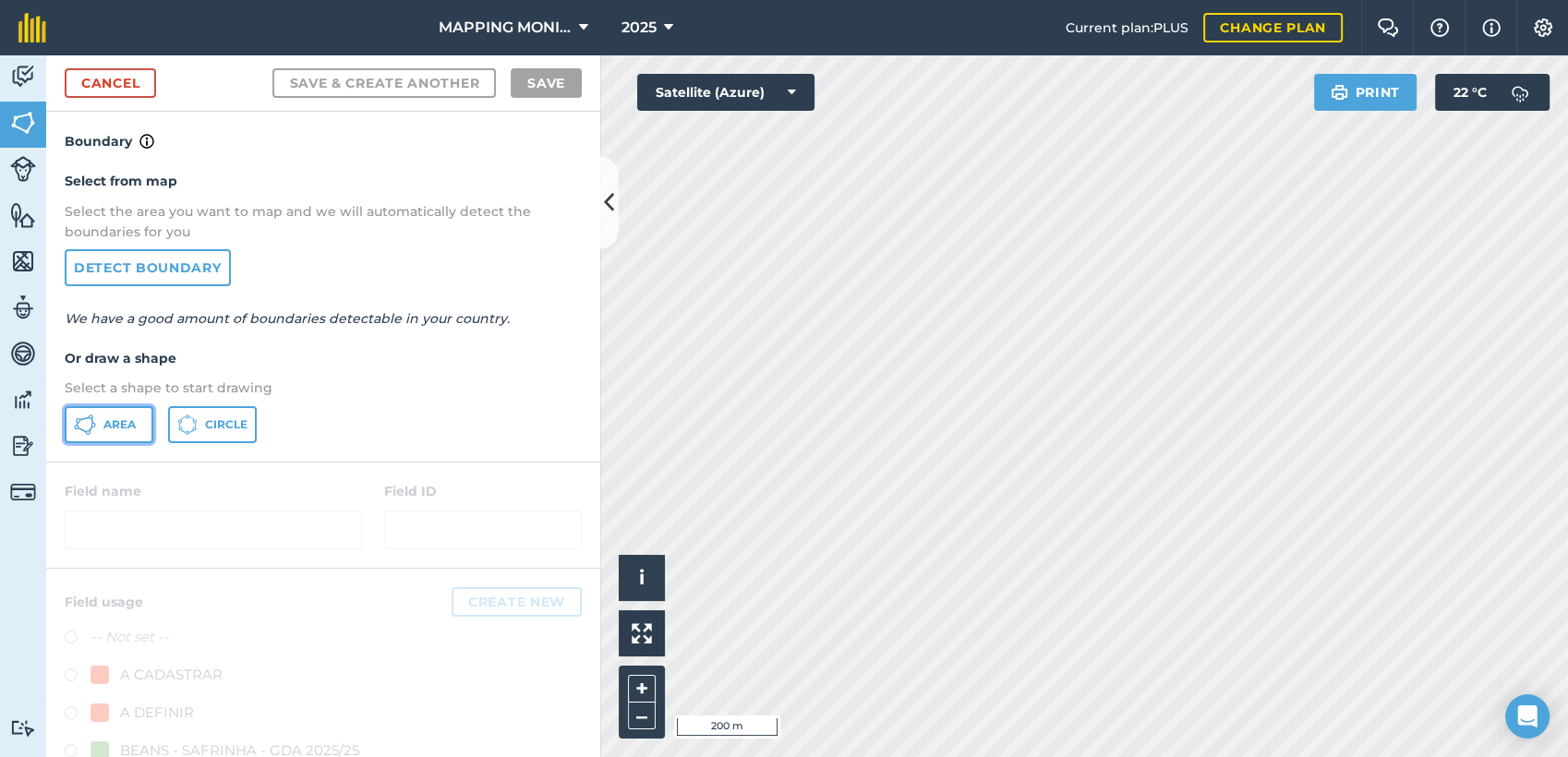
click at [87, 431] on icon at bounding box center [85, 424] width 22 height 22
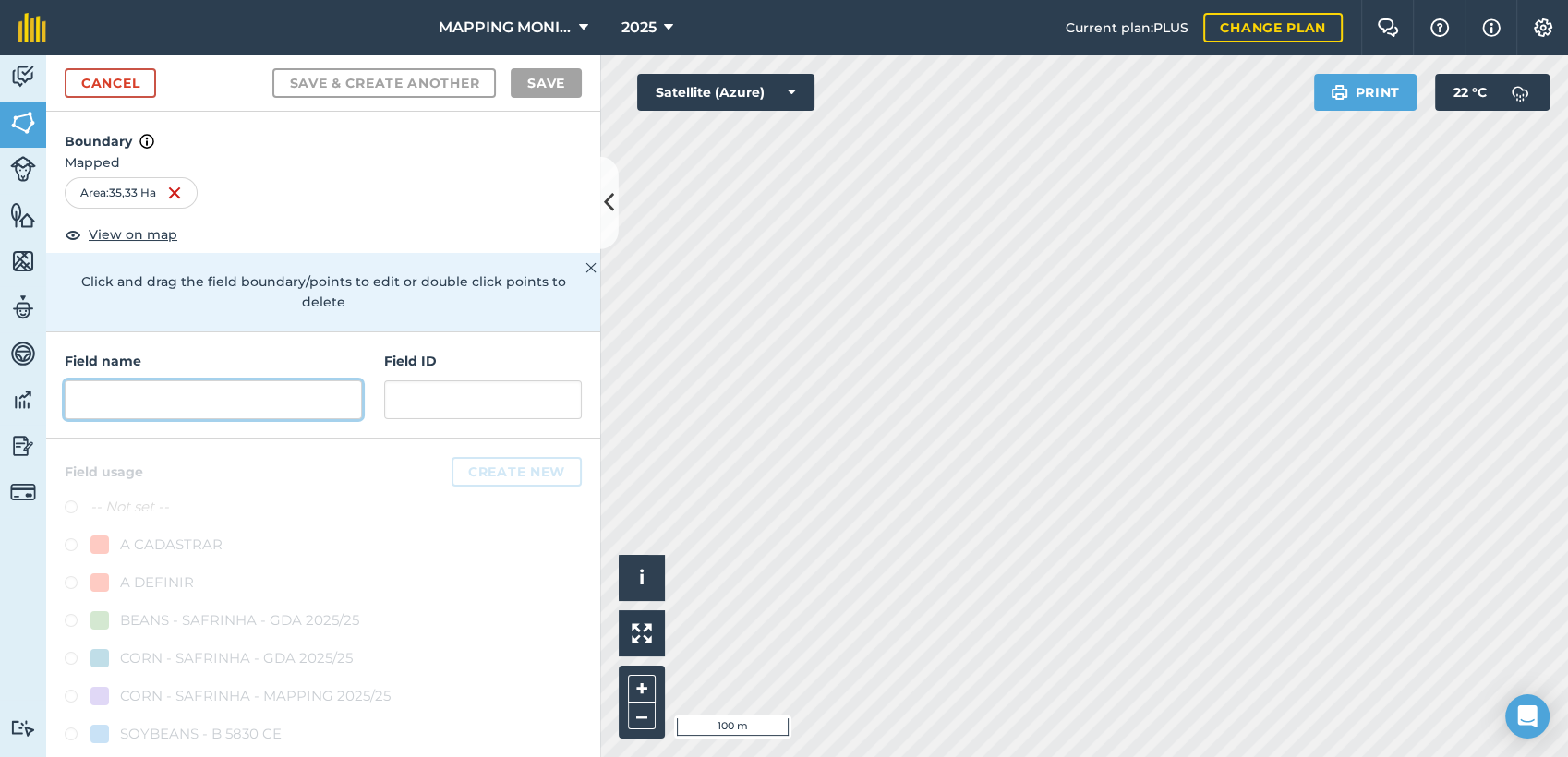
click at [112, 388] on input "text" at bounding box center [213, 400] width 298 height 39
paste input "PRIMAVERA DO LESTE/MT - IBF AGROPECUÁRIA - [GEOGRAPHIC_DATA]"
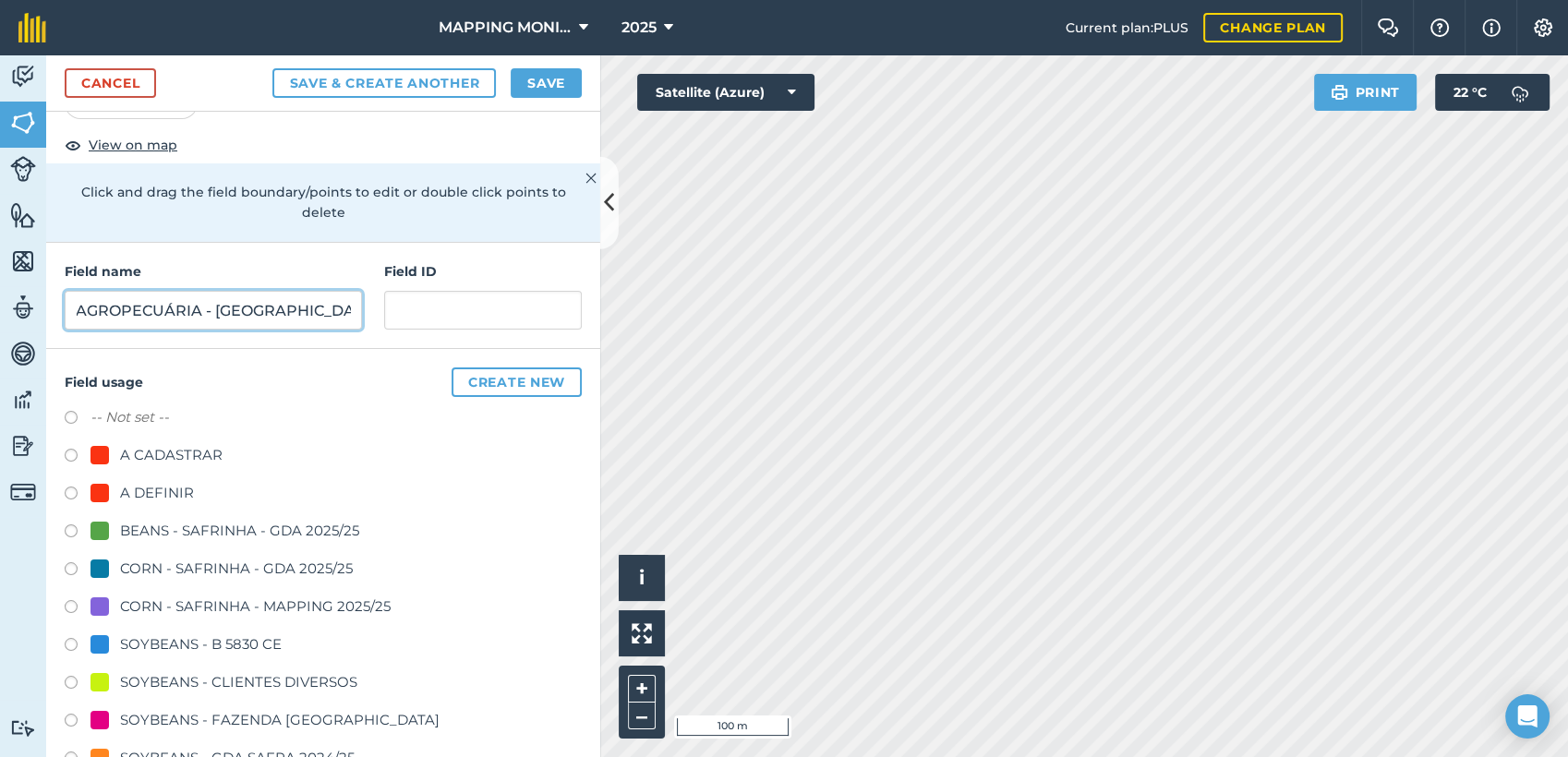
scroll to position [103, 0]
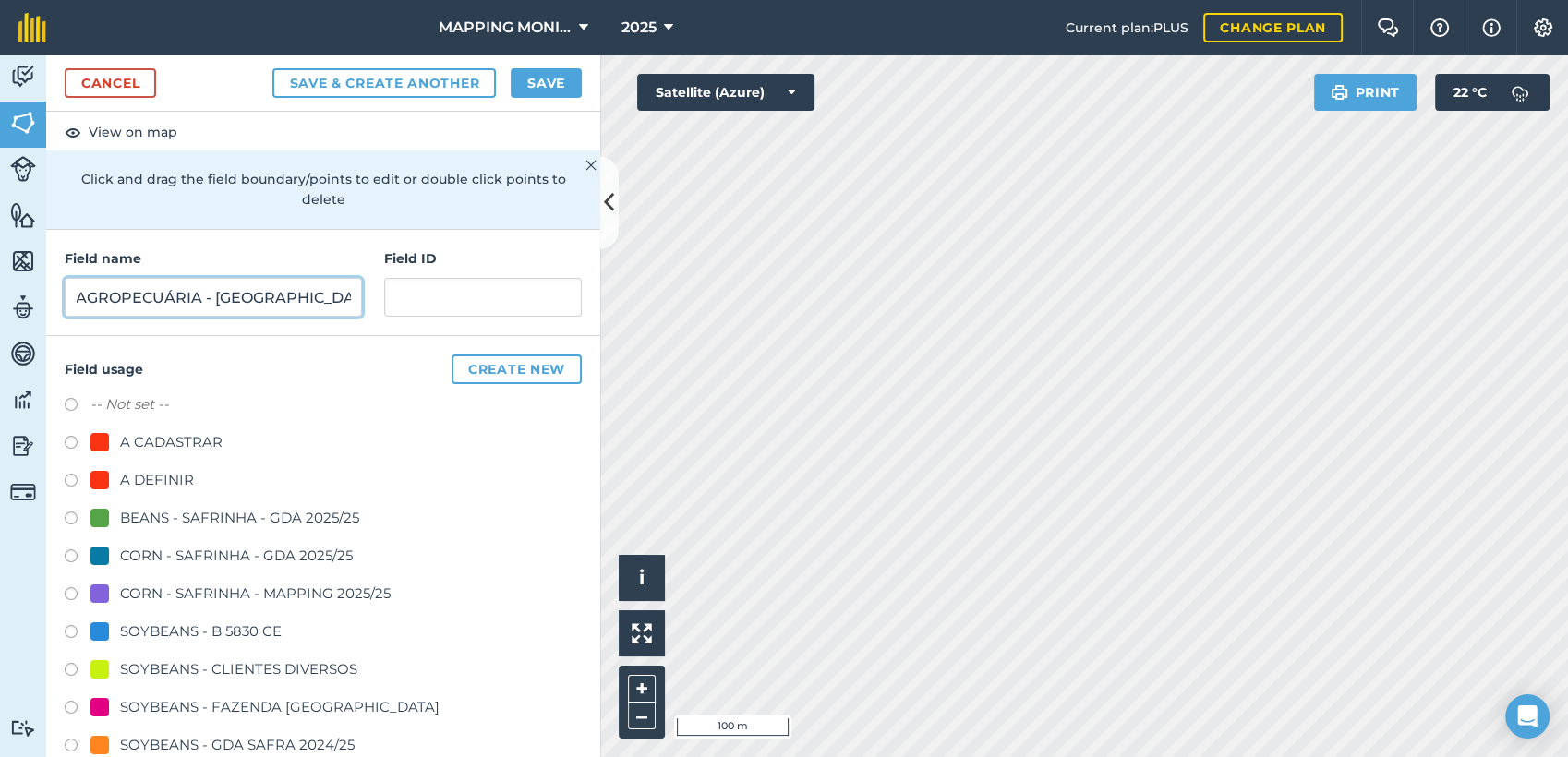
type input "PRIMAVERA DO LESTE/MT - IBF AGROPECUÁRIA - [GEOGRAPHIC_DATA]"
click at [185, 668] on div "SOYBEANS - CLIENTES DIVERSOS" at bounding box center [239, 669] width 237 height 22
radio input "true"
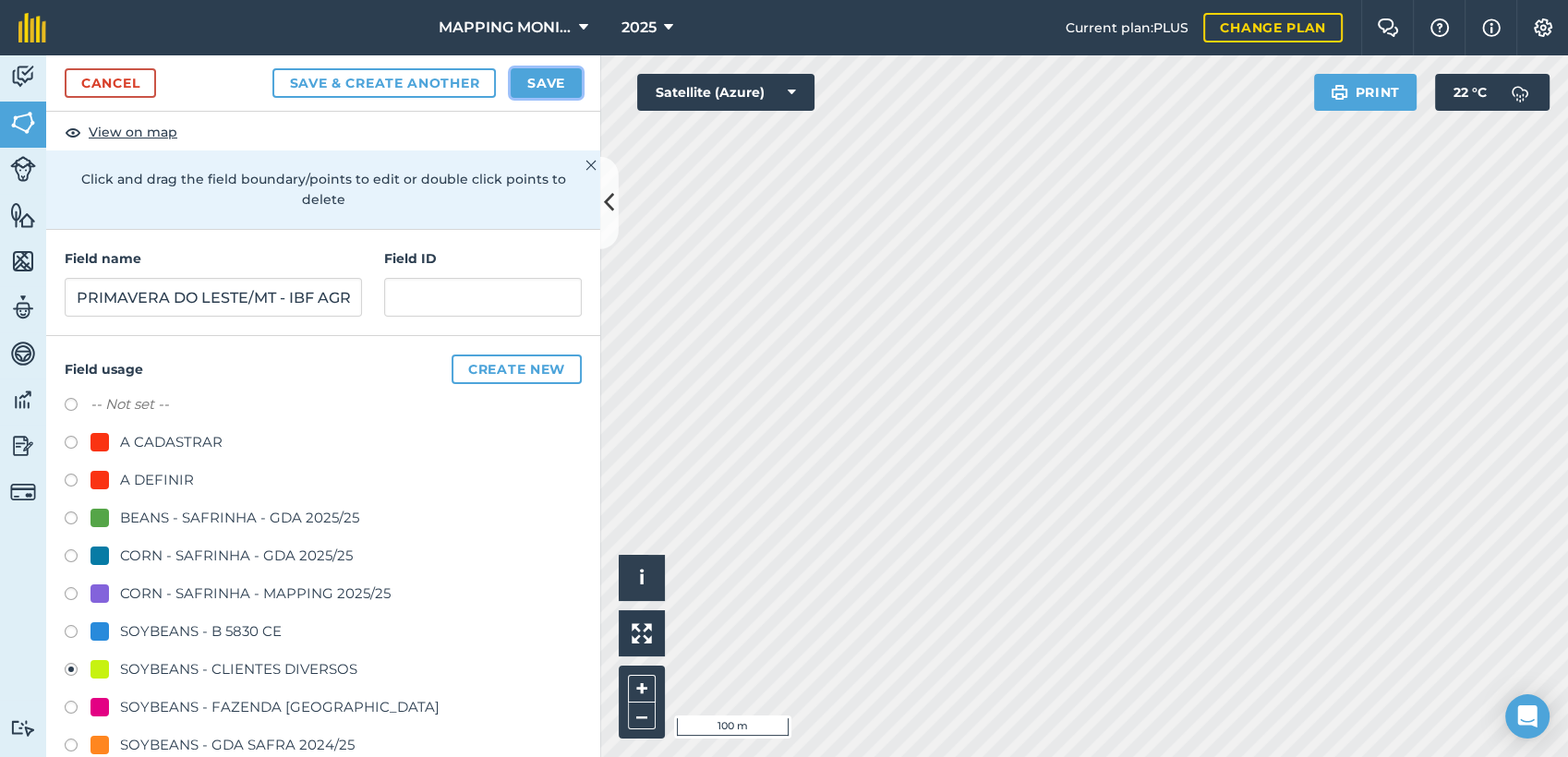
click at [539, 70] on button "Save" at bounding box center [546, 83] width 71 height 30
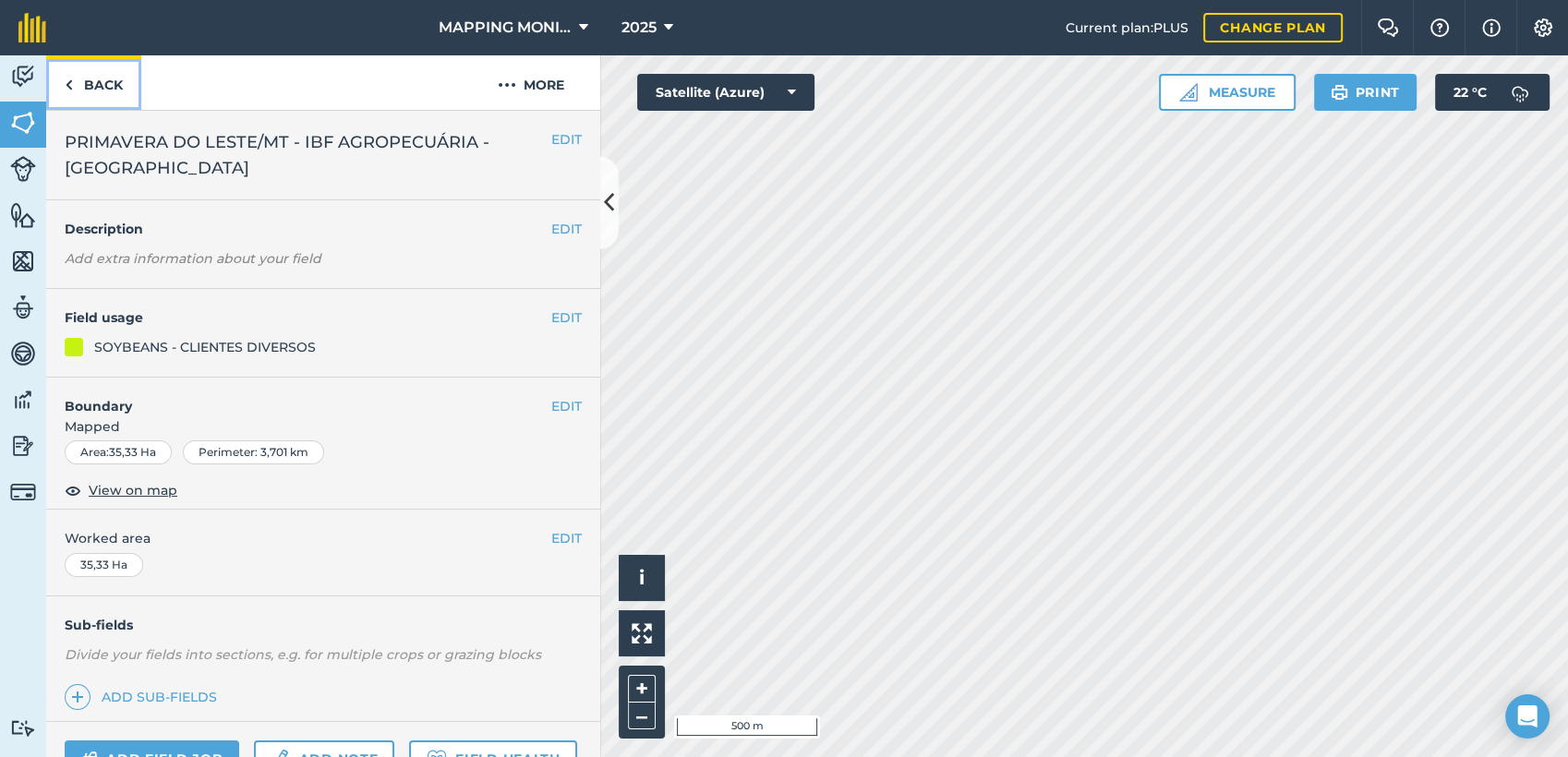
click at [91, 78] on link "Back" at bounding box center [93, 82] width 95 height 54
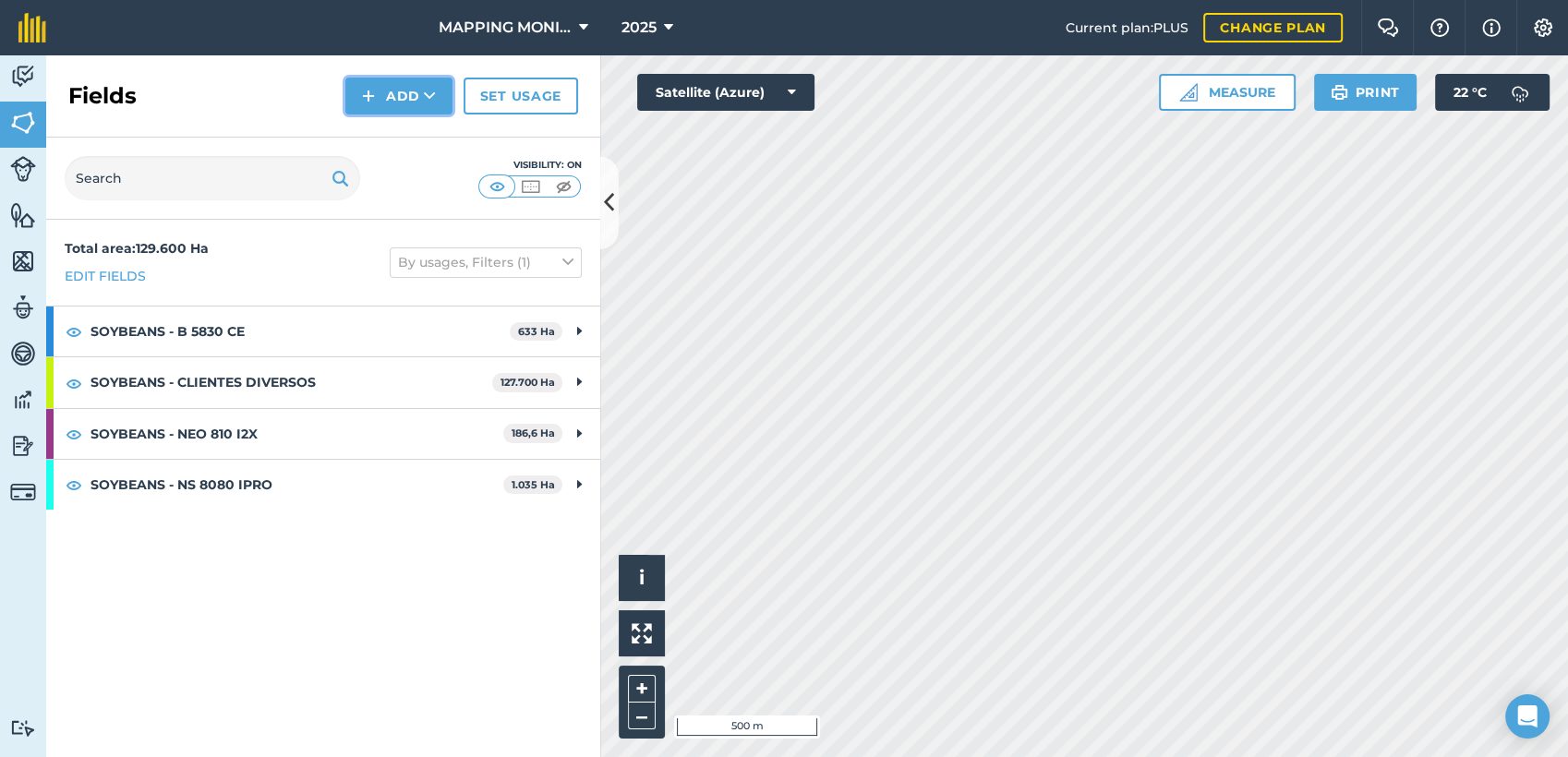
click at [396, 86] on button "Add" at bounding box center [398, 96] width 107 height 37
click at [406, 140] on link "Draw" at bounding box center [398, 138] width 102 height 41
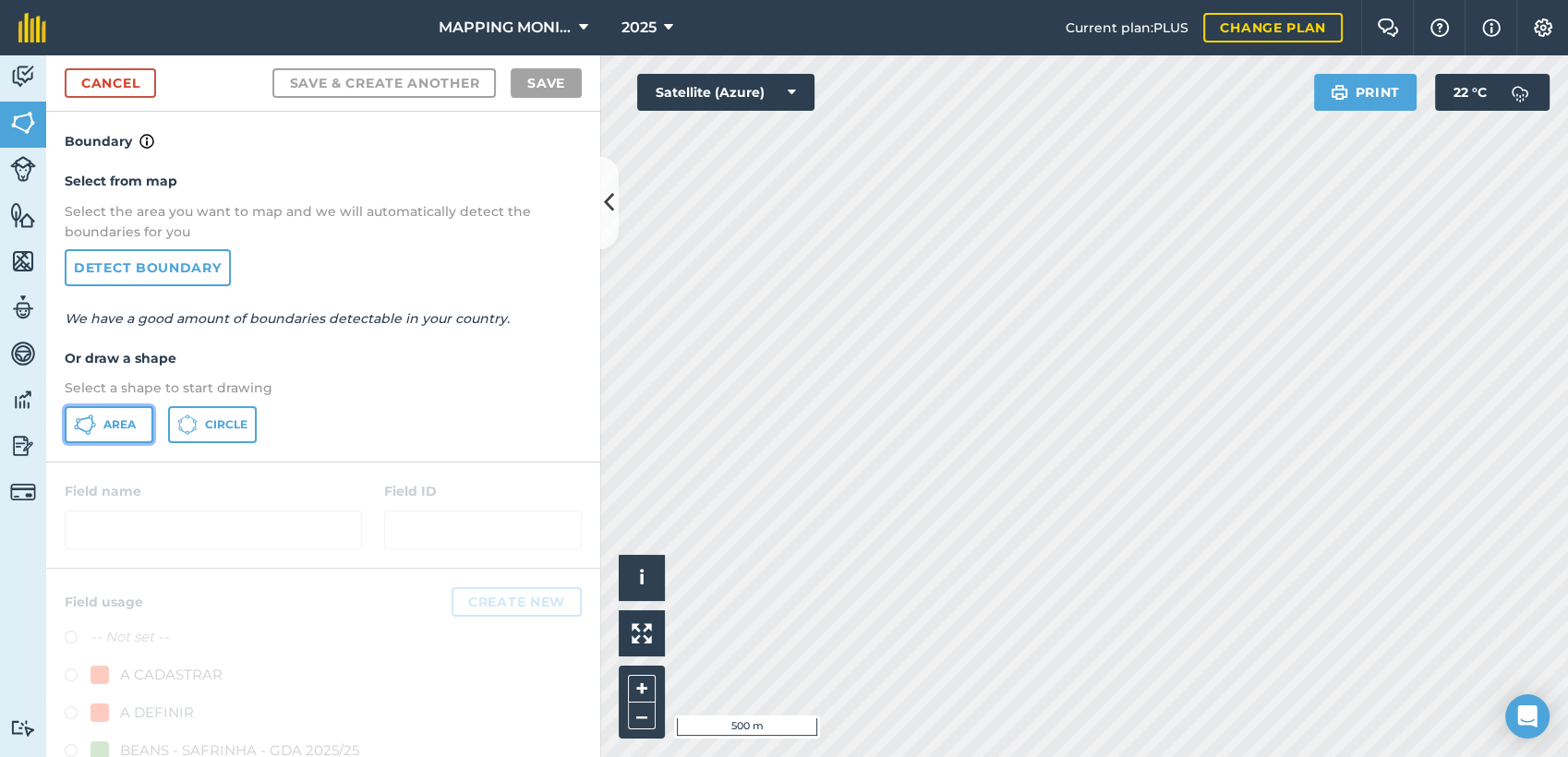
click at [146, 421] on button "Area" at bounding box center [108, 425] width 89 height 37
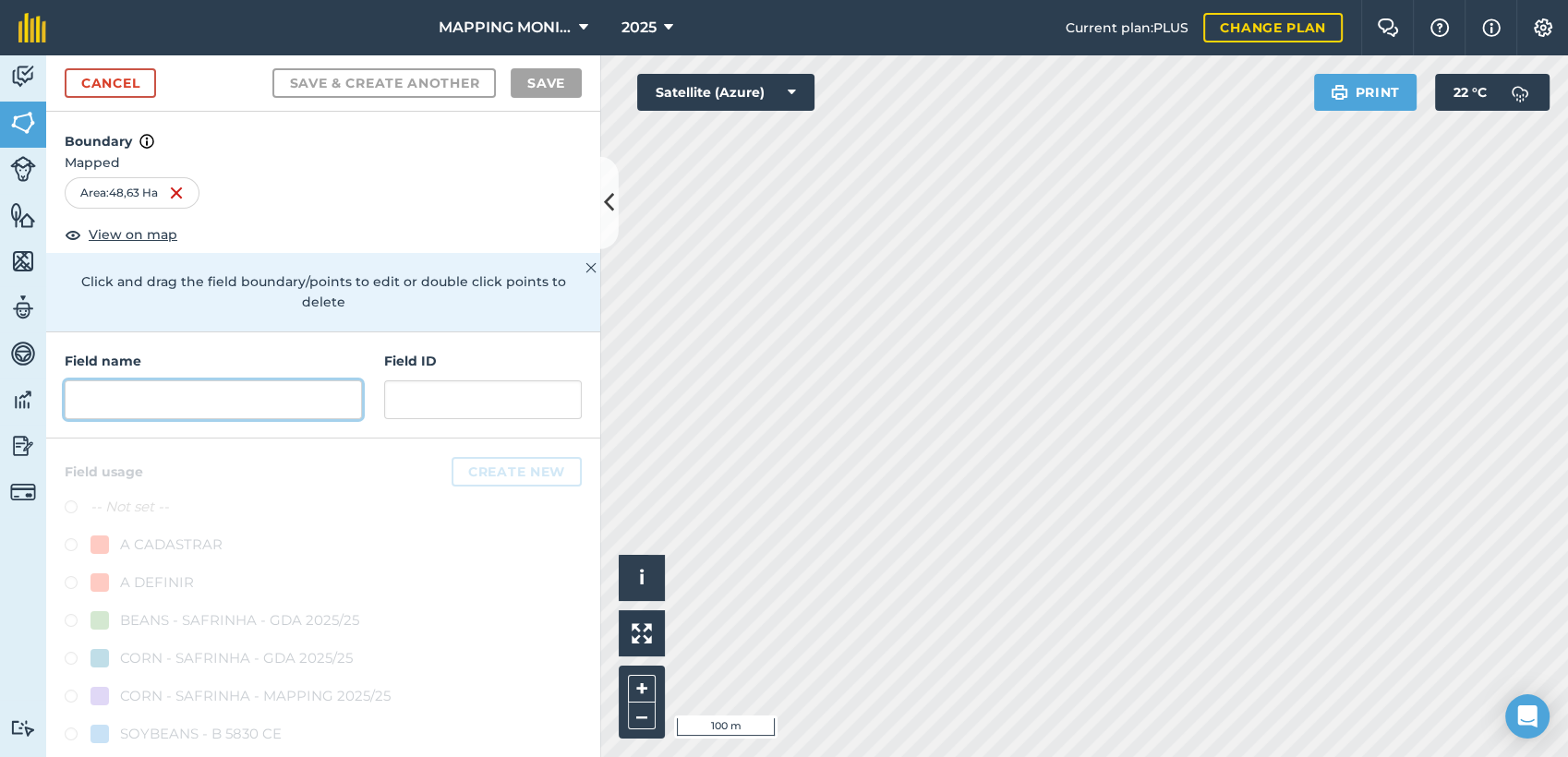
click at [298, 391] on input "text" at bounding box center [213, 400] width 298 height 39
paste input "PRIMAVERA DO LESTE/MT - IBF AGROPECUÁRIA - [GEOGRAPHIC_DATA]"
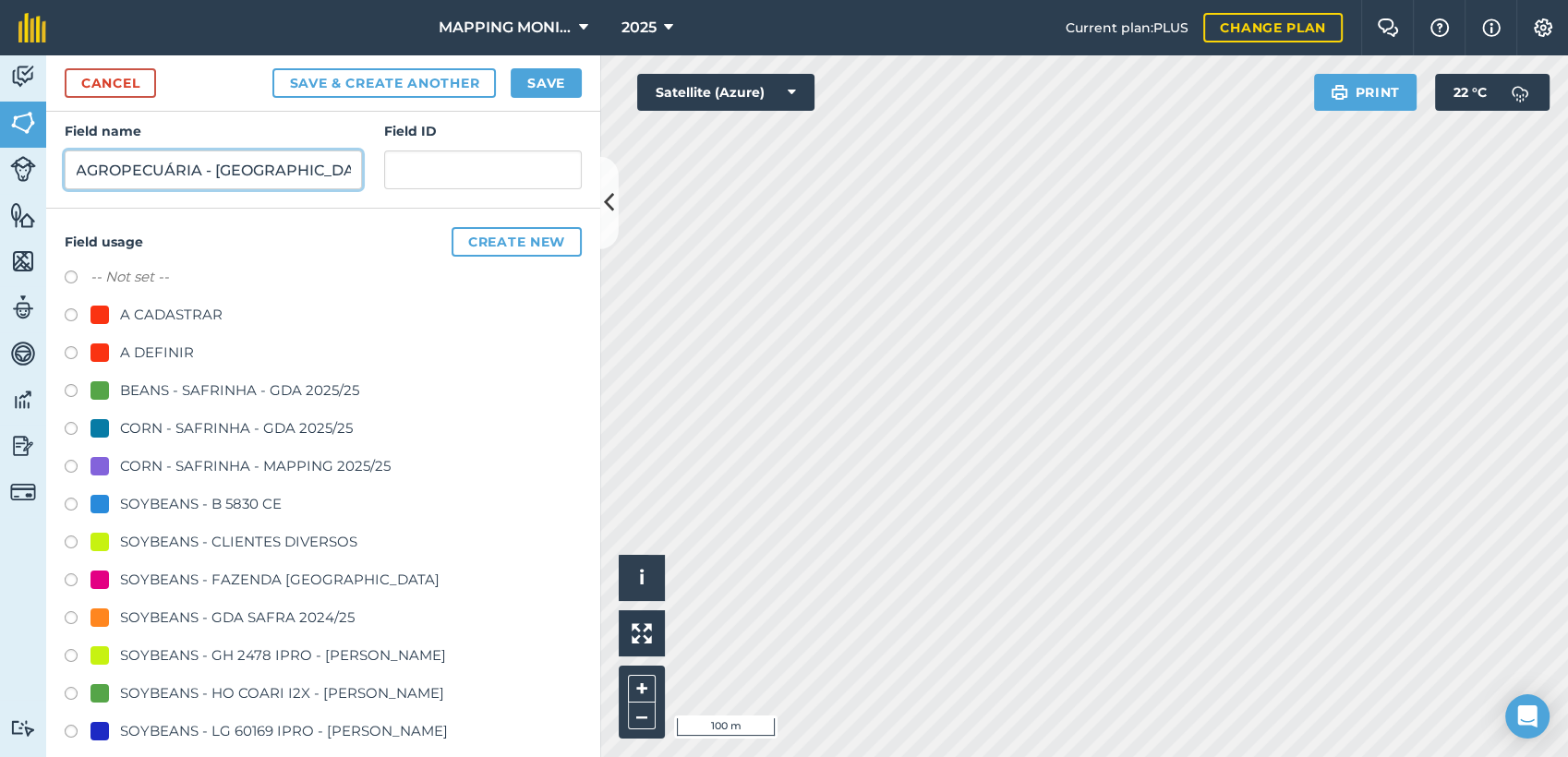
scroll to position [308, 0]
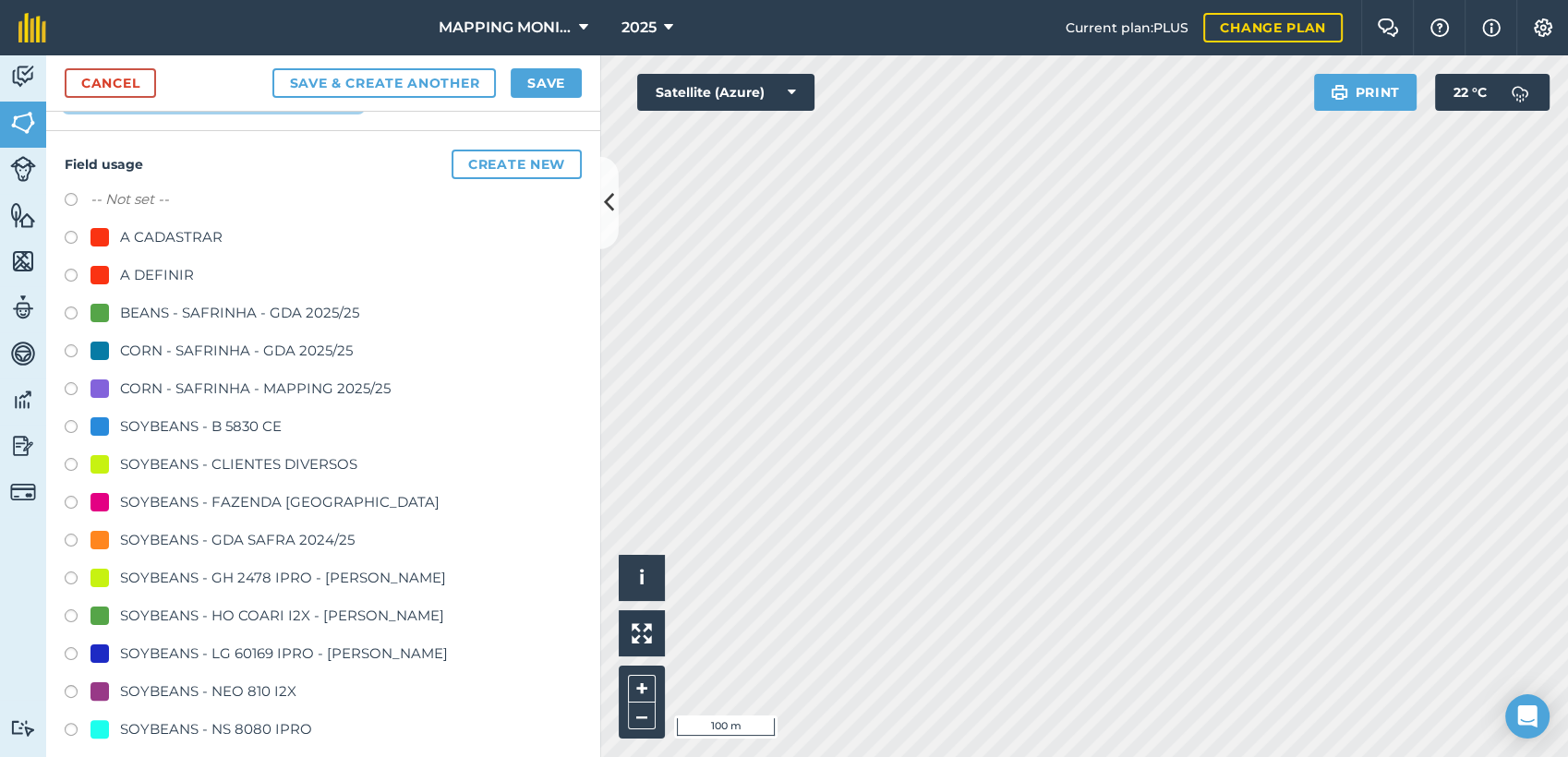
type input "PRIMAVERA DO LESTE/MT - IBF AGROPECUÁRIA - [GEOGRAPHIC_DATA]"
click at [235, 457] on div "SOYBEANS - CLIENTES DIVERSOS" at bounding box center [239, 464] width 237 height 22
radio input "true"
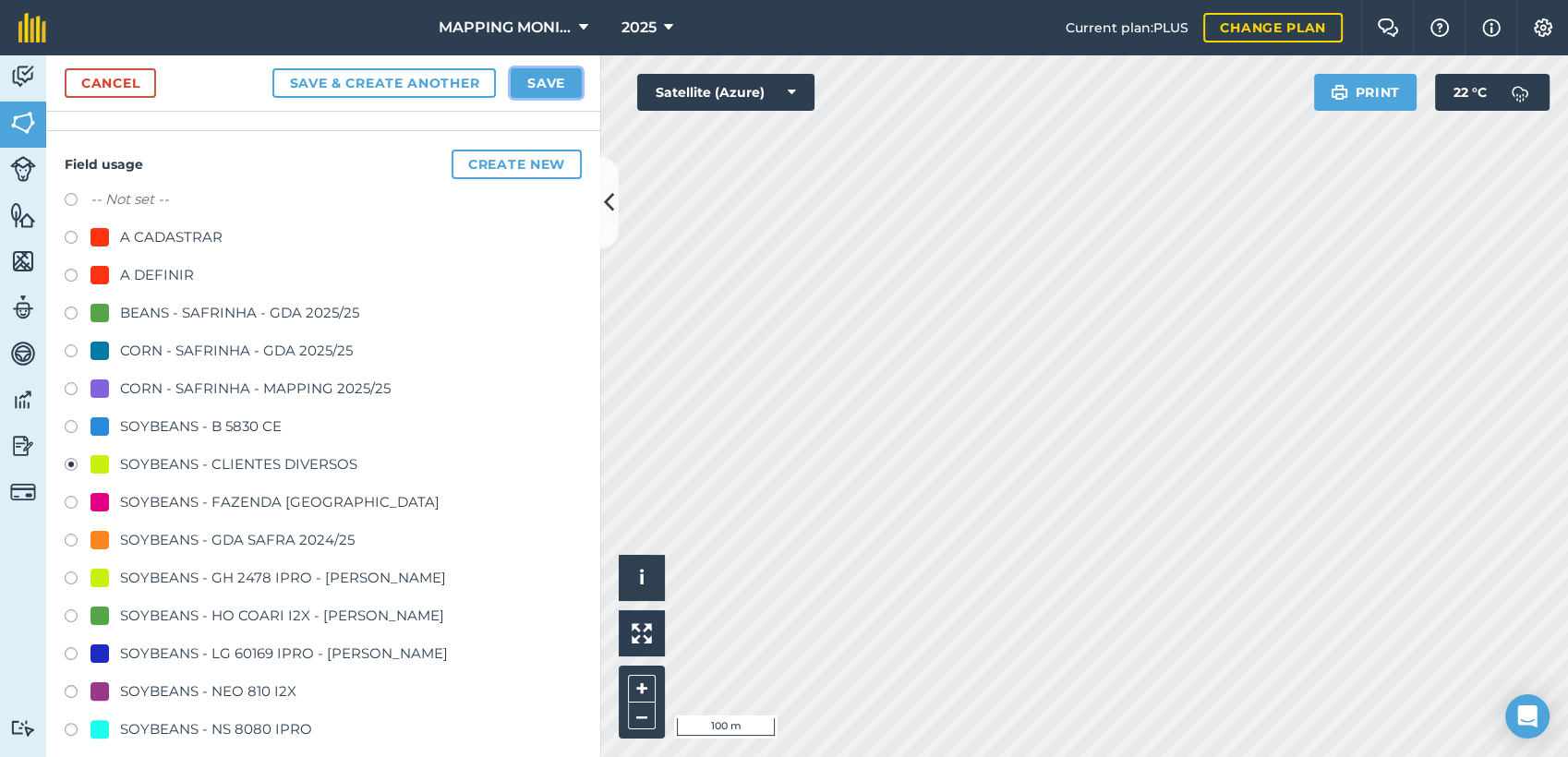
click at [527, 79] on button "Save" at bounding box center [546, 83] width 71 height 30
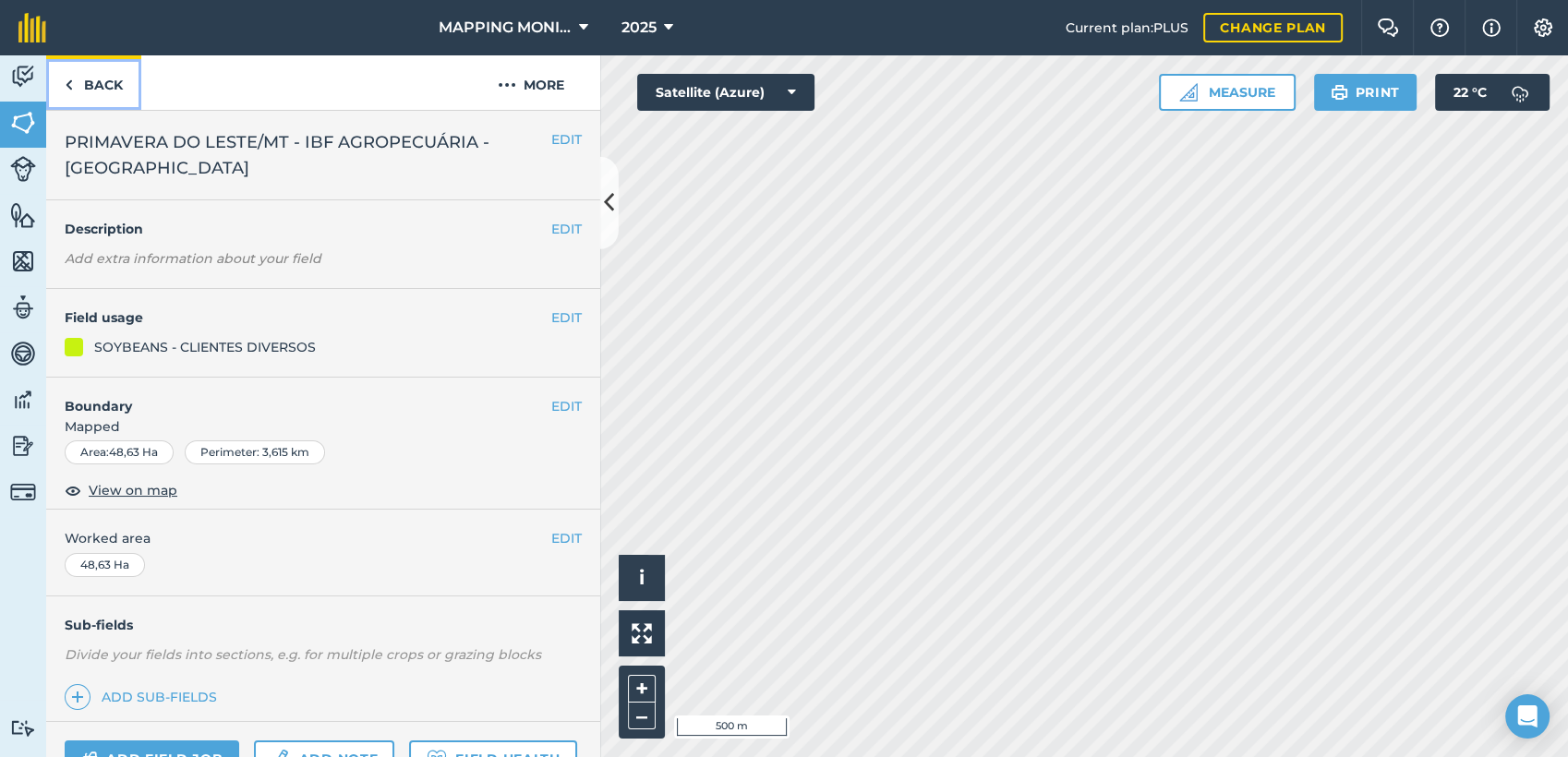
click at [117, 77] on link "Back" at bounding box center [93, 82] width 95 height 54
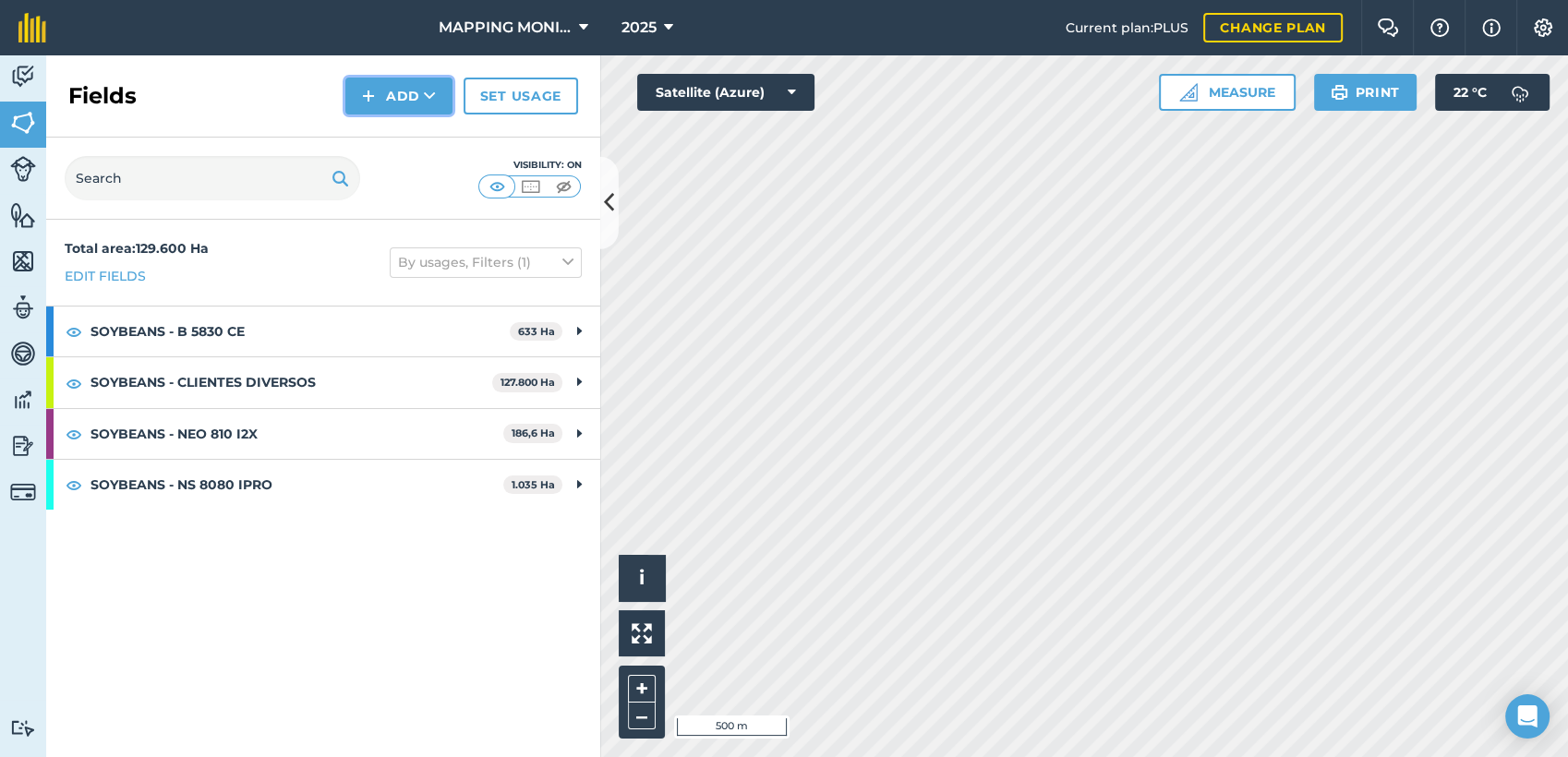
click at [413, 92] on button "Add" at bounding box center [398, 96] width 107 height 37
click at [397, 143] on link "Draw" at bounding box center [398, 138] width 102 height 41
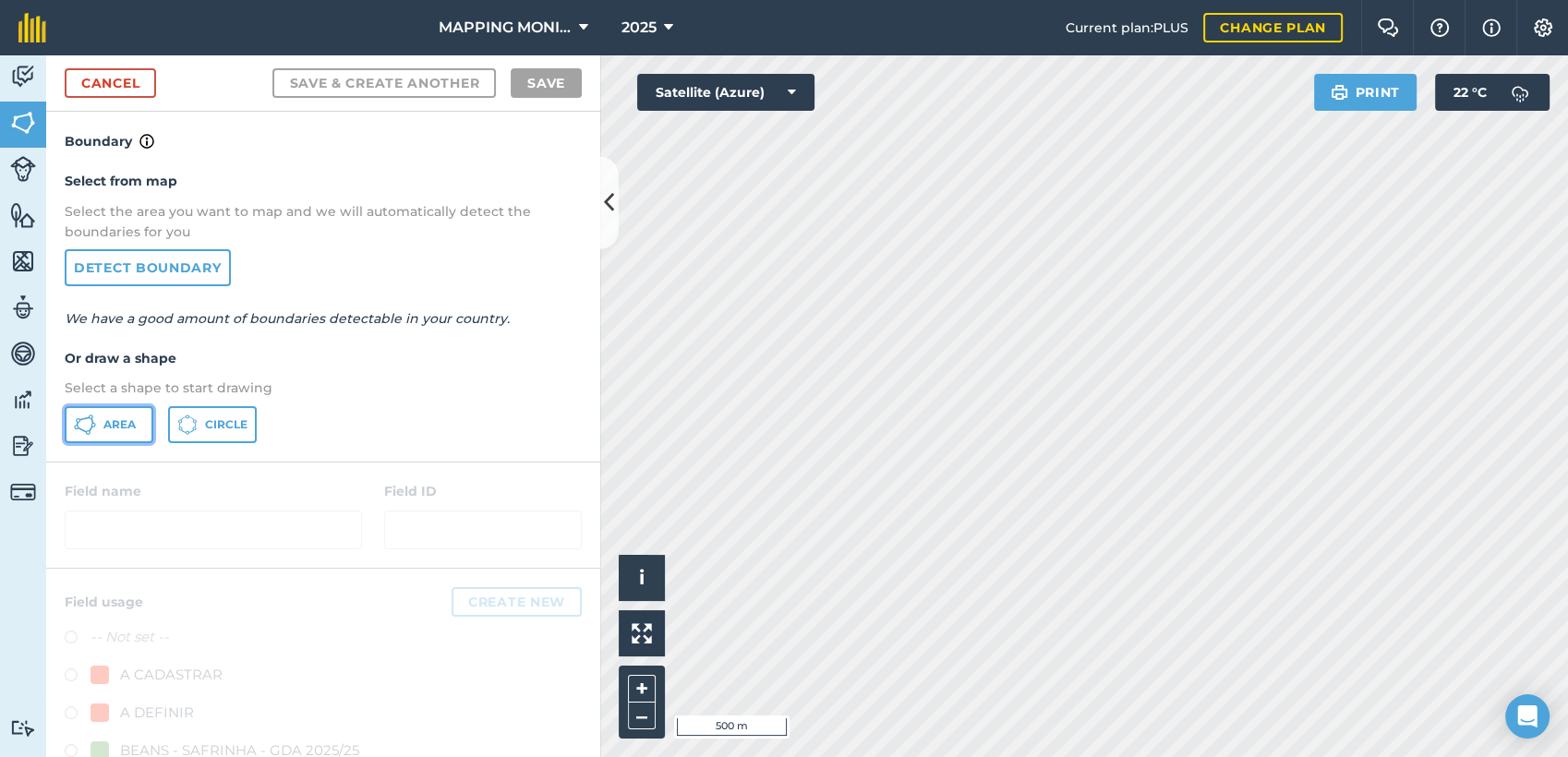
click at [136, 431] on button "Area" at bounding box center [108, 425] width 89 height 37
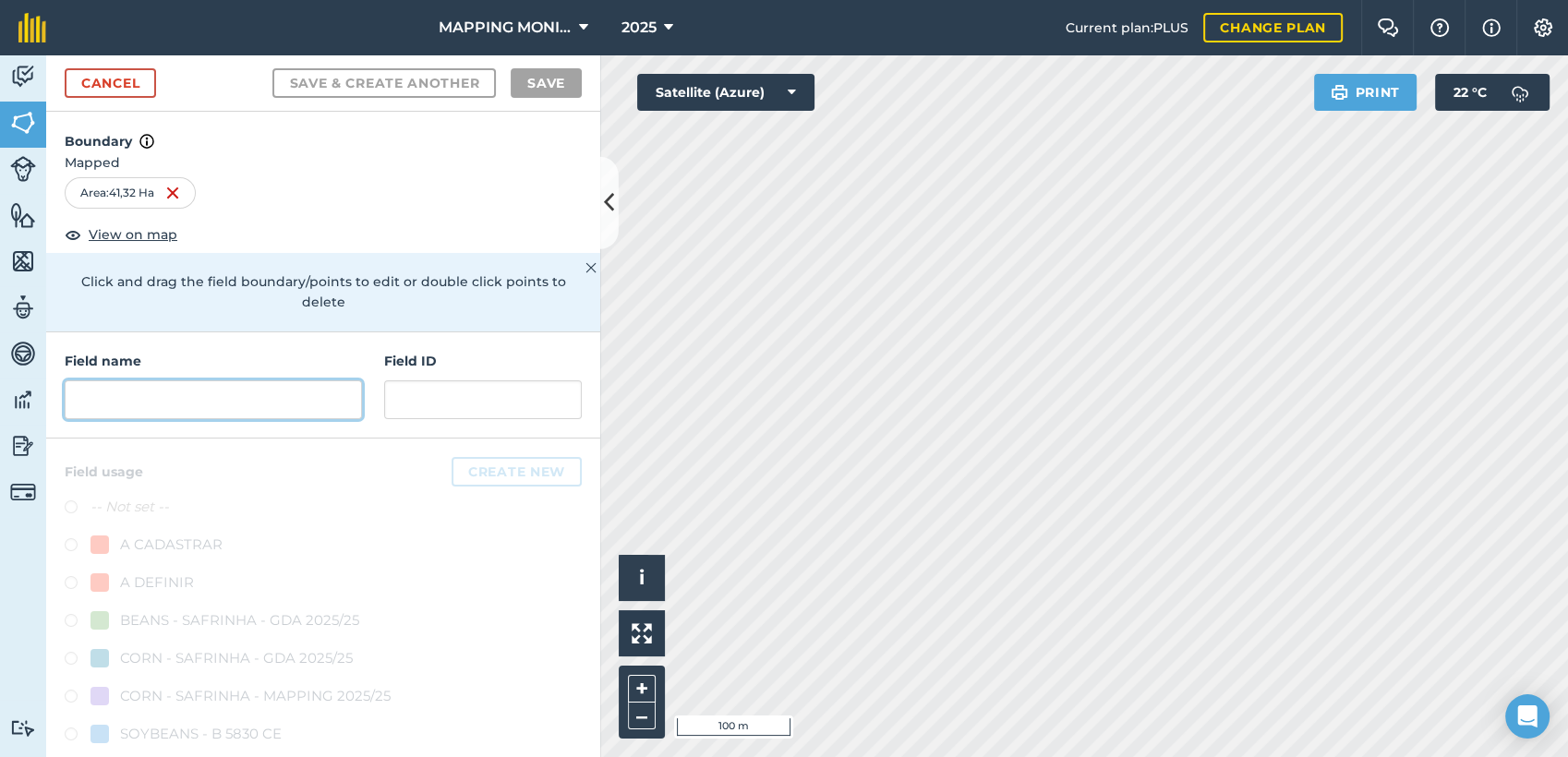
click at [229, 404] on input "text" at bounding box center [213, 400] width 298 height 39
paste input "PRIMAVERA DO LESTE/MT - IBF AGROPECUÁRIA - [GEOGRAPHIC_DATA]"
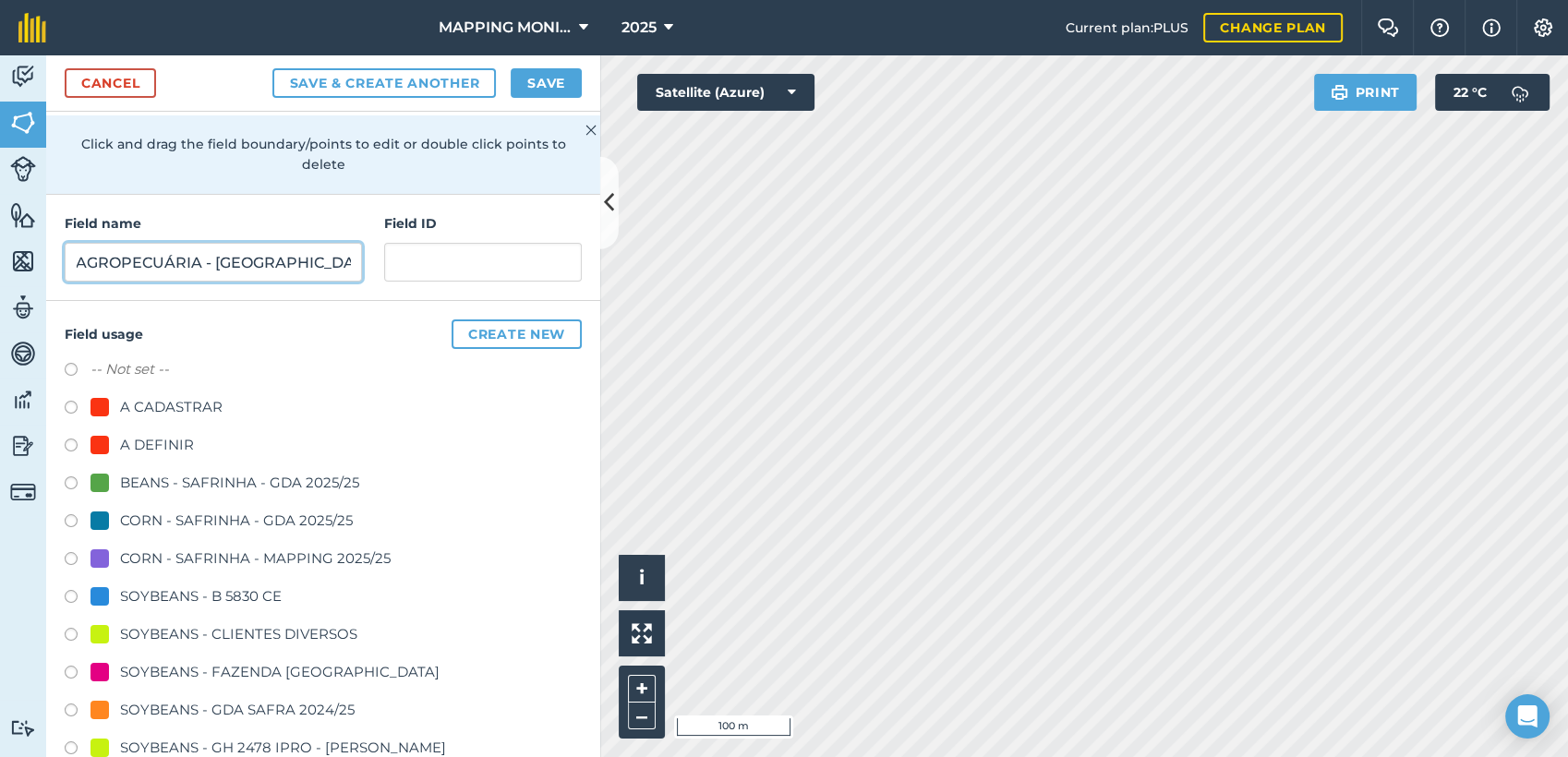
scroll to position [308, 0]
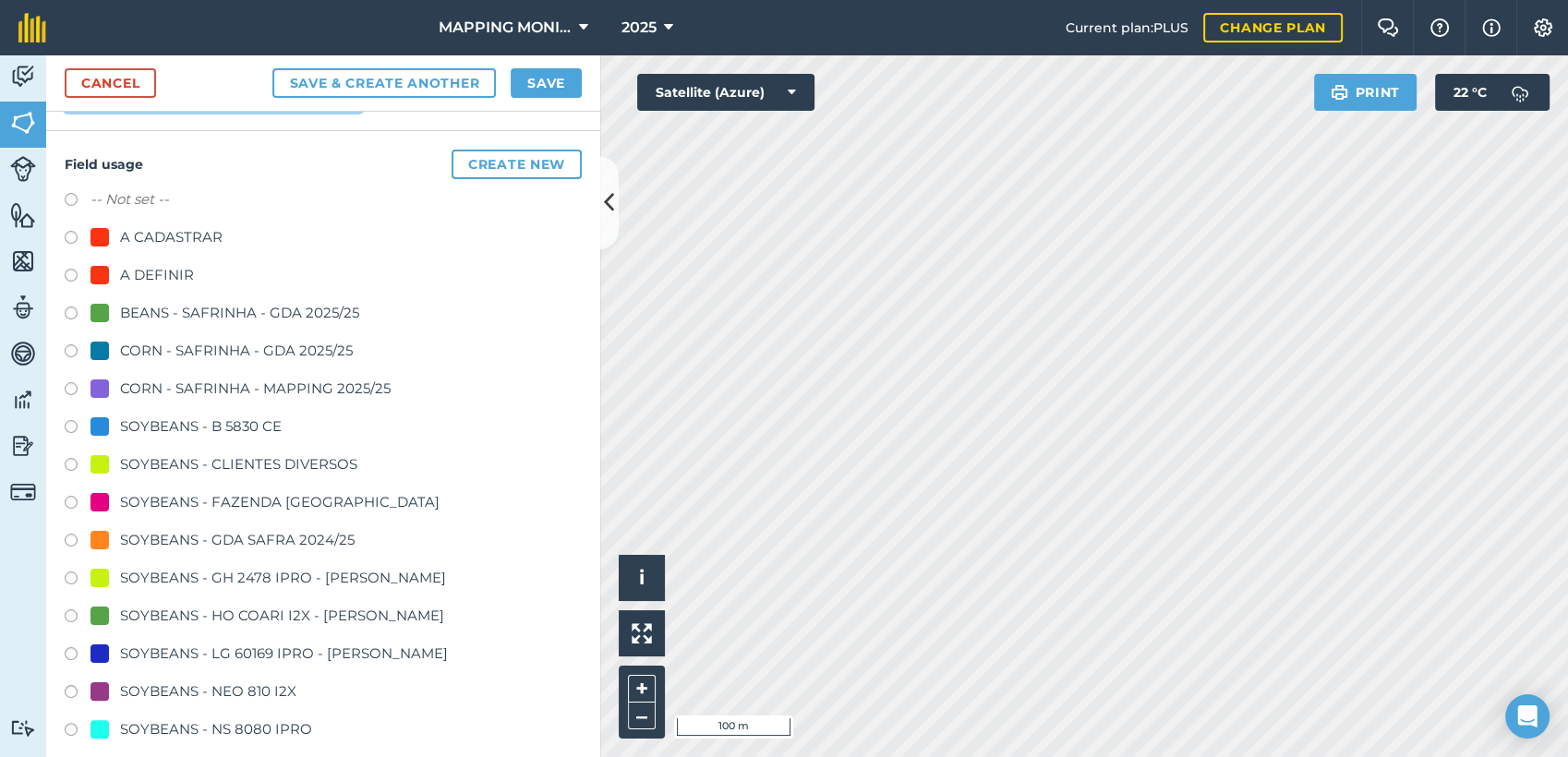
type input "PRIMAVERA DO LESTE/MT - IBF AGROPECUÁRIA - [GEOGRAPHIC_DATA]"
click at [208, 468] on div "SOYBEANS - CLIENTES DIVERSOS" at bounding box center [239, 464] width 237 height 22
radio input "true"
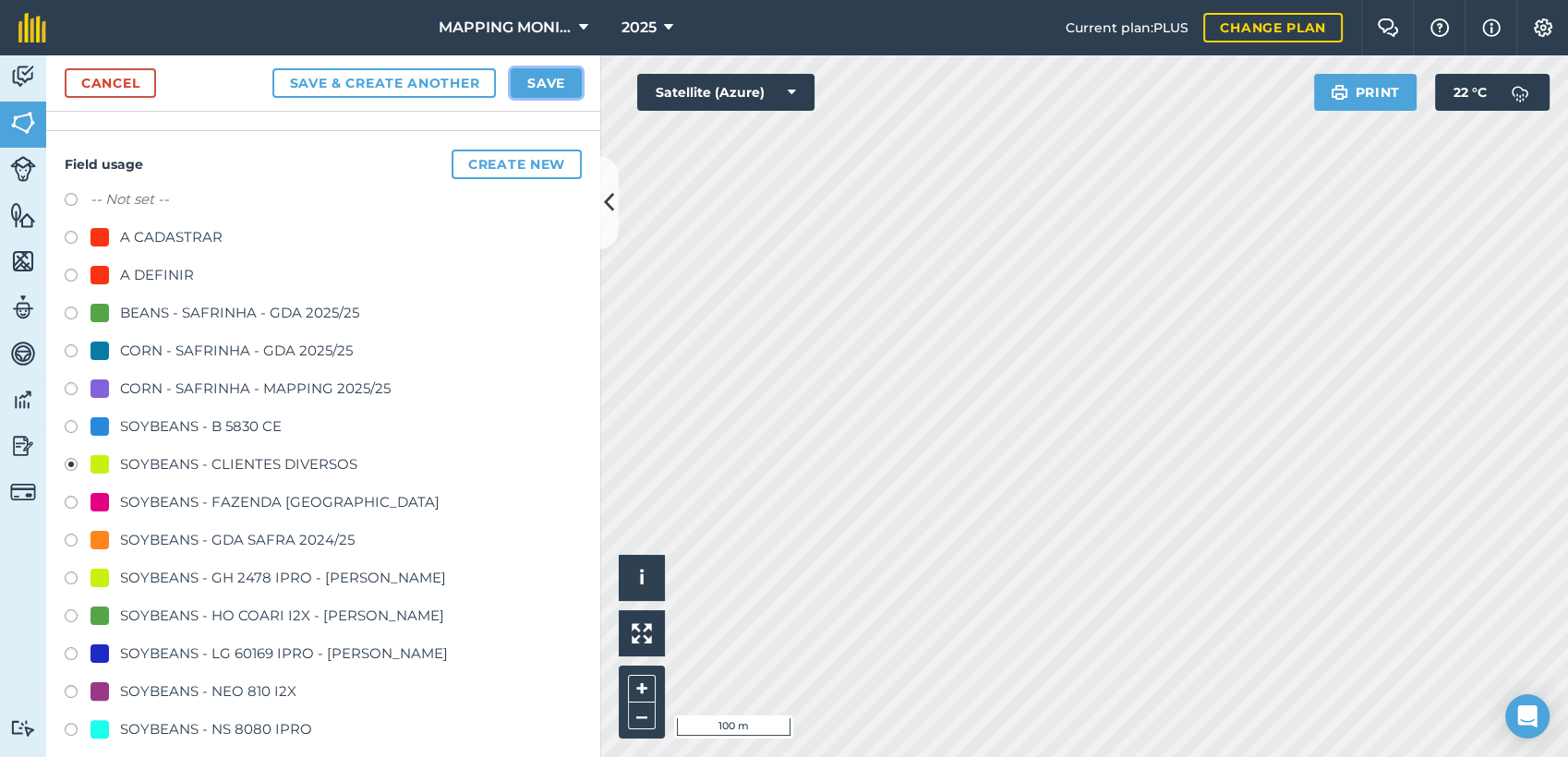
click at [524, 80] on button "Save" at bounding box center [546, 83] width 71 height 30
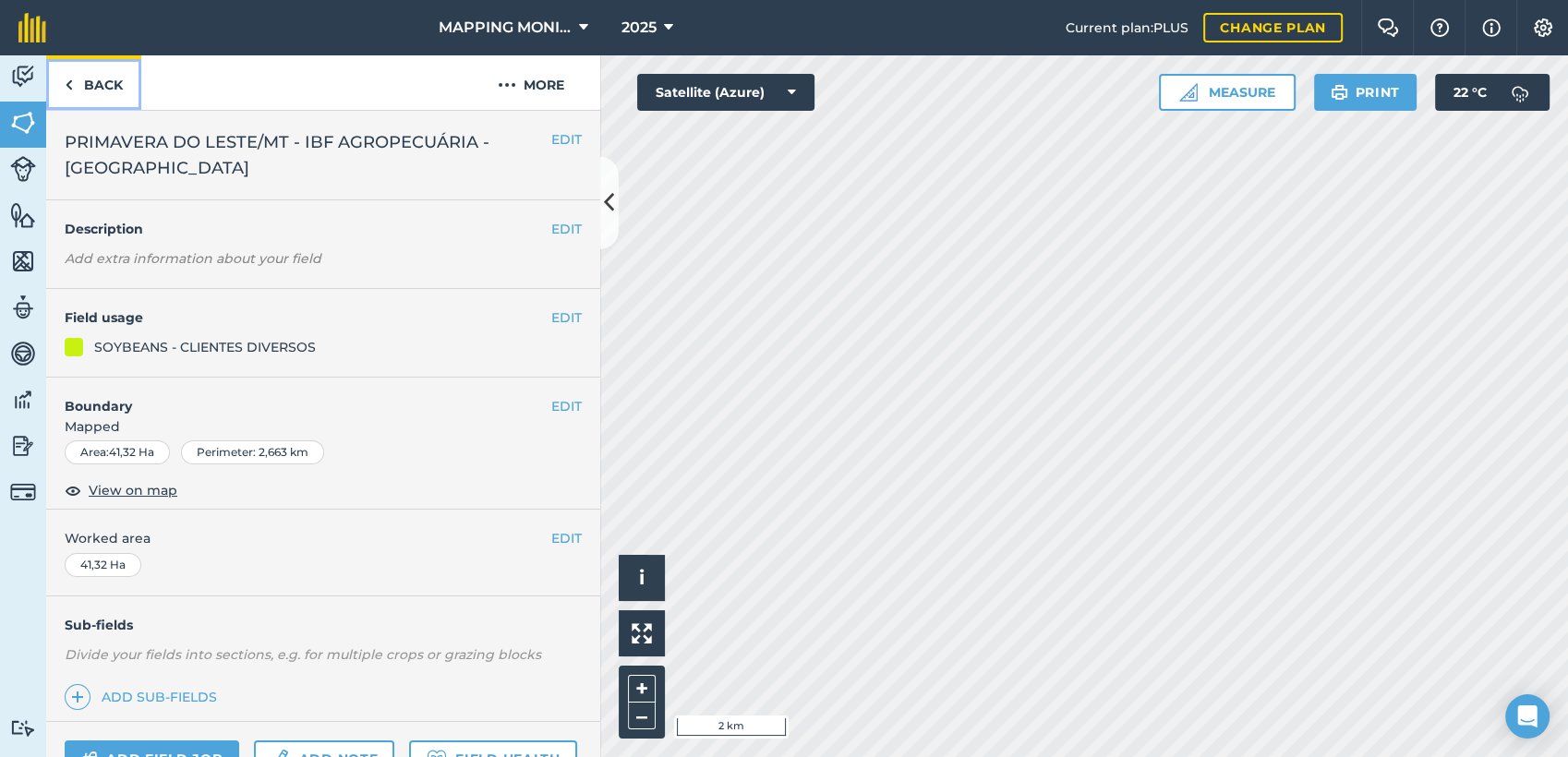
click at [82, 77] on link "Back" at bounding box center [93, 82] width 95 height 54
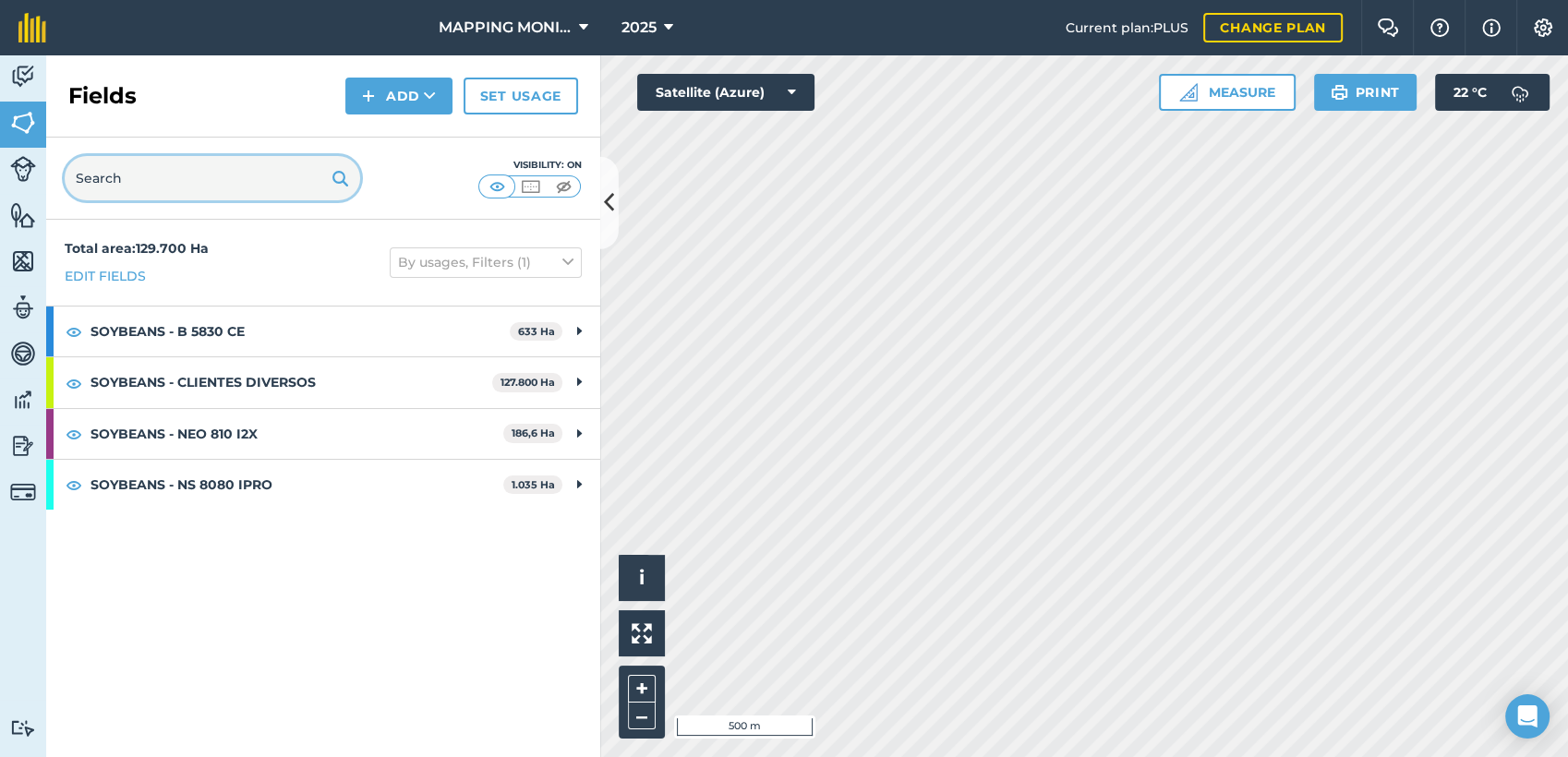
click at [181, 184] on input "text" at bounding box center [212, 178] width 296 height 45
paste input "PRIMAVERA DO LESTE/MT - IBF AGROPECUÁRIA - [GEOGRAPHIC_DATA]"
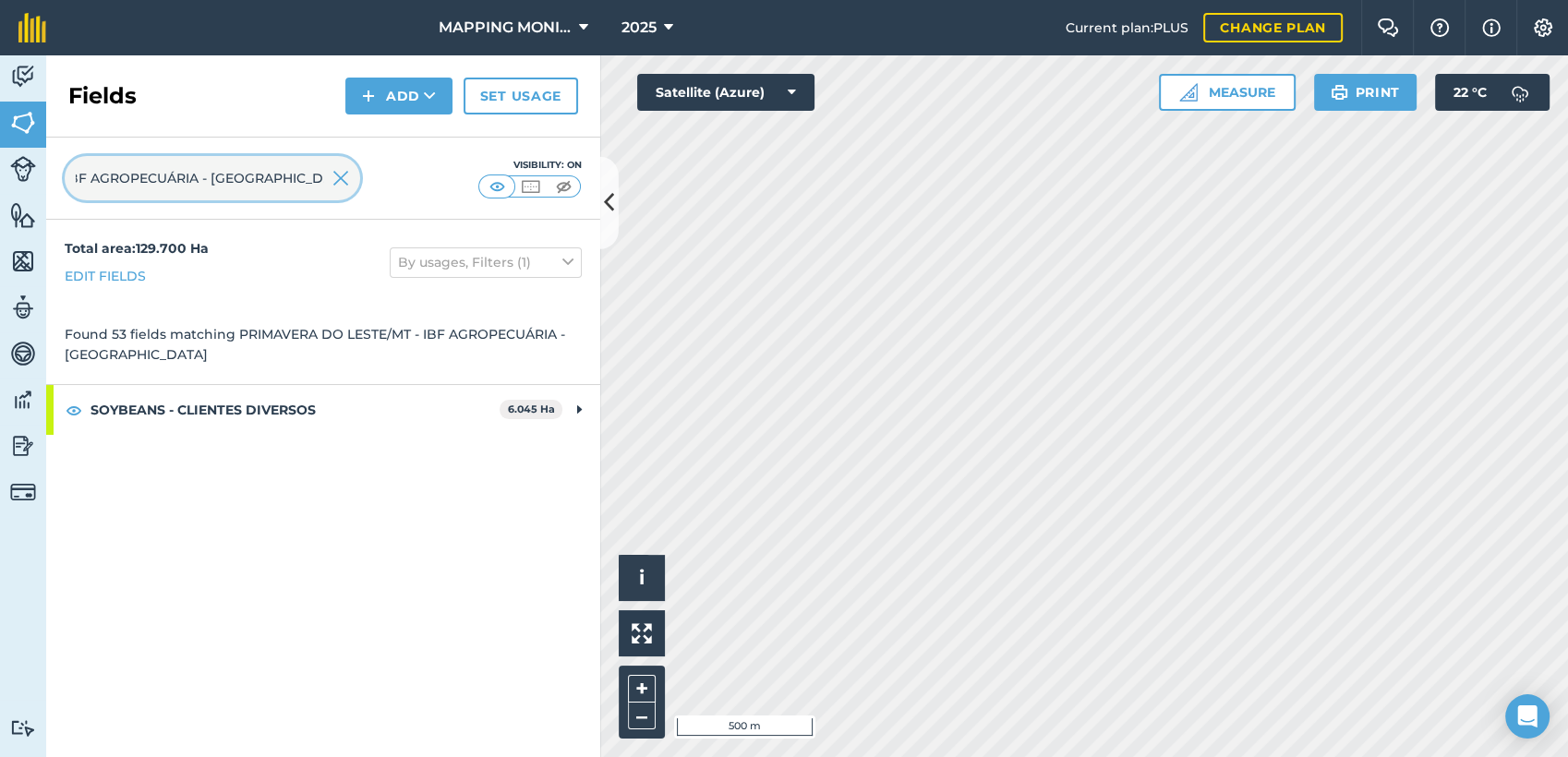
type input "PRIMAVERA DO LESTE/MT - IBF AGROPECUÁRIA - [GEOGRAPHIC_DATA]"
click at [340, 184] on img at bounding box center [340, 178] width 17 height 22
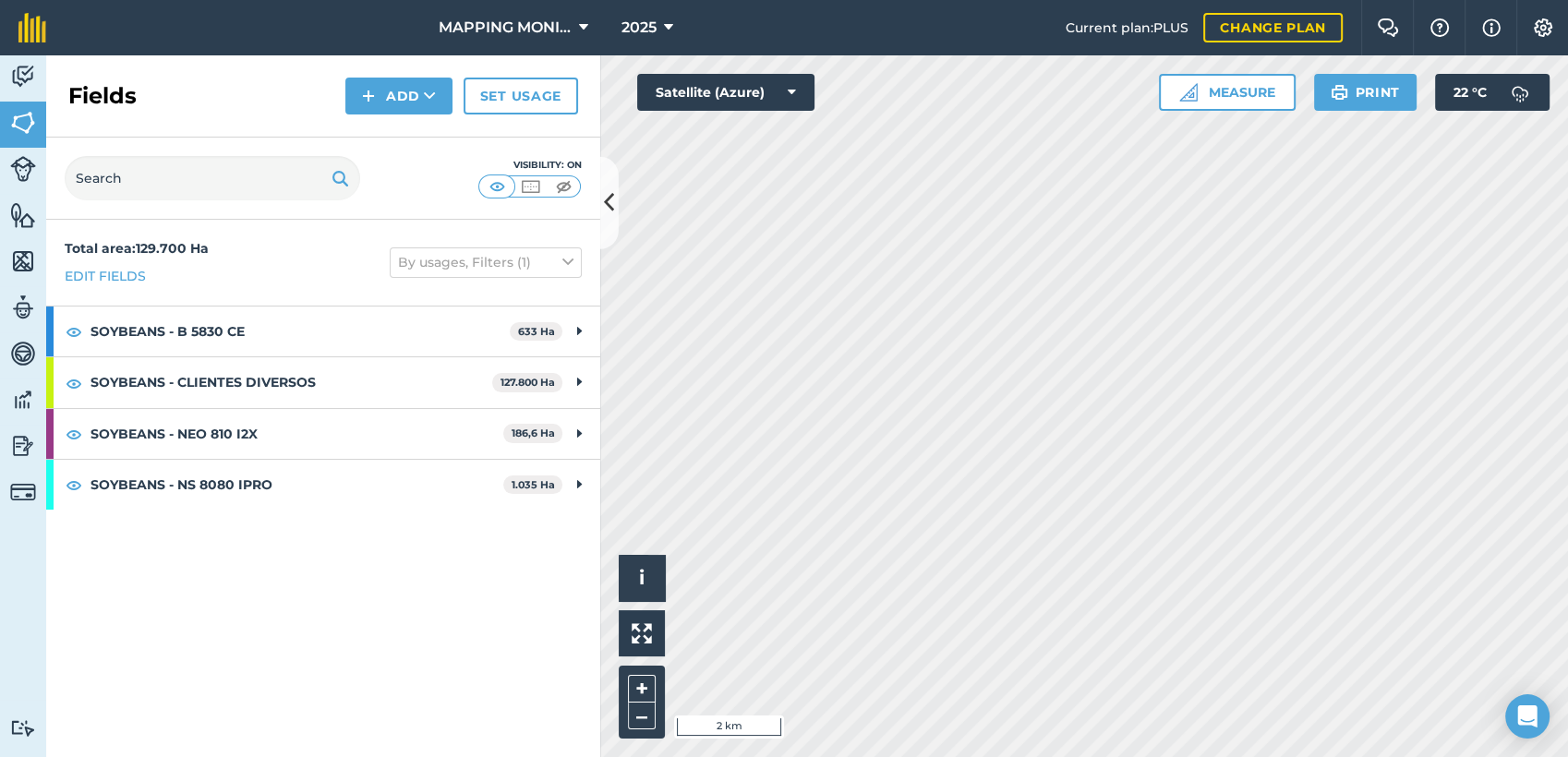
click at [1516, 0] on html "MAPPING MONITORAMENTO AGRICOLA 2025 Current plan : PLUS Change plan Farm Chat H…" at bounding box center [784, 378] width 1568 height 757
